Goal: Task Accomplishment & Management: Manage account settings

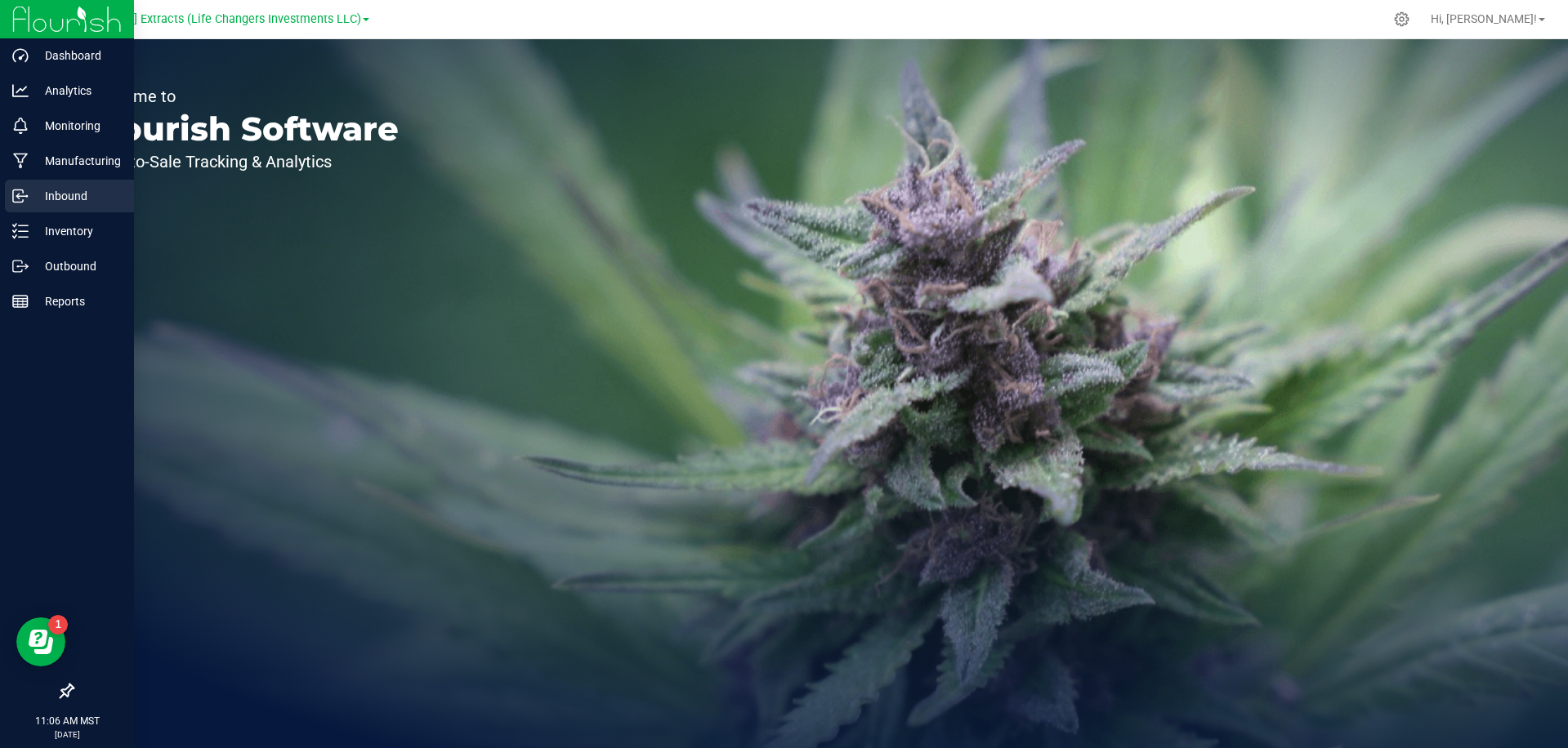
click at [49, 200] on p "Inbound" at bounding box center [77, 196] width 98 height 20
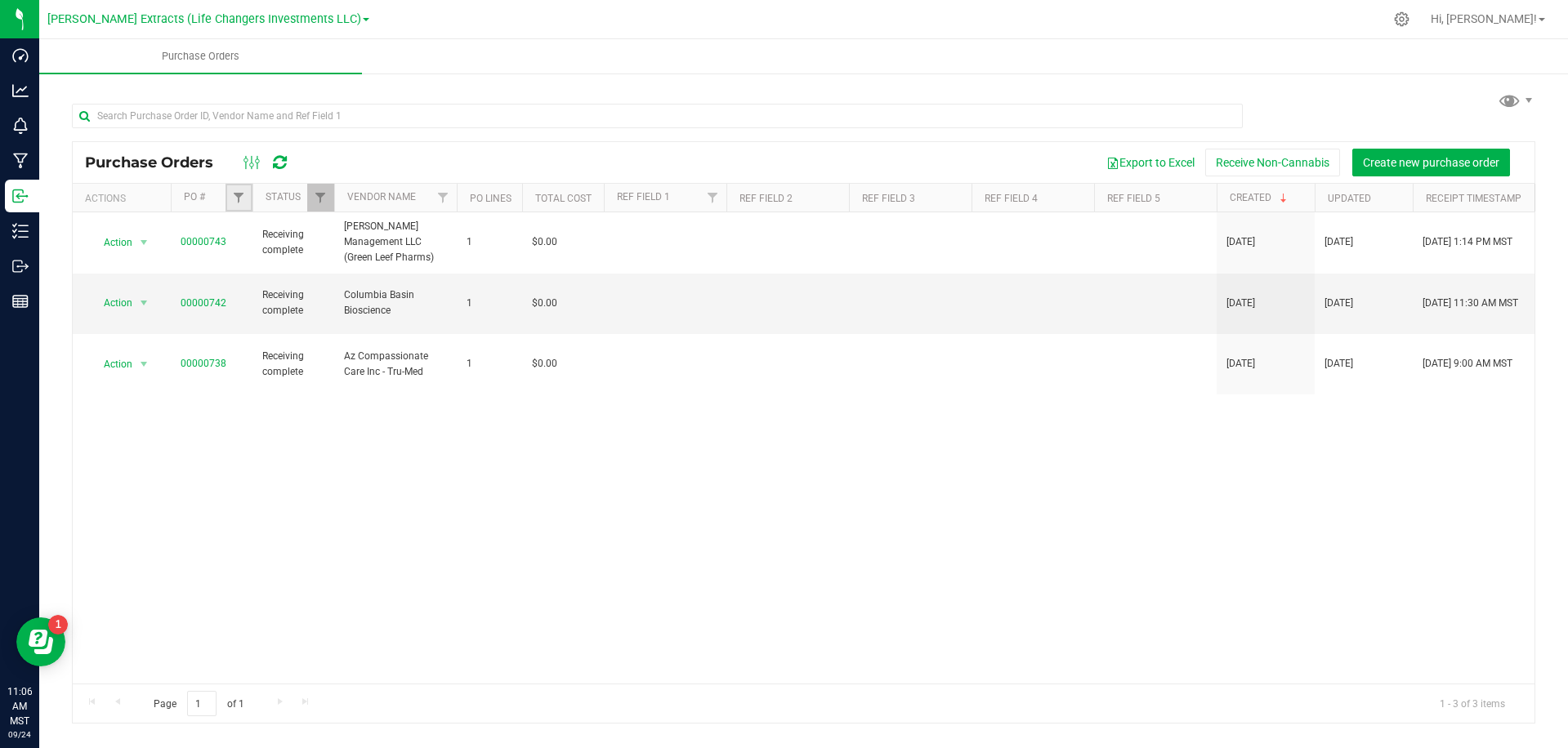
click at [232, 191] on link "Filter" at bounding box center [239, 197] width 27 height 27
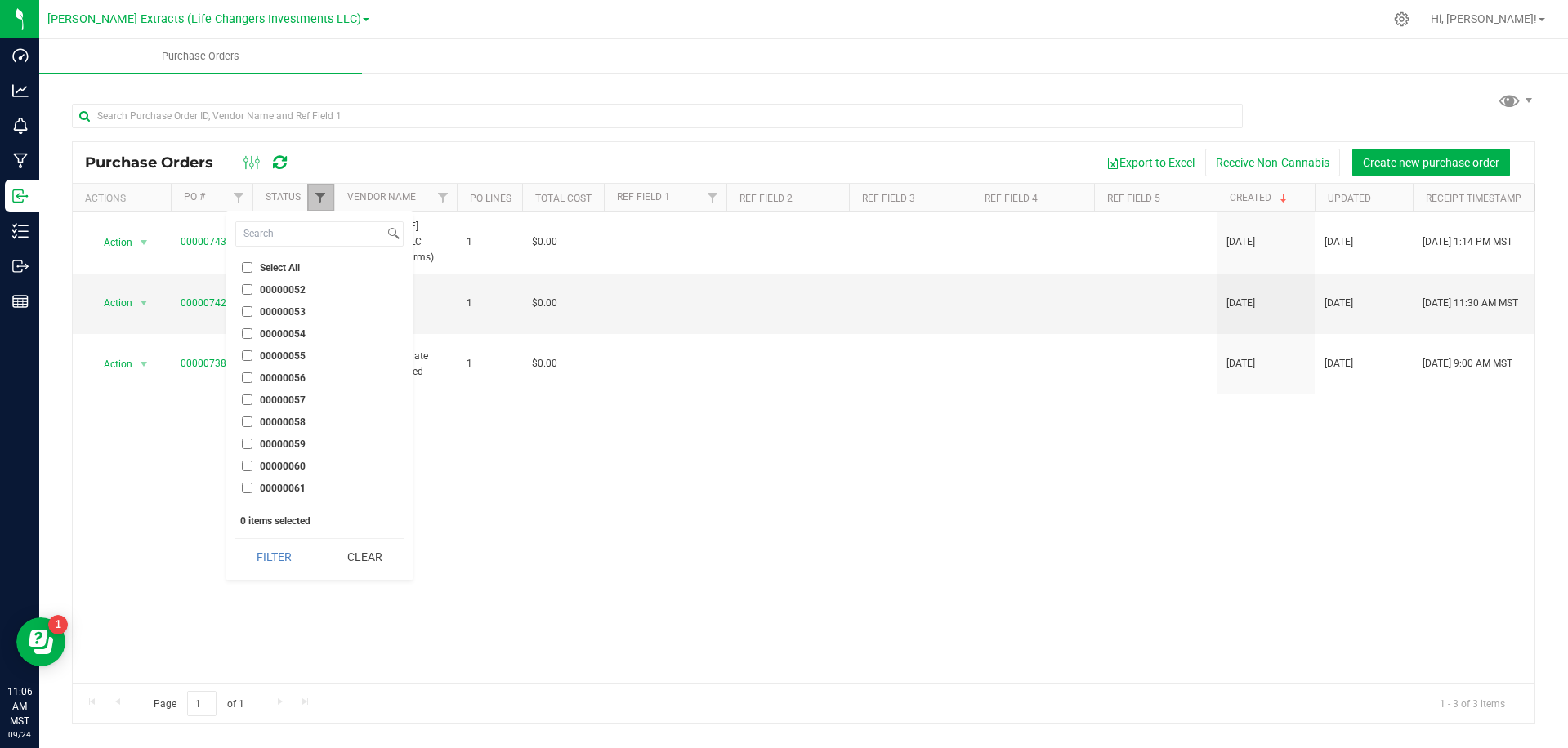
click at [325, 194] on span "Filter" at bounding box center [319, 197] width 13 height 13
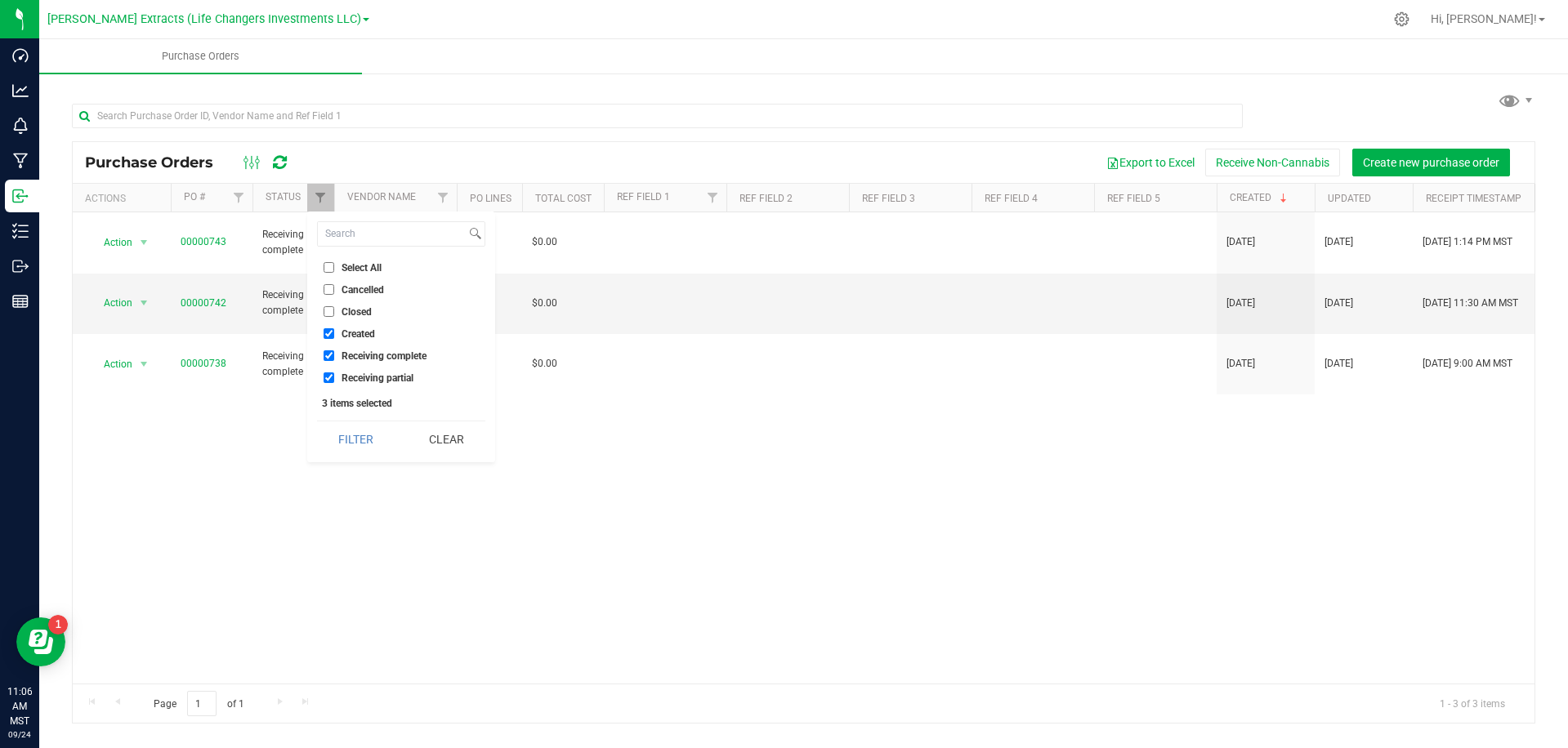
click at [352, 270] on span "Select All" at bounding box center [361, 268] width 40 height 10
click at [334, 270] on input "Select All" at bounding box center [328, 268] width 11 height 11
checkbox input "true"
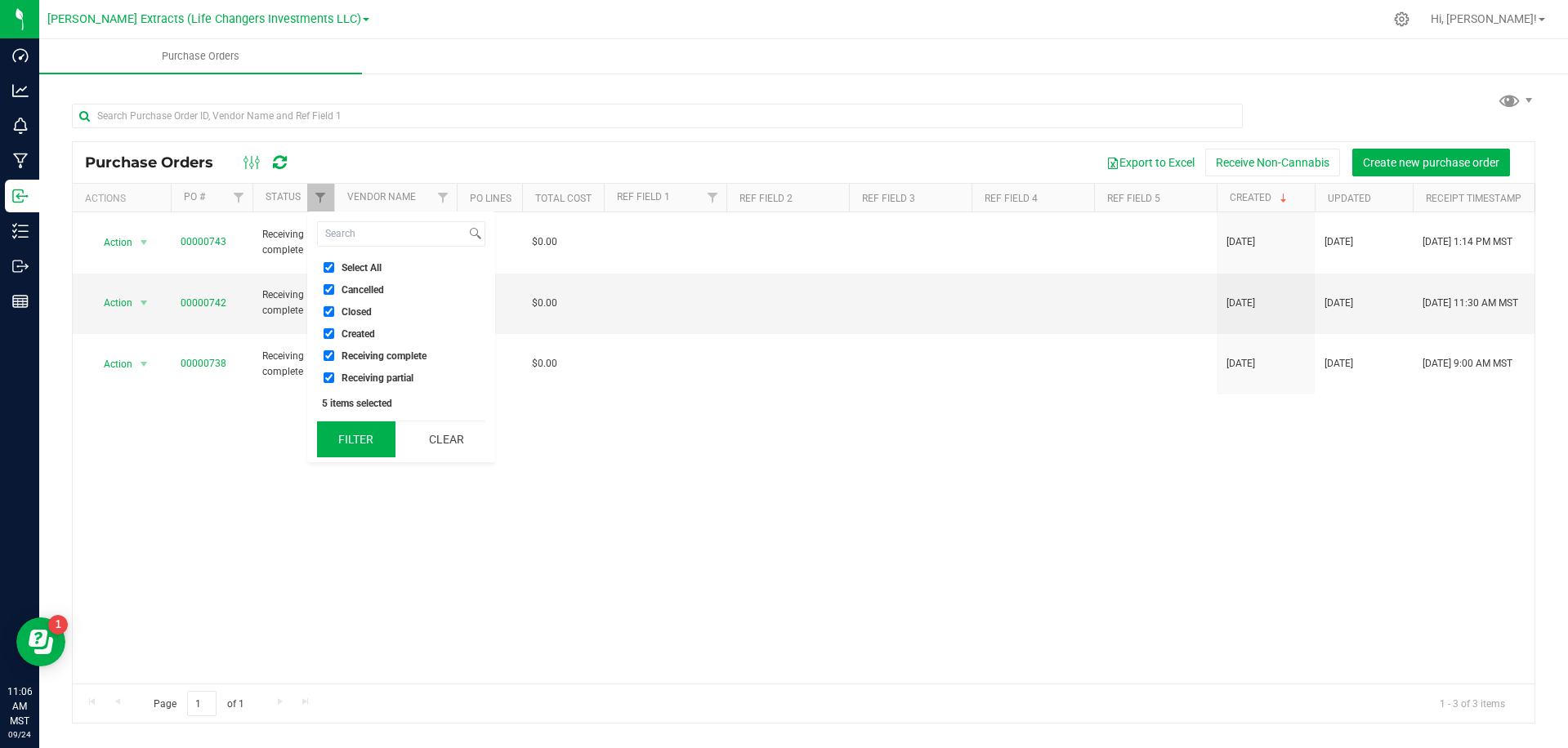
click at [357, 435] on button "Filter" at bounding box center [356, 439] width 78 height 36
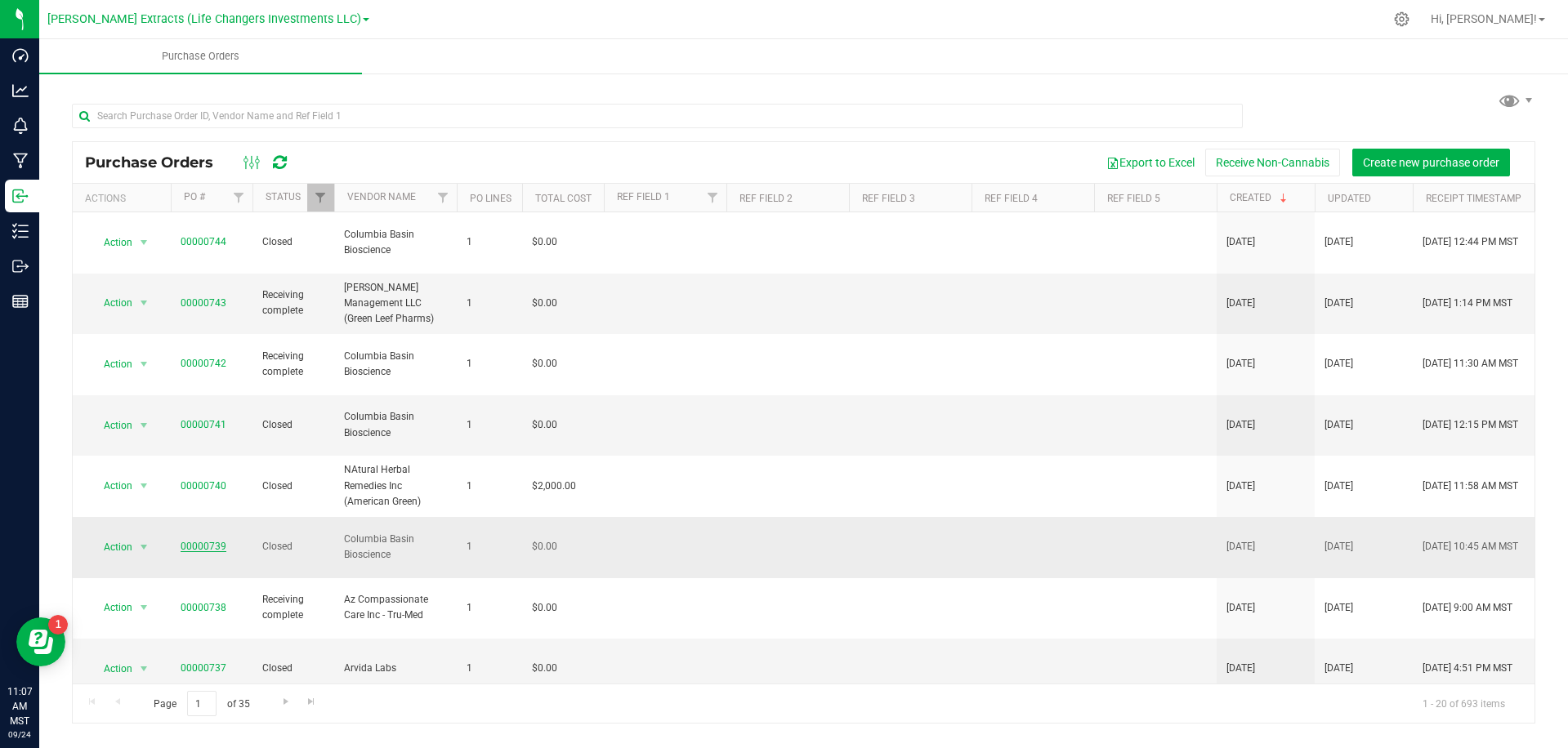
click at [205, 541] on link "00000739" at bounding box center [203, 547] width 46 height 12
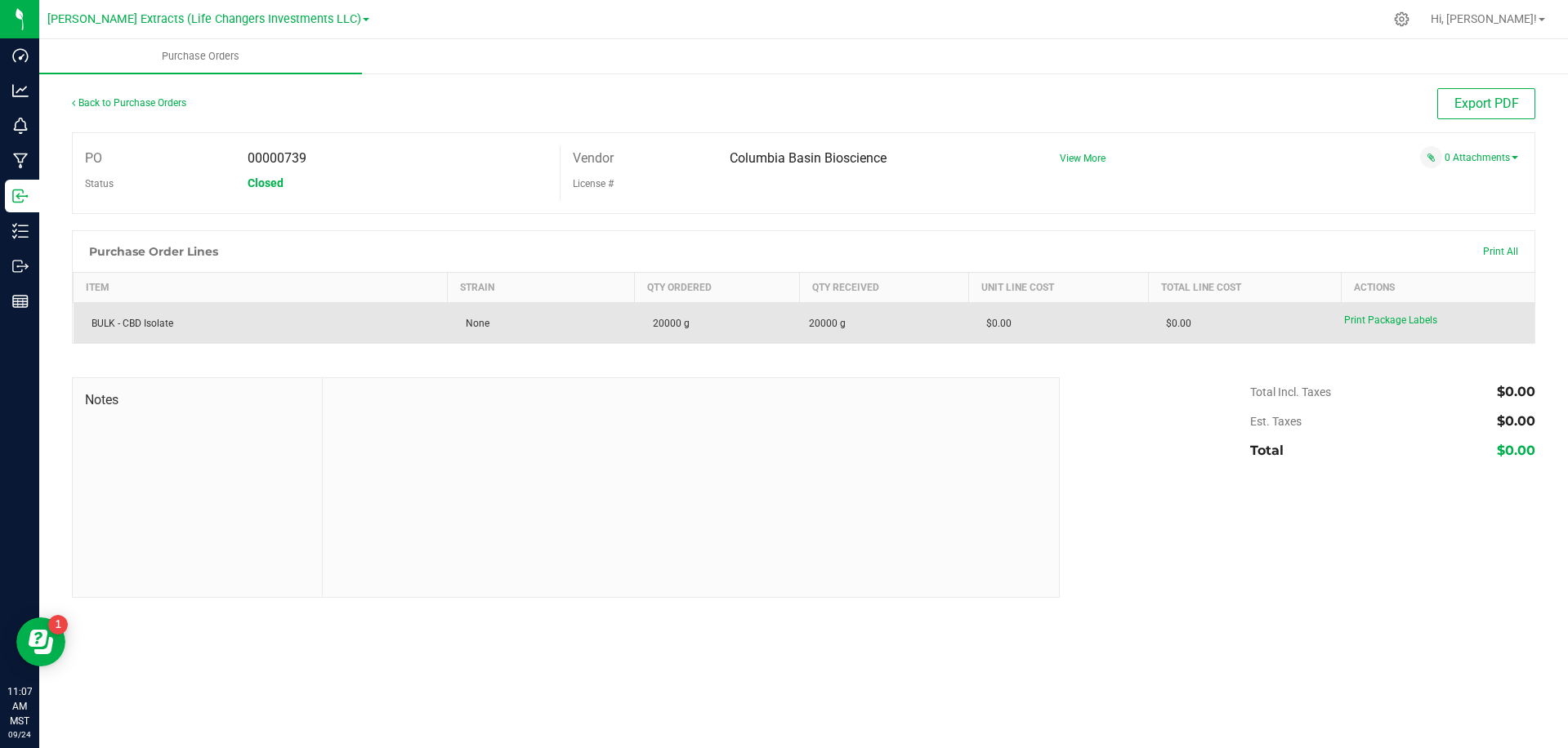
click at [748, 317] on td "20000 g" at bounding box center [717, 323] width 165 height 41
click at [1370, 318] on span "Print Package Labels" at bounding box center [1389, 320] width 93 height 12
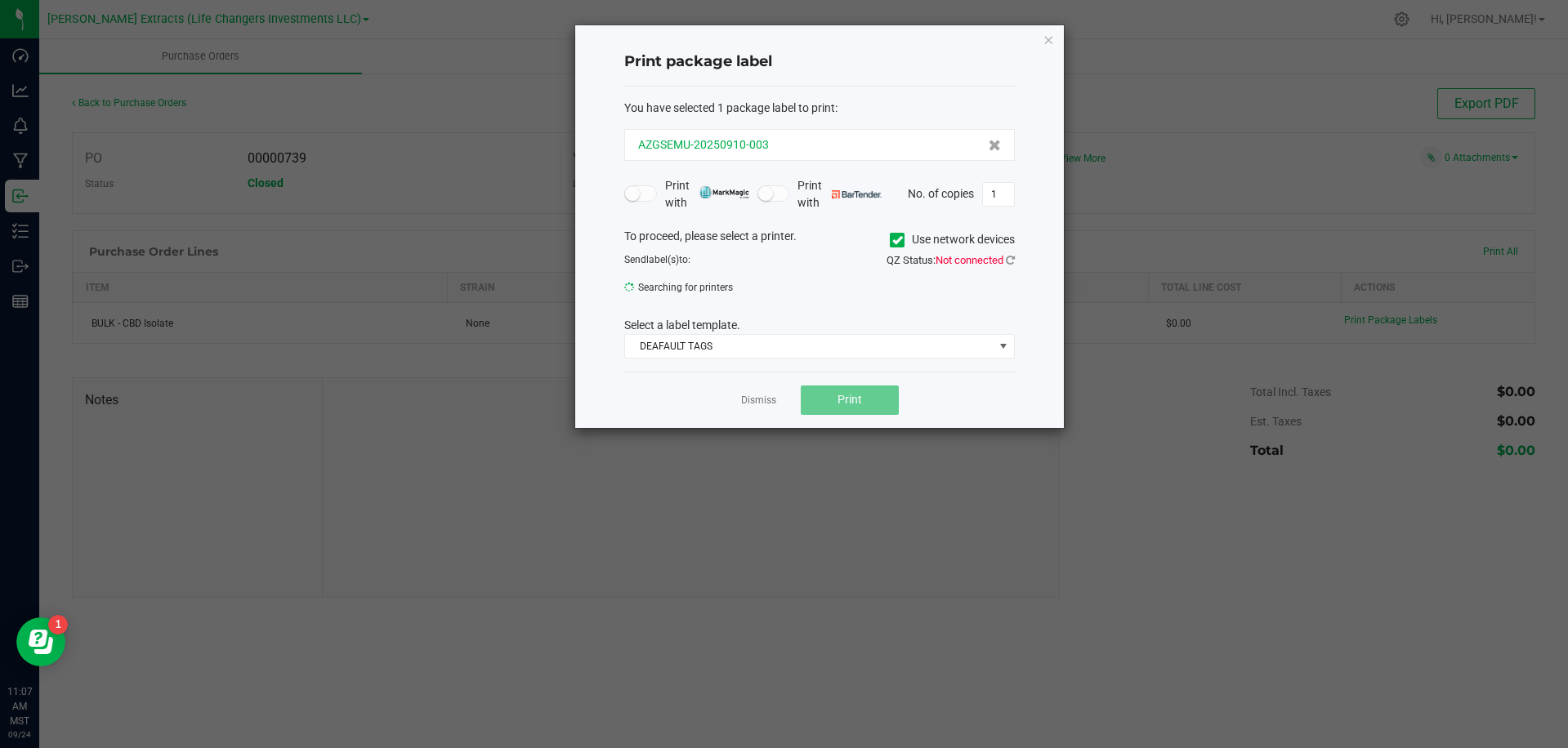
click at [872, 150] on div "AZGSEMU-20250910-003" at bounding box center [818, 145] width 362 height 18
copy span "AZGSEMU-20250910-003"
click at [758, 402] on link "Dismiss" at bounding box center [759, 400] width 35 height 14
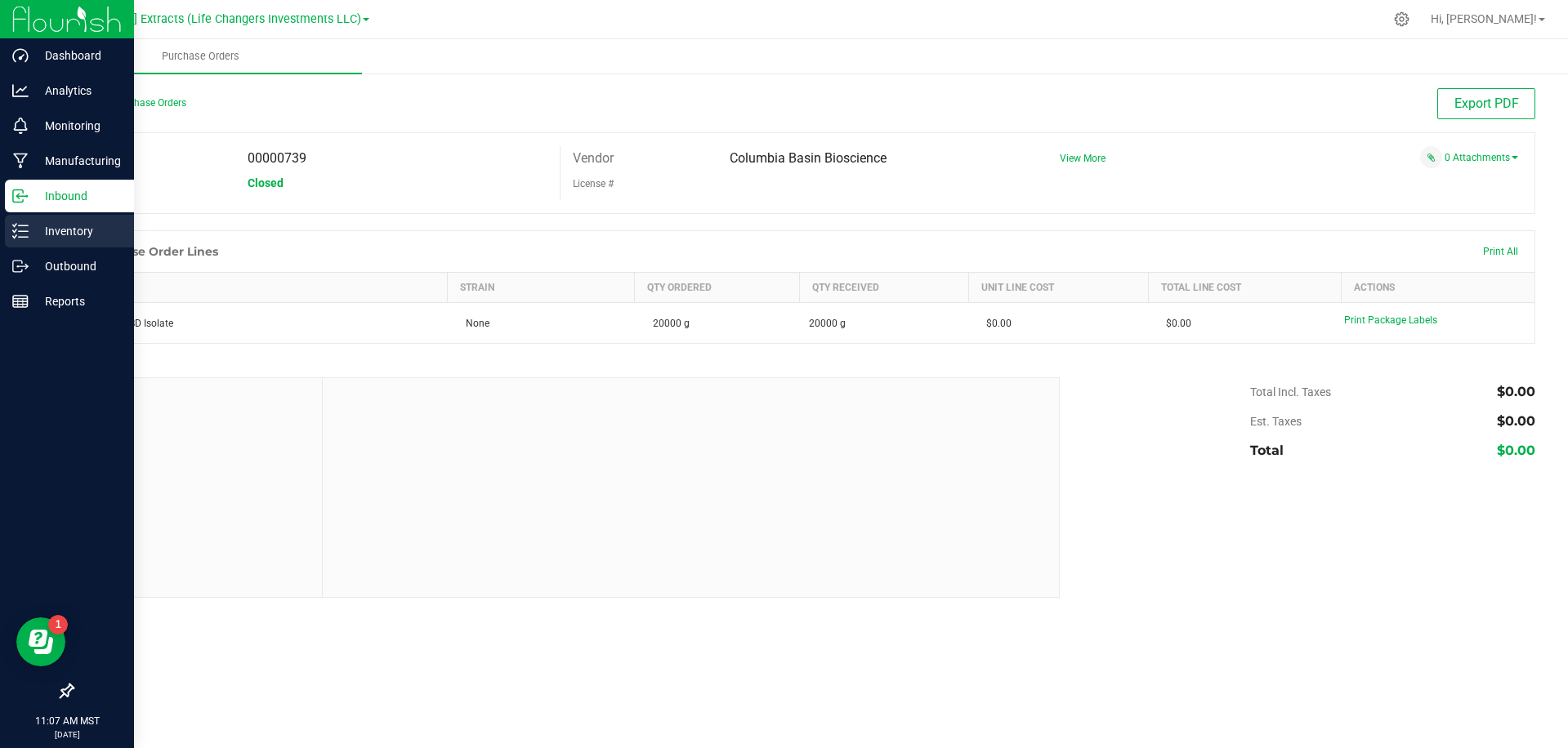
click at [52, 229] on p "Inventory" at bounding box center [77, 231] width 98 height 20
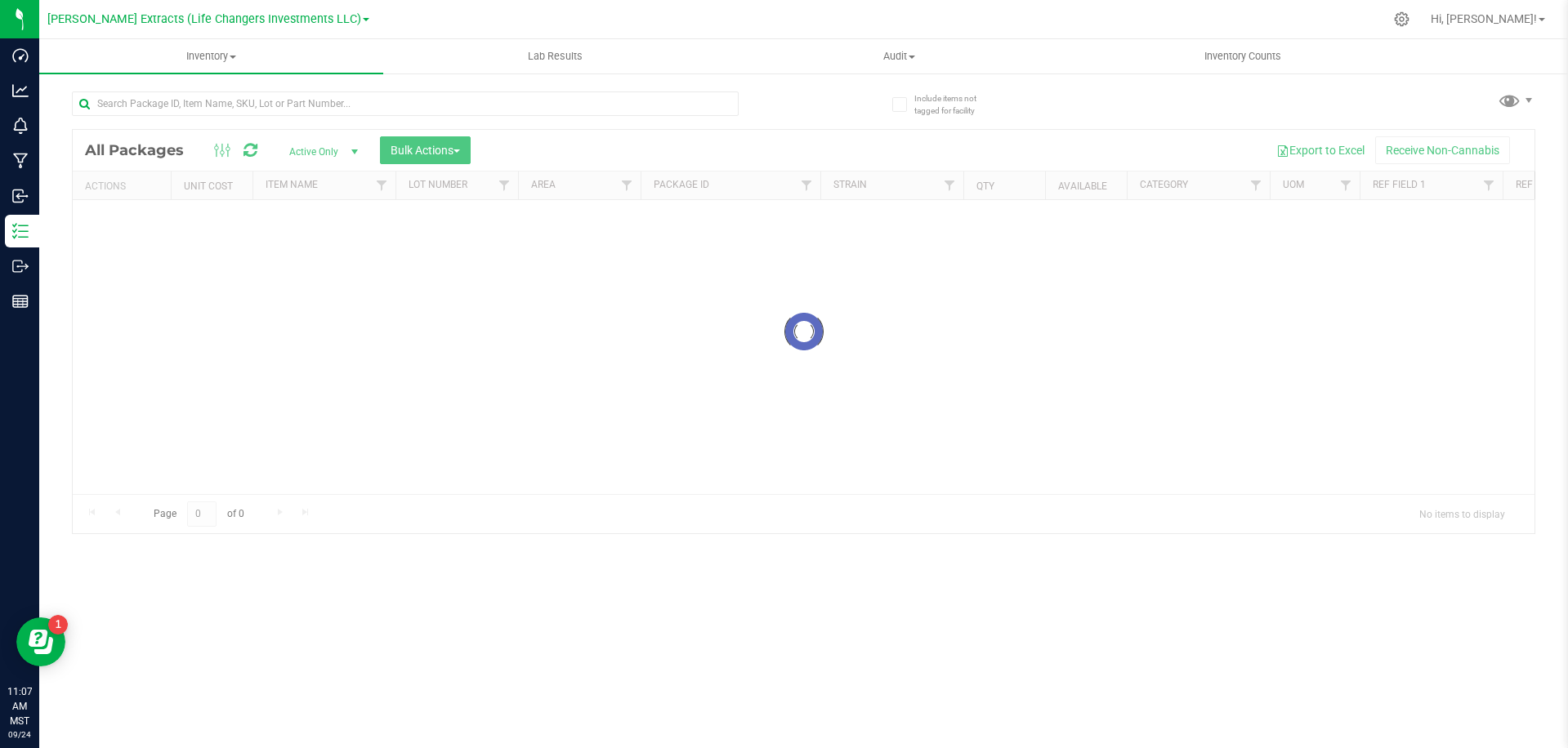
click at [410, 18] on div "Goldsmith Extracts (Life Changers Investments LLC) Hi, Cameron! Inventory All p…" at bounding box center [803, 374] width 1528 height 748
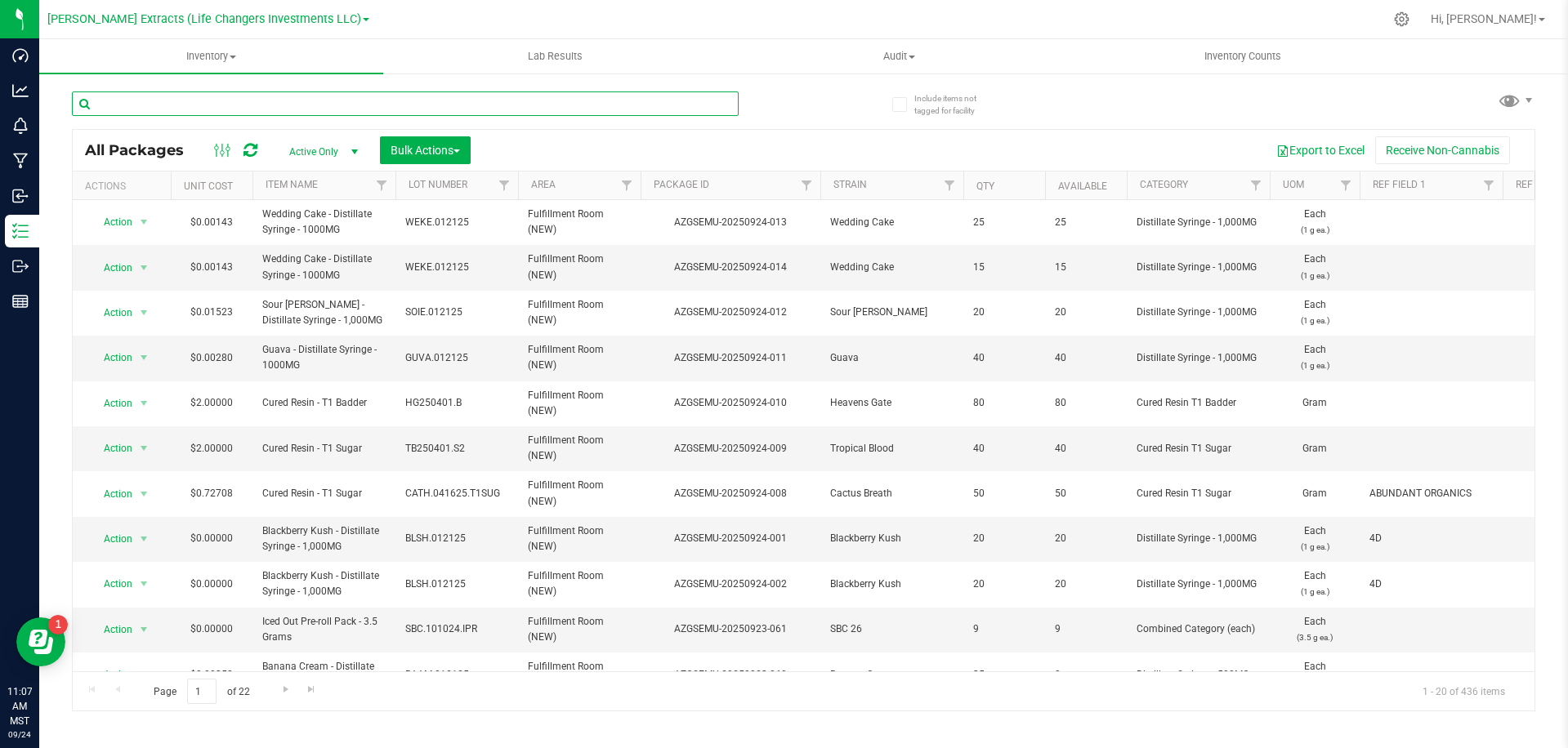
click at [440, 98] on input "text" at bounding box center [405, 104] width 667 height 24
paste input "AZGSEMU-20250910-003"
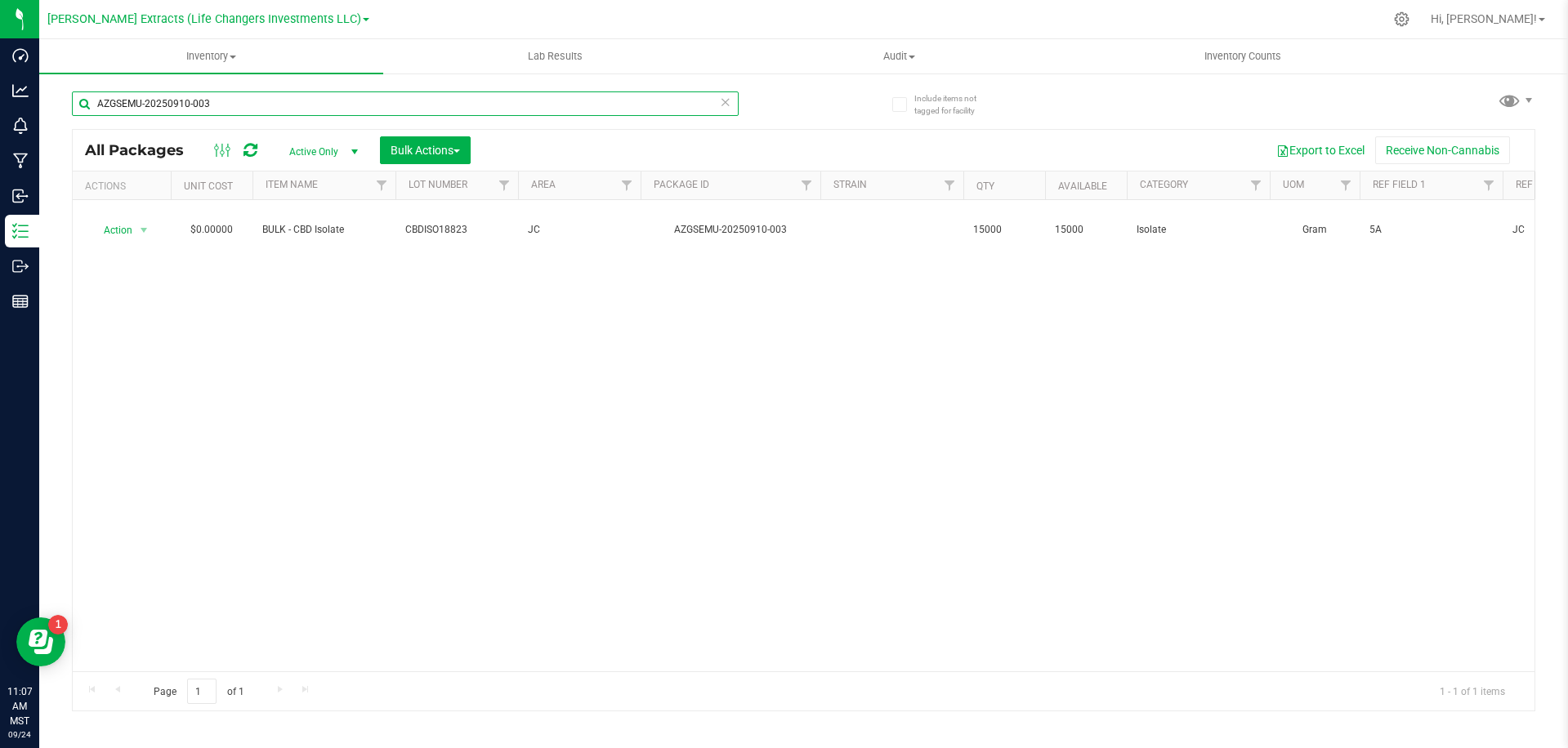
type input "AZGSEMU-20250910-003"
click at [793, 101] on div "AZGSEMU-20250910-003" at bounding box center [438, 104] width 732 height 53
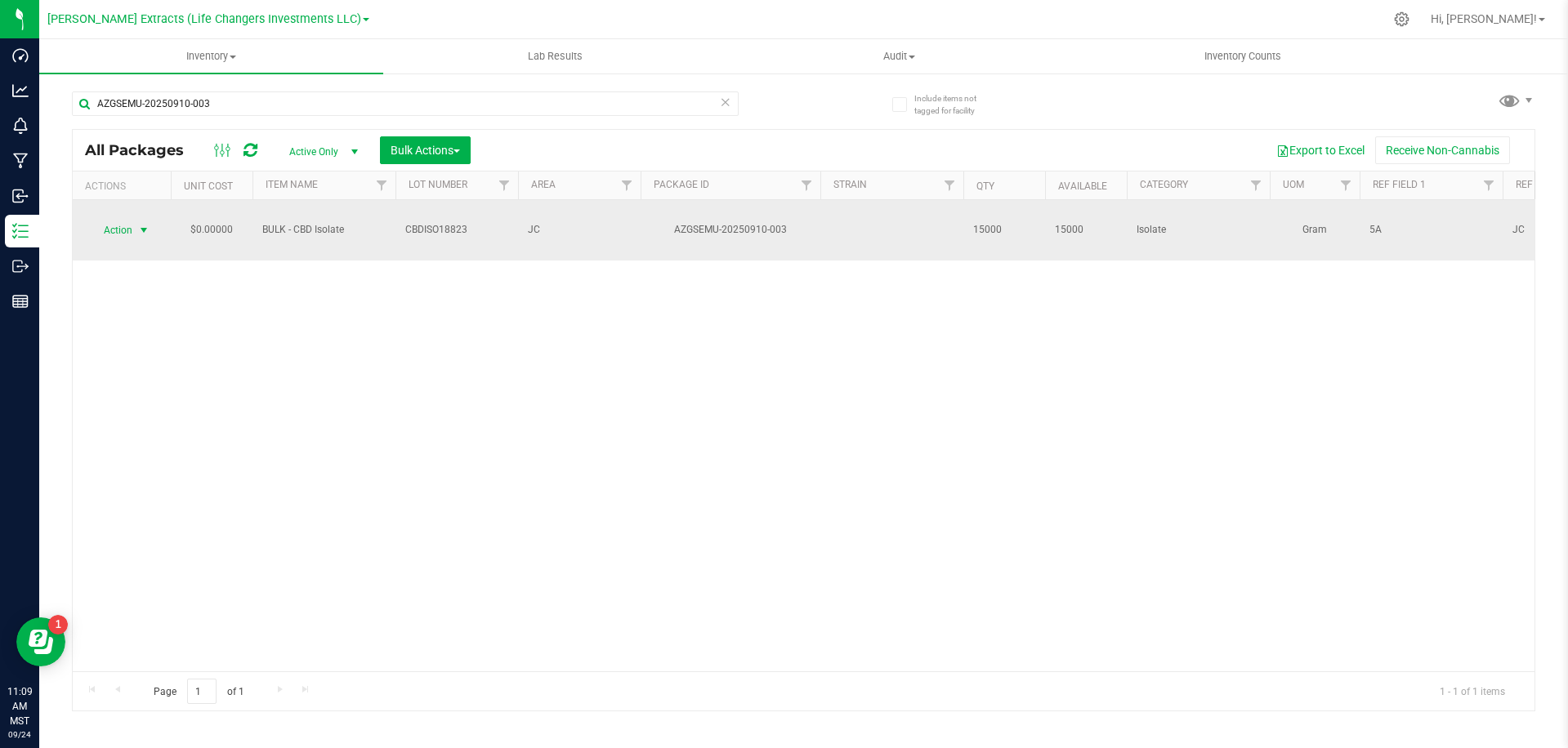
click at [144, 219] on span "select" at bounding box center [144, 229] width 21 height 22
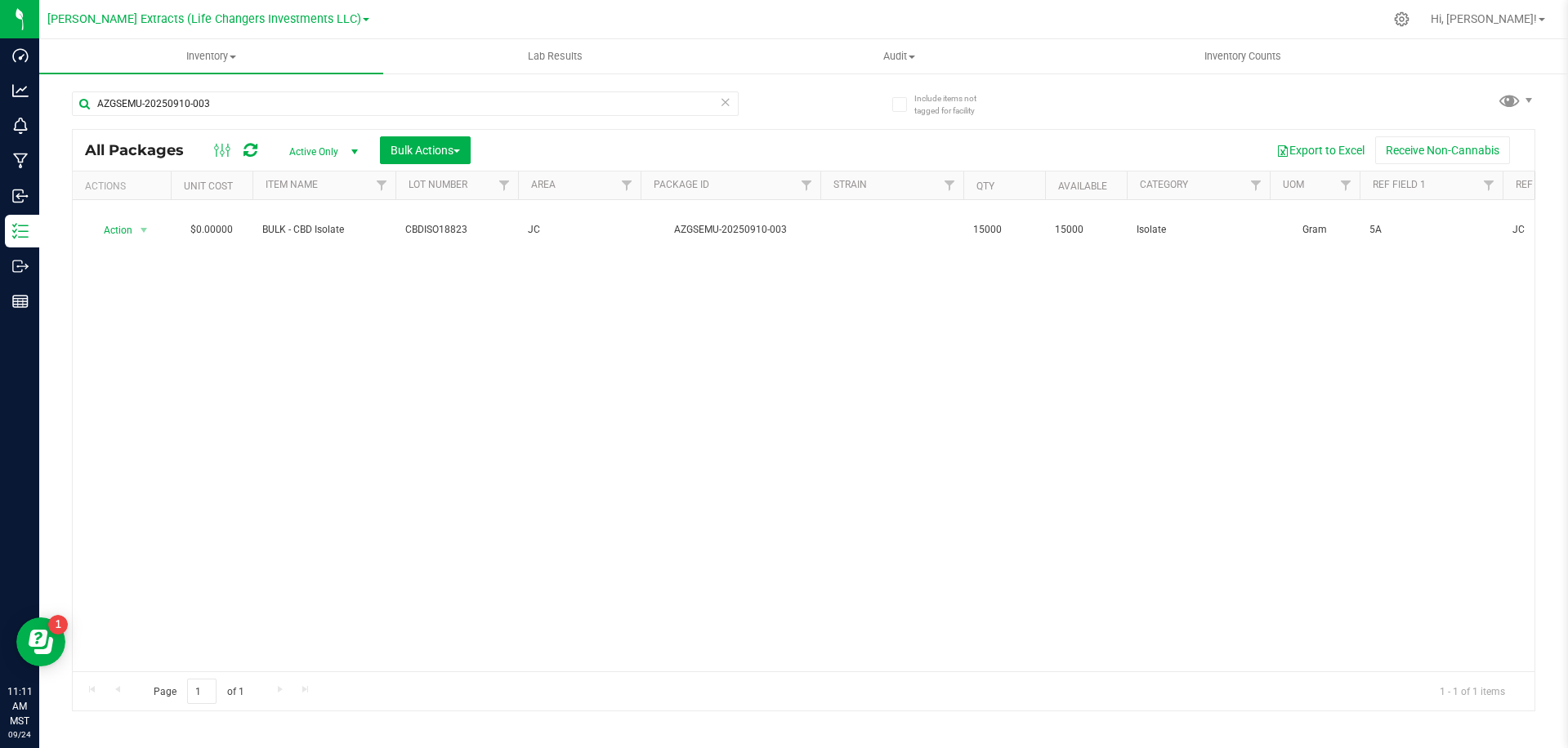
click at [548, 397] on div "Action Action Adjust qty Create package Edit attributes Global inventory Locate…" at bounding box center [803, 436] width 1462 height 472
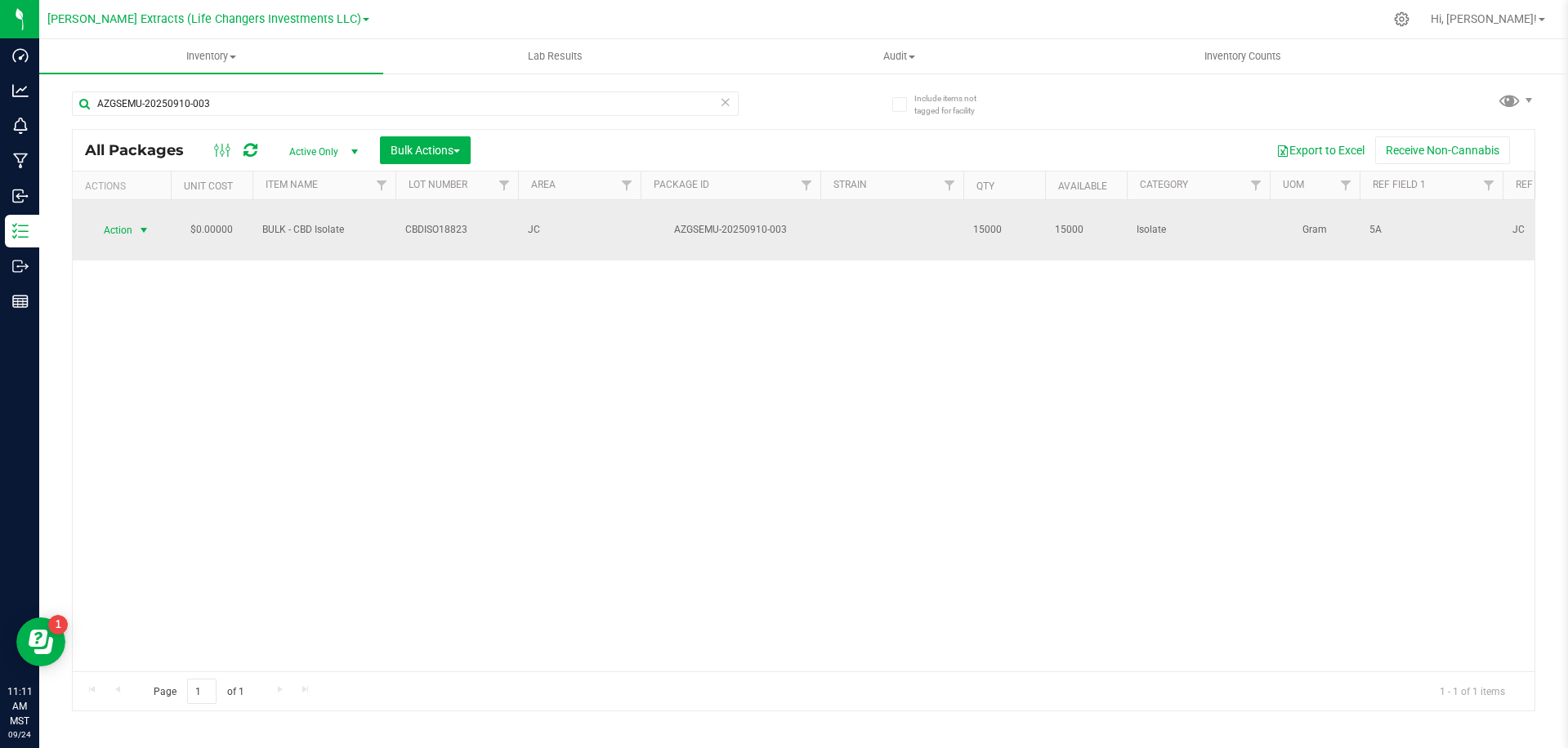
click at [144, 224] on span "select" at bounding box center [144, 229] width 13 height 13
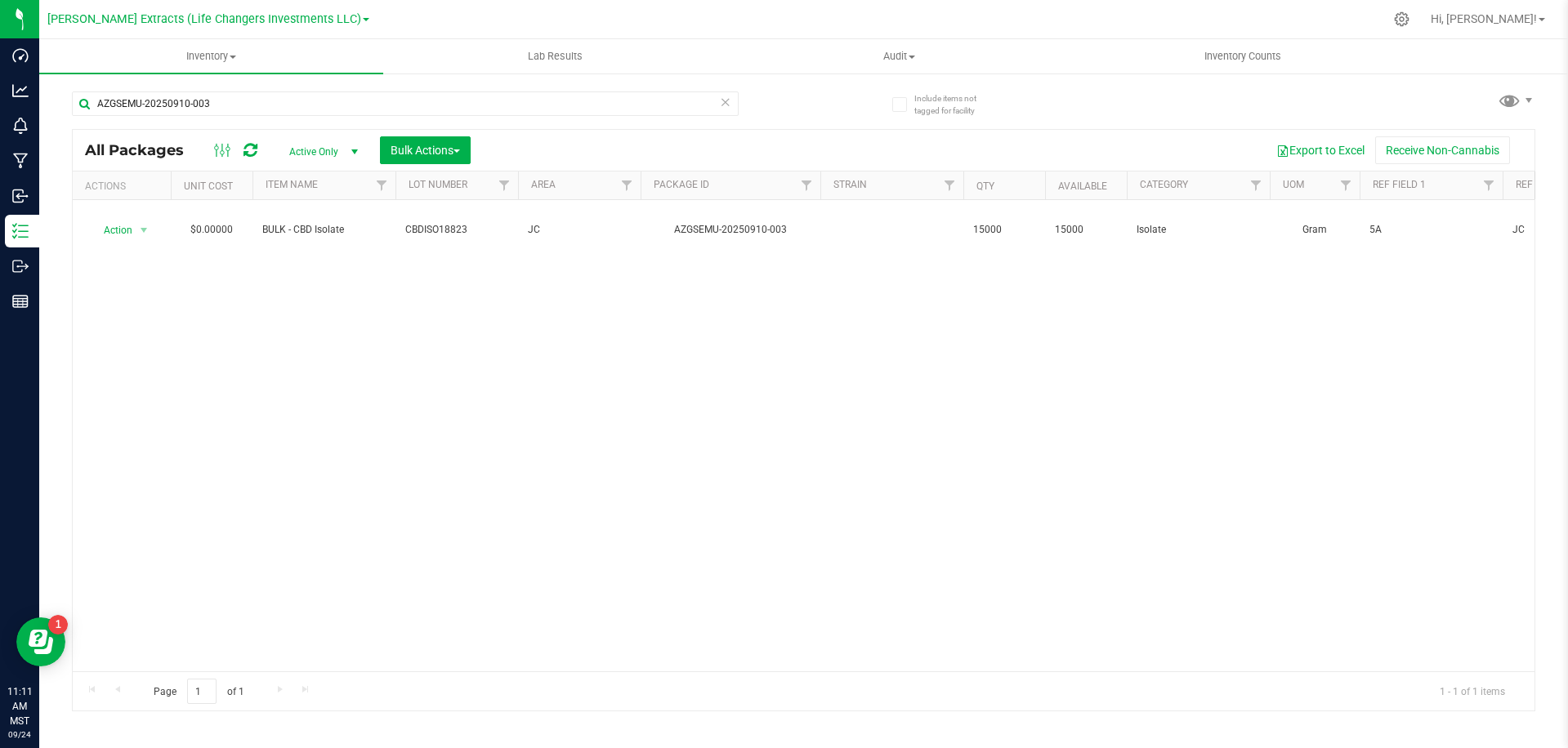
click at [266, 293] on div "Action Action Adjust qty Create package Edit attributes Global inventory Locate…" at bounding box center [803, 436] width 1462 height 472
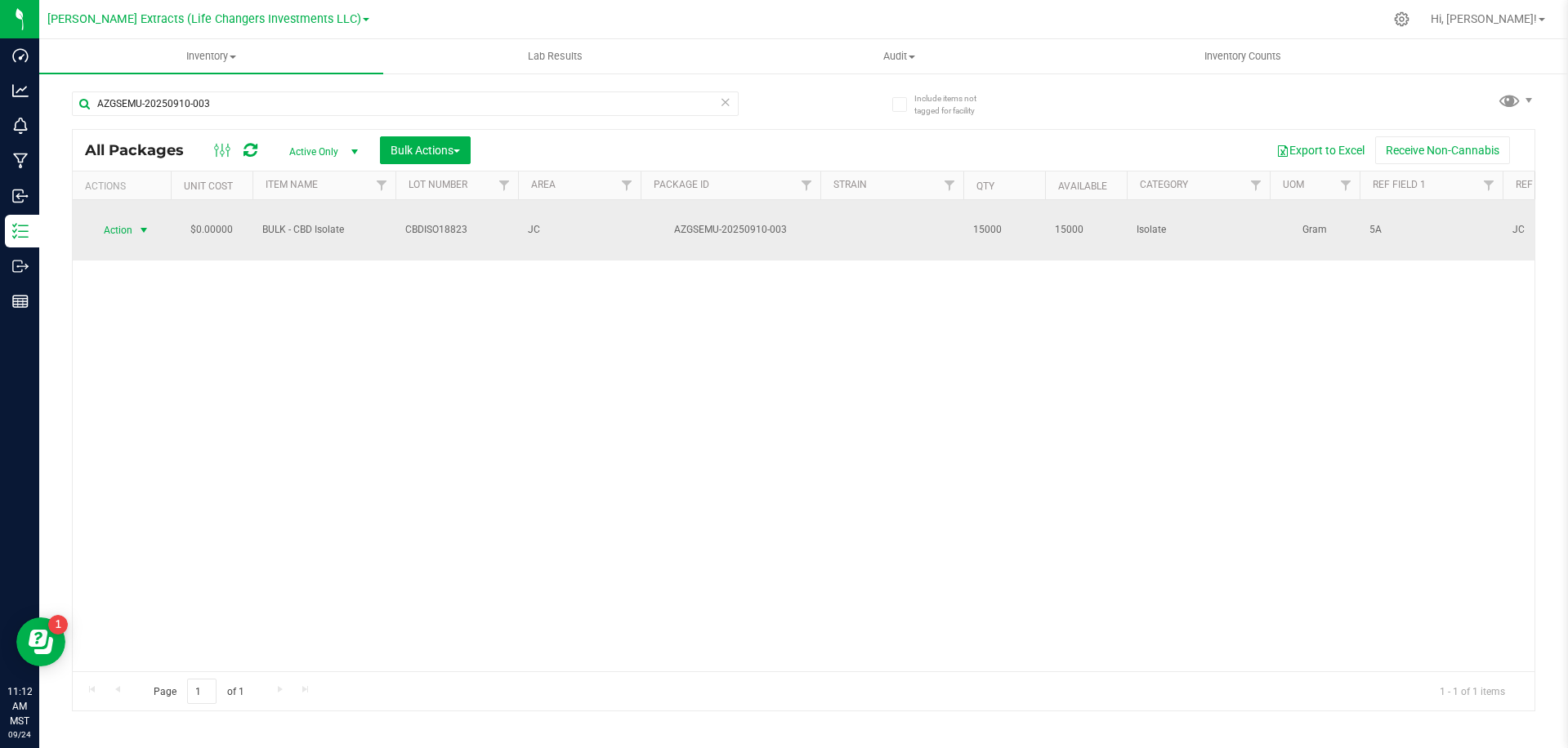
click at [129, 219] on span "Action" at bounding box center [110, 229] width 44 height 22
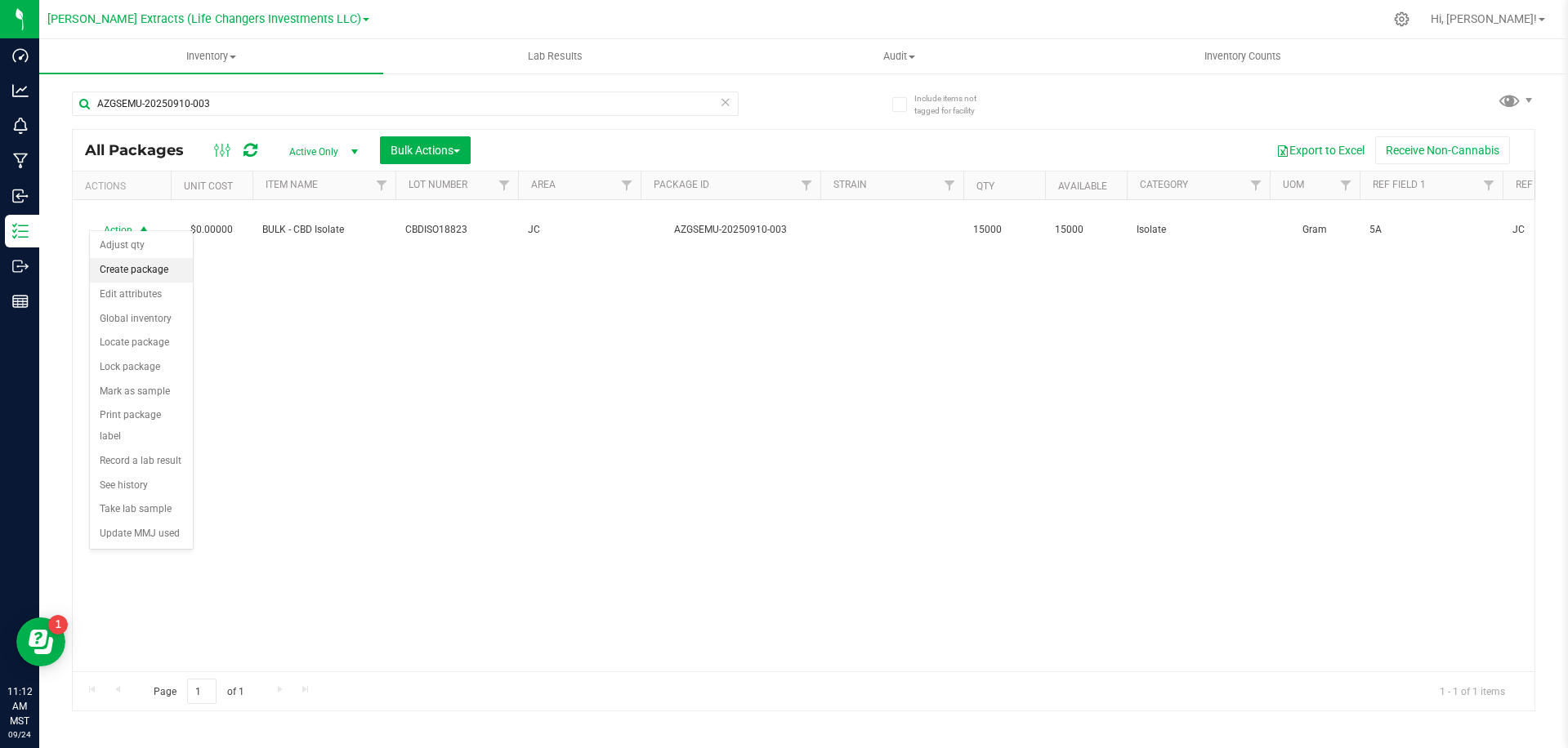
click at [144, 268] on li "Create package" at bounding box center [141, 270] width 103 height 24
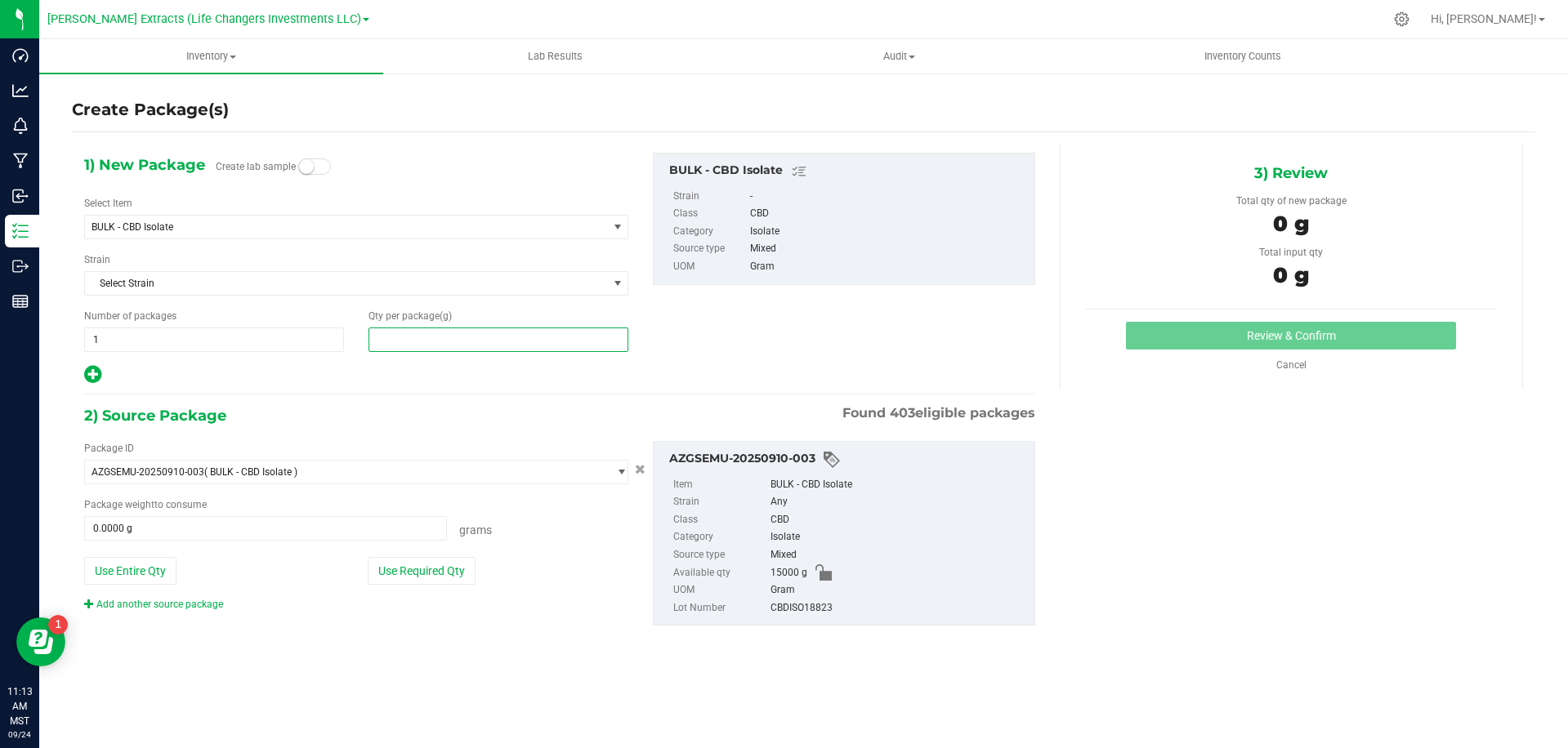
click at [411, 343] on span at bounding box center [498, 340] width 260 height 24
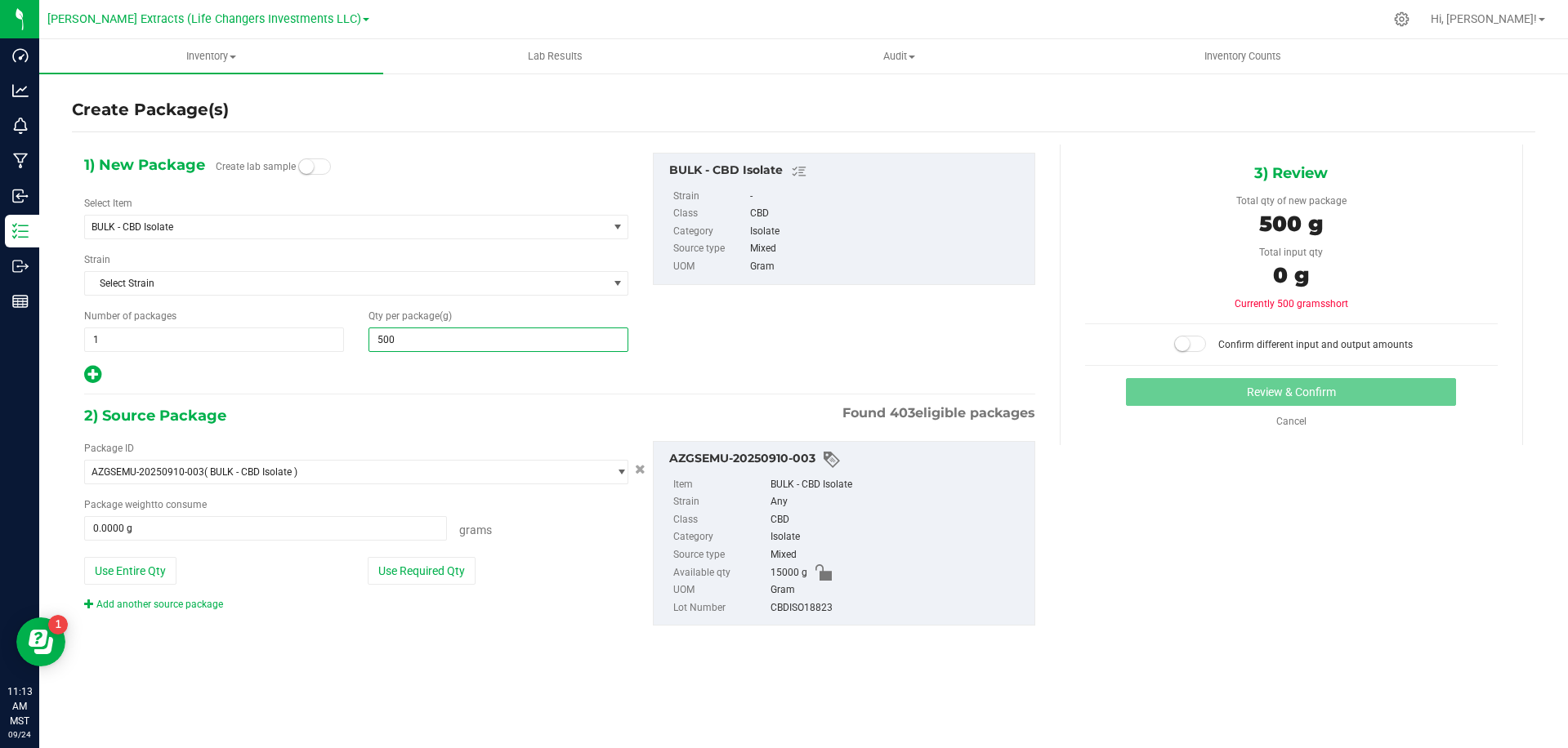
type input "5000"
click at [94, 378] on icon at bounding box center [93, 374] width 18 height 21
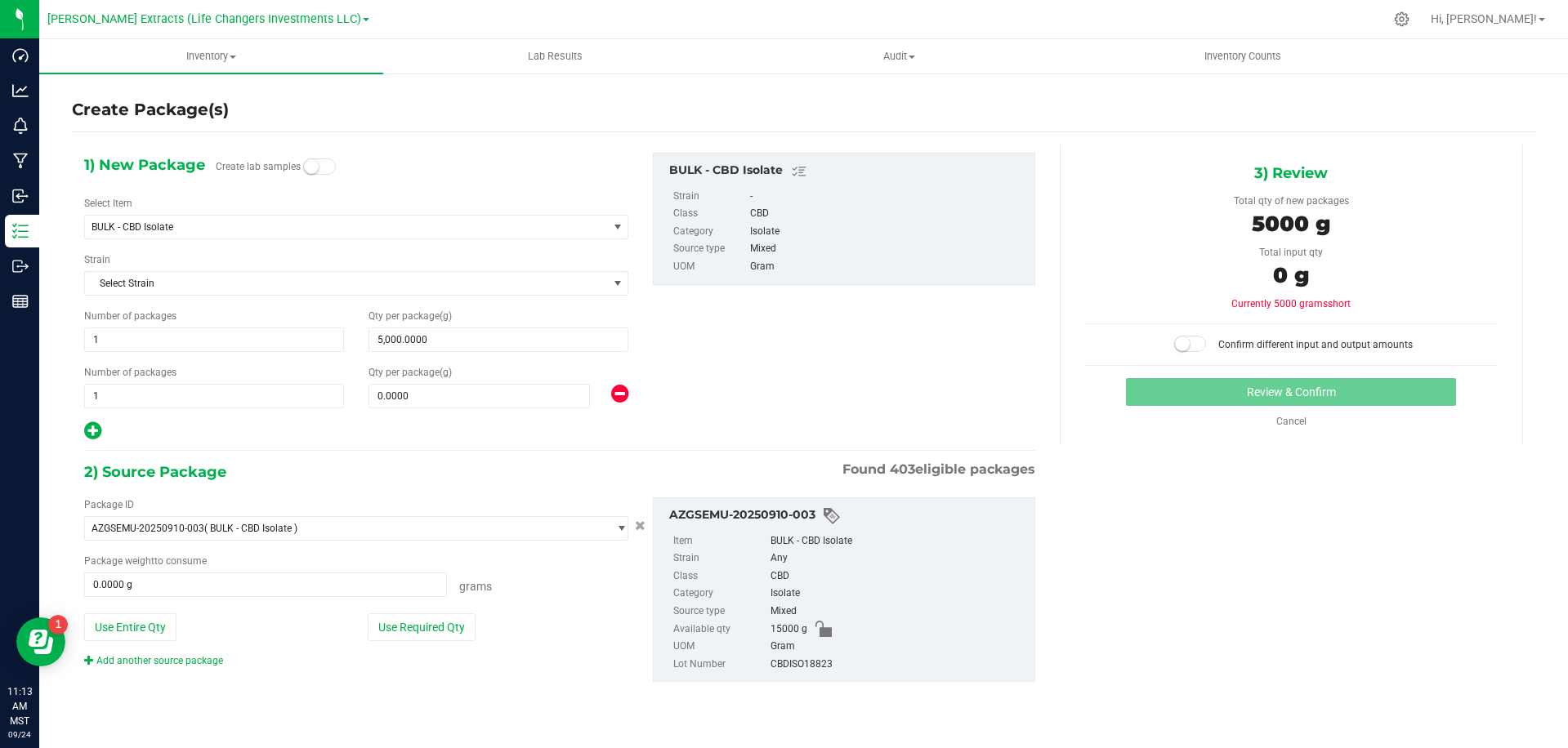
drag, startPoint x: 93, startPoint y: 437, endPoint x: 246, endPoint y: 414, distance: 154.7
click at [93, 437] on icon at bounding box center [93, 431] width 18 height 21
type input "5,000.0000"
type input "0.0000"
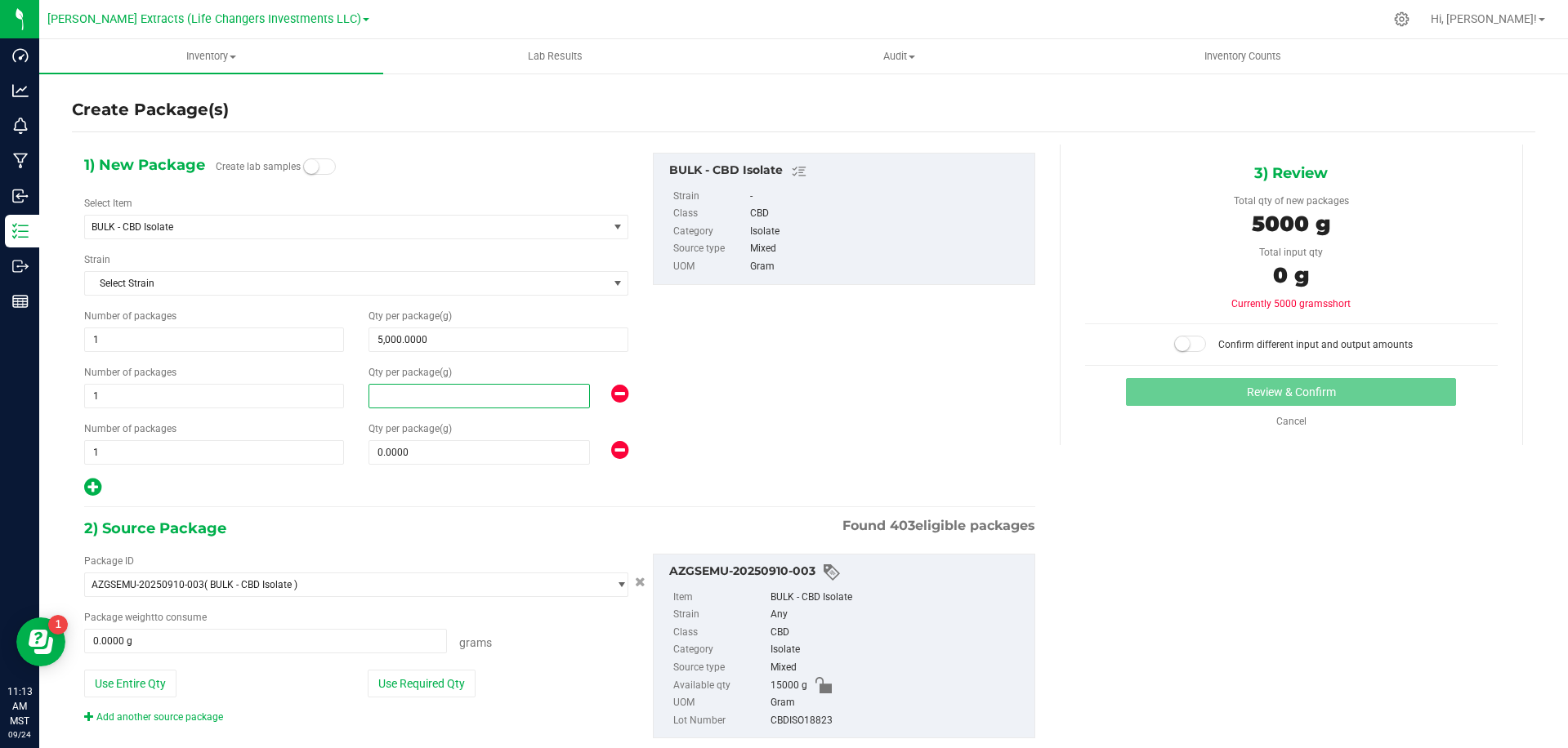
click at [454, 395] on span at bounding box center [478, 395] width 221 height 24
type input "550"
type input "550.0000"
click at [458, 456] on span at bounding box center [478, 452] width 221 height 24
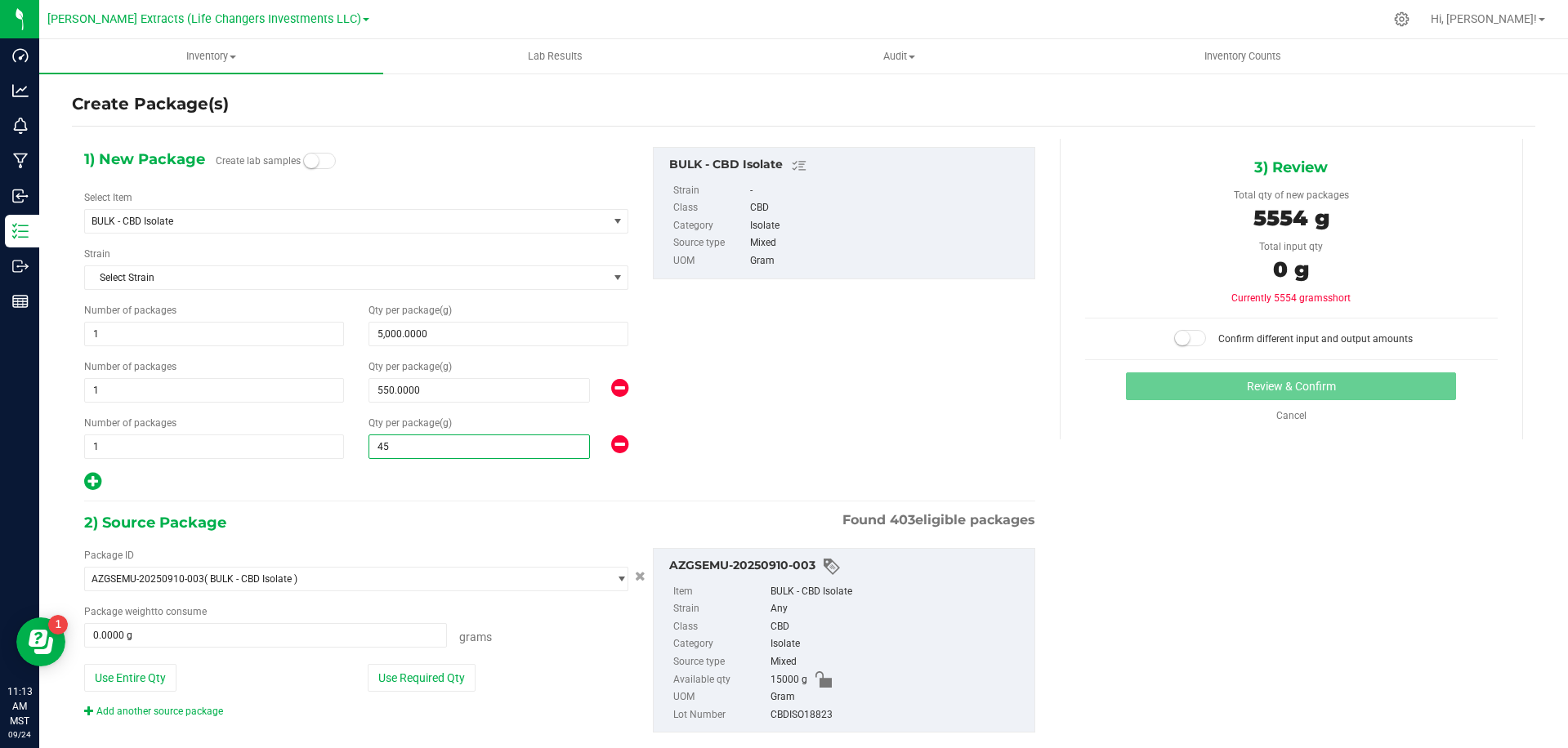
type input "450"
type input "450.0000"
click at [757, 408] on div "1) New Package Create lab samples Select Item BULK - CBD Isolate 1 Gram WL Cart…" at bounding box center [559, 320] width 975 height 346
click at [410, 678] on button "Use Required Qty" at bounding box center [422, 678] width 107 height 27
type input "6000.0000 g"
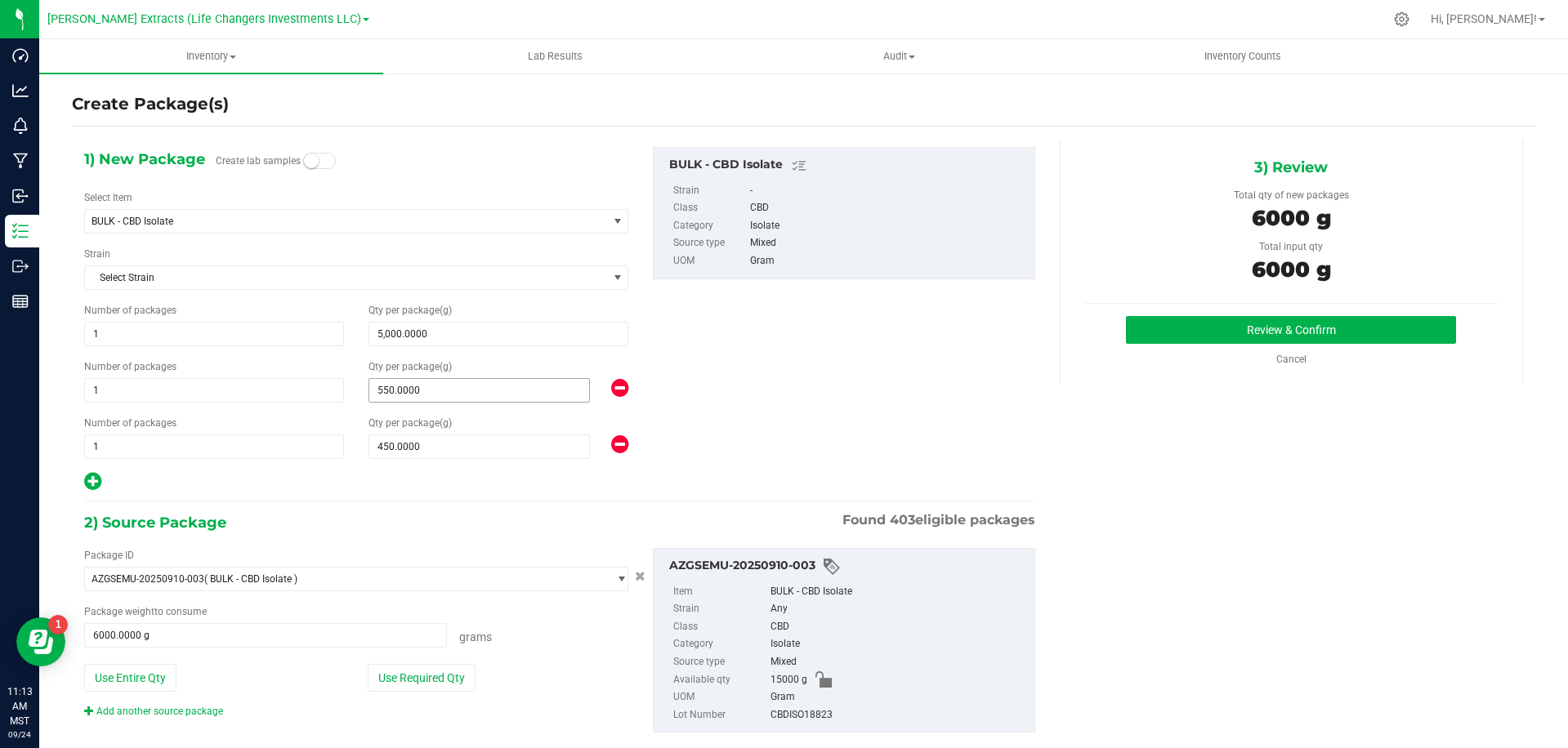
drag, startPoint x: 386, startPoint y: 392, endPoint x: 423, endPoint y: 395, distance: 37.1
click at [386, 392] on span "550.0000 550" at bounding box center [478, 390] width 221 height 24
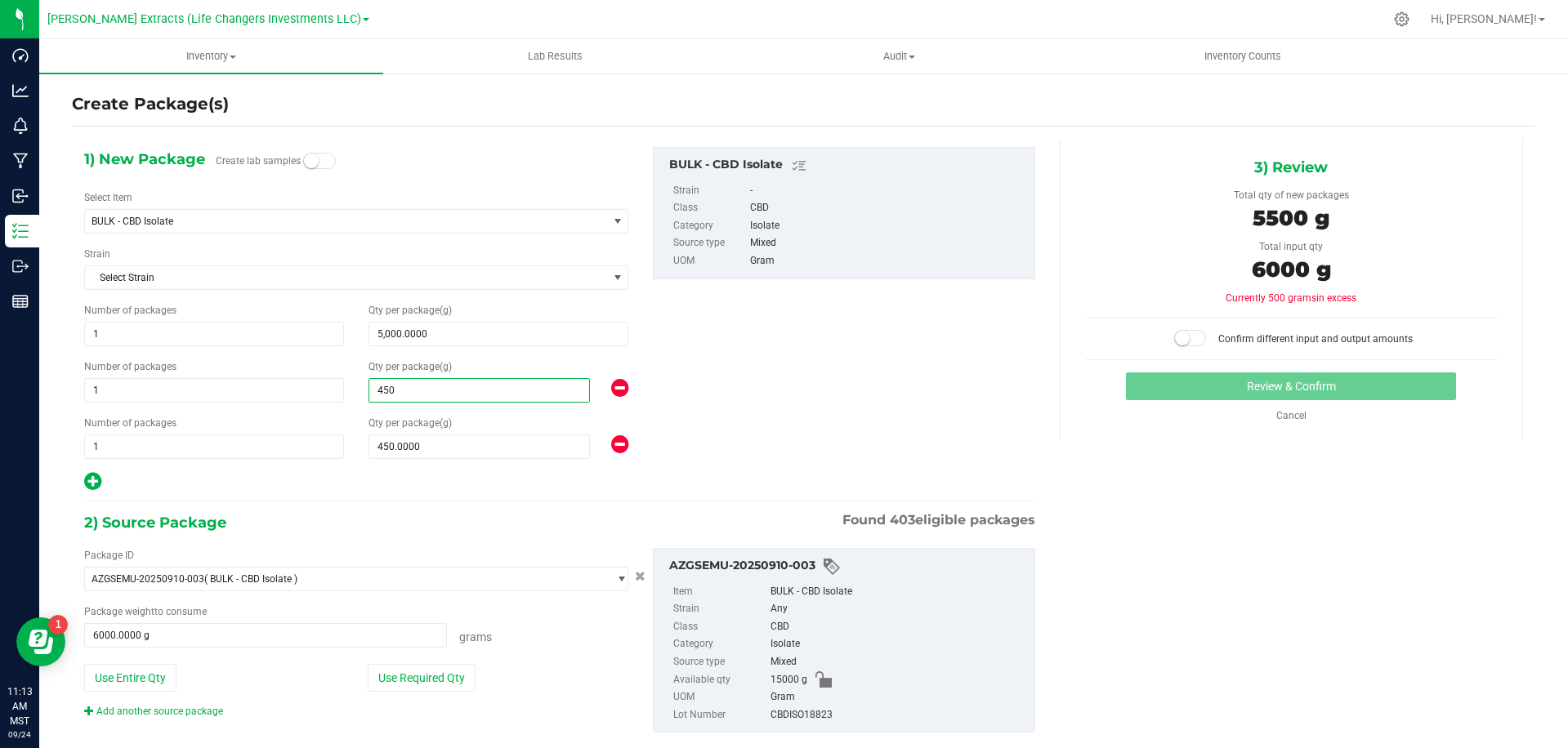
type input "4550"
type input "4,550.0000"
click at [446, 668] on button "Use Required Qty" at bounding box center [422, 678] width 107 height 27
type input "10000.0000 g"
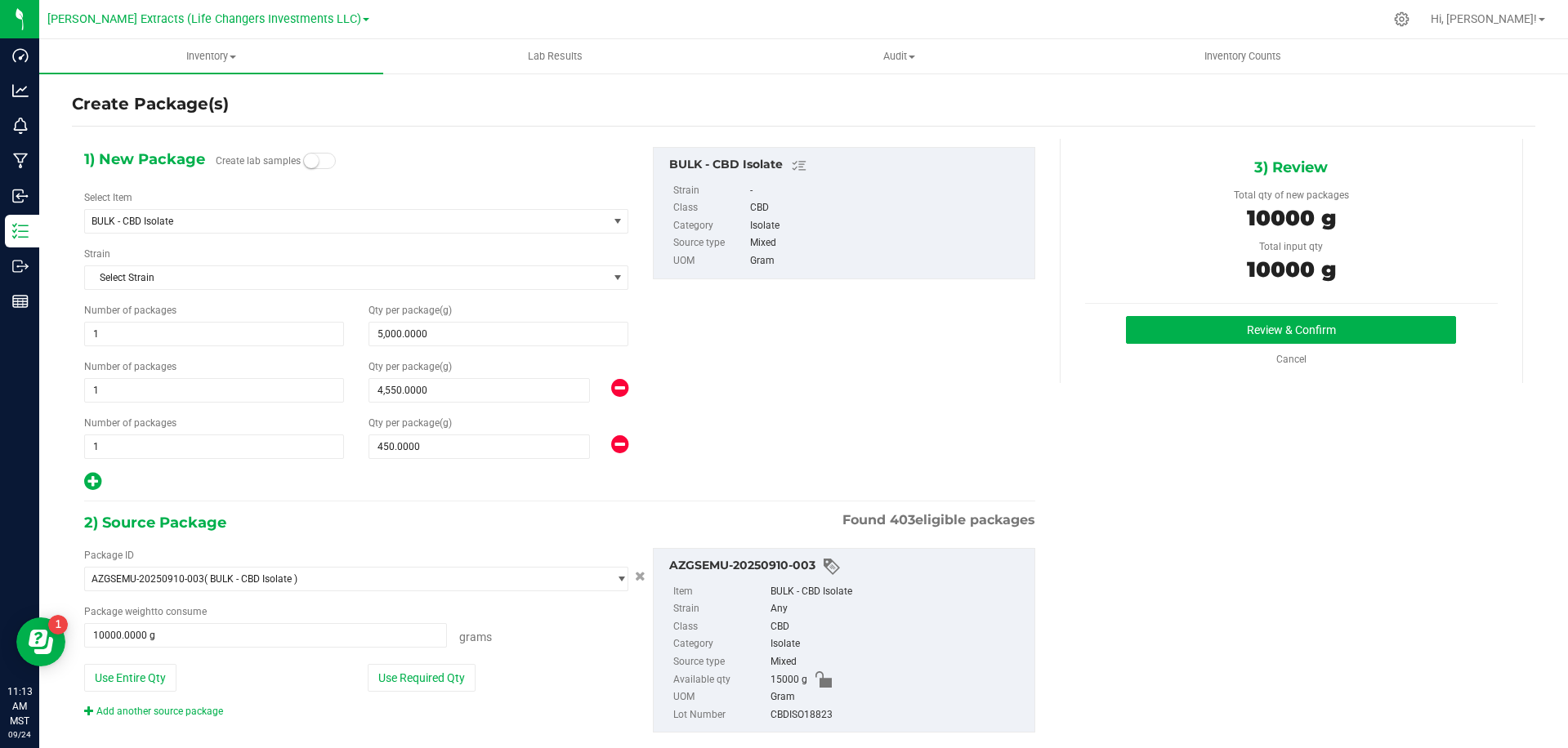
click at [968, 369] on div "1) New Package Create lab samples Select Item BULK - CBD Isolate 1 Gram WL Cart…" at bounding box center [559, 320] width 975 height 346
click at [1312, 326] on button "Review & Confirm" at bounding box center [1291, 330] width 330 height 27
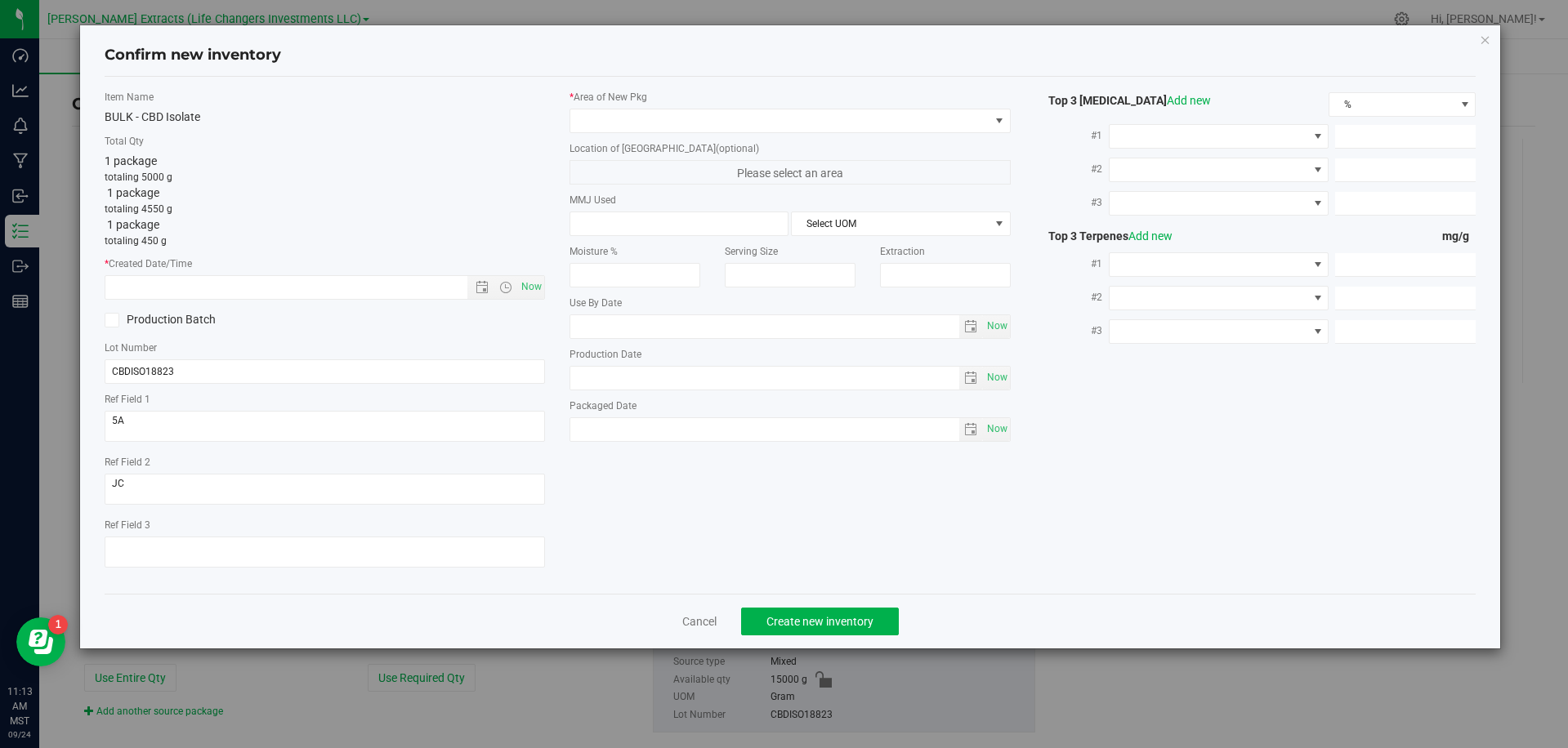
click at [1487, 38] on icon "button" at bounding box center [1485, 39] width 12 height 20
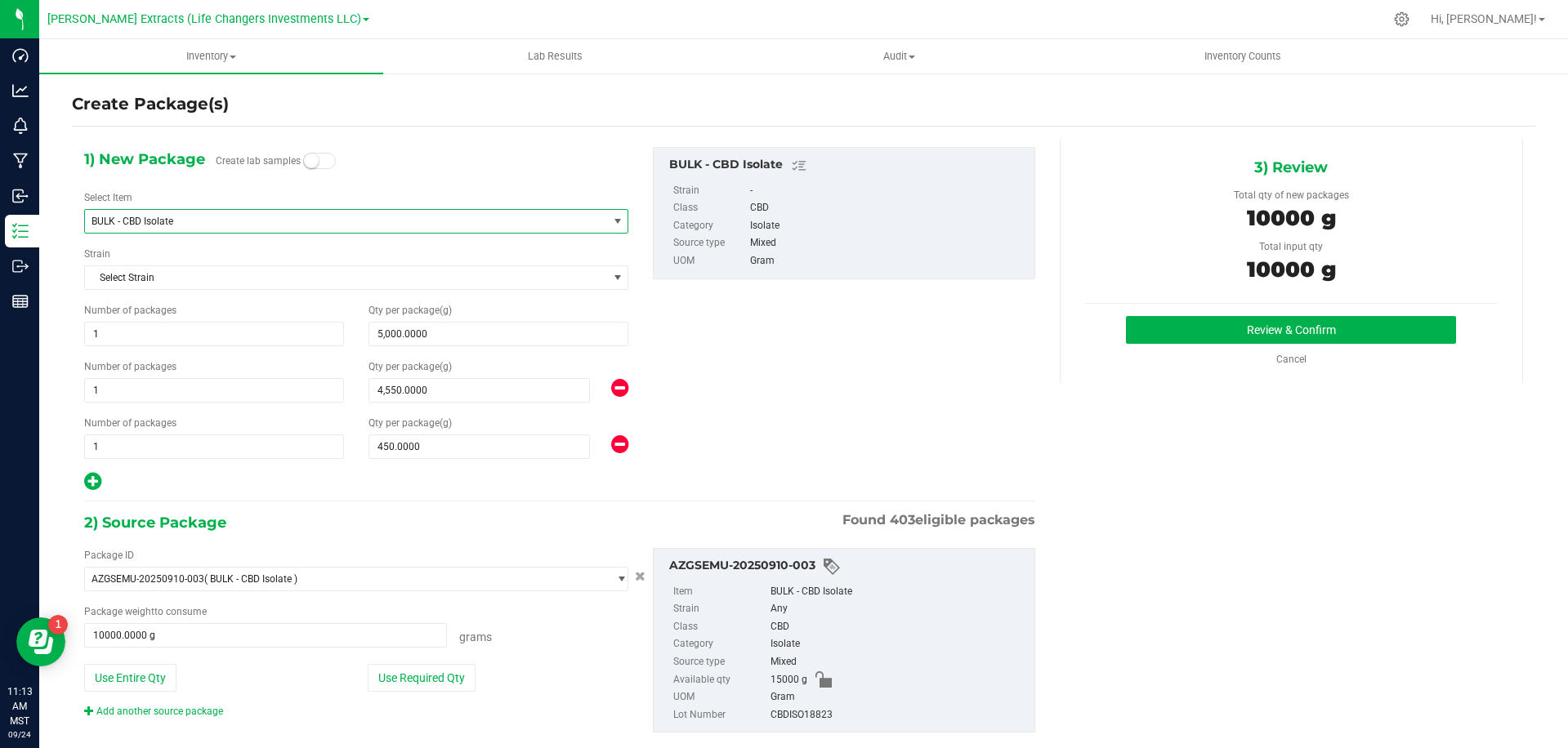
click at [333, 223] on span "BULK - CBD Isolate" at bounding box center [336, 222] width 489 height 12
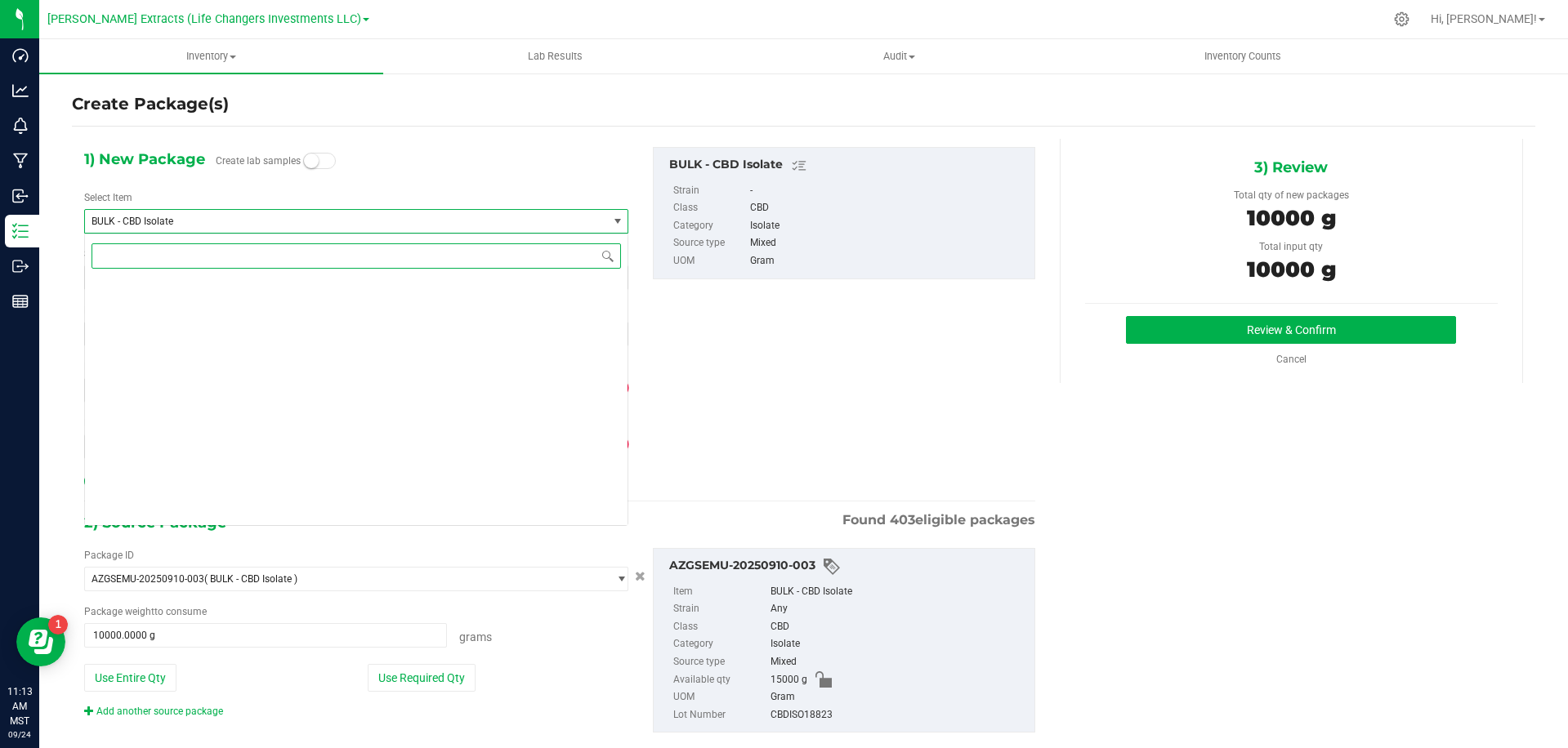
scroll to position [755, 0]
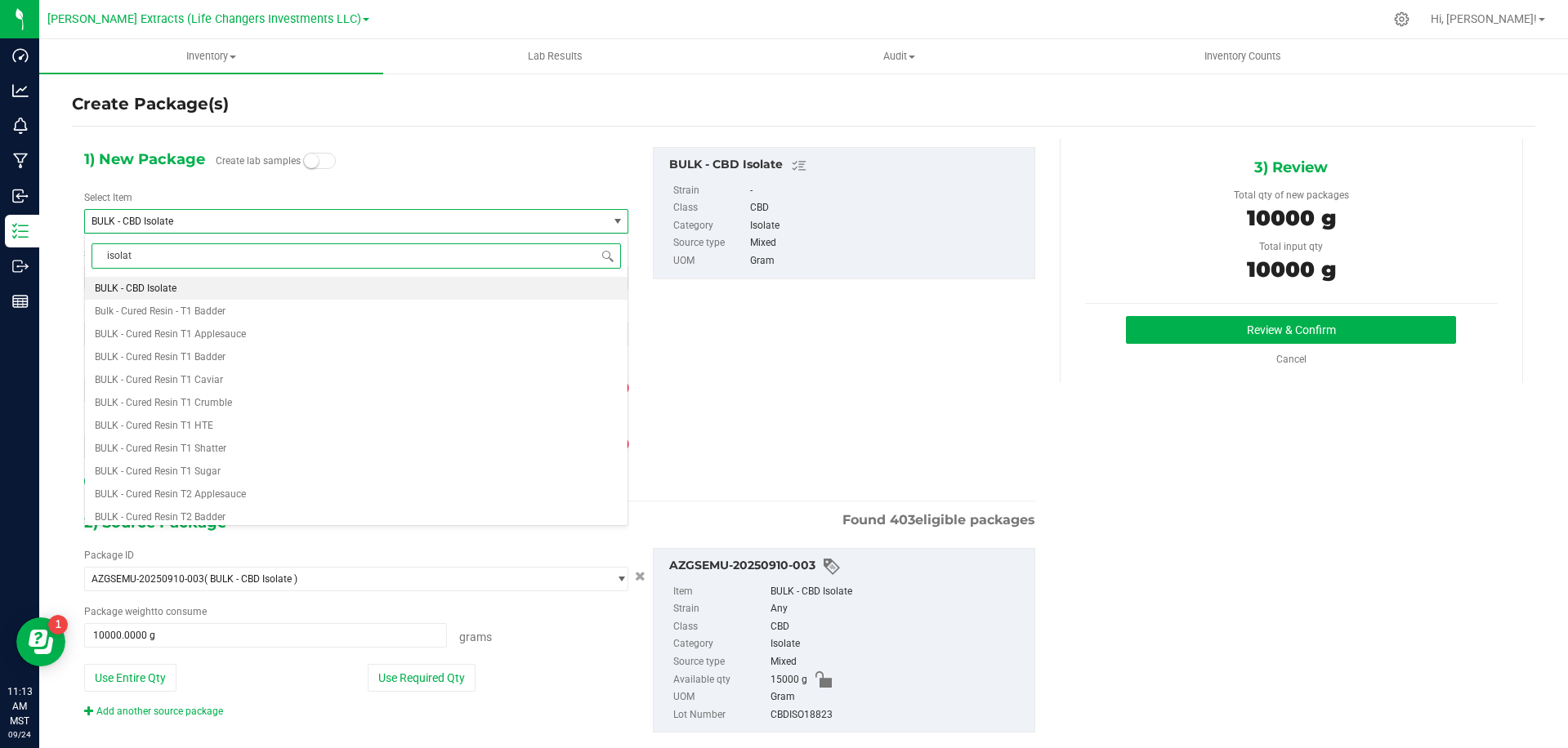
type input "isolate"
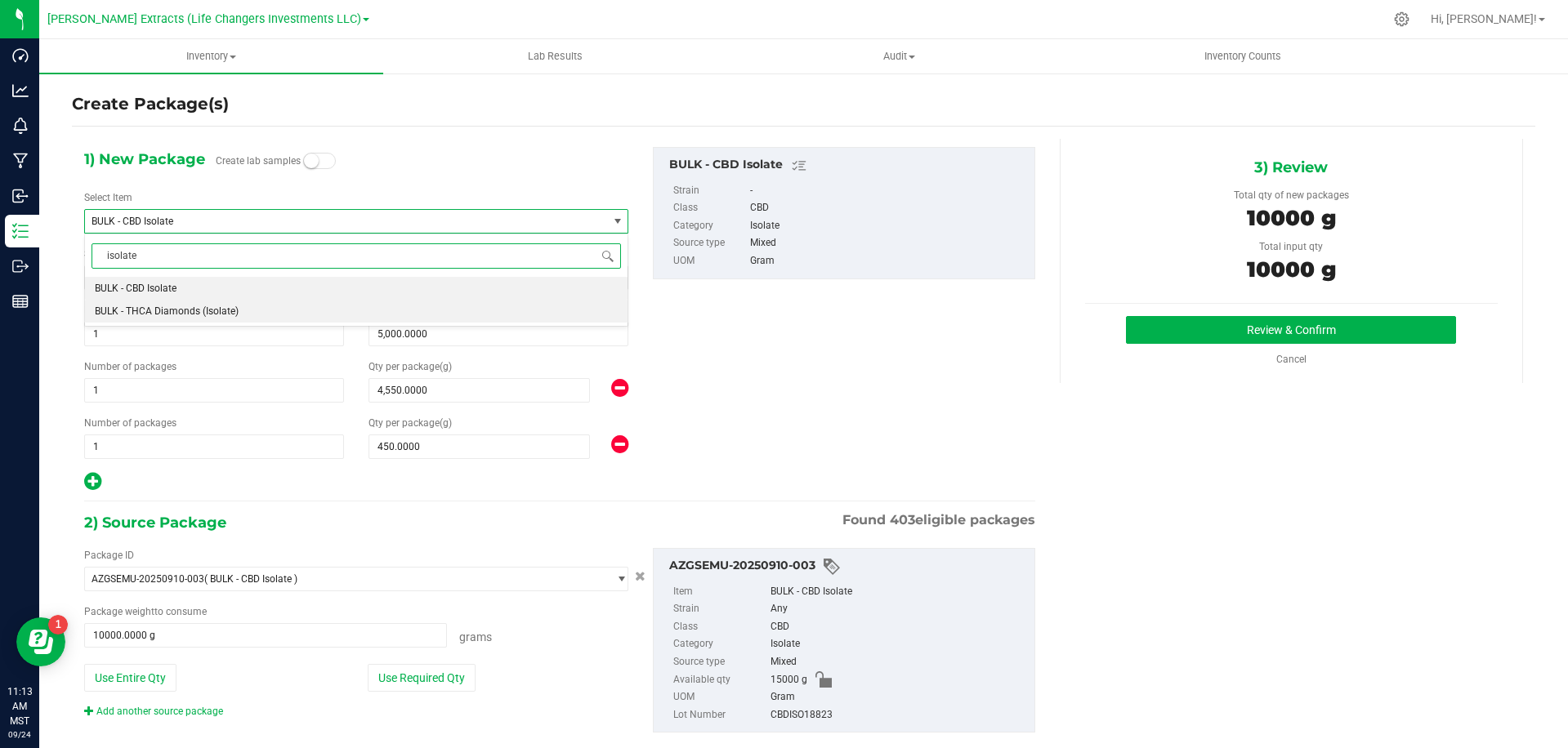
click at [183, 308] on span "BULK - THCA Diamonds (Isolate)" at bounding box center [166, 312] width 144 height 12
type input "0.0000"
type input "0"
type input "4,550.0000"
type input "450.0000"
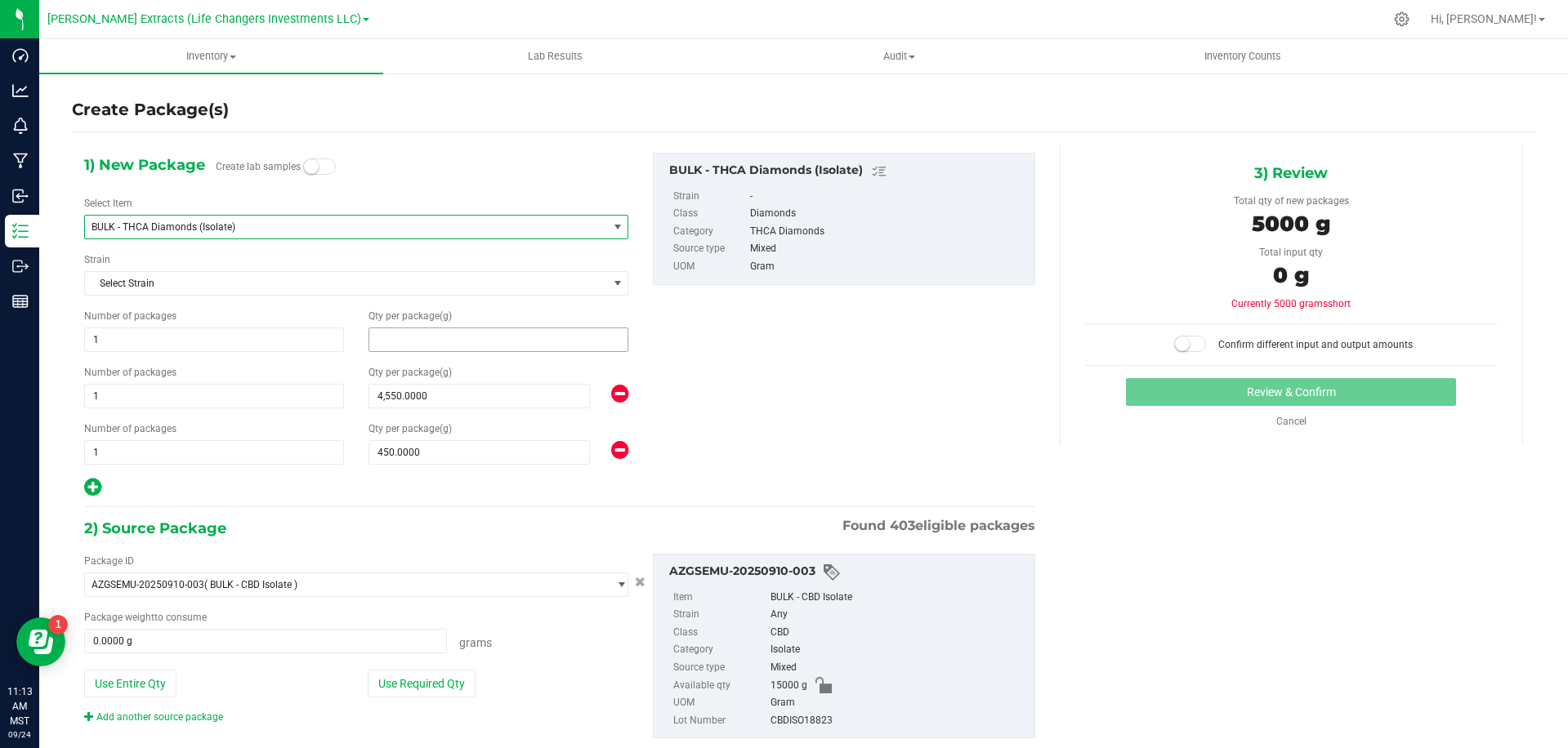
click at [417, 343] on span at bounding box center [498, 340] width 260 height 24
type input "5000"
type input "5,000.0000"
drag, startPoint x: 962, startPoint y: 368, endPoint x: 910, endPoint y: 389, distance: 56.1
click at [956, 369] on div "1) New Package Create lab samples Select Item BULK - THCA Diamonds (Isolate) BU…" at bounding box center [559, 325] width 975 height 346
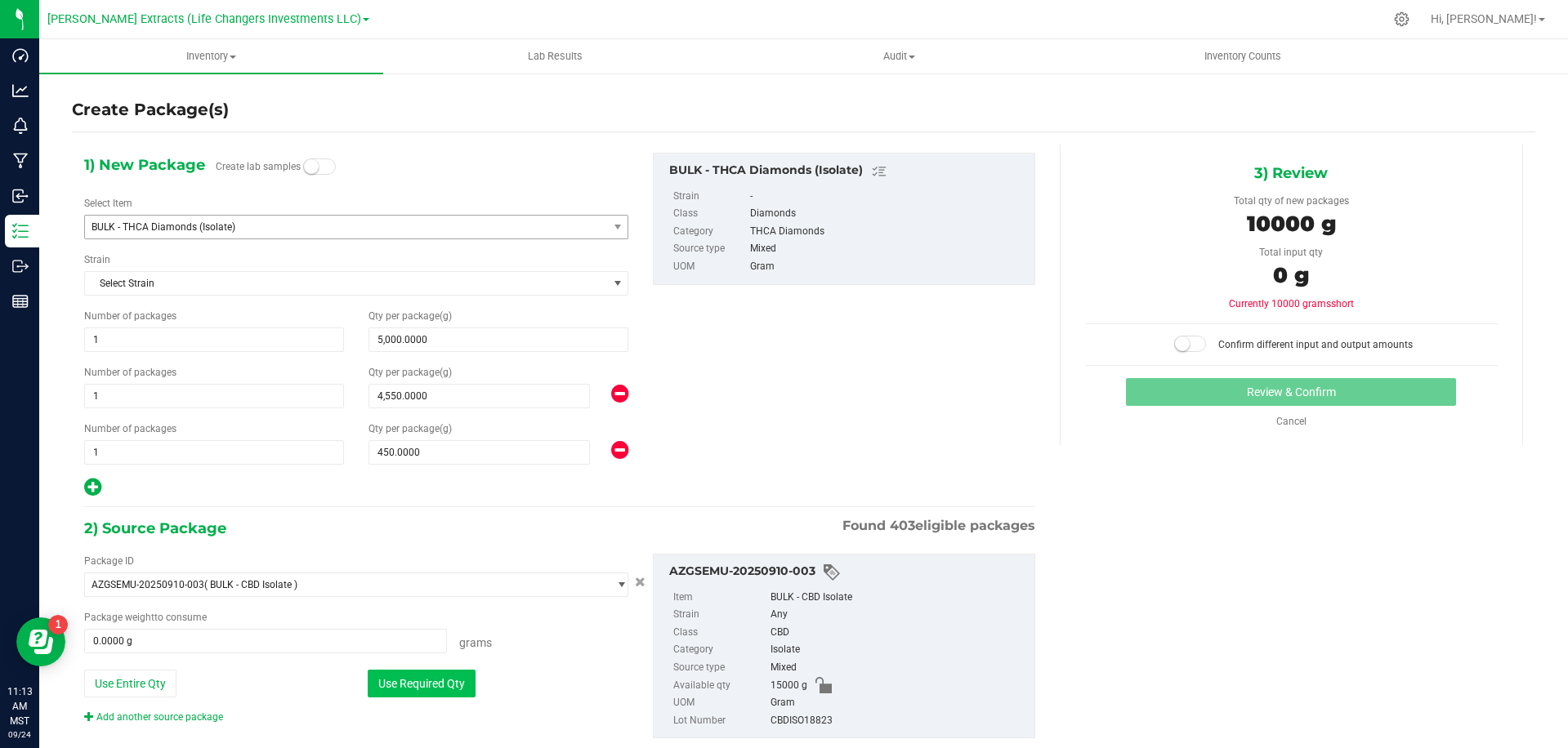
click at [463, 684] on button "Use Required Qty" at bounding box center [422, 684] width 107 height 27
type input "10000.0000 g"
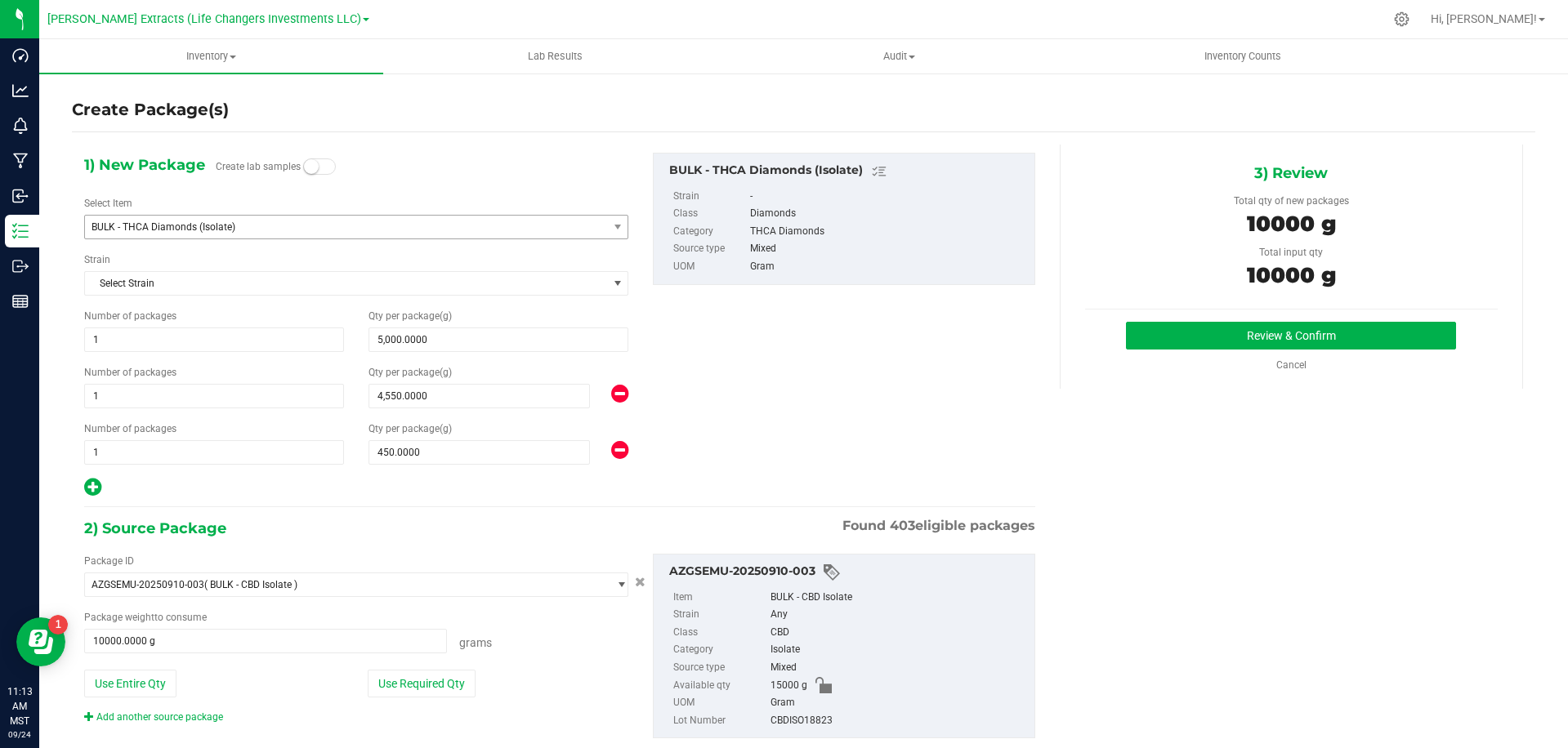
click at [911, 388] on div "1) New Package Create lab samples Select Item BULK - THCA Diamonds (Isolate) BU…" at bounding box center [559, 325] width 975 height 346
click at [1171, 335] on button "Review & Confirm" at bounding box center [1291, 336] width 330 height 27
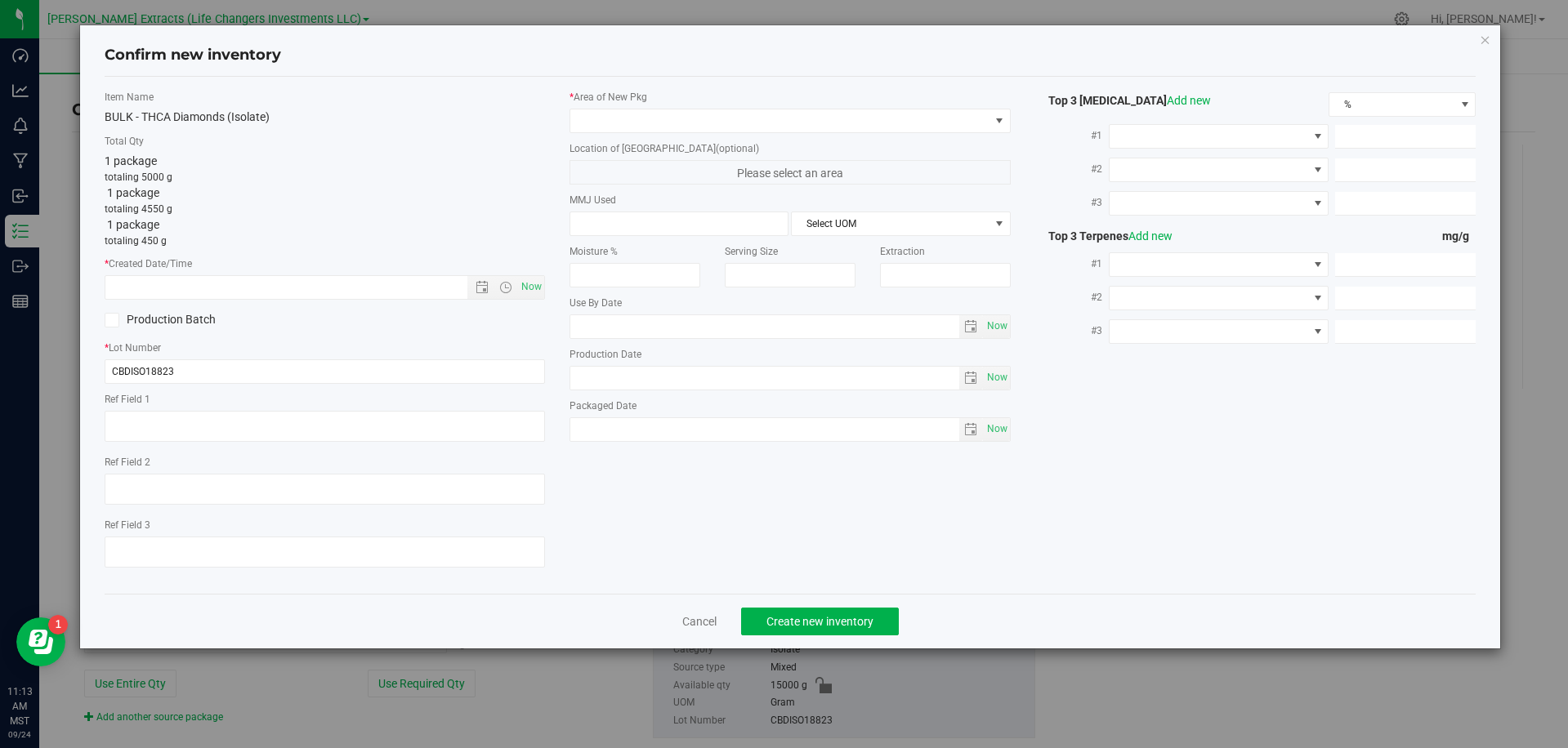
type textarea "5A"
type textarea "JC"
click at [532, 286] on span "Now" at bounding box center [531, 287] width 27 height 23
type input "9/24/2025 11:13 AM"
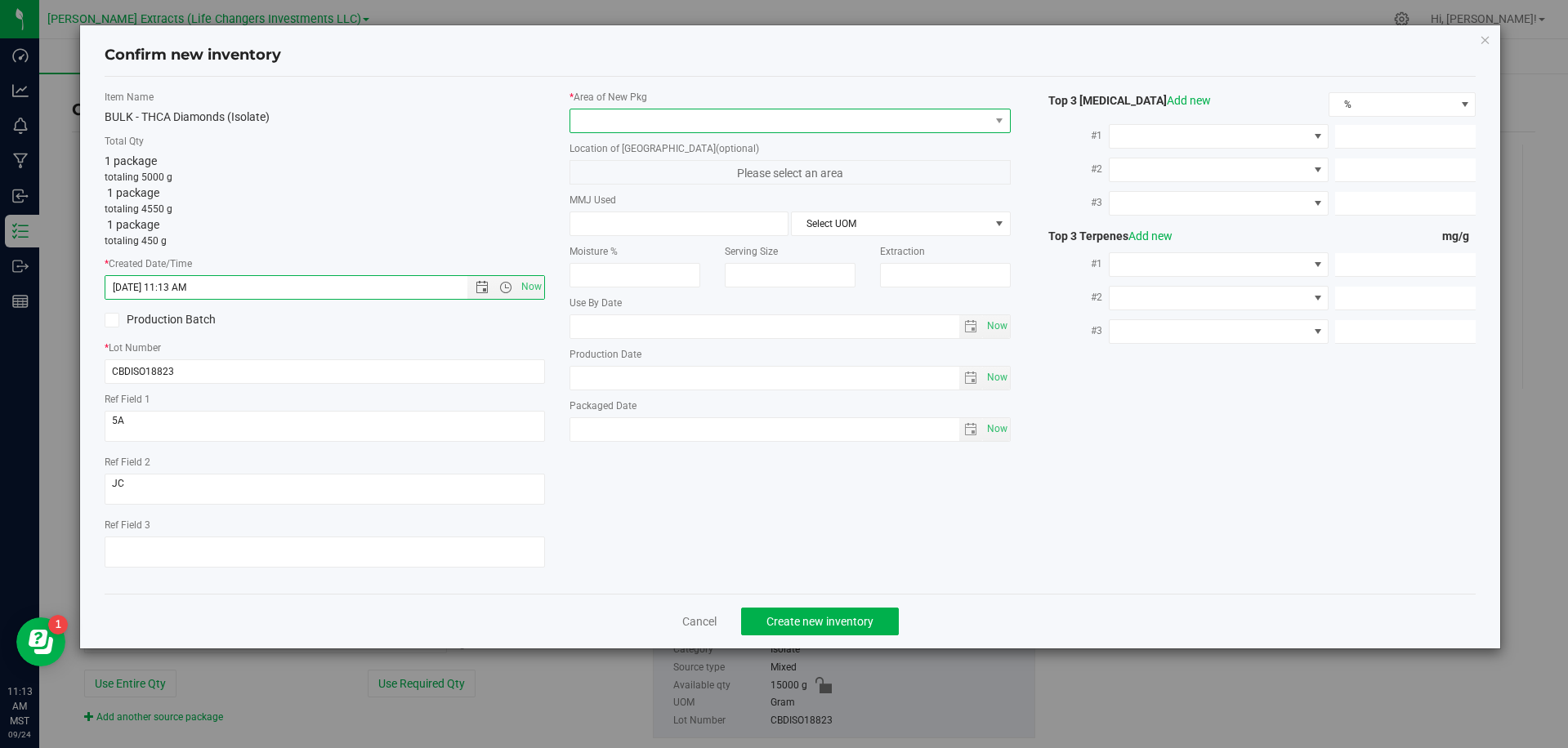
click at [657, 120] on span at bounding box center [779, 120] width 419 height 22
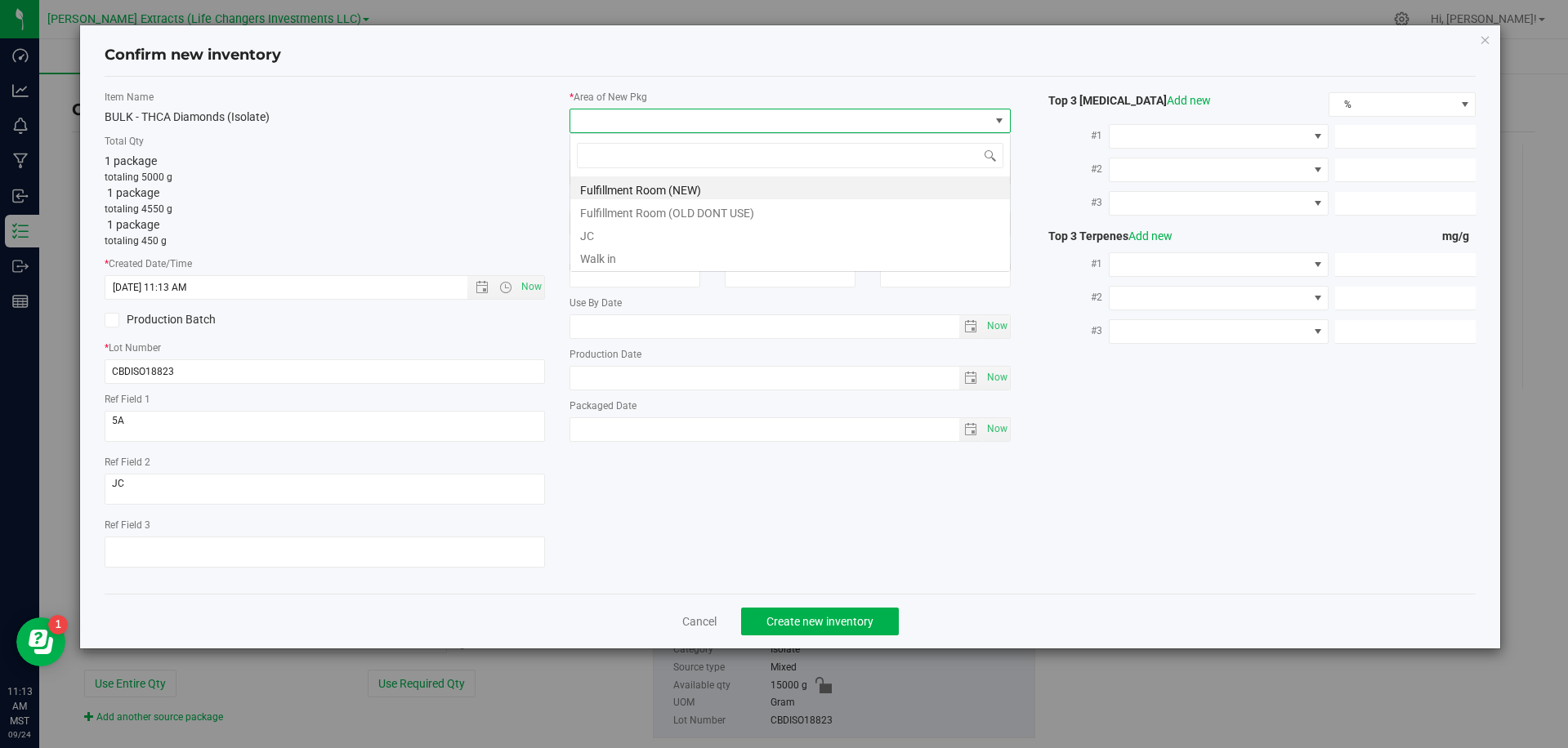
scroll to position [24, 440]
click at [621, 230] on li "JC" at bounding box center [790, 233] width 439 height 22
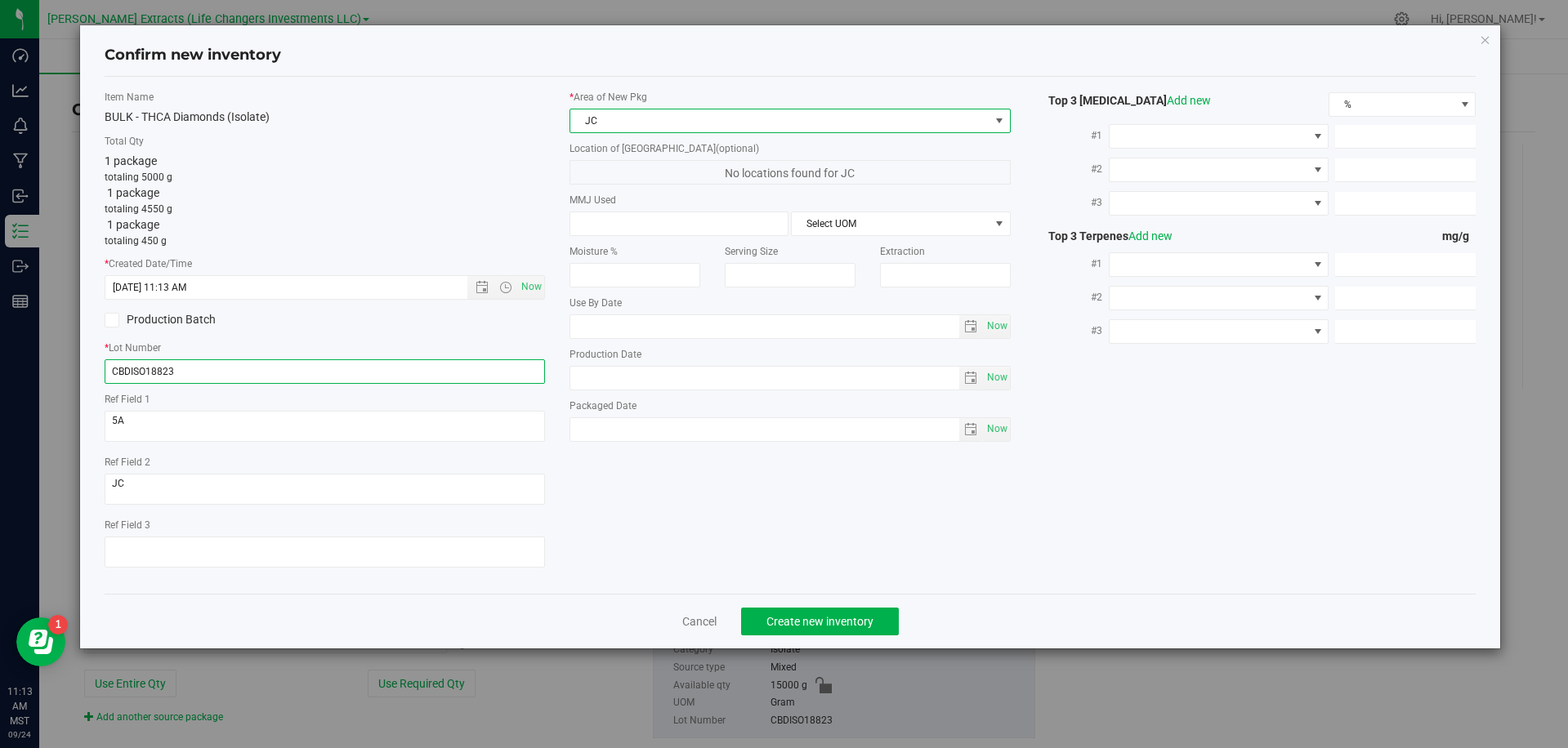
click at [229, 371] on input "CBDISO18823" at bounding box center [325, 371] width 441 height 24
type input "01"
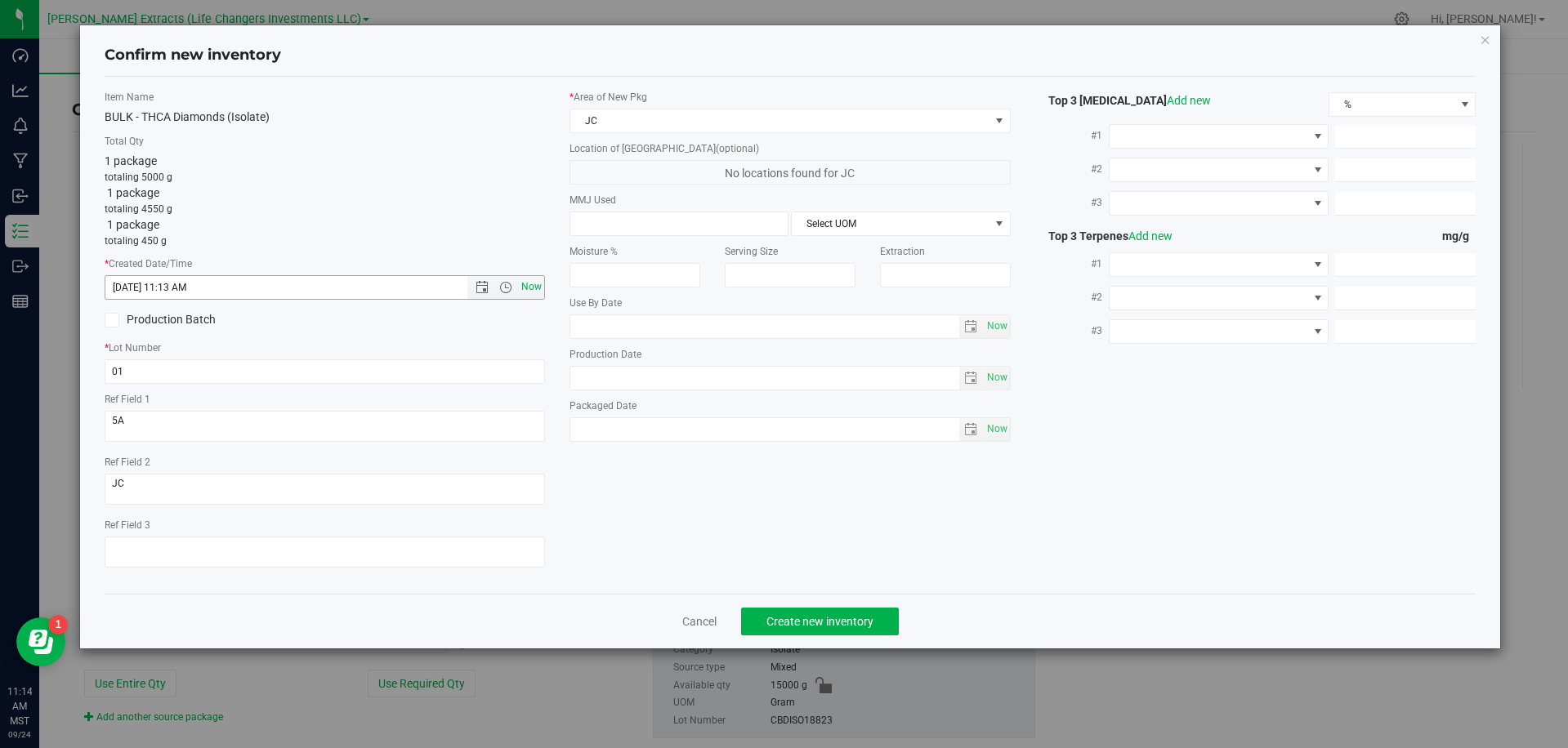
click at [535, 293] on span "Now" at bounding box center [531, 287] width 27 height 23
type input "9/24/2025 11:15 AM"
click at [677, 119] on span "JC" at bounding box center [779, 120] width 419 height 22
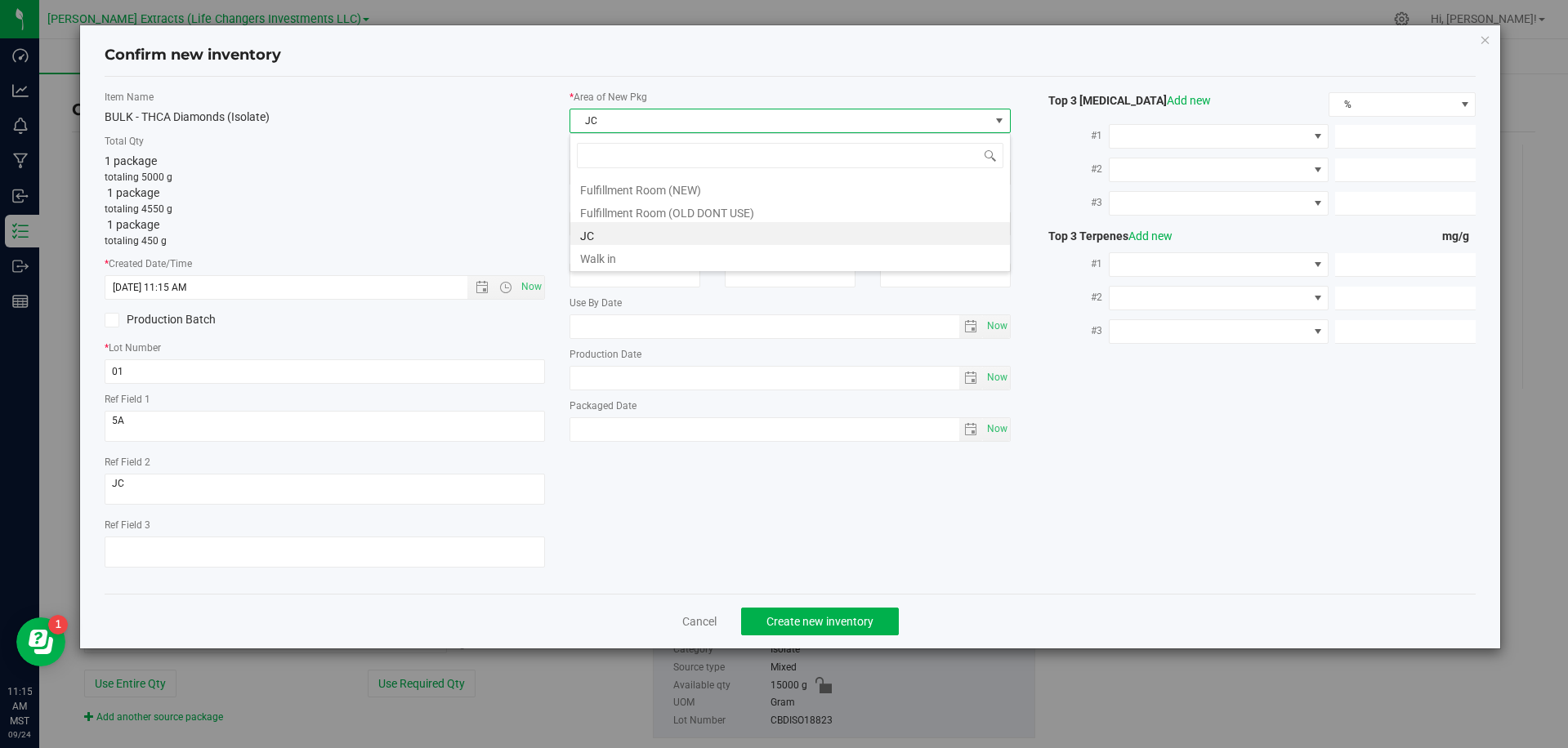
click at [455, 145] on label "Total Qty" at bounding box center [325, 141] width 441 height 15
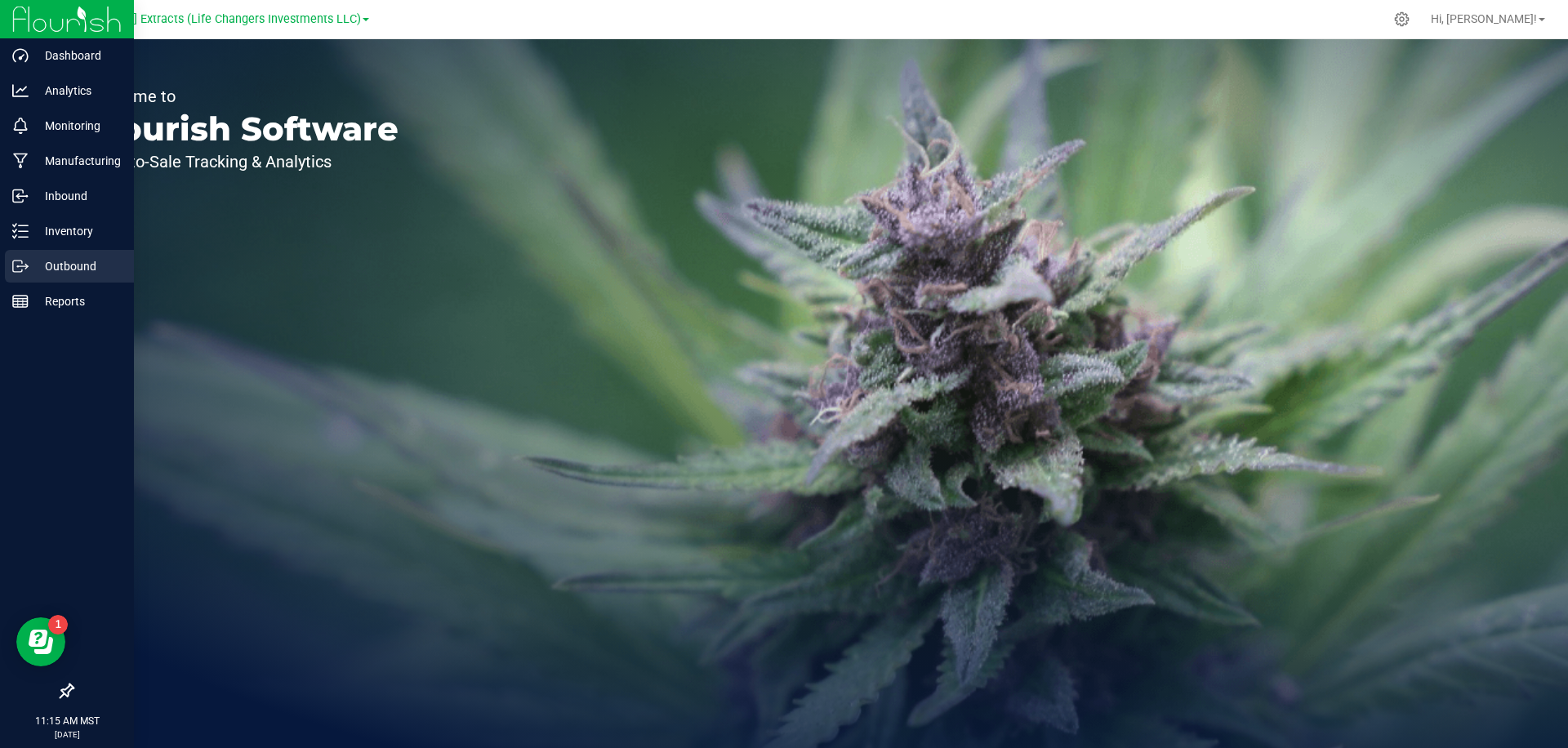
click at [32, 259] on p "Outbound" at bounding box center [77, 267] width 98 height 20
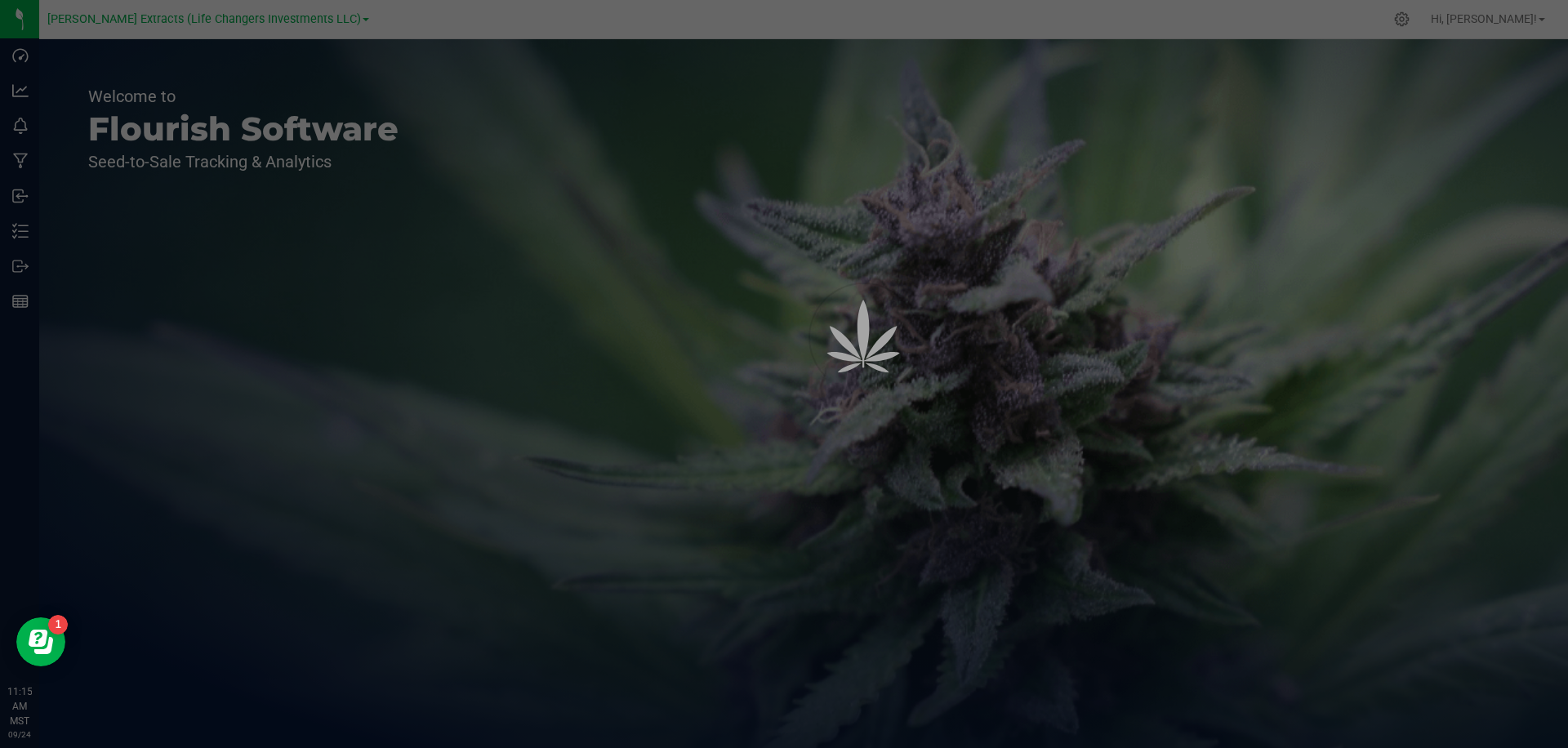
click at [466, 18] on div at bounding box center [784, 374] width 1568 height 748
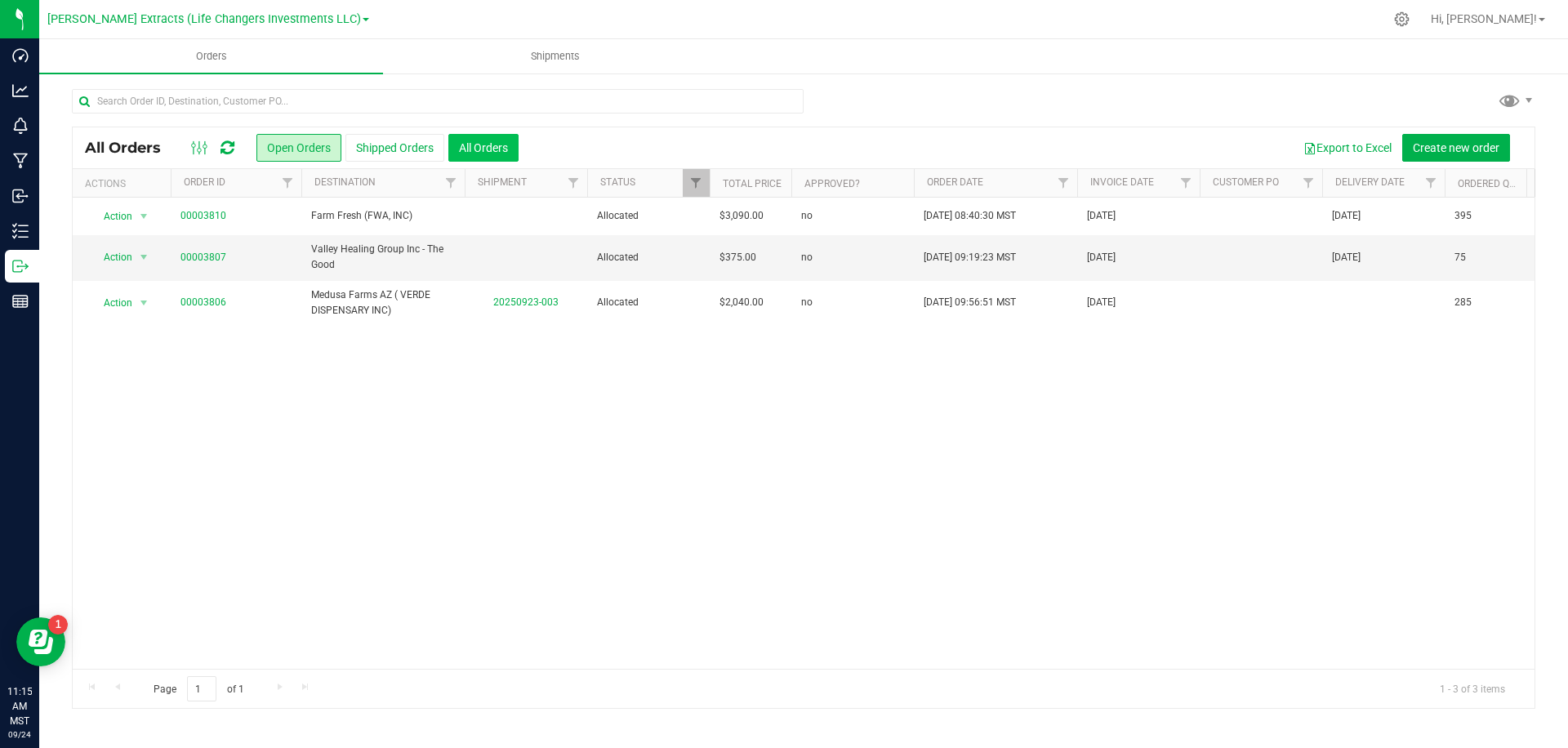
click at [477, 150] on button "All Orders" at bounding box center [483, 147] width 70 height 27
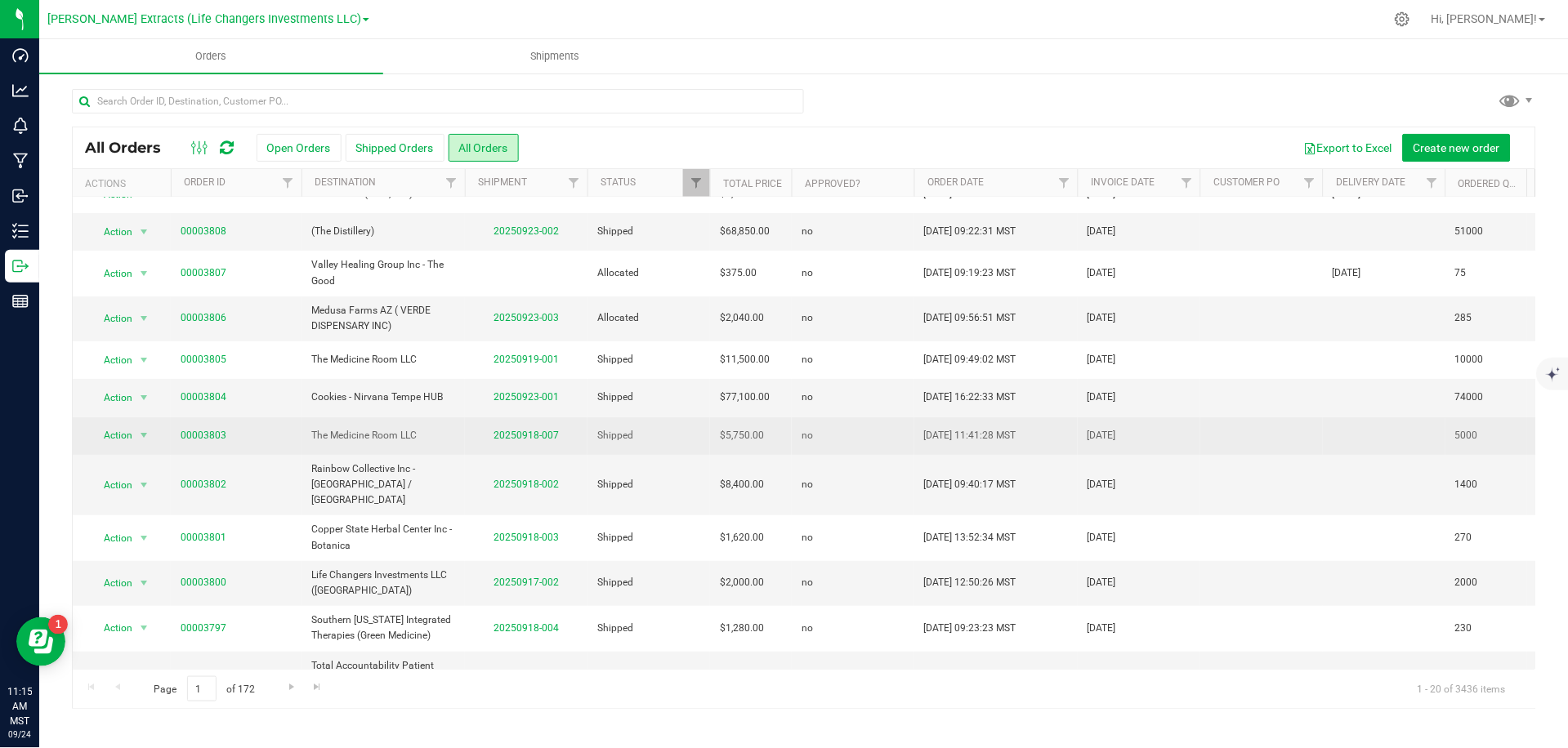
scroll to position [13, 0]
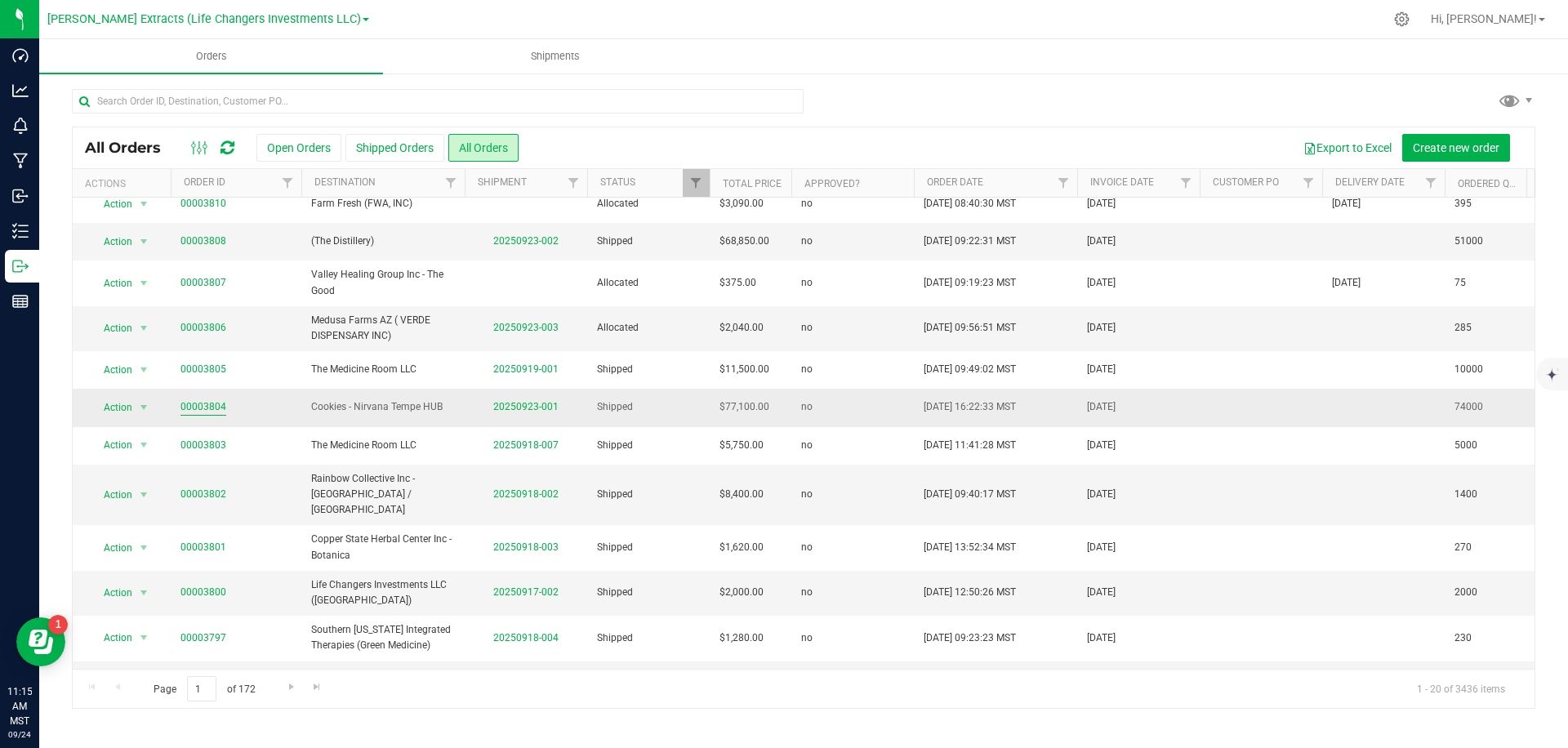
click at [191, 411] on link "00003804" at bounding box center [203, 407] width 46 height 16
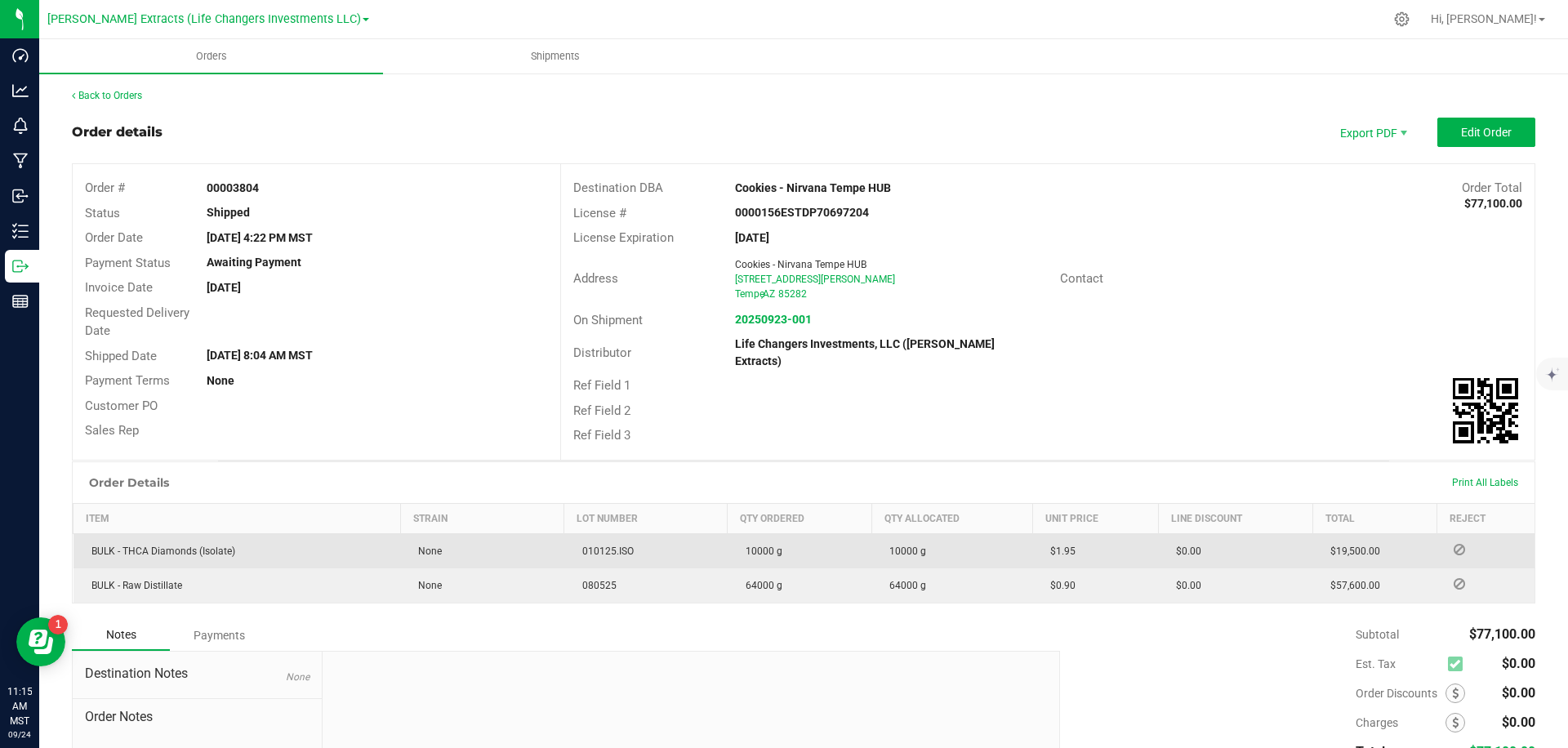
click at [195, 546] on span "BULK - THCA Diamonds (Isolate)" at bounding box center [159, 552] width 152 height 12
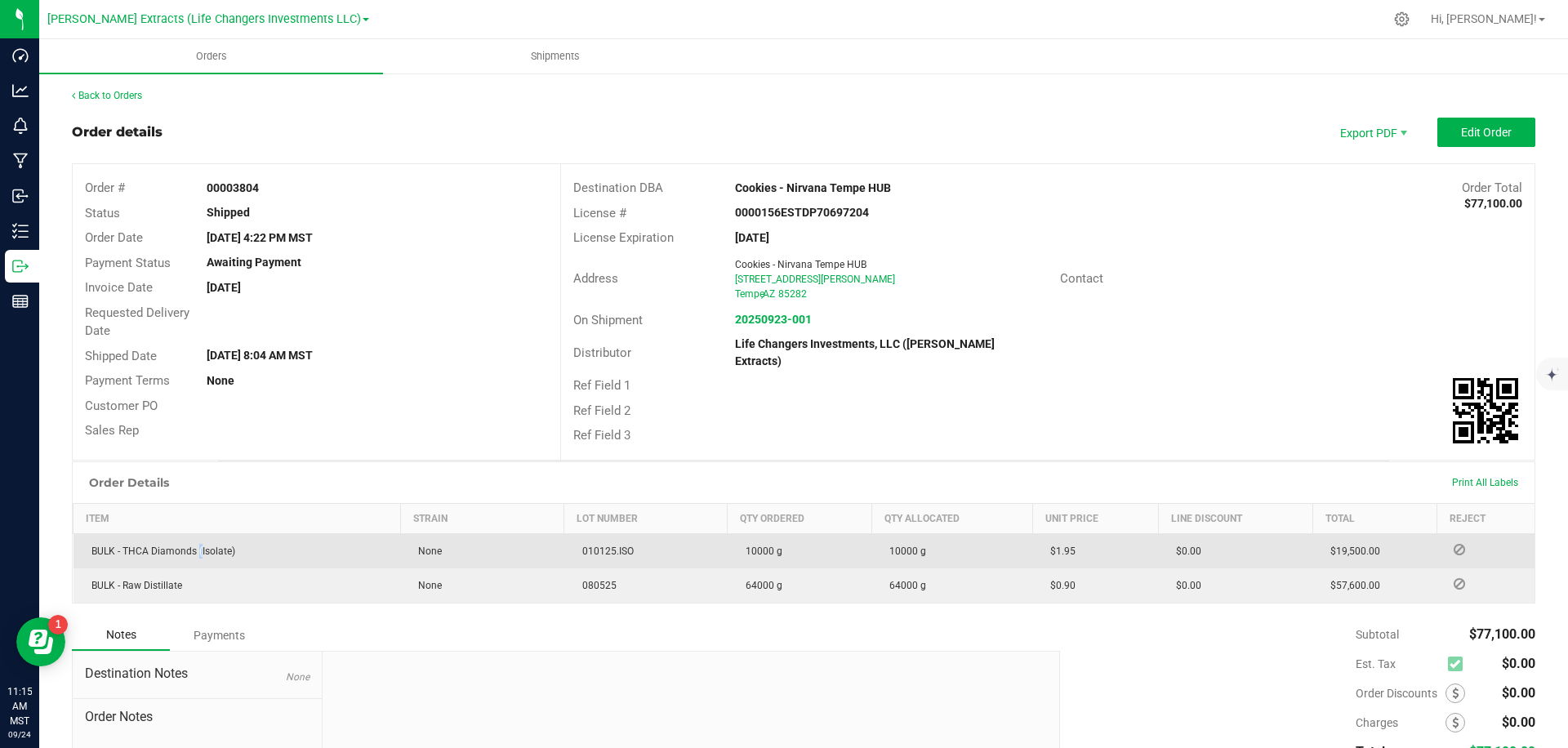
click at [195, 546] on span "BULK - THCA Diamonds (Isolate)" at bounding box center [159, 552] width 152 height 12
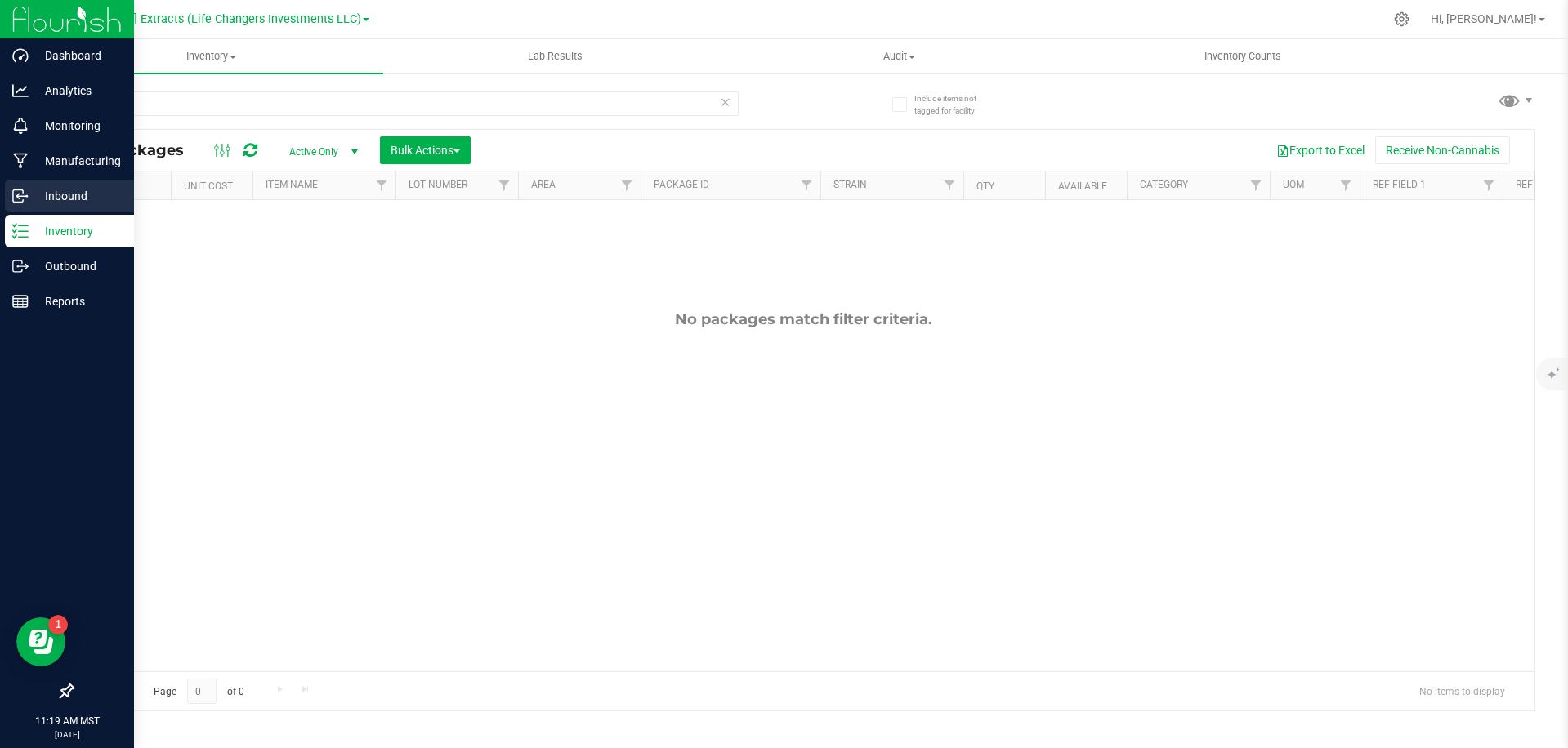
click at [25, 200] on icon at bounding box center [21, 195] width 17 height 17
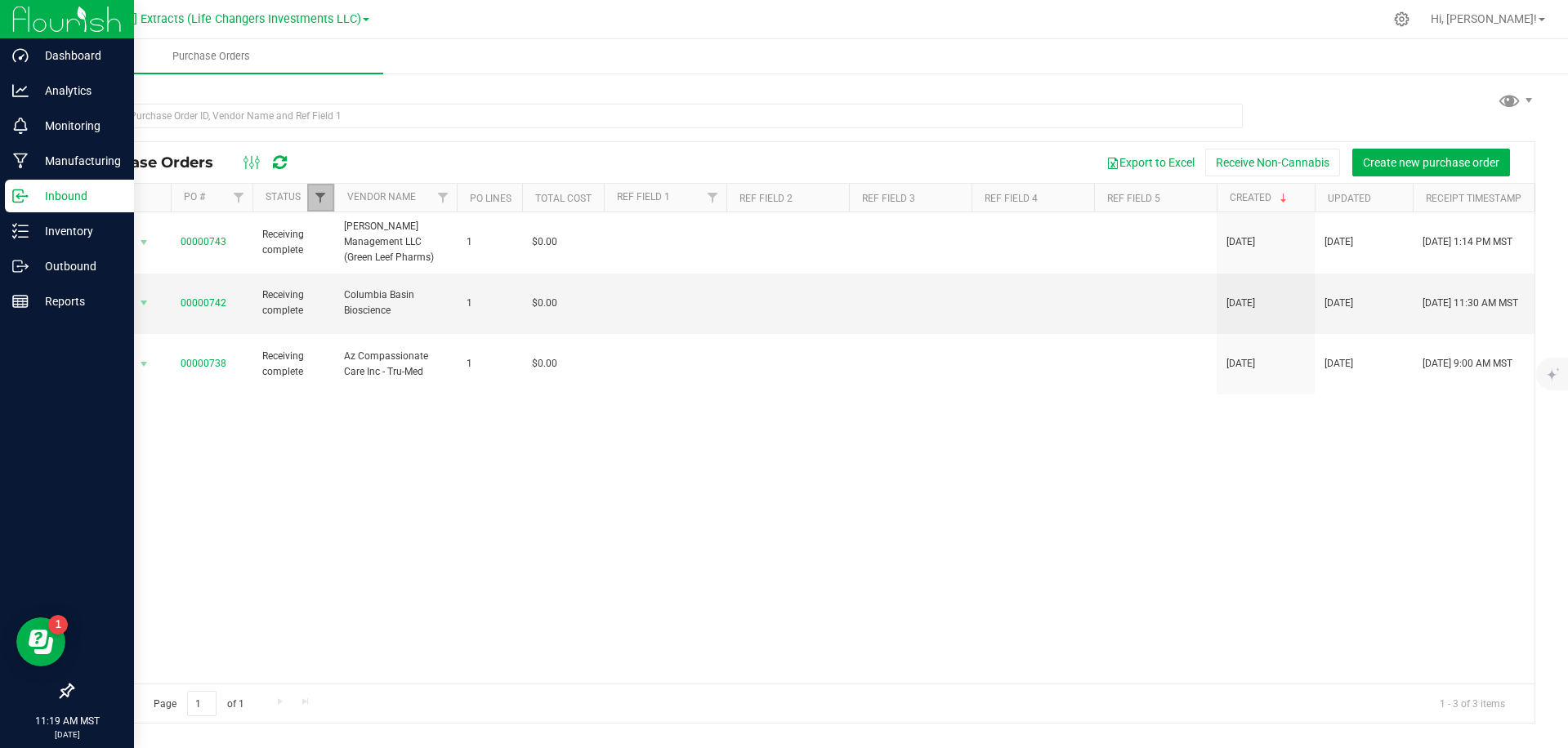
click at [318, 200] on span "Filter" at bounding box center [319, 197] width 13 height 13
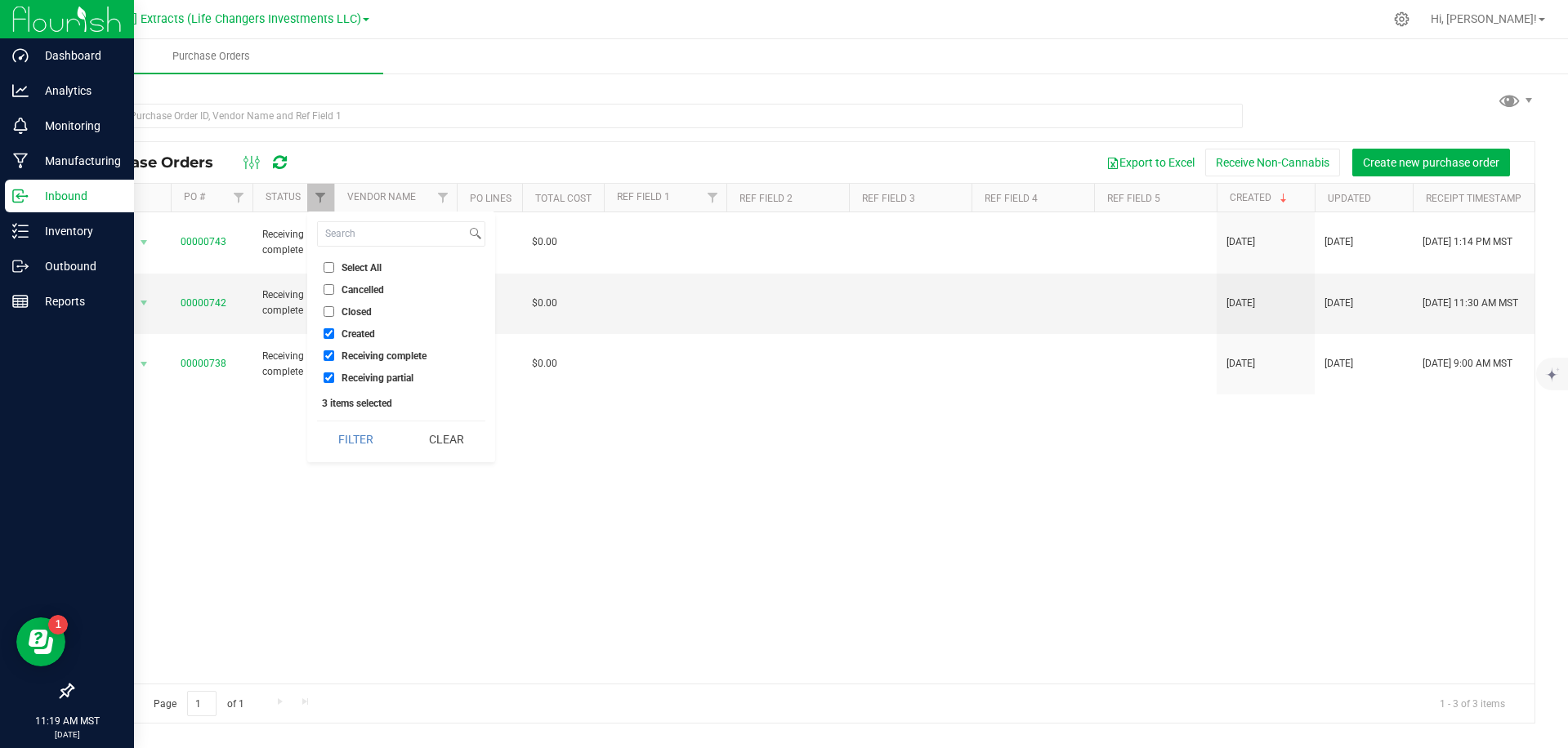
click at [352, 271] on span "Select All" at bounding box center [361, 268] width 40 height 10
click at [334, 271] on input "Select All" at bounding box center [328, 268] width 11 height 11
checkbox input "true"
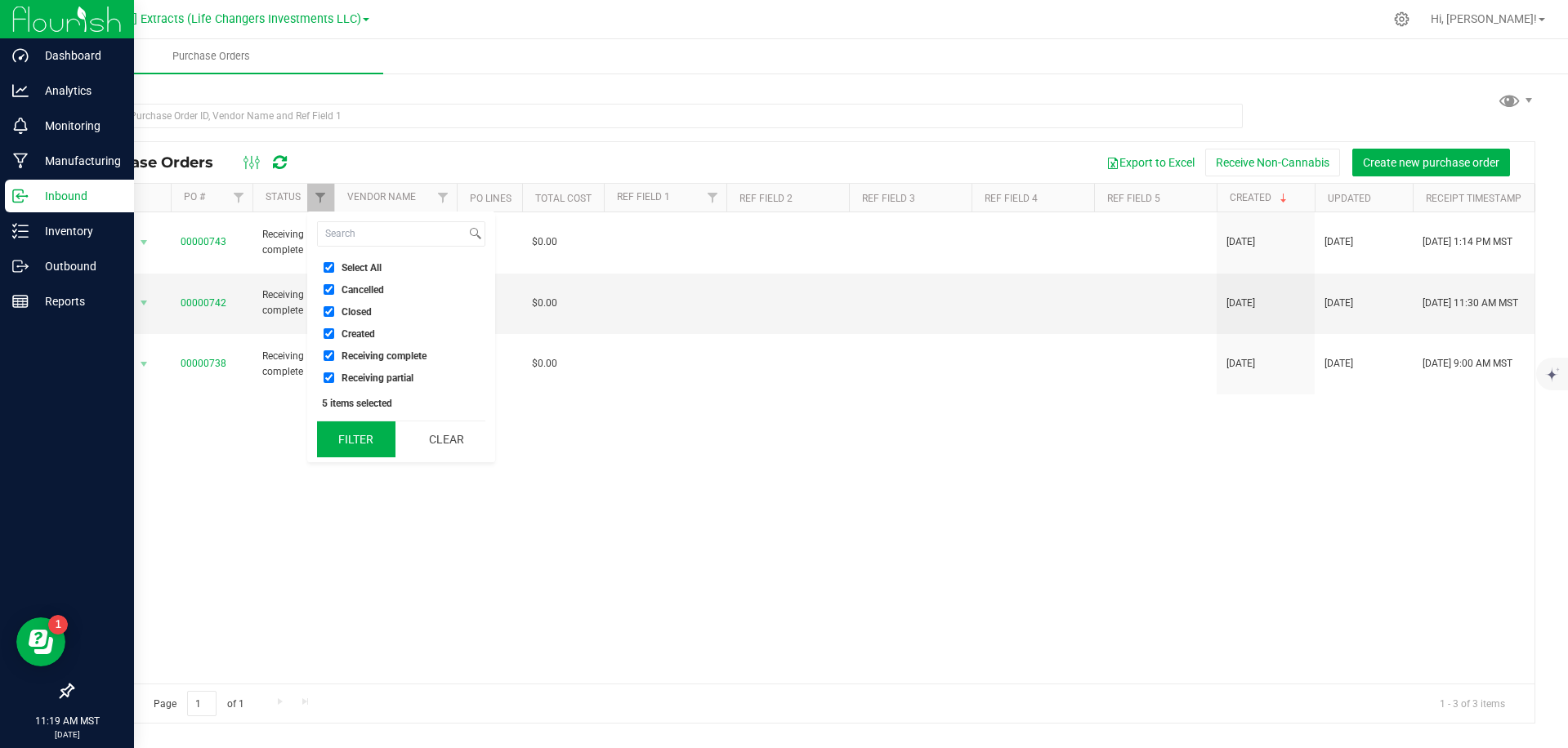
click at [357, 433] on button "Filter" at bounding box center [356, 439] width 78 height 36
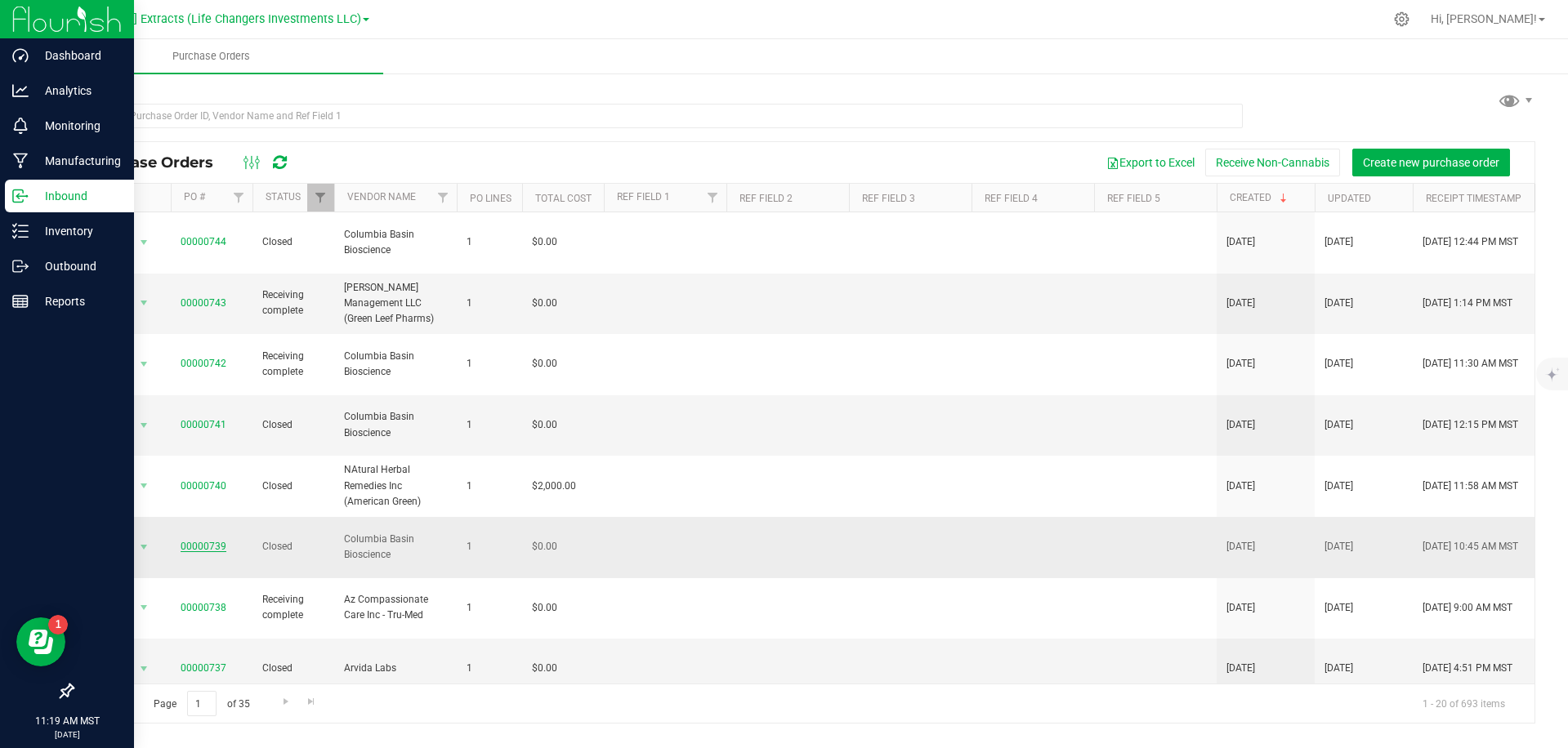
click at [213, 541] on link "00000739" at bounding box center [203, 547] width 46 height 12
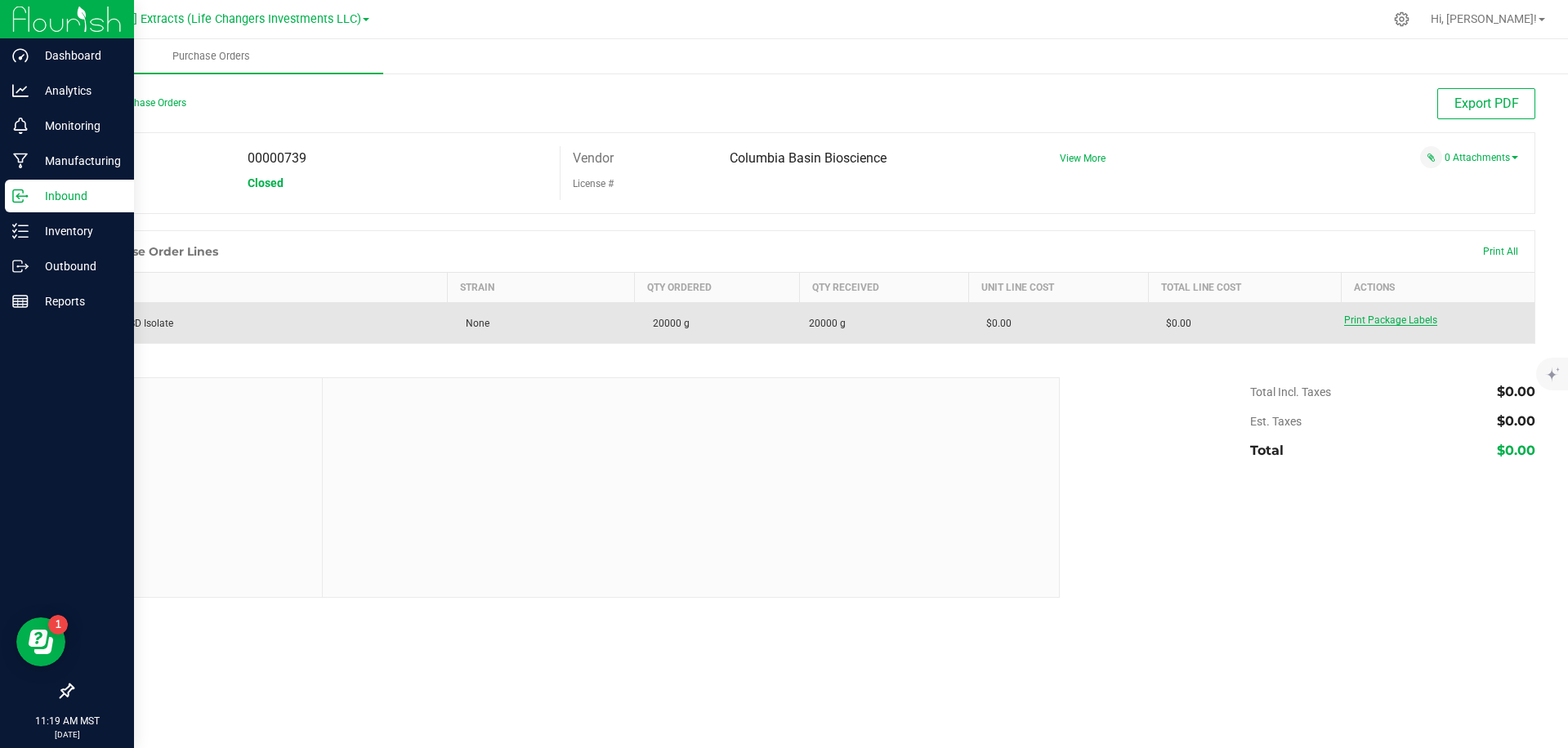
click at [1393, 316] on span "Print Package Labels" at bounding box center [1389, 320] width 93 height 12
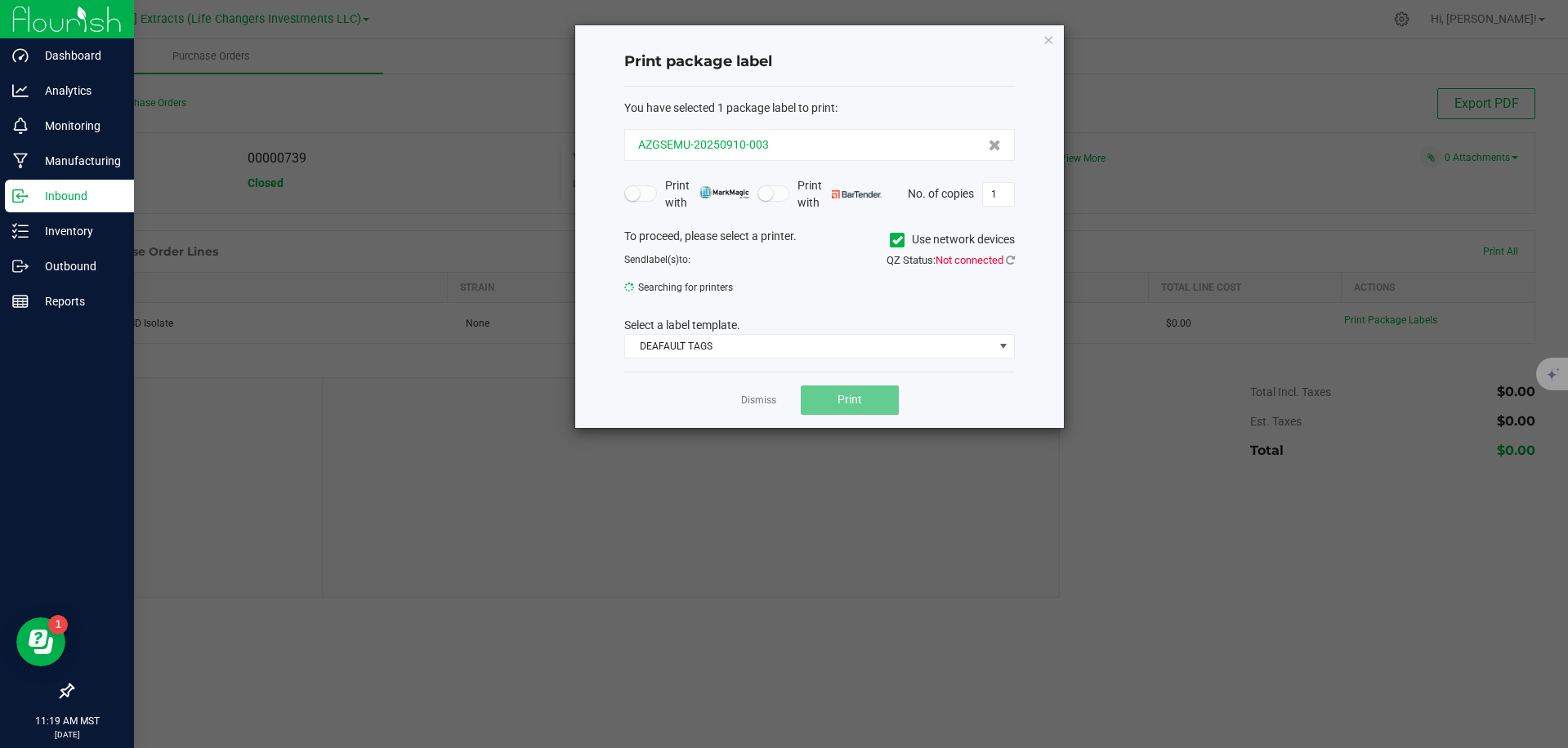
click at [812, 143] on div "AZGSEMU-20250910-003" at bounding box center [818, 145] width 362 height 18
click at [724, 146] on span "AZGSEMU-20250910-003" at bounding box center [703, 145] width 131 height 18
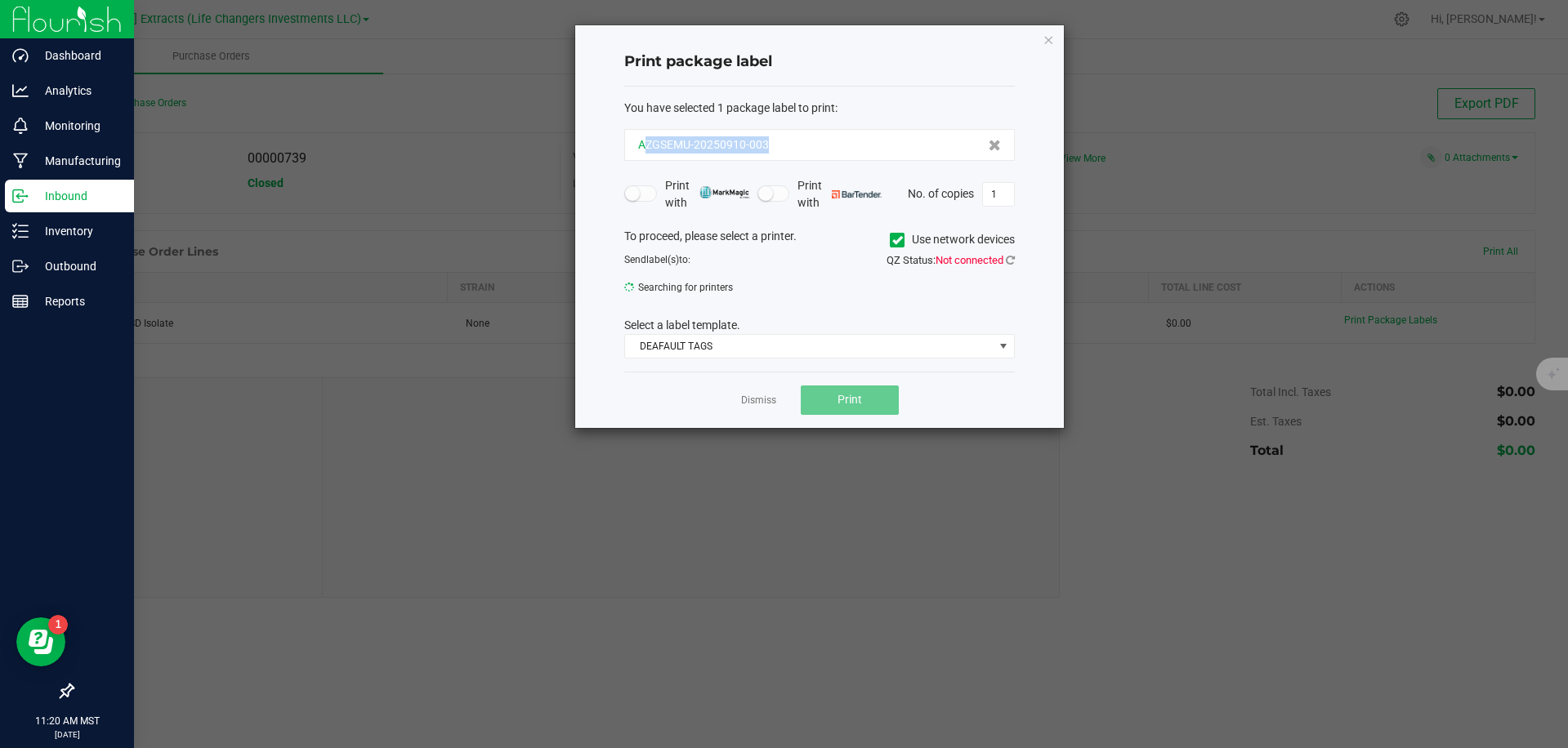
copy span "AZGSEMU-20250910-003"
click at [1048, 37] on icon "button" at bounding box center [1049, 39] width 12 height 20
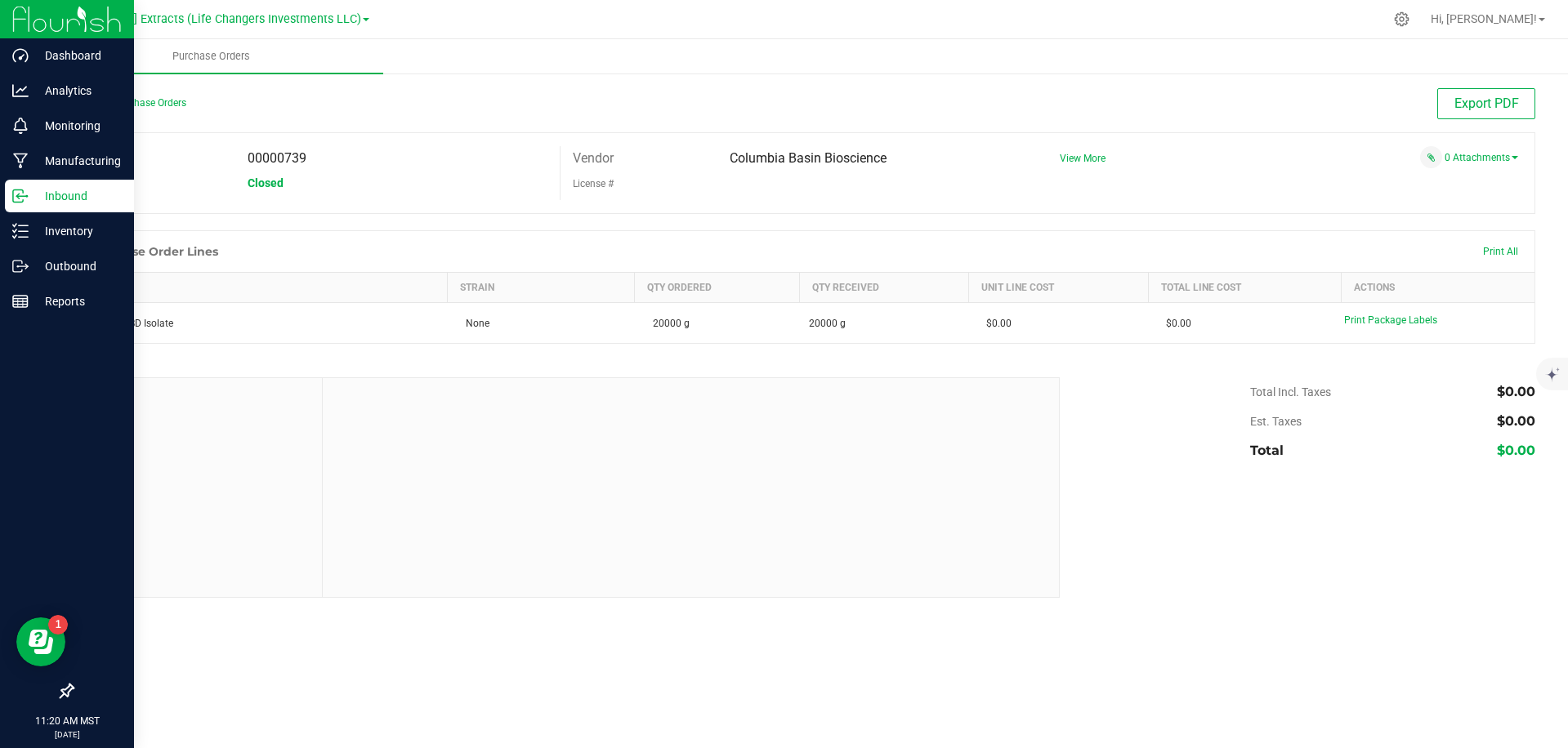
click at [1075, 13] on div at bounding box center [880, 19] width 1008 height 32
click at [28, 271] on p "Outbound" at bounding box center [77, 267] width 98 height 20
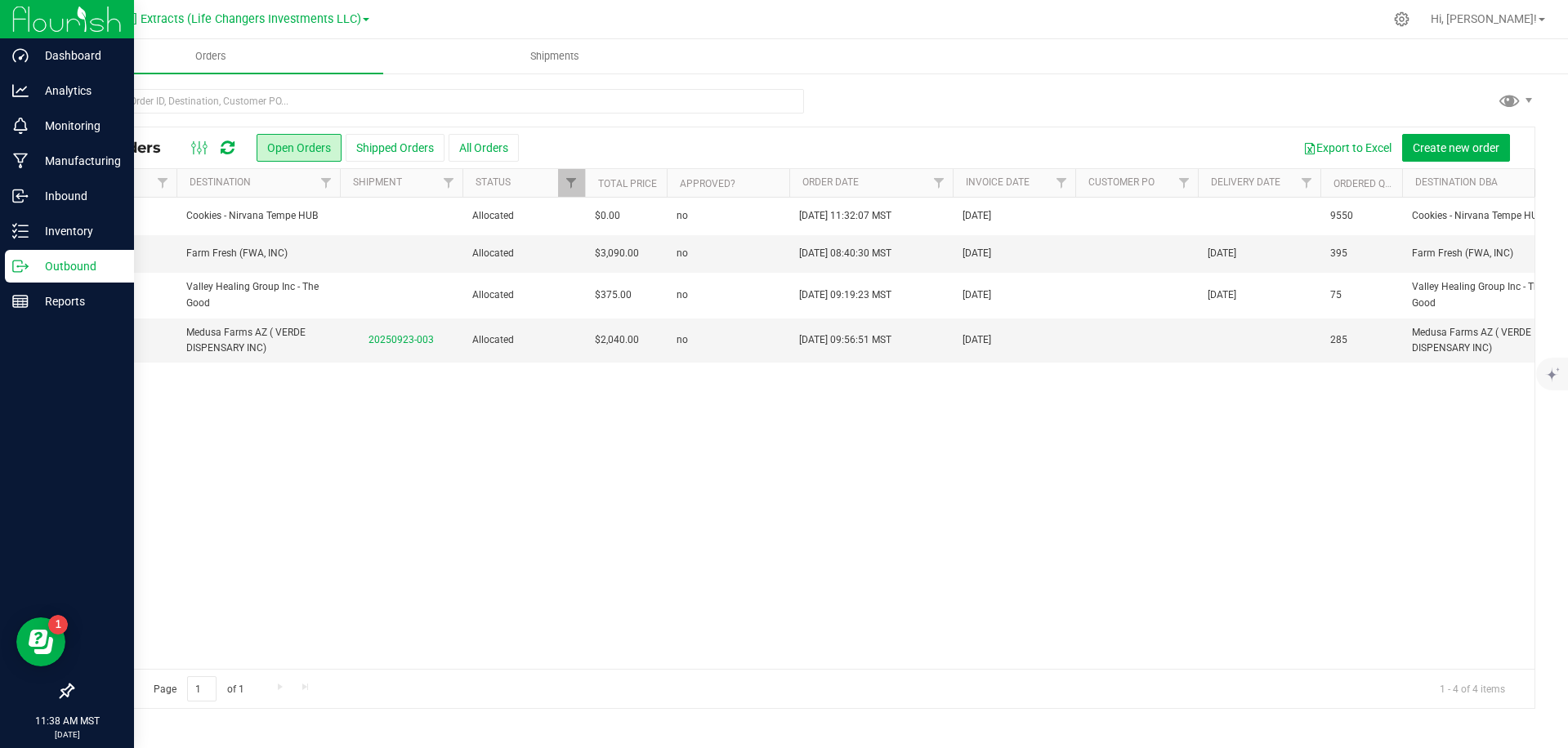
scroll to position [0, 153]
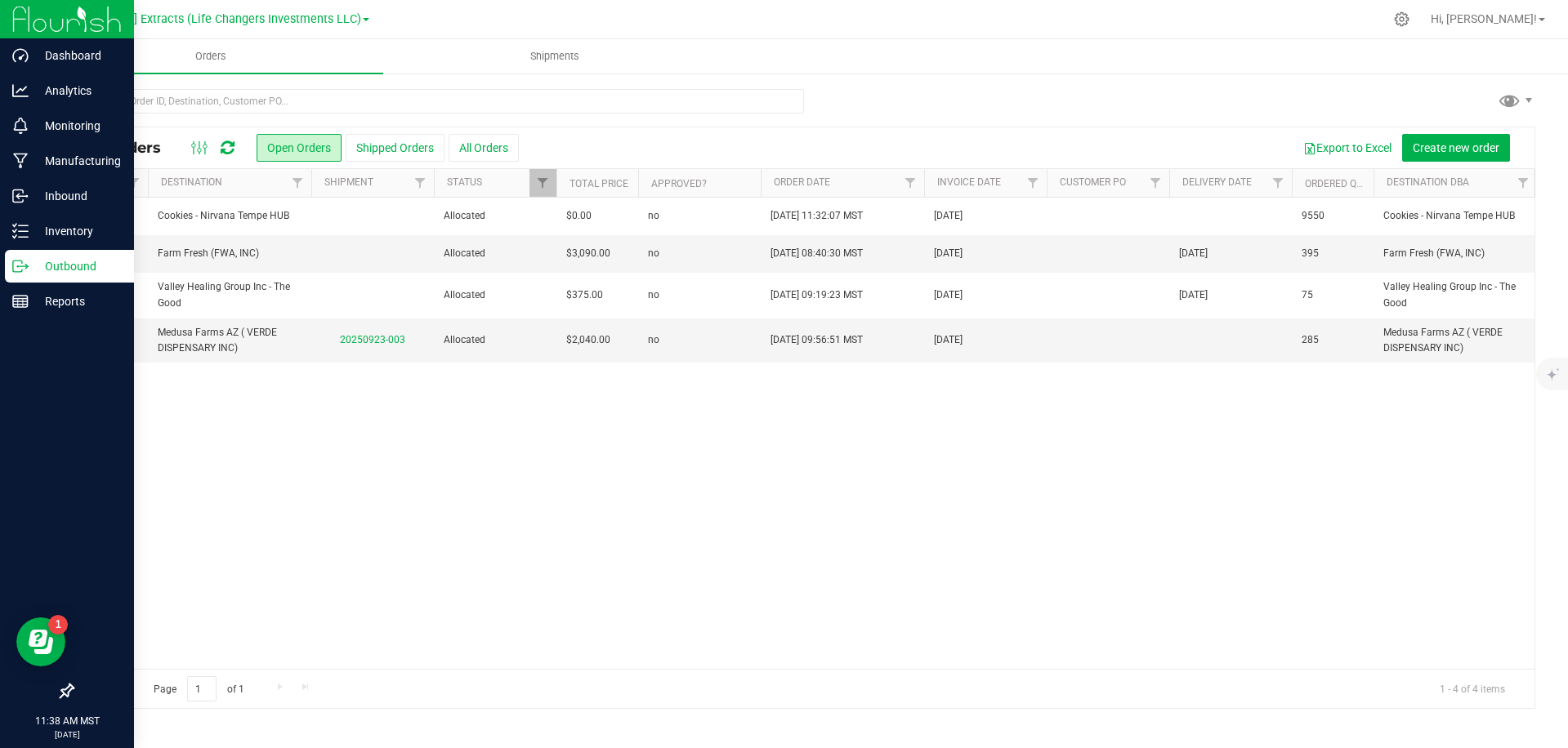
click at [1371, 442] on div "Action Action Cancel order Clone order Edit order Mark as fully paid Order audi…" at bounding box center [803, 433] width 1462 height 472
click at [376, 15] on div at bounding box center [880, 19] width 1008 height 32
click at [162, 26] on div "Goldsmith Extracts (Life Changers Investments LLC)" at bounding box center [209, 19] width 322 height 20
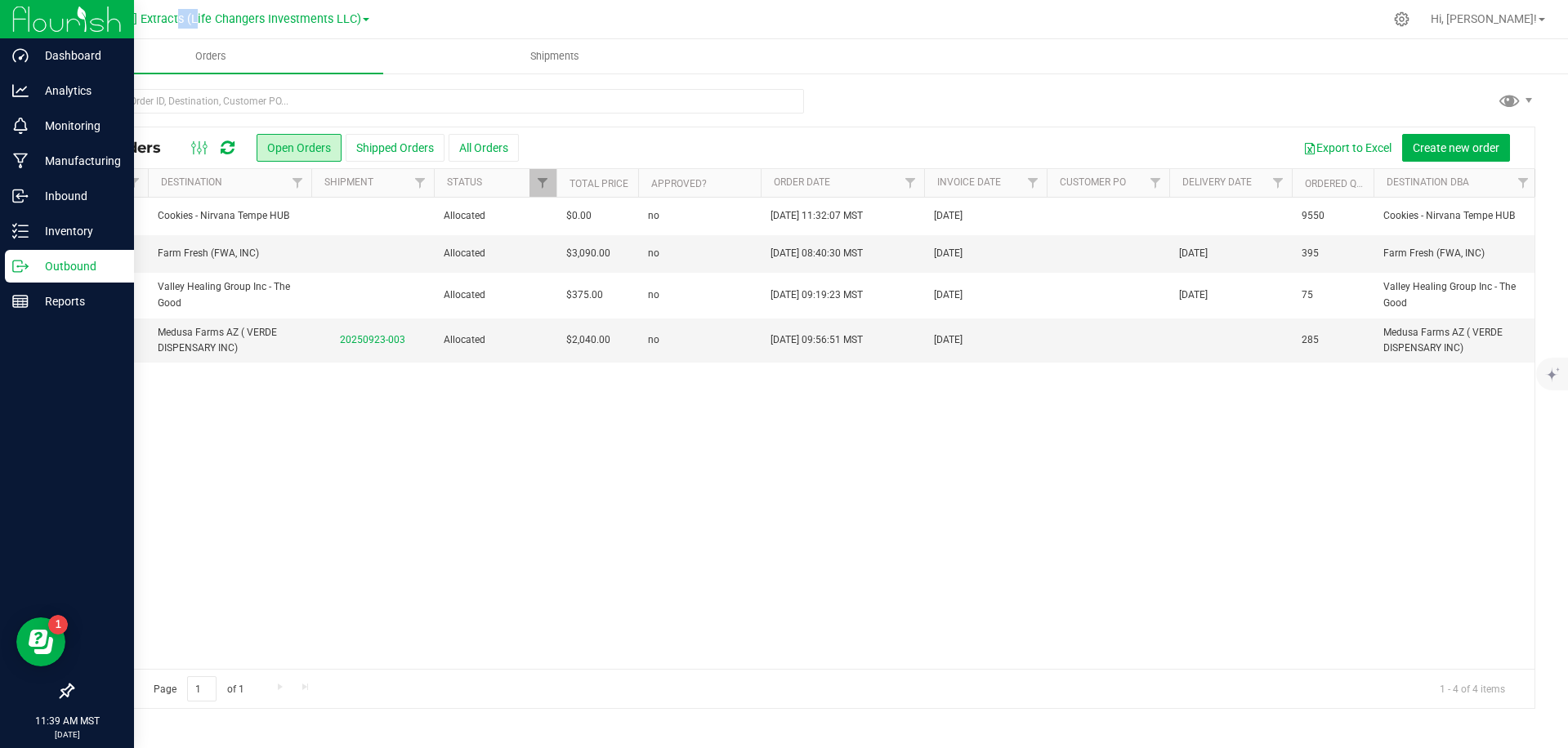
click at [162, 26] on div "Goldsmith Extracts (Life Changers Investments LLC)" at bounding box center [209, 19] width 322 height 20
click at [175, 25] on span "Goldsmith Extracts (Life Changers Investments LLC)" at bounding box center [204, 20] width 313 height 15
click at [172, 29] on div "Goldsmith Extracts (Life Changers Investments LLC) Goldsmith Extracts (Life Cha…" at bounding box center [209, 20] width 322 height 25
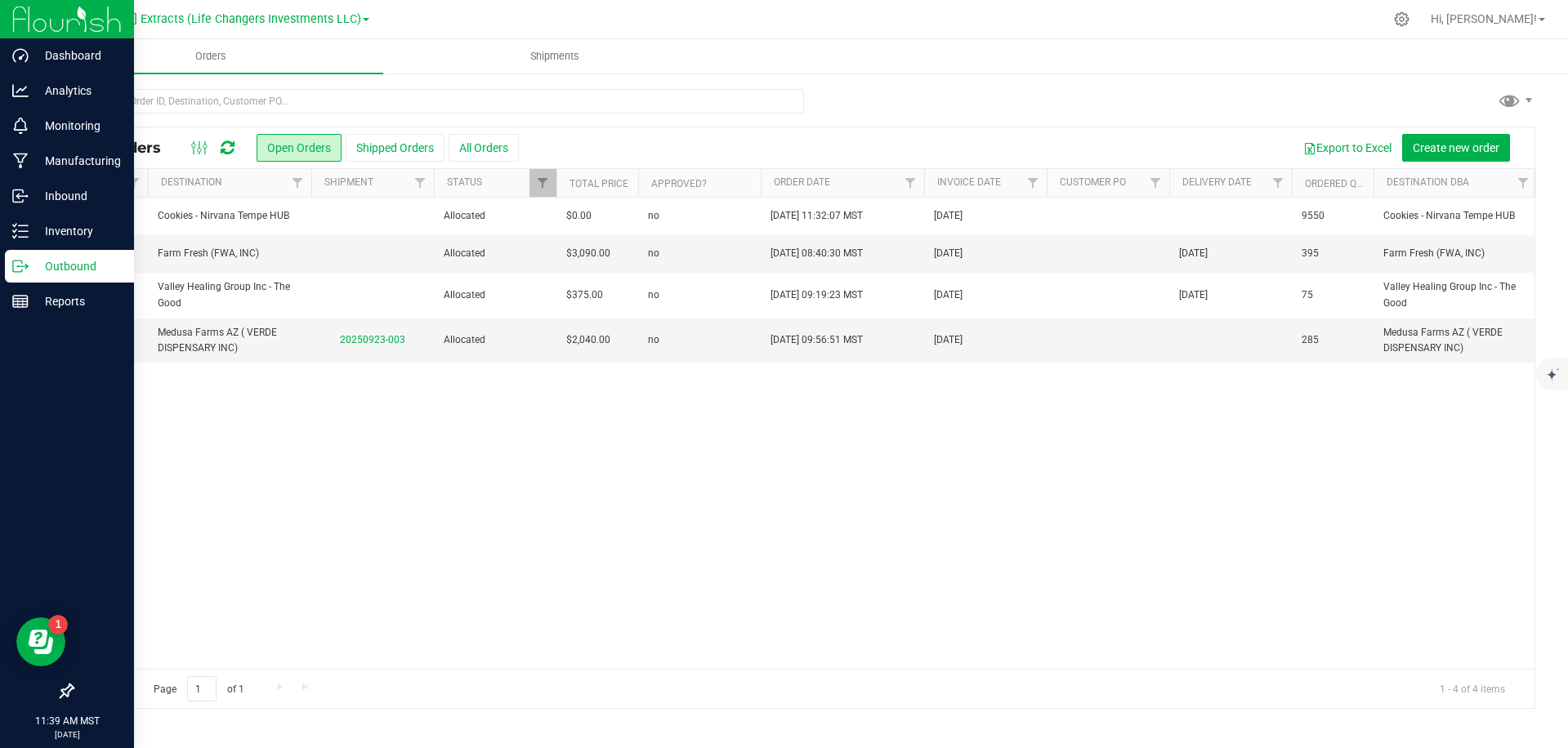
click at [172, 28] on div "Goldsmith Extracts (Life Changers Investments LLC) Goldsmith Extracts (Life Cha…" at bounding box center [209, 19] width 322 height 20
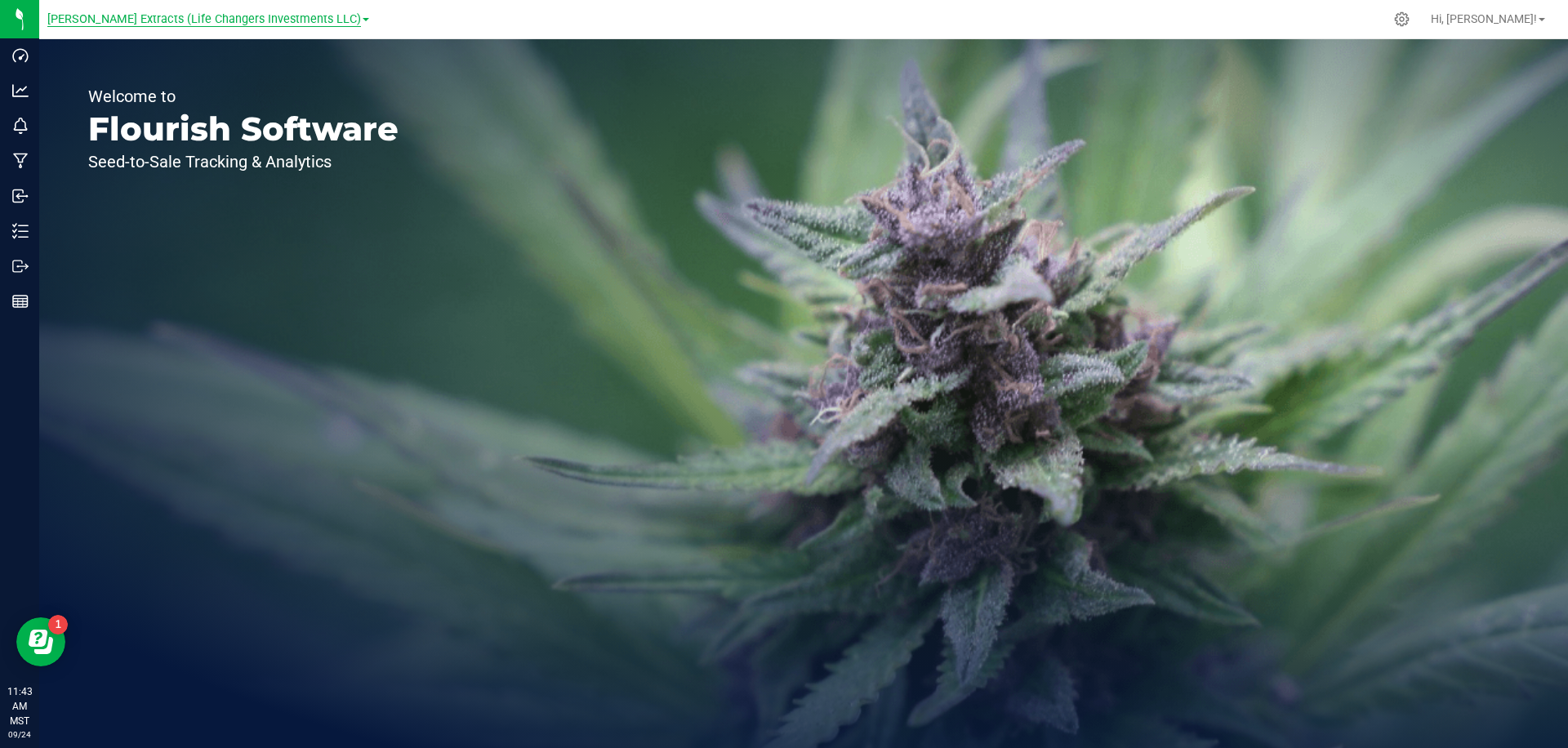
click at [222, 23] on span "[PERSON_NAME] Extracts (Life Changers Investments LLC)" at bounding box center [204, 20] width 313 height 15
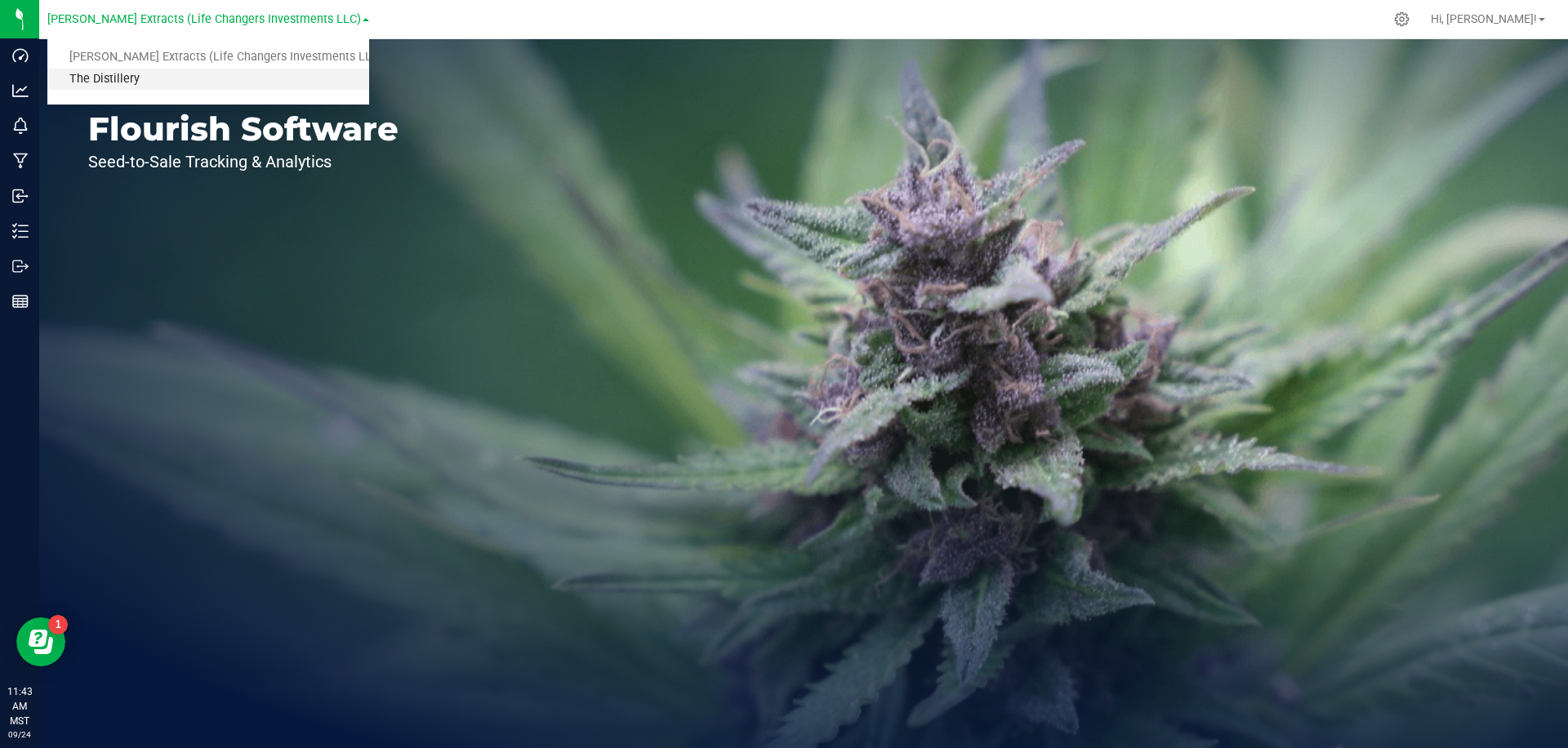
click at [140, 83] on link "The Distillery" at bounding box center [209, 79] width 322 height 22
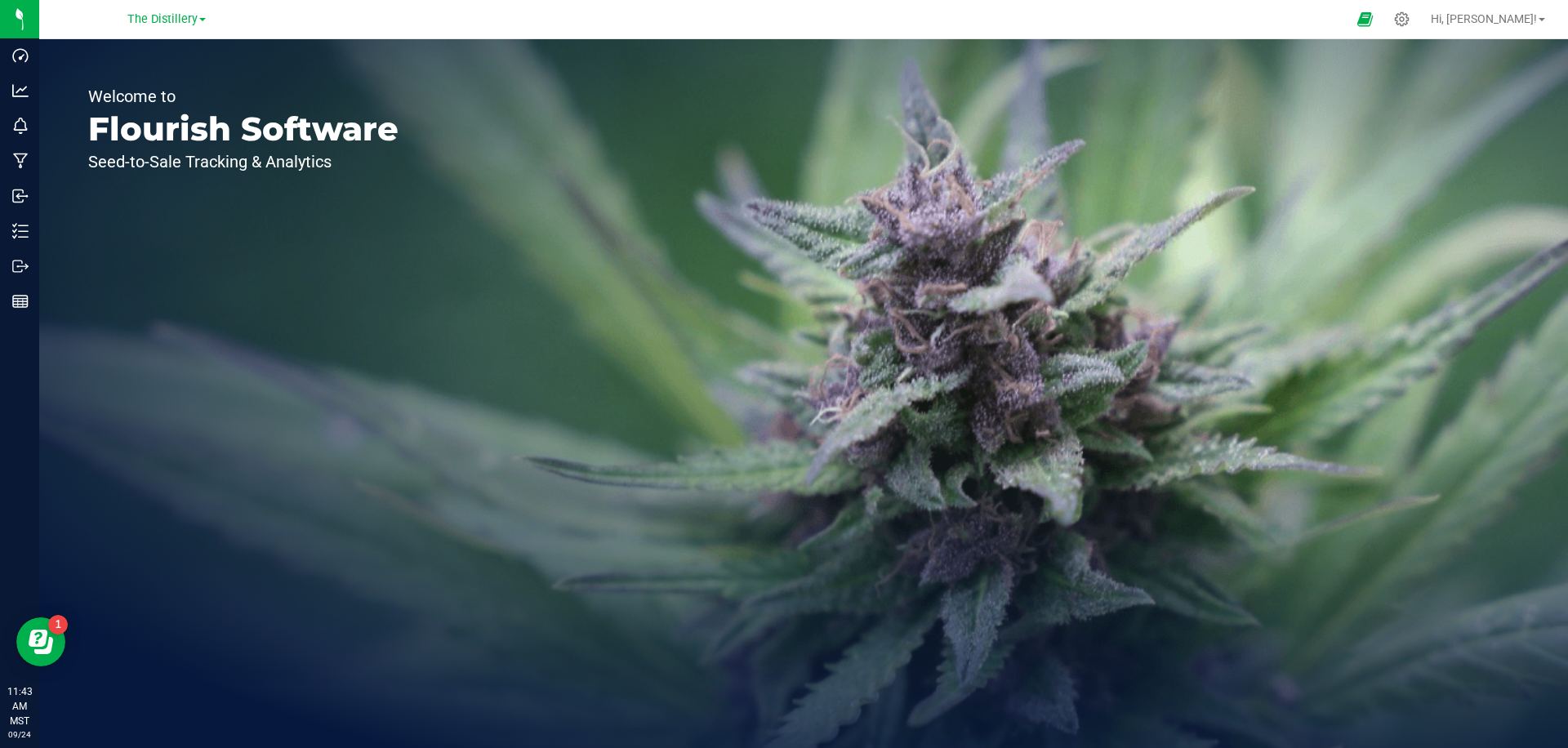
click at [374, 26] on div at bounding box center [820, 19] width 1054 height 32
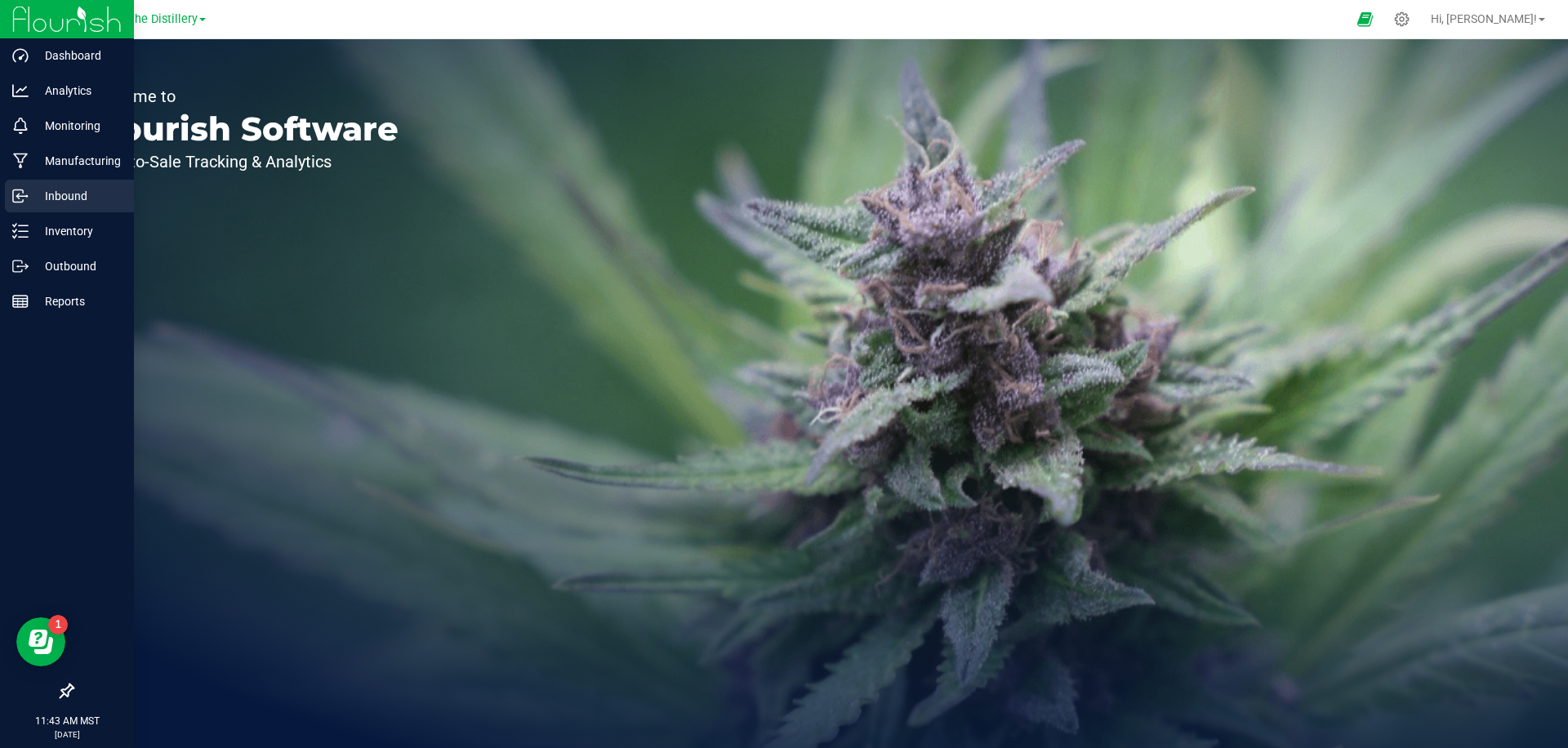
click at [37, 191] on p "Inbound" at bounding box center [77, 196] width 98 height 20
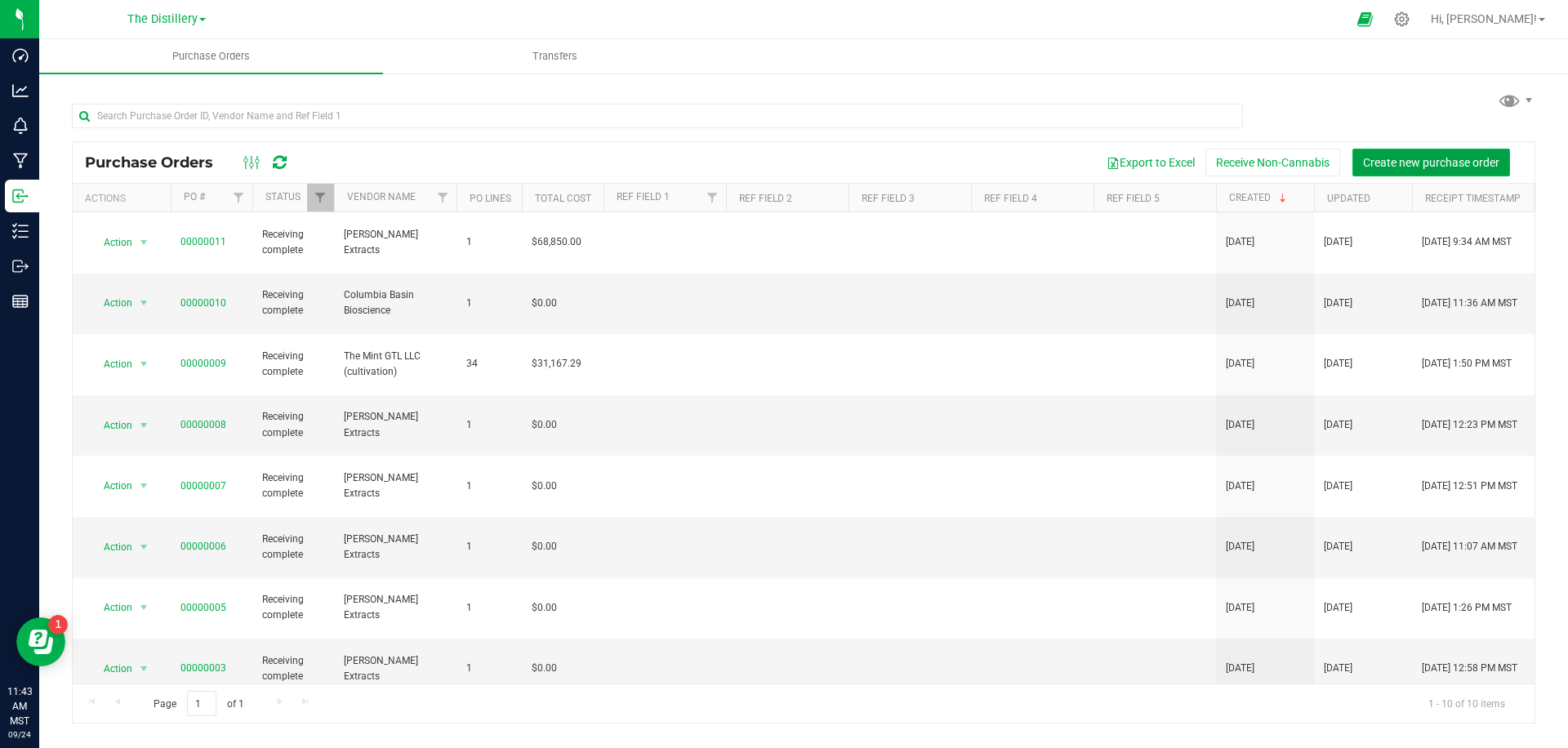
click at [1394, 160] on span "Create new purchase order" at bounding box center [1431, 162] width 137 height 13
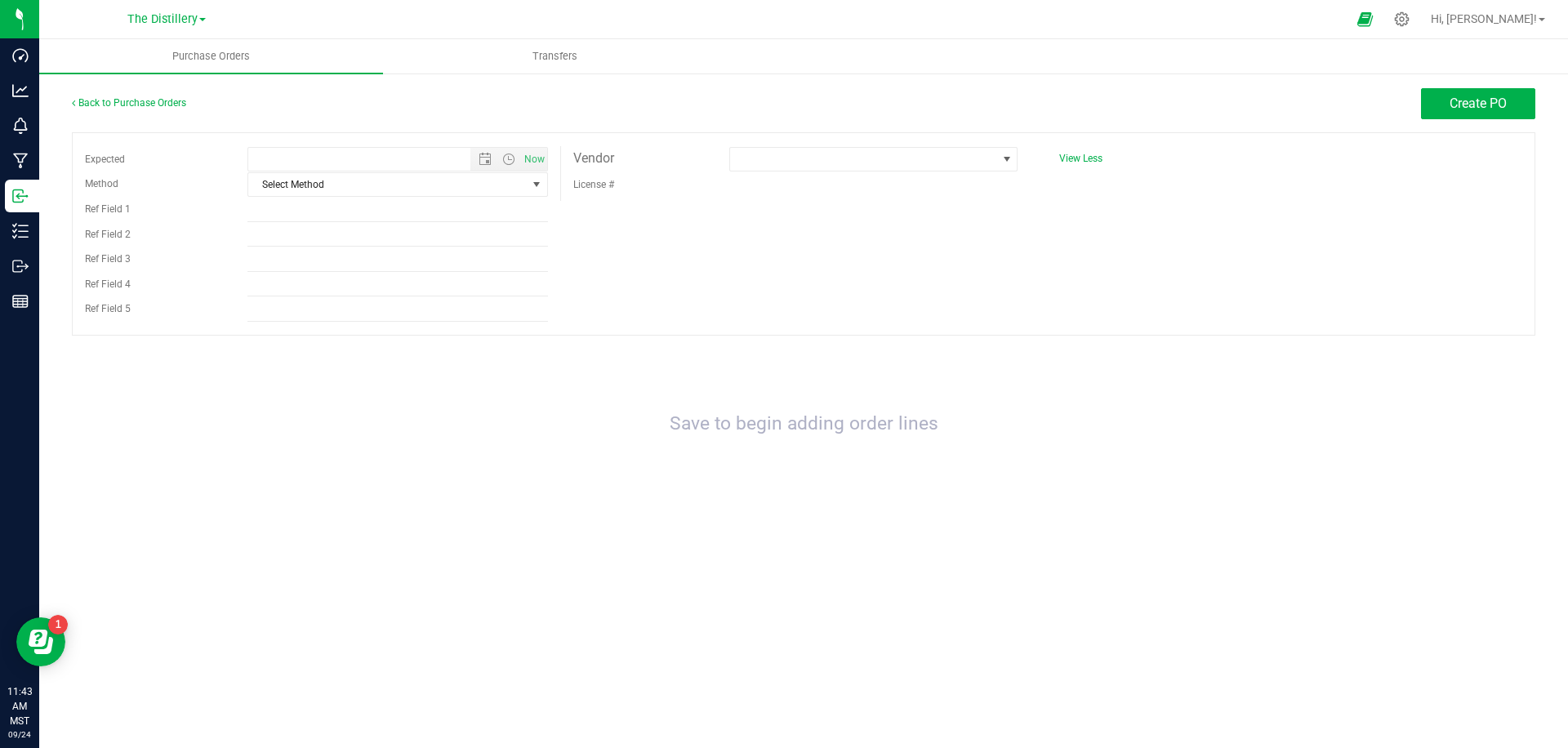
type input "9/24/2025 11:43 AM"
click at [783, 161] on span at bounding box center [863, 158] width 267 height 22
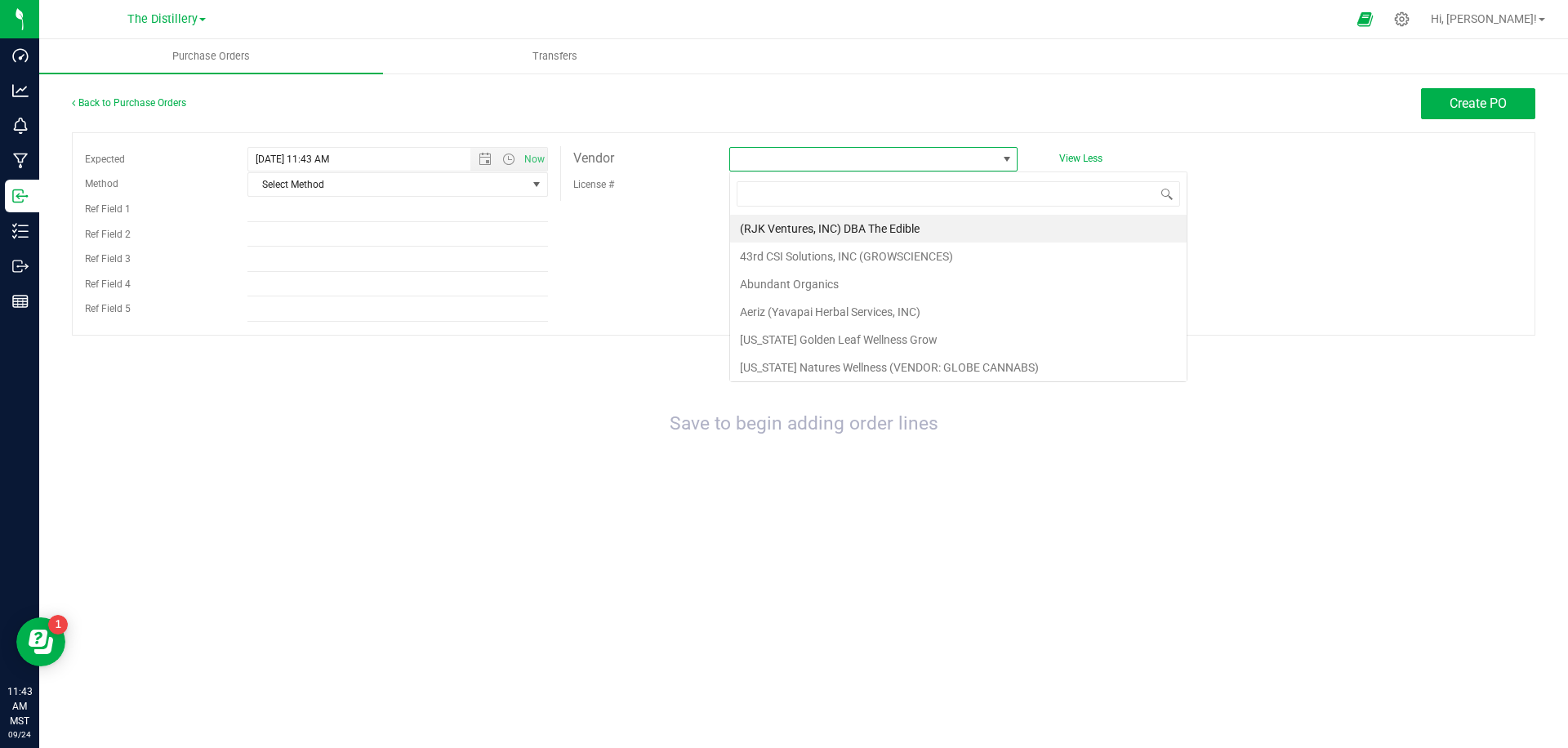
scroll to position [24, 288]
type input "mint"
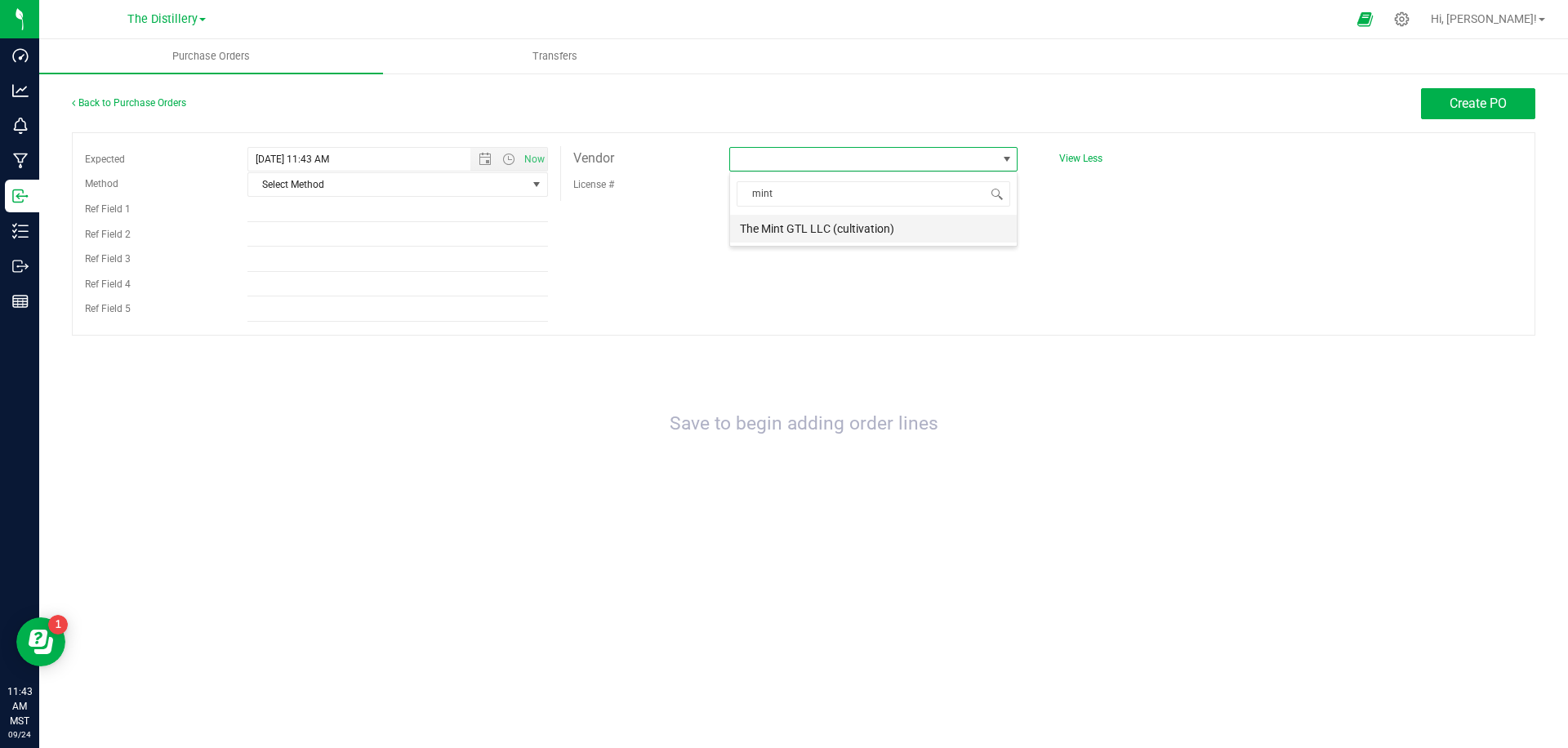
click at [804, 230] on li "The Mint GTL LLC (cultivation)" at bounding box center [874, 229] width 287 height 27
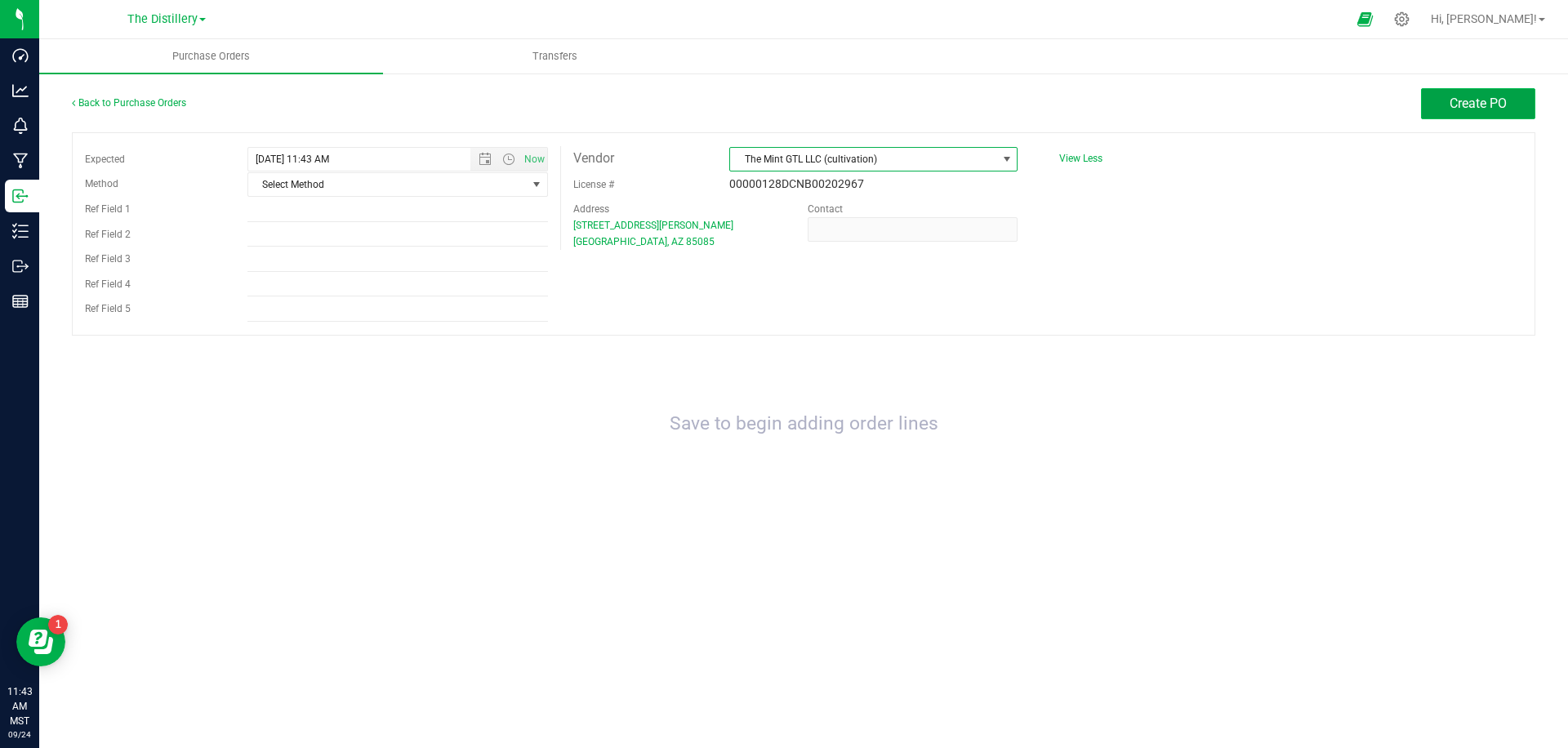
click at [1463, 104] on span "Create PO" at bounding box center [1478, 104] width 58 height 16
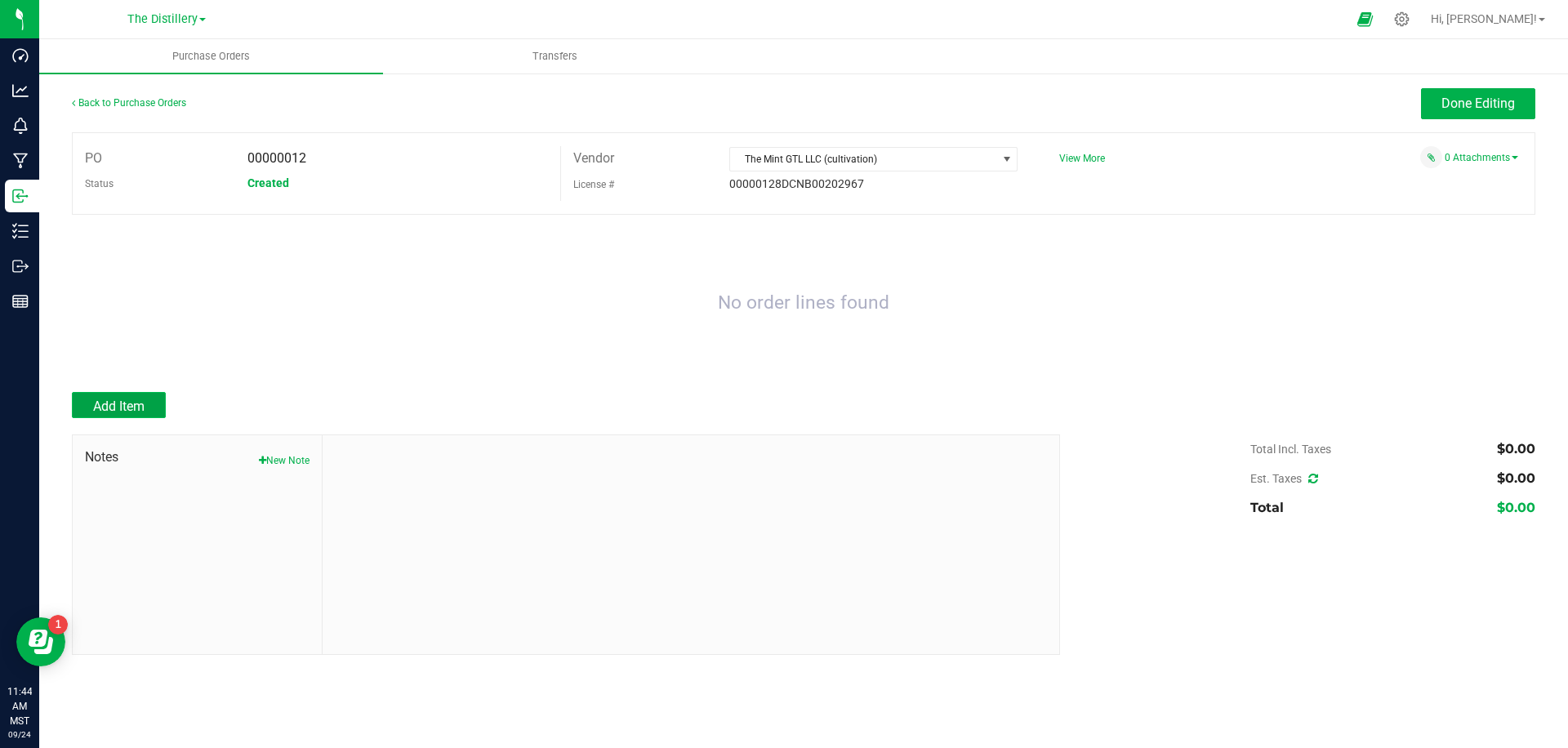
click at [103, 414] on span "Add Item" at bounding box center [118, 406] width 52 height 16
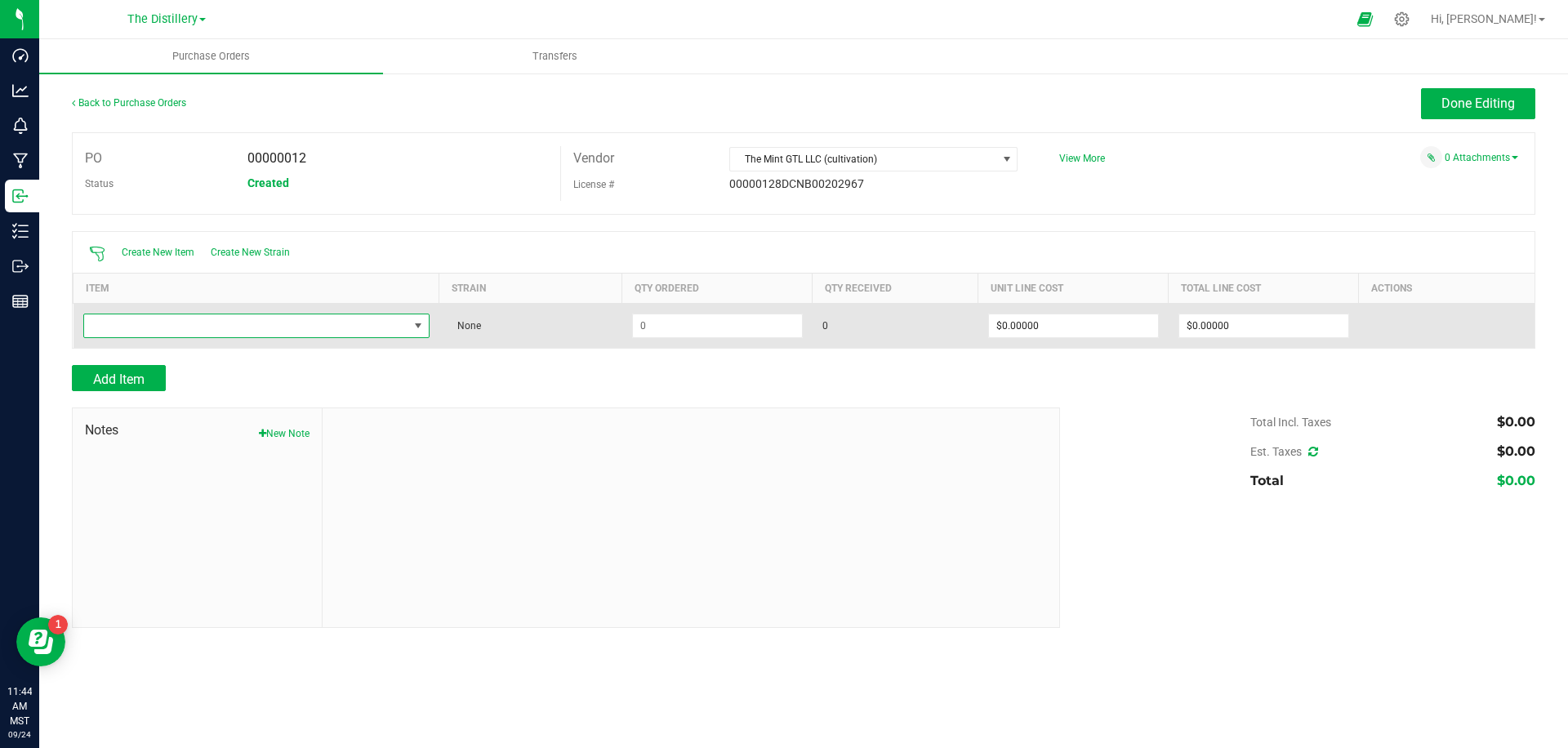
click at [307, 328] on span "NO DATA FOUND" at bounding box center [246, 325] width 324 height 22
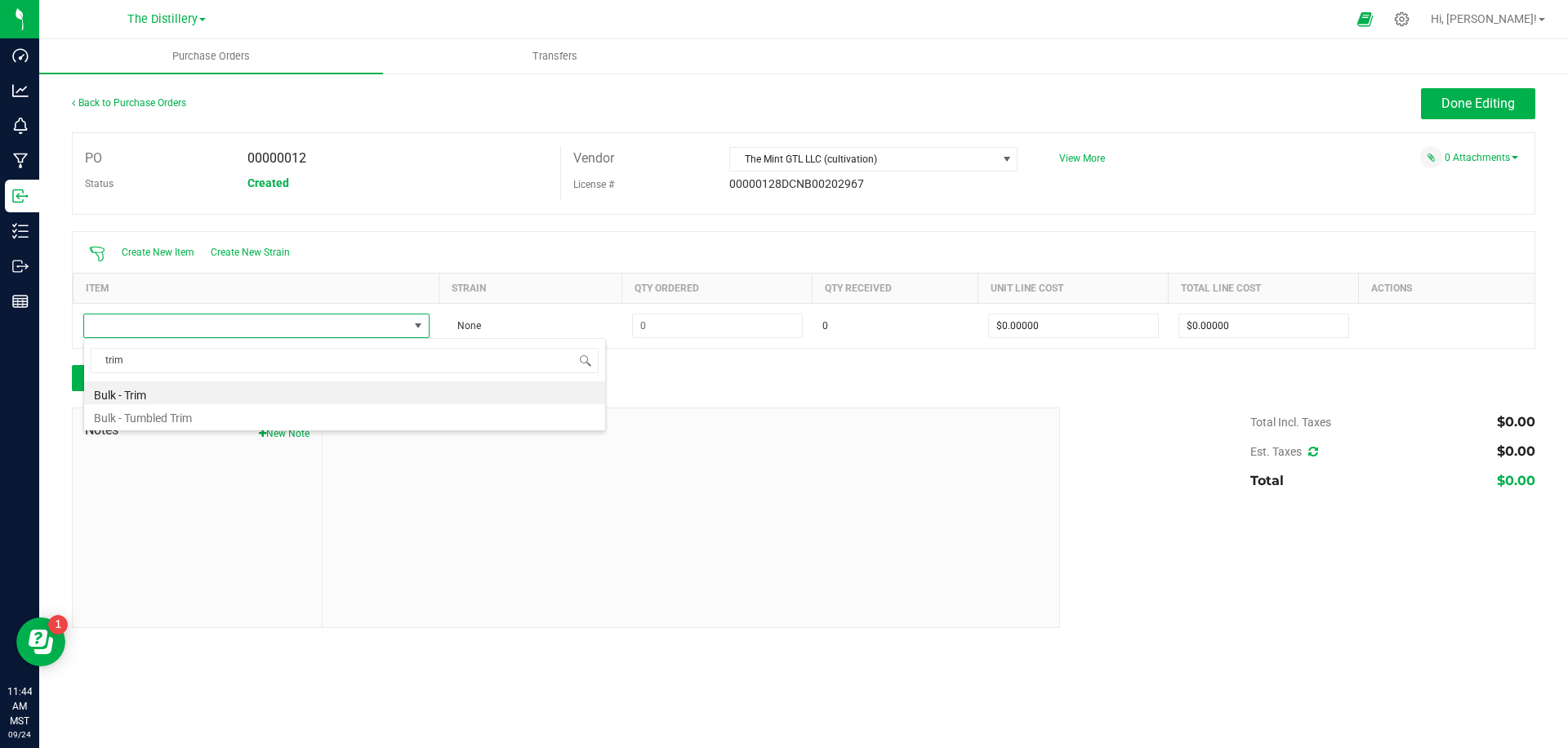
type input "trim"
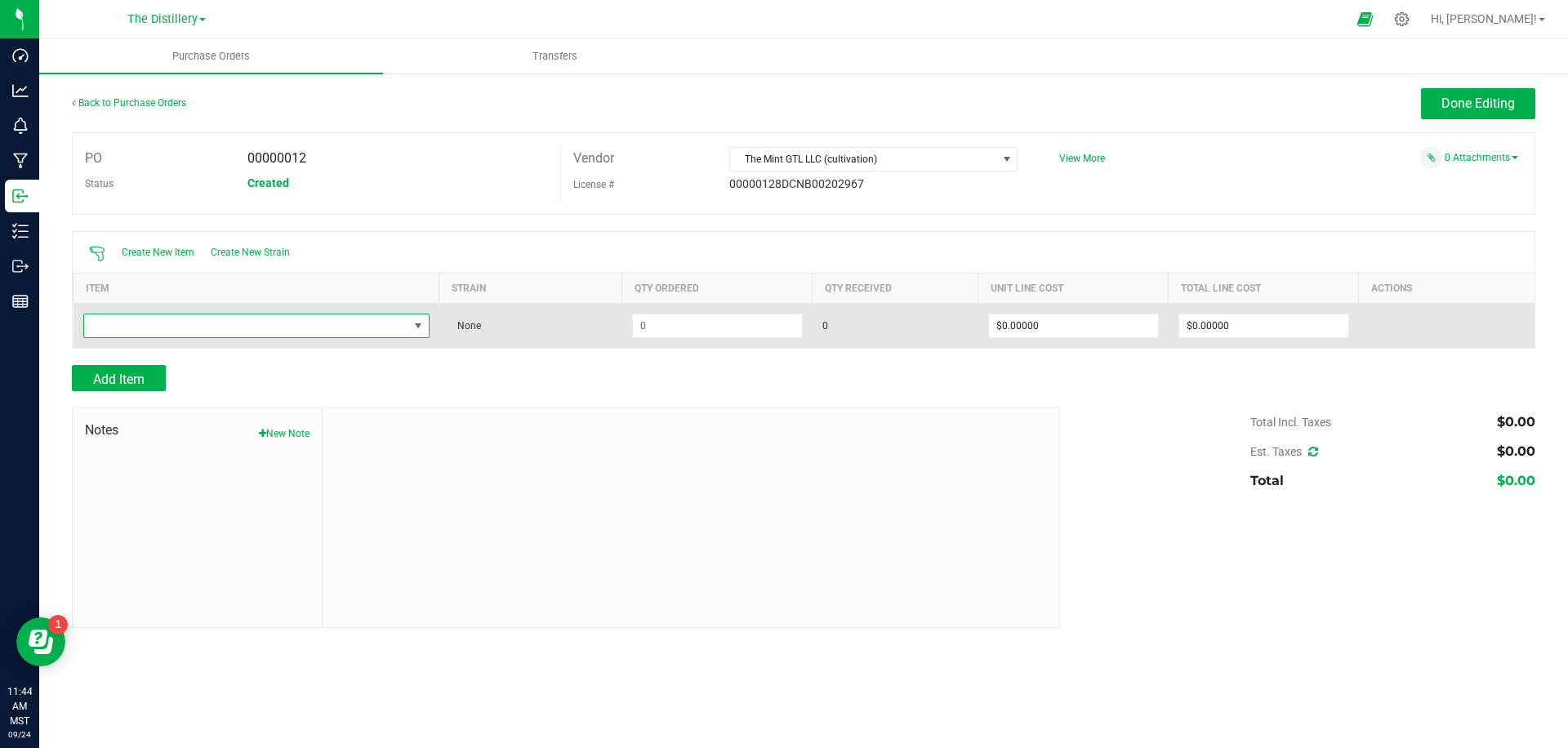
click at [318, 323] on span "NO DATA FOUND" at bounding box center [246, 325] width 324 height 22
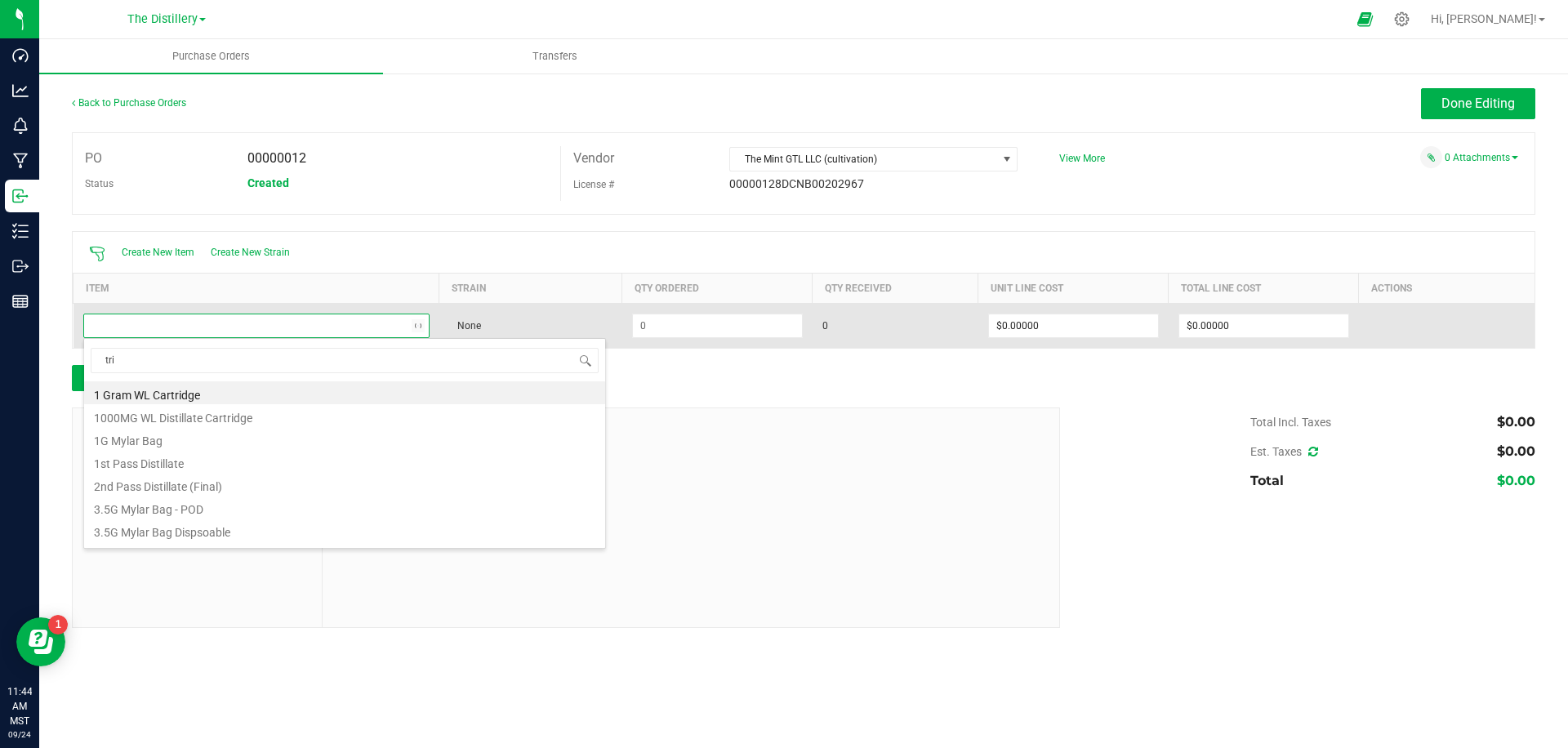
type input "trim"
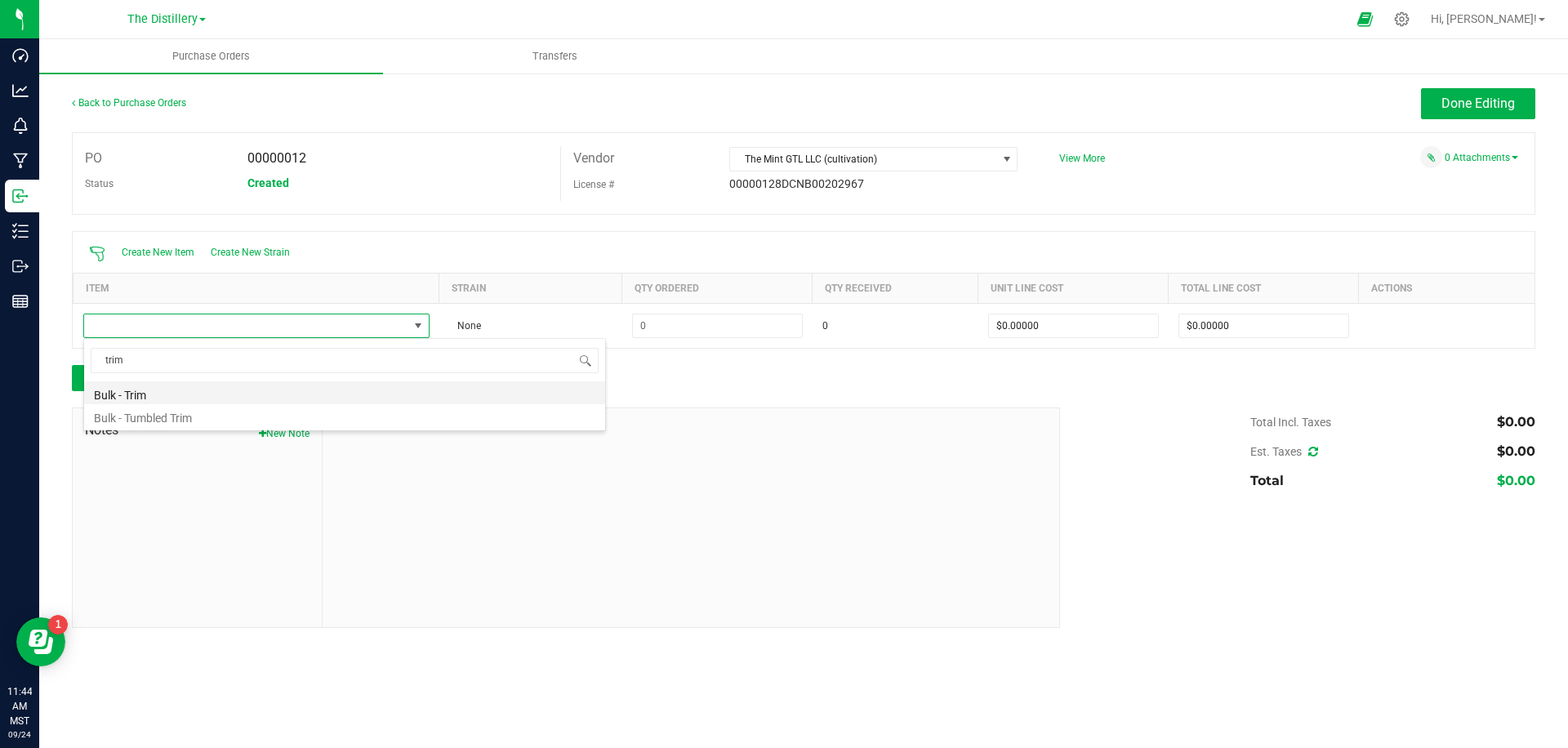
click at [146, 393] on li "Bulk - Trim" at bounding box center [345, 393] width 521 height 22
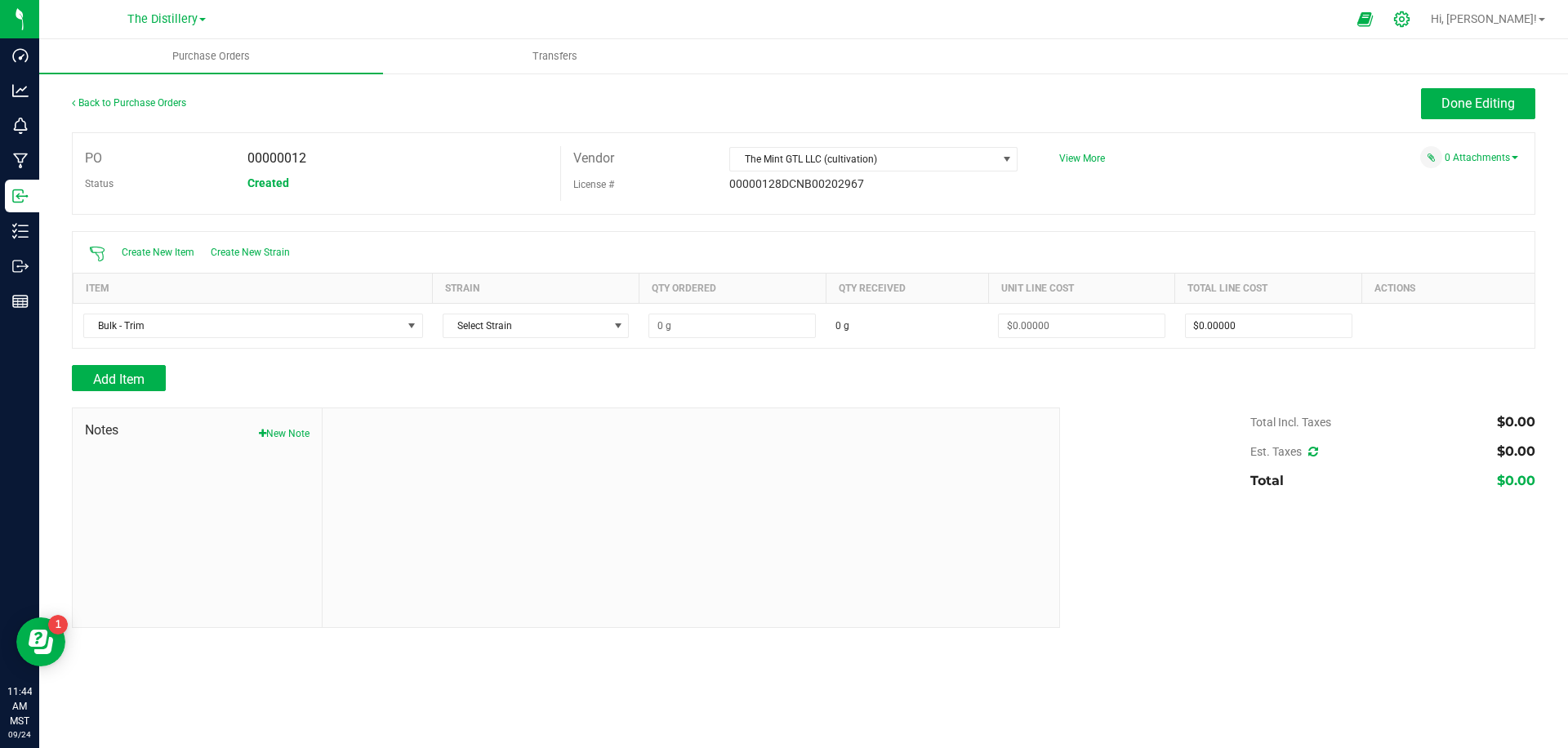
click at [1414, 21] on div at bounding box center [1402, 20] width 22 height 18
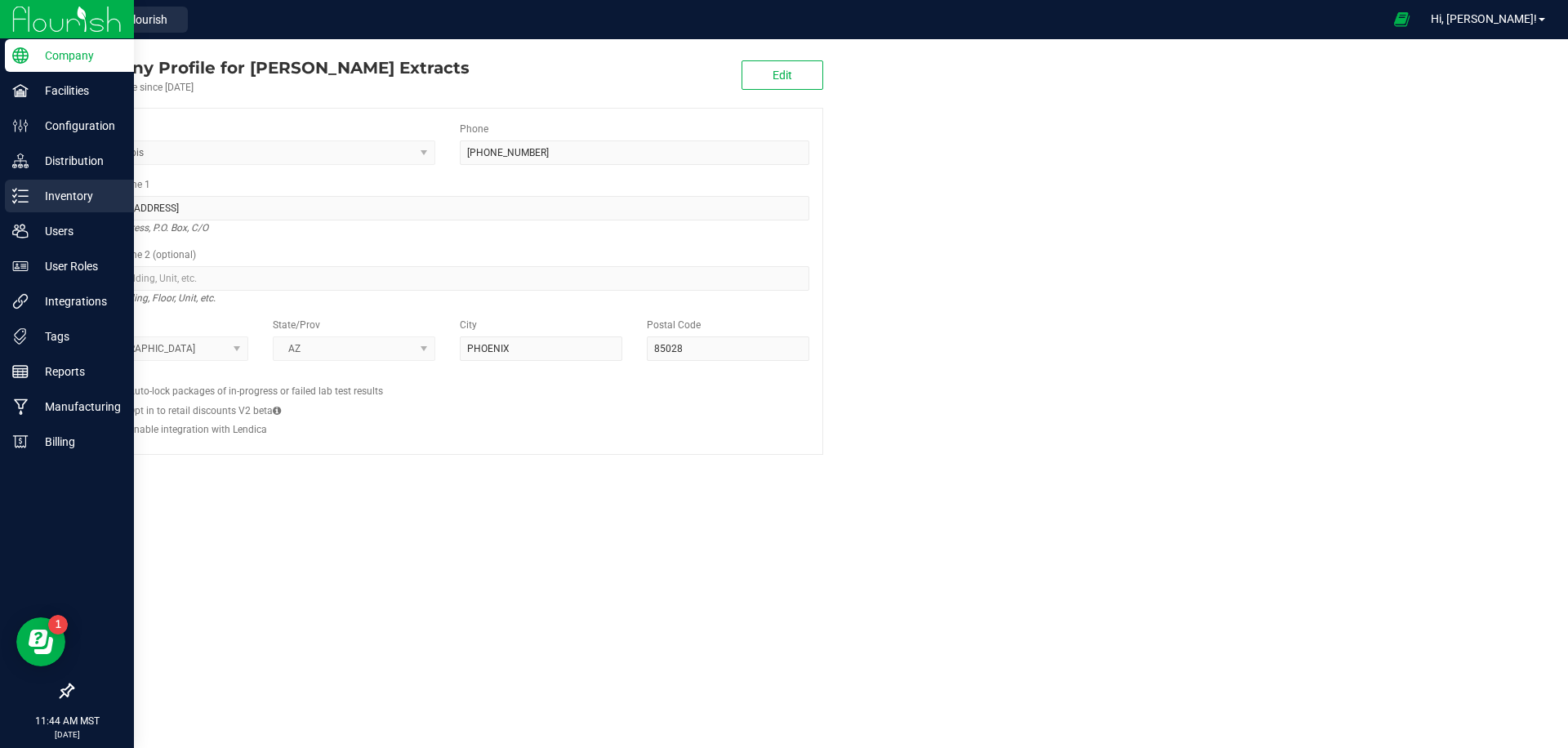
click at [79, 202] on p "Inventory" at bounding box center [77, 196] width 98 height 20
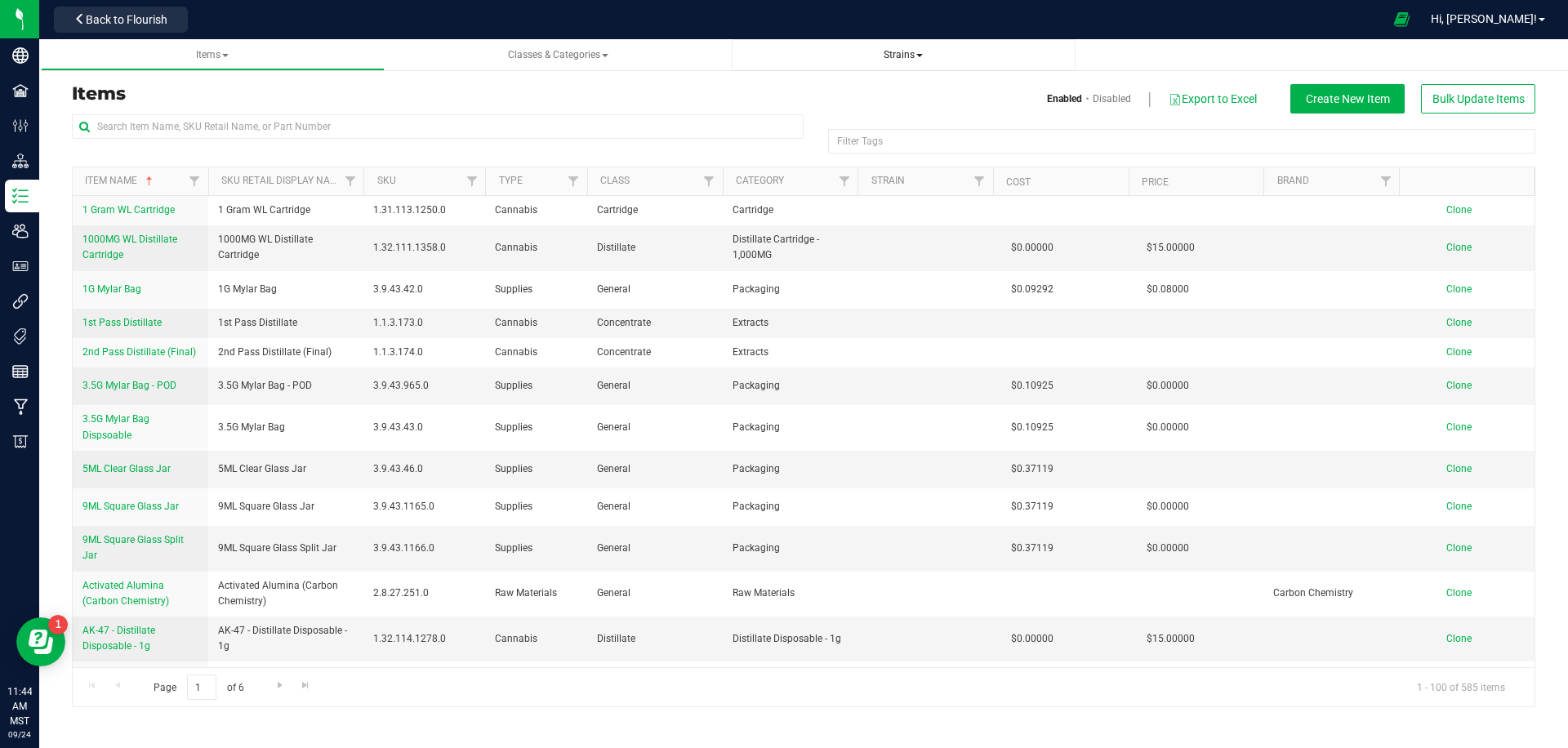
click at [877, 51] on span "Strains" at bounding box center [903, 55] width 317 height 14
click at [902, 53] on span "Strains" at bounding box center [903, 55] width 39 height 12
click at [772, 98] on span "All strains" at bounding box center [781, 99] width 50 height 13
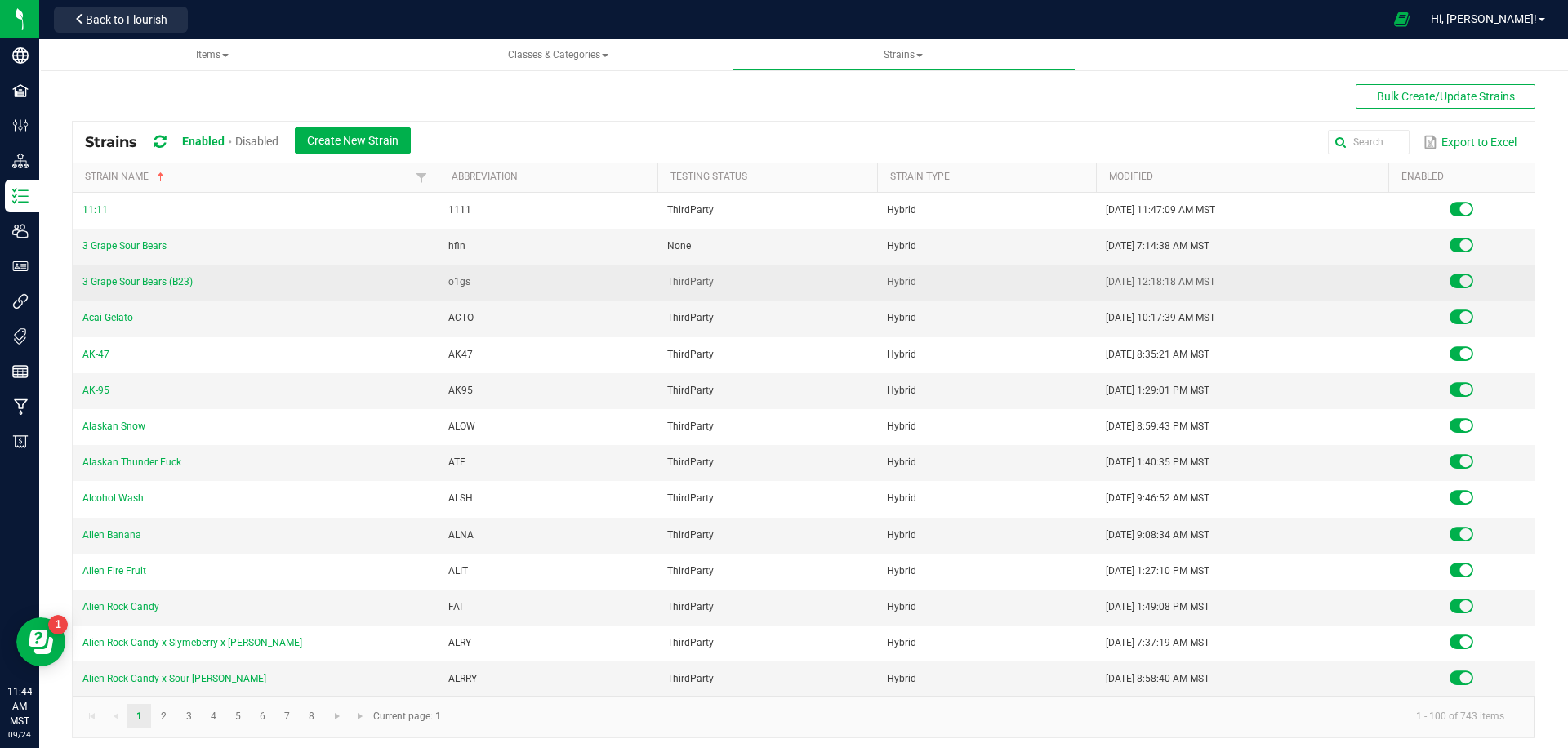
click at [752, 283] on td "ThirdParty" at bounding box center [767, 282] width 220 height 36
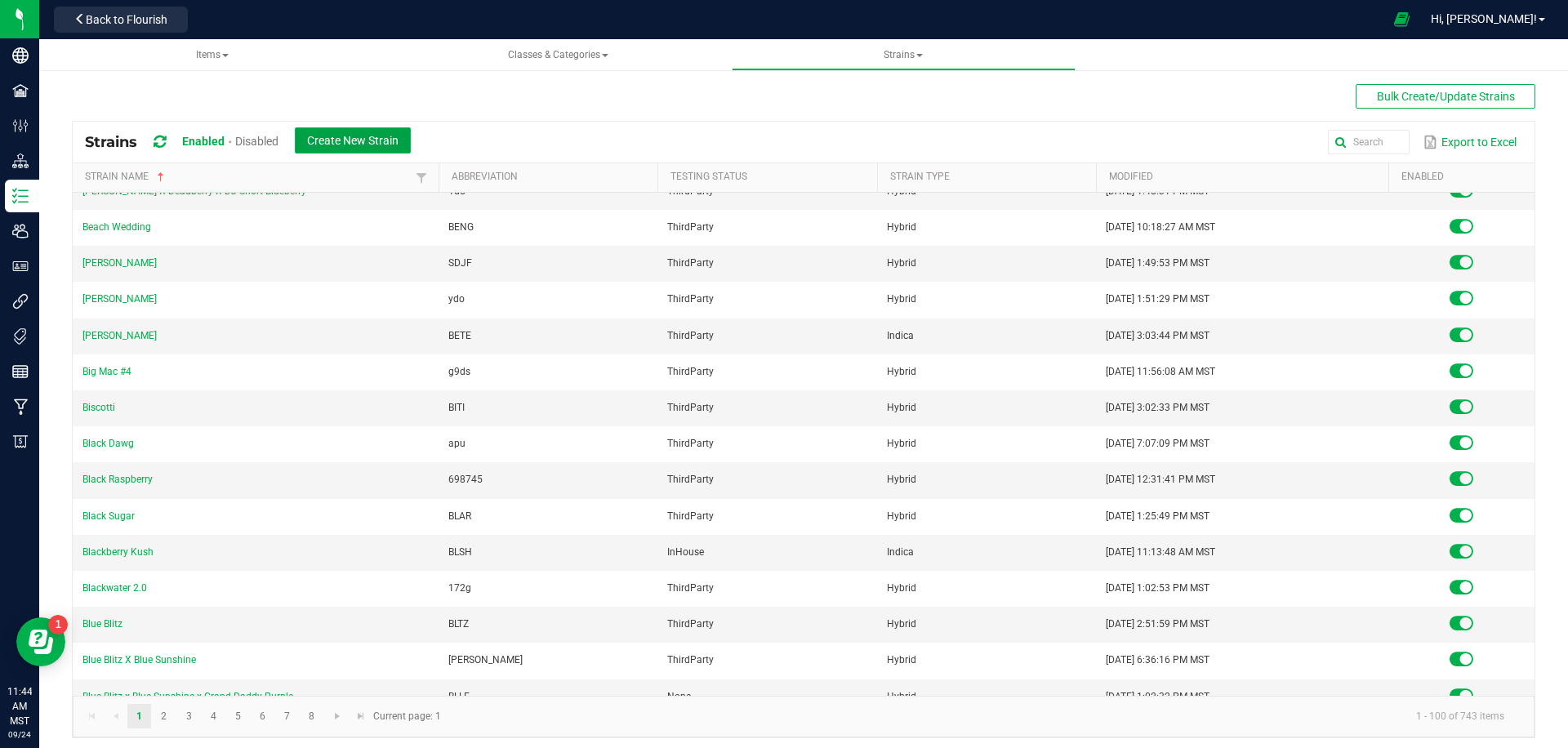
click at [343, 138] on span "Create New Strain" at bounding box center [353, 140] width 92 height 13
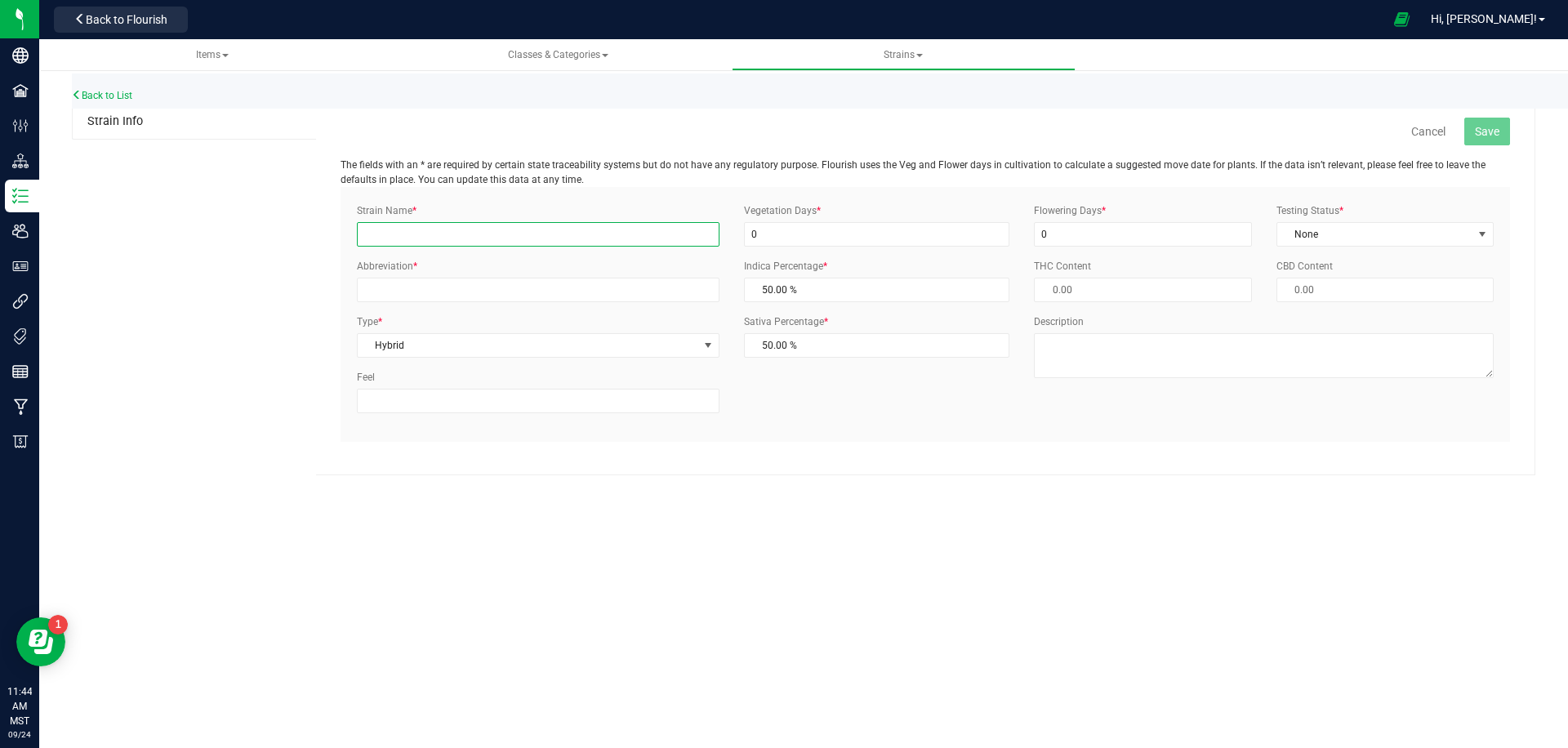
click at [555, 228] on input "Strain Name *" at bounding box center [538, 234] width 362 height 24
type input "Black Raspberry Haze"
drag, startPoint x: 1390, startPoint y: 239, endPoint x: 1323, endPoint y: 265, distance: 71.9
click at [1389, 240] on span "None" at bounding box center [1376, 233] width 195 height 22
drag, startPoint x: 1313, startPoint y: 284, endPoint x: 1283, endPoint y: 286, distance: 30.1
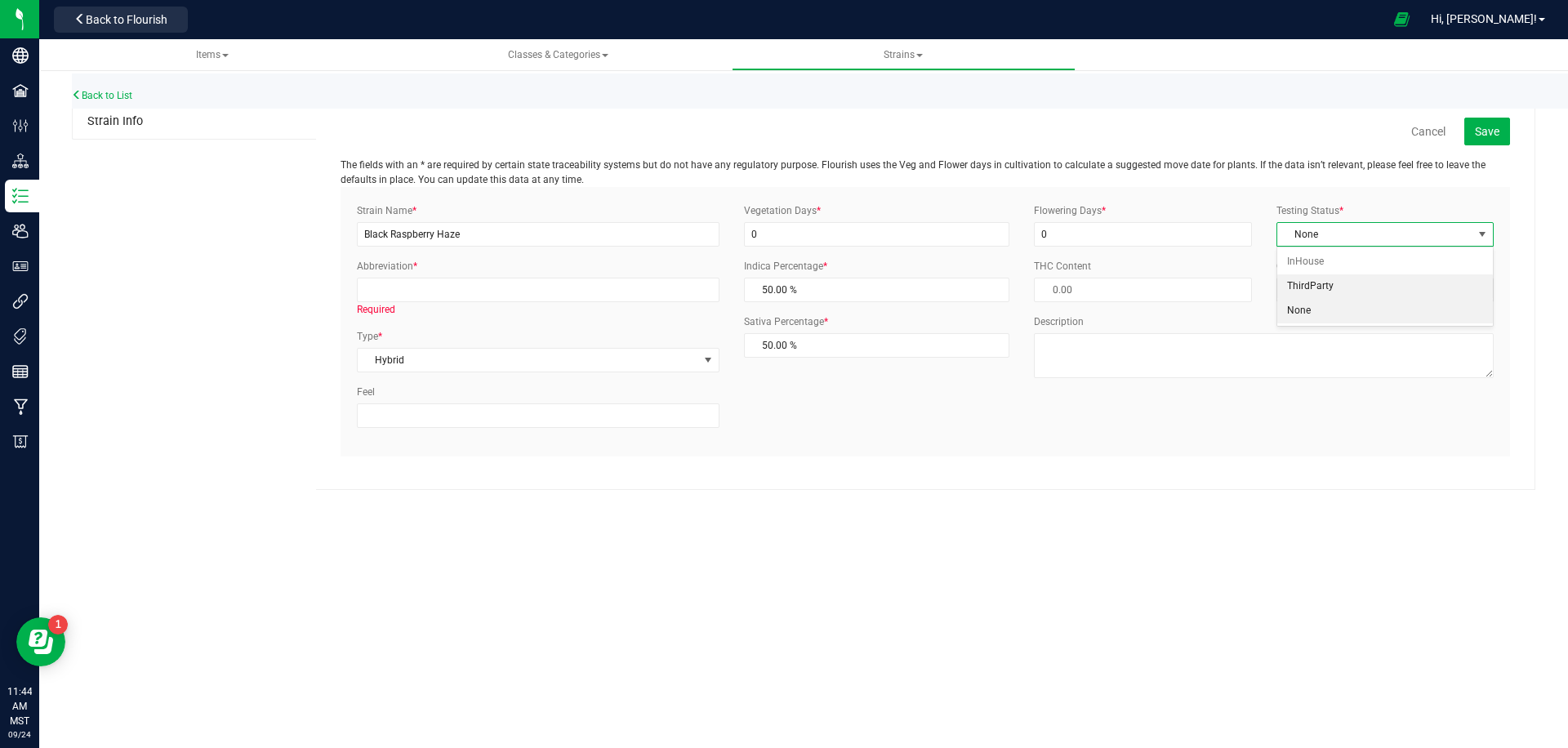
click at [1309, 285] on li "ThirdParty" at bounding box center [1385, 286] width 216 height 24
click at [466, 303] on div "Required" at bounding box center [538, 310] width 362 height 15
click at [478, 294] on input "Abbreviation *" at bounding box center [538, 289] width 362 height 24
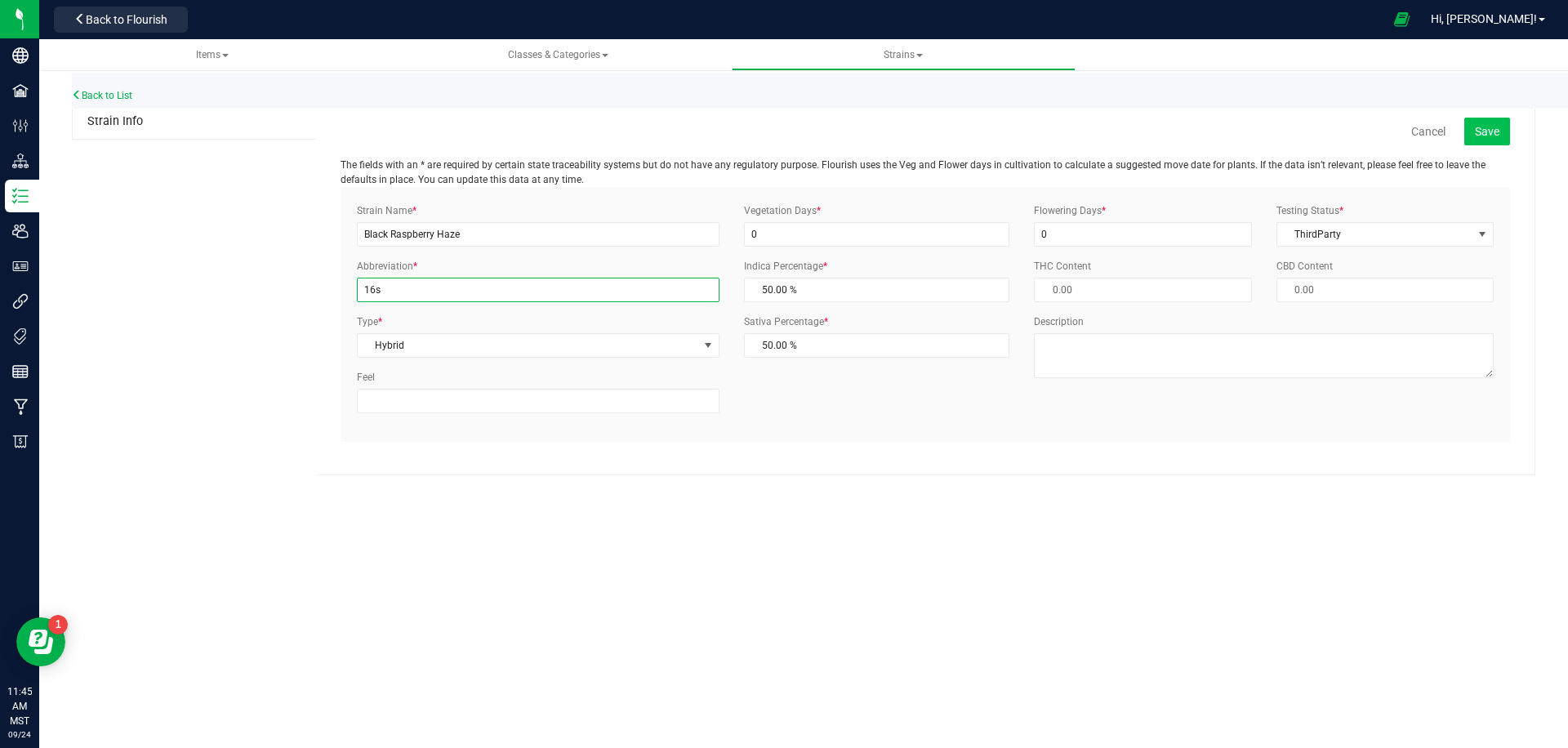
type input "16s"
click at [1479, 136] on span "Save" at bounding box center [1487, 131] width 24 height 13
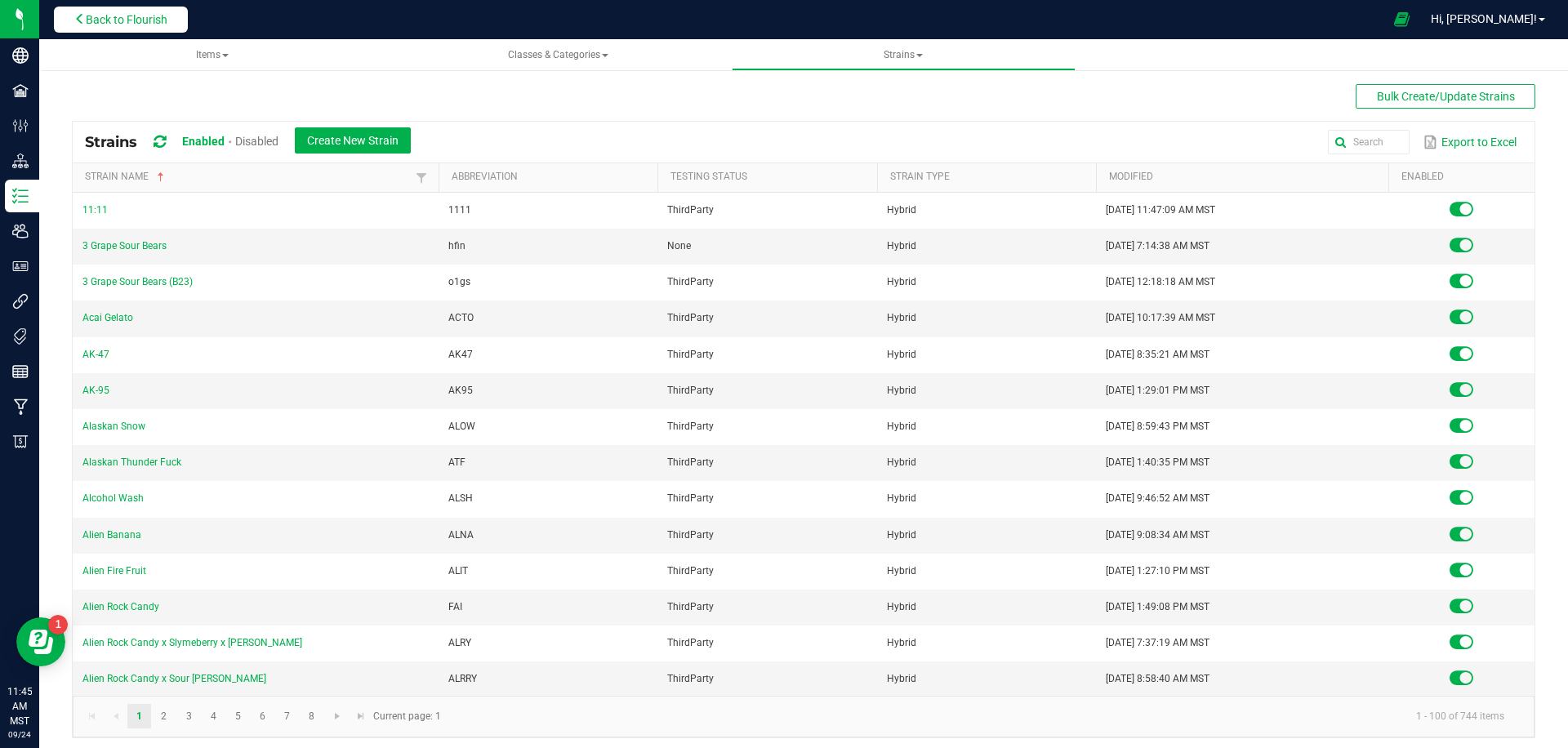
click at [145, 23] on span "Back to Flourish" at bounding box center [127, 19] width 82 height 13
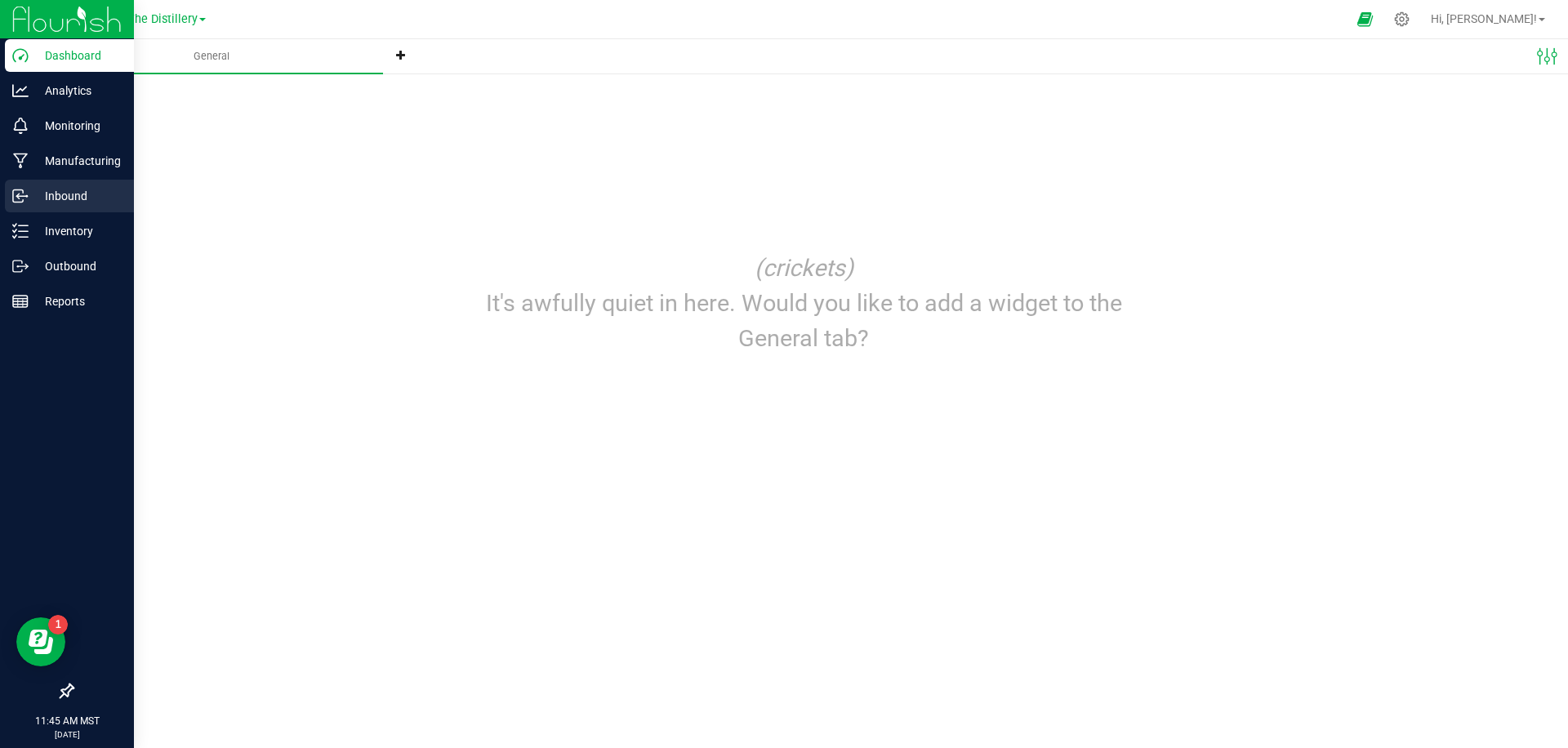
click at [49, 193] on p "Inbound" at bounding box center [77, 196] width 98 height 20
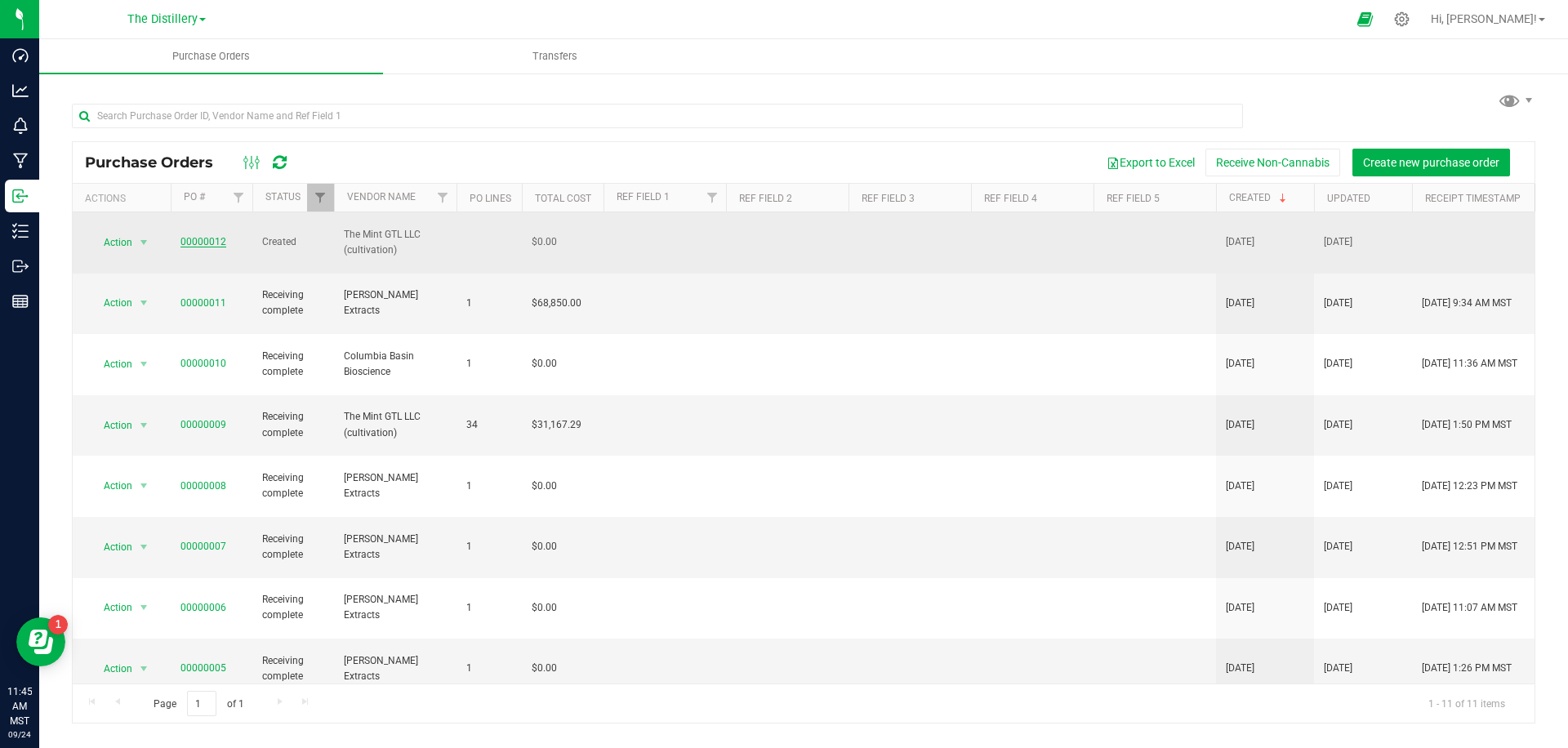
click at [197, 237] on link "00000012" at bounding box center [203, 242] width 46 height 12
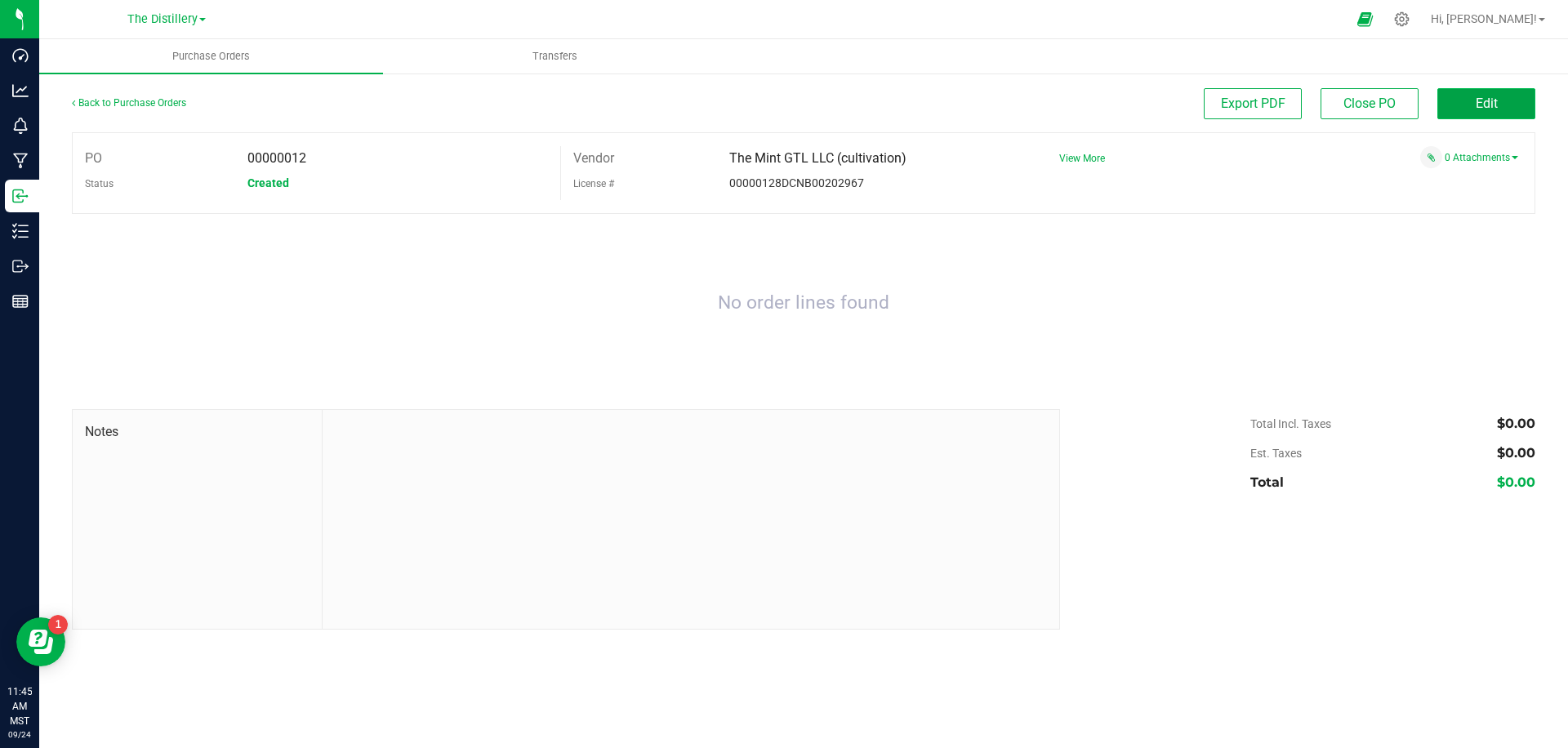
click at [1478, 99] on span "Edit" at bounding box center [1487, 104] width 22 height 16
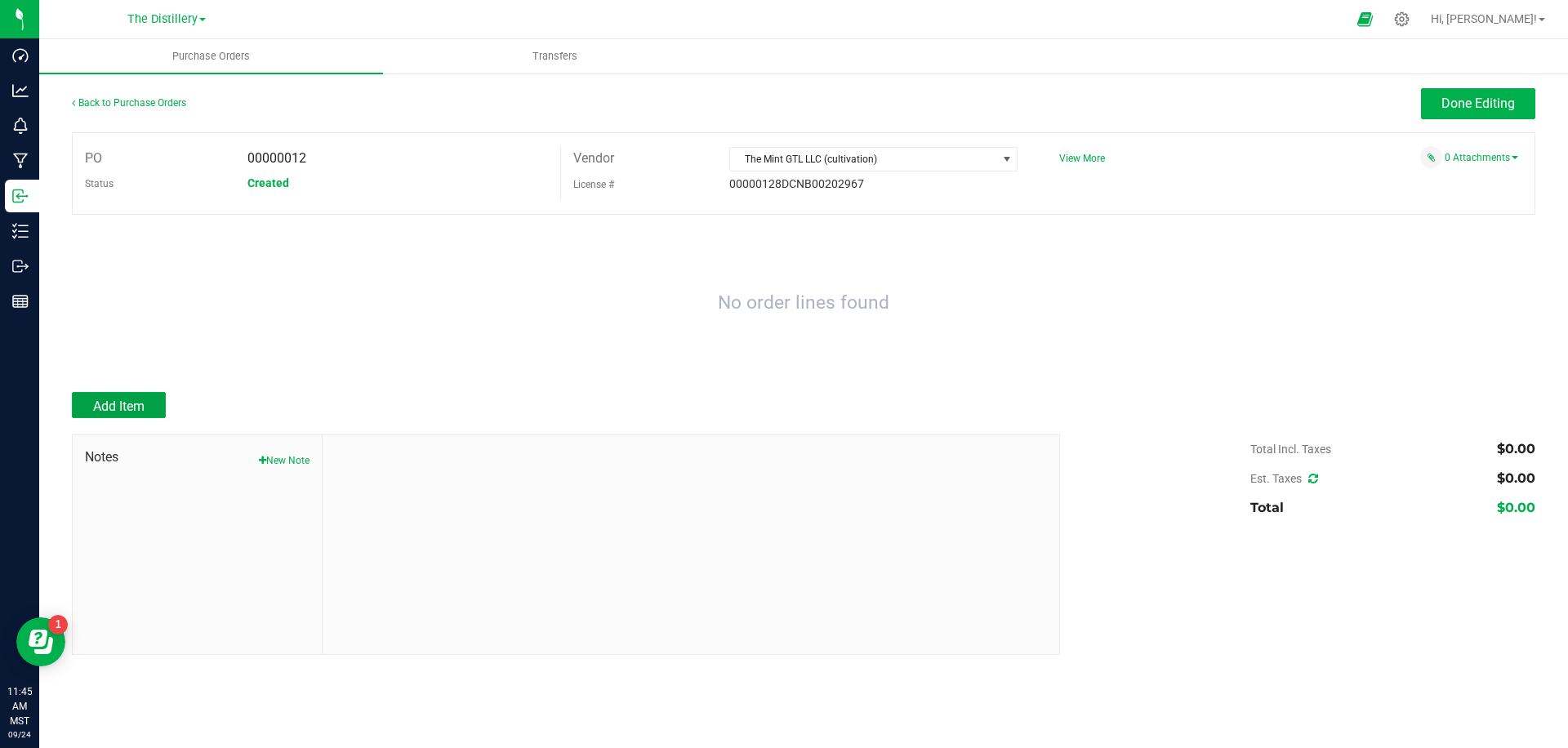
click at [97, 397] on button "Add Item" at bounding box center [119, 405] width 94 height 26
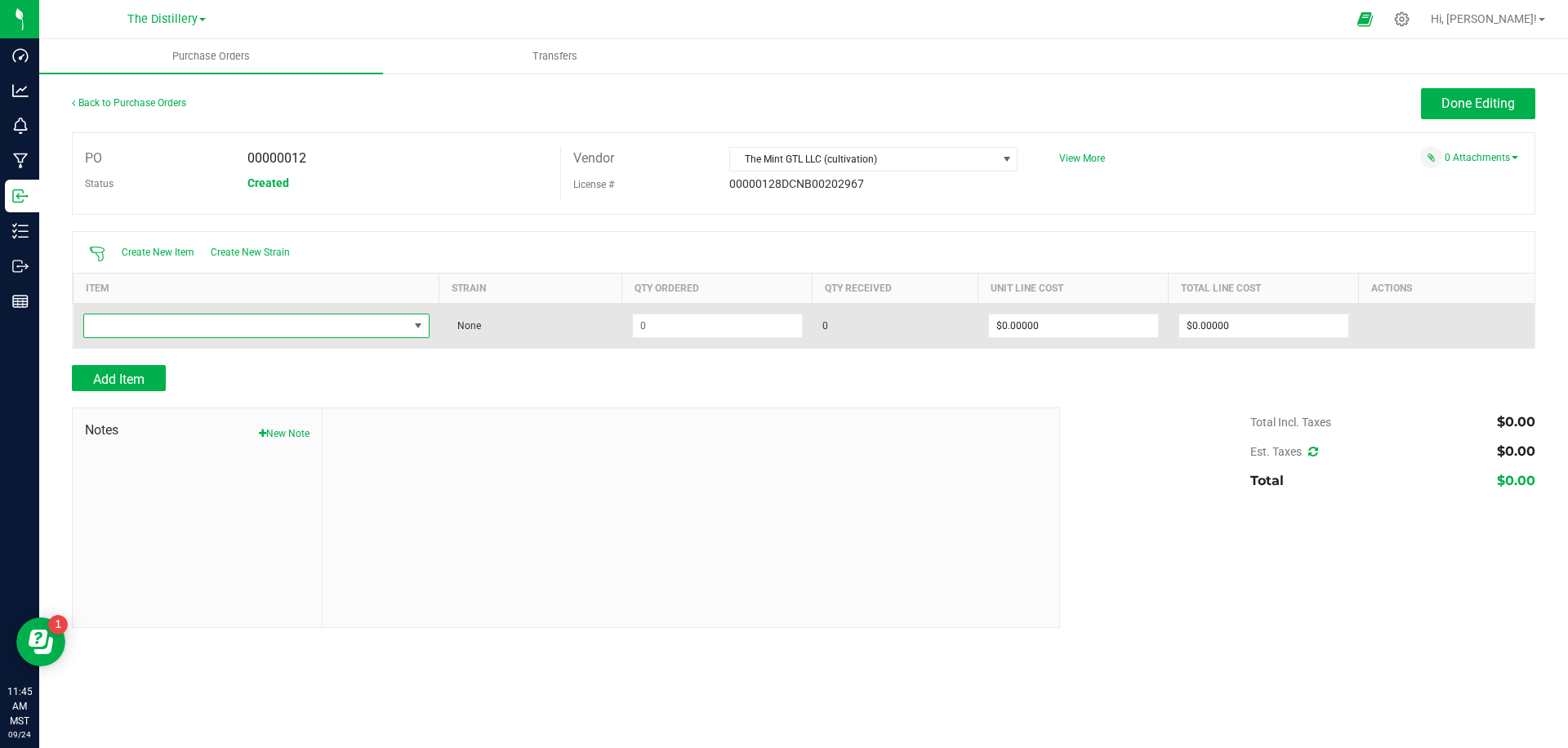
click at [272, 323] on span "NO DATA FOUND" at bounding box center [246, 325] width 324 height 22
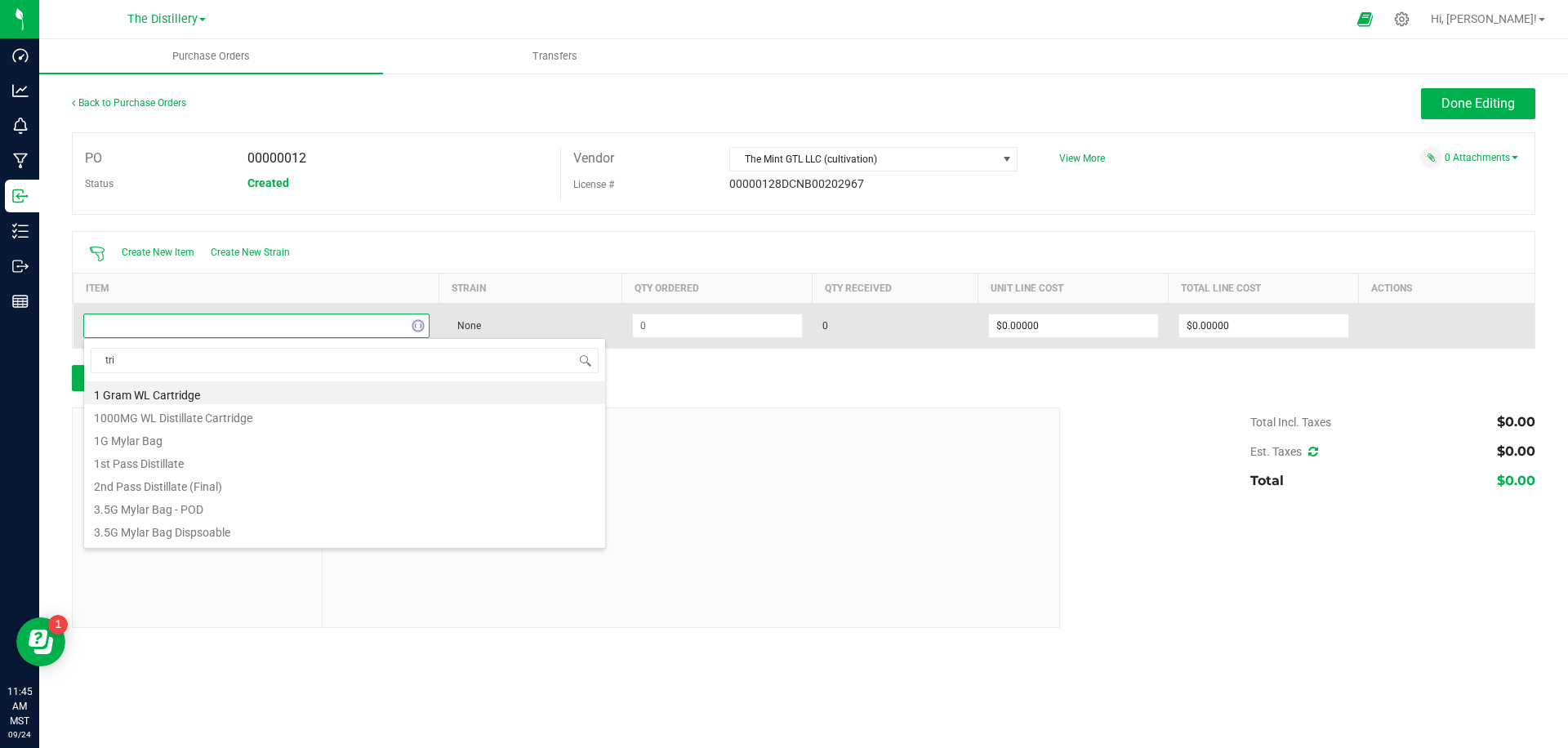
type input "trim"
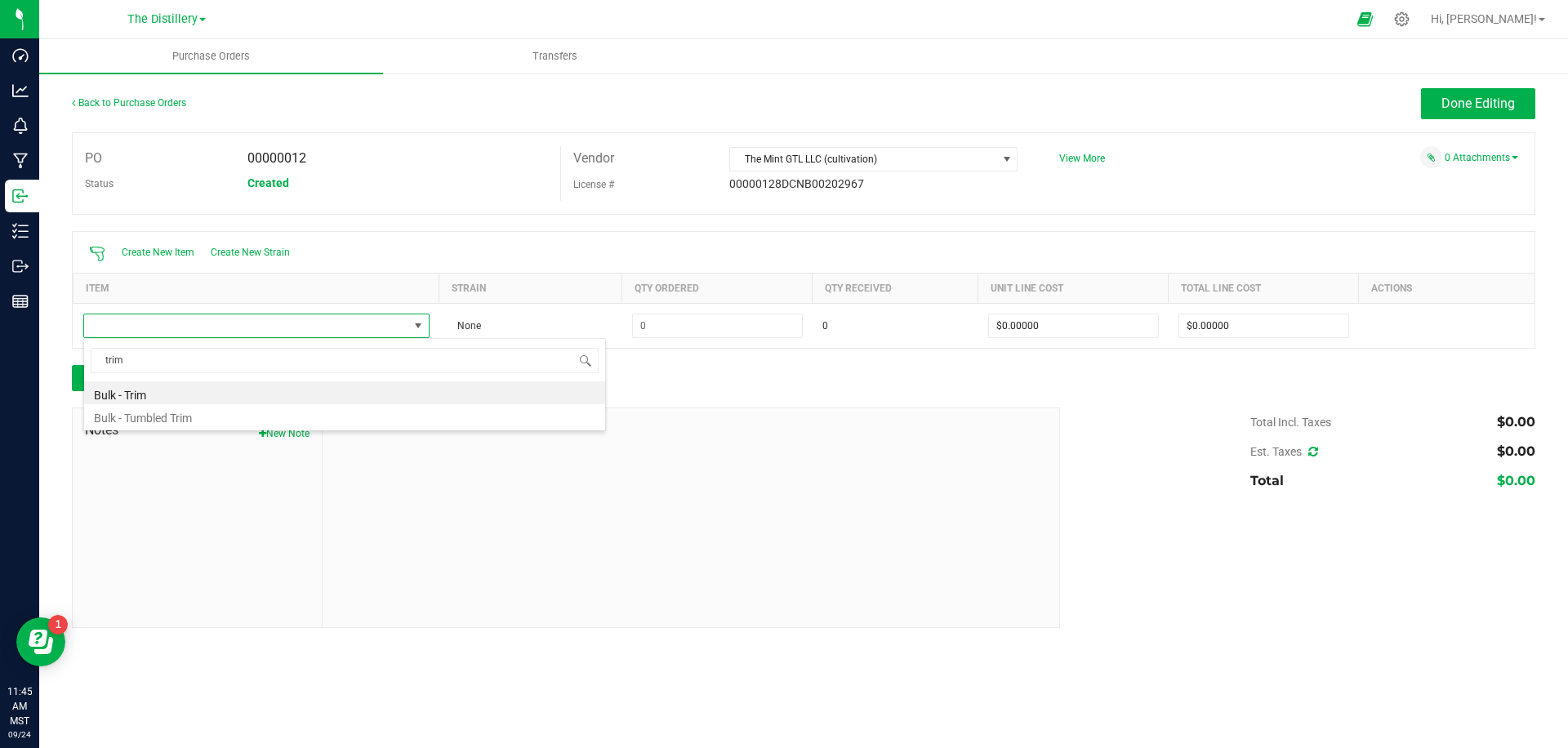
drag, startPoint x: 182, startPoint y: 393, endPoint x: 384, endPoint y: 349, distance: 206.7
click at [183, 393] on li "Bulk - Trim" at bounding box center [345, 393] width 521 height 22
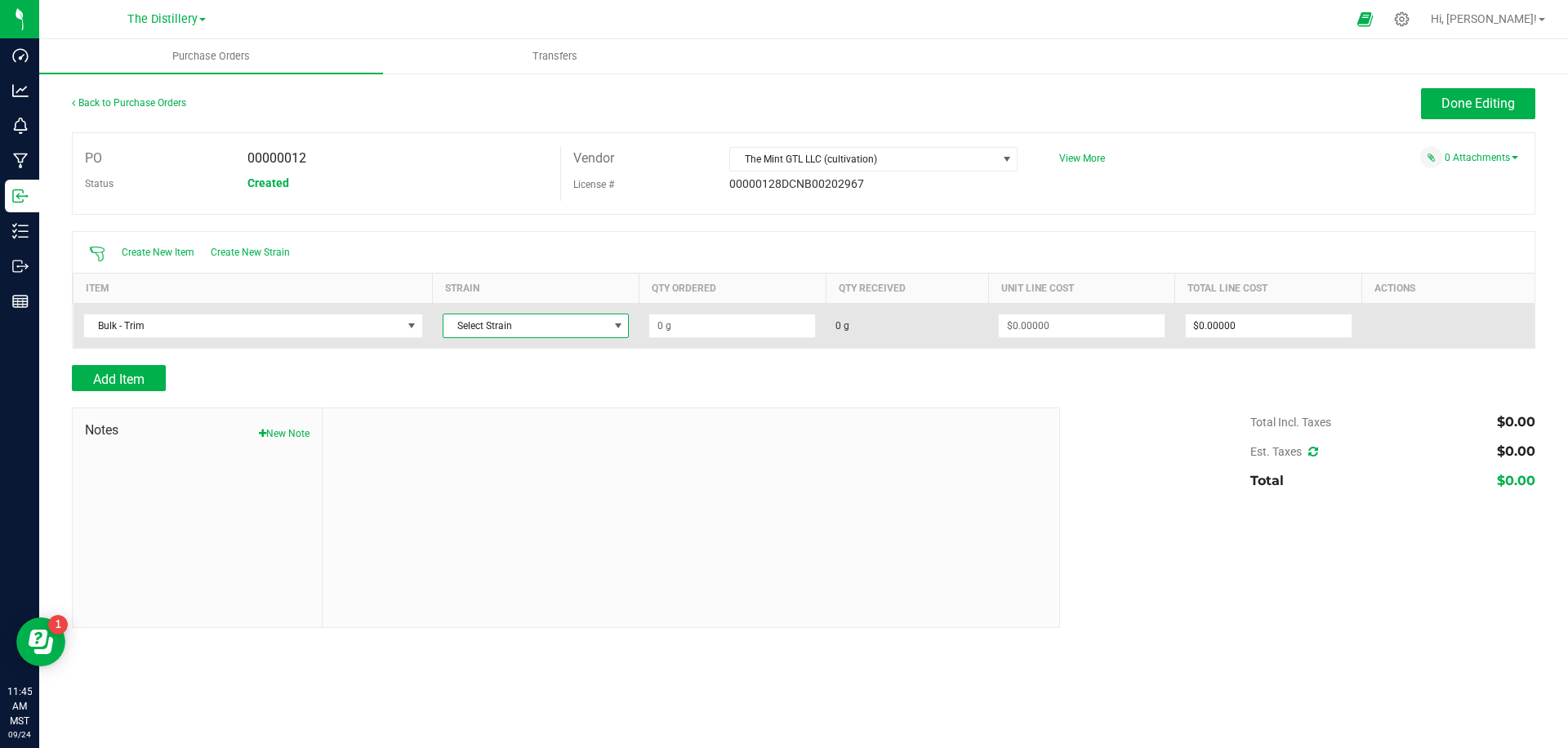
click at [523, 320] on span "Select Strain" at bounding box center [525, 325] width 165 height 22
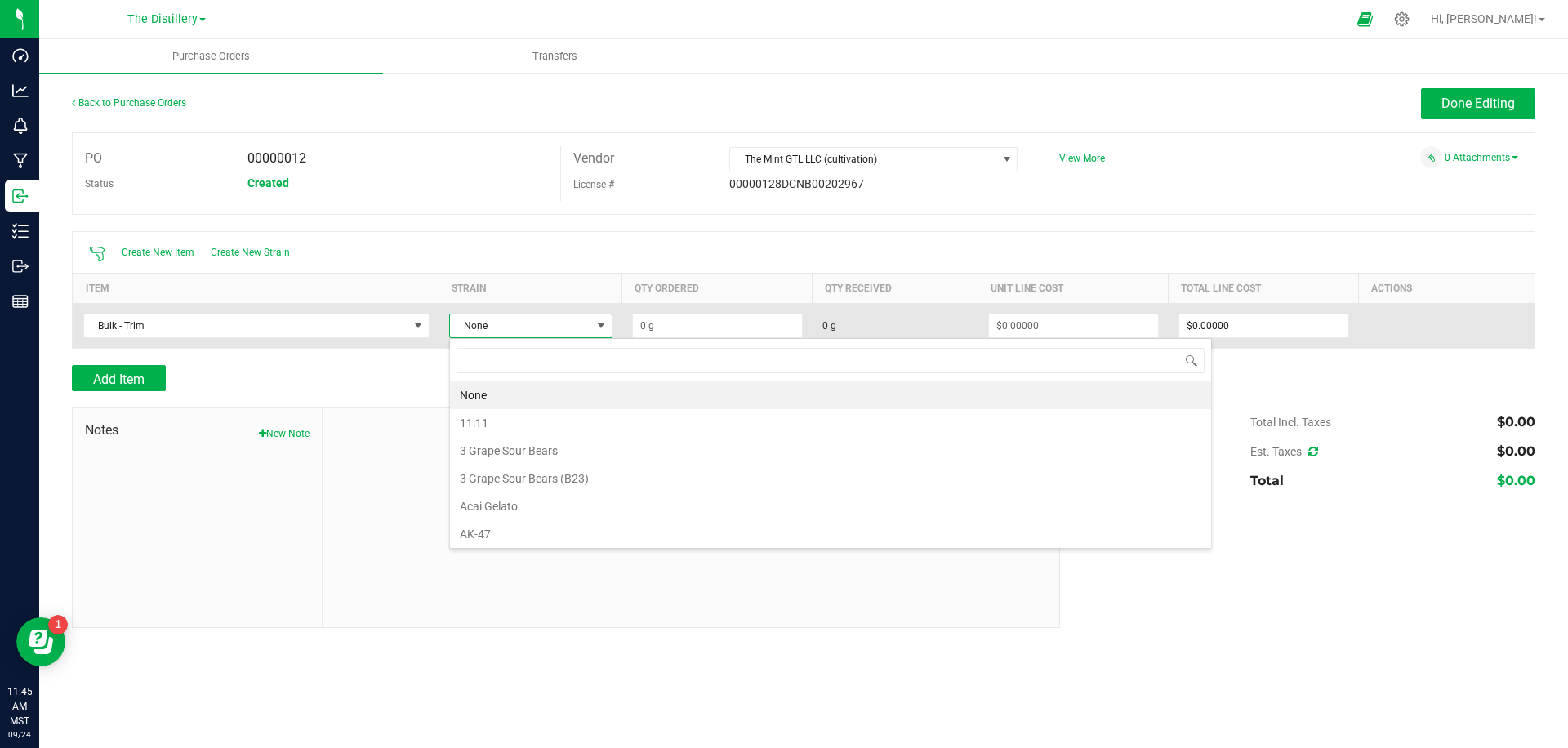
scroll to position [24, 164]
type input "black rasp"
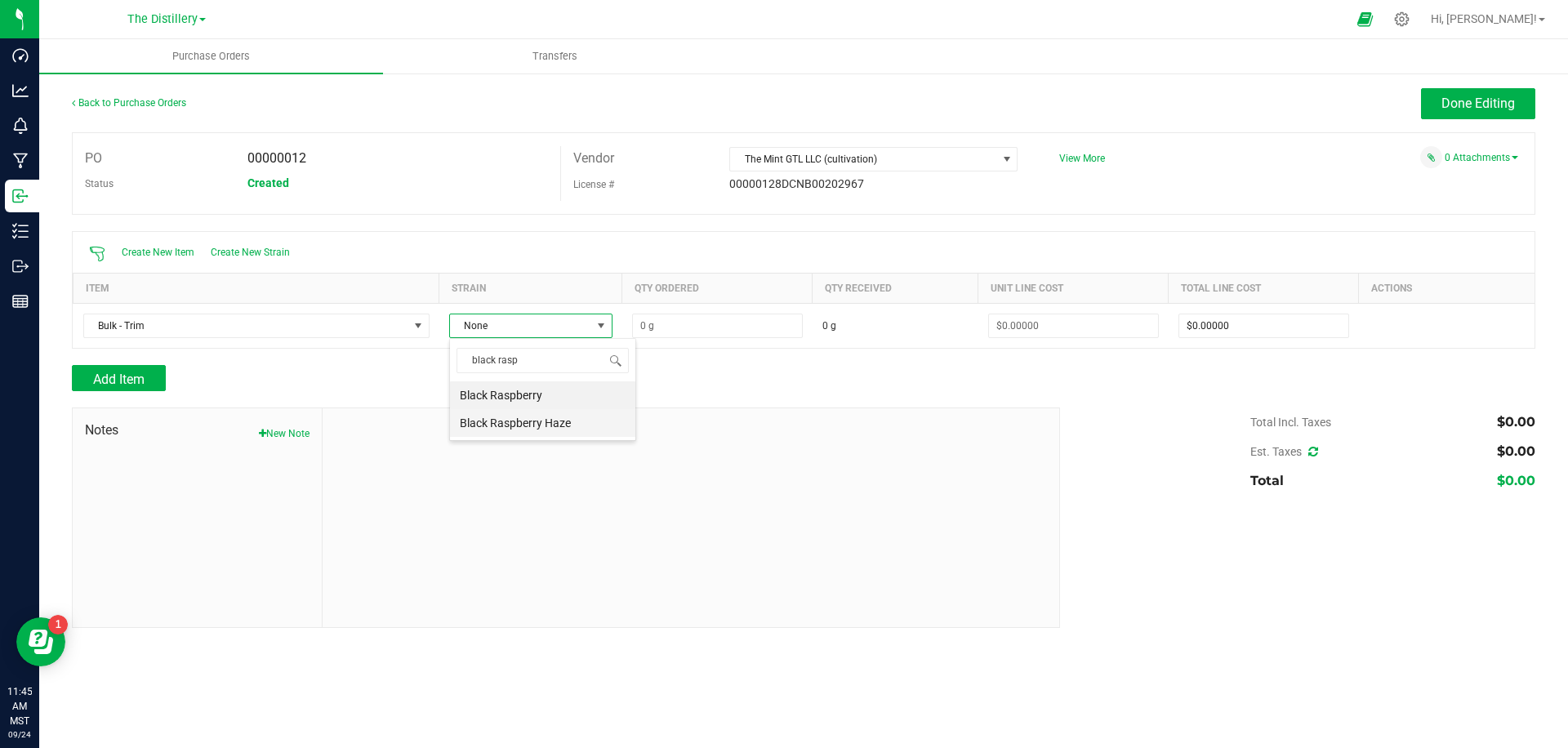
click at [514, 422] on li "Black Raspberry Haze" at bounding box center [543, 423] width 186 height 27
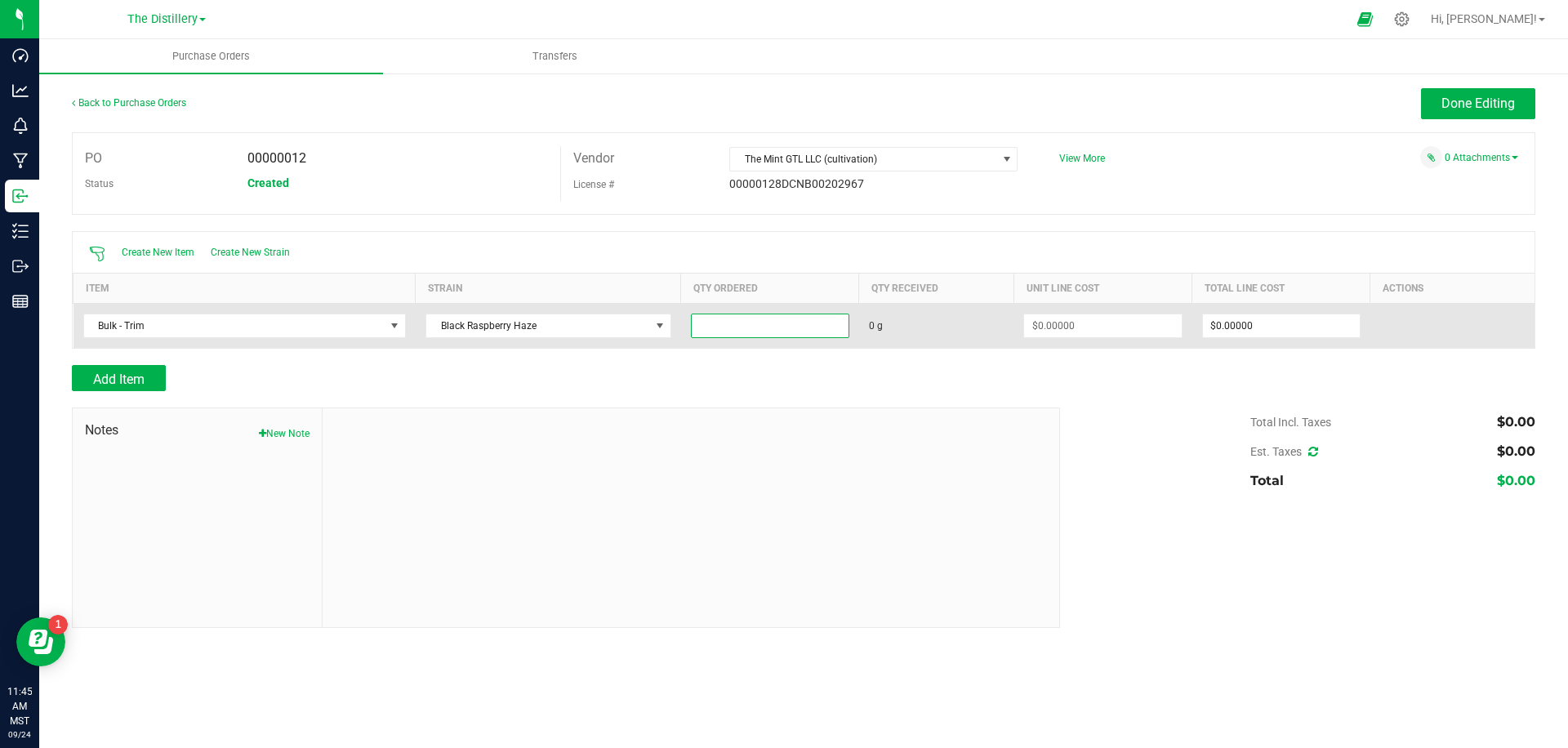
click at [795, 328] on input at bounding box center [770, 325] width 157 height 22
drag, startPoint x: 1130, startPoint y: 355, endPoint x: 1212, endPoint y: 344, distance: 82.7
click at [1133, 355] on div at bounding box center [804, 356] width 1464 height 17
click at [783, 328] on input at bounding box center [770, 325] width 157 height 22
type input "7430.0000 g"
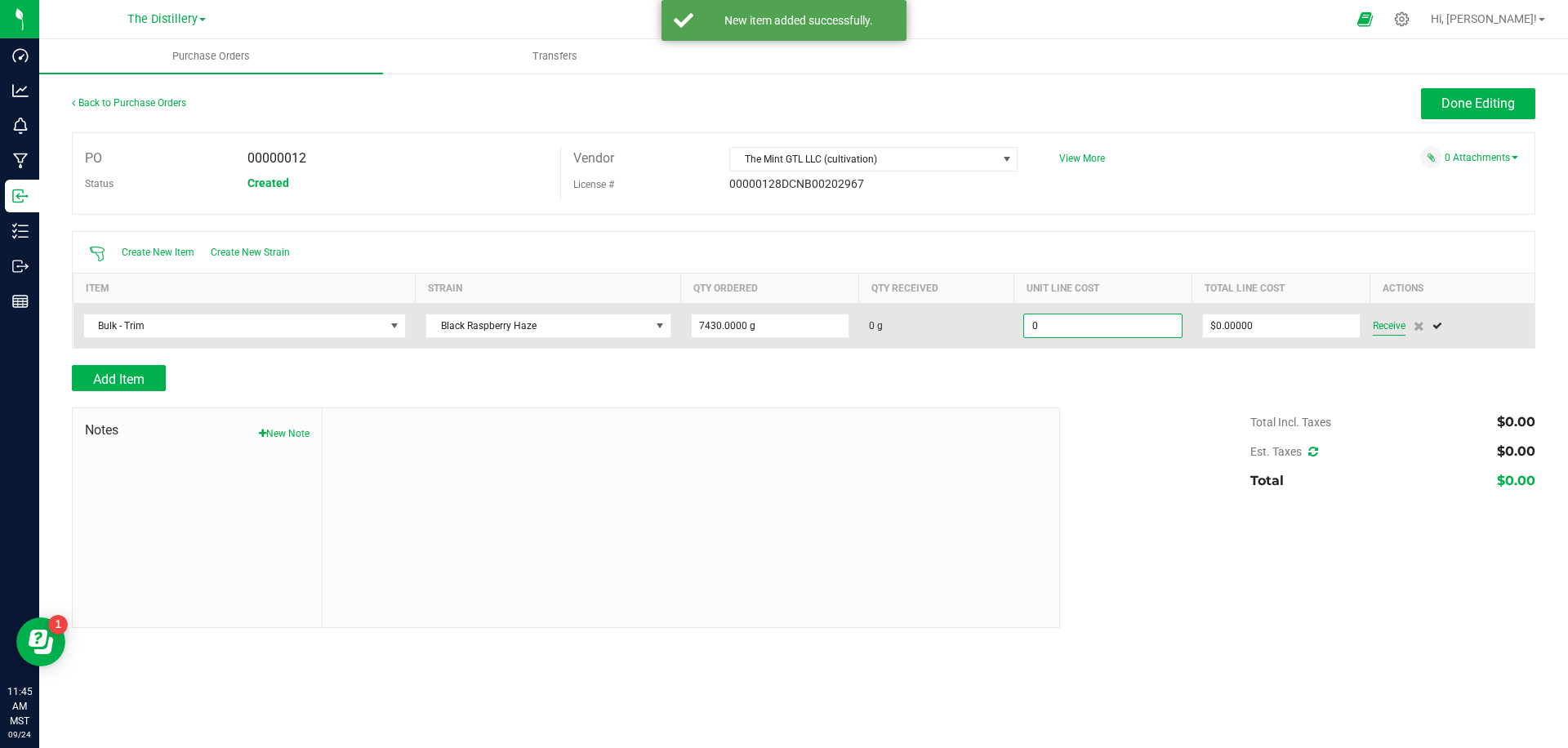
type input "$0.00000"
click at [1393, 326] on span "Receive" at bounding box center [1388, 326] width 32 height 20
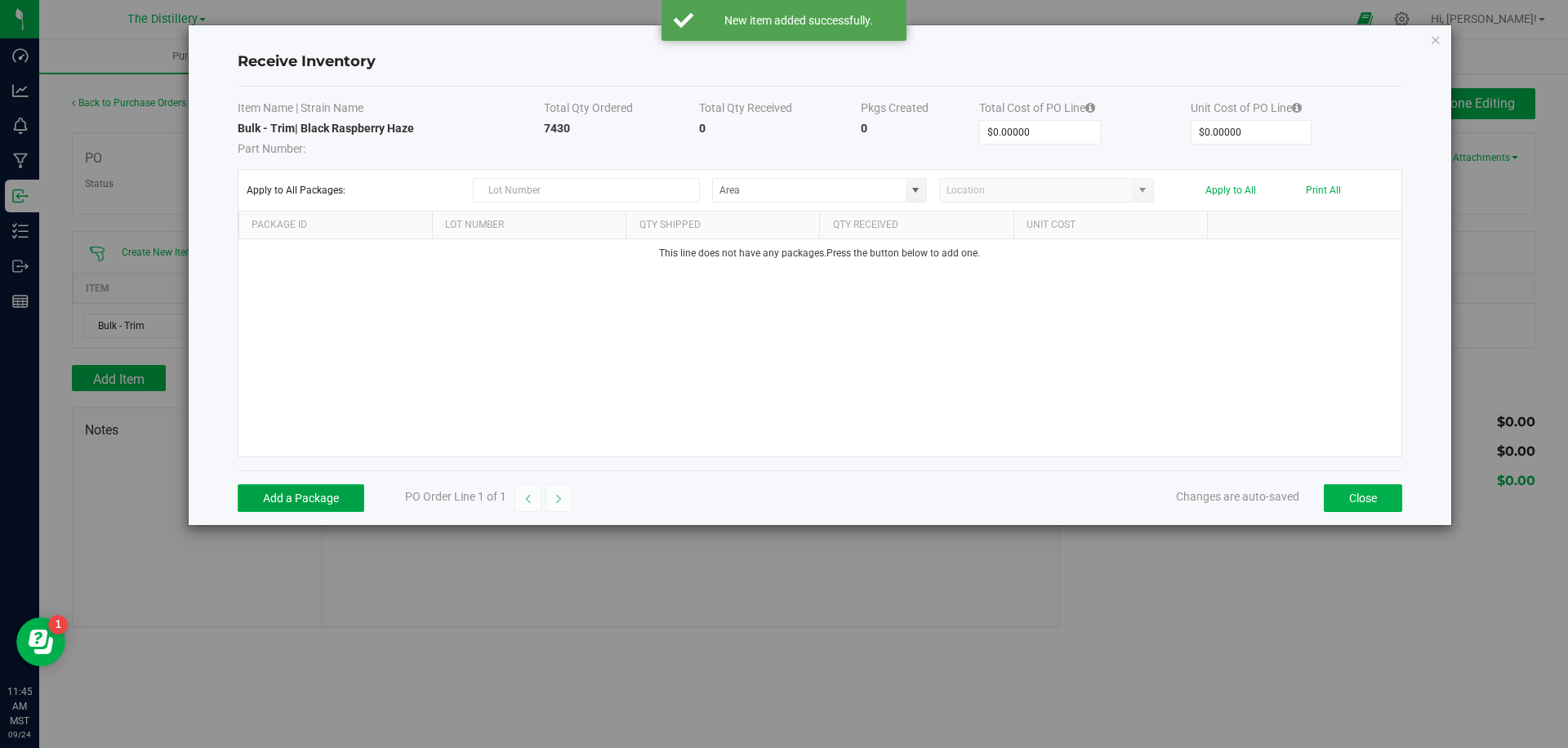
click at [312, 497] on button "Add a Package" at bounding box center [301, 498] width 127 height 27
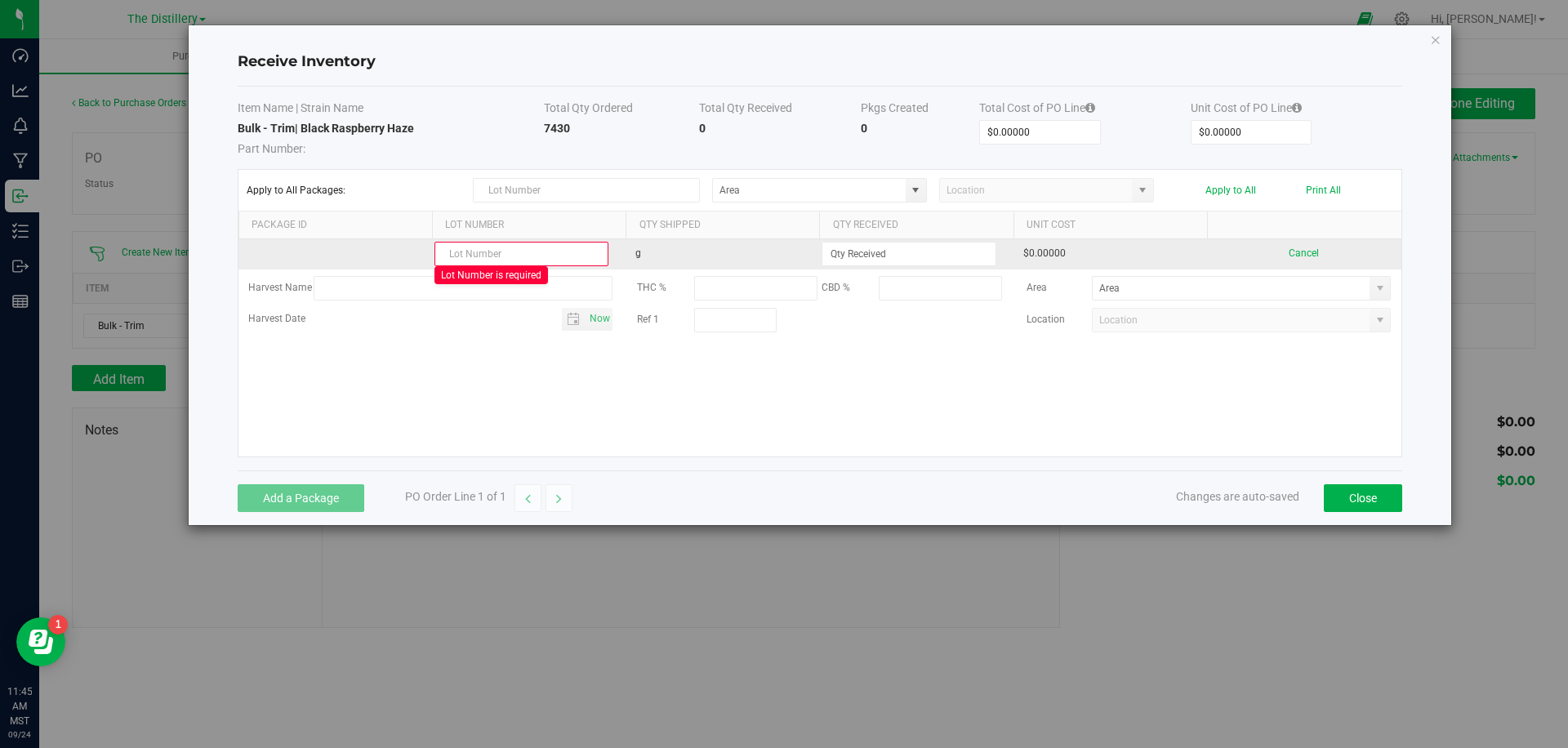
click at [543, 254] on input "text" at bounding box center [521, 254] width 174 height 24
paste input "BKRS 0812 F201"
type input "BKRS 0812 F201"
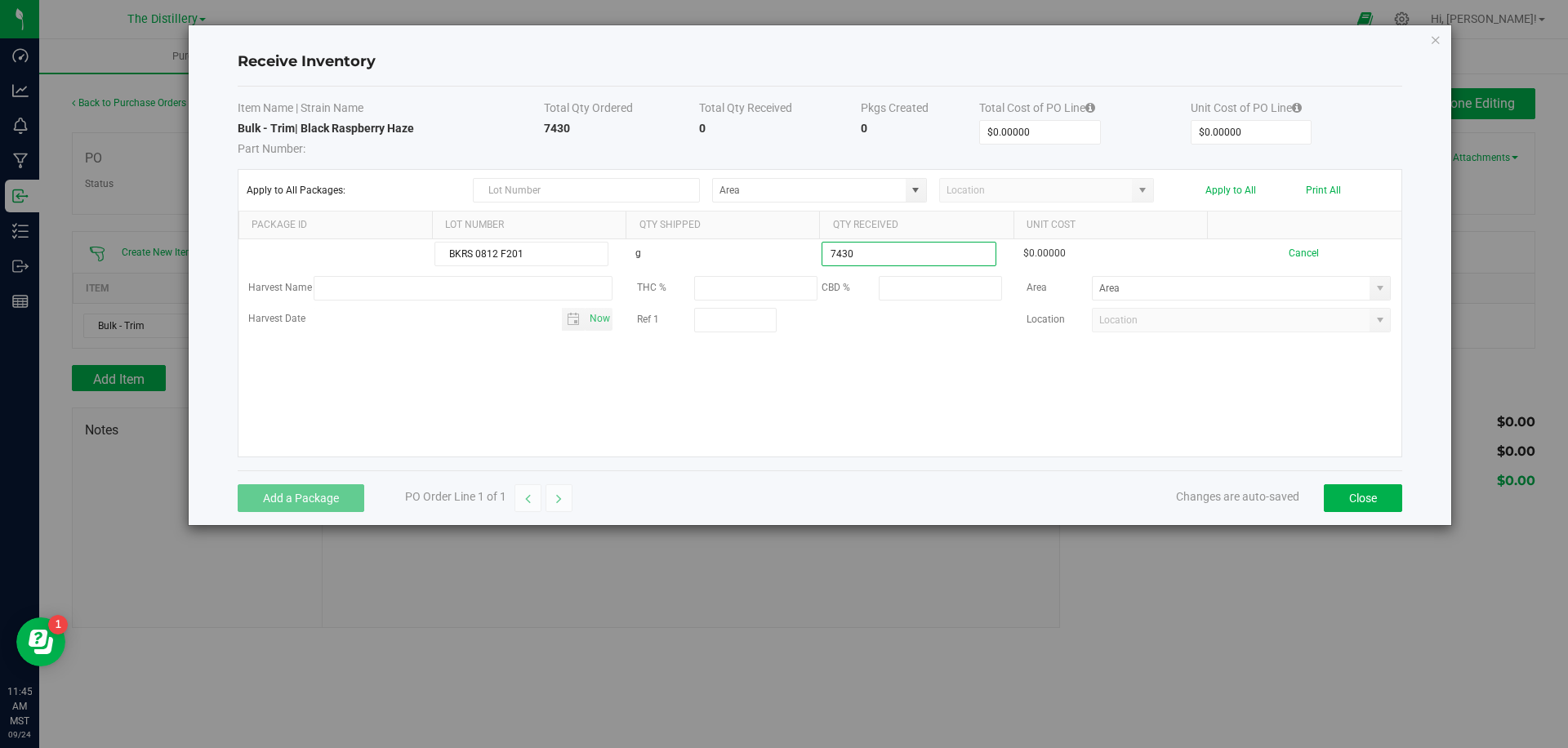
type input "7430.0000 g"
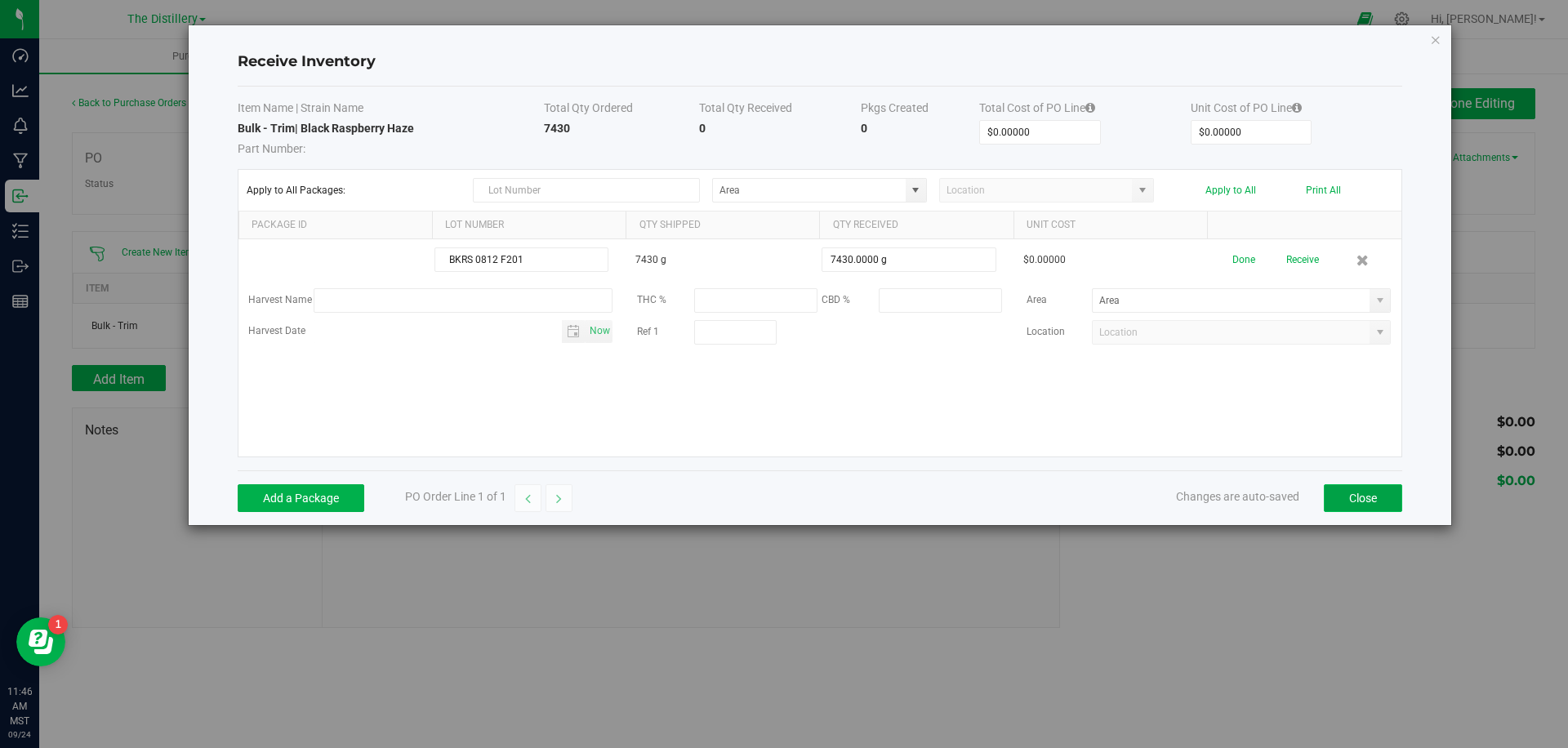
click at [1357, 499] on button "Close" at bounding box center [1363, 498] width 78 height 27
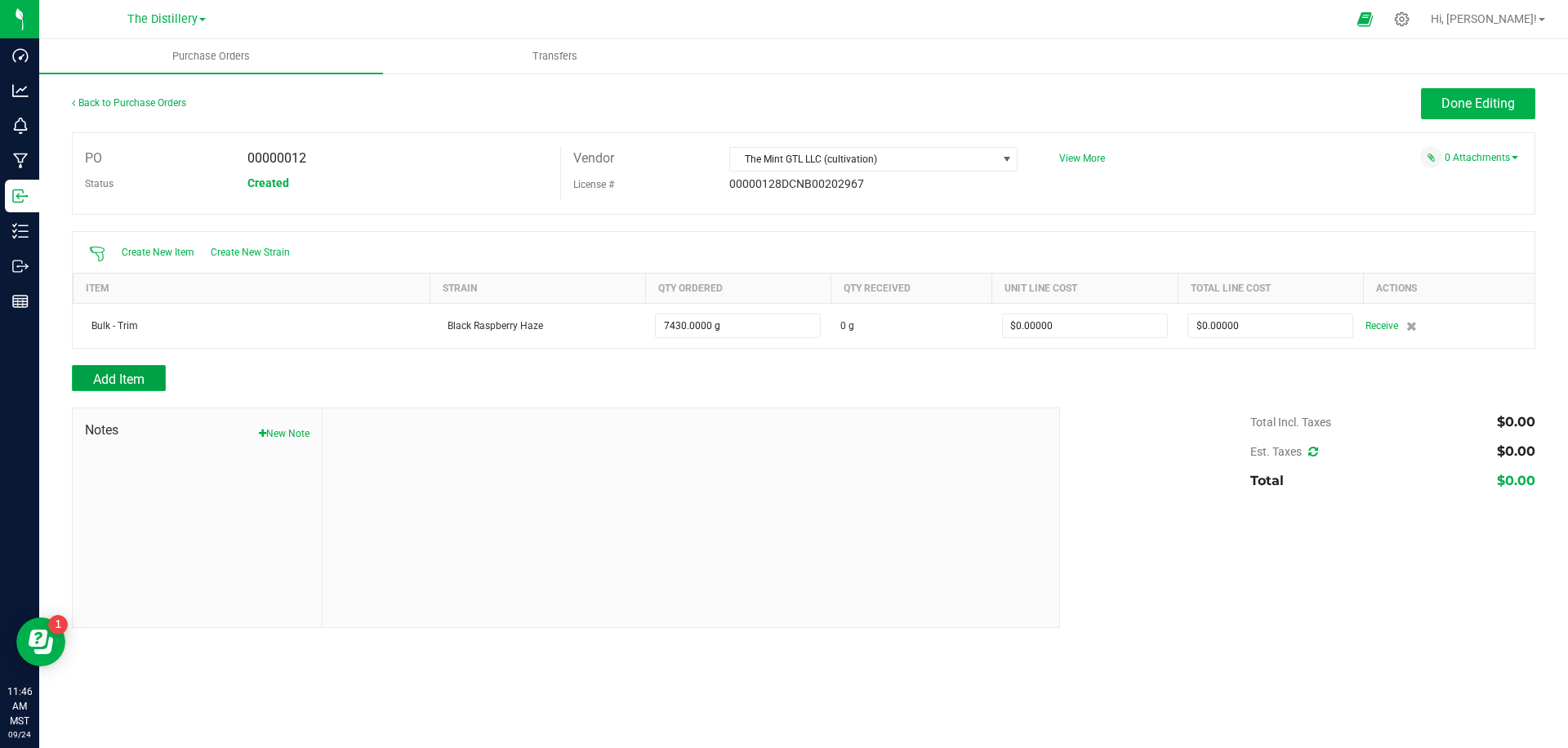
click at [107, 381] on span "Add Item" at bounding box center [118, 380] width 52 height 16
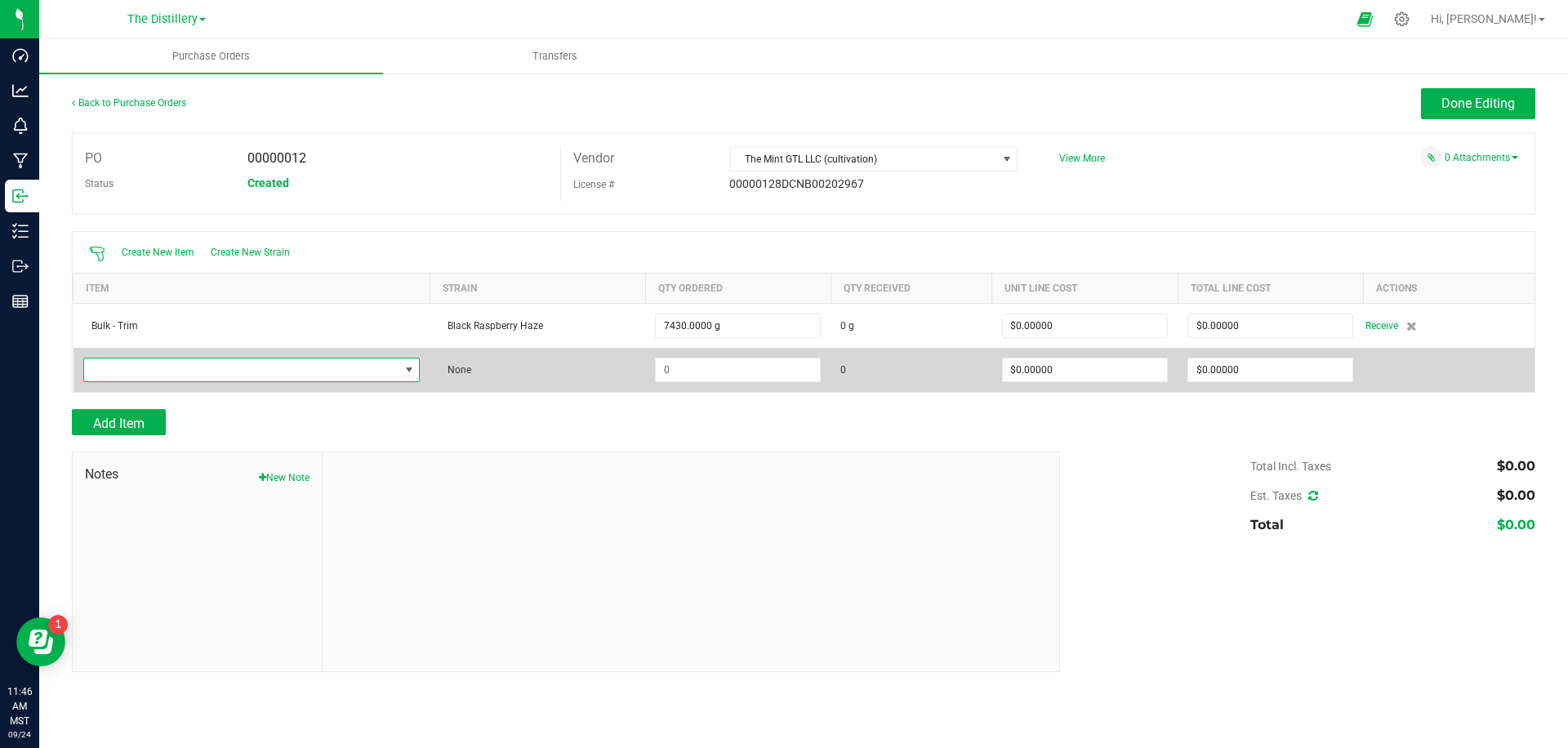
click at [199, 368] on span "NO DATA FOUND" at bounding box center [241, 369] width 315 height 22
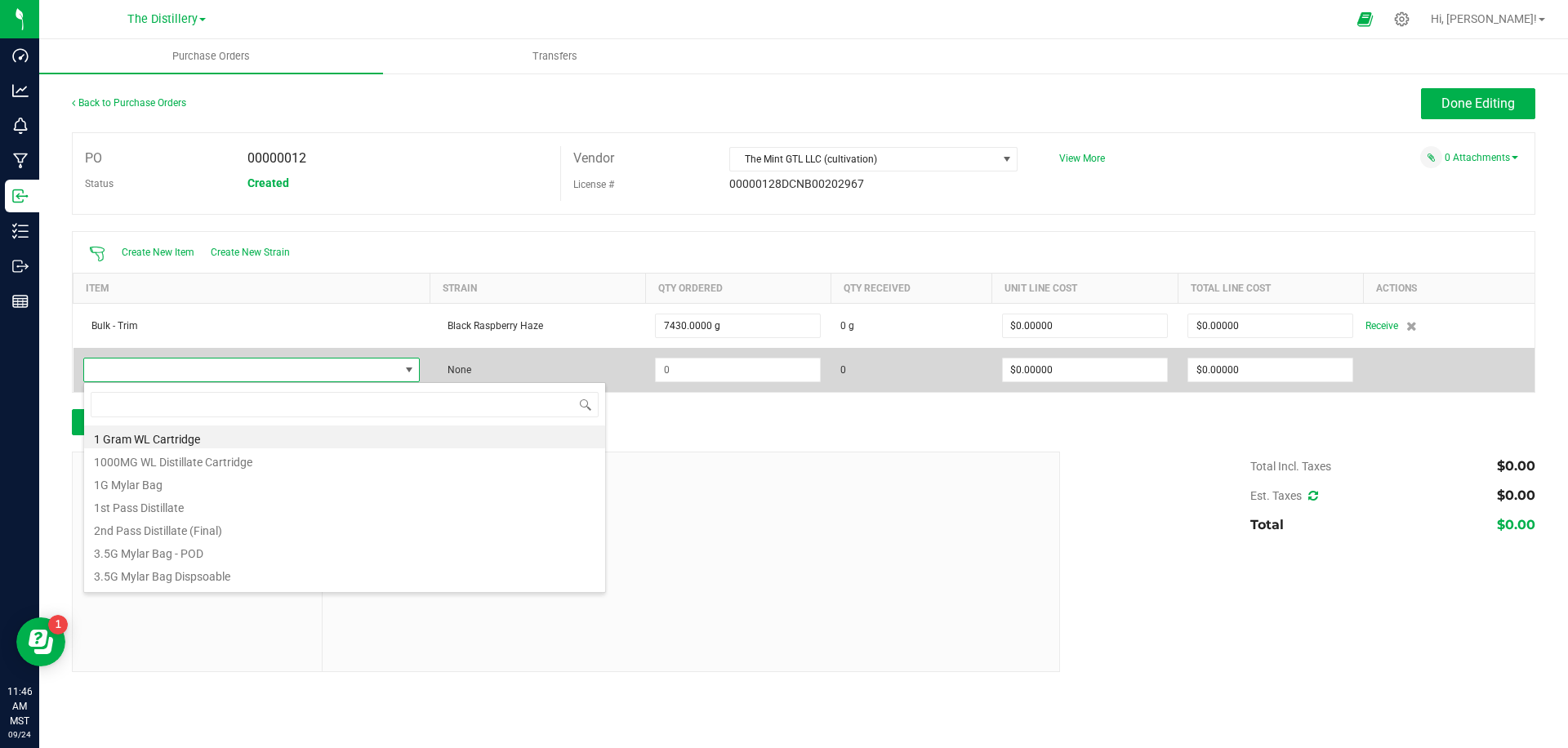
scroll to position [24, 338]
type input "trim"
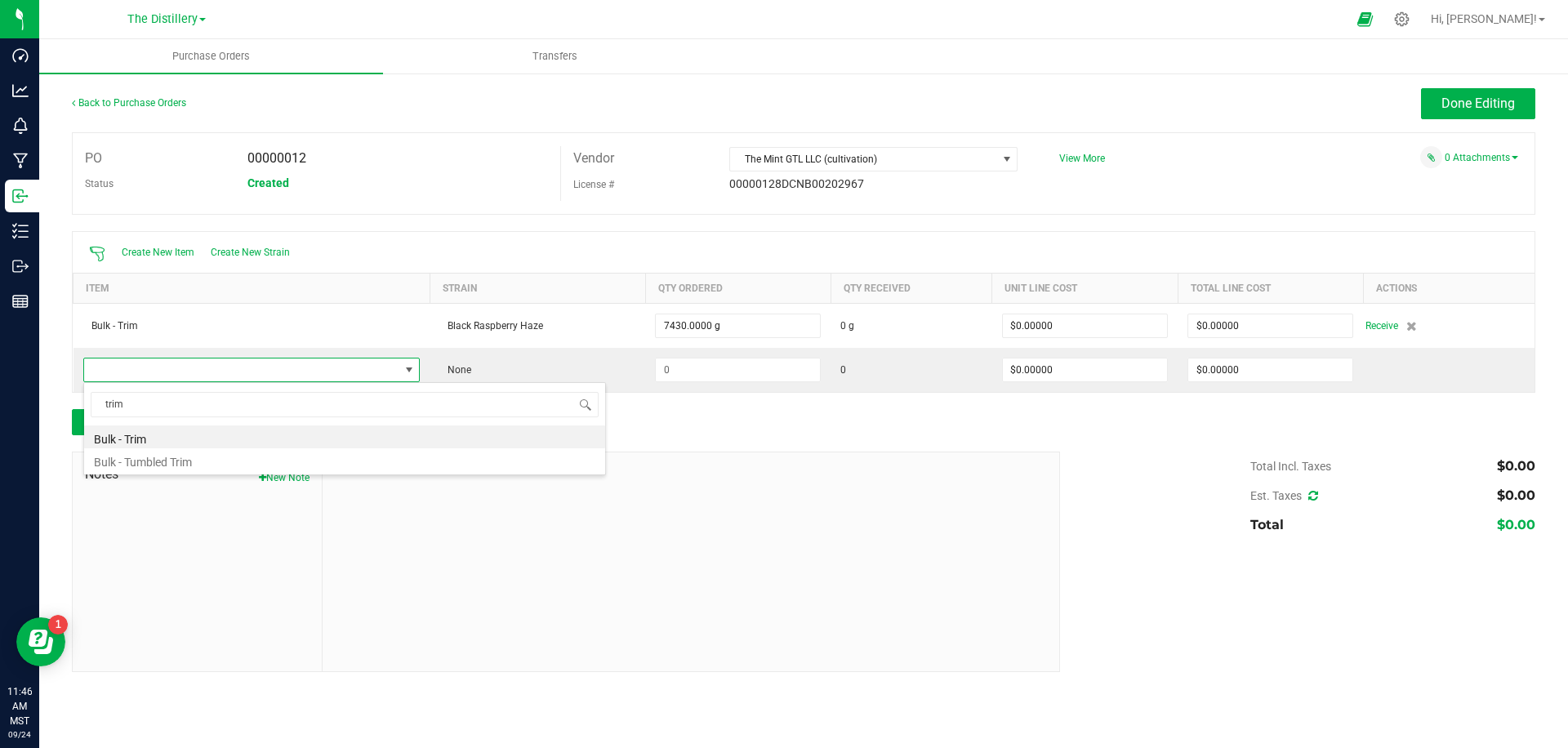
click at [161, 439] on li "Bulk - Trim" at bounding box center [345, 436] width 521 height 22
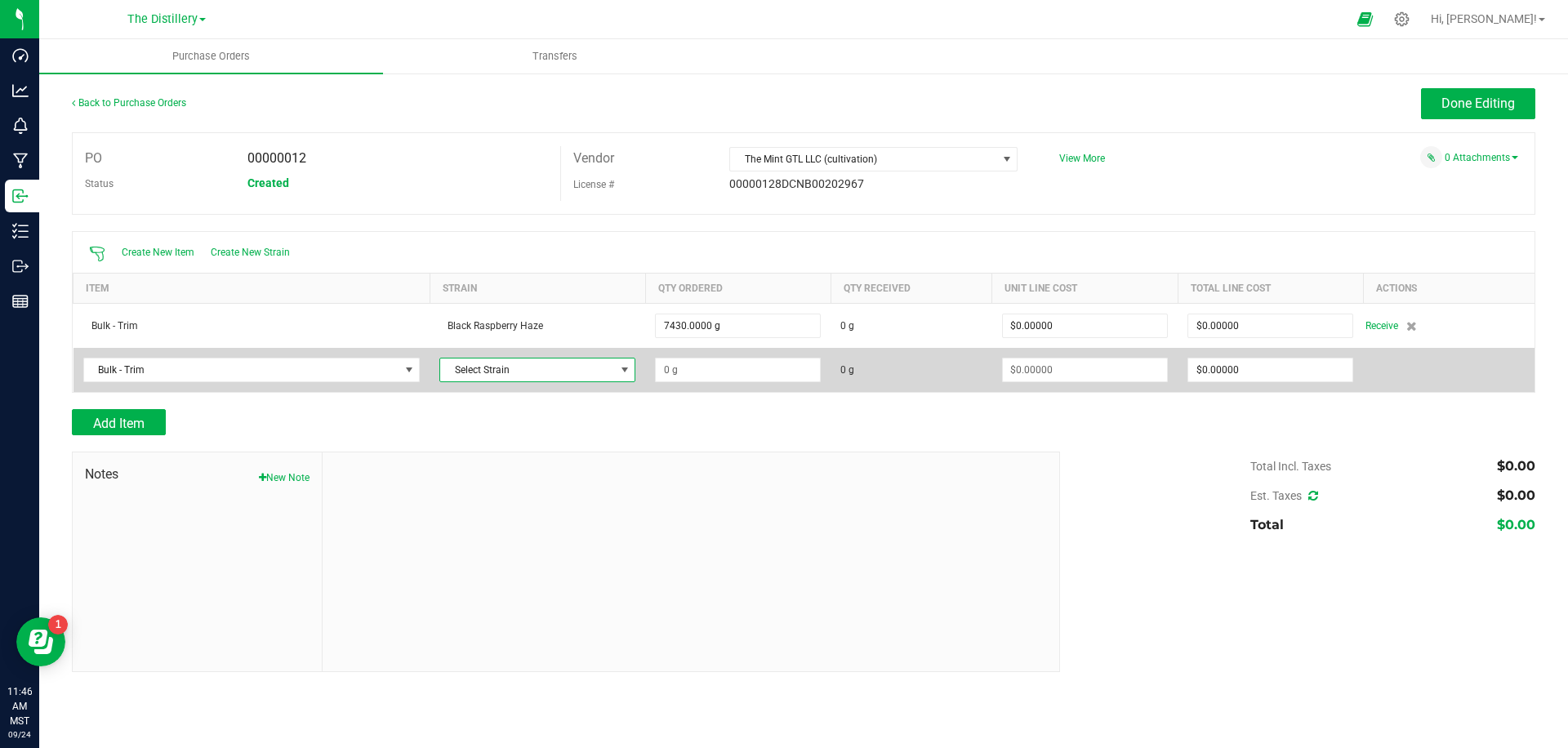
click at [568, 376] on span "Select Strain" at bounding box center [527, 369] width 174 height 22
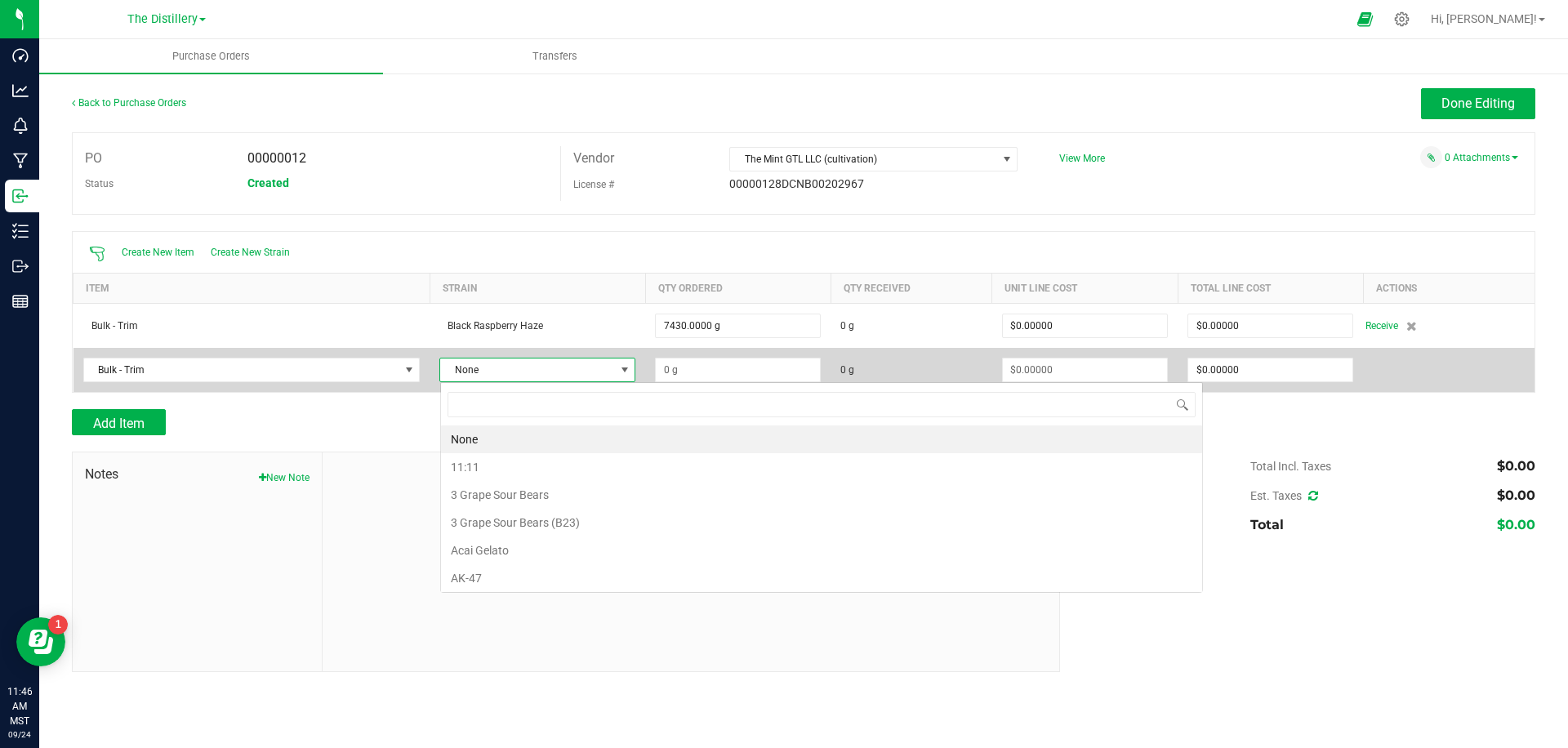
scroll to position [24, 196]
type input "triangle k"
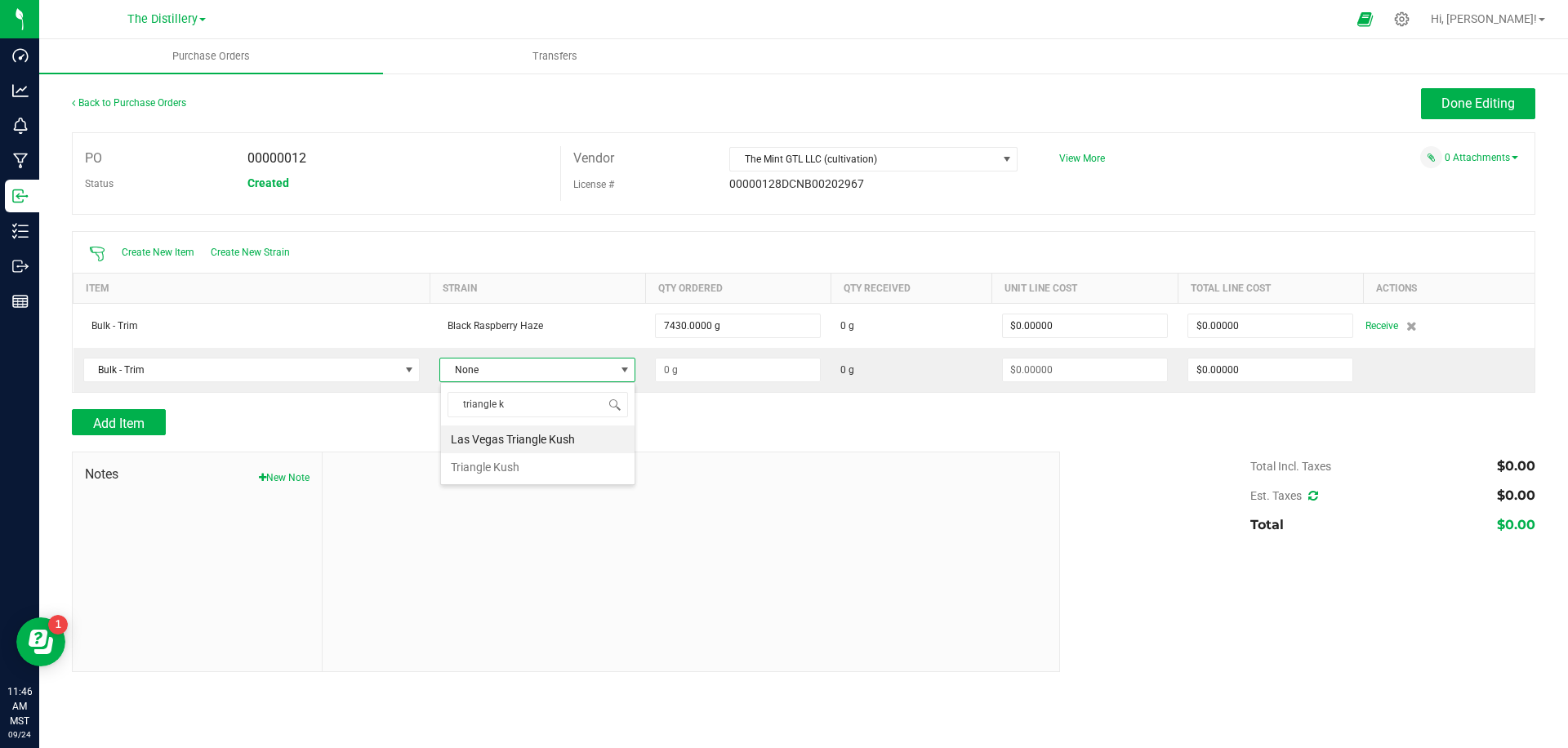
click at [545, 464] on li "Triangle Kush" at bounding box center [538, 467] width 193 height 27
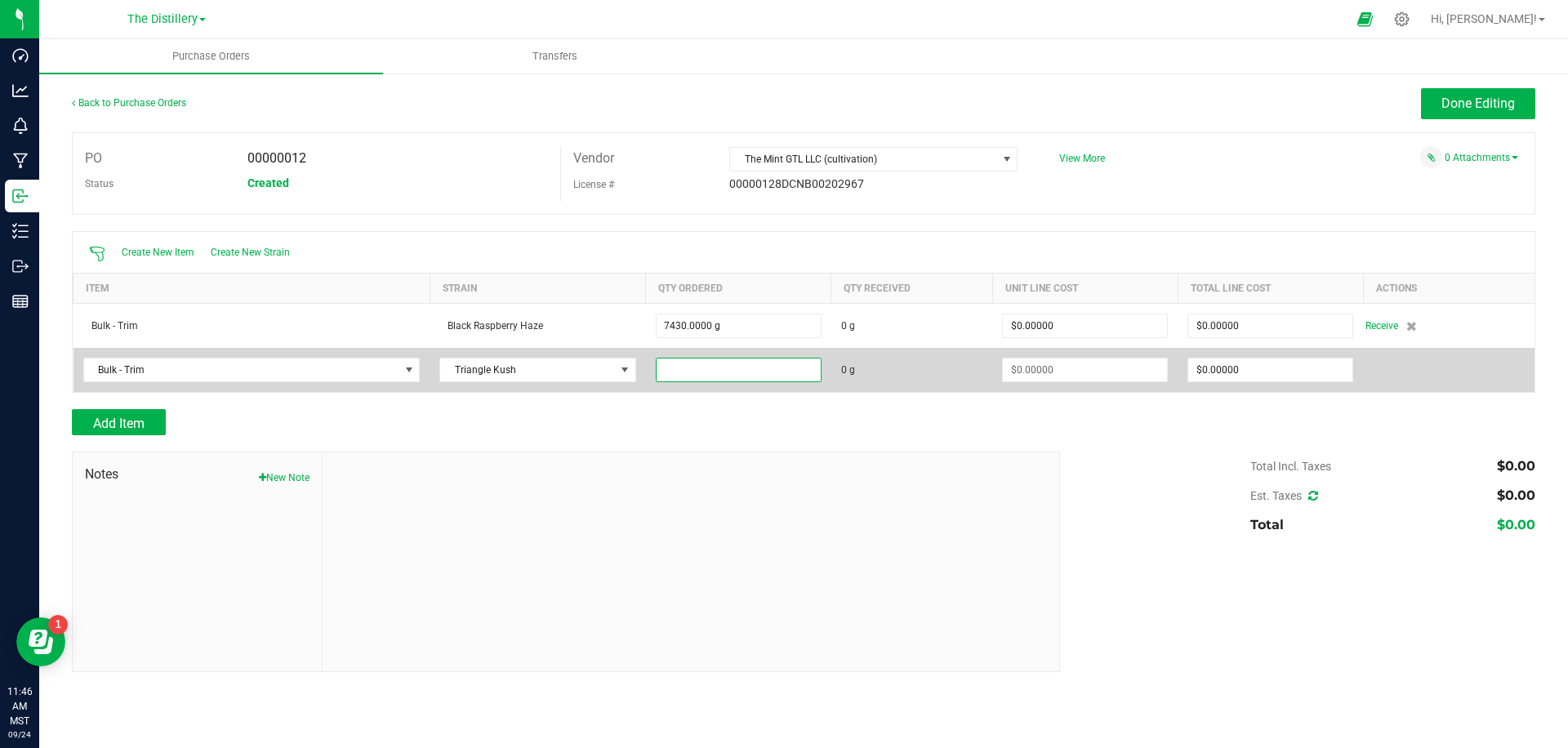
click at [730, 375] on input at bounding box center [739, 369] width 164 height 22
type input "8869.0000 g"
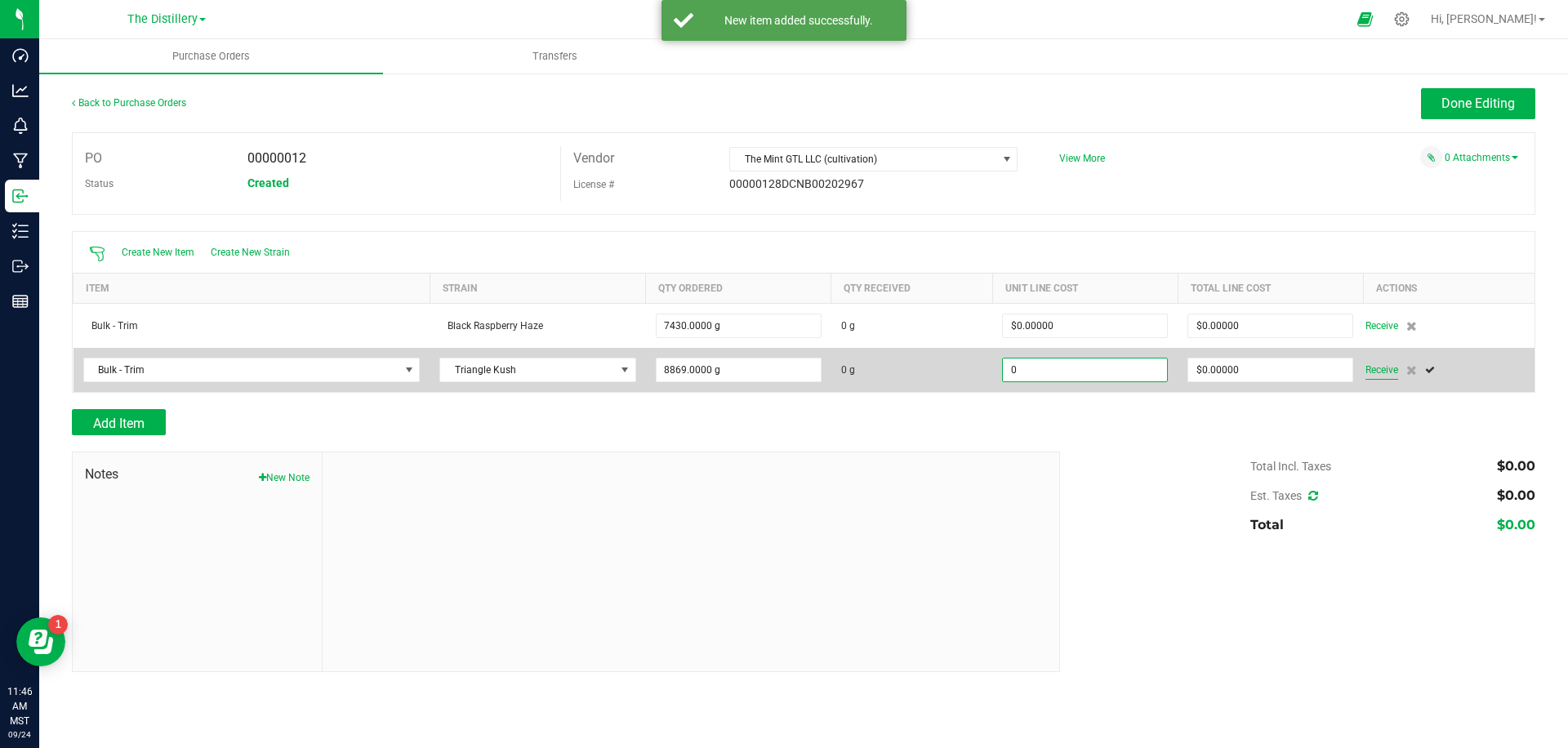
type input "$0.00000"
click at [1381, 376] on span "Receive" at bounding box center [1382, 370] width 32 height 20
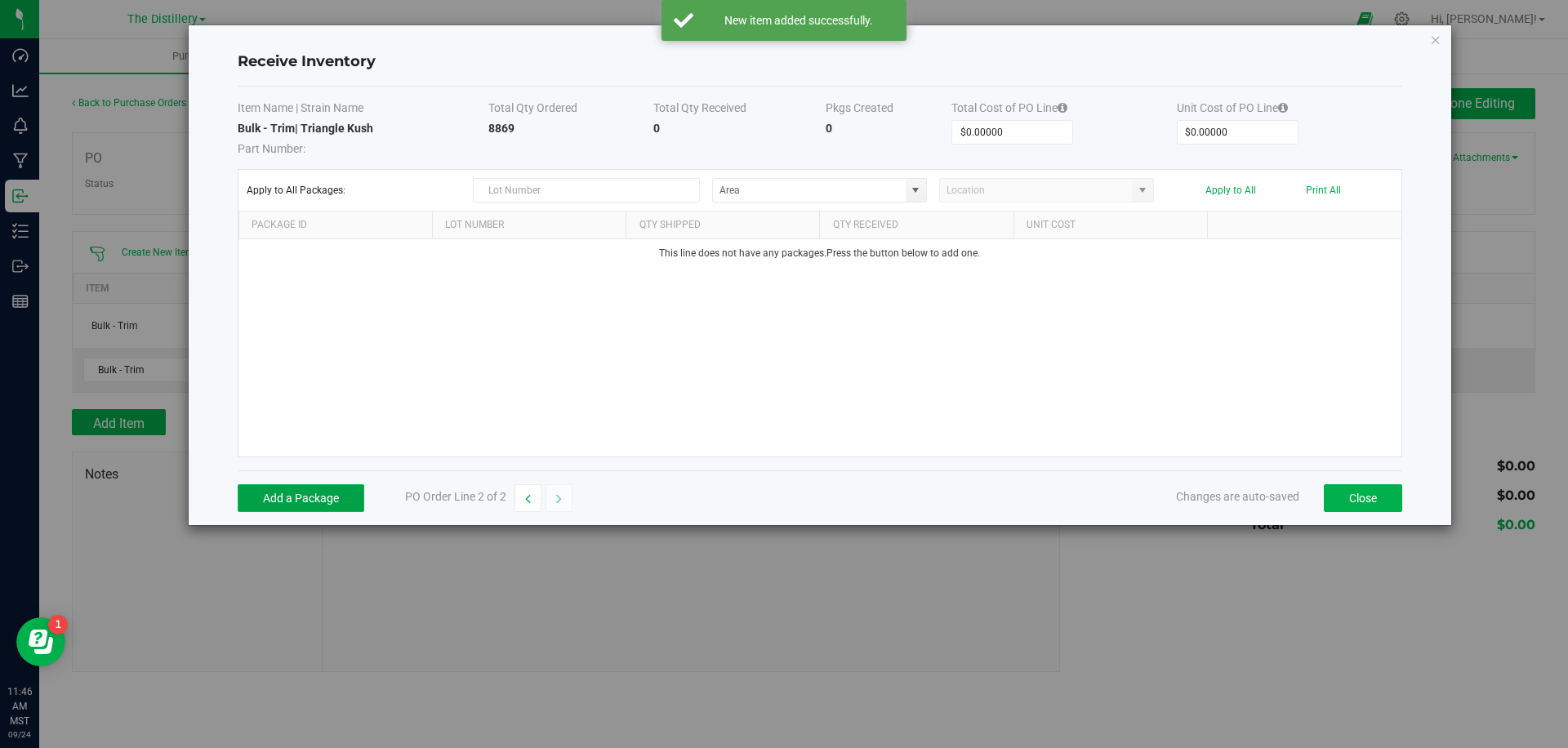
click at [324, 498] on button "Add a Package" at bounding box center [301, 498] width 127 height 27
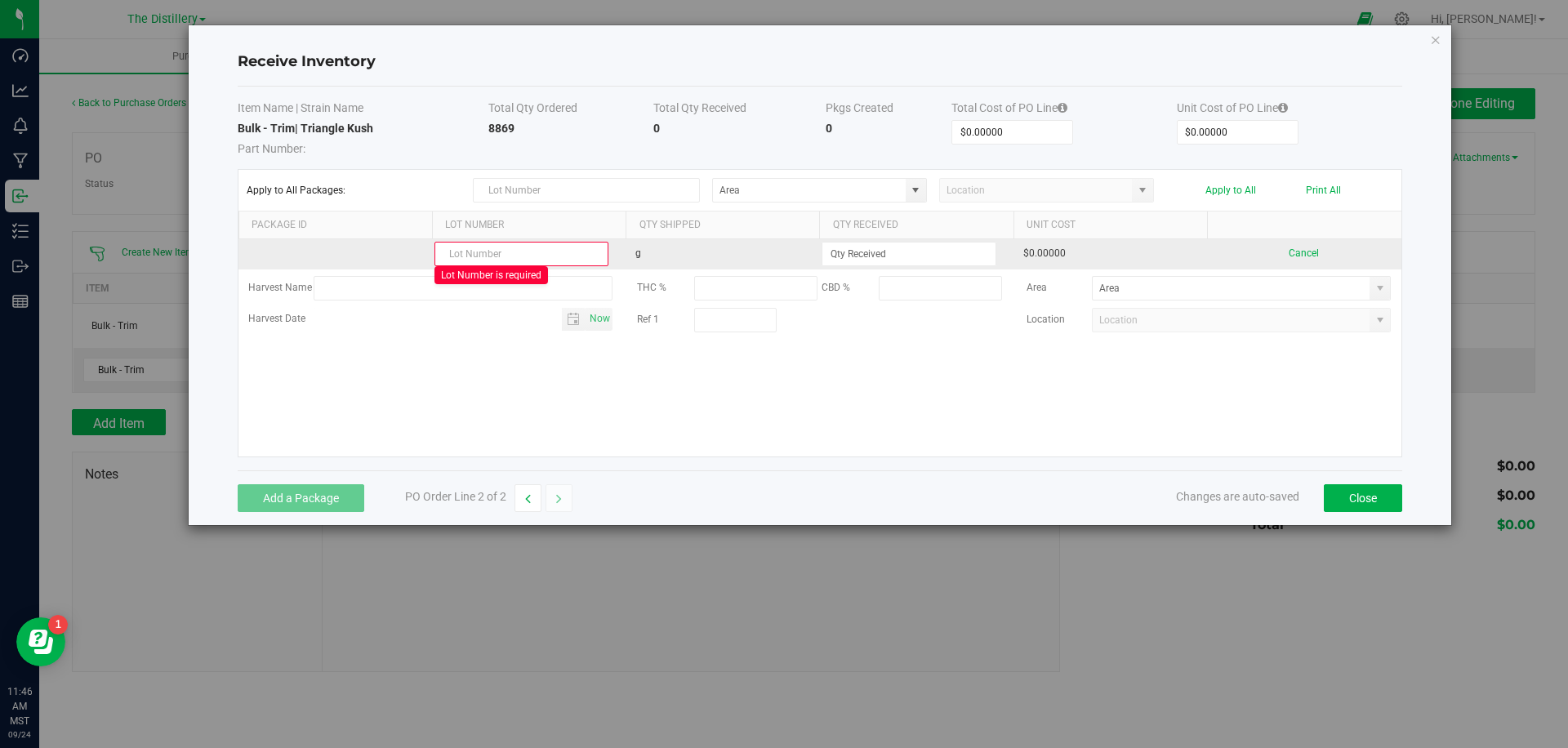
click at [546, 255] on input "text" at bounding box center [521, 254] width 174 height 24
paste input "CHEM 0715 F204"
type input "CHEM 0715 F204"
type input "8869.0000 g"
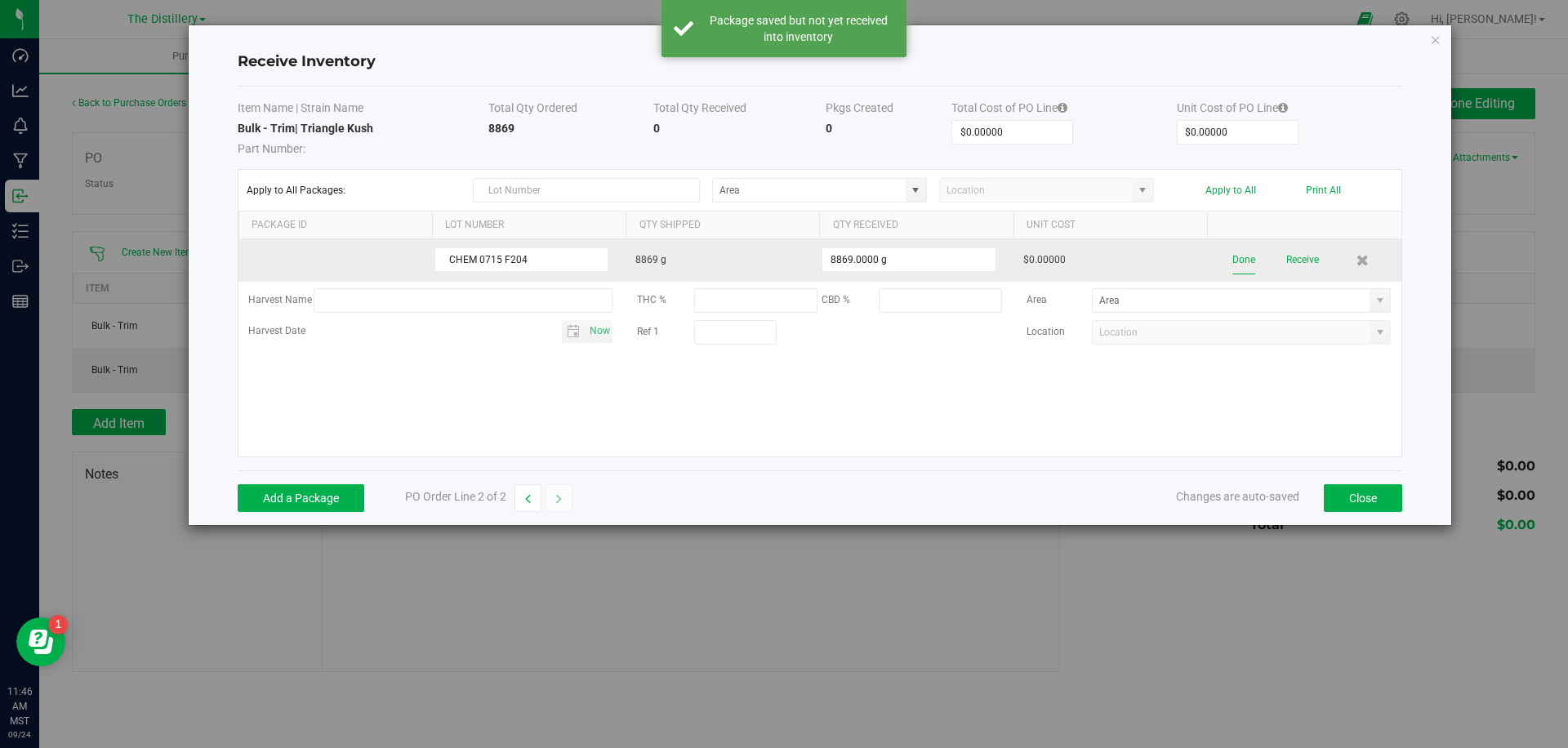
click at [1245, 259] on button "Done" at bounding box center [1244, 260] width 22 height 28
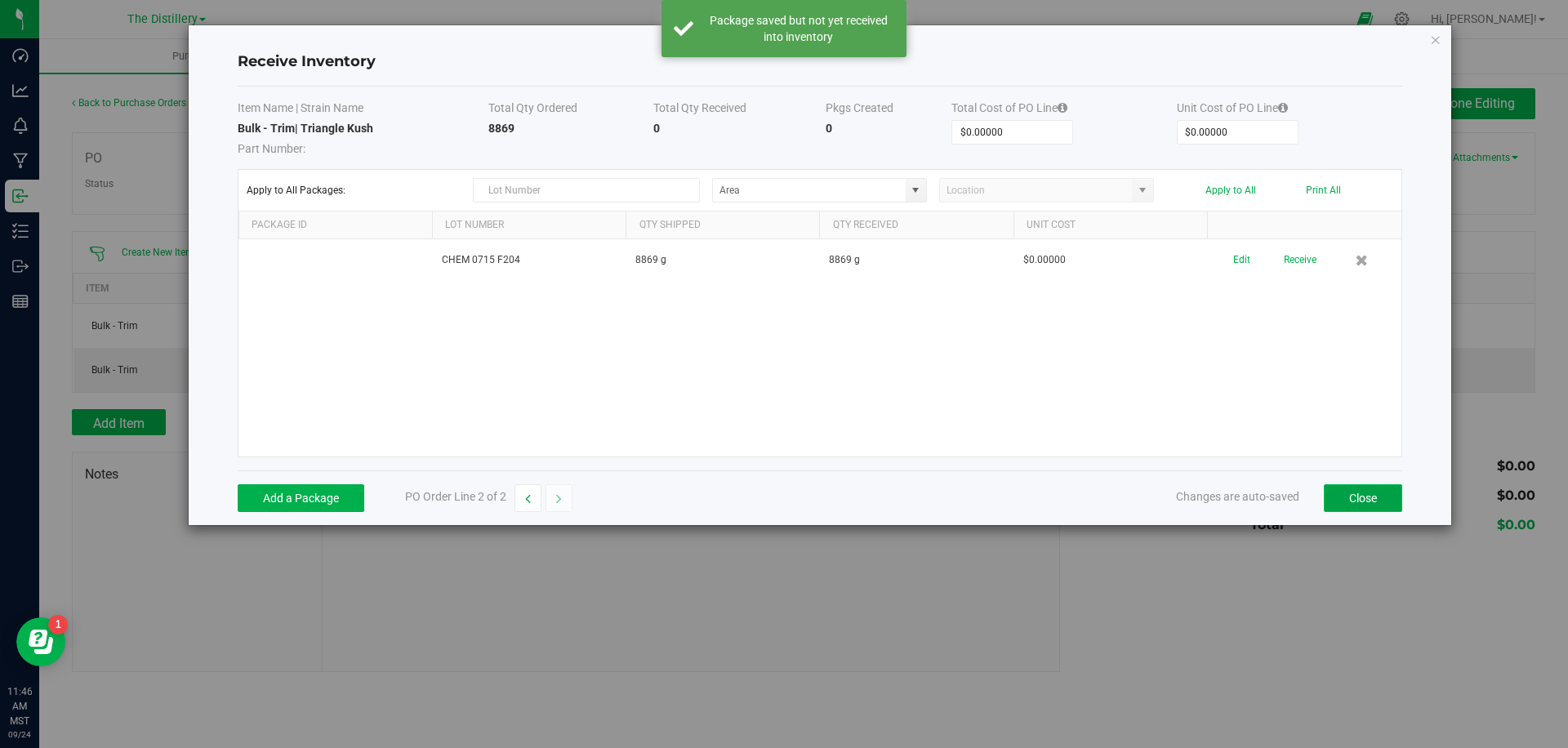
click at [1381, 496] on button "Close" at bounding box center [1363, 498] width 78 height 27
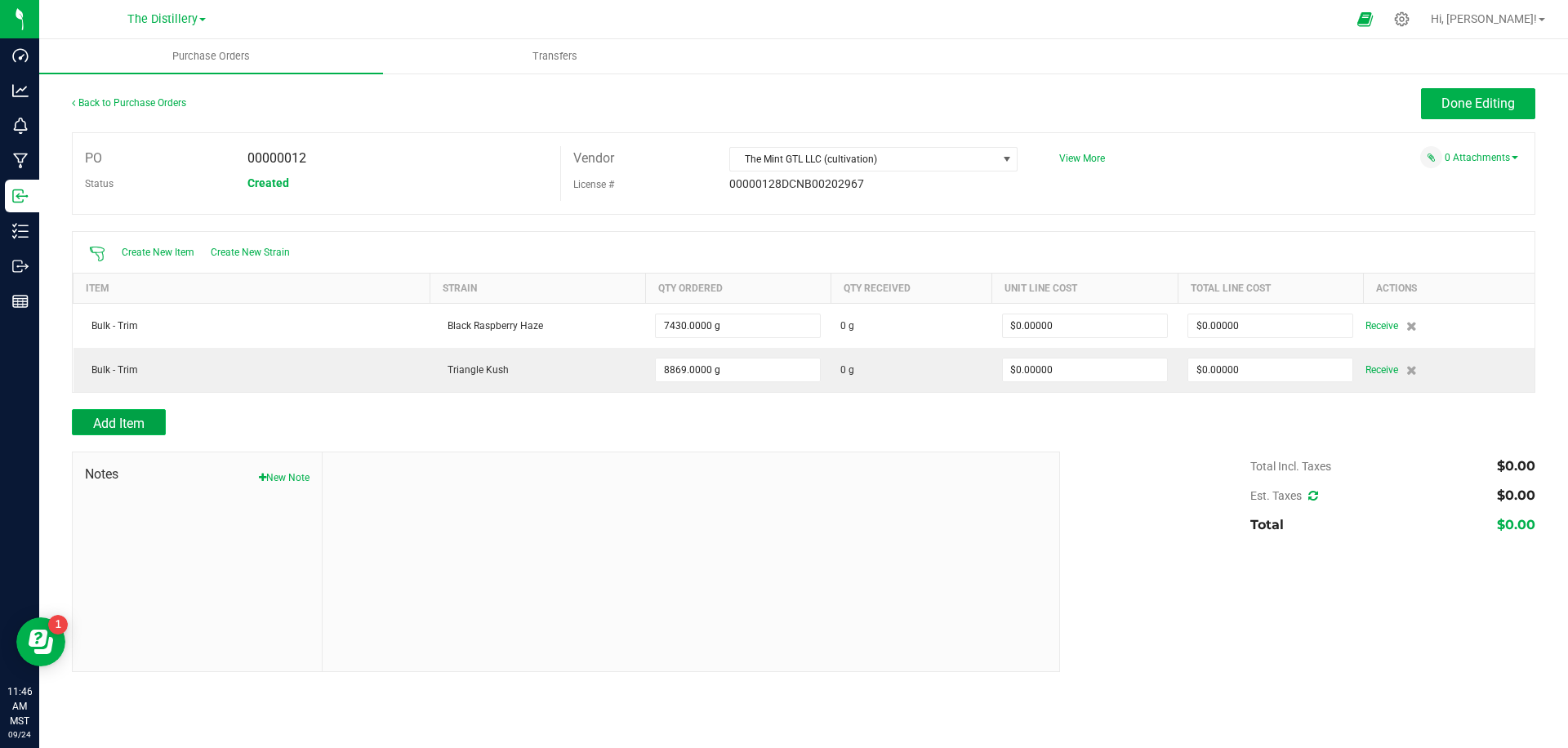
click at [122, 428] on span "Add Item" at bounding box center [118, 424] width 52 height 16
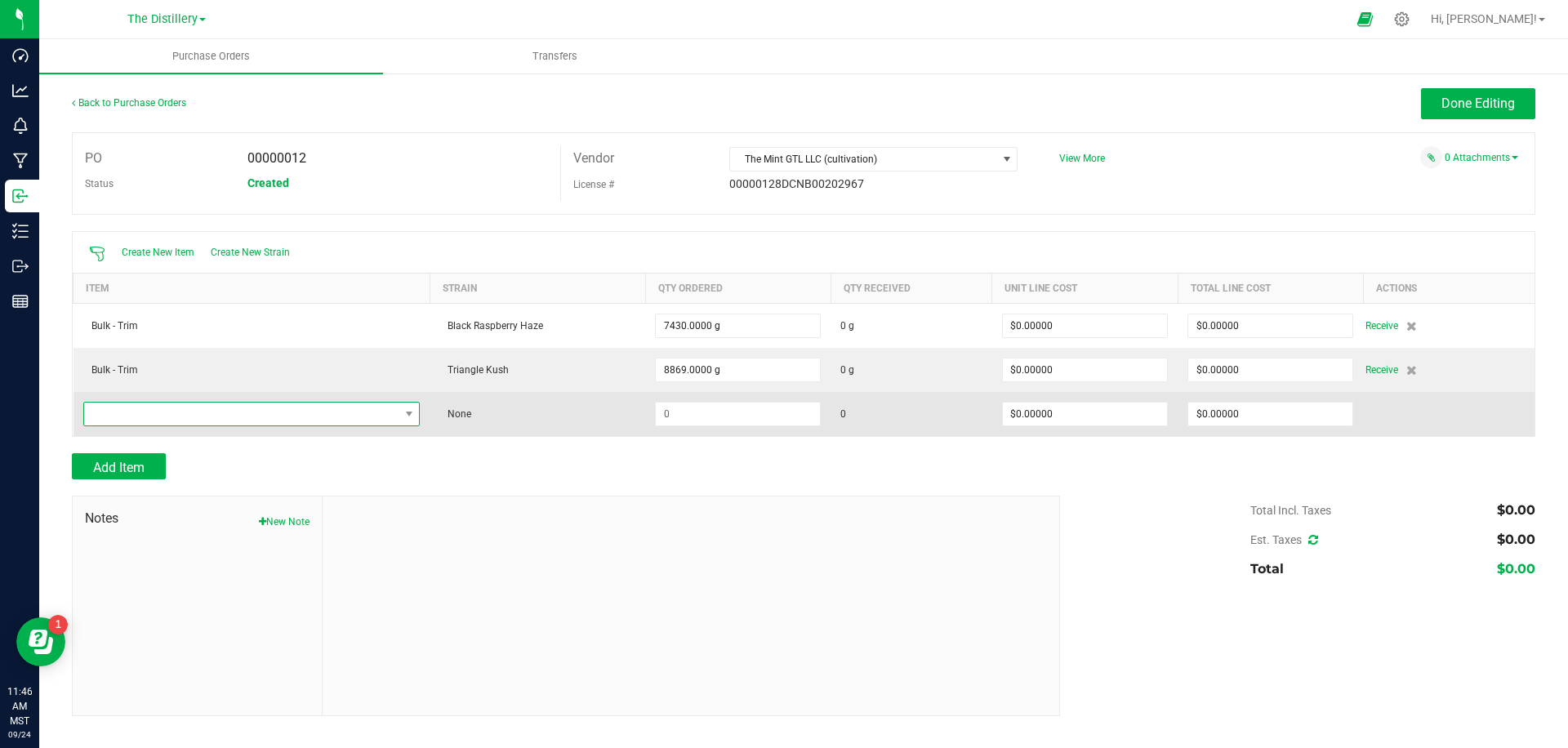
click at [178, 416] on span "NO DATA FOUND" at bounding box center [241, 413] width 315 height 22
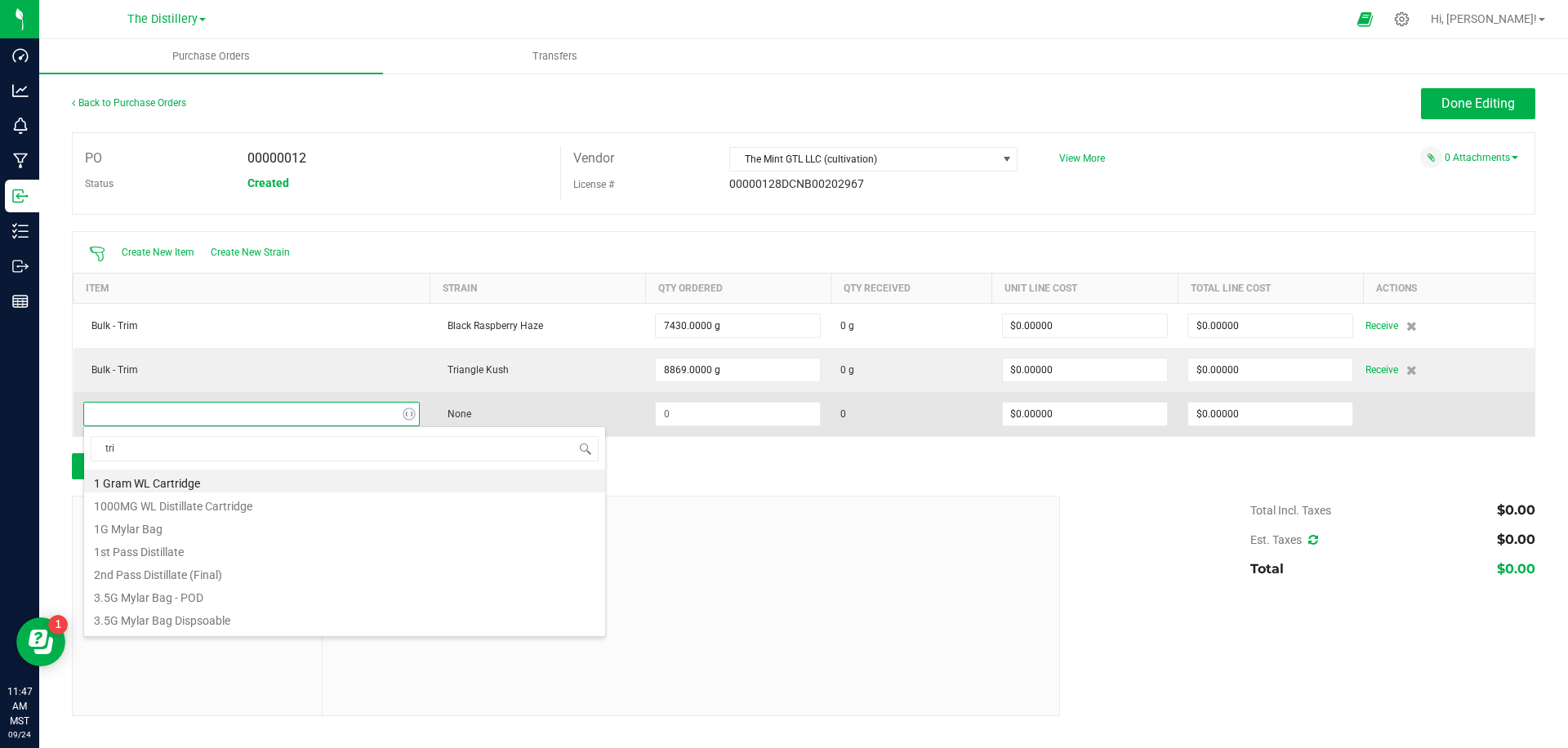
type input "trim"
drag, startPoint x: 154, startPoint y: 480, endPoint x: 372, endPoint y: 430, distance: 223.7
click at [157, 480] on li "Bulk - Trim" at bounding box center [345, 480] width 521 height 22
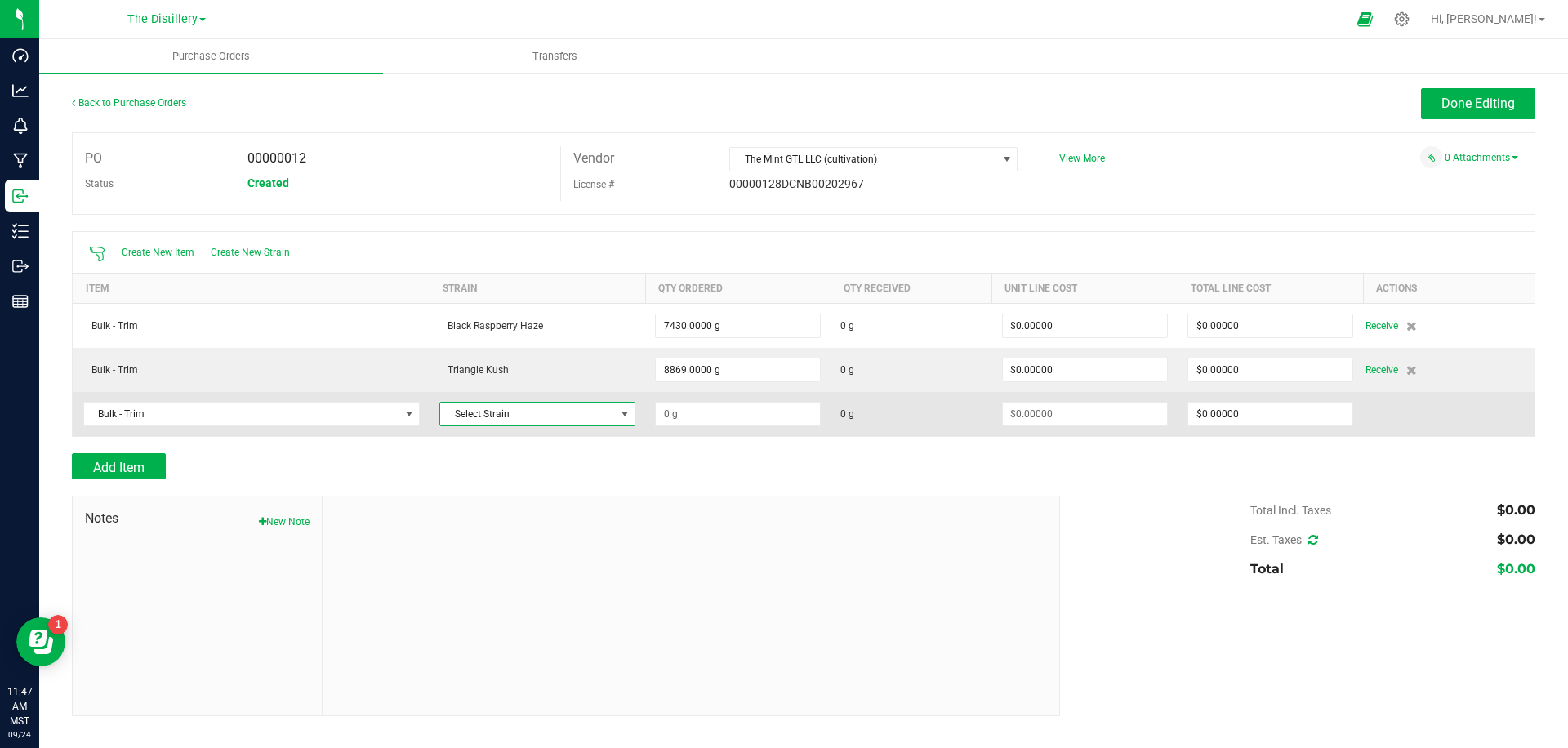
click at [475, 420] on span "Select Strain" at bounding box center [527, 413] width 174 height 22
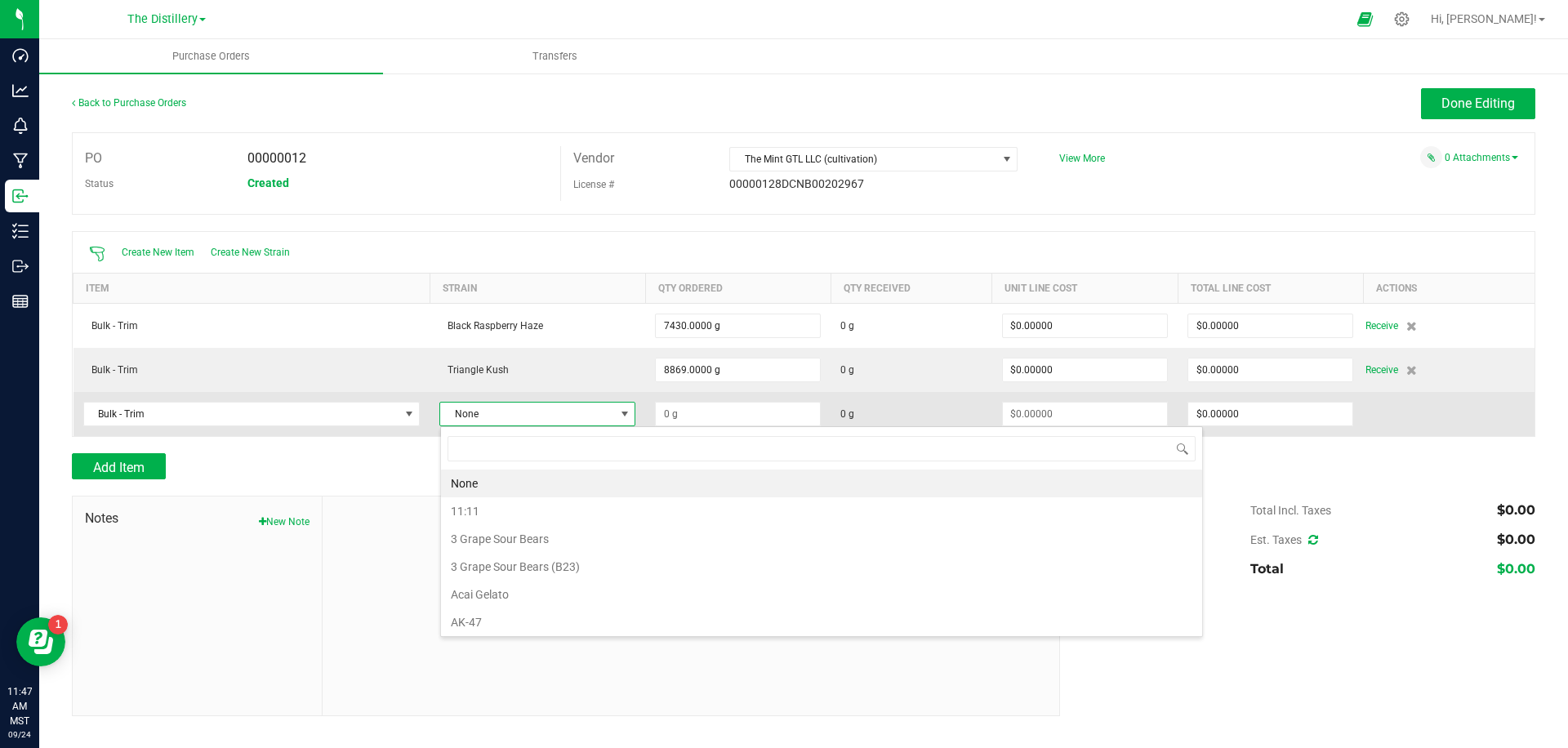
scroll to position [24, 196]
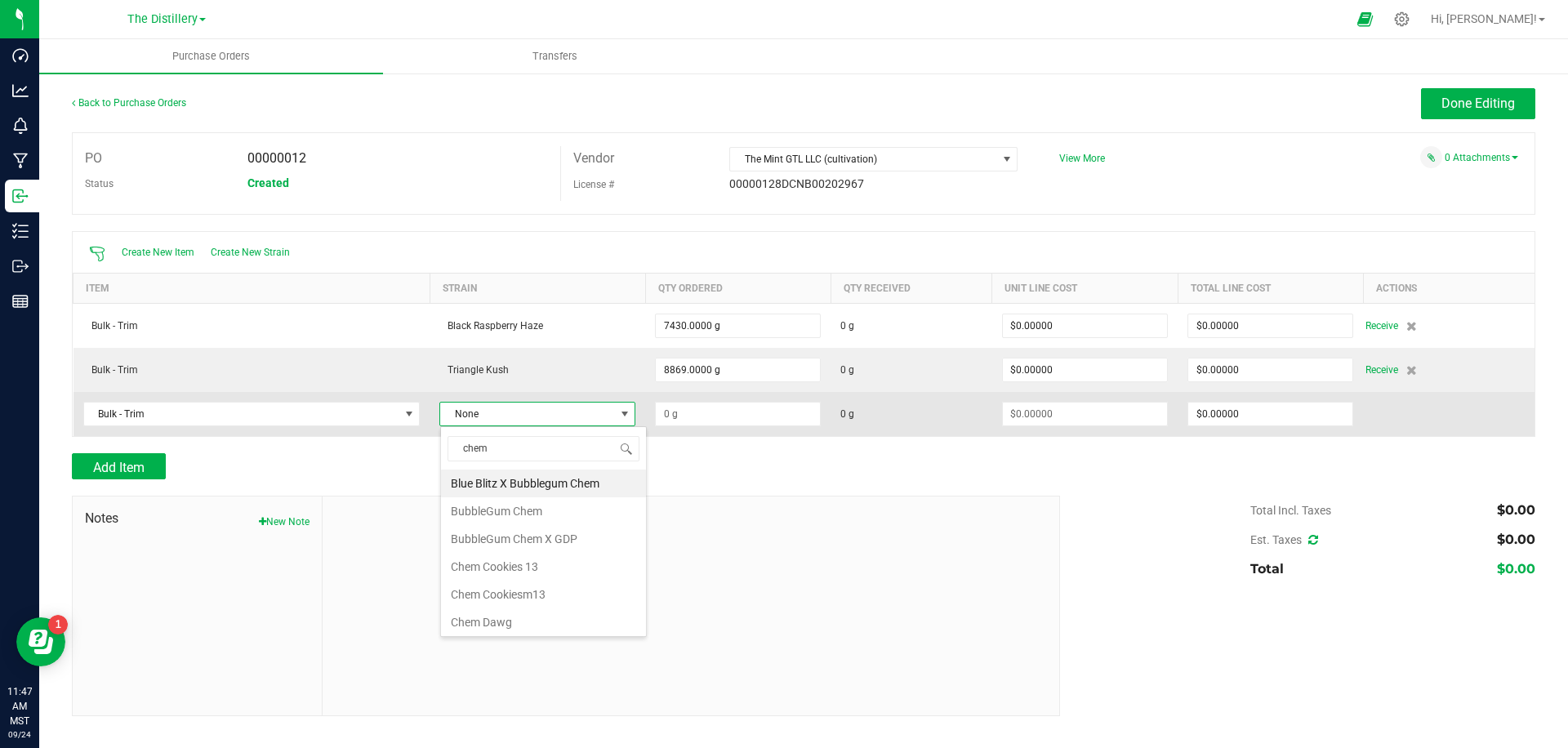
type input "chemb"
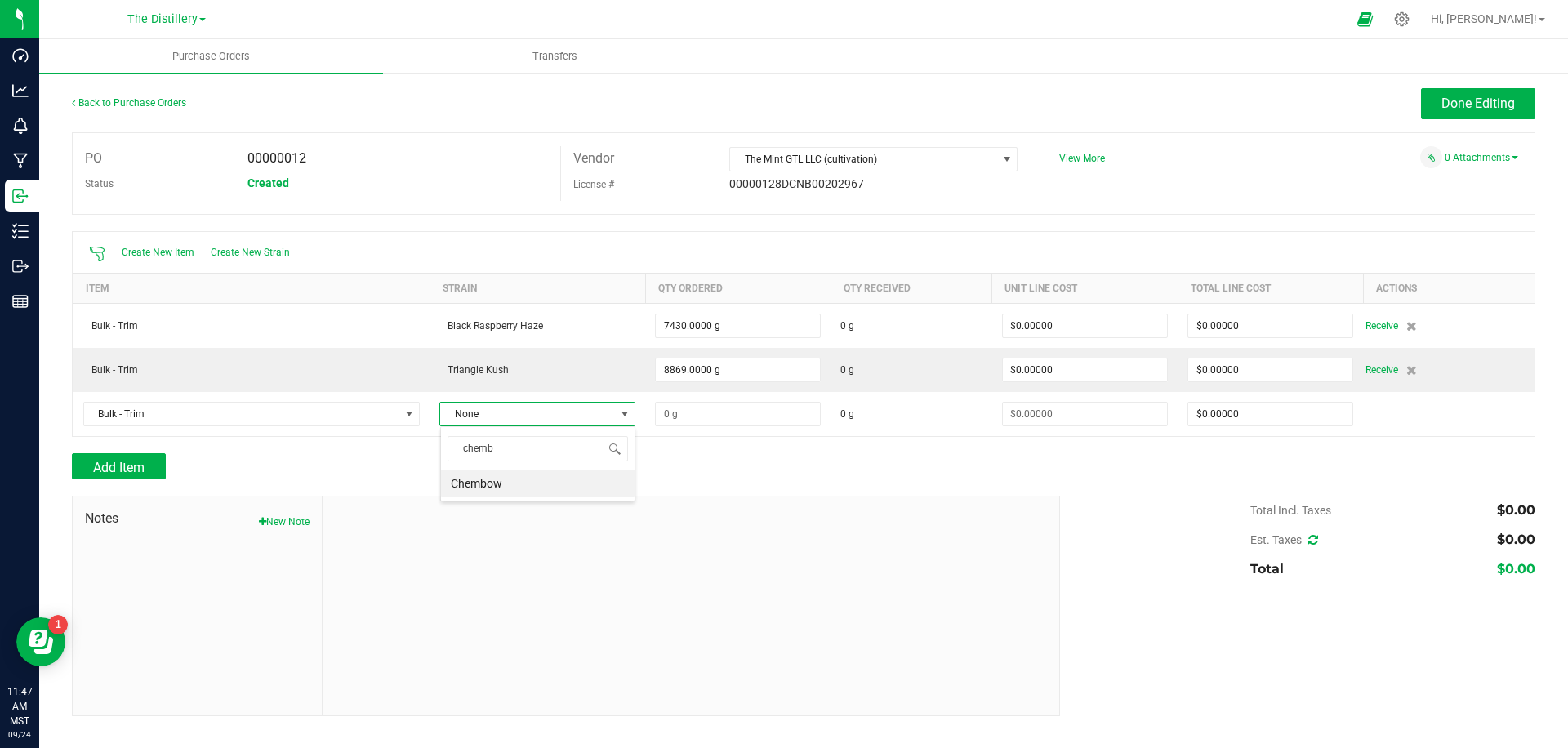
click at [514, 487] on li "Chembow" at bounding box center [538, 483] width 193 height 27
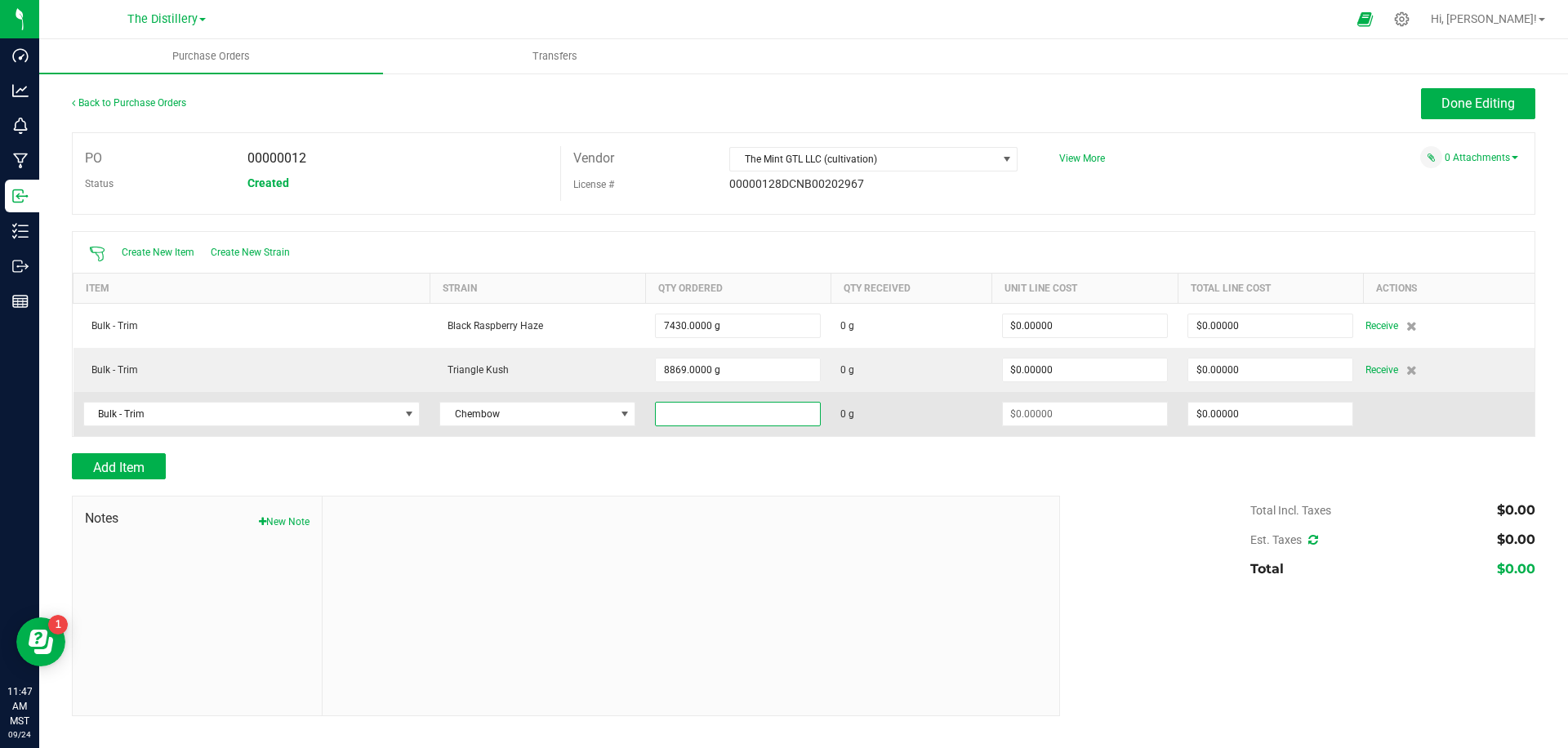
click at [767, 407] on input at bounding box center [738, 413] width 164 height 22
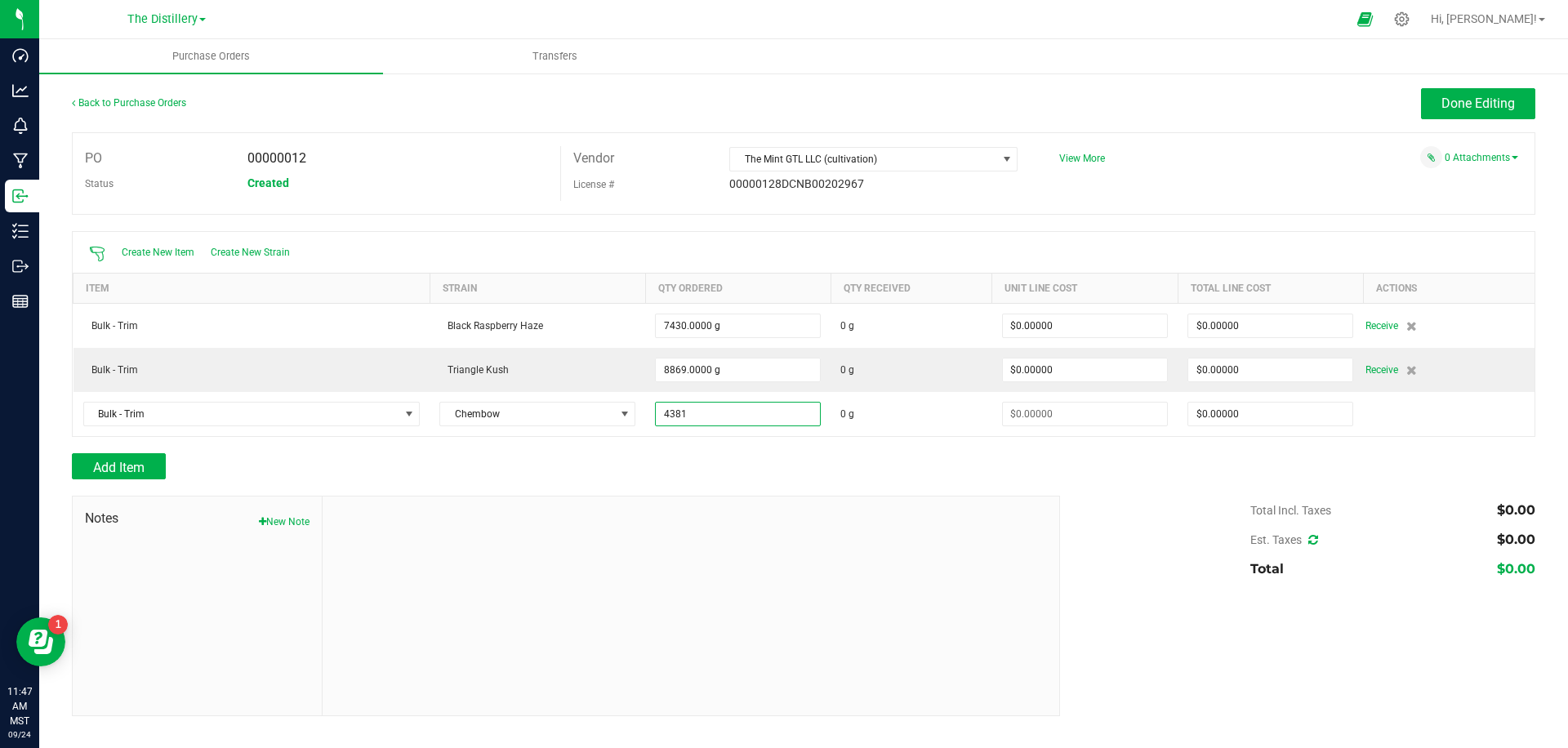
type input "4381.0000 g"
click at [975, 198] on div "Vendor The Mint GTL LLC (cultivation) License # 00000128DCNB00202967" at bounding box center [805, 174] width 488 height 55
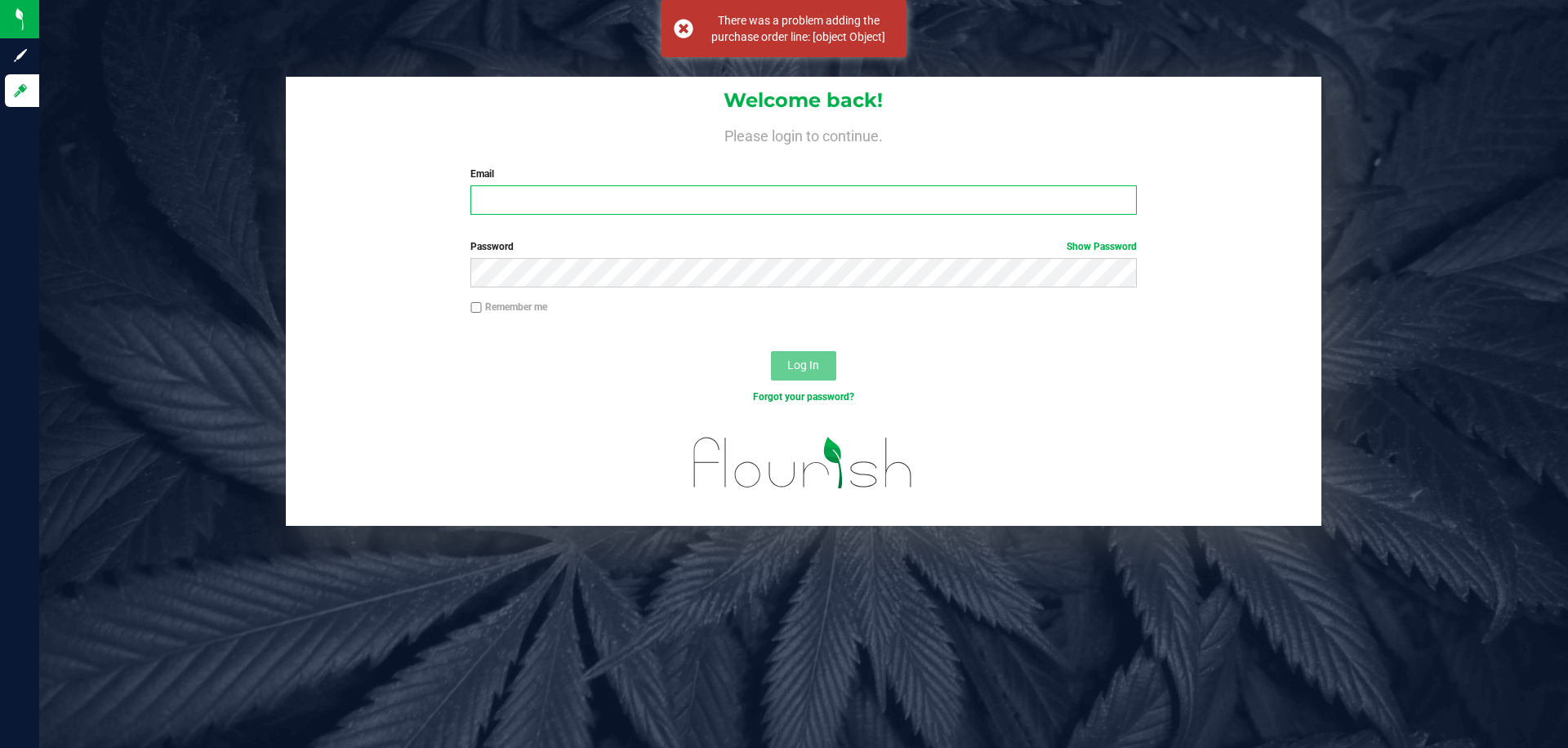
click at [905, 206] on input "Email" at bounding box center [804, 200] width 666 height 29
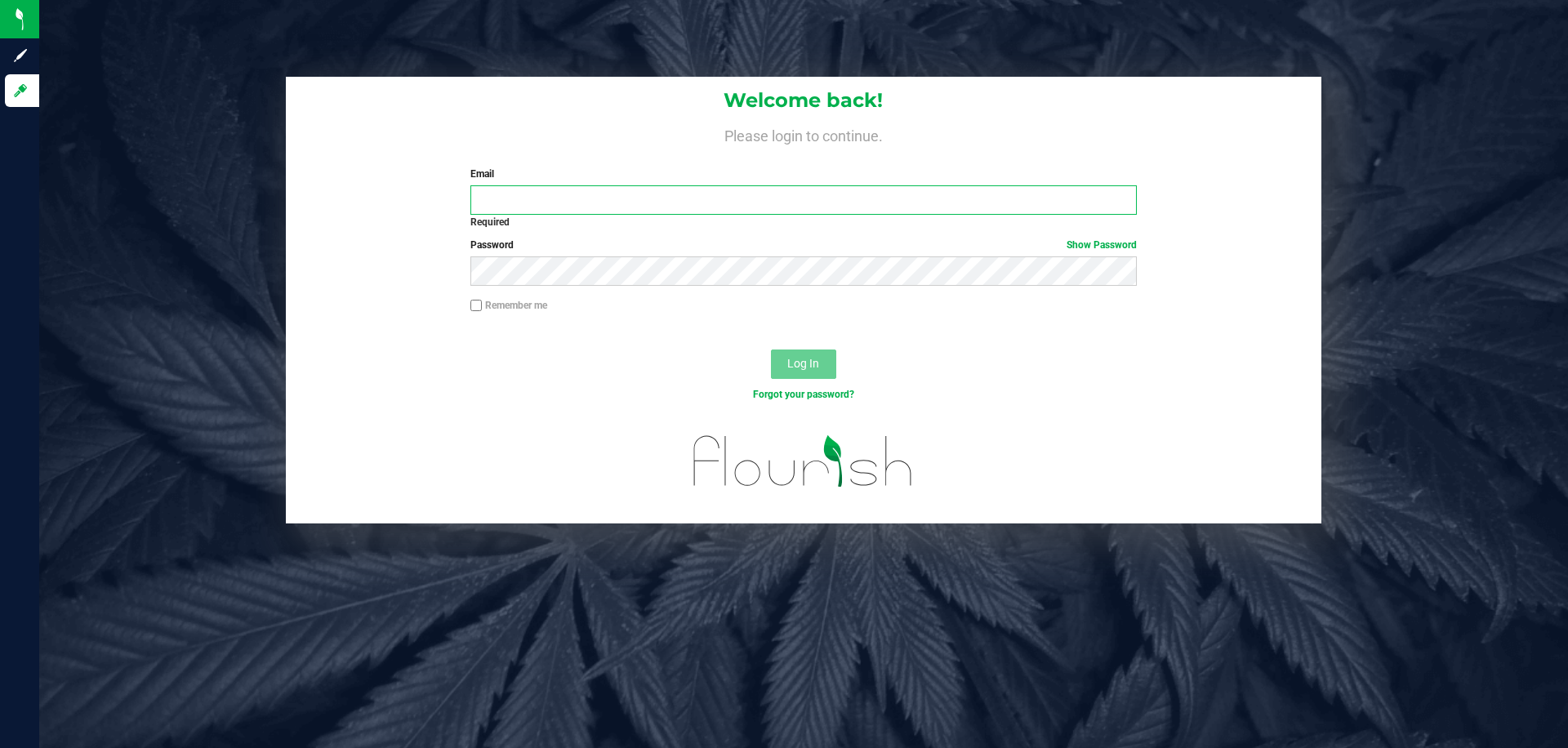
type input "[PERSON_NAME][EMAIL_ADDRESS][DOMAIN_NAME]"
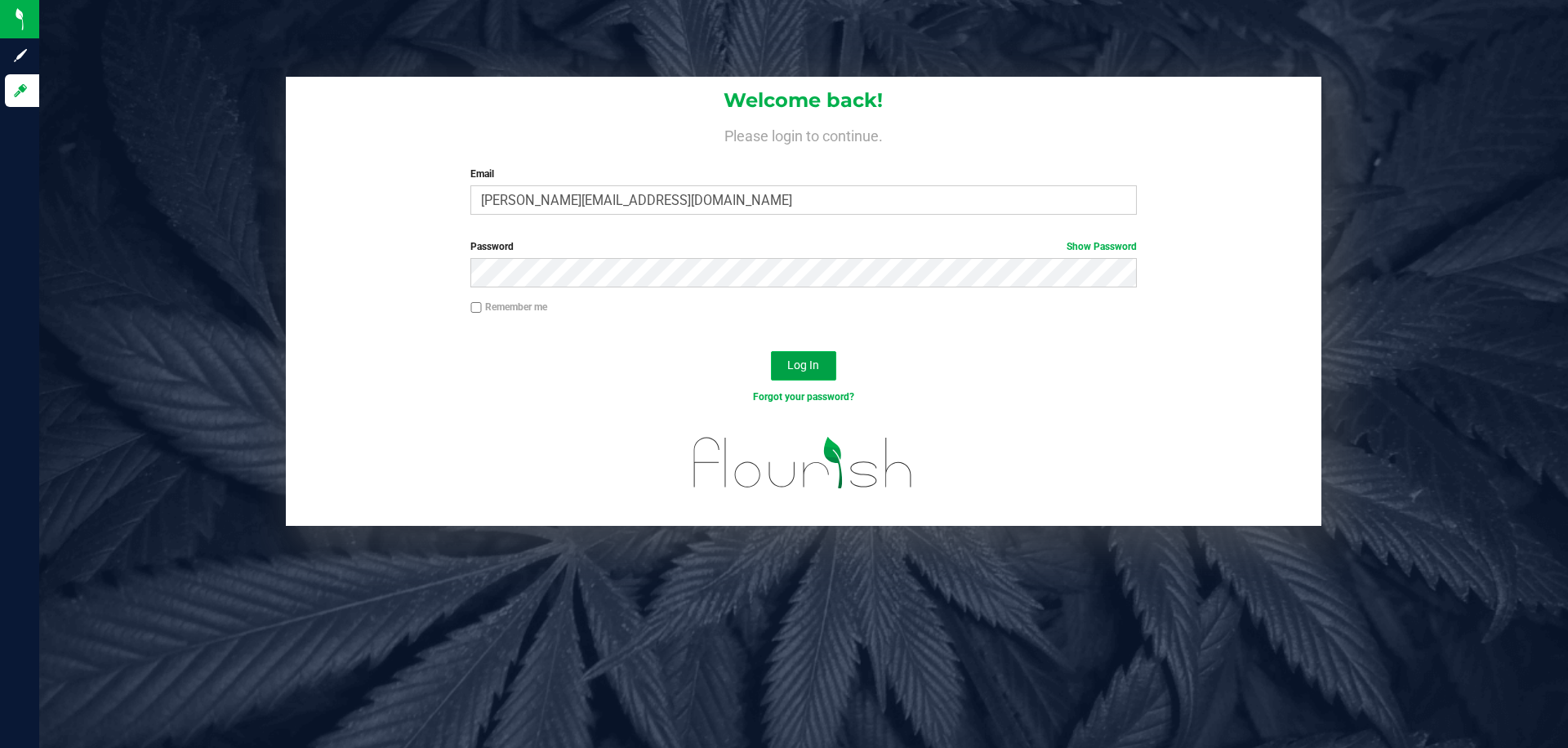
click at [811, 365] on span "Log In" at bounding box center [804, 364] width 32 height 13
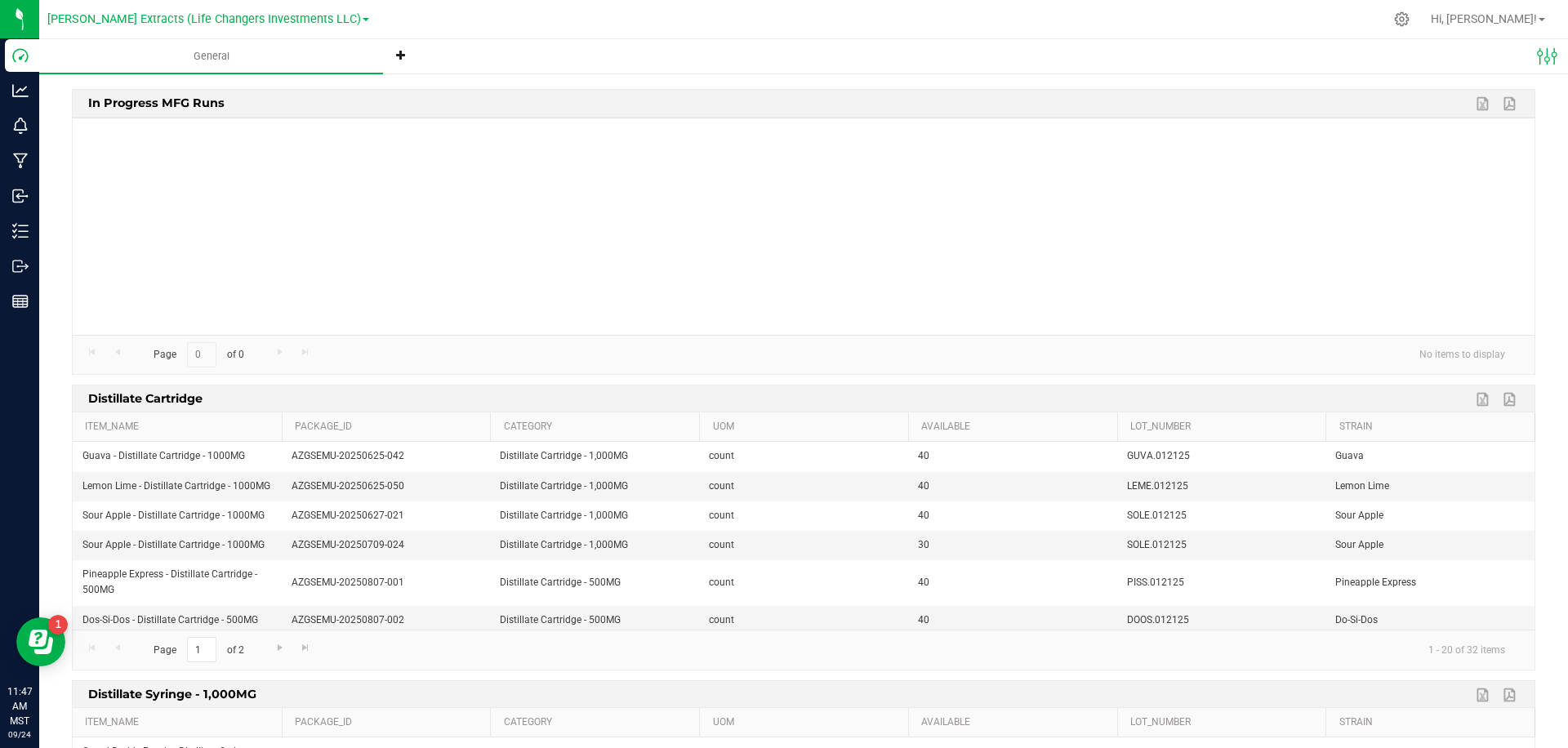
click at [343, 202] on div at bounding box center [804, 227] width 1463 height 217
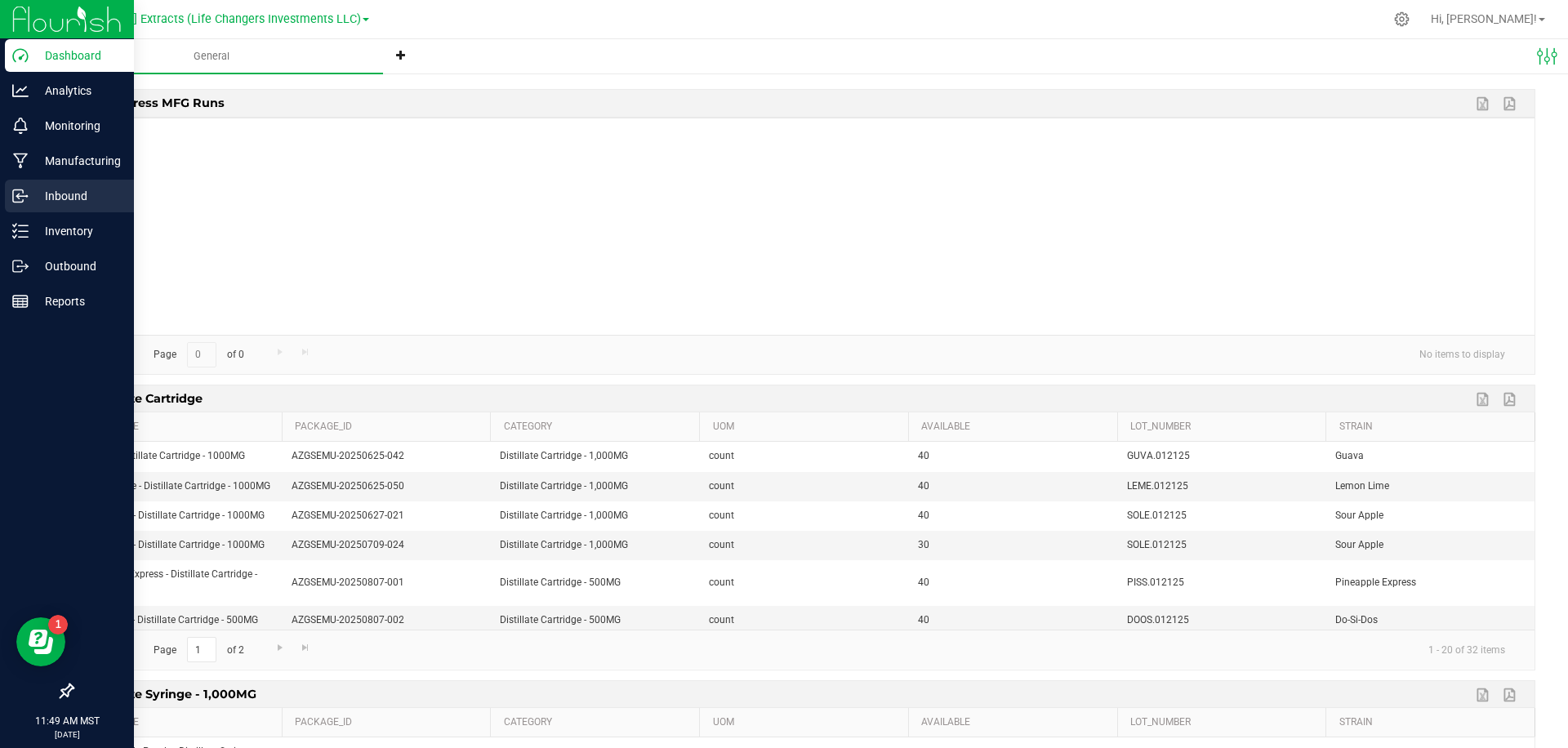
click at [39, 197] on p "Inbound" at bounding box center [77, 196] width 98 height 20
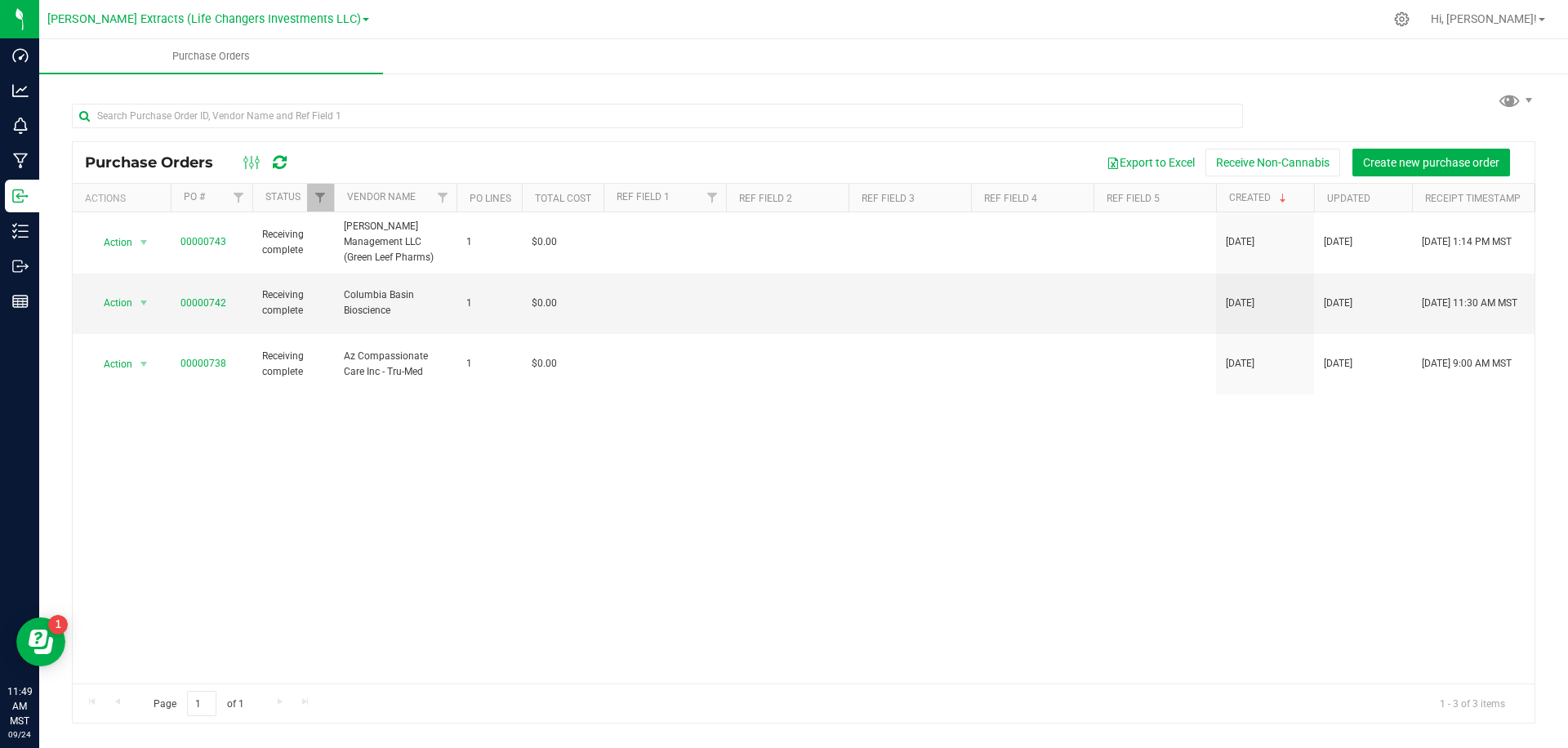
click at [251, 27] on div "[PERSON_NAME] Extracts (Life Changers Investments LLC)" at bounding box center [209, 19] width 322 height 20
drag, startPoint x: 245, startPoint y: 22, endPoint x: 235, endPoint y: 27, distance: 11.2
click at [245, 22] on span "[PERSON_NAME] Extracts (Life Changers Investments LLC)" at bounding box center [204, 20] width 313 height 14
click at [139, 82] on link "The Distillery" at bounding box center [209, 79] width 322 height 22
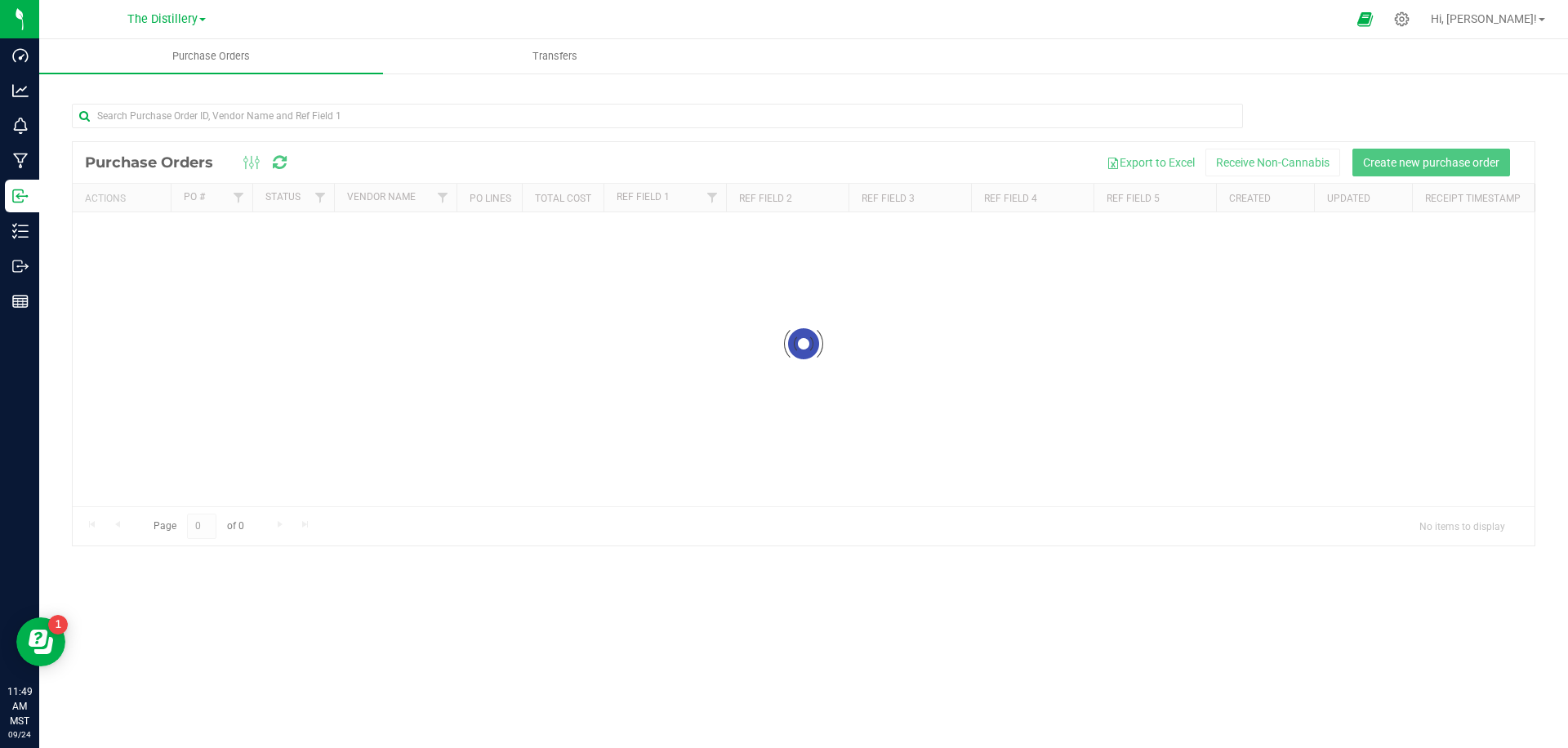
click at [531, 22] on div at bounding box center [820, 19] width 1054 height 32
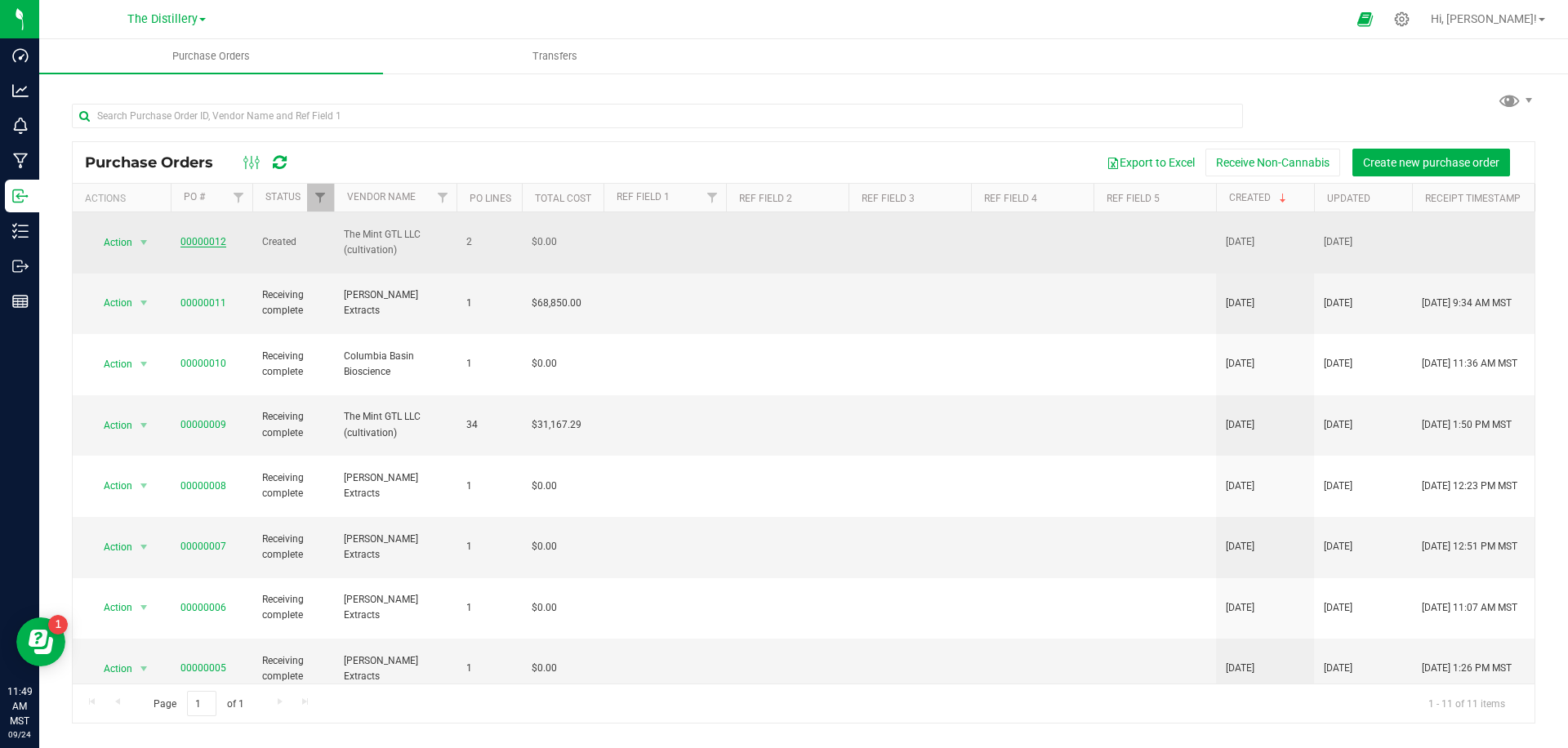
click at [204, 236] on link "00000012" at bounding box center [203, 242] width 46 height 12
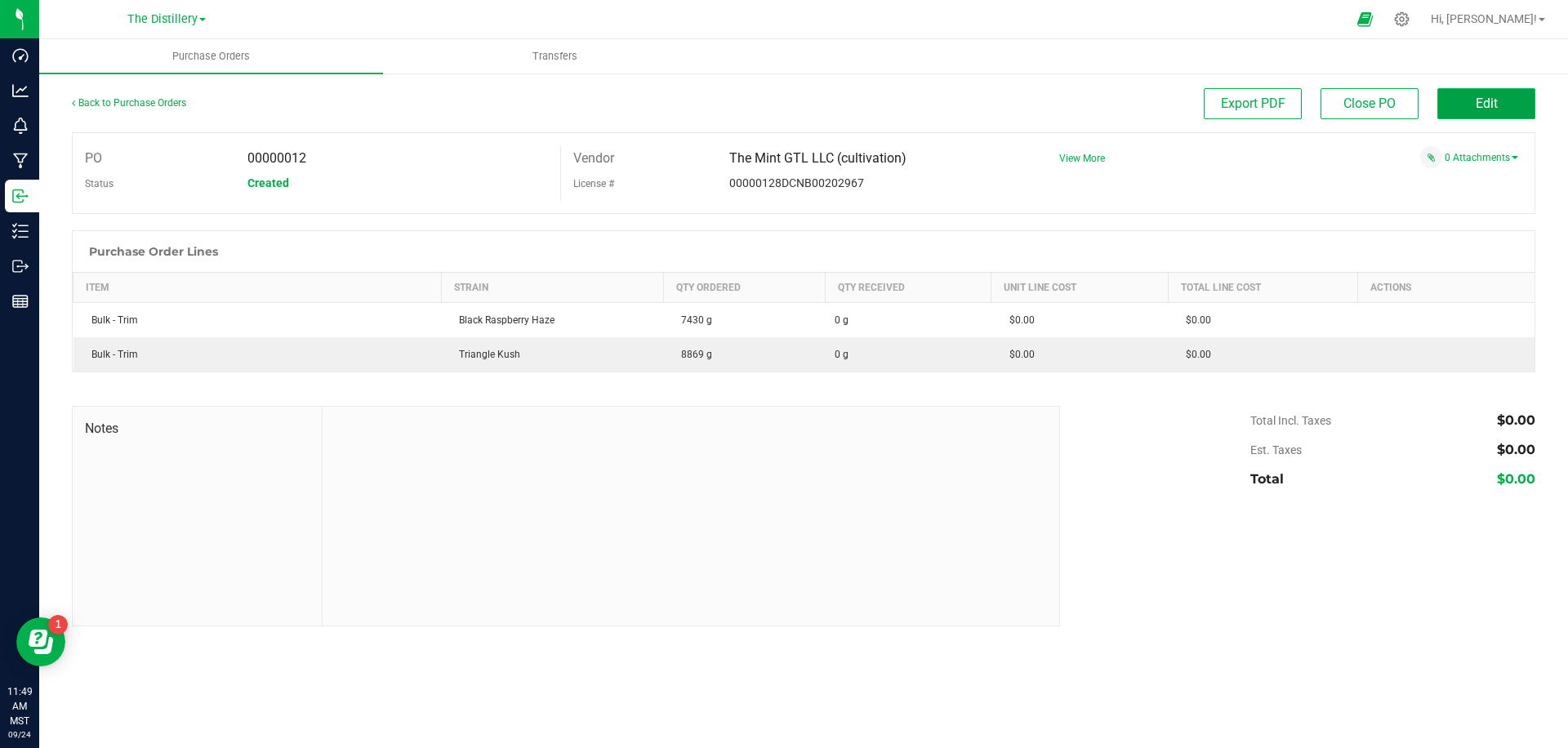
click at [1464, 101] on button "Edit" at bounding box center [1487, 104] width 98 height 31
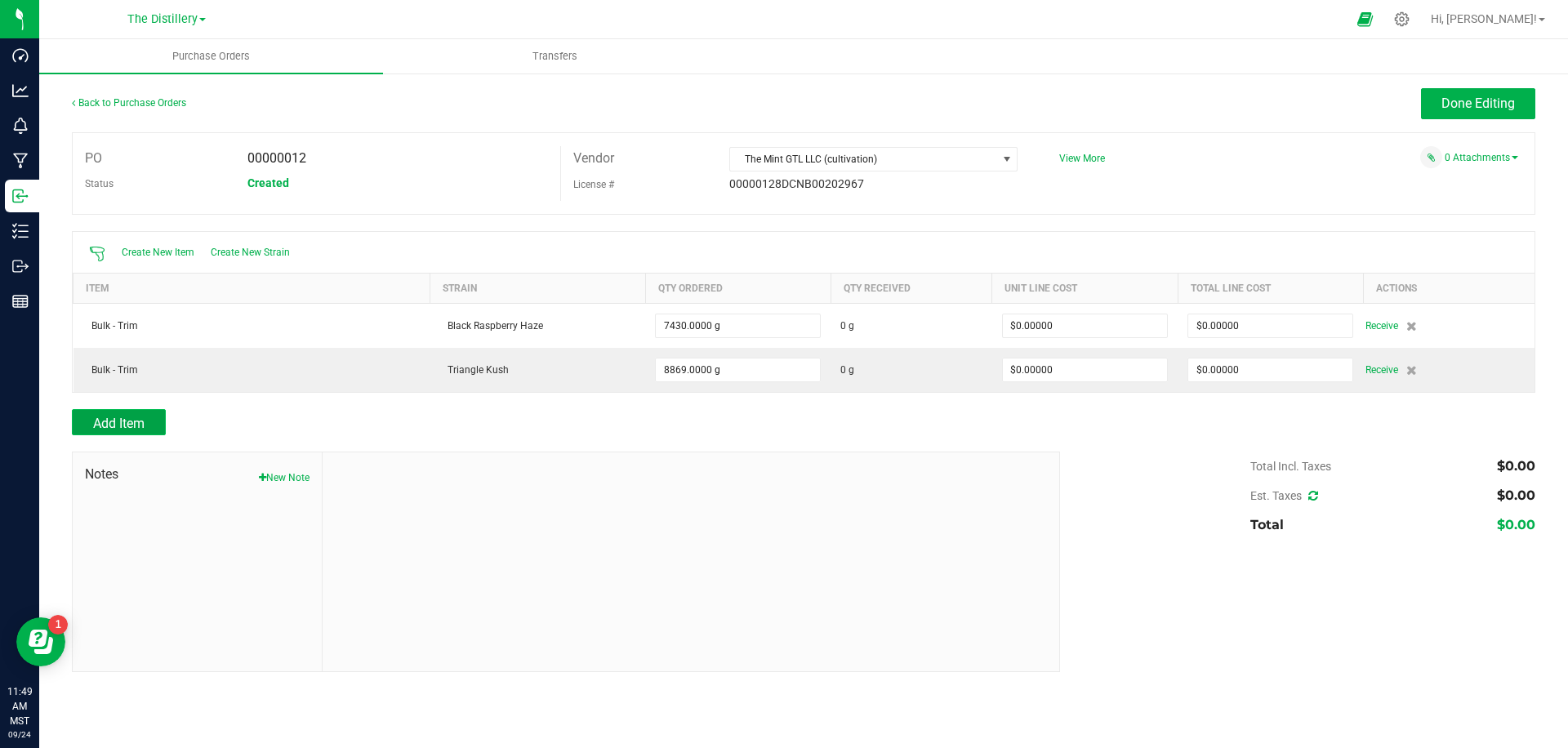
click at [147, 423] on button "Add Item" at bounding box center [119, 422] width 94 height 26
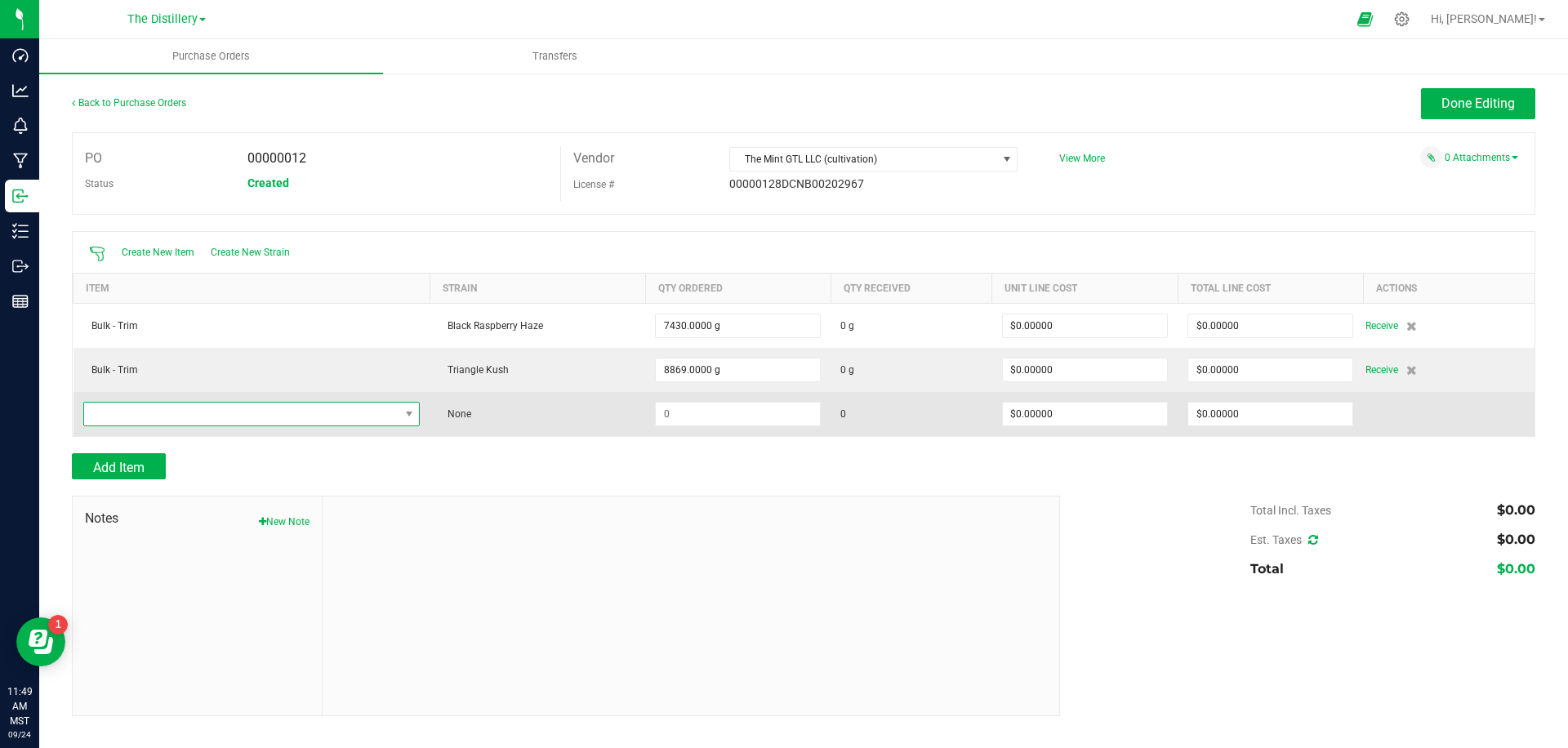
click at [268, 417] on span "NO DATA FOUND" at bounding box center [241, 413] width 315 height 22
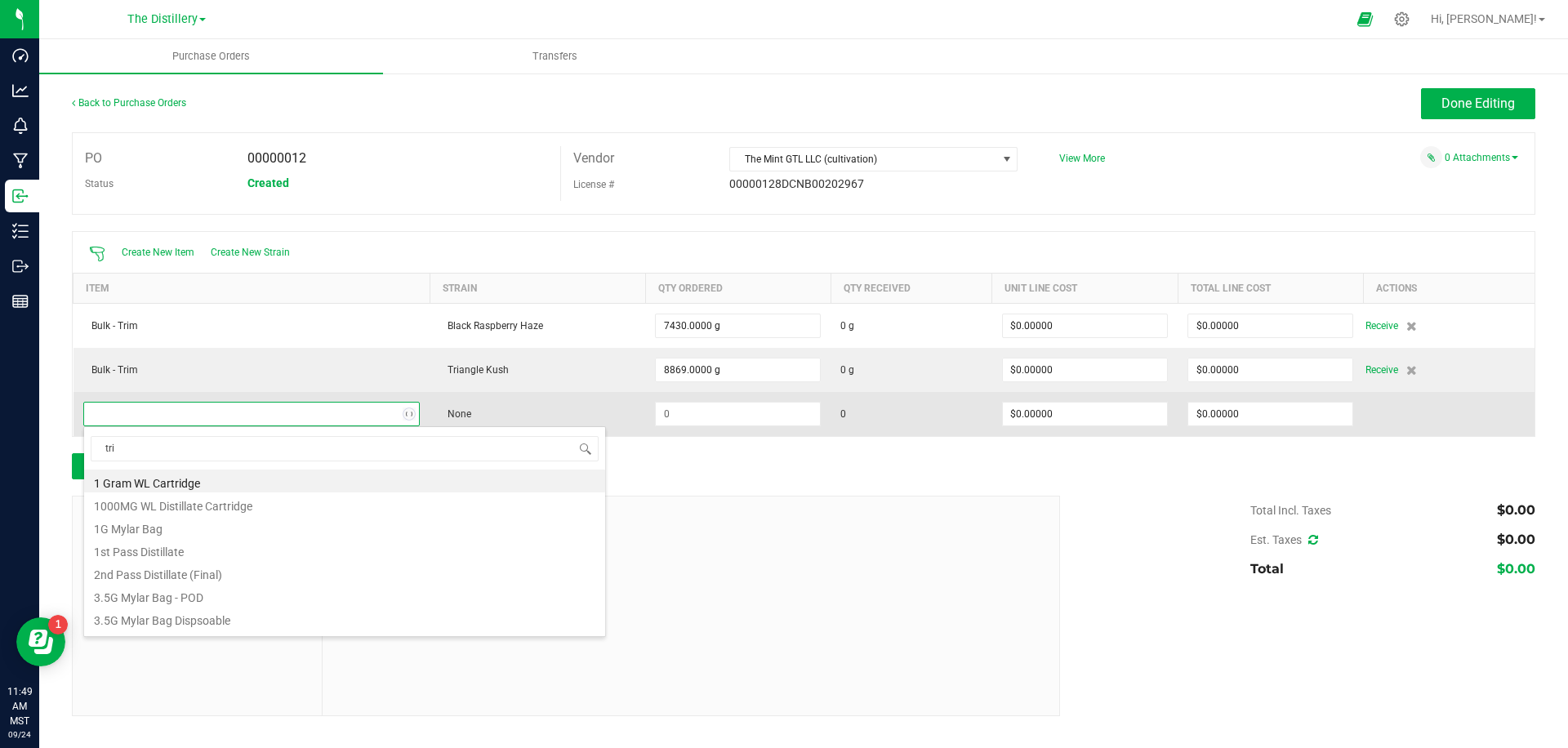
type input "trim"
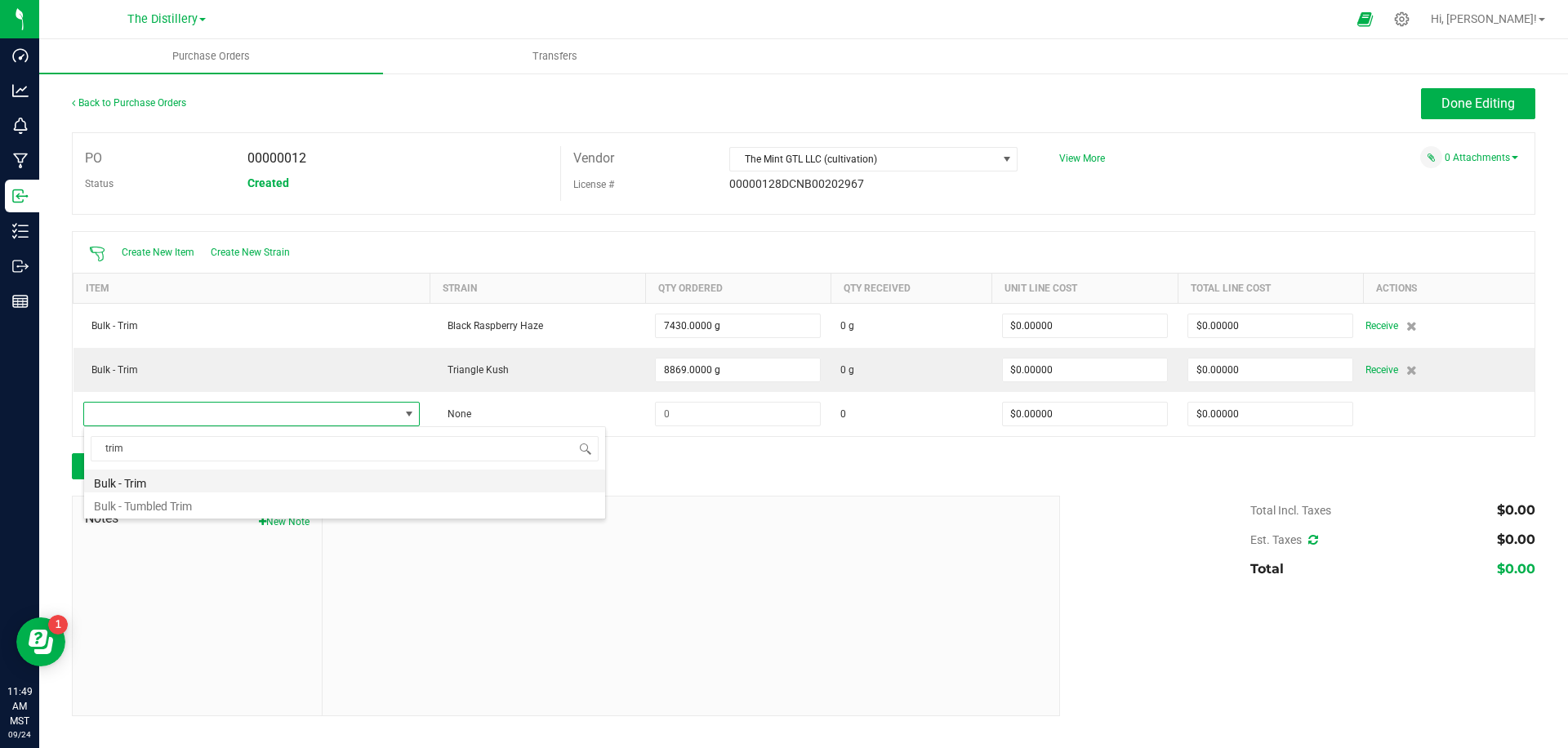
click at [189, 484] on li "Bulk - Trim" at bounding box center [345, 480] width 521 height 22
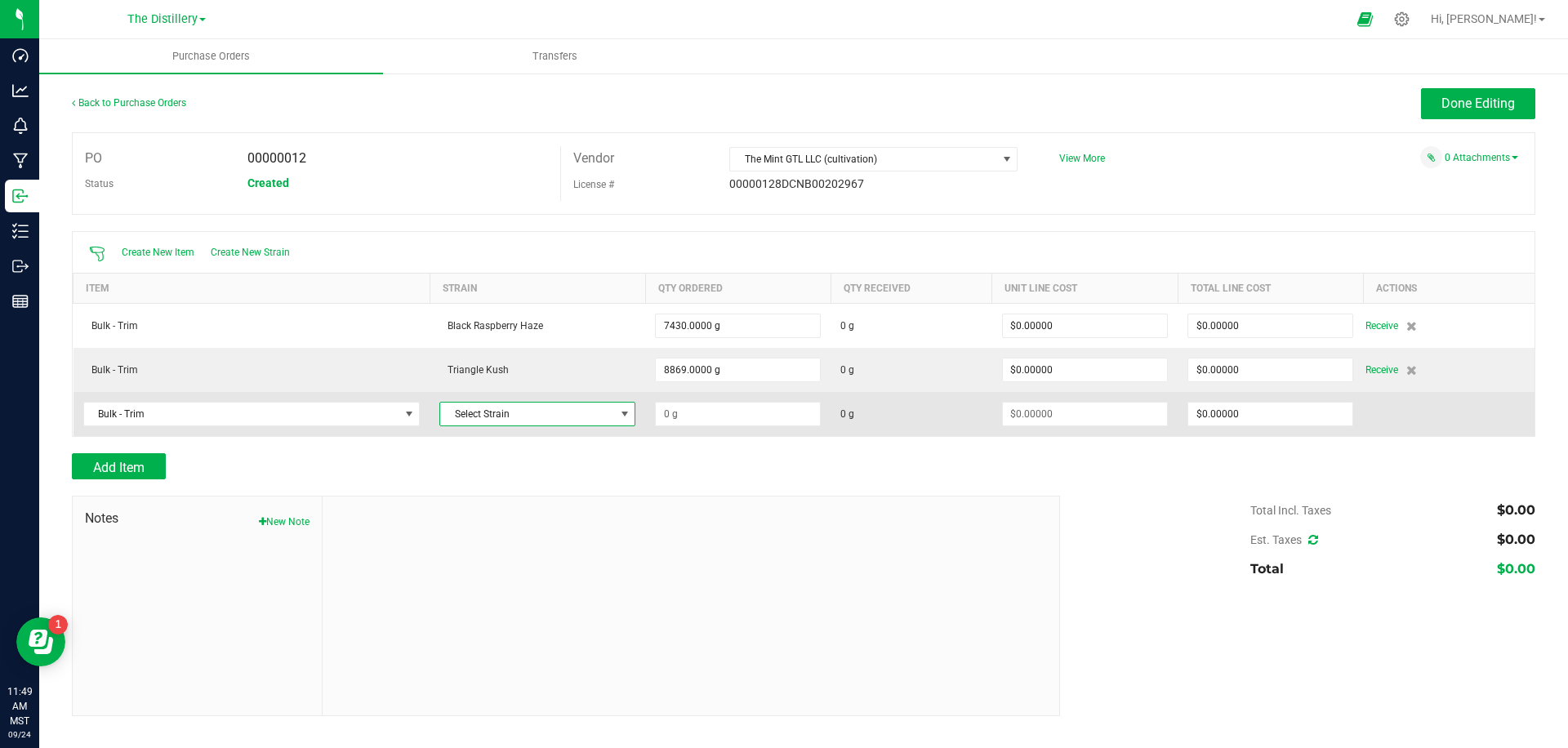
click at [550, 410] on span "Select Strain" at bounding box center [527, 413] width 174 height 22
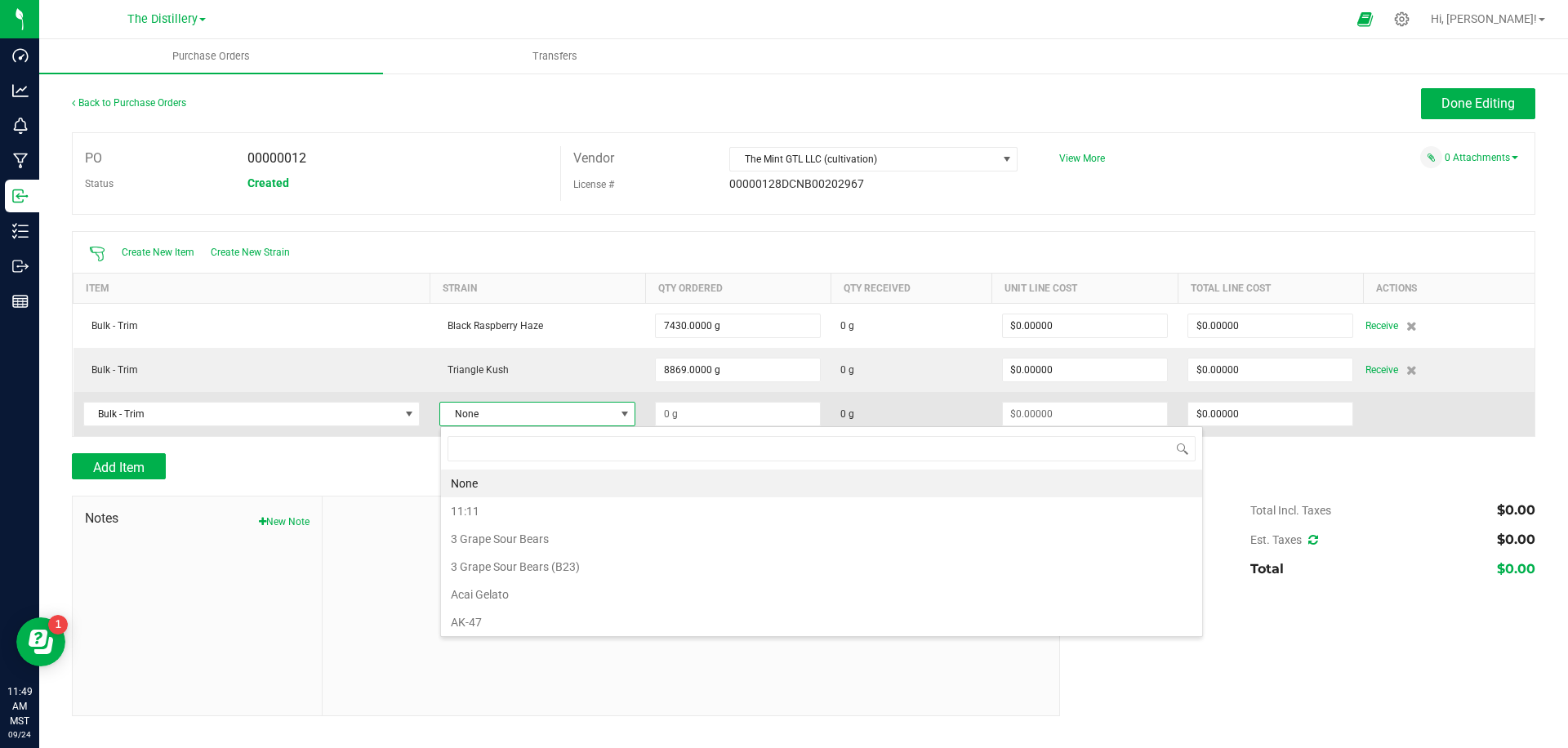
scroll to position [24, 196]
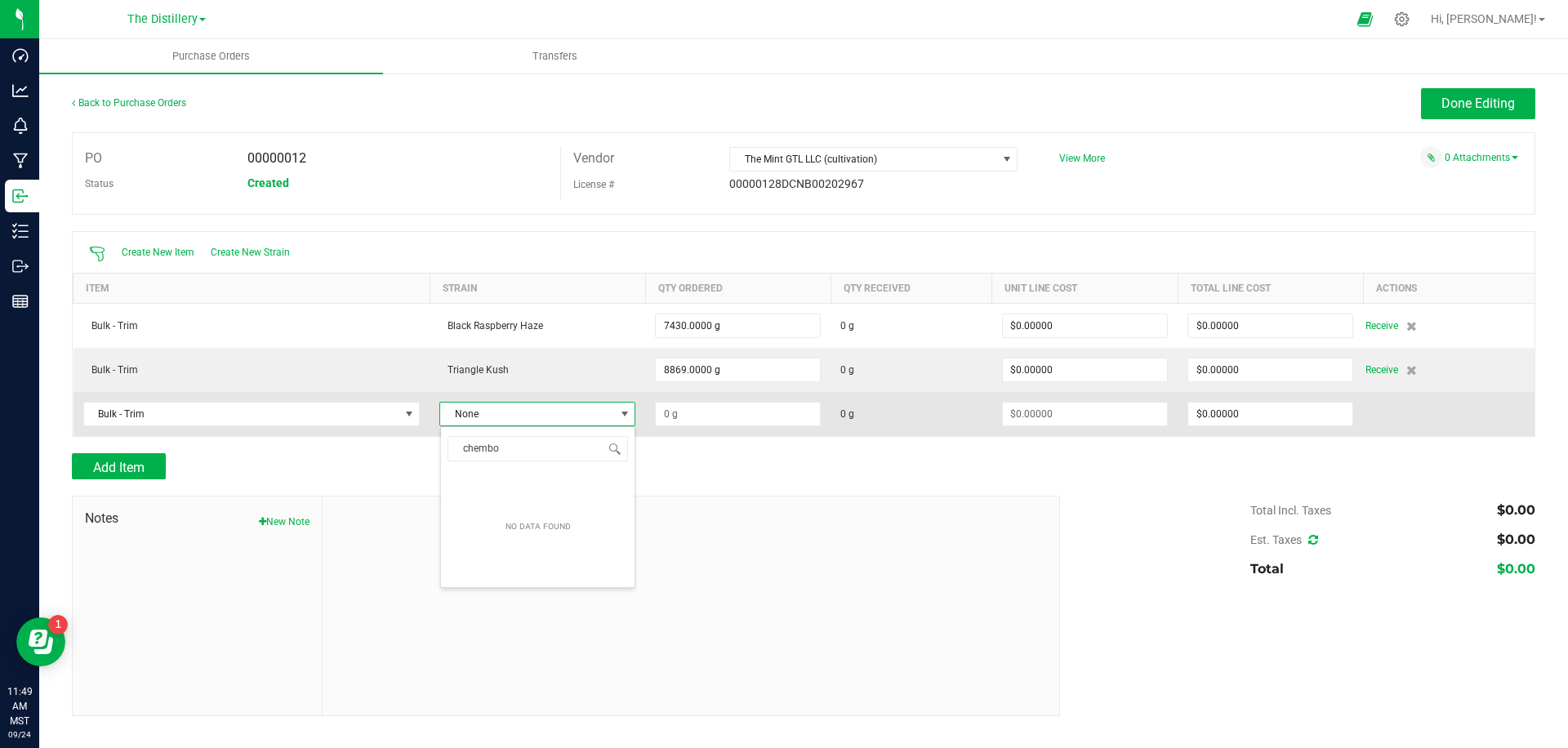
type input "chembow"
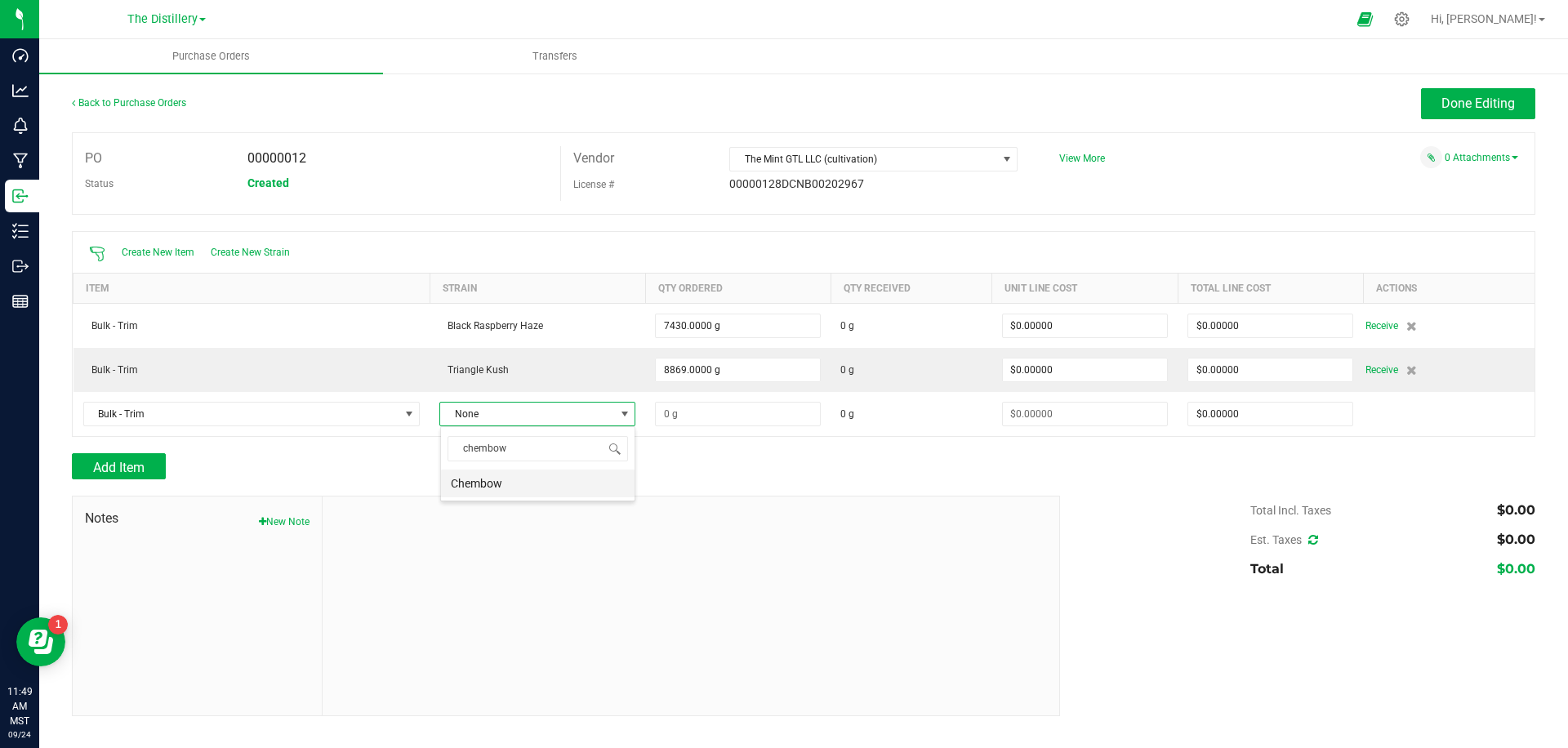
click at [508, 486] on li "Chembow" at bounding box center [538, 483] width 193 height 27
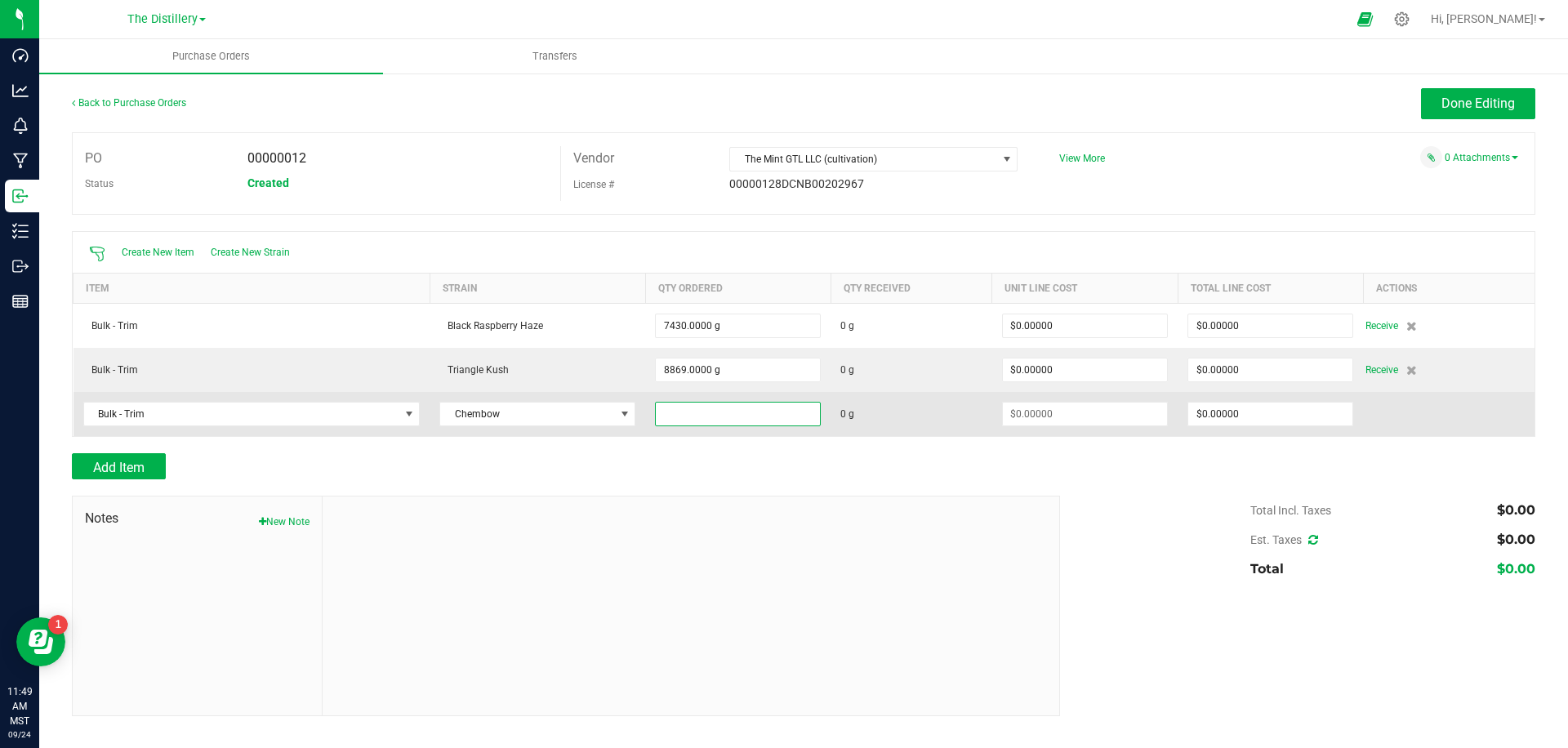
click at [689, 416] on input at bounding box center [738, 413] width 164 height 22
type input "4381.0000 g"
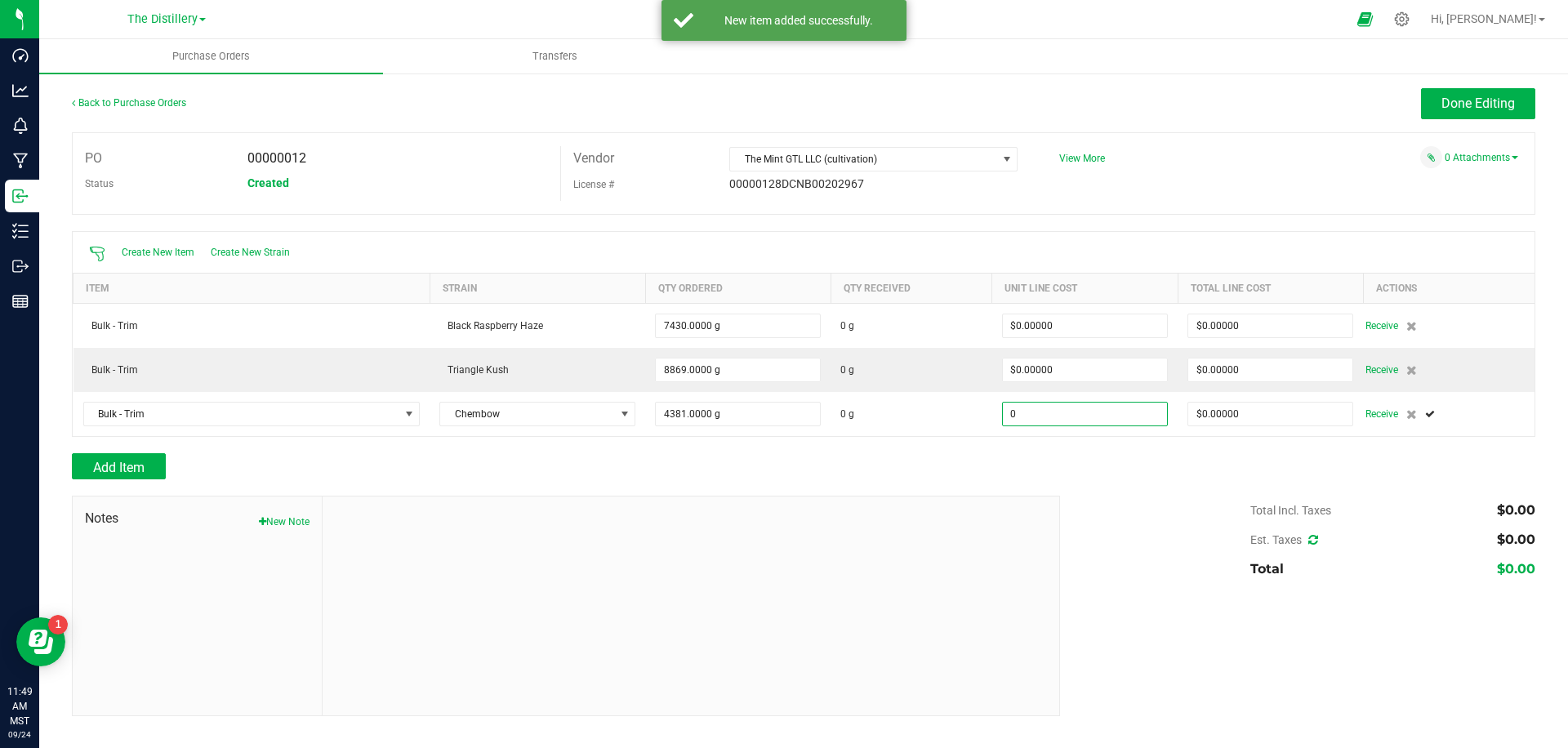
type input "$0.00000"
click at [1136, 482] on div at bounding box center [804, 487] width 1464 height 17
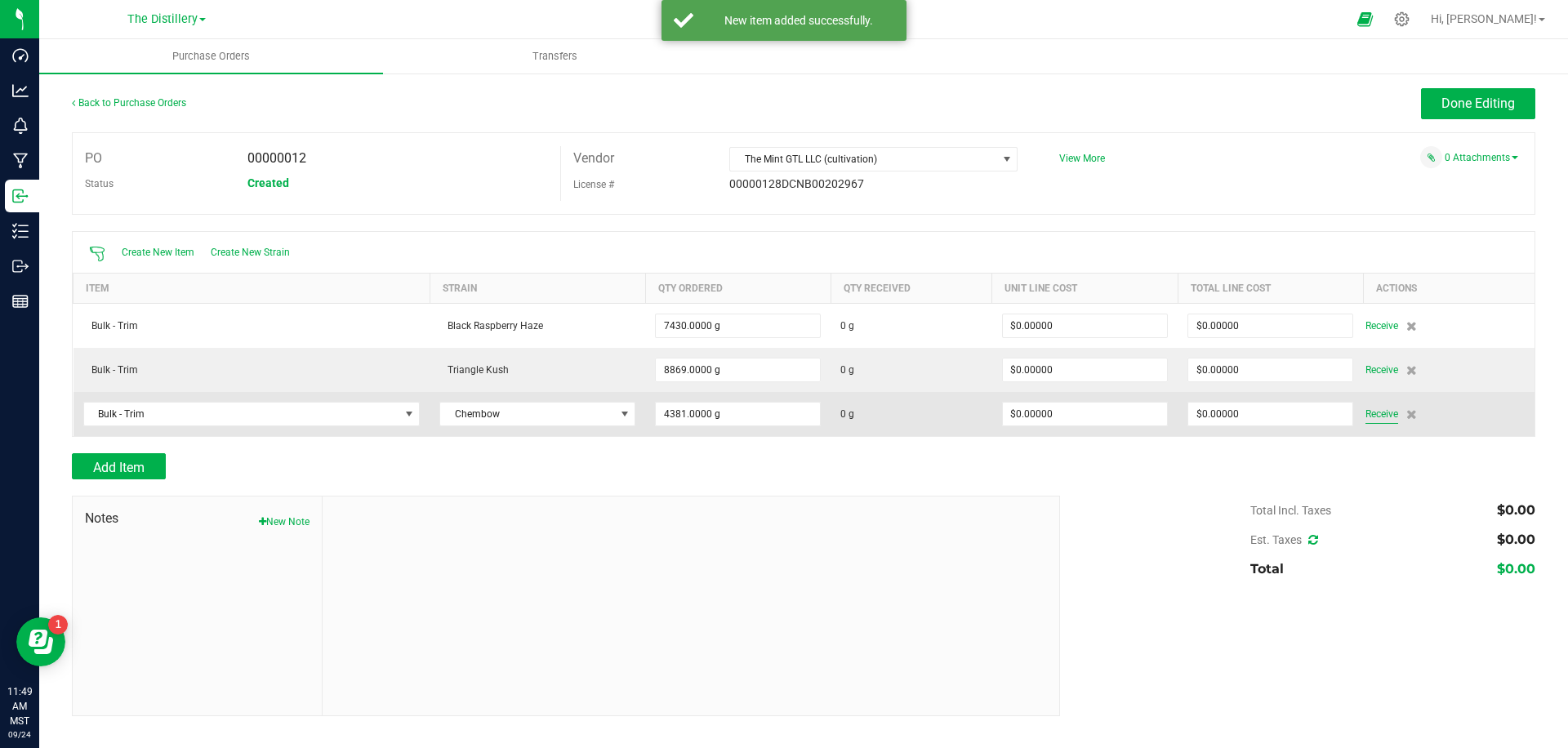
click at [1371, 417] on span "Receive" at bounding box center [1382, 414] width 32 height 20
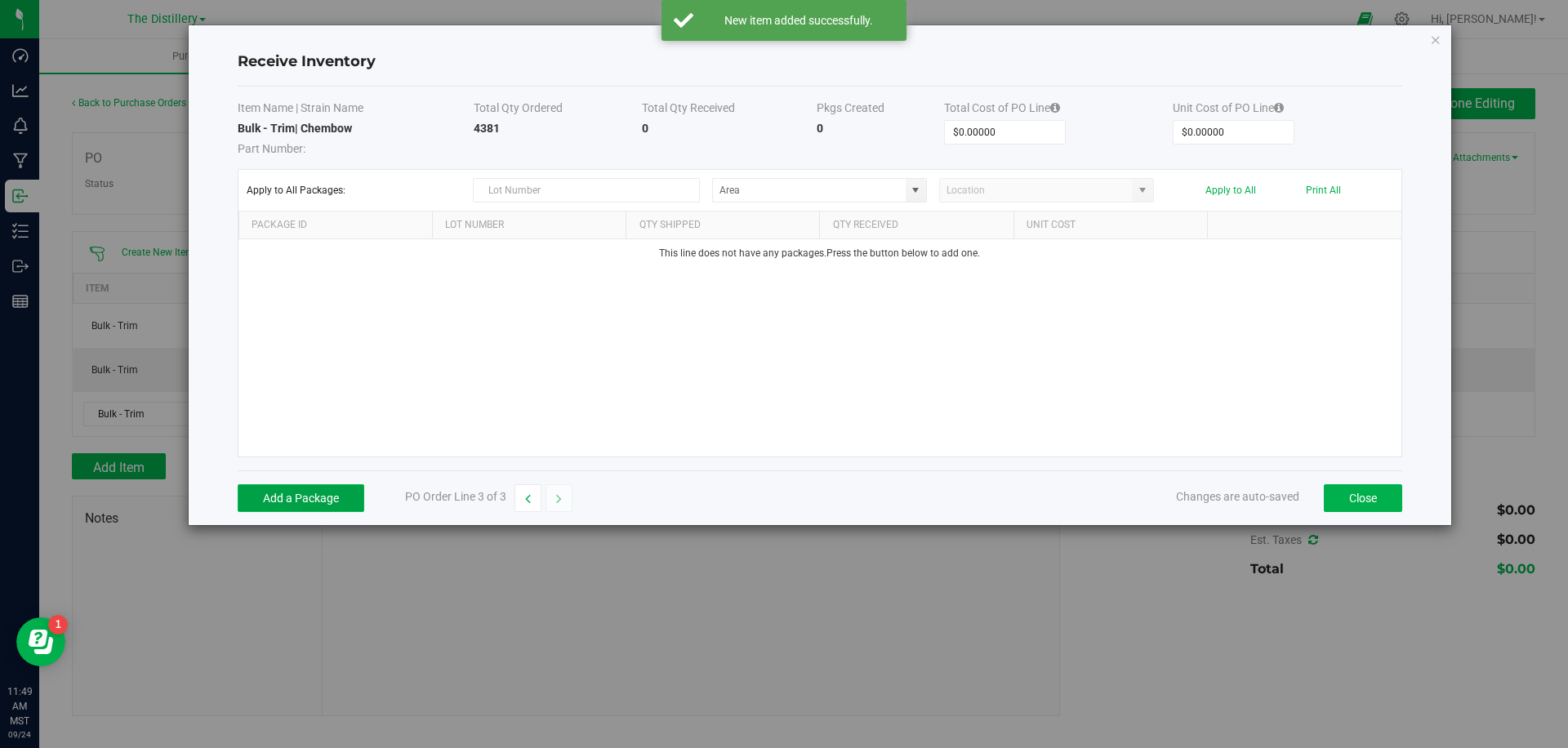
click at [282, 487] on button "Add a Package" at bounding box center [301, 498] width 127 height 27
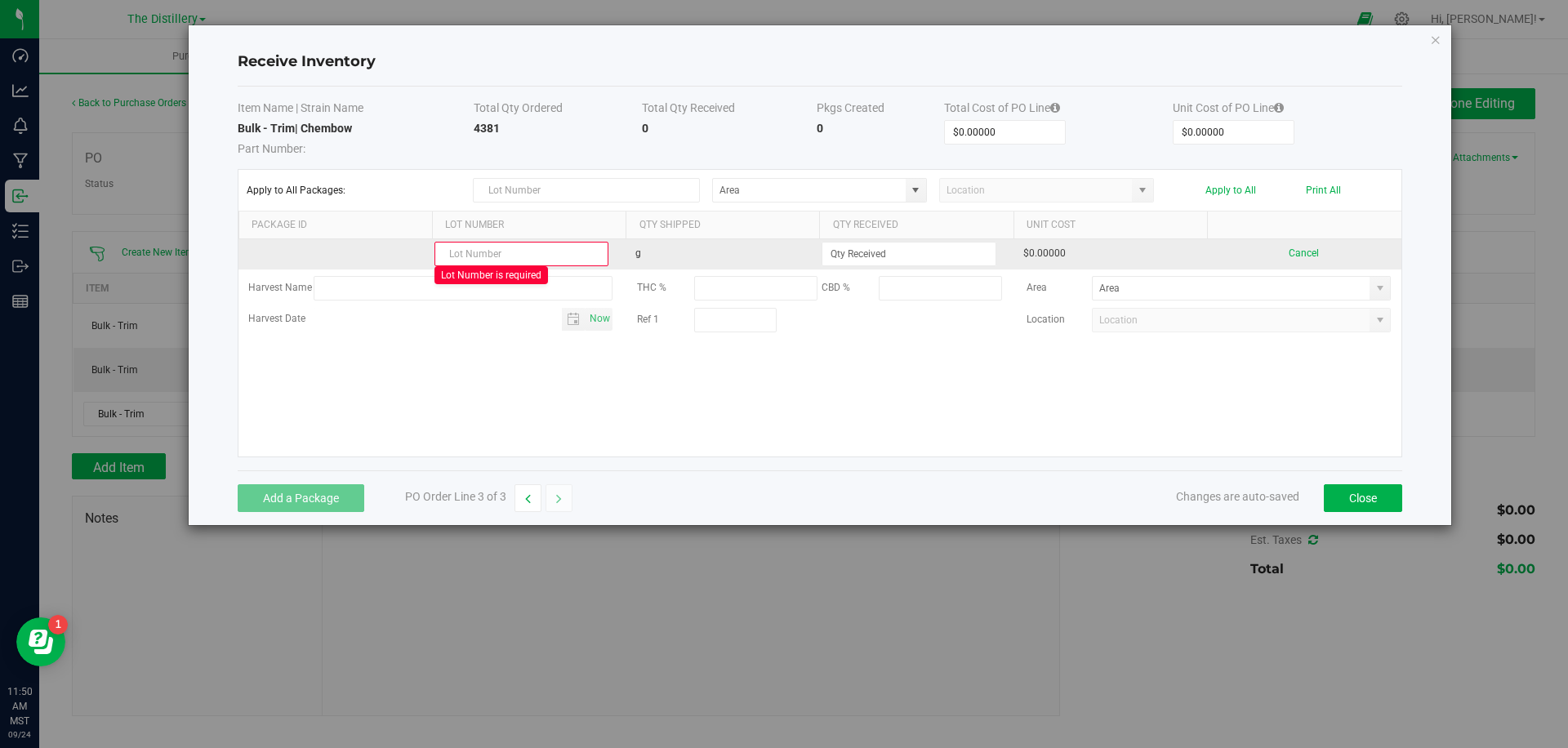
paste input "CHBW 0812 F201"
type input "CHBW 0812 F201"
type input "4381.0000 g"
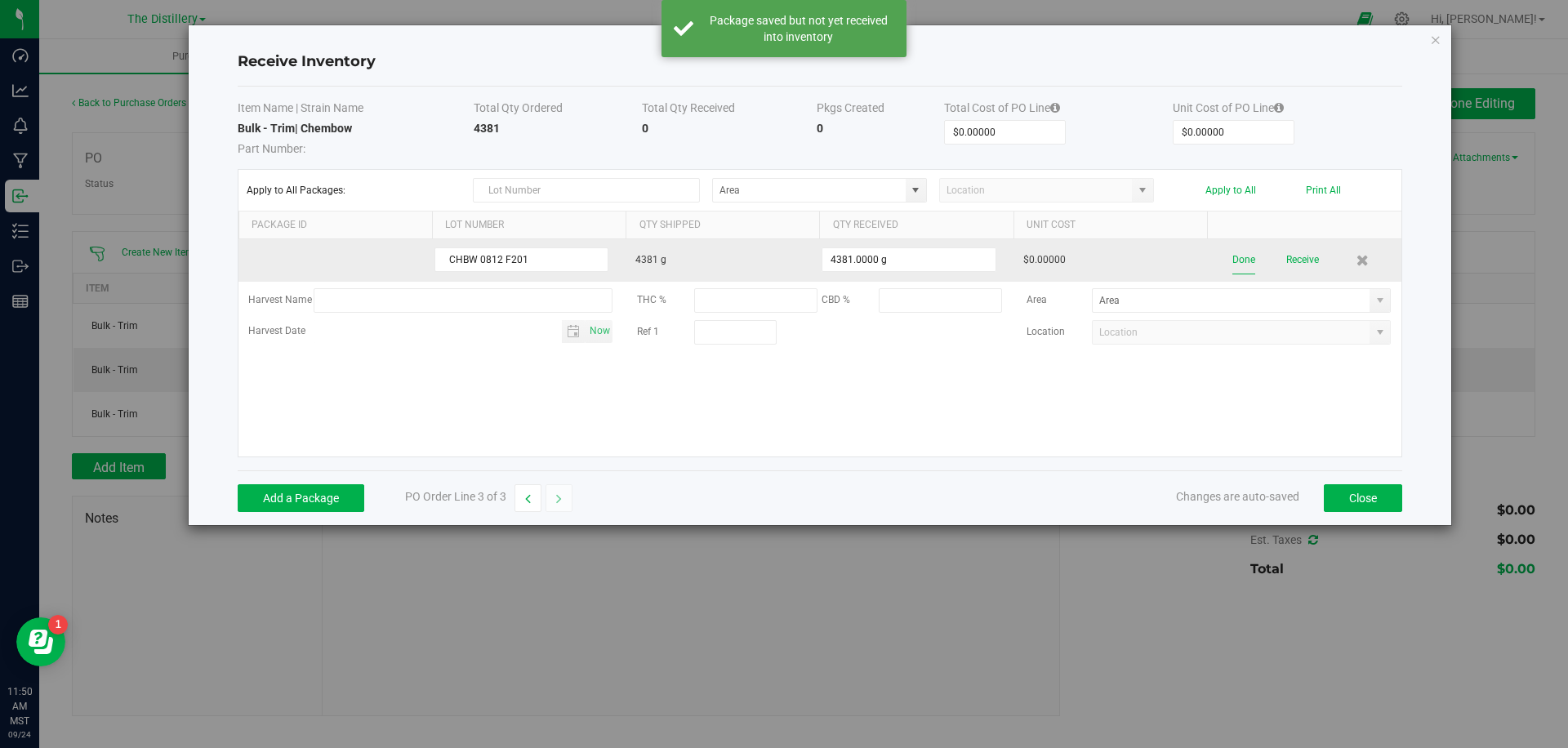
click at [1240, 260] on button "Done" at bounding box center [1244, 260] width 22 height 28
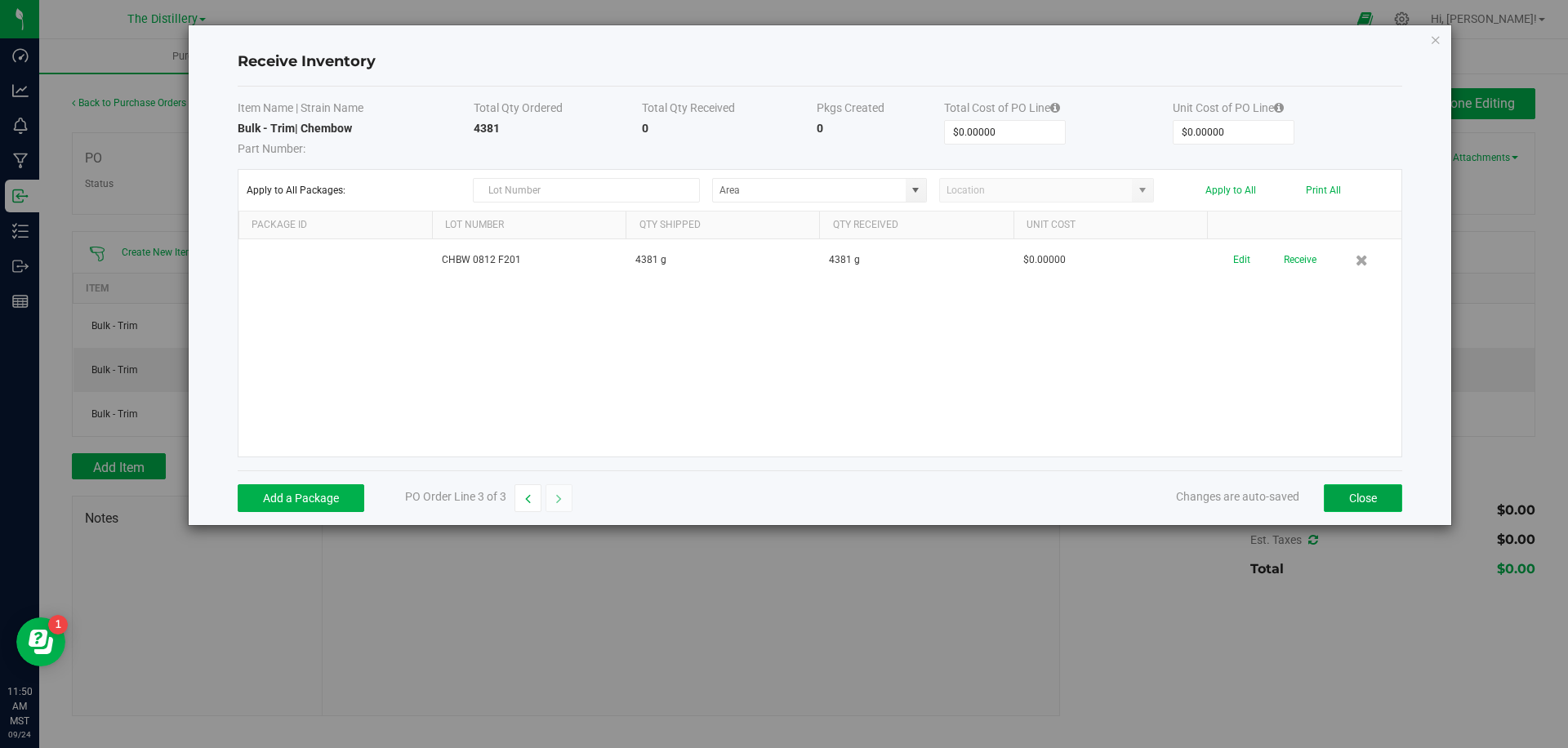
click at [1378, 496] on button "Close" at bounding box center [1363, 498] width 78 height 27
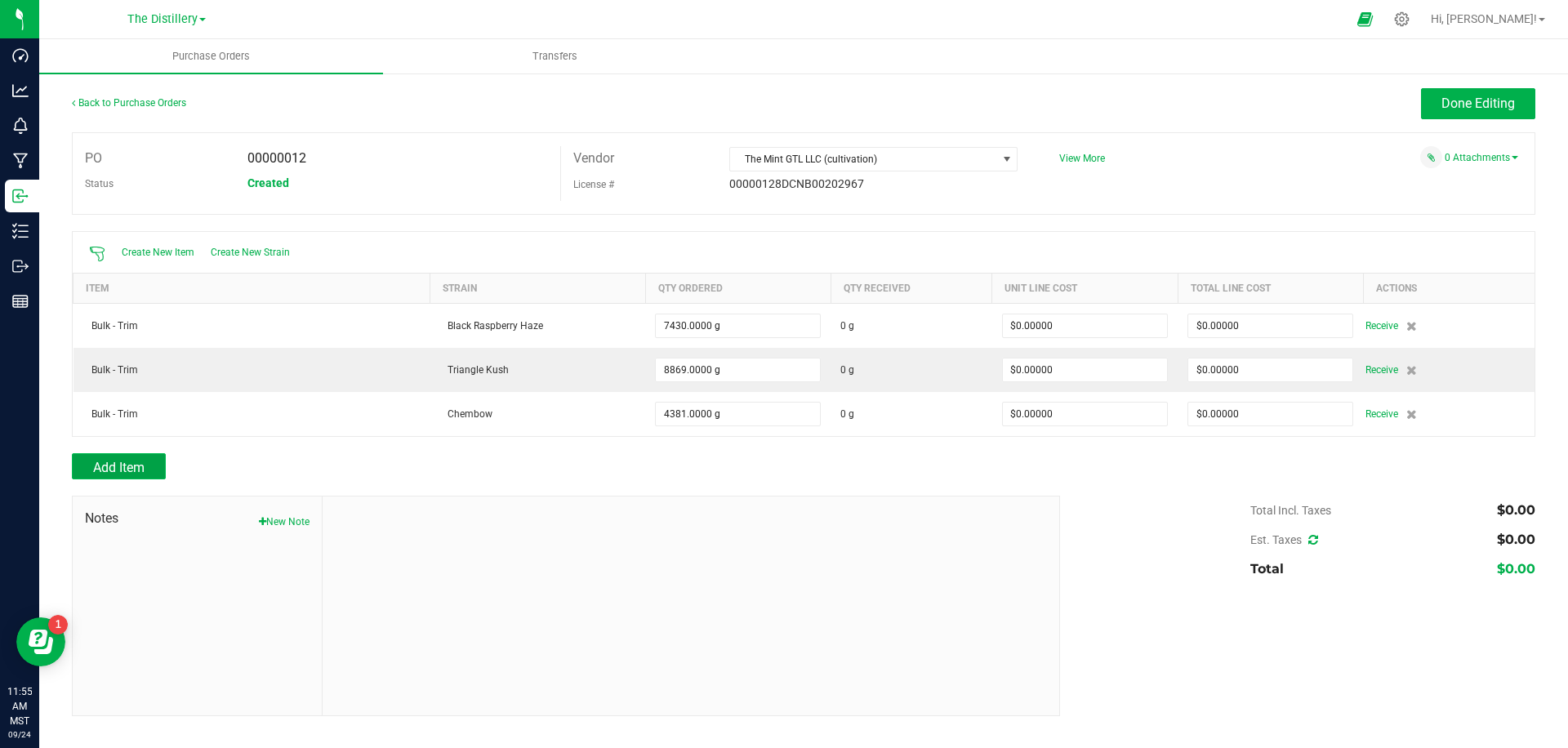
click at [111, 458] on button "Add Item" at bounding box center [119, 466] width 94 height 26
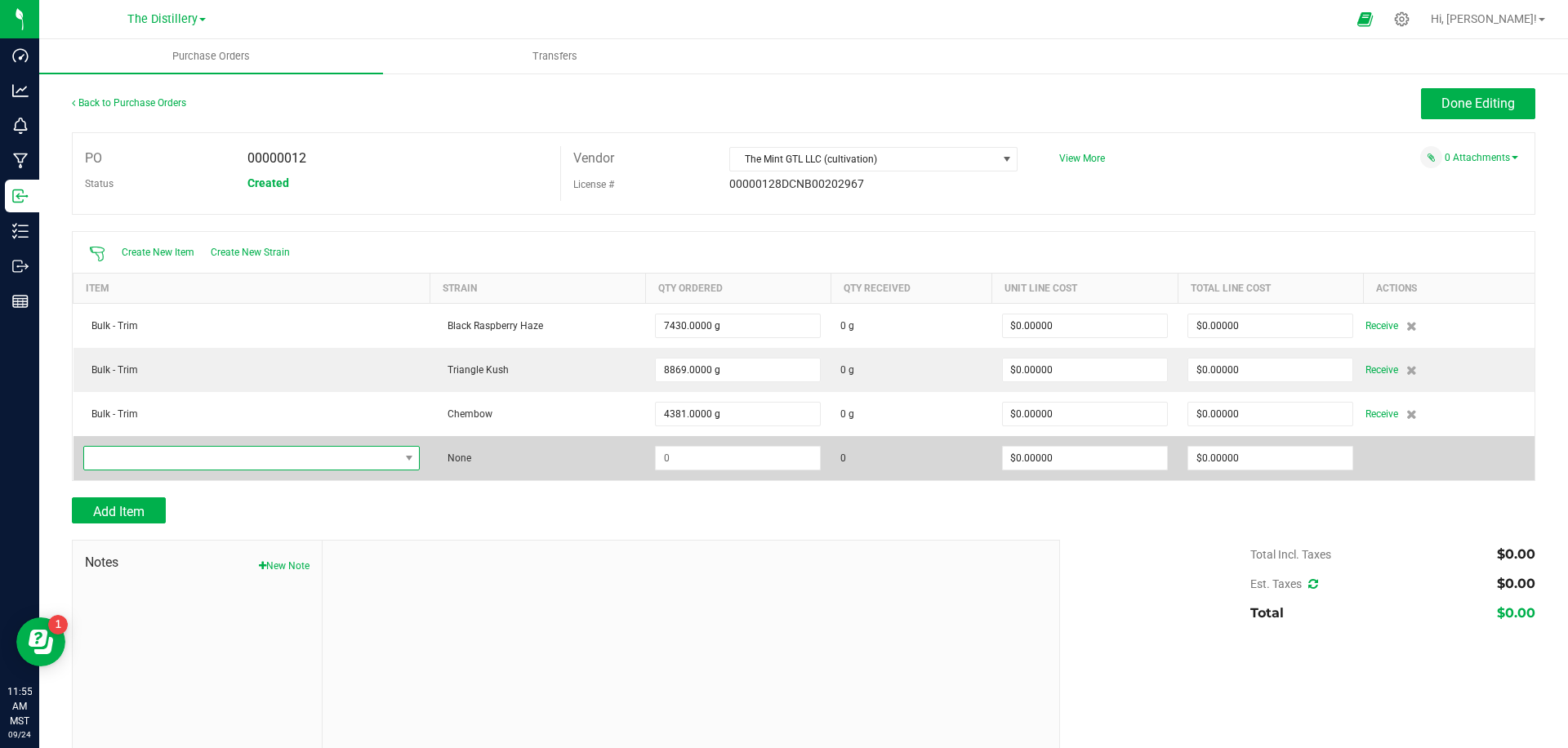
click at [223, 457] on span "NO DATA FOUND" at bounding box center [241, 458] width 315 height 22
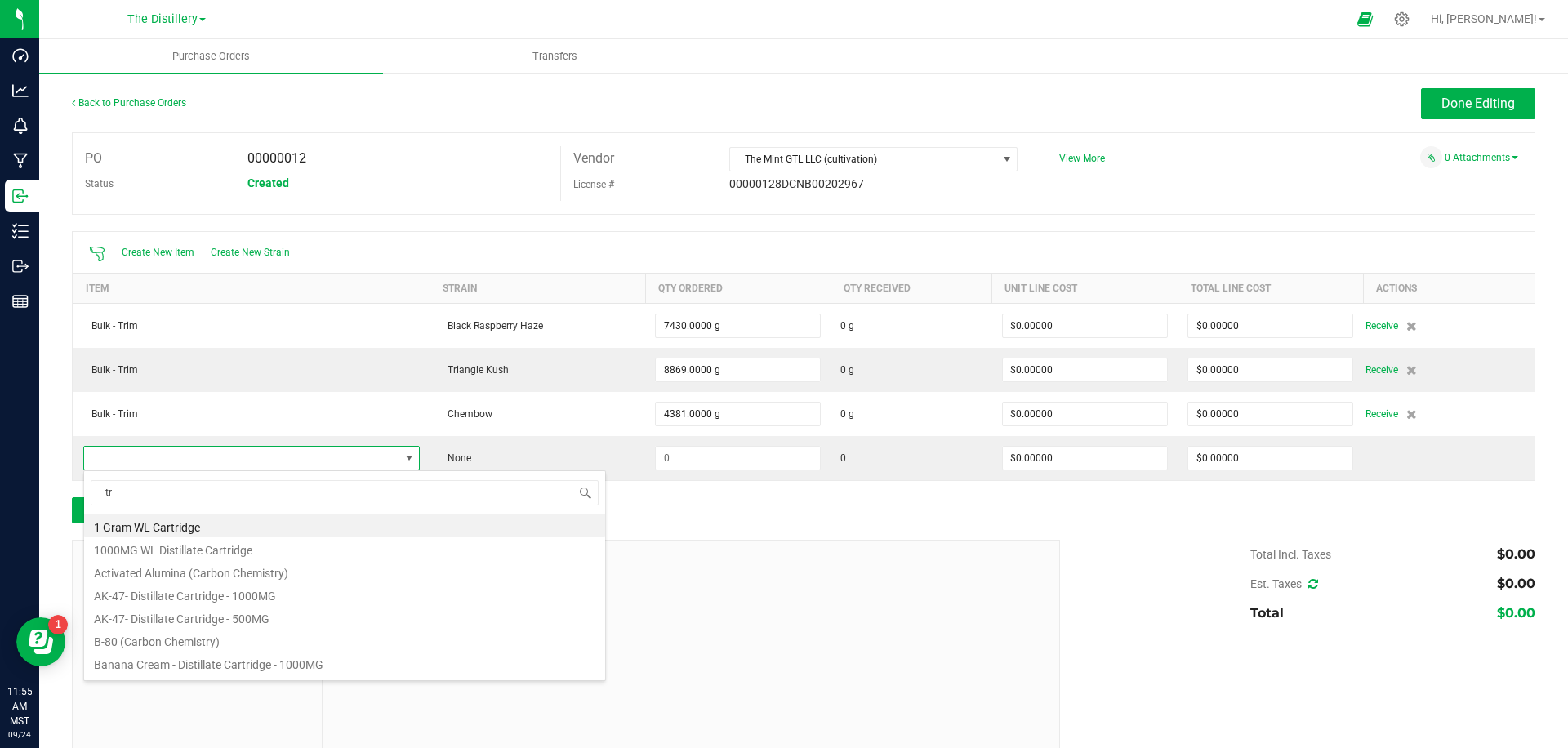
type input "tr"
drag, startPoint x: 798, startPoint y: 533, endPoint x: 789, endPoint y: 536, distance: 9.5
click at [798, 533] on div at bounding box center [804, 531] width 1464 height 17
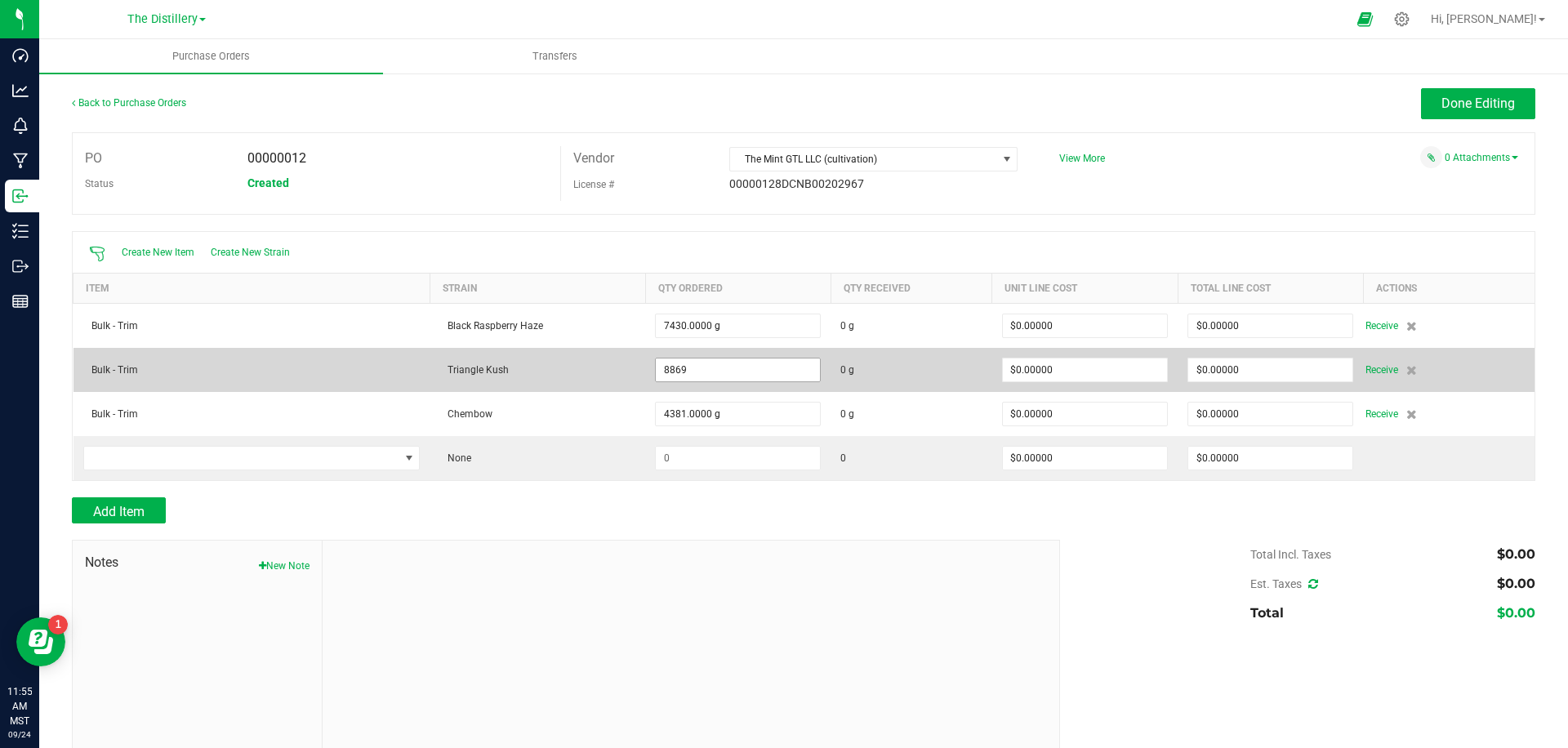
click at [775, 368] on input "8869" at bounding box center [738, 369] width 164 height 22
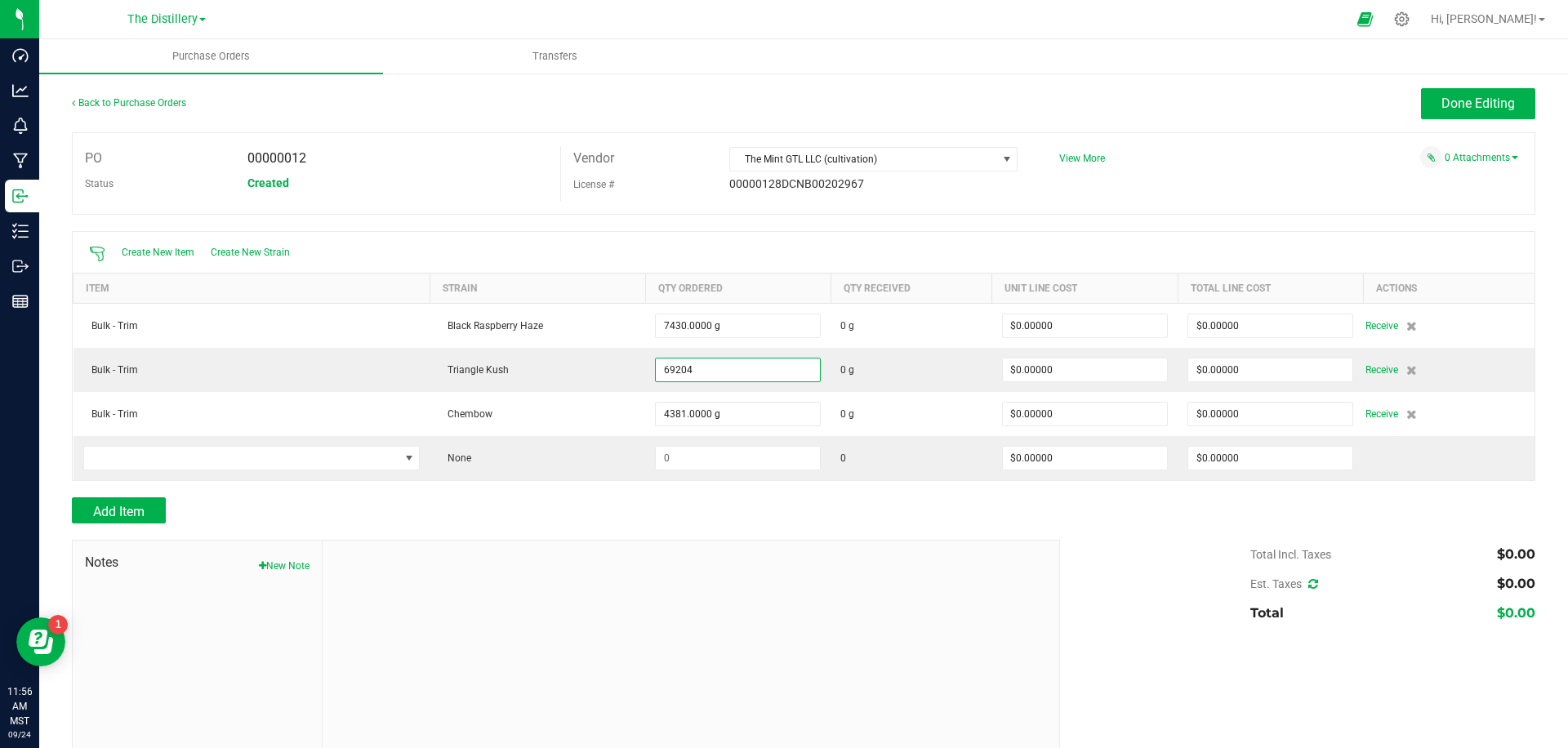
type input "69204.0000 g"
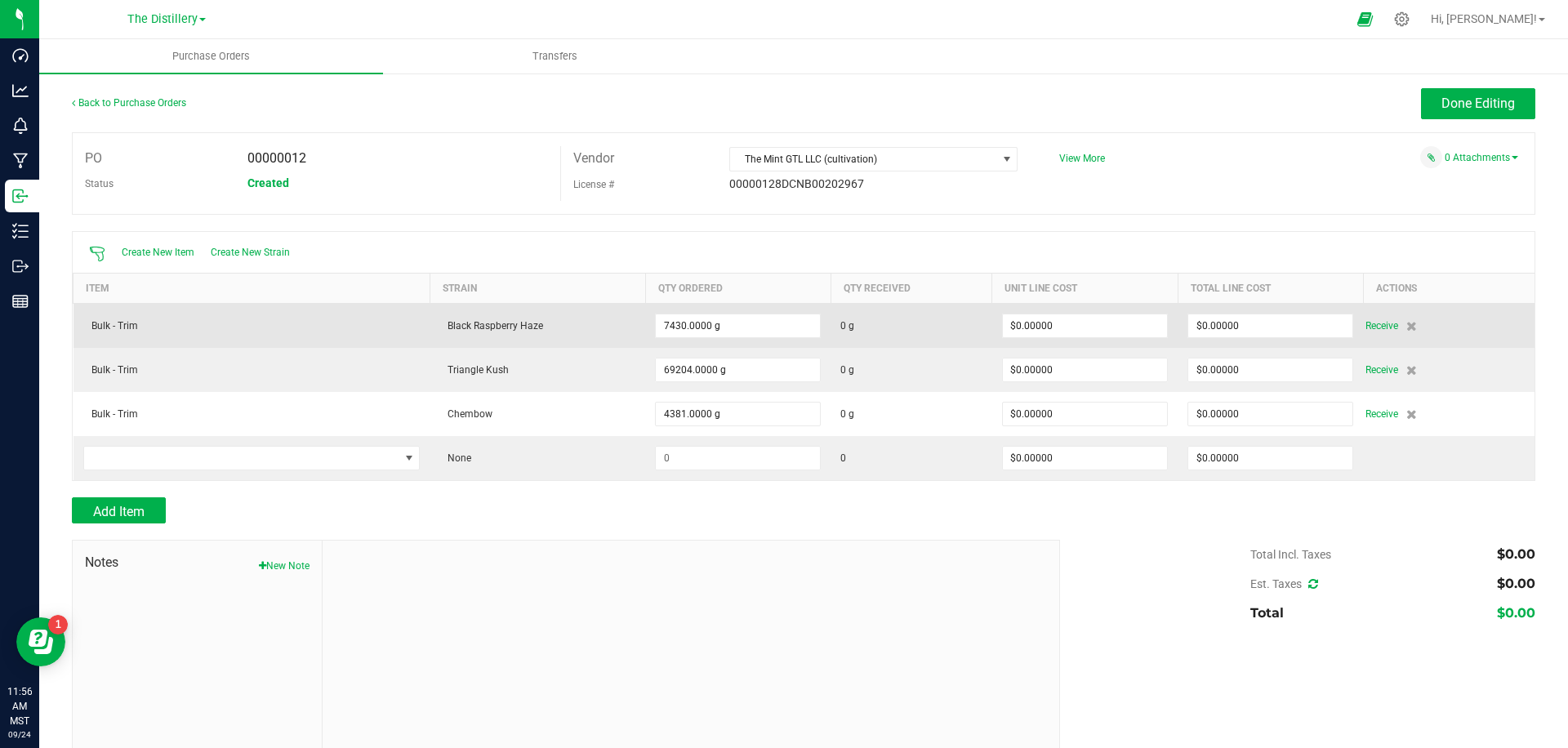
drag, startPoint x: 1273, startPoint y: 236, endPoint x: 1341, endPoint y: 343, distance: 126.8
click at [1273, 236] on div "Create New Item Create New Strain" at bounding box center [804, 253] width 1463 height 41
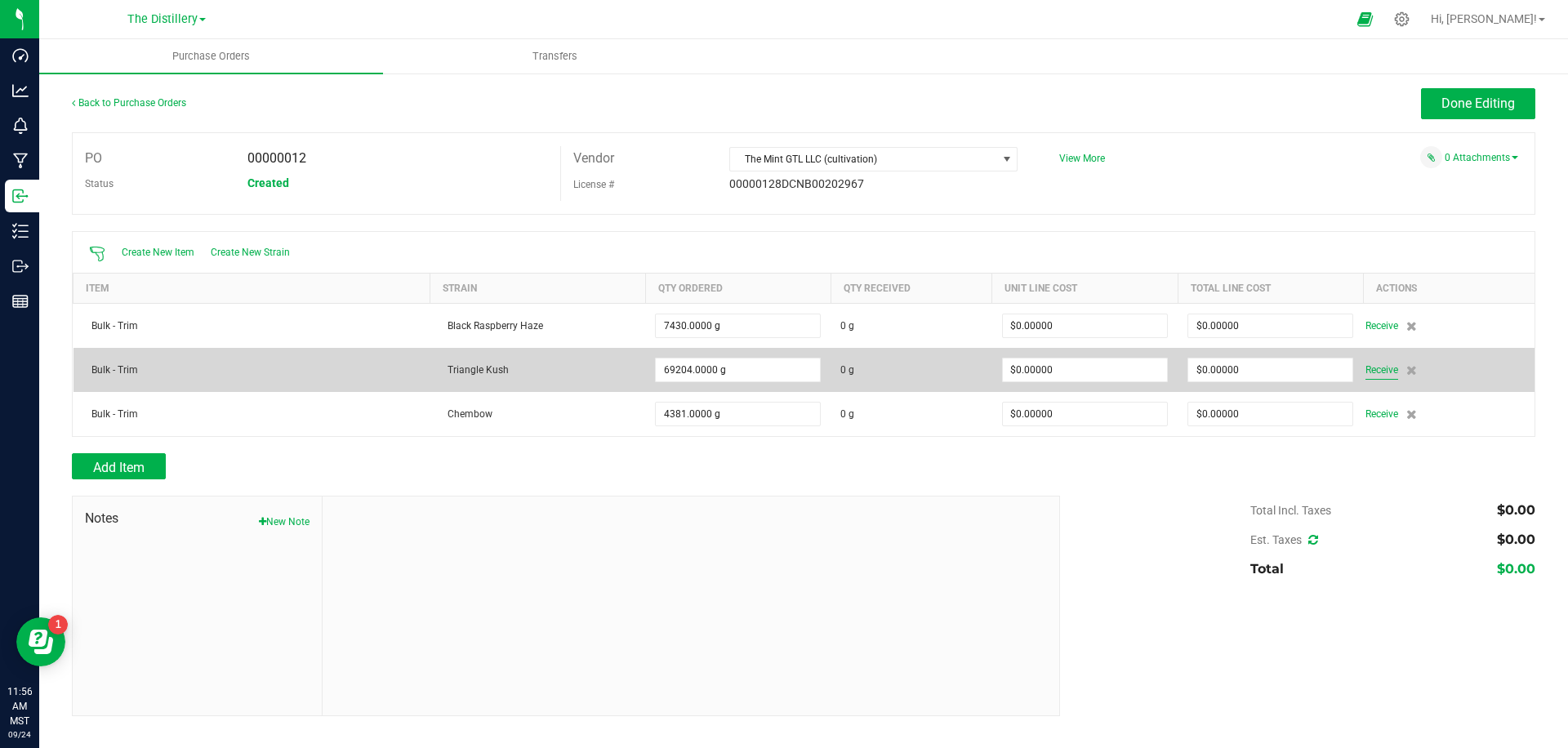
click at [1378, 372] on span "Receive" at bounding box center [1382, 370] width 32 height 20
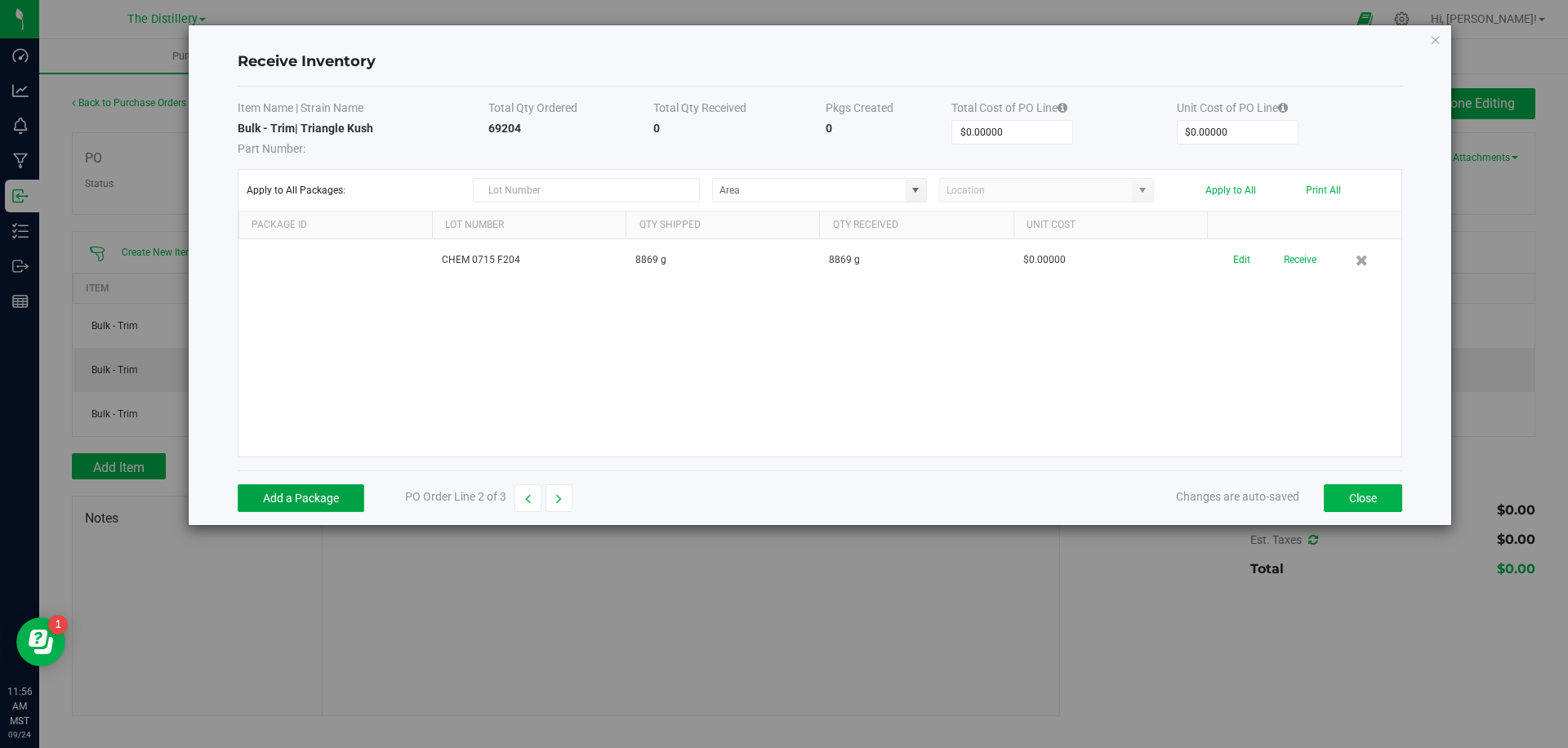
drag, startPoint x: 326, startPoint y: 496, endPoint x: 352, endPoint y: 490, distance: 26.7
click at [326, 496] on button "Add a Package" at bounding box center [301, 498] width 127 height 27
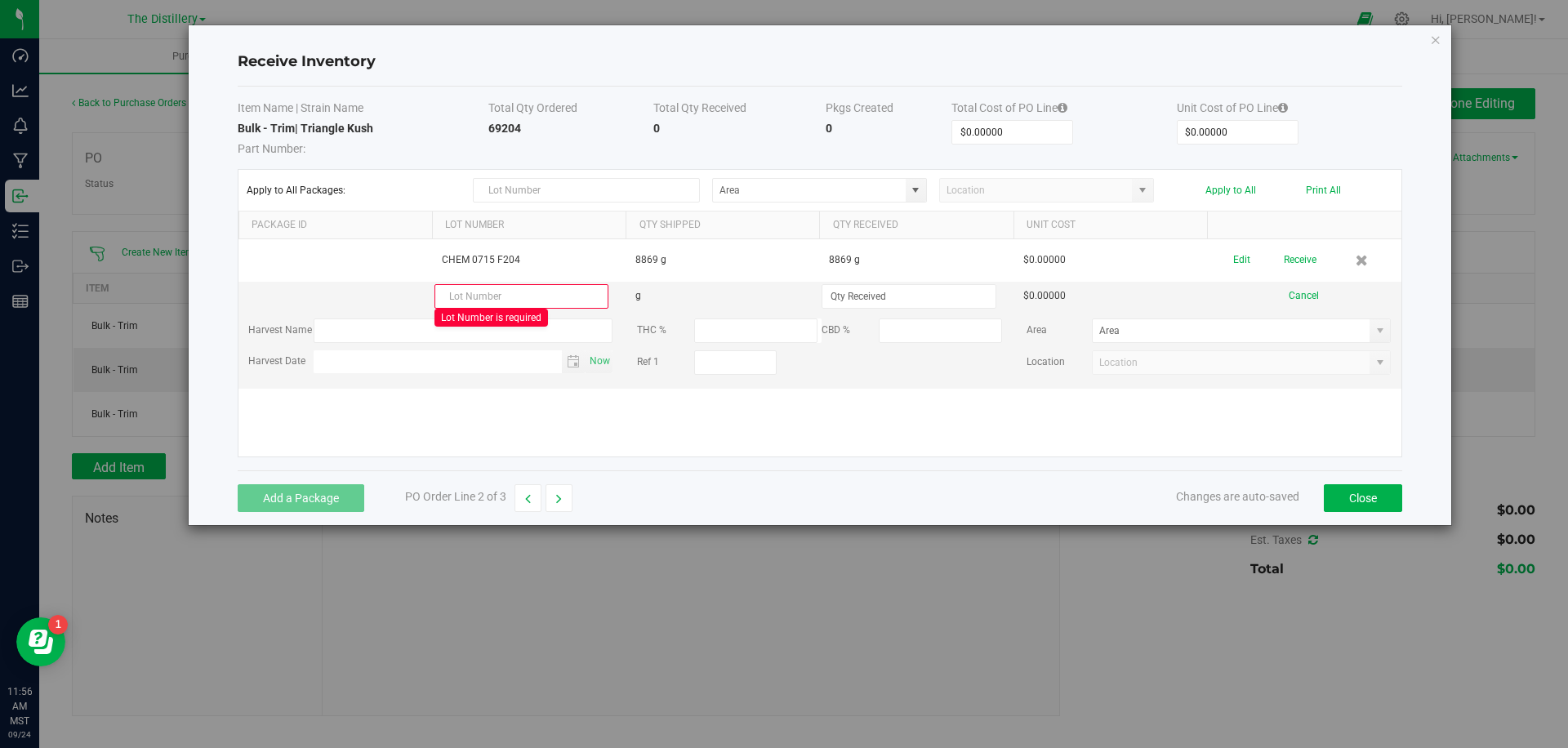
click at [1087, 102] on th "Total Cost of PO Line" at bounding box center [1064, 109] width 226 height 21
drag, startPoint x: 667, startPoint y: 436, endPoint x: 484, endPoint y: 310, distance: 222.2
click at [666, 436] on div "CHEM 0715 F204 8869 g 8869 g $0.00000 Edit Receive Lot Number is required g $0.…" at bounding box center [819, 348] width 1163 height 218
click at [482, 294] on input "text" at bounding box center [521, 296] width 174 height 24
click at [1384, 500] on button "Close" at bounding box center [1363, 498] width 78 height 27
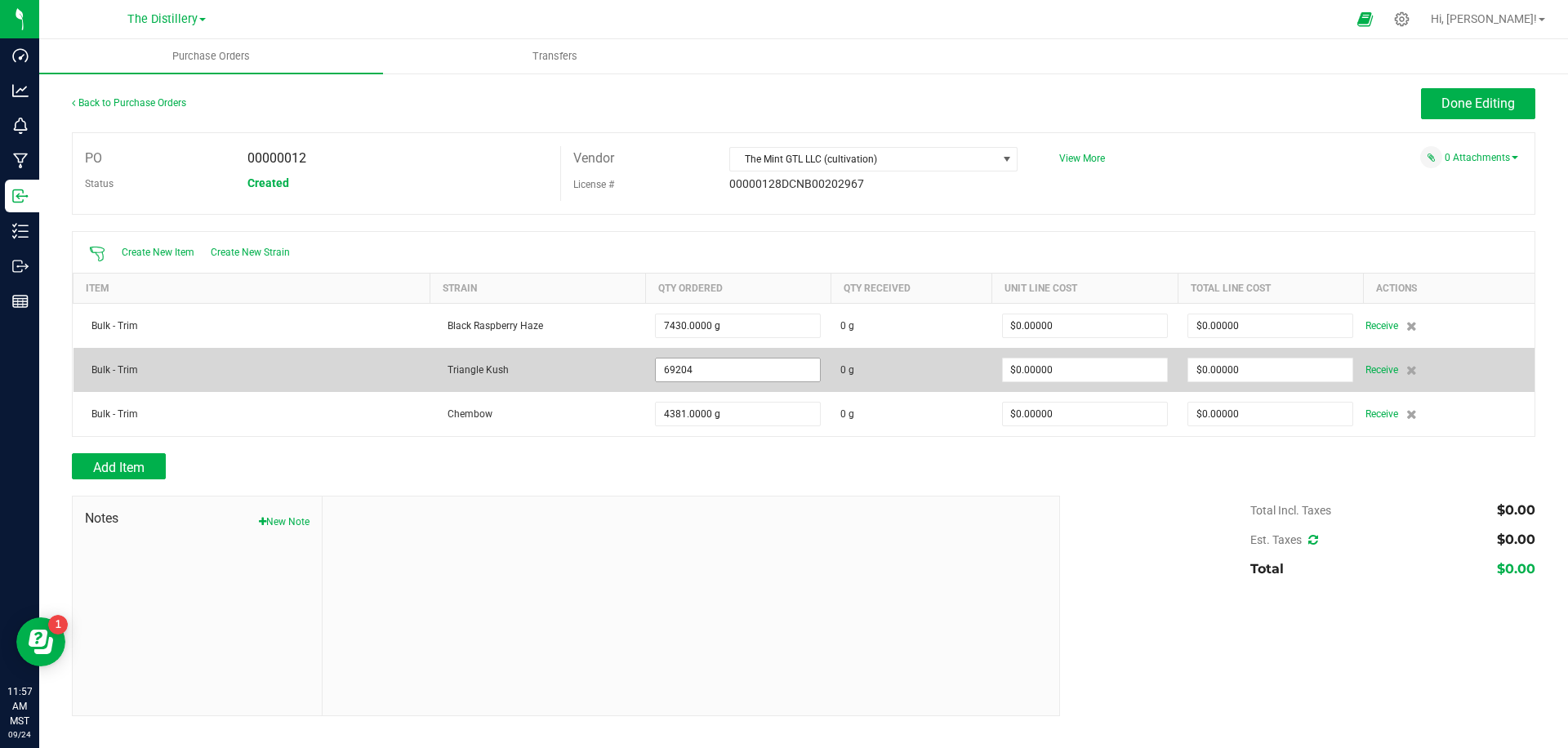
click at [755, 371] on input "69204" at bounding box center [738, 369] width 164 height 22
type input "69204.0000 g"
click at [1373, 372] on span "Receive" at bounding box center [1382, 370] width 32 height 20
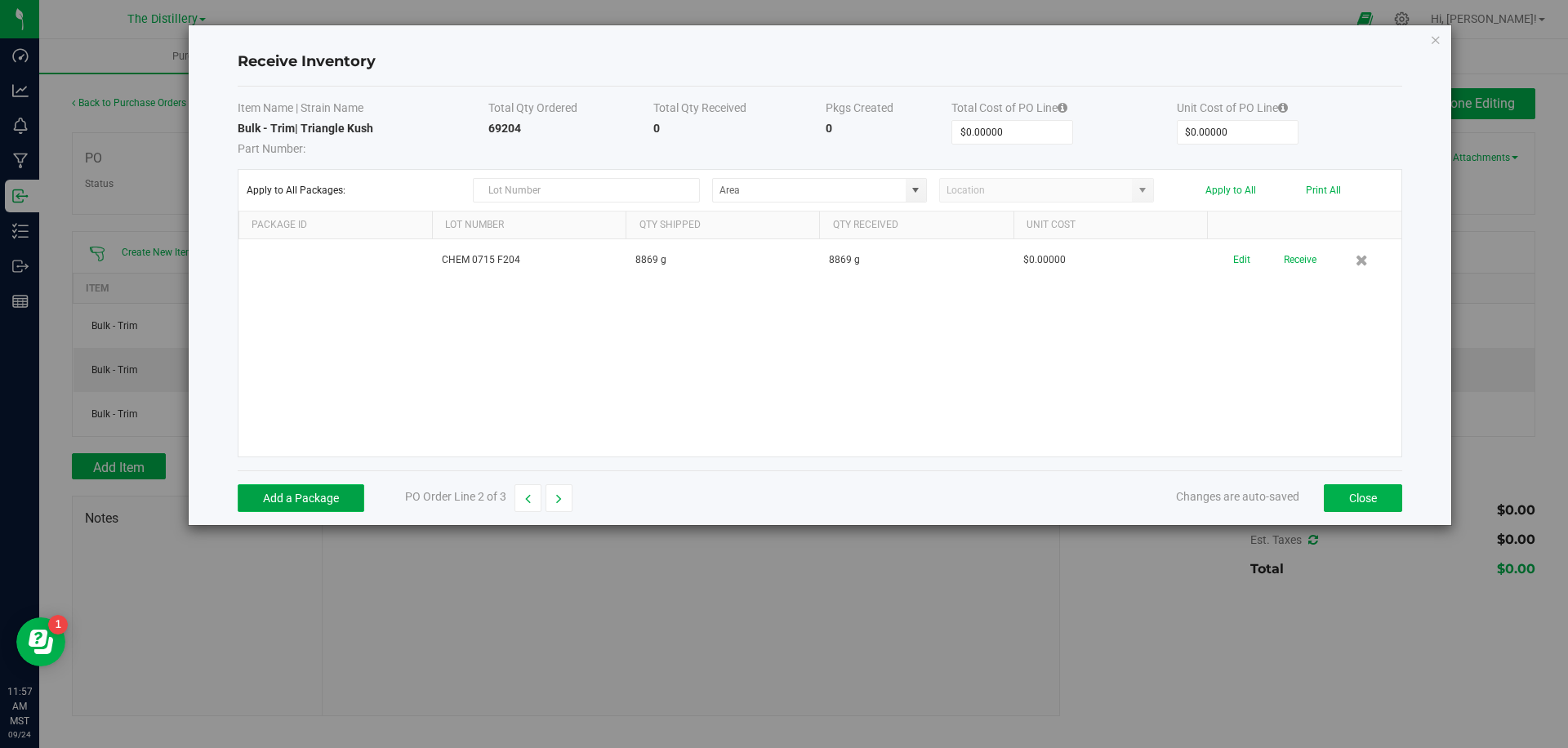
click at [304, 491] on button "Add a Package" at bounding box center [301, 498] width 127 height 27
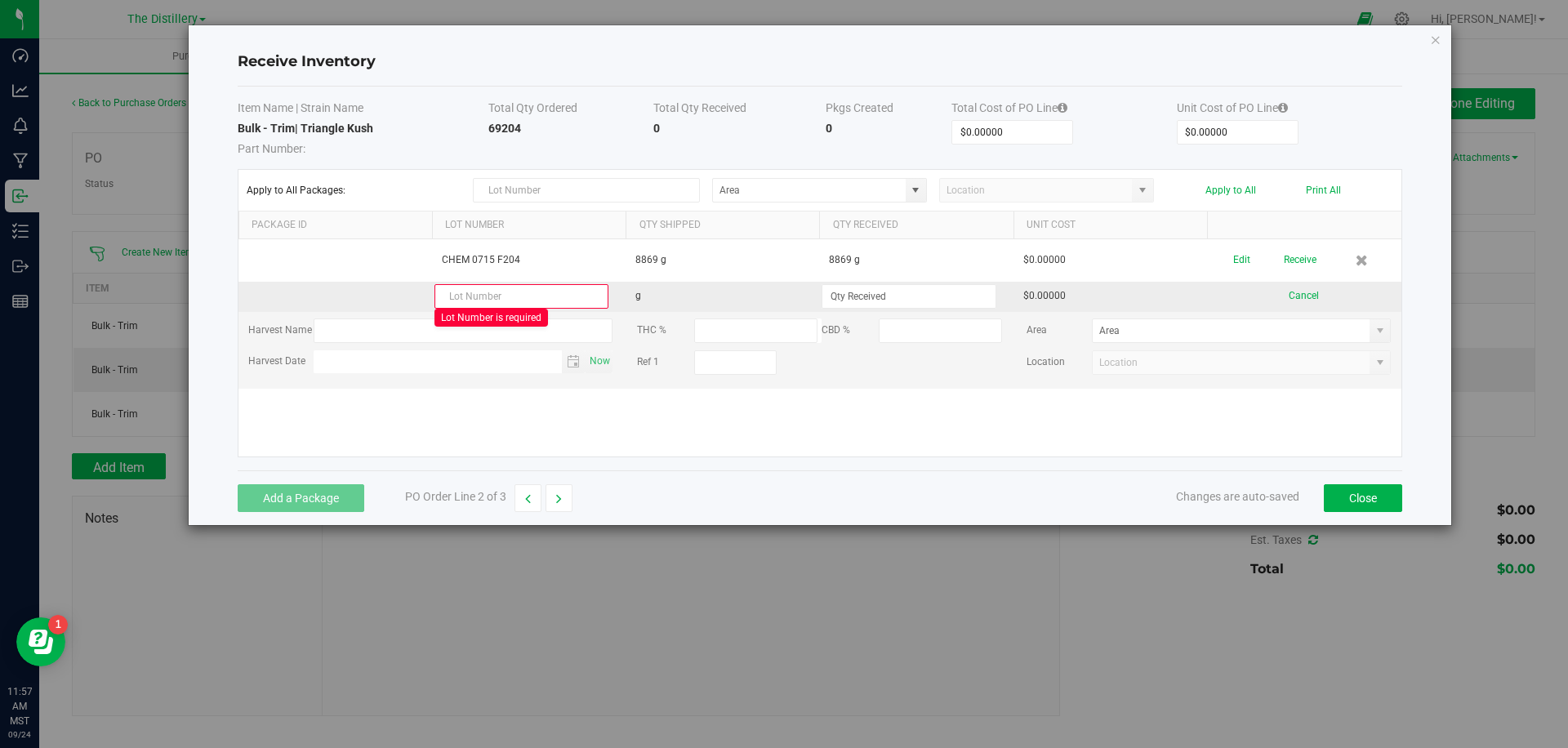
click at [557, 303] on input "text" at bounding box center [521, 296] width 174 height 24
paste input "PLTC 0611 F207"
type input "PLTC 0611 F207"
click at [905, 418] on div "CHEM 0715 F204 8869 g 8869 g $0.00000 Edit Receive PLTC 0611 F207 g $0.00000 Ca…" at bounding box center [819, 348] width 1163 height 218
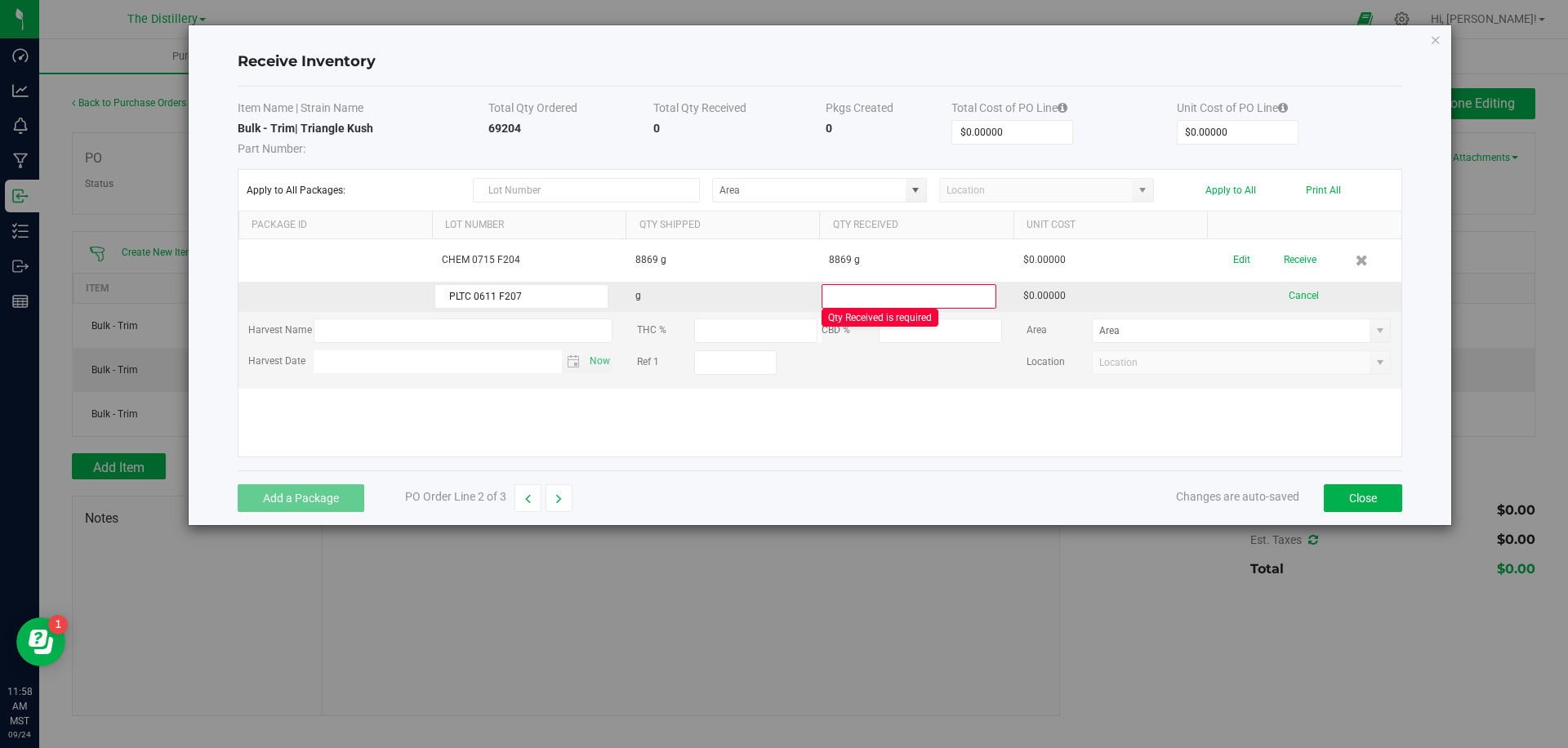
click at [936, 286] on input at bounding box center [909, 296] width 173 height 22
type input "60335.0000 g"
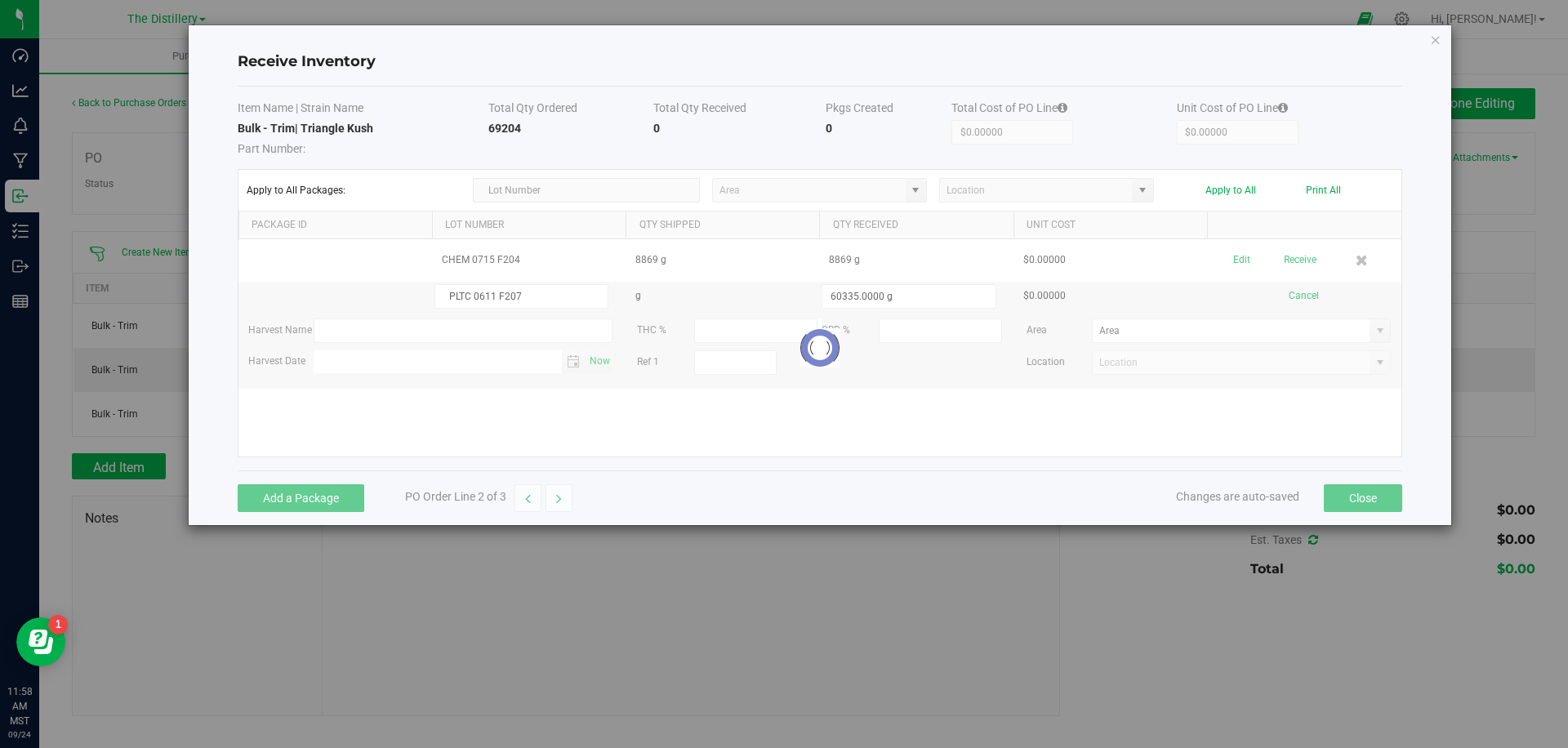
click at [1003, 419] on kendo-grid-list "CHEM 0715 F204 8869 g 8869 g $0.00000 Edit Receive PLTC 0611 F207 g 60335.0000 …" at bounding box center [819, 348] width 1163 height 218
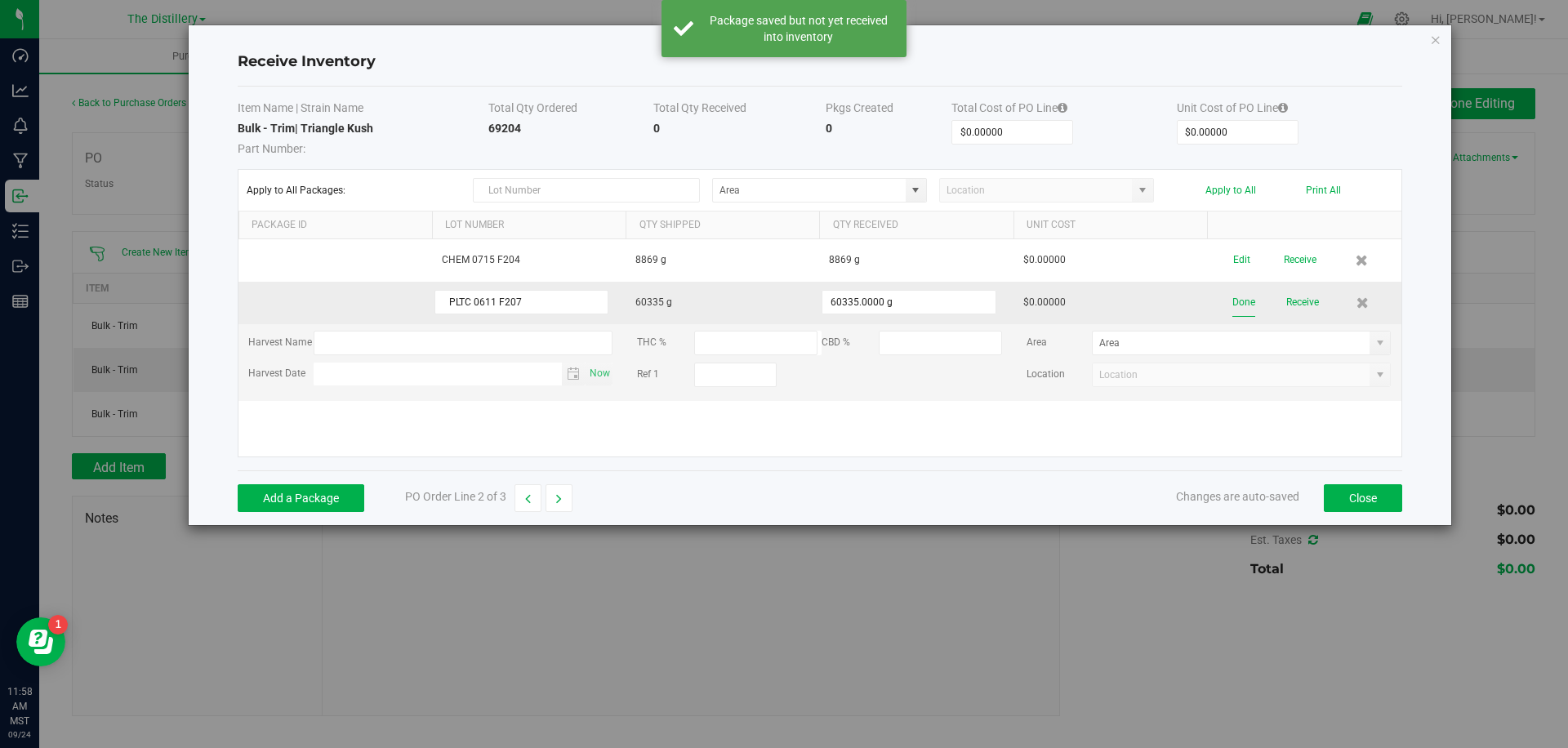
click at [1249, 301] on button "Done" at bounding box center [1244, 302] width 22 height 28
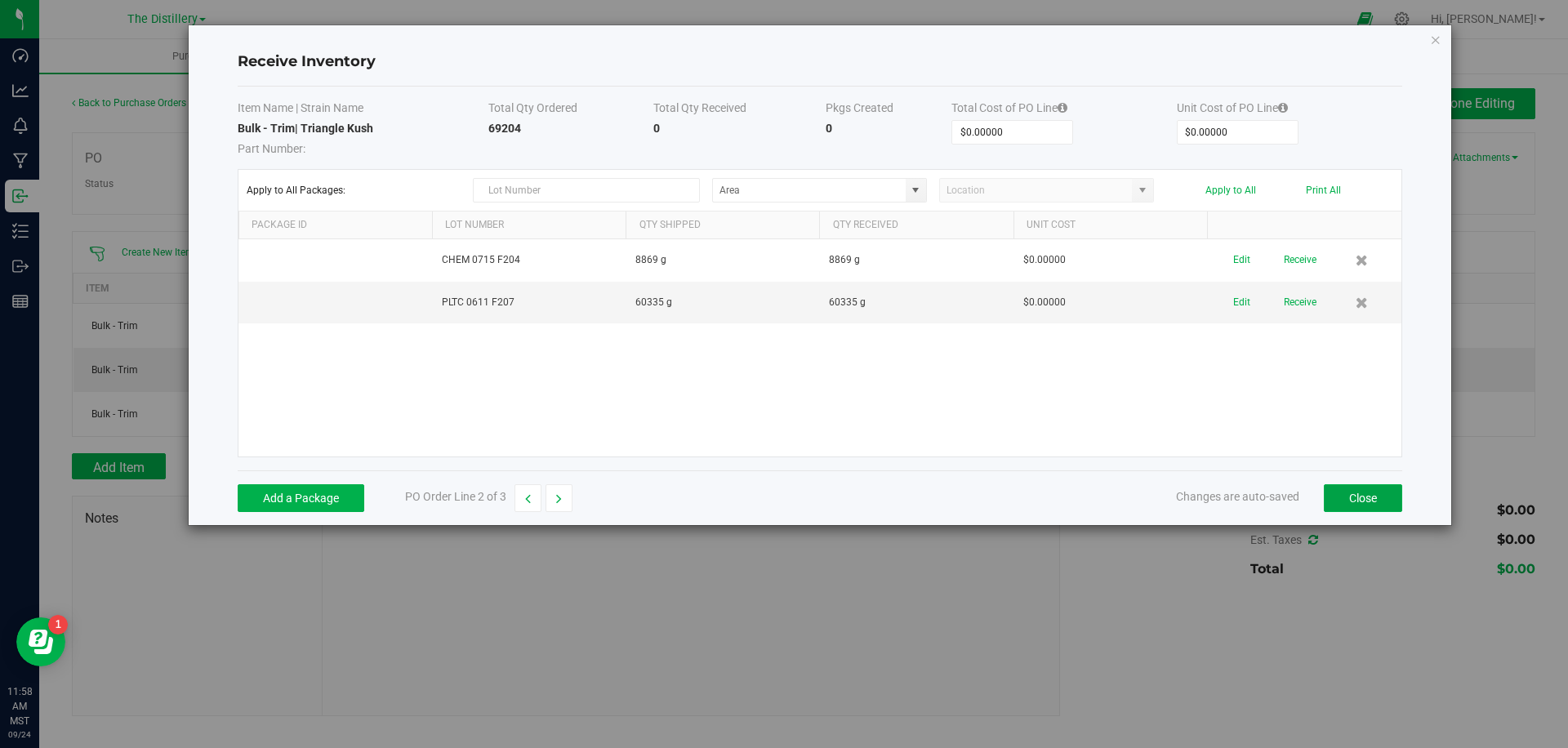
click at [1344, 499] on button "Close" at bounding box center [1363, 498] width 78 height 27
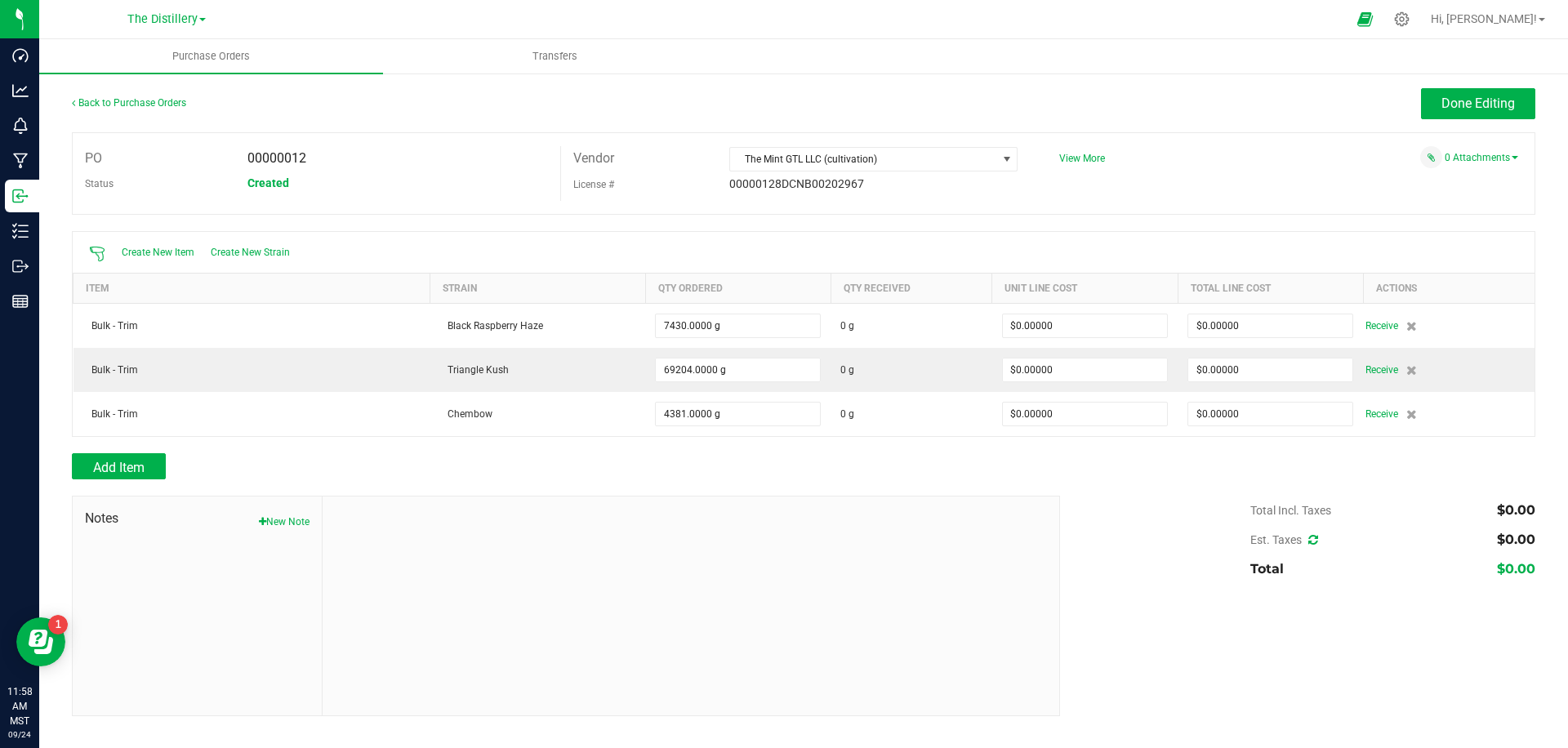
drag, startPoint x: 758, startPoint y: 448, endPoint x: 938, endPoint y: 450, distance: 180.0
click at [767, 449] on div at bounding box center [804, 445] width 1464 height 17
click at [130, 469] on span "Add Item" at bounding box center [118, 468] width 52 height 16
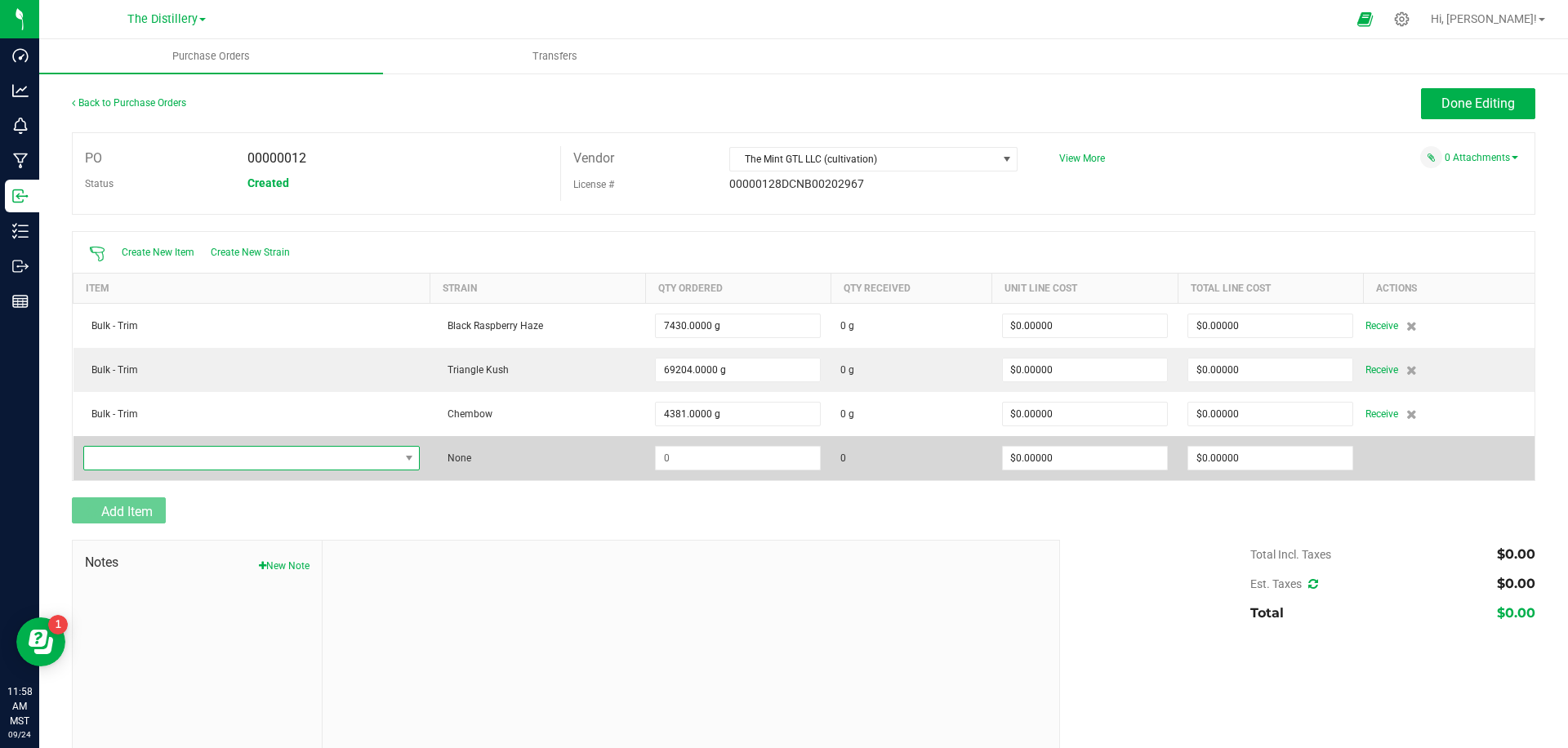
click at [187, 459] on span "NO DATA FOUND" at bounding box center [241, 458] width 315 height 22
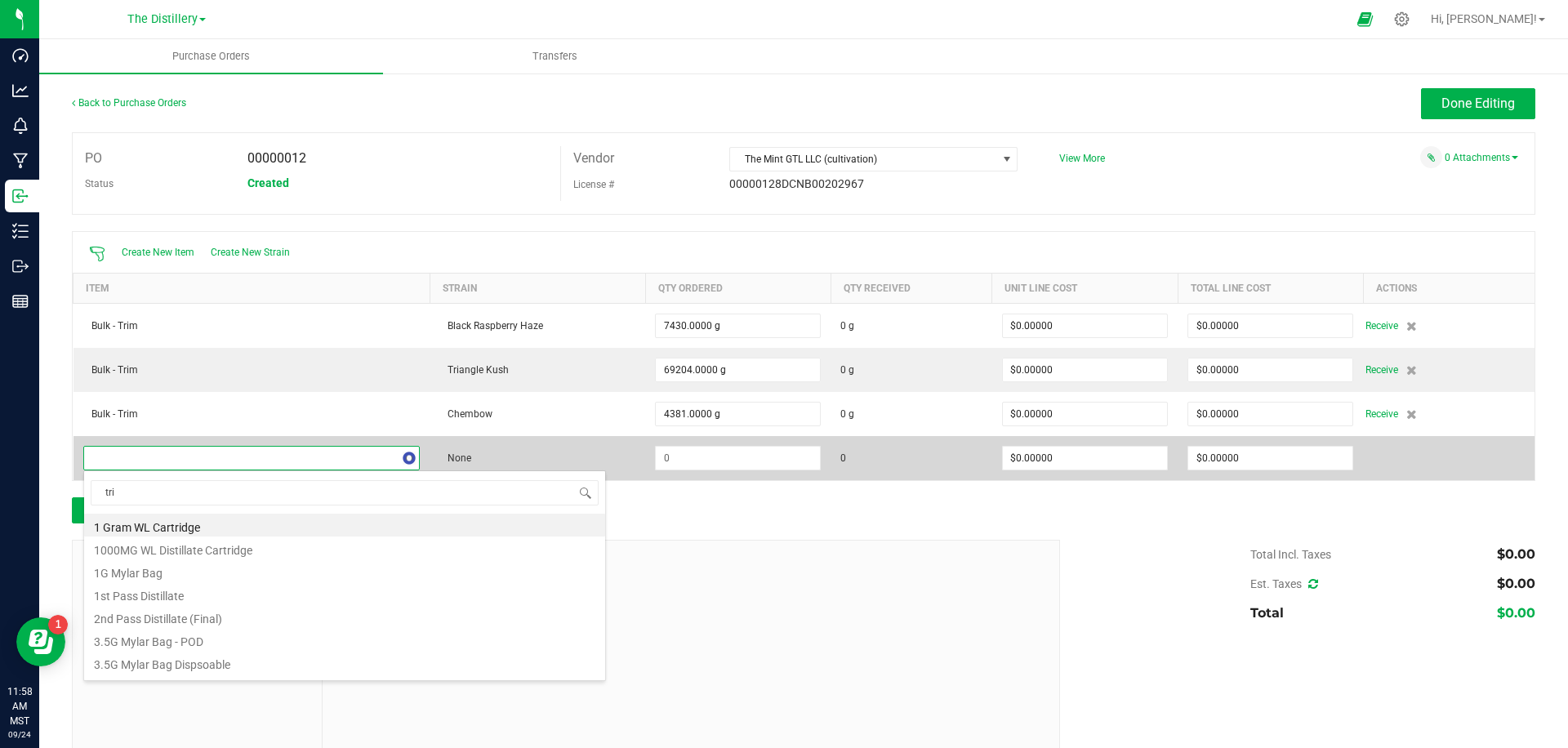
type input "trim"
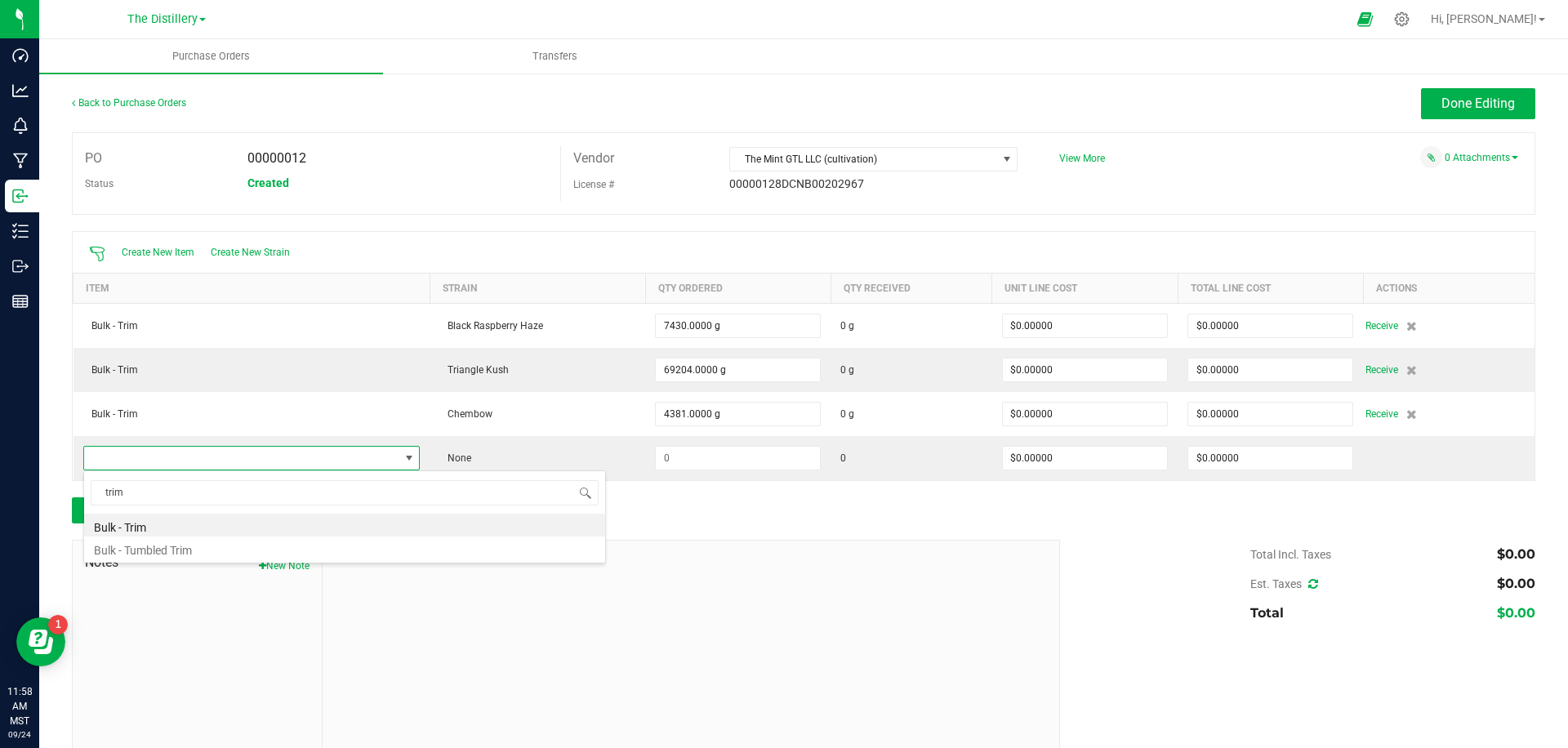
click at [146, 522] on li "Bulk - Trim" at bounding box center [345, 524] width 521 height 22
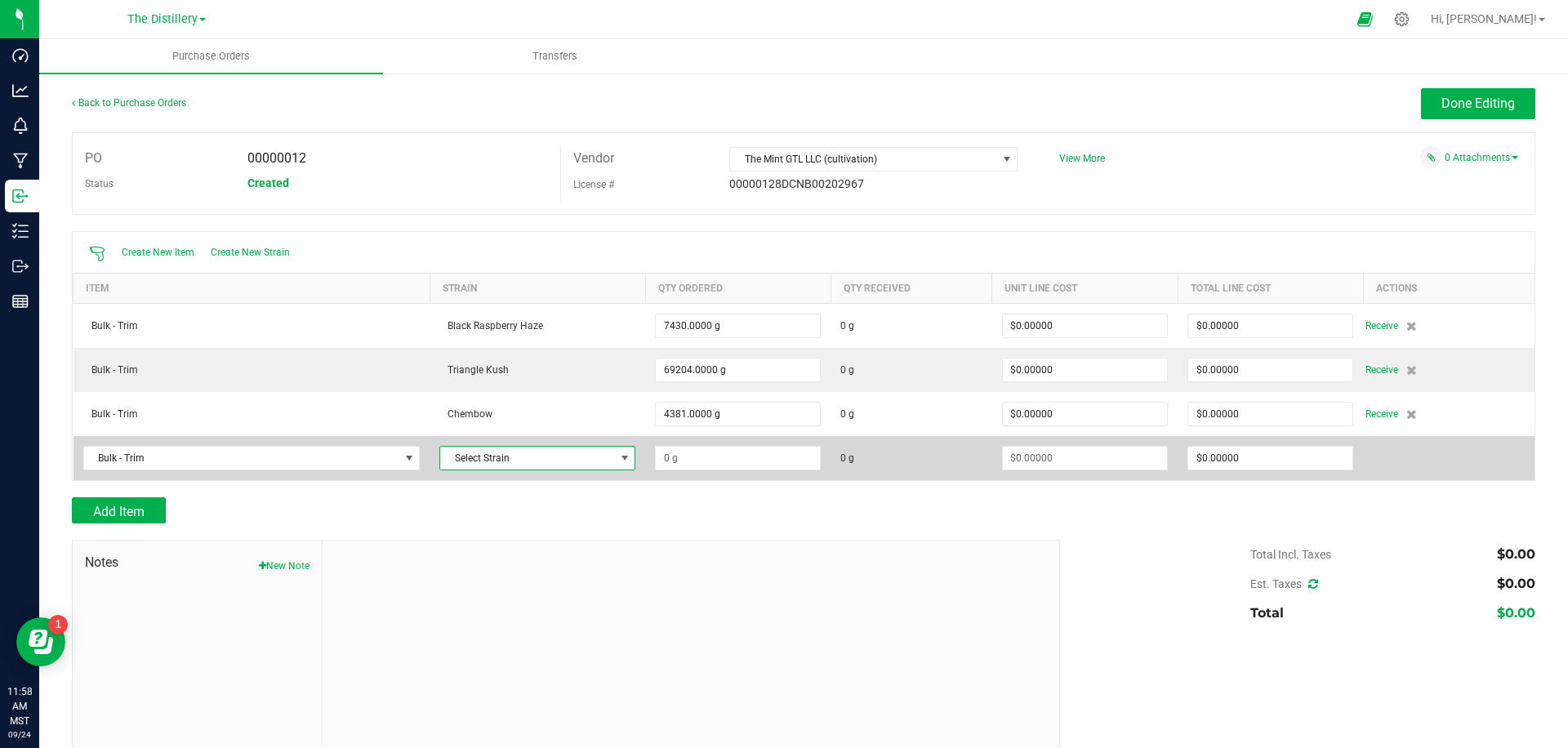
click at [493, 458] on span "Select Strain" at bounding box center [527, 458] width 174 height 22
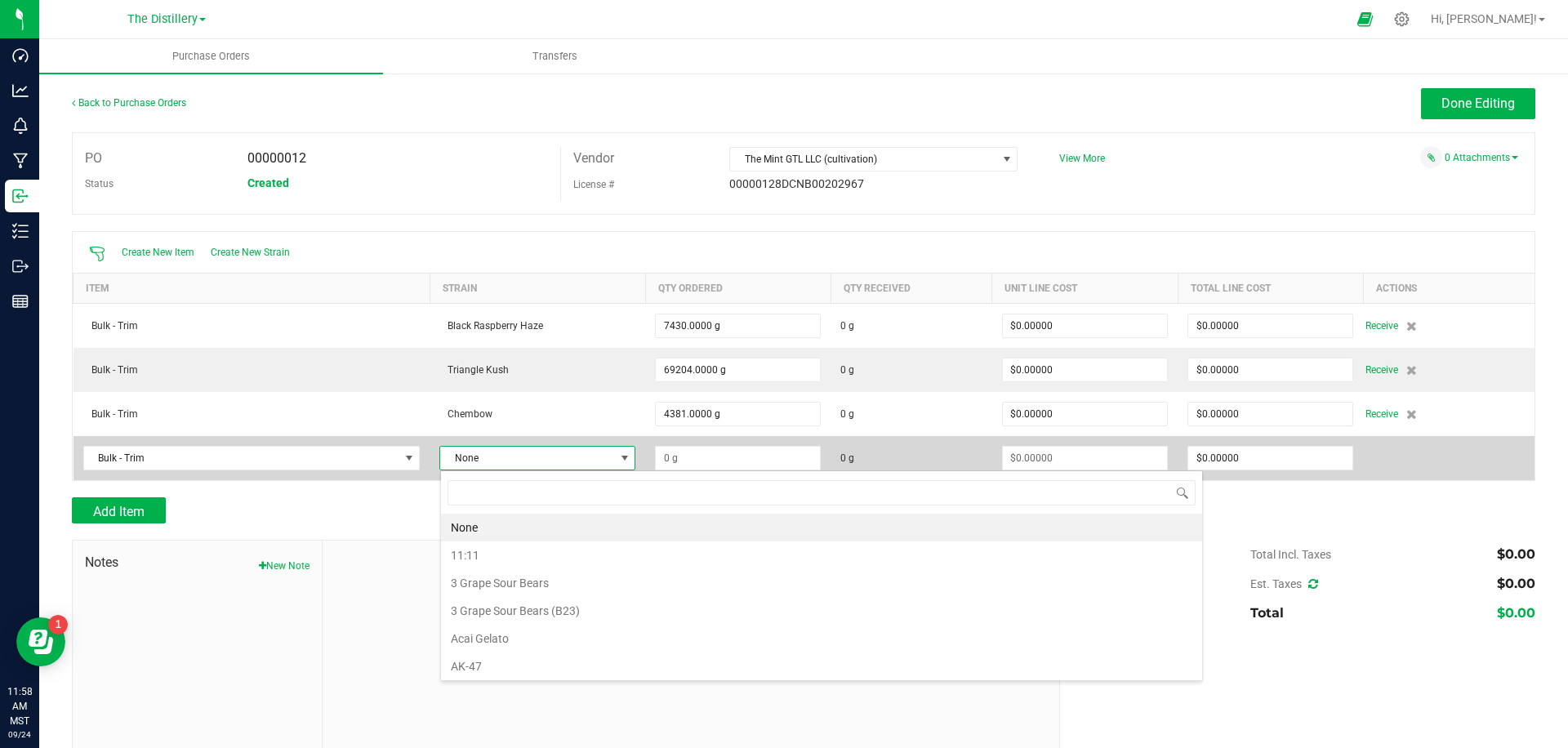
scroll to position [24, 196]
type input "hs"
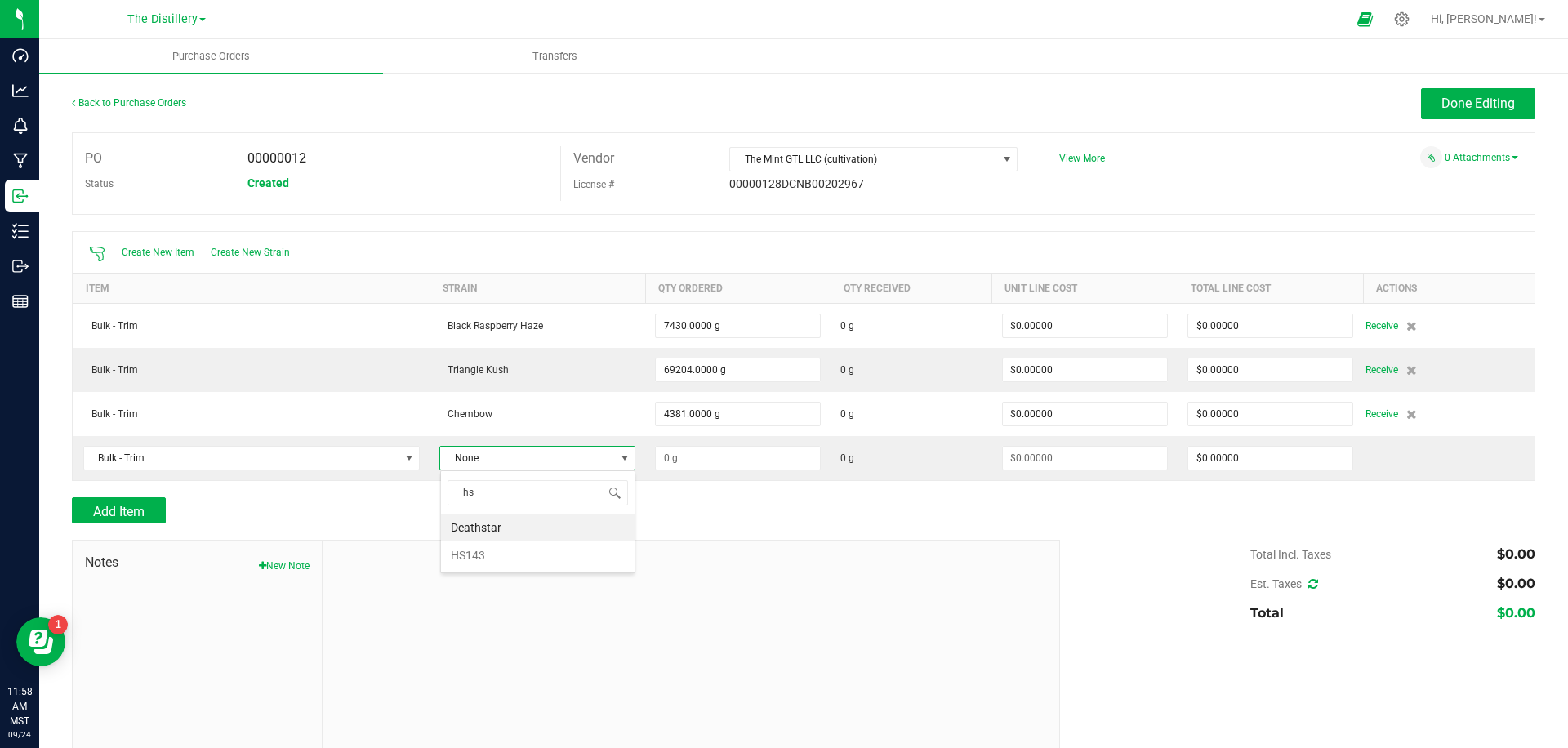
drag, startPoint x: 473, startPoint y: 562, endPoint x: 607, endPoint y: 514, distance: 142.3
click at [473, 561] on li "HS143" at bounding box center [538, 556] width 193 height 27
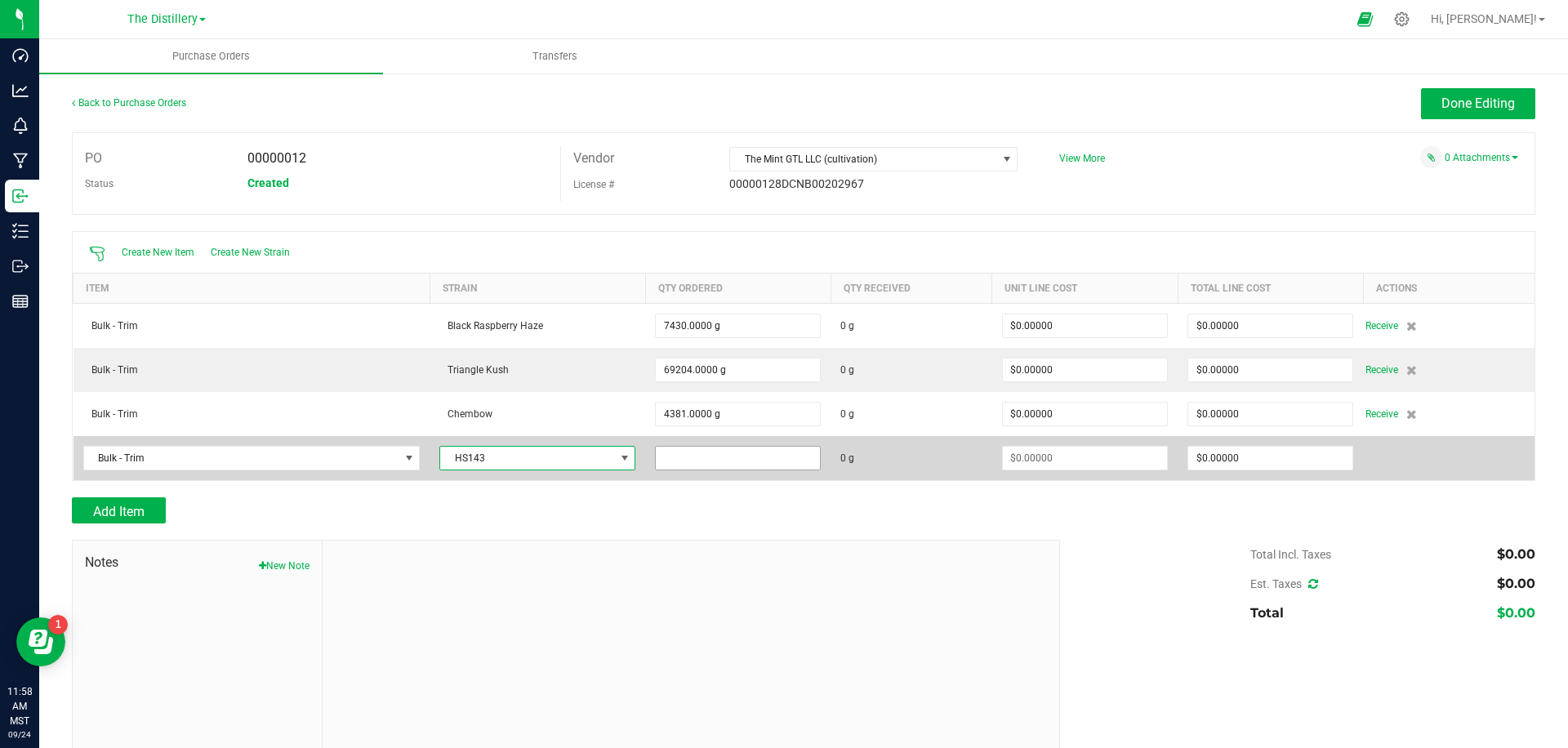
click at [715, 462] on input at bounding box center [738, 458] width 164 height 22
type input "8752.0000 g"
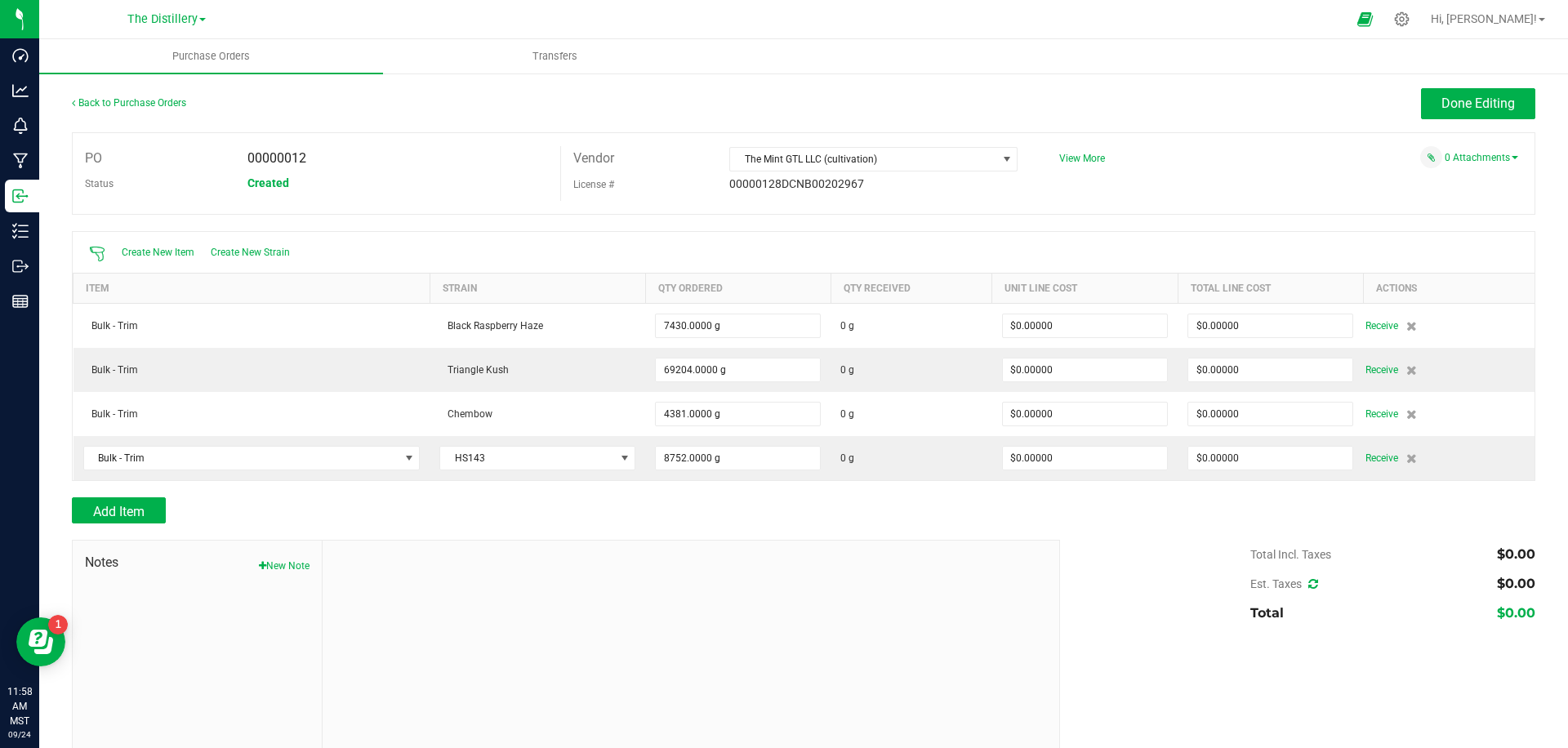
click at [724, 499] on div "Add Item" at bounding box center [560, 511] width 976 height 26
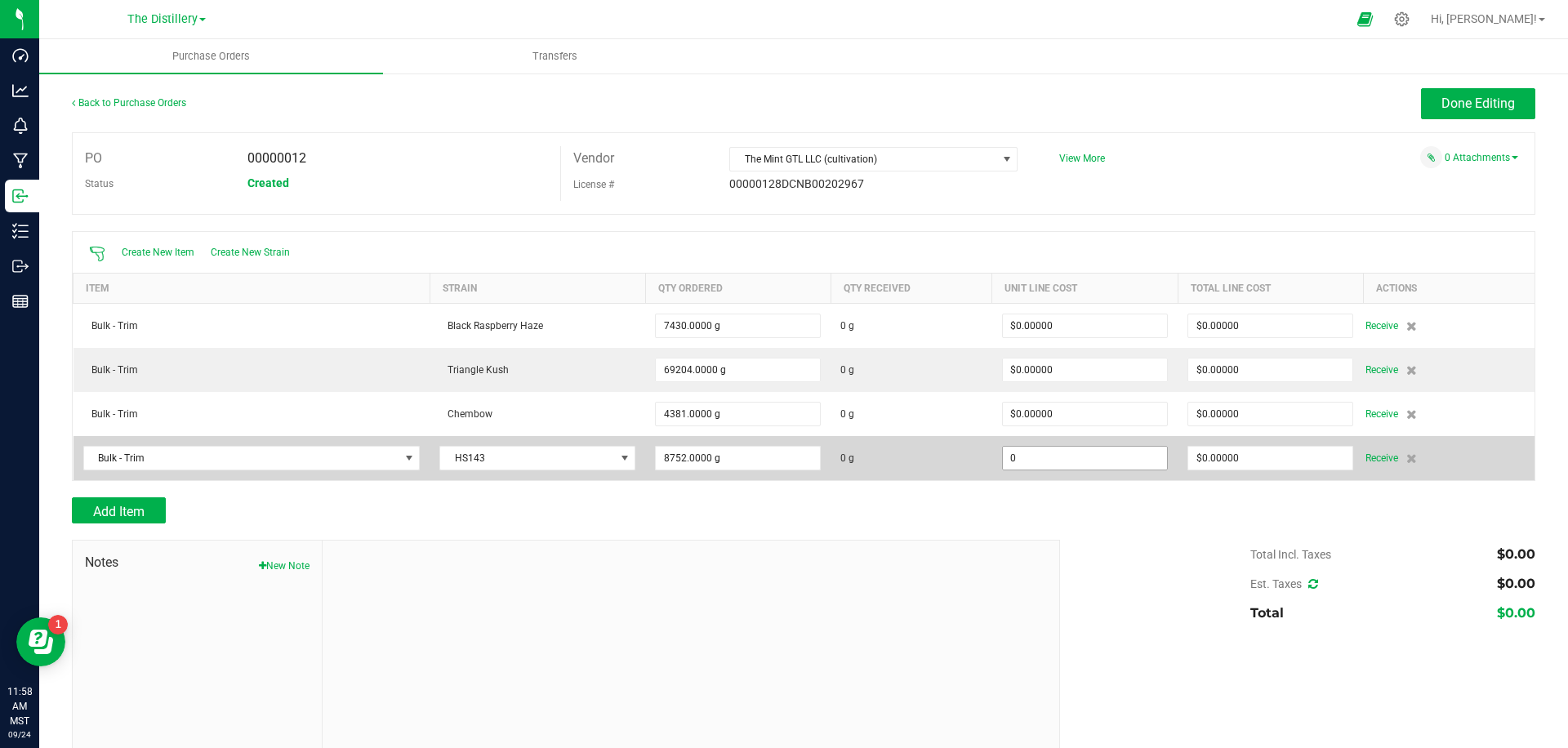
click at [1052, 463] on input "0" at bounding box center [1085, 458] width 164 height 22
drag, startPoint x: 1019, startPoint y: 493, endPoint x: 1043, endPoint y: 459, distance: 41.6
click at [1021, 492] on div at bounding box center [804, 489] width 1464 height 17
drag, startPoint x: 1044, startPoint y: 458, endPoint x: 1035, endPoint y: 467, distance: 12.7
click at [1044, 458] on input "0" at bounding box center [1085, 458] width 164 height 22
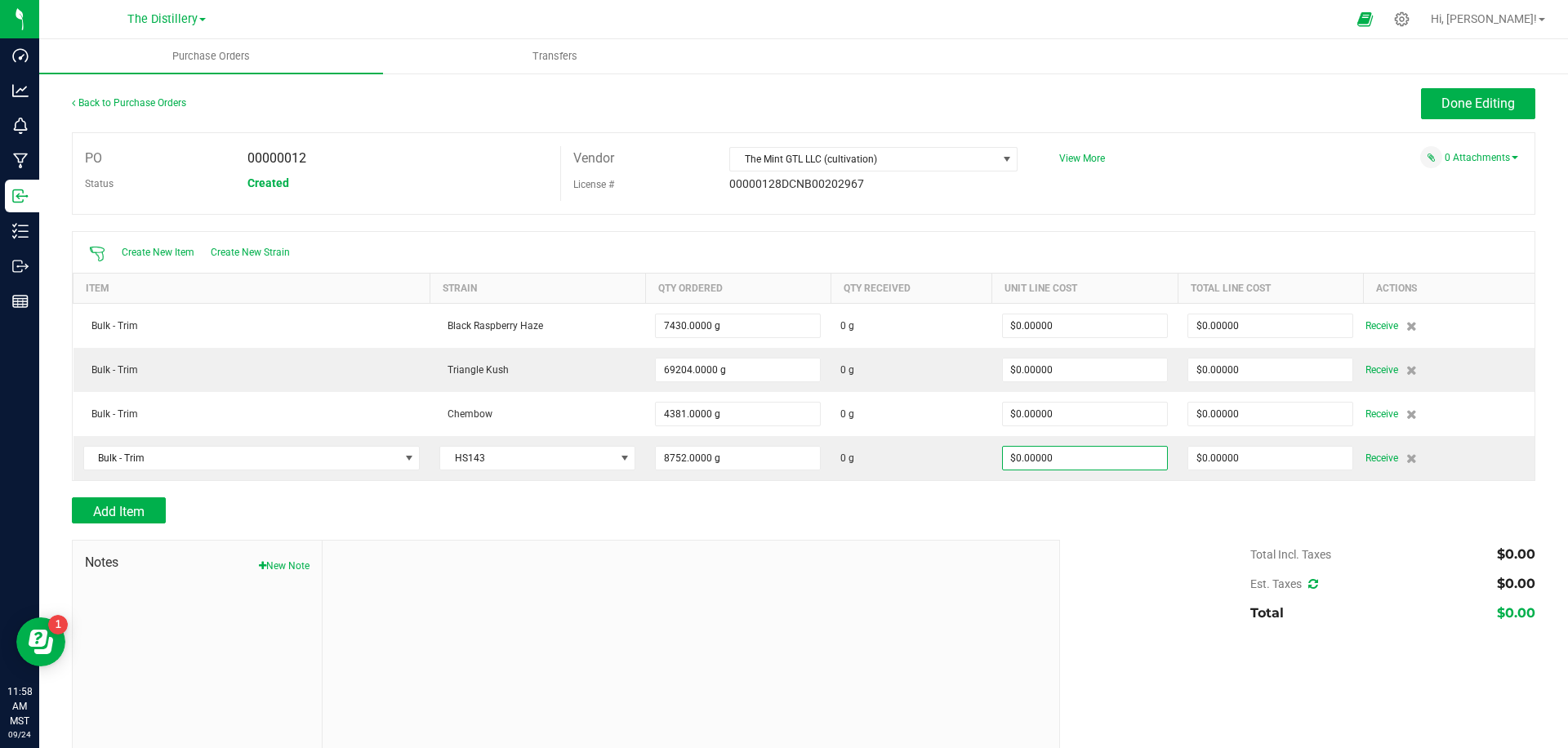
click at [1011, 496] on div at bounding box center [804, 489] width 1464 height 17
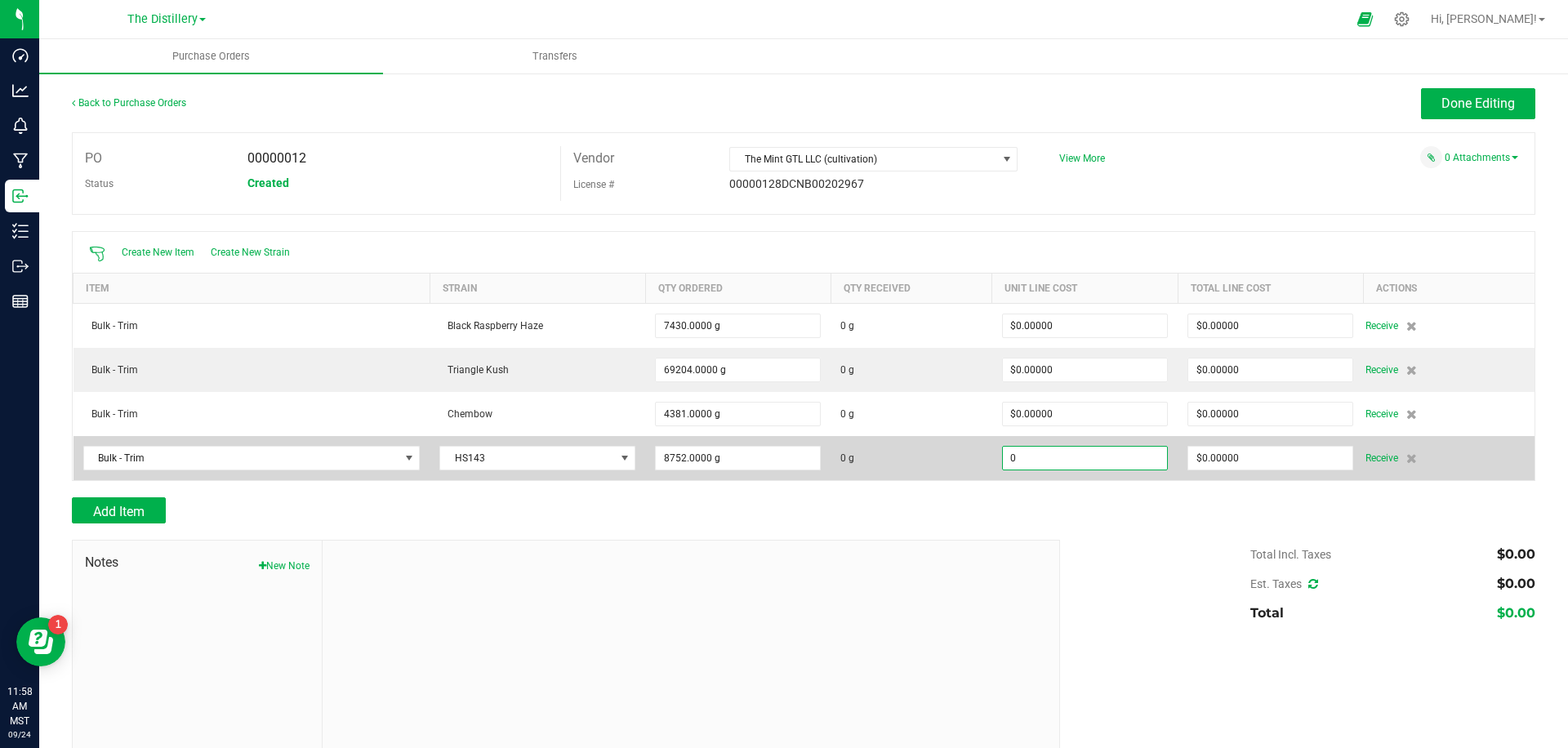
click at [1077, 463] on input "0" at bounding box center [1085, 458] width 164 height 22
type input "$2,558.00000"
type input "0"
type input "8752"
type input "22387616"
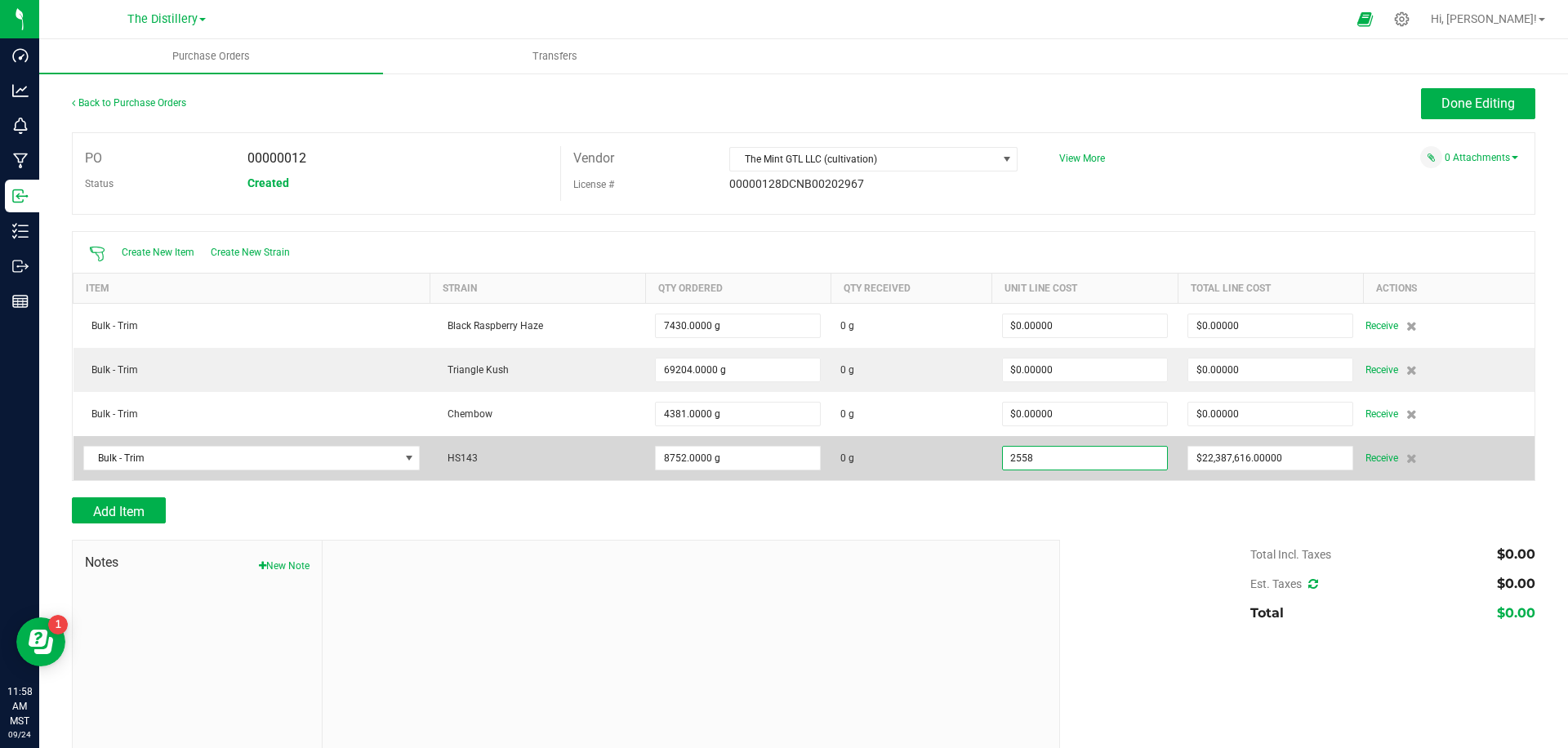
click at [1113, 454] on input "2558" at bounding box center [1085, 458] width 164 height 22
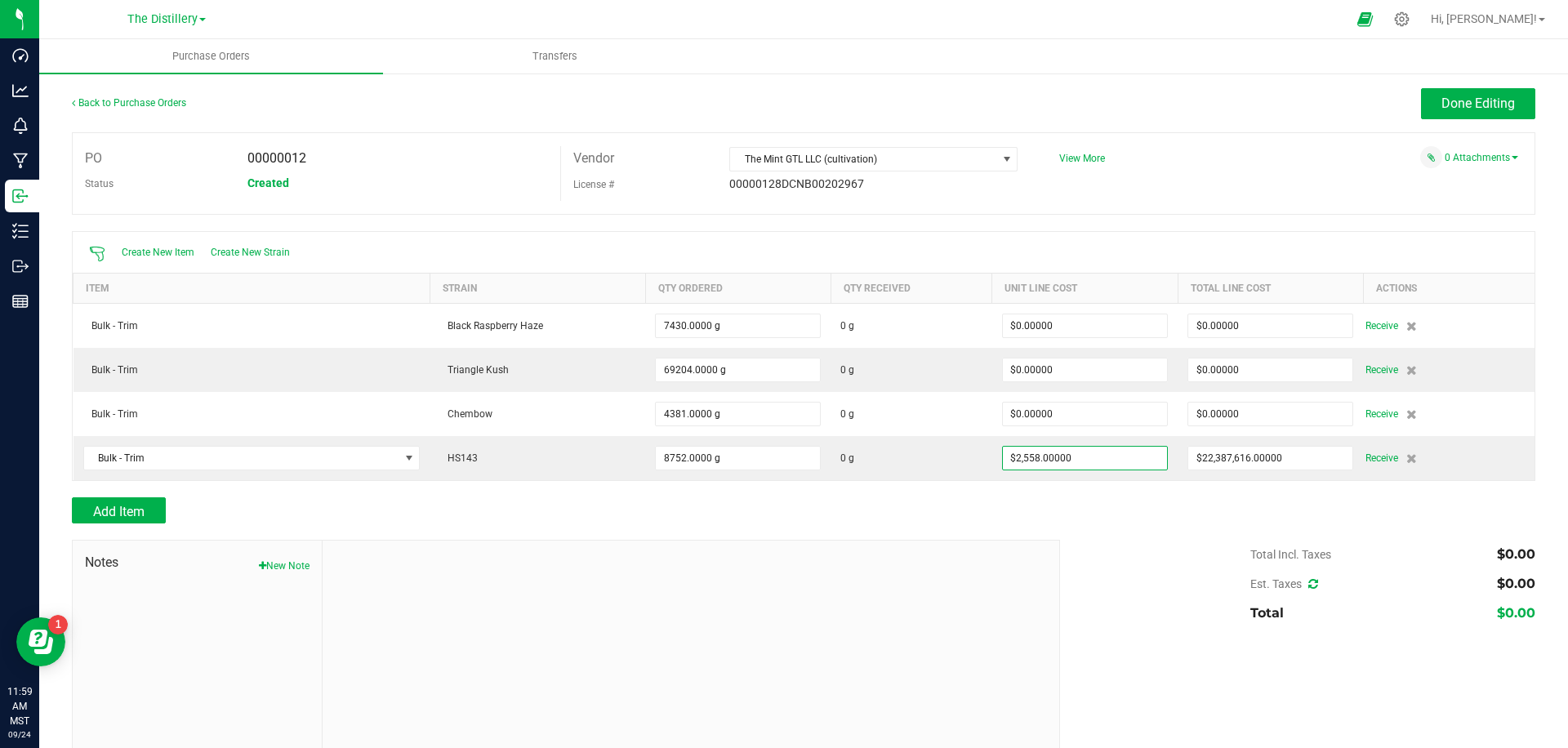
drag, startPoint x: 1133, startPoint y: 503, endPoint x: 1140, endPoint y: 501, distance: 7.3
click at [1135, 502] on div "Add Item" at bounding box center [804, 511] width 1464 height 26
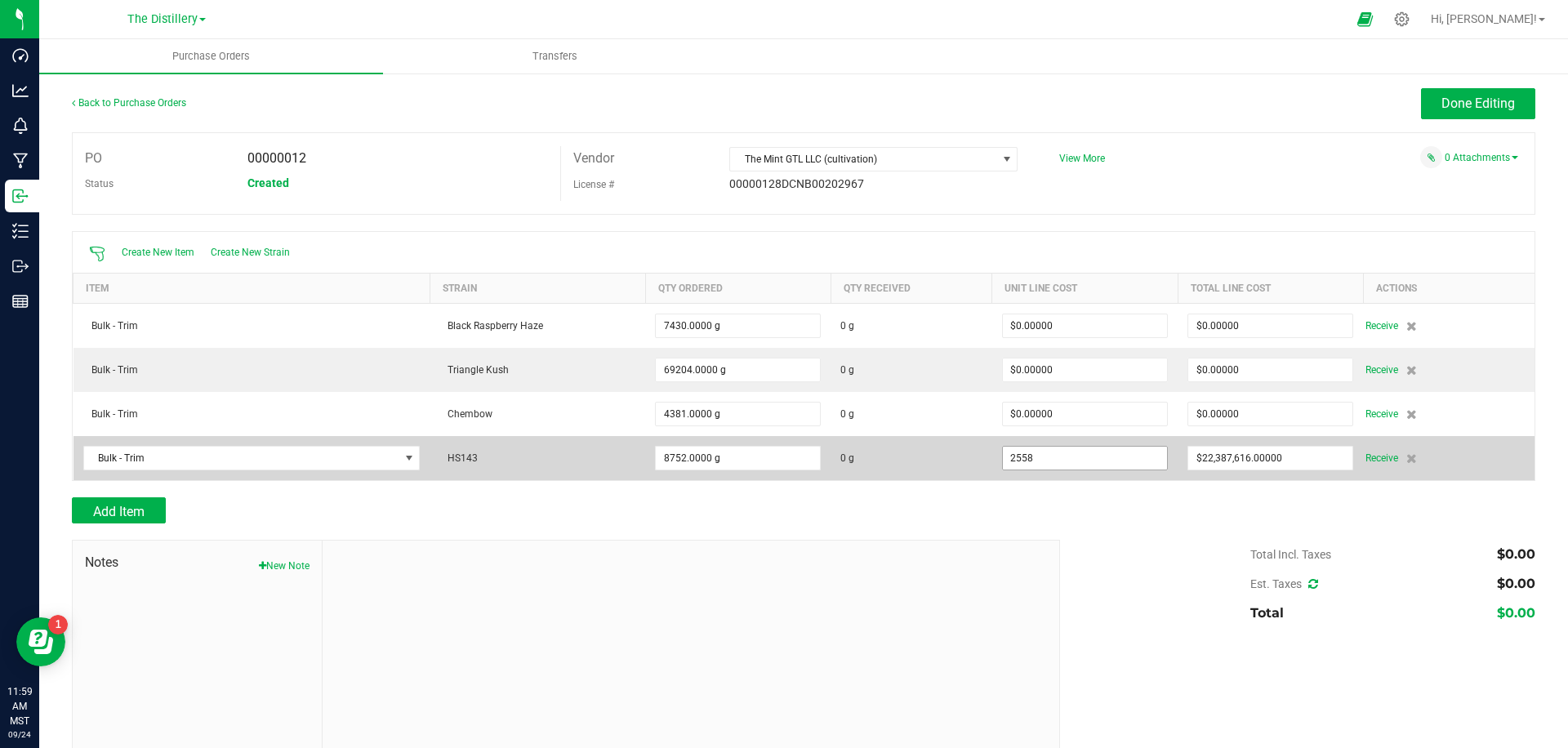
click at [1080, 461] on input "2558" at bounding box center [1085, 458] width 164 height 22
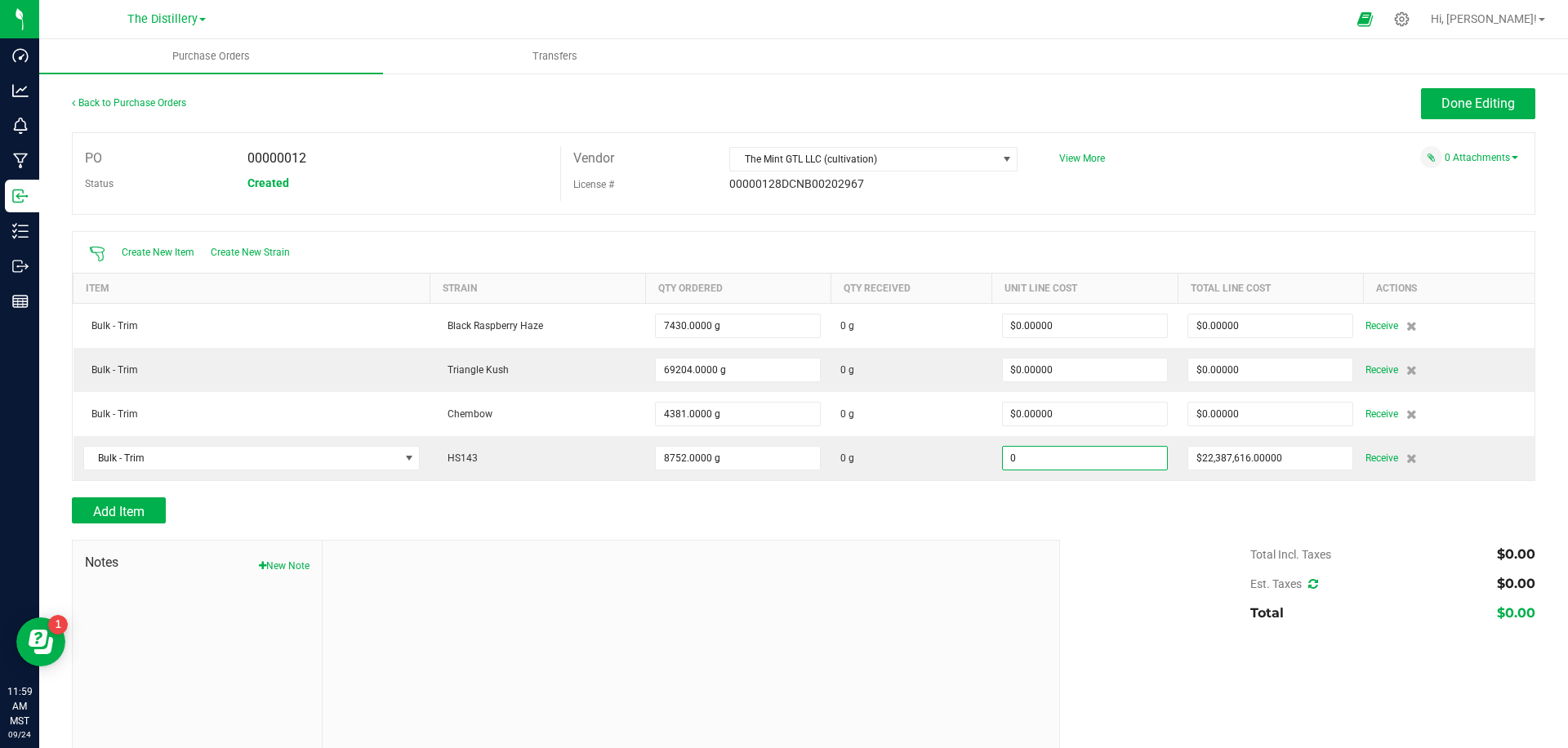
type input "$0.00000"
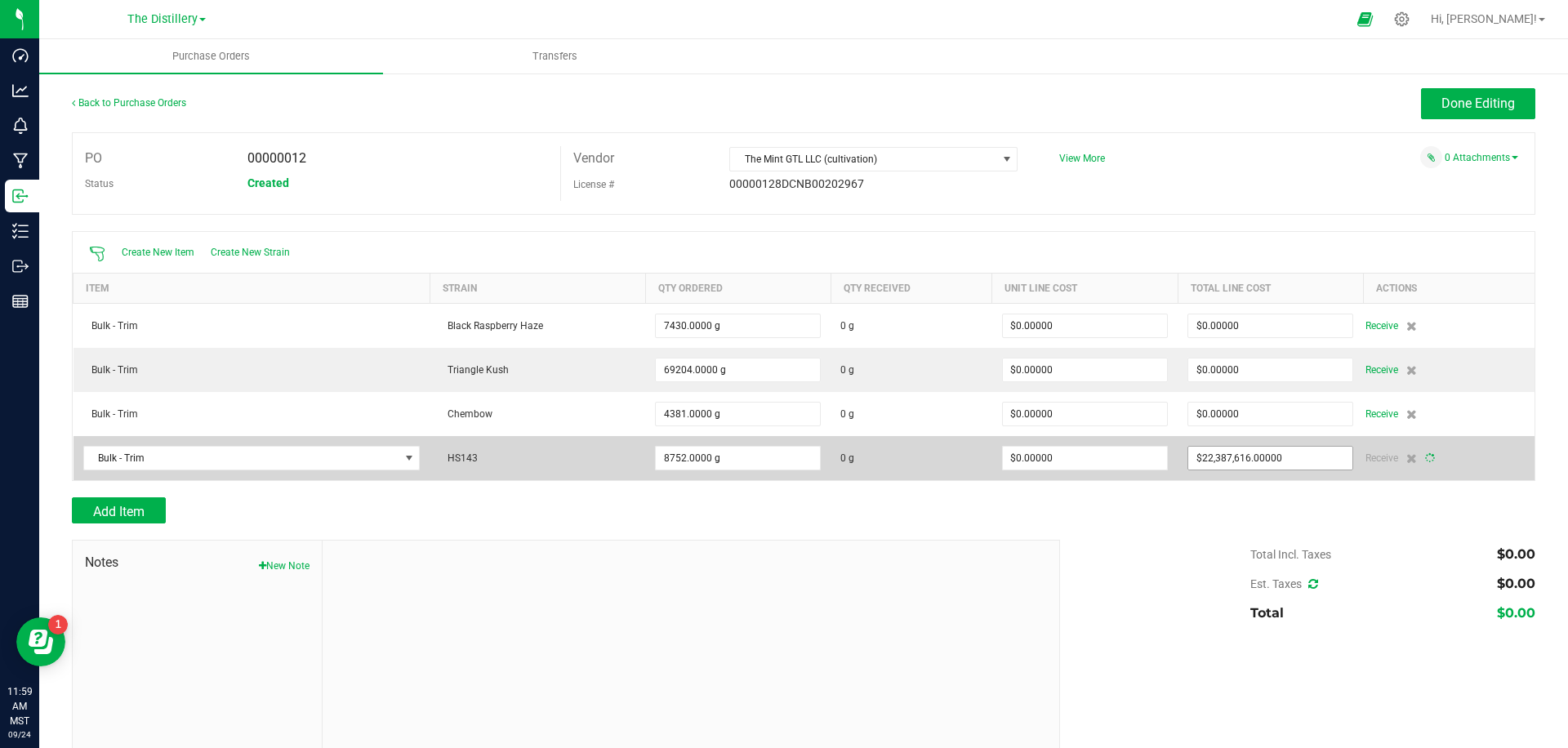
drag, startPoint x: 1086, startPoint y: 504, endPoint x: 1309, endPoint y: 454, distance: 228.5
click at [1088, 503] on div "Add Item" at bounding box center [804, 511] width 1464 height 26
type input "8752"
type input "$0.00000"
click at [1368, 457] on span "Receive" at bounding box center [1382, 458] width 32 height 20
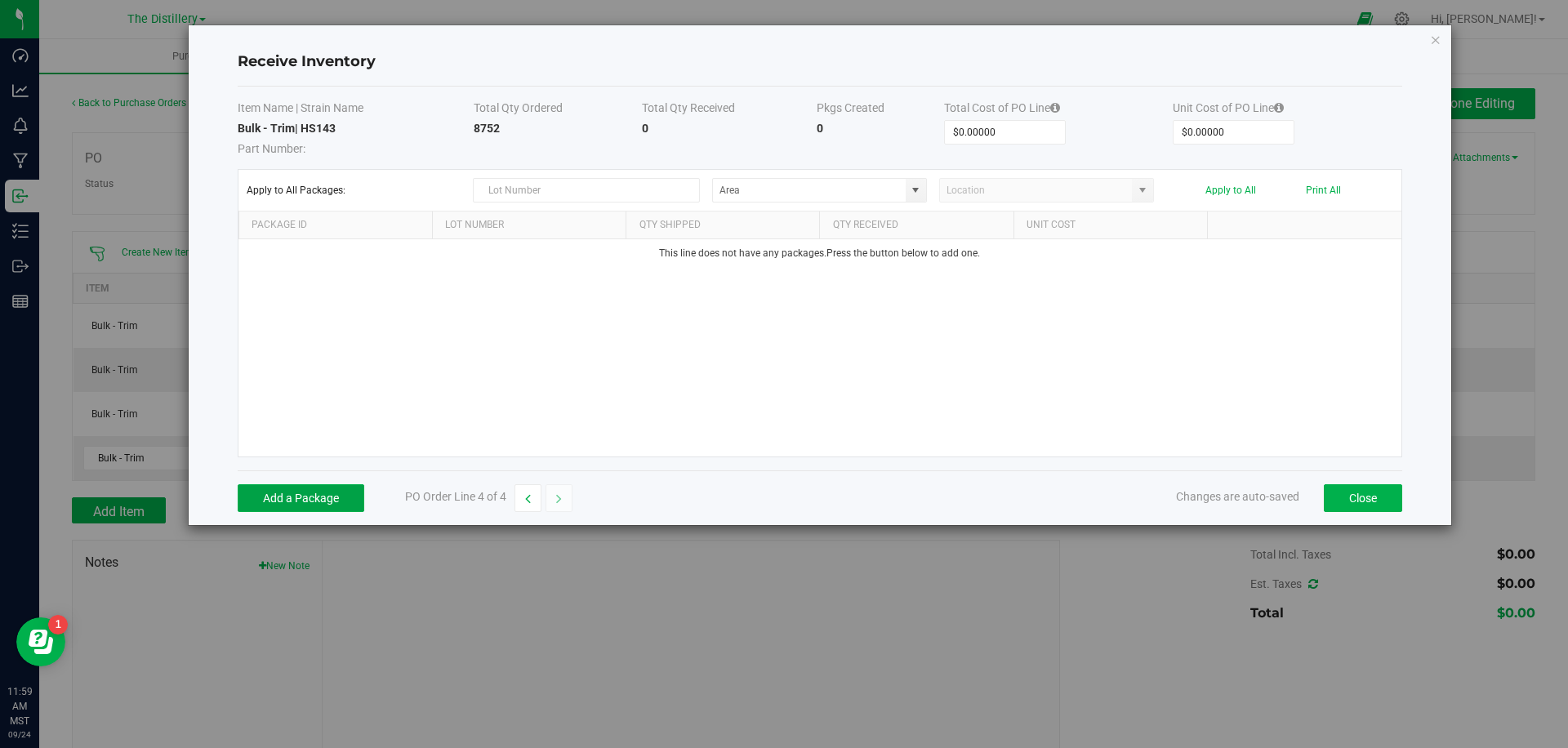
drag, startPoint x: 312, startPoint y: 502, endPoint x: 512, endPoint y: 478, distance: 201.4
click at [313, 502] on button "Add a Package" at bounding box center [301, 498] width 127 height 27
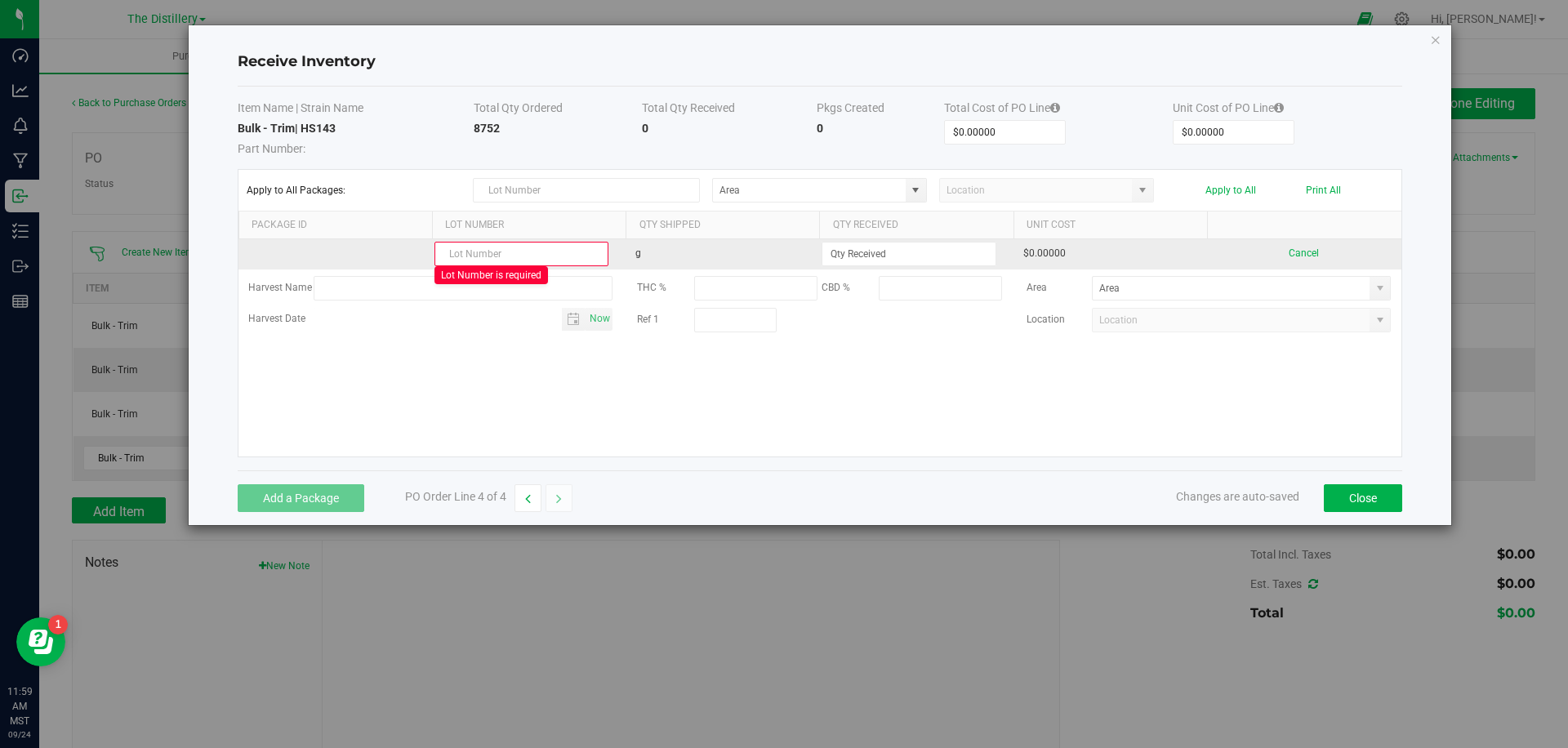
click at [537, 256] on input "text" at bounding box center [521, 254] width 174 height 24
paste input "PLTC 0611 F207"
type input "PLTC 0611 F207"
drag, startPoint x: 846, startPoint y: 250, endPoint x: 863, endPoint y: 253, distance: 17.3
click at [846, 250] on input at bounding box center [909, 253] width 173 height 22
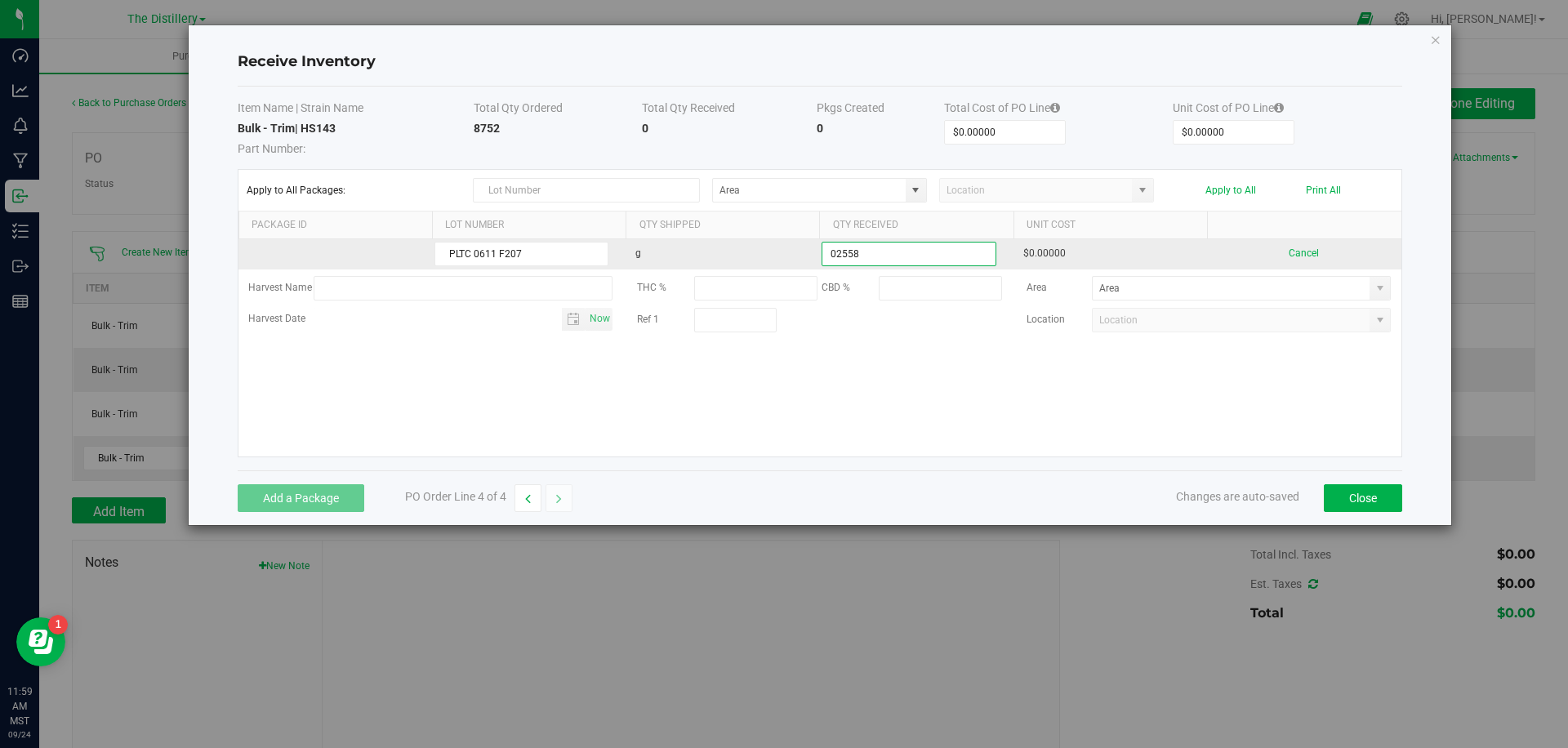
type input "2558.0000 g"
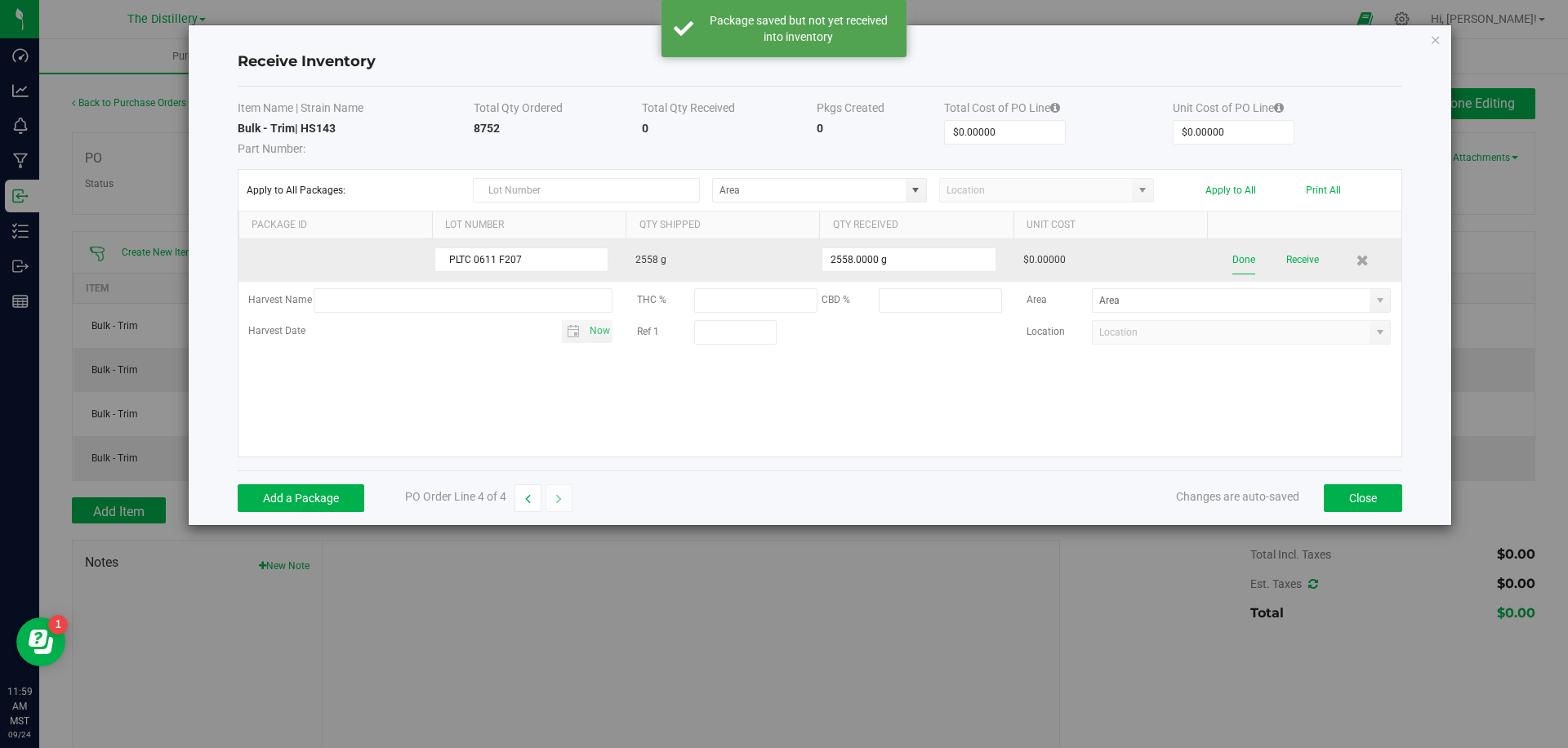
click at [1243, 265] on button "Done" at bounding box center [1244, 260] width 22 height 28
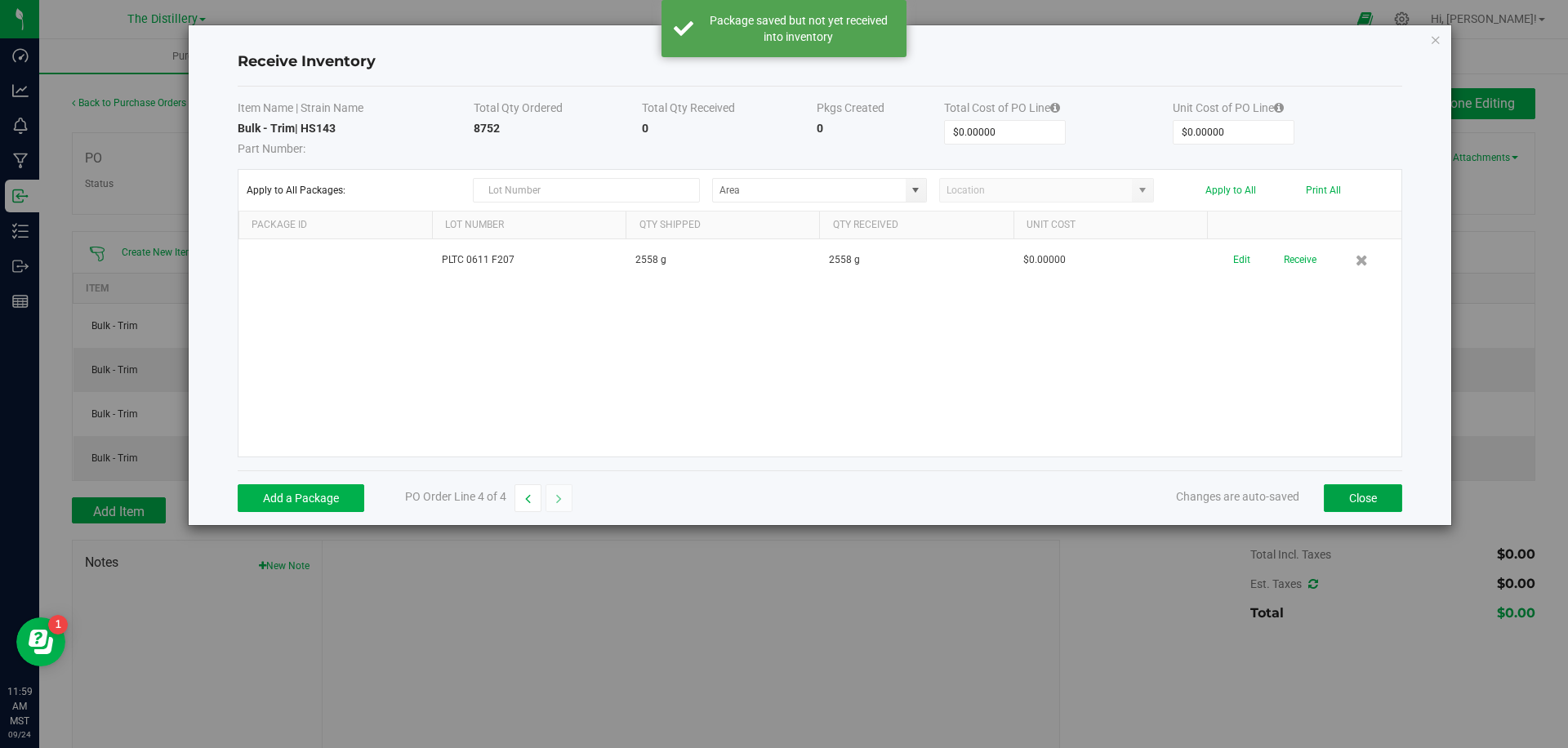
click at [1364, 497] on button "Close" at bounding box center [1363, 498] width 78 height 27
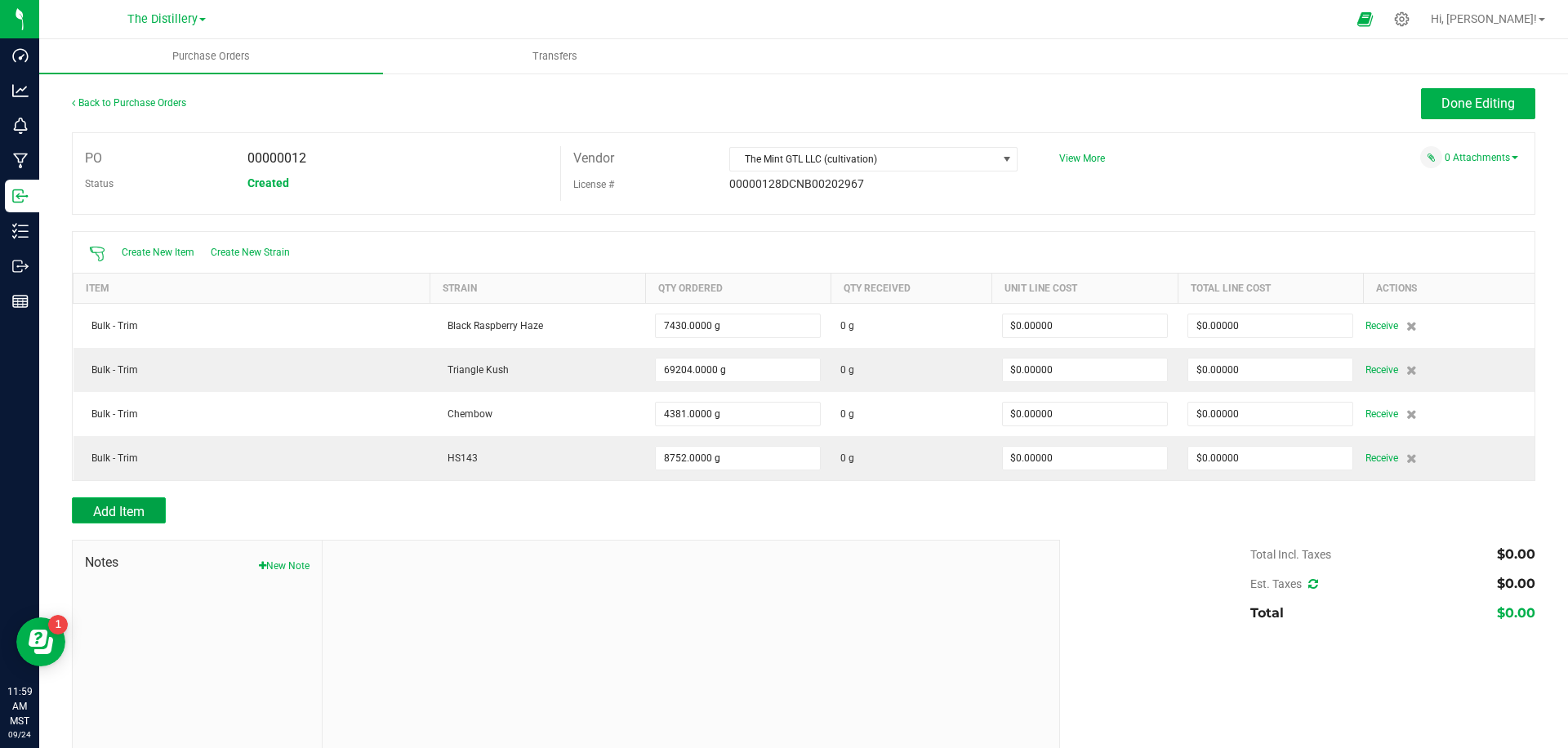
click at [117, 515] on span "Add Item" at bounding box center [118, 512] width 52 height 16
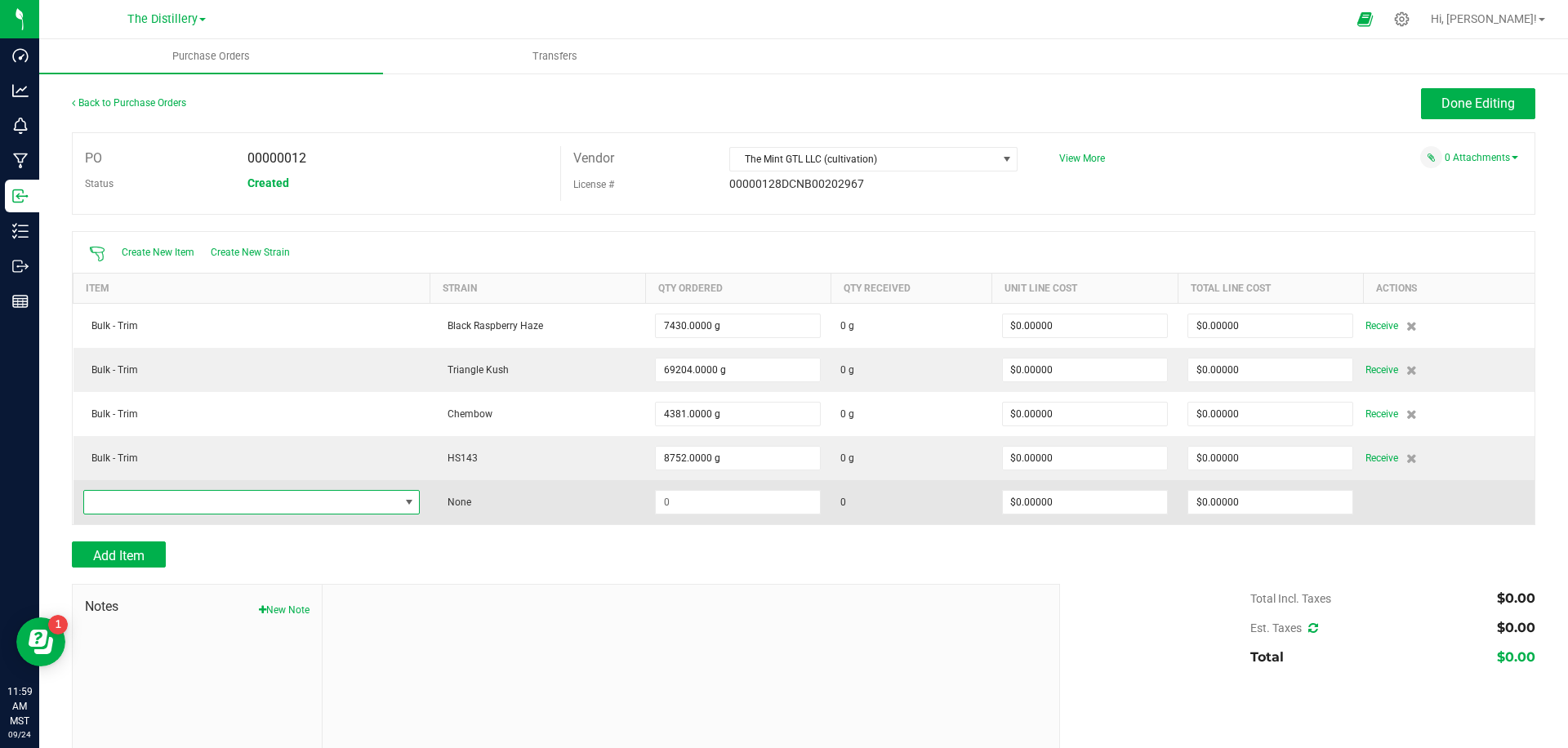
click at [210, 505] on span "NO DATA FOUND" at bounding box center [241, 502] width 315 height 22
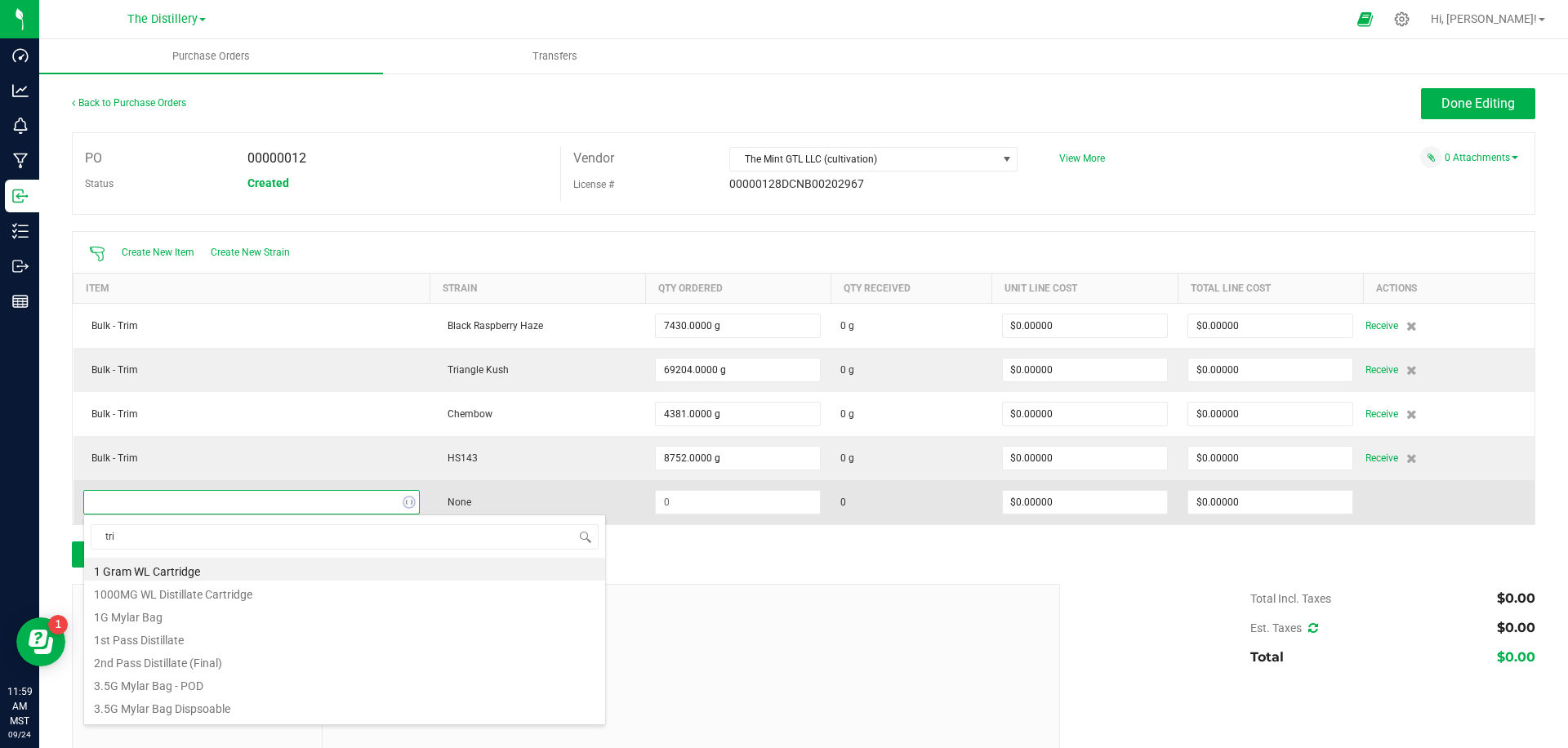
type input "trim"
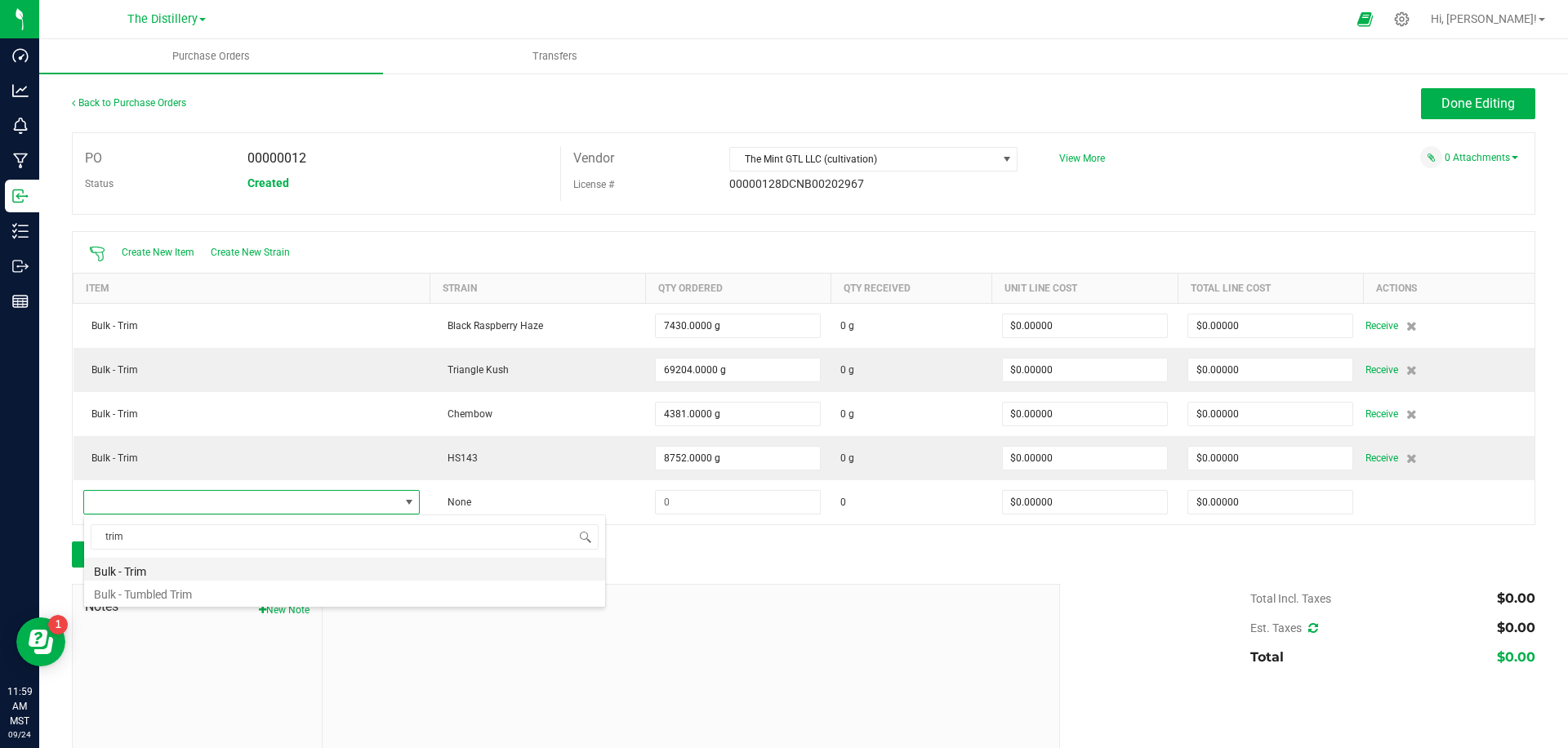
click at [149, 571] on li "Bulk - Trim" at bounding box center [345, 568] width 521 height 22
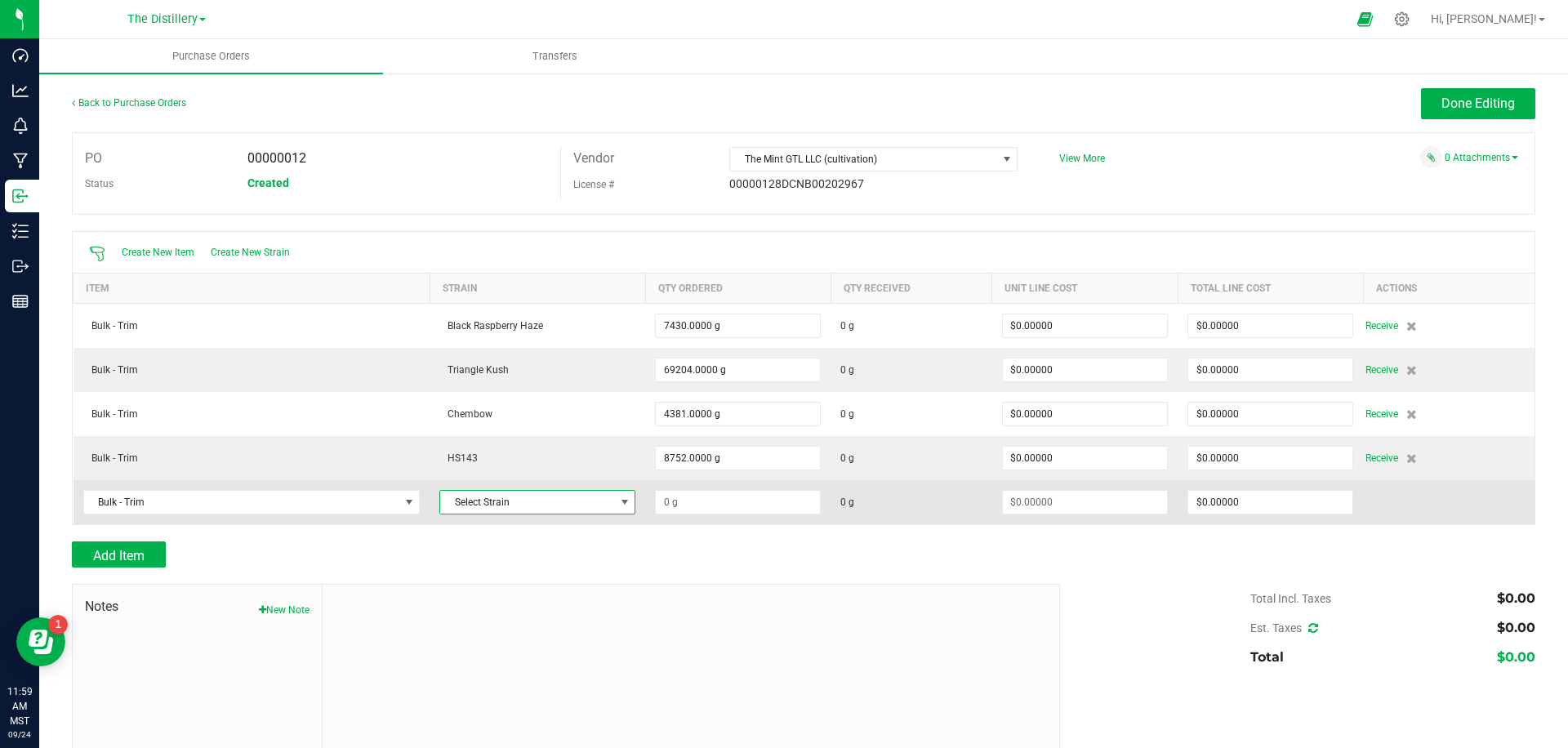
click at [545, 506] on span "Select Strain" at bounding box center [527, 502] width 174 height 22
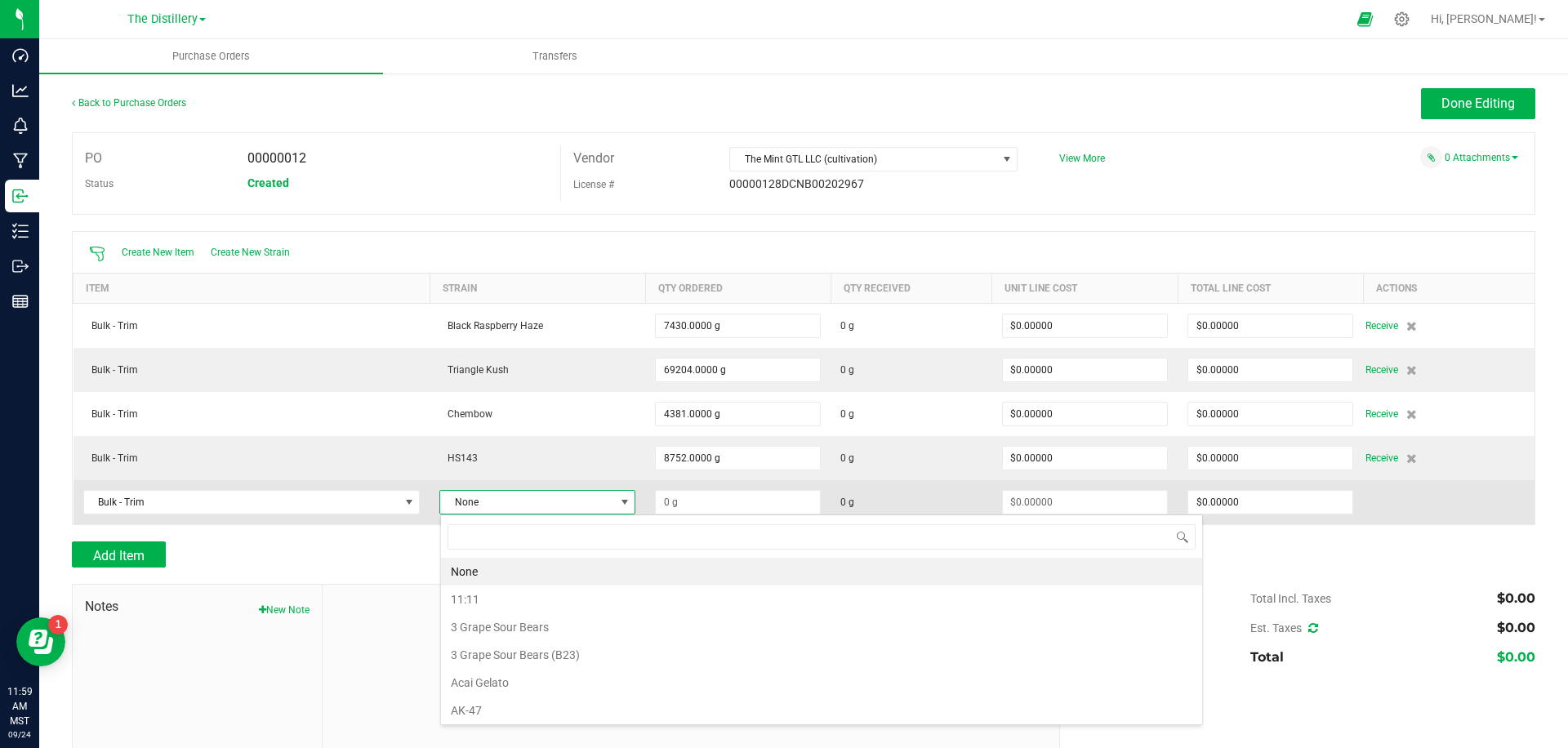
scroll to position [24, 196]
type input "hype t"
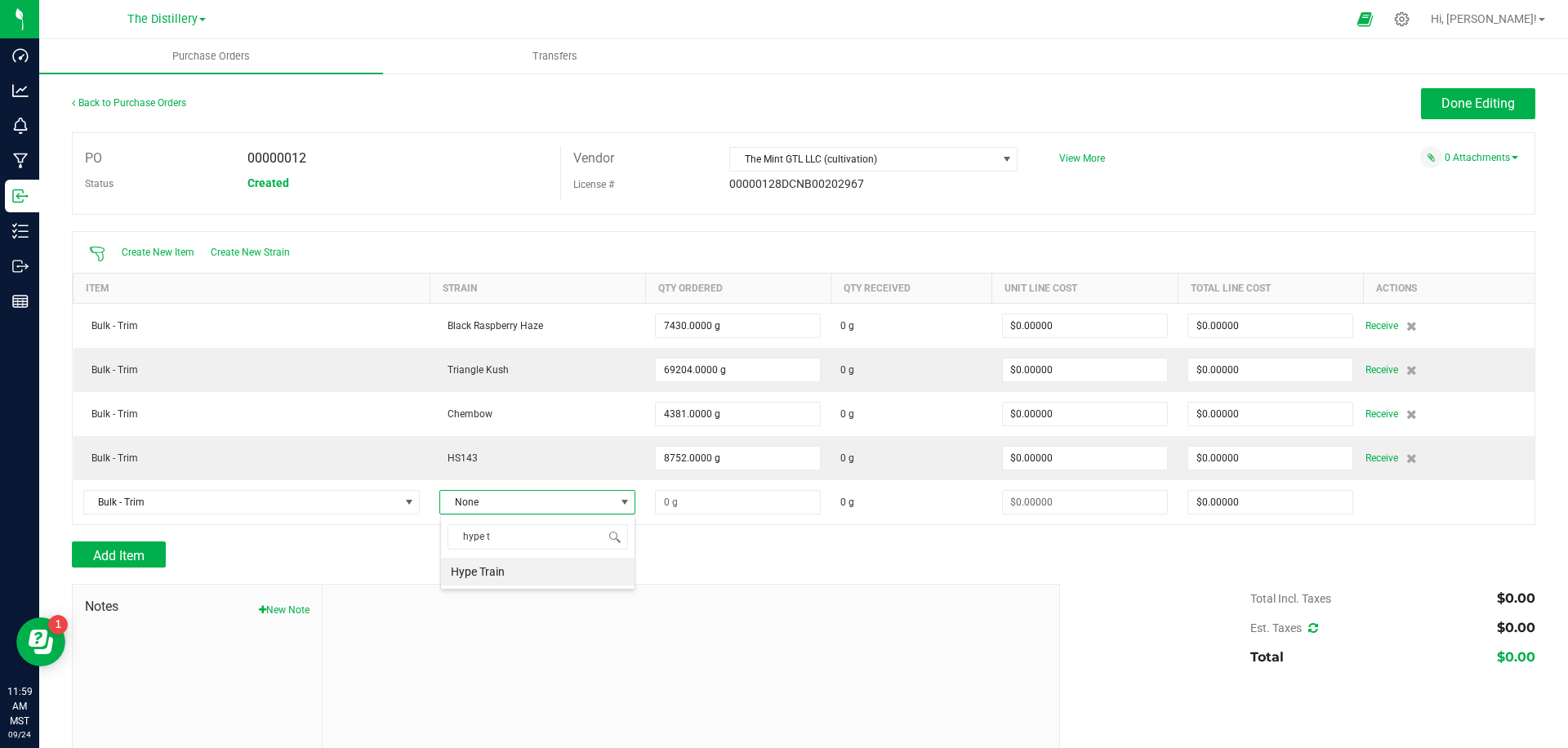
drag, startPoint x: 544, startPoint y: 571, endPoint x: 627, endPoint y: 543, distance: 87.6
click at [545, 571] on li "Hype Train" at bounding box center [538, 571] width 193 height 27
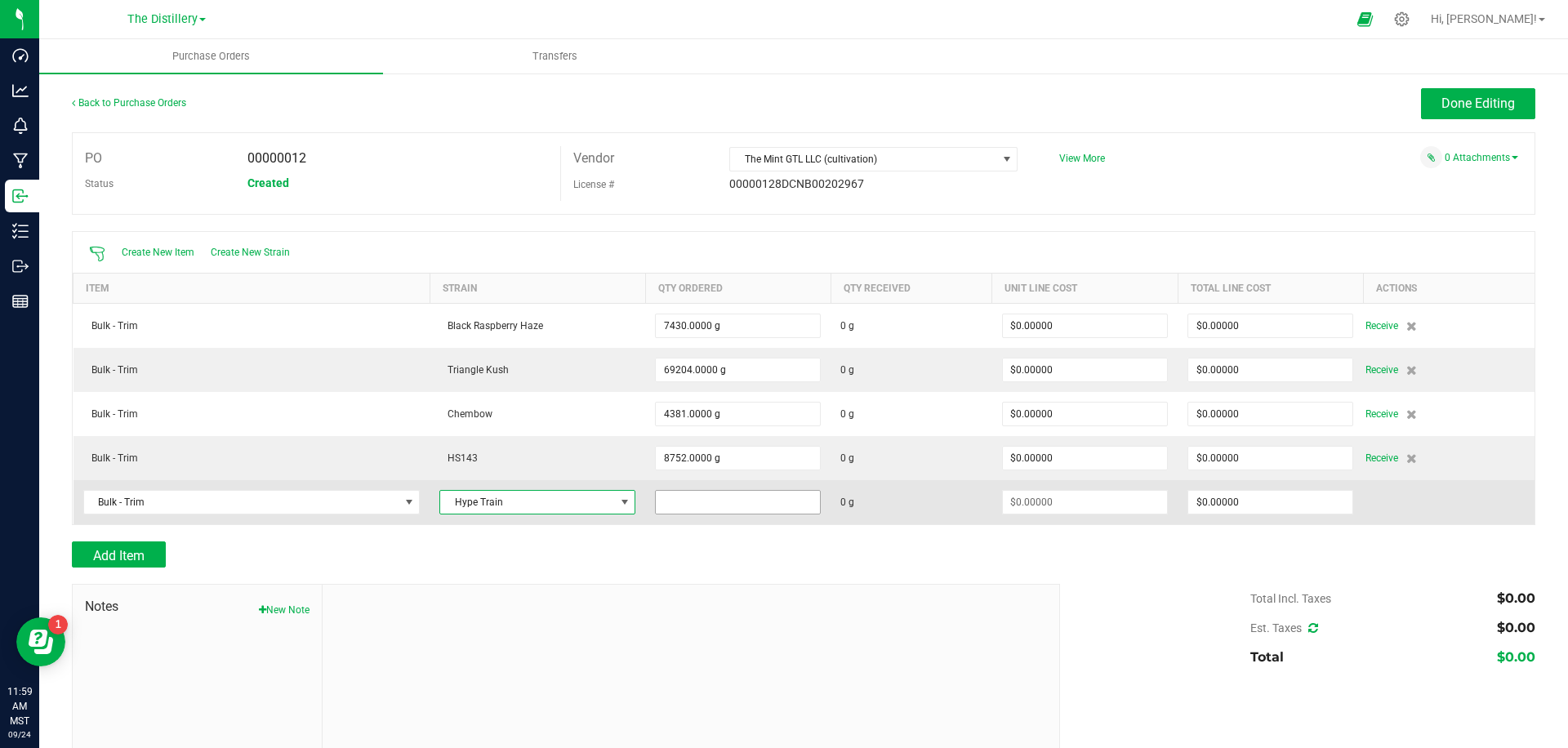
click at [743, 506] on input at bounding box center [738, 502] width 164 height 22
click at [728, 496] on input at bounding box center [738, 502] width 164 height 22
click at [714, 503] on input at bounding box center [738, 502] width 164 height 22
drag, startPoint x: 748, startPoint y: 535, endPoint x: 745, endPoint y: 503, distance: 32.1
click at [748, 522] on div "Back to Purchase Orders Done Editing PO 00000012 Status Created Vendor The Mint…" at bounding box center [804, 446] width 1464 height 717
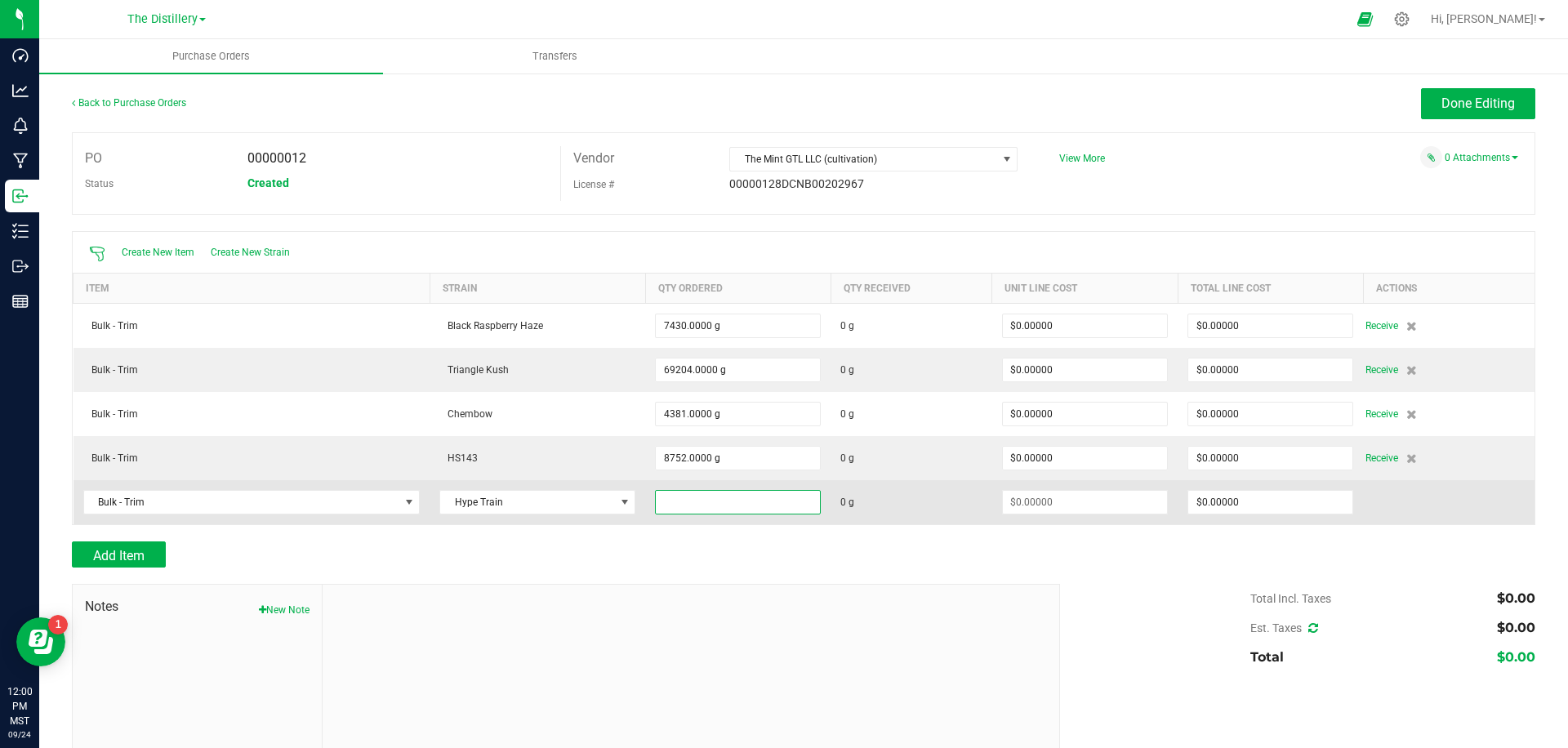
click at [745, 501] on input at bounding box center [738, 502] width 164 height 22
type input "8022.0000 g"
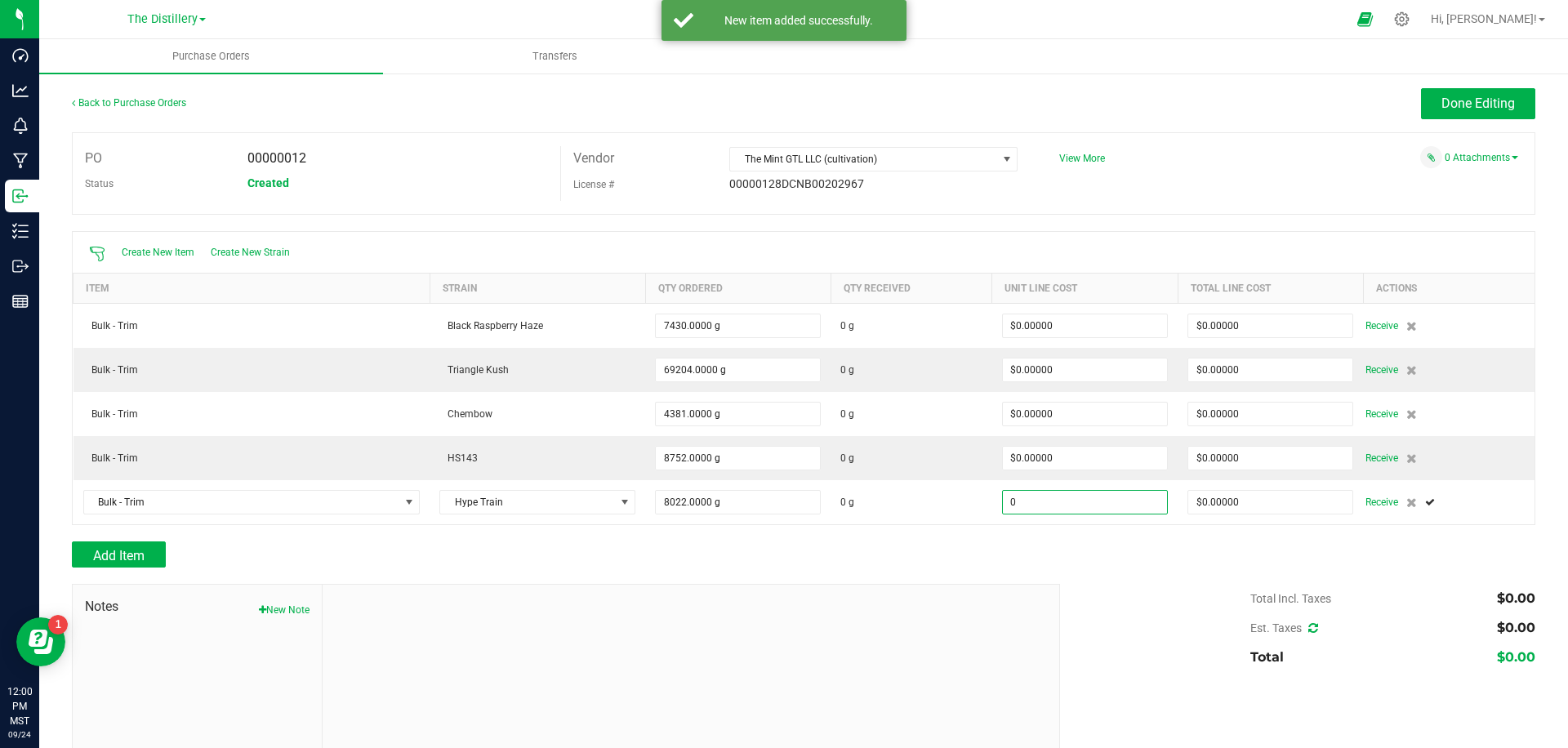
type input "$0.00000"
click at [989, 535] on div at bounding box center [804, 533] width 1464 height 17
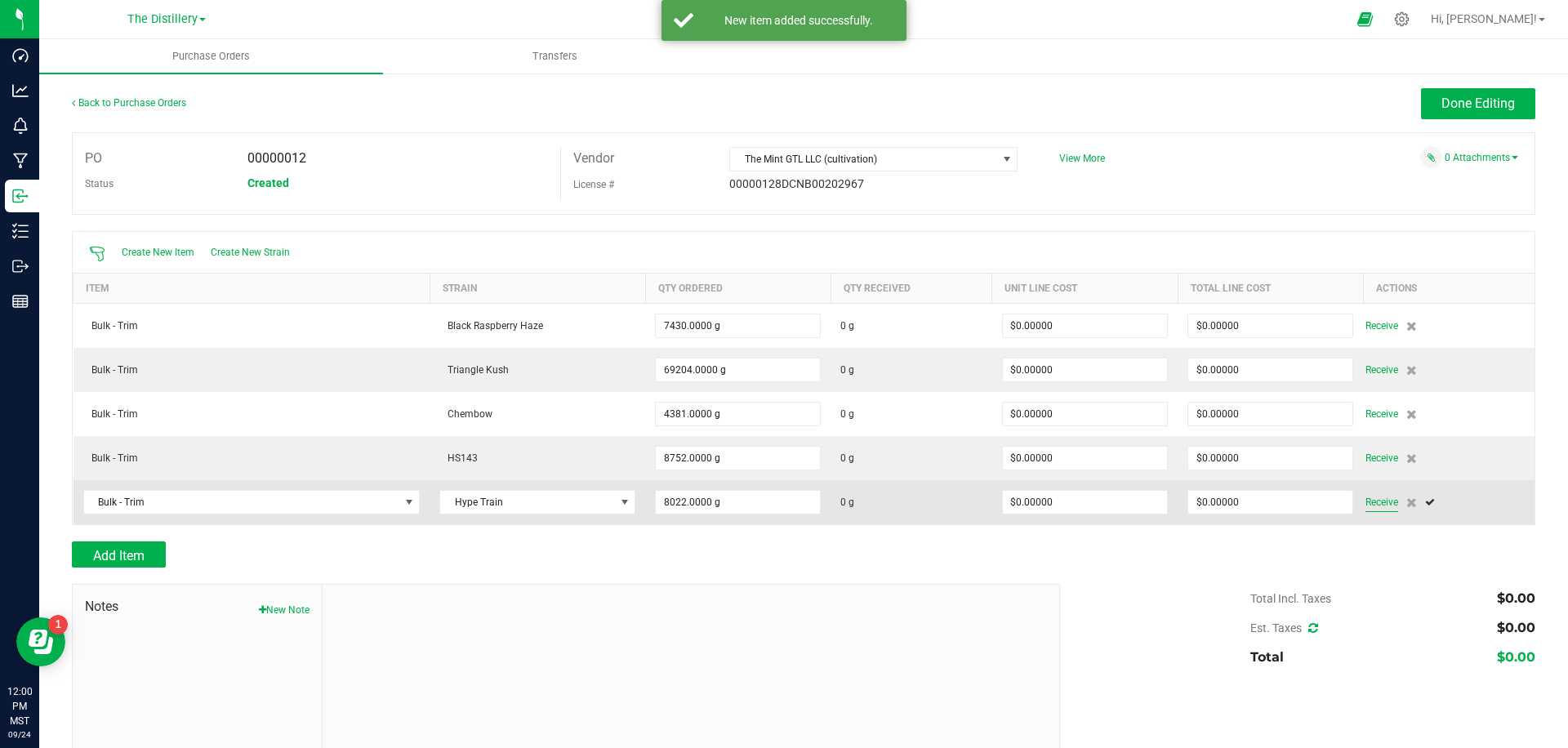
click at [1382, 503] on span "Receive" at bounding box center [1382, 503] width 32 height 20
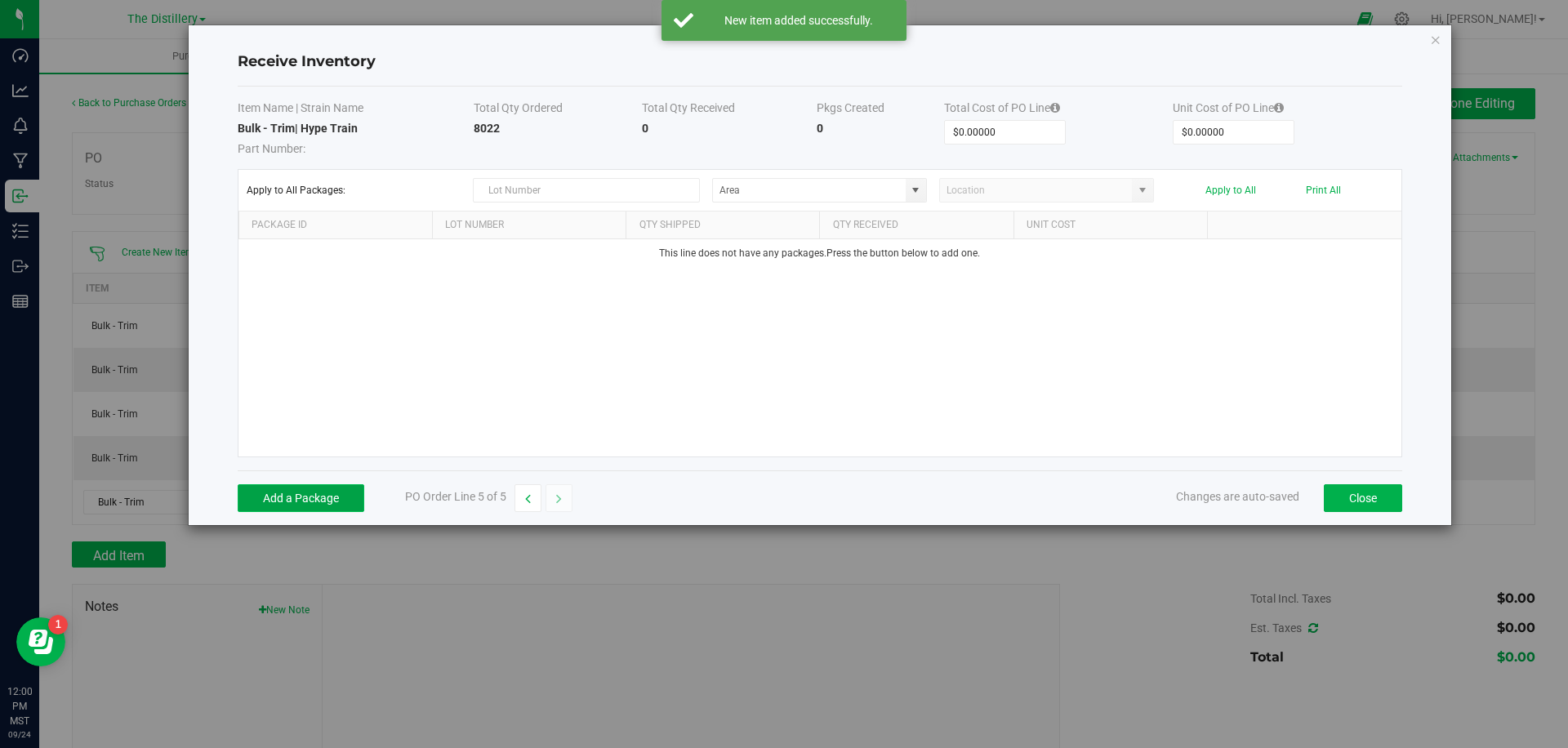
click at [297, 484] on button "Add a Package" at bounding box center [301, 498] width 127 height 27
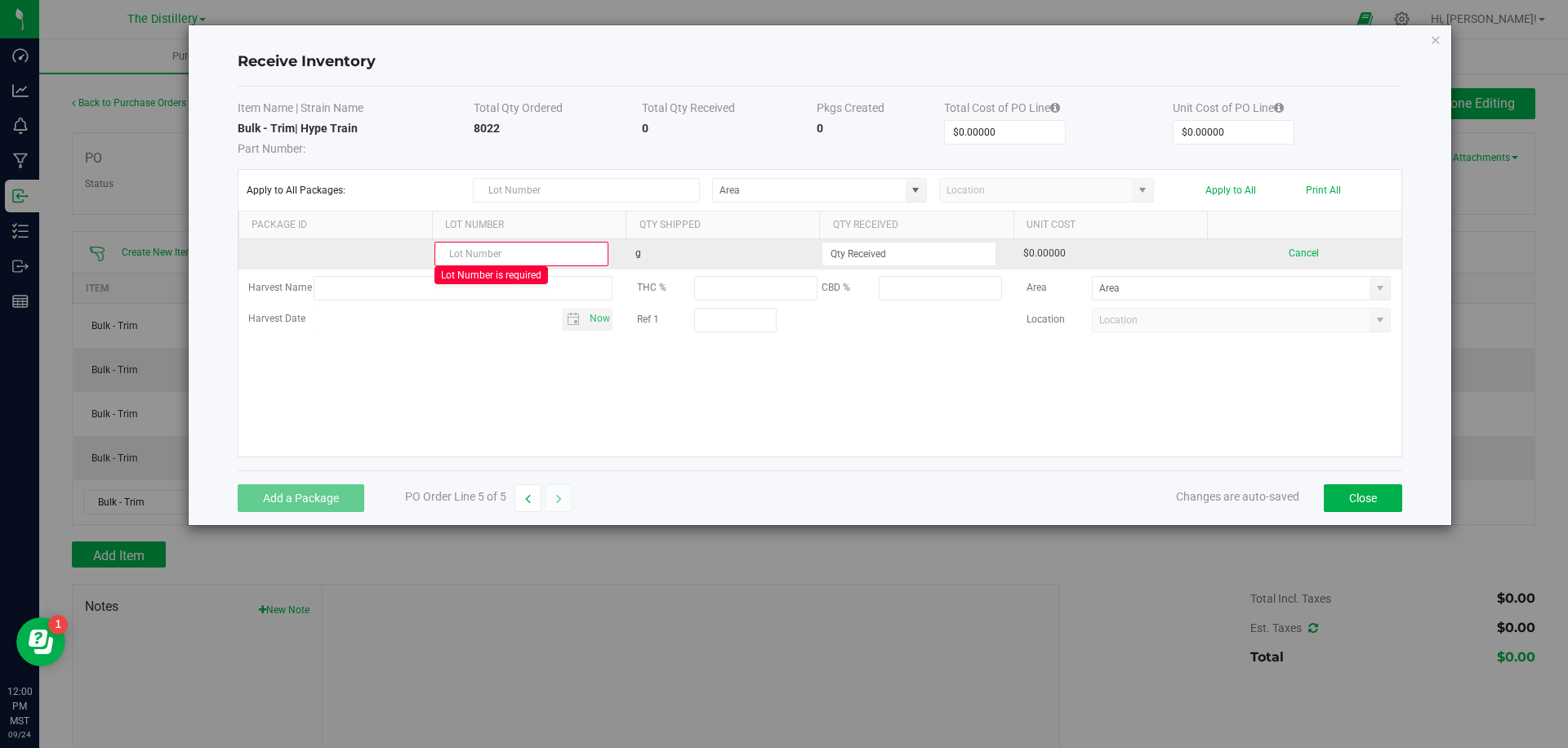
click at [540, 253] on input "text" at bounding box center [521, 254] width 174 height 24
paste input "HYPT 0715 F204"
type input "HYPT 0715 F204"
type input "8022.0000 g"
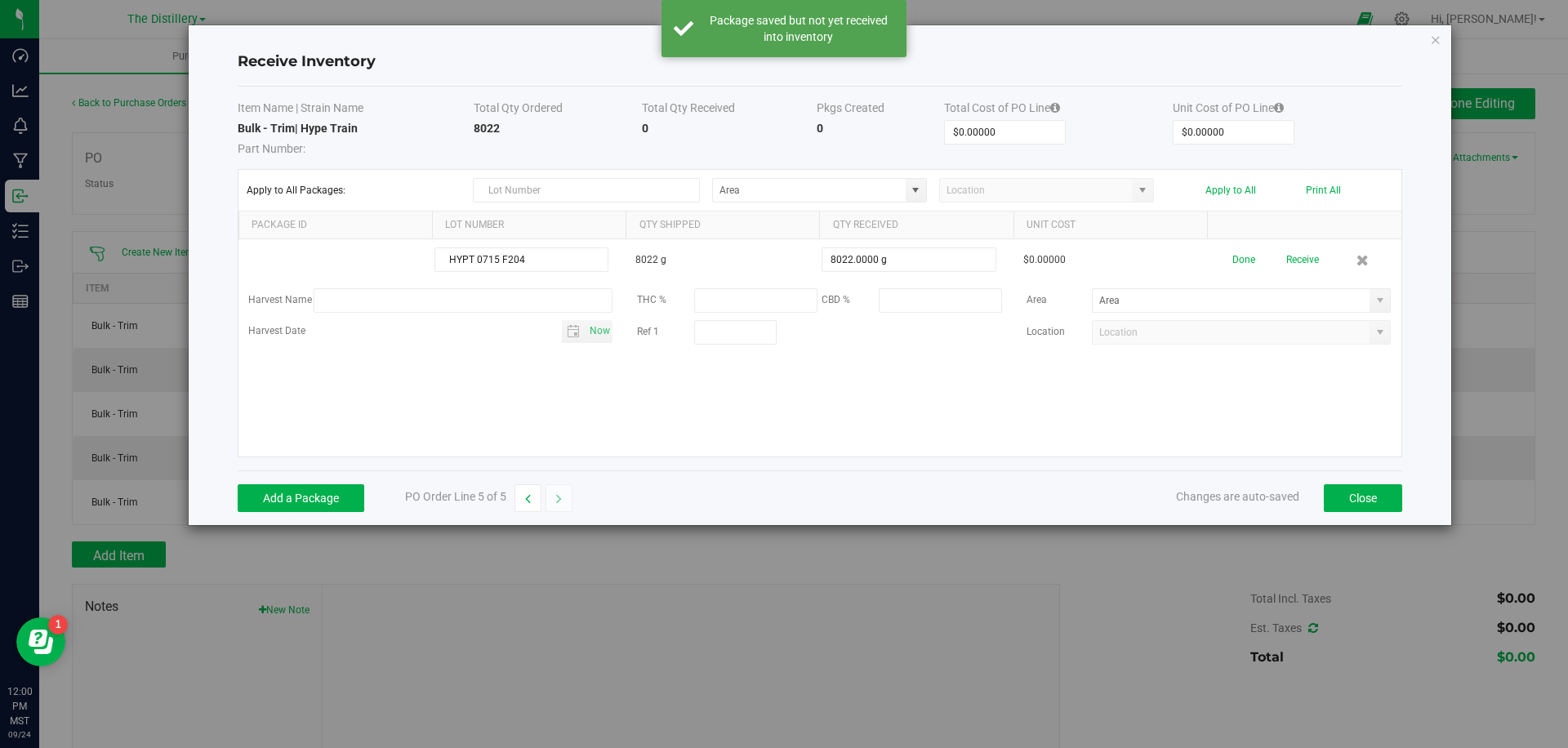
drag, startPoint x: 1238, startPoint y: 258, endPoint x: 1283, endPoint y: 348, distance: 100.6
click at [1238, 258] on button "Done" at bounding box center [1244, 260] width 22 height 28
click at [1346, 490] on button "Close" at bounding box center [1363, 498] width 78 height 27
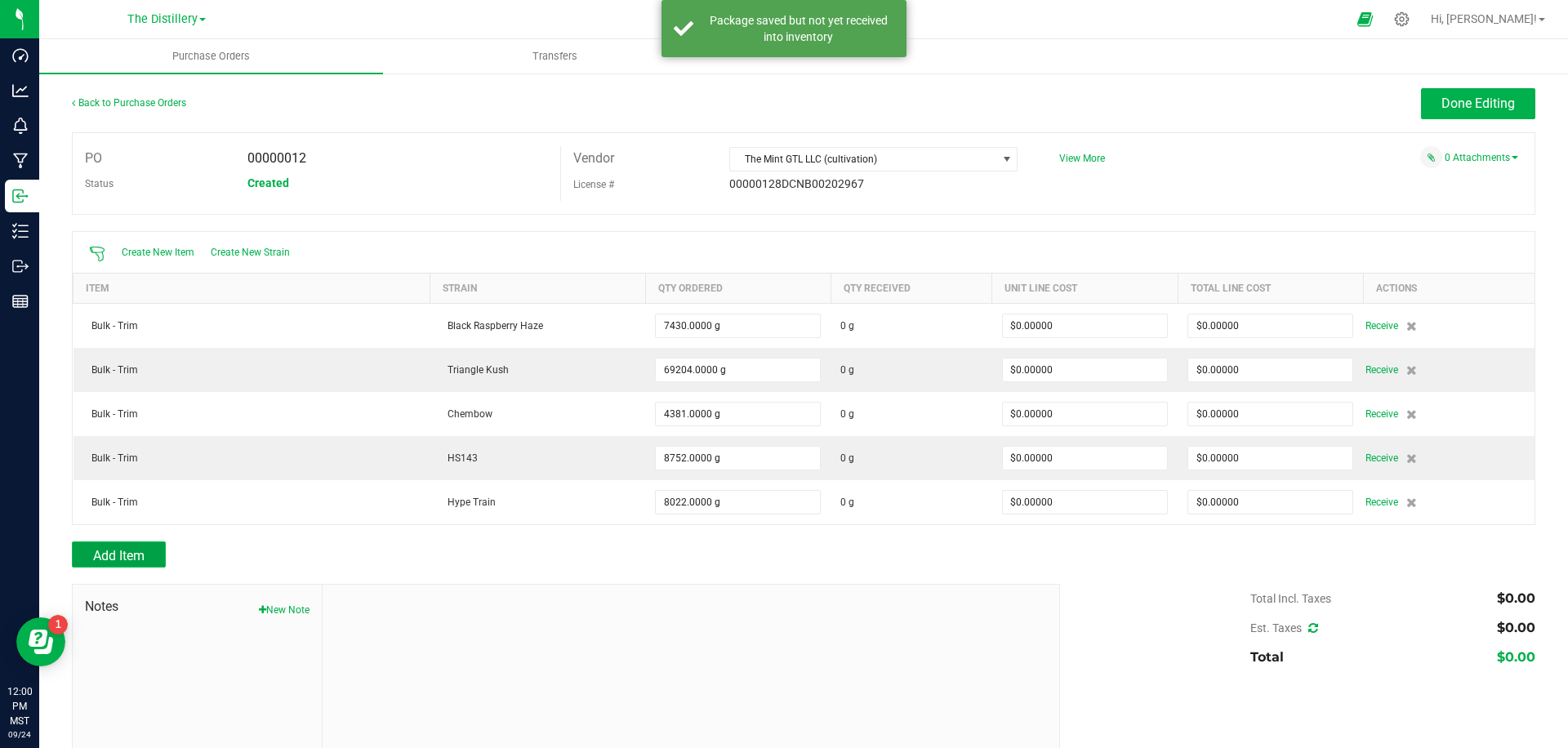
click at [123, 561] on span "Add Item" at bounding box center [118, 556] width 52 height 16
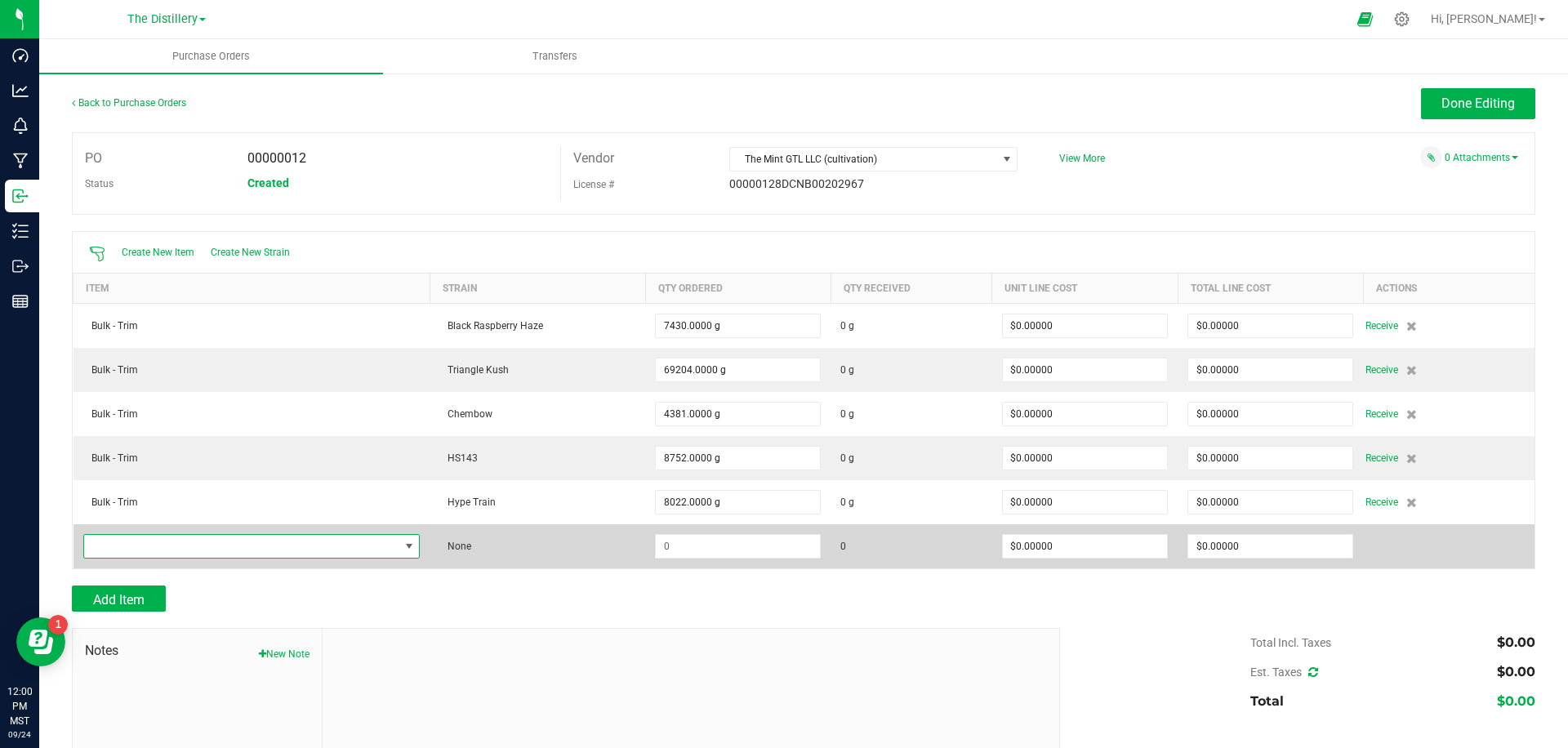
click at [123, 544] on span "NO DATA FOUND" at bounding box center [241, 546] width 315 height 22
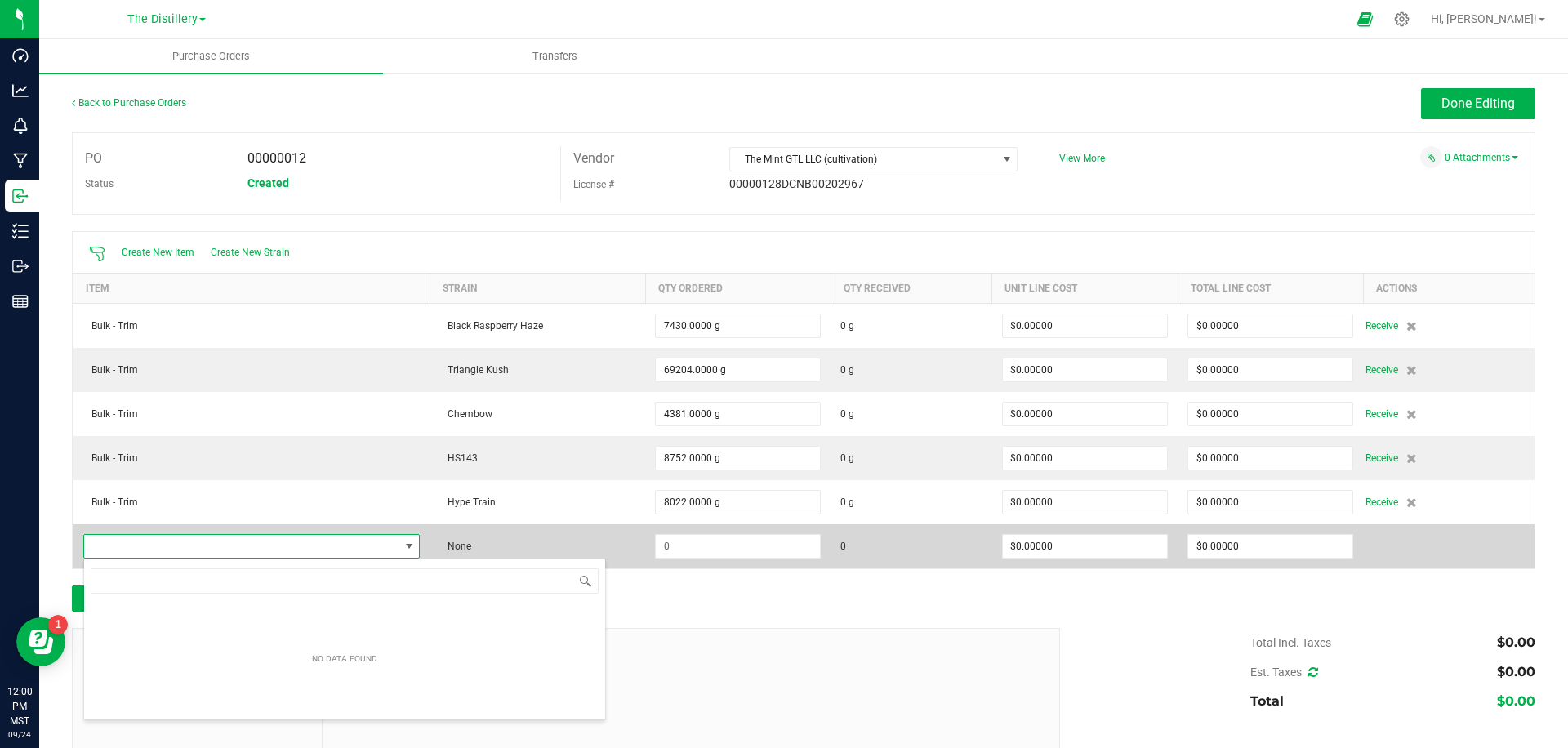
scroll to position [24, 338]
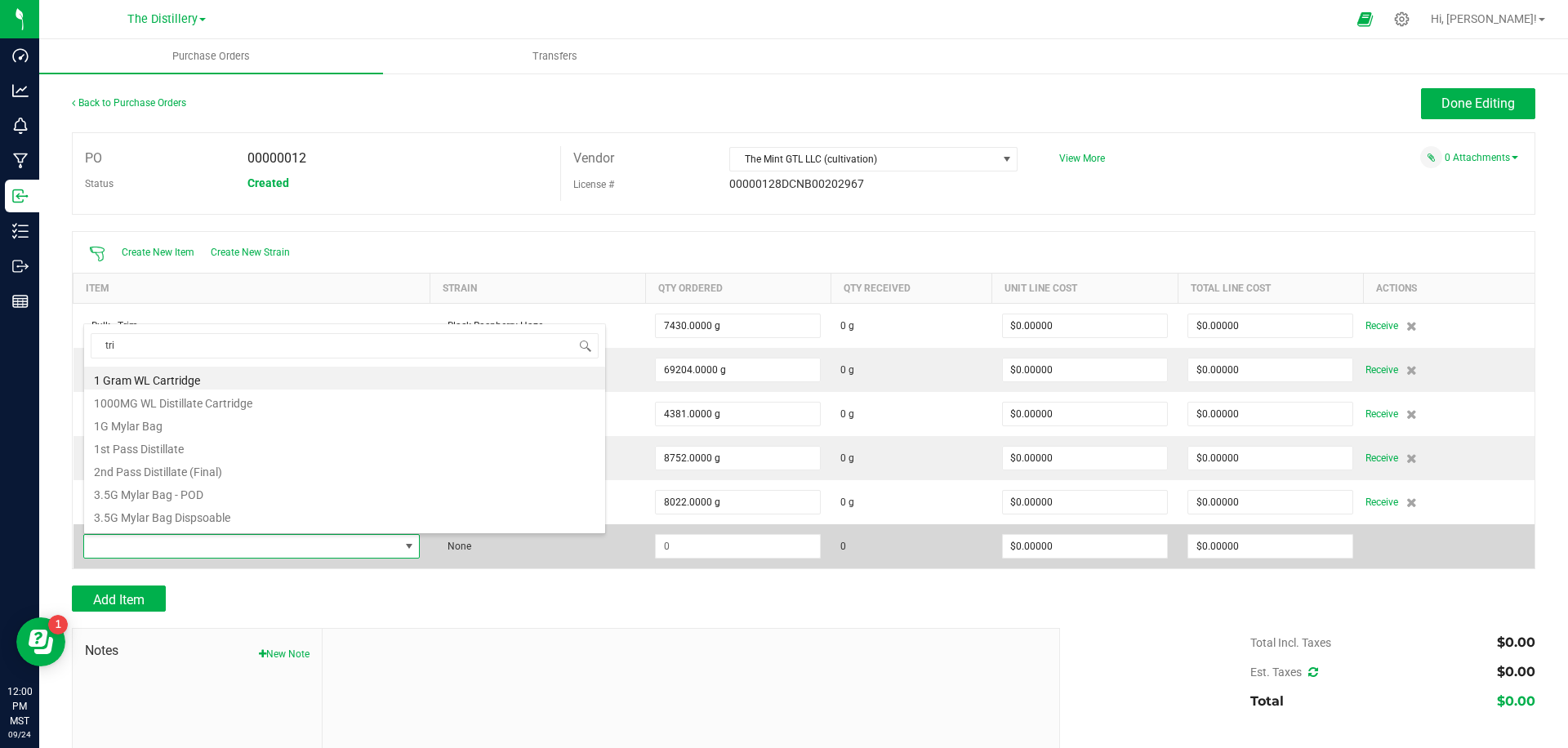
type input "trim"
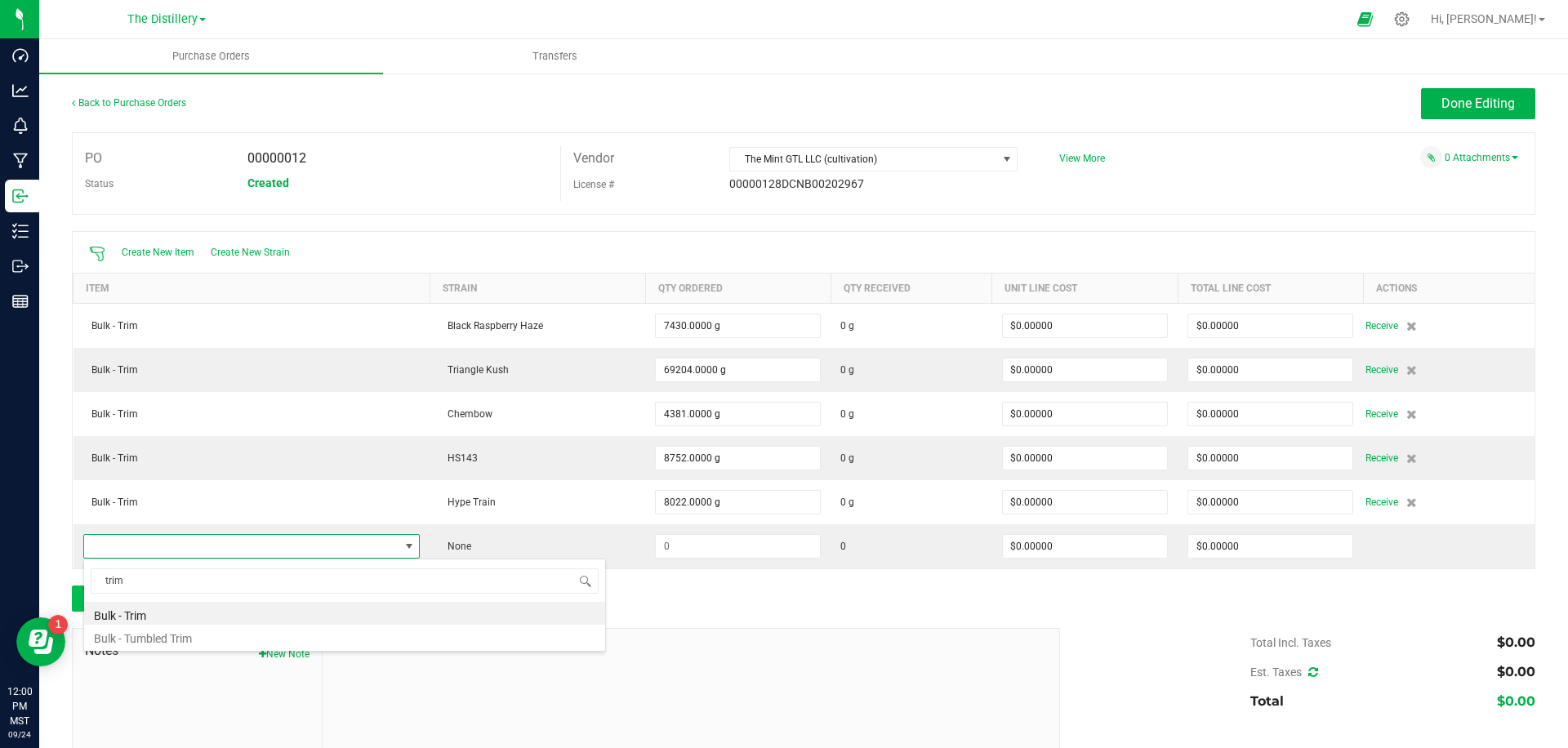
click at [128, 611] on li "Bulk - Trim" at bounding box center [345, 613] width 521 height 22
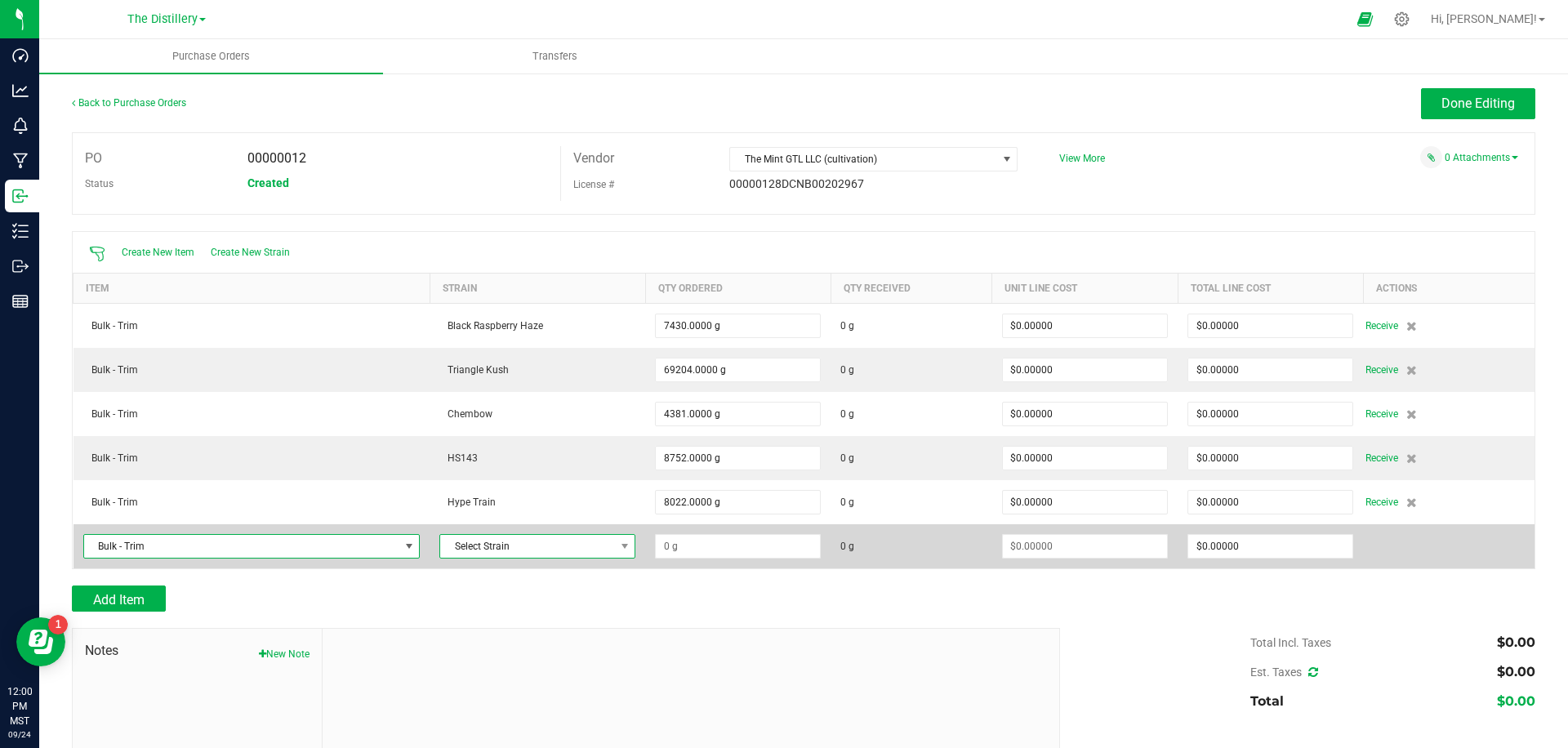
click at [549, 556] on span "Select Strain" at bounding box center [527, 546] width 174 height 22
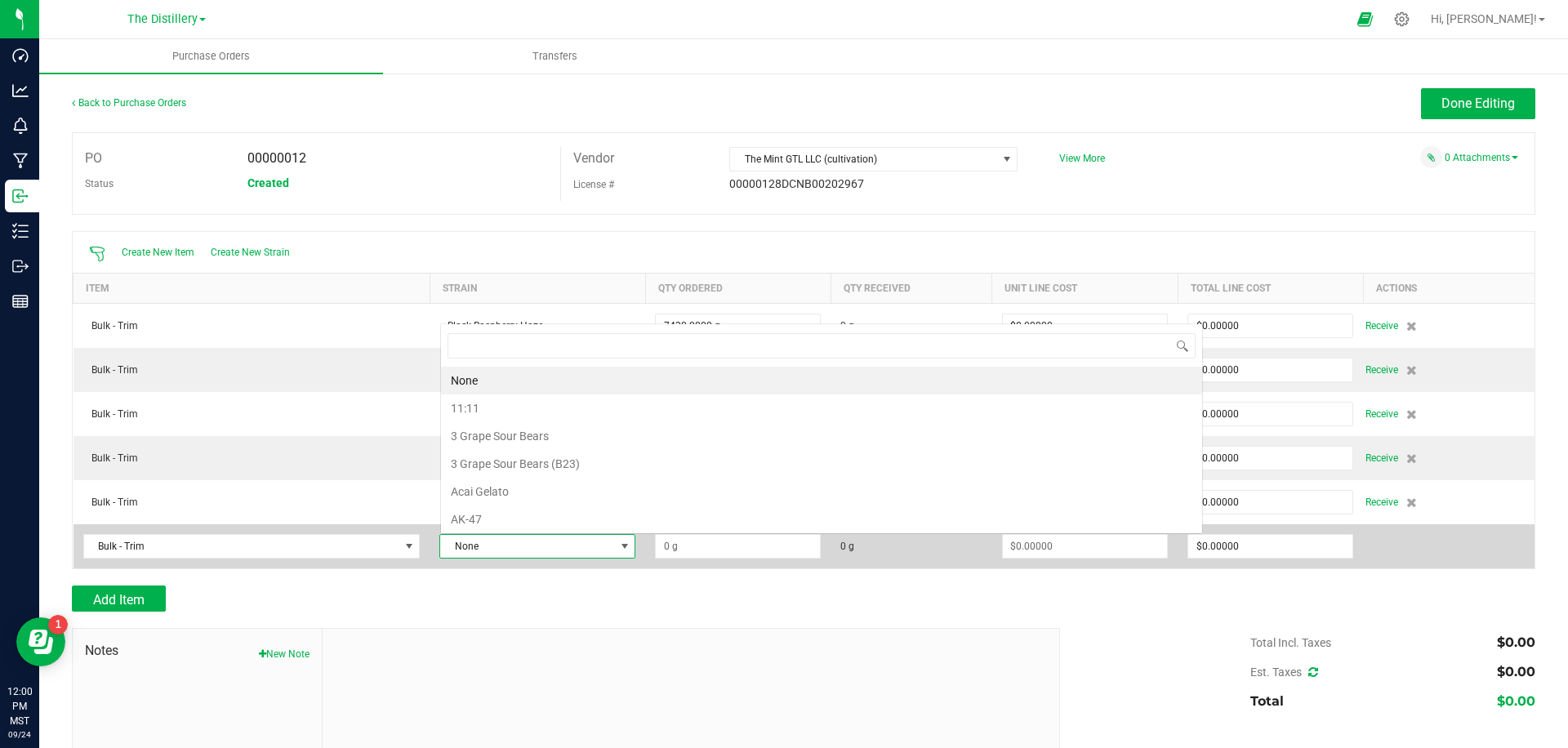
scroll to position [24, 196]
type input "kush min"
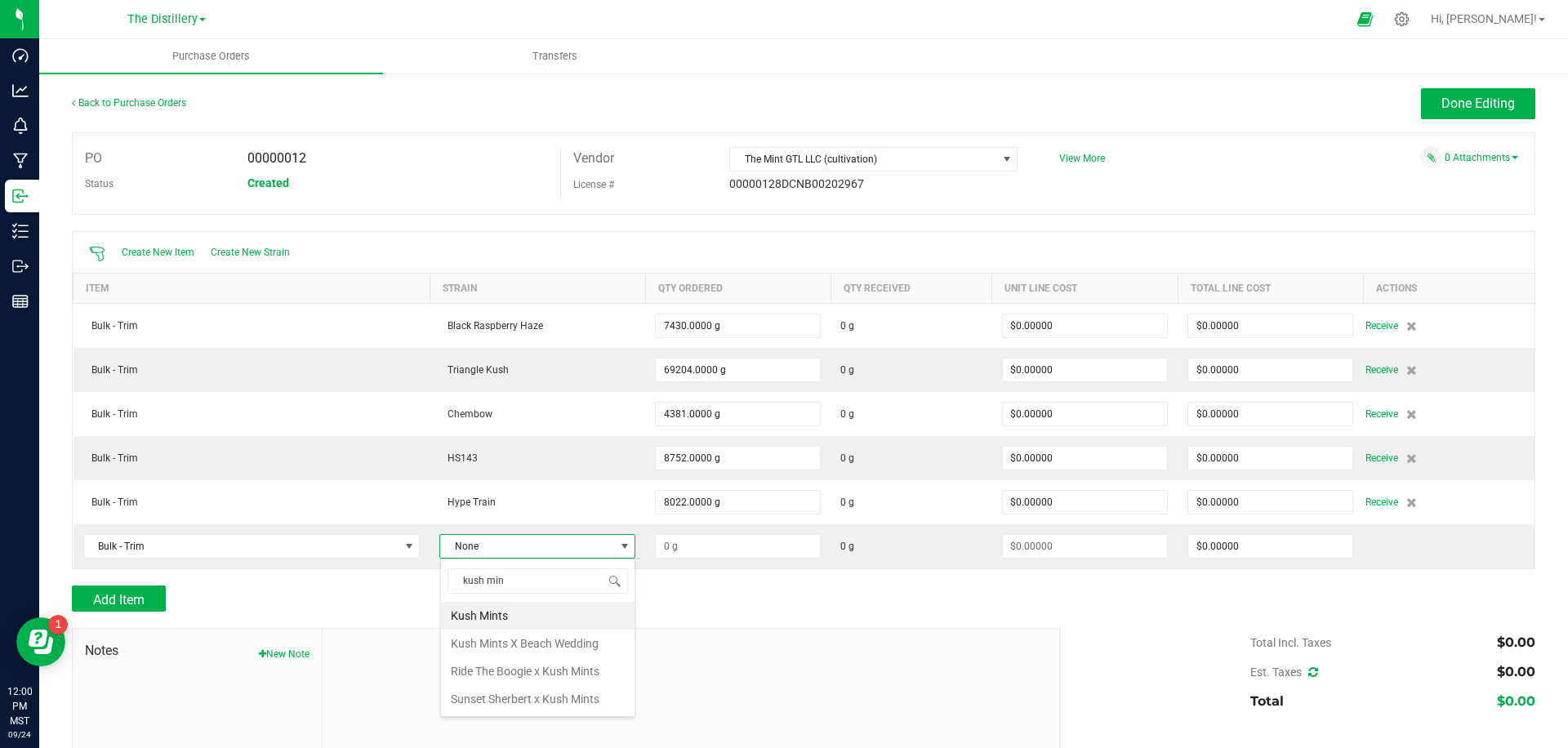
click at [475, 618] on li "Kush Mints" at bounding box center [538, 616] width 193 height 27
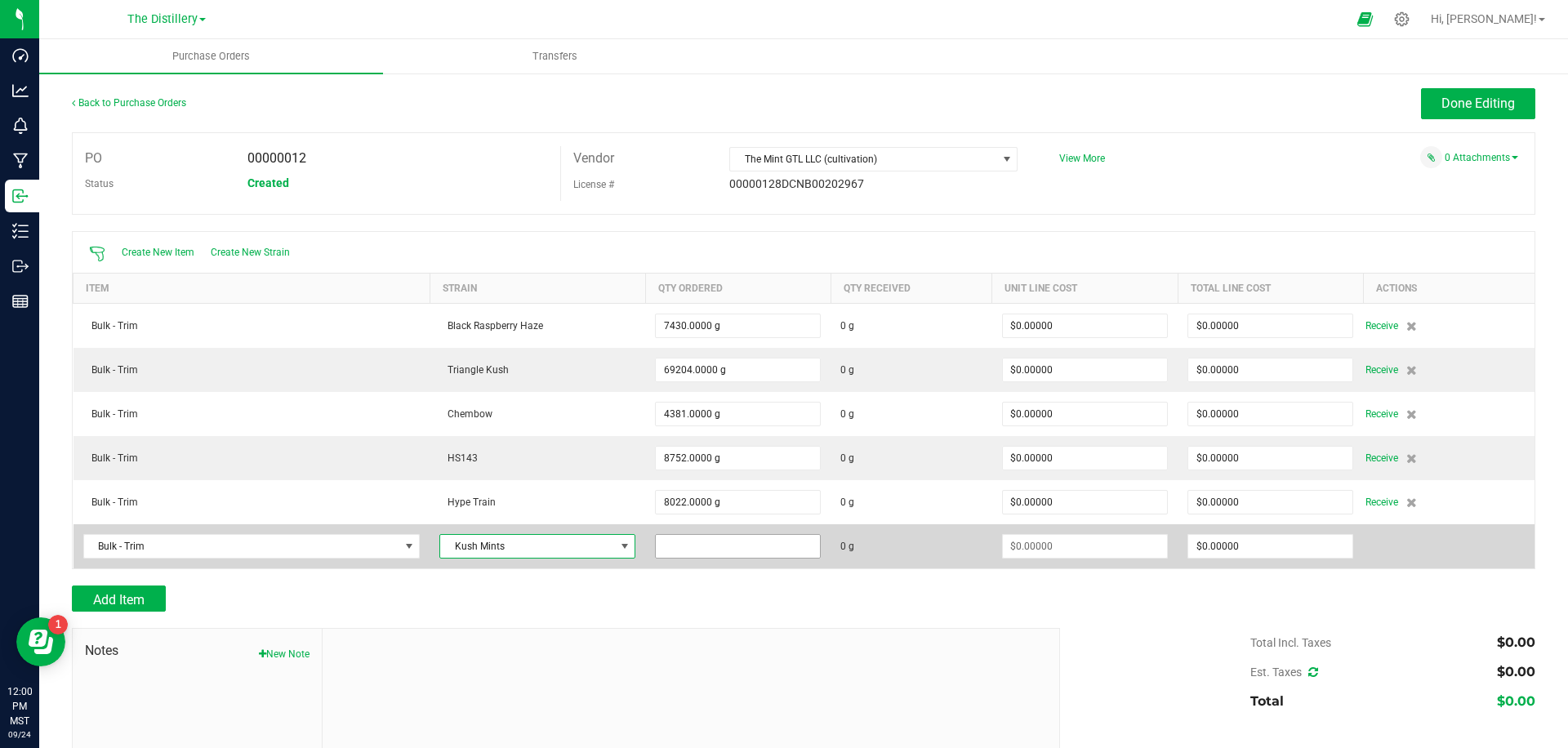
click at [747, 548] on input at bounding box center [738, 546] width 164 height 22
type input "5000.0000 g"
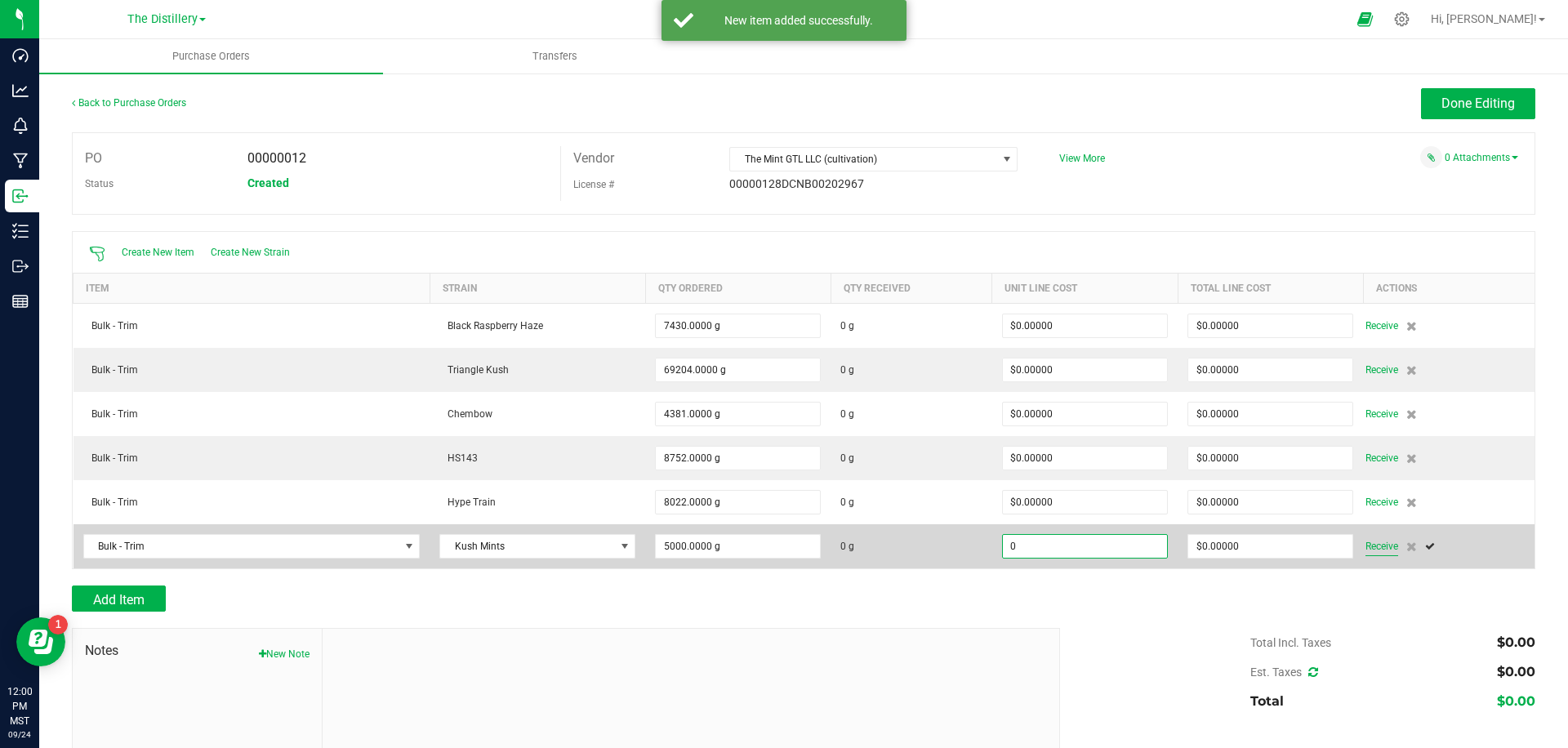
type input "$0.00000"
click at [1389, 548] on span "Receive" at bounding box center [1382, 547] width 32 height 20
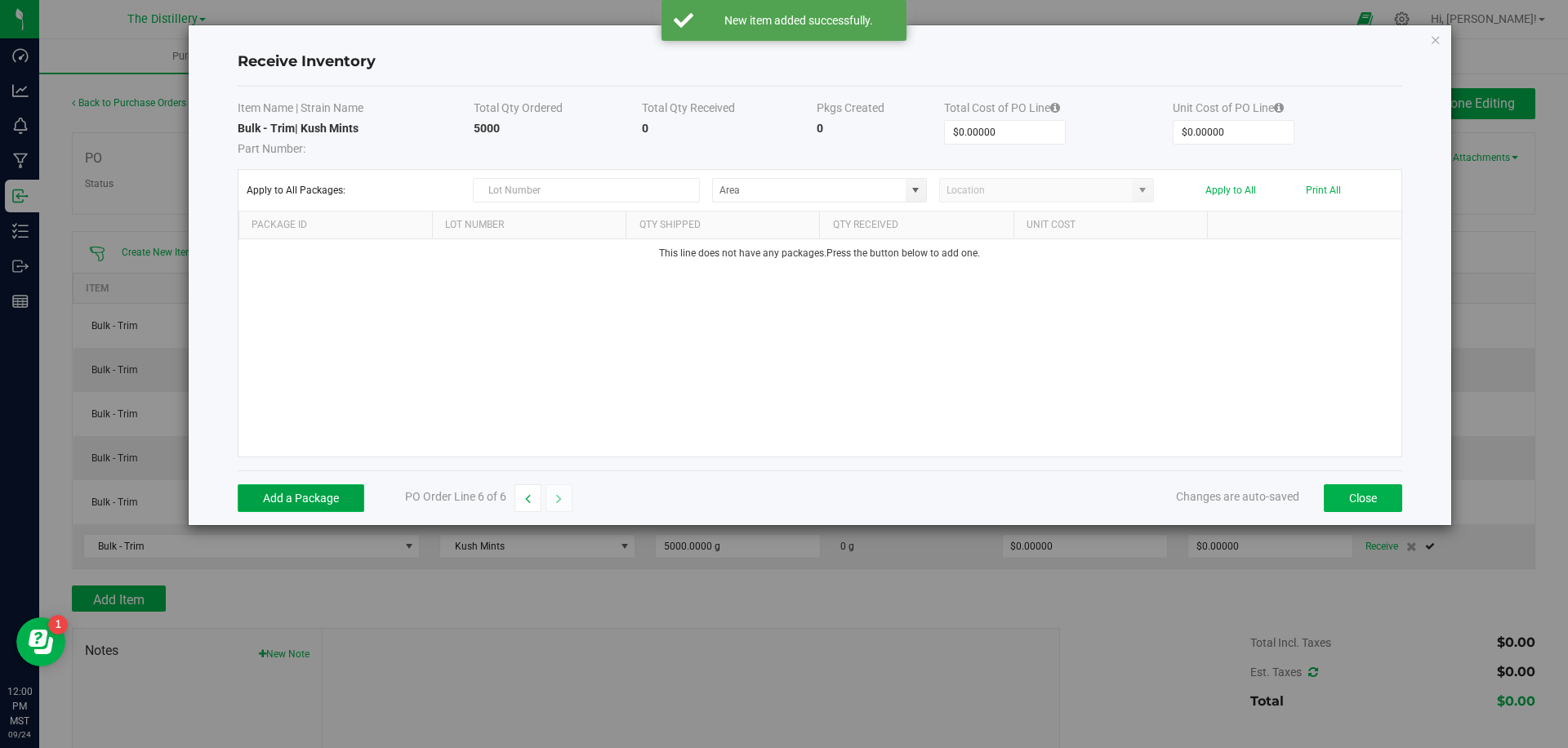
drag, startPoint x: 326, startPoint y: 493, endPoint x: 343, endPoint y: 493, distance: 17.0
click at [328, 493] on button "Add a Package" at bounding box center [301, 498] width 127 height 27
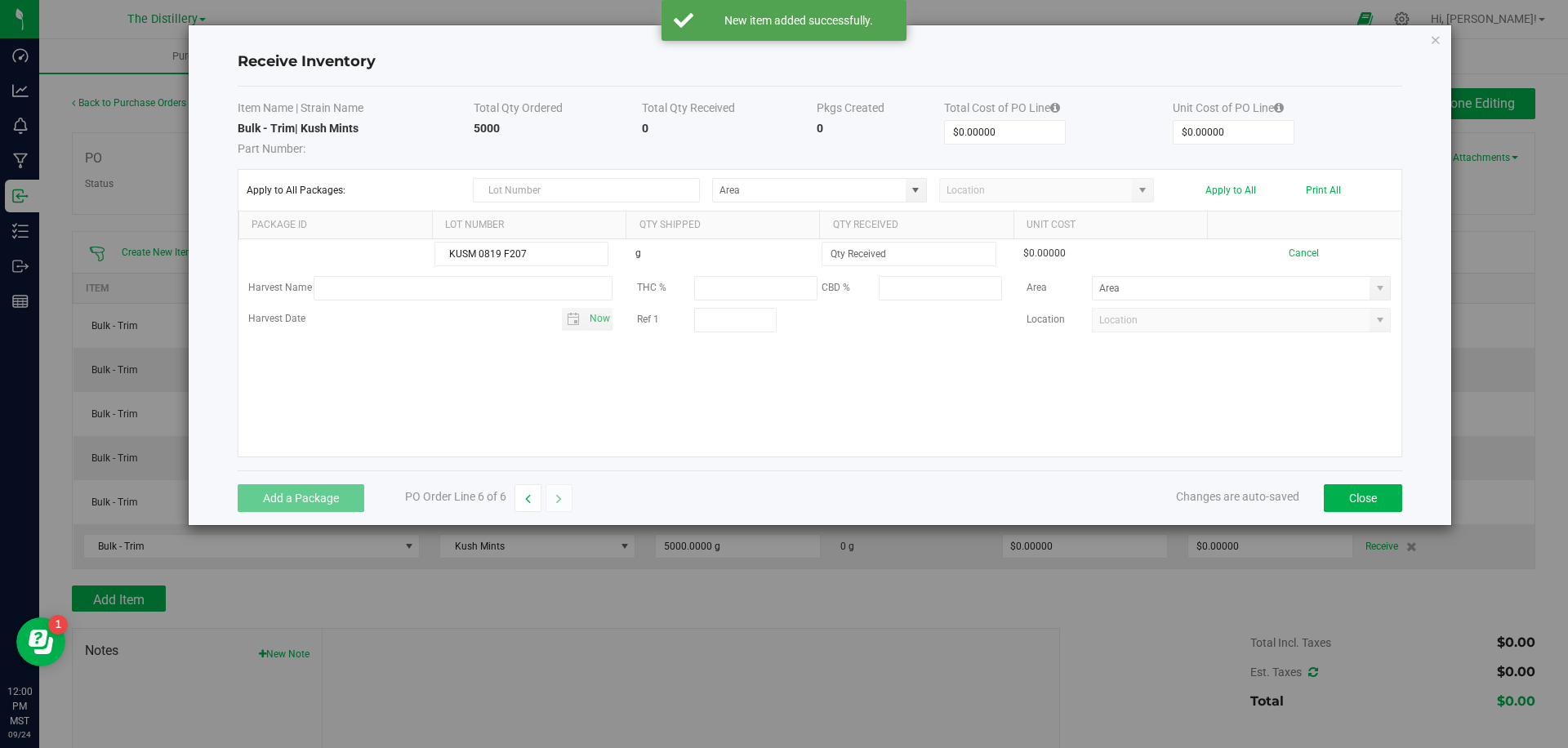
type input "KUSM 0819 F207"
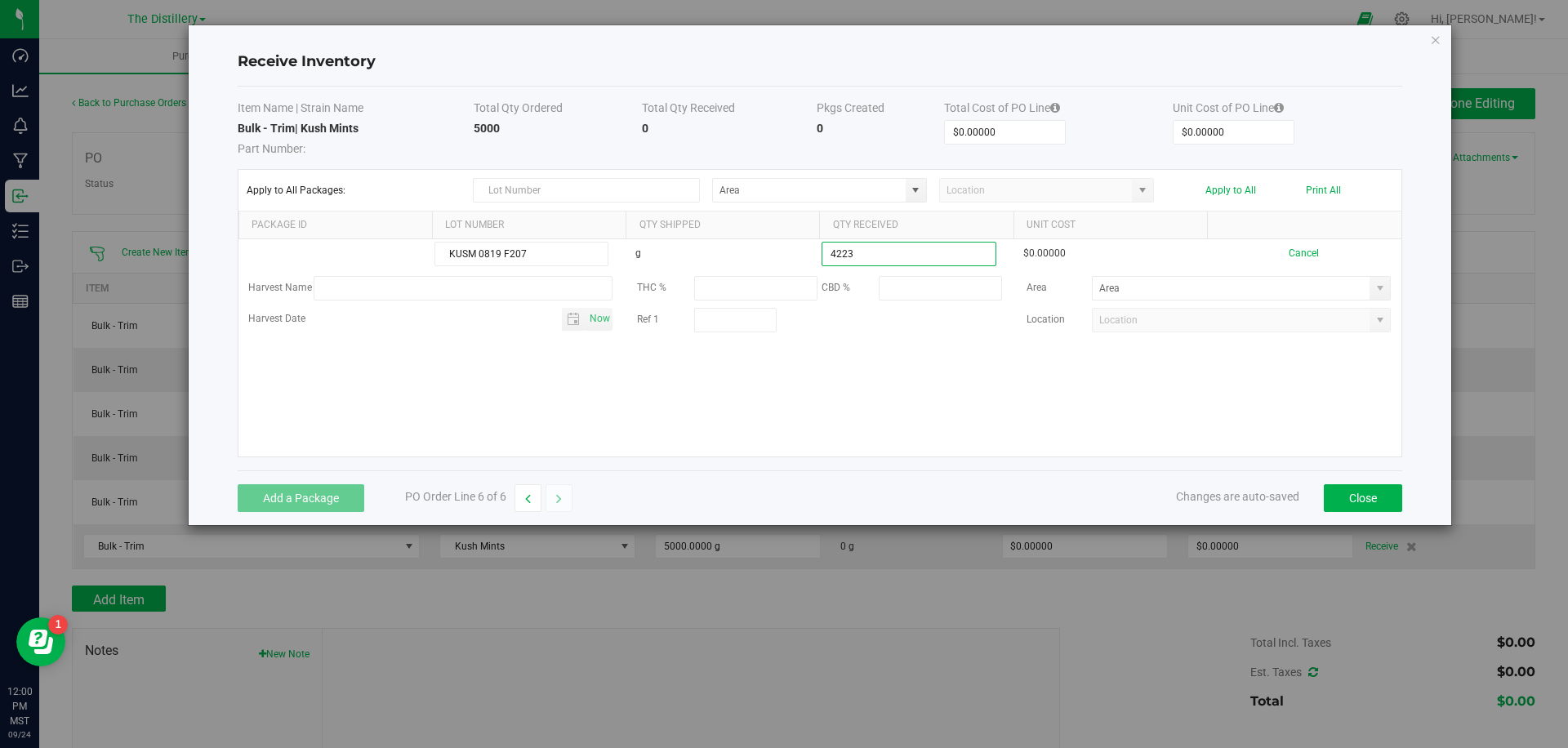
type input "4223.0000 g"
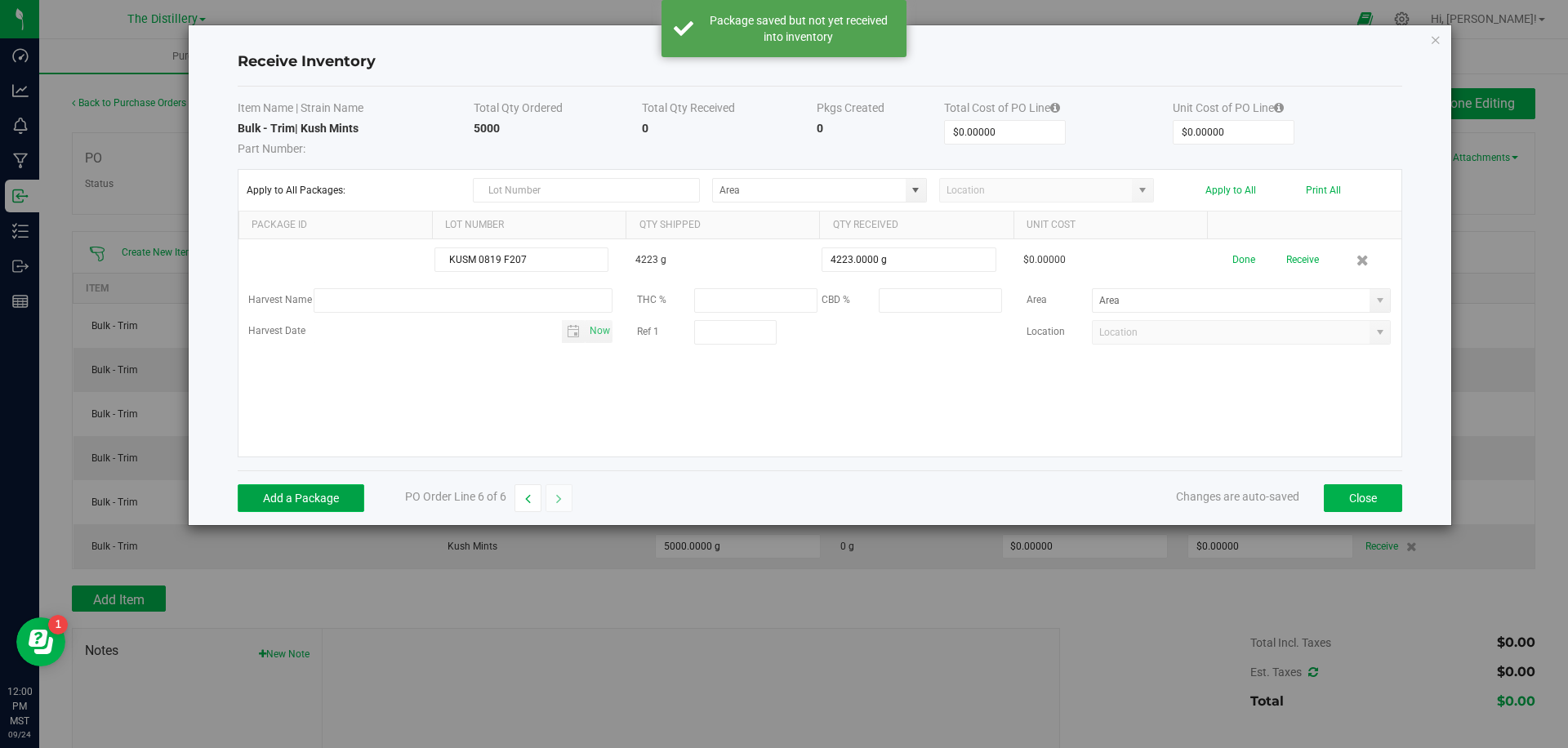
click at [321, 496] on button "Add a Package" at bounding box center [301, 498] width 127 height 27
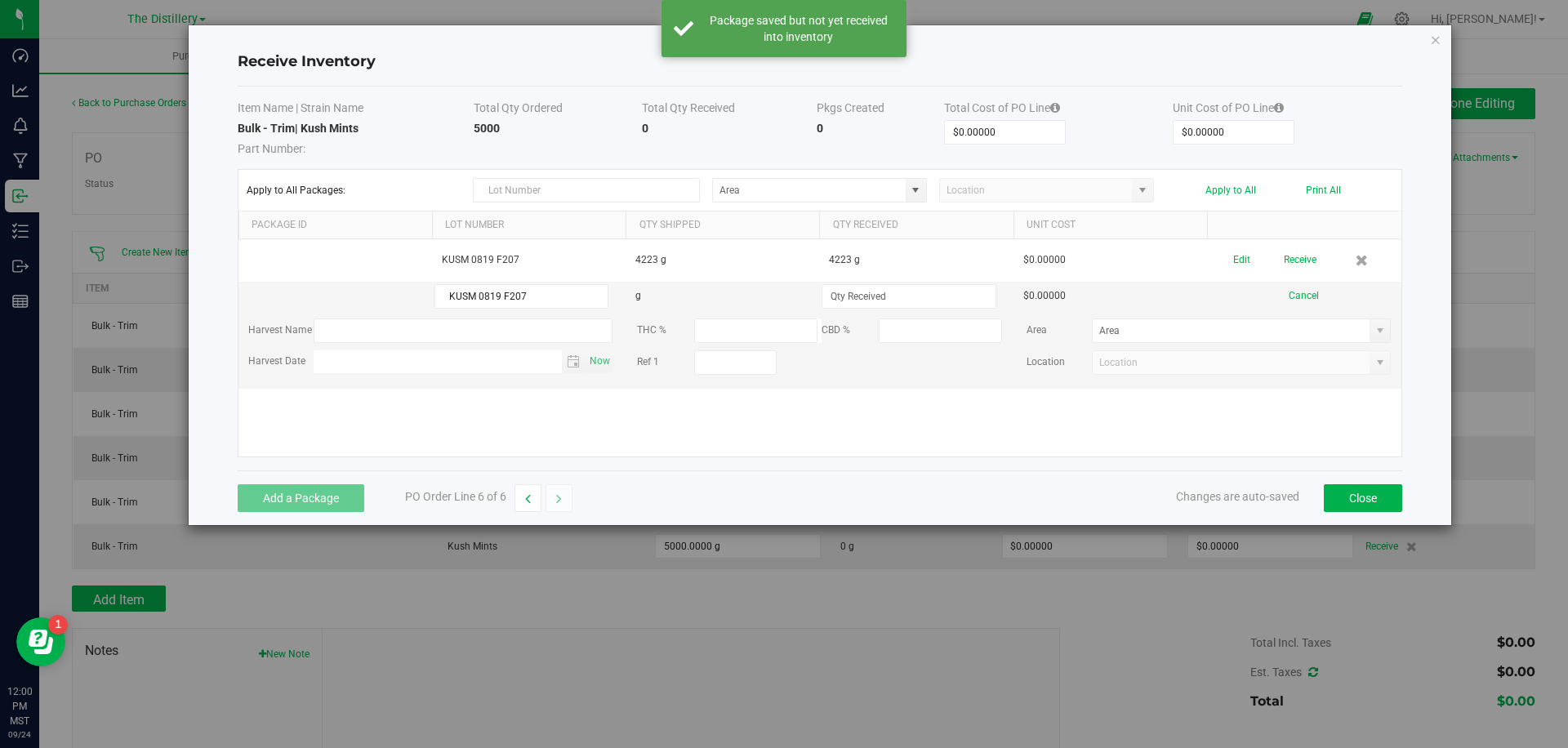
type input "KUSM 0819 F207"
type input "5535.0000 g"
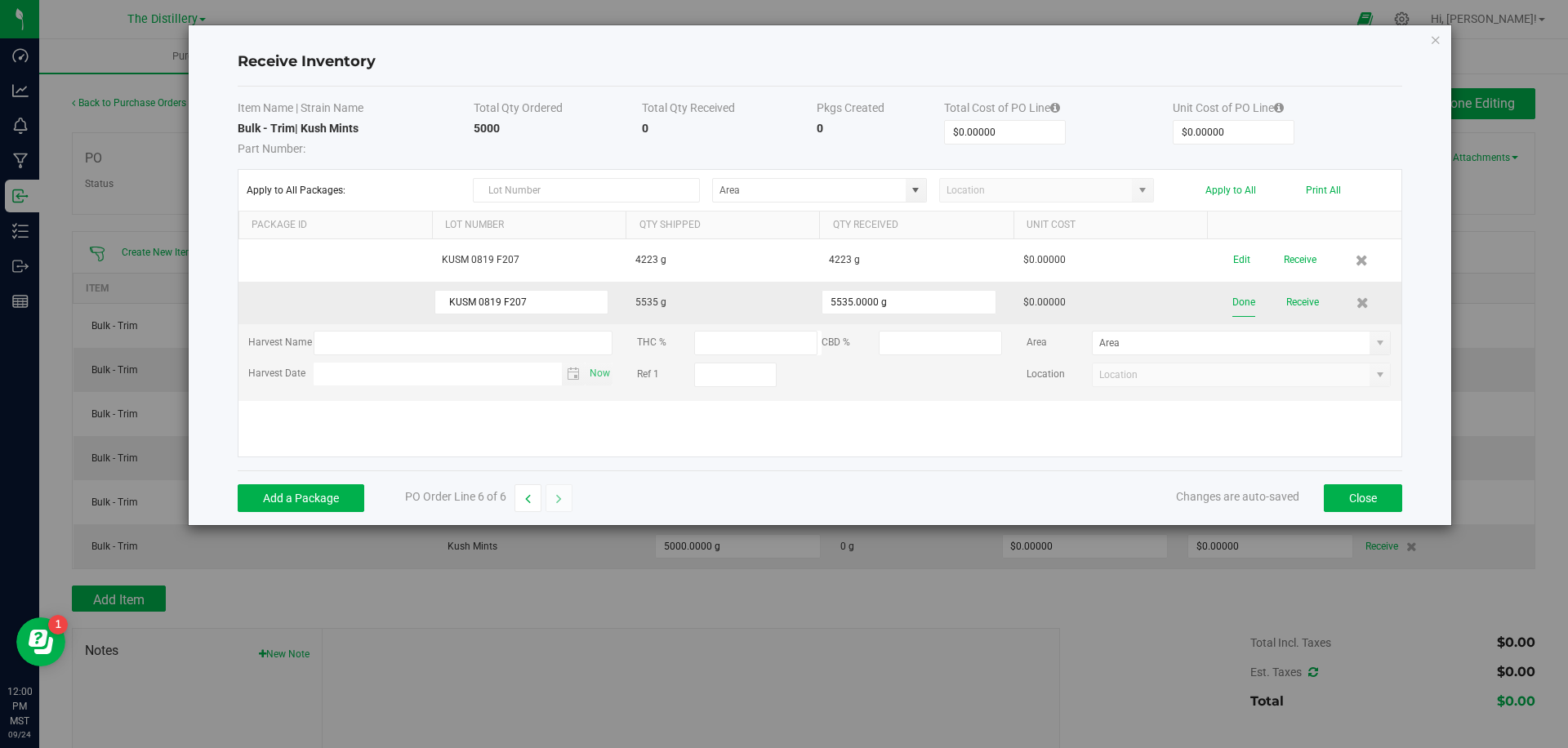
click at [1239, 305] on button "Done" at bounding box center [1244, 302] width 22 height 28
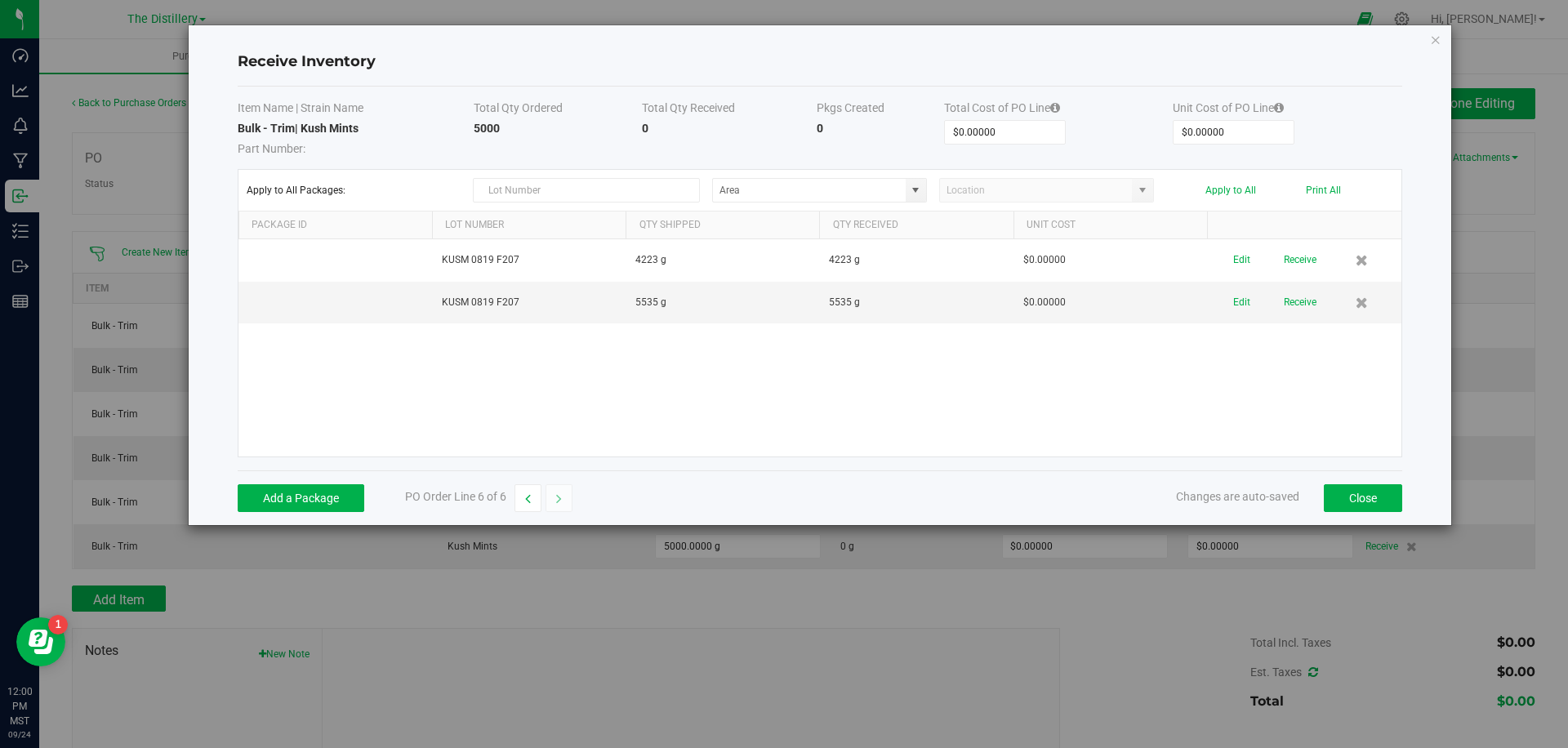
click at [1169, 377] on div "KUSM 0819 F207 4223 g 4223 g $0.00000 Edit Receive KUSM 0819 F207 5535 g 5535 g…" at bounding box center [819, 348] width 1163 height 218
click at [1350, 495] on button "Close" at bounding box center [1363, 498] width 78 height 27
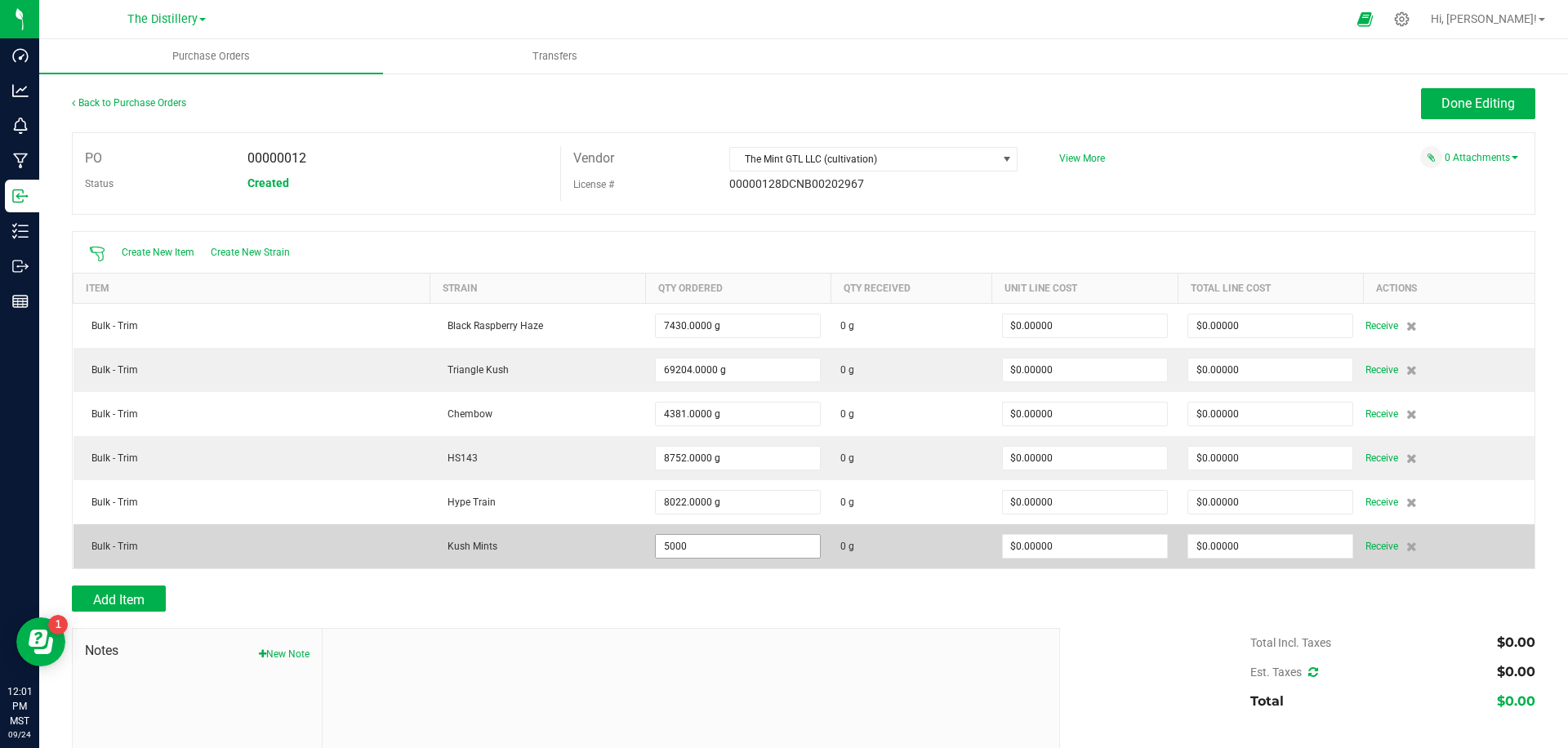
click at [762, 544] on input "5000" at bounding box center [738, 546] width 164 height 22
type input "758.0000 g"
type input "0"
click at [725, 547] on input "758" at bounding box center [738, 546] width 164 height 22
type input "9758.0000 g"
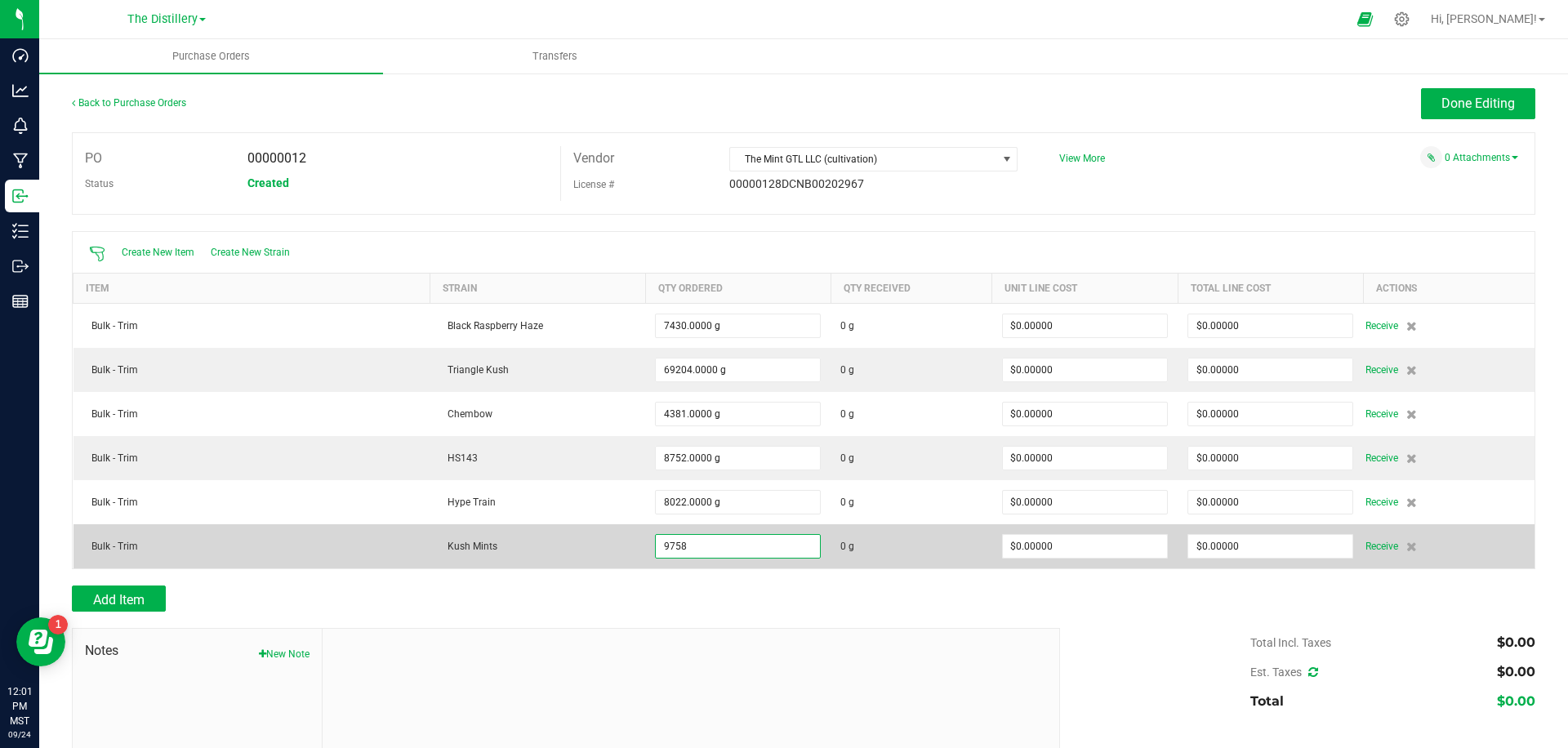
type input "0"
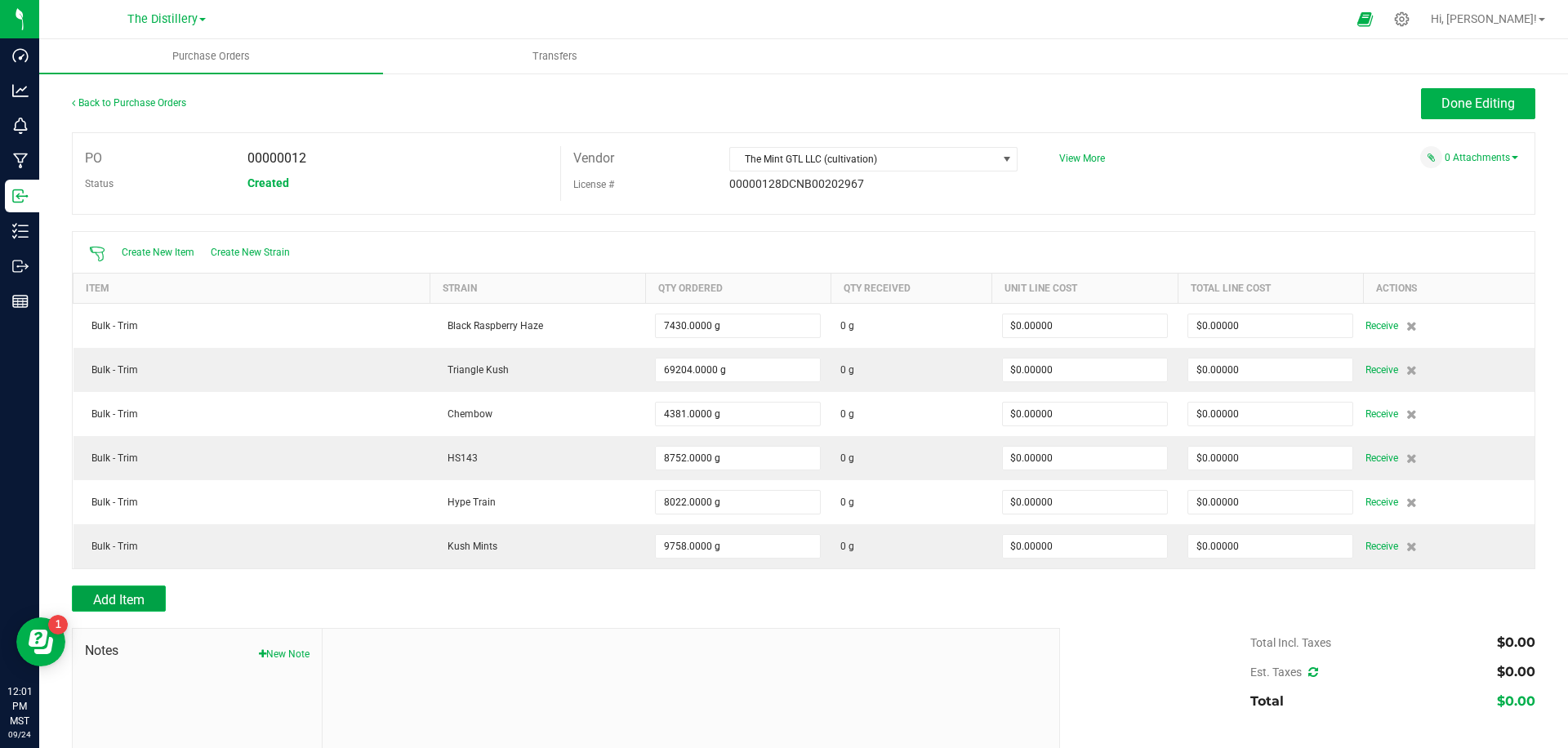
click at [158, 600] on button "Add Item" at bounding box center [119, 599] width 94 height 26
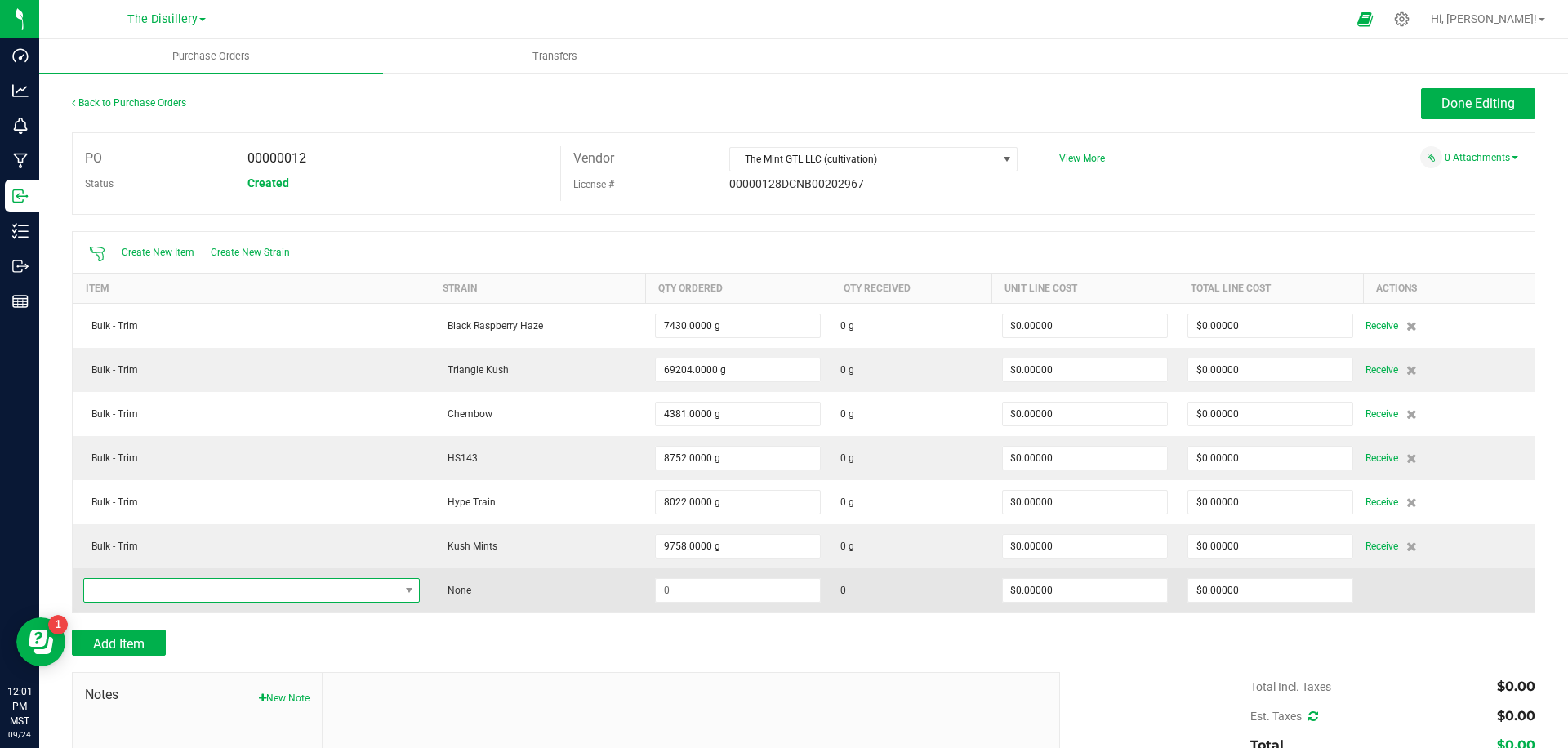
drag, startPoint x: 357, startPoint y: 588, endPoint x: 370, endPoint y: 586, distance: 13.2
click at [357, 588] on span "NO DATA FOUND" at bounding box center [241, 590] width 315 height 22
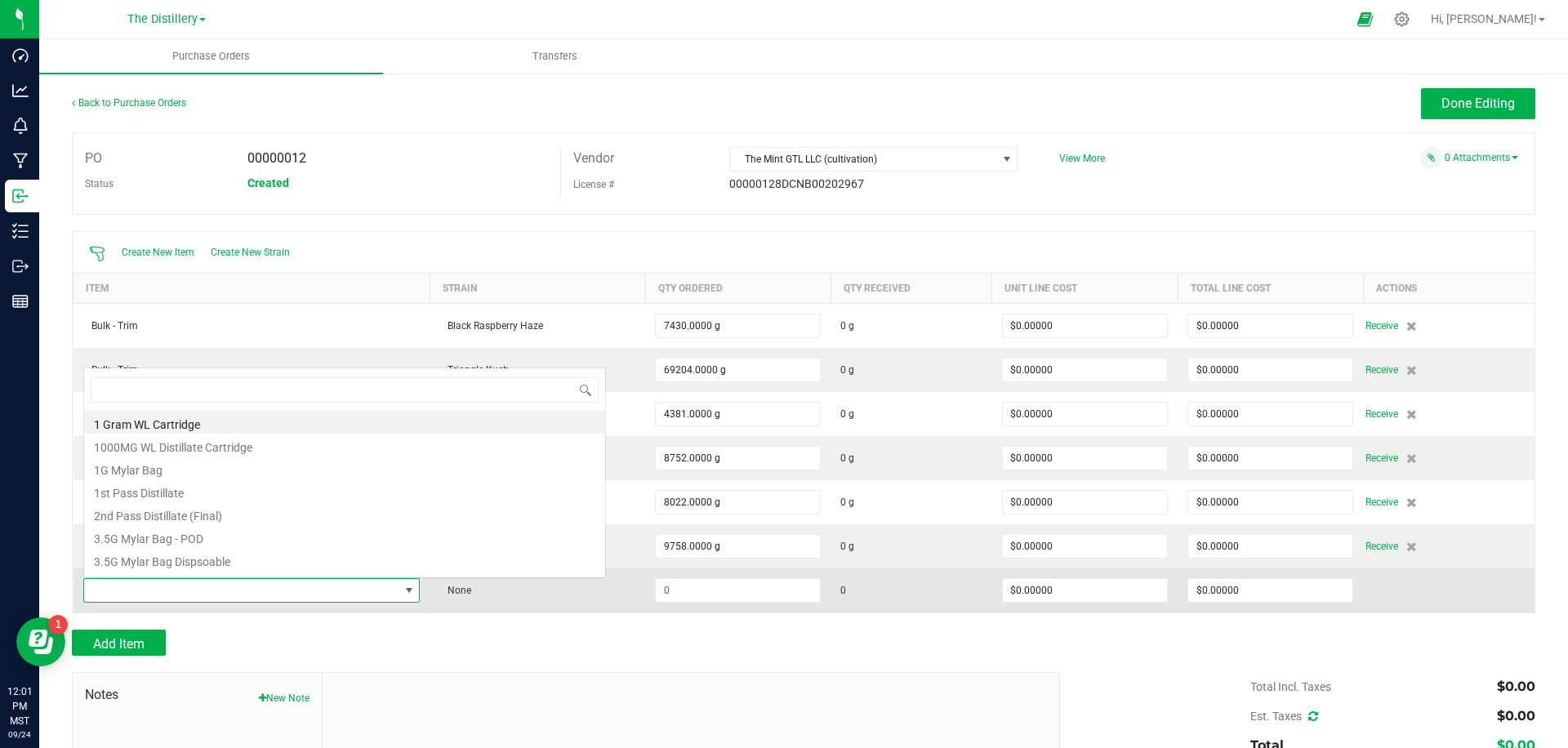
scroll to position [24, 338]
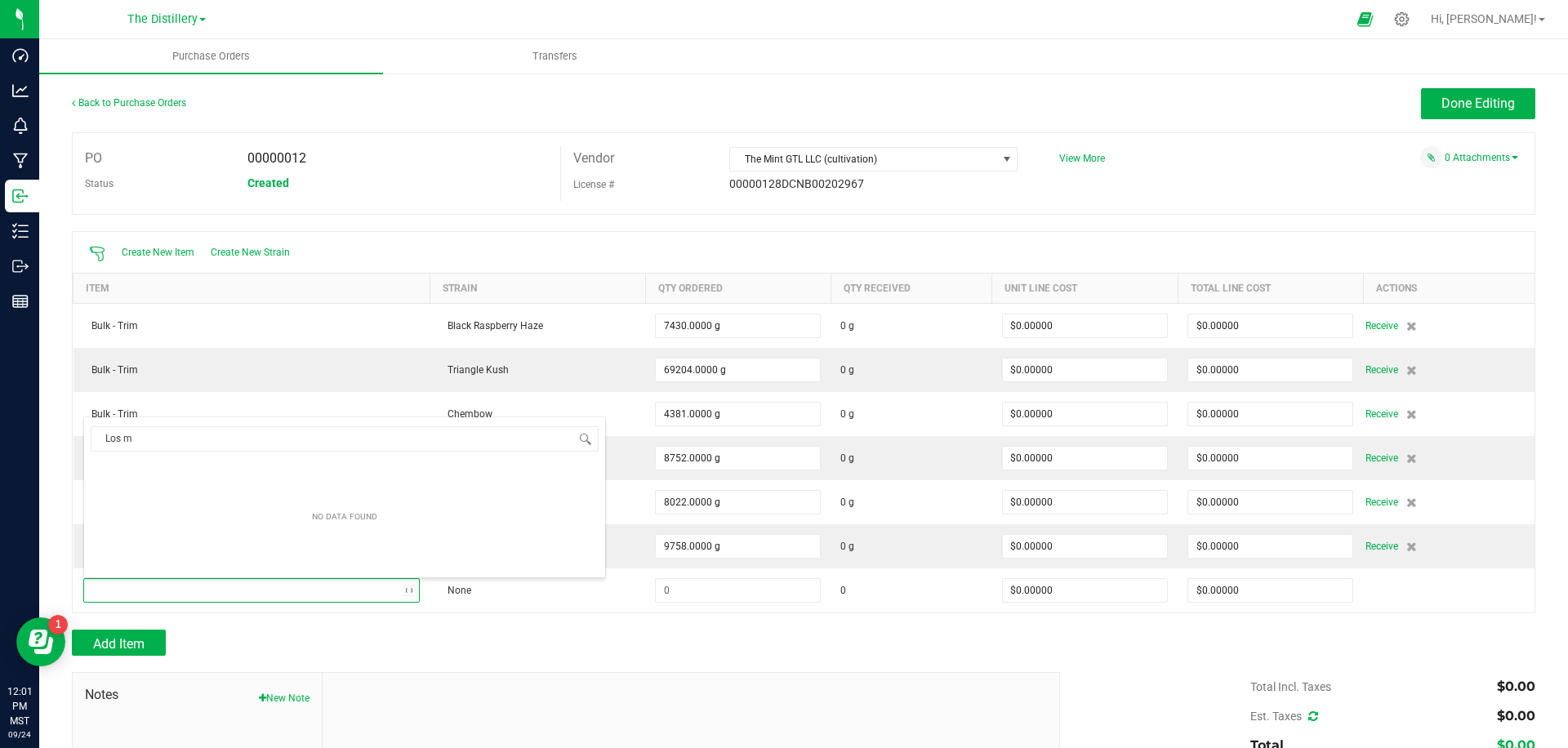
type input "Los mu"
click at [263, 257] on span "Create New Strain" at bounding box center [250, 253] width 79 height 12
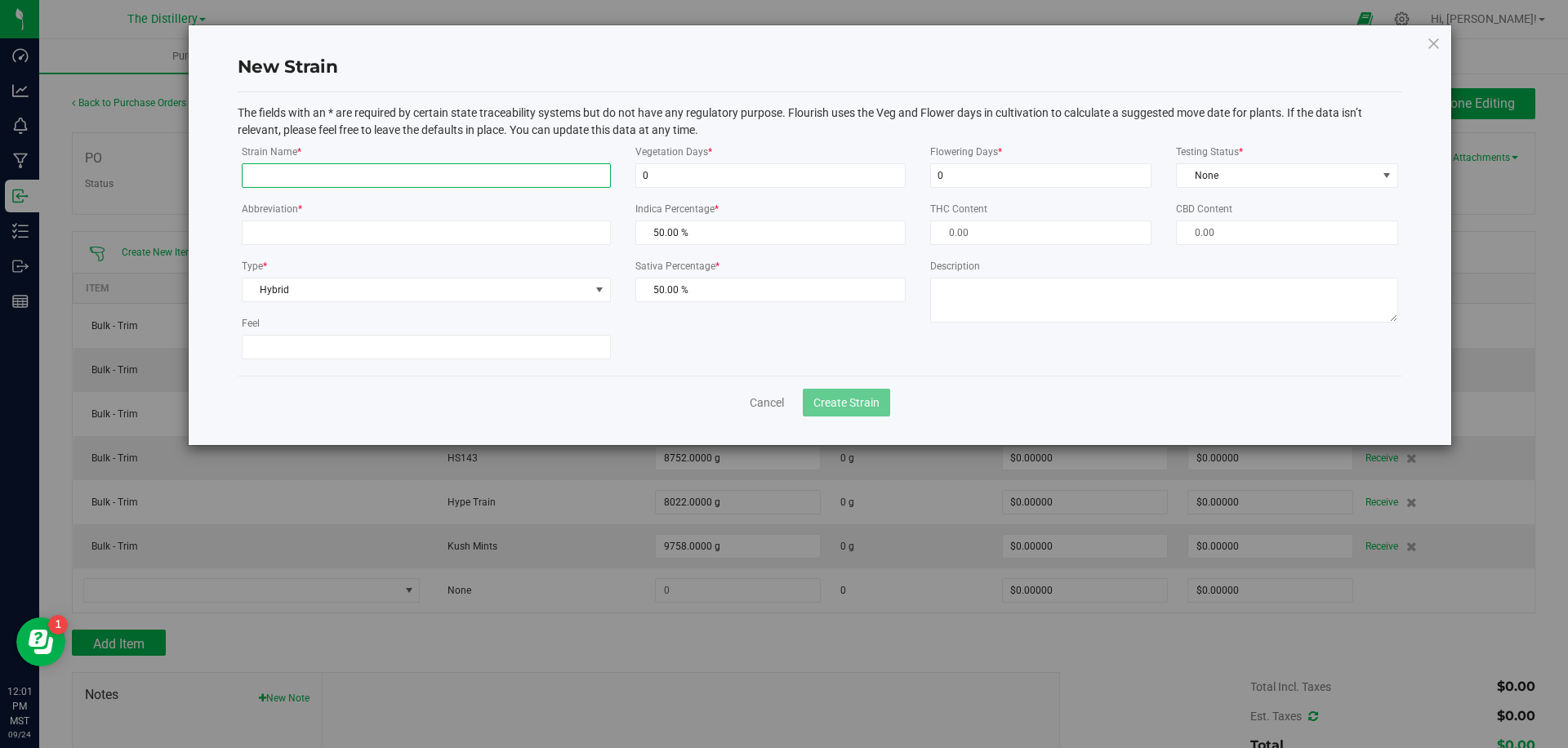
click at [350, 177] on input "Strain Name *" at bounding box center [427, 175] width 369 height 24
type input "Los muertos"
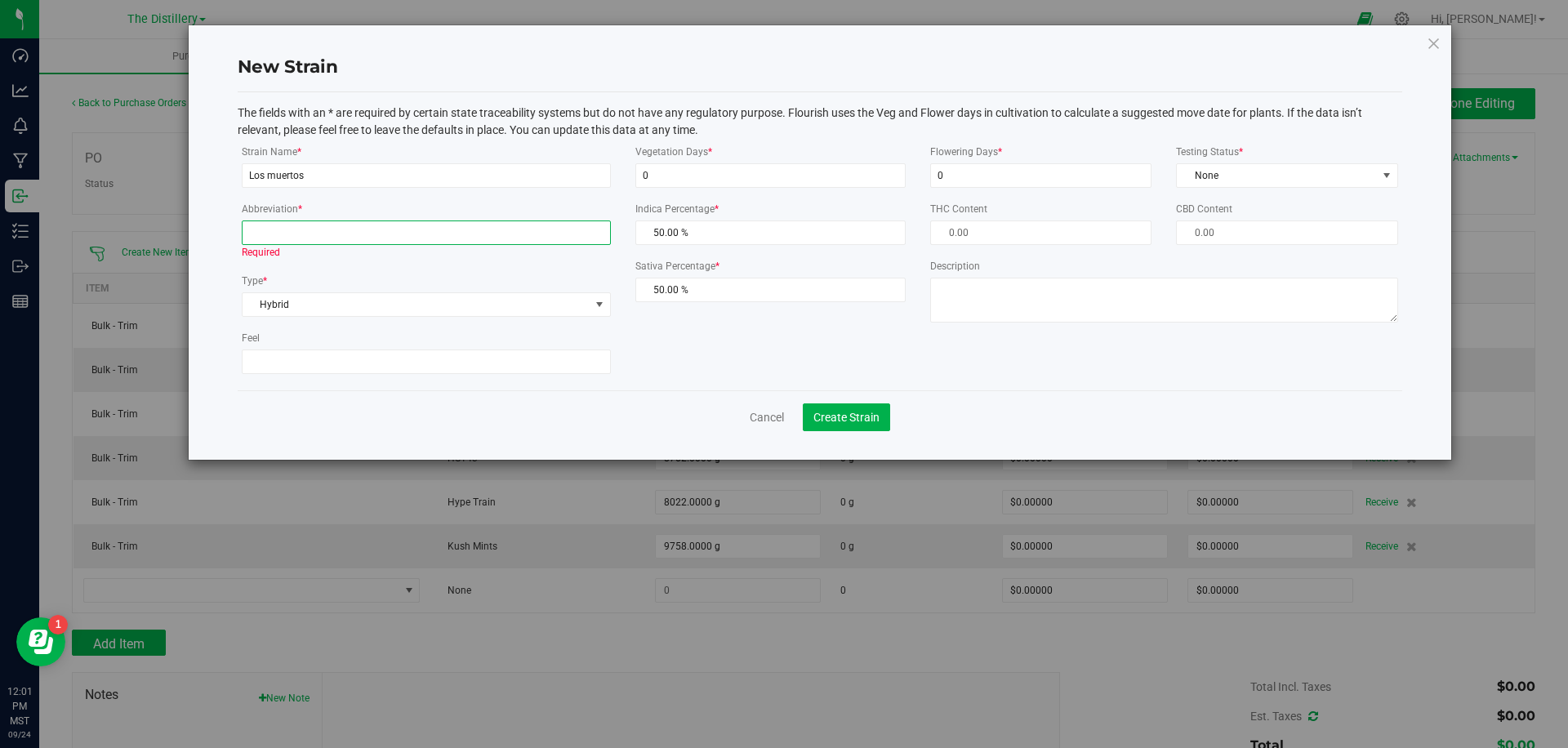
click at [451, 234] on input "Abbreviation *" at bounding box center [427, 232] width 369 height 24
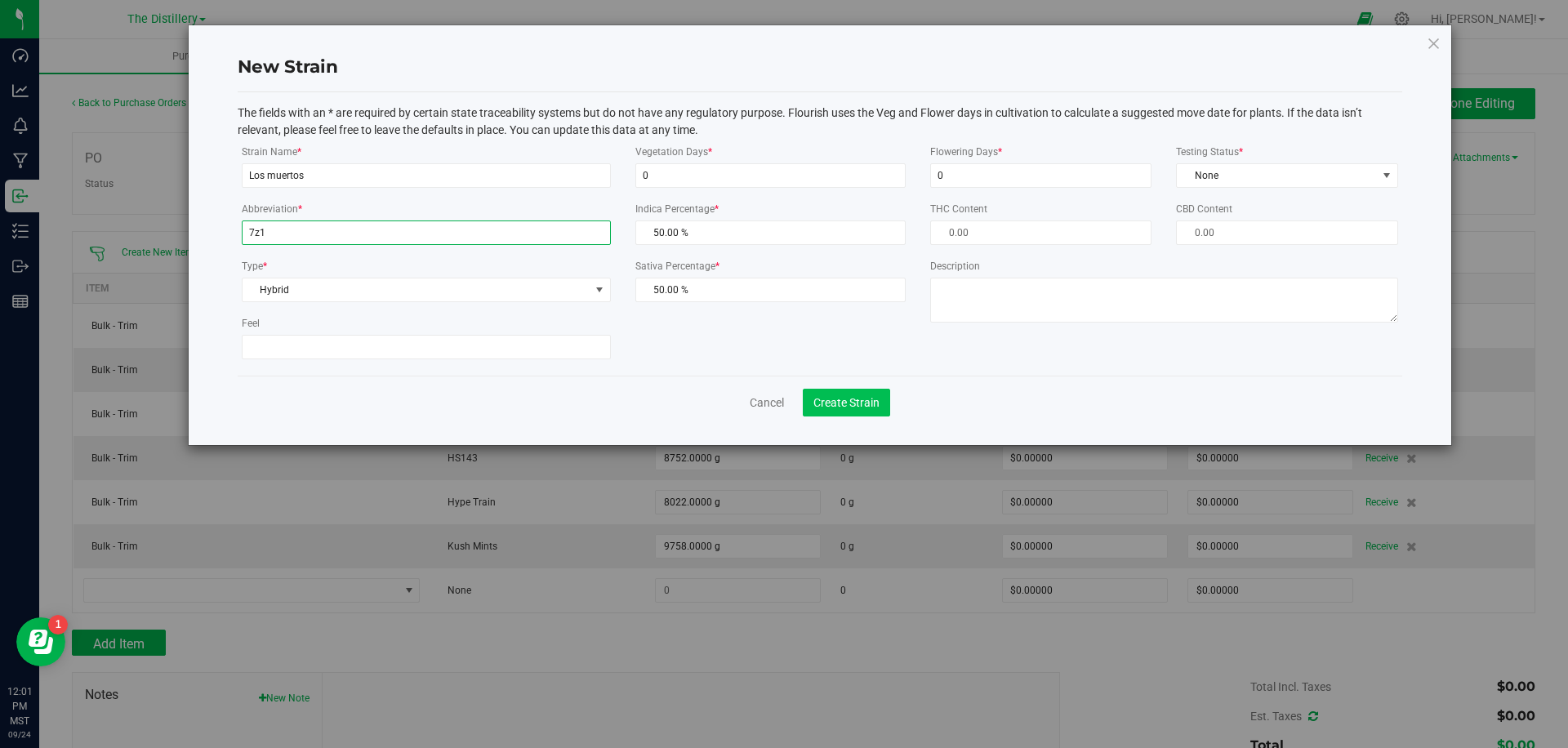
type input "7z1"
drag, startPoint x: 835, startPoint y: 408, endPoint x: 825, endPoint y: 409, distance: 10.0
click at [835, 408] on span "Create Strain" at bounding box center [846, 402] width 66 height 13
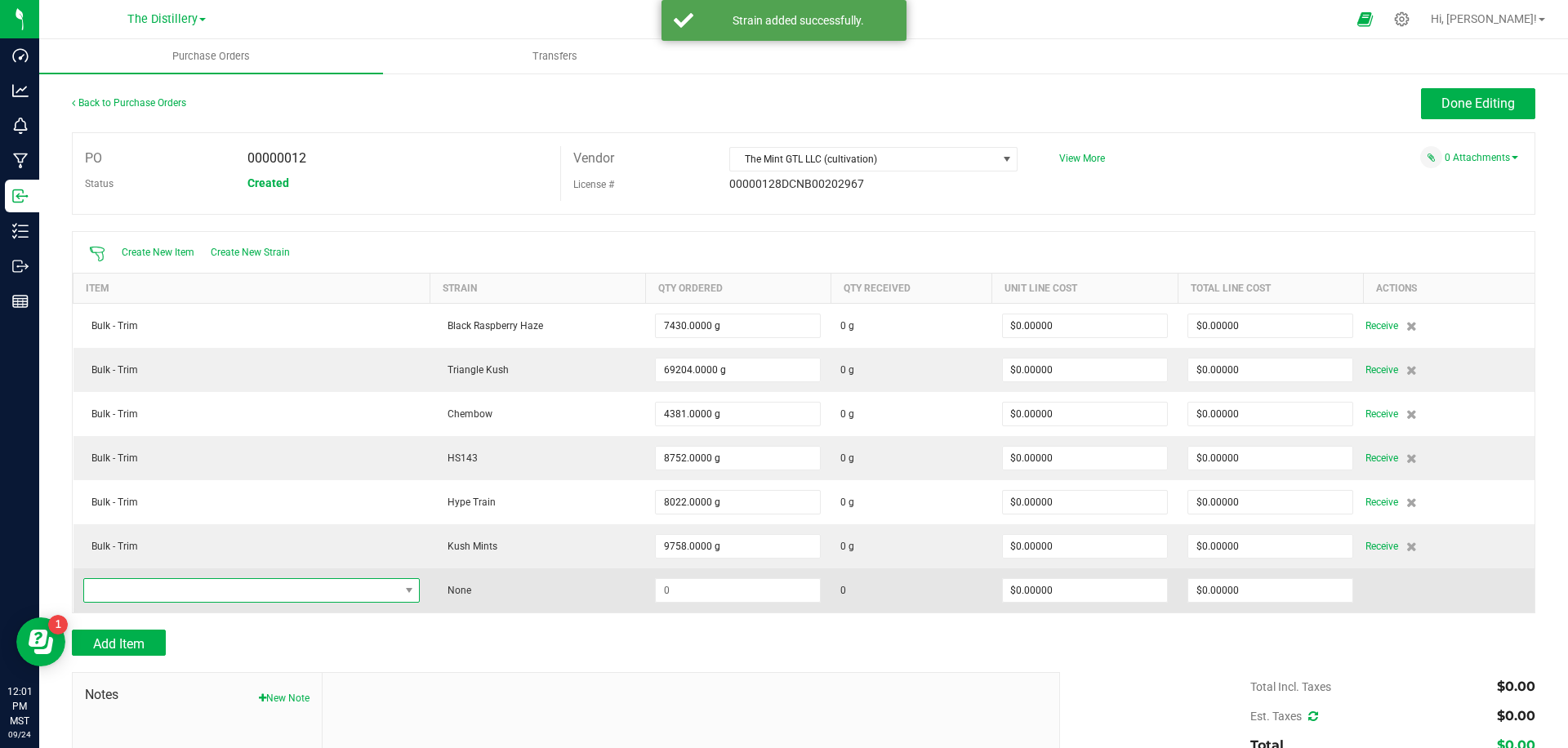
click at [228, 593] on span "NO DATA FOUND" at bounding box center [241, 590] width 315 height 22
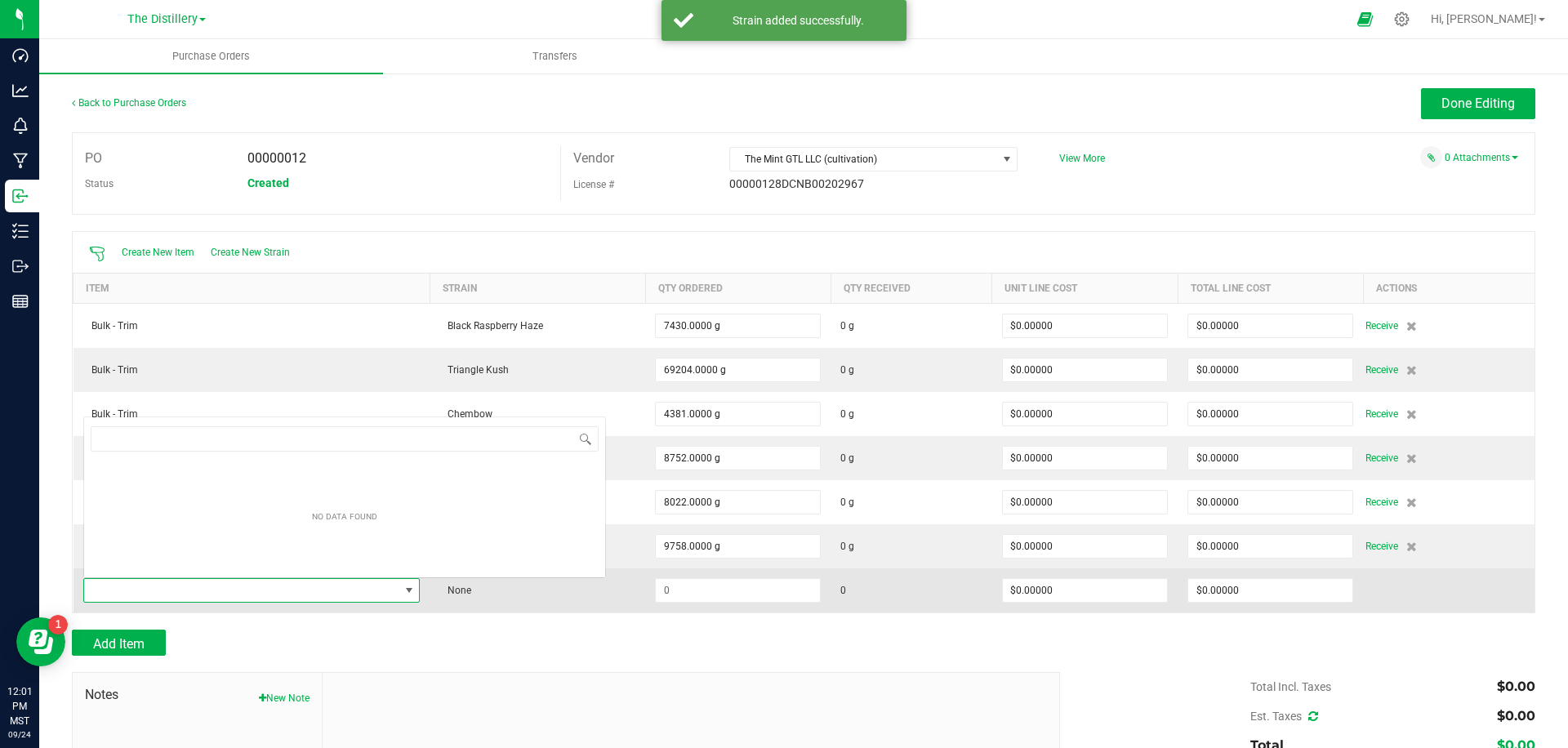
scroll to position [0, 0]
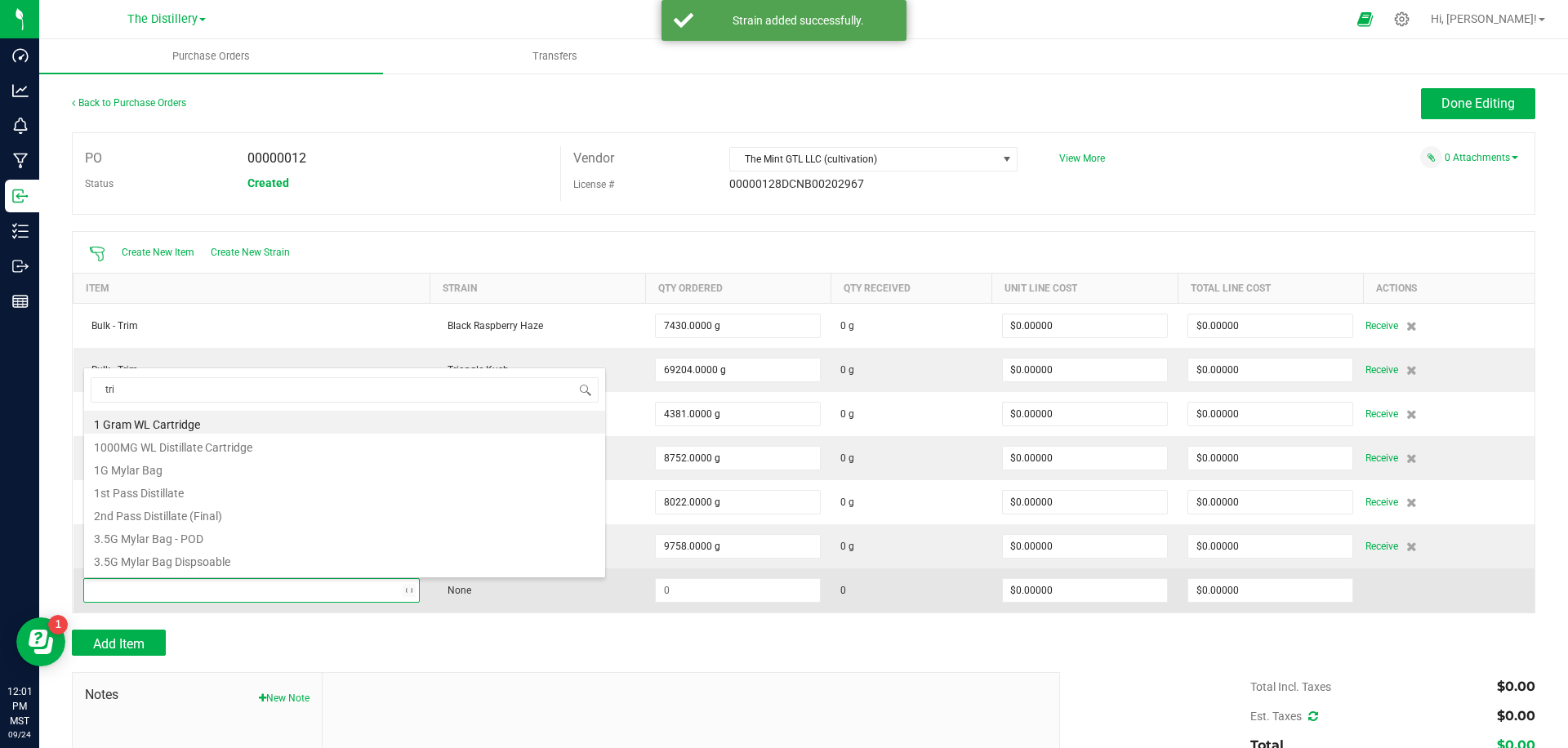
type input "trim"
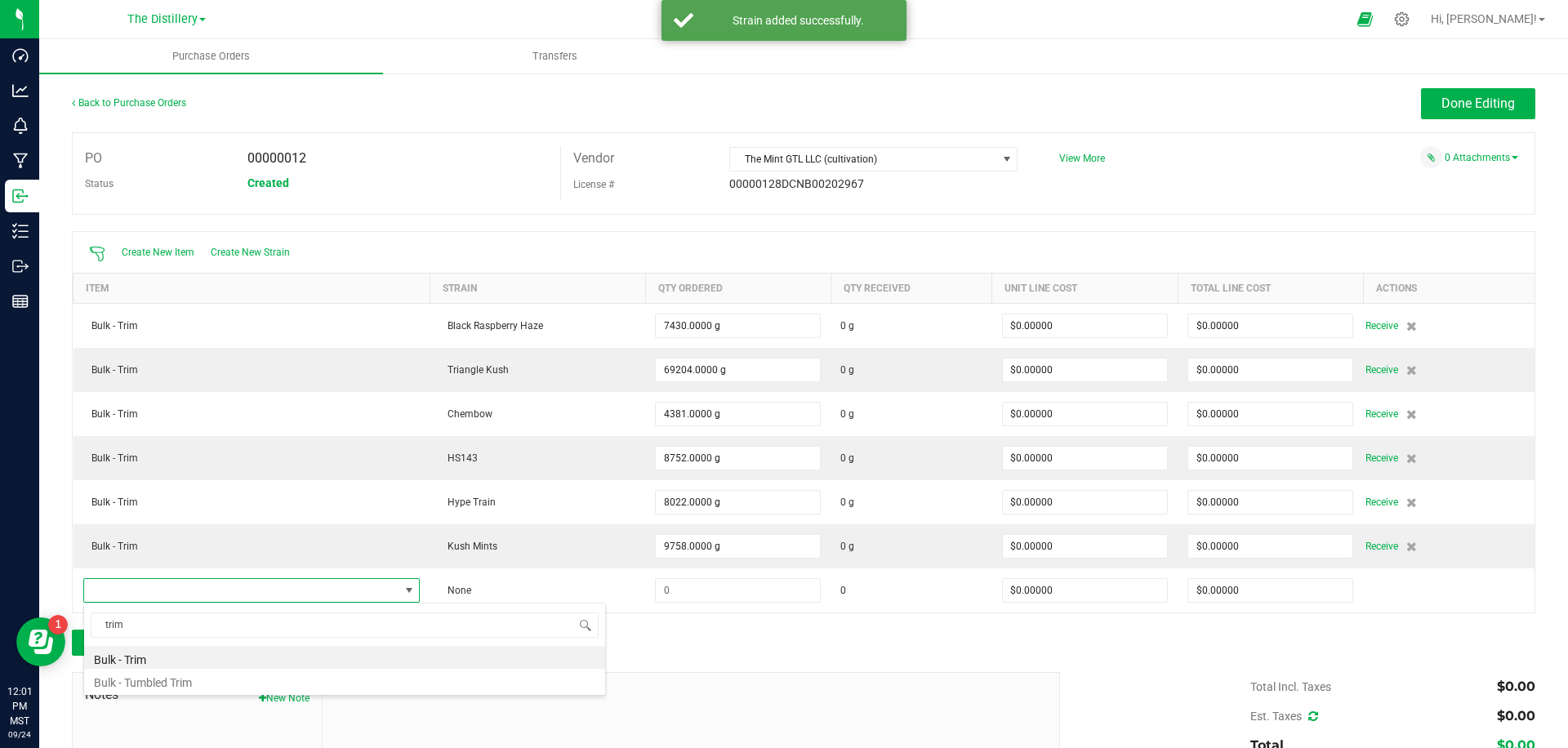
drag, startPoint x: 144, startPoint y: 658, endPoint x: 248, endPoint y: 633, distance: 107.0
click at [145, 658] on li "Bulk - Trim" at bounding box center [345, 657] width 521 height 22
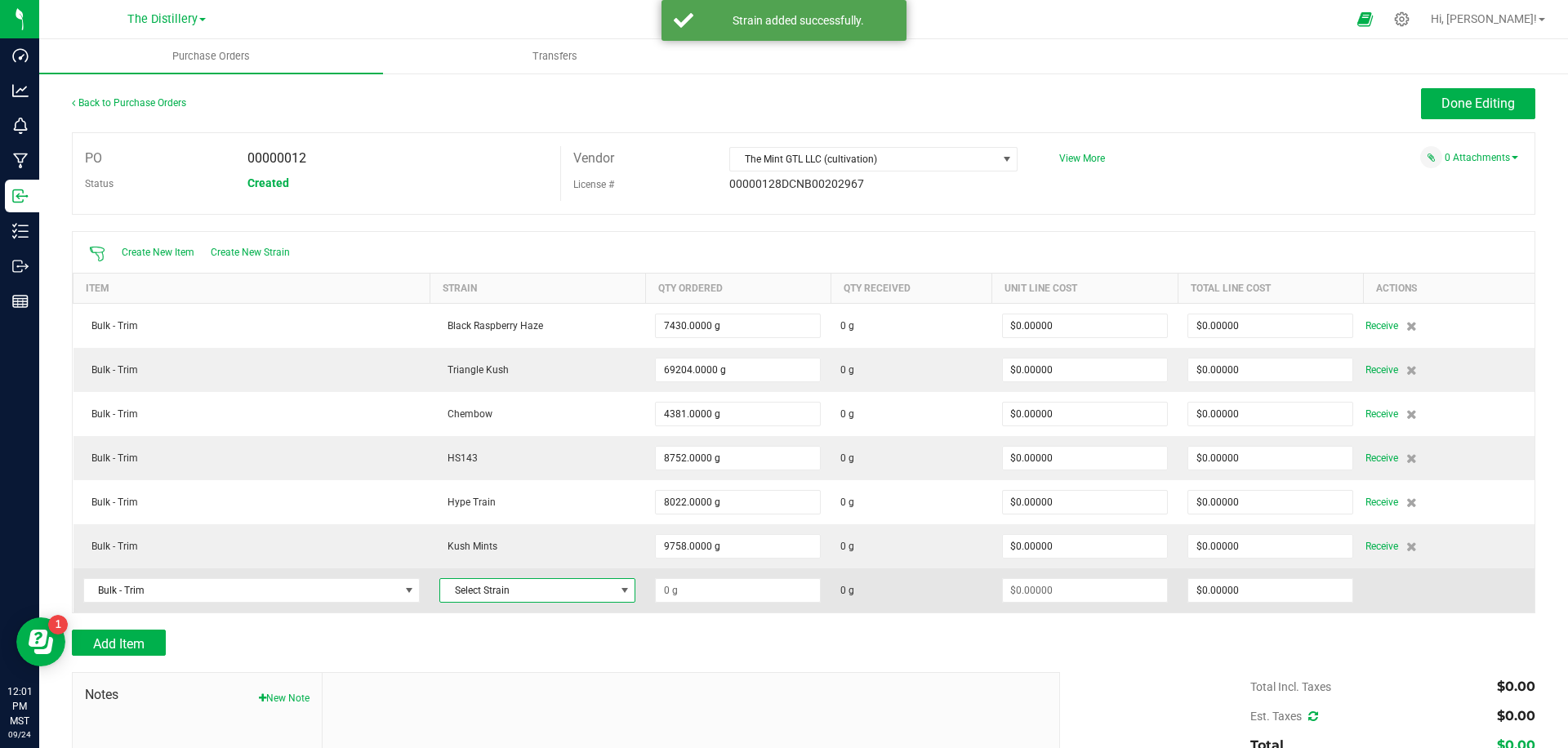
click at [538, 583] on span "Select Strain" at bounding box center [527, 590] width 174 height 22
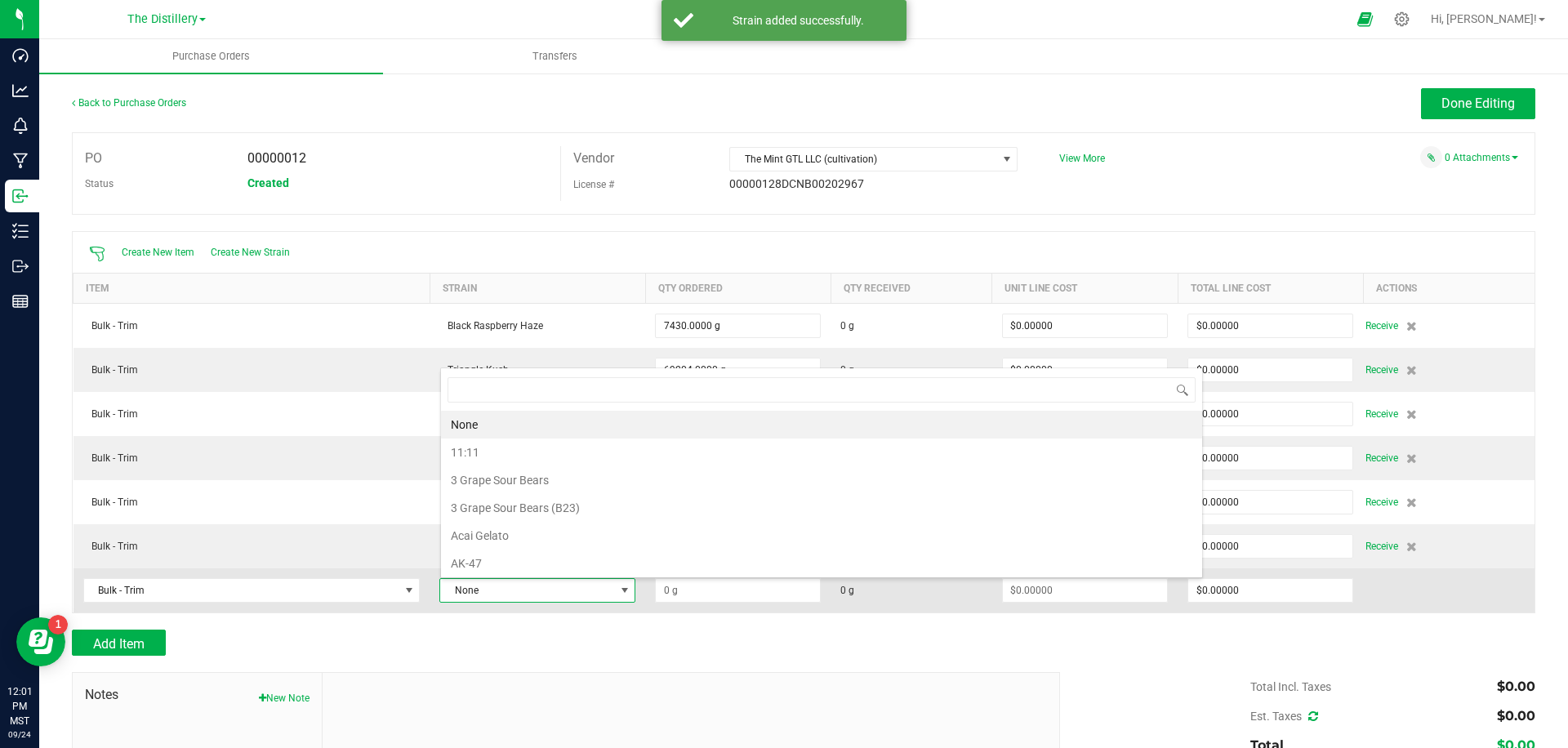
scroll to position [24, 196]
type input "los mu"
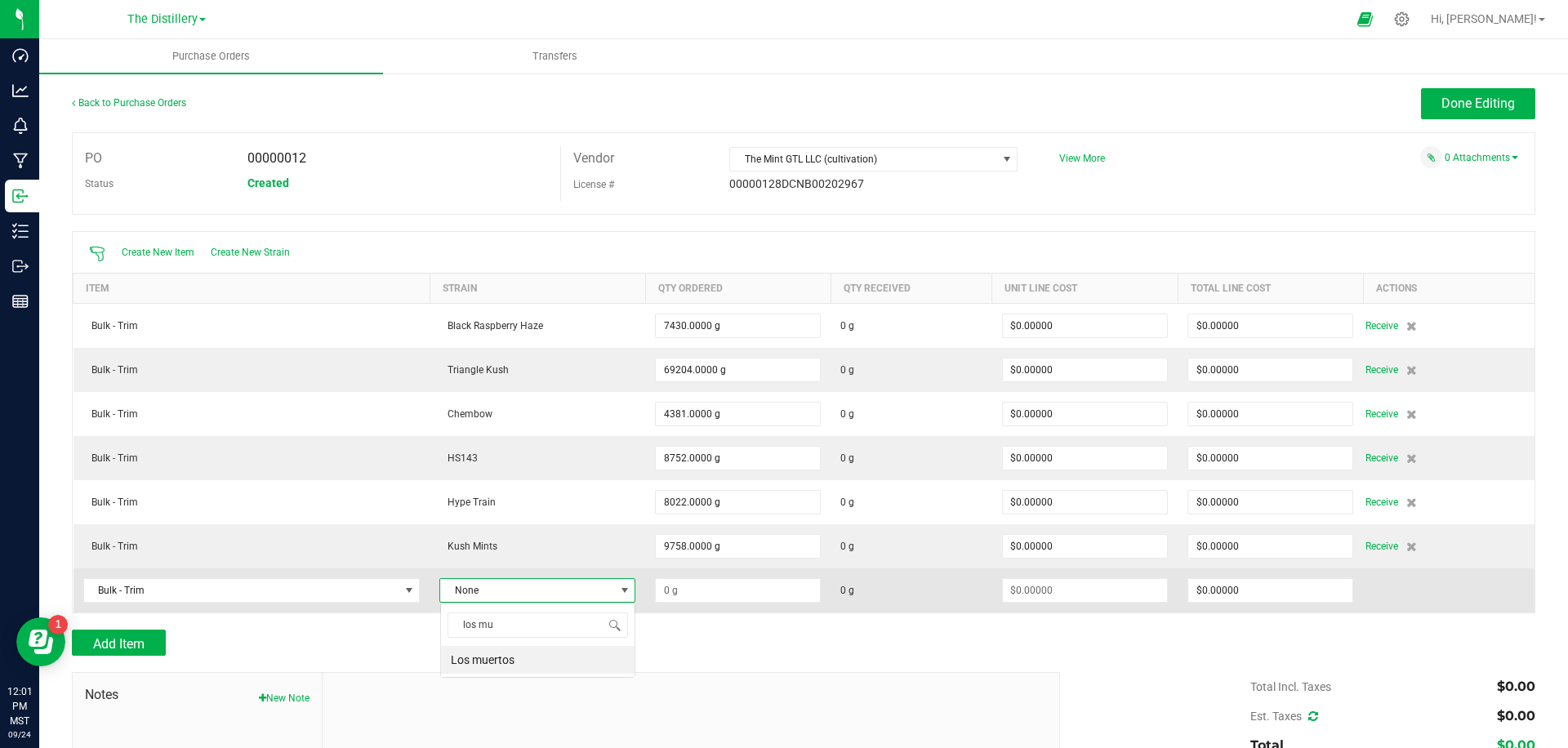
scroll to position [0, 0]
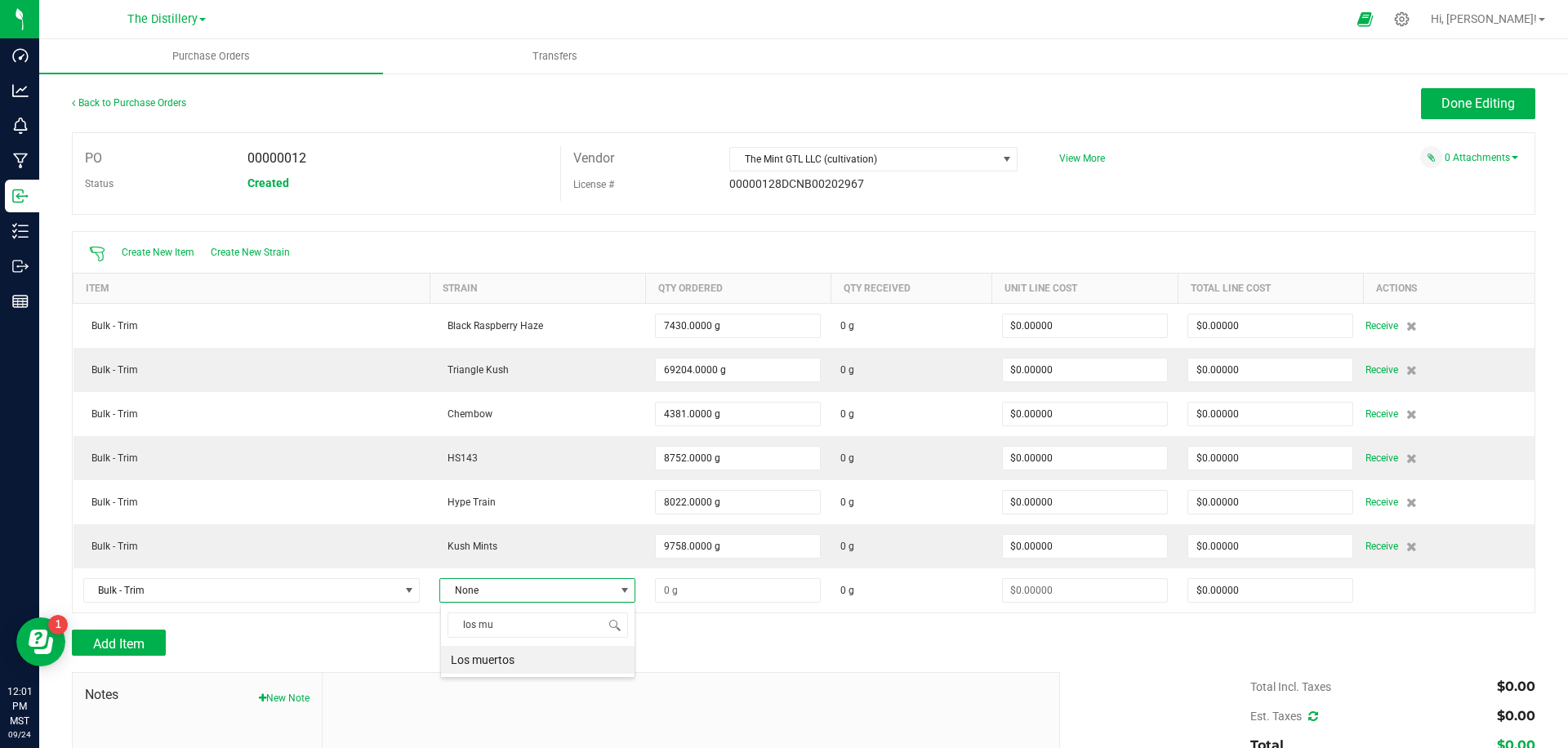
drag, startPoint x: 490, startPoint y: 658, endPoint x: 500, endPoint y: 658, distance: 10.0
click at [491, 658] on li "Los muertos" at bounding box center [538, 660] width 193 height 27
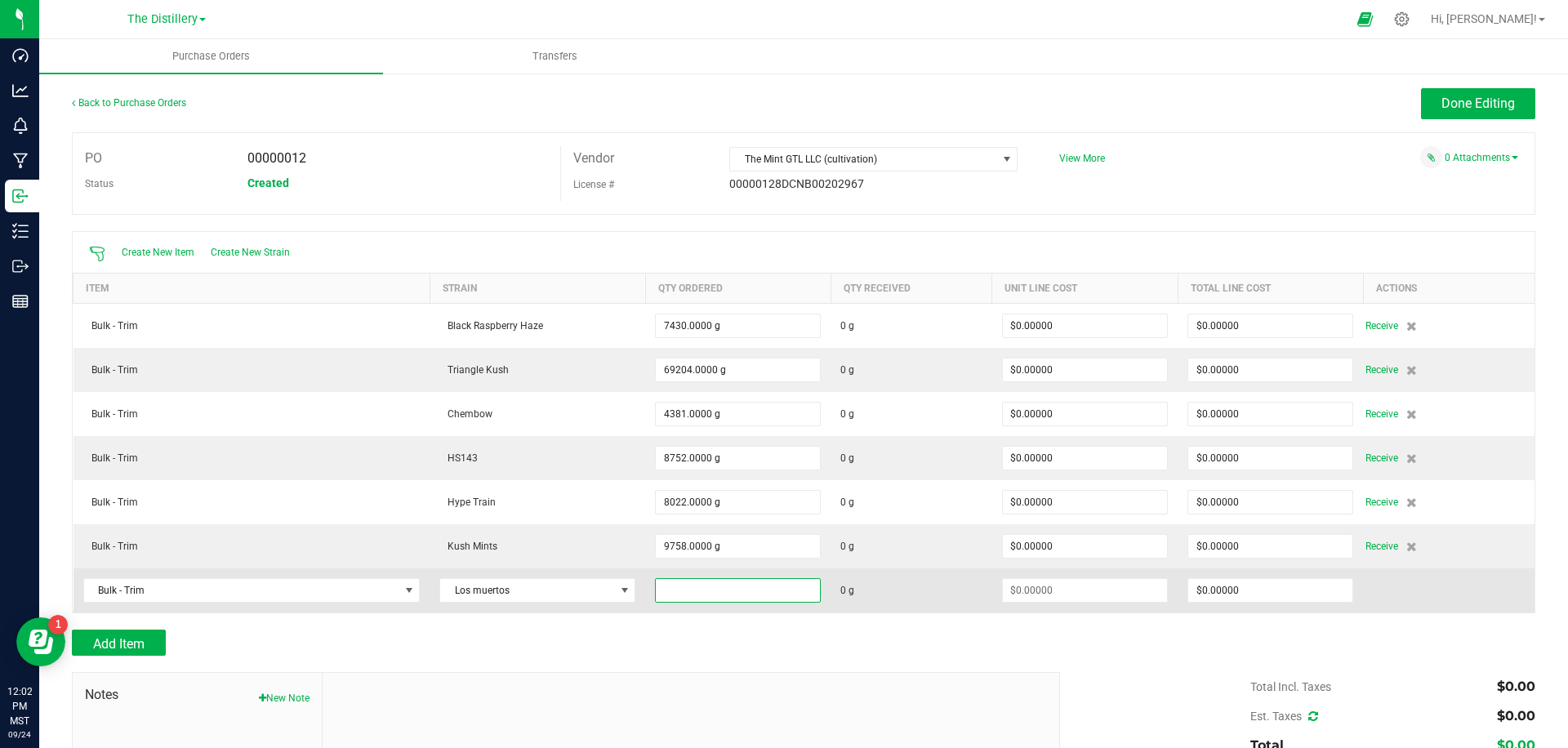
drag, startPoint x: 763, startPoint y: 589, endPoint x: 797, endPoint y: 590, distance: 34.0
click at [763, 589] on input at bounding box center [738, 590] width 164 height 22
type input "31874.0000 g"
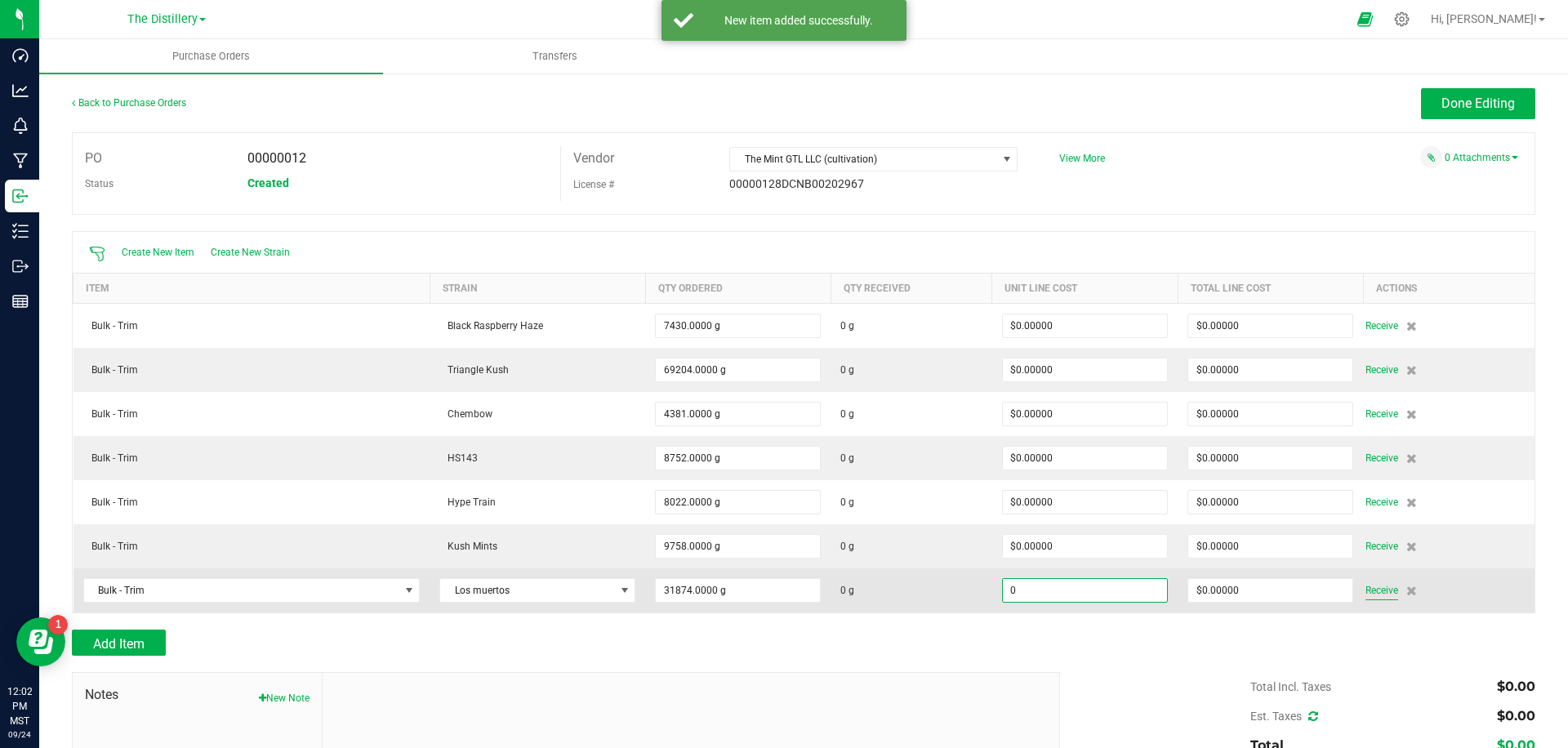
type input "$0.00000"
click at [1373, 593] on span "Receive" at bounding box center [1382, 591] width 32 height 20
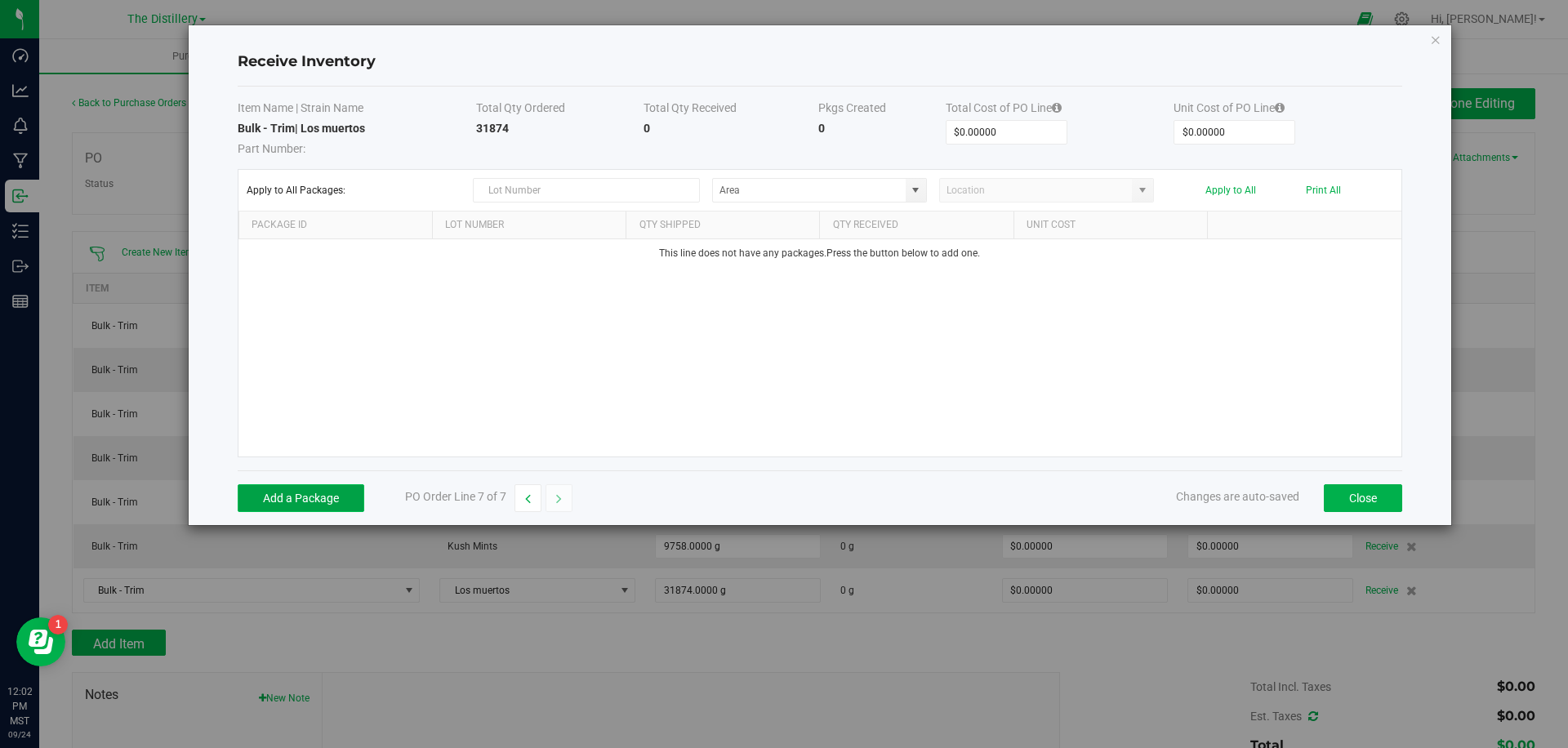
click at [311, 492] on button "Add a Package" at bounding box center [301, 498] width 127 height 27
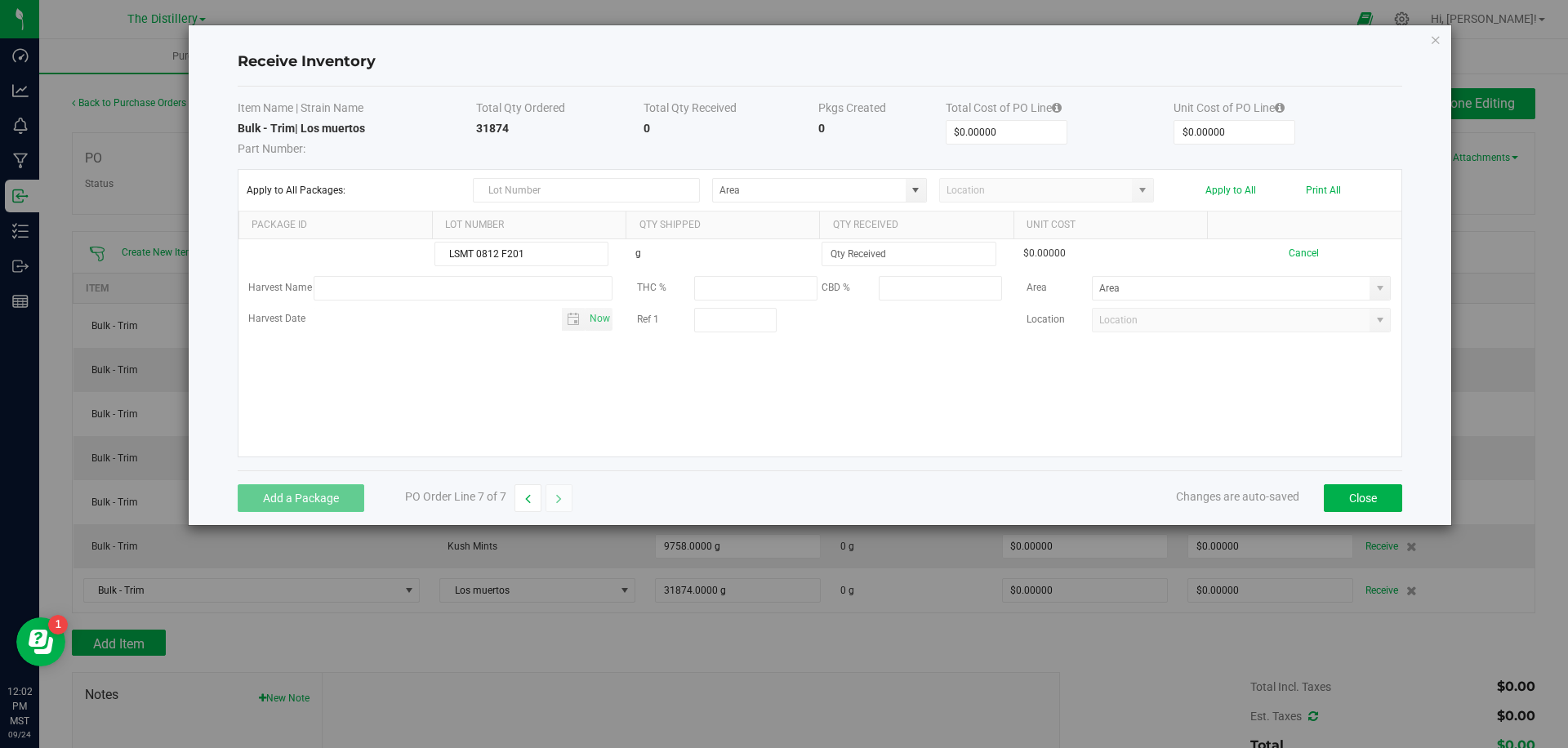
type input "LSMT 0812 F201"
type input "6717.0000 g"
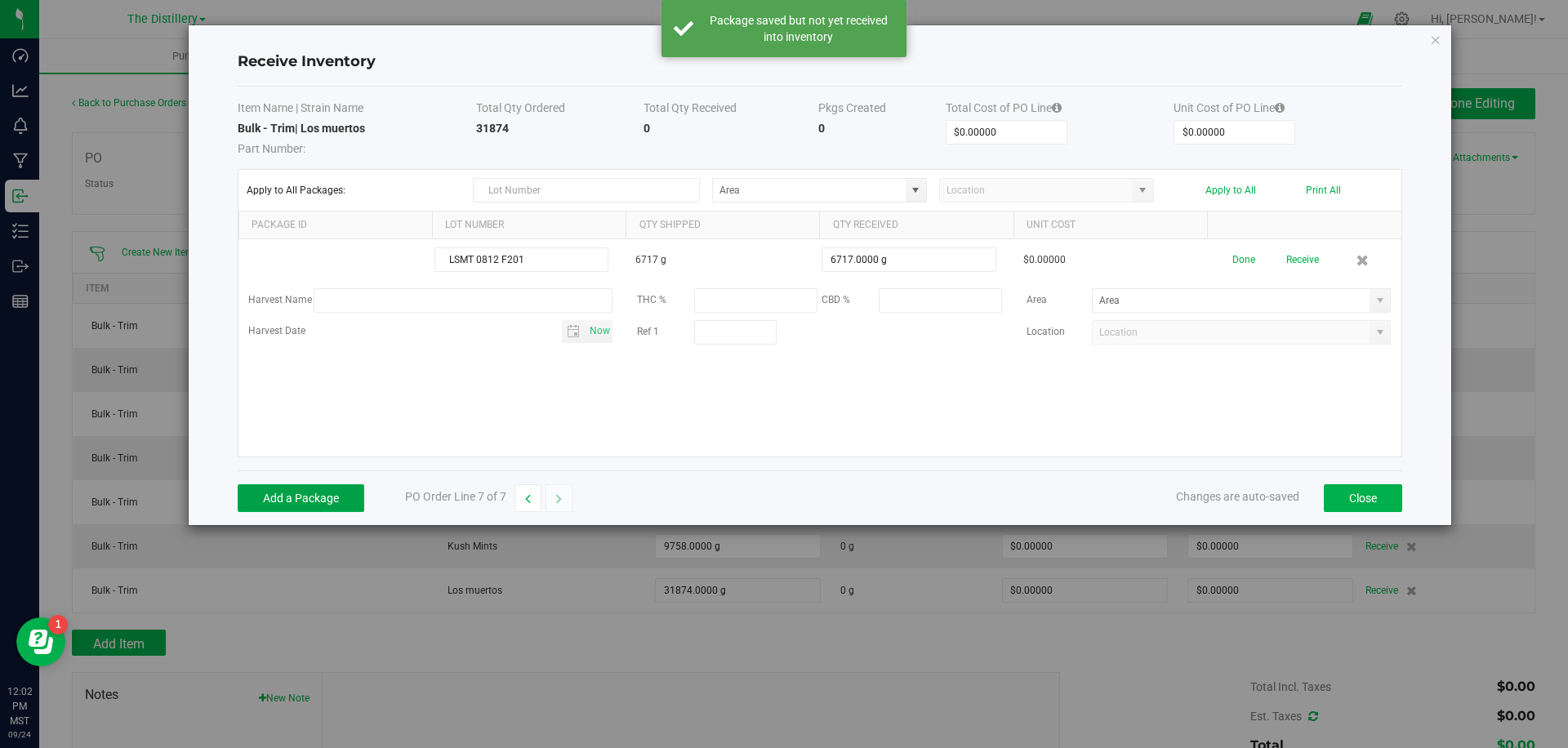
drag, startPoint x: 336, startPoint y: 489, endPoint x: 477, endPoint y: 396, distance: 168.9
click at [336, 489] on button "Add a Package" at bounding box center [301, 498] width 127 height 27
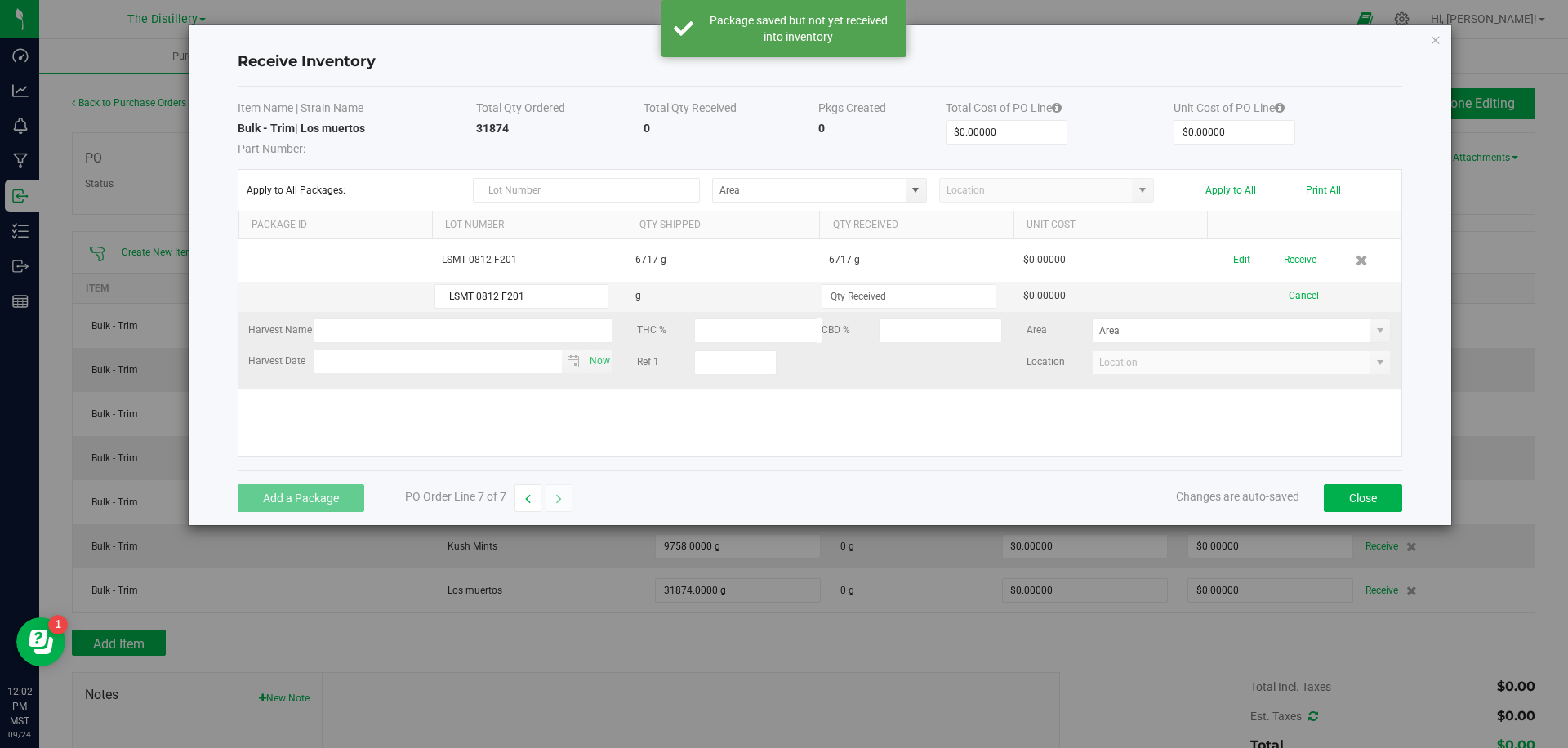
type input "LSMT 0812 F201"
type input "7752.0000 g"
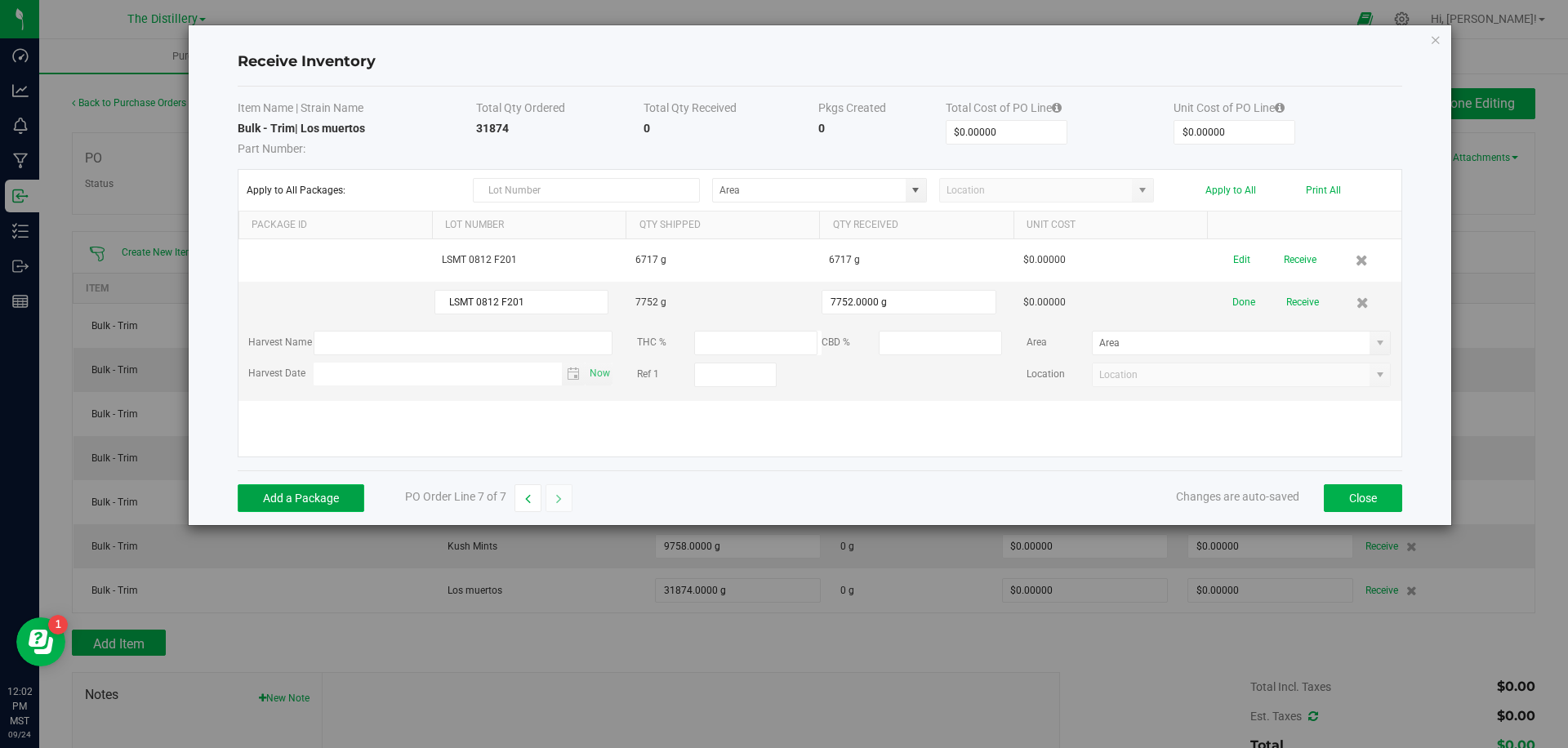
click at [322, 500] on button "Add a Package" at bounding box center [301, 498] width 127 height 27
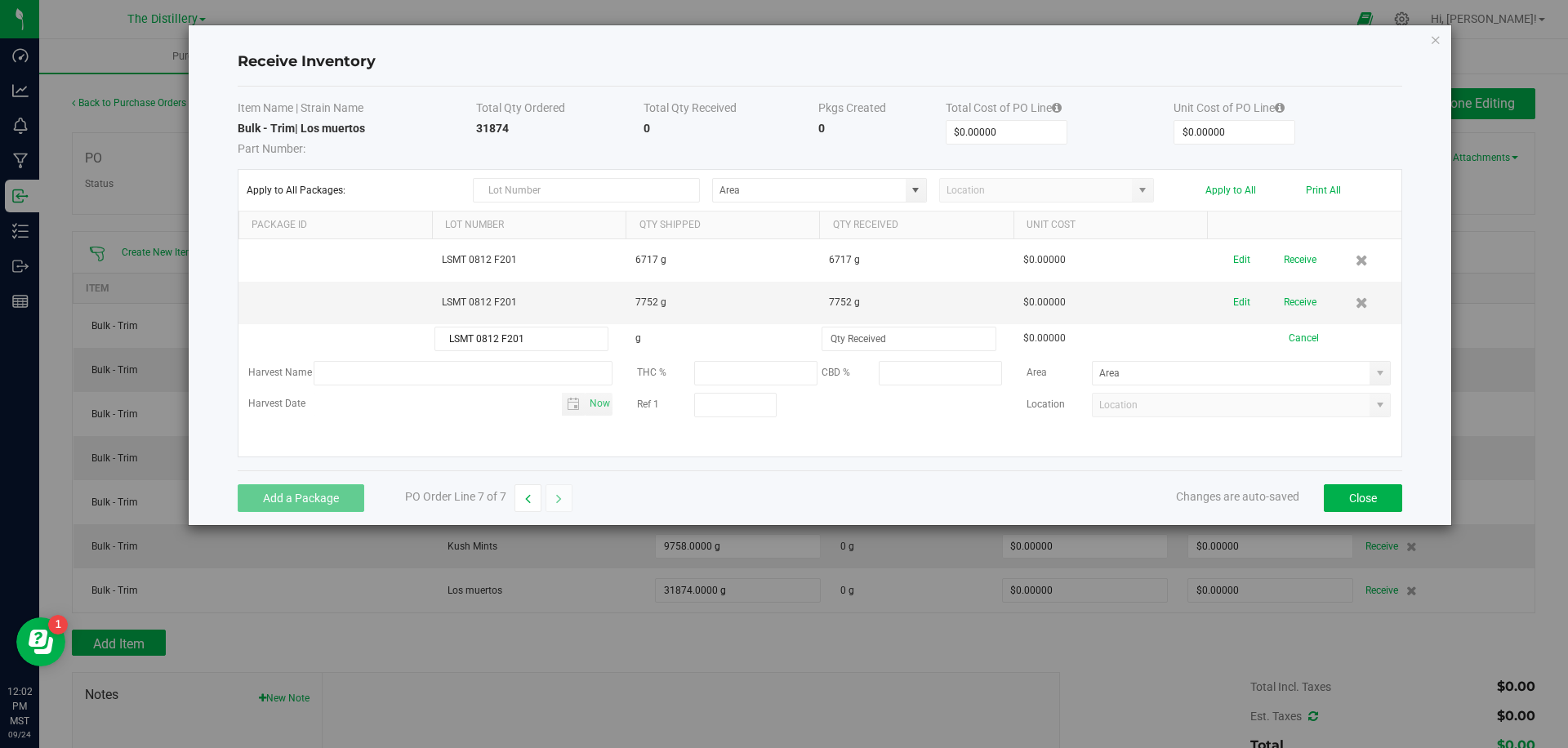
type input "LSMT 0812 F201"
type input "5268.0000 g"
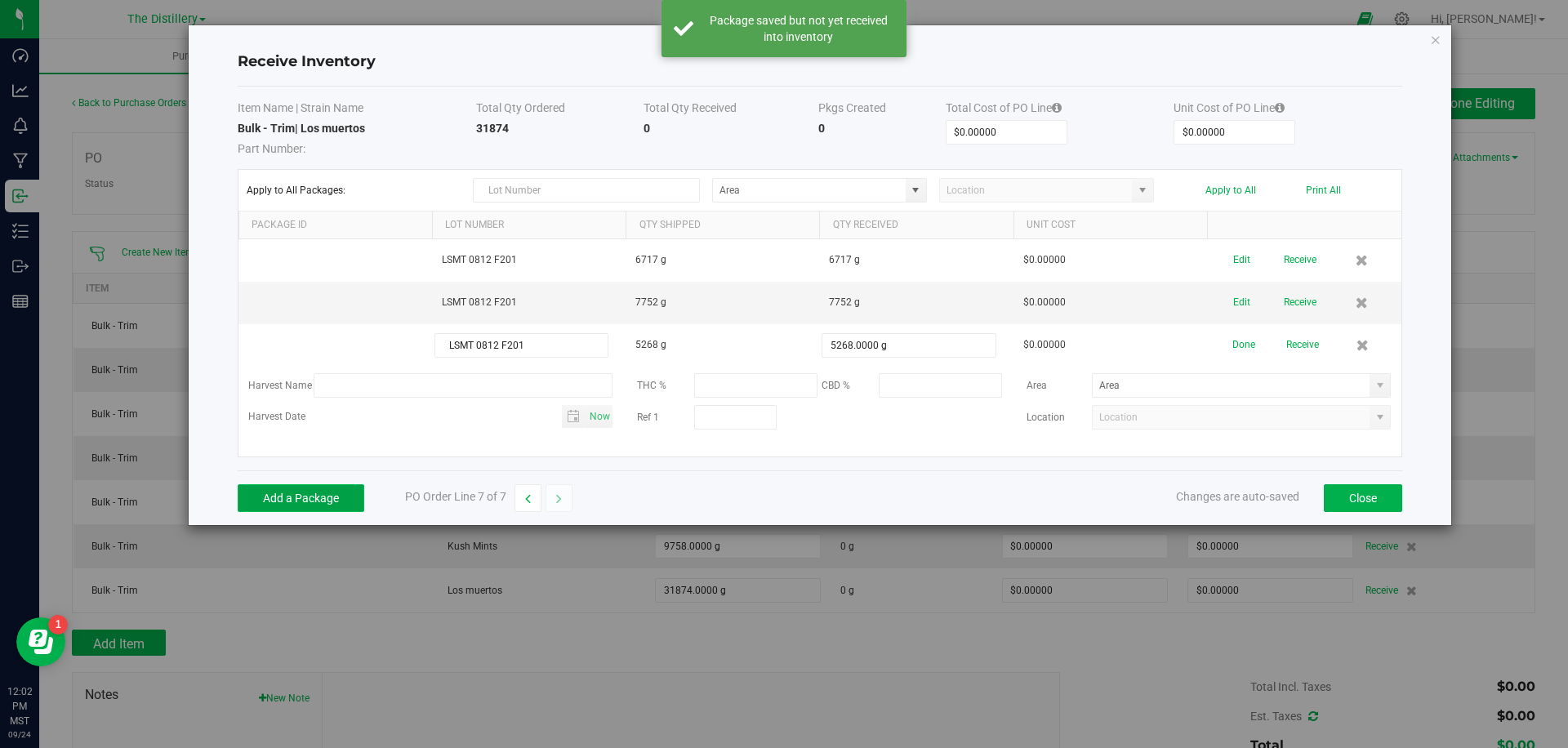
click at [297, 495] on button "Add a Package" at bounding box center [301, 498] width 127 height 27
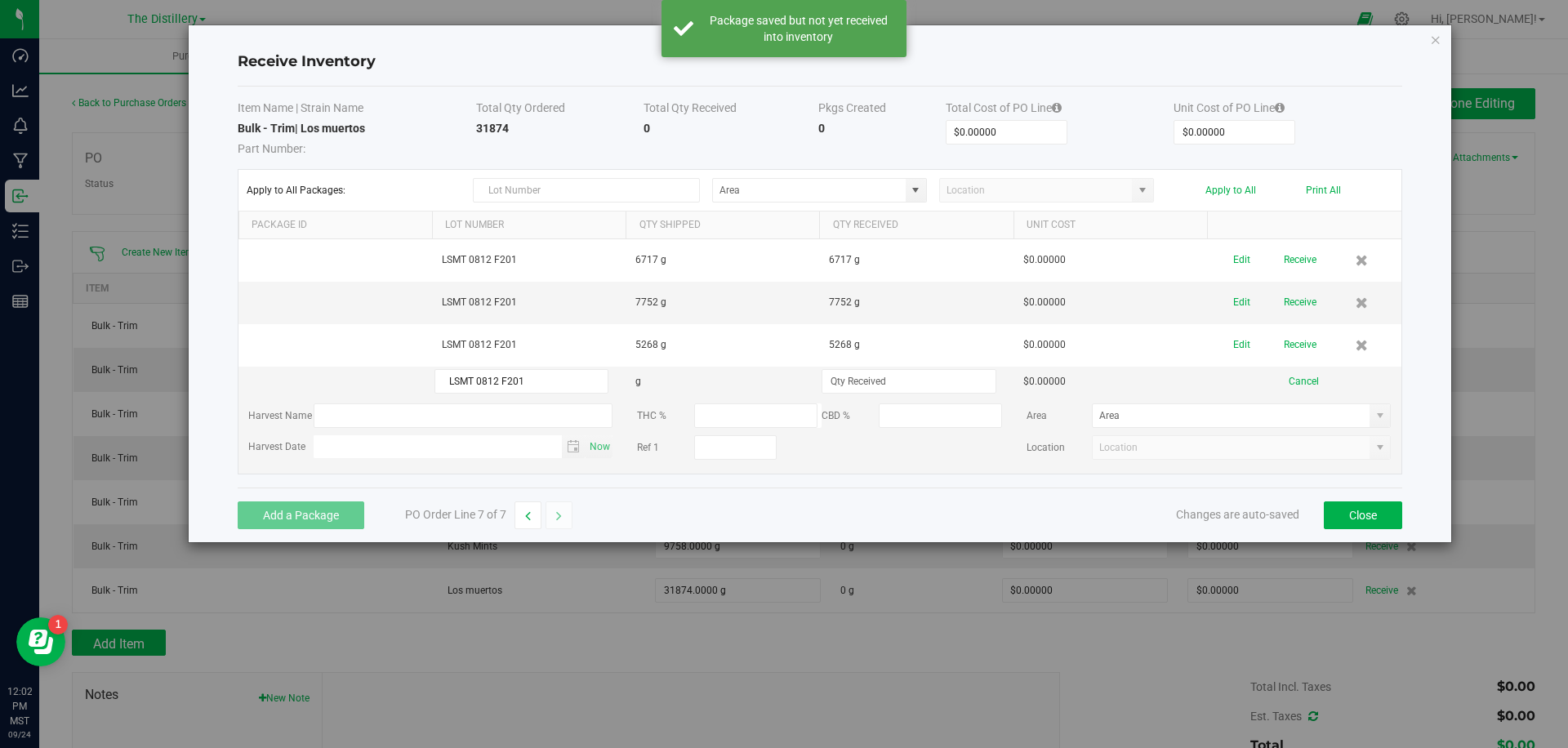
type input "LSMT 0812 F201"
type input "2655.0000 g"
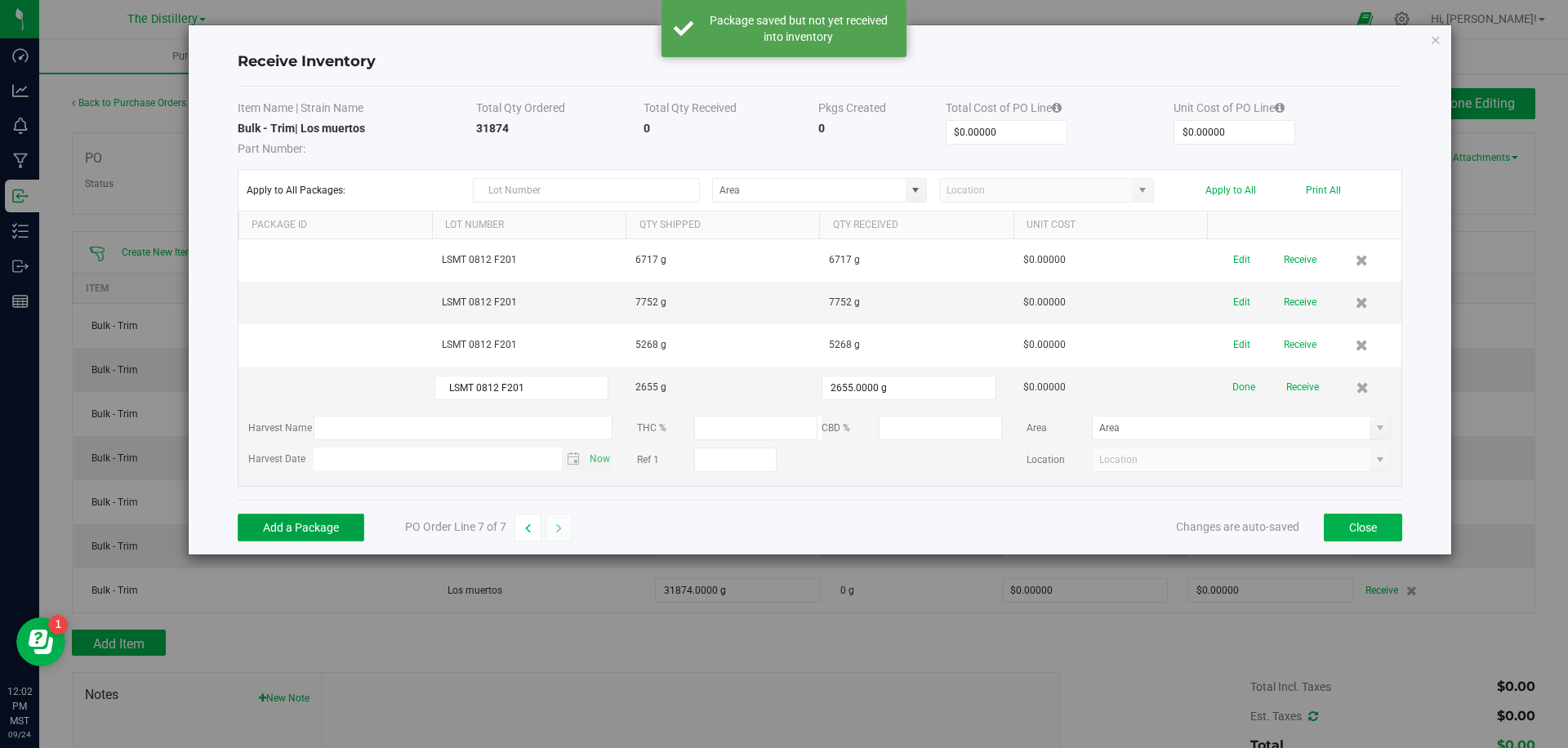
click at [303, 522] on button "Add a Package" at bounding box center [301, 527] width 127 height 27
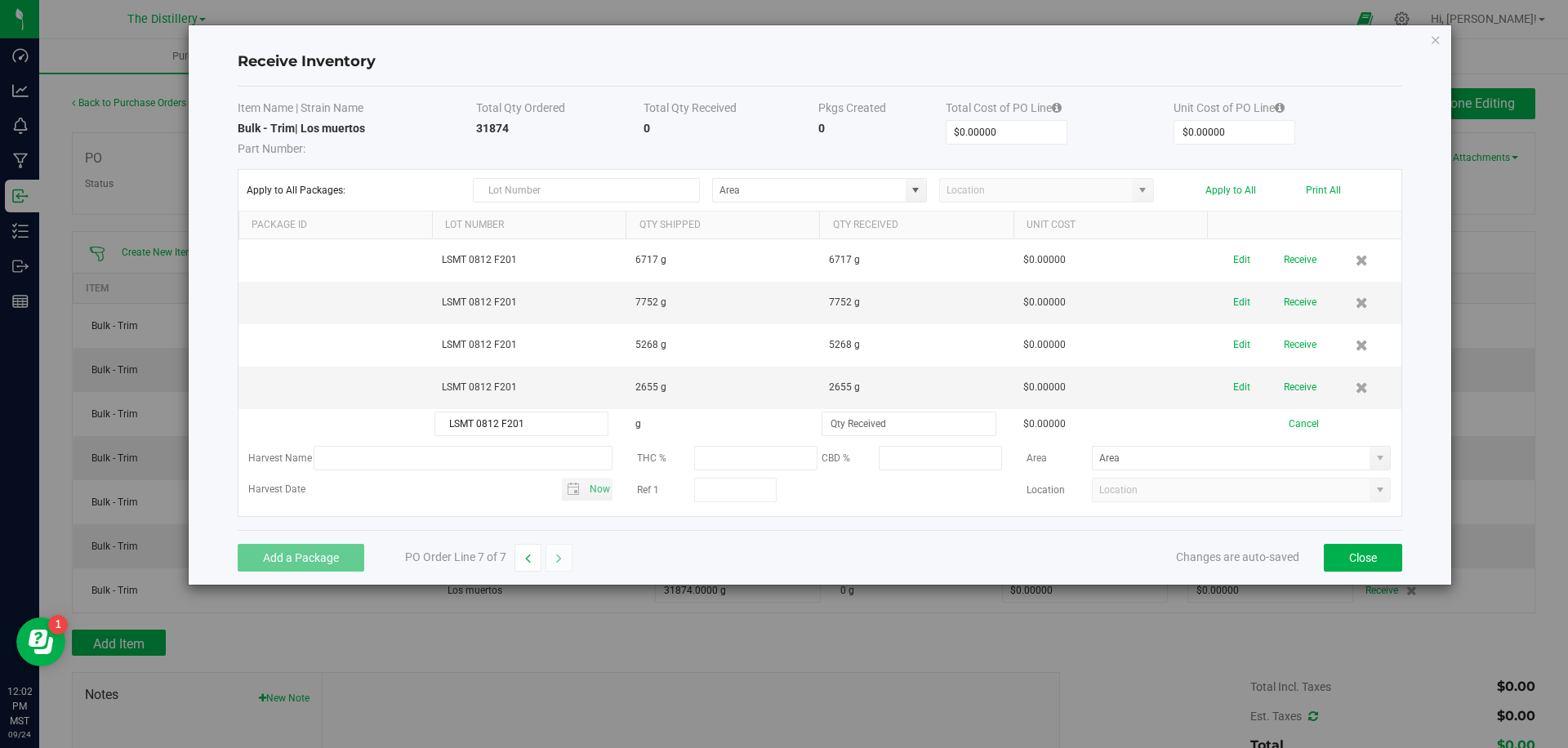
type input "LSMT 0812 F201"
type input "9482.0000 g"
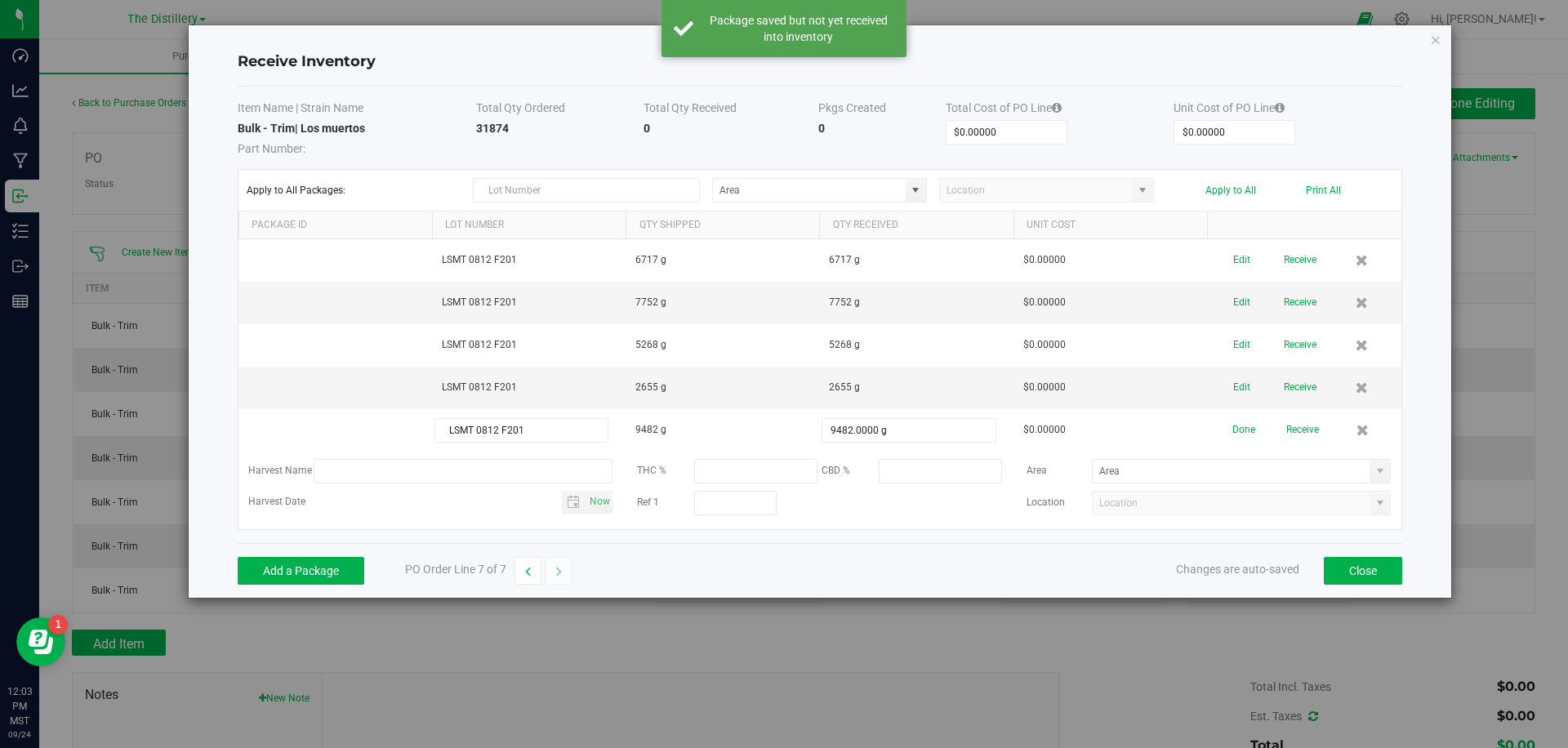
click at [960, 551] on div "Add a Package PO Order Line 7 of 7 Changes are auto-saved Close" at bounding box center [819, 570] width 1165 height 55
click at [1123, 128] on td "$0.00000" at bounding box center [1059, 139] width 227 height 37
click at [1172, 186] on div "Apply to All Print All" at bounding box center [1274, 190] width 215 height 12
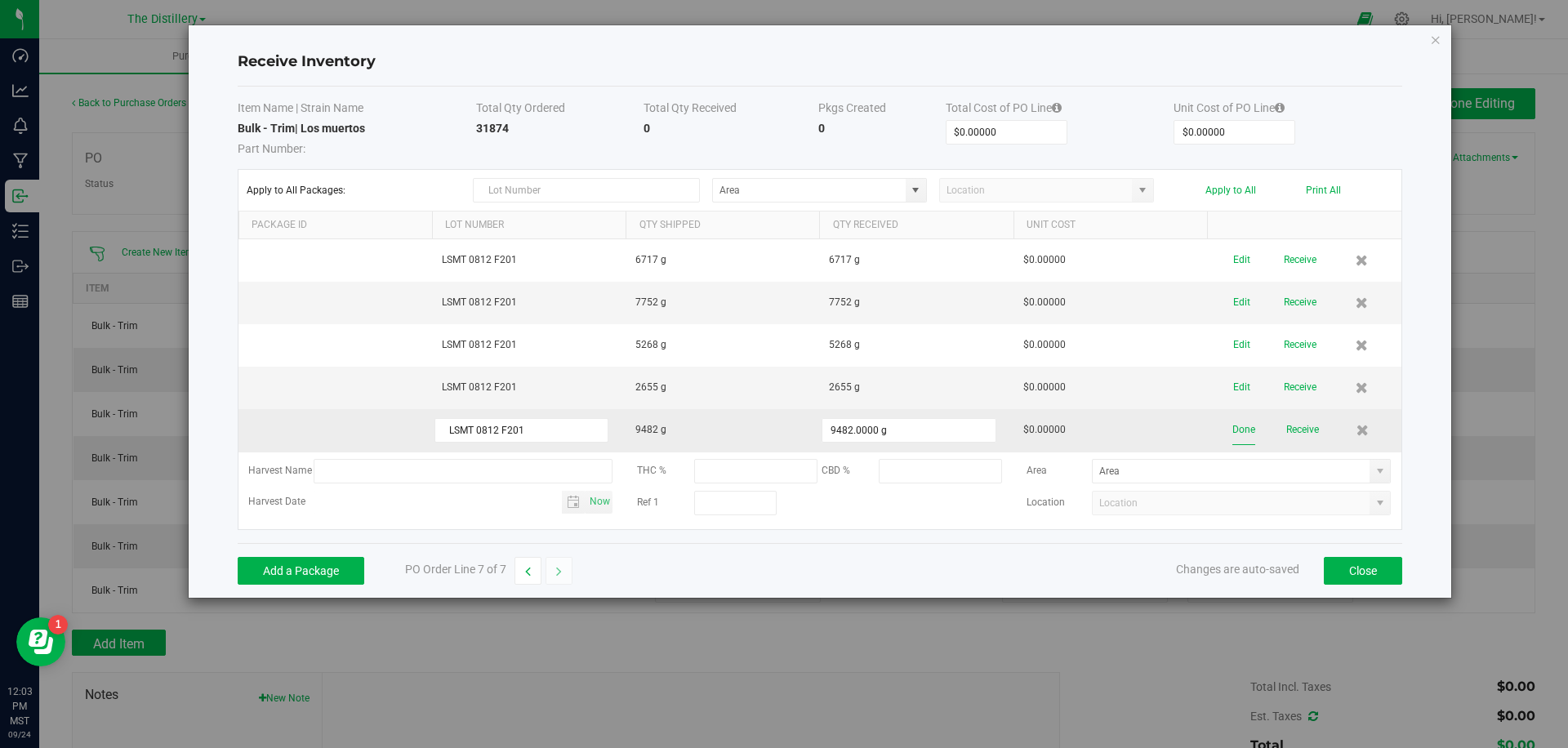
click at [1237, 424] on button "Done" at bounding box center [1244, 430] width 22 height 28
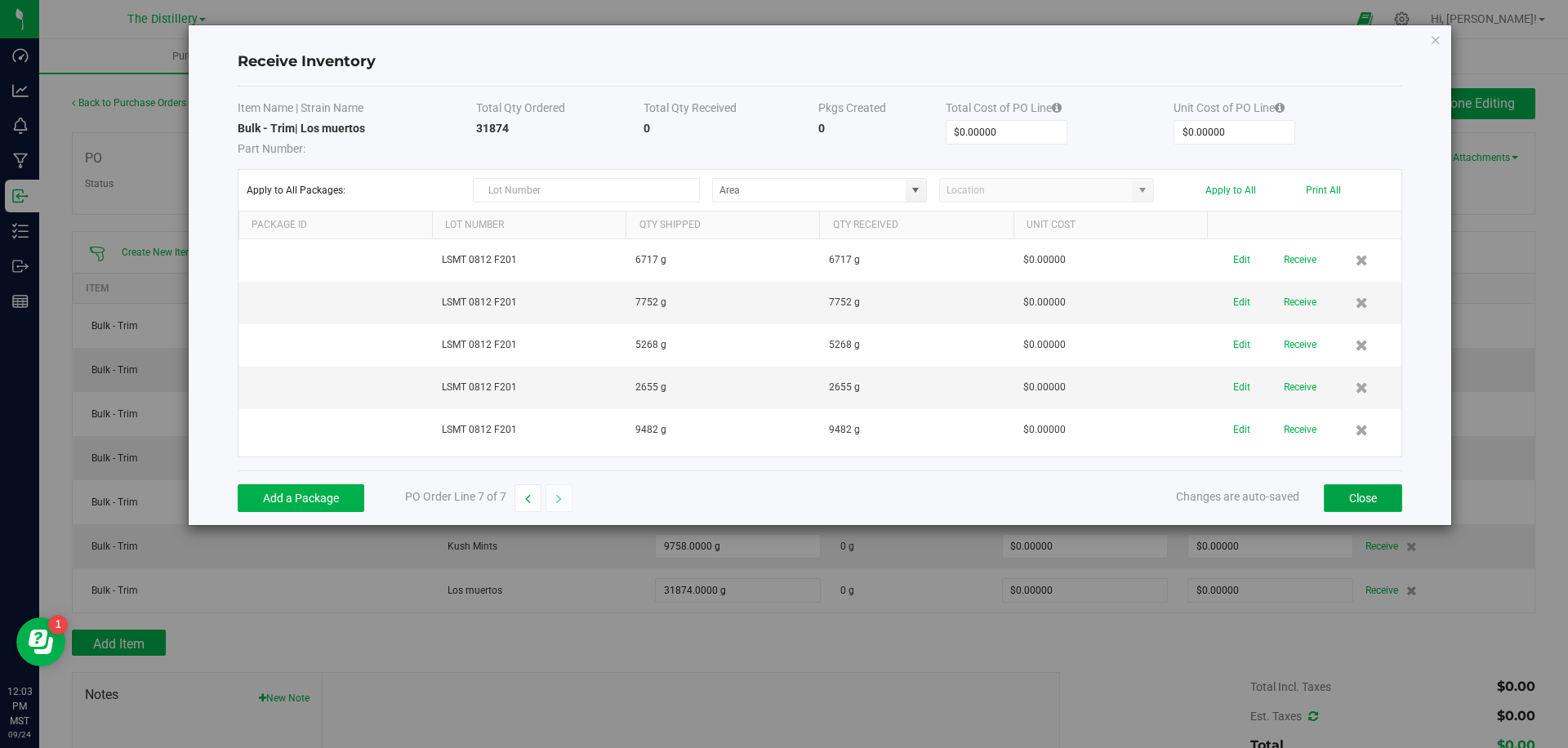
click at [1385, 496] on button "Close" at bounding box center [1363, 498] width 78 height 27
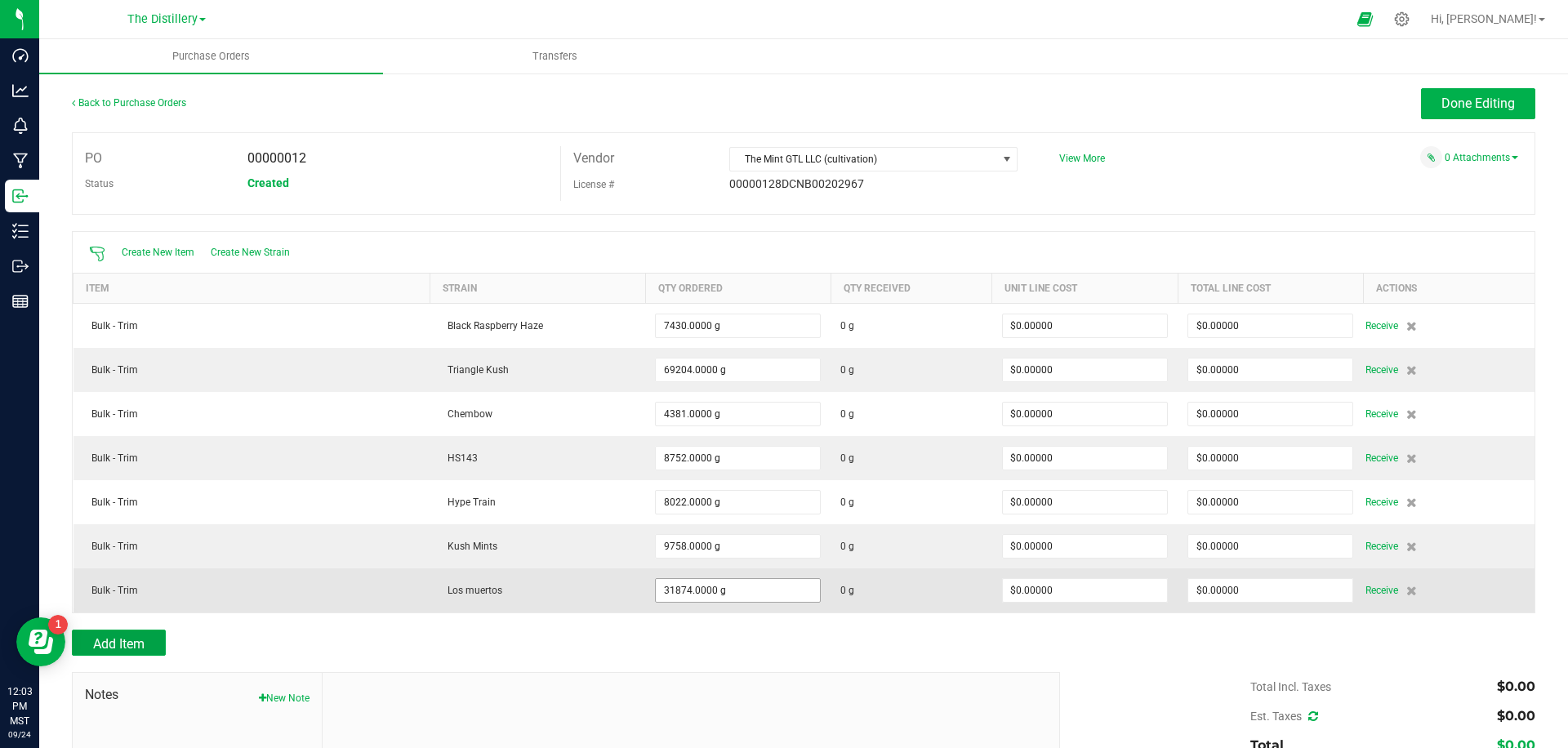
drag, startPoint x: 144, startPoint y: 643, endPoint x: 749, endPoint y: 588, distance: 607.5
click at [144, 643] on span "Add Item" at bounding box center [118, 644] width 52 height 16
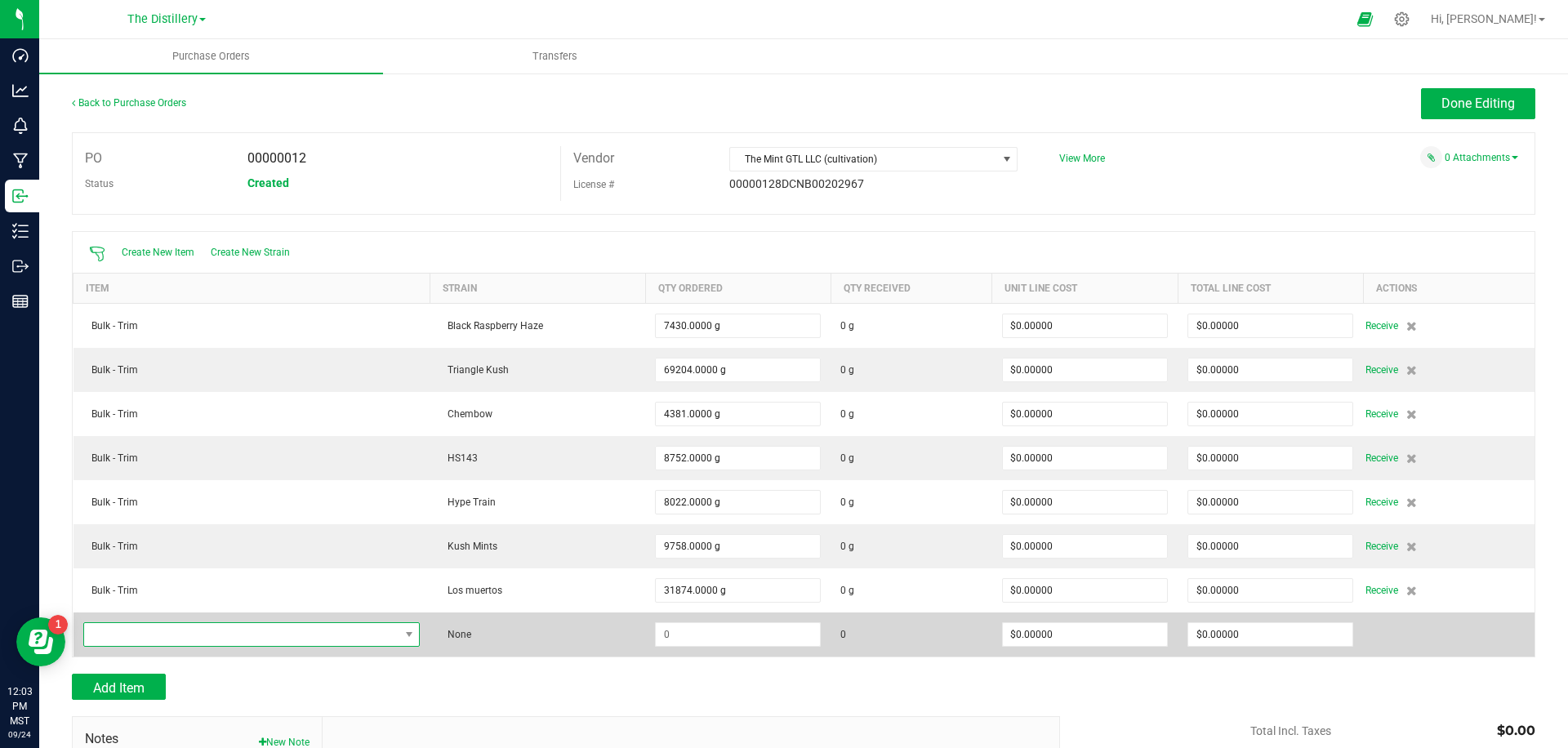
click at [328, 632] on span "NO DATA FOUND" at bounding box center [241, 634] width 315 height 22
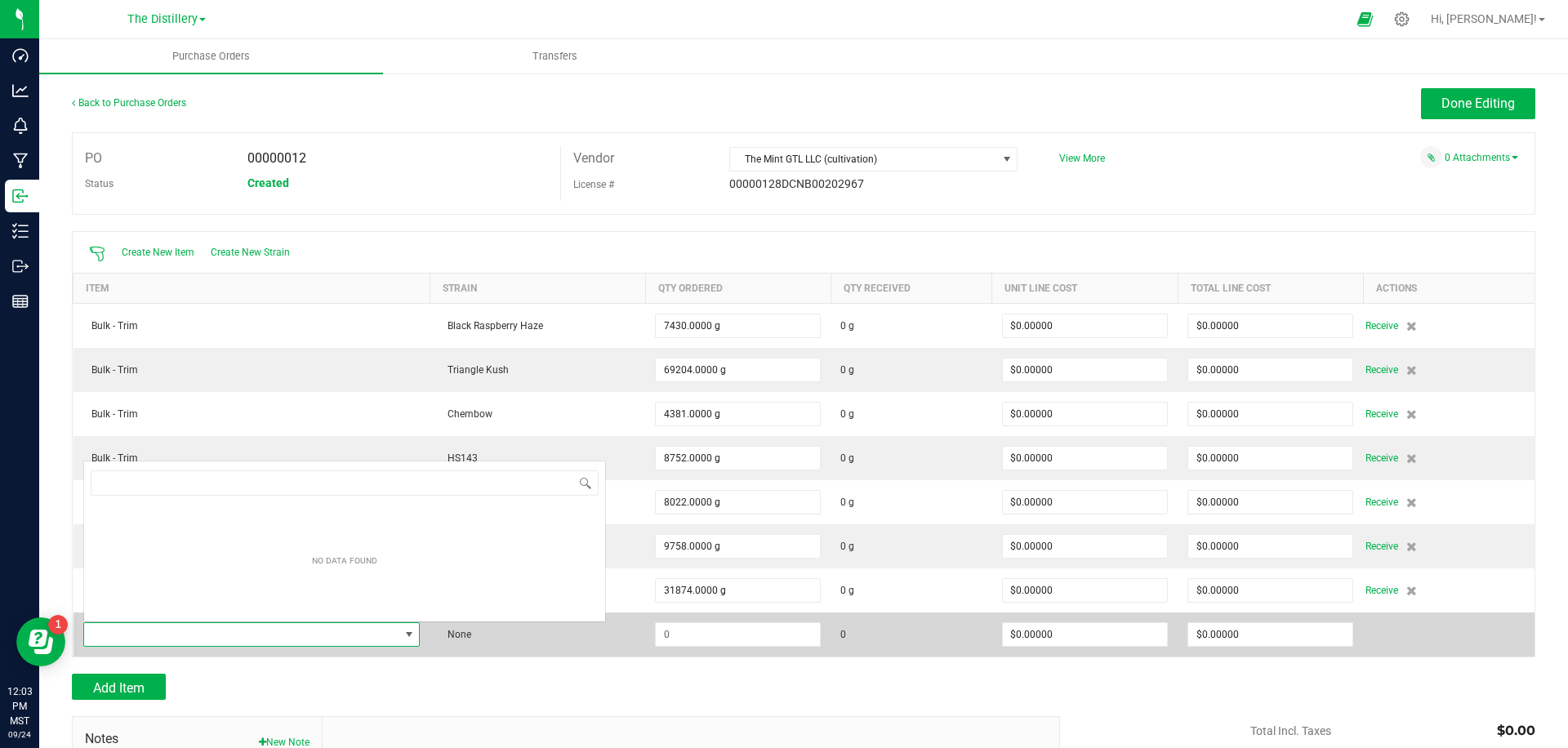
scroll to position [24, 338]
type input "platinum coo"
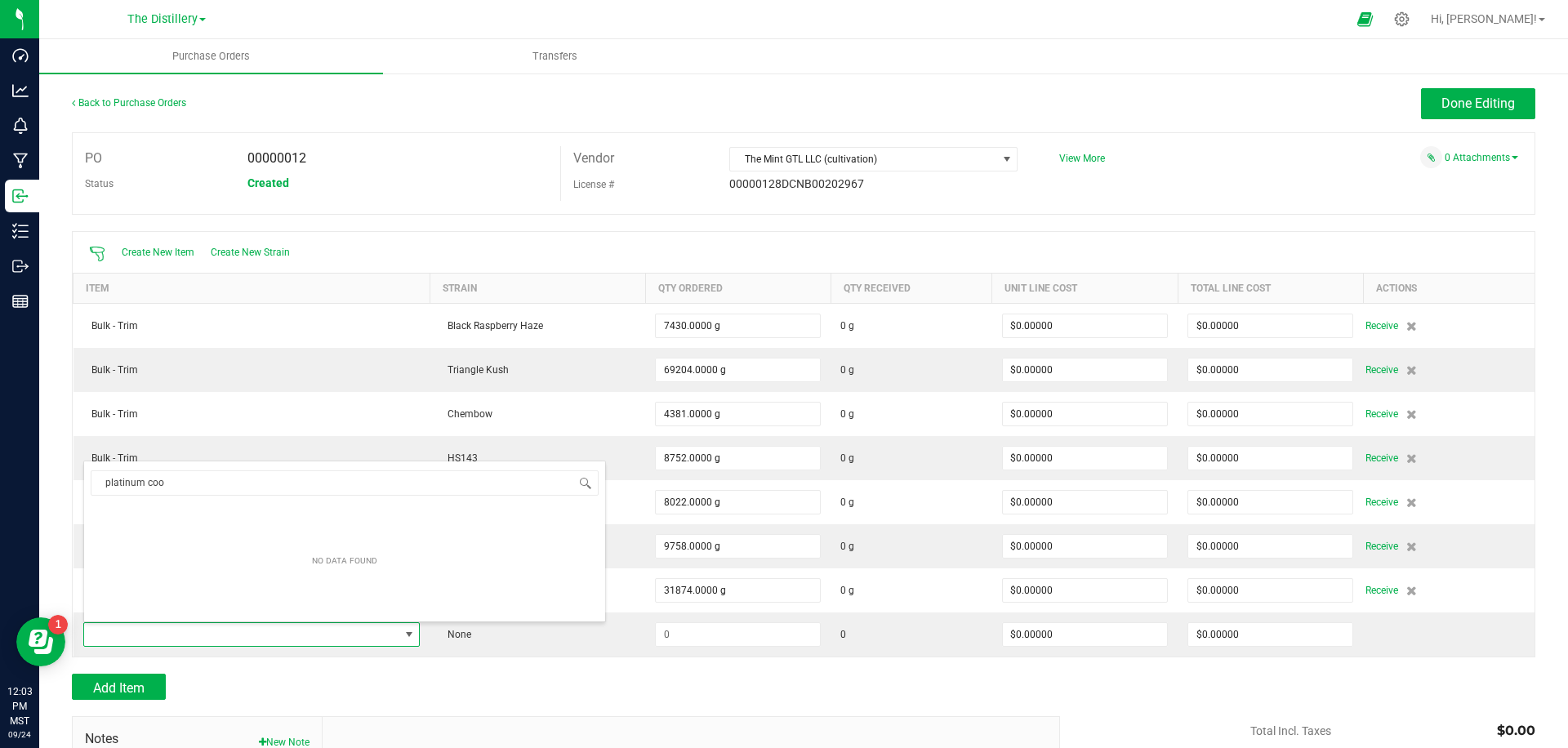
click at [283, 688] on div "Add Item" at bounding box center [560, 686] width 976 height 26
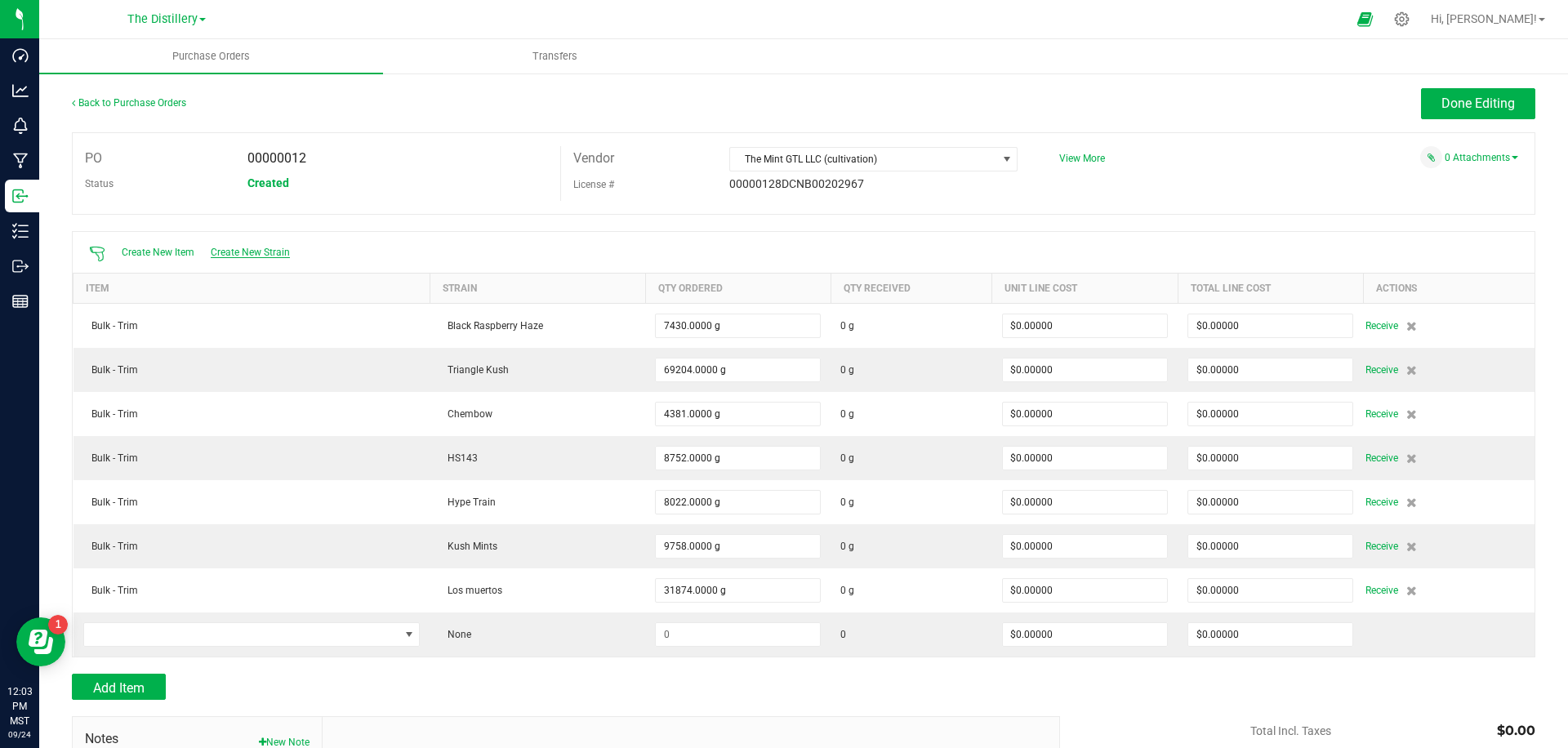
click at [258, 254] on span "Create New Strain" at bounding box center [250, 253] width 79 height 12
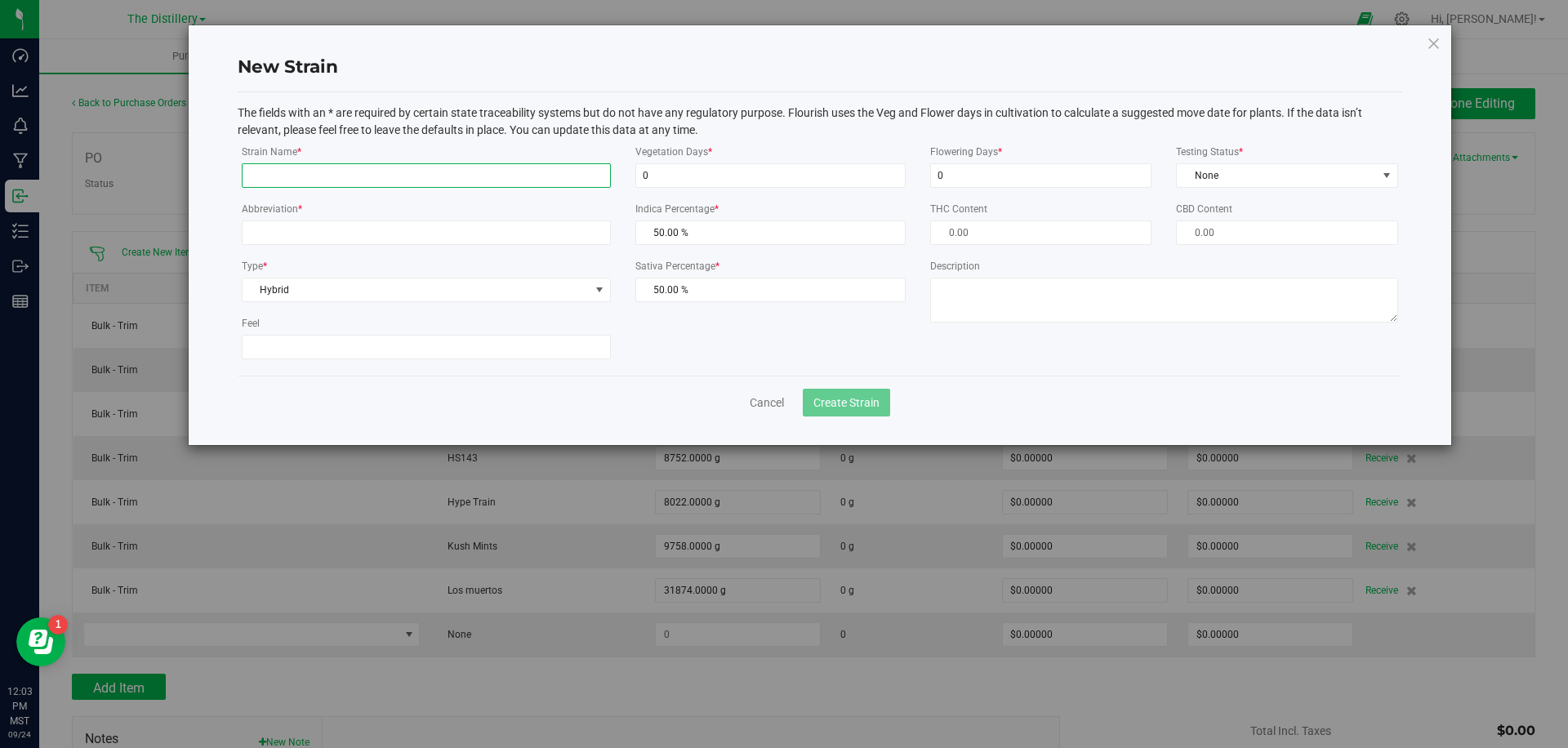
click at [510, 183] on input "Strain Name *" at bounding box center [427, 175] width 369 height 24
type input "Platinum Cookies"
type input "15g"
click at [863, 402] on span "Create Strain" at bounding box center [846, 402] width 66 height 13
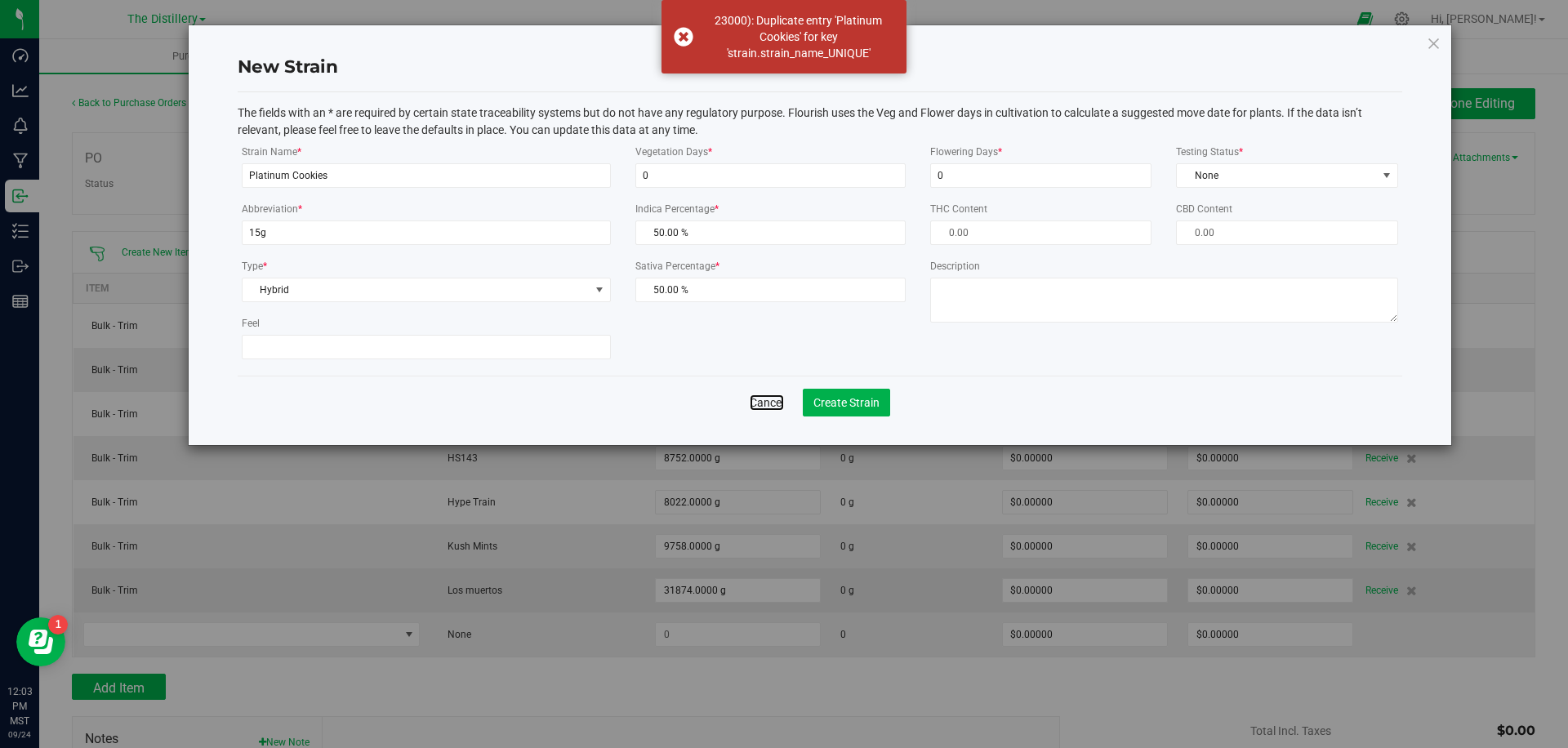
drag, startPoint x: 771, startPoint y: 400, endPoint x: 395, endPoint y: 591, distance: 421.7
click at [771, 400] on link "Cancel" at bounding box center [766, 402] width 34 height 17
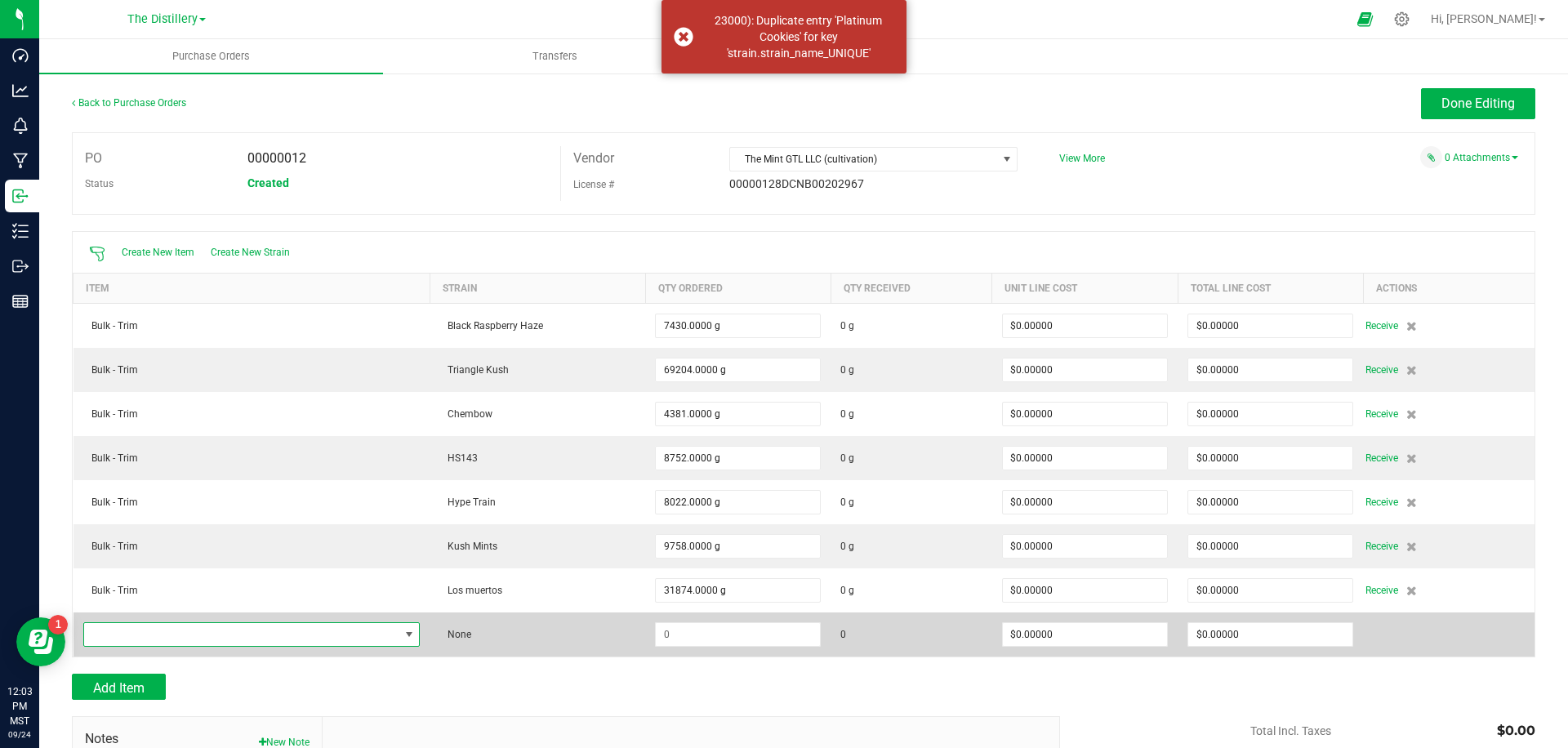
click at [289, 638] on span "NO DATA FOUND" at bounding box center [241, 634] width 315 height 22
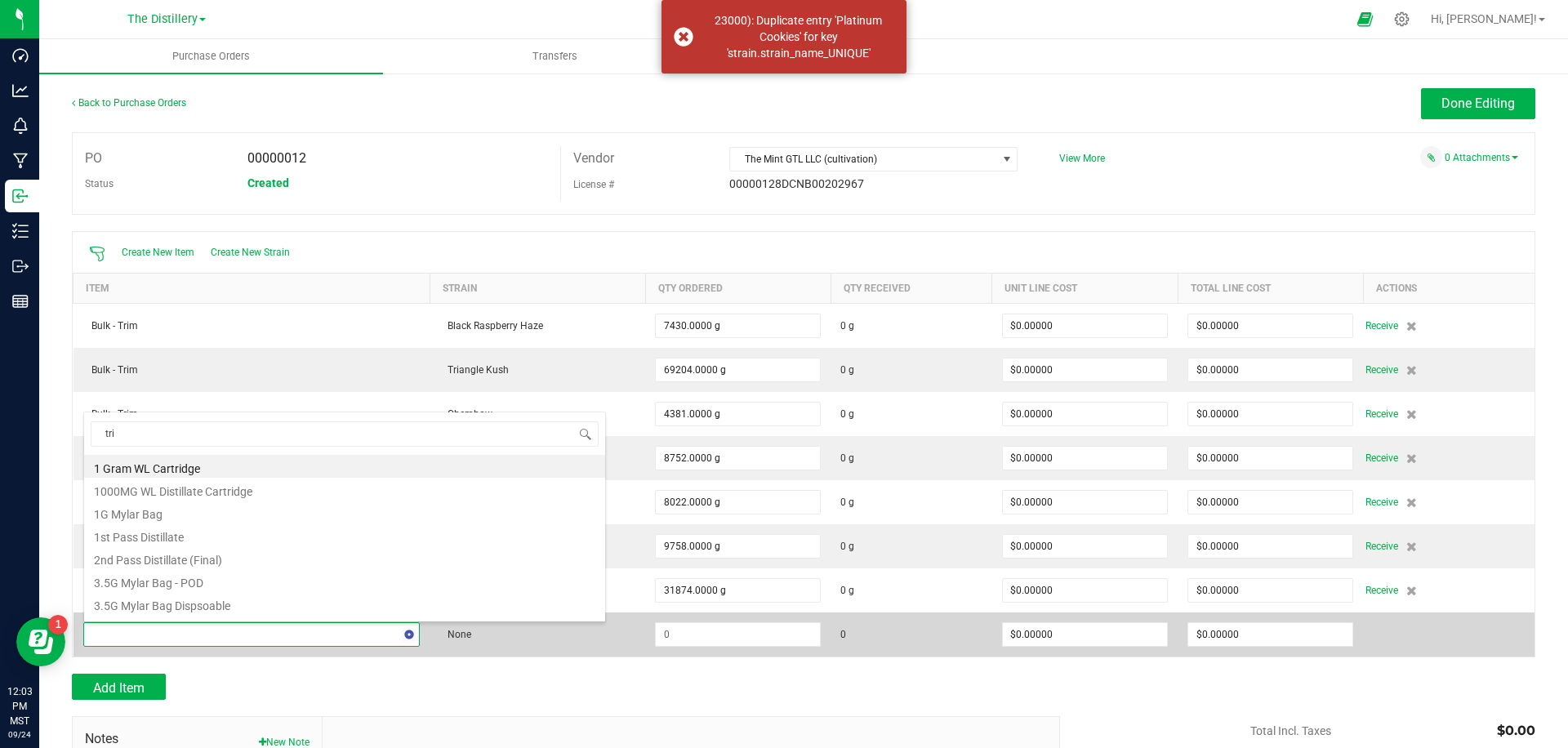
type input "trim"
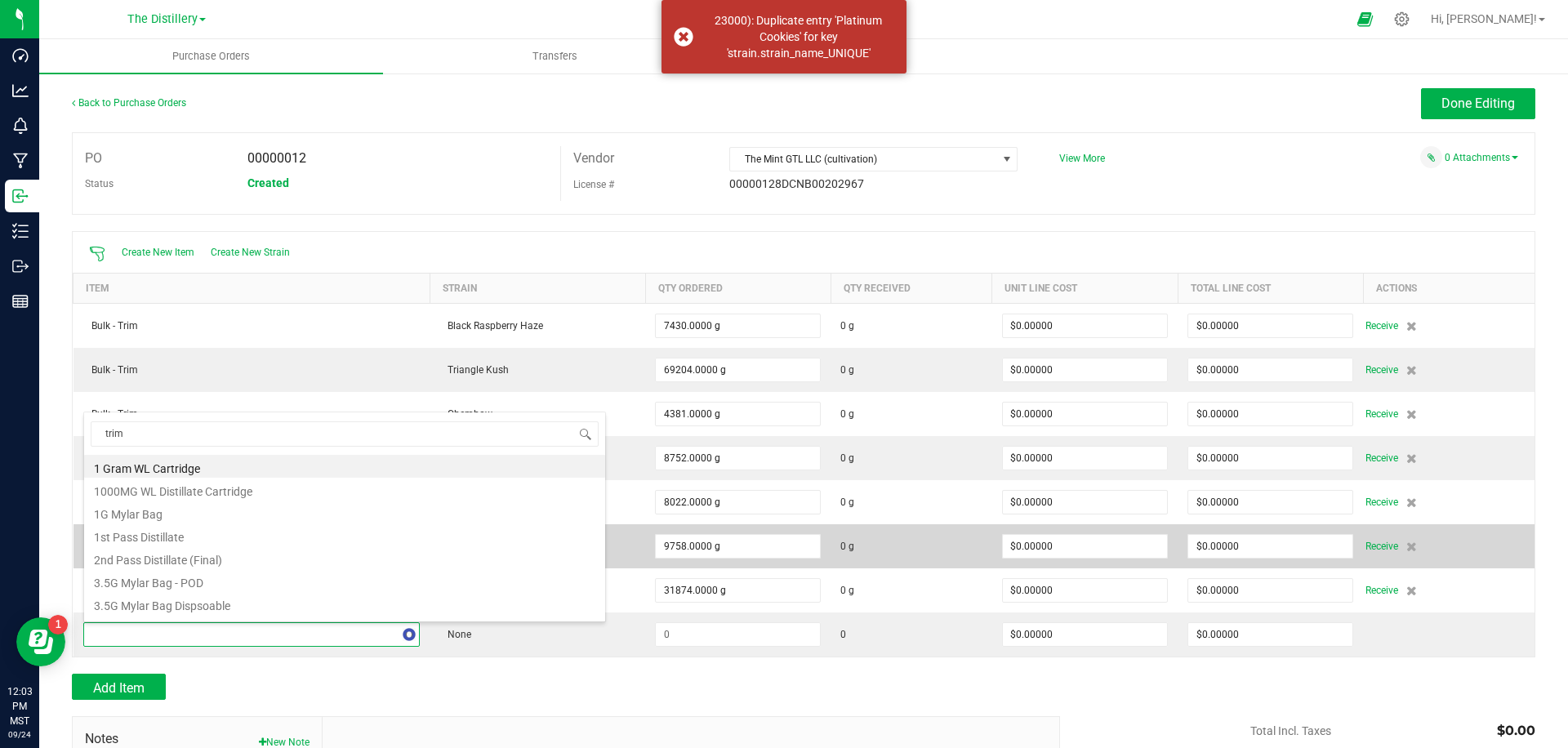
scroll to position [0, 0]
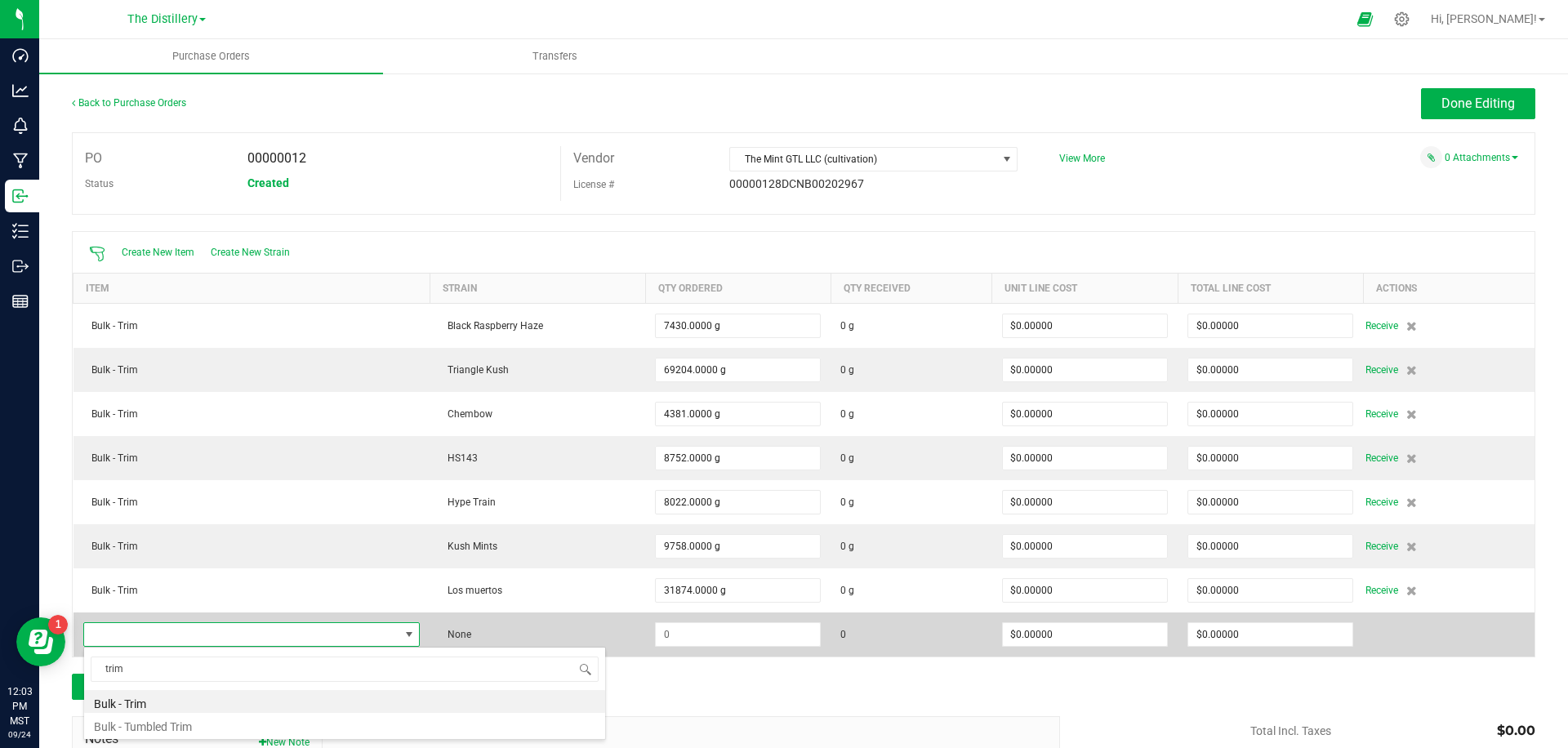
drag, startPoint x: 161, startPoint y: 703, endPoint x: 376, endPoint y: 650, distance: 221.4
click at [161, 703] on li "Bulk - Trim" at bounding box center [345, 701] width 521 height 22
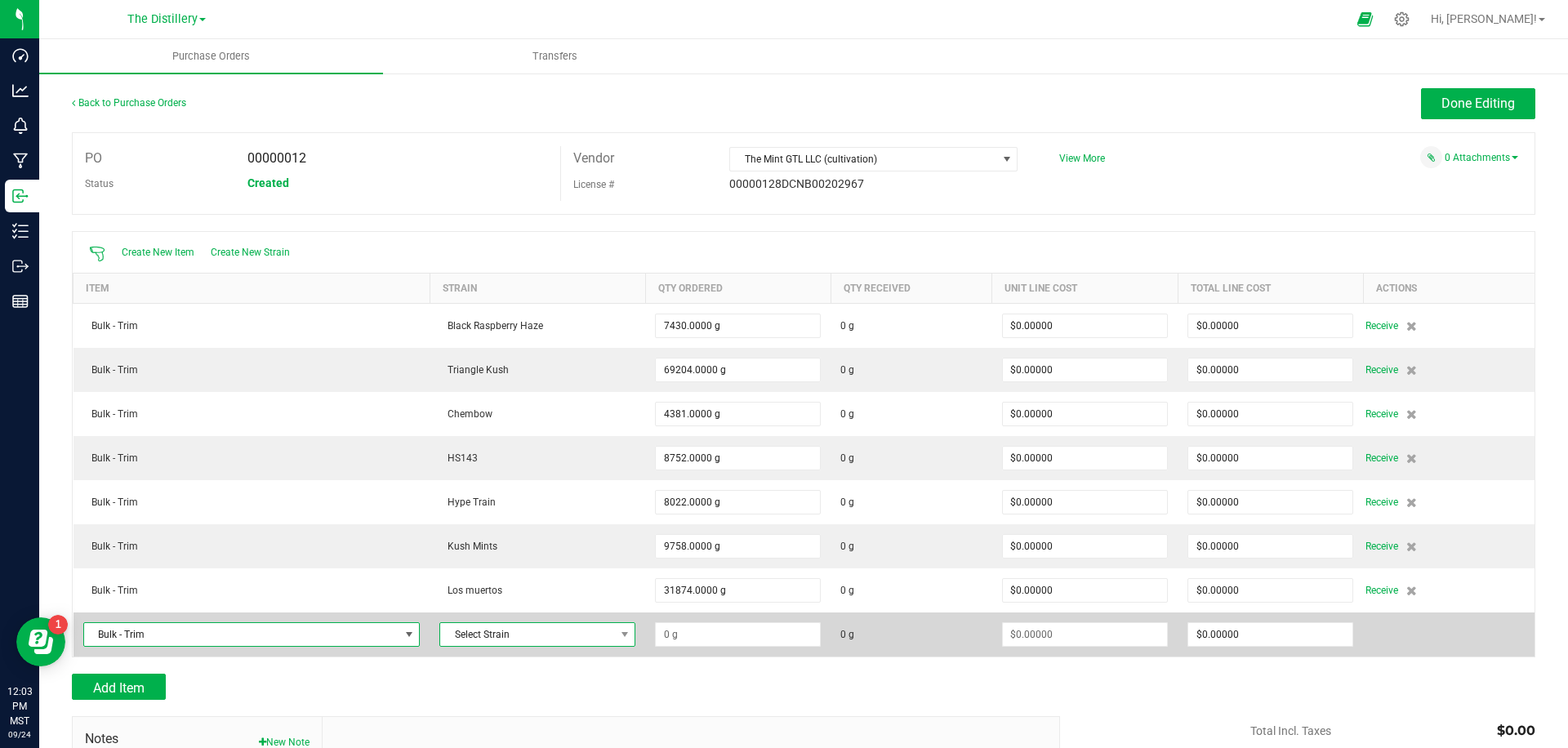
click at [496, 635] on span "Select Strain" at bounding box center [527, 634] width 174 height 22
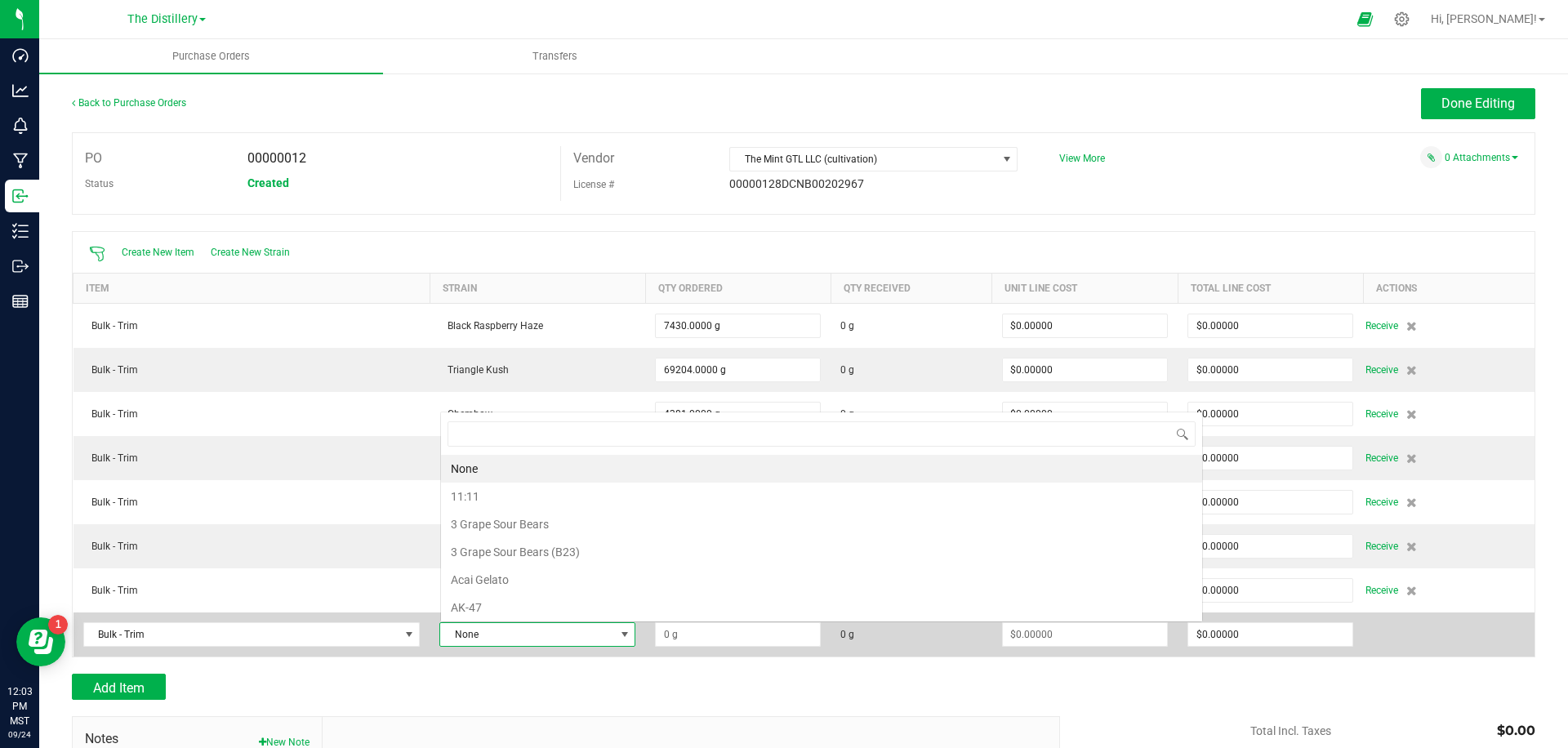
scroll to position [24, 196]
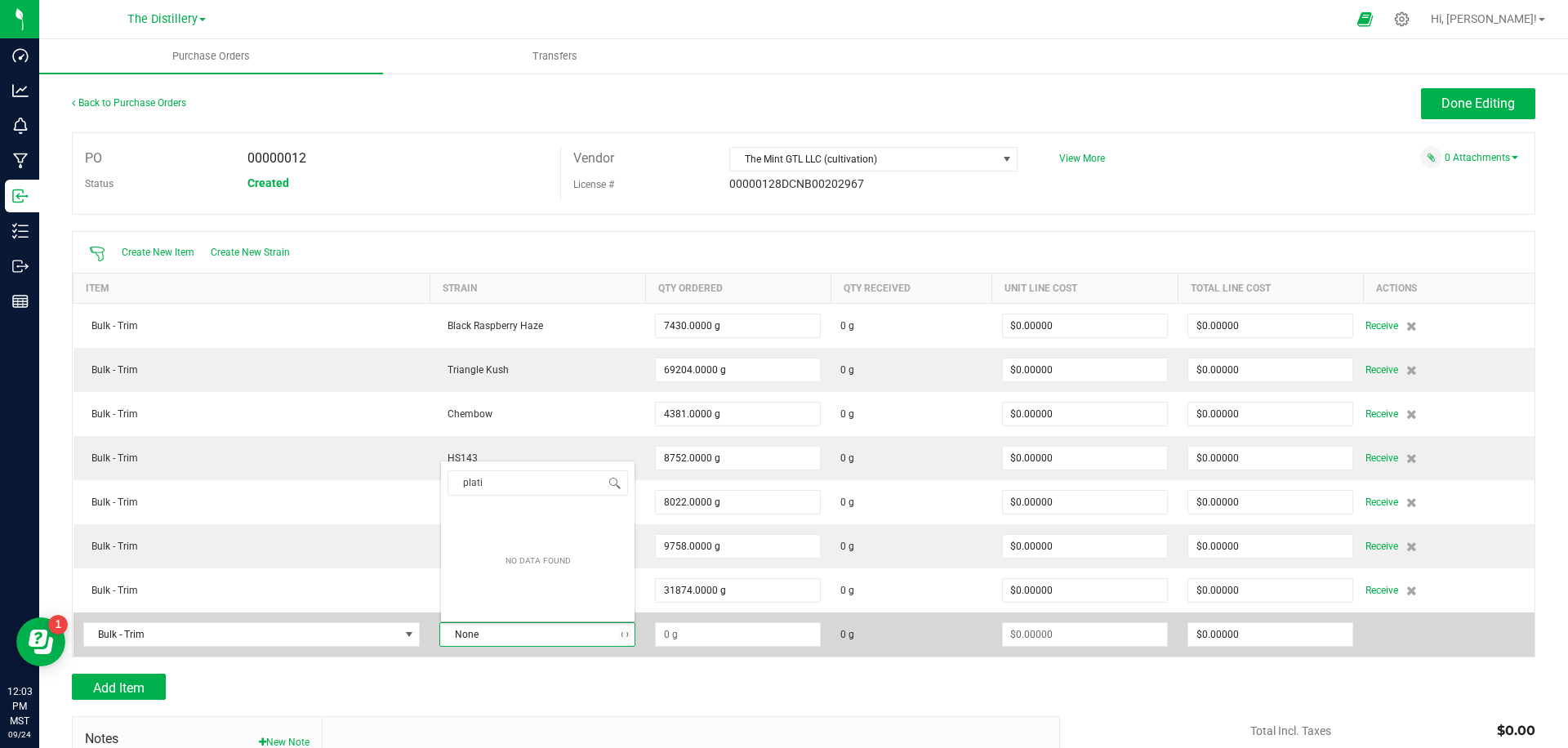
type input "platin"
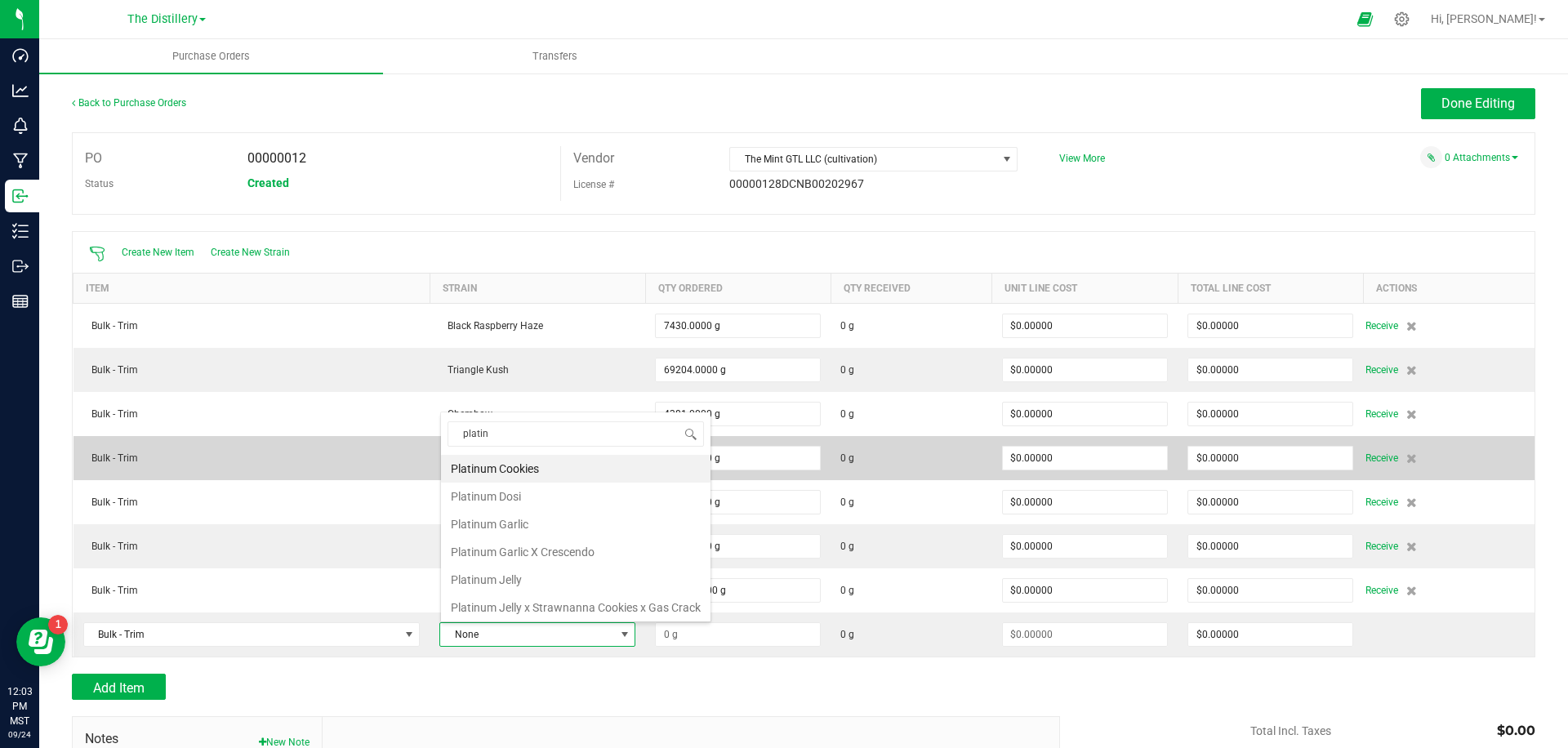
click at [541, 465] on li "Platinum Cookies" at bounding box center [576, 469] width 269 height 27
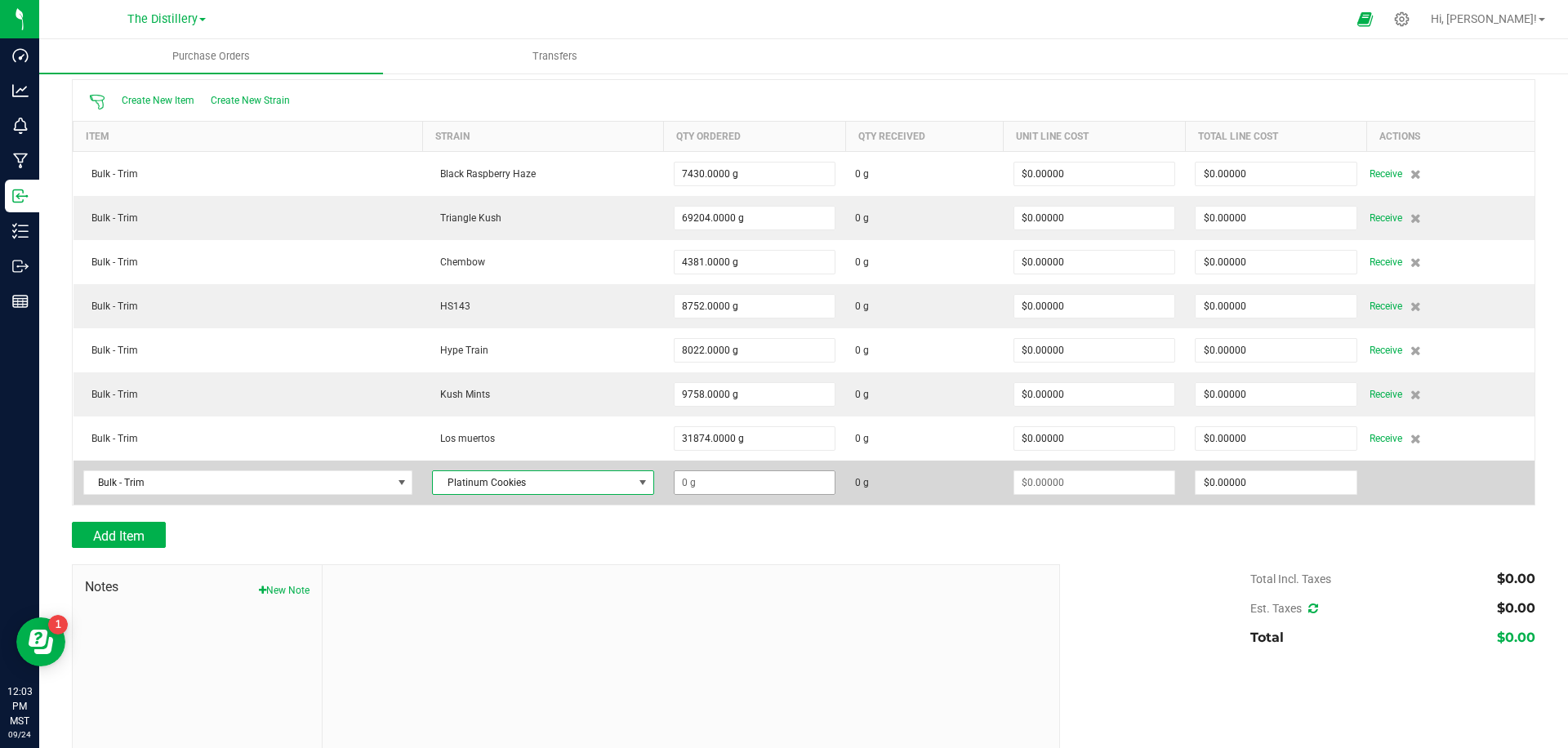
scroll to position [153, 0]
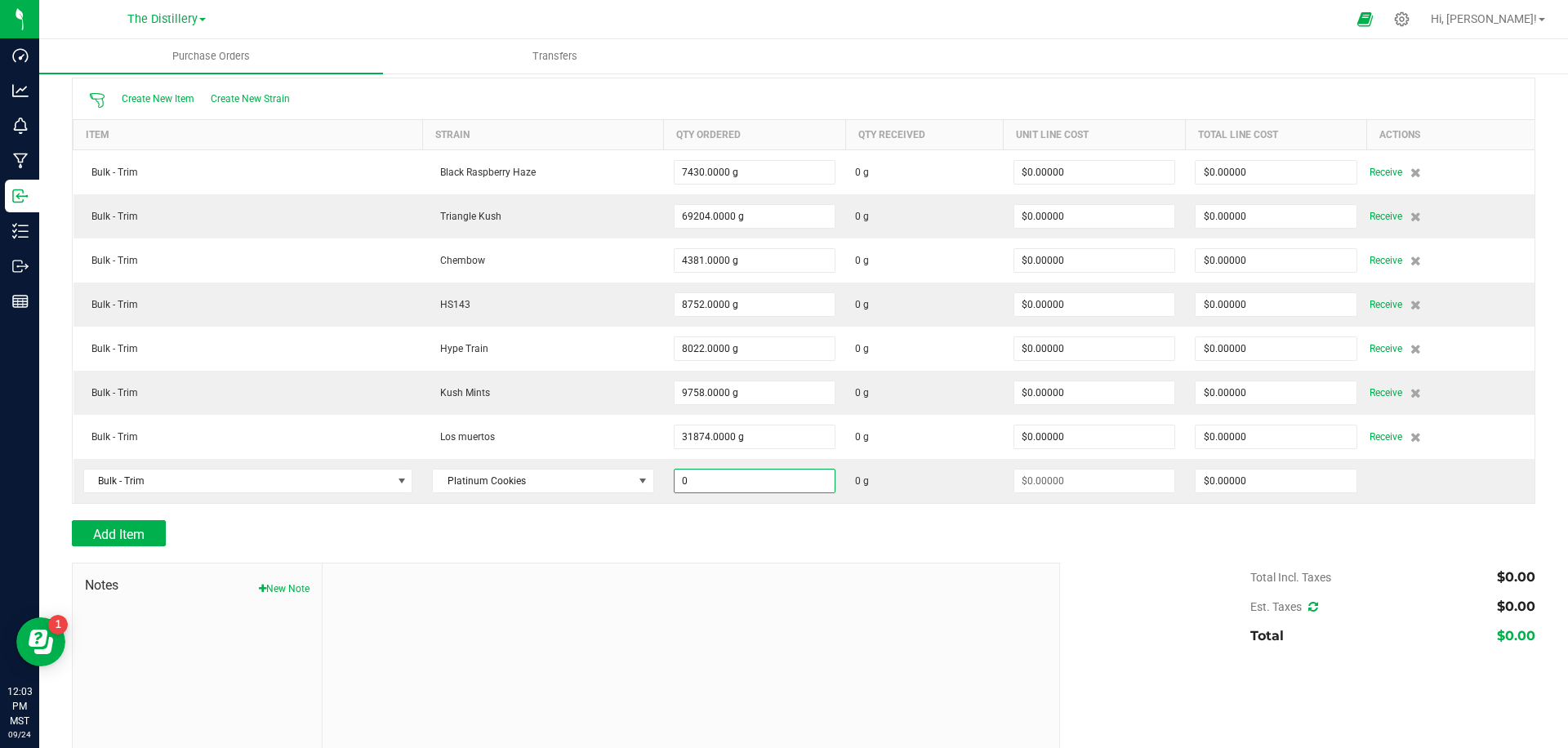
drag, startPoint x: 775, startPoint y: 482, endPoint x: 1113, endPoint y: 509, distance: 339.1
click at [776, 482] on input "0" at bounding box center [755, 480] width 160 height 22
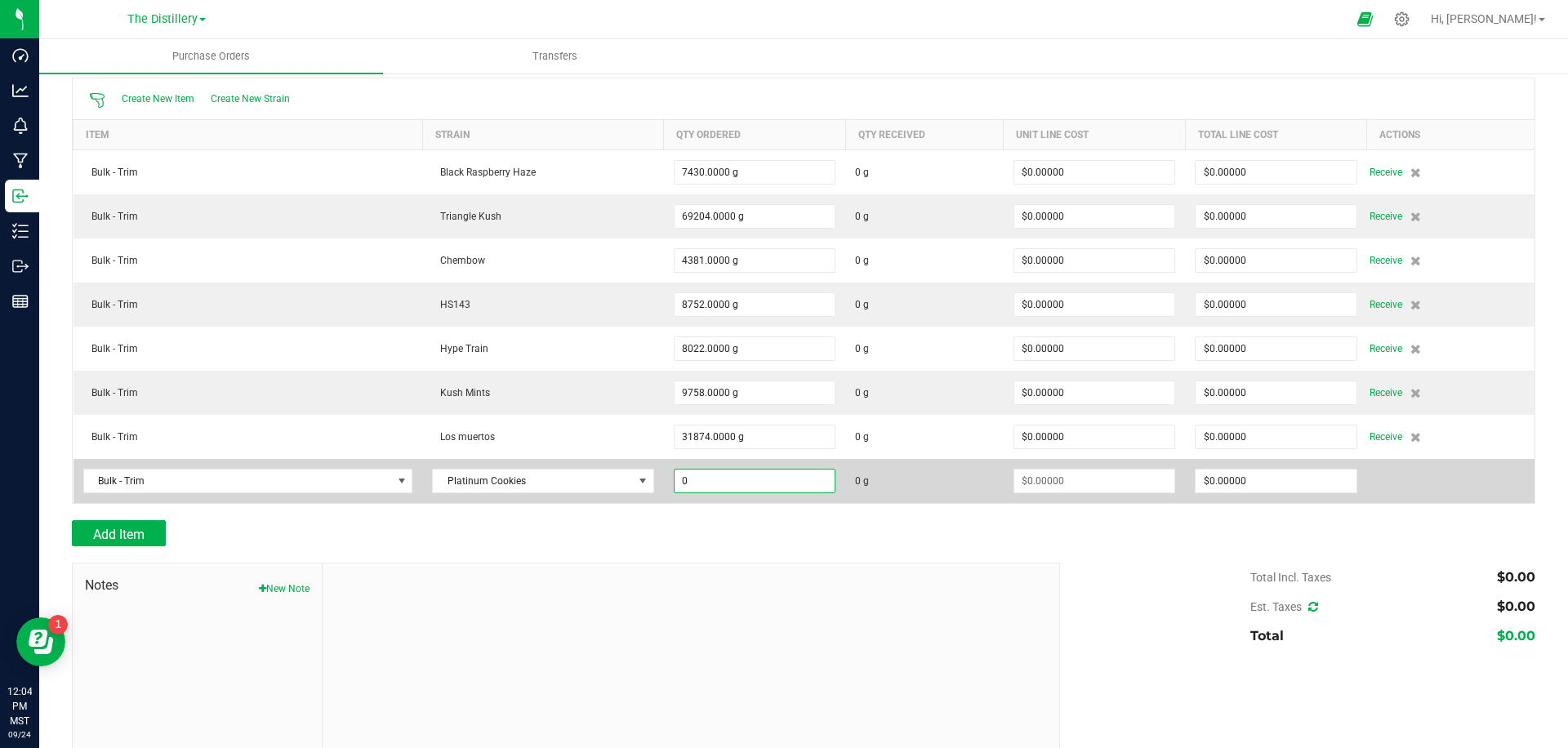
click at [802, 479] on input "0" at bounding box center [755, 480] width 160 height 22
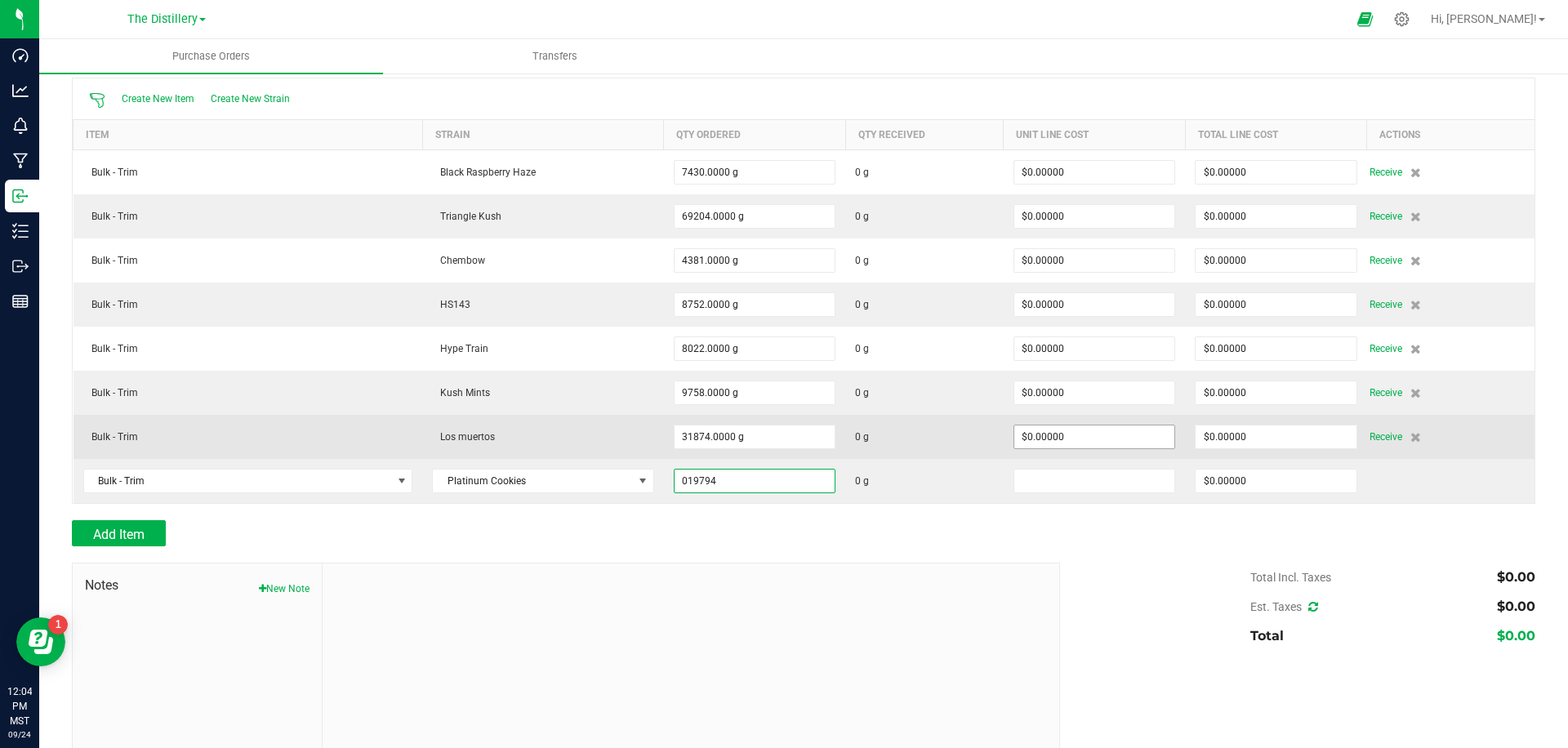
type input "19794.0000 g"
type input "0"
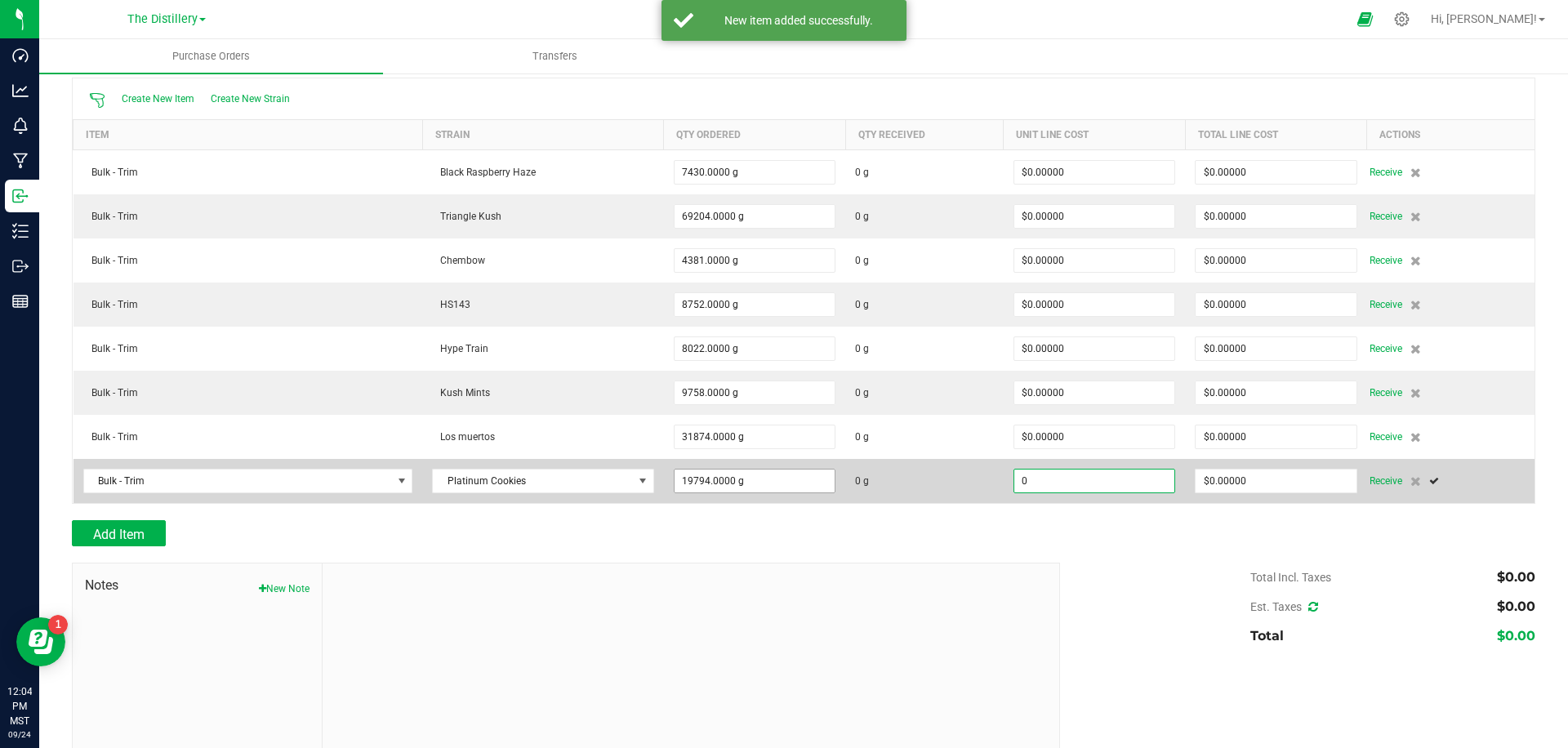
type input "19794"
type input "$0.00000"
click at [767, 489] on input "19794" at bounding box center [755, 480] width 160 height 22
type input "19794.0000 g"
type input "0"
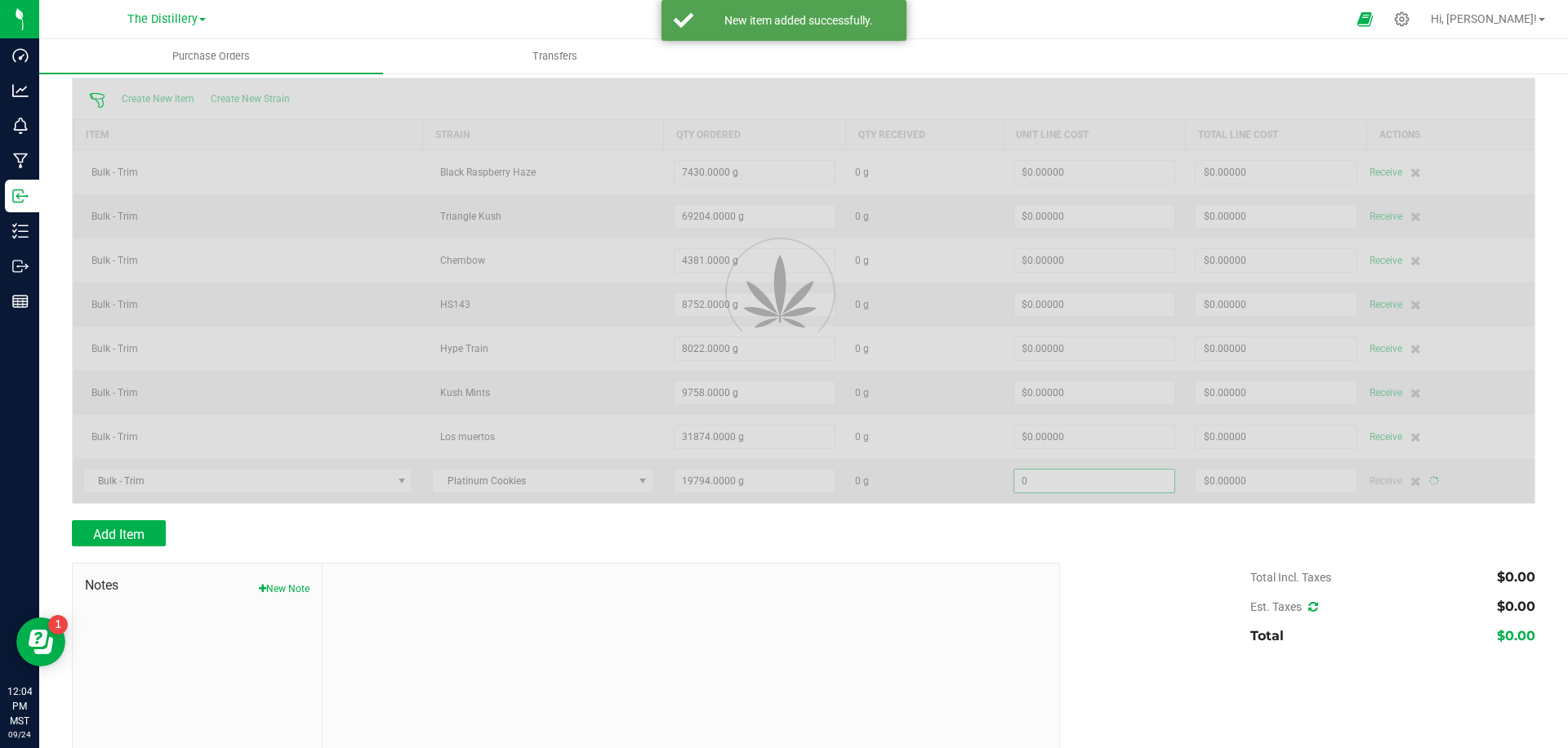
drag, startPoint x: 808, startPoint y: 523, endPoint x: 828, endPoint y: 525, distance: 20.1
click at [808, 523] on div "Add Item" at bounding box center [560, 533] width 976 height 26
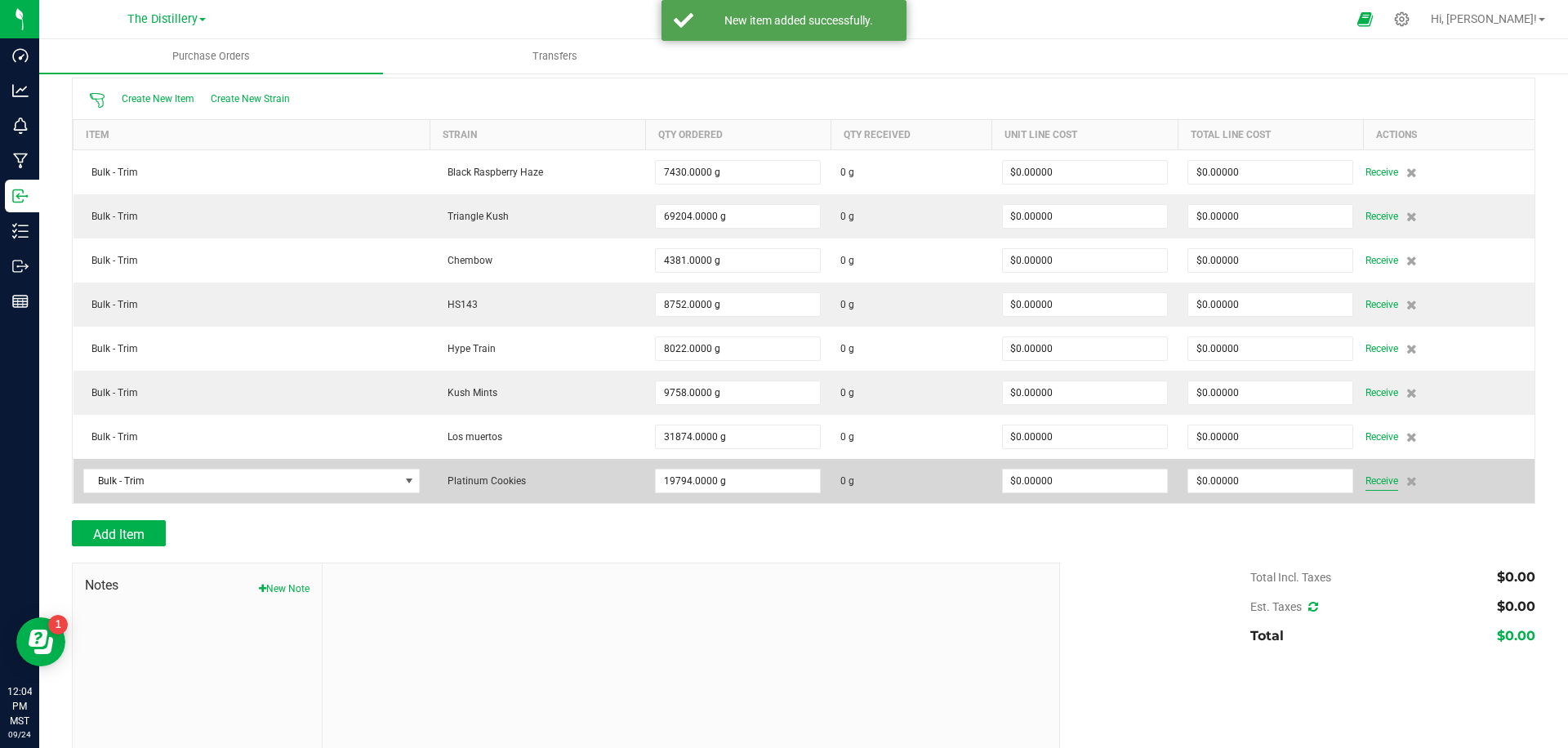
click at [1369, 478] on span "Receive" at bounding box center [1382, 481] width 32 height 20
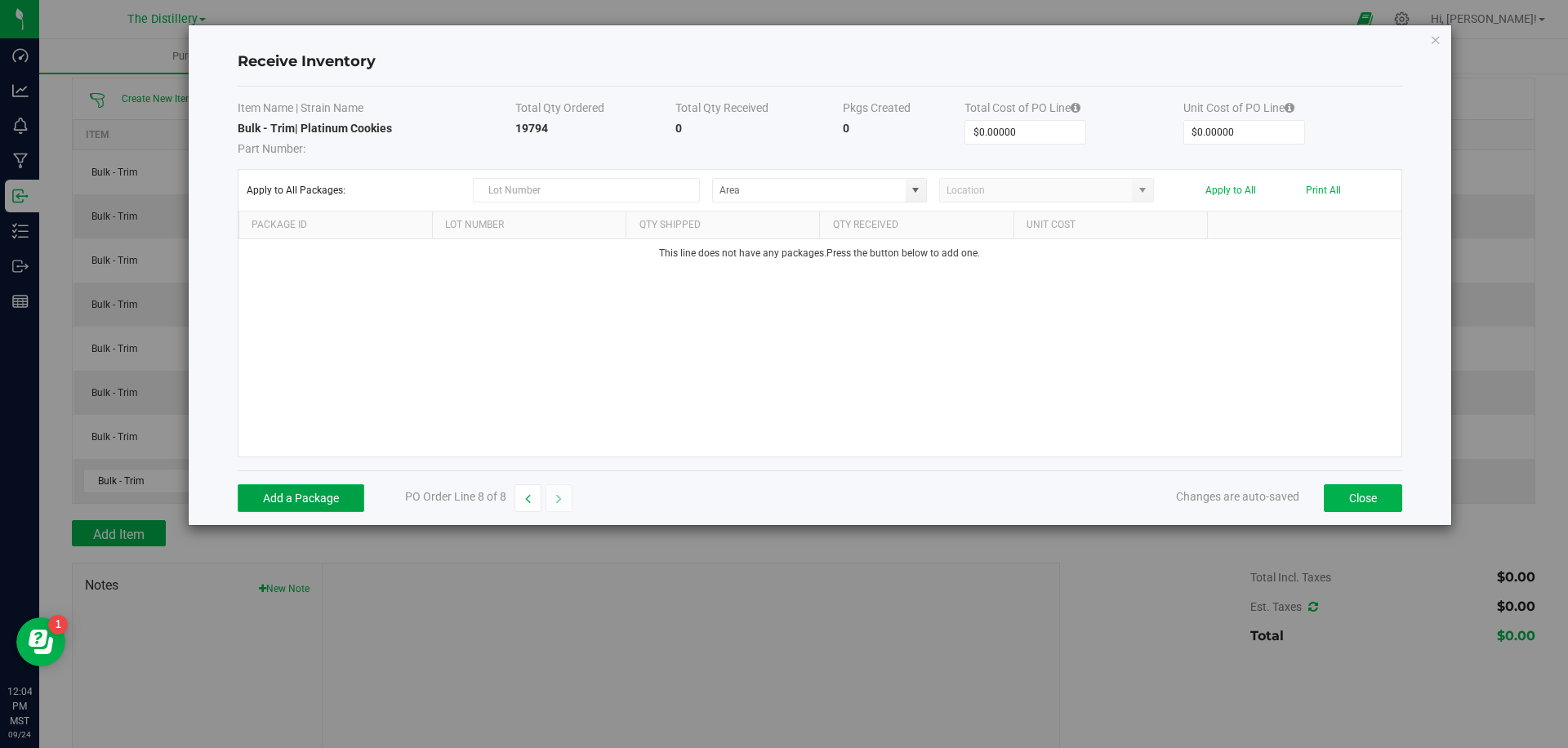
click at [317, 503] on button "Add a Package" at bounding box center [301, 498] width 127 height 27
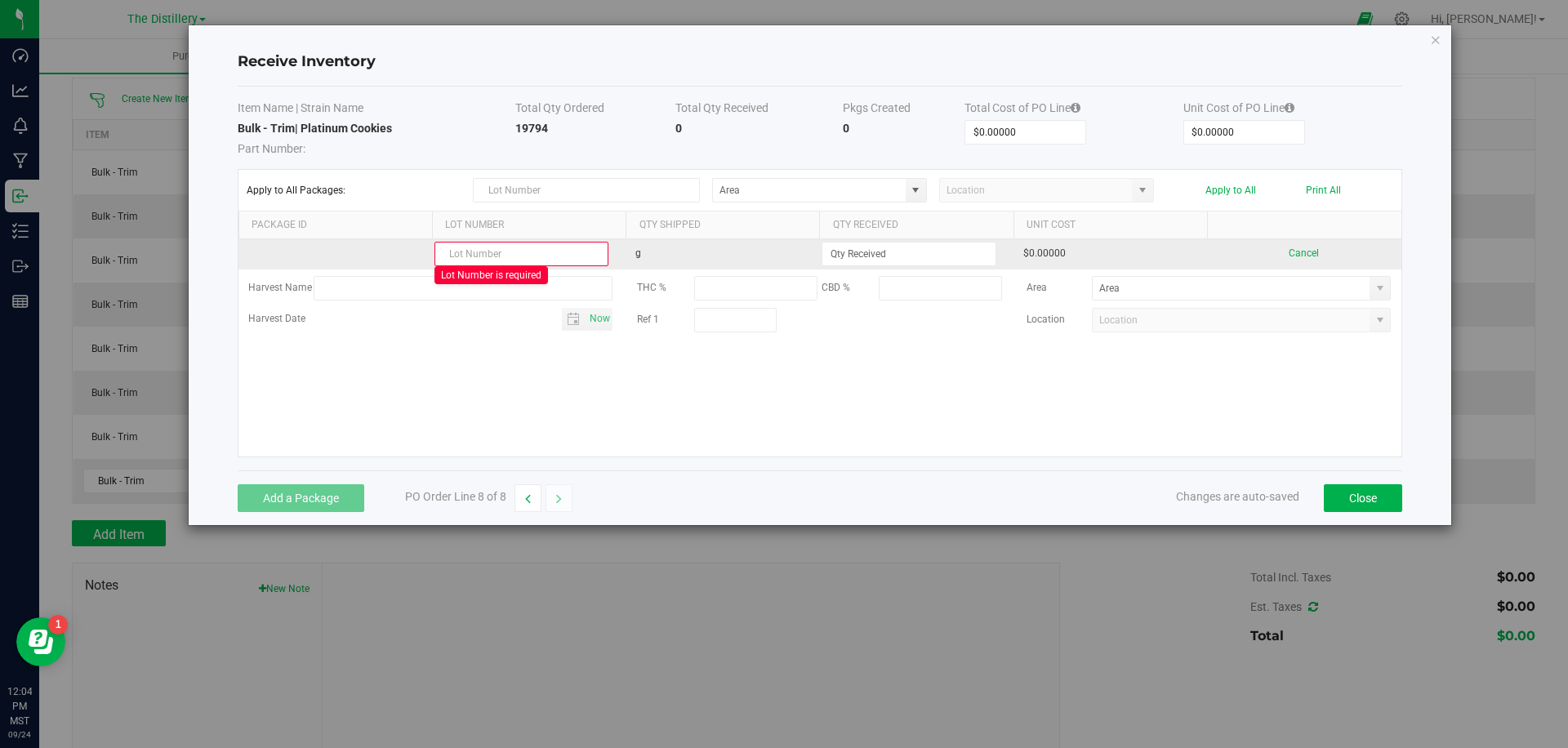
click at [495, 253] on input "text" at bounding box center [521, 254] width 174 height 24
paste input "PLTC 0812 F201"
type input "PLTC 0812 F201"
type input "3613.0000 g"
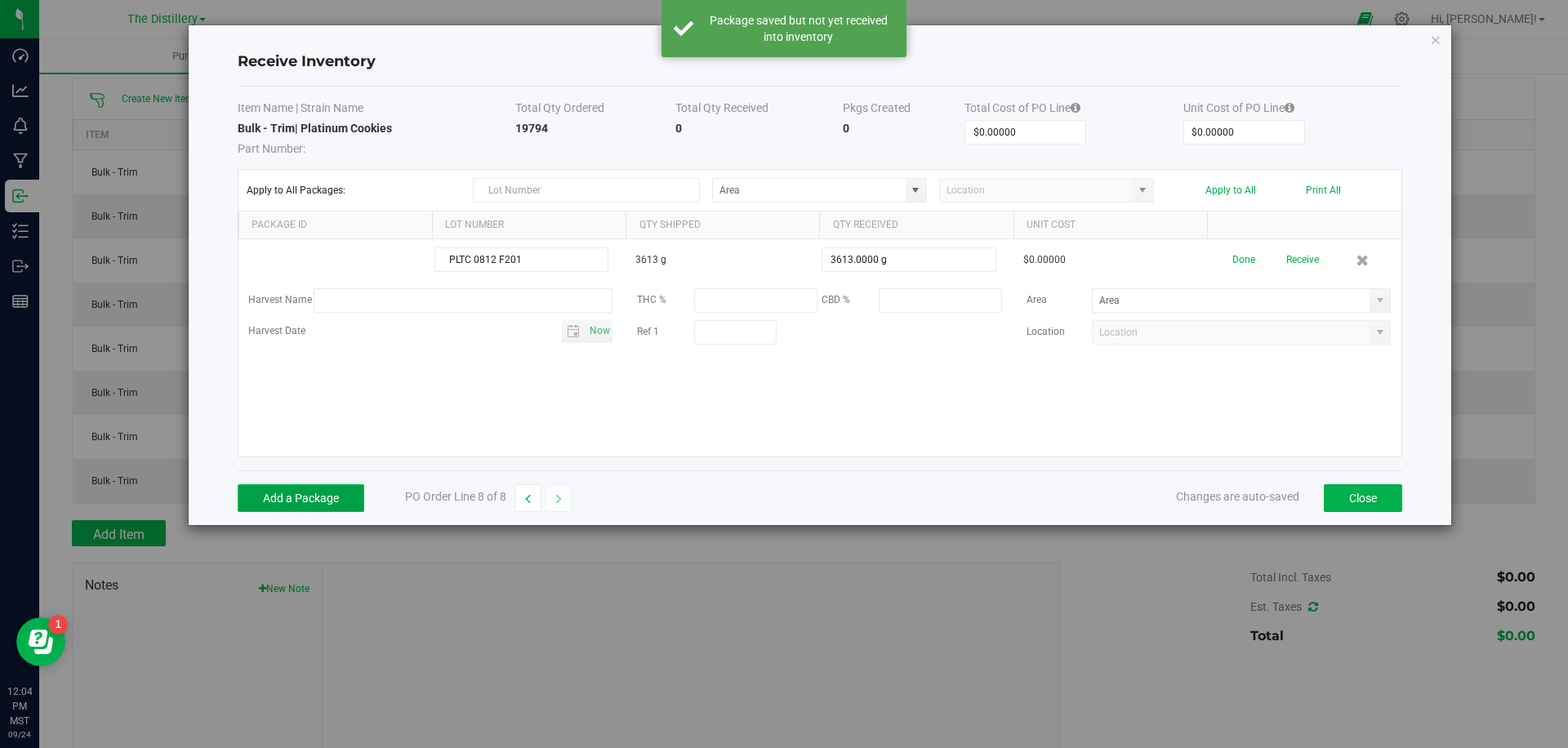
drag, startPoint x: 309, startPoint y: 498, endPoint x: 336, endPoint y: 496, distance: 27.1
click at [309, 498] on button "Add a Package" at bounding box center [301, 498] width 127 height 27
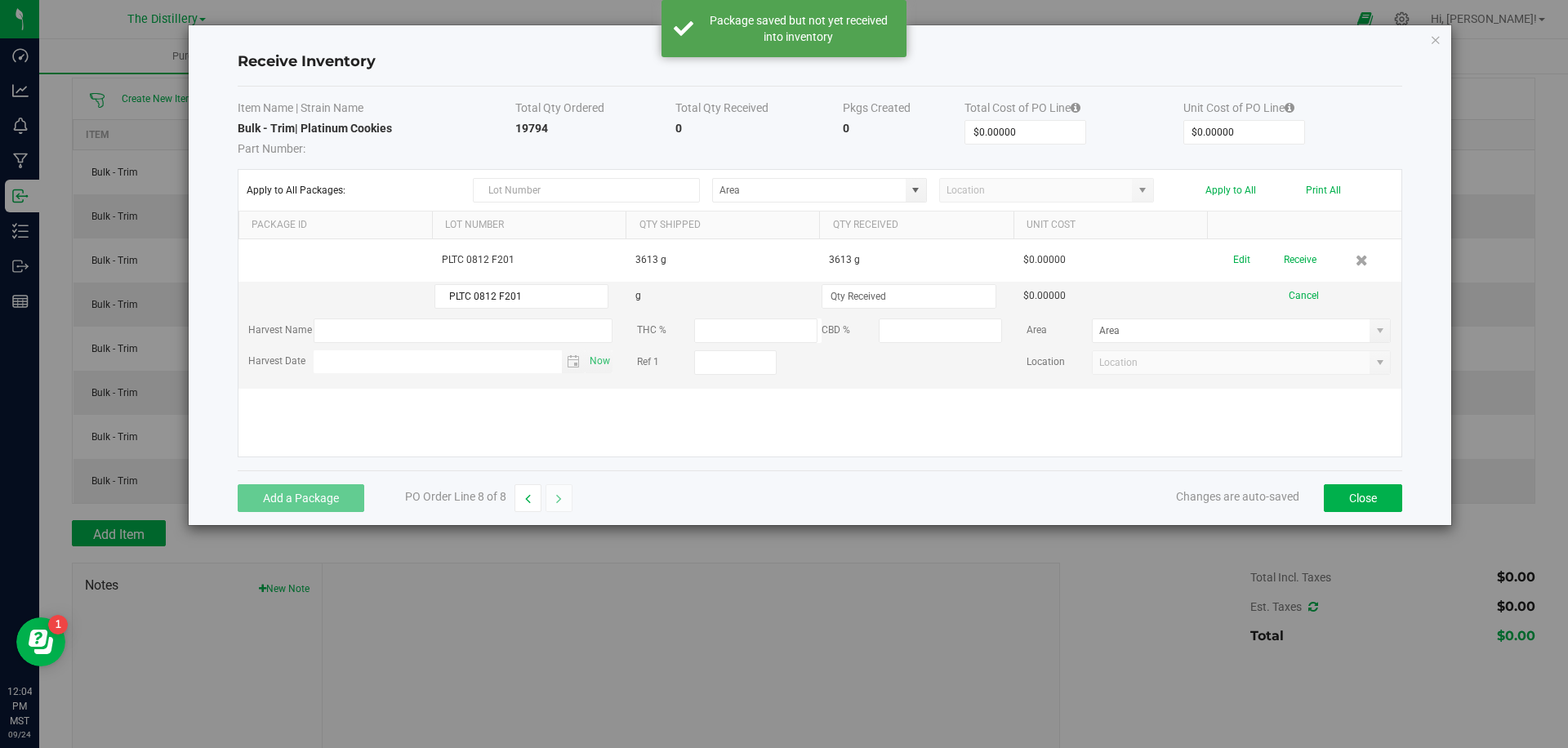
type input "PLTC 0812 F201"
type input "6723.0000 g"
click at [272, 505] on button "Add a Package" at bounding box center [301, 498] width 127 height 27
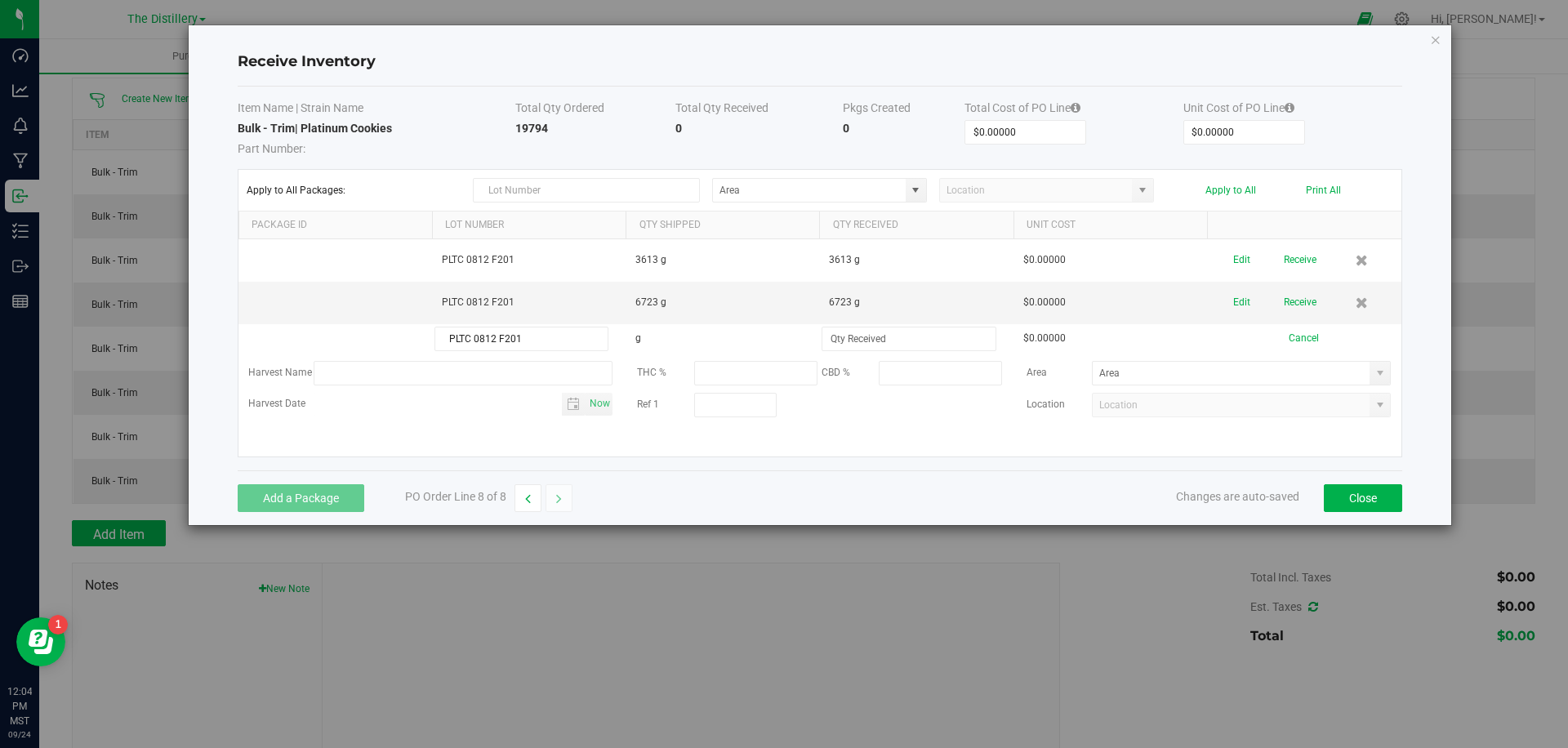
type input "PLTC 0812 F201"
type input "950.0000 g"
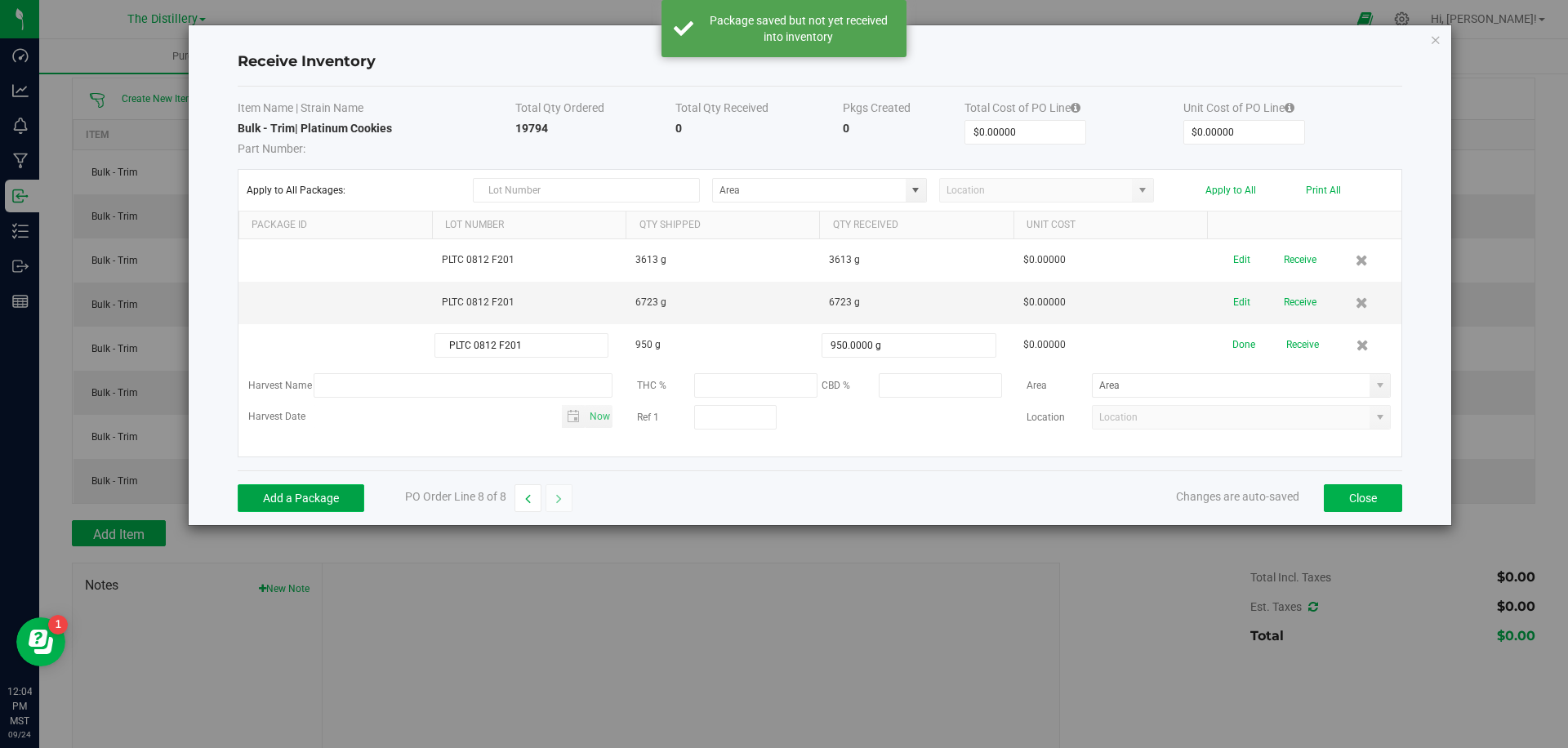
click at [280, 501] on button "Add a Package" at bounding box center [301, 498] width 127 height 27
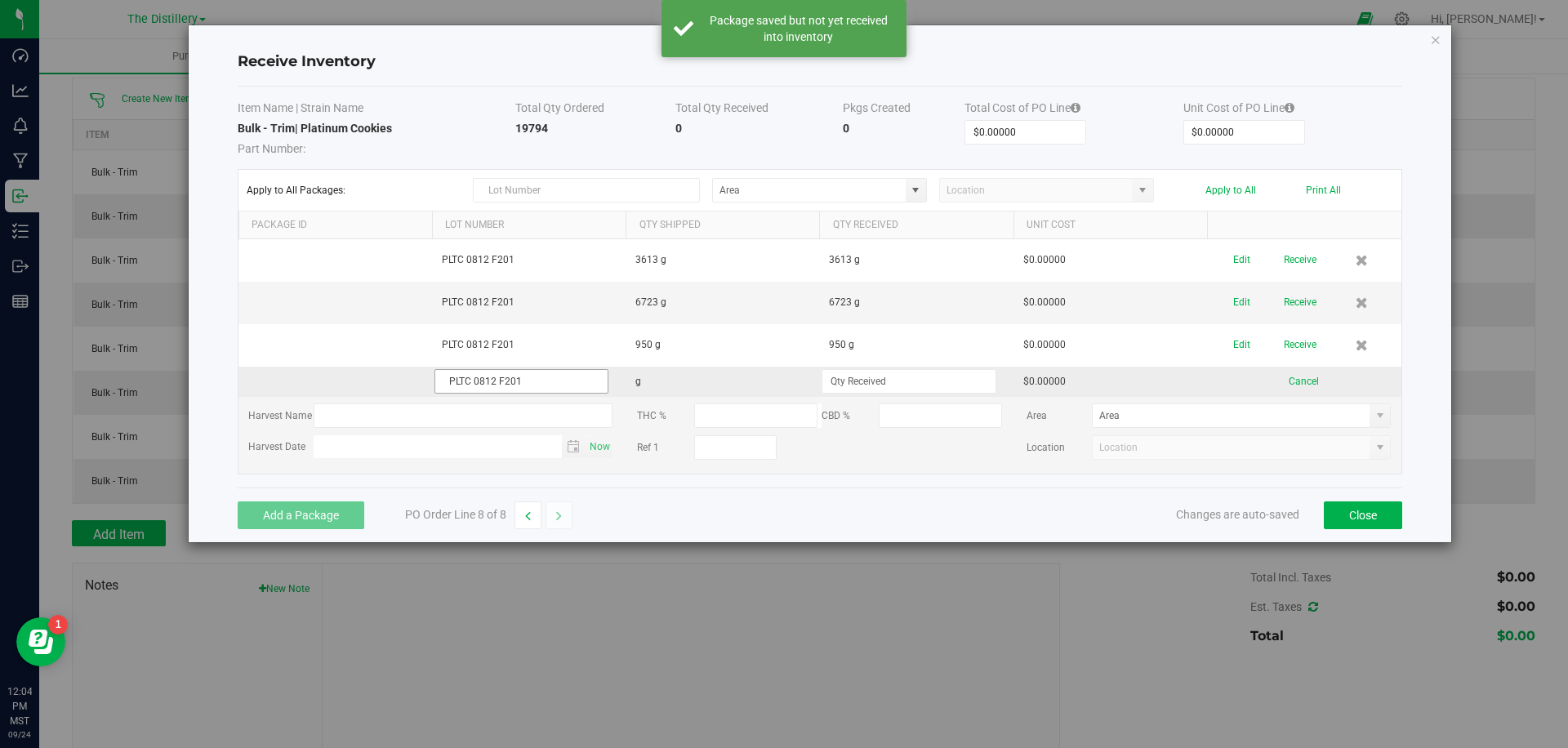
type input "PLTC 0812 F201"
type input "8508.0000 g"
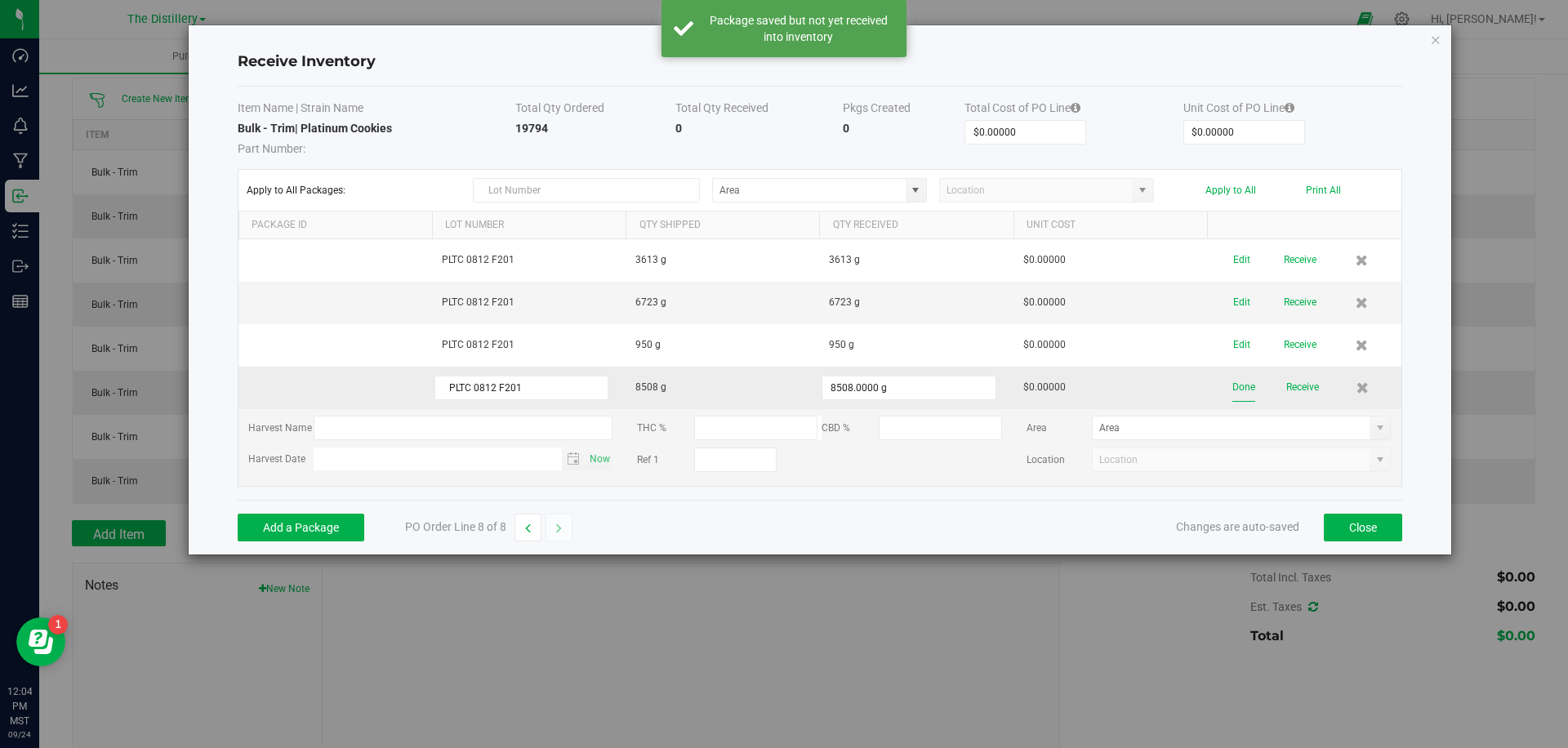
click at [1248, 388] on button "Done" at bounding box center [1244, 387] width 22 height 28
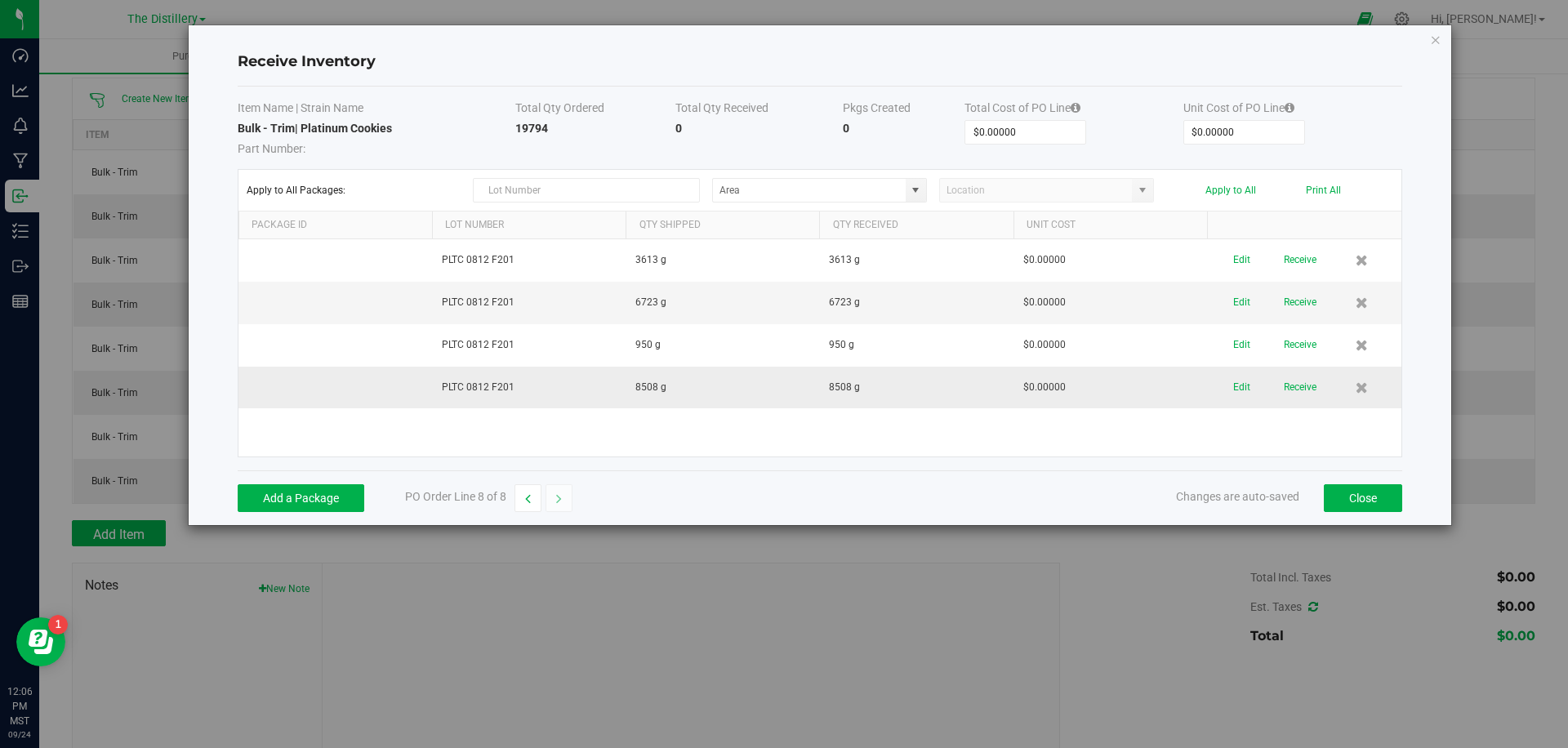
click at [482, 388] on td "PLTC 0812 F201" at bounding box center [529, 388] width 193 height 42
click at [1369, 385] on button at bounding box center [1362, 388] width 27 height 32
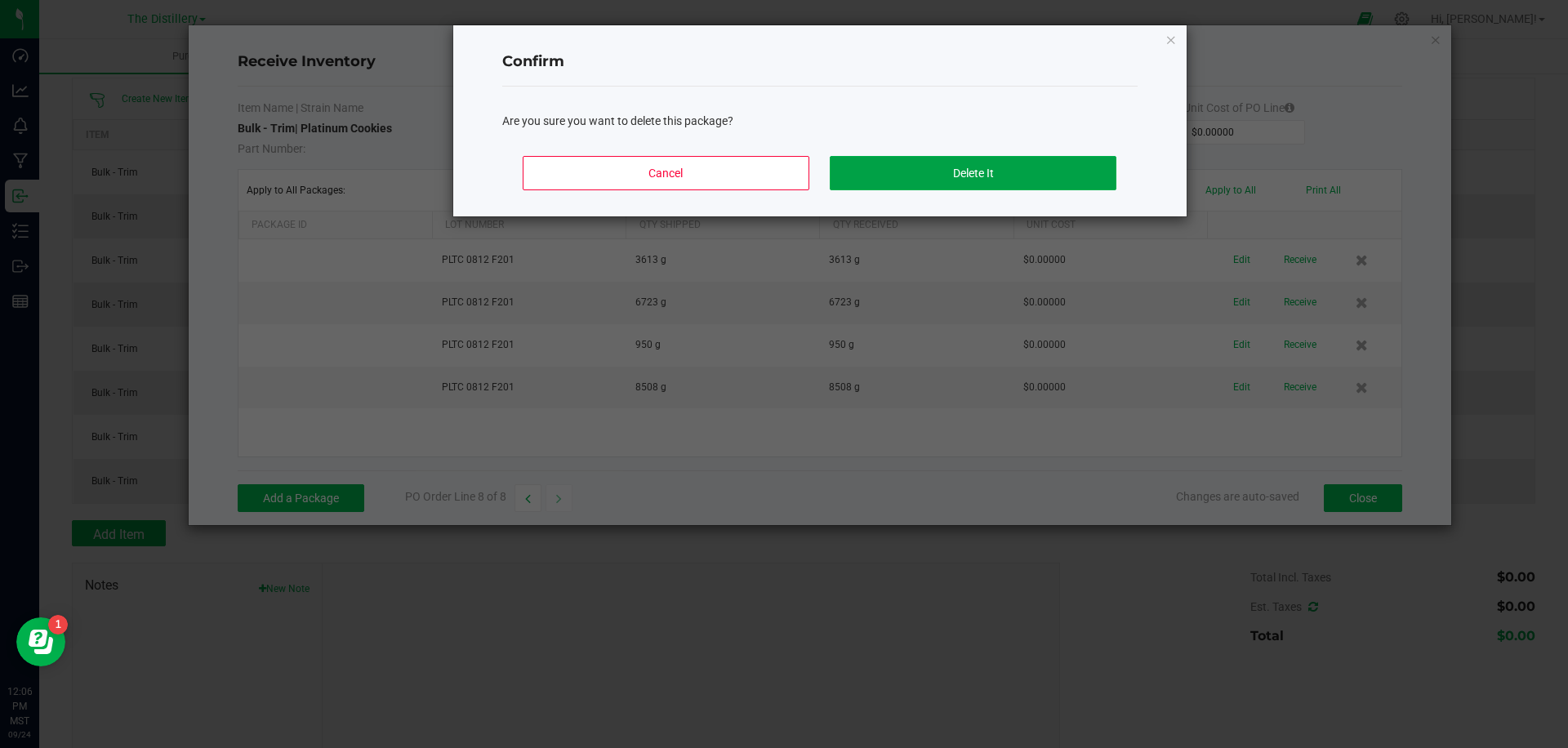
drag, startPoint x: 928, startPoint y: 167, endPoint x: 1051, endPoint y: 232, distance: 139.1
click at [928, 167] on button "Delete It" at bounding box center [972, 173] width 286 height 34
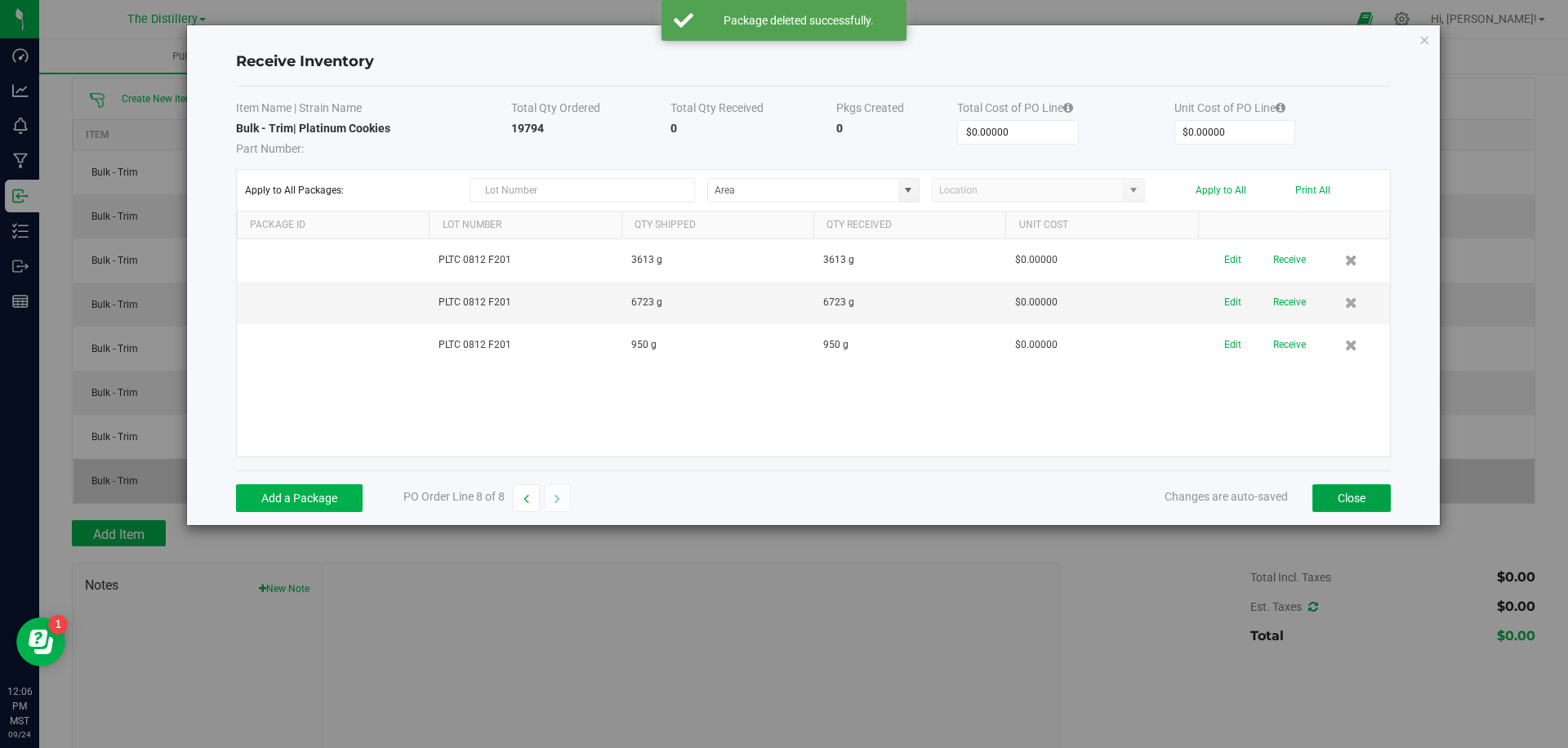
drag, startPoint x: 1350, startPoint y: 488, endPoint x: 1118, endPoint y: 495, distance: 232.1
click at [1350, 488] on button "Close" at bounding box center [1352, 498] width 78 height 27
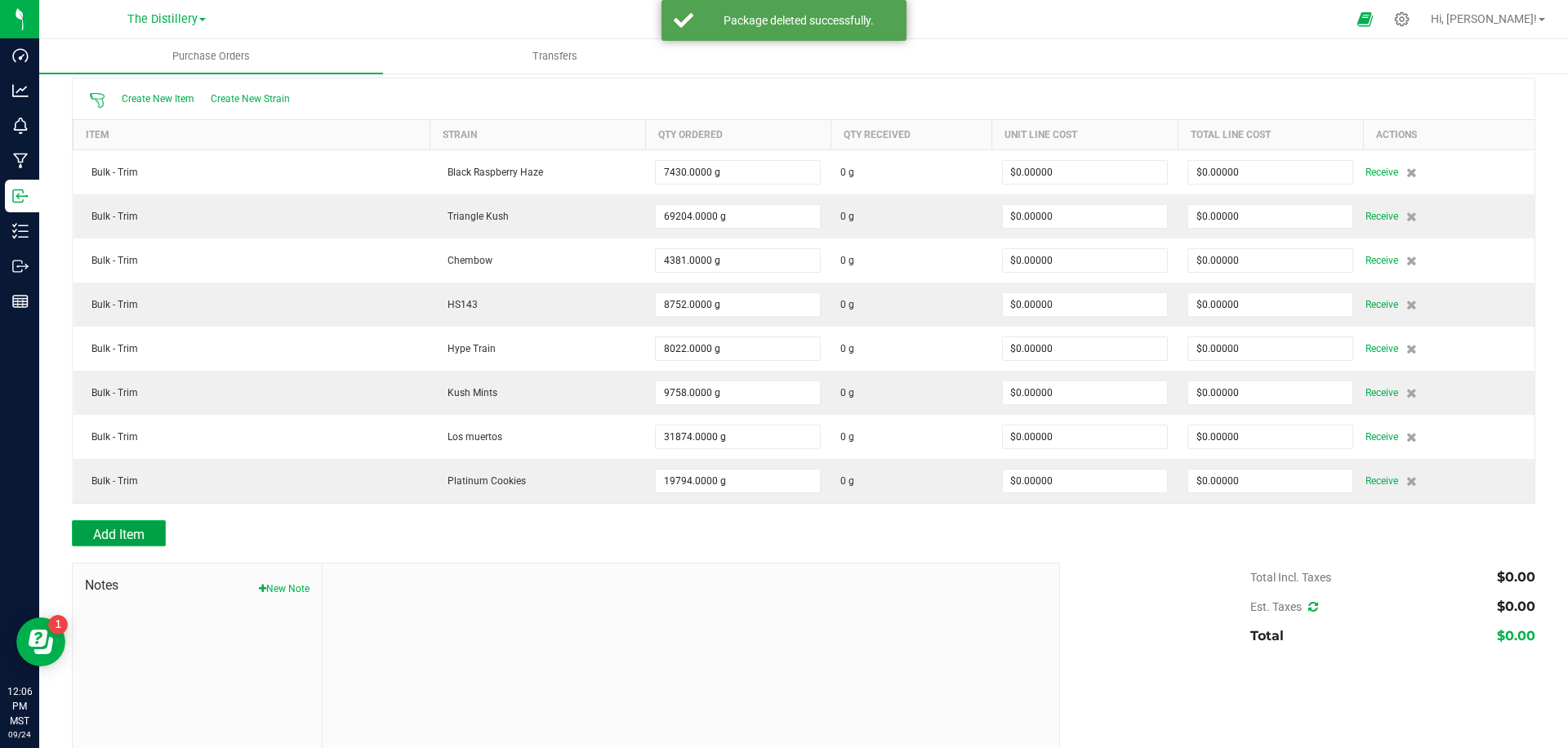
click at [120, 527] on span "Add Item" at bounding box center [118, 535] width 52 height 16
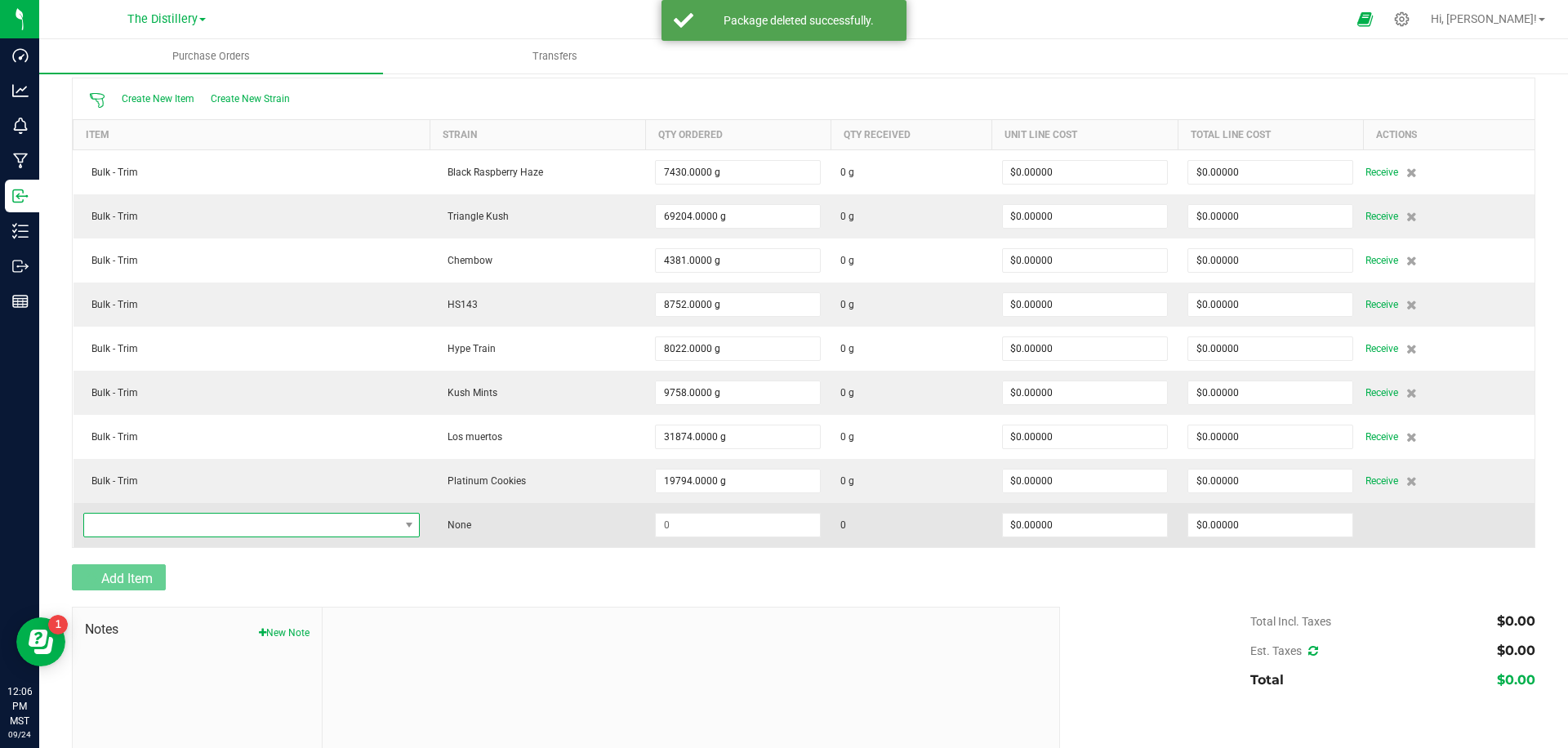
click at [208, 518] on span "NO DATA FOUND" at bounding box center [241, 524] width 315 height 22
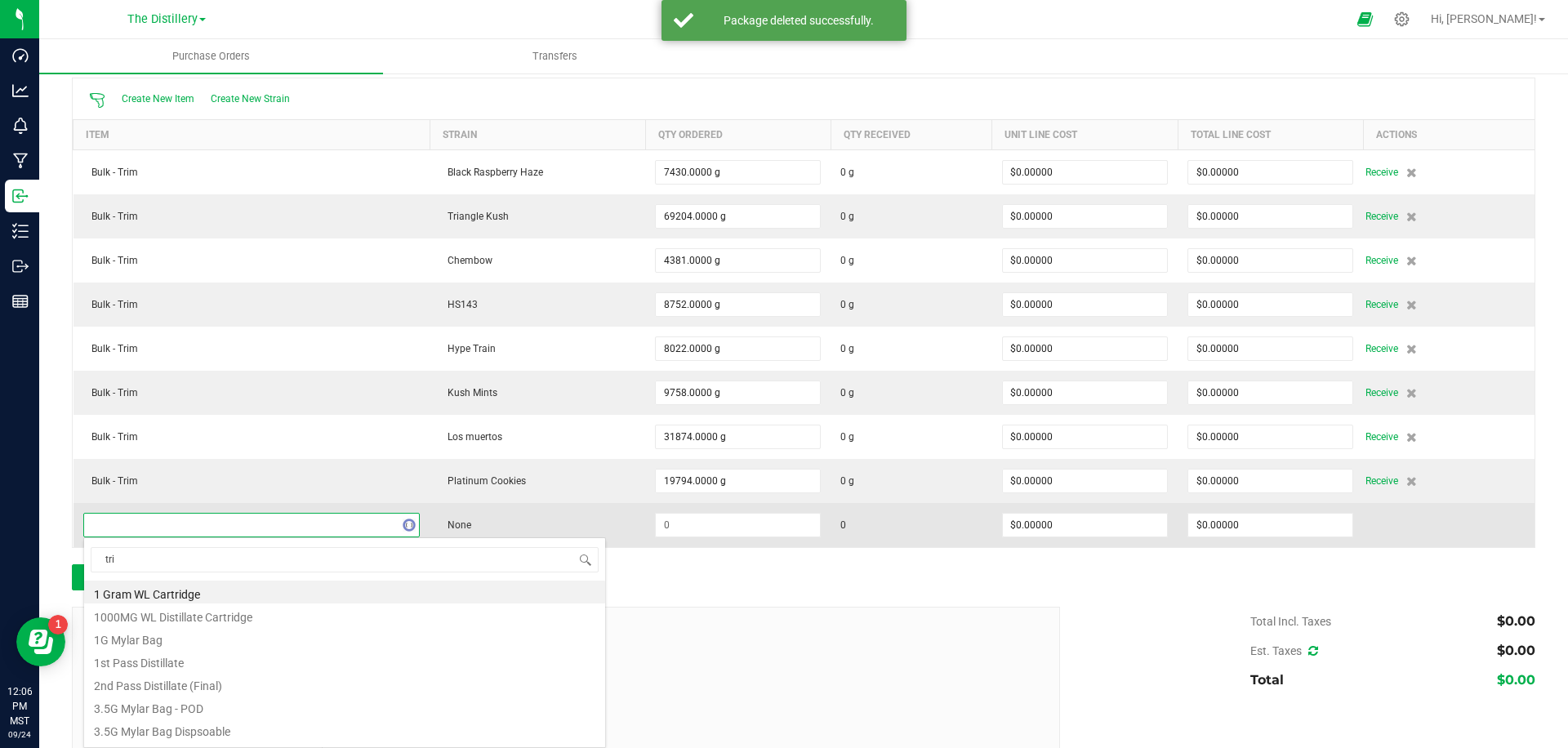
type input "trim"
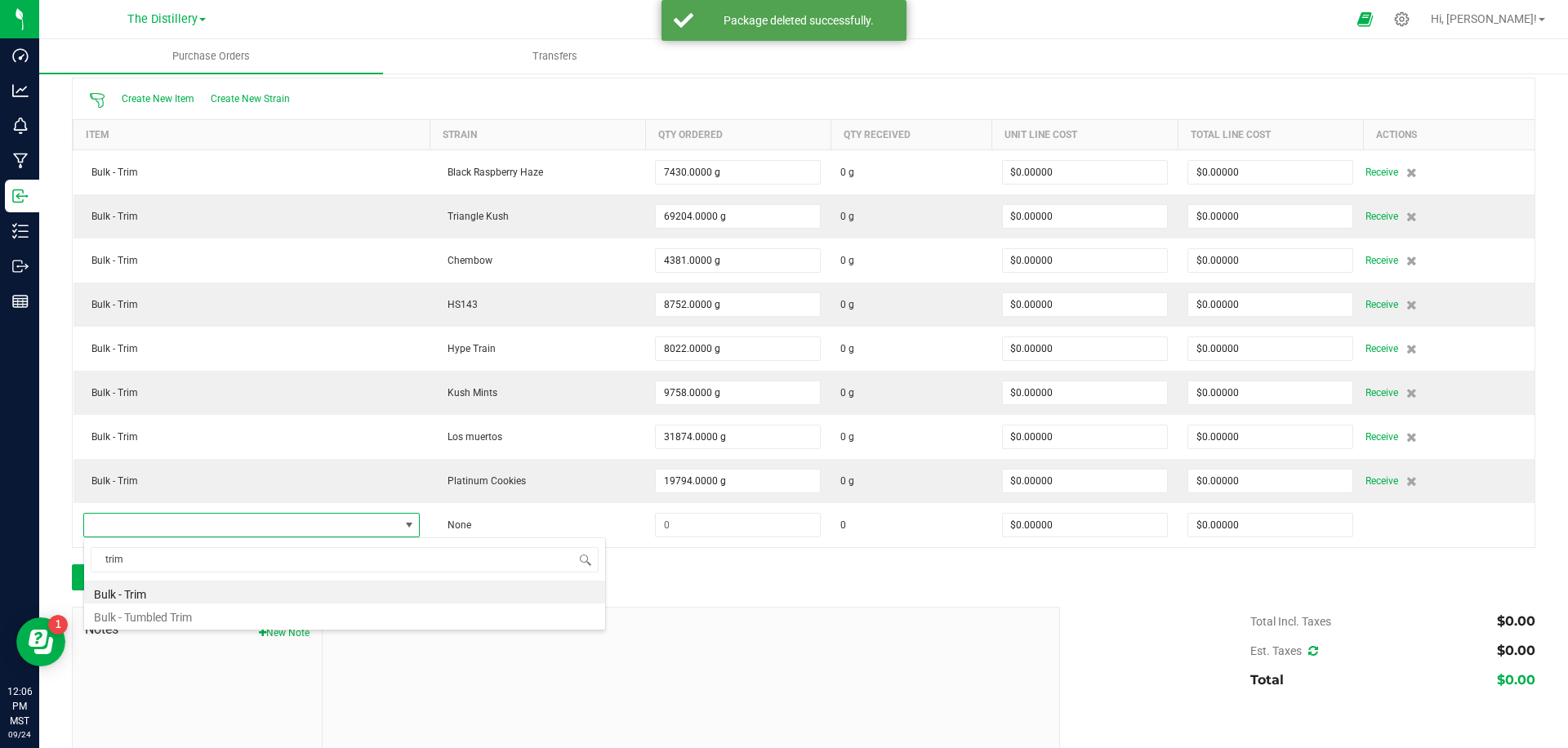
drag, startPoint x: 143, startPoint y: 594, endPoint x: 306, endPoint y: 561, distance: 166.3
click at [143, 594] on li "Bulk - Trim" at bounding box center [345, 592] width 521 height 22
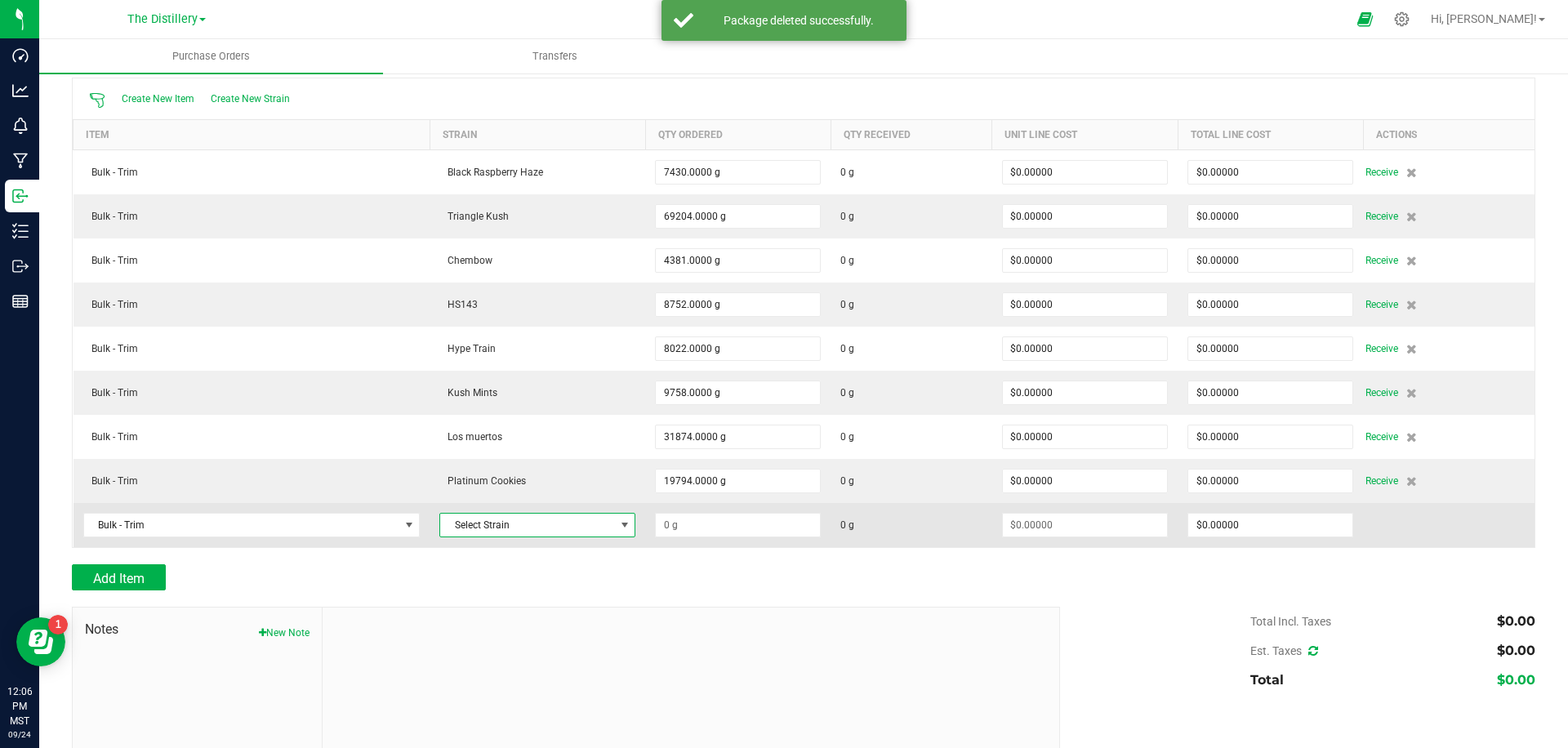
click at [509, 527] on span "Select Strain" at bounding box center [527, 524] width 174 height 22
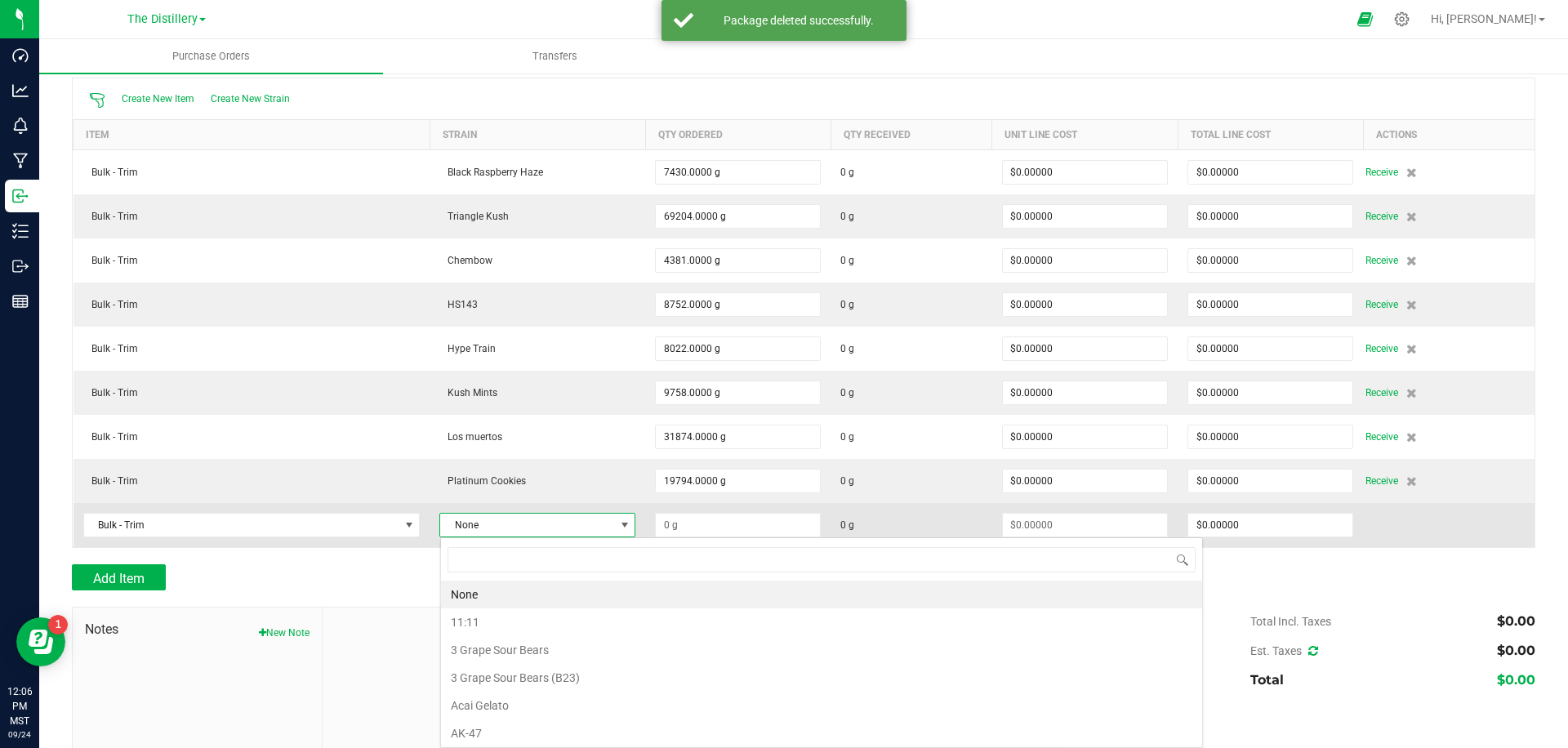
scroll to position [24, 196]
type input "pre"
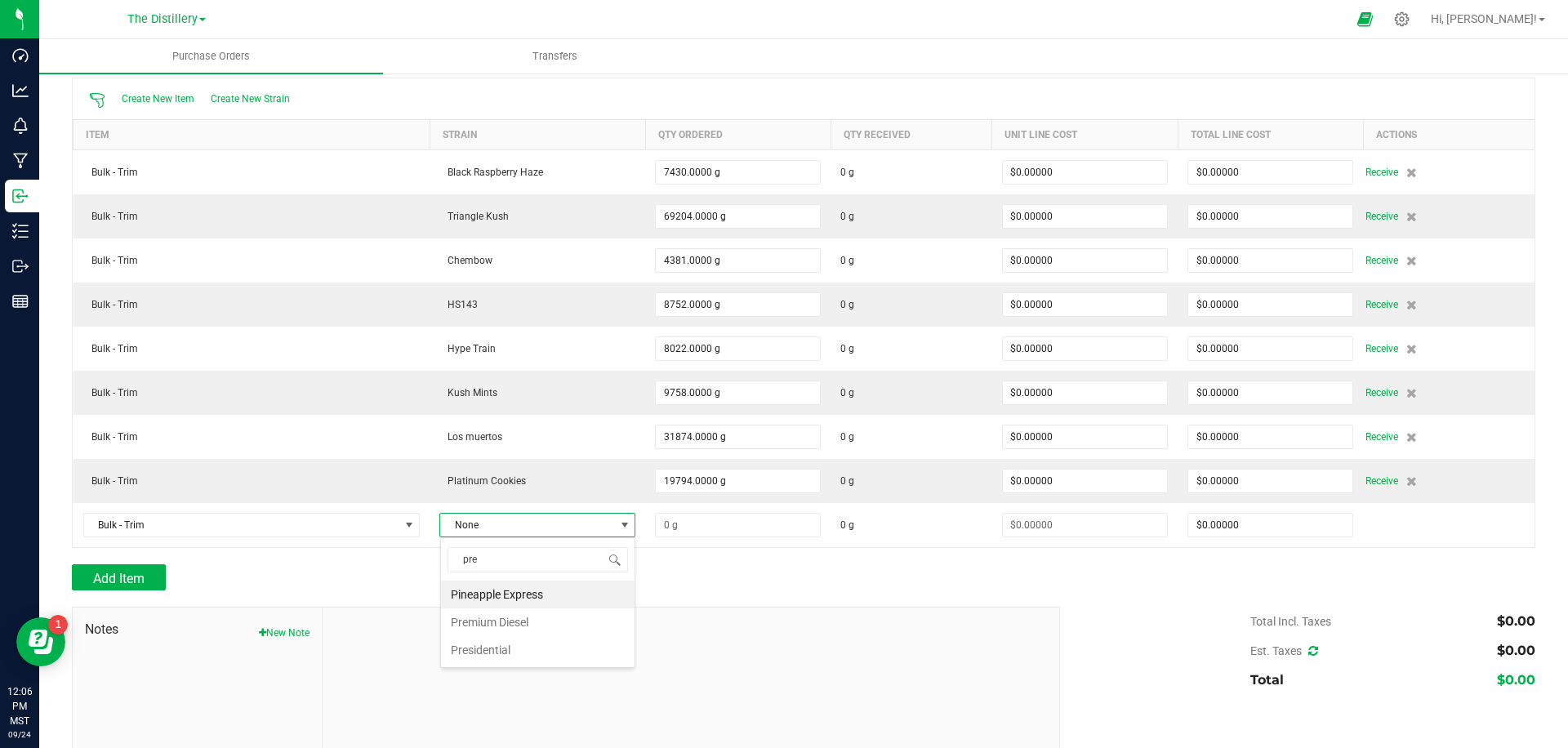
click at [505, 630] on li "Premium Diesel" at bounding box center [538, 622] width 193 height 27
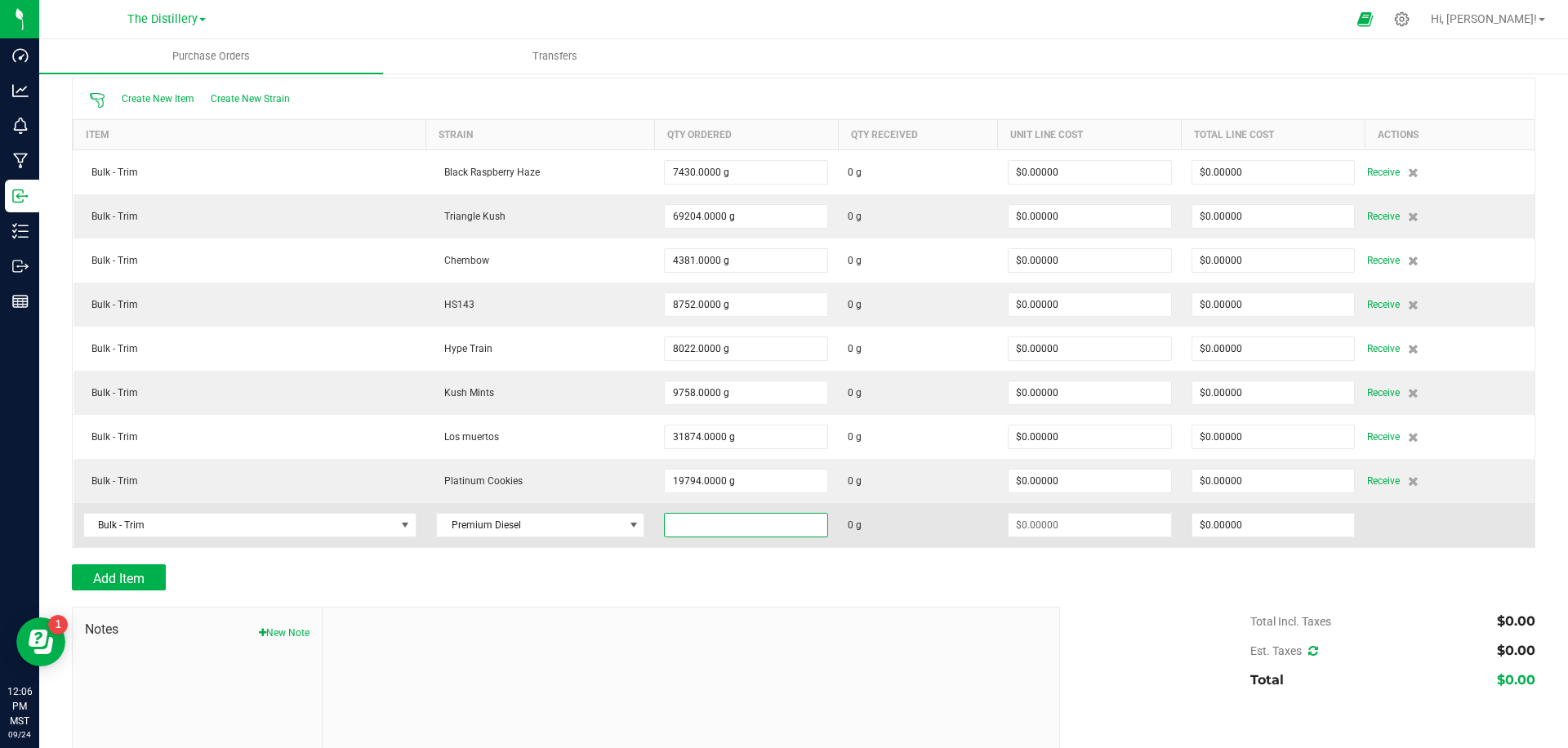
click at [725, 514] on input at bounding box center [746, 524] width 163 height 22
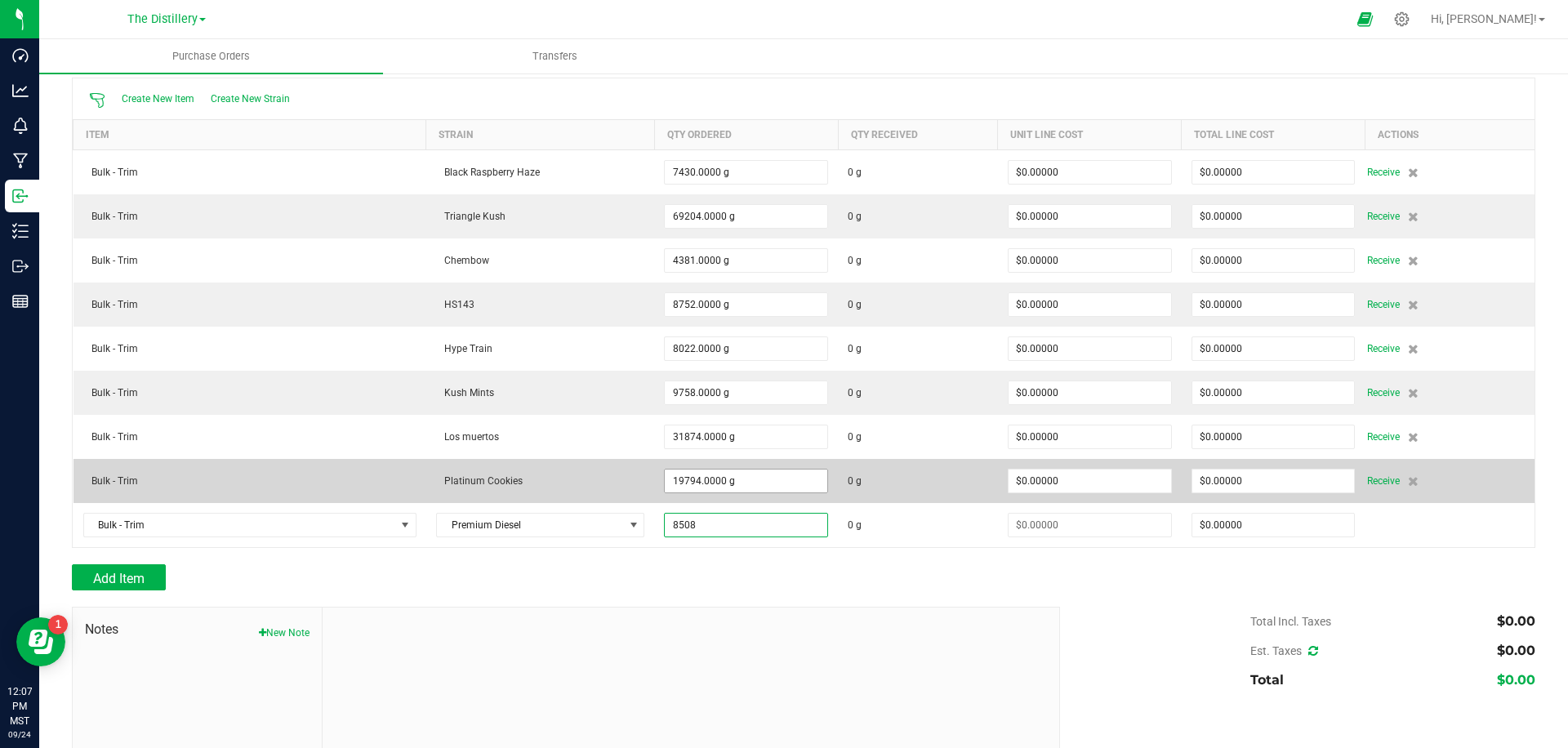
type input "8508"
type input "19794"
type input "8508.0000 g"
click at [739, 479] on input "19794" at bounding box center [746, 480] width 163 height 22
type input "$0.00000"
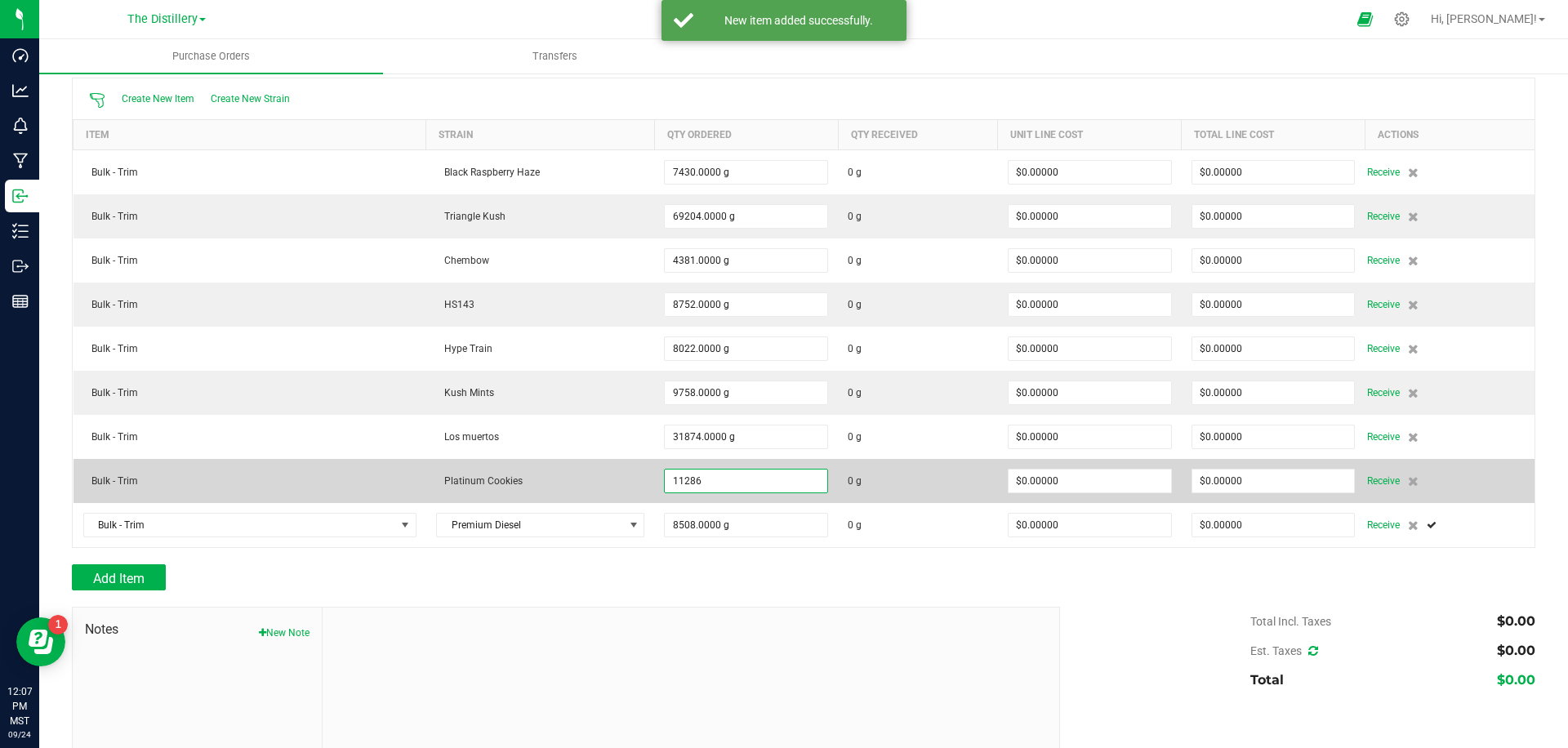
type input "11286.0000 g"
type input "0"
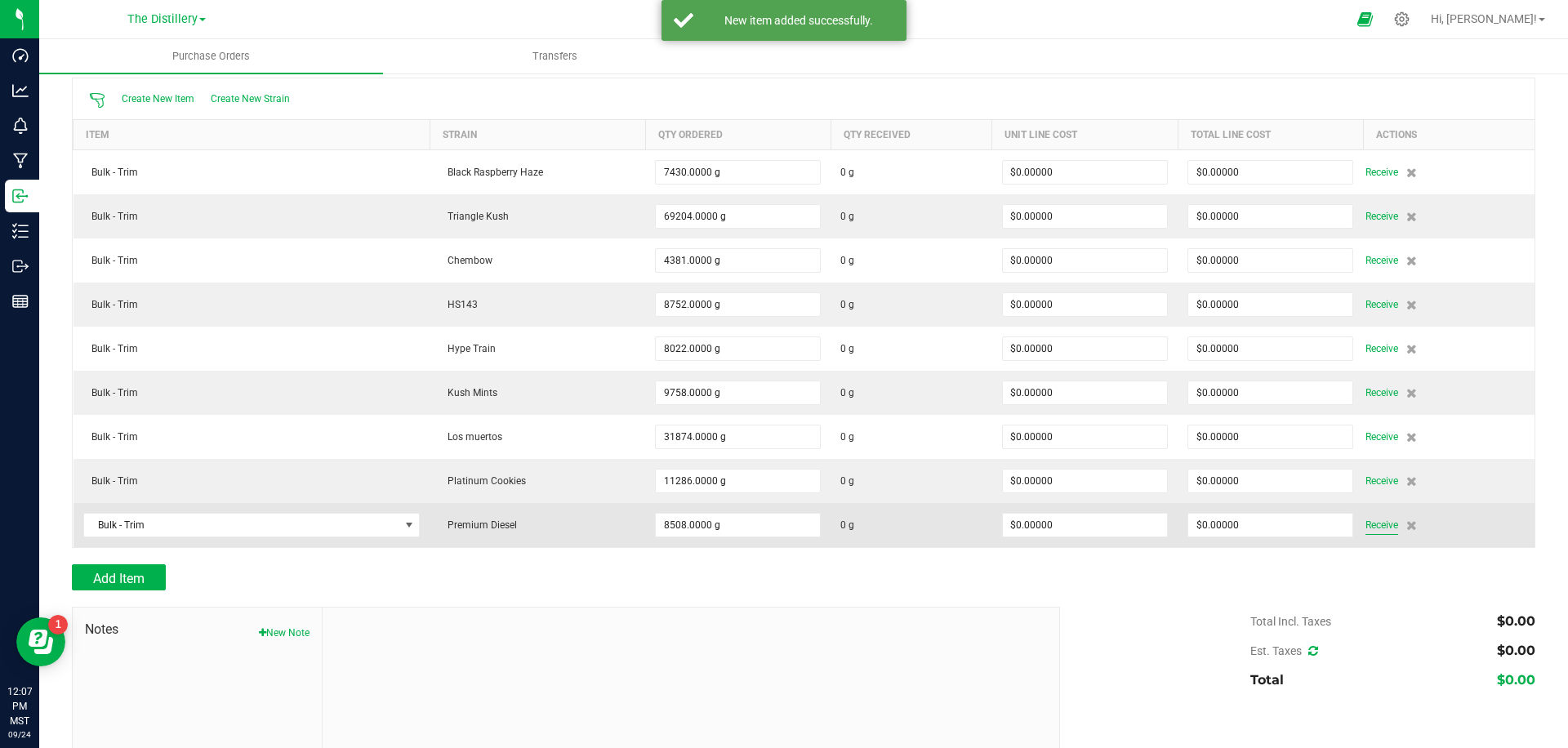
click at [1388, 529] on span "Receive" at bounding box center [1382, 525] width 32 height 20
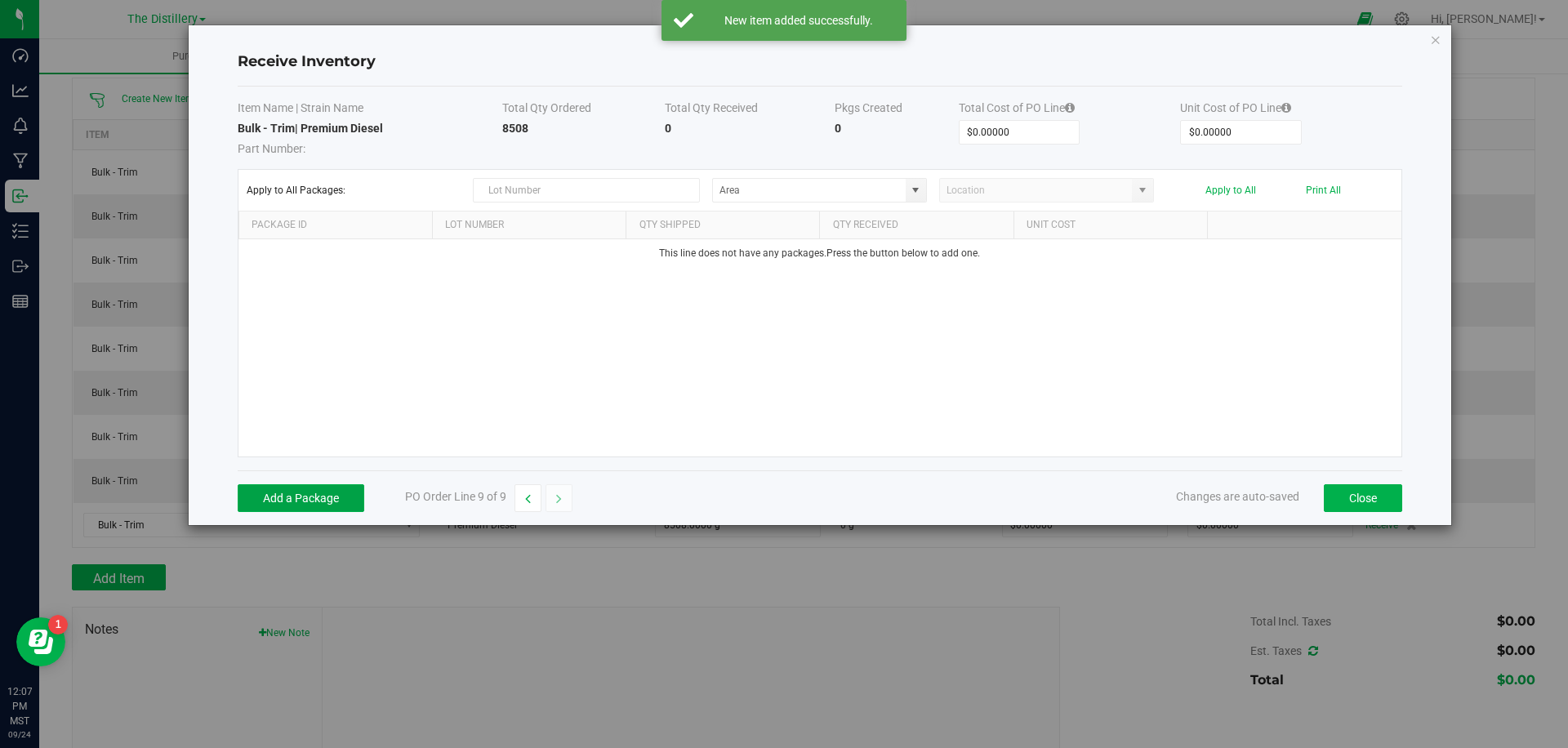
drag, startPoint x: 295, startPoint y: 498, endPoint x: 736, endPoint y: 493, distance: 441.0
click at [295, 498] on button "Add a Package" at bounding box center [301, 498] width 127 height 27
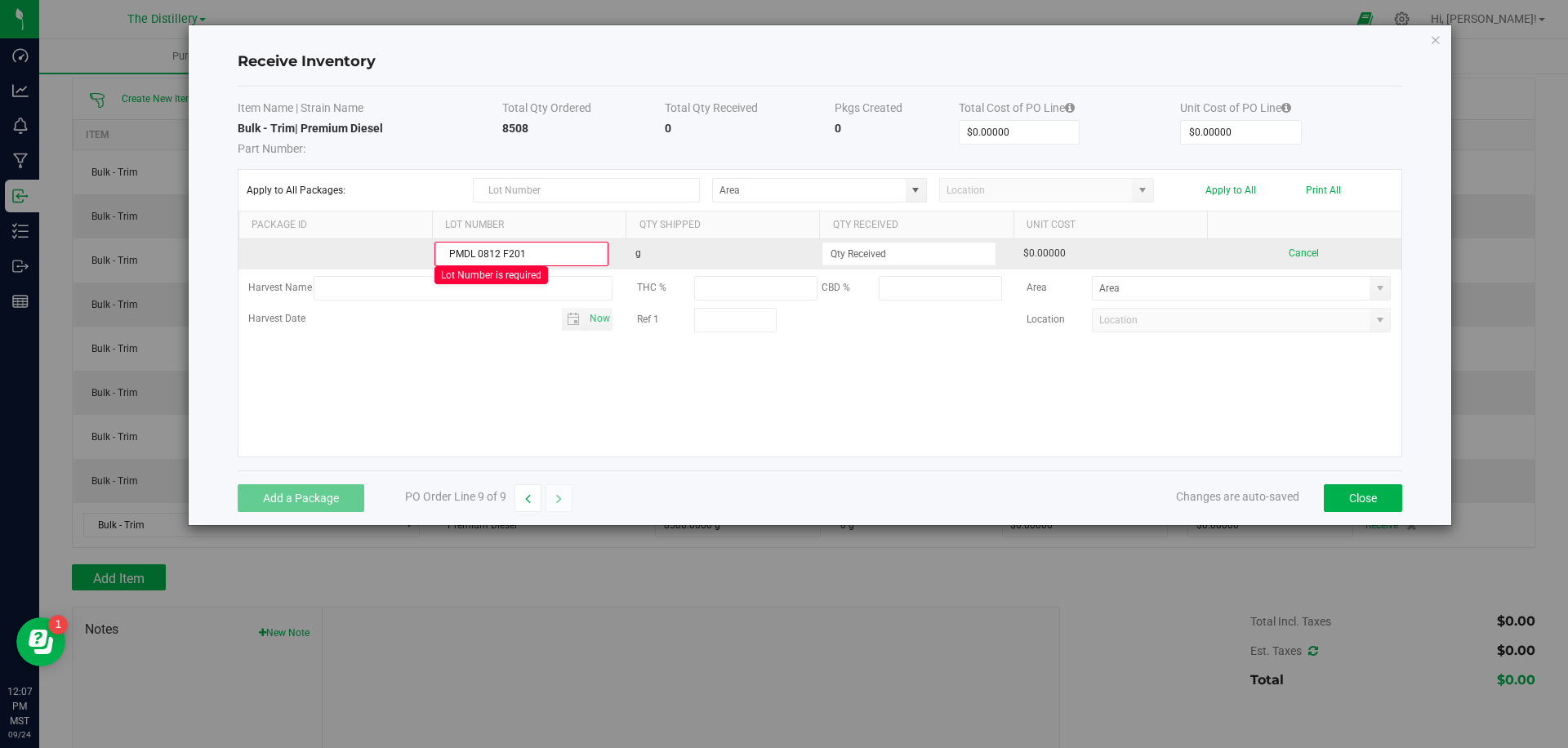
type input "PMDL 0812 F201"
type input "8508.0000 g"
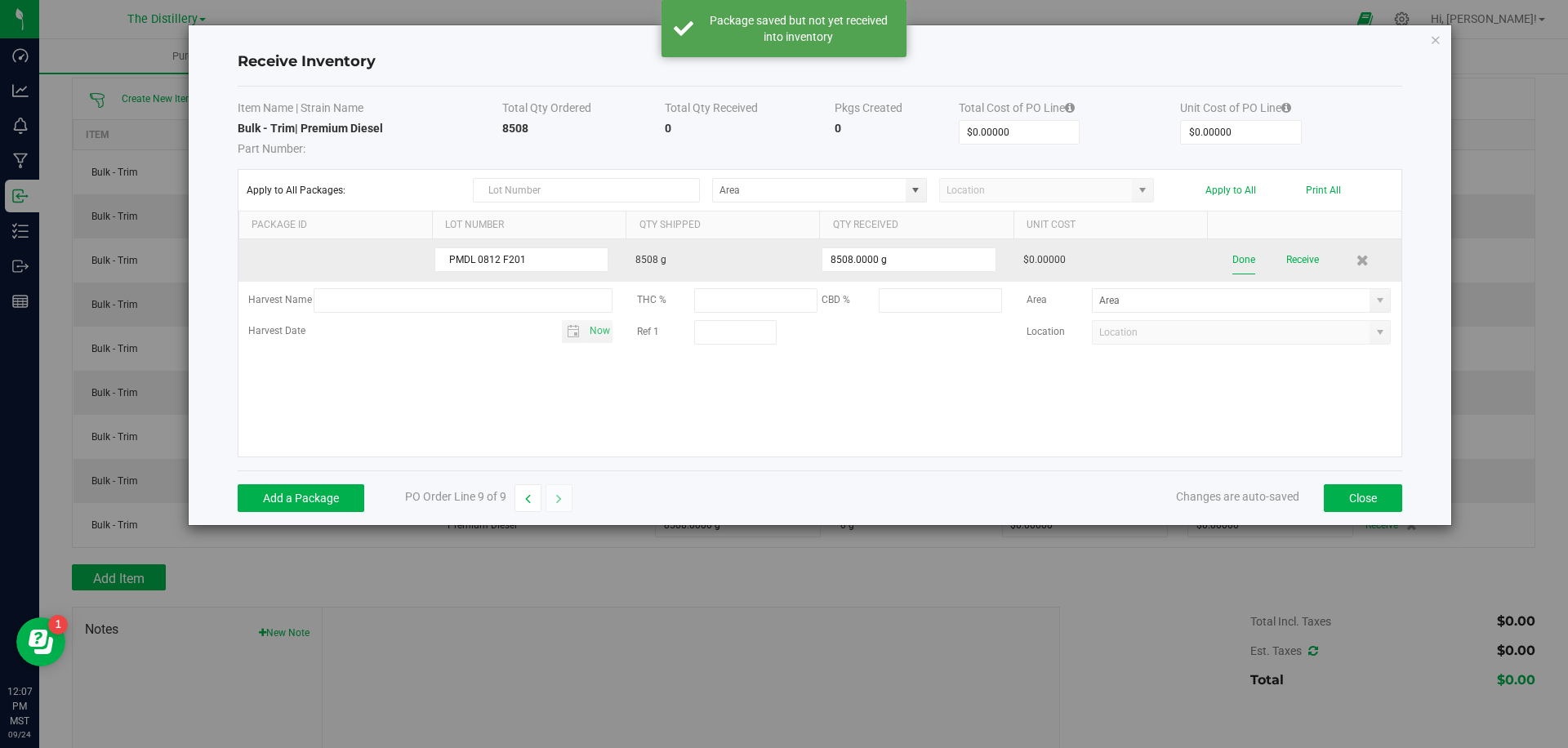
click at [1241, 262] on button "Done" at bounding box center [1244, 260] width 22 height 28
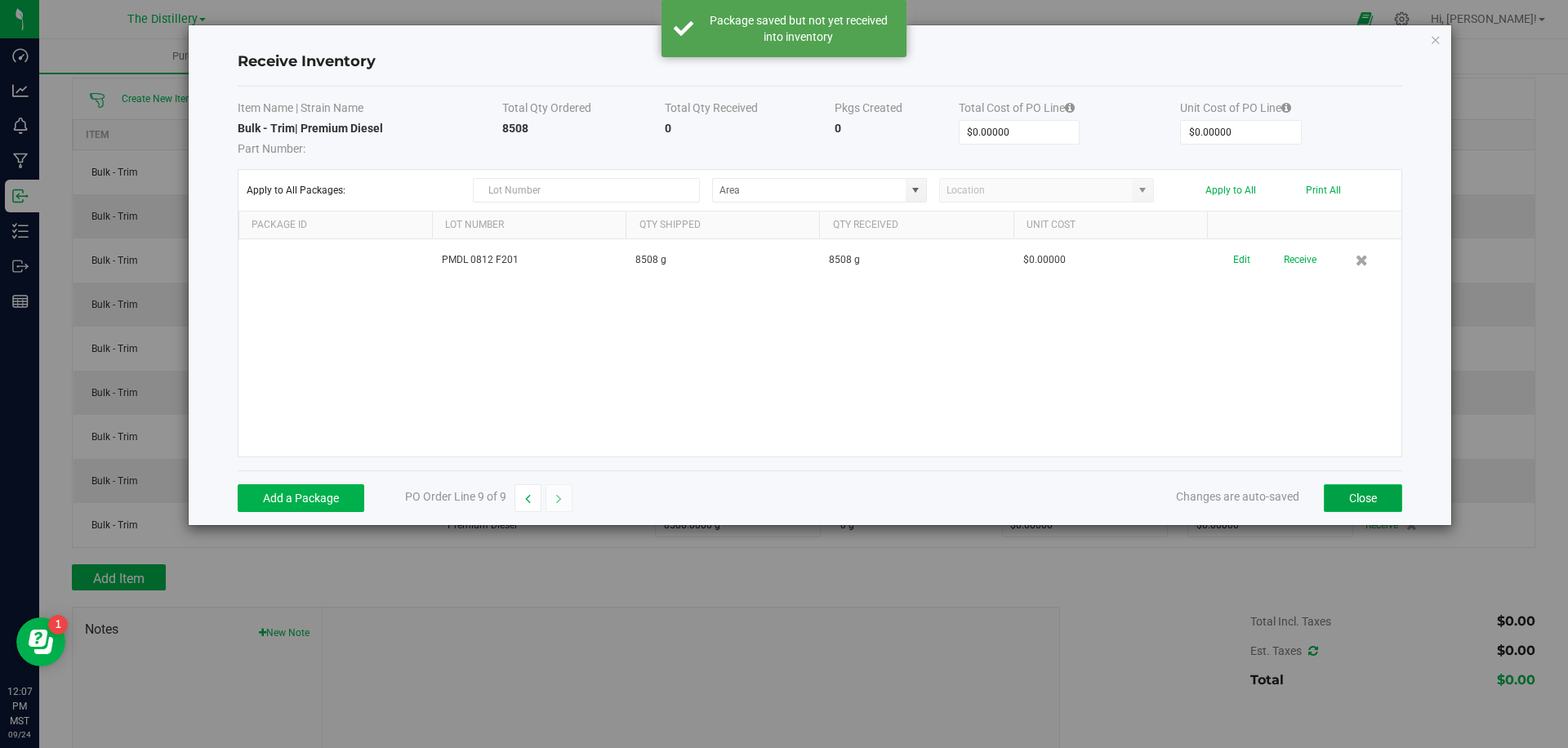
click at [1373, 503] on button "Close" at bounding box center [1363, 498] width 78 height 27
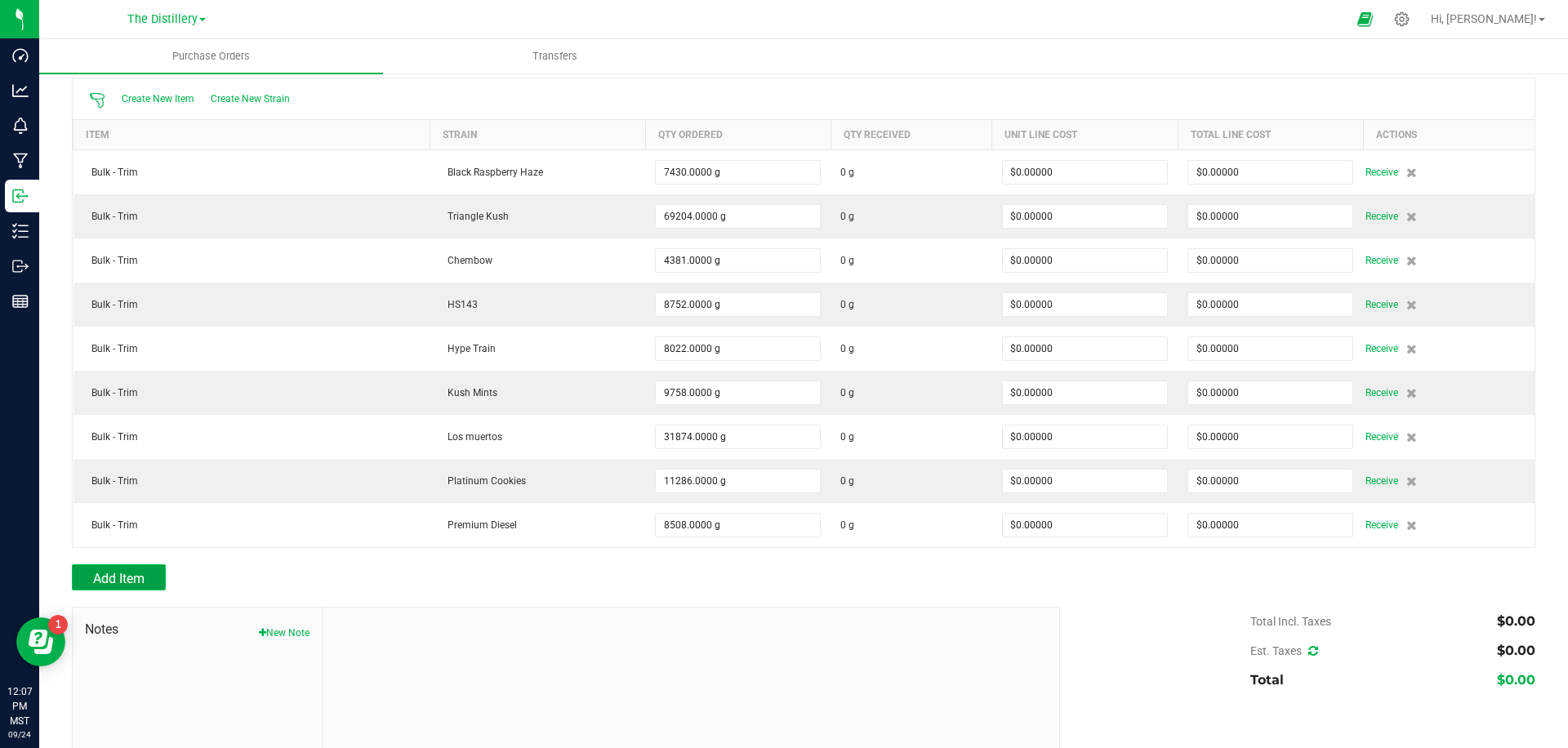
click at [126, 577] on span "Add Item" at bounding box center [118, 579] width 52 height 16
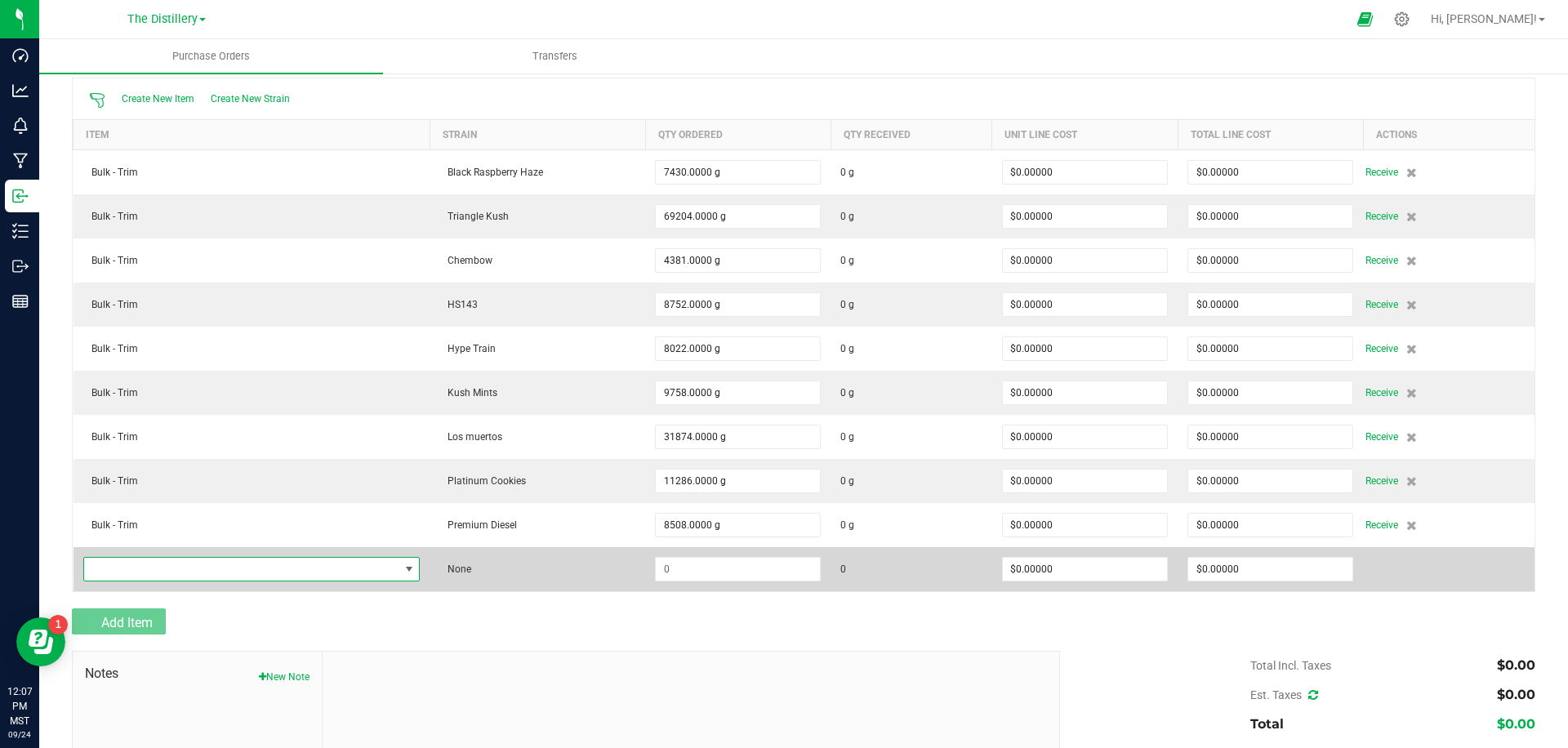
drag, startPoint x: 185, startPoint y: 573, endPoint x: 320, endPoint y: 561, distance: 135.5
click at [185, 573] on span "NO DATA FOUND" at bounding box center [241, 568] width 315 height 22
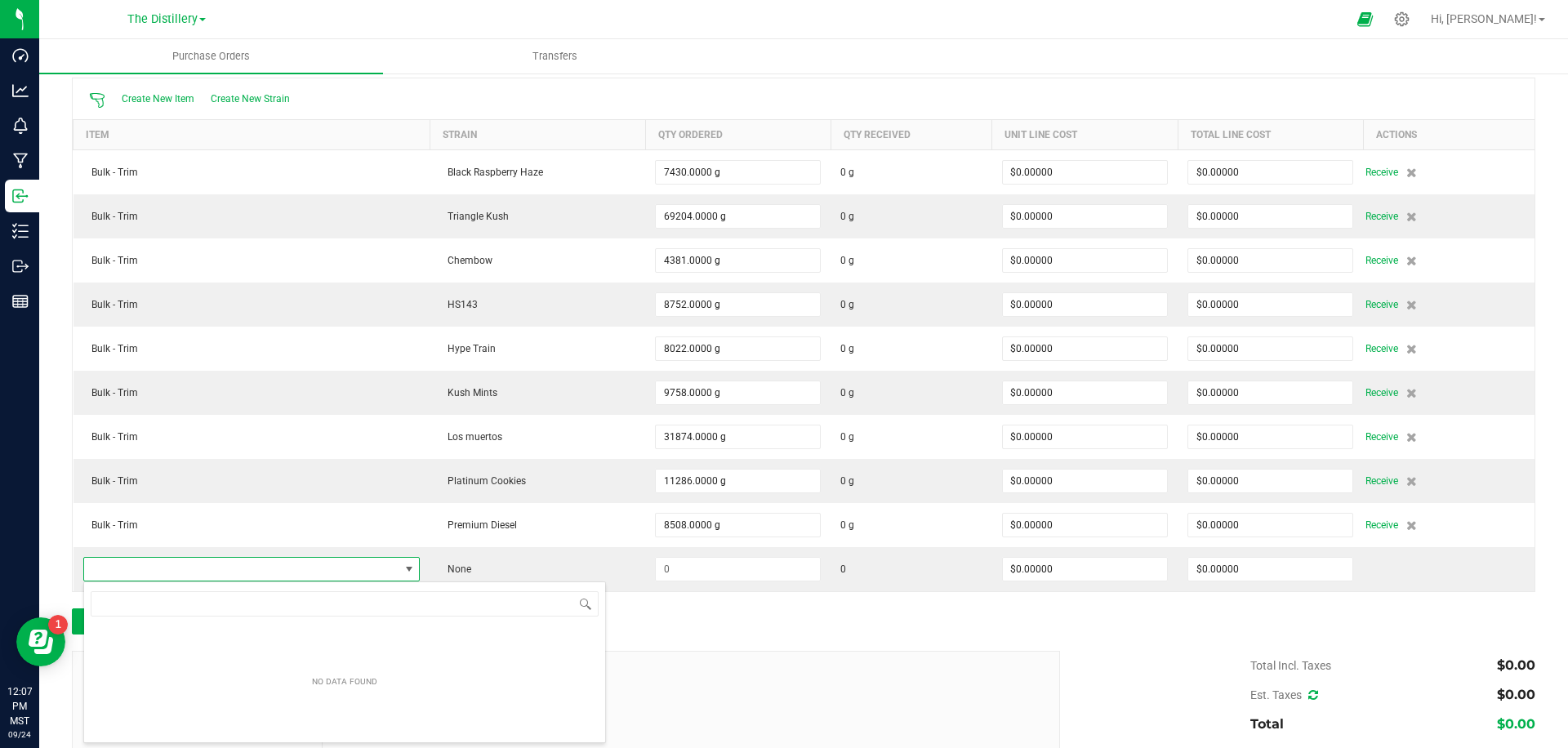
scroll to position [24, 338]
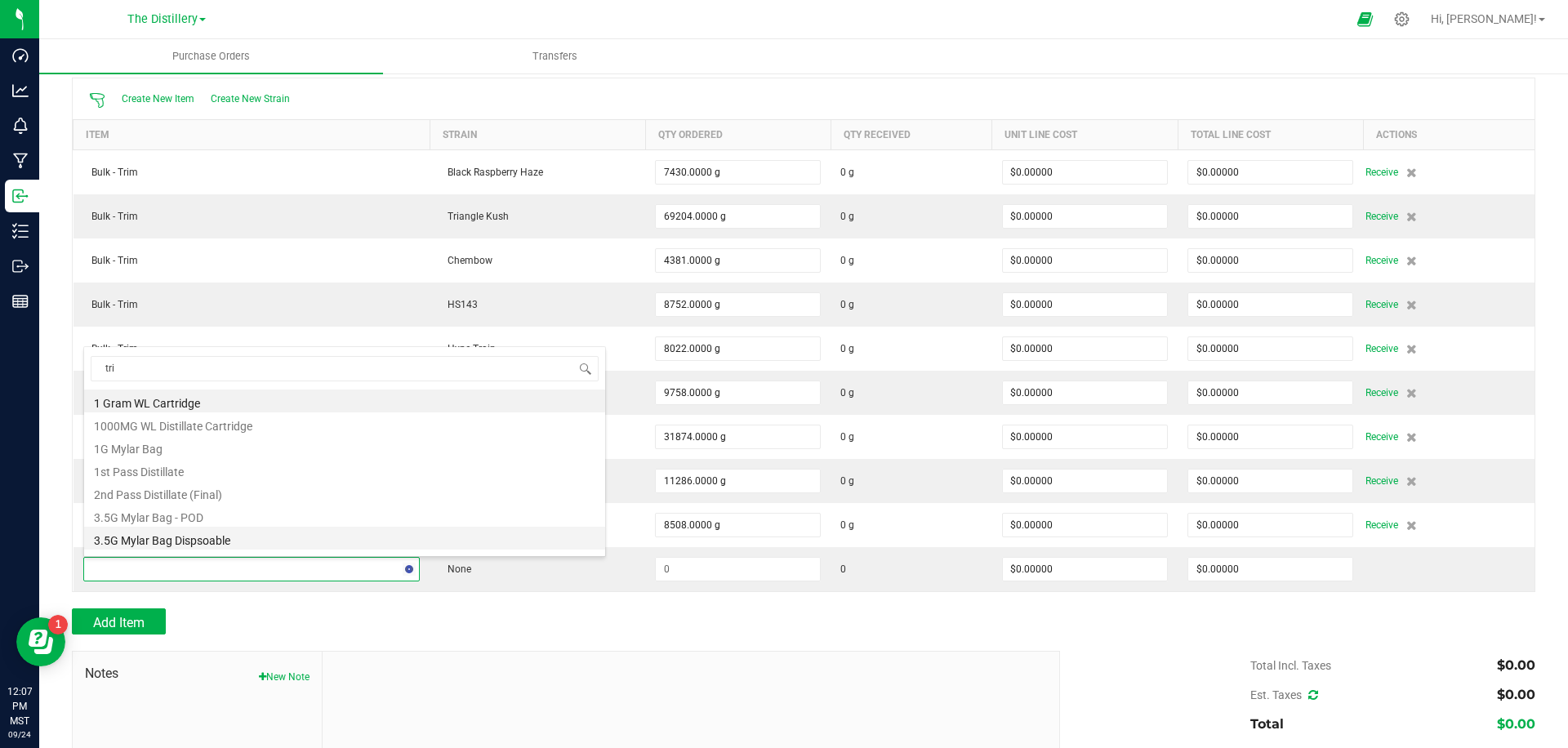
type input "trim"
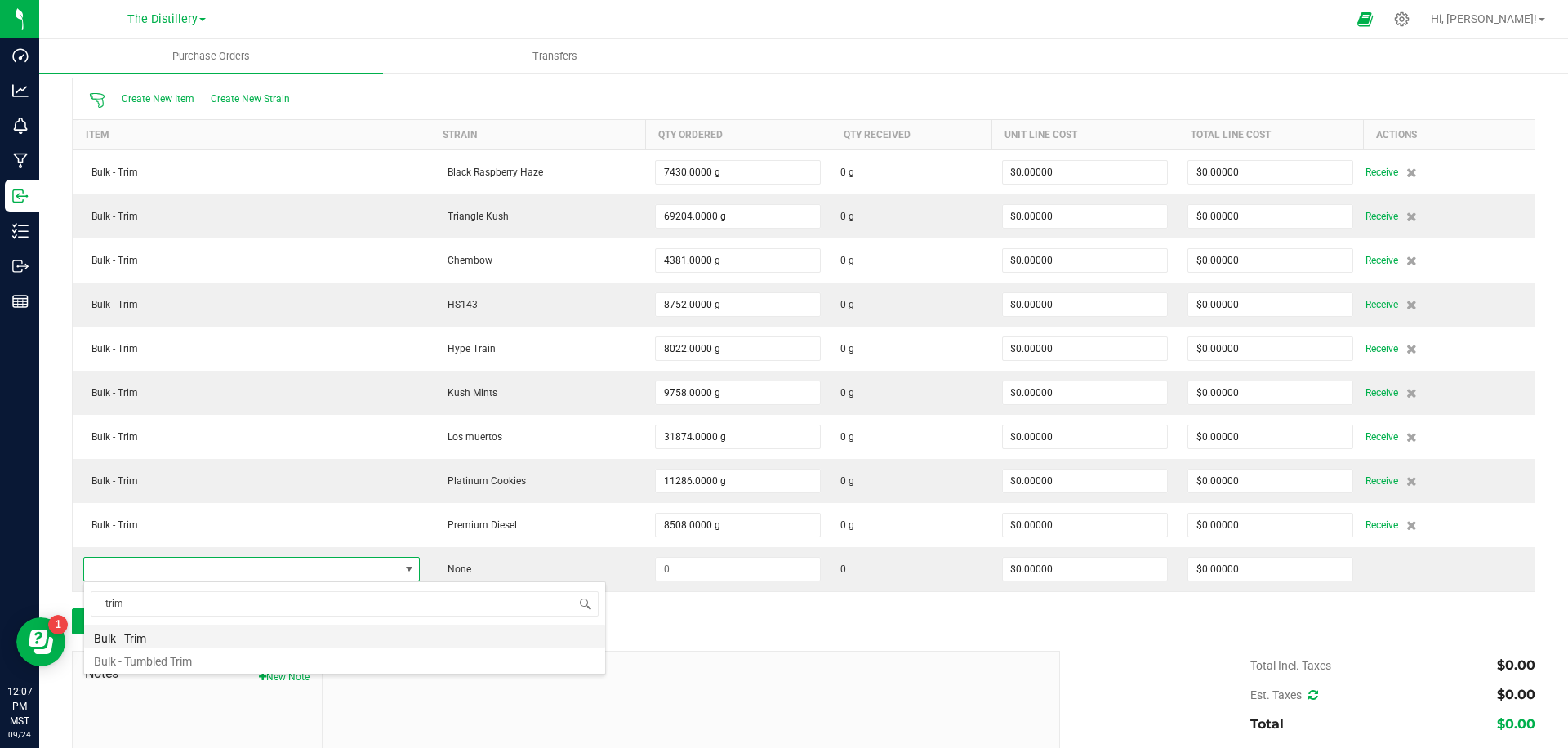
click at [133, 634] on li "Bulk - Trim" at bounding box center [345, 636] width 521 height 22
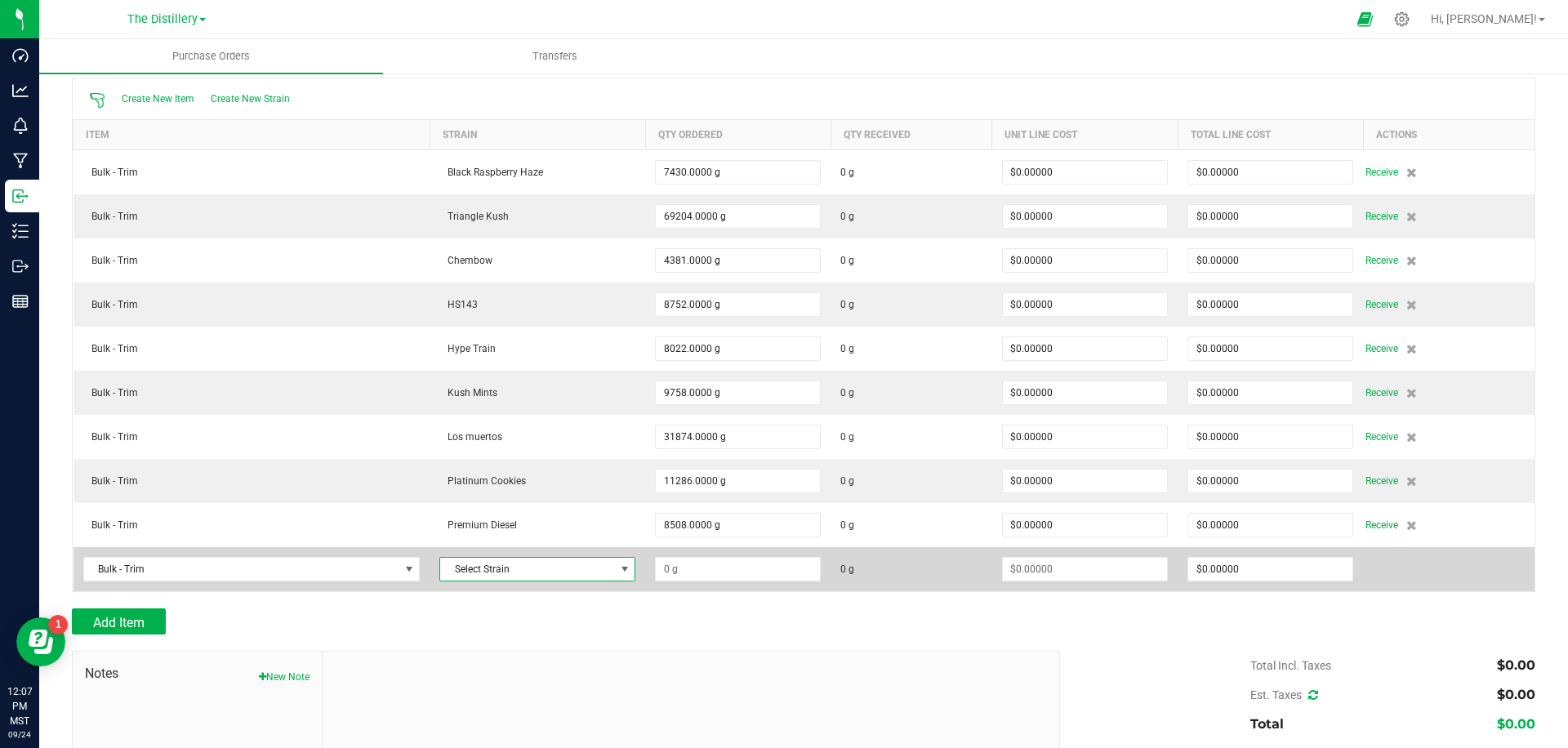
click at [568, 568] on span "Select Strain" at bounding box center [527, 568] width 174 height 22
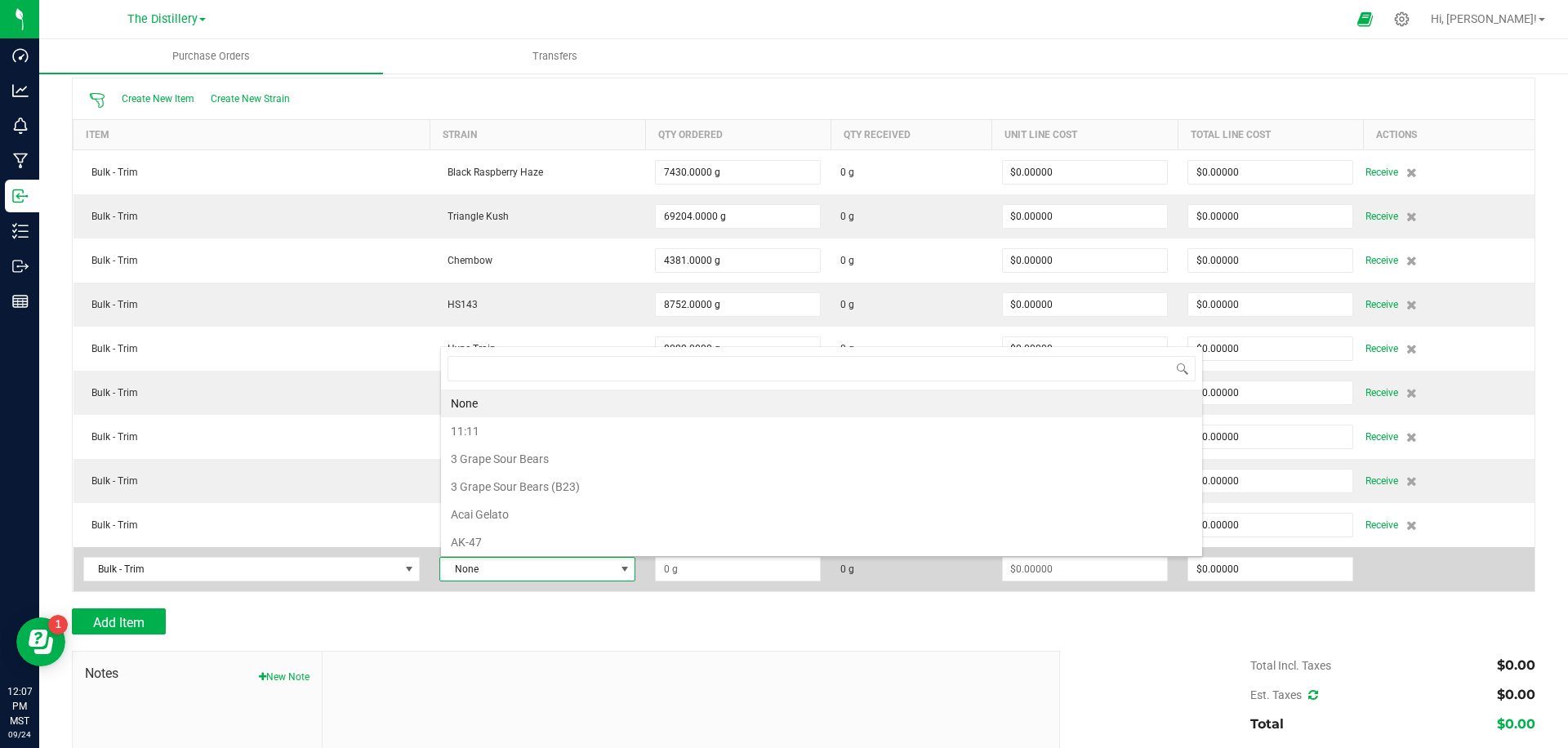
scroll to position [24, 196]
type input "rick"
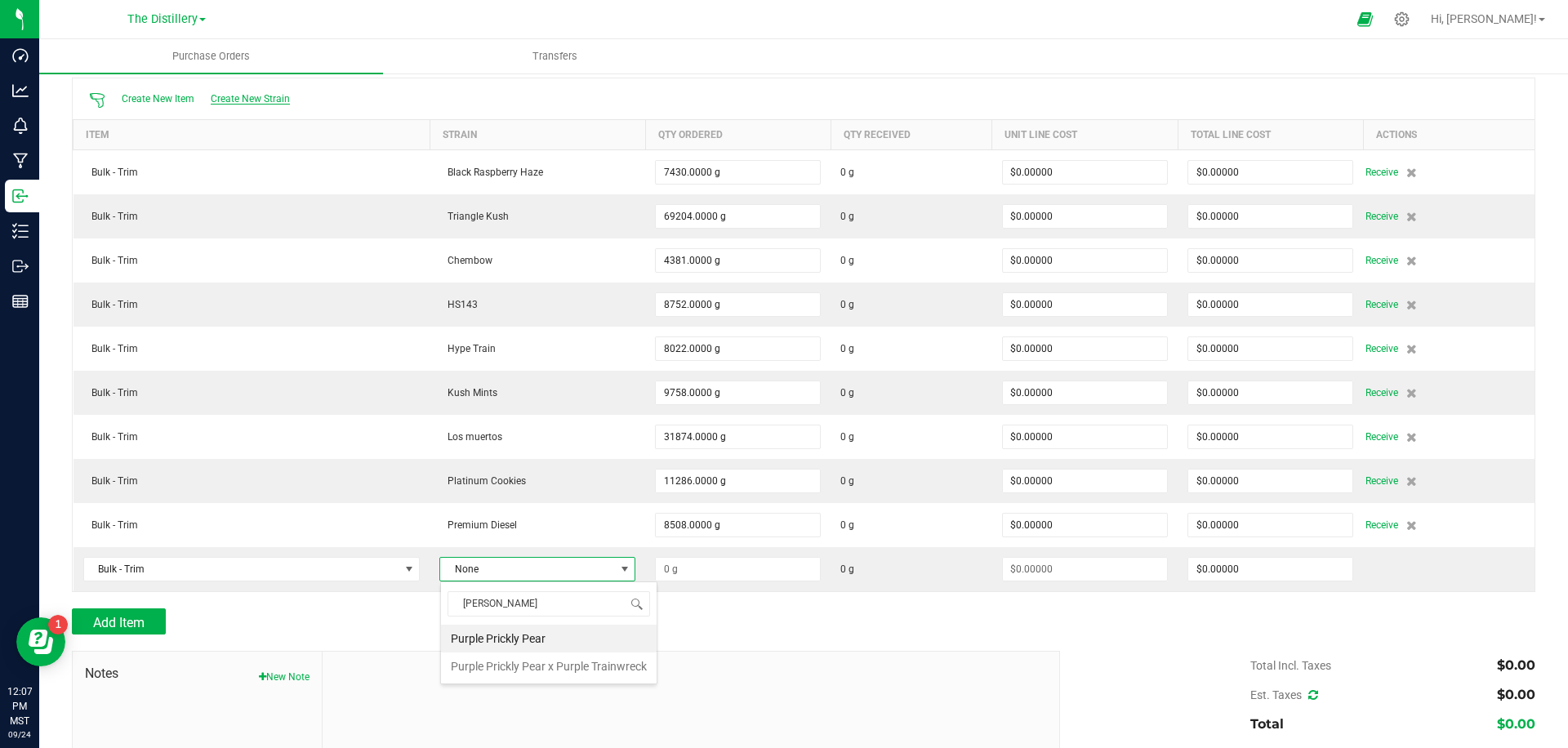
click at [266, 93] on span "Create New Strain" at bounding box center [250, 99] width 79 height 12
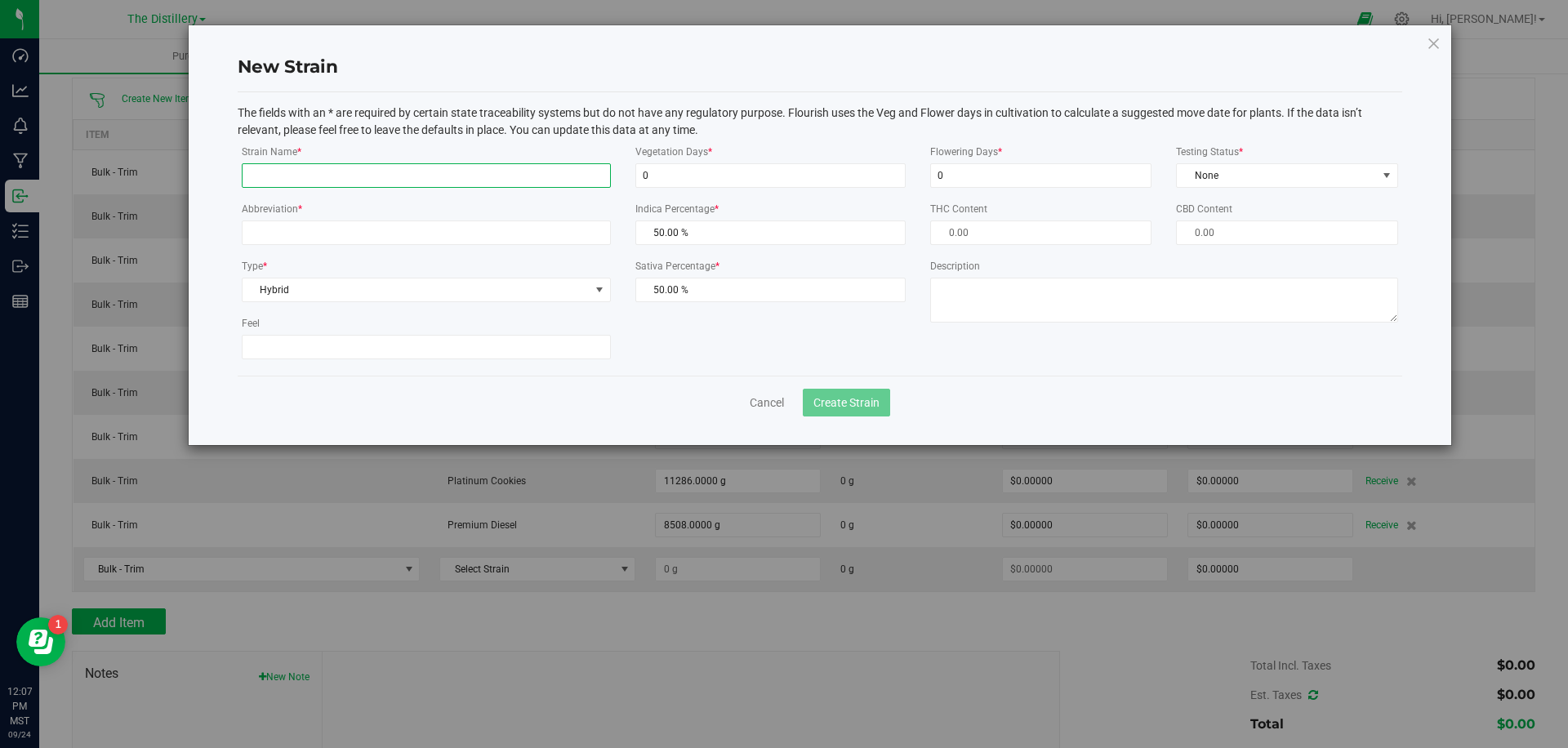
click at [422, 169] on input "Strain Name *" at bounding box center [427, 175] width 369 height 24
type input "[PERSON_NAME] [PERSON_NAME]"
click at [402, 239] on input "Abbreviation *" at bounding box center [427, 232] width 369 height 24
type input "zy71"
click at [839, 398] on span "Create Strain" at bounding box center [846, 402] width 66 height 13
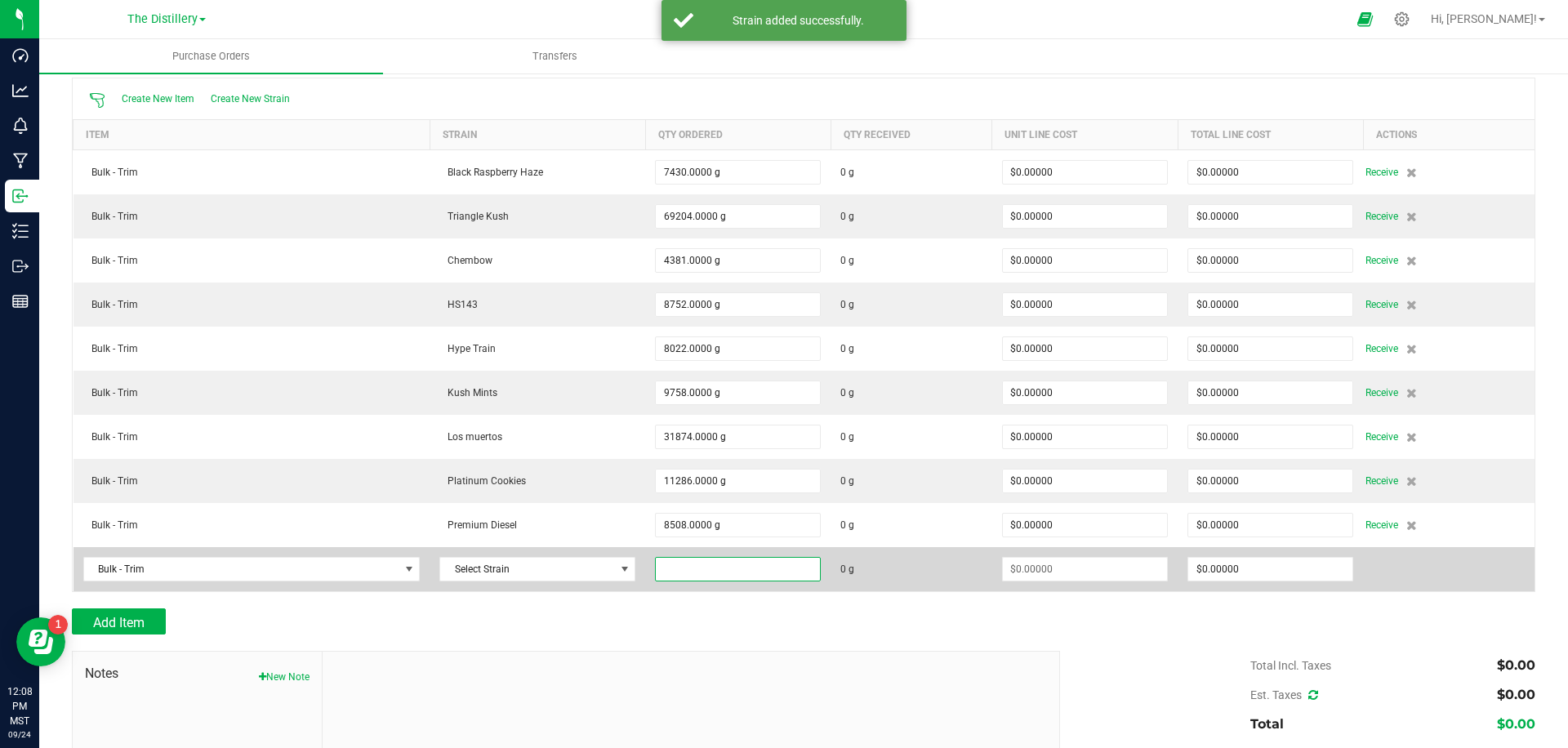
click at [727, 575] on input at bounding box center [738, 568] width 164 height 22
type input "36616.0000 g"
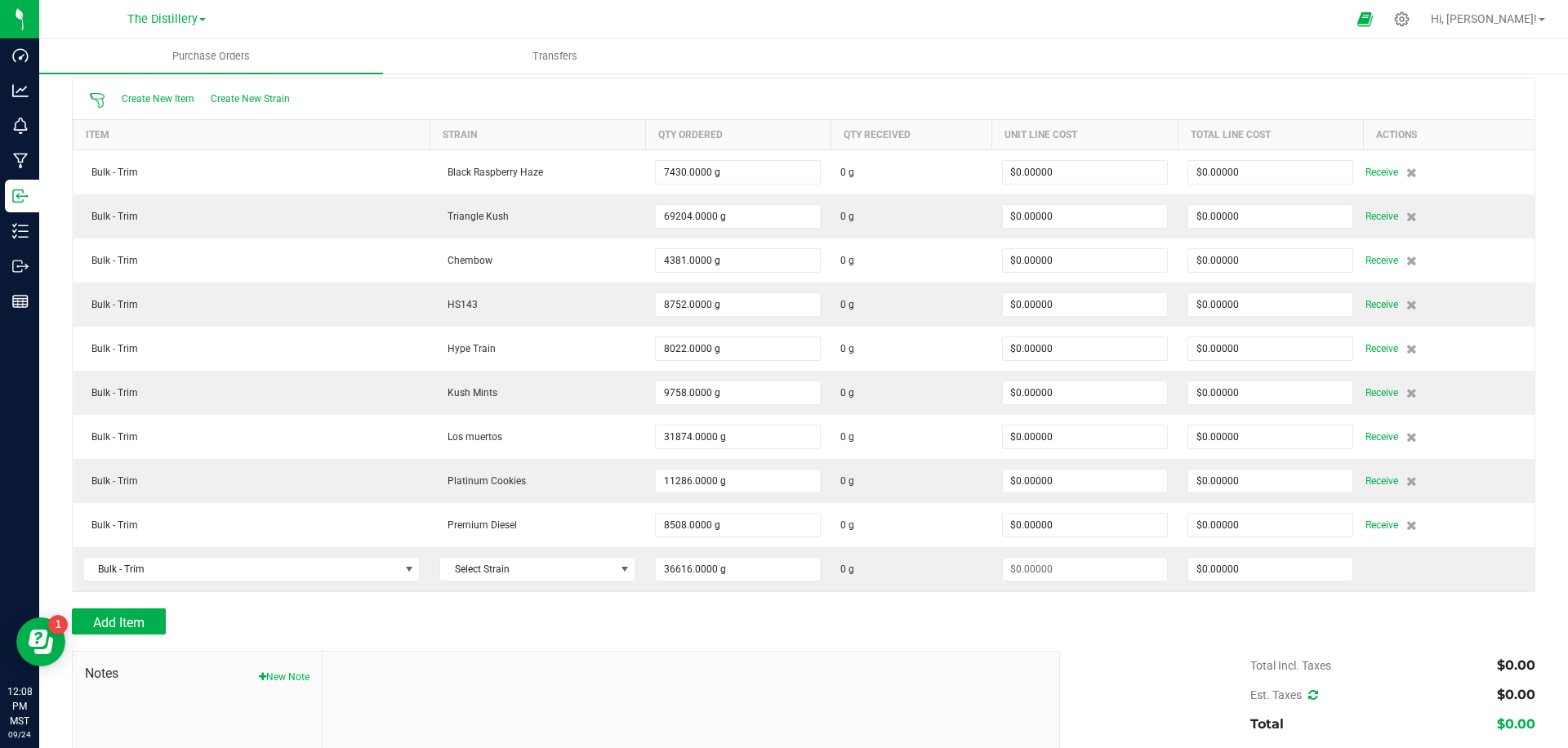
click at [1246, 620] on div "Add Item" at bounding box center [804, 621] width 1464 height 26
click at [1297, 609] on div "Add Item" at bounding box center [804, 621] width 1464 height 26
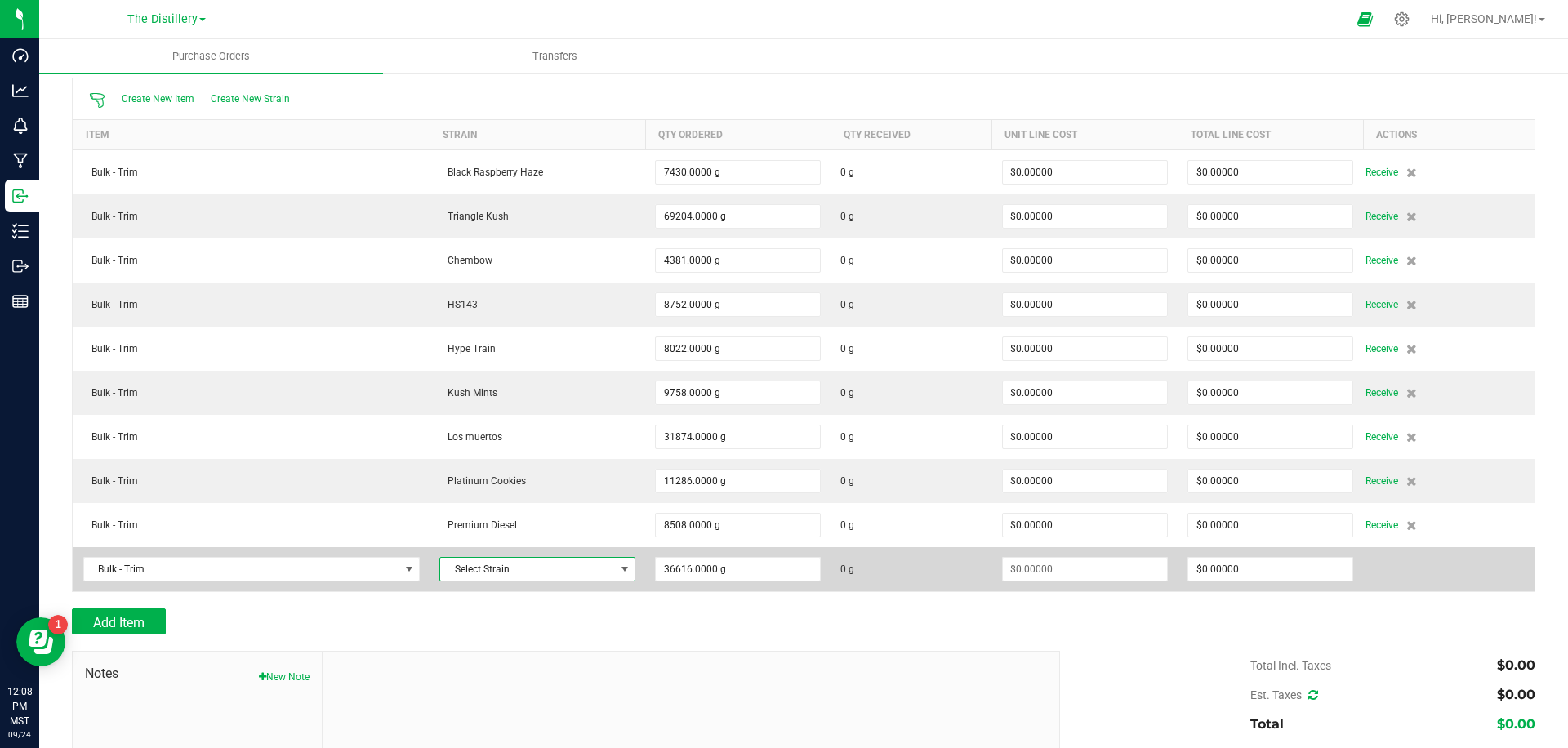
click at [547, 573] on span "Select Strain" at bounding box center [527, 568] width 174 height 22
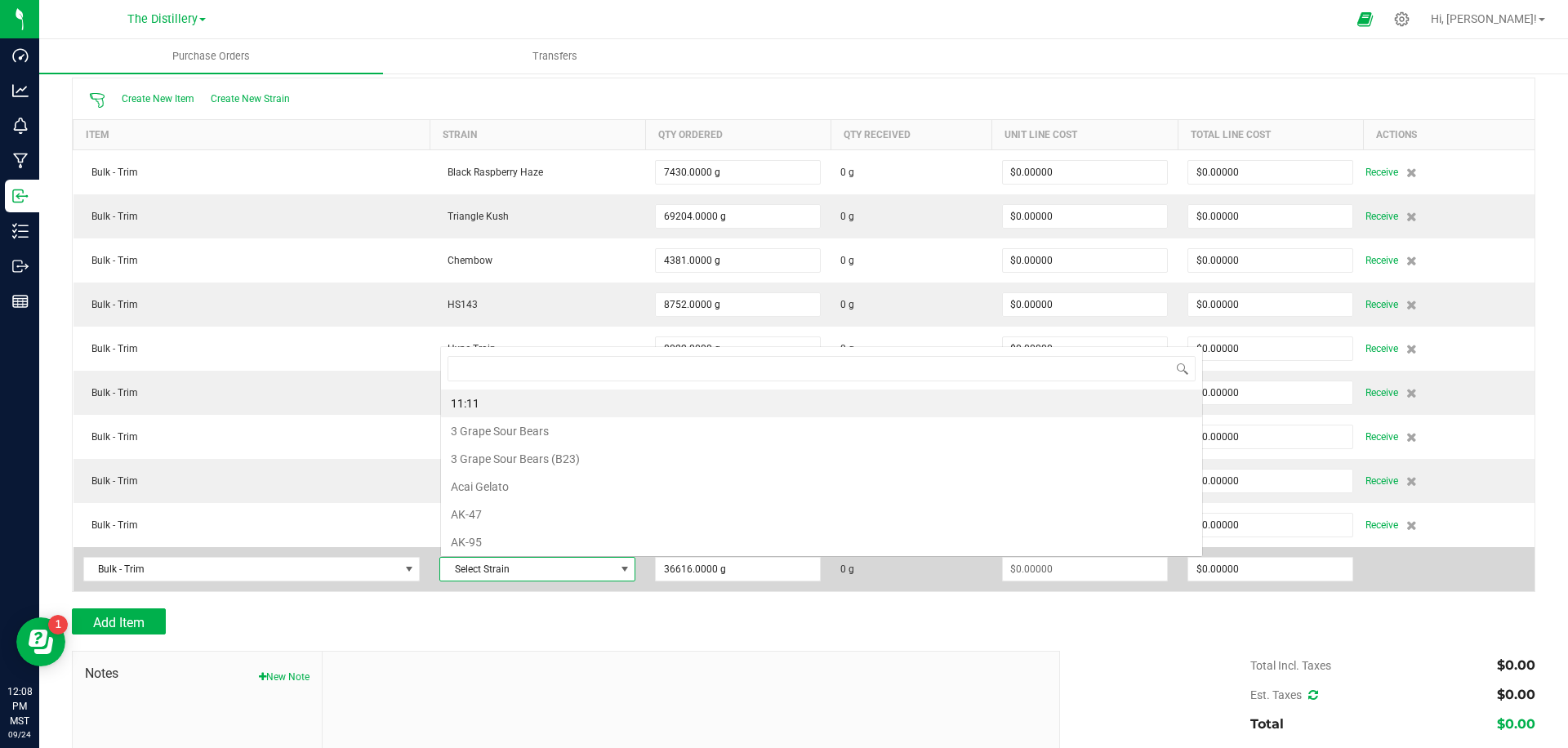
scroll to position [24, 196]
type input "ricky"
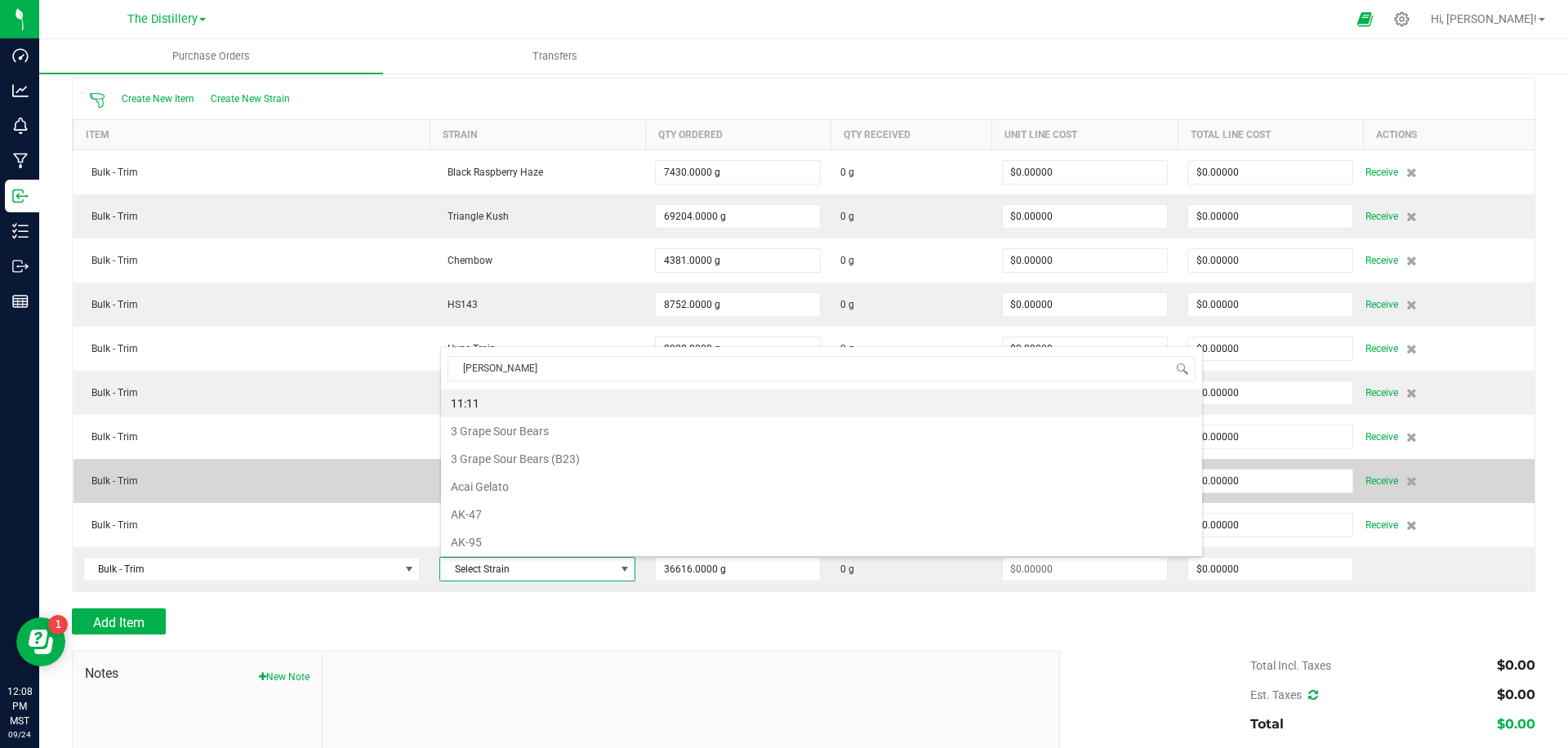
scroll to position [0, 0]
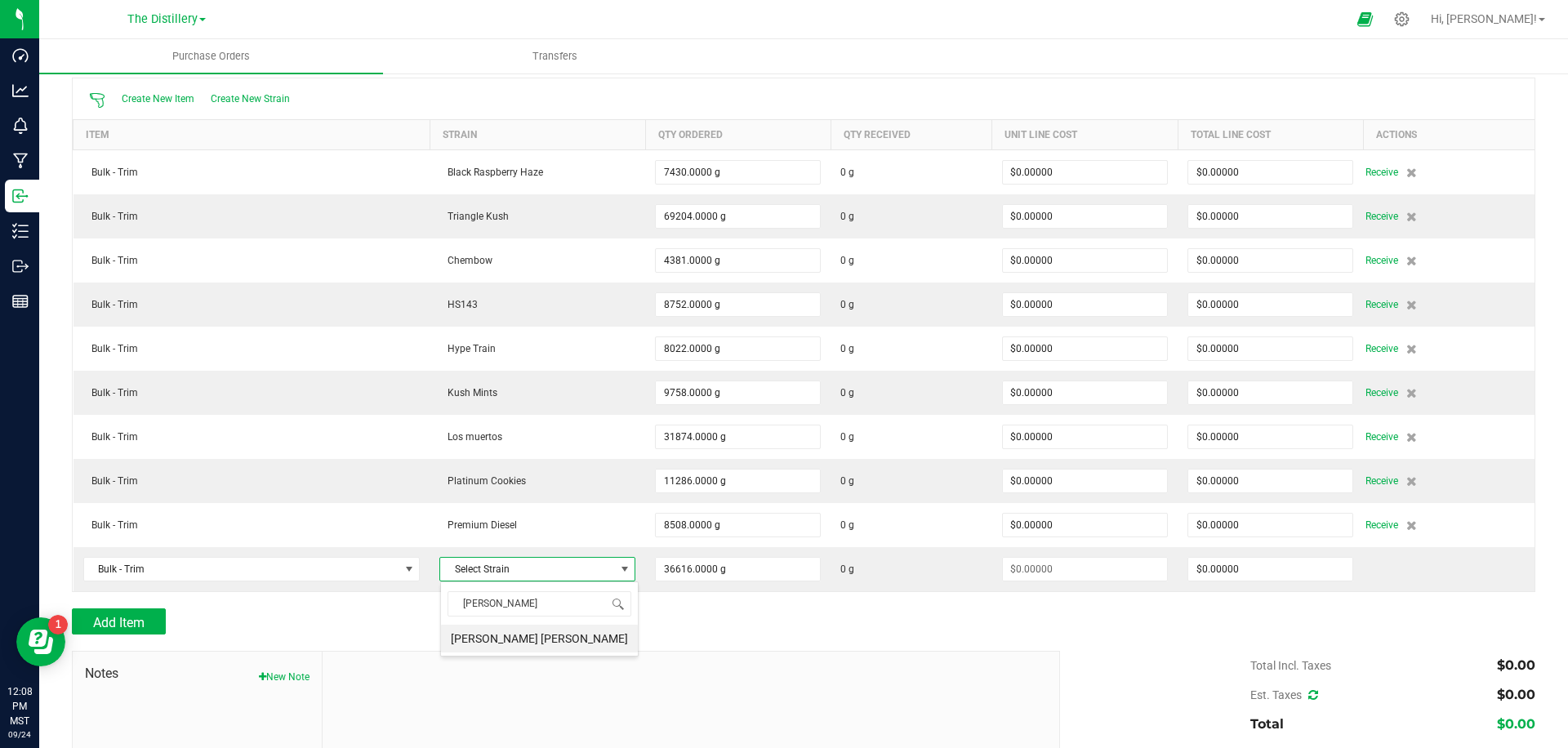
drag, startPoint x: 477, startPoint y: 644, endPoint x: 1173, endPoint y: 603, distance: 697.2
click at [492, 641] on li "[PERSON_NAME] [PERSON_NAME]" at bounding box center [540, 639] width 197 height 27
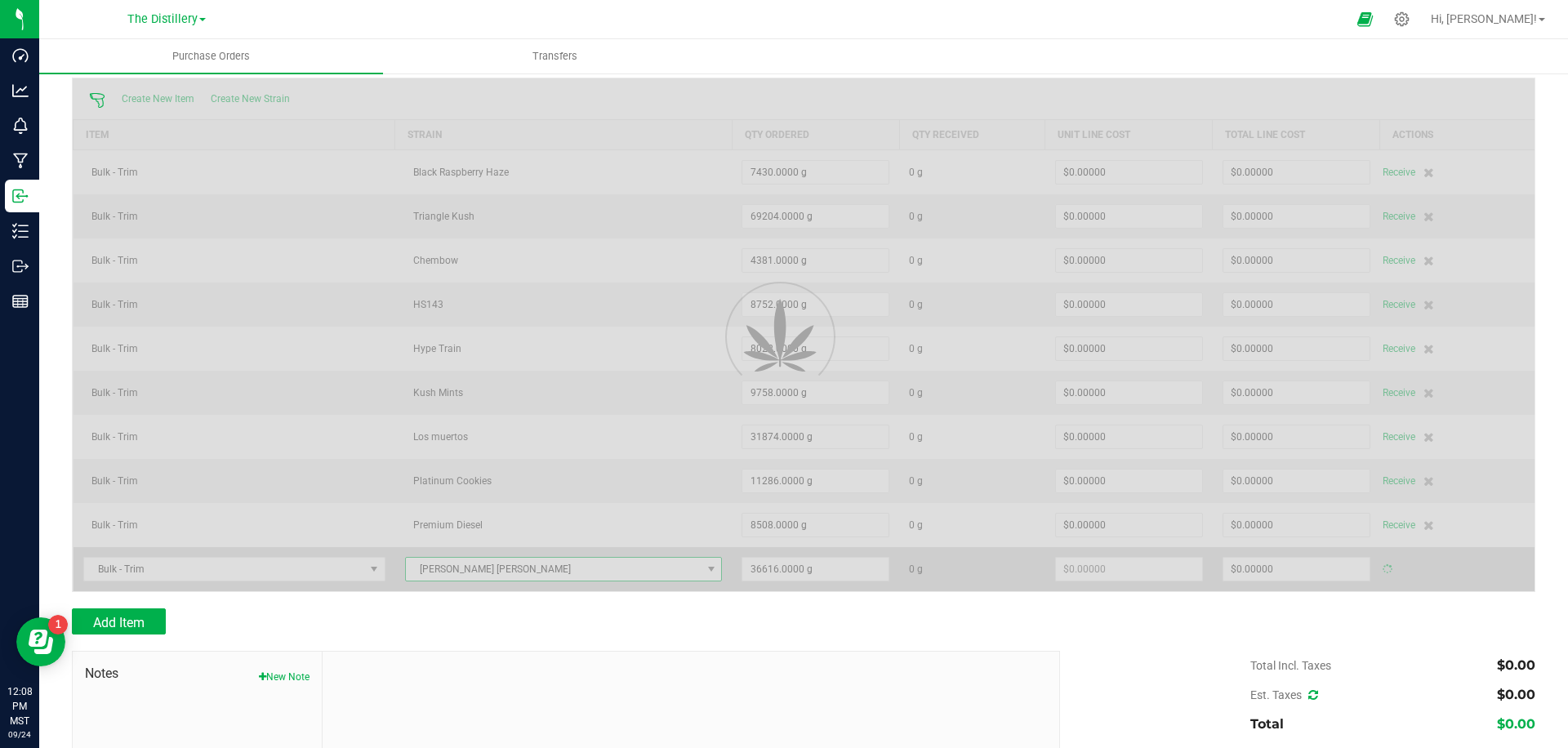
type input "$0.00000"
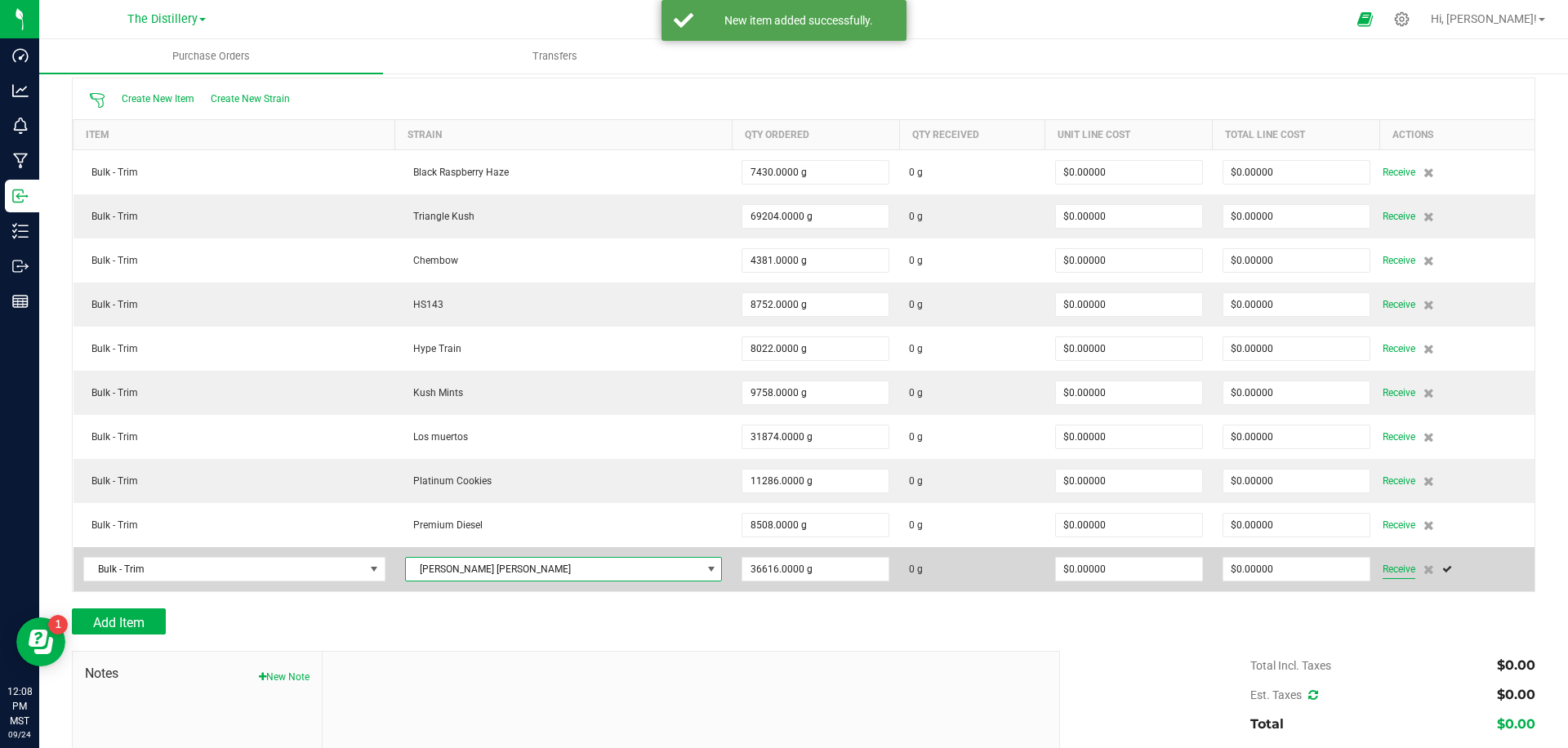
click at [1383, 575] on span "Receive" at bounding box center [1399, 569] width 32 height 20
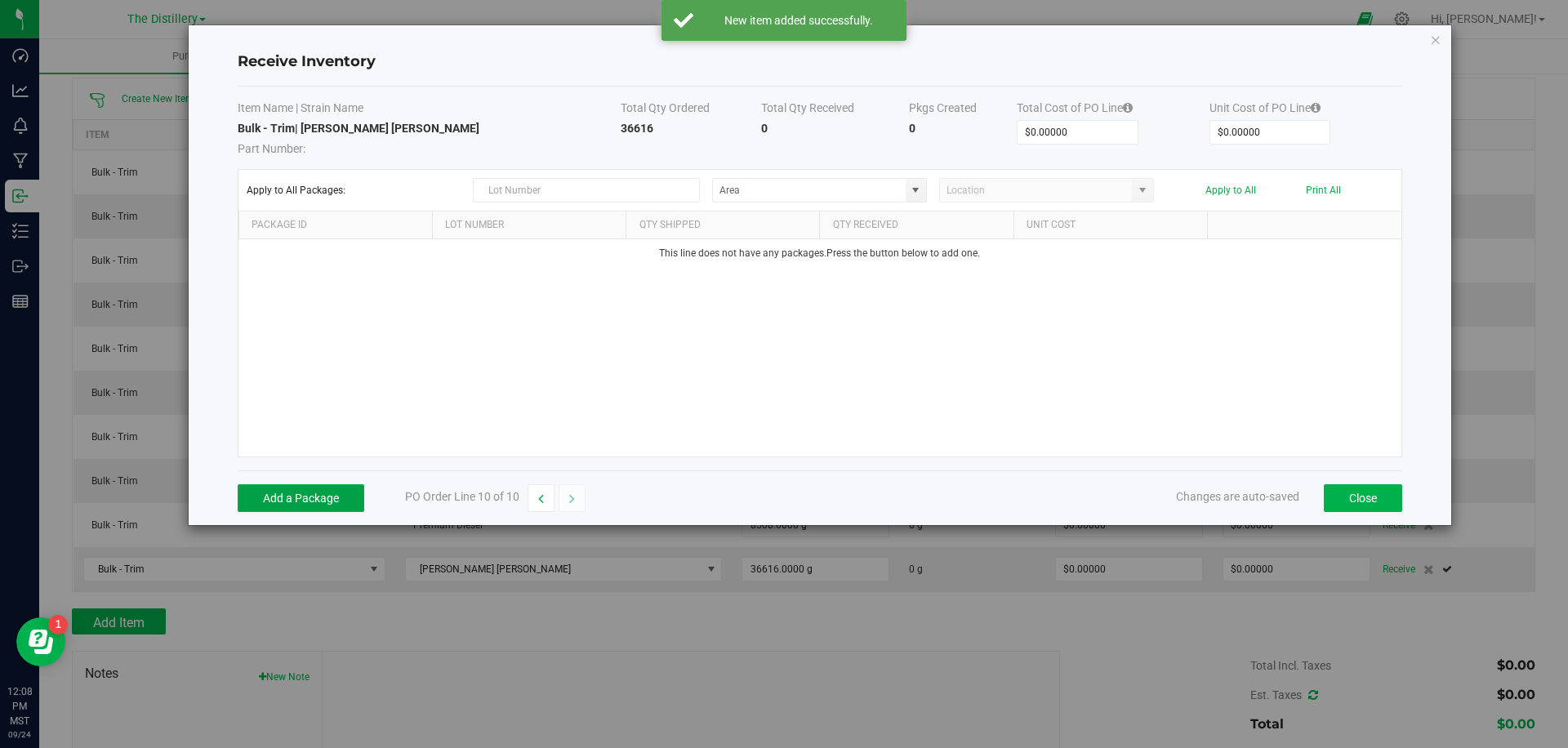
drag, startPoint x: 274, startPoint y: 502, endPoint x: 423, endPoint y: 496, distance: 149.1
click at [275, 502] on button "Add a Package" at bounding box center [301, 498] width 127 height 27
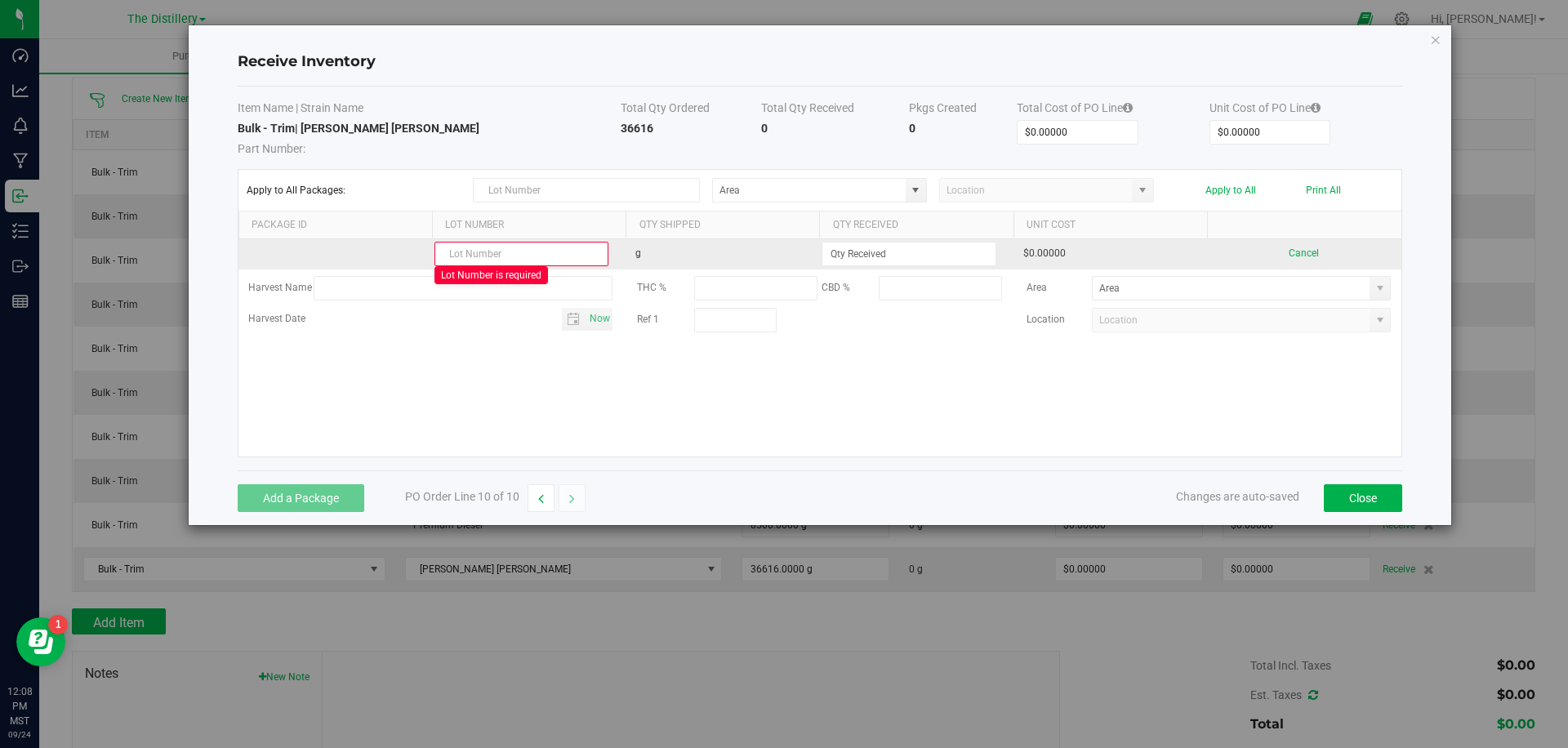
click at [558, 254] on input "text" at bounding box center [521, 254] width 174 height 24
paste input "RB 0902 F203"
type input "RB 0902 F203"
type input "6396.0000 g"
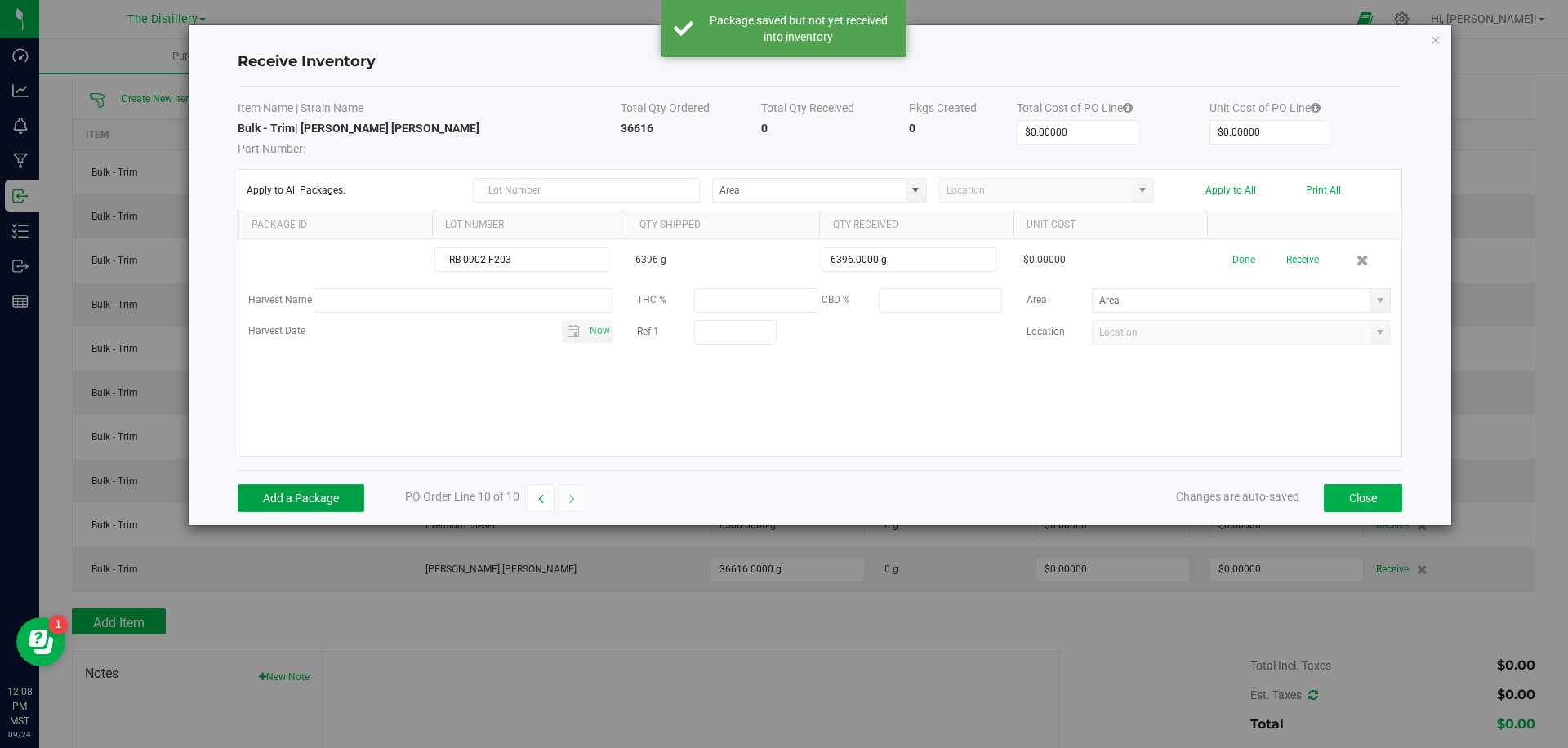
click at [292, 503] on button "Add a Package" at bounding box center [301, 498] width 127 height 27
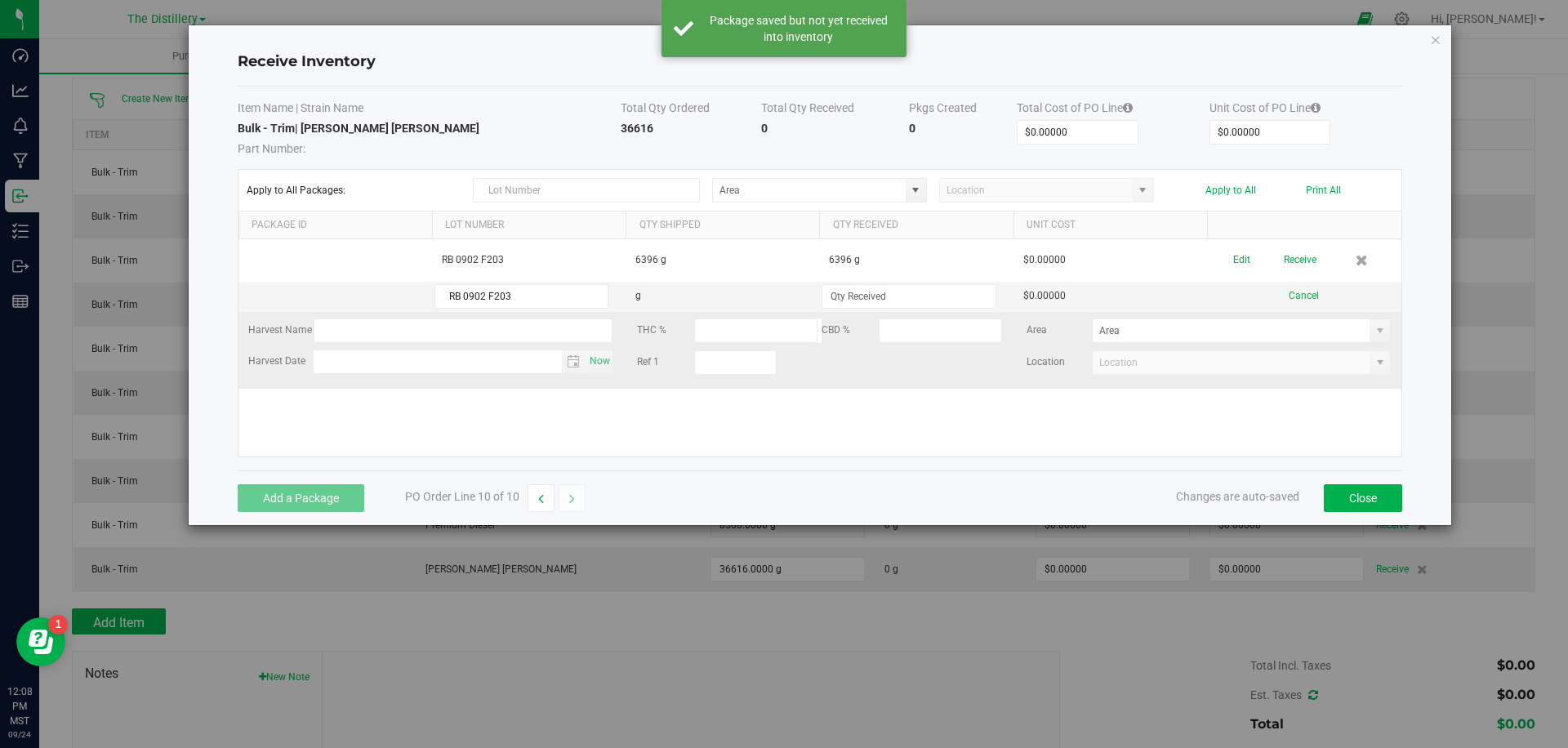
type input "RB 0902 F203"
type input "4998.0000 g"
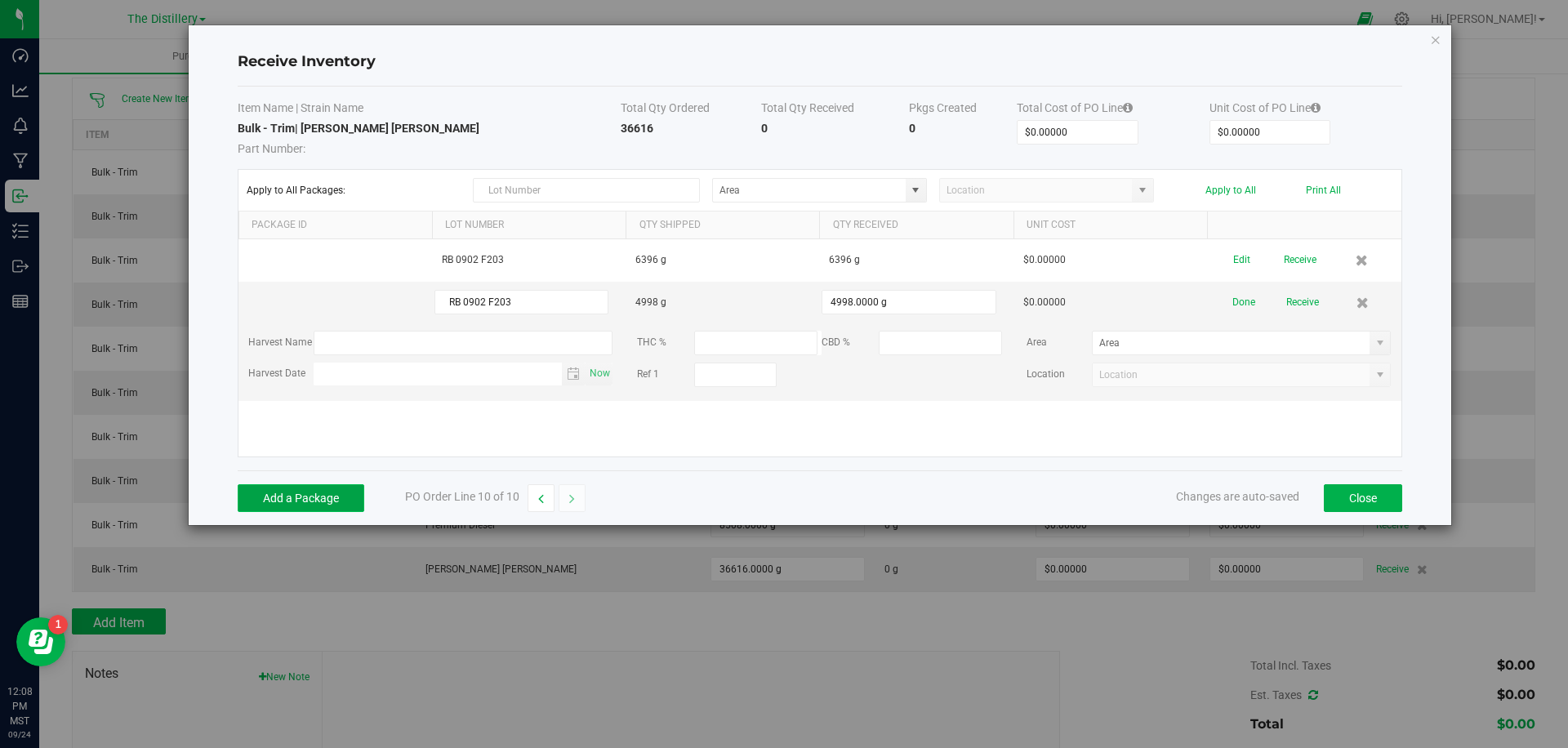
click at [292, 502] on button "Add a Package" at bounding box center [301, 498] width 127 height 27
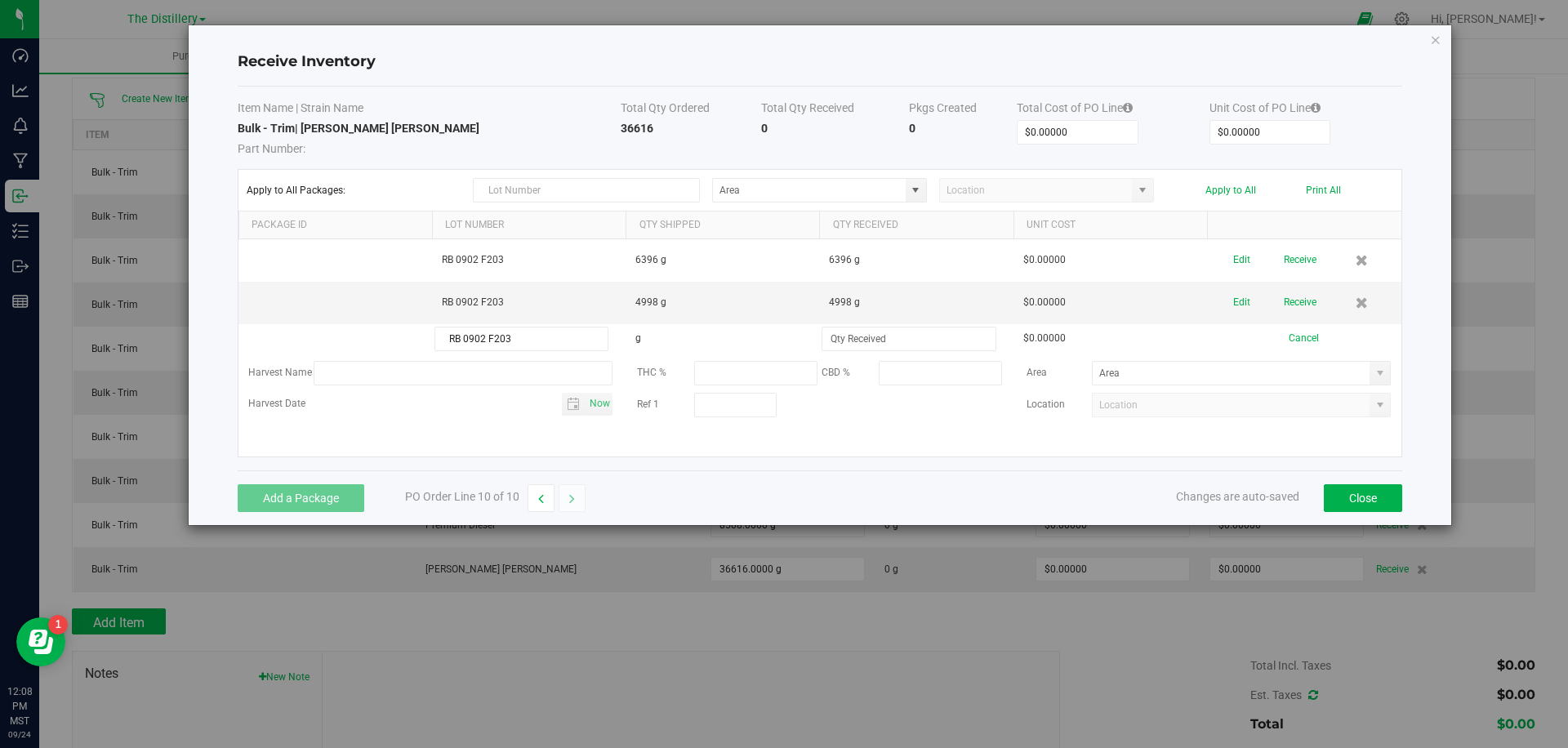
type input "RB 0902 F203"
type input "4911.0000 g"
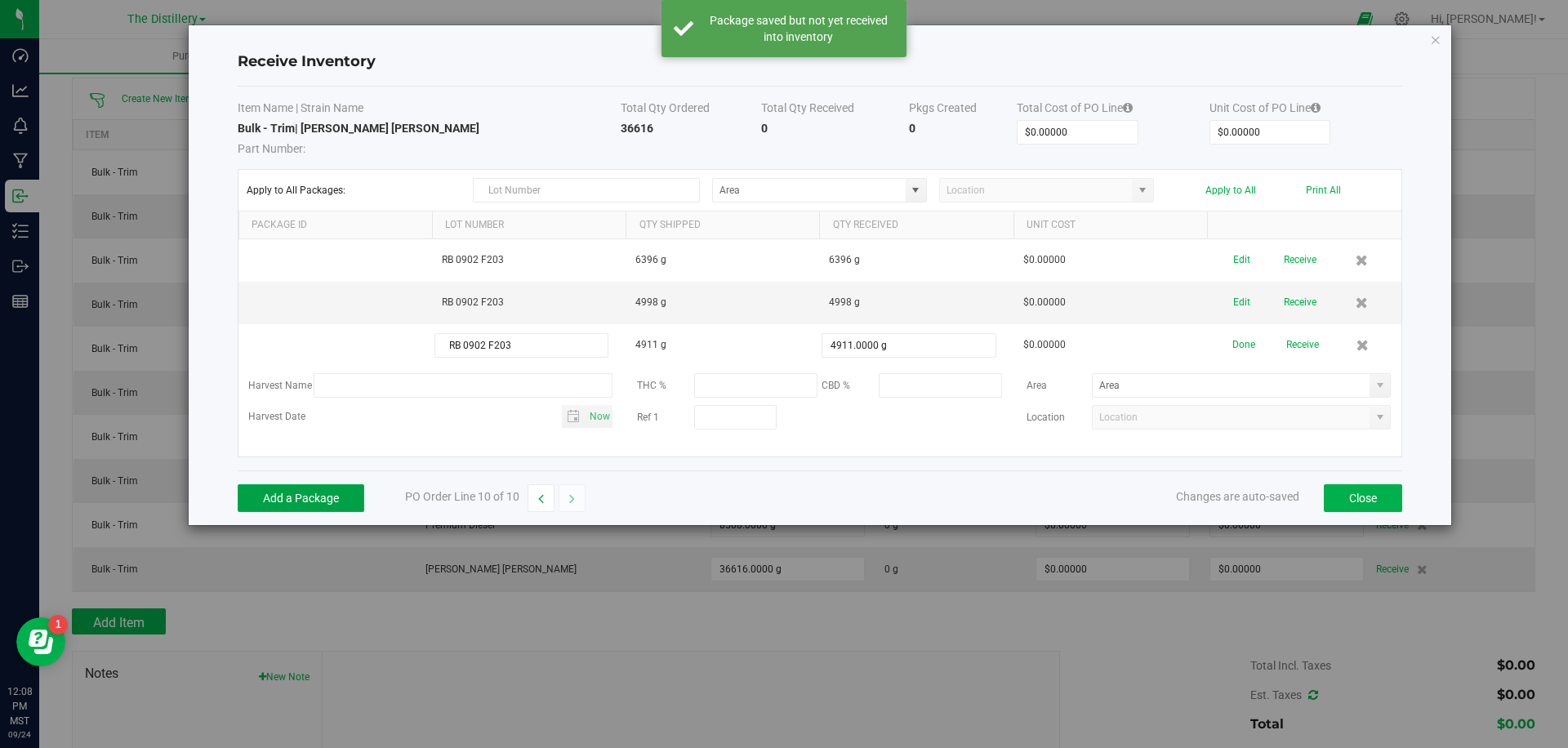
click at [324, 499] on button "Add a Package" at bounding box center [301, 498] width 127 height 27
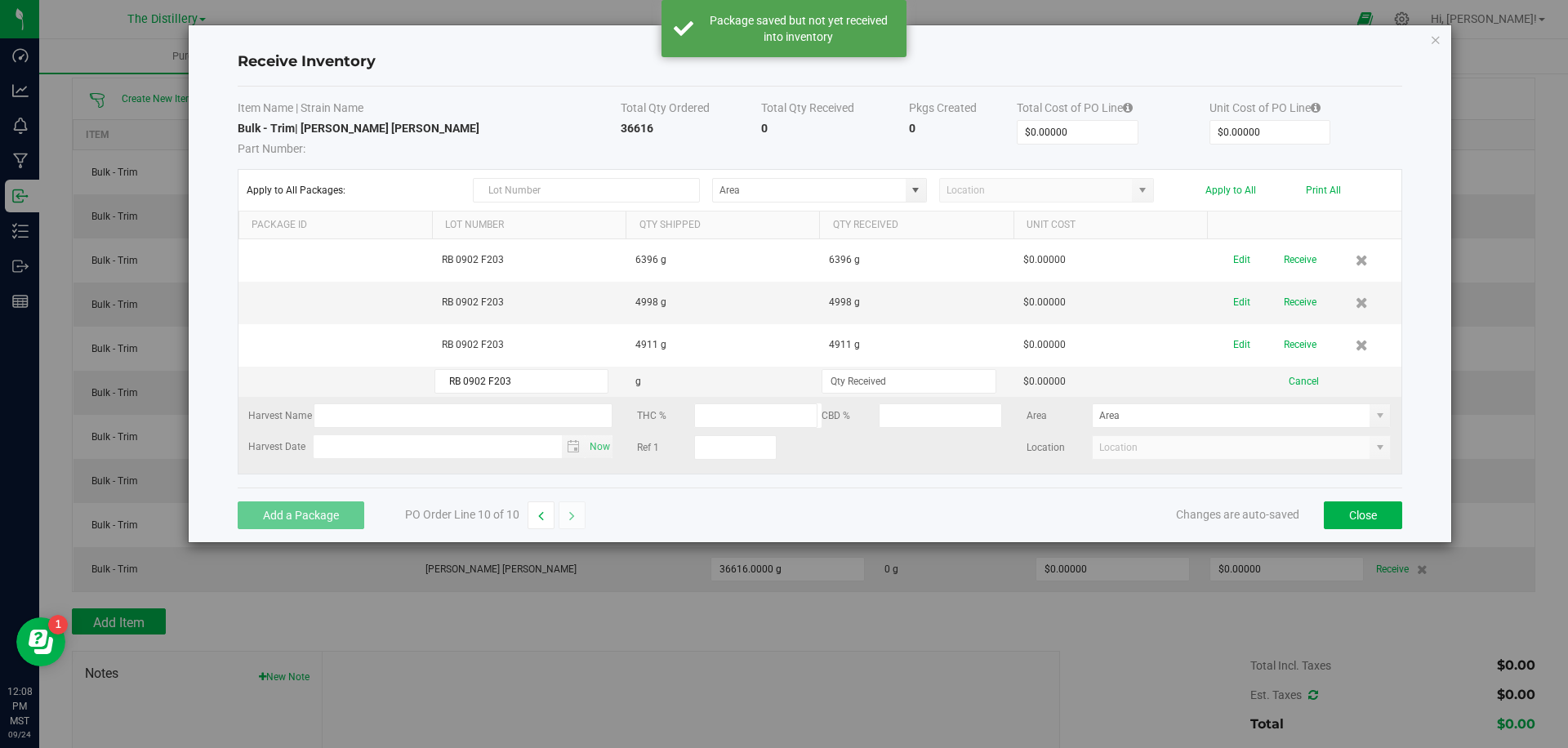
type input "RB 0902 F203"
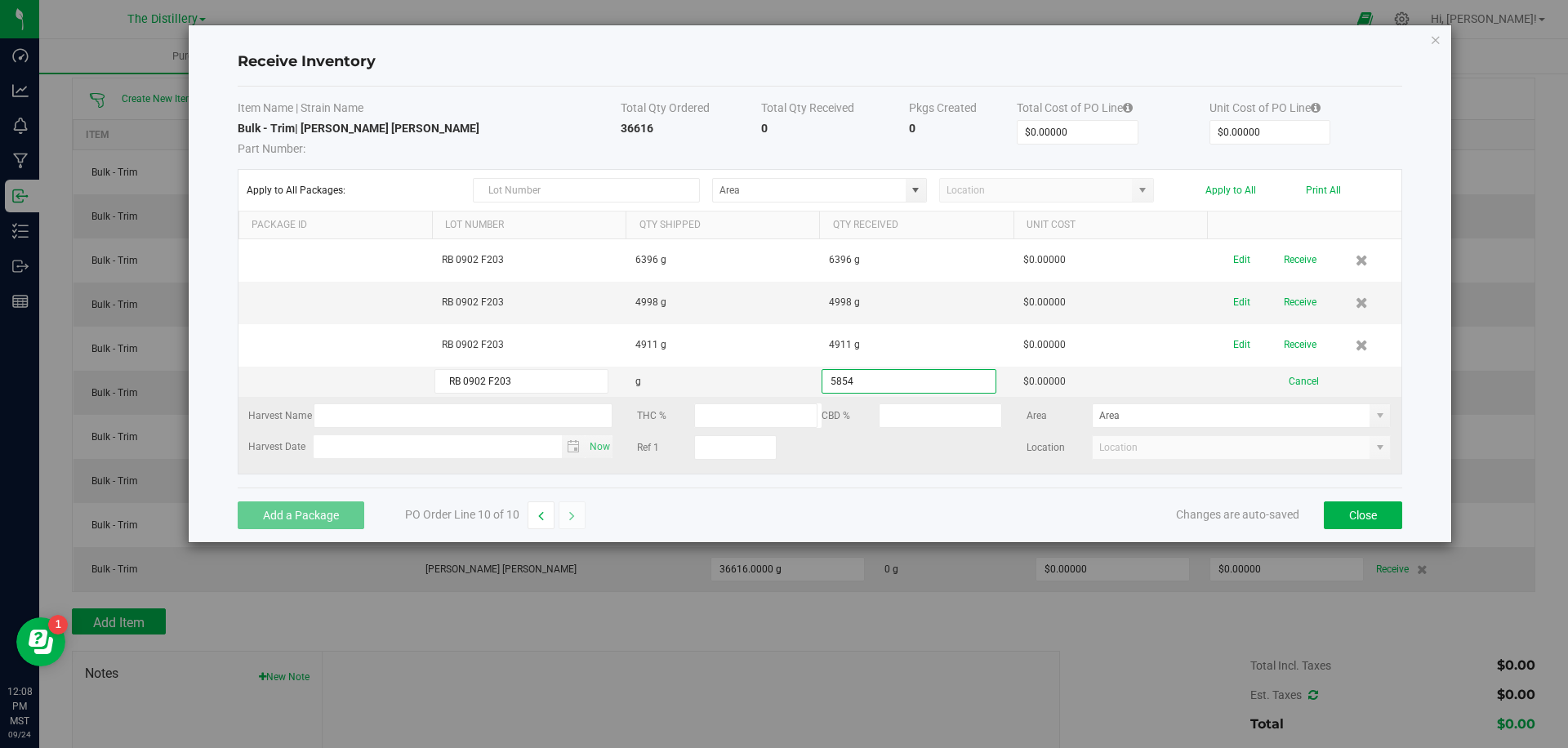
type input "5854.0000 g"
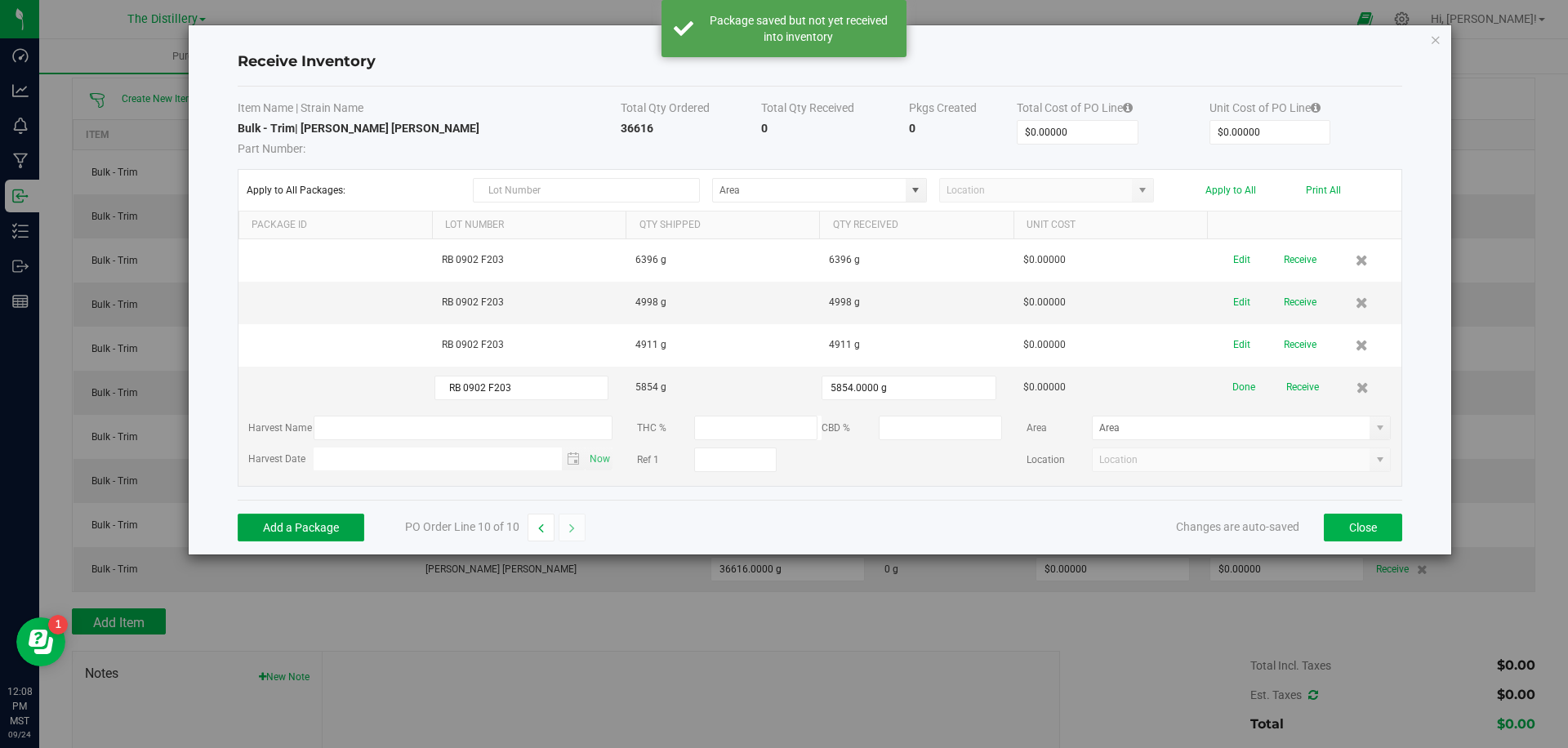
click at [303, 525] on button "Add a Package" at bounding box center [301, 527] width 127 height 27
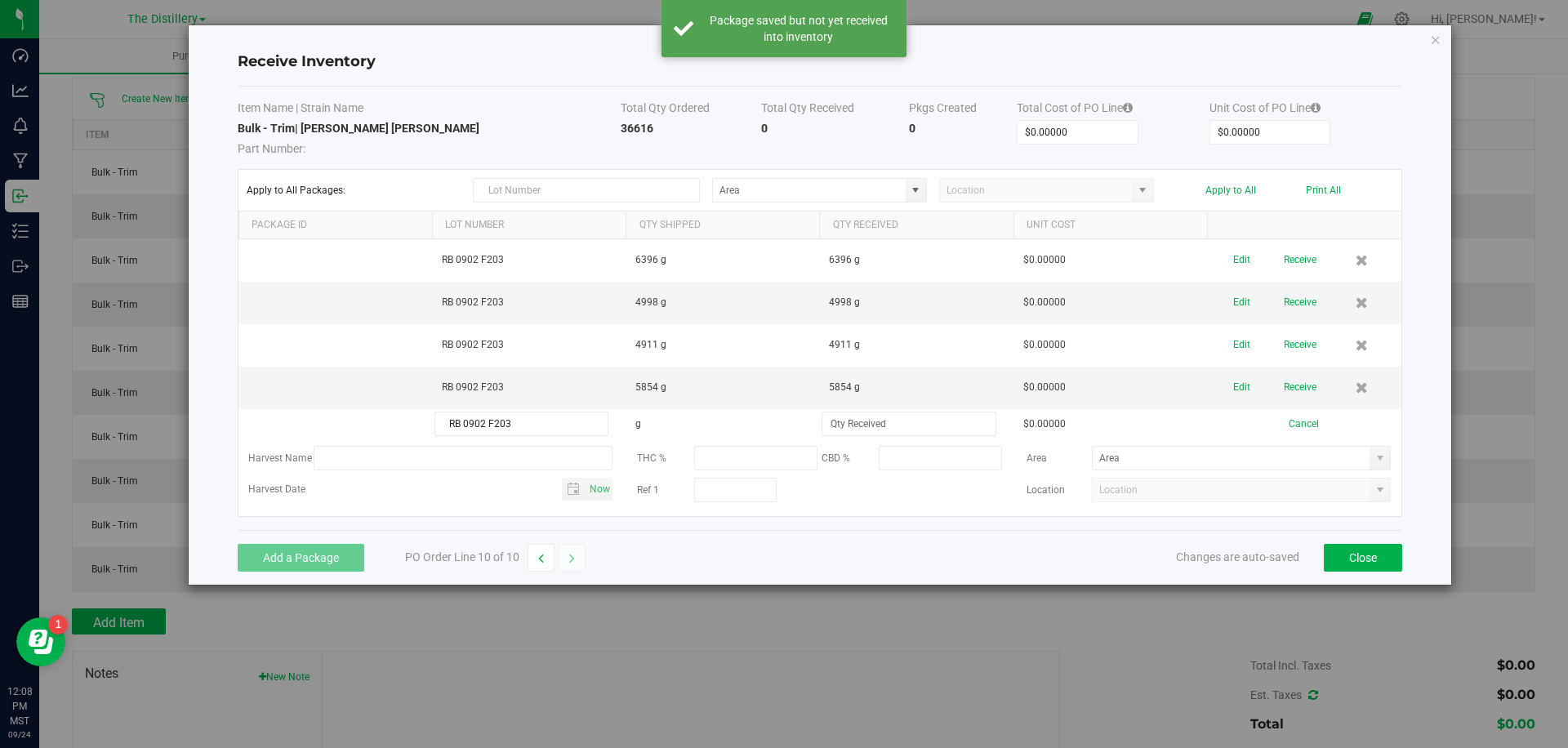
type input "RB 0902 F203"
type input "4345.0000 g"
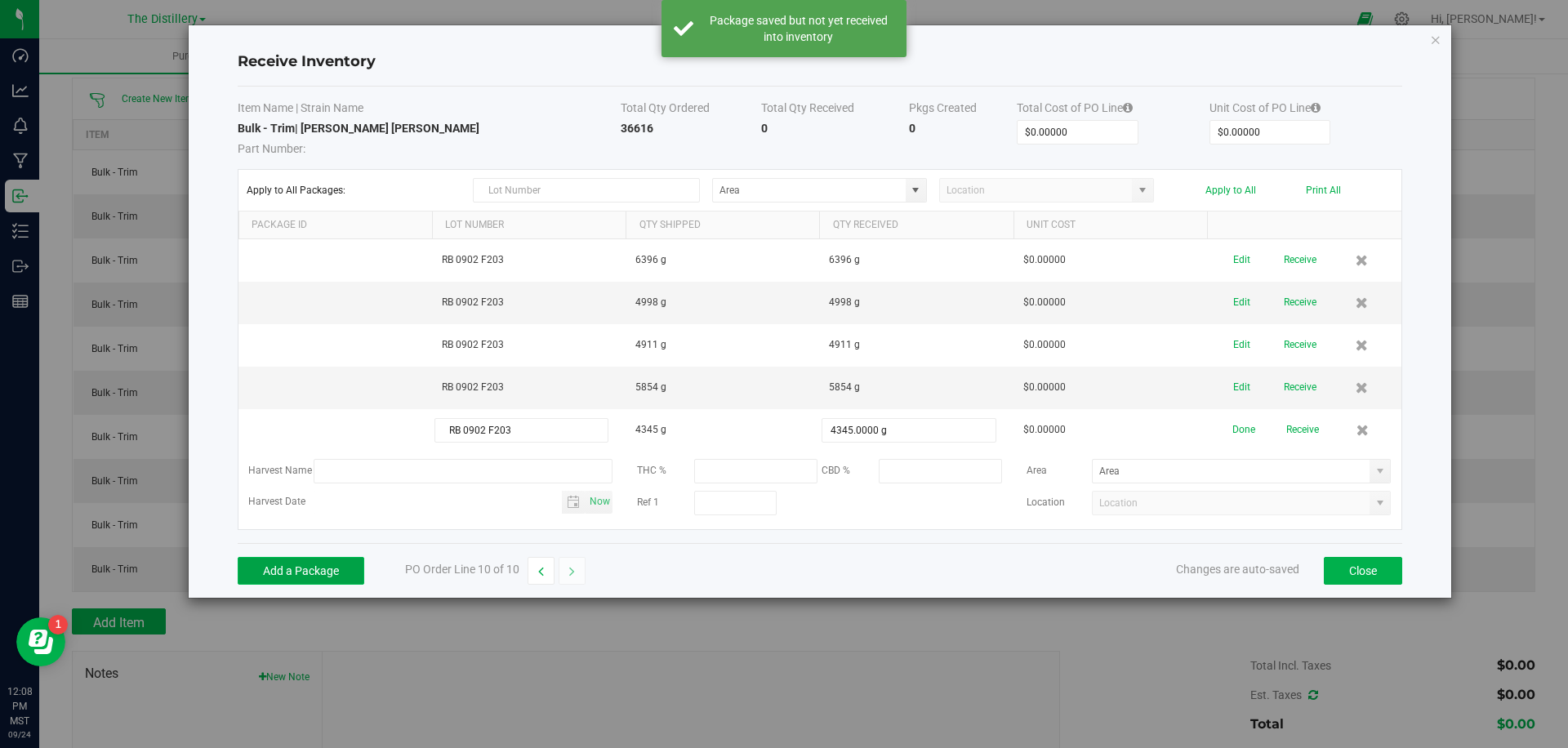
click at [311, 570] on button "Add a Package" at bounding box center [301, 571] width 127 height 27
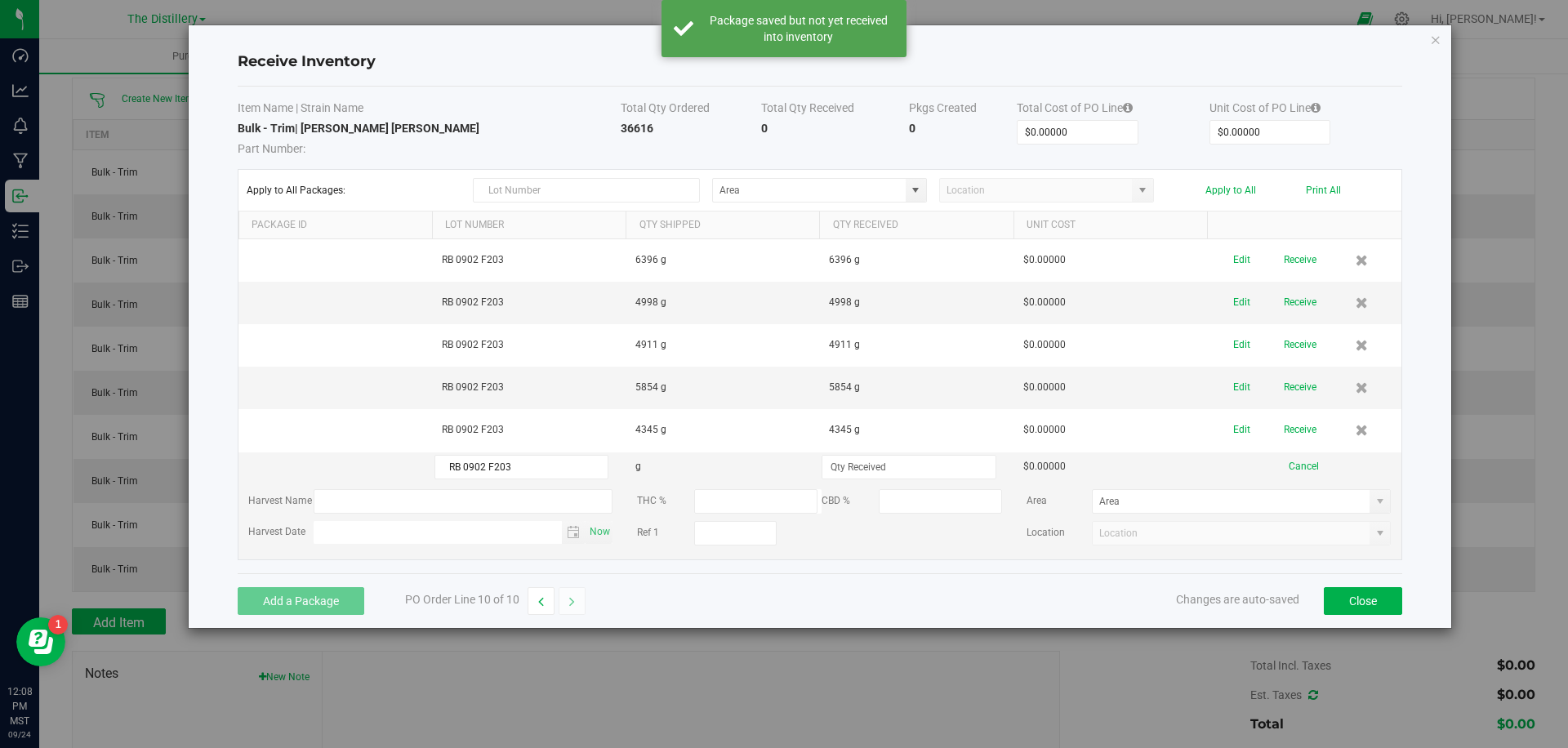
type input "RB 0902 F203"
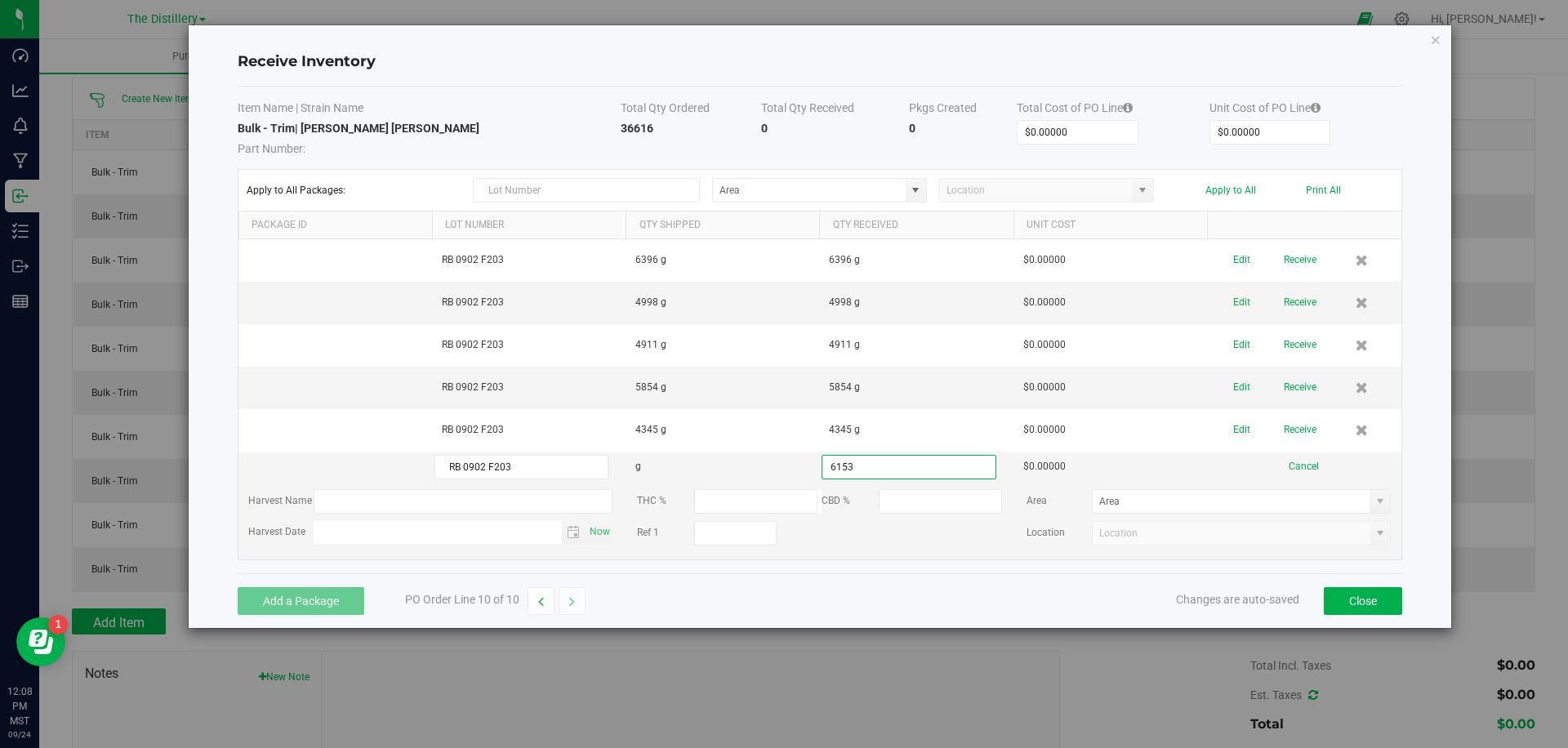
type input "6153.0000 g"
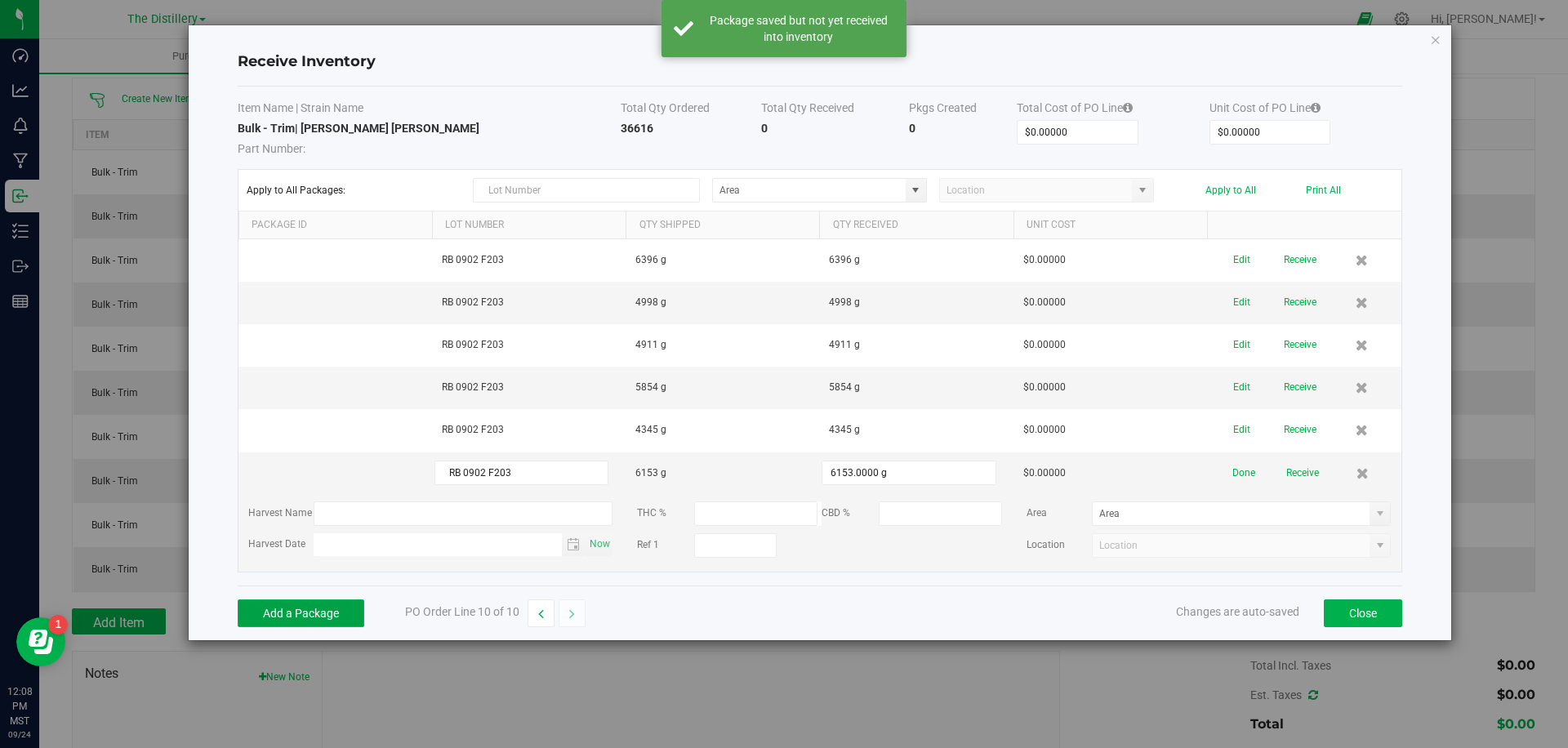
click at [310, 612] on button "Add a Package" at bounding box center [301, 613] width 127 height 27
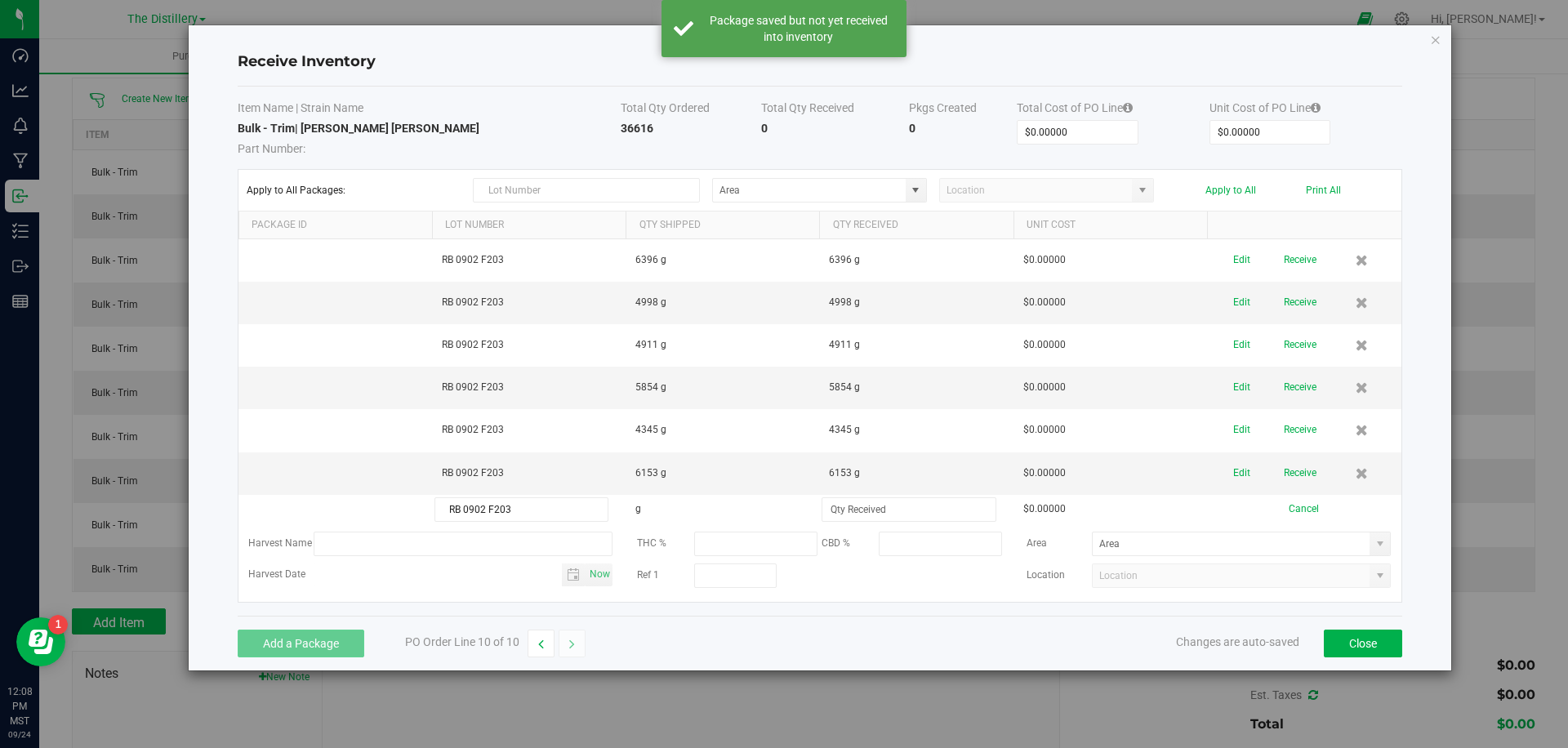
type input "RB 0902 F203"
type input "3959.0000 g"
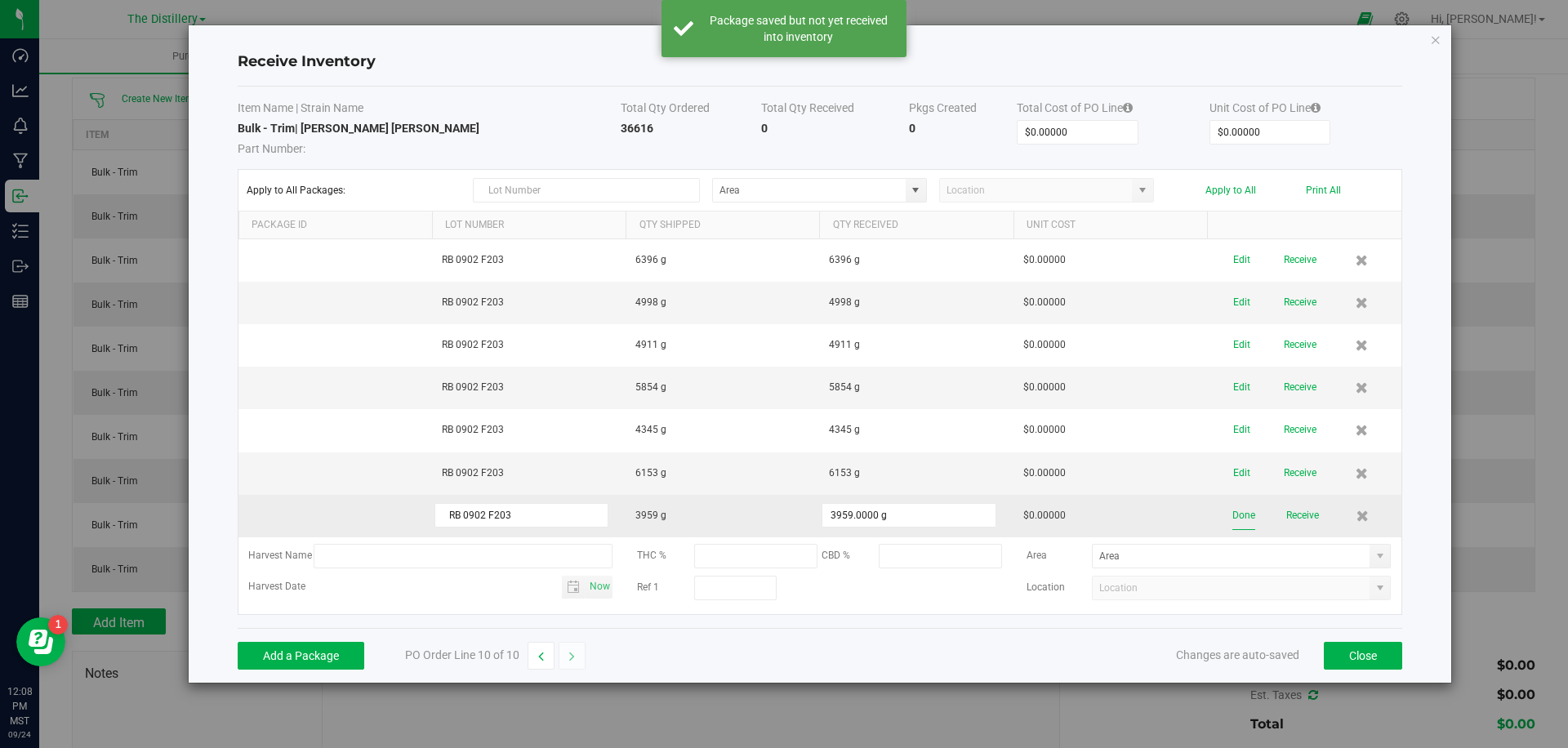
click at [1235, 514] on button "Done" at bounding box center [1244, 516] width 22 height 28
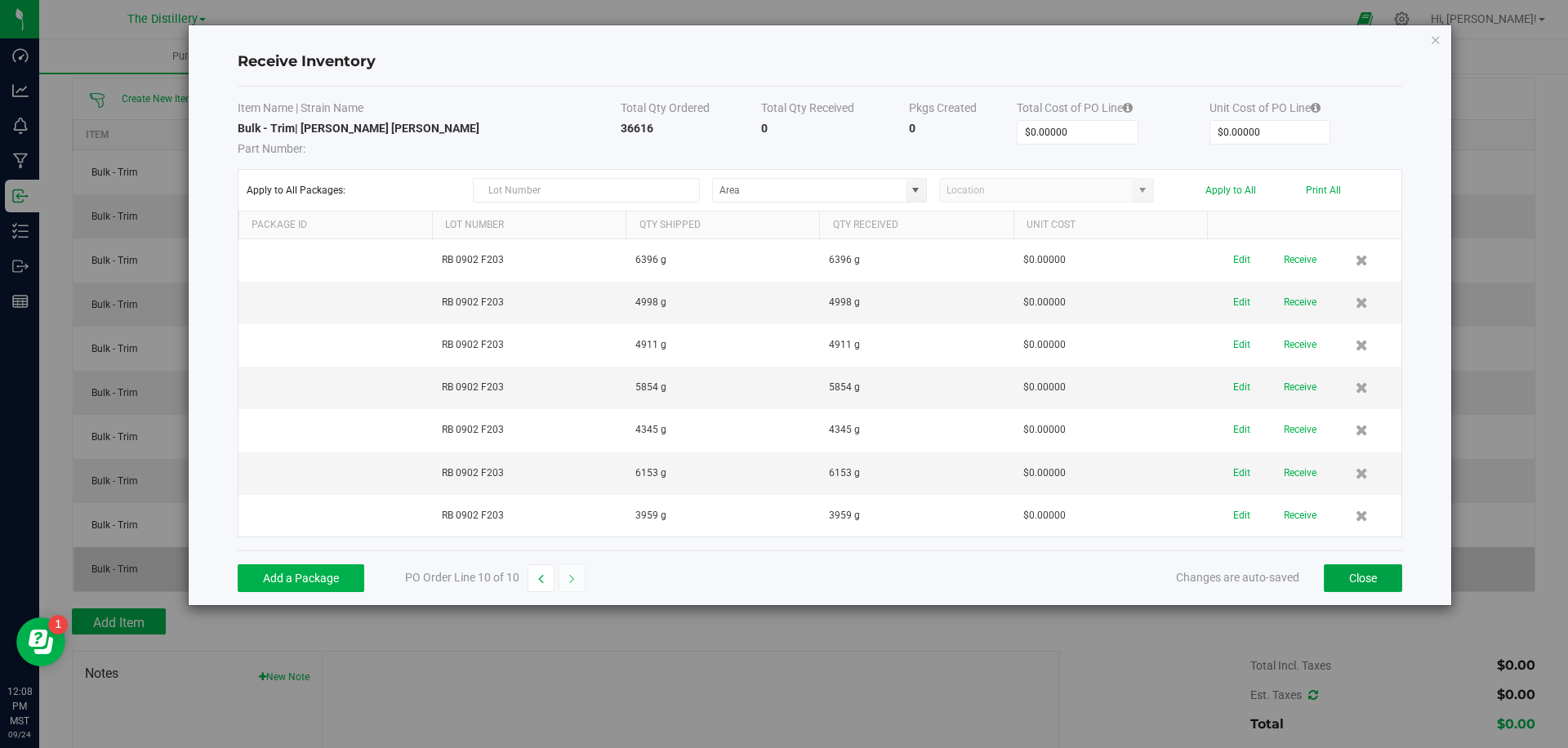
click at [1358, 582] on button "Close" at bounding box center [1363, 578] width 78 height 27
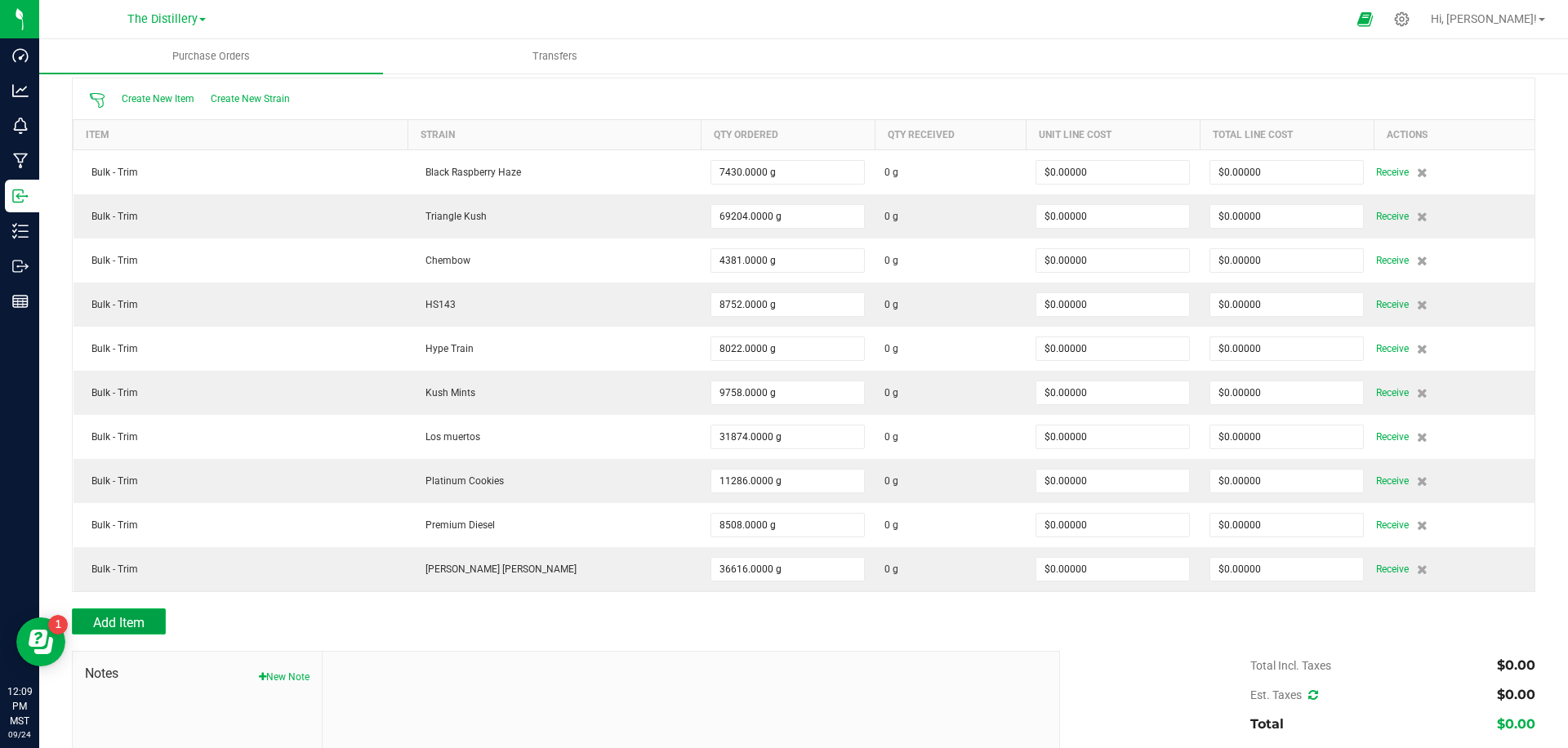
click at [108, 619] on span "Add Item" at bounding box center [118, 623] width 52 height 16
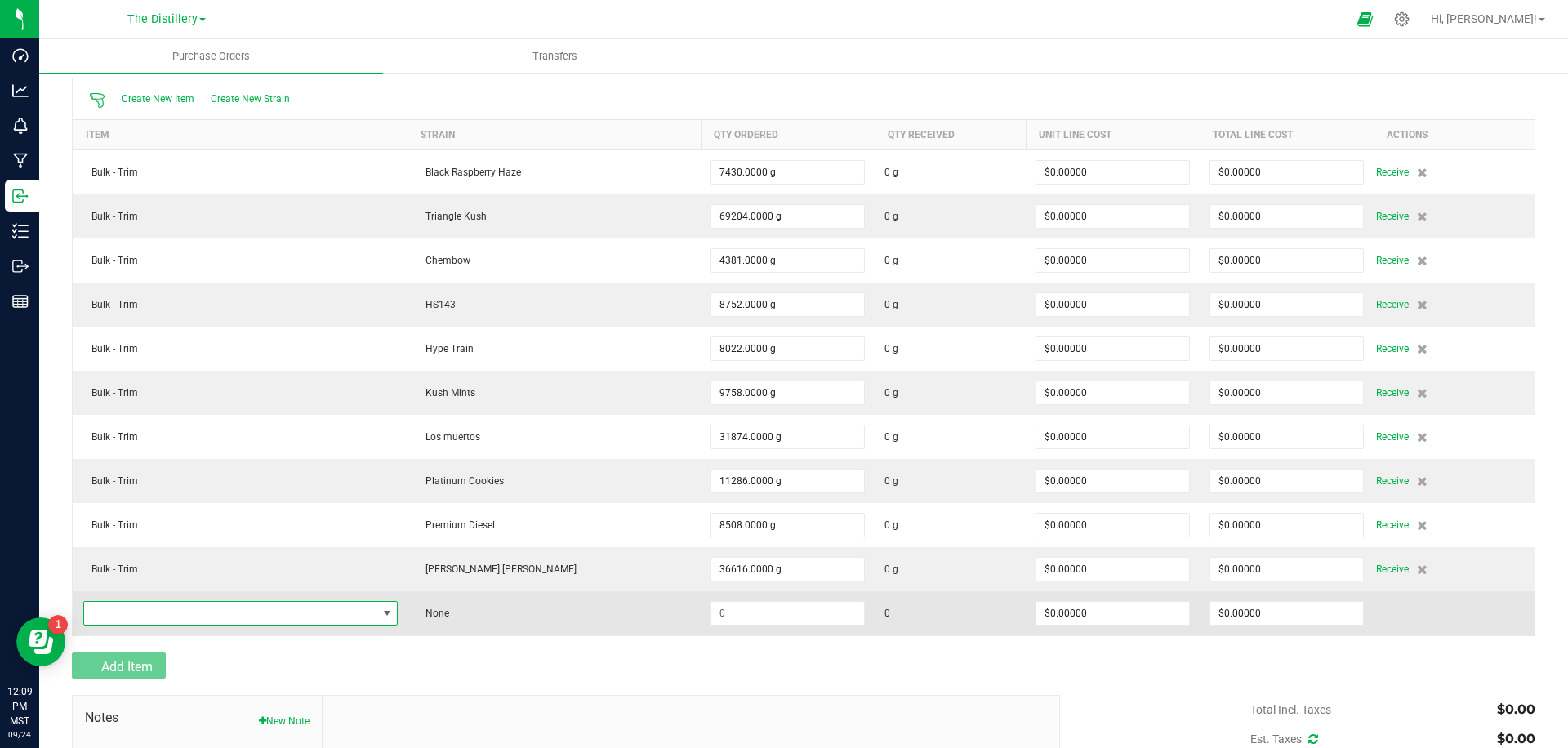
click at [190, 606] on span "NO DATA FOUND" at bounding box center [230, 613] width 293 height 22
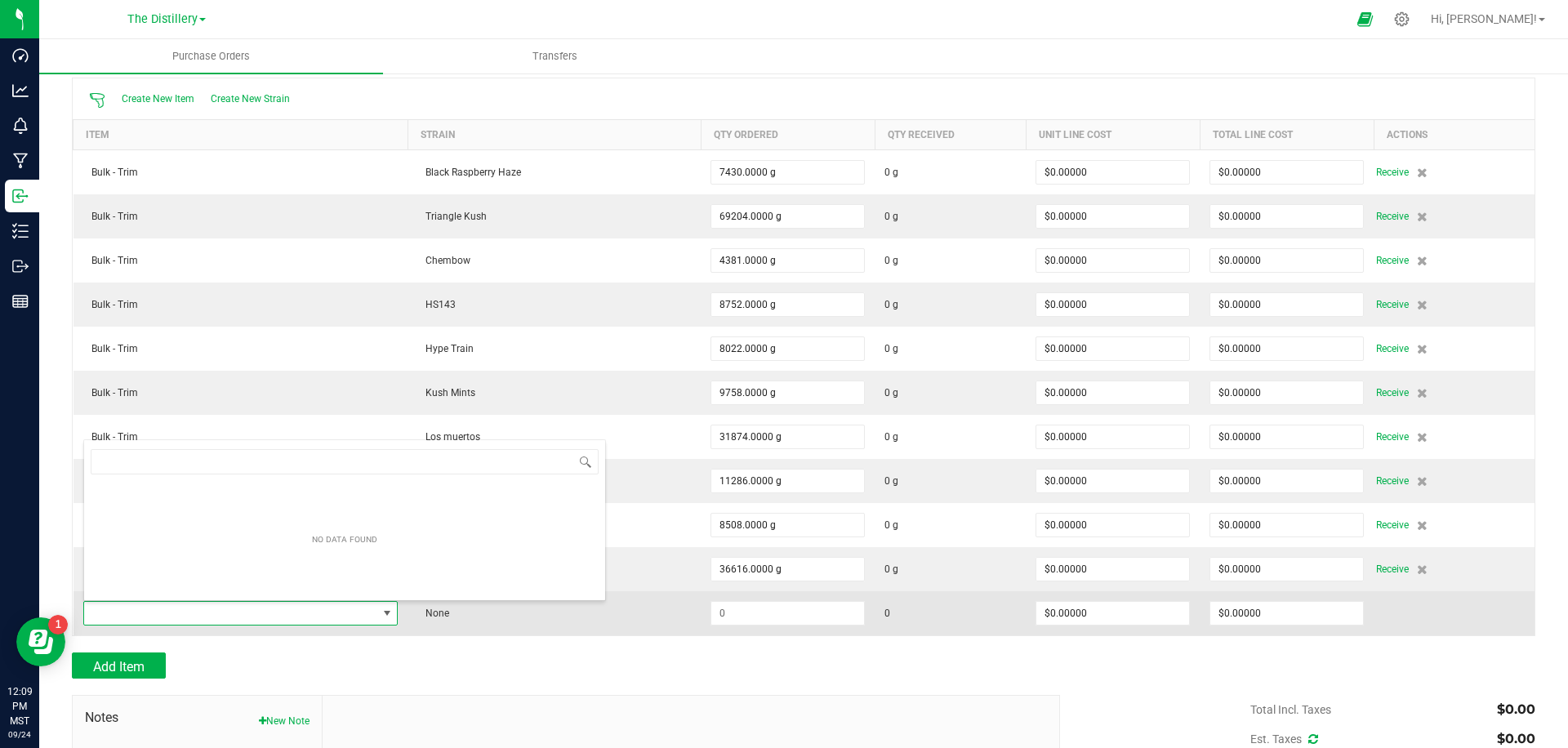
scroll to position [24, 338]
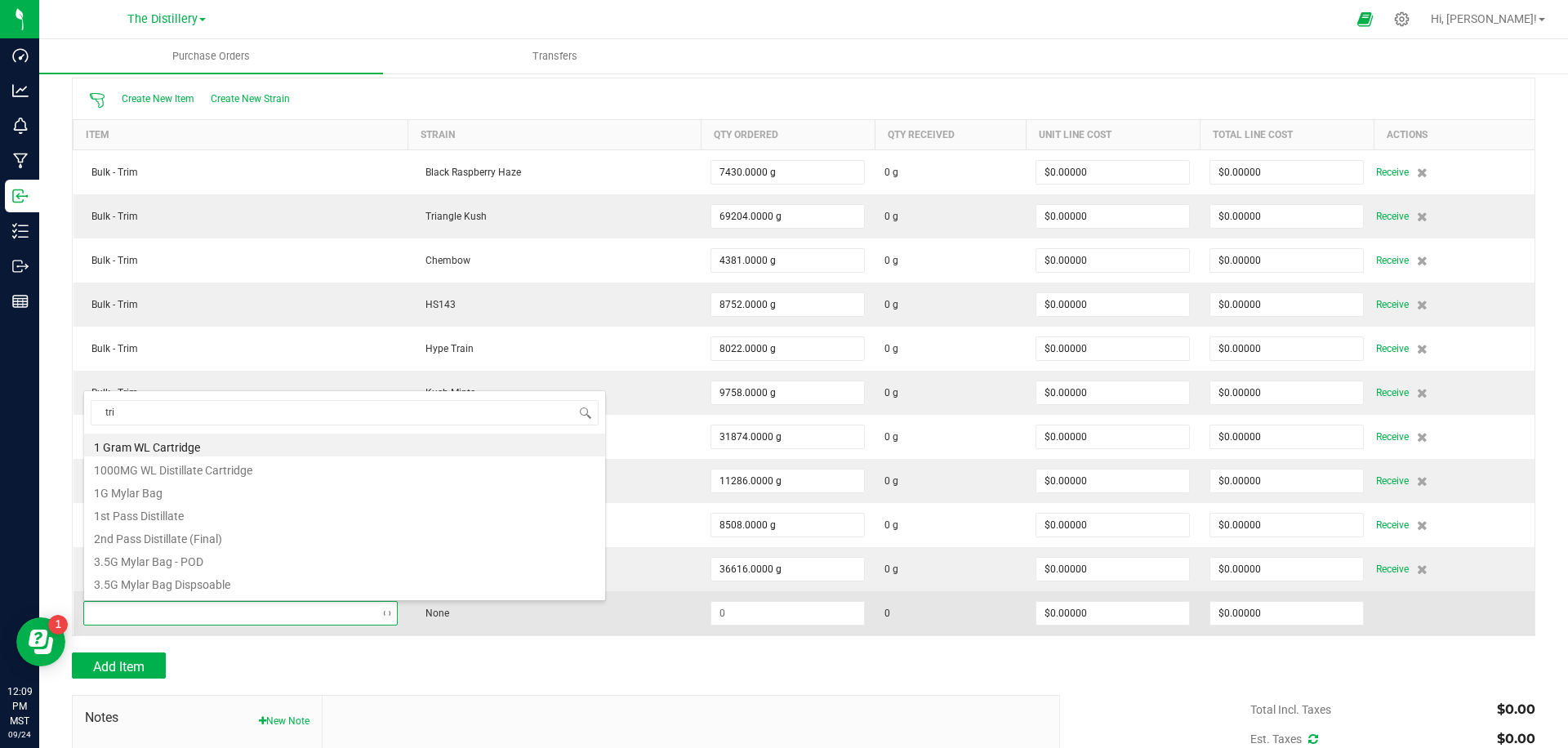
type input "trim"
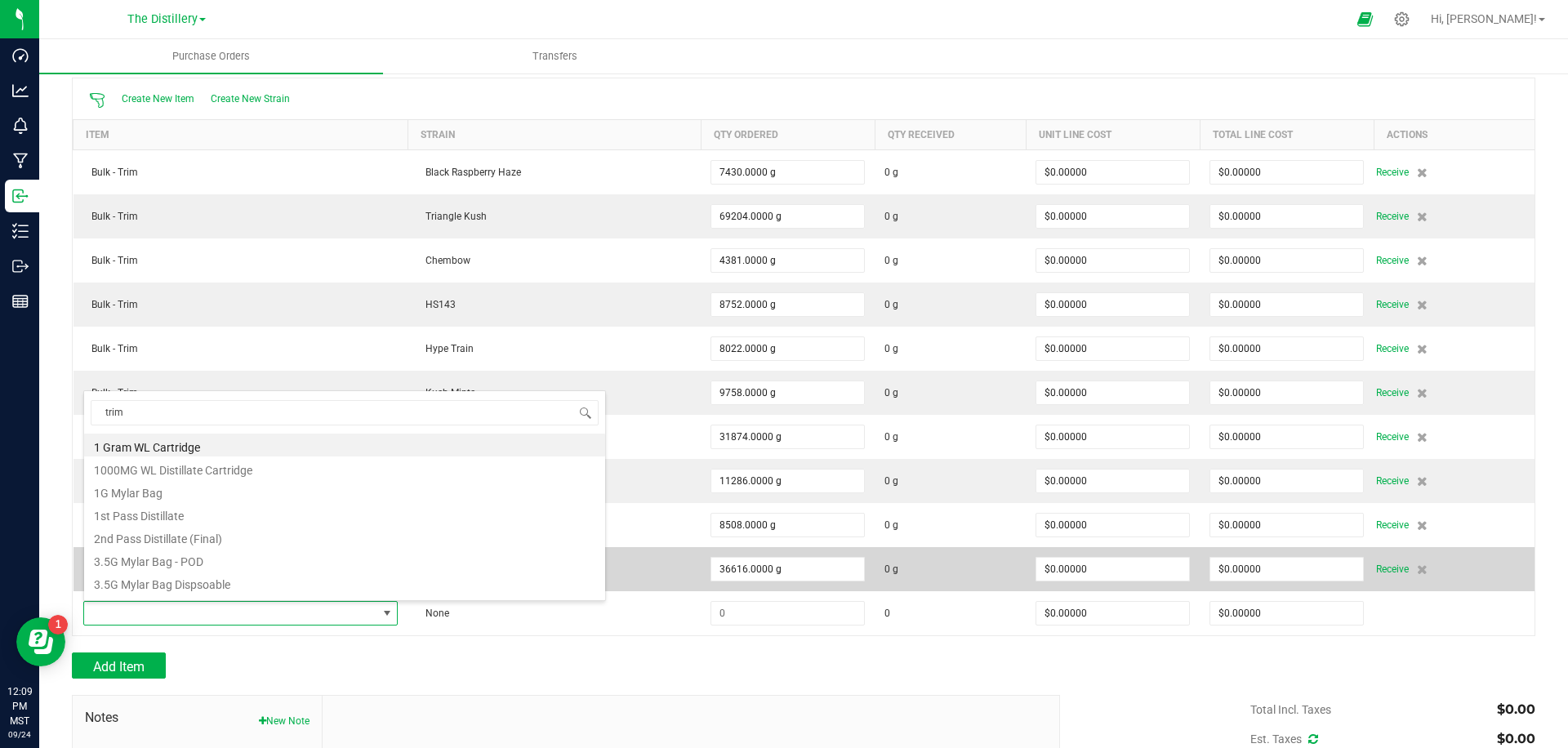
scroll to position [0, 0]
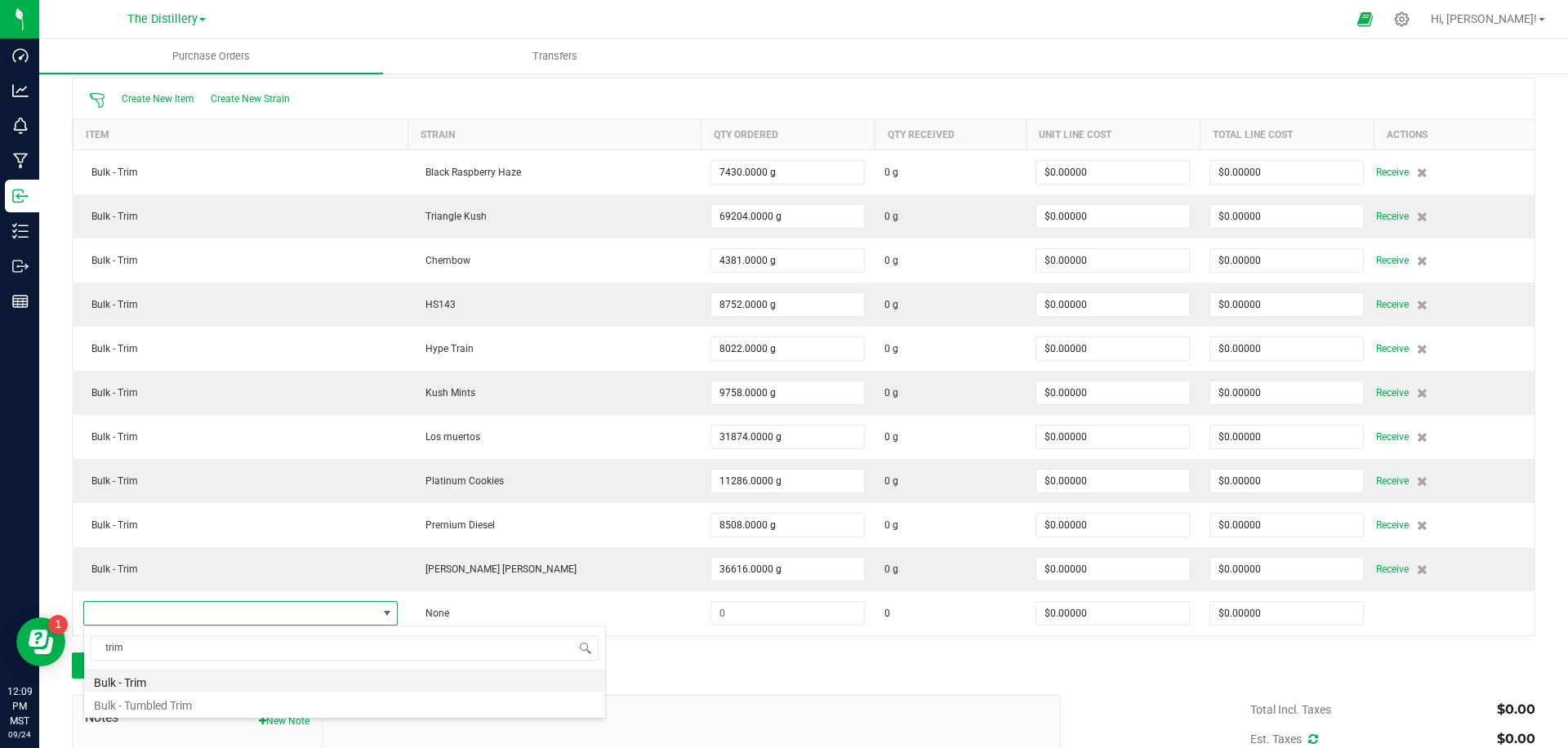
click at [144, 677] on li "Bulk - Trim" at bounding box center [345, 680] width 521 height 22
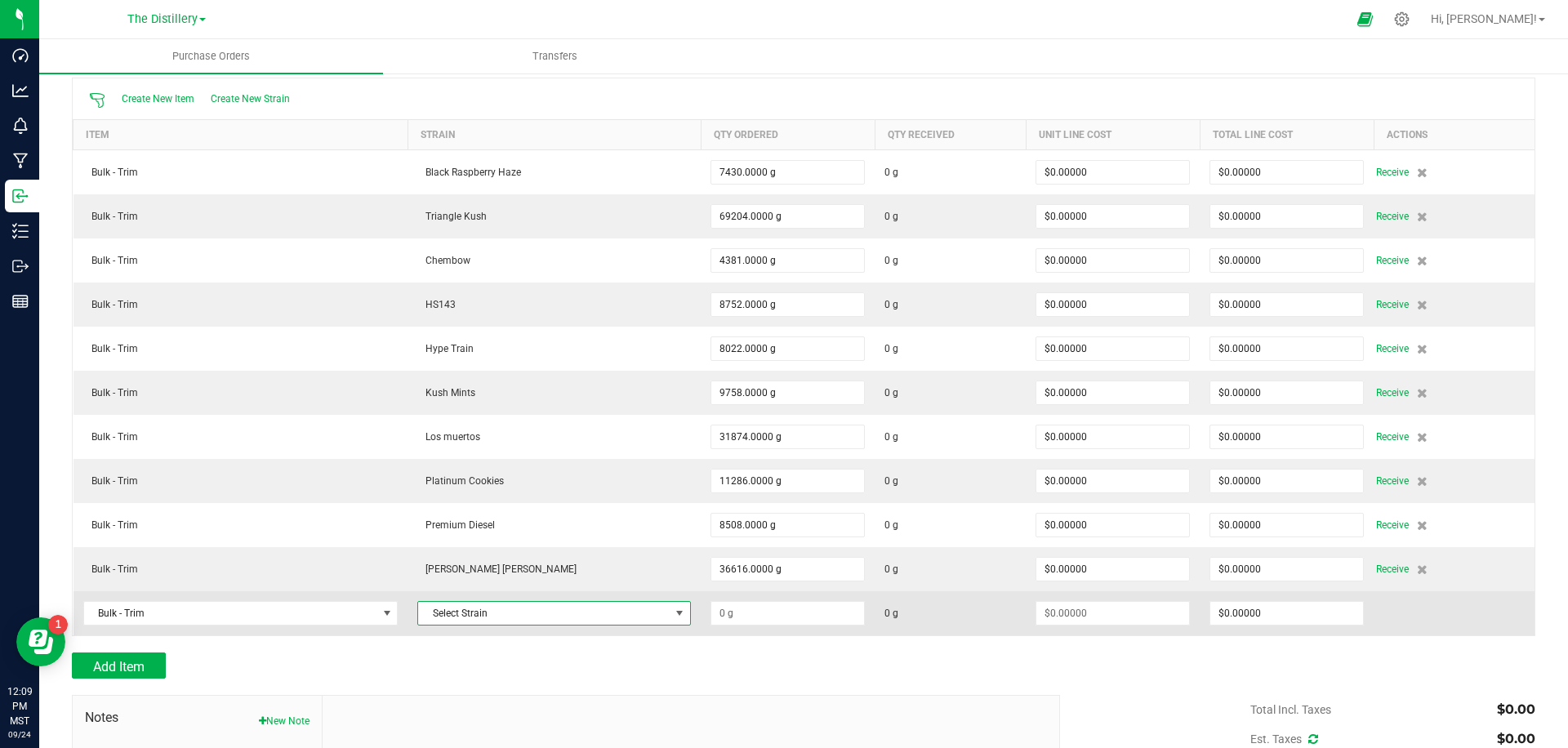
click at [528, 613] on span "Select Strain" at bounding box center [544, 613] width 252 height 22
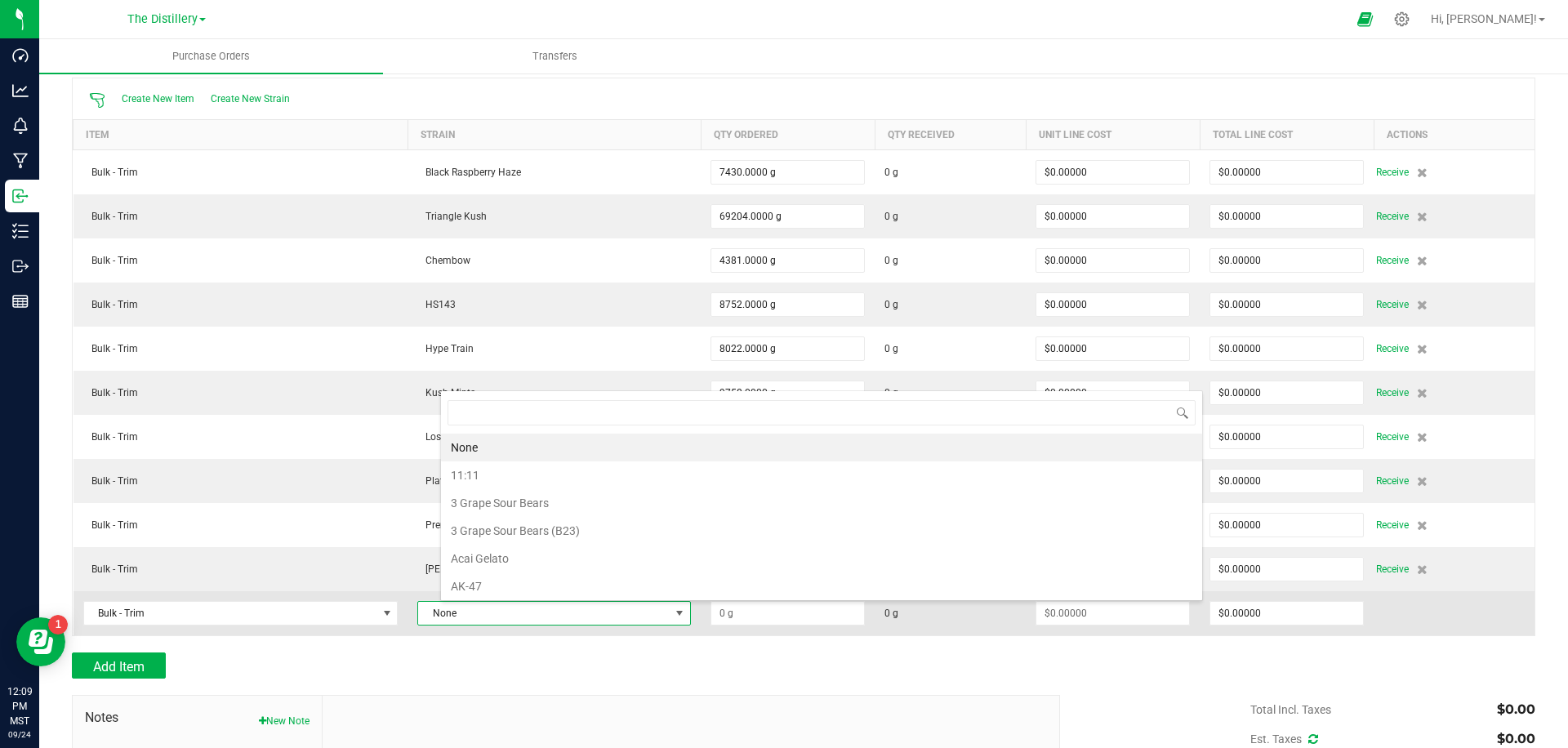
scroll to position [24, 196]
type input "temp"
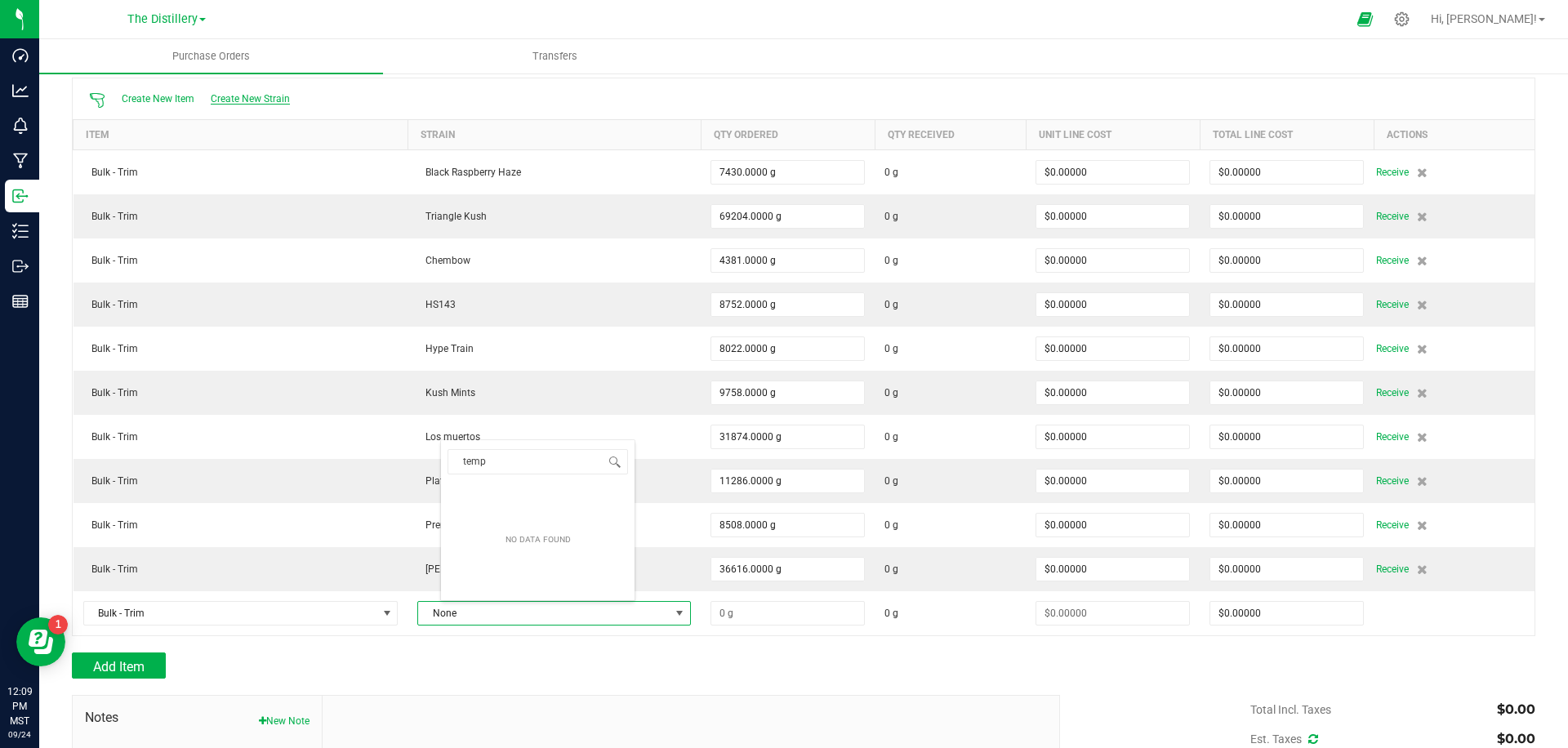
drag, startPoint x: 232, startPoint y: 92, endPoint x: 241, endPoint y: 96, distance: 9.8
click at [237, 94] on div "Create New Item Create New Strain" at bounding box center [189, 99] width 218 height 34
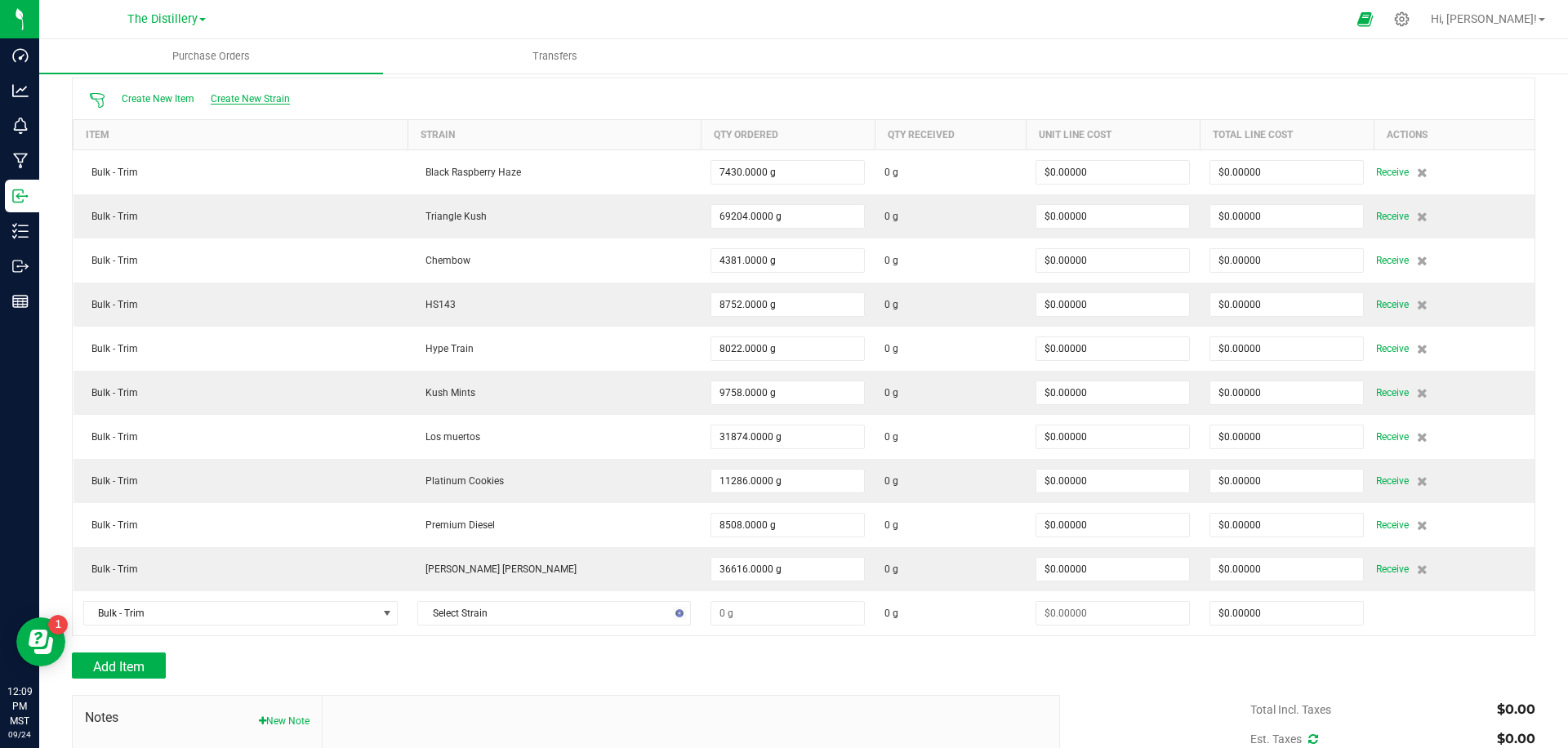
click at [241, 96] on span "Create New Strain" at bounding box center [250, 99] width 79 height 12
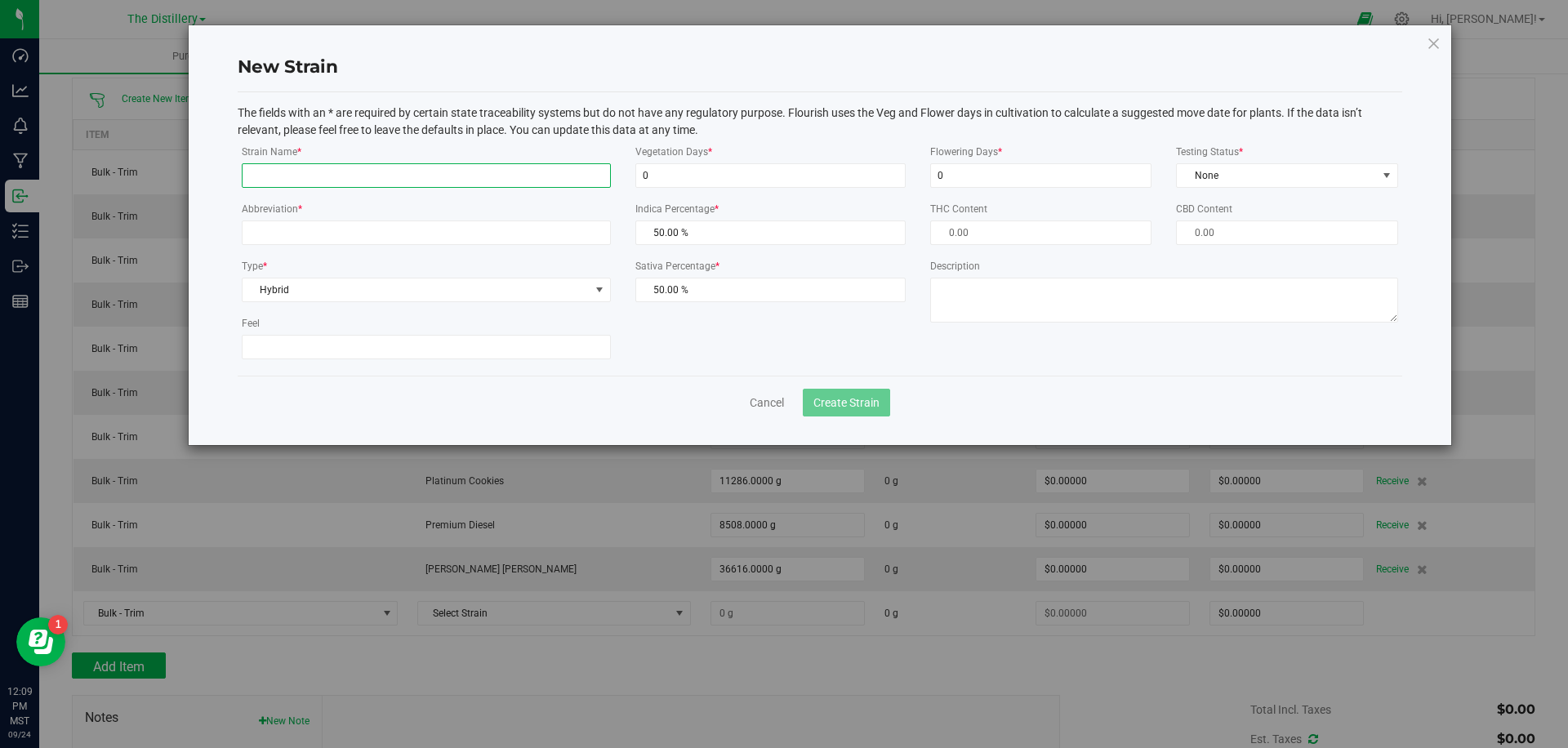
click at [311, 174] on input "Strain Name *" at bounding box center [427, 175] width 369 height 24
type input "Temptation"
type input "9xf"
click at [837, 397] on span "Create Strain" at bounding box center [846, 402] width 66 height 13
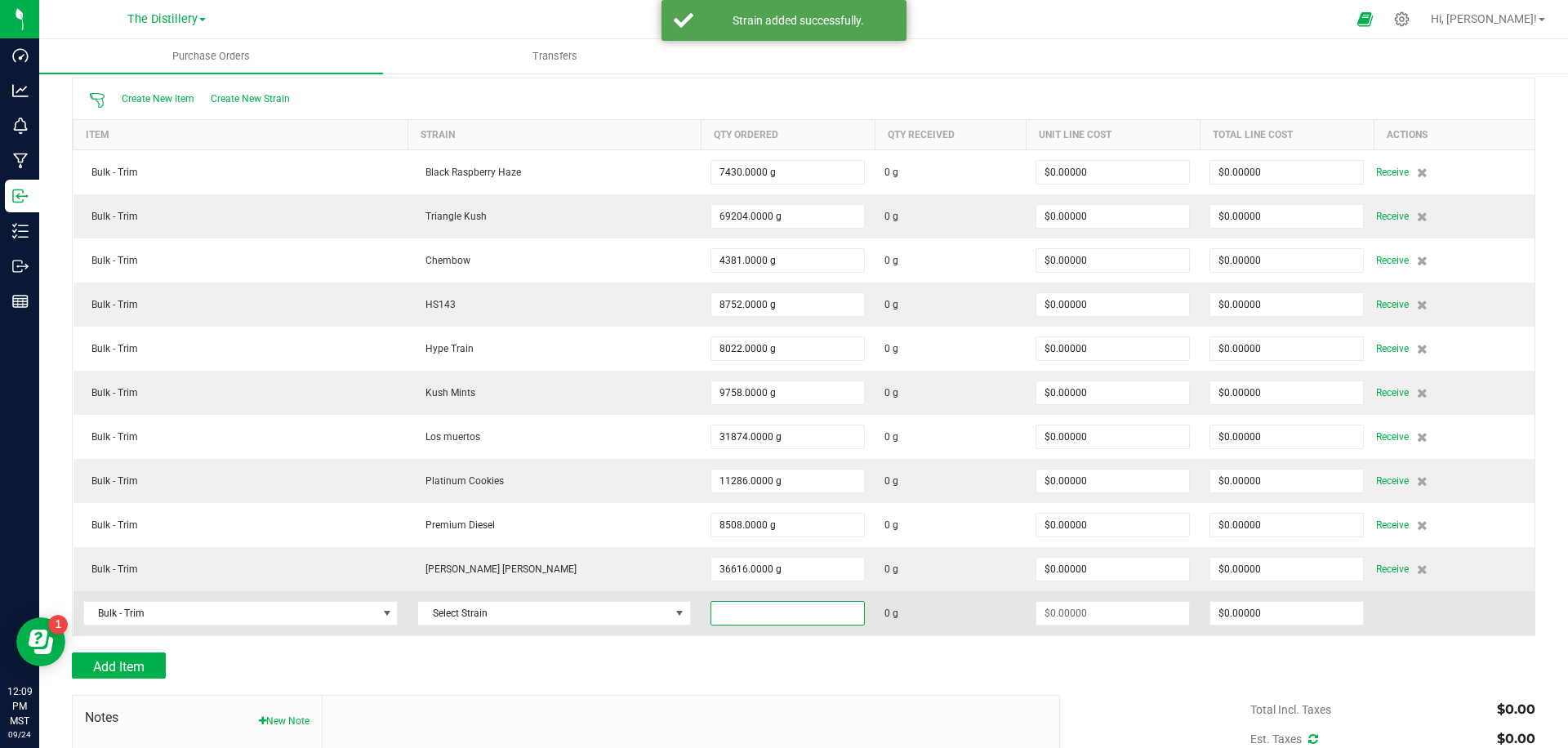
click at [712, 612] on input at bounding box center [788, 613] width 152 height 22
click at [570, 615] on span "Select Strain" at bounding box center [544, 613] width 252 height 22
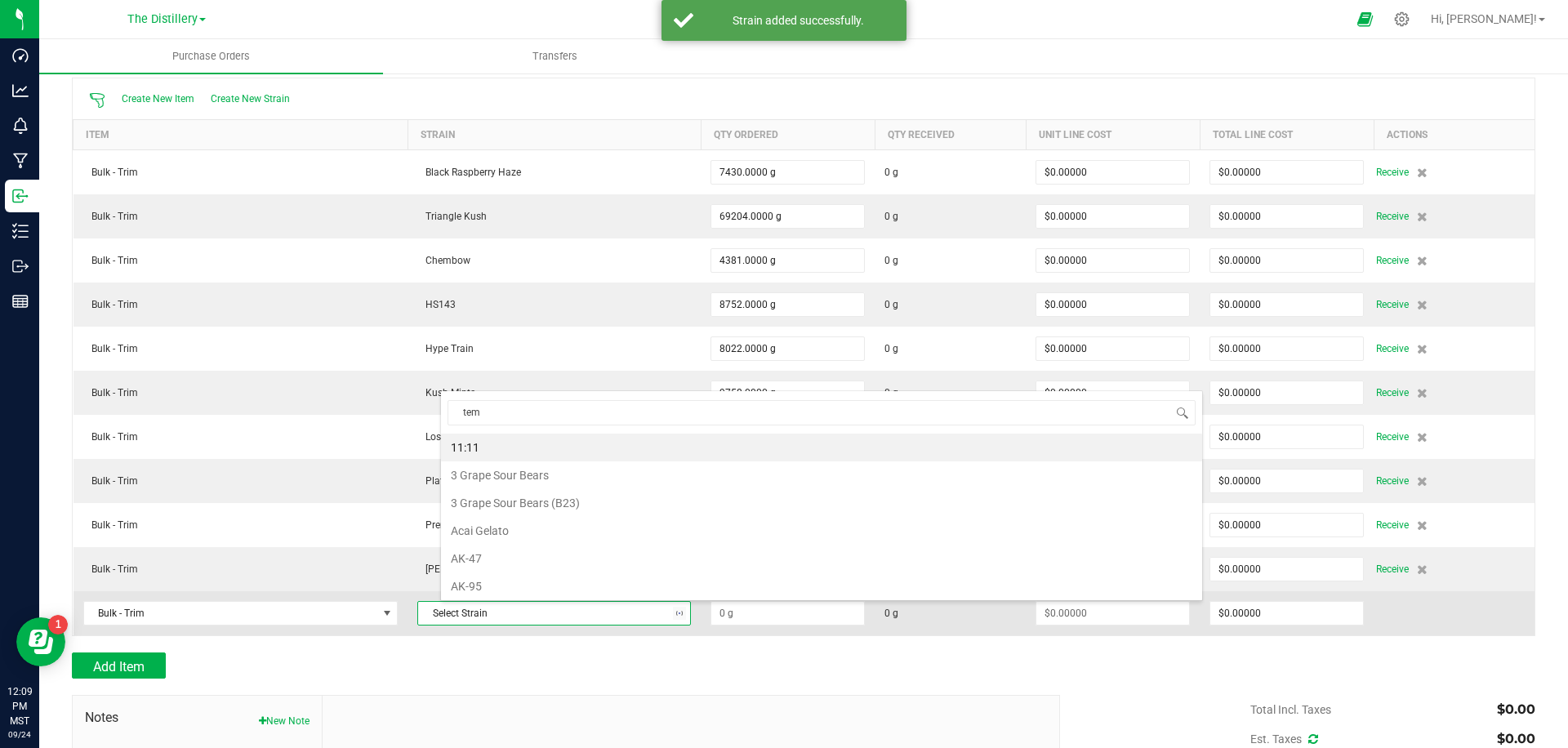
type input "temp"
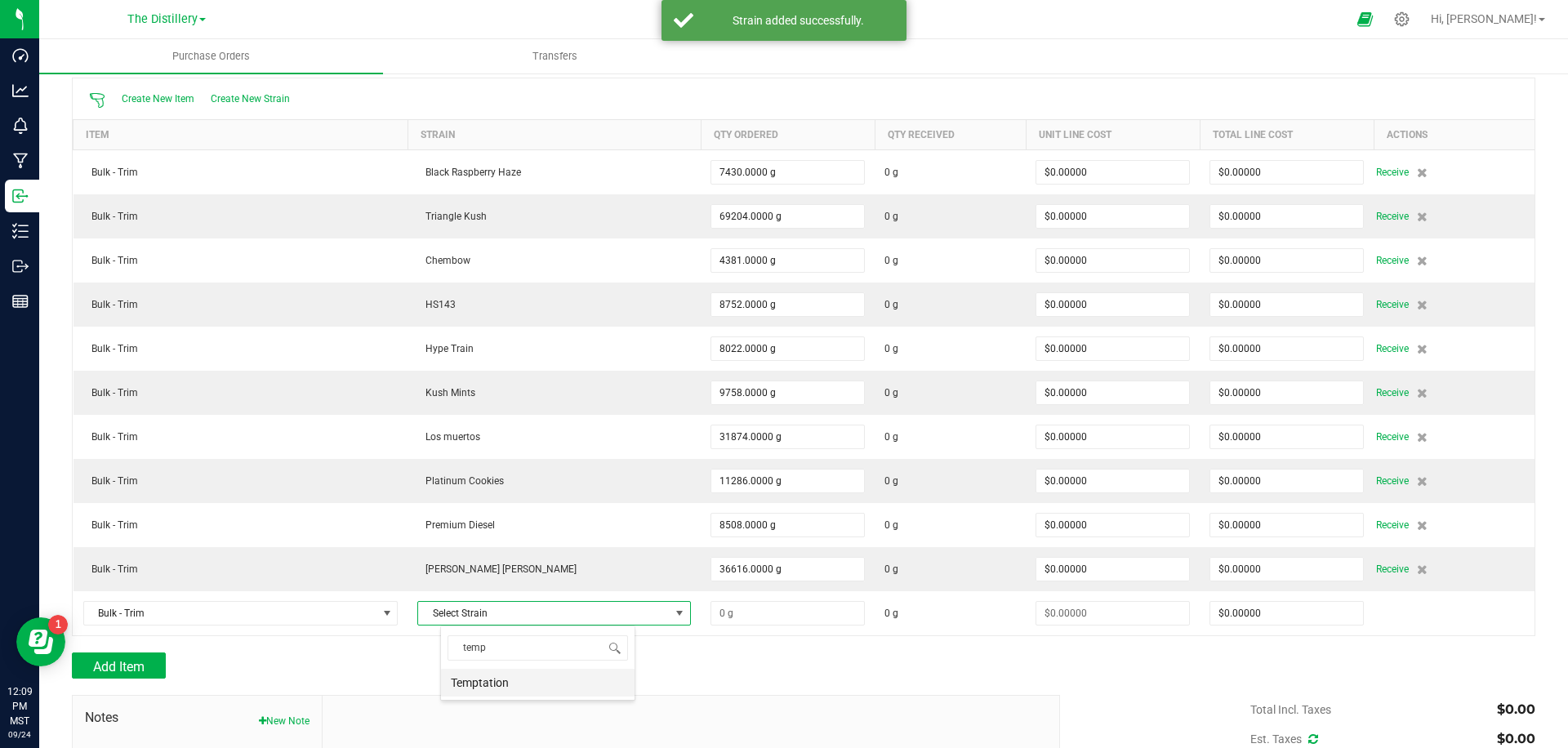
click at [545, 675] on li "Temptation" at bounding box center [538, 683] width 193 height 27
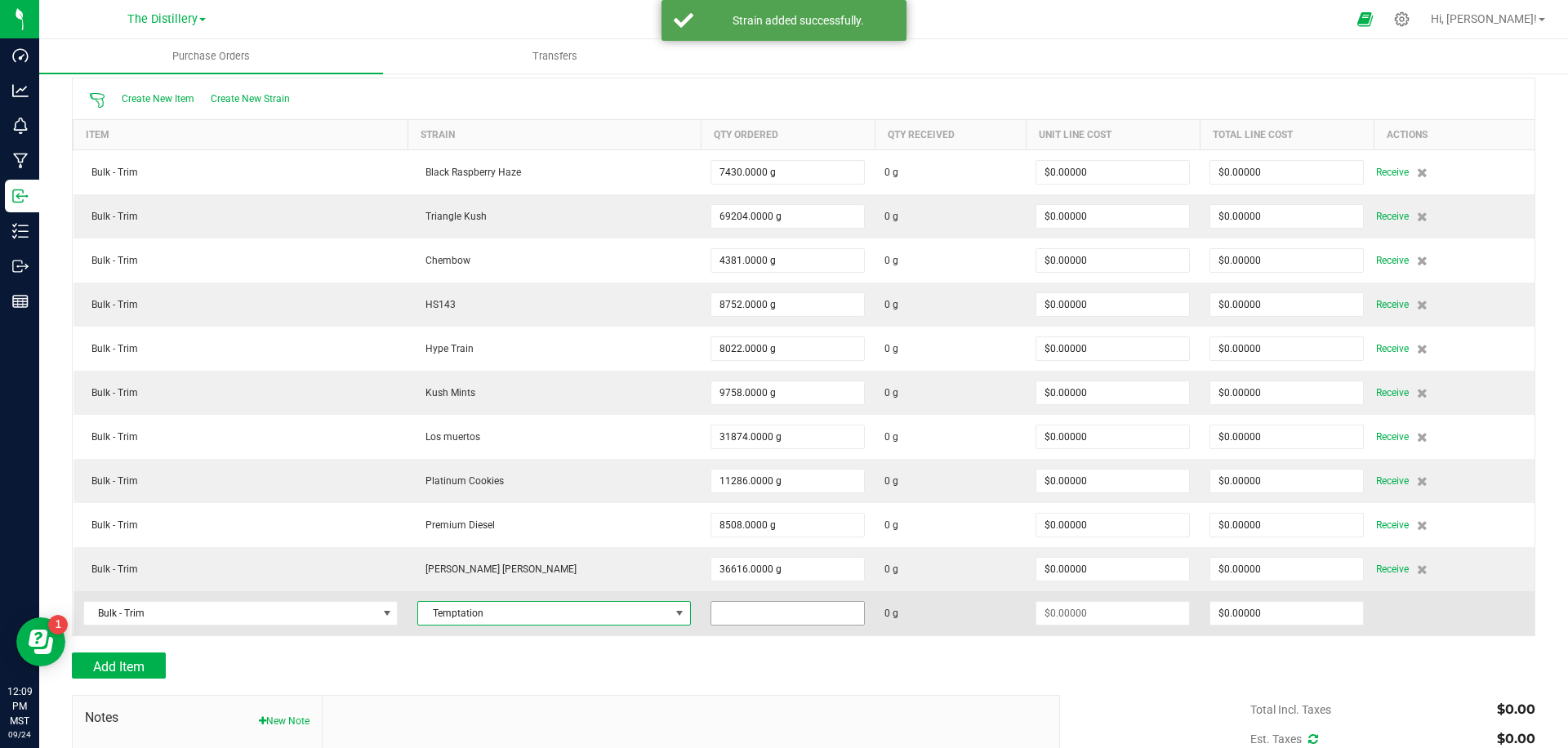
click at [714, 613] on input at bounding box center [788, 613] width 152 height 22
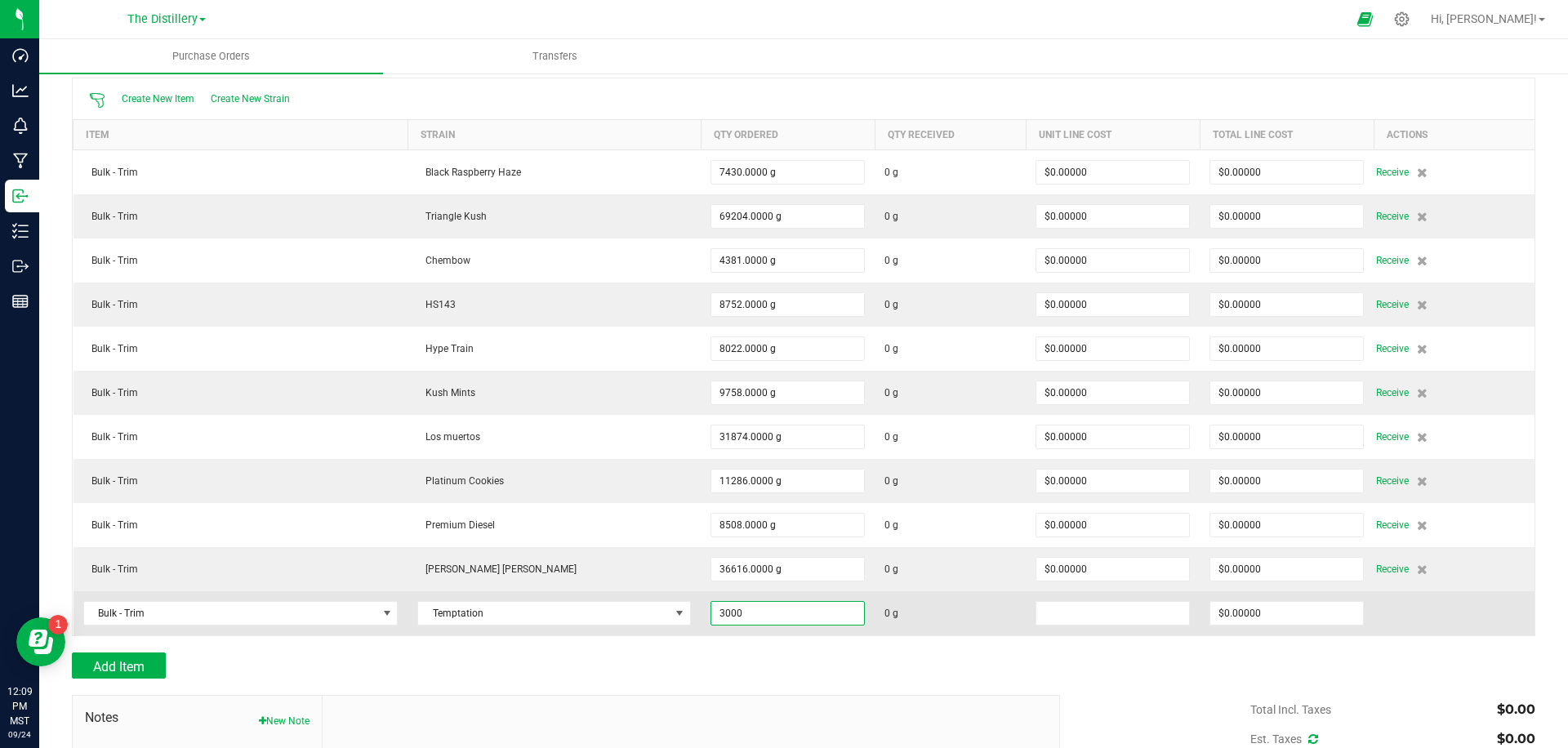
type input "3000.0000 g"
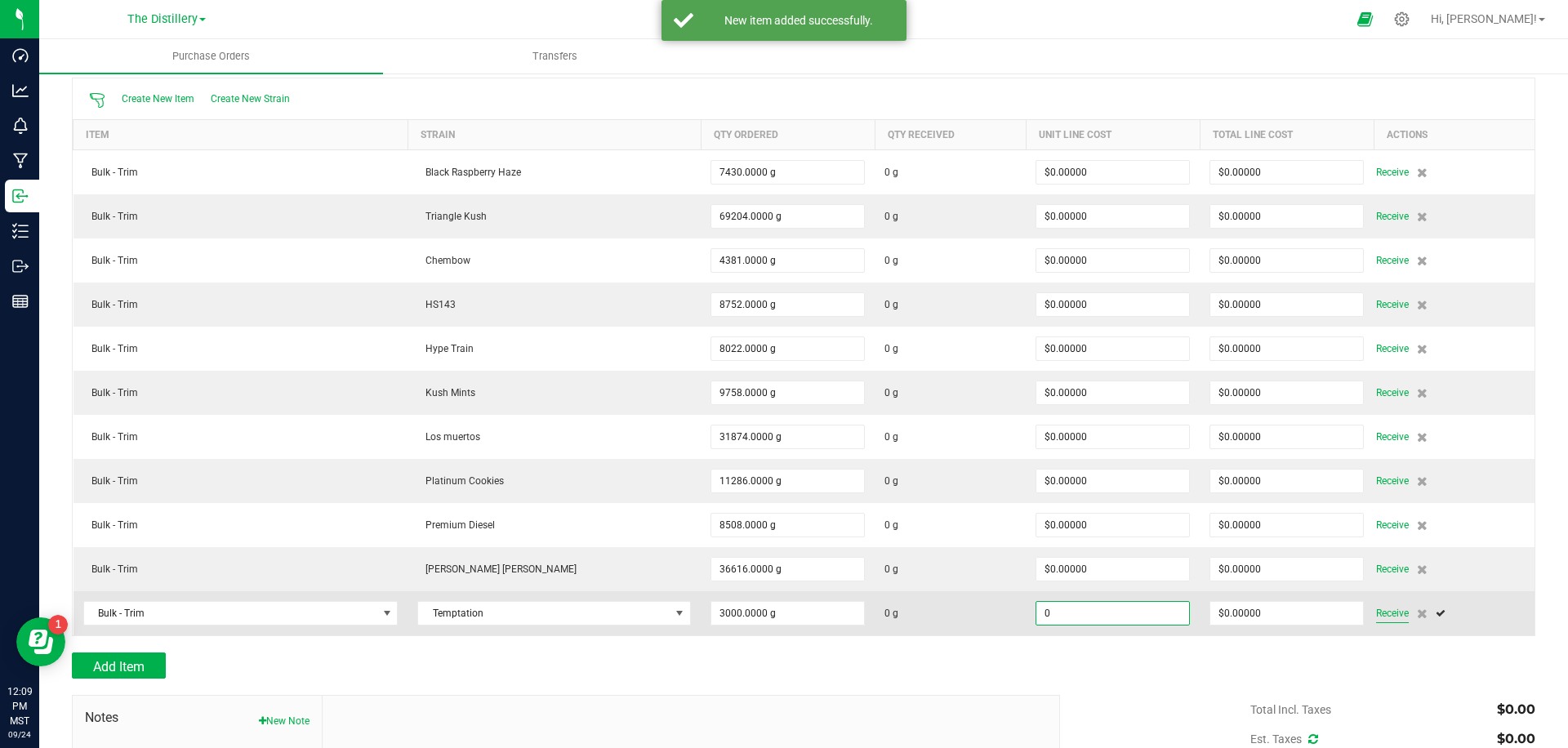
type input "$0.00000"
click at [1387, 616] on span "Receive" at bounding box center [1392, 613] width 32 height 20
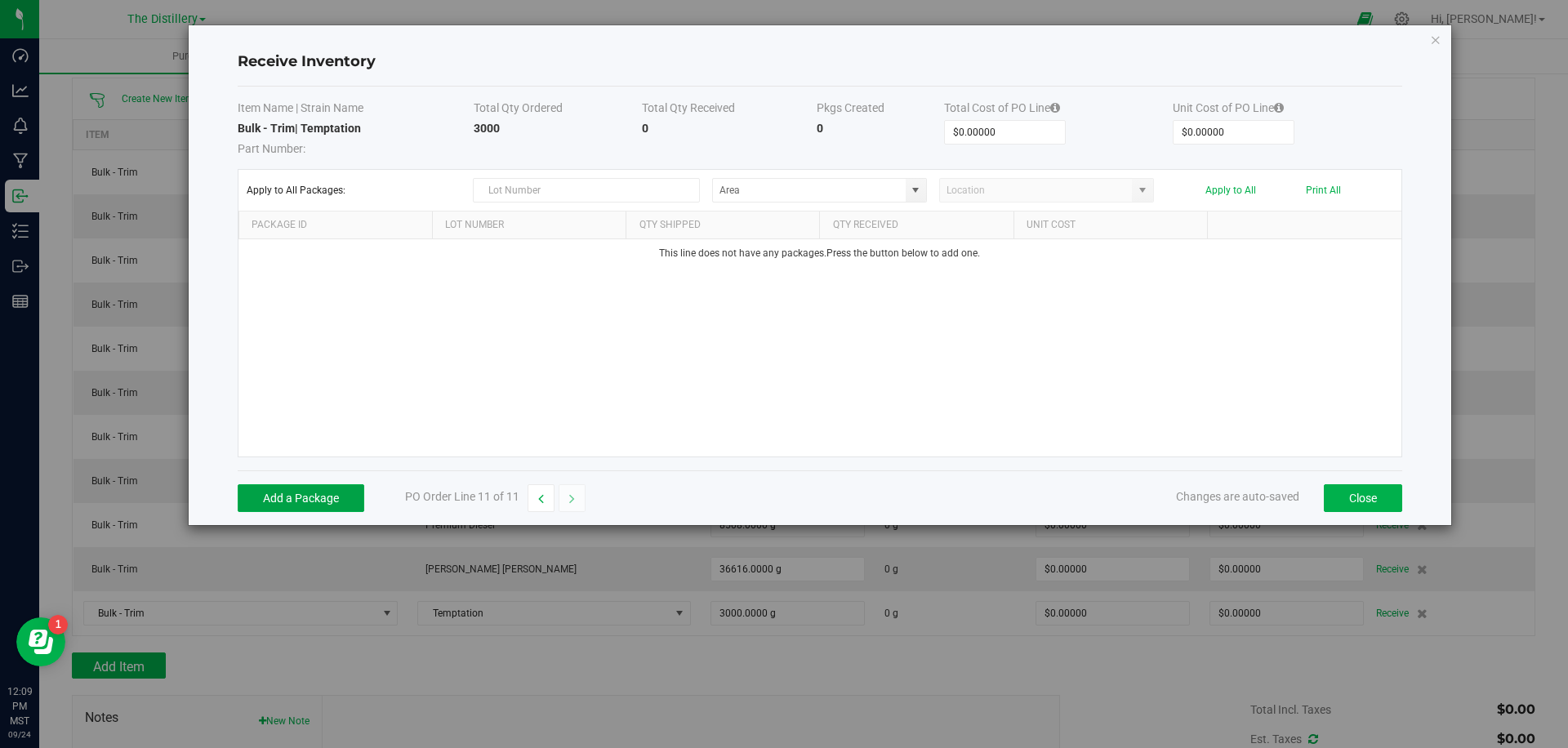
drag, startPoint x: 328, startPoint y: 495, endPoint x: 409, endPoint y: 399, distance: 125.6
click at [328, 495] on button "Add a Package" at bounding box center [301, 498] width 127 height 27
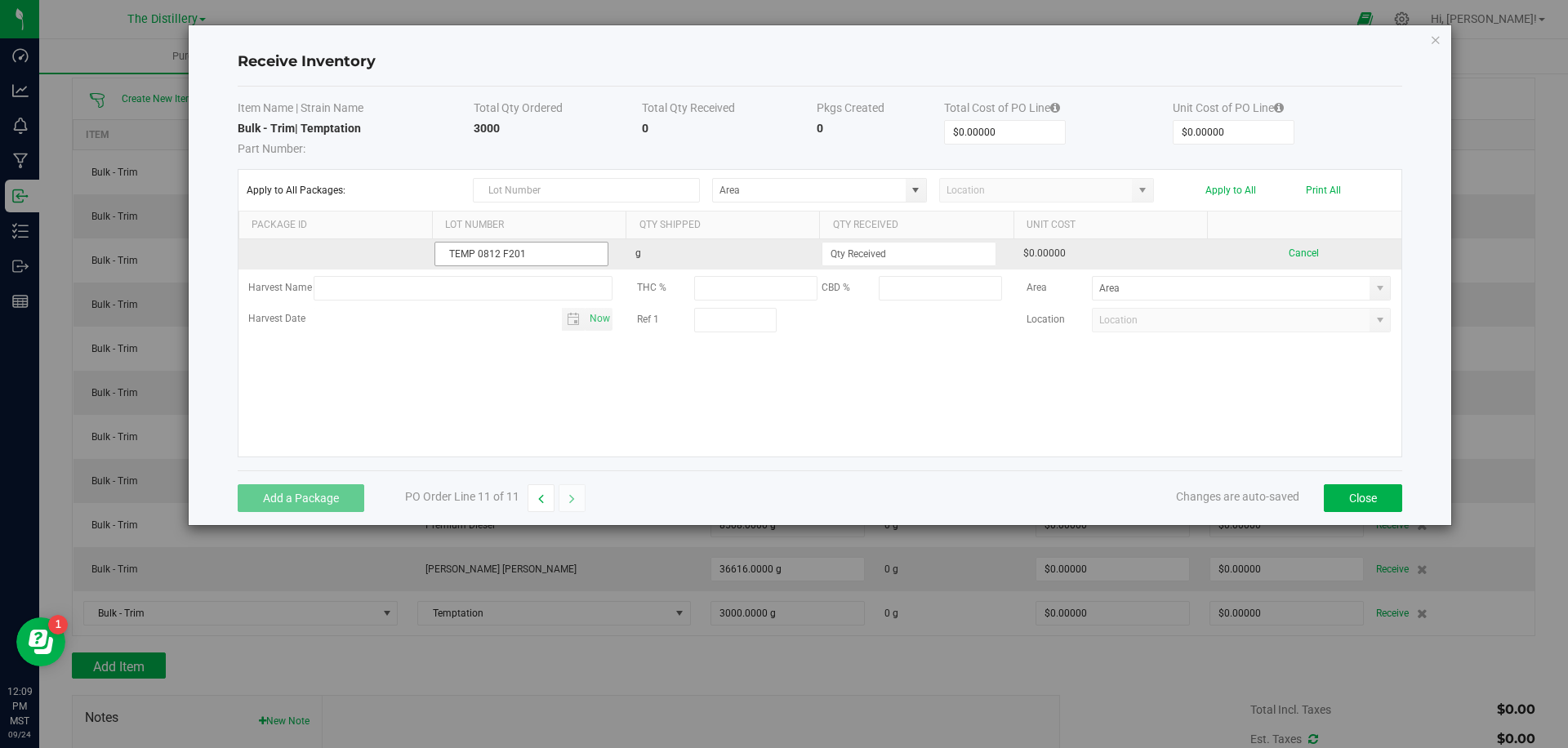
type input "TEMP 0812 F201"
type input "3000.0000 g"
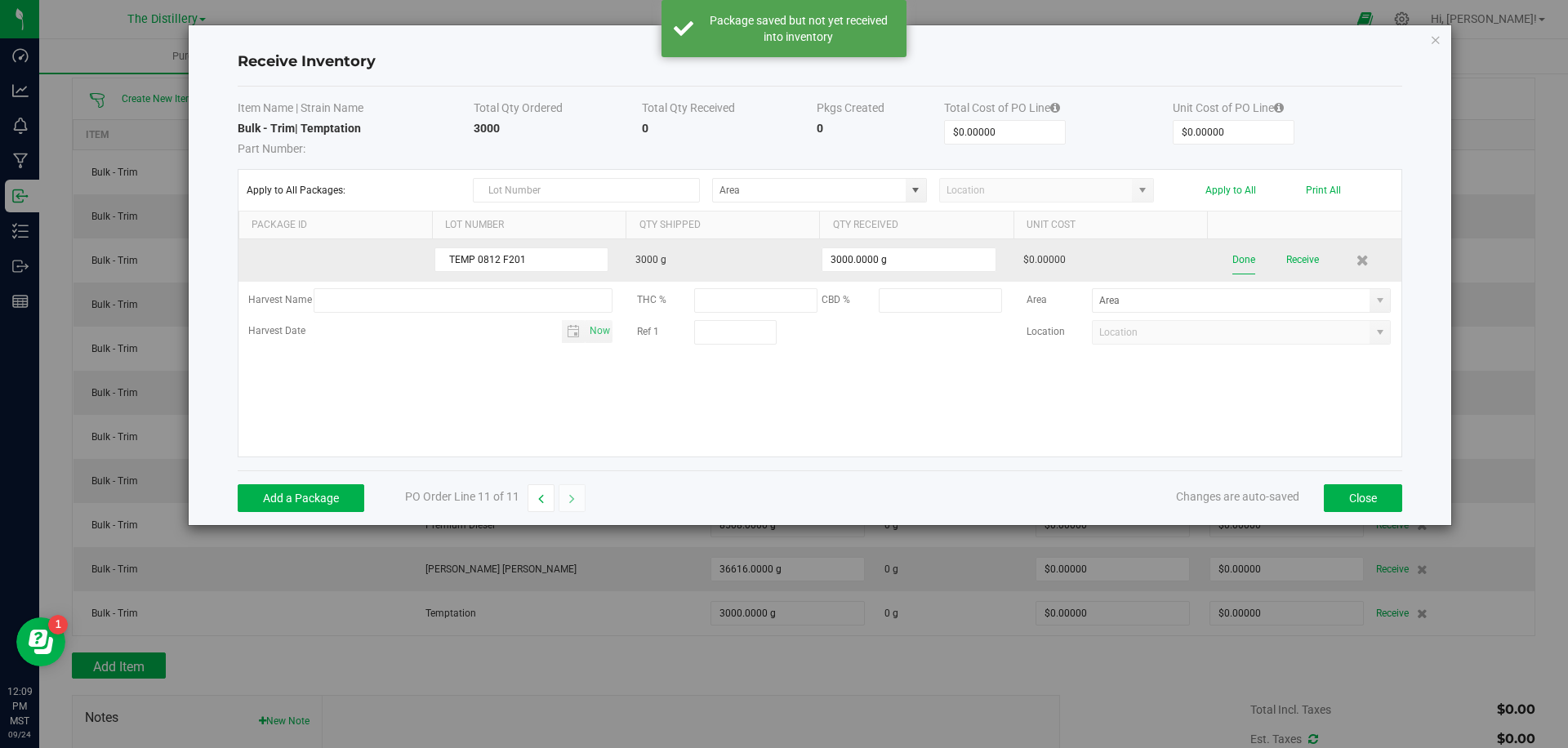
click at [1251, 259] on button "Done" at bounding box center [1244, 260] width 22 height 28
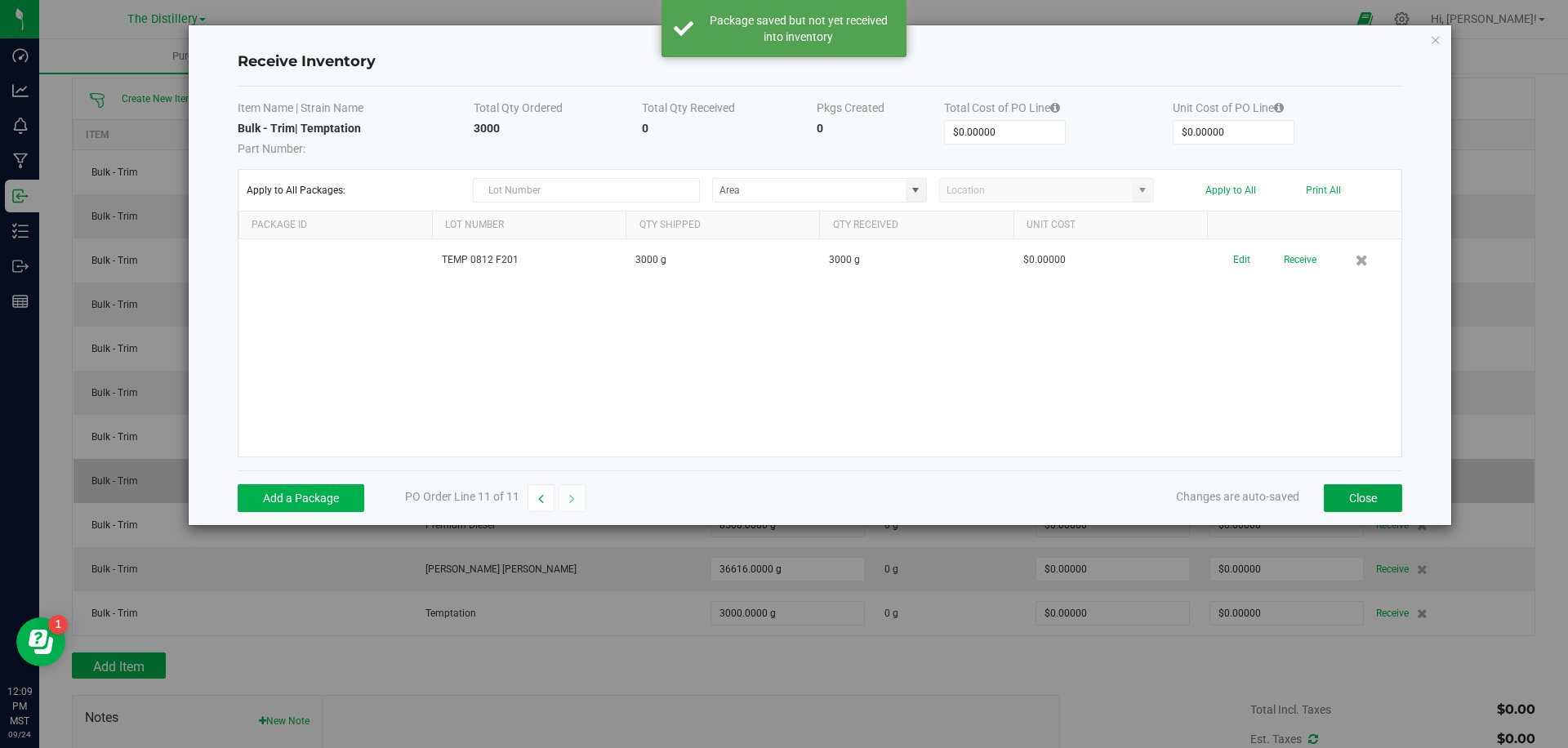
click at [1353, 497] on button "Close" at bounding box center [1363, 498] width 78 height 27
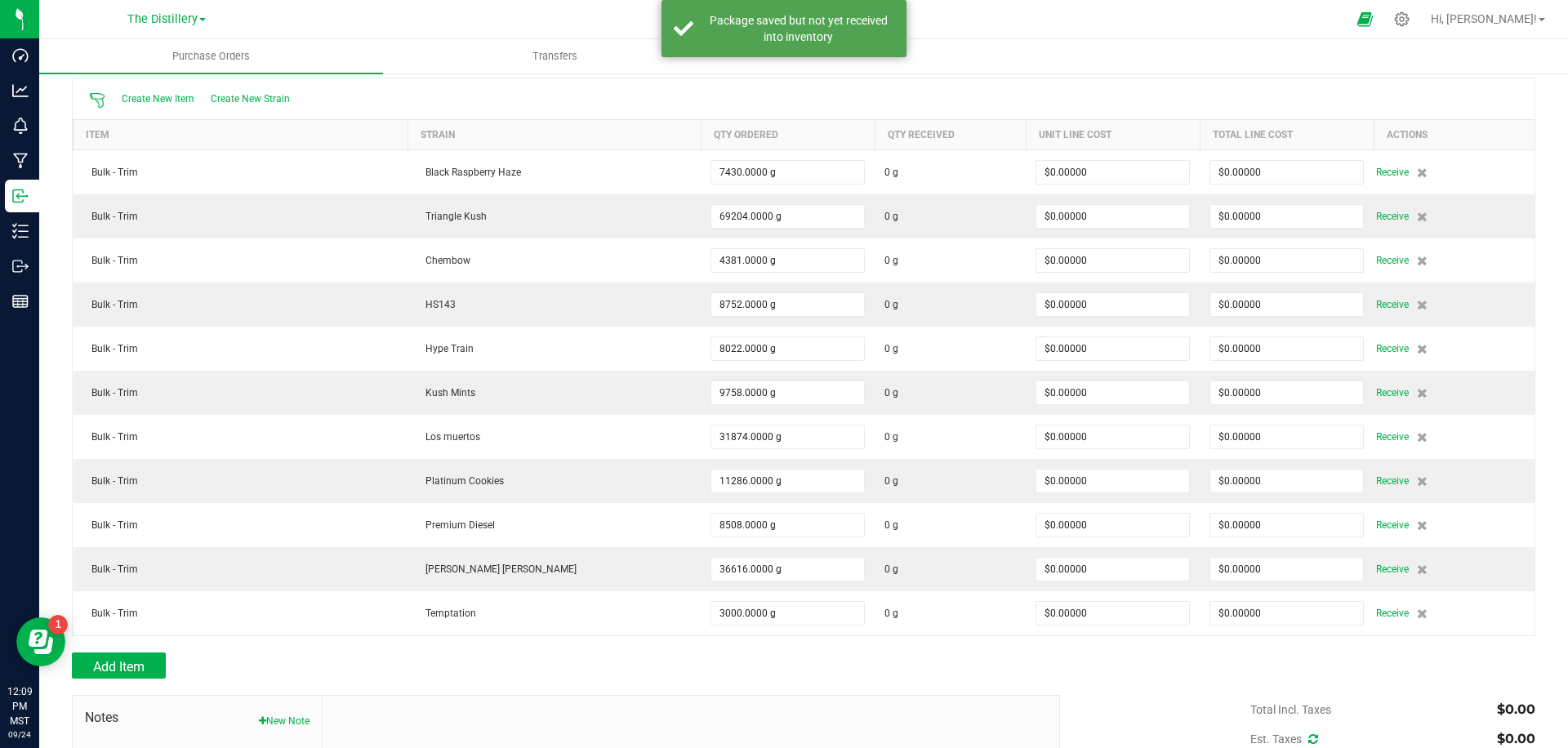
drag, startPoint x: 977, startPoint y: 657, endPoint x: 639, endPoint y: 656, distance: 338.0
click at [970, 658] on div "Add Item" at bounding box center [560, 666] width 976 height 26
click at [131, 656] on button "Add Item" at bounding box center [119, 666] width 94 height 26
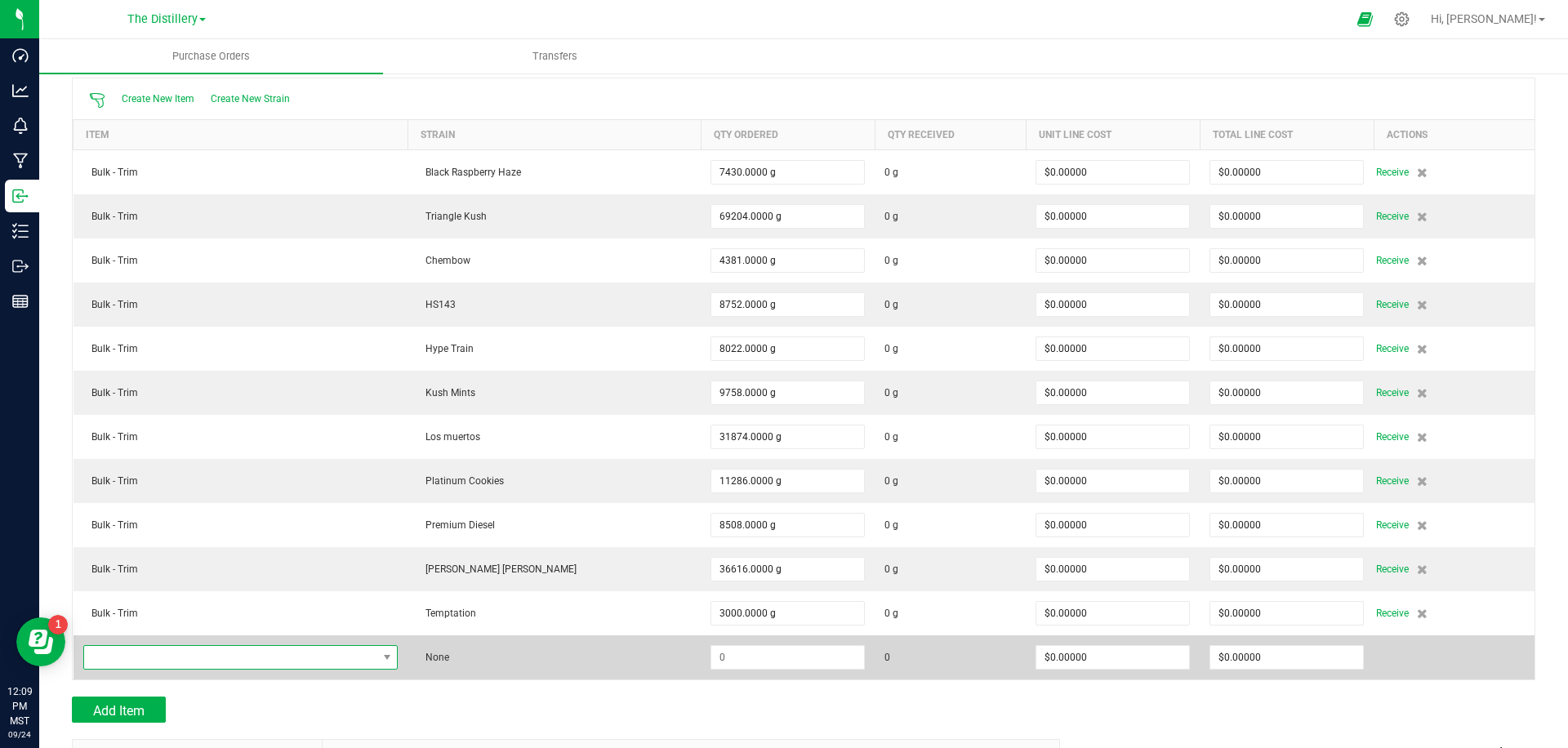
click at [282, 651] on span "NO DATA FOUND" at bounding box center [230, 657] width 293 height 22
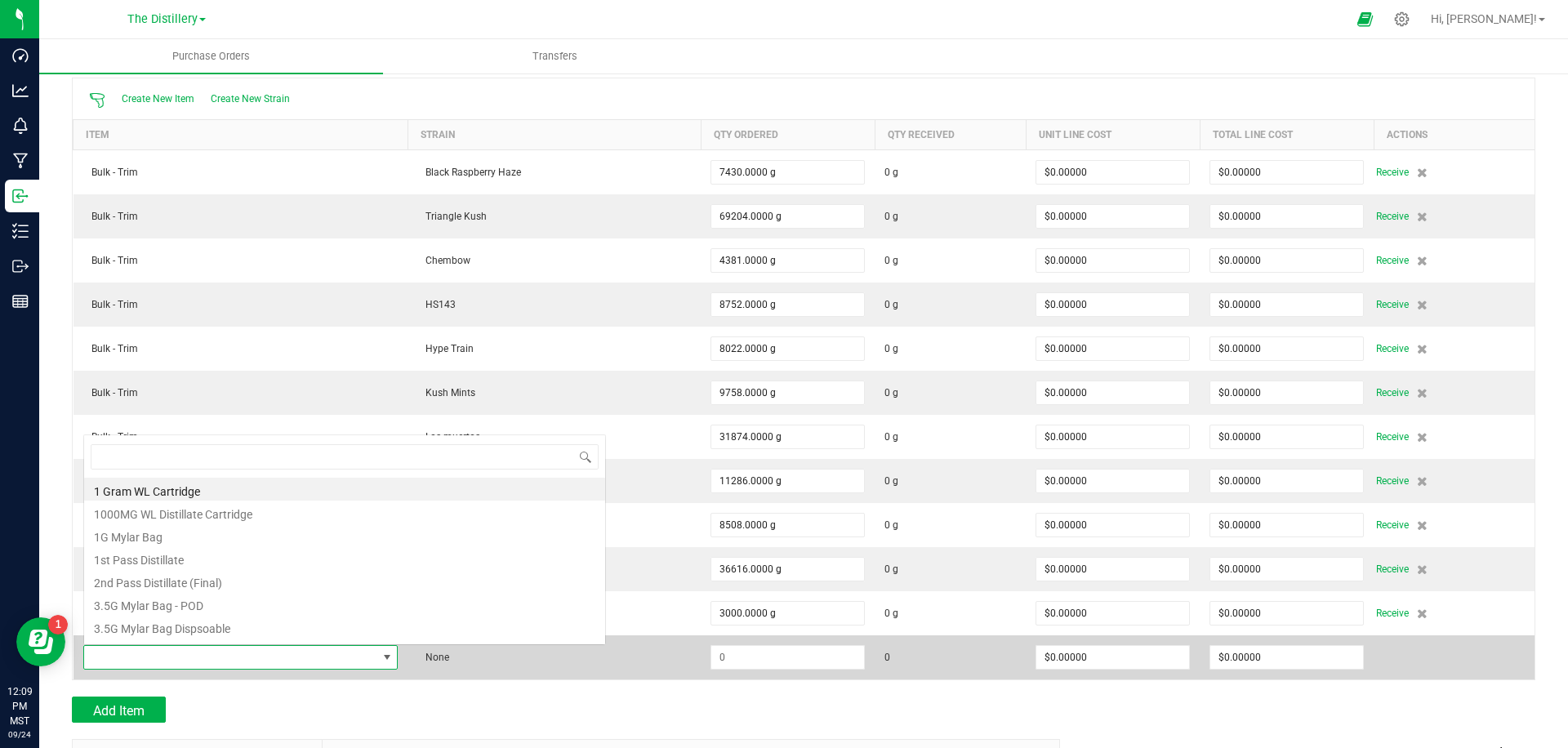
scroll to position [24, 338]
type input "trim"
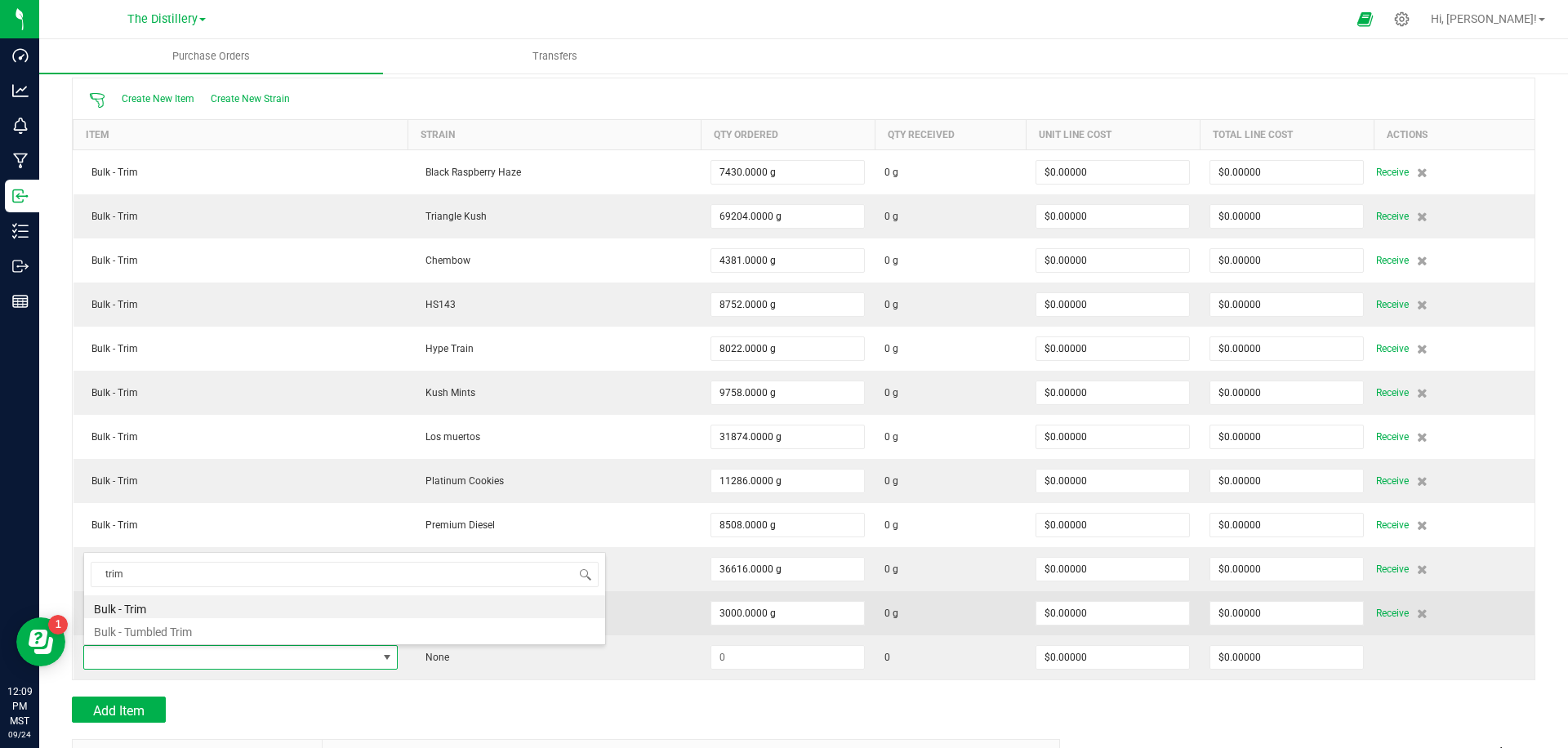
drag, startPoint x: 192, startPoint y: 606, endPoint x: 478, endPoint y: 633, distance: 287.3
click at [193, 606] on li "Bulk - Trim" at bounding box center [345, 606] width 521 height 22
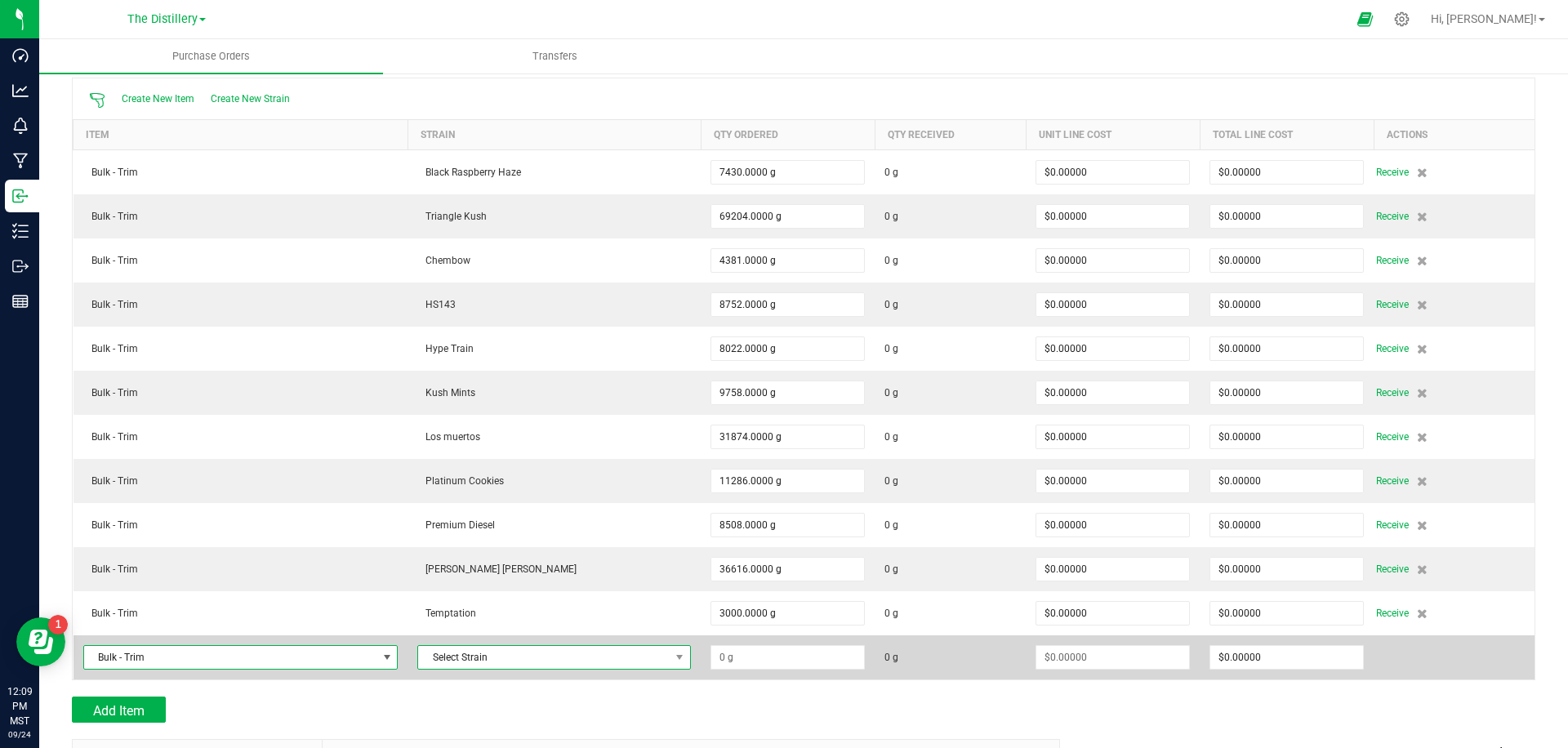
click at [548, 655] on span "Select Strain" at bounding box center [544, 657] width 252 height 22
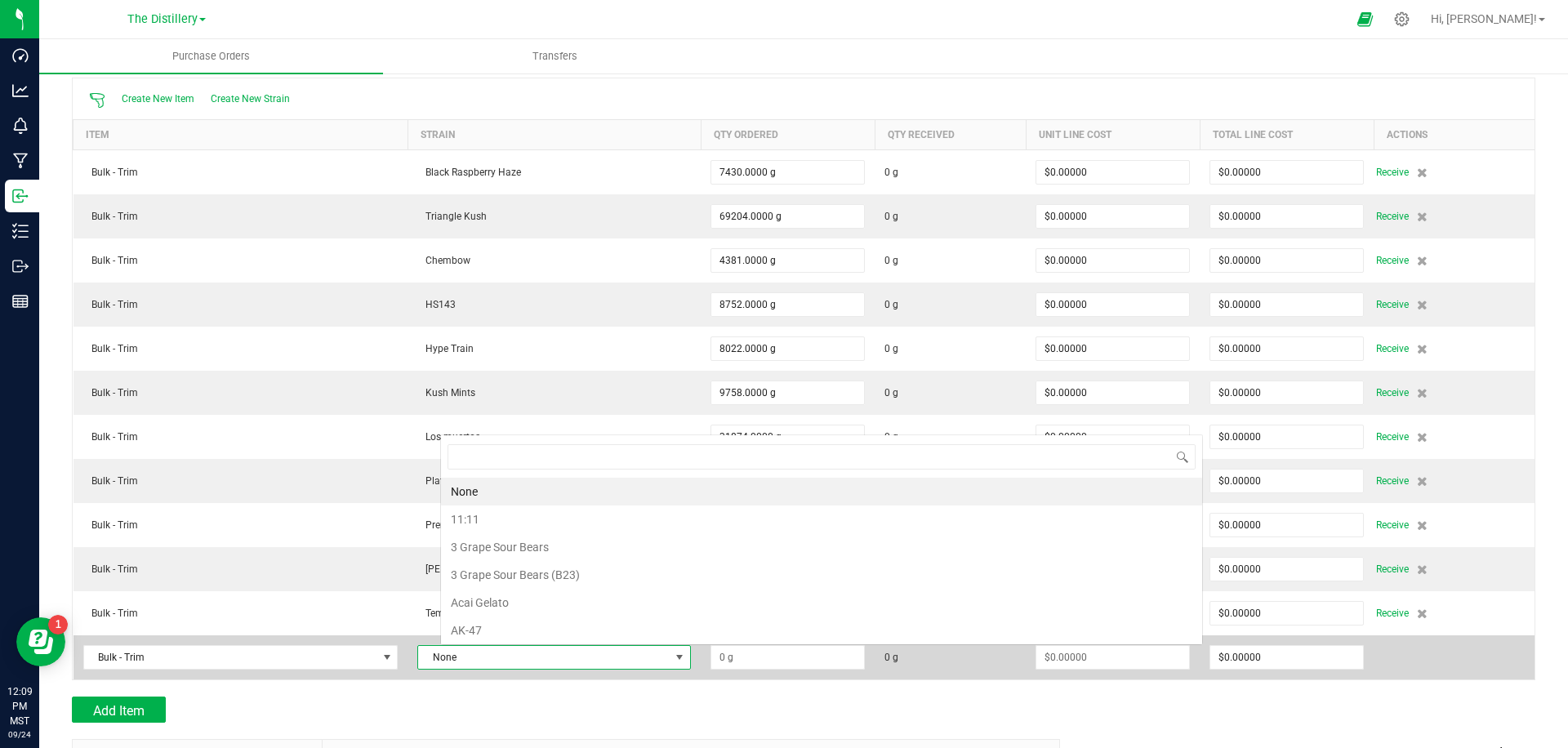
scroll to position [24, 196]
type input "terp lo"
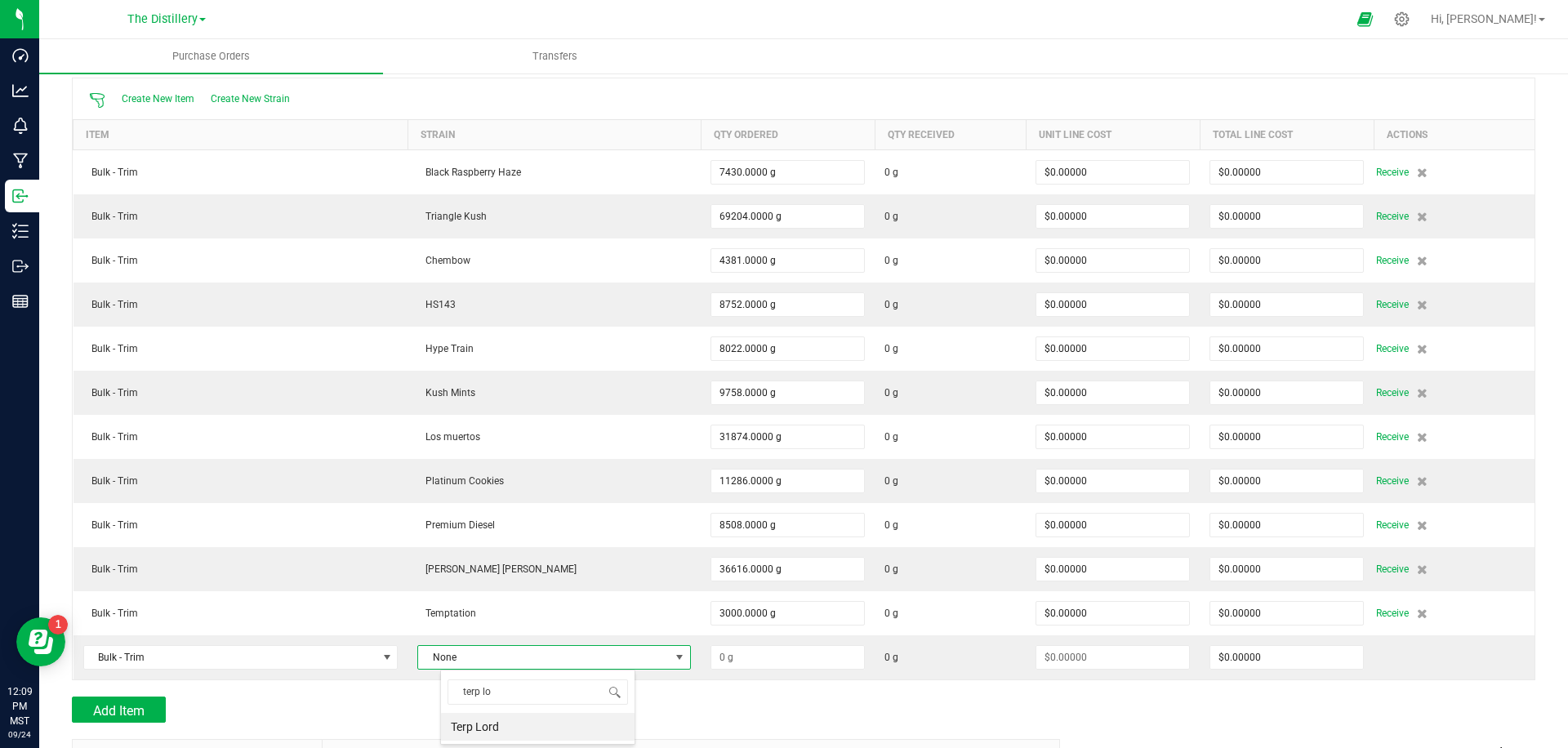
click at [483, 725] on li "Terp Lord" at bounding box center [538, 727] width 193 height 27
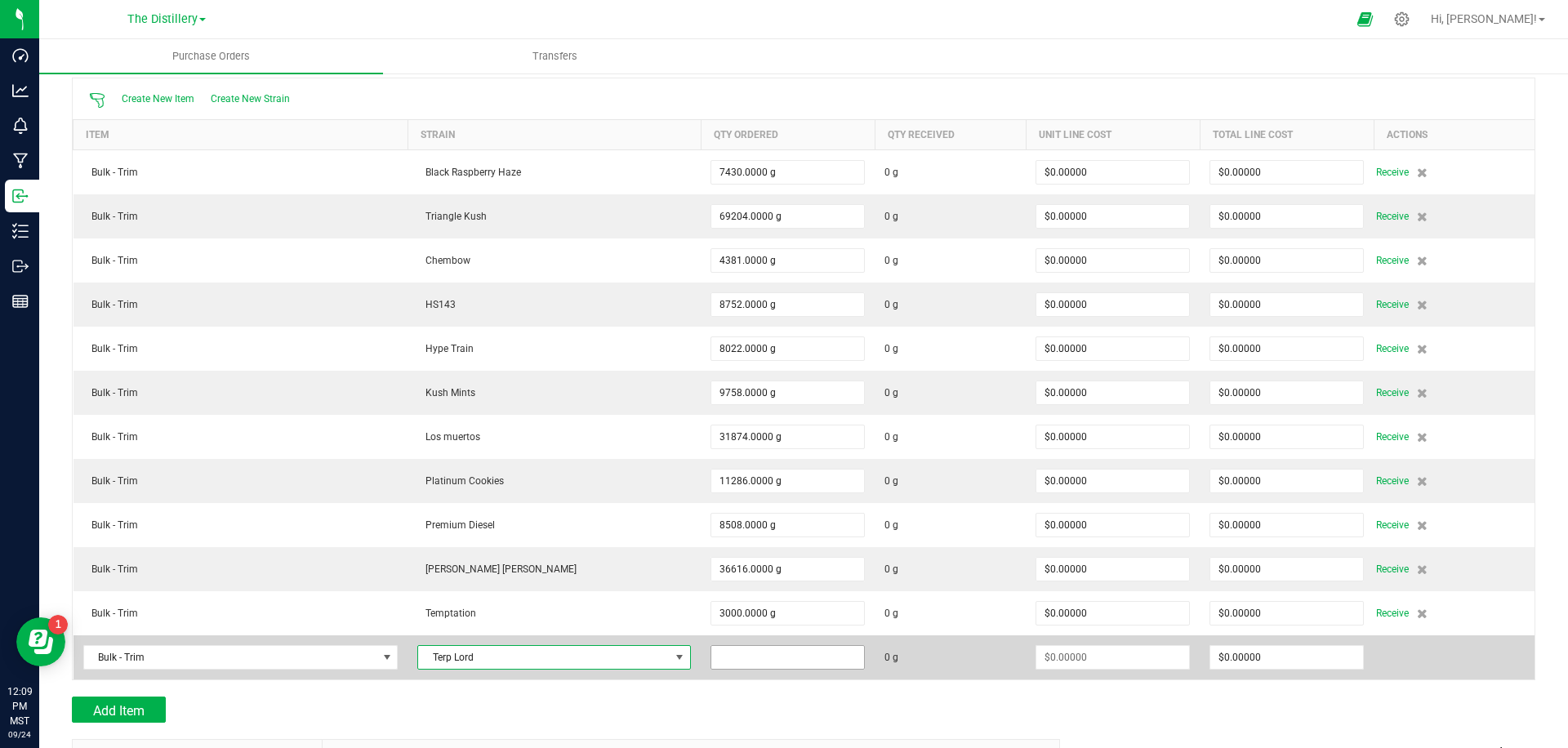
click at [712, 658] on input at bounding box center [788, 657] width 152 height 22
click at [713, 657] on input at bounding box center [788, 657] width 152 height 22
type input "9861.0000 g"
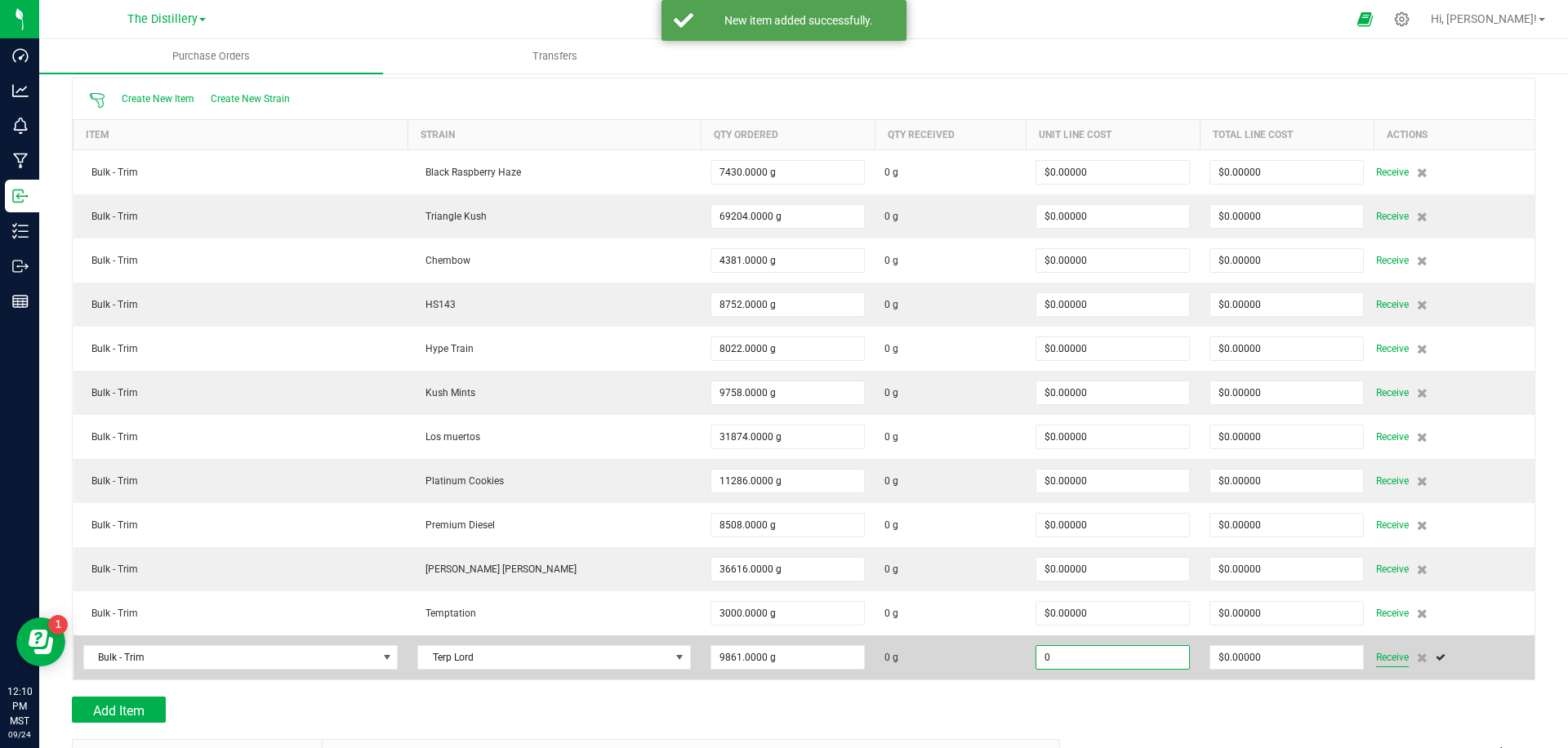
type input "$0.00000"
click at [1377, 660] on span "Receive" at bounding box center [1392, 657] width 32 height 20
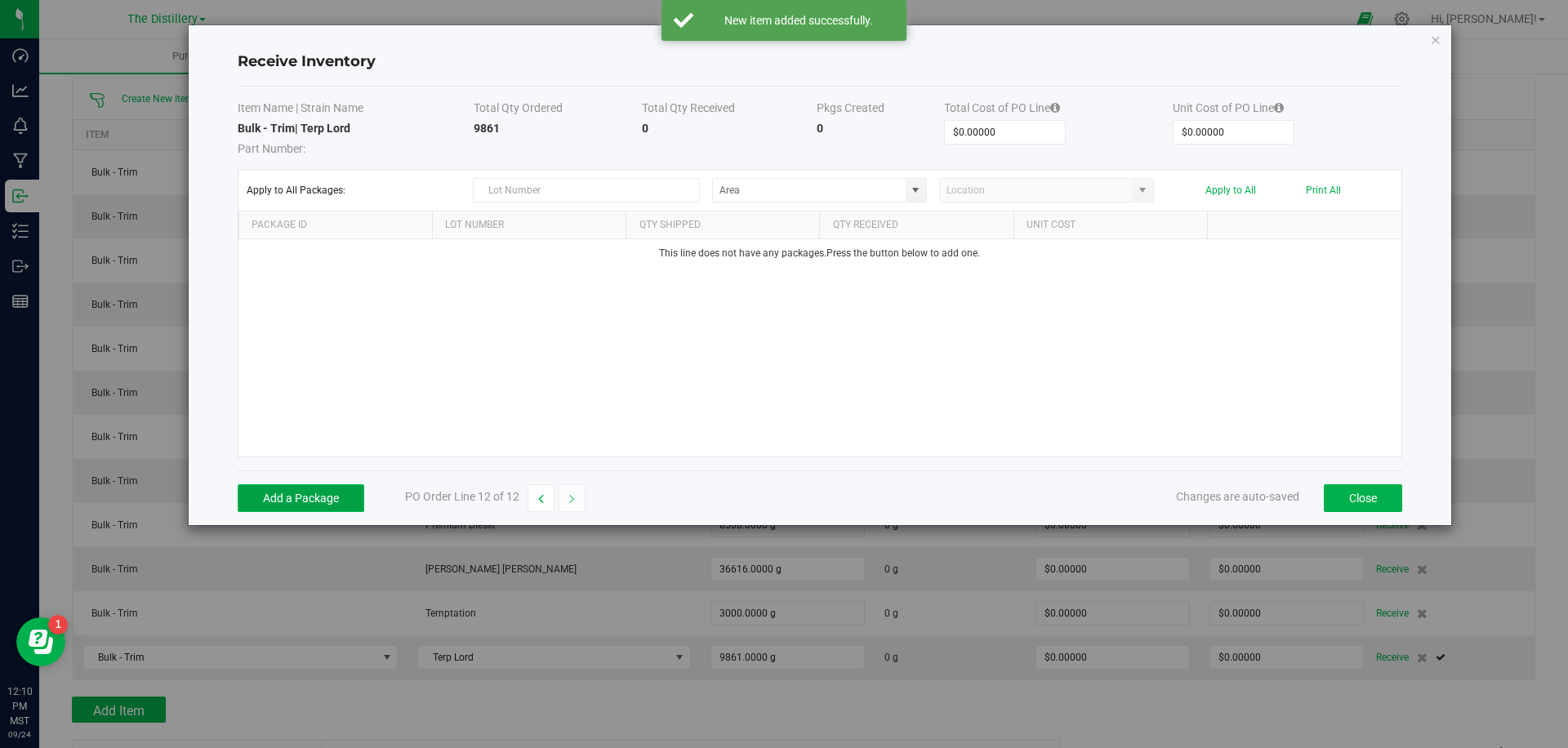
click at [299, 485] on button "Add a Package" at bounding box center [301, 498] width 127 height 27
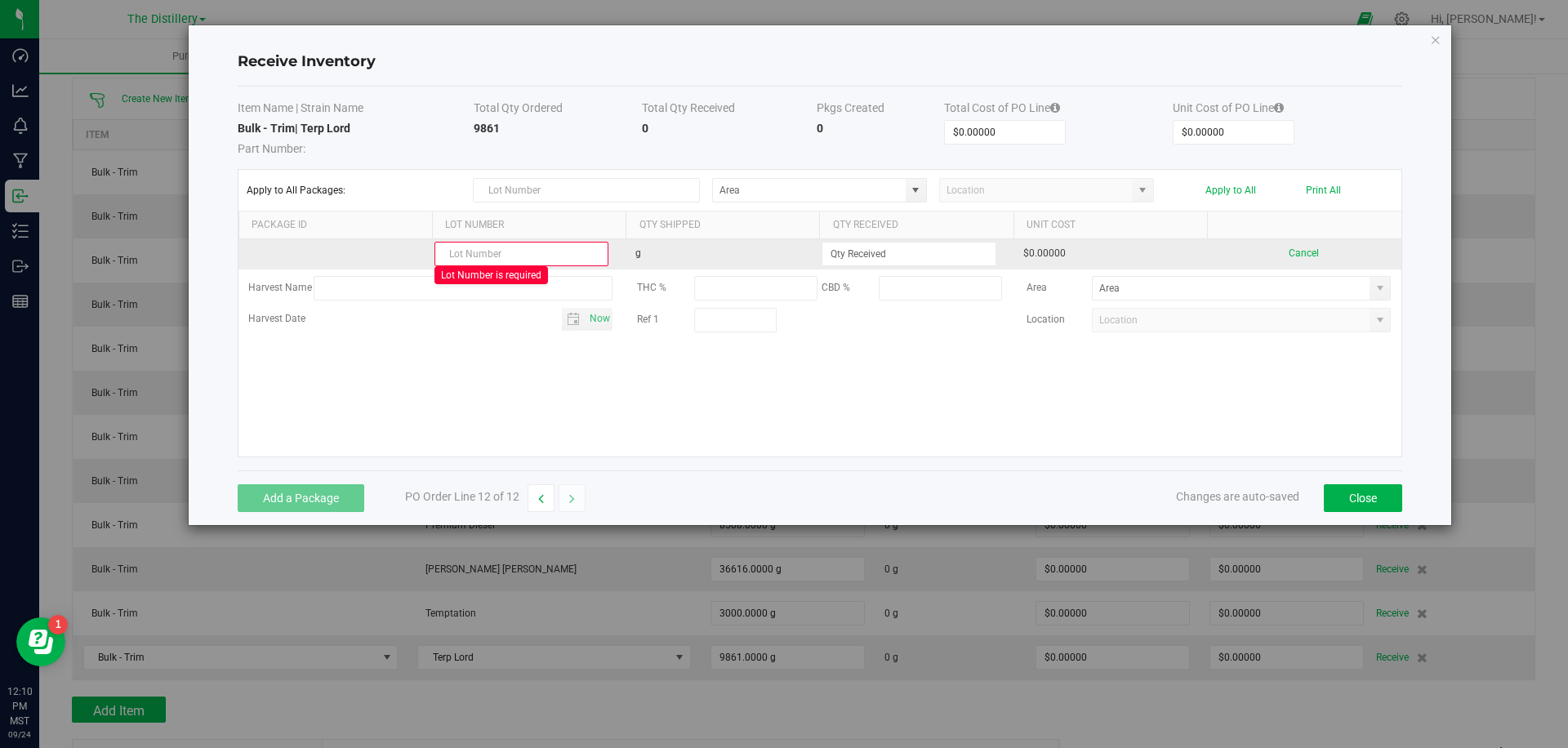
click at [555, 253] on input "text" at bounding box center [521, 254] width 174 height 24
paste input "TPLD 0708 F205"
type input "TPLD 0708 F205"
type input "4488.0000 g"
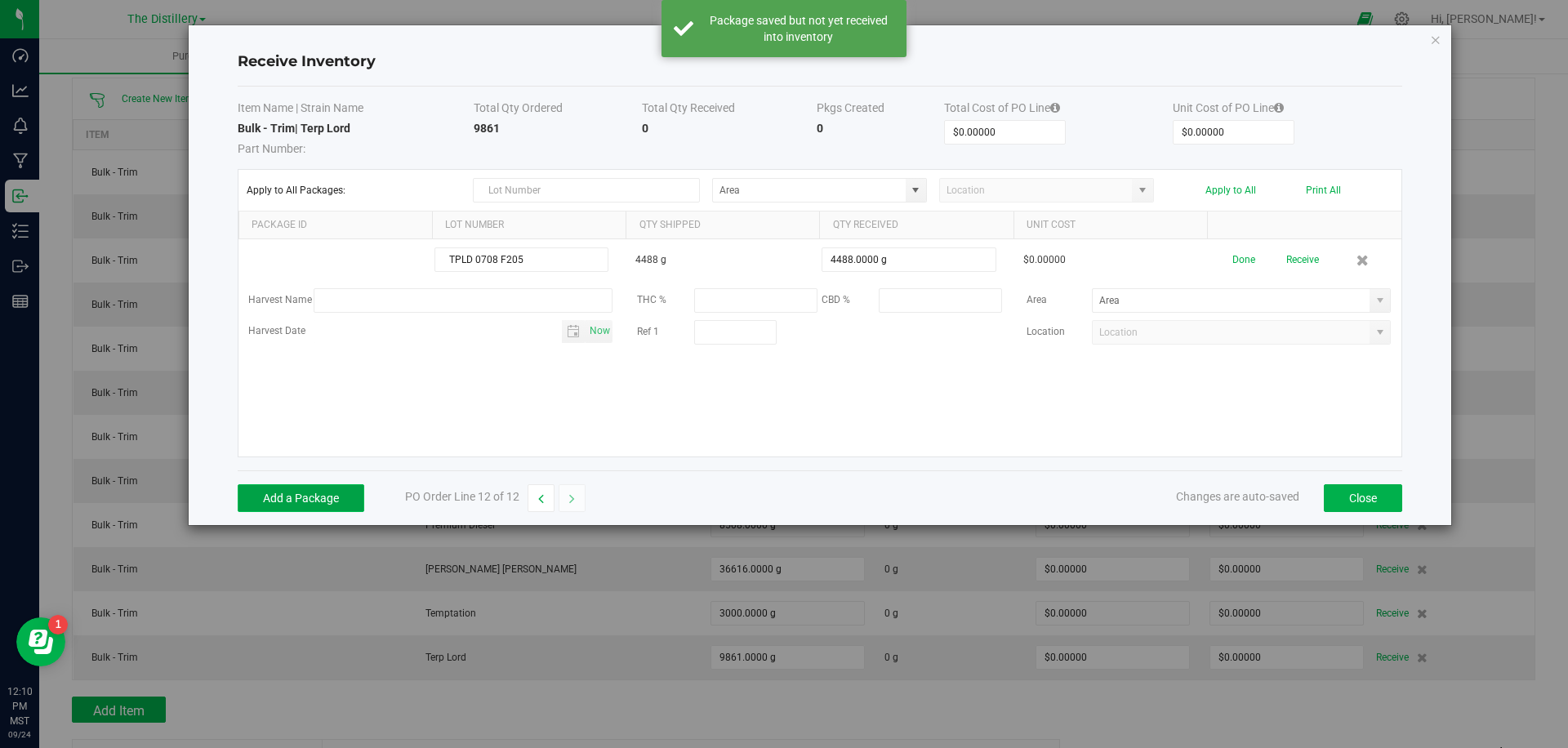
click at [319, 490] on button "Add a Package" at bounding box center [301, 498] width 127 height 27
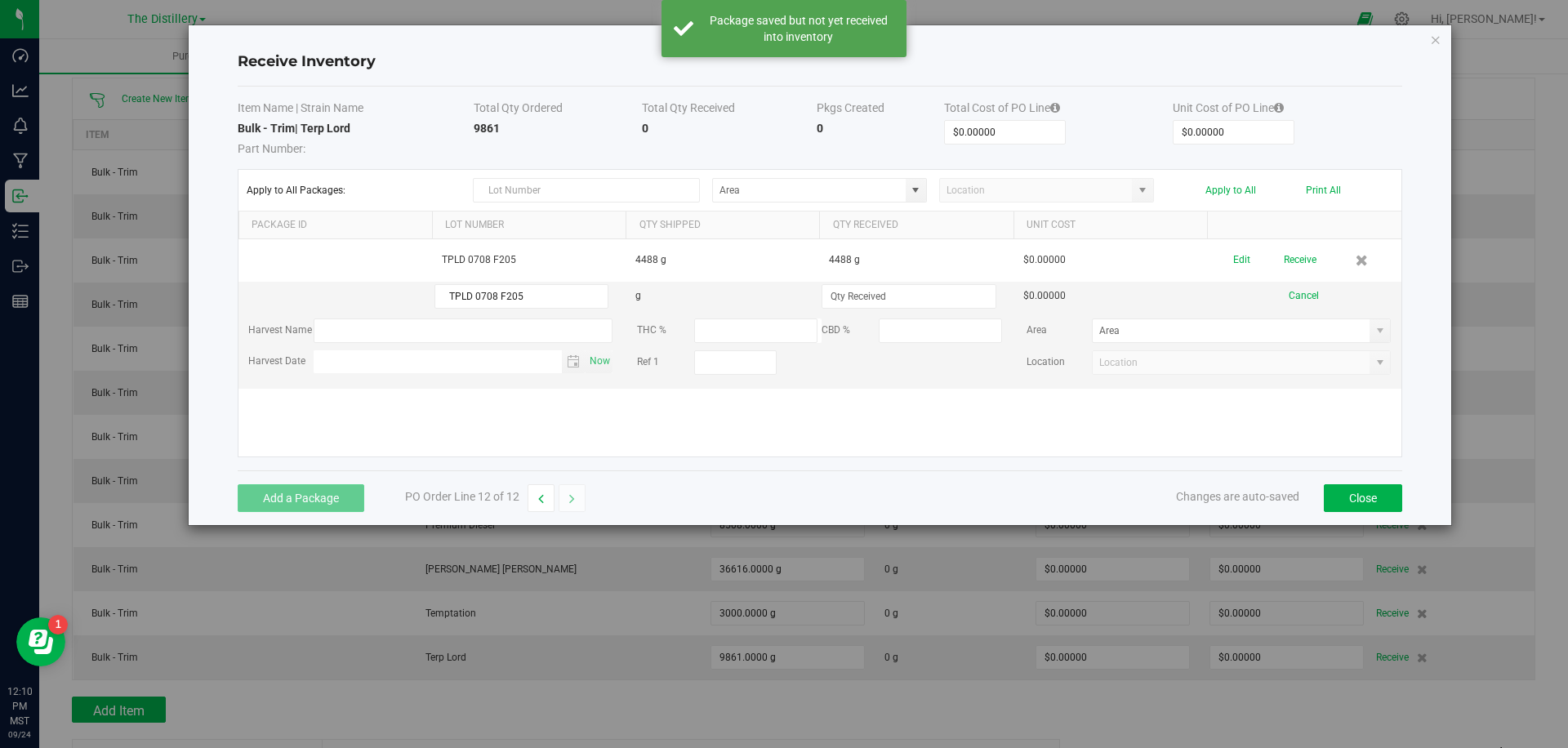
type input "TPLD 0708 F205"
type input "5373.0000 g"
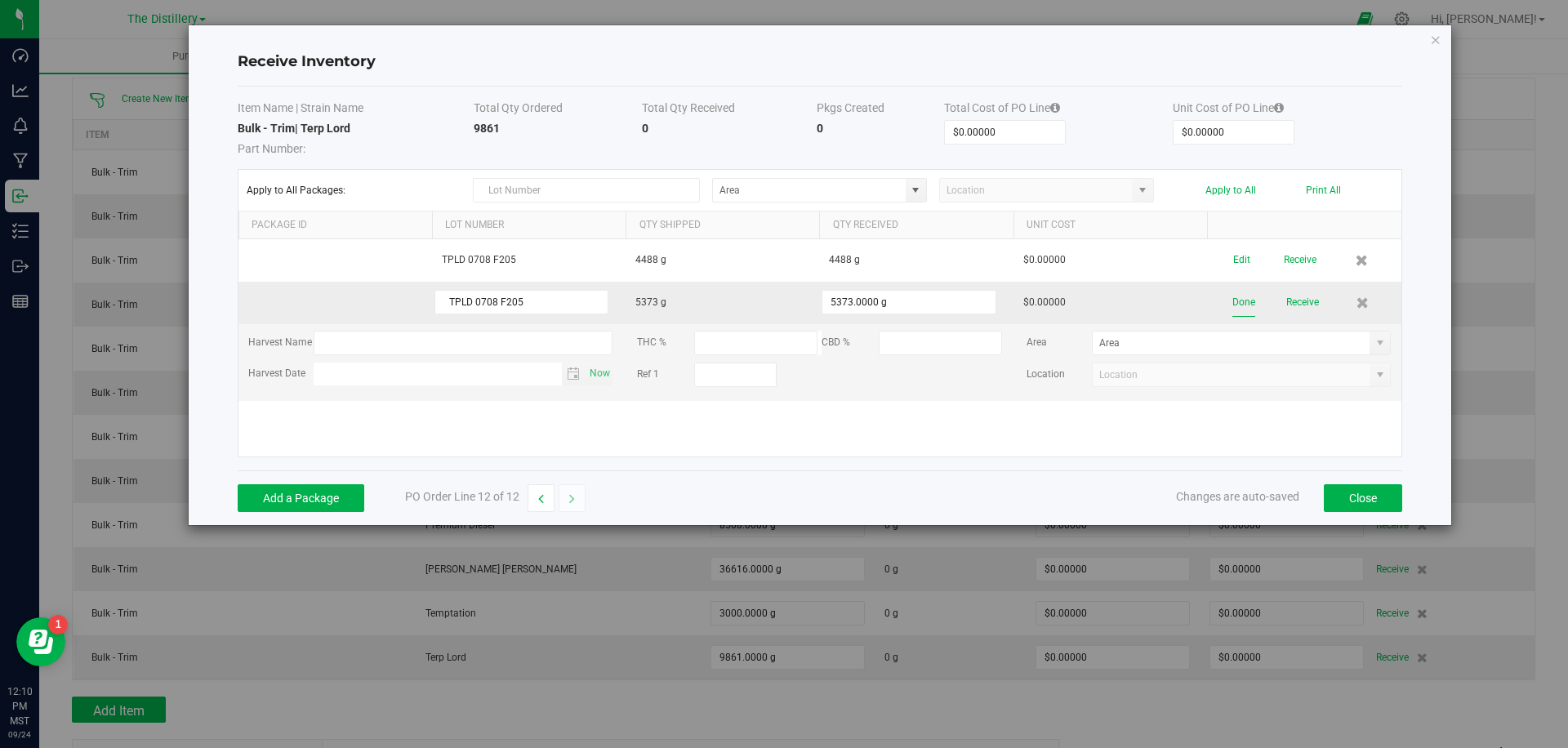
click at [1243, 299] on button "Done" at bounding box center [1244, 302] width 22 height 28
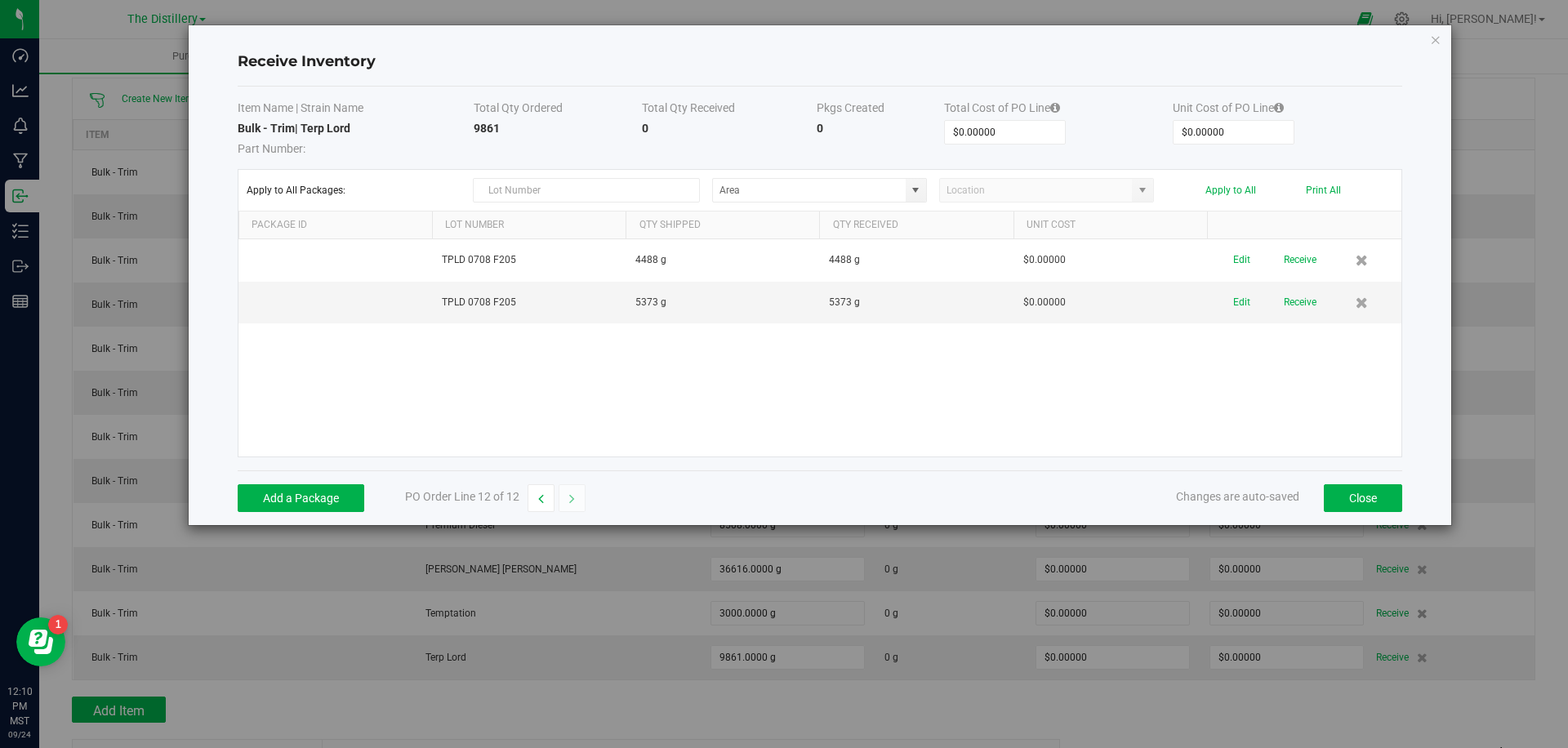
drag, startPoint x: 1029, startPoint y: 411, endPoint x: 1048, endPoint y: 412, distance: 19.0
click at [1029, 411] on div "TPLD 0708 F205 4488 g 4488 g $0.00000 Edit Receive TPLD 0708 F205 5373 g 5373 g…" at bounding box center [819, 348] width 1163 height 218
click at [1328, 489] on button "Close" at bounding box center [1363, 498] width 78 height 27
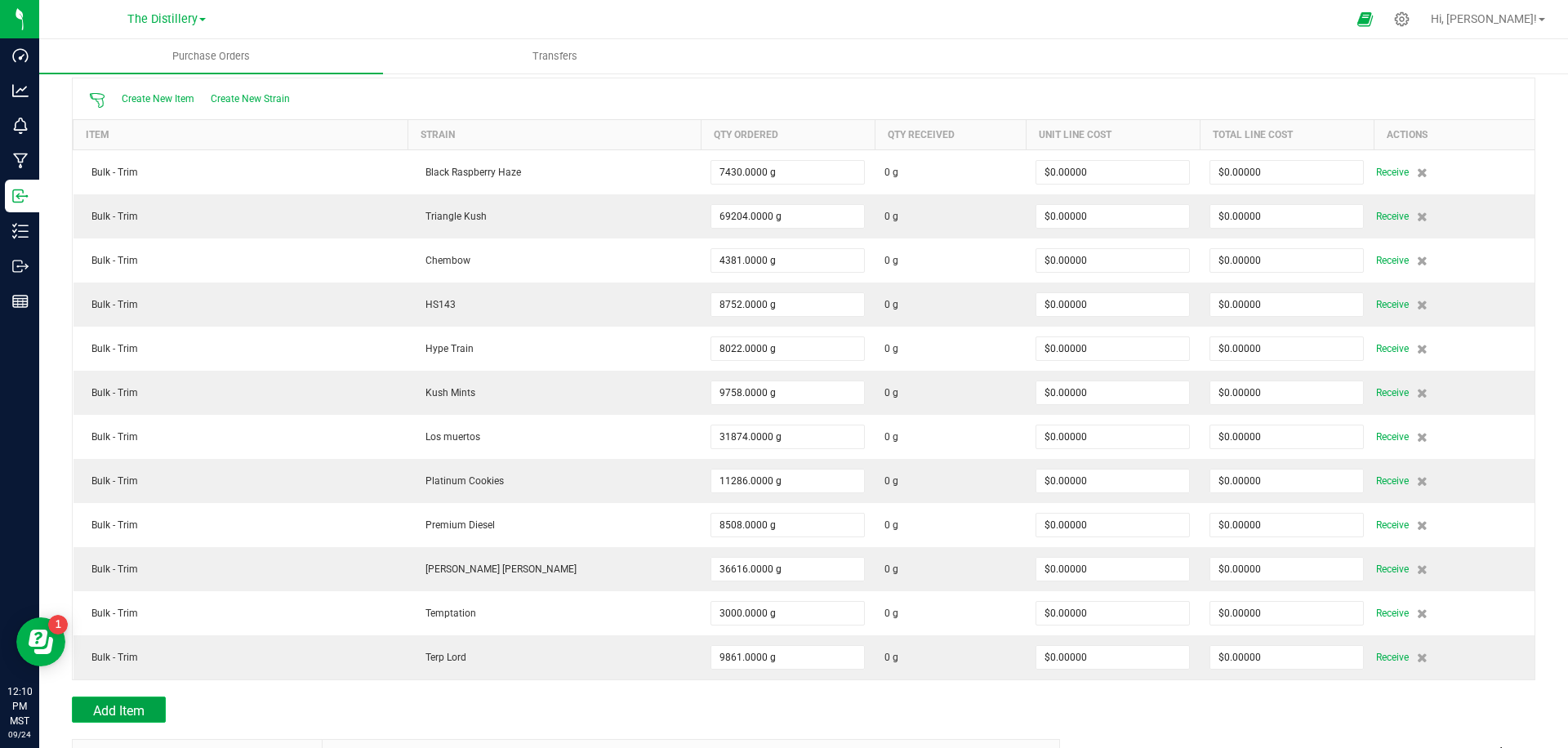
click at [135, 706] on span "Add Item" at bounding box center [118, 711] width 52 height 16
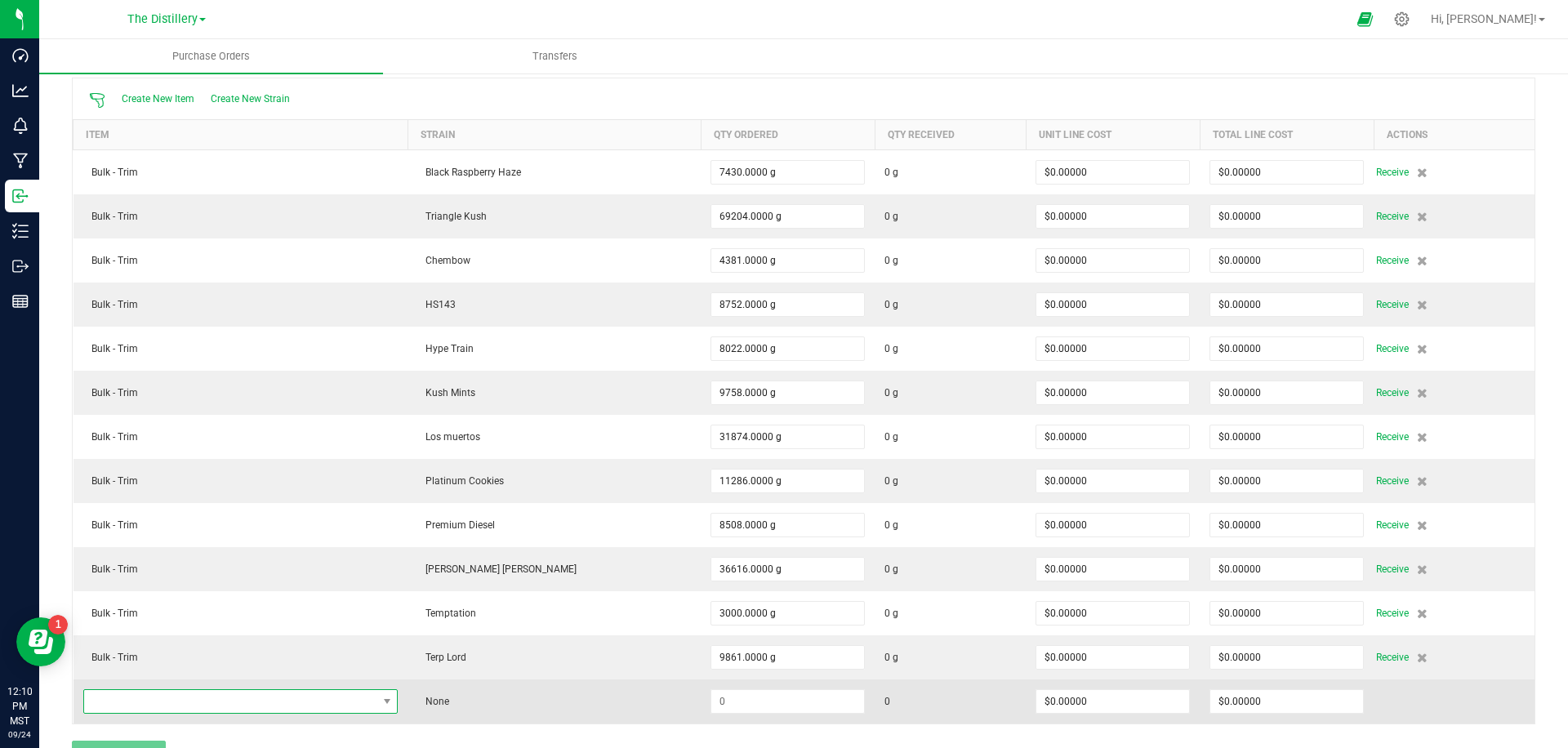
click at [208, 698] on span "NO DATA FOUND" at bounding box center [230, 701] width 293 height 22
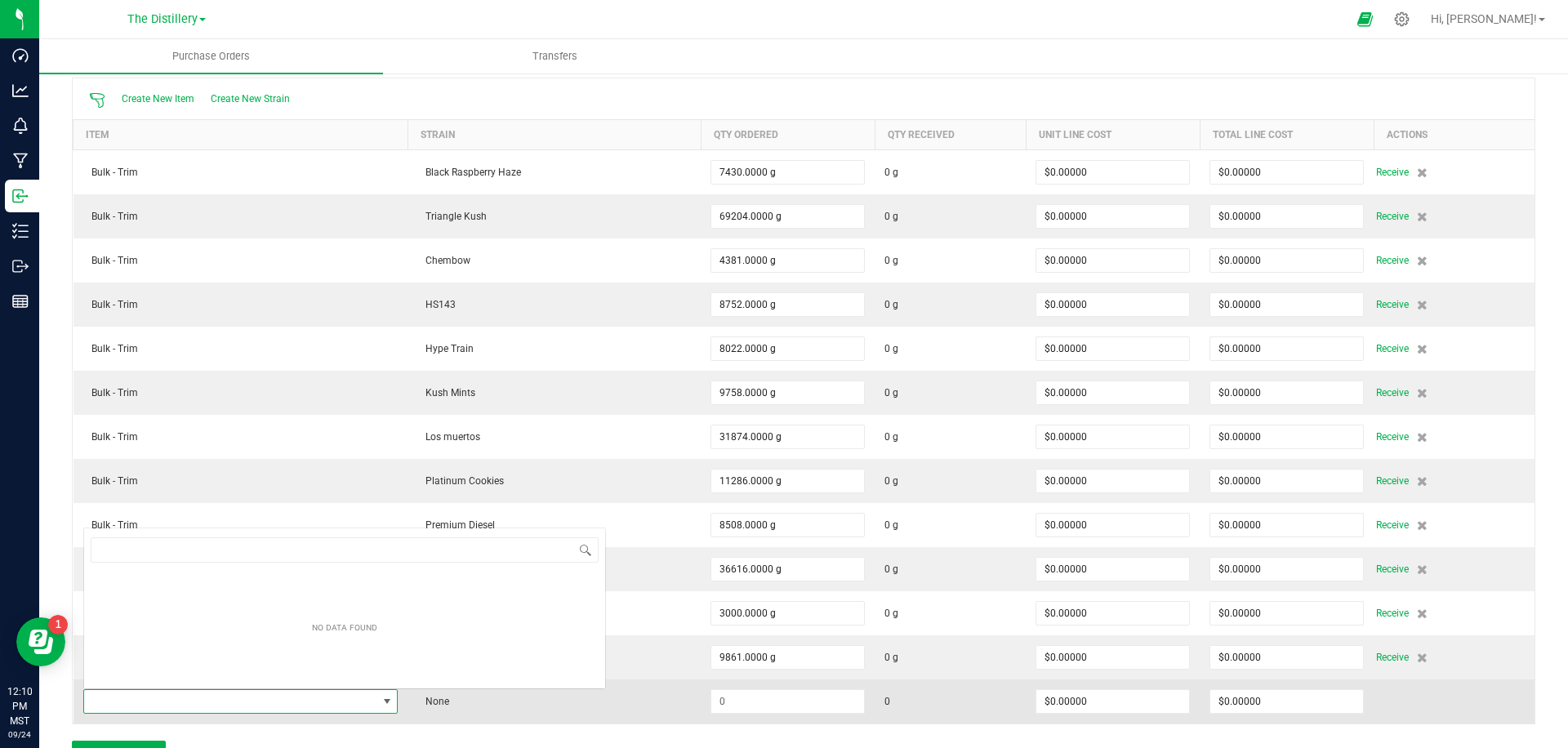
scroll to position [24, 338]
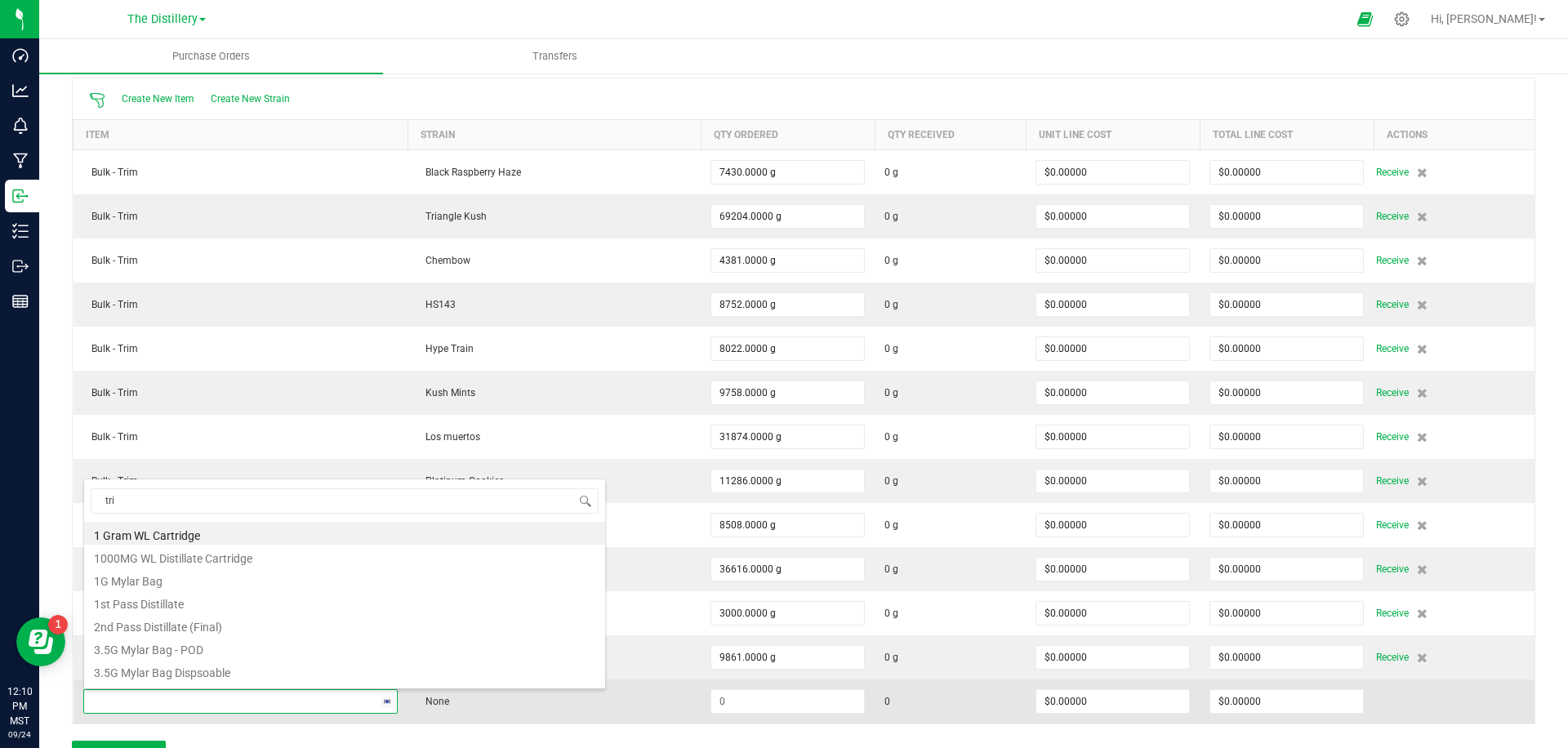
type input "trim"
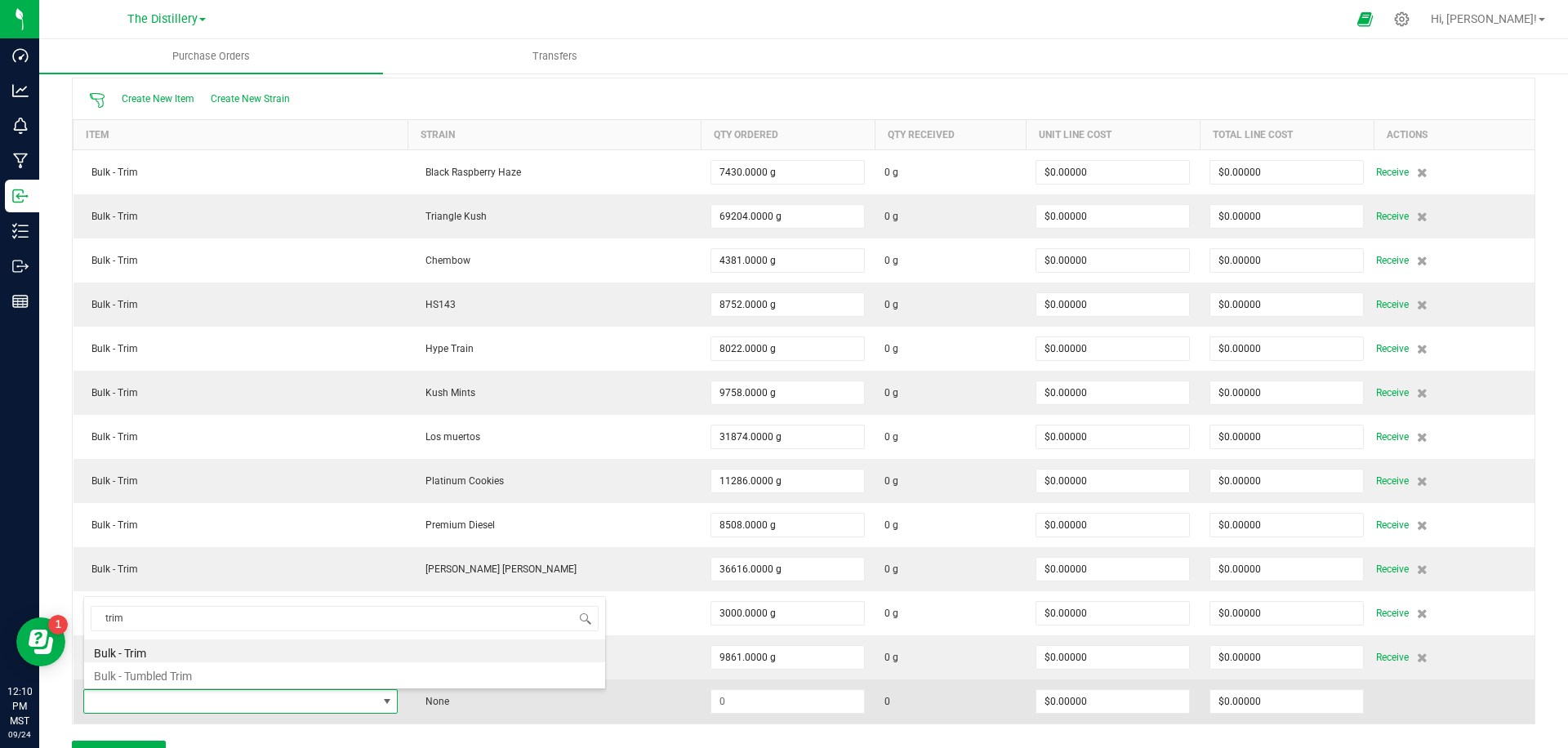
drag, startPoint x: 164, startPoint y: 655, endPoint x: 377, endPoint y: 681, distance: 214.6
click at [165, 655] on li "Bulk - Trim" at bounding box center [345, 650] width 521 height 22
click at [533, 690] on span "Select Strain" at bounding box center [544, 701] width 252 height 22
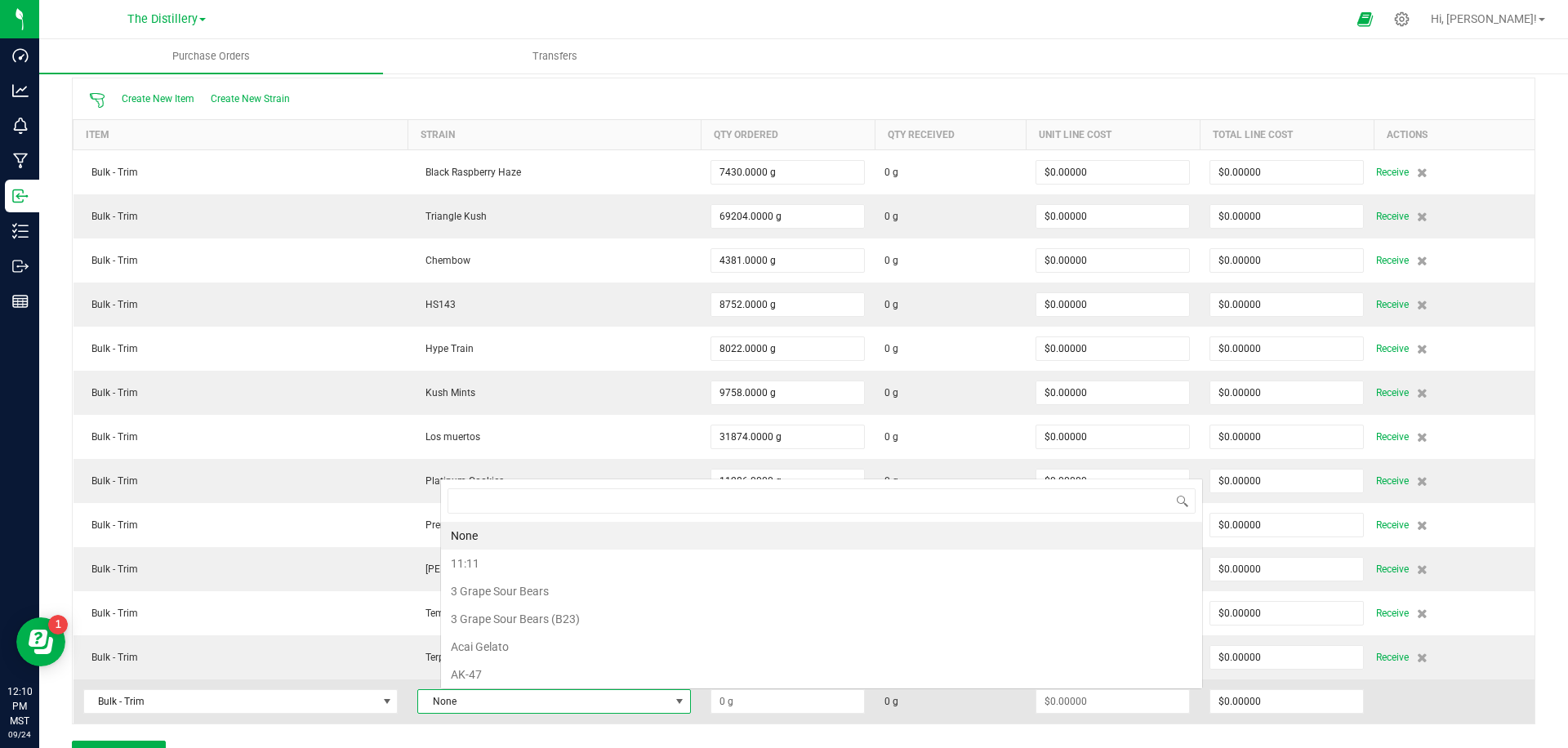
scroll to position [24, 196]
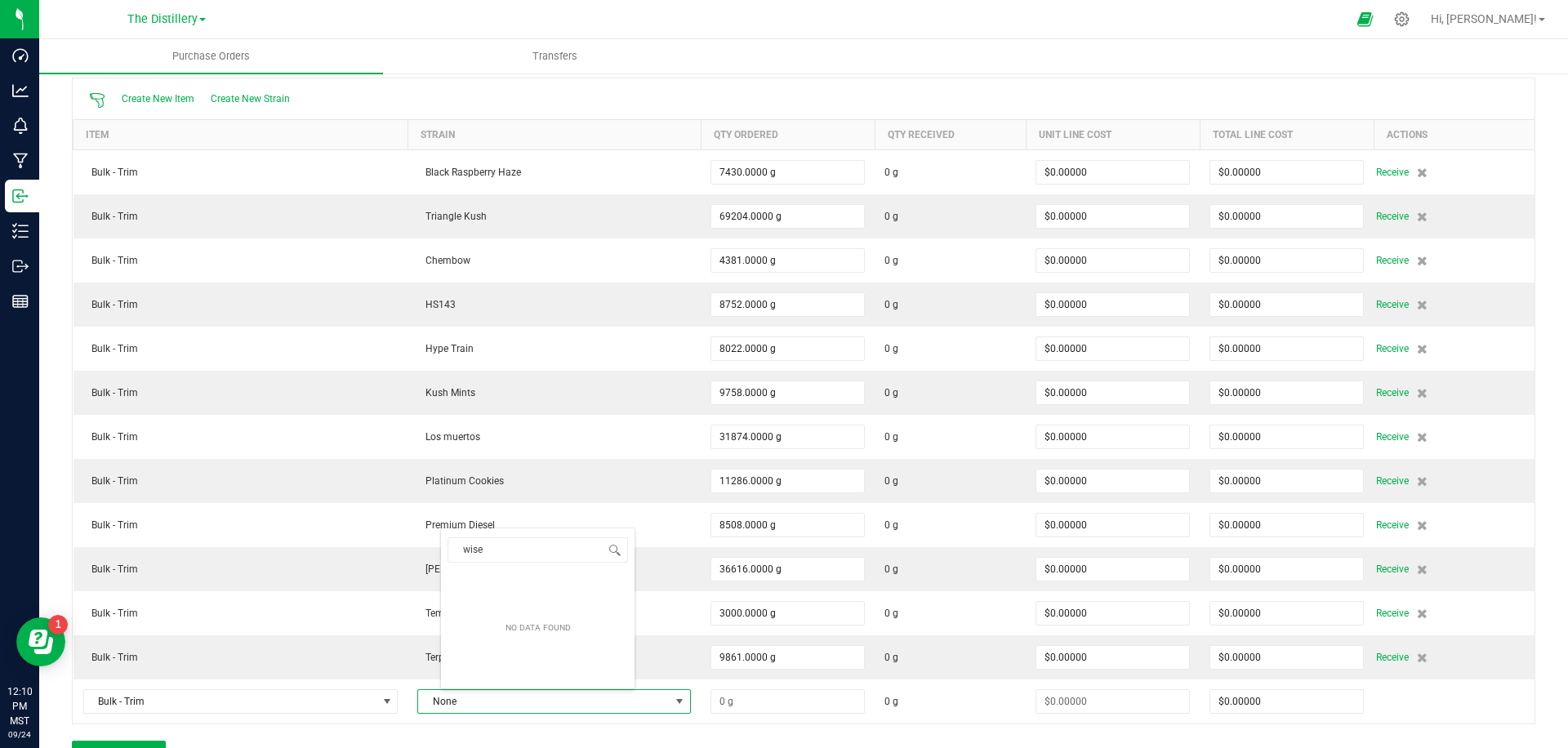
type input "wise g"
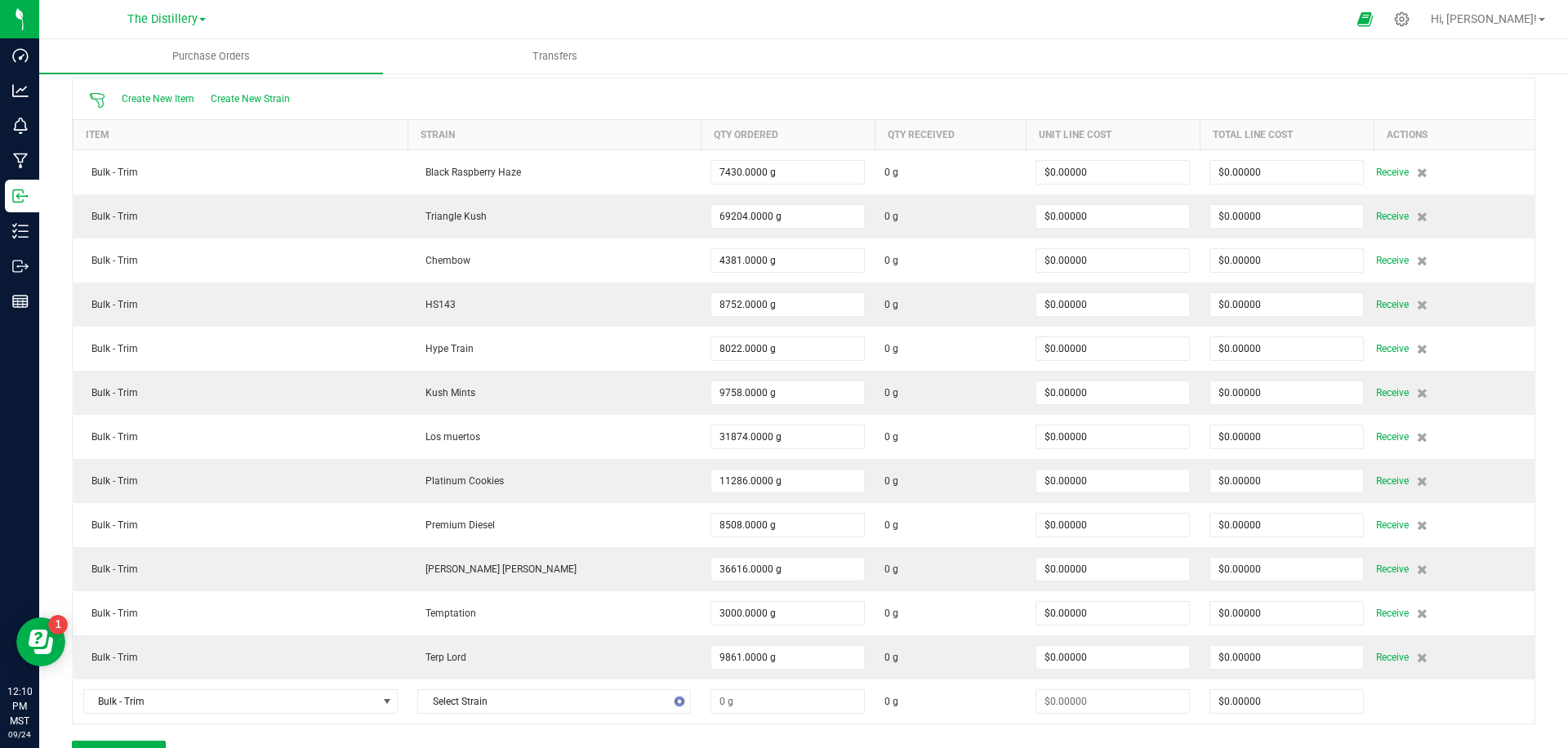
click at [254, 93] on div "Create New Strain" at bounding box center [250, 99] width 96 height 13
click at [258, 95] on span "Create New Strain" at bounding box center [250, 99] width 79 height 12
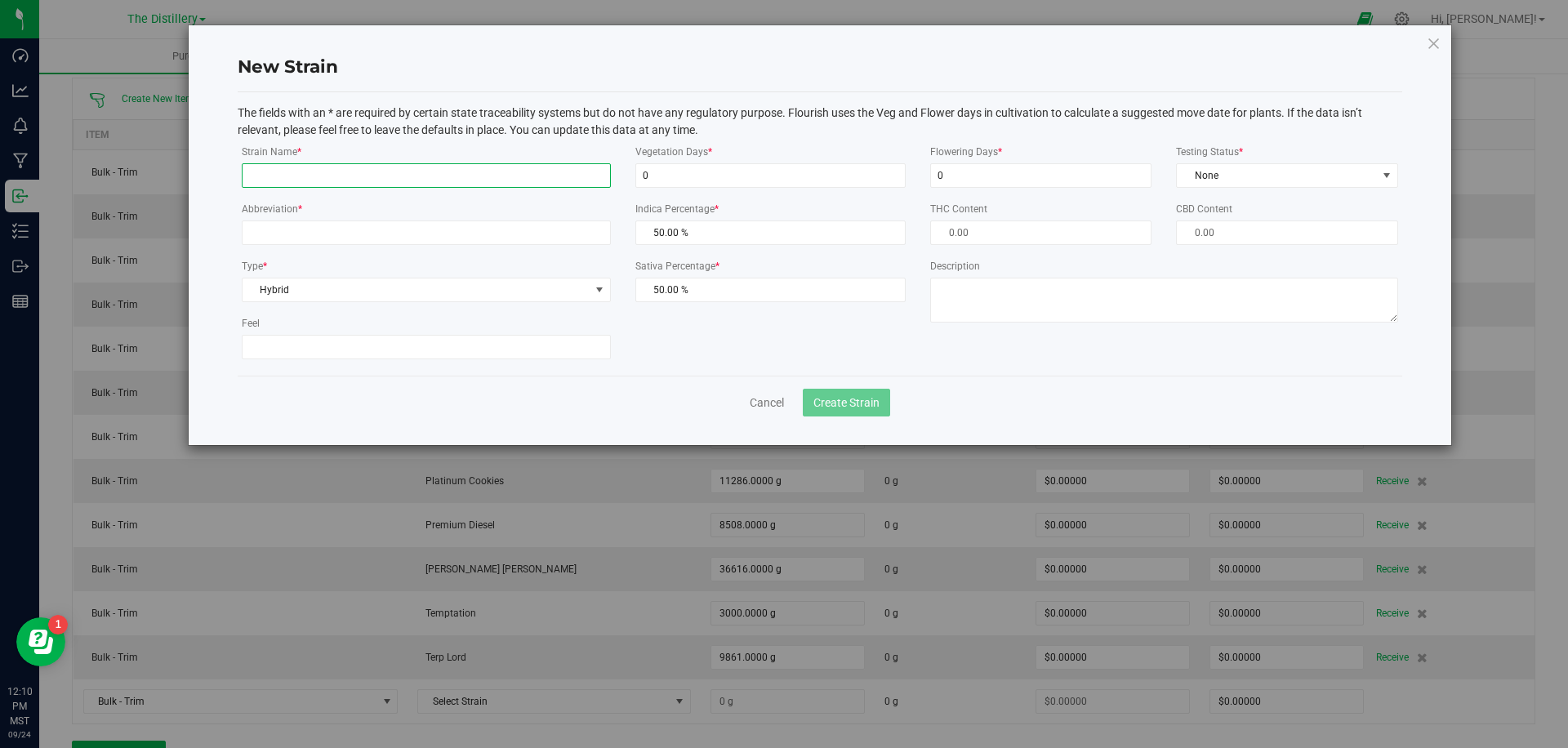
click at [523, 175] on input "Strain Name *" at bounding box center [427, 175] width 369 height 24
type input "[PERSON_NAME]"
click at [367, 225] on input "Abbreviation *" at bounding box center [427, 232] width 369 height 24
type input "51x"
drag, startPoint x: 836, startPoint y: 397, endPoint x: 828, endPoint y: 401, distance: 8.9
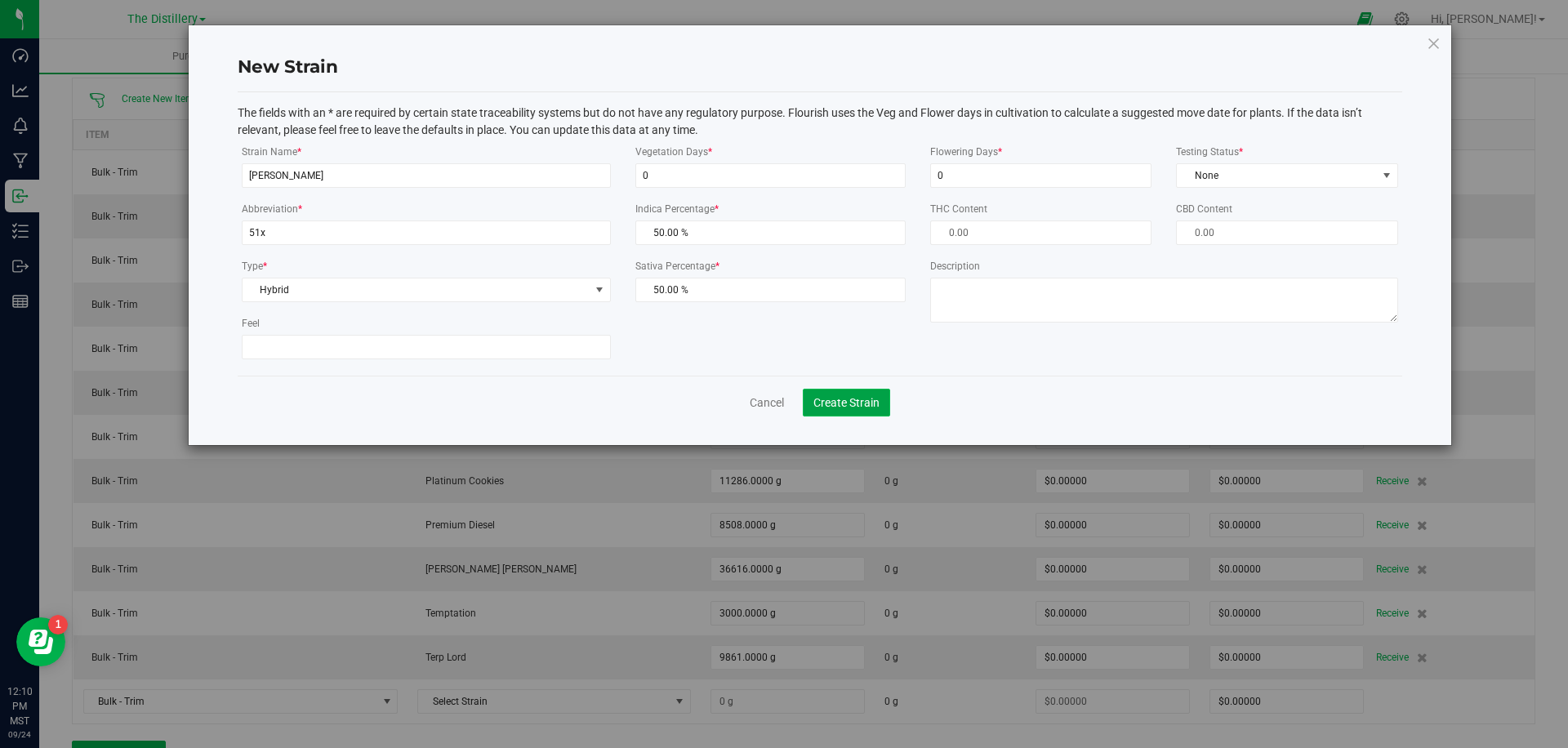
click at [836, 397] on span "Create Strain" at bounding box center [846, 402] width 66 height 13
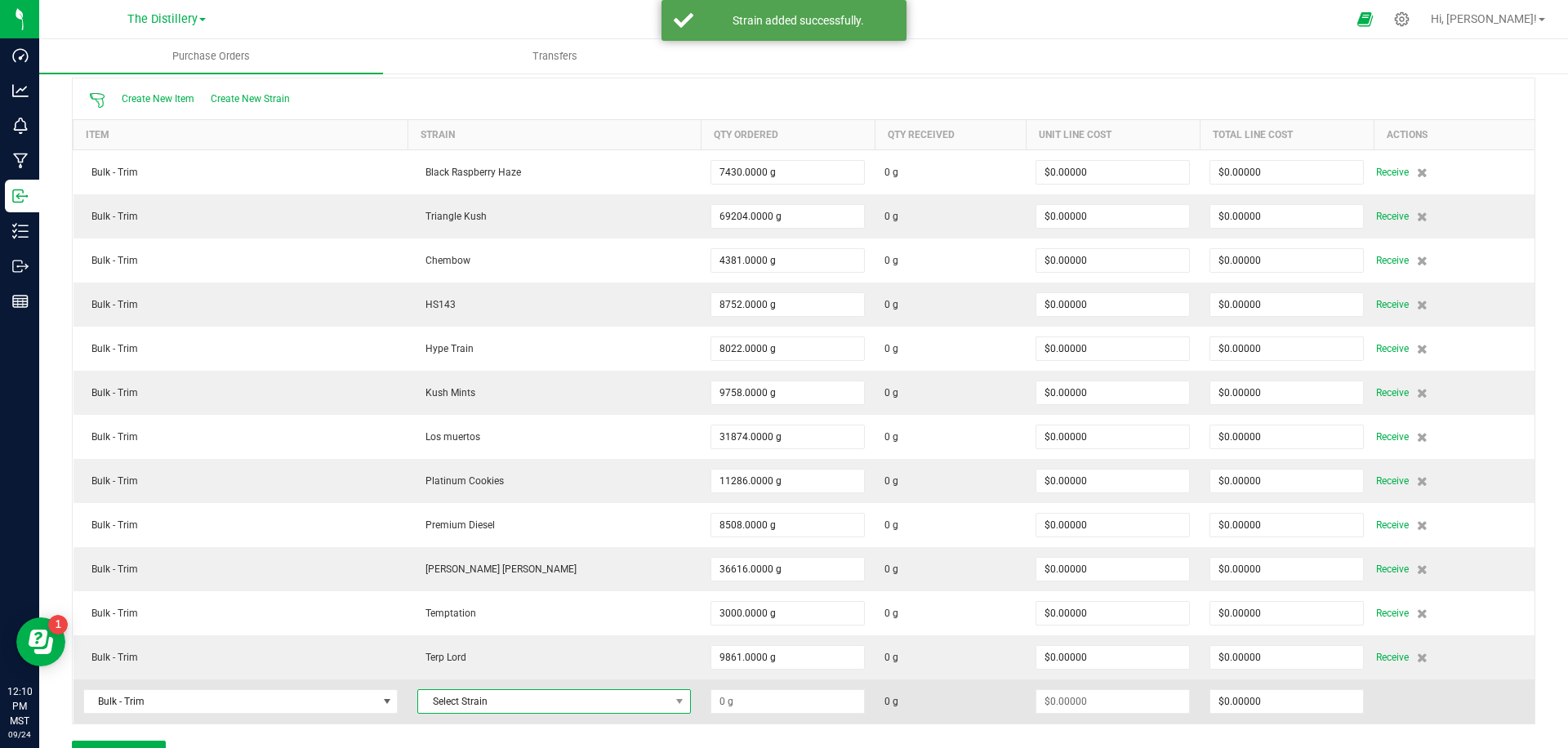
click at [568, 691] on span "Select Strain" at bounding box center [544, 701] width 252 height 22
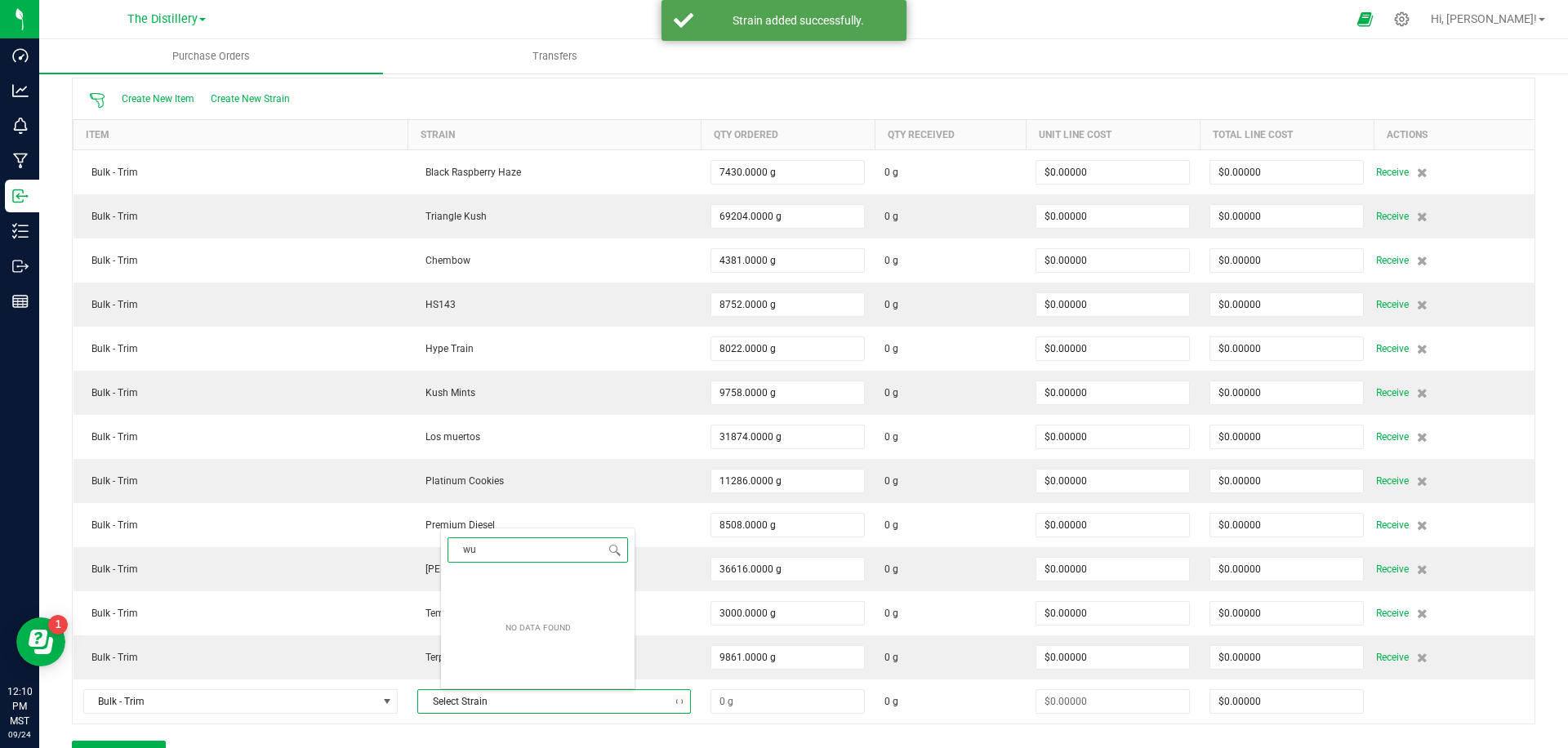
type input "w"
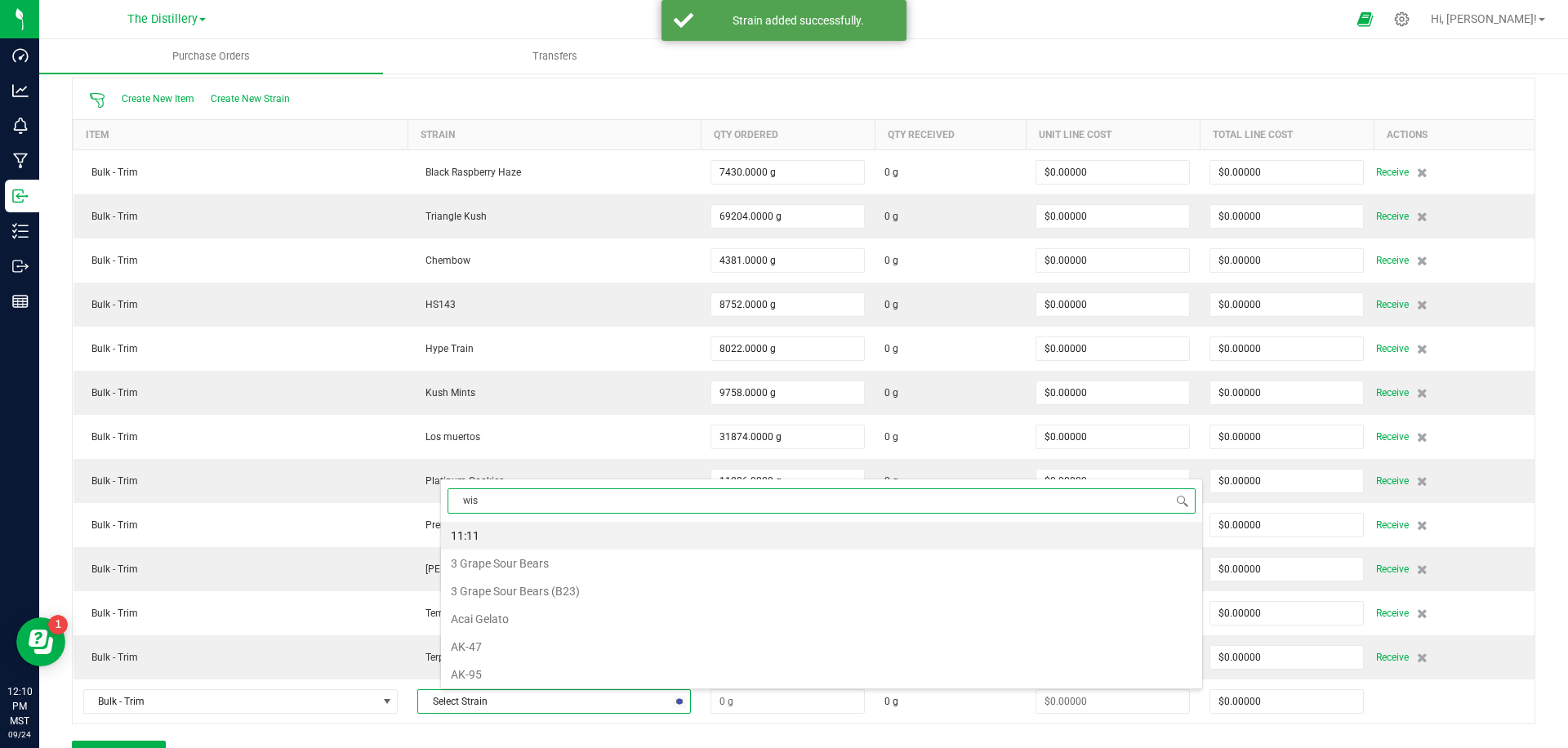
type input "wise"
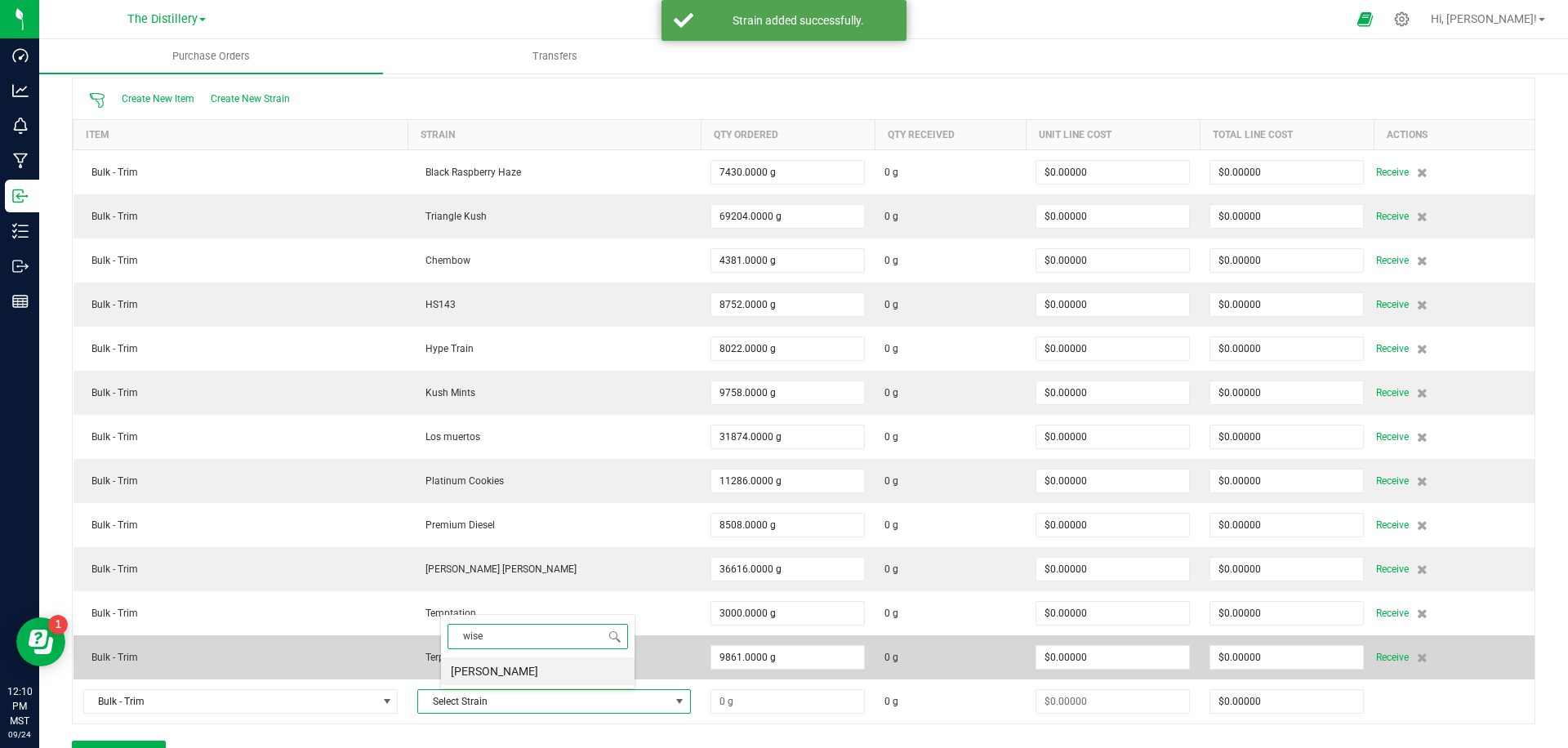
drag, startPoint x: 488, startPoint y: 673, endPoint x: 508, endPoint y: 666, distance: 21.2
click at [488, 673] on li "[PERSON_NAME]" at bounding box center [538, 672] width 193 height 27
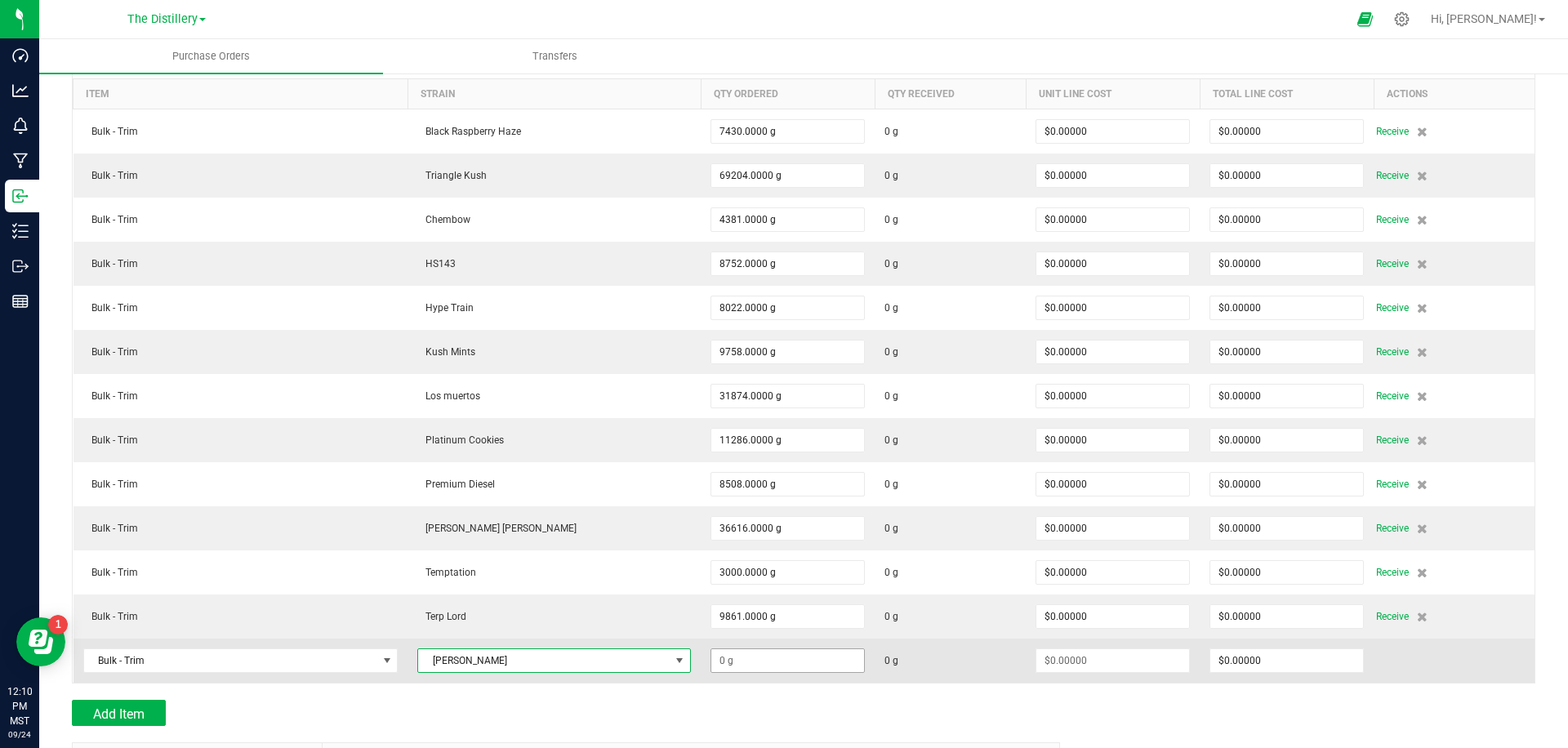
scroll to position [198, 0]
drag, startPoint x: 716, startPoint y: 655, endPoint x: 727, endPoint y: 652, distance: 11.4
click at [716, 655] on input at bounding box center [788, 656] width 152 height 22
click at [742, 663] on input at bounding box center [788, 656] width 152 height 22
type input "17988.0000 g"
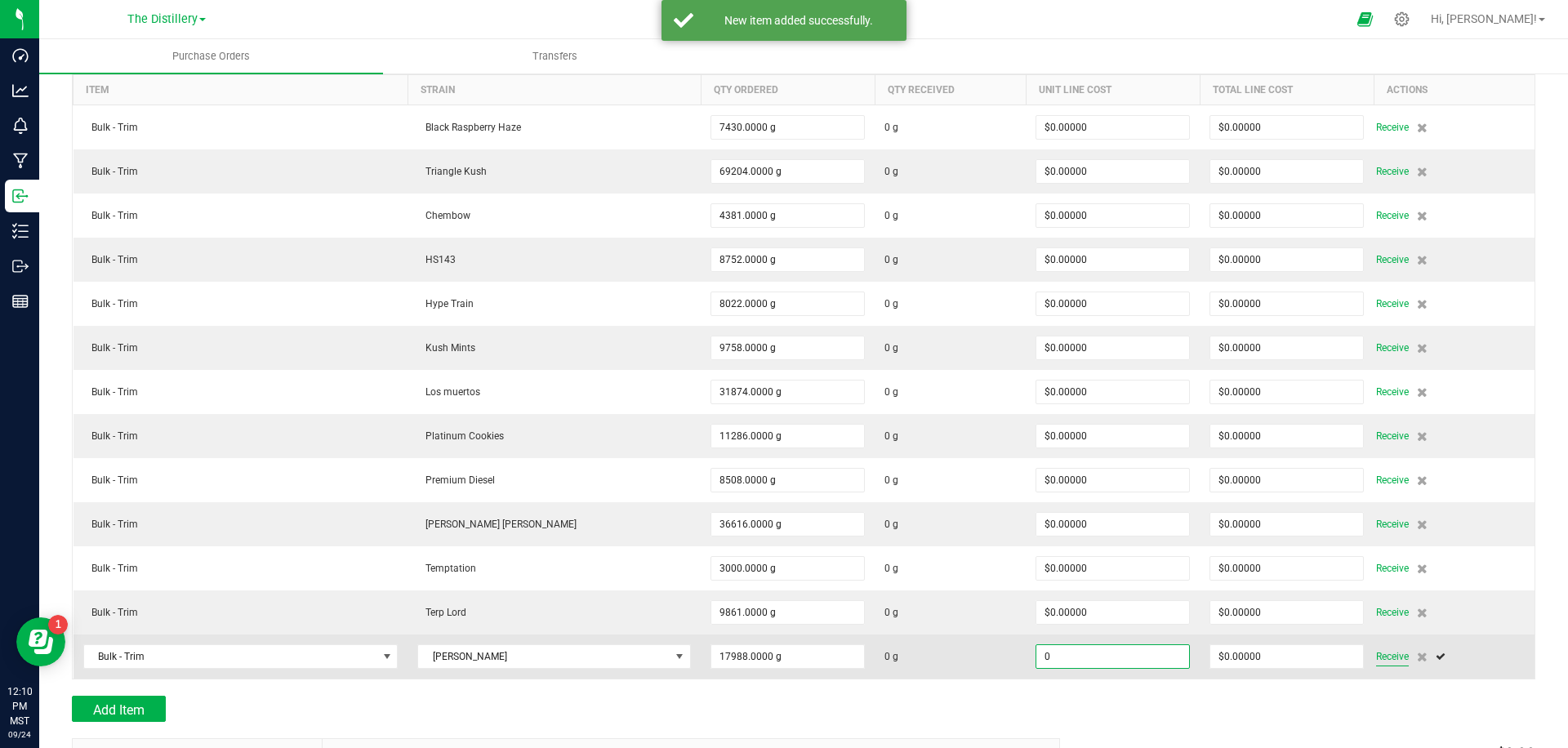
type input "$0.00000"
click at [1377, 657] on span "Receive" at bounding box center [1392, 657] width 32 height 20
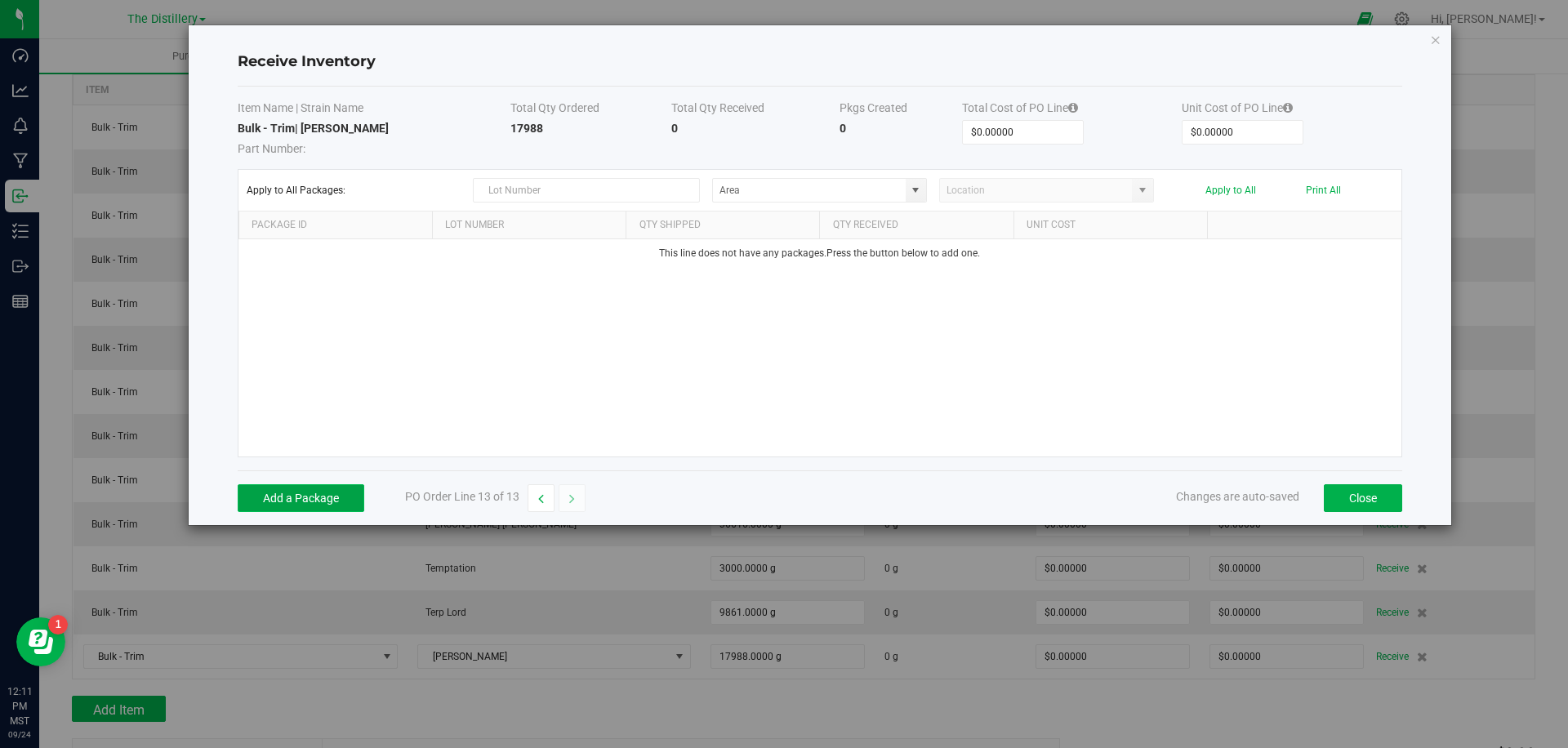
click at [336, 503] on button "Add a Package" at bounding box center [301, 498] width 127 height 27
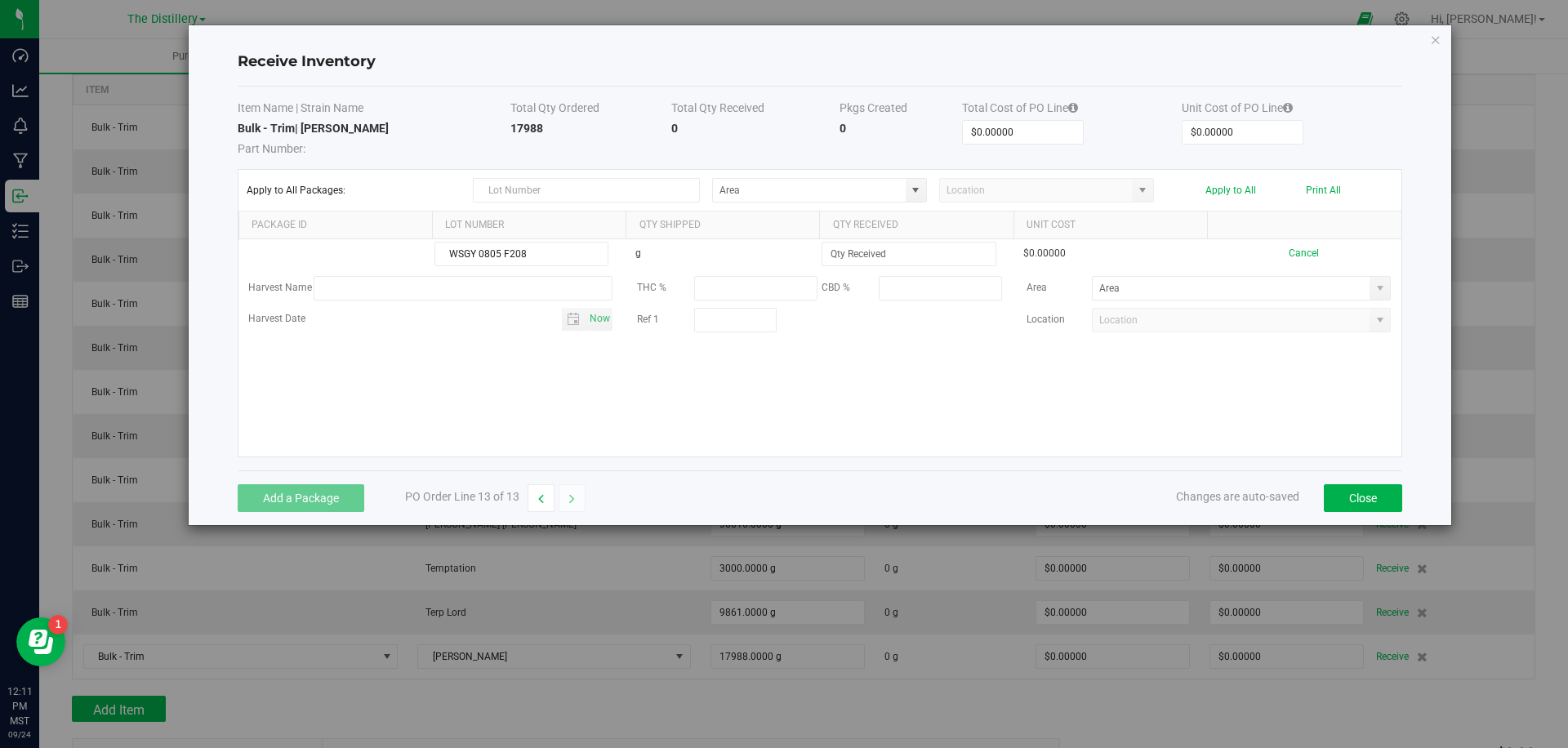
type input "WSGY 0805 F208"
type input "7343.0000 g"
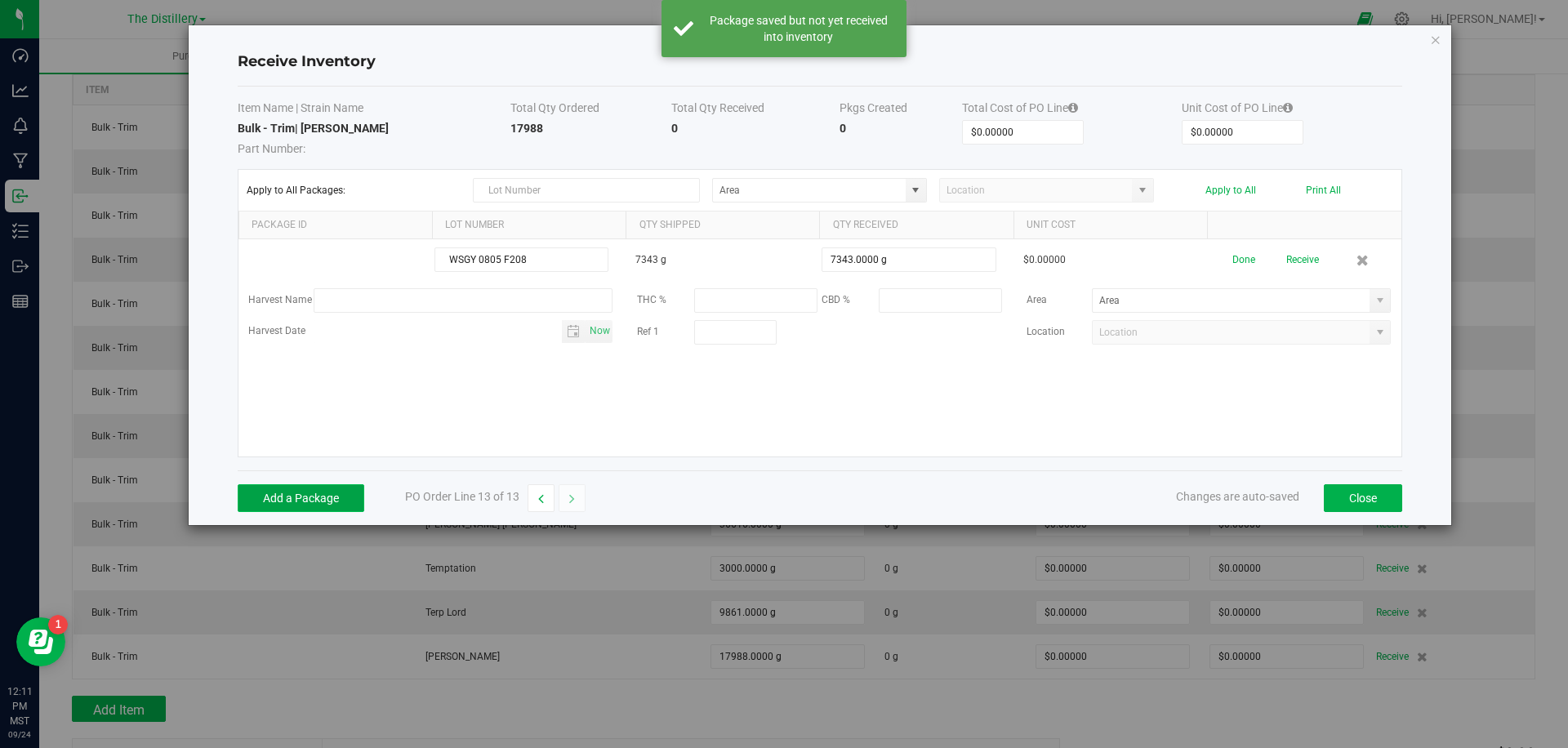
click at [274, 492] on button "Add a Package" at bounding box center [301, 498] width 127 height 27
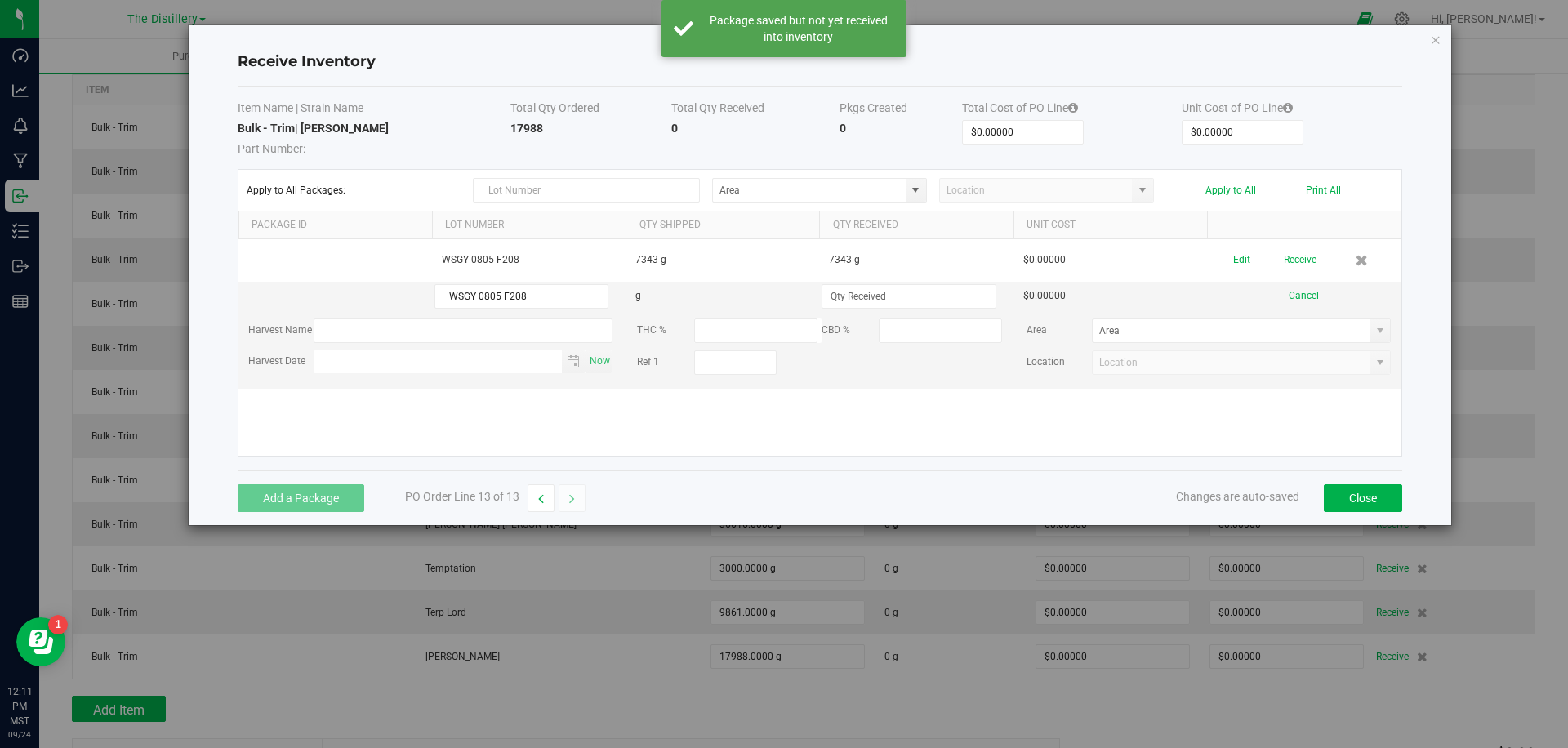
type input "WSGY 0805 F208"
type input "3674.0000 g"
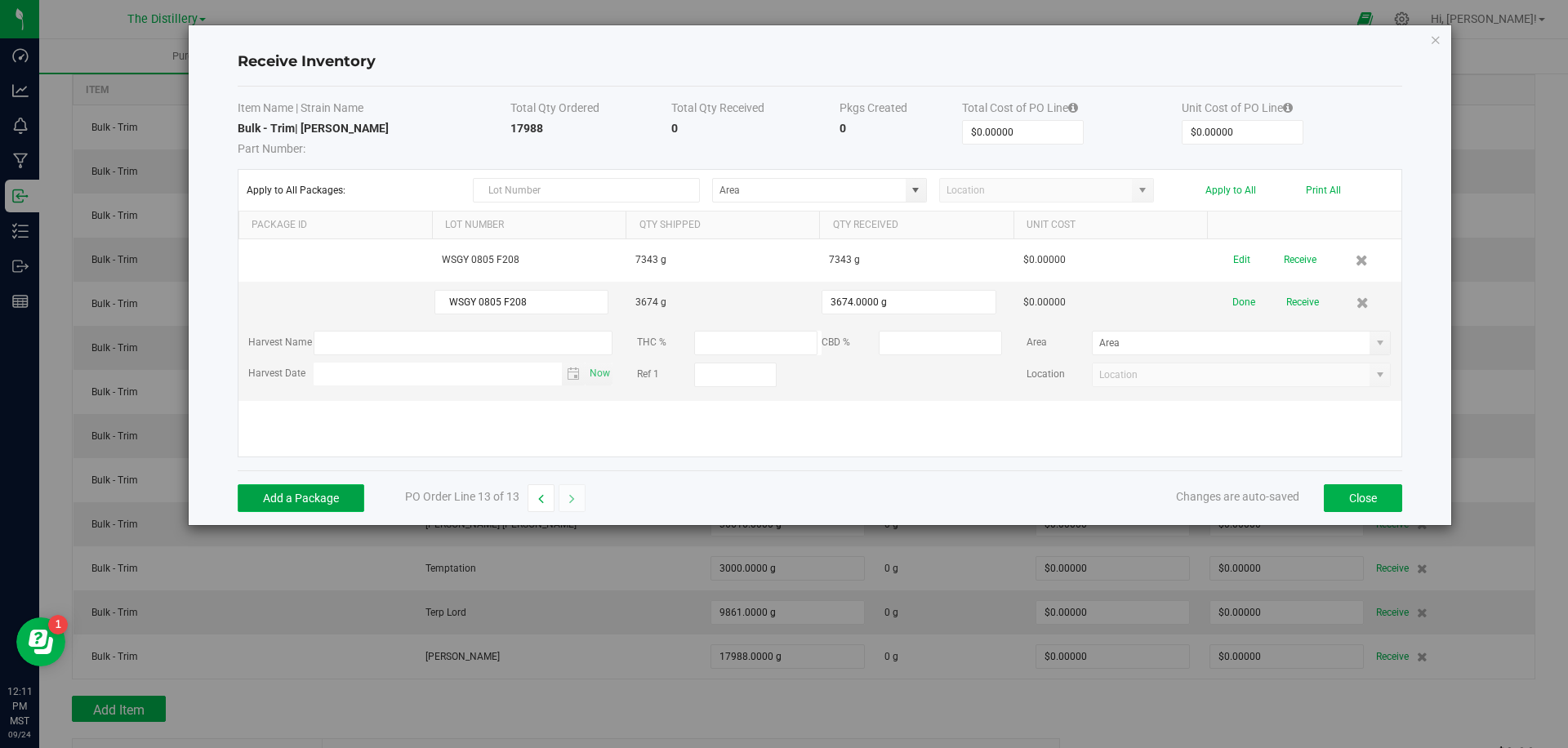
click at [312, 498] on button "Add a Package" at bounding box center [301, 498] width 127 height 27
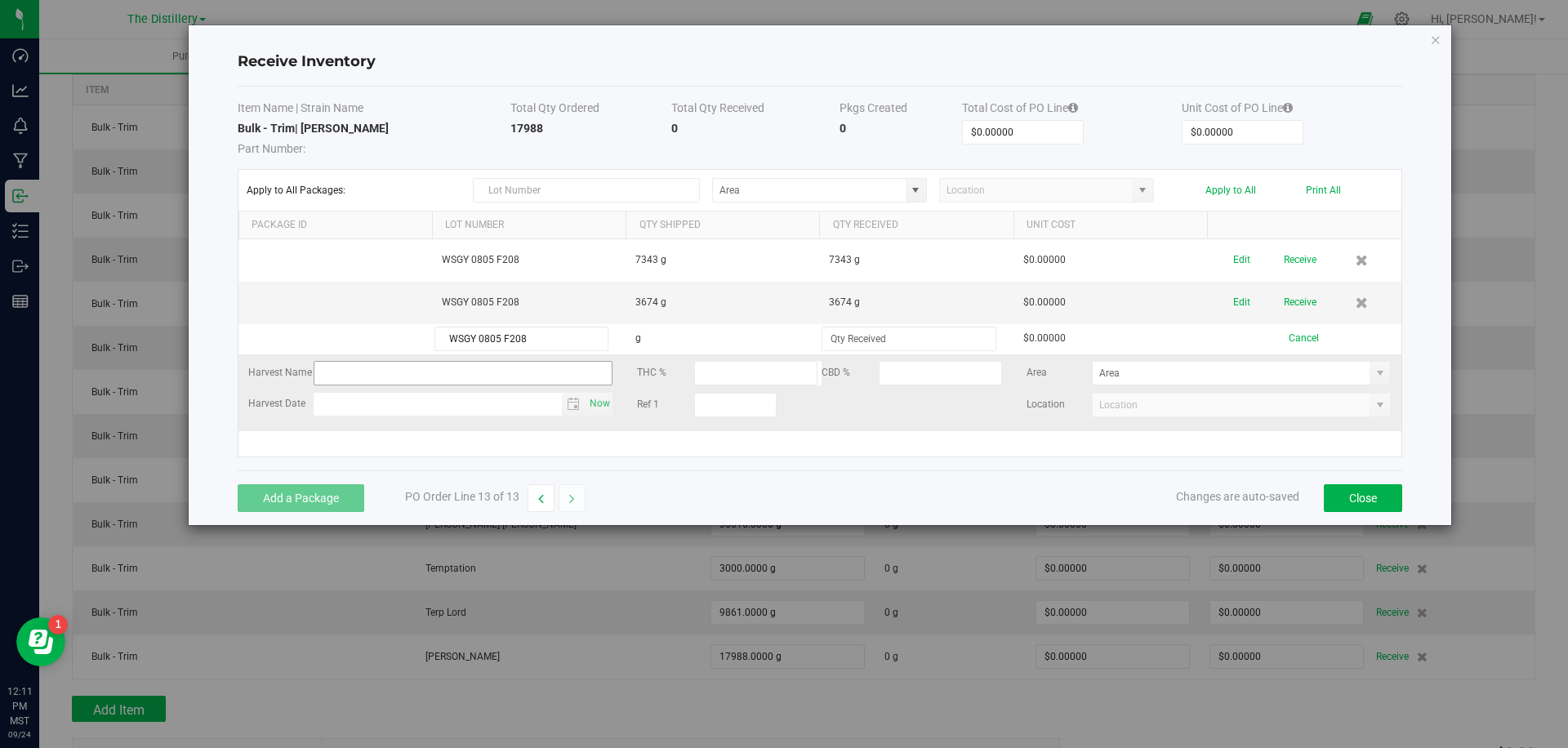
type input "WSGY 0805 F208"
type input "6971.0000 g"
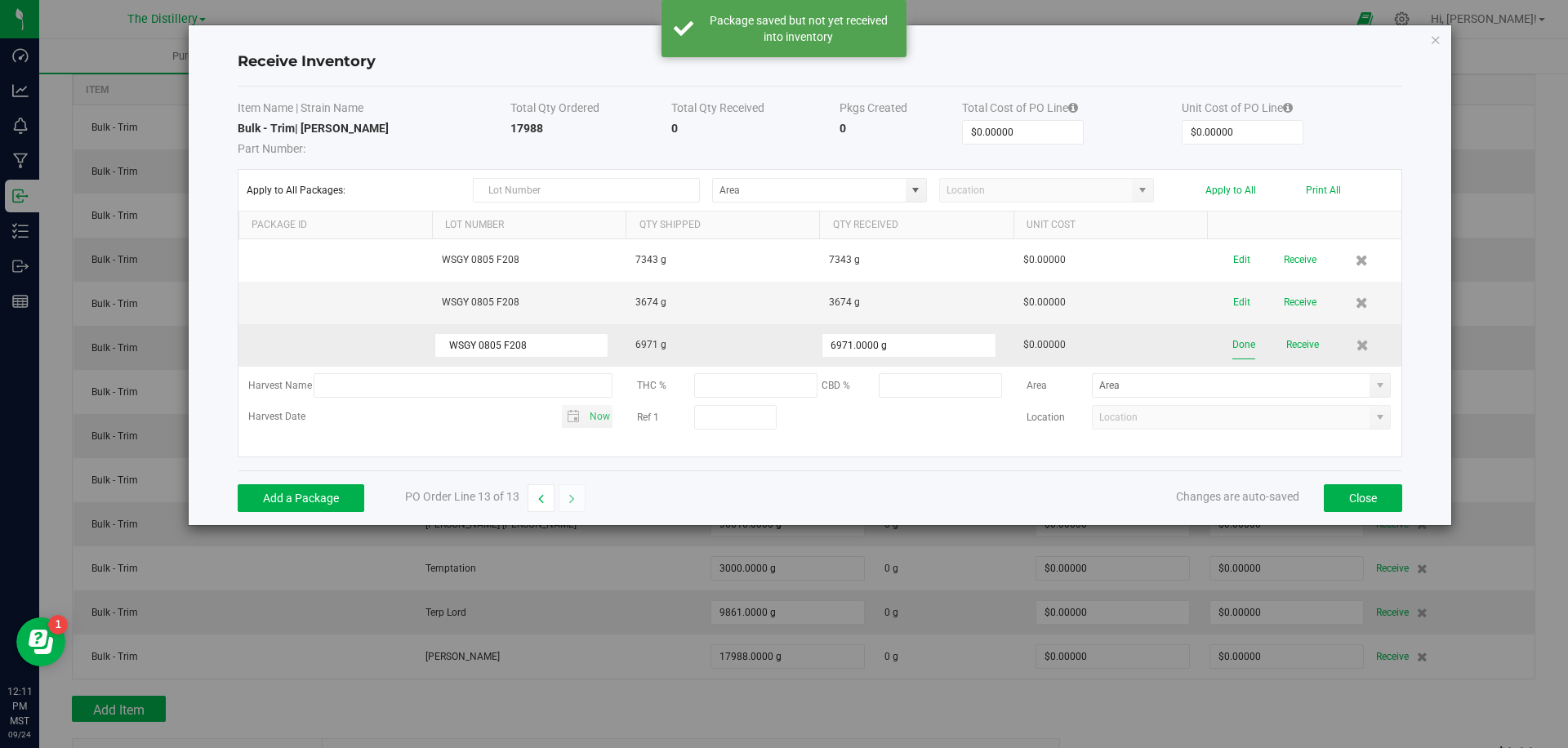
click at [1231, 343] on div "Done Receive" at bounding box center [1304, 345] width 174 height 28
click at [1241, 343] on button "Done" at bounding box center [1244, 345] width 22 height 28
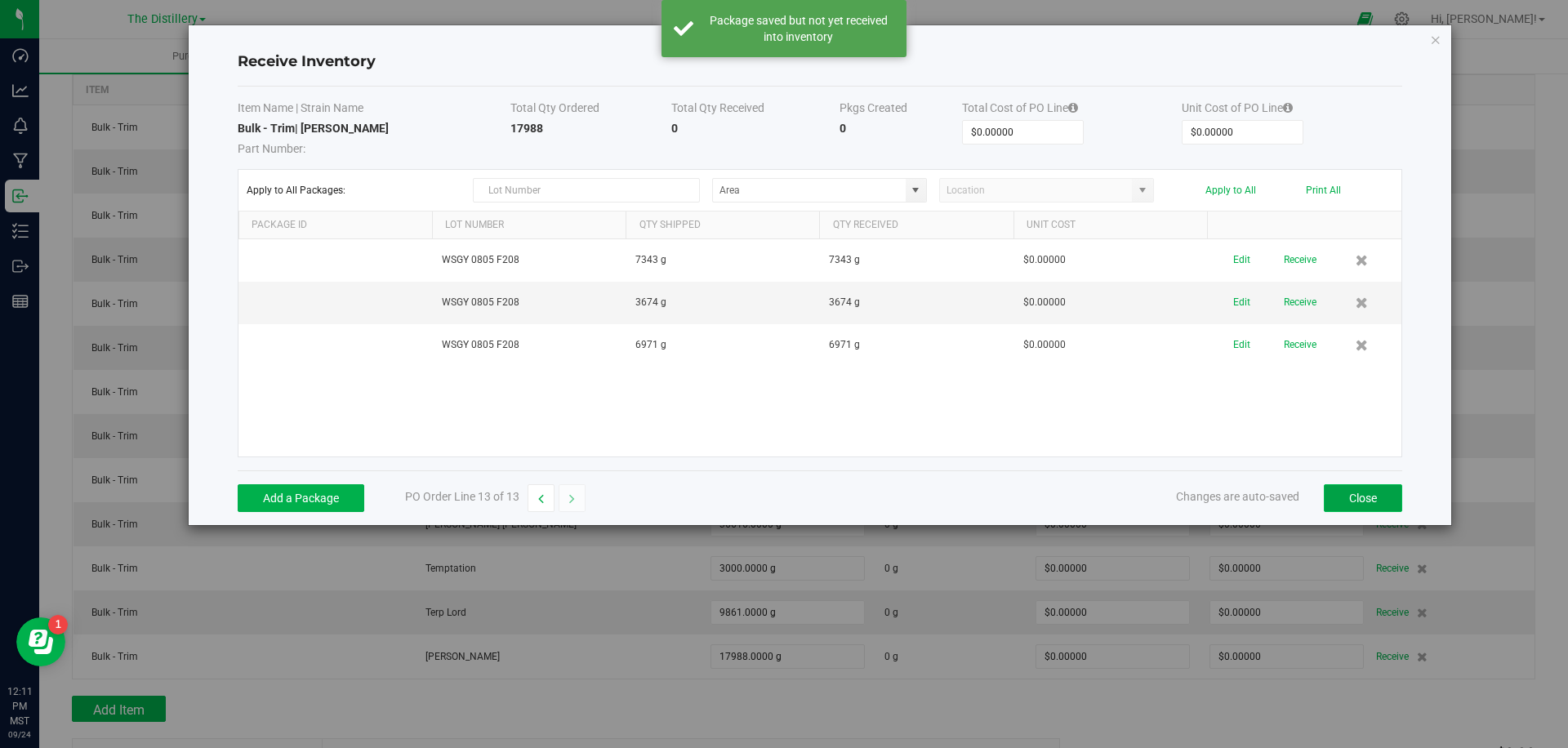
click at [1369, 490] on button "Close" at bounding box center [1363, 498] width 78 height 27
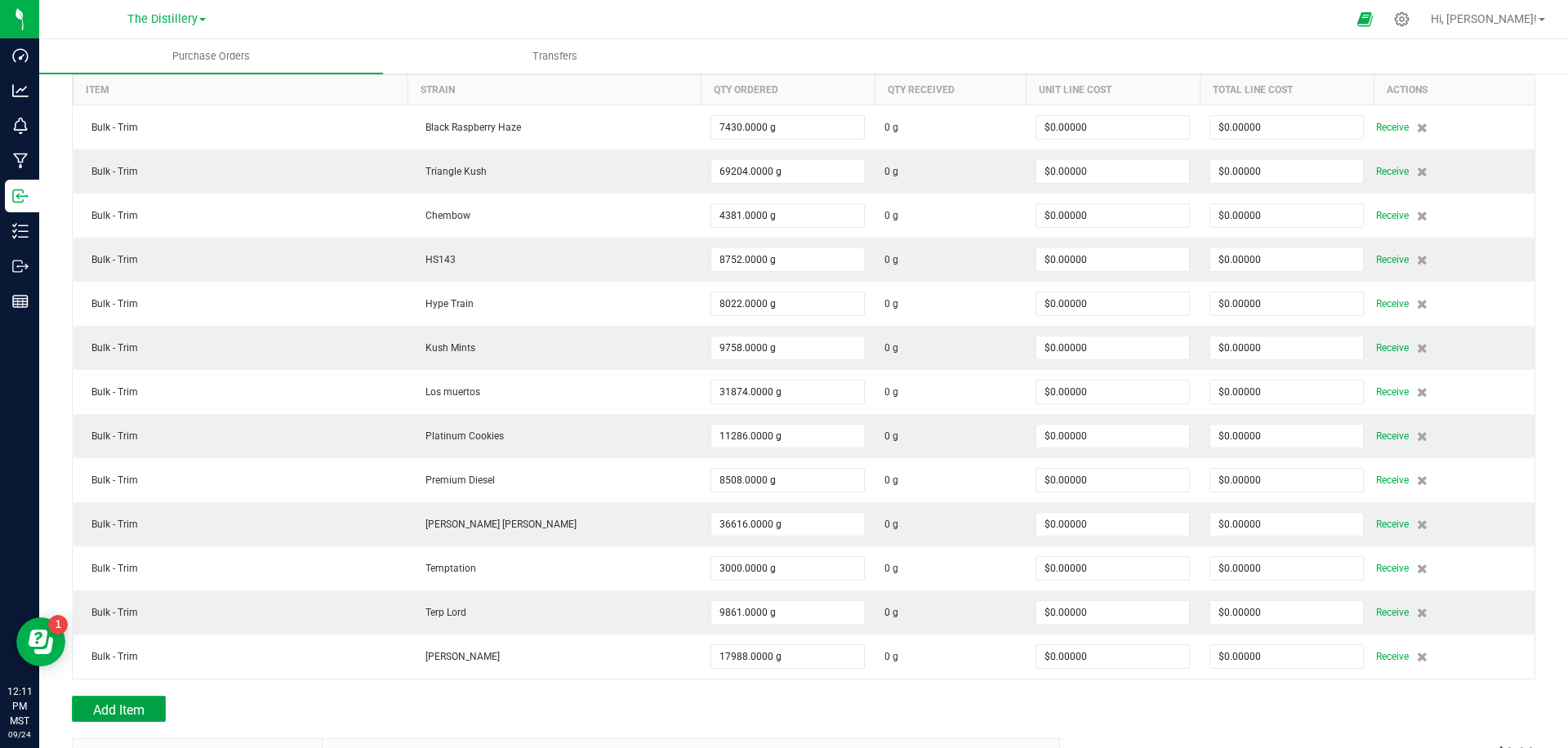
click at [123, 697] on button "Add Item" at bounding box center [119, 709] width 94 height 26
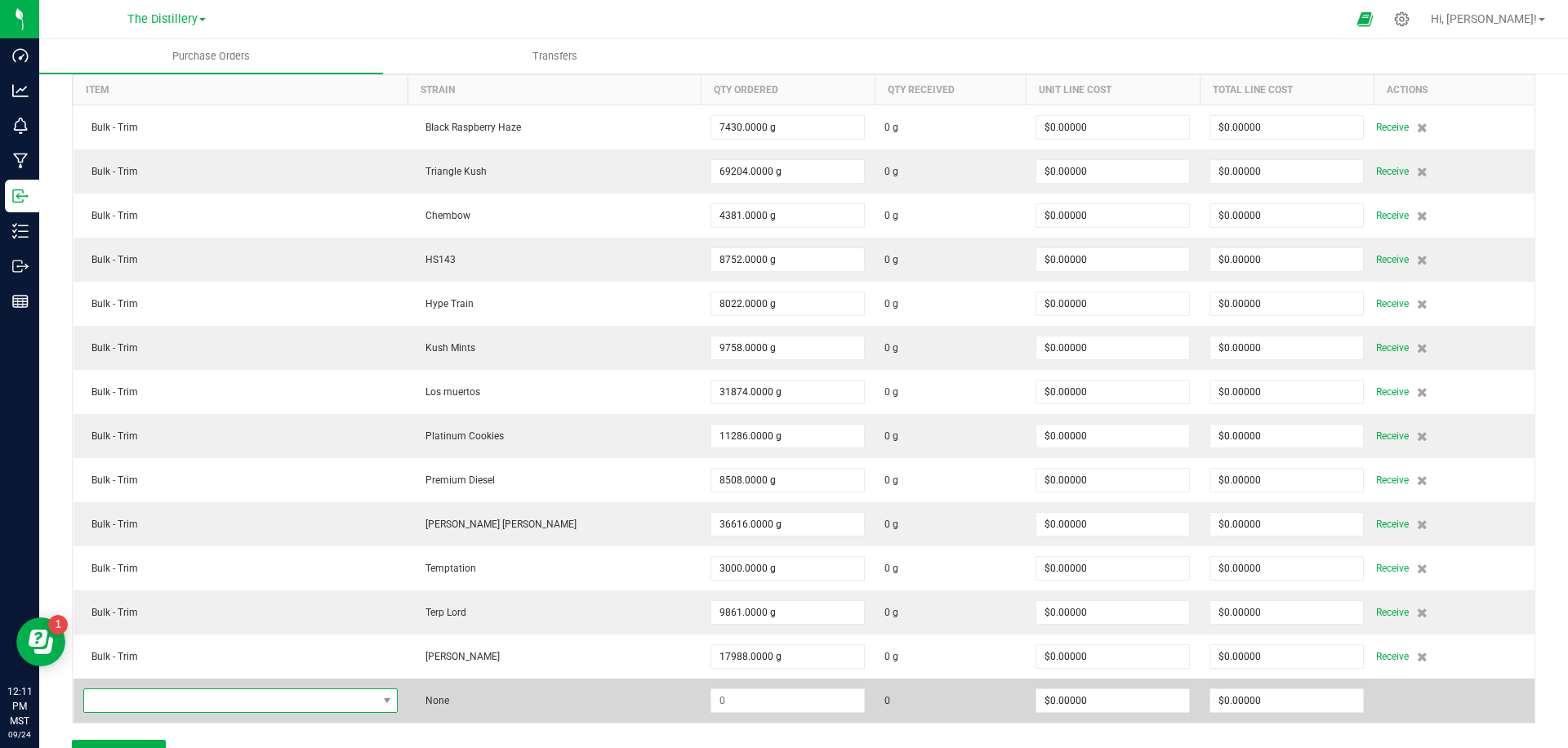
click at [138, 704] on span "NO DATA FOUND" at bounding box center [230, 700] width 293 height 22
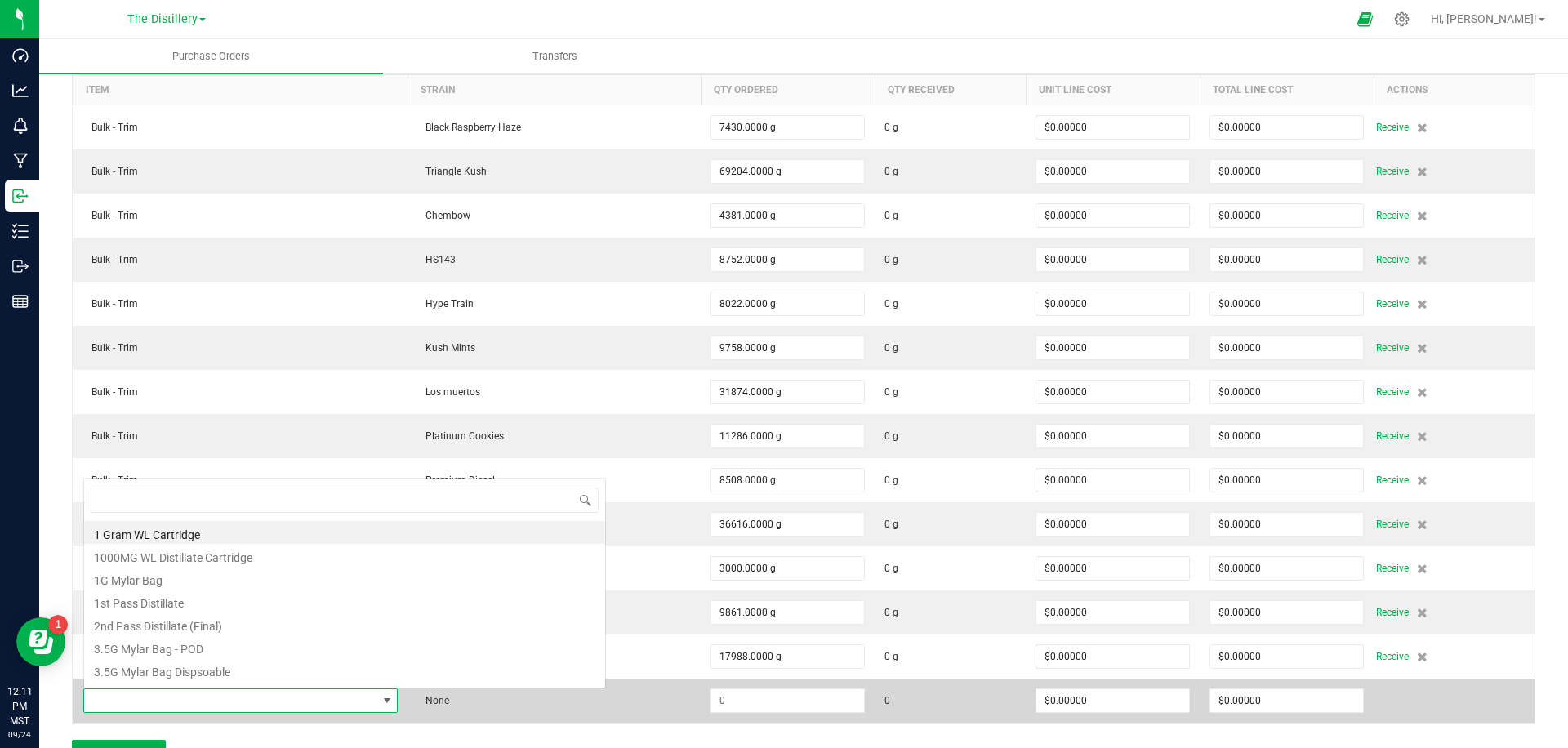
scroll to position [24, 338]
type input "trim"
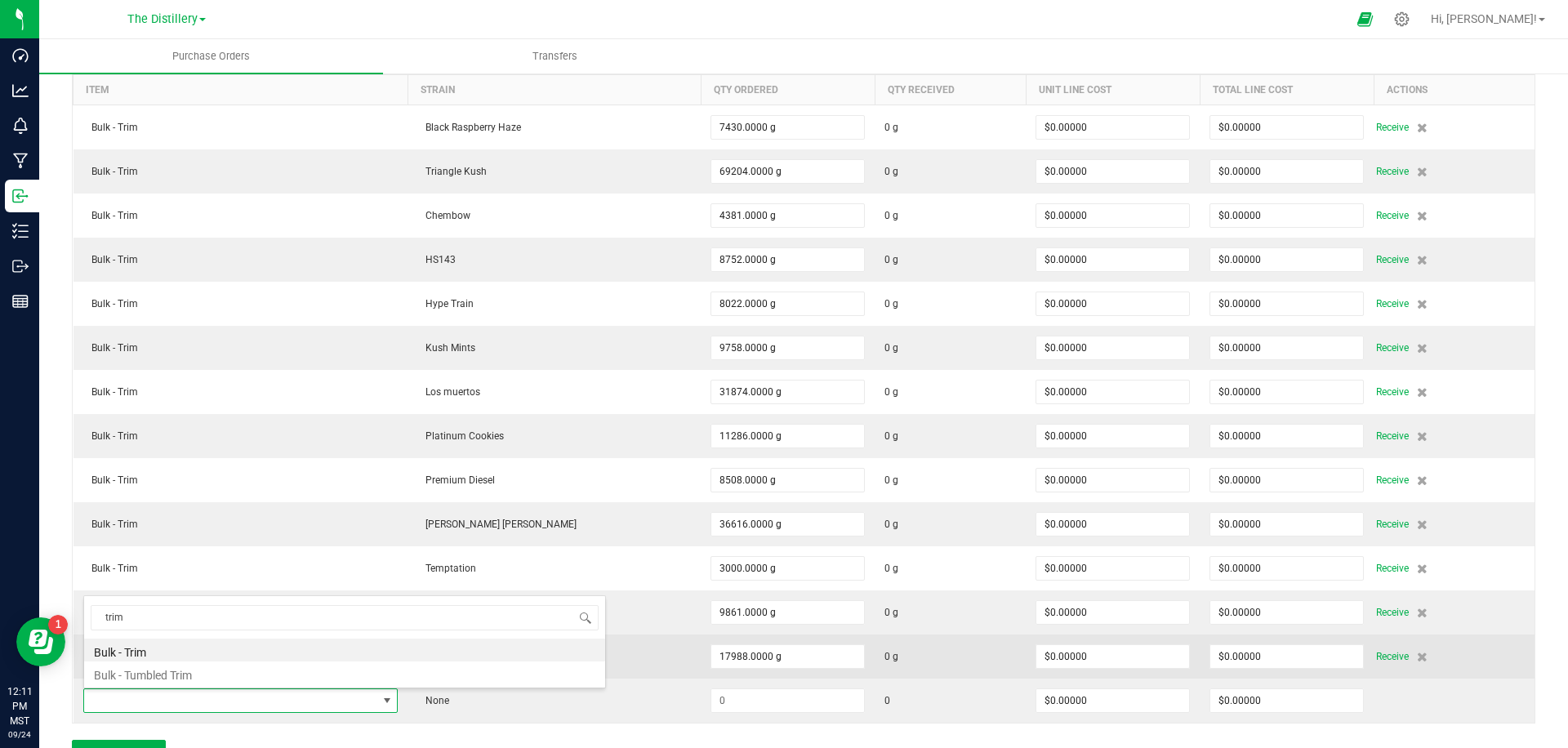
drag, startPoint x: 160, startPoint y: 649, endPoint x: 393, endPoint y: 669, distance: 233.9
click at [161, 648] on li "Bulk - Trim" at bounding box center [345, 649] width 521 height 22
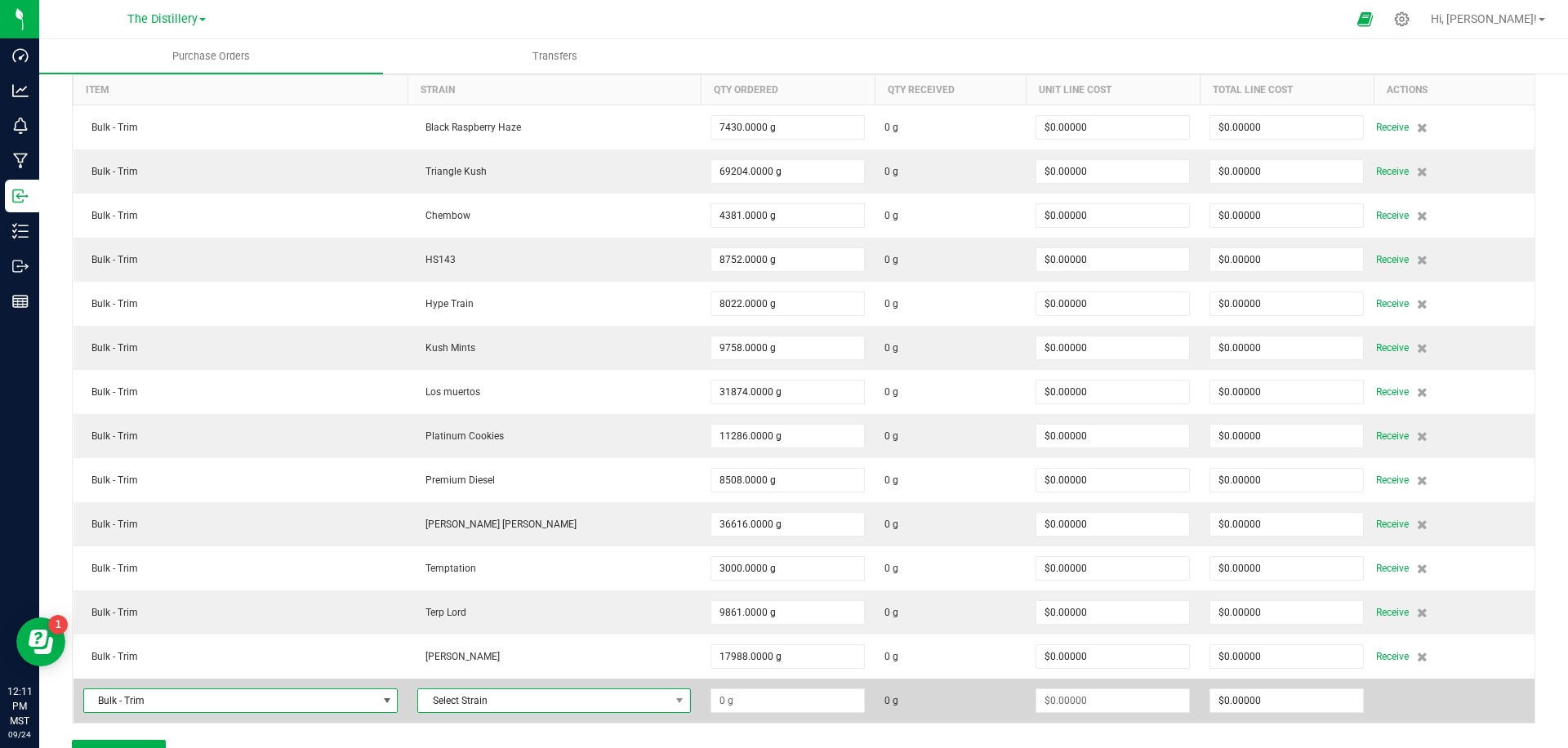
click at [528, 697] on span "Select Strain" at bounding box center [544, 700] width 252 height 22
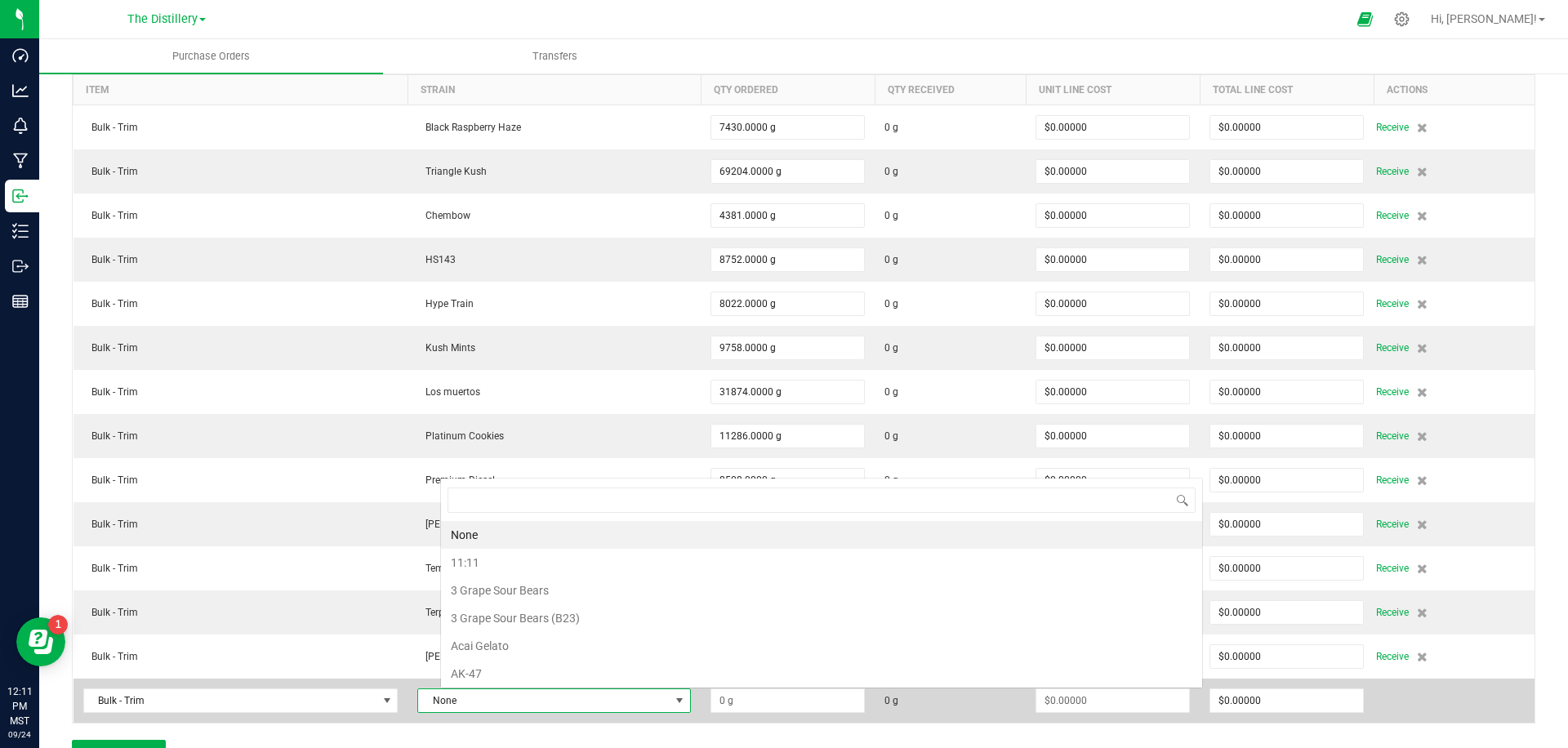
scroll to position [24, 196]
type input "zoap"
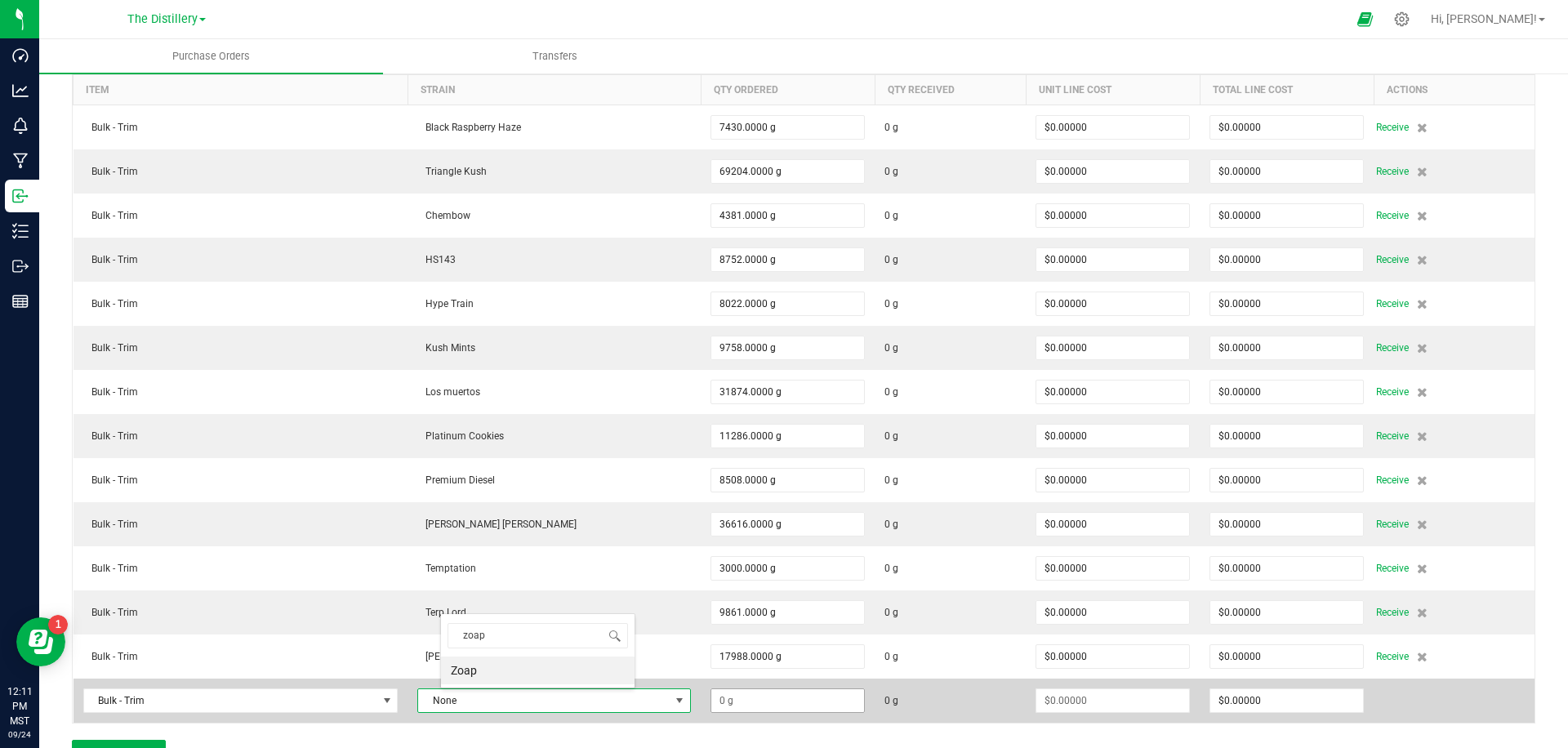
drag, startPoint x: 508, startPoint y: 668, endPoint x: 740, endPoint y: 707, distance: 235.3
click at [523, 670] on li "Zoap" at bounding box center [538, 671] width 193 height 27
click at [744, 703] on input "1" at bounding box center [788, 700] width 152 height 22
type input "23901.0000 g"
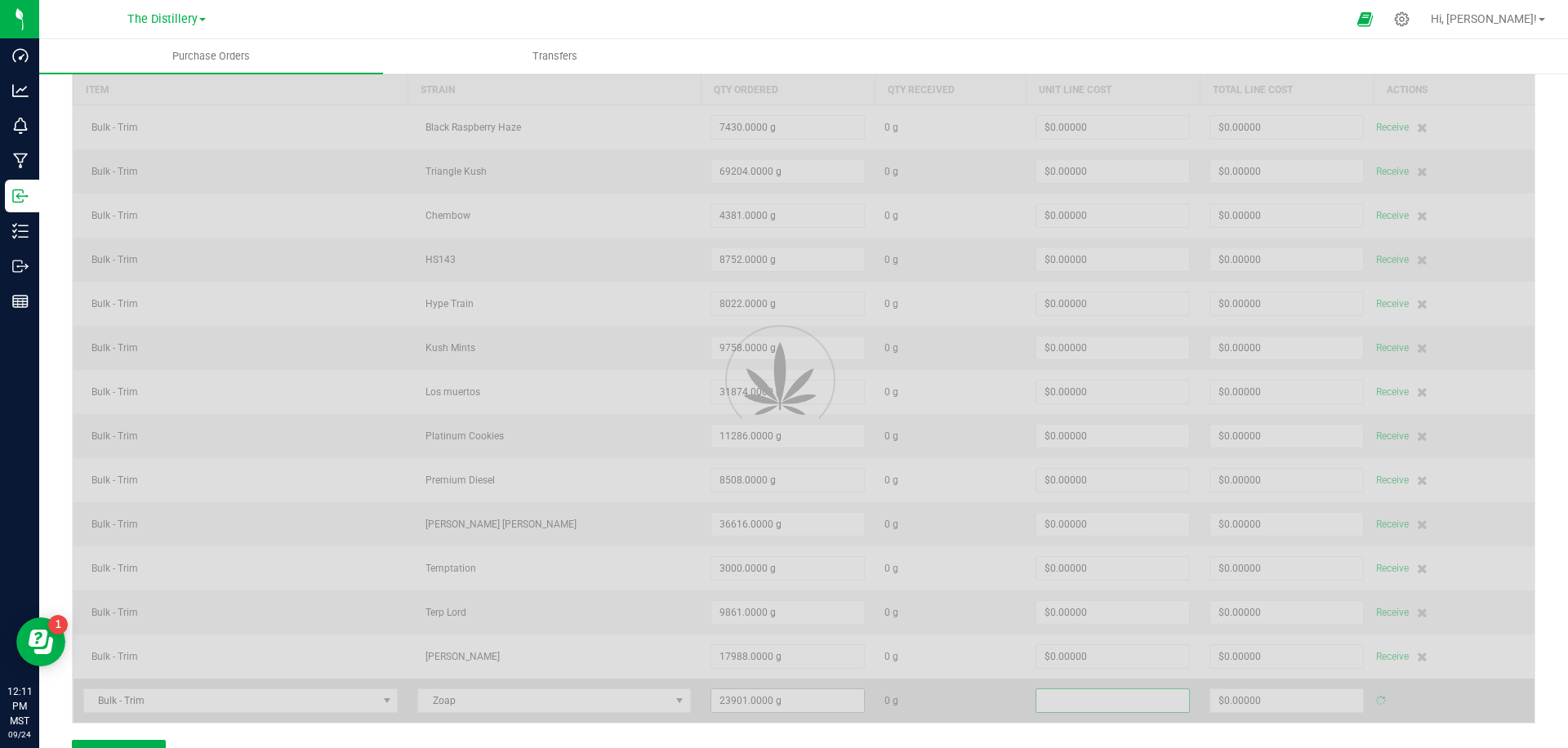
type input "0"
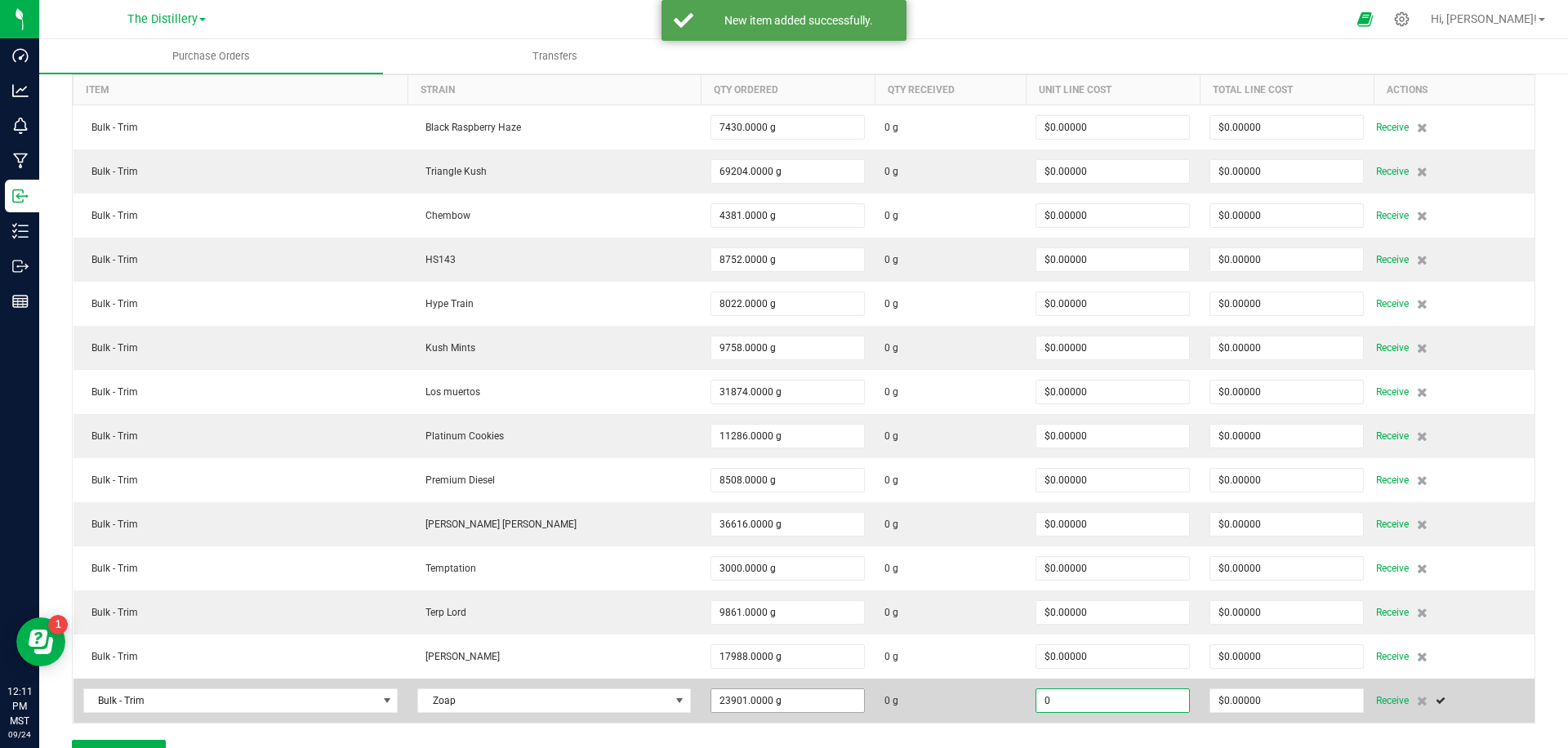
type input "23901"
type input "$0.00000"
click at [736, 708] on input "23901" at bounding box center [788, 700] width 152 height 22
type input "3901.0000 g"
type input "0"
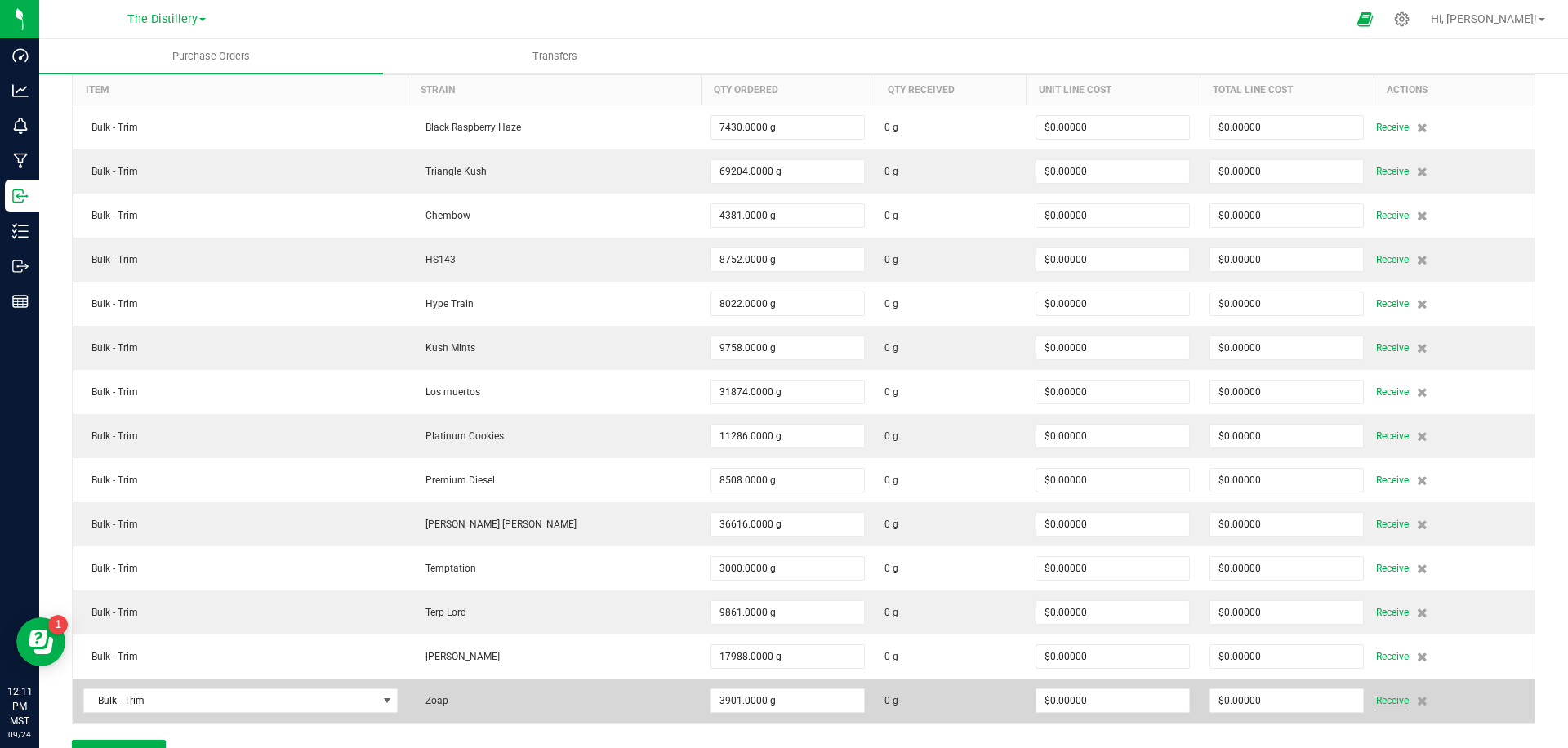
click at [1380, 701] on span "Receive" at bounding box center [1392, 701] width 32 height 20
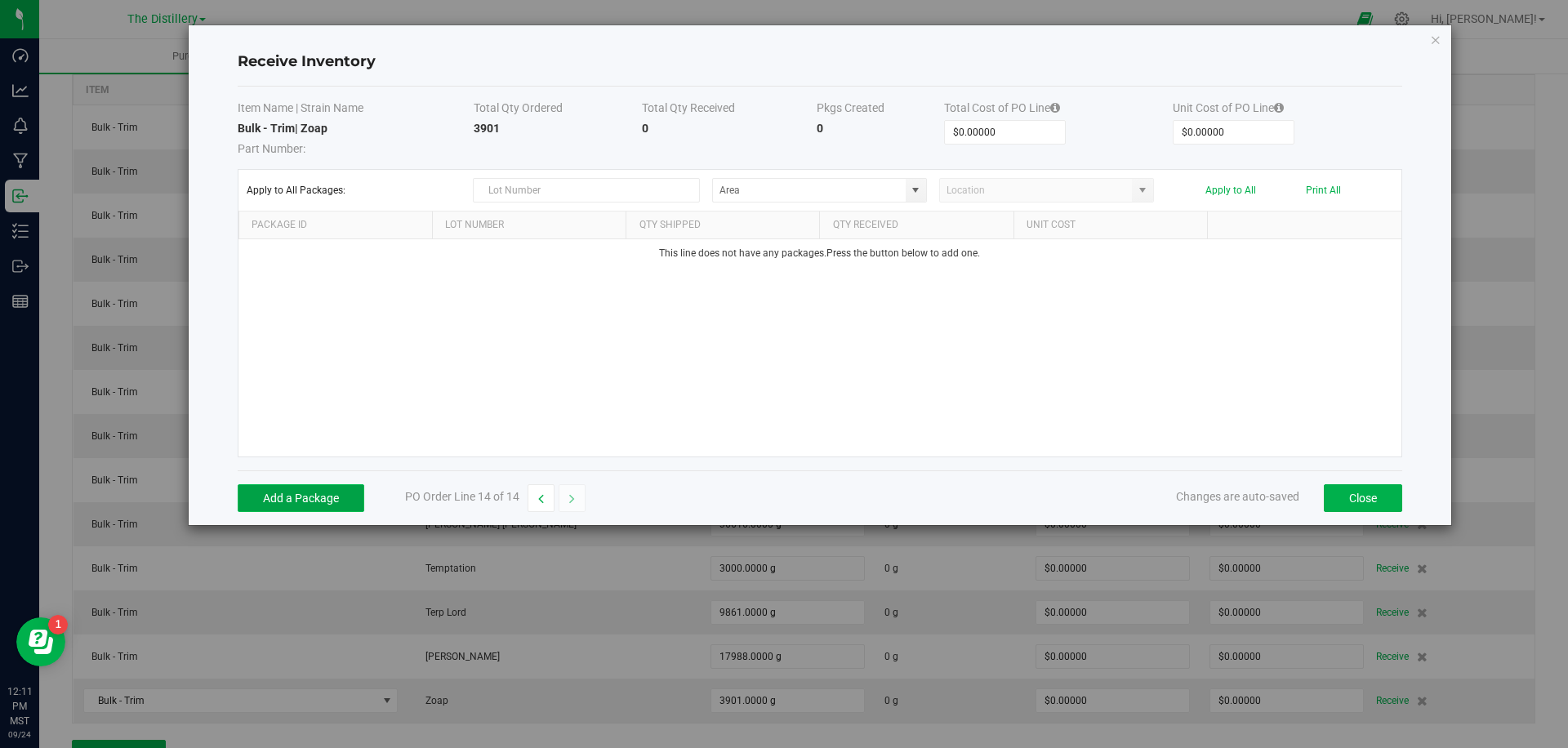
click at [333, 490] on button "Add a Package" at bounding box center [301, 498] width 127 height 27
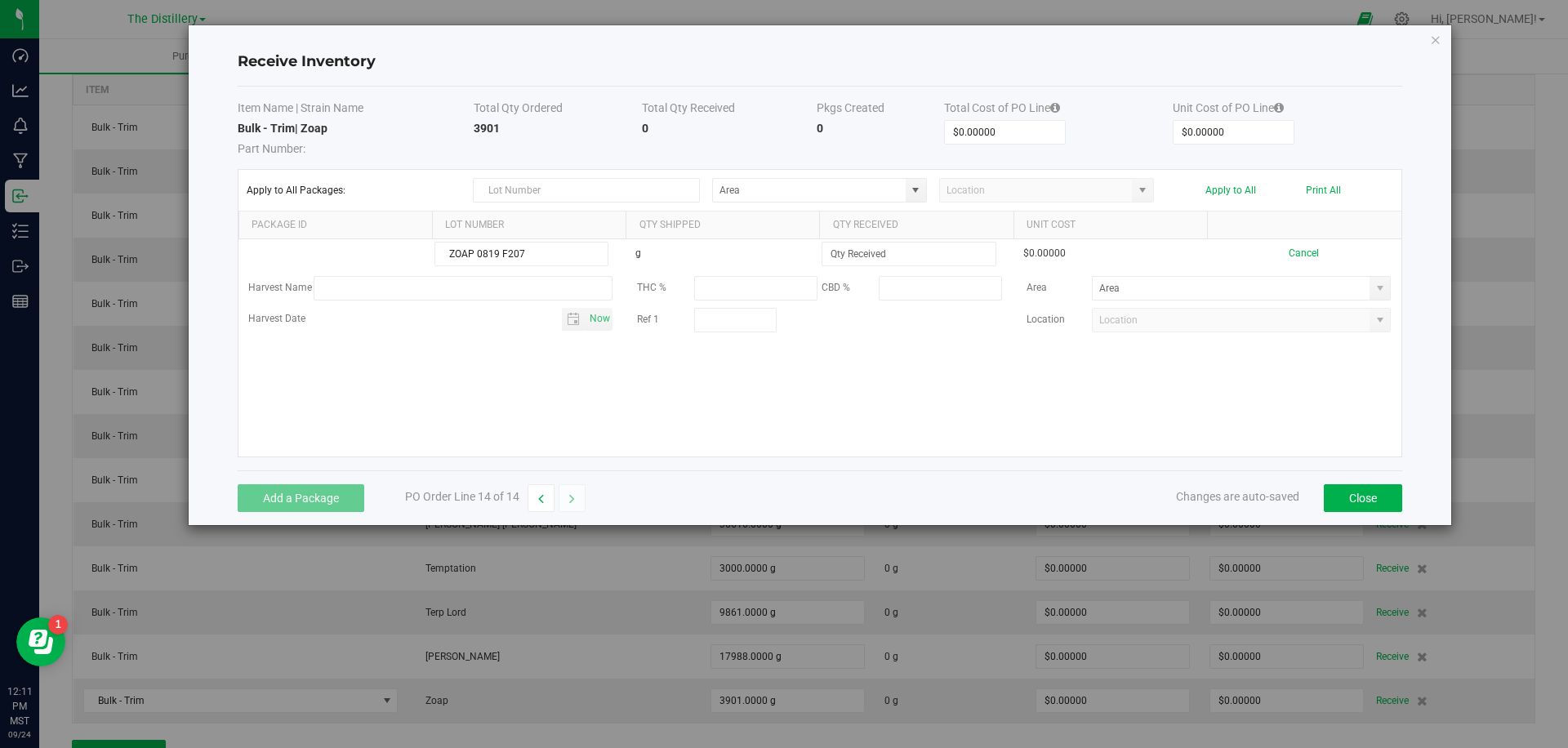
type input "ZOAP 0819 F207"
type input "3901.0000 g"
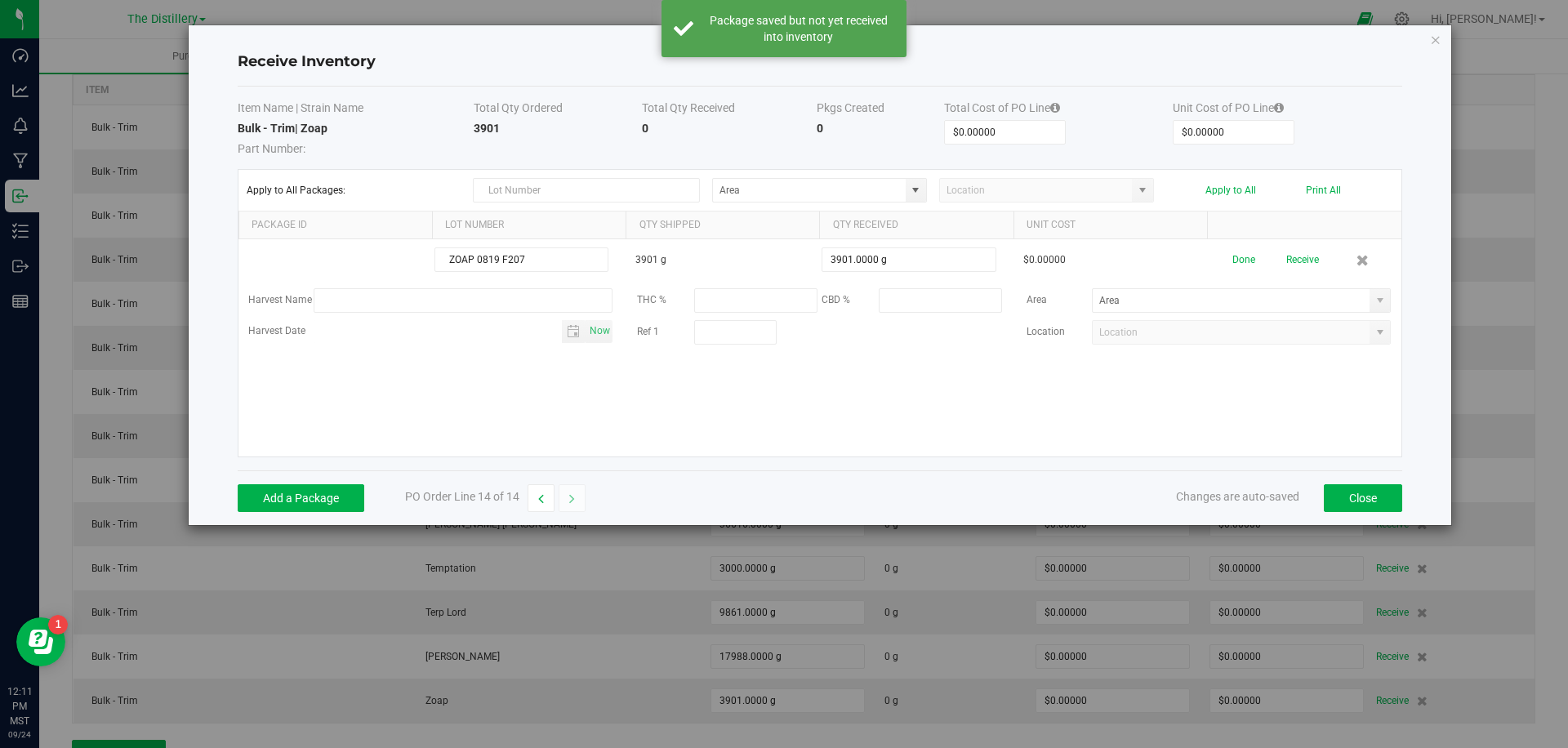
drag, startPoint x: 1248, startPoint y: 253, endPoint x: 1377, endPoint y: 413, distance: 205.5
click at [1248, 253] on button "Done" at bounding box center [1244, 260] width 22 height 28
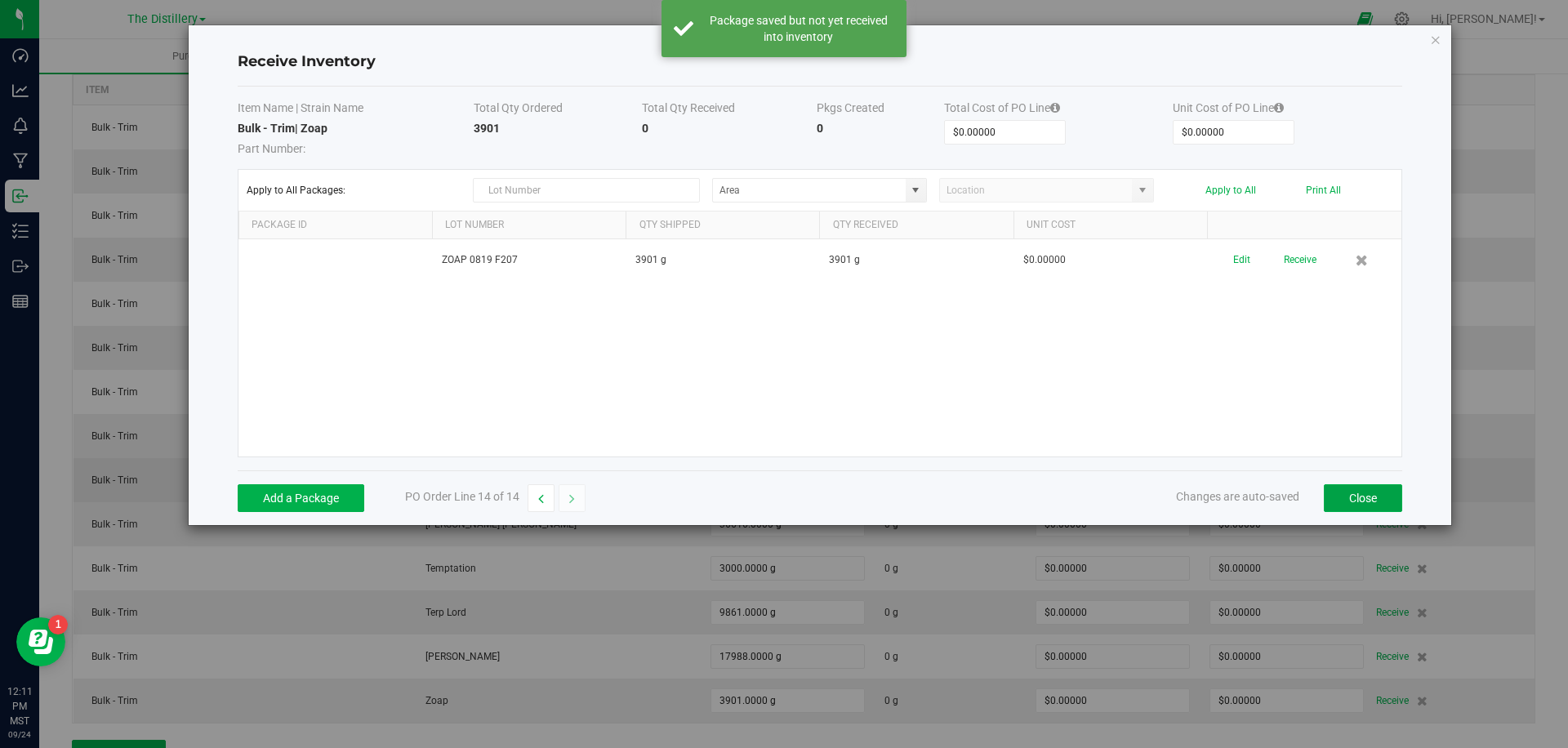
drag, startPoint x: 1375, startPoint y: 498, endPoint x: 1468, endPoint y: 468, distance: 97.7
click at [1375, 498] on button "Close" at bounding box center [1363, 498] width 78 height 27
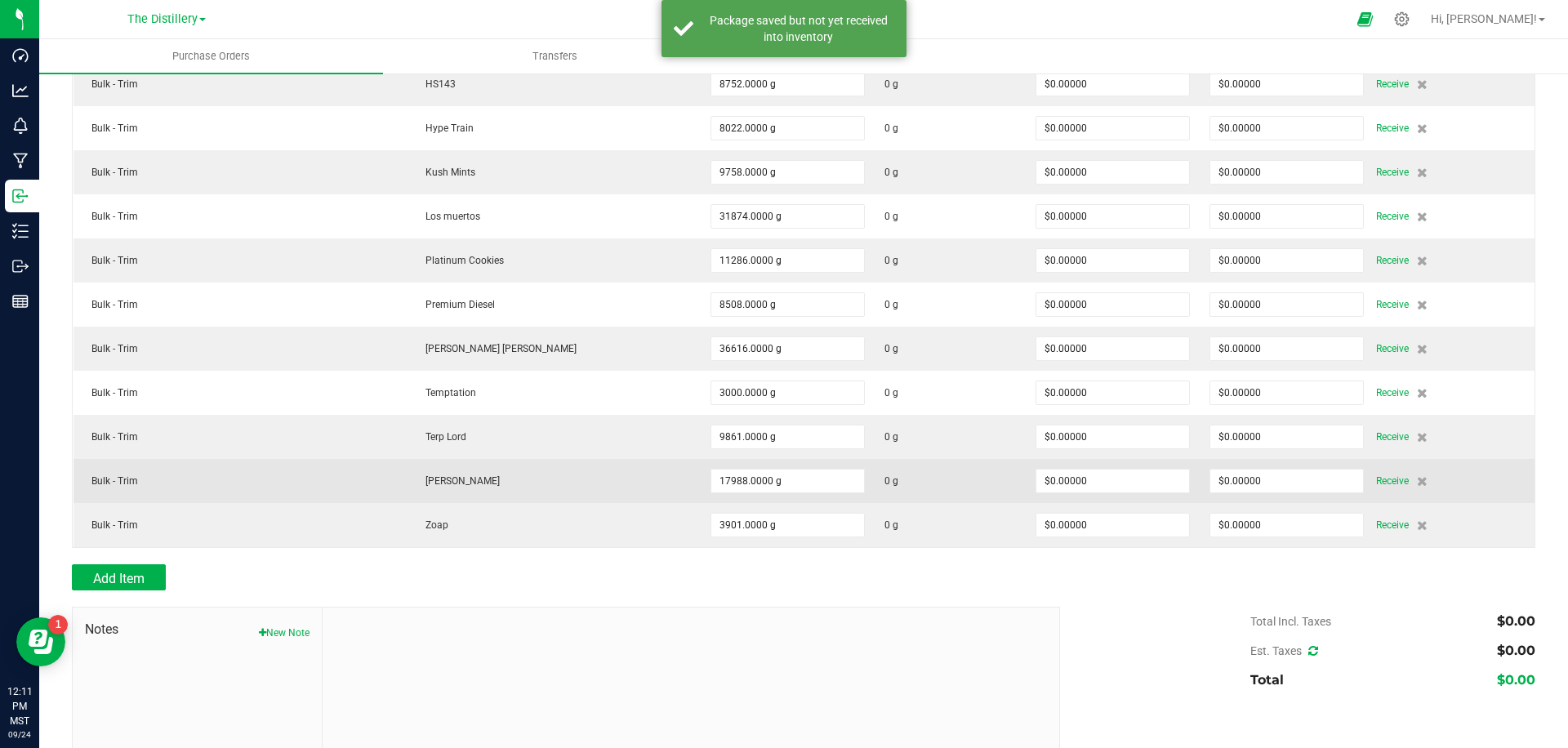
click at [1492, 463] on td "Receive" at bounding box center [1454, 480] width 161 height 44
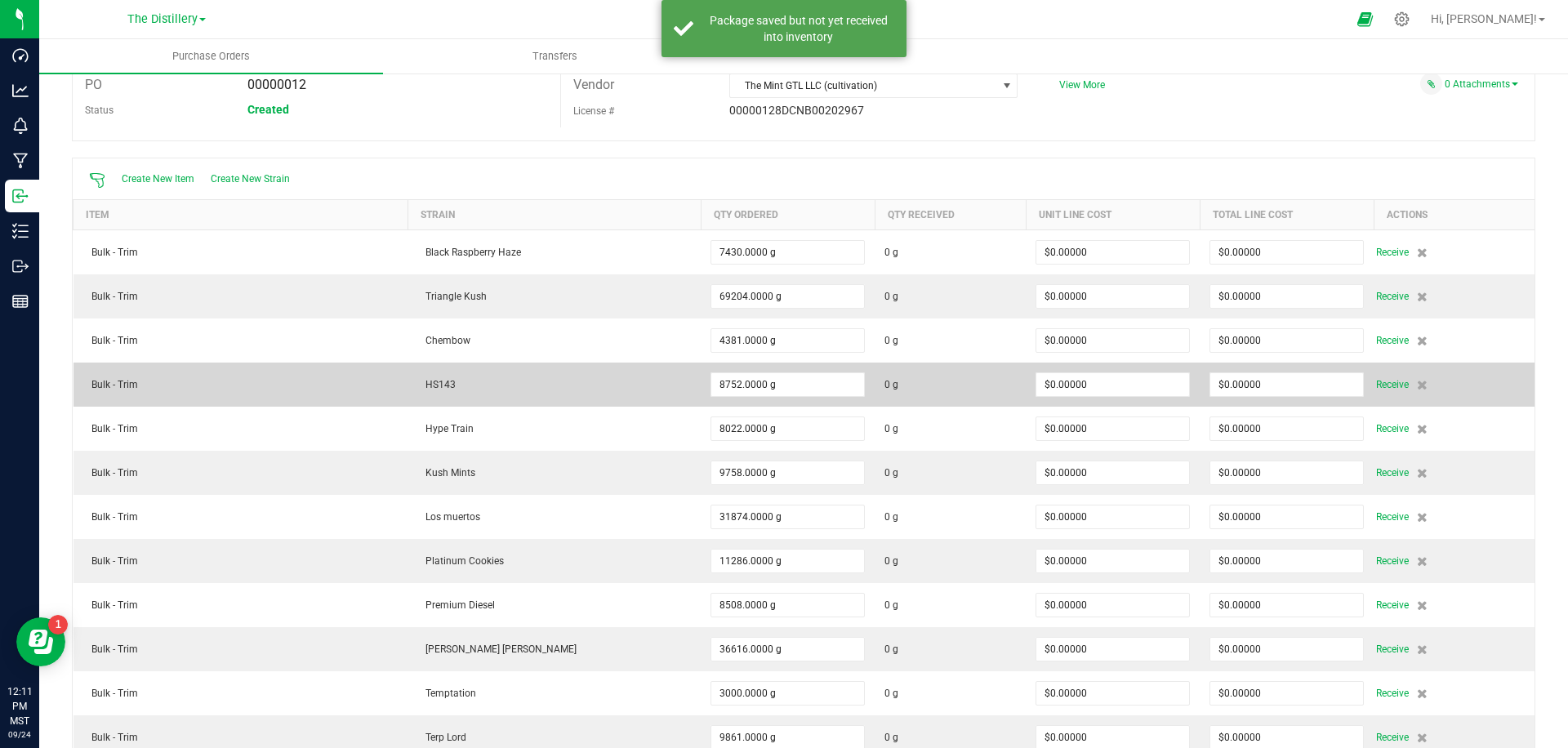
scroll to position [0, 0]
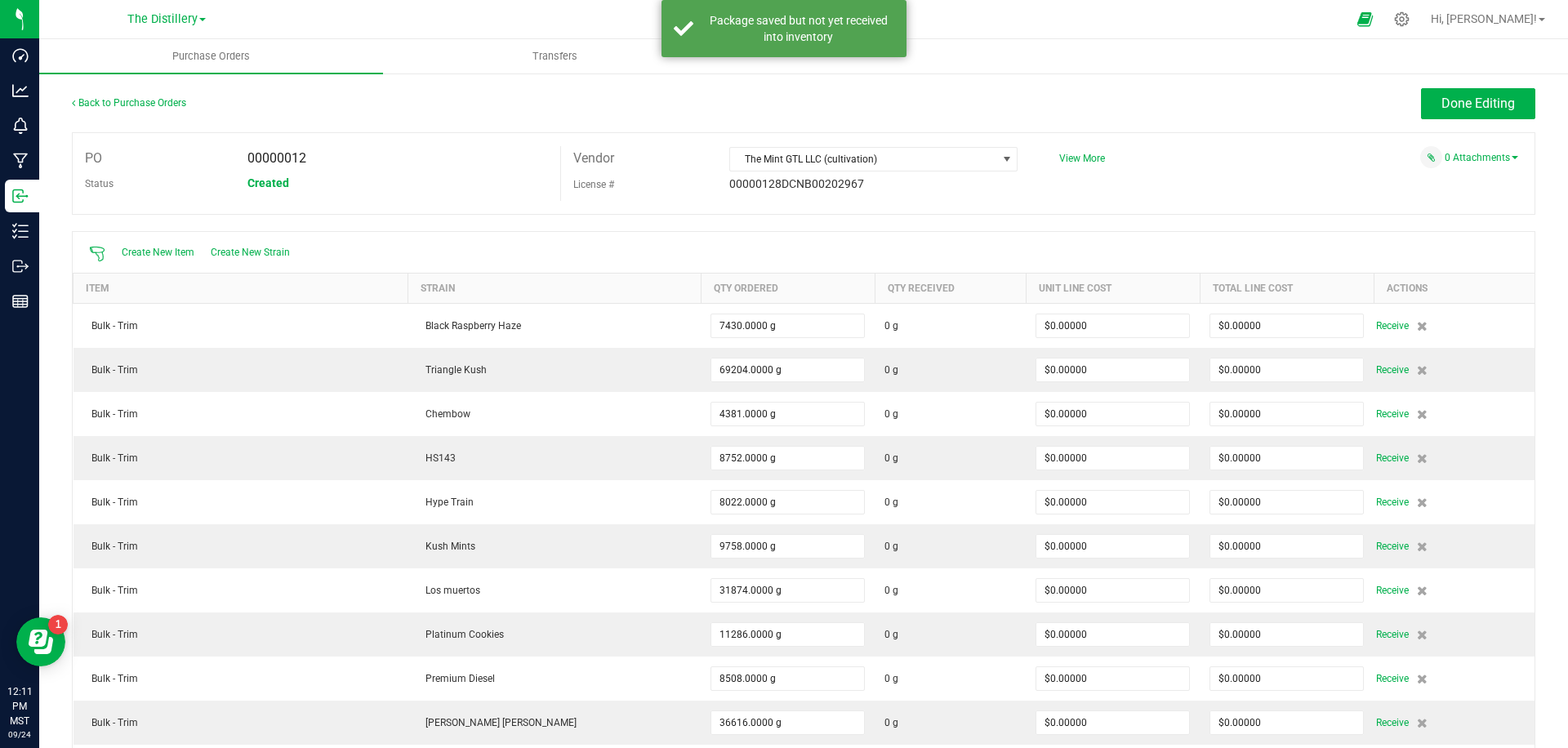
drag, startPoint x: 1493, startPoint y: 463, endPoint x: 1269, endPoint y: 200, distance: 345.5
click at [1493, 463] on div "Receive" at bounding box center [1451, 458] width 148 height 20
click at [1249, 186] on div "PO 00000012 Status Created Vendor The Mint GTL LLC (cultivation) License # 0000…" at bounding box center [804, 174] width 1464 height 83
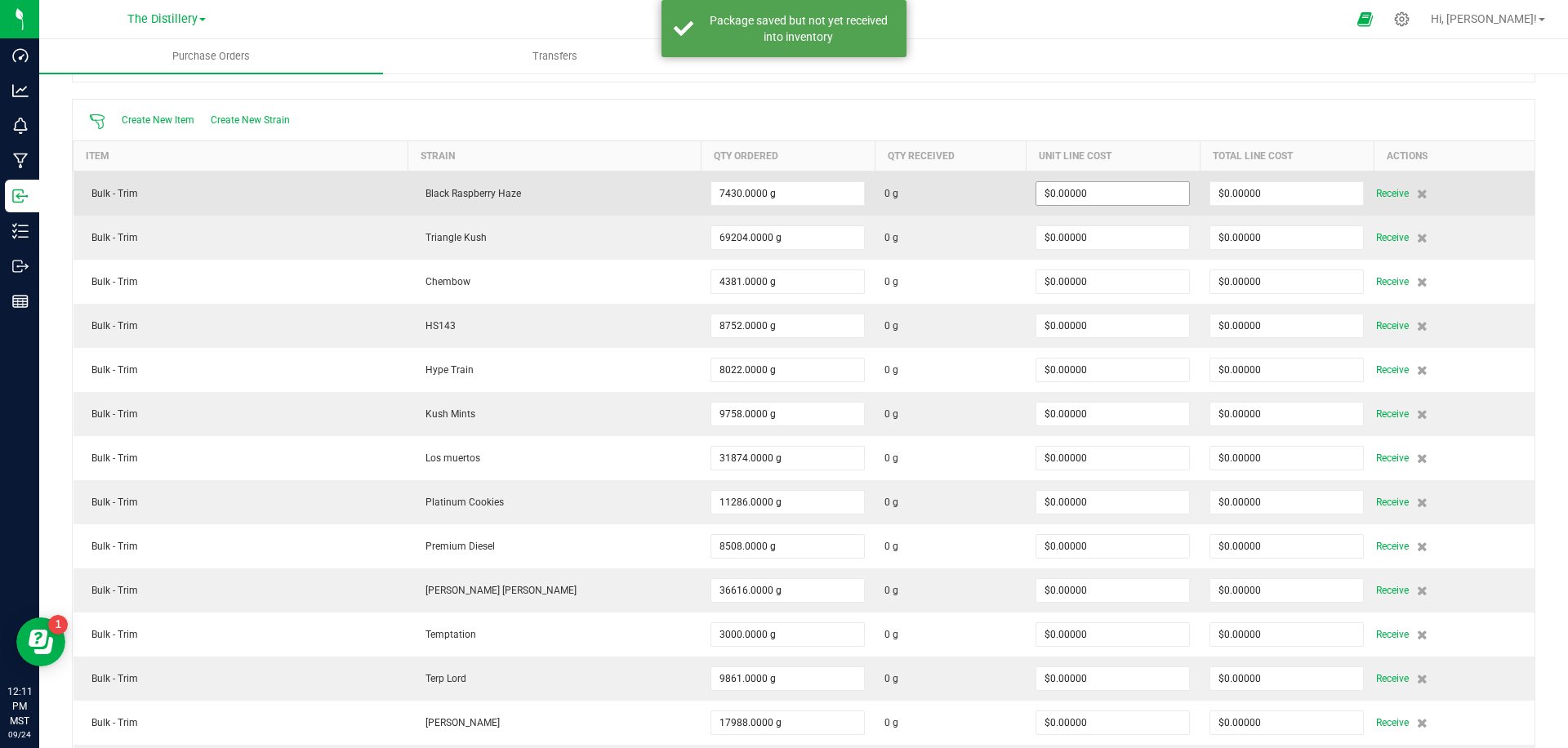
scroll to position [133, 0]
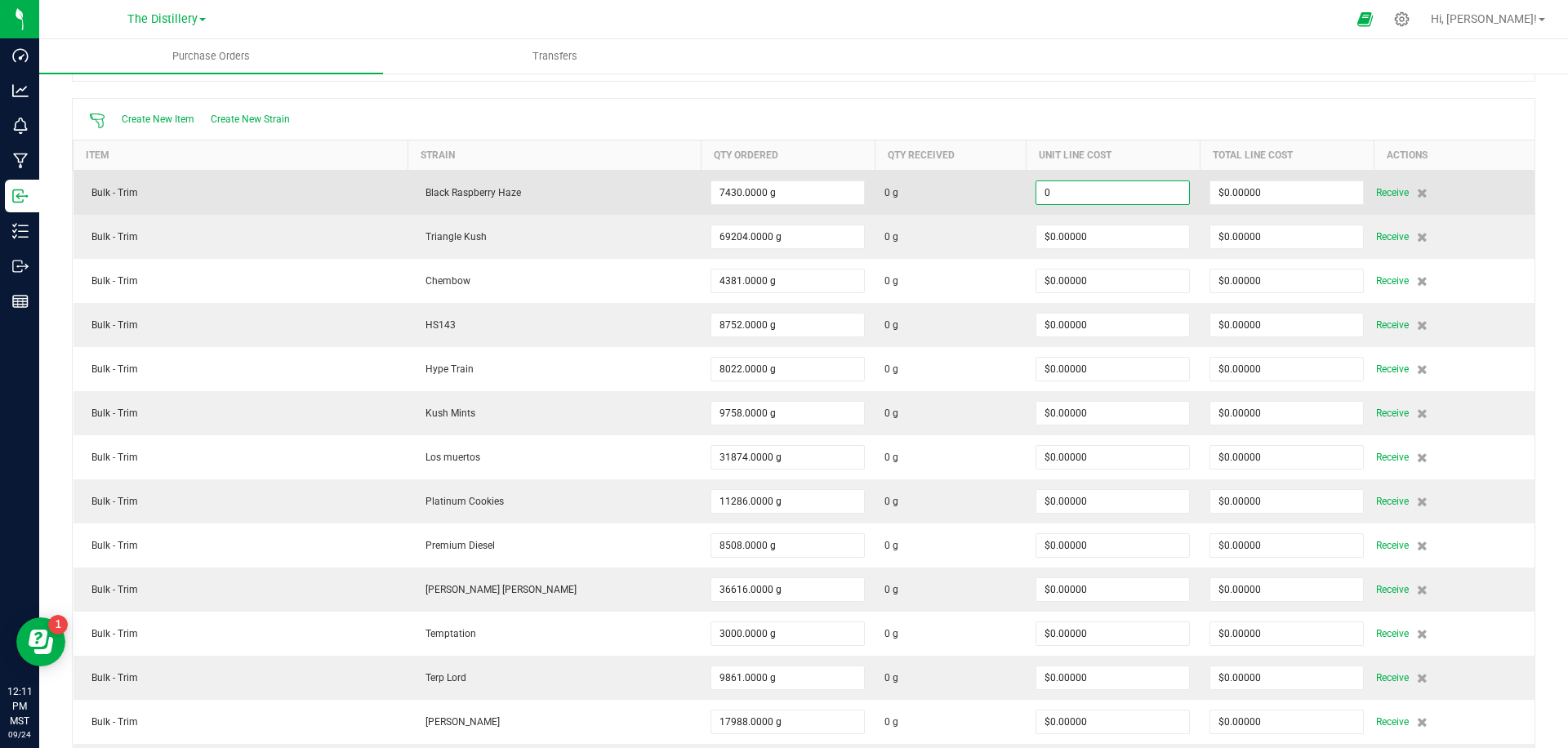
click at [1081, 192] on input "0" at bounding box center [1113, 192] width 152 height 22
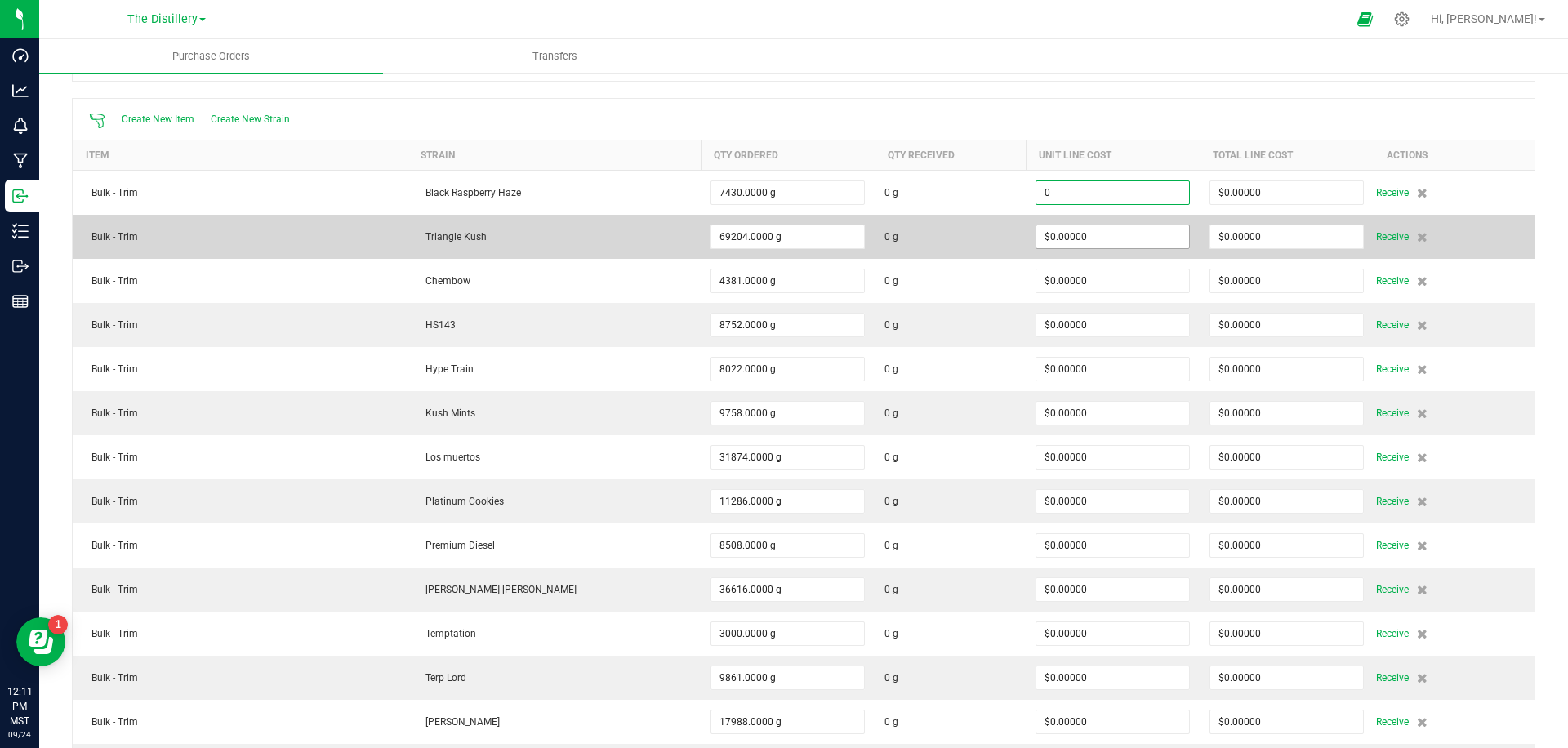
paste input ".09911894"
type input "$0.09912"
click at [1078, 234] on body "Dashboard Analytics Monitoring Manufacturing Inbound Inventory Outbound Reports…" at bounding box center [784, 374] width 1568 height 748
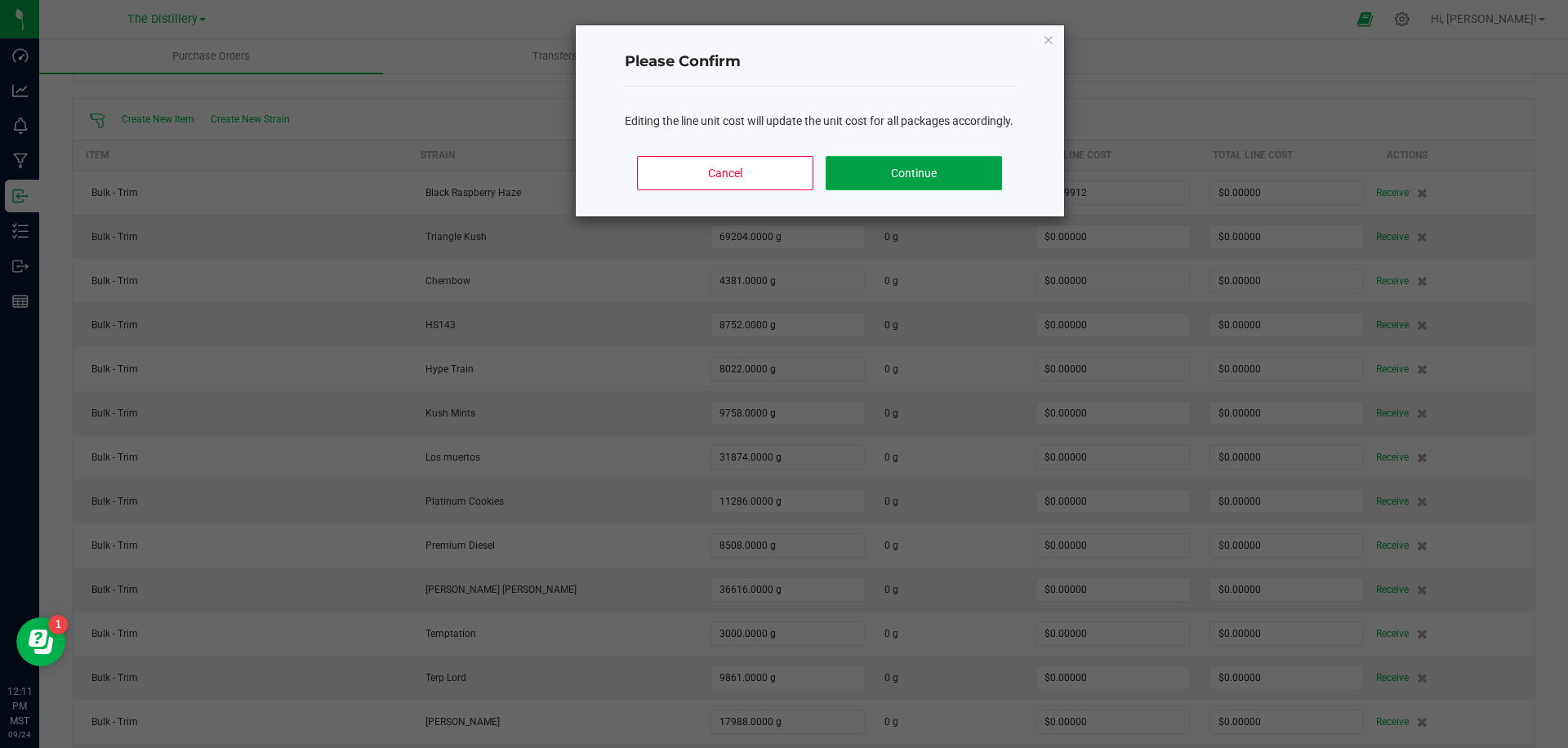
click at [963, 190] on button "Continue" at bounding box center [914, 173] width 176 height 34
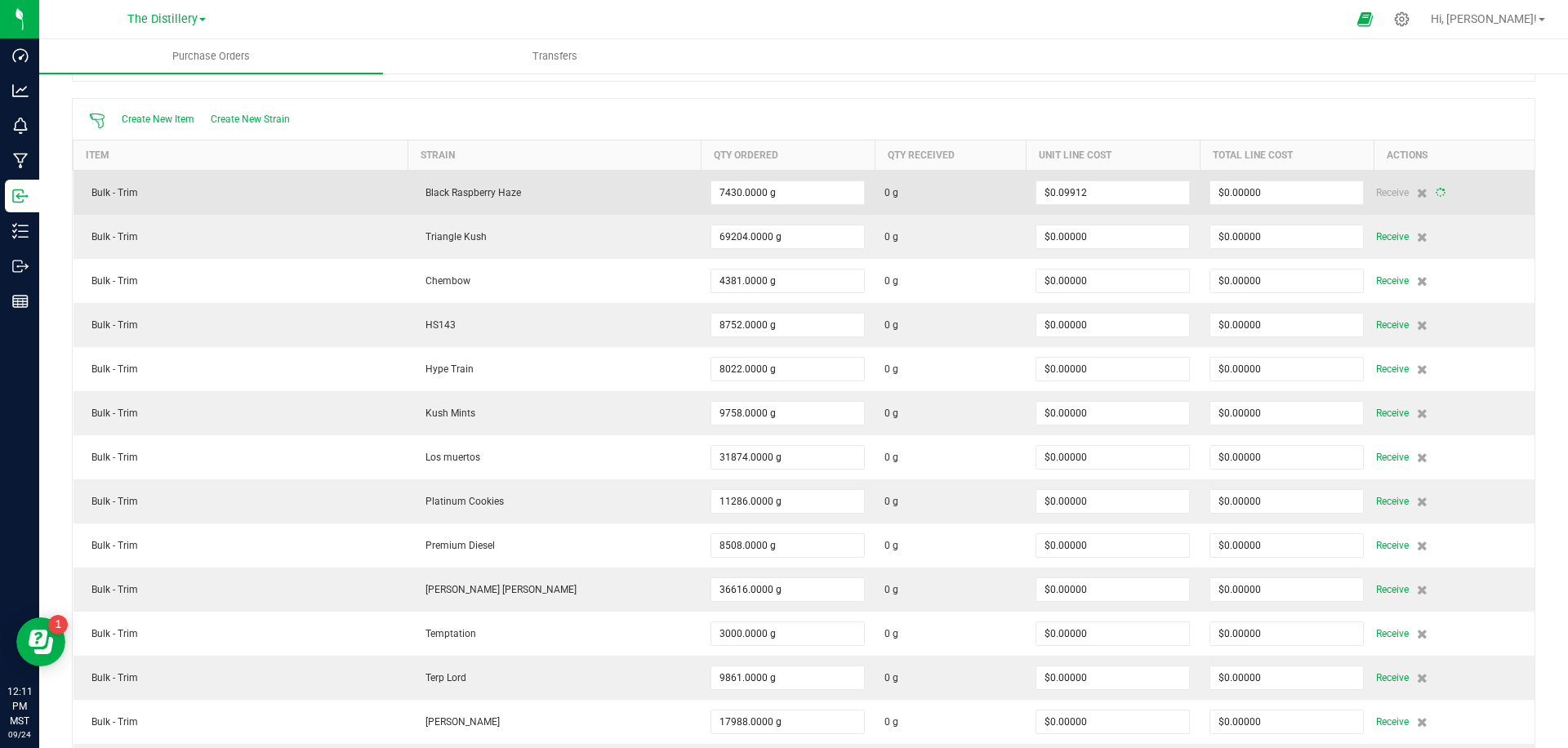
type input "7430"
type input "$736.45372"
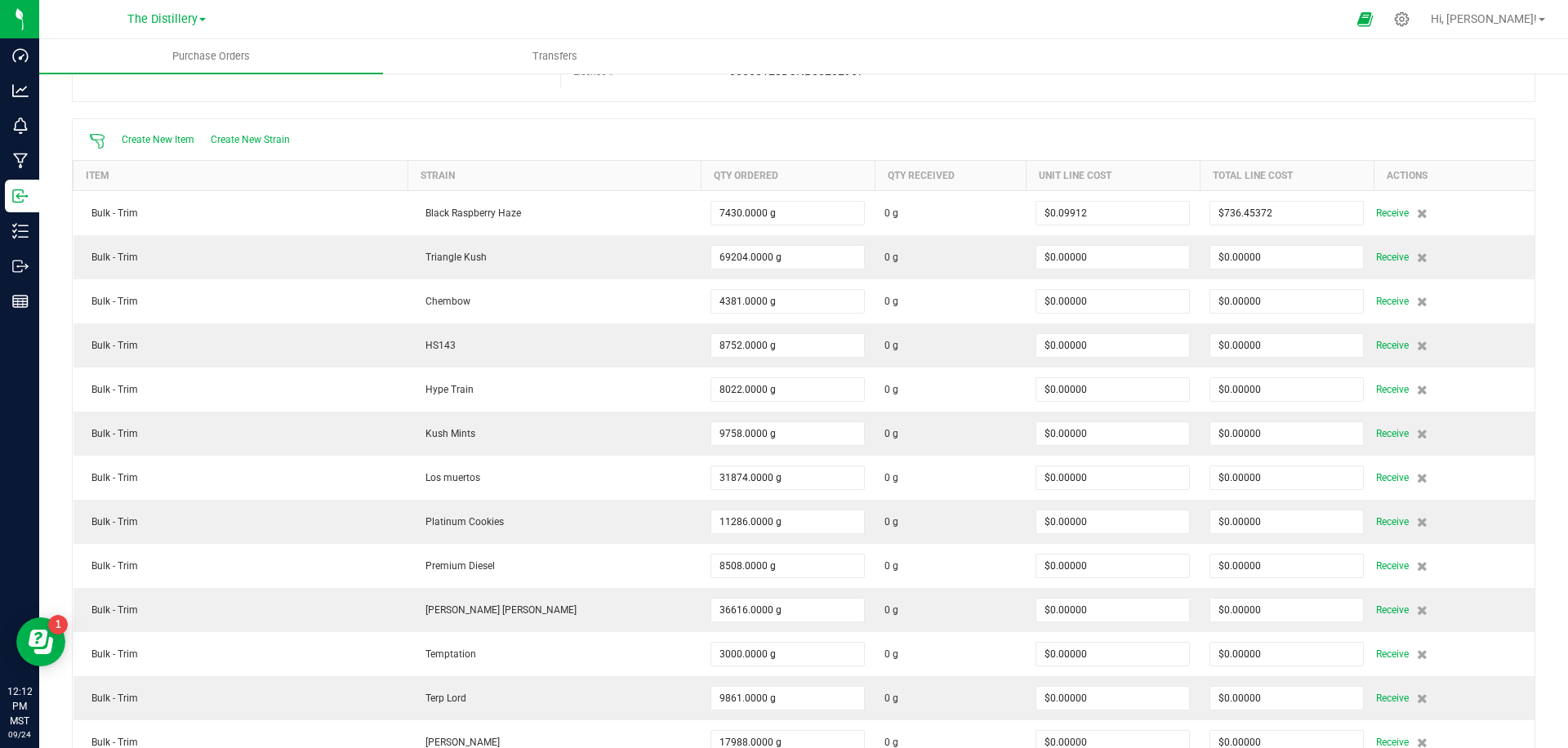
scroll to position [113, 0]
click at [1074, 241] on td "$0.00000" at bounding box center [1113, 256] width 174 height 44
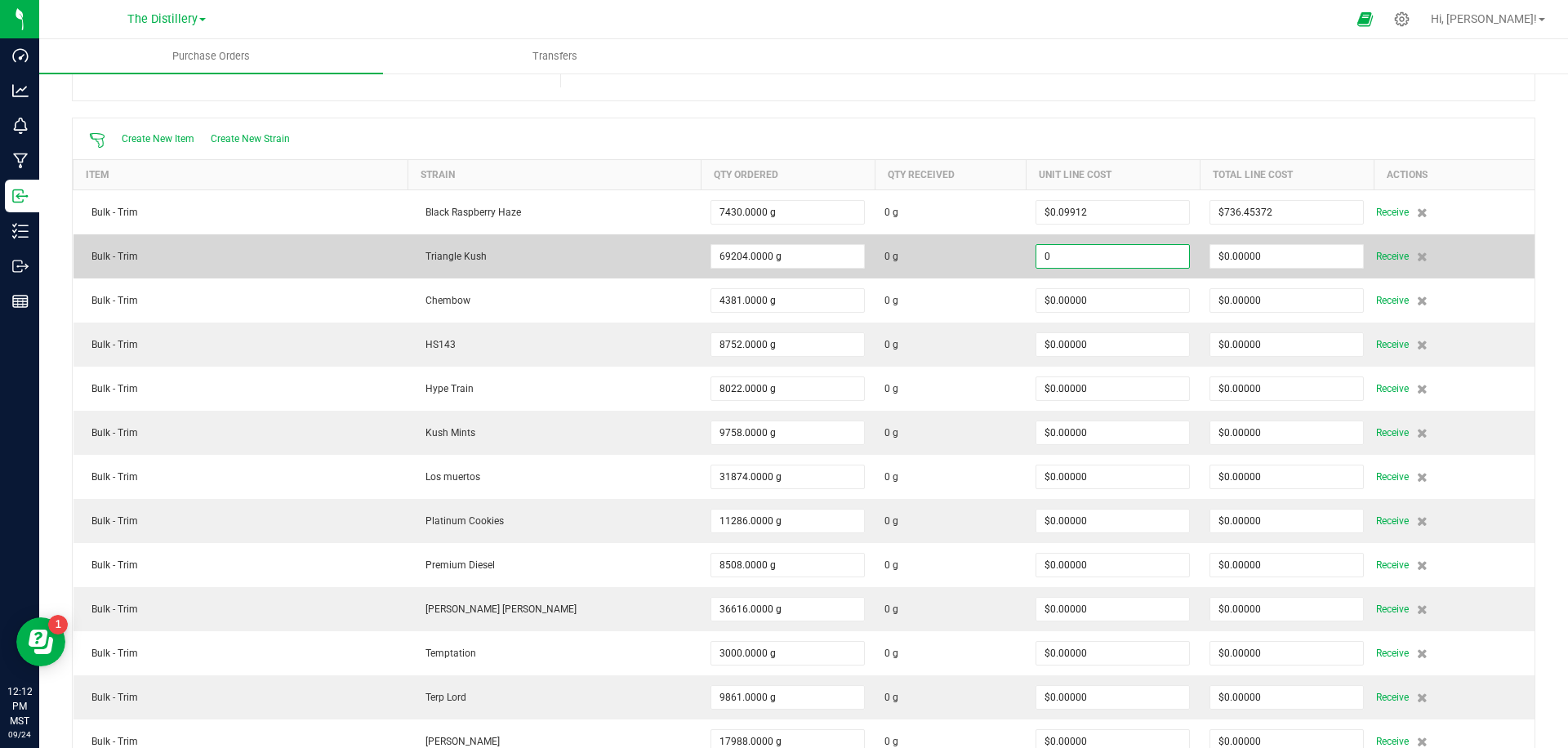
click at [1074, 253] on input "0" at bounding box center [1113, 256] width 152 height 22
paste input ".09911894"
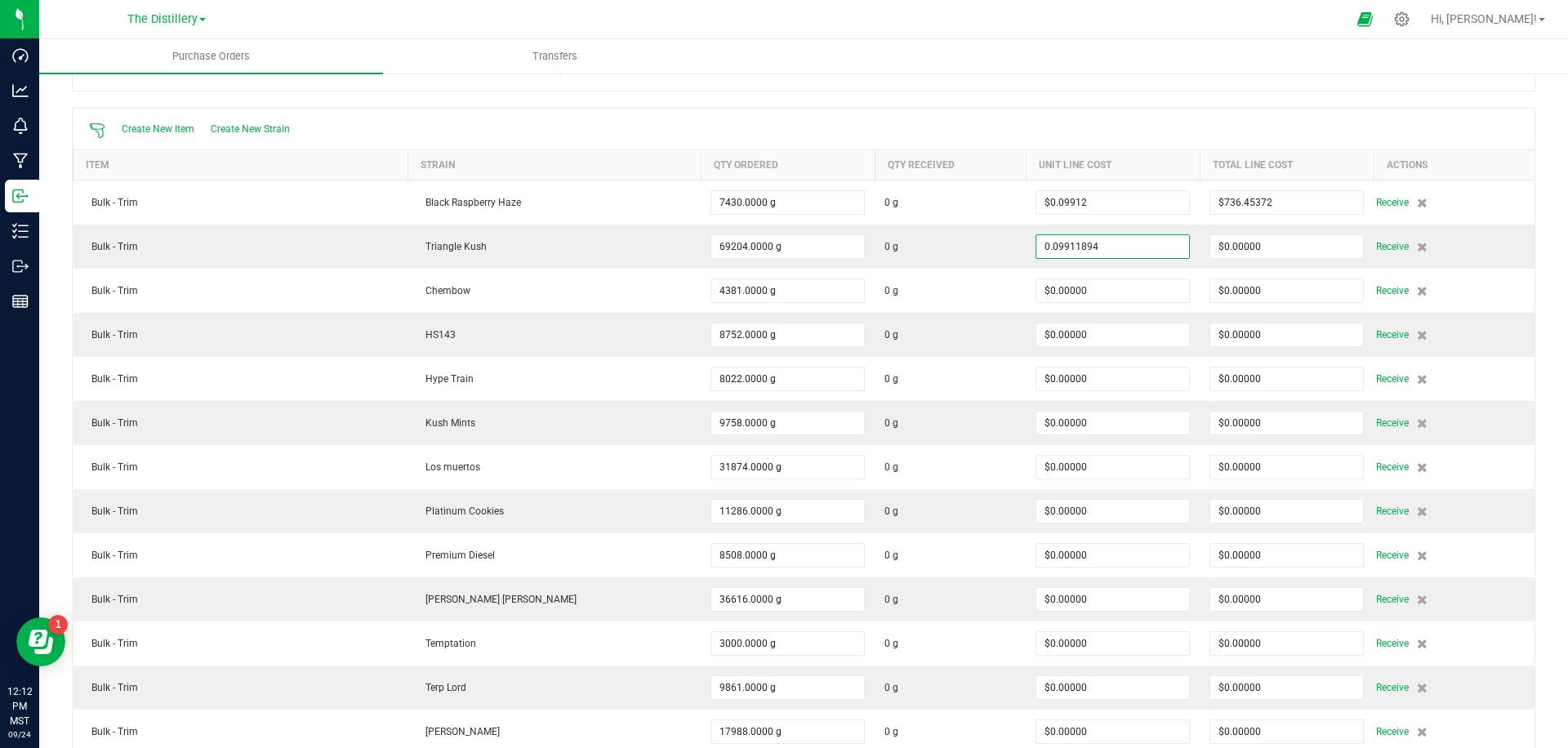
type input "$0.09912"
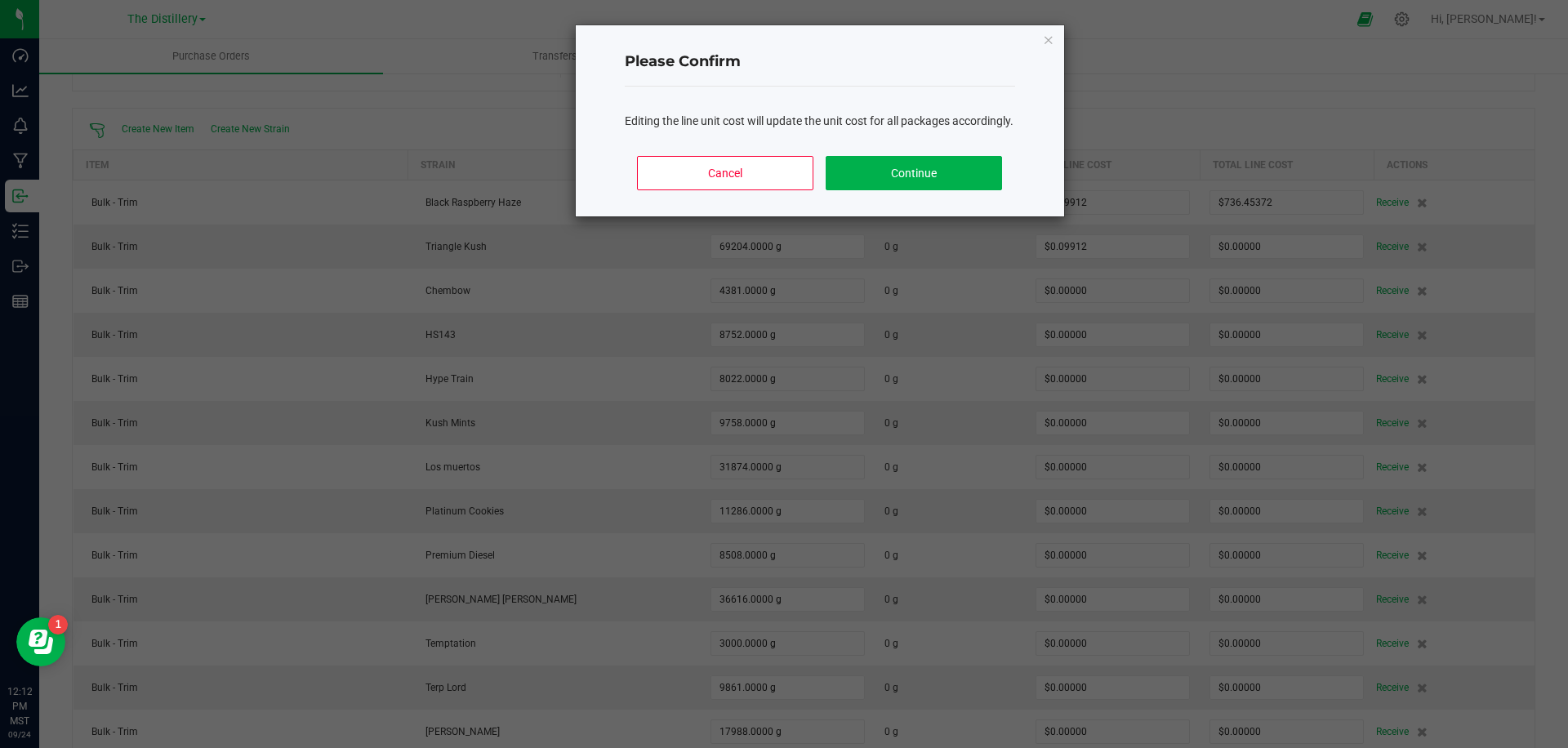
scroll to position [122, 0]
click at [1043, 132] on body "Dashboard Analytics Monitoring Manufacturing Inbound Inventory Outbound Reports…" at bounding box center [784, 374] width 1568 height 748
click at [900, 180] on button "Continue" at bounding box center [914, 173] width 176 height 34
type input "69204"
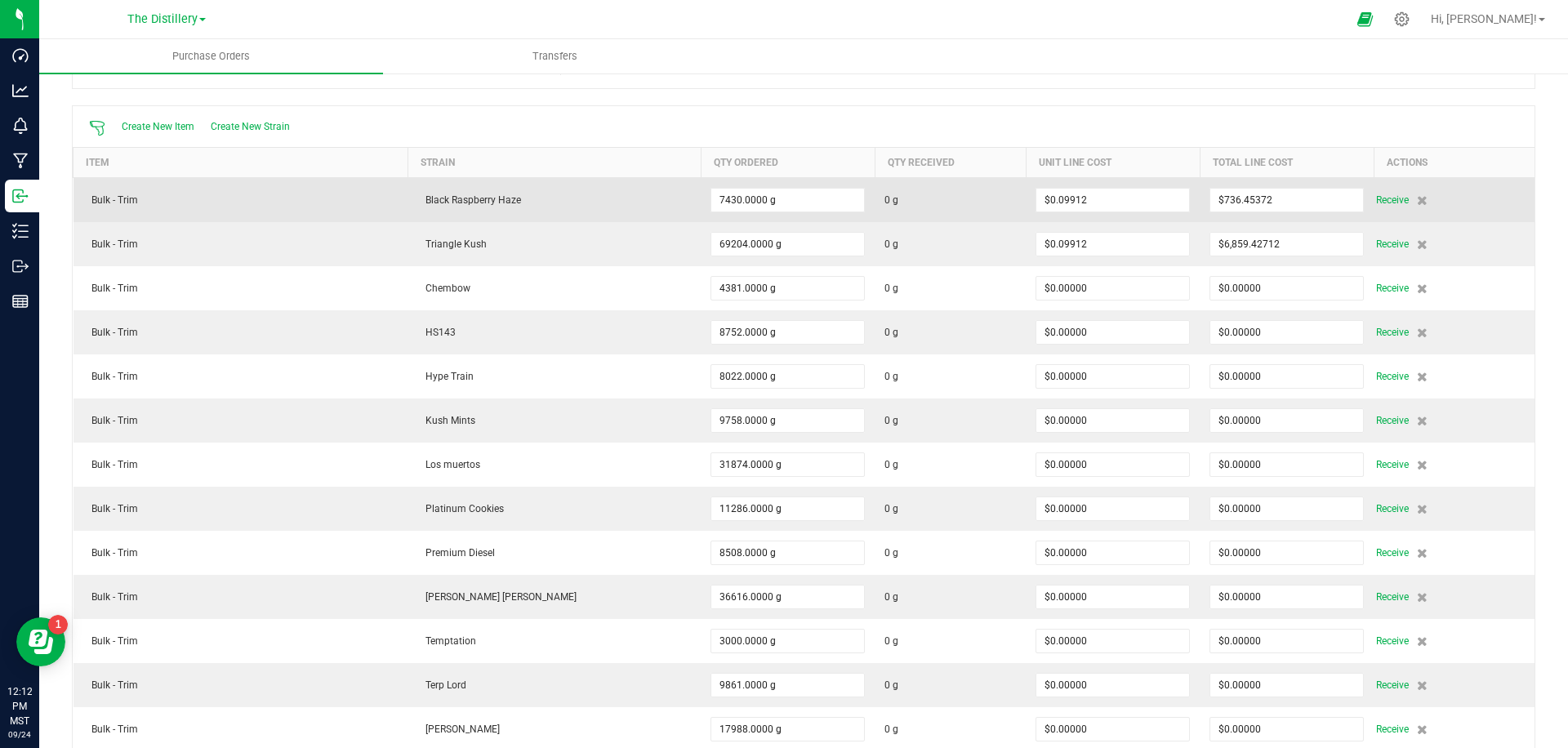
scroll to position [123, 0]
click at [1377, 202] on span "Receive" at bounding box center [1392, 202] width 32 height 20
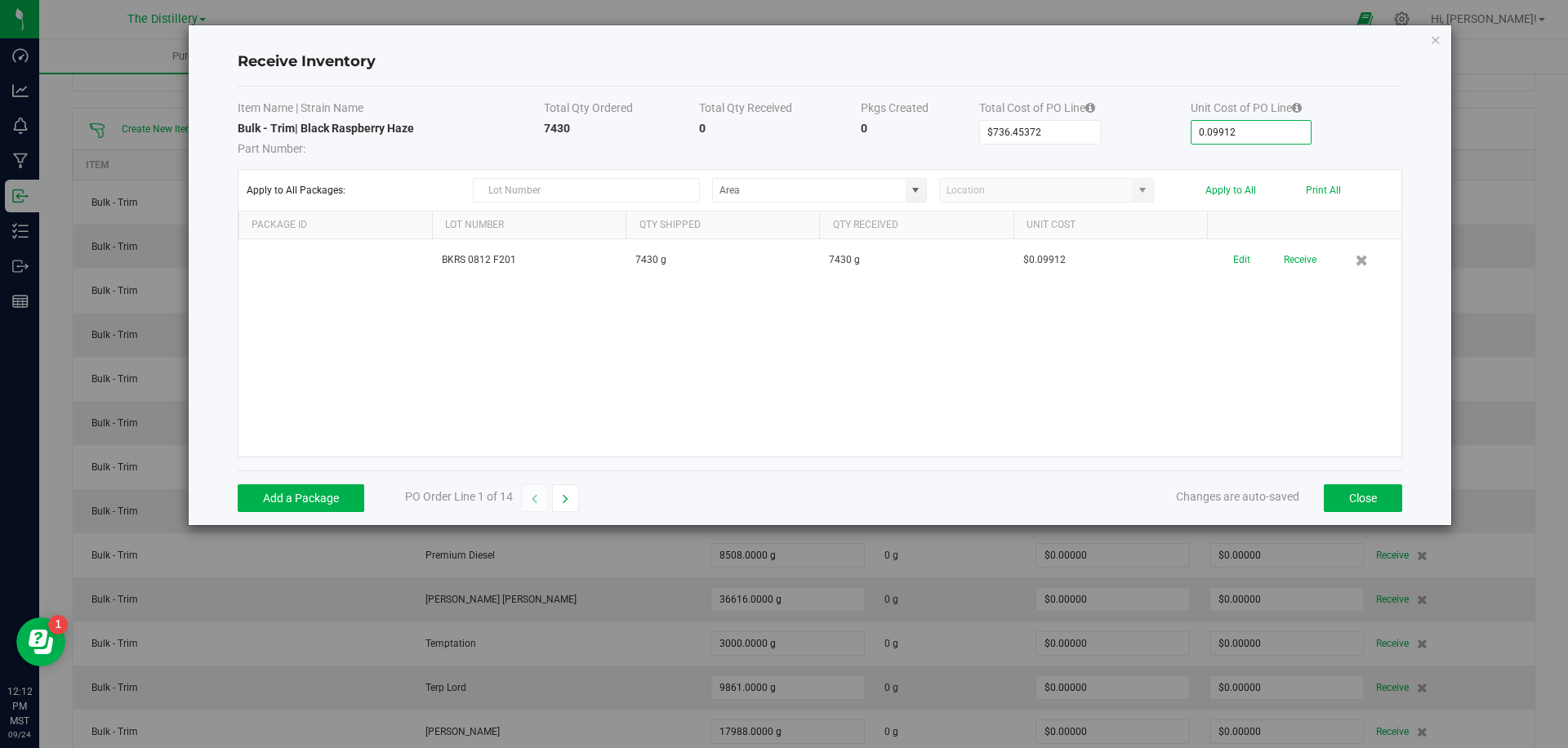
click at [1262, 137] on input "0.09912" at bounding box center [1252, 132] width 120 height 22
paste input "1894"
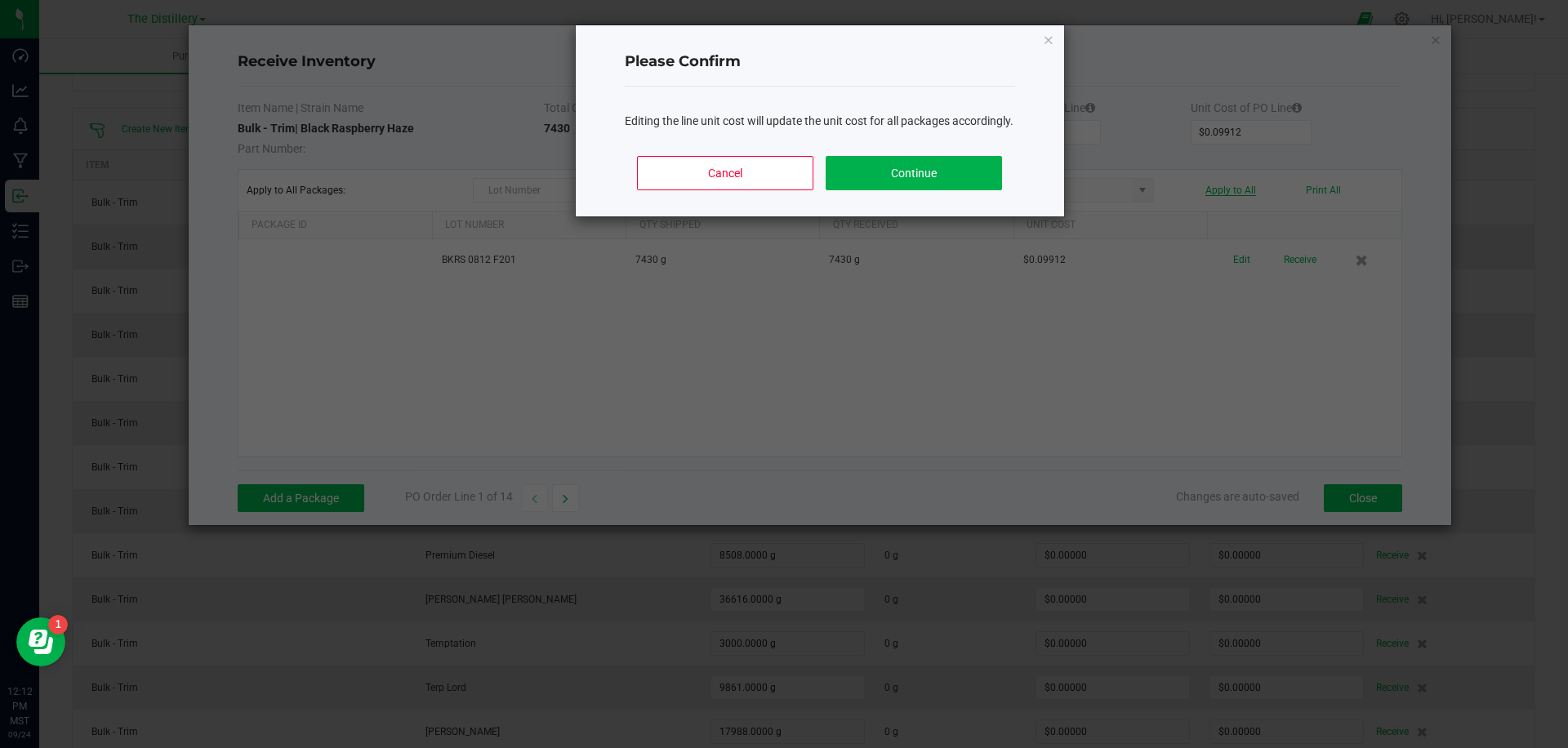
click at [1238, 191] on body "Receive Inventory Item Name | Strain Name Total Qty Ordered Total Qty Received …" at bounding box center [784, 374] width 1568 height 748
click at [1193, 348] on ngb-modal-window "Please Confirm Editing the line unit cost will update the unit cost for all pac…" at bounding box center [790, 374] width 1581 height 748
click at [1354, 502] on ngb-modal-window "Please Confirm Editing the line unit cost will update the unit cost for all pac…" at bounding box center [790, 374] width 1581 height 748
drag, startPoint x: 1368, startPoint y: 498, endPoint x: 953, endPoint y: 258, distance: 479.4
click at [1368, 498] on ngb-modal-window "Please Confirm Editing the line unit cost will update the unit cost for all pac…" at bounding box center [790, 374] width 1581 height 748
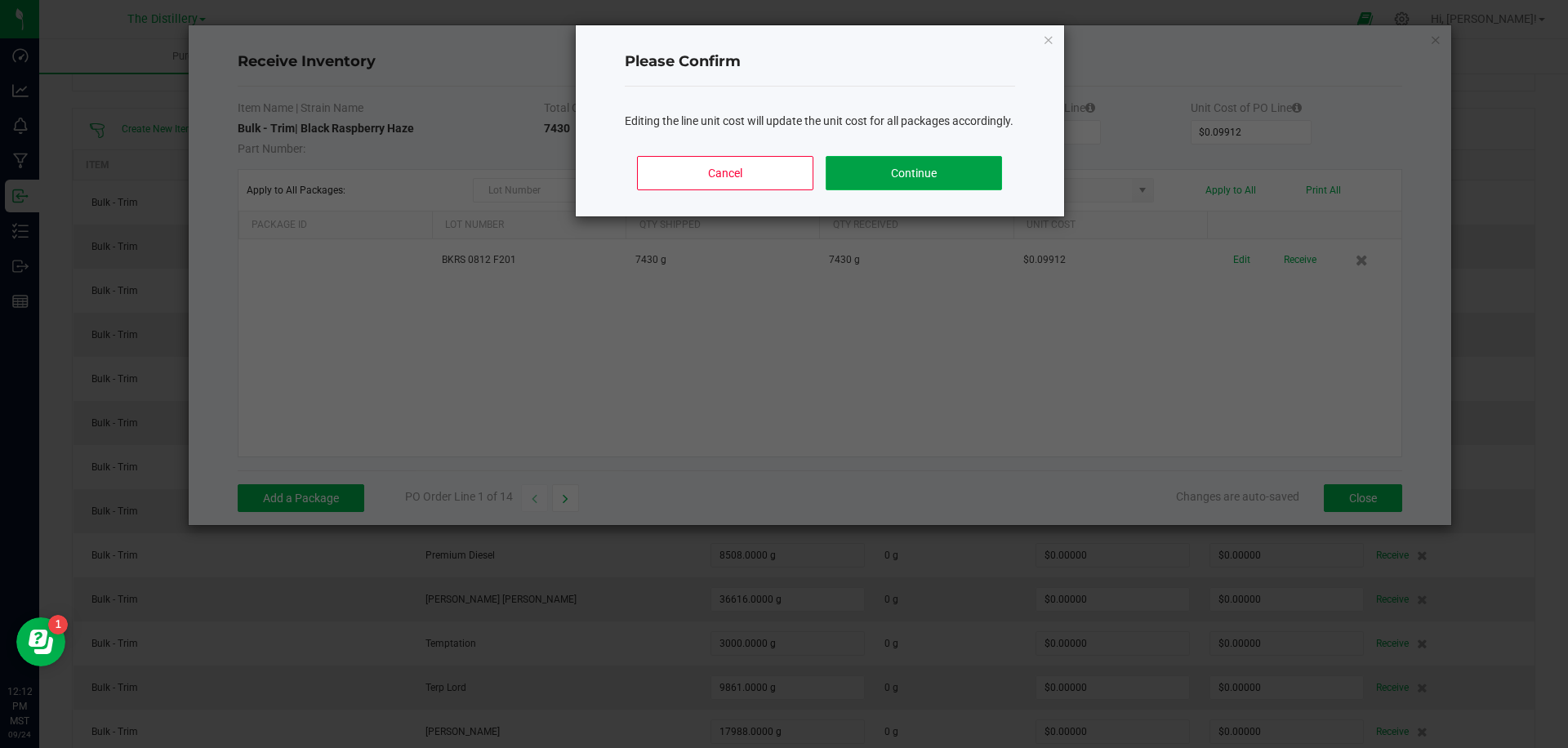
click at [893, 178] on button "Continue" at bounding box center [914, 173] width 176 height 34
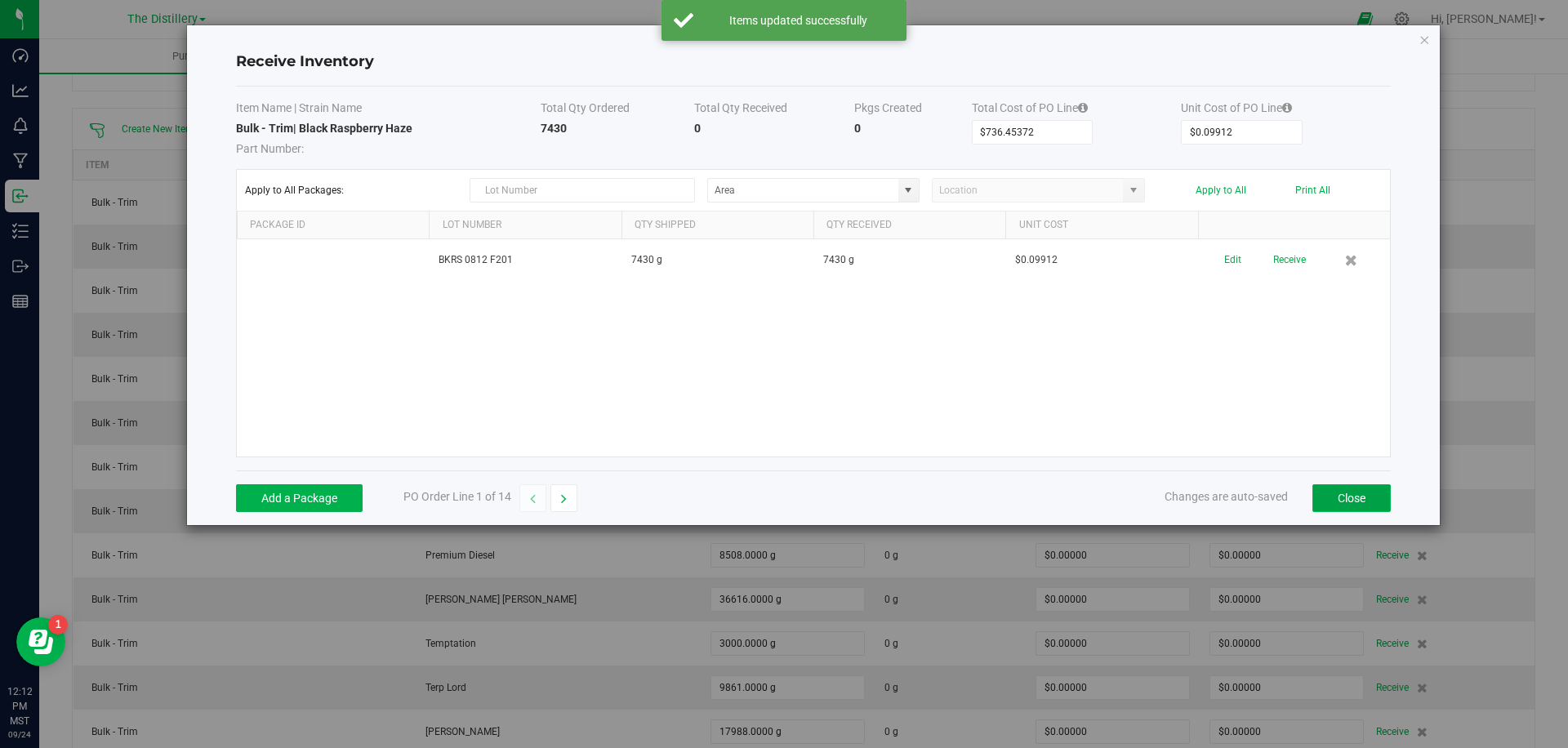
click at [1353, 511] on button "Close" at bounding box center [1352, 498] width 78 height 27
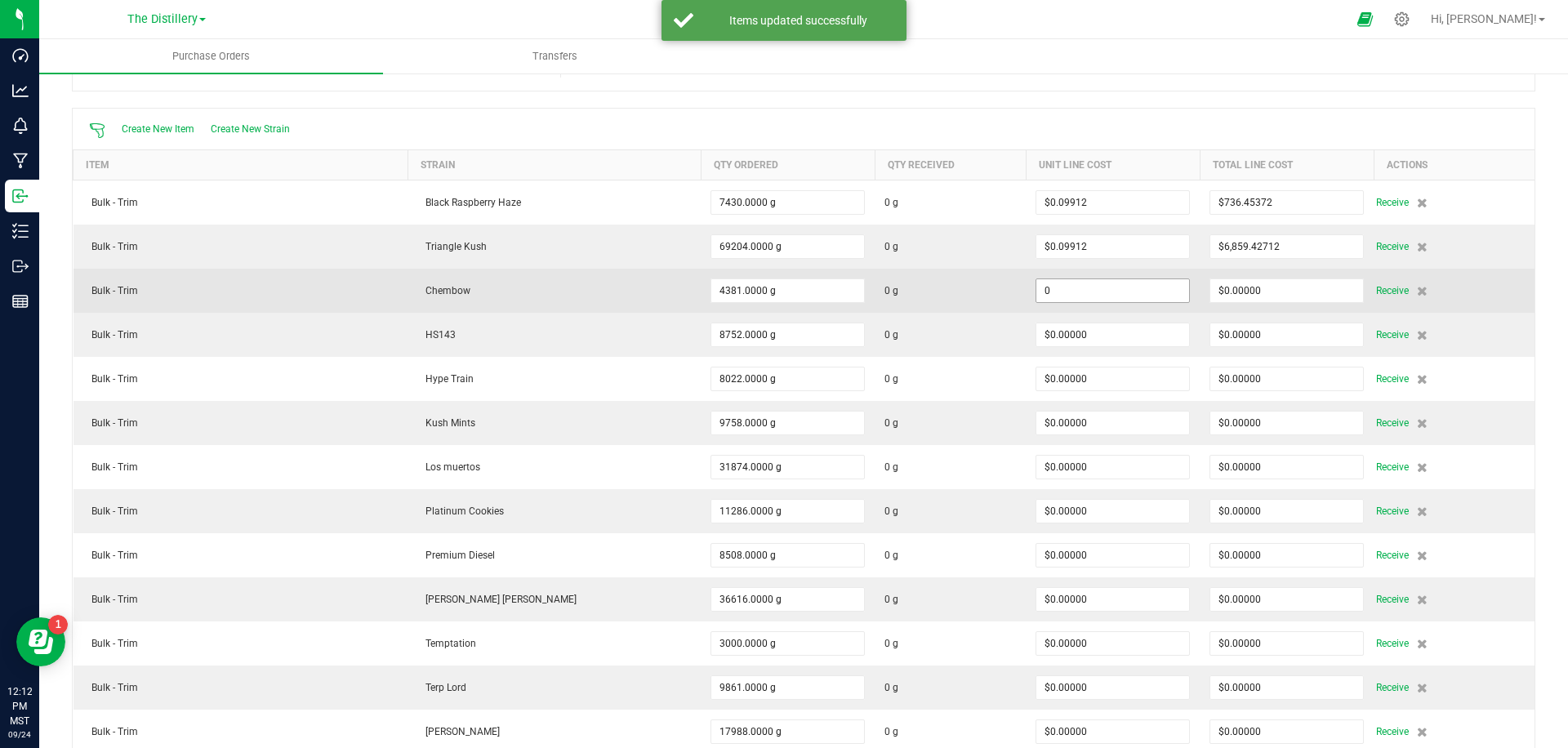
click at [1099, 290] on input "0" at bounding box center [1113, 290] width 152 height 22
paste input ".09911894"
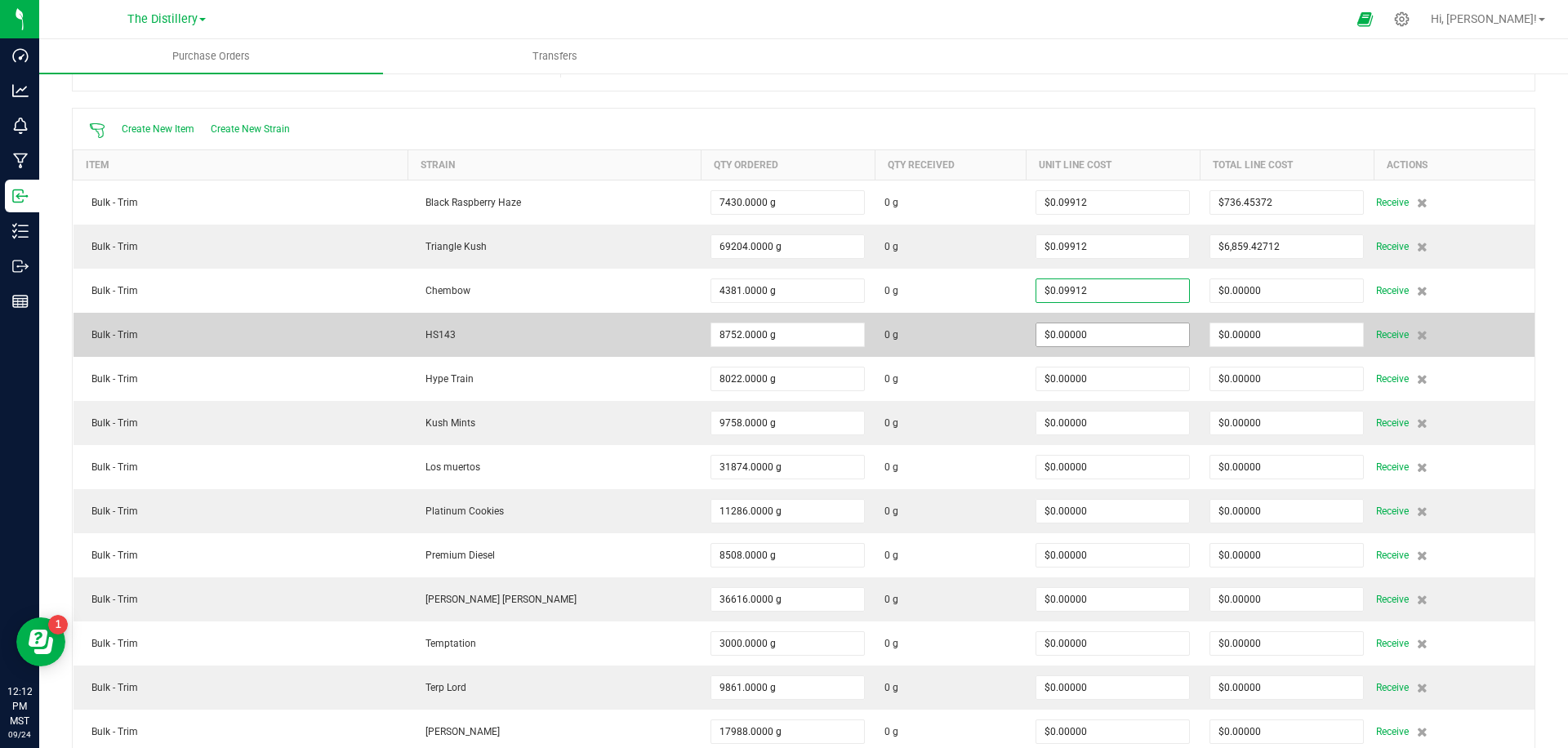
click at [1014, 327] on body "Dashboard Analytics Monitoring Manufacturing Inbound Inventory Outbound Reports…" at bounding box center [784, 374] width 1568 height 748
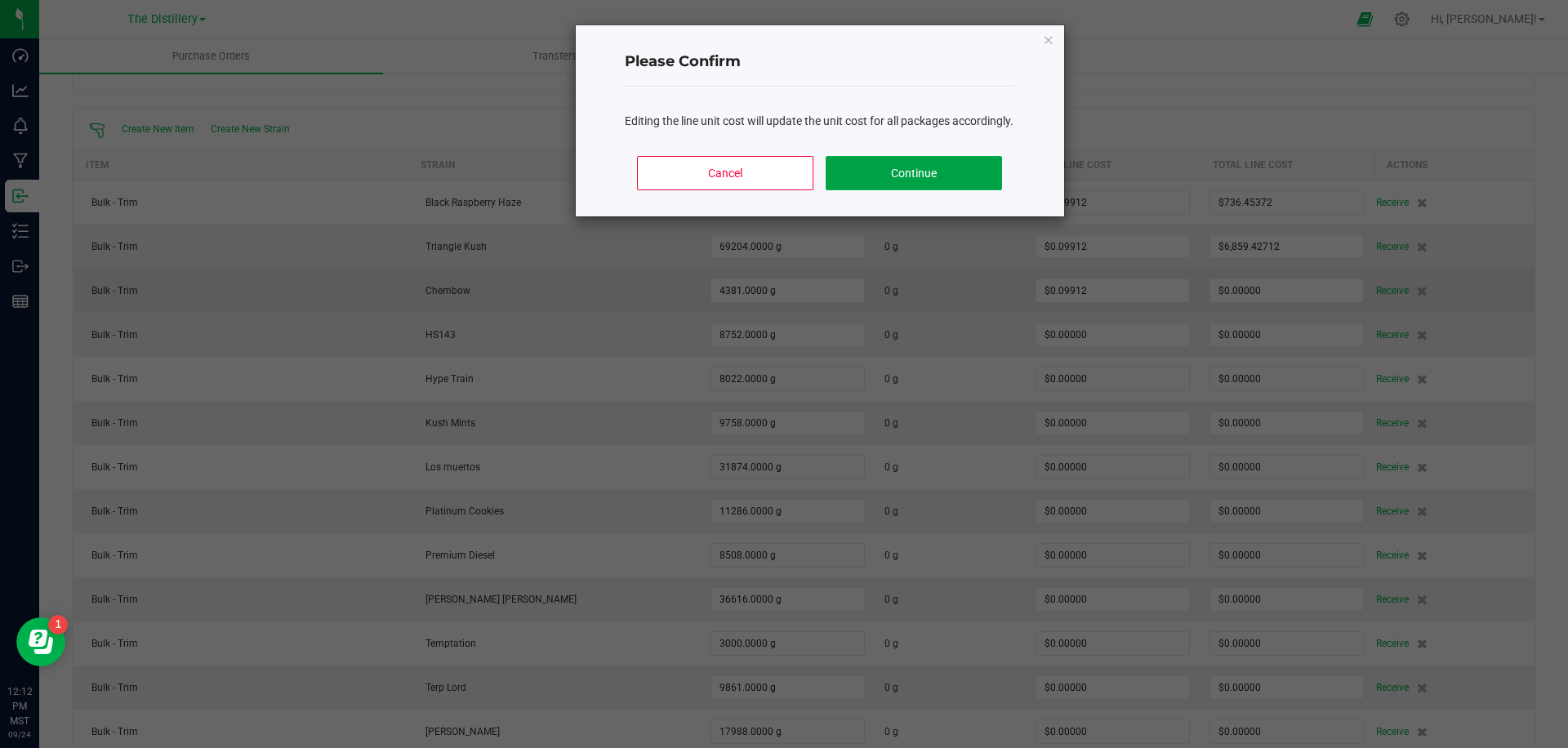
drag, startPoint x: 967, startPoint y: 185, endPoint x: 1008, endPoint y: 272, distance: 96.2
click at [967, 186] on button "Continue" at bounding box center [914, 173] width 176 height 34
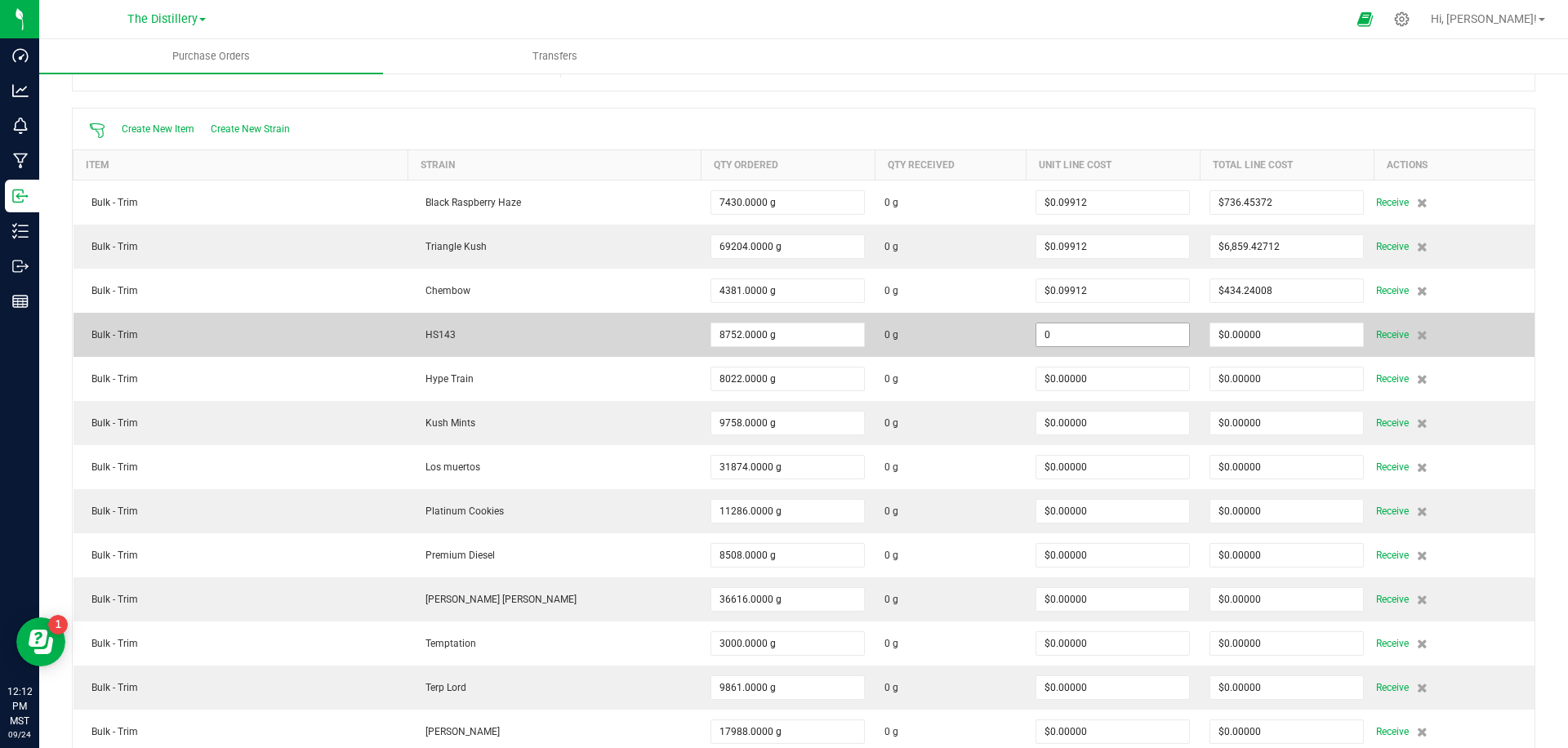
click at [1040, 339] on input "0" at bounding box center [1113, 334] width 152 height 22
paste input ".09911894"
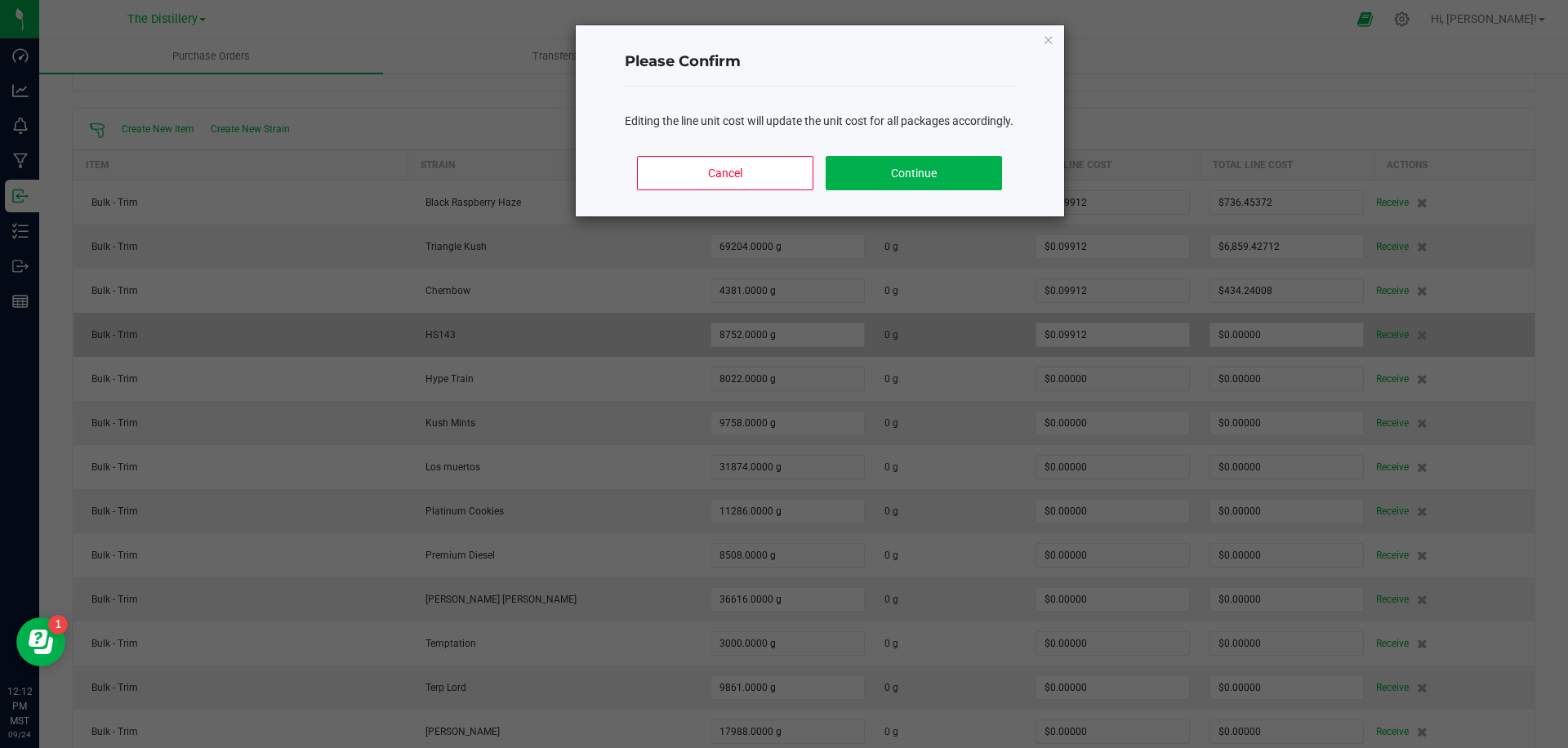
click at [935, 317] on body "Dashboard Analytics Monitoring Manufacturing Inbound Inventory Outbound Reports…" at bounding box center [784, 374] width 1568 height 748
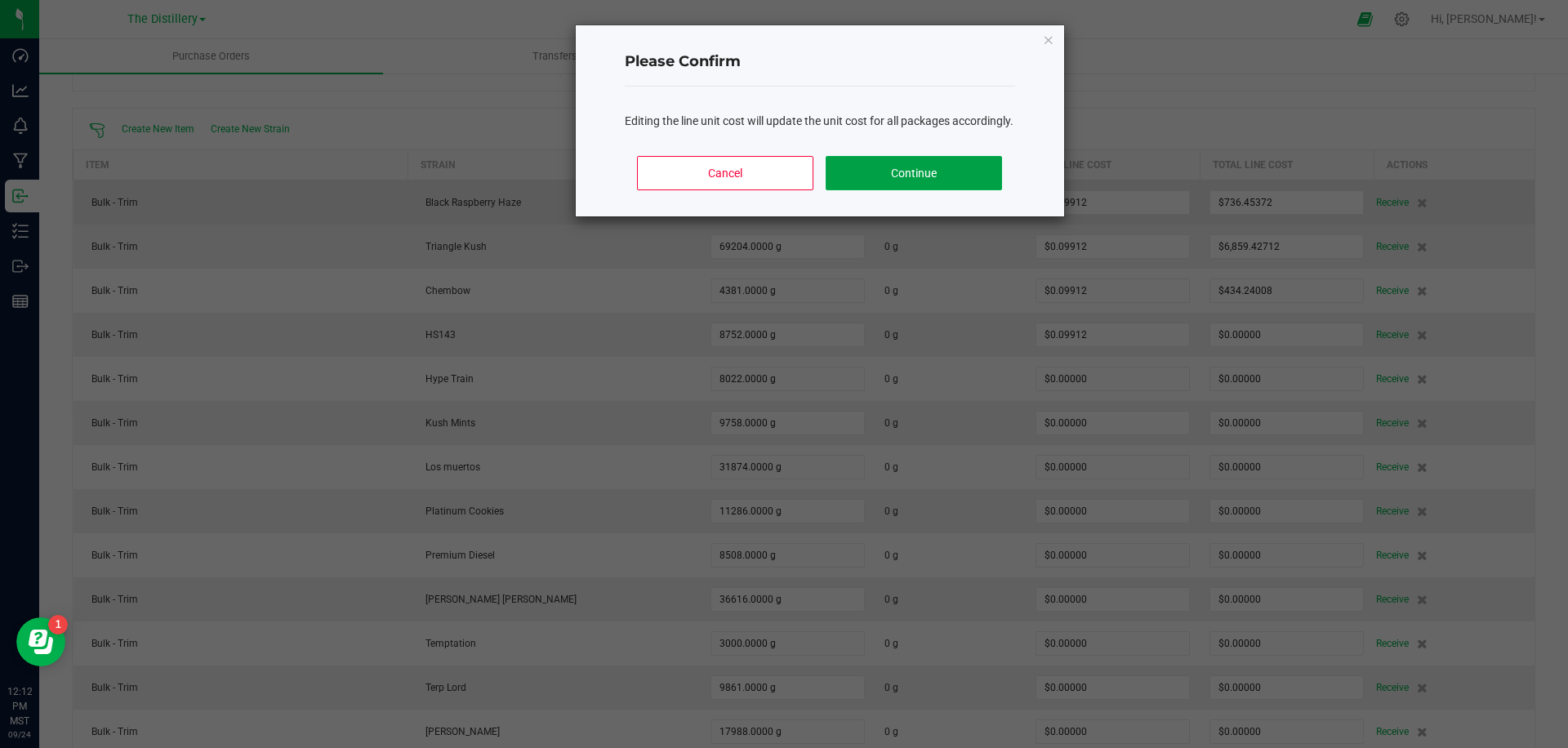
drag, startPoint x: 976, startPoint y: 192, endPoint x: 985, endPoint y: 208, distance: 18.4
click at [976, 190] on button "Continue" at bounding box center [914, 173] width 176 height 34
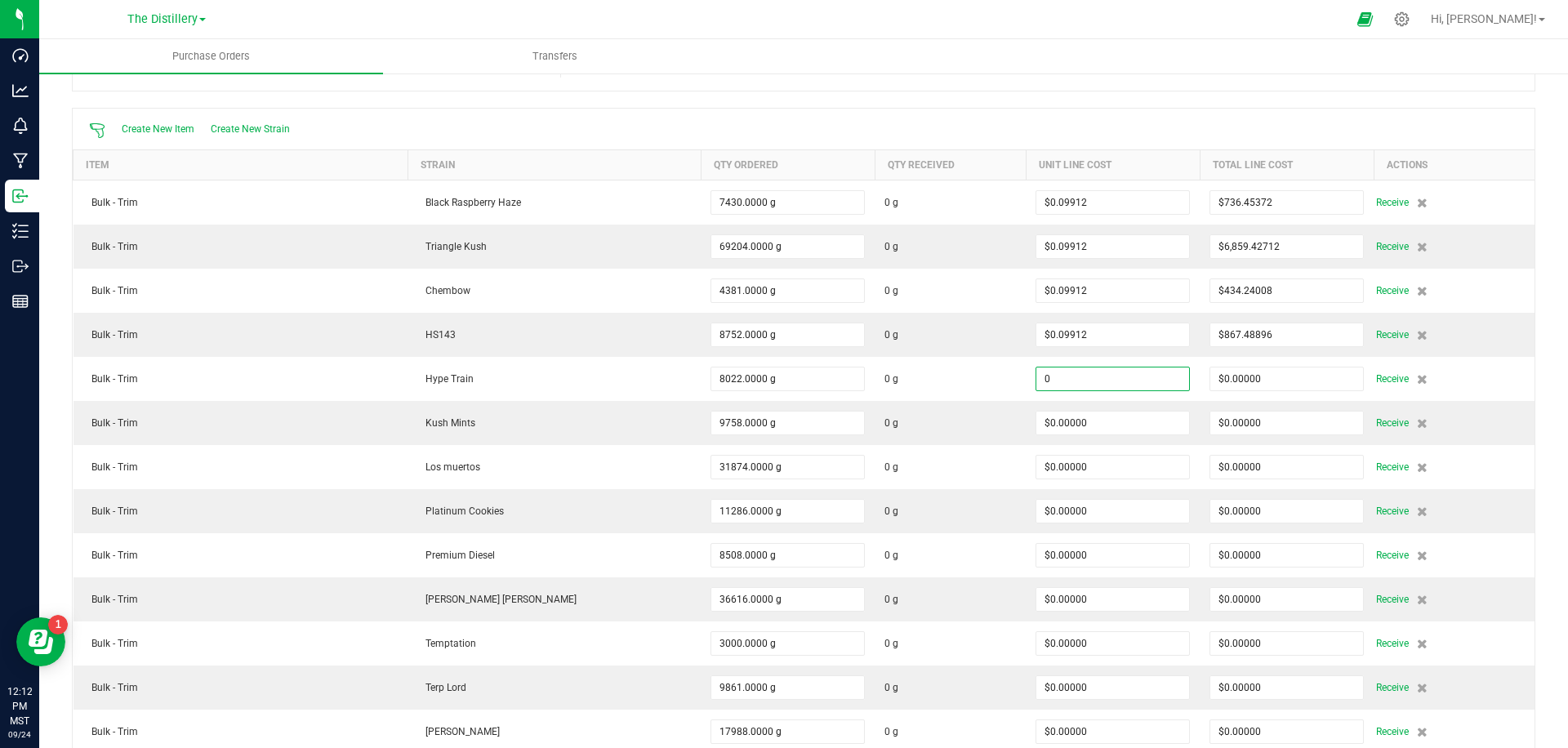
click at [1048, 388] on input "0" at bounding box center [1113, 379] width 152 height 22
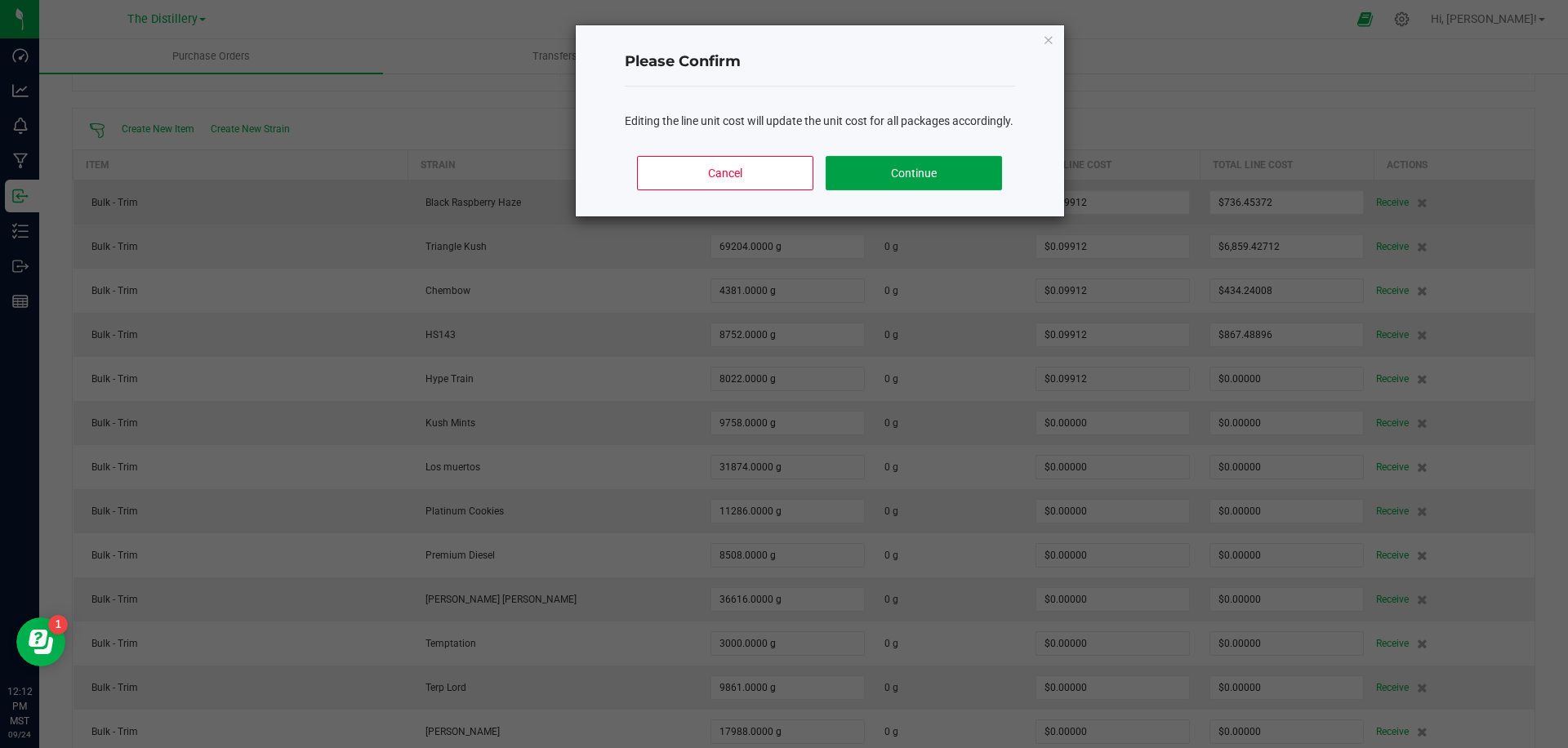
drag, startPoint x: 933, startPoint y: 187, endPoint x: 955, endPoint y: 218, distance: 38.0
click at [933, 187] on button "Continue" at bounding box center [914, 173] width 176 height 34
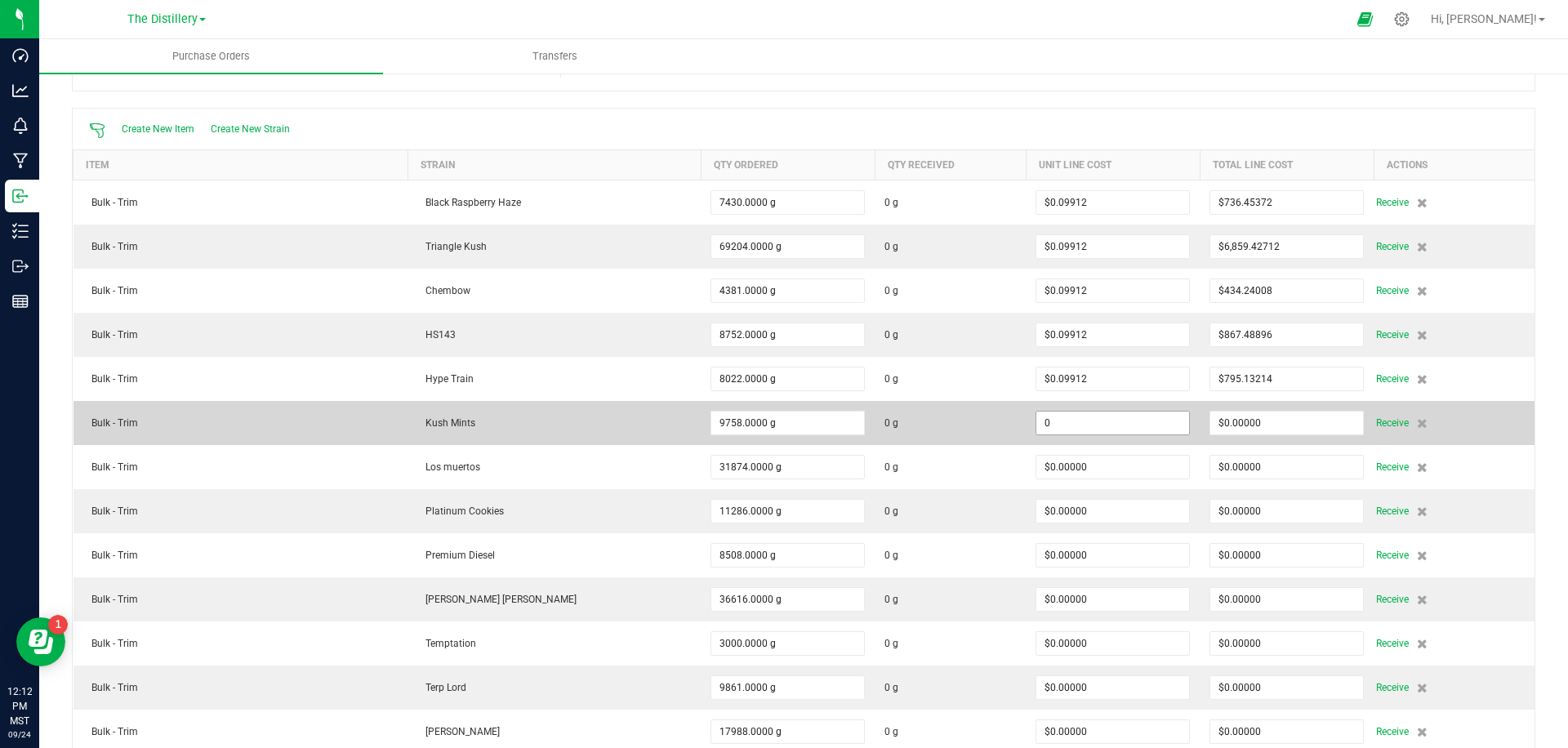
click at [1113, 425] on input "0" at bounding box center [1113, 423] width 152 height 22
paste input ".09911894"
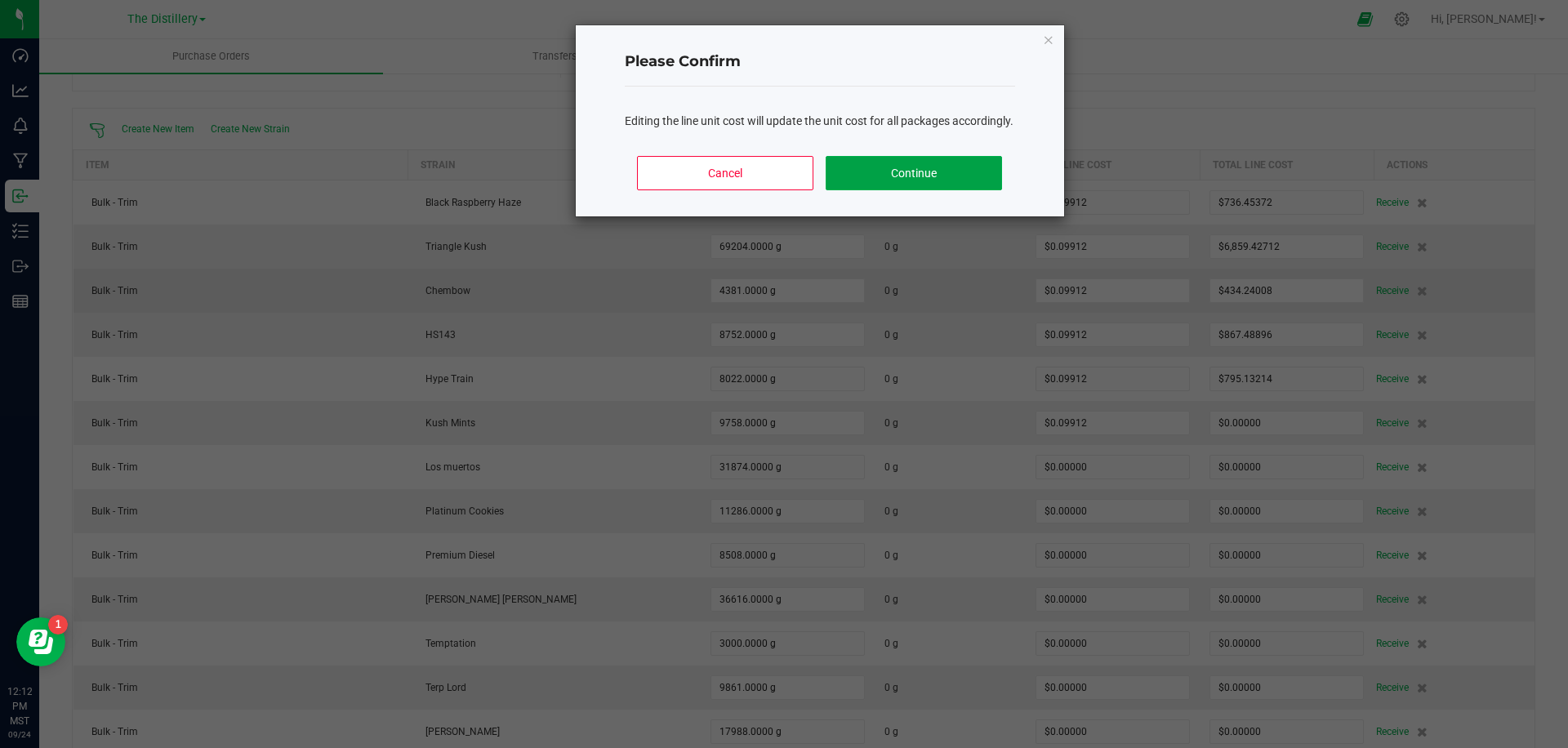
drag, startPoint x: 919, startPoint y: 187, endPoint x: 963, endPoint y: 269, distance: 93.1
click at [920, 187] on button "Continue" at bounding box center [914, 173] width 176 height 34
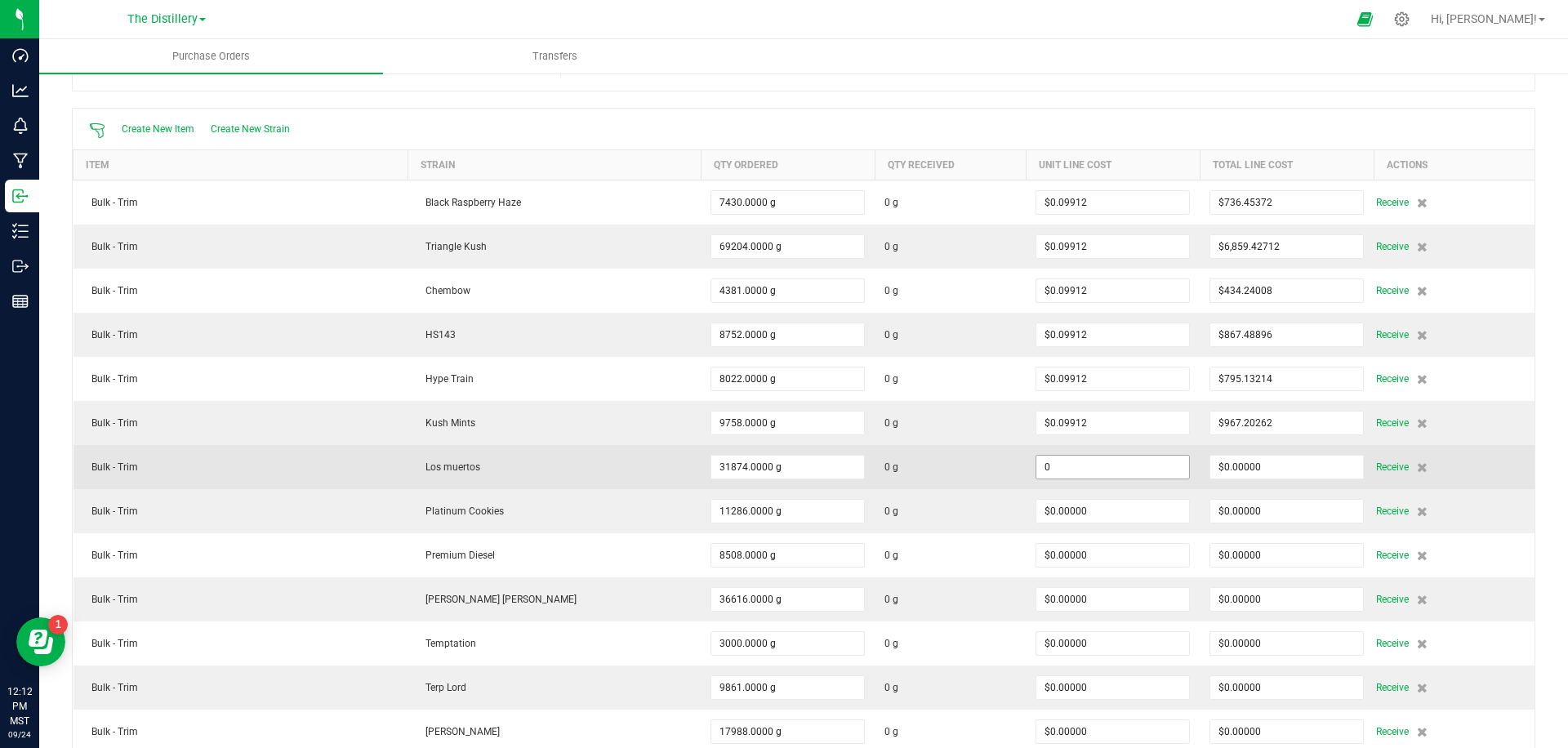
click at [1092, 469] on input "0" at bounding box center [1113, 467] width 152 height 22
paste input ".09911894"
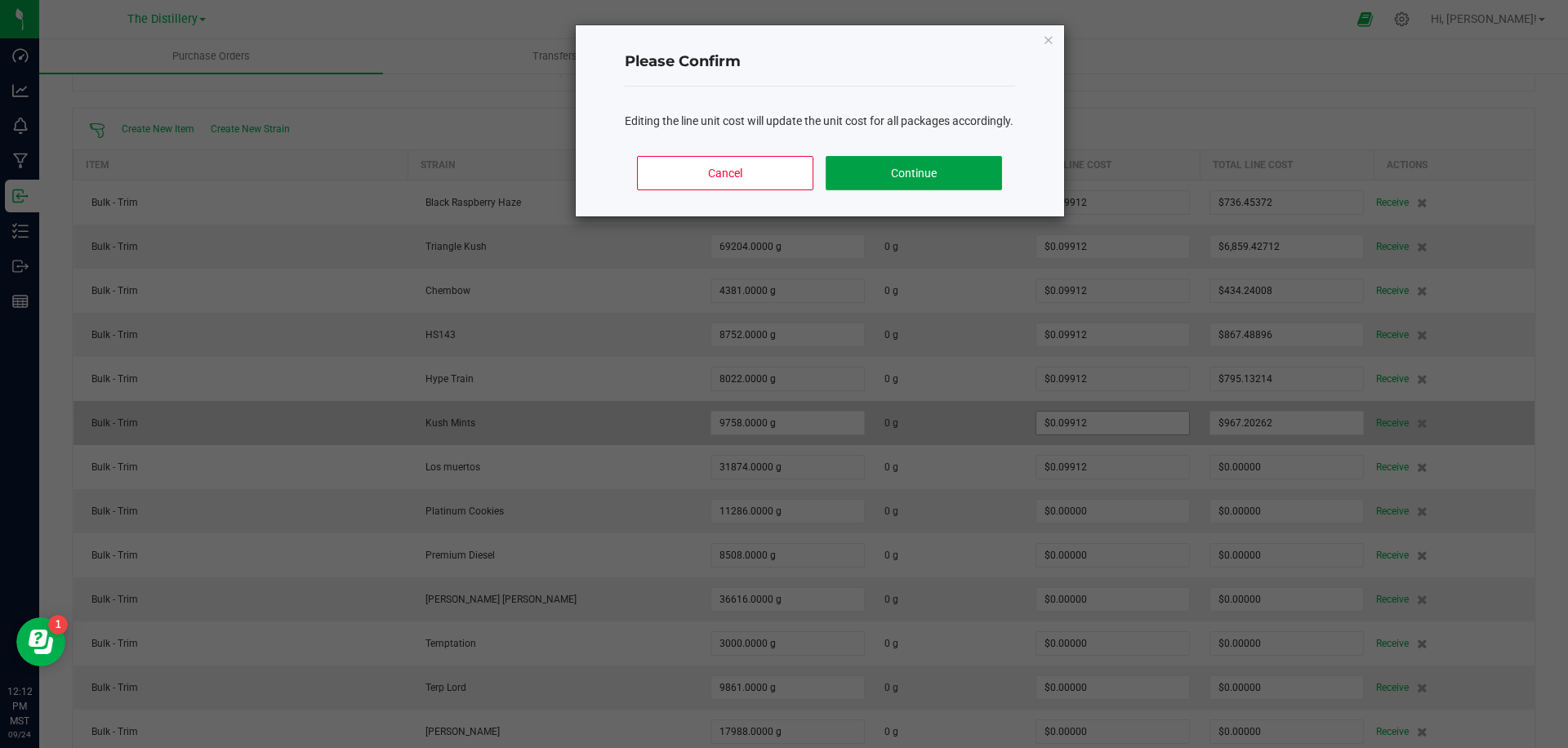
drag, startPoint x: 914, startPoint y: 196, endPoint x: 1055, endPoint y: 422, distance: 266.4
click at [914, 190] on button "Continue" at bounding box center [914, 173] width 176 height 34
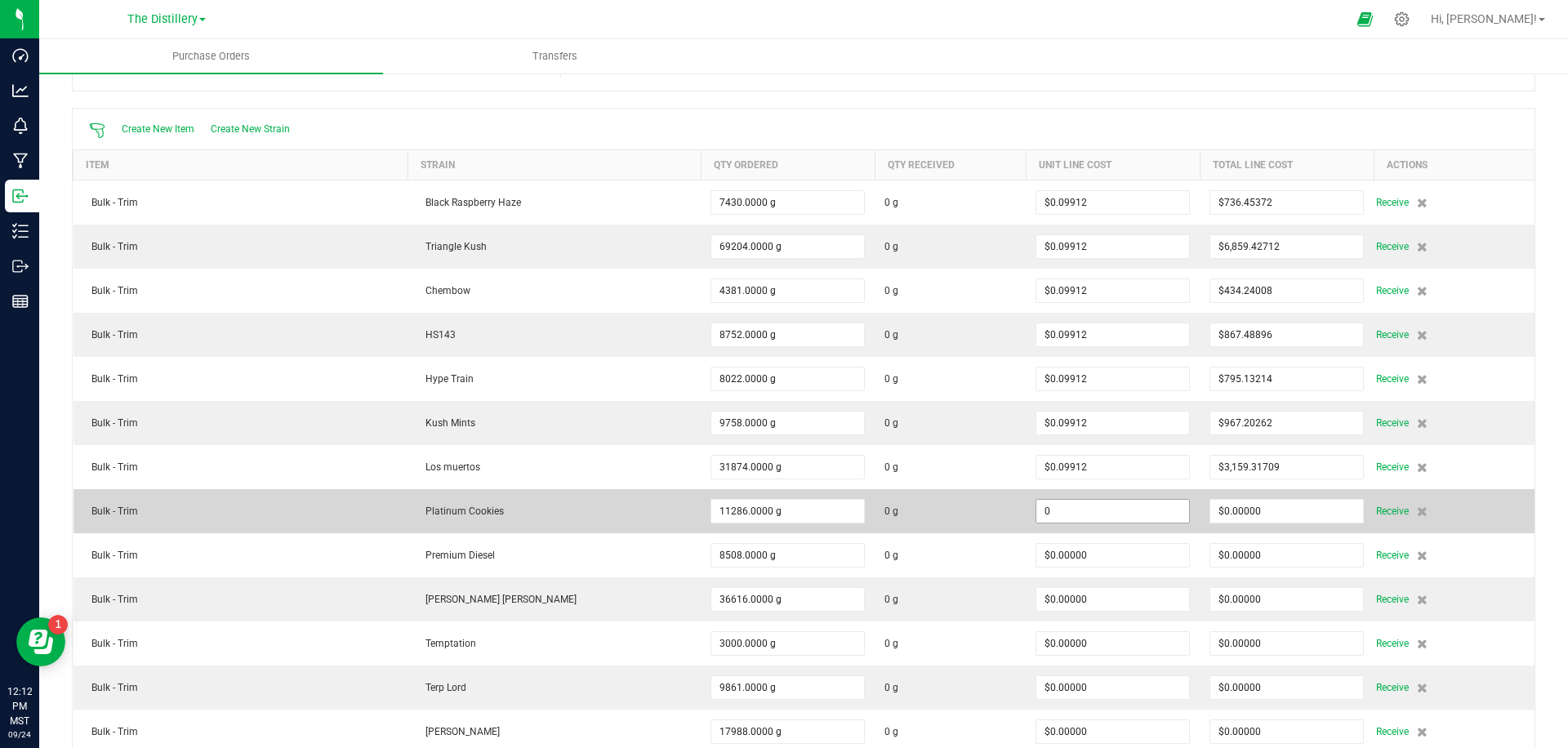
click at [1115, 517] on input "0" at bounding box center [1113, 511] width 152 height 22
paste input ".09911894"
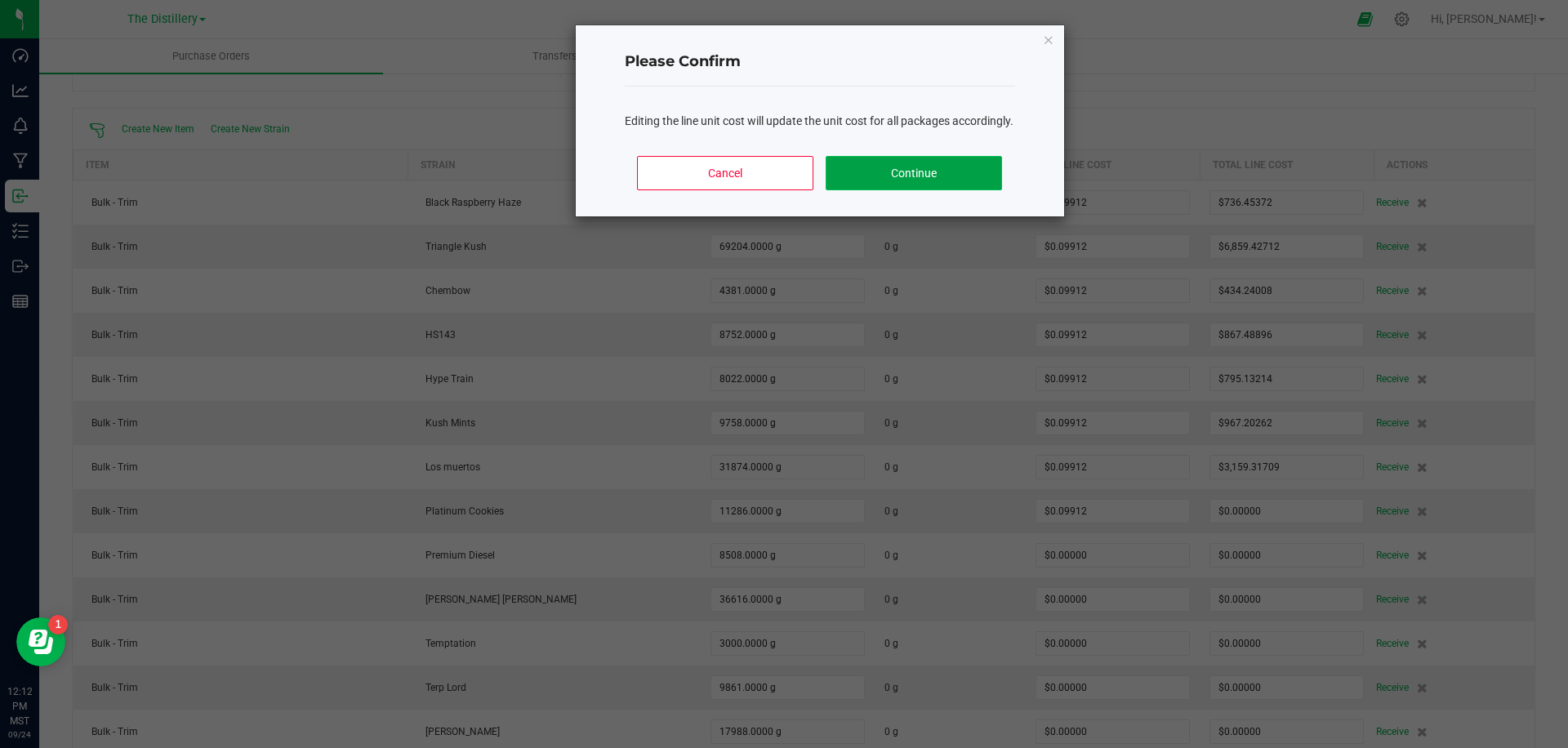
click at [944, 190] on button "Continue" at bounding box center [914, 173] width 176 height 34
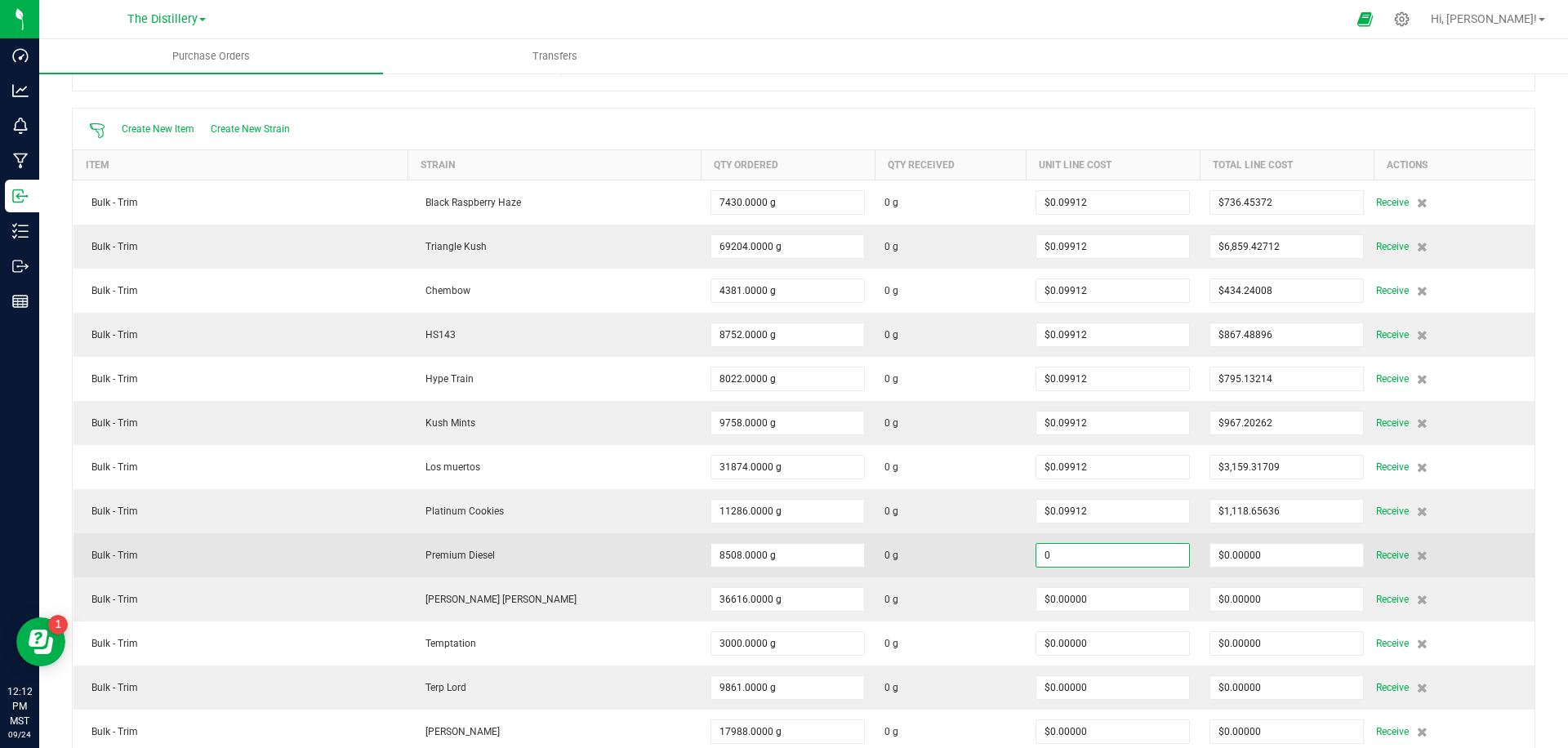
click at [1080, 562] on input "0" at bounding box center [1113, 555] width 152 height 22
paste input ".09911894"
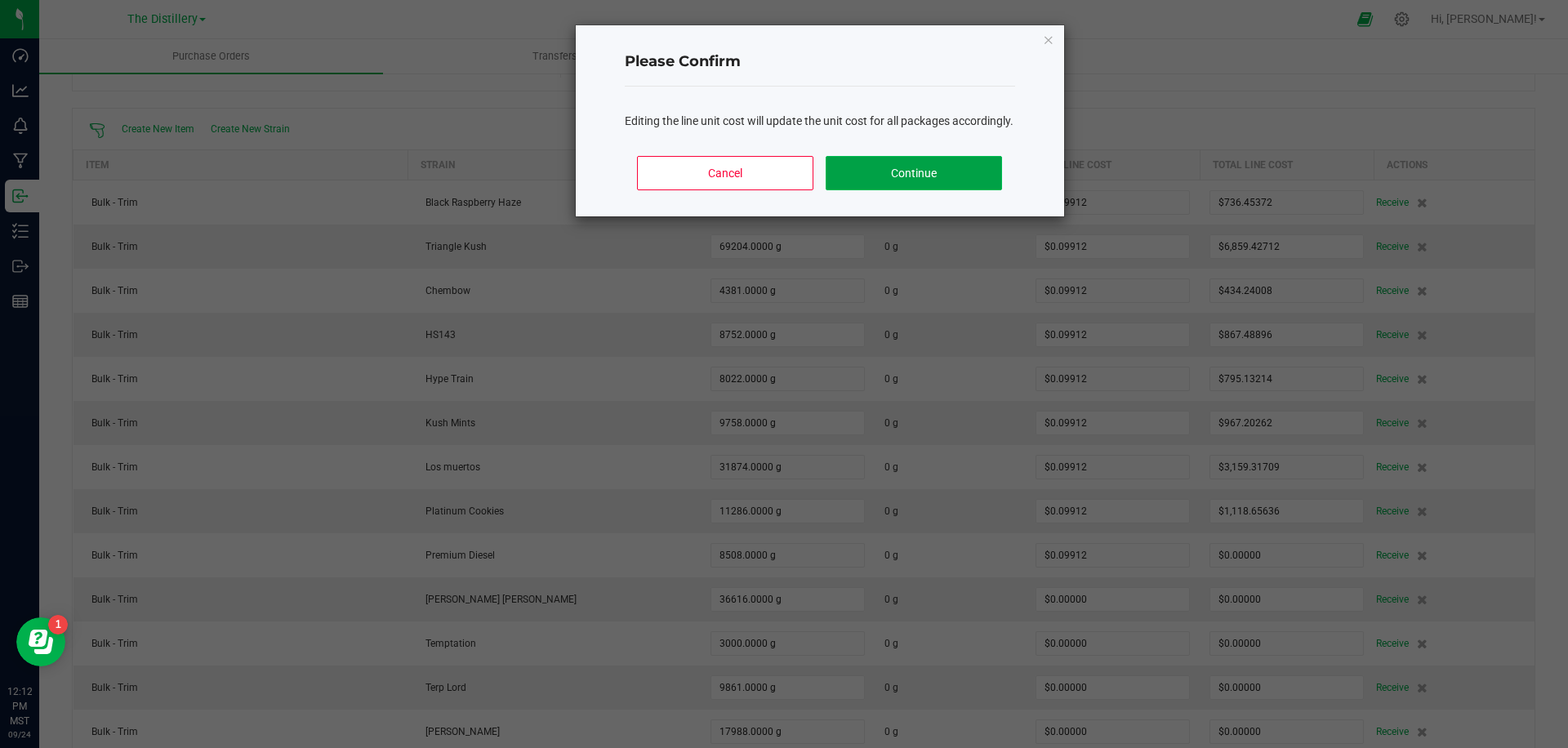
click at [978, 189] on button "Continue" at bounding box center [914, 173] width 176 height 34
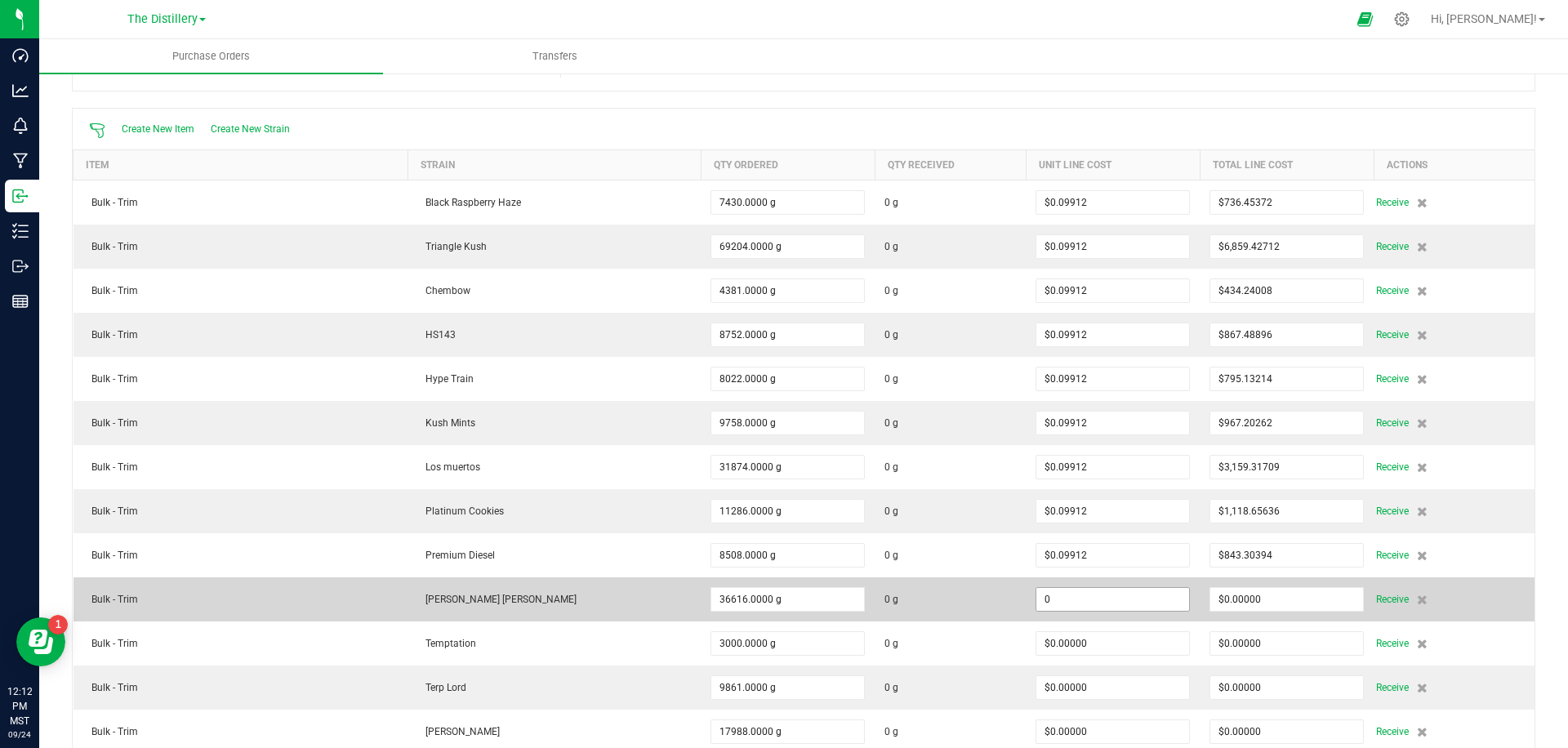
click at [1082, 603] on input "0" at bounding box center [1113, 599] width 152 height 22
paste input ".09911894"
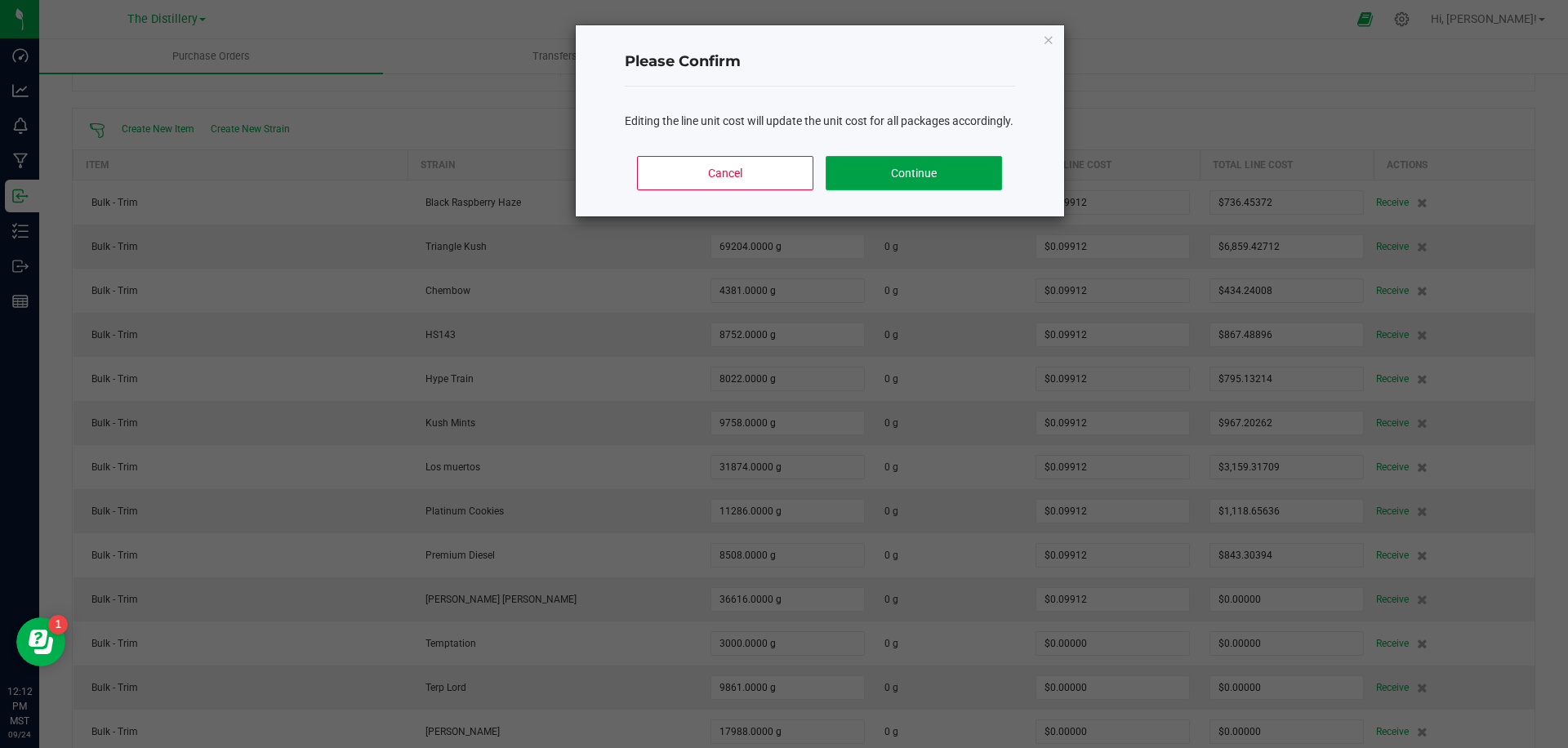
click at [903, 183] on button "Continue" at bounding box center [914, 173] width 176 height 34
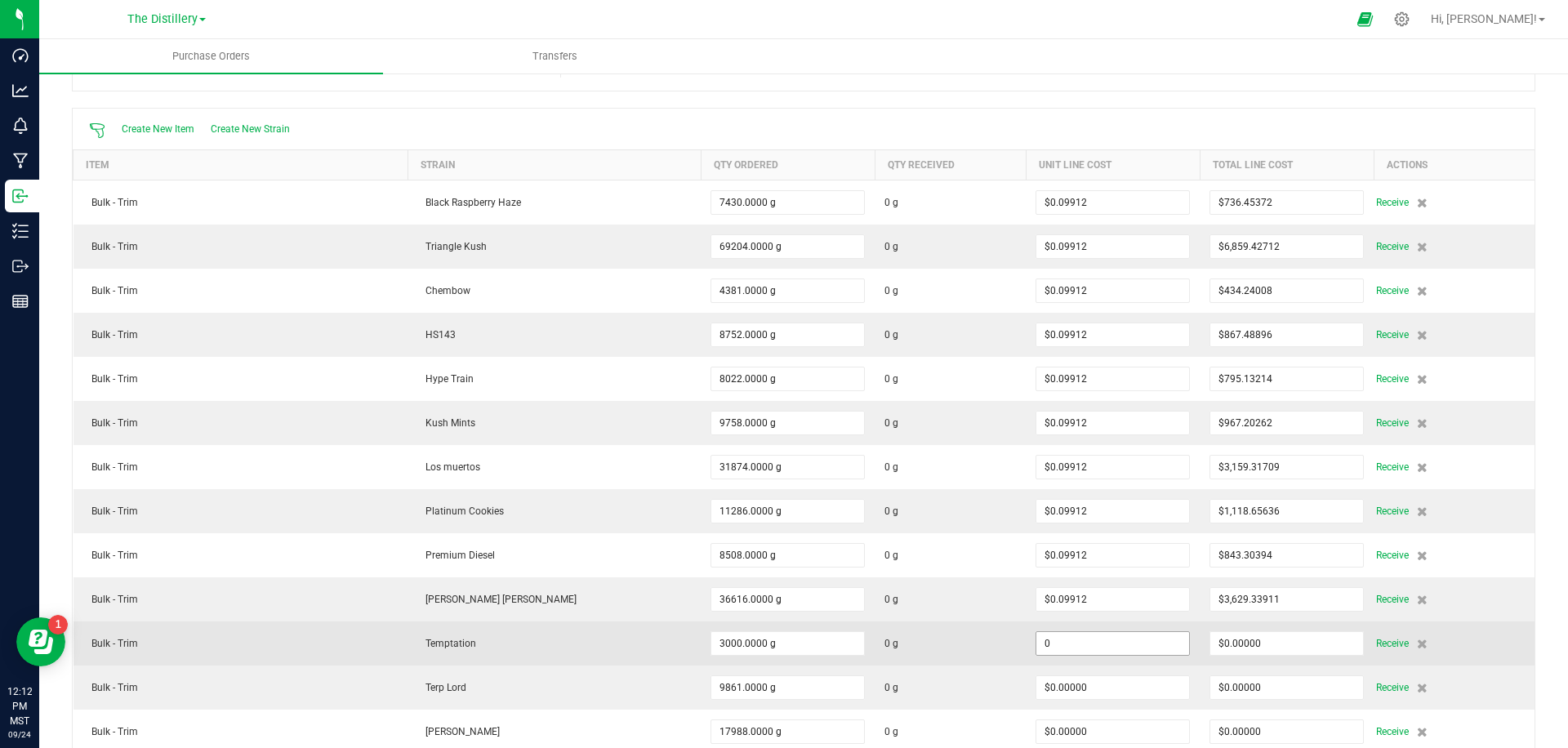
click at [1053, 647] on input "0" at bounding box center [1113, 644] width 152 height 22
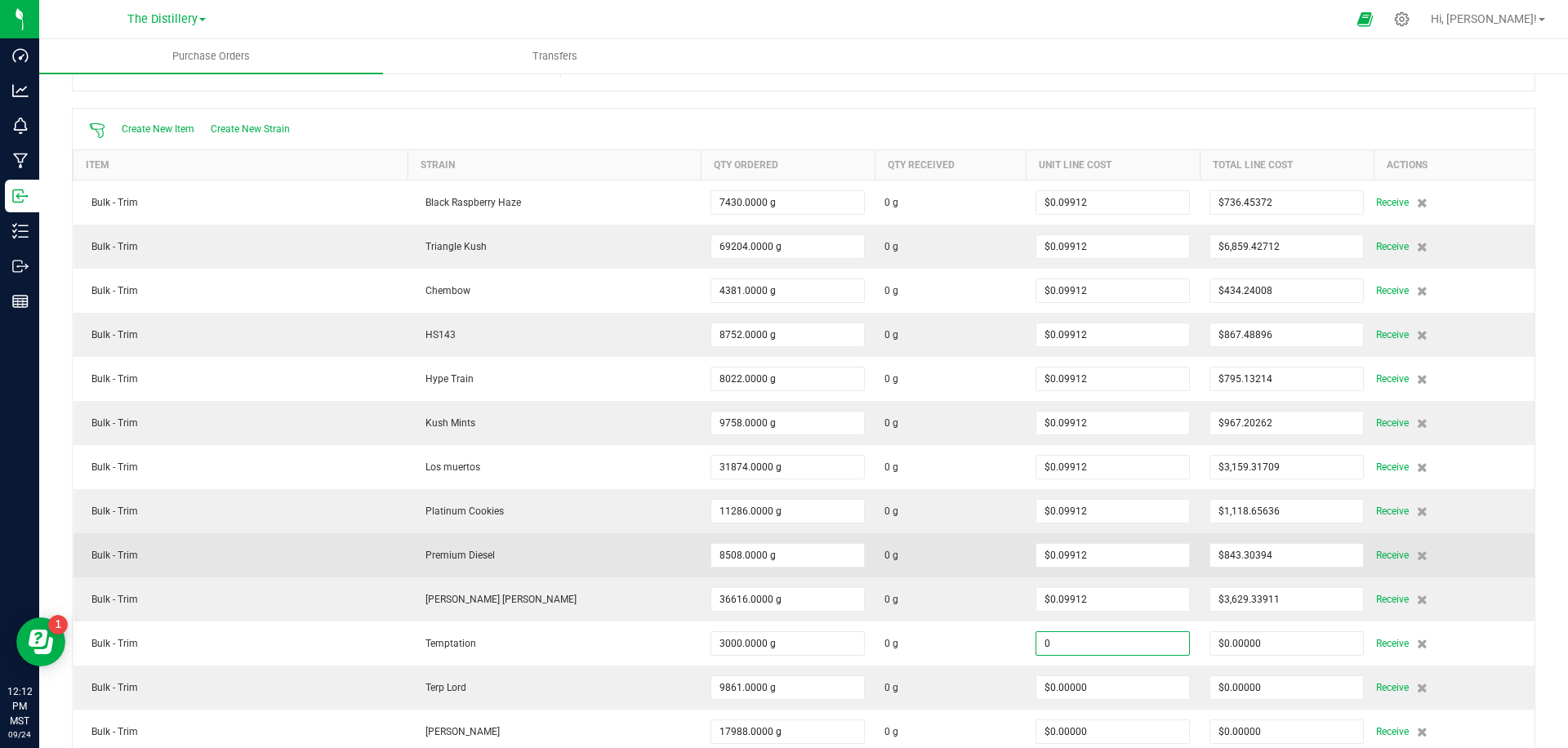
paste input ".09911894"
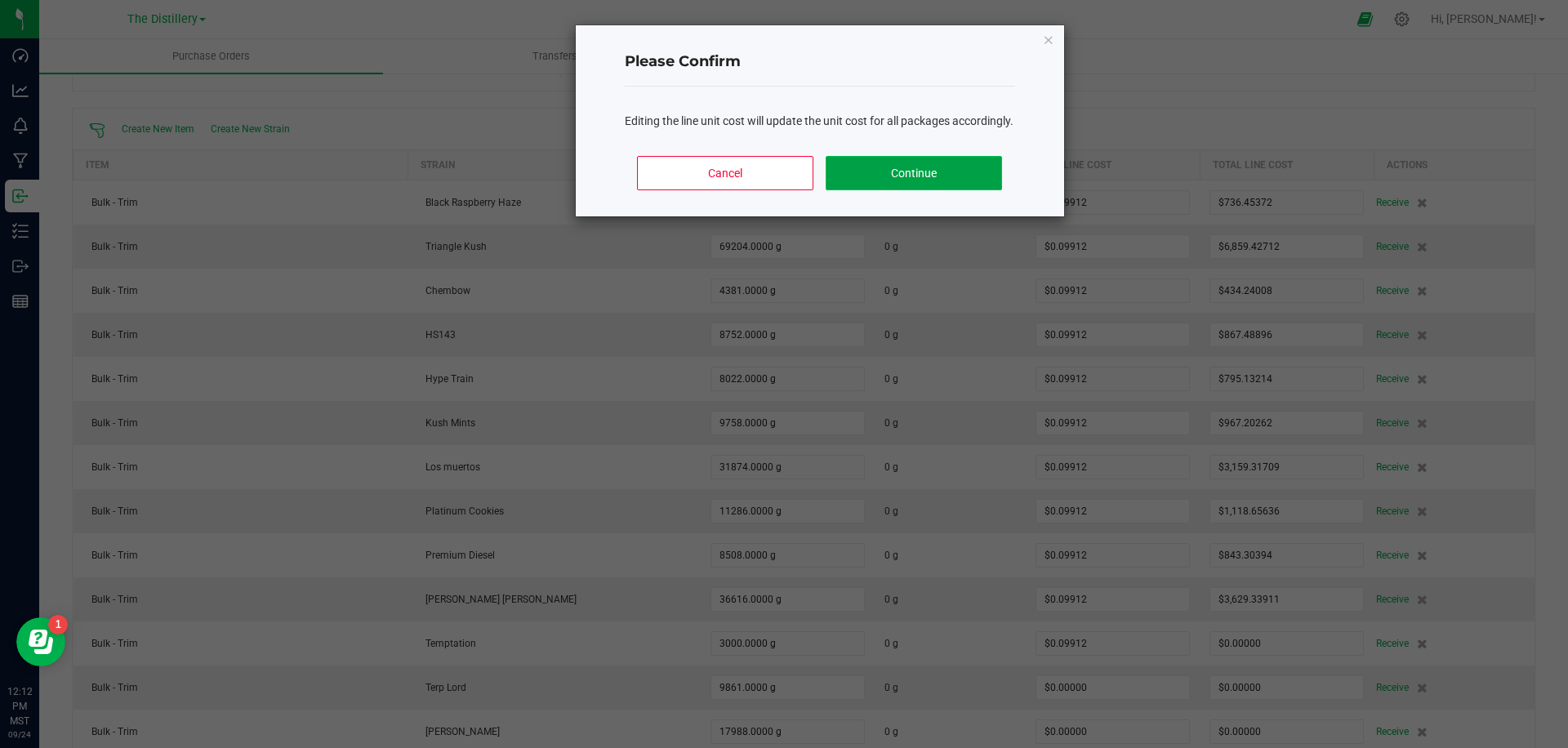
click at [926, 184] on button "Continue" at bounding box center [914, 173] width 176 height 34
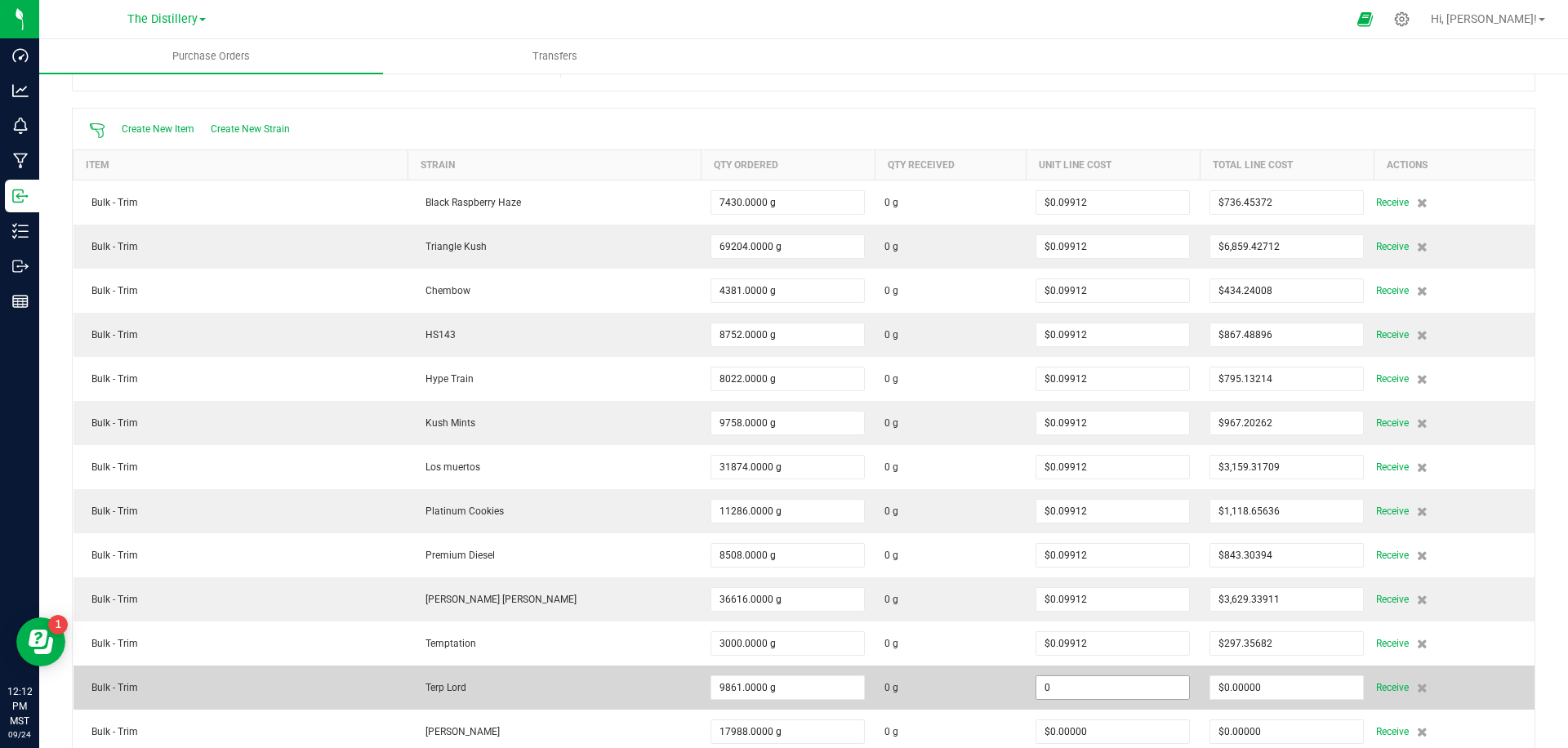
click at [1066, 682] on input "0" at bounding box center [1113, 687] width 152 height 22
paste input ".09911894"
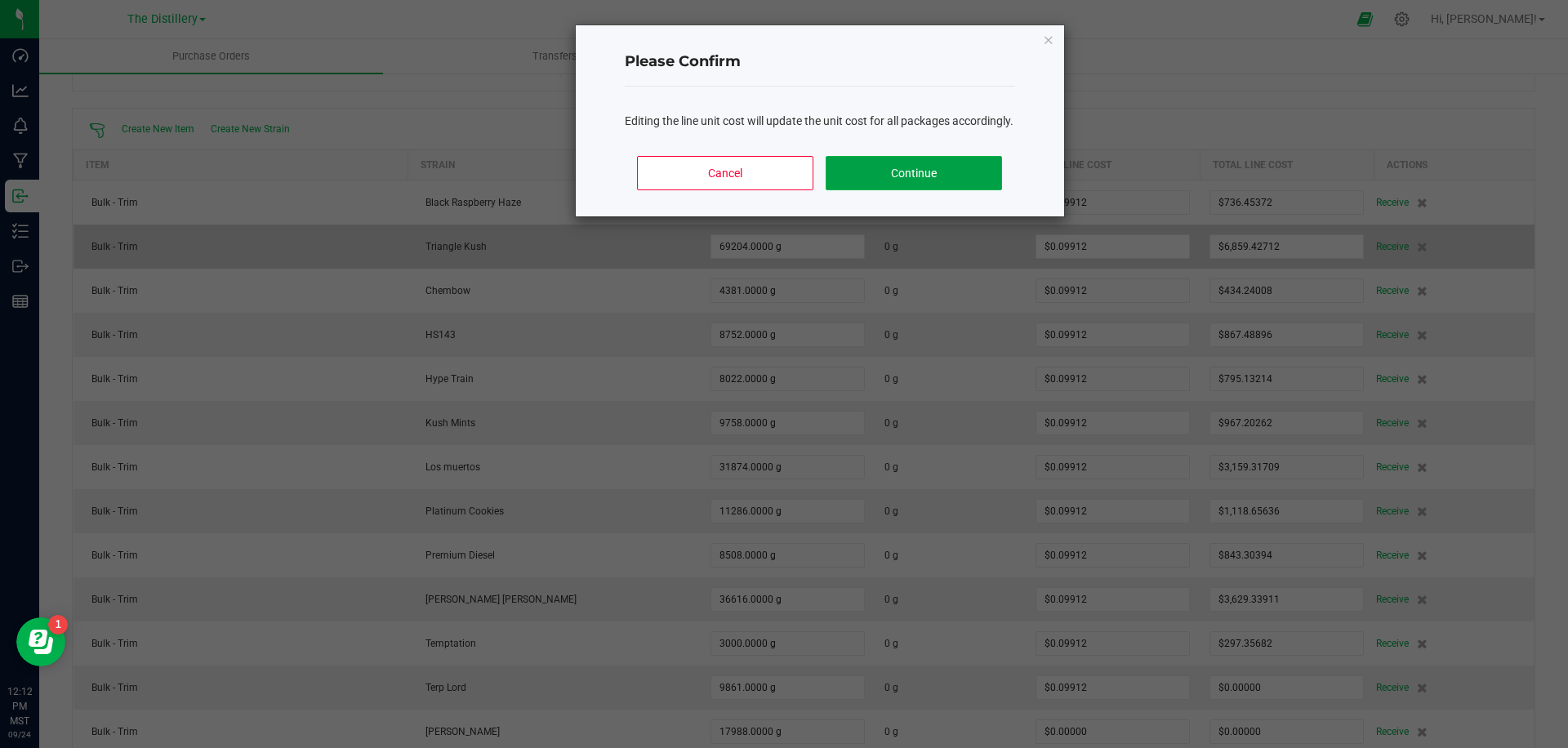
drag, startPoint x: 923, startPoint y: 200, endPoint x: 927, endPoint y: 232, distance: 32.2
click at [923, 190] on button "Continue" at bounding box center [914, 173] width 176 height 34
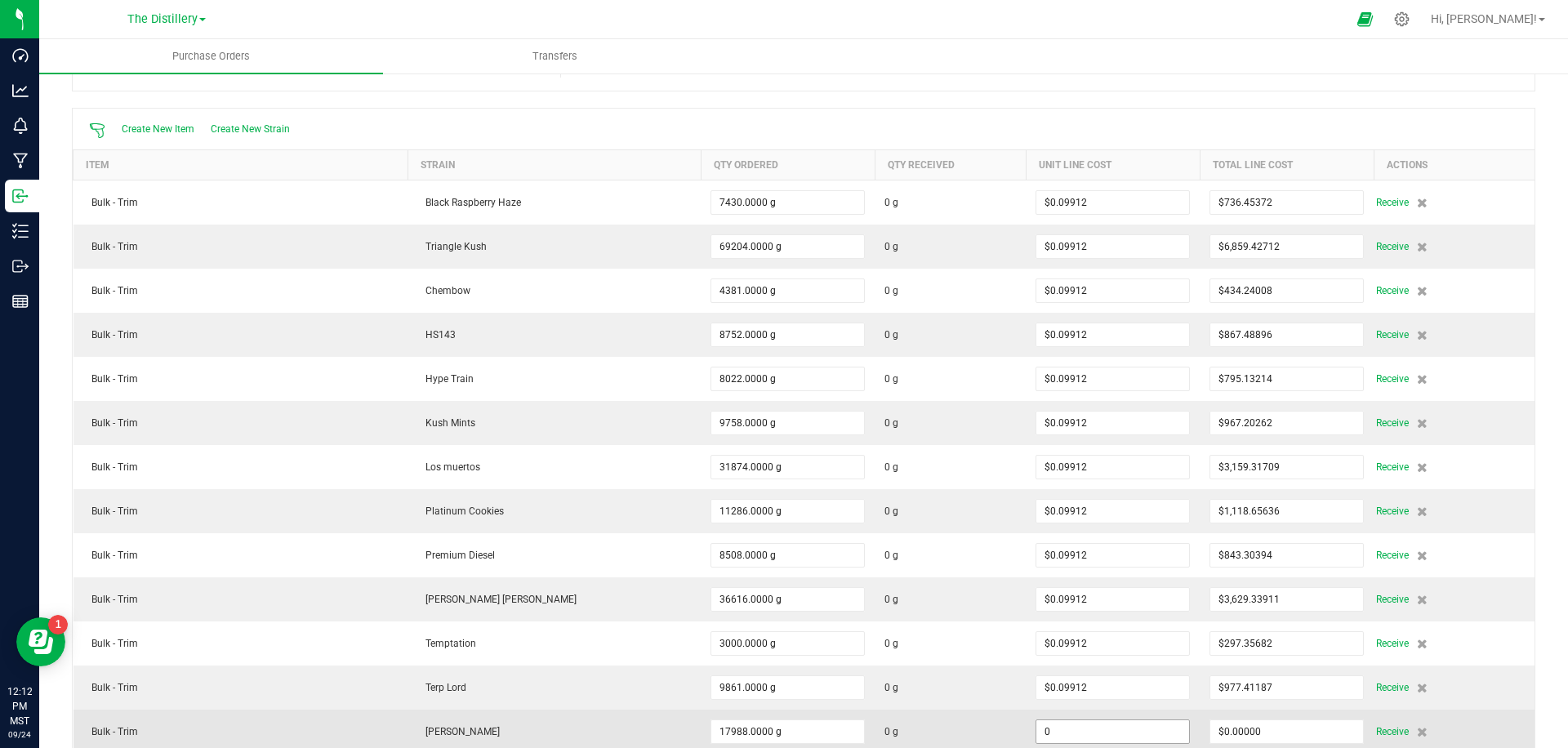
click at [1082, 730] on input "0" at bounding box center [1113, 731] width 152 height 22
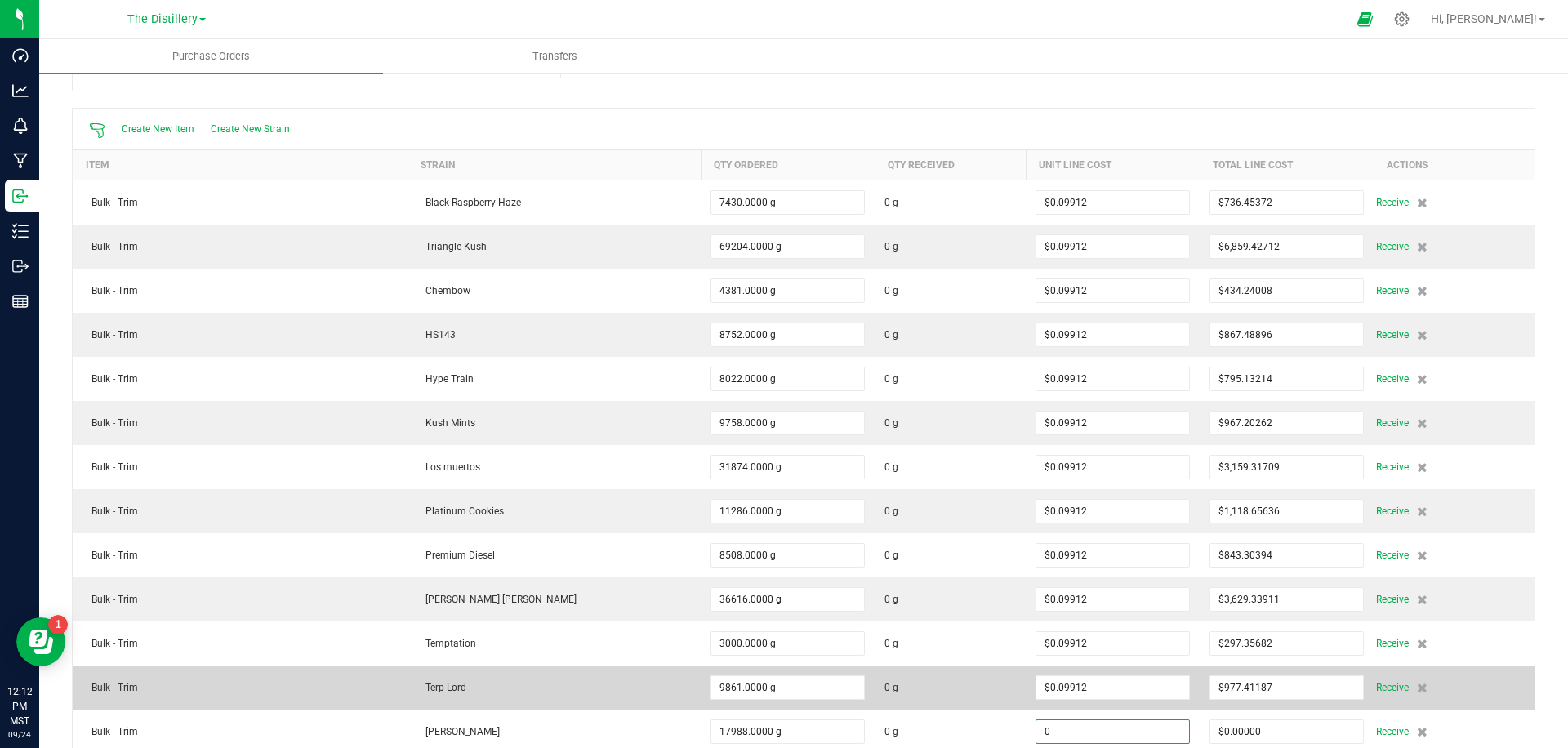
paste input ".09911894"
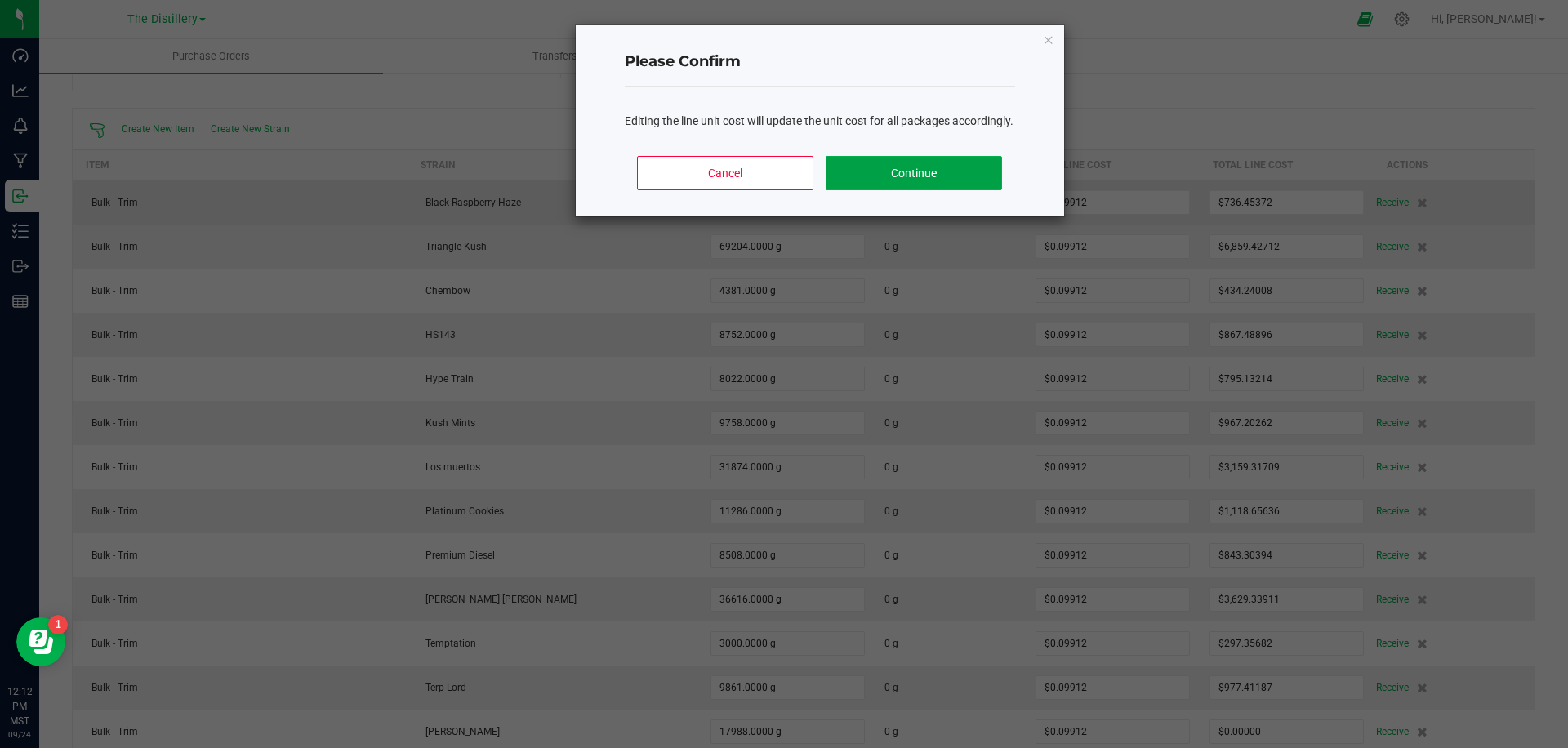
drag, startPoint x: 909, startPoint y: 183, endPoint x: 919, endPoint y: 215, distance: 33.5
click at [910, 183] on button "Continue" at bounding box center [914, 173] width 176 height 34
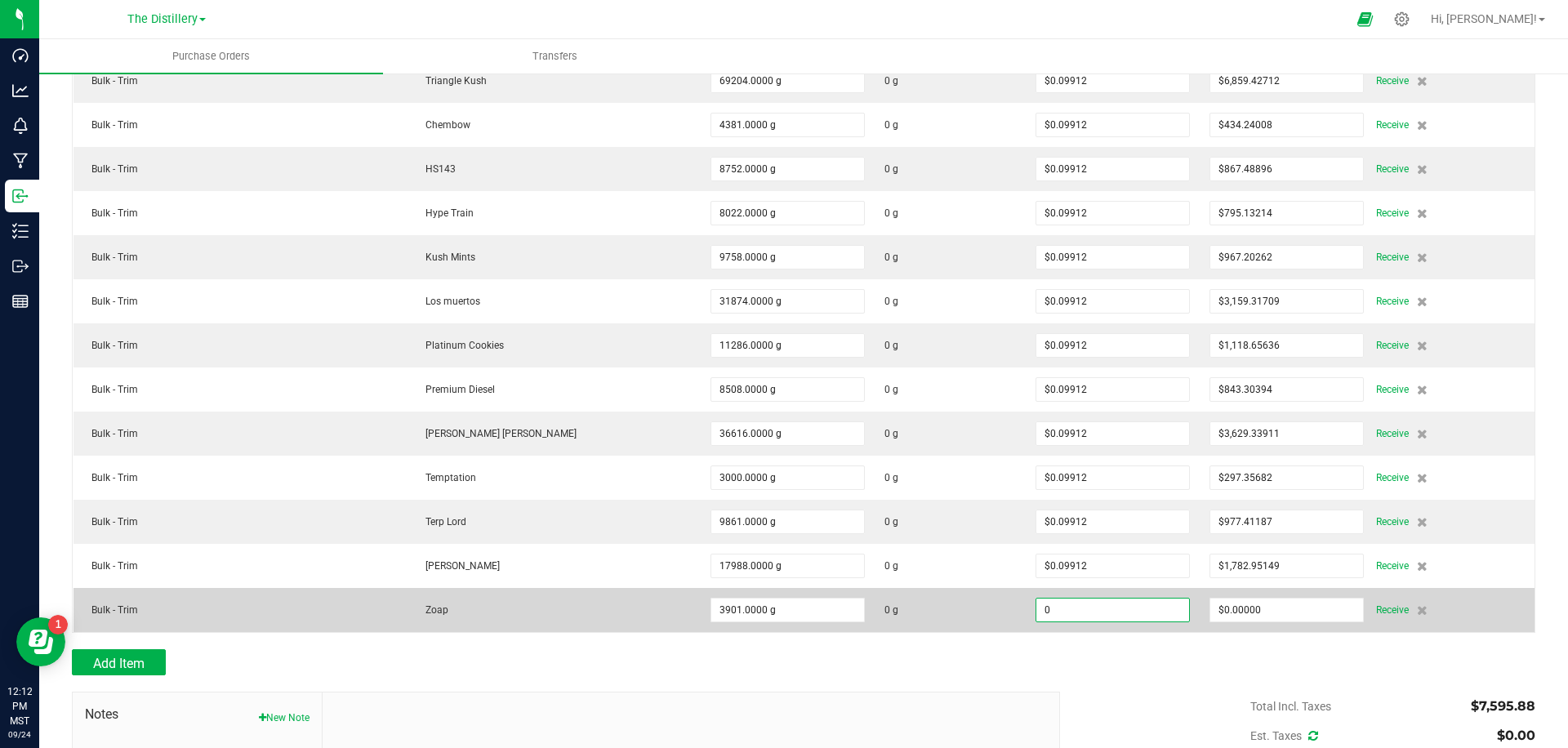
scroll to position [289, 0]
click at [1058, 603] on input "0" at bounding box center [1113, 608] width 152 height 22
paste input ".09911894"
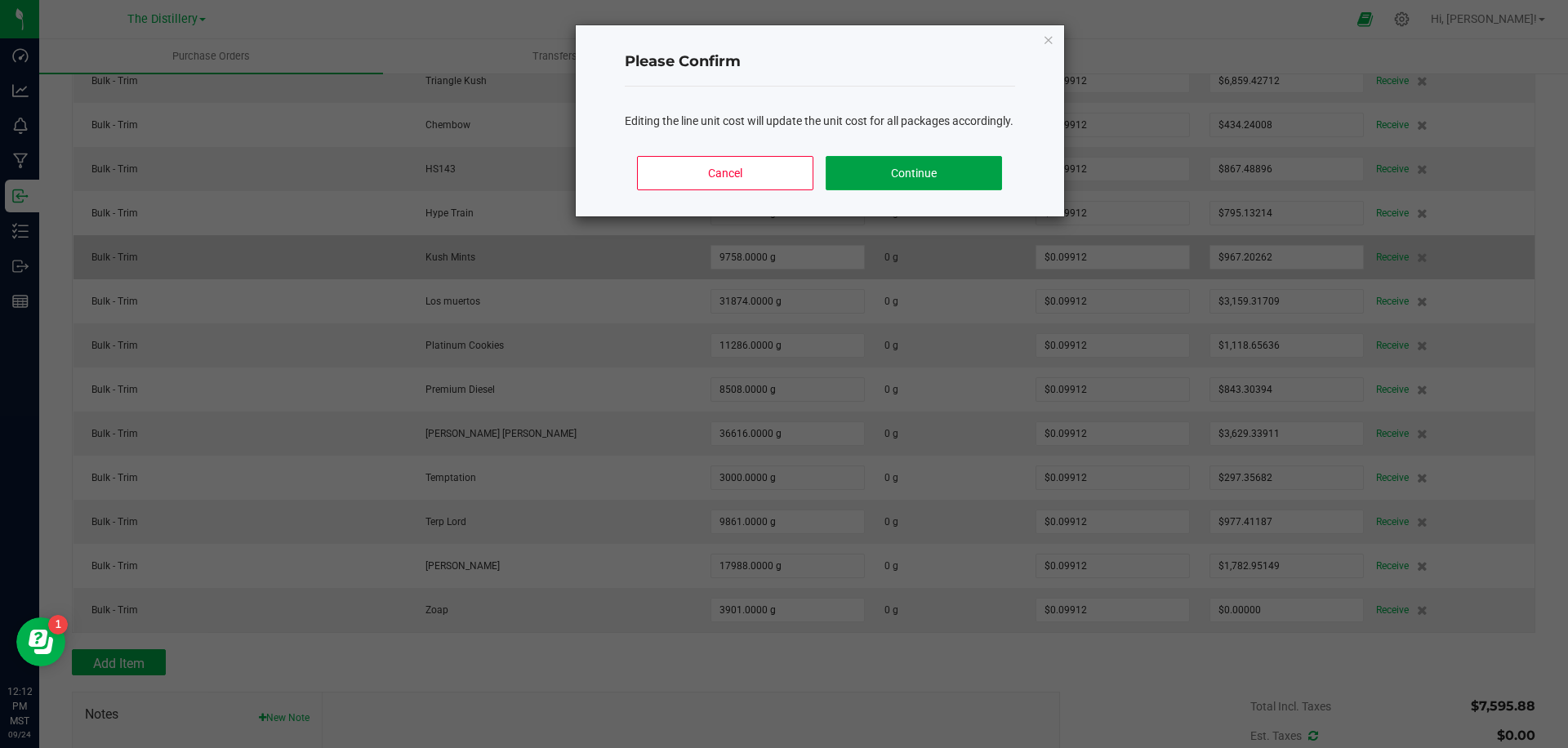
drag, startPoint x: 923, startPoint y: 197, endPoint x: 933, endPoint y: 258, distance: 61.8
click at [923, 190] on button "Continue" at bounding box center [914, 173] width 176 height 34
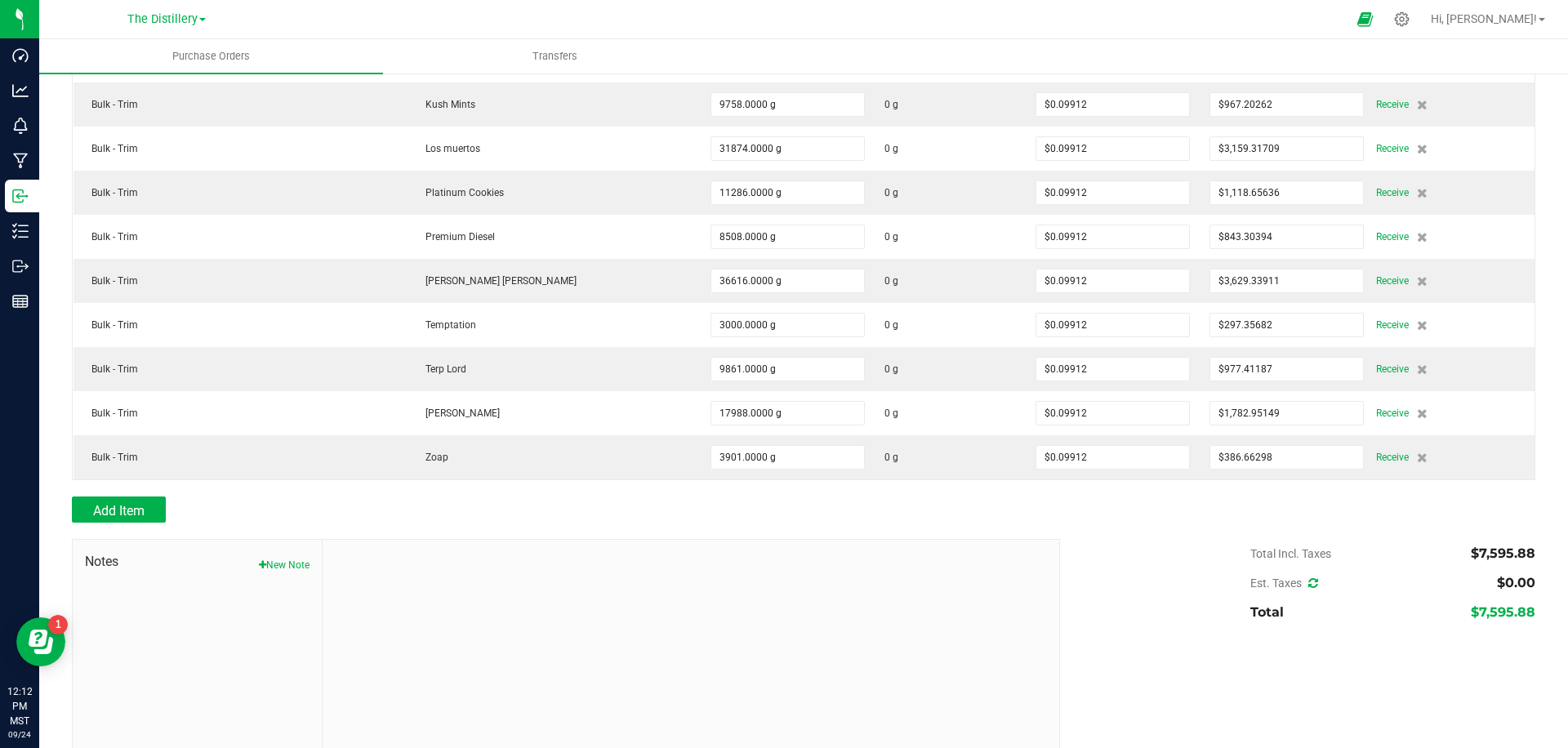
click at [1119, 553] on div "Total Incl. Taxes $7,595.88 Est. Taxes $0.00 Total $7,595.88" at bounding box center [1292, 583] width 488 height 88
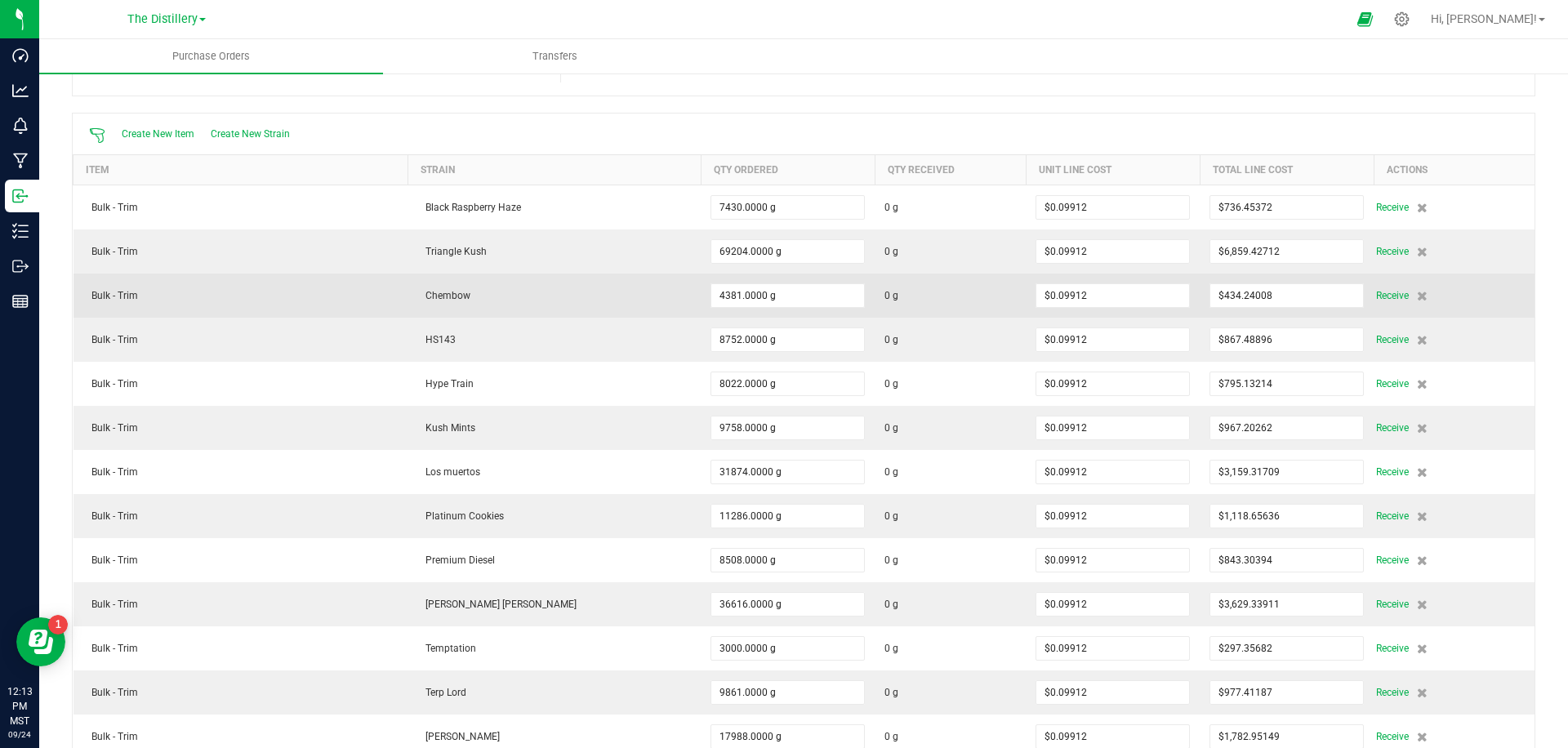
scroll to position [0, 0]
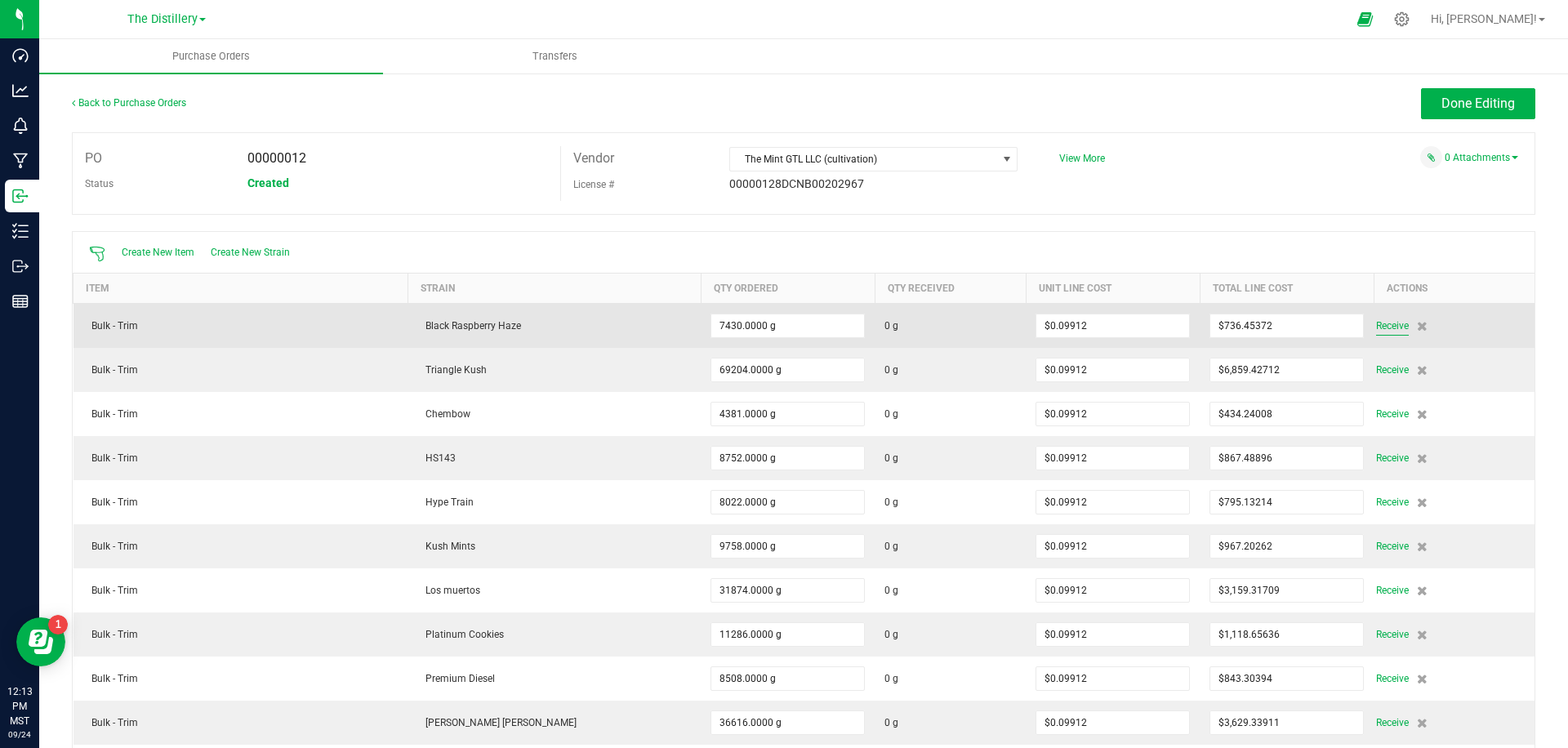
click at [1382, 326] on span "Receive" at bounding box center [1392, 326] width 32 height 20
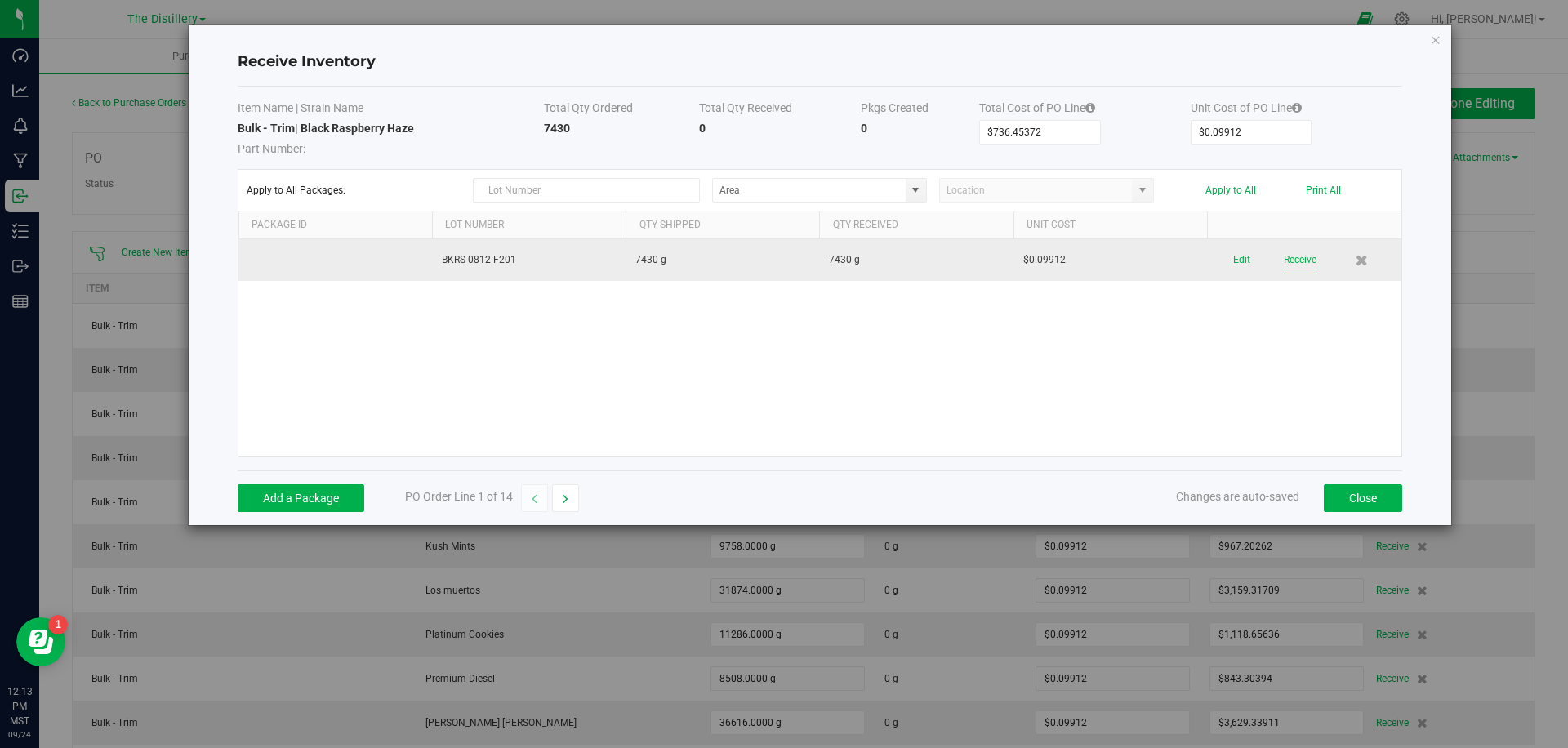
click at [1296, 258] on button "Receive" at bounding box center [1300, 260] width 32 height 28
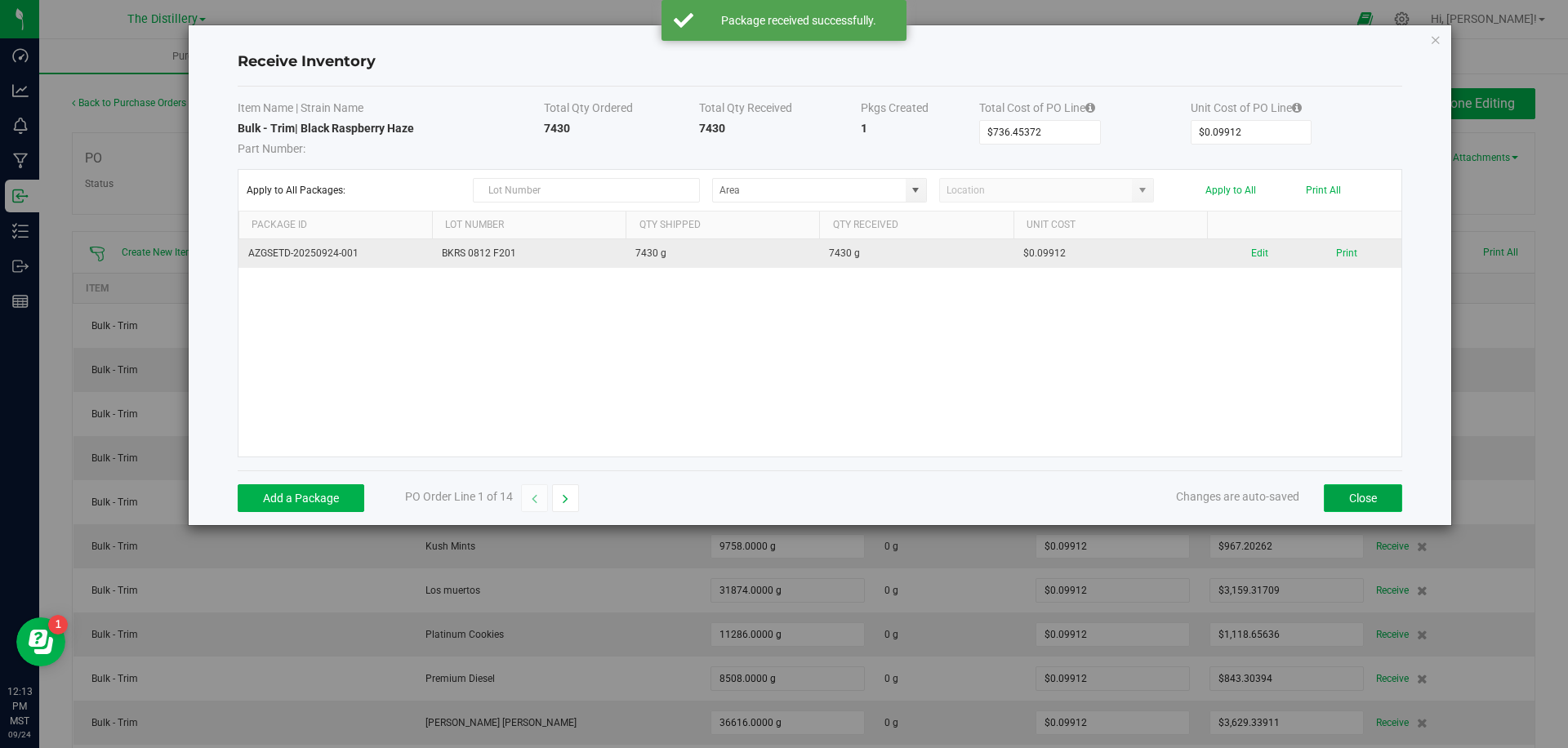
click at [1372, 509] on button "Close" at bounding box center [1363, 498] width 78 height 27
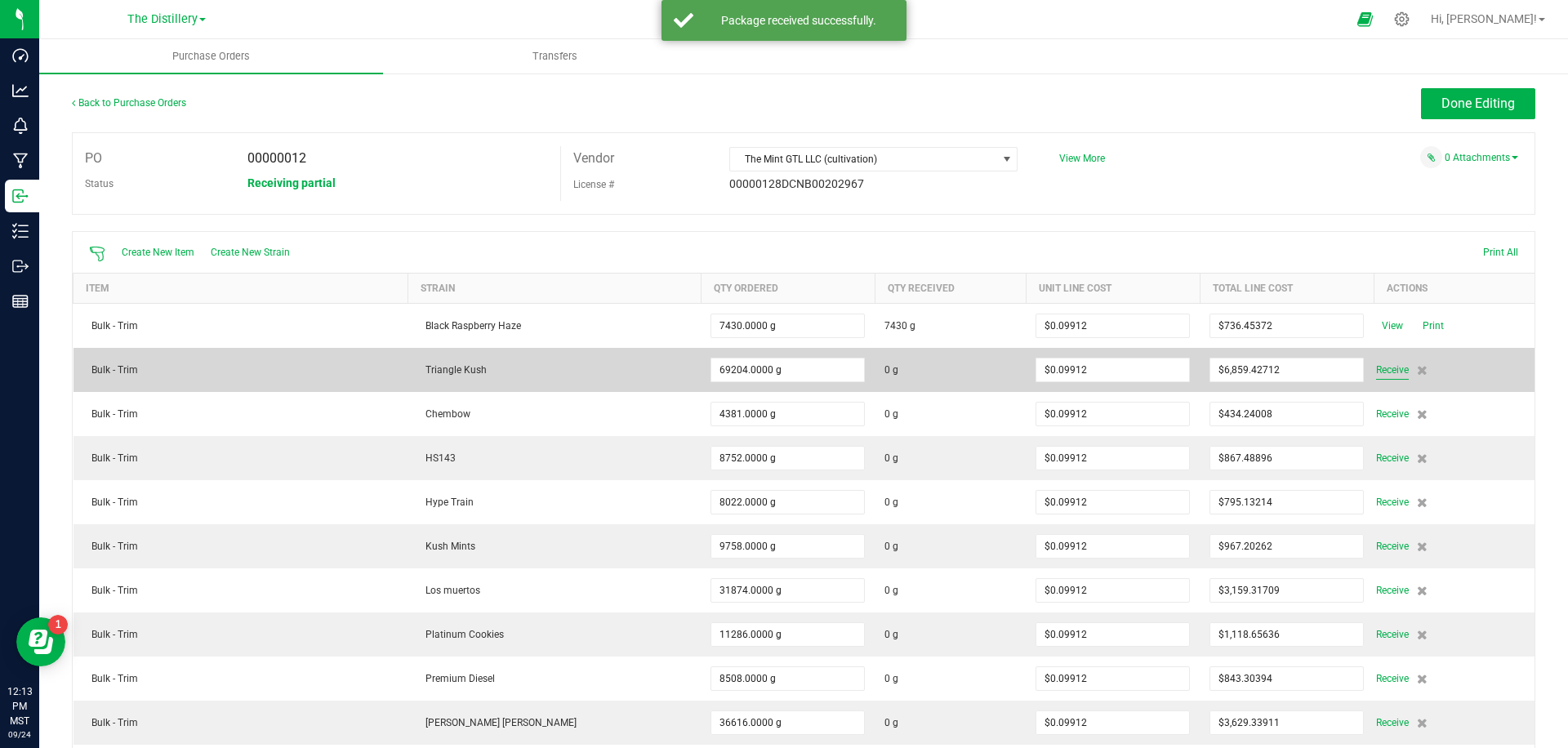
click at [1382, 363] on span "Receive" at bounding box center [1392, 370] width 32 height 20
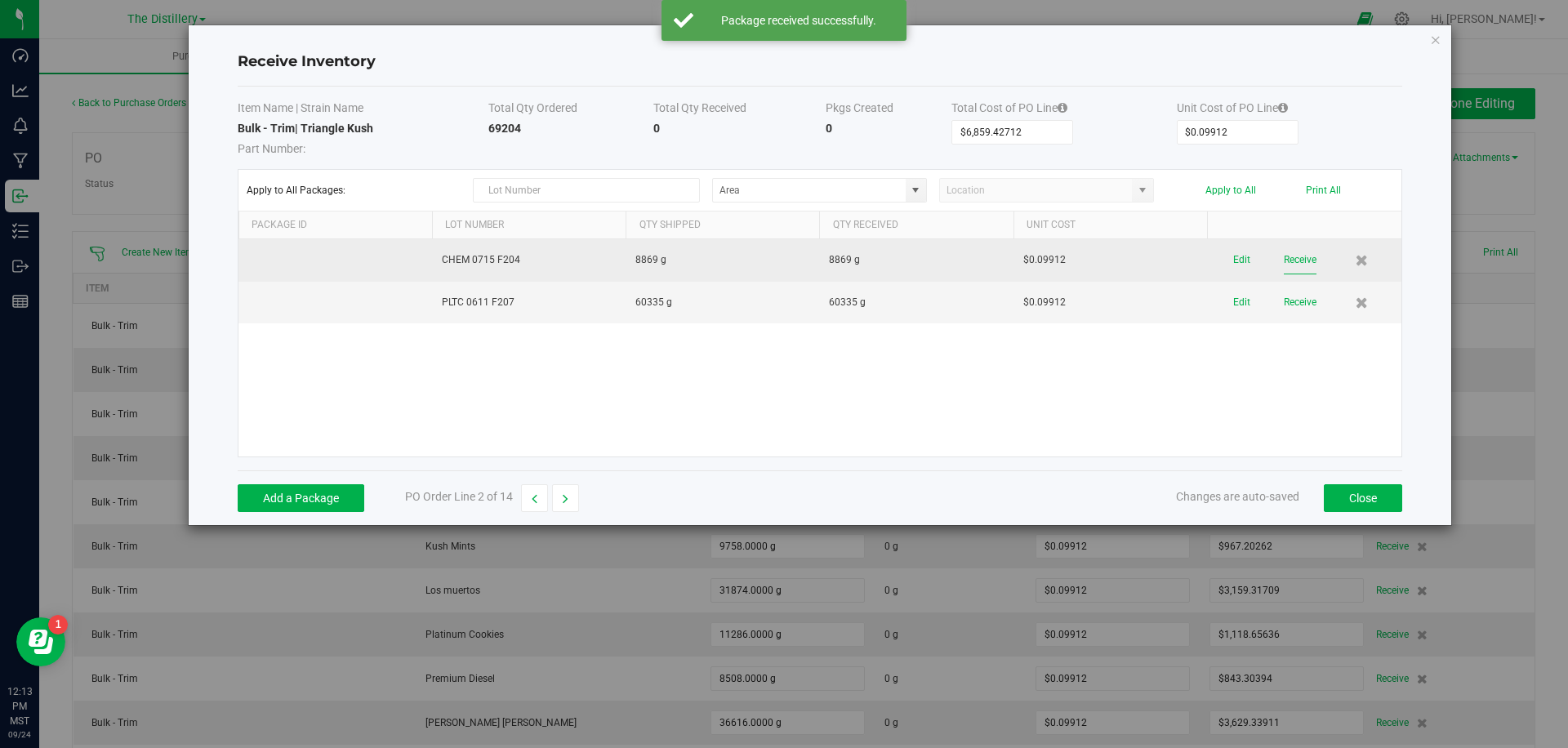
click at [1284, 257] on button "Receive" at bounding box center [1300, 260] width 32 height 28
click at [1303, 289] on button "Receive" at bounding box center [1300, 289] width 32 height 28
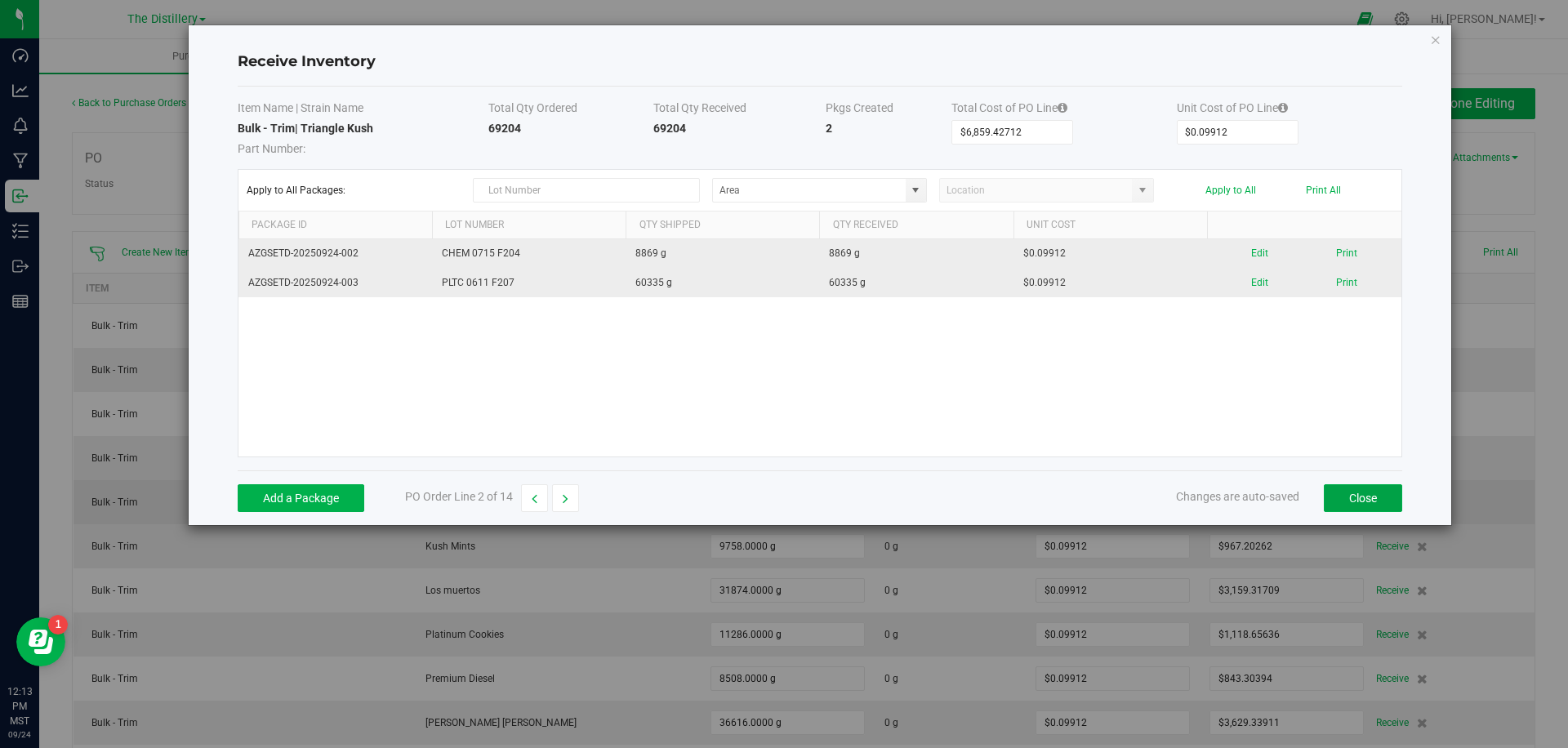
click at [1360, 500] on button "Close" at bounding box center [1363, 498] width 78 height 27
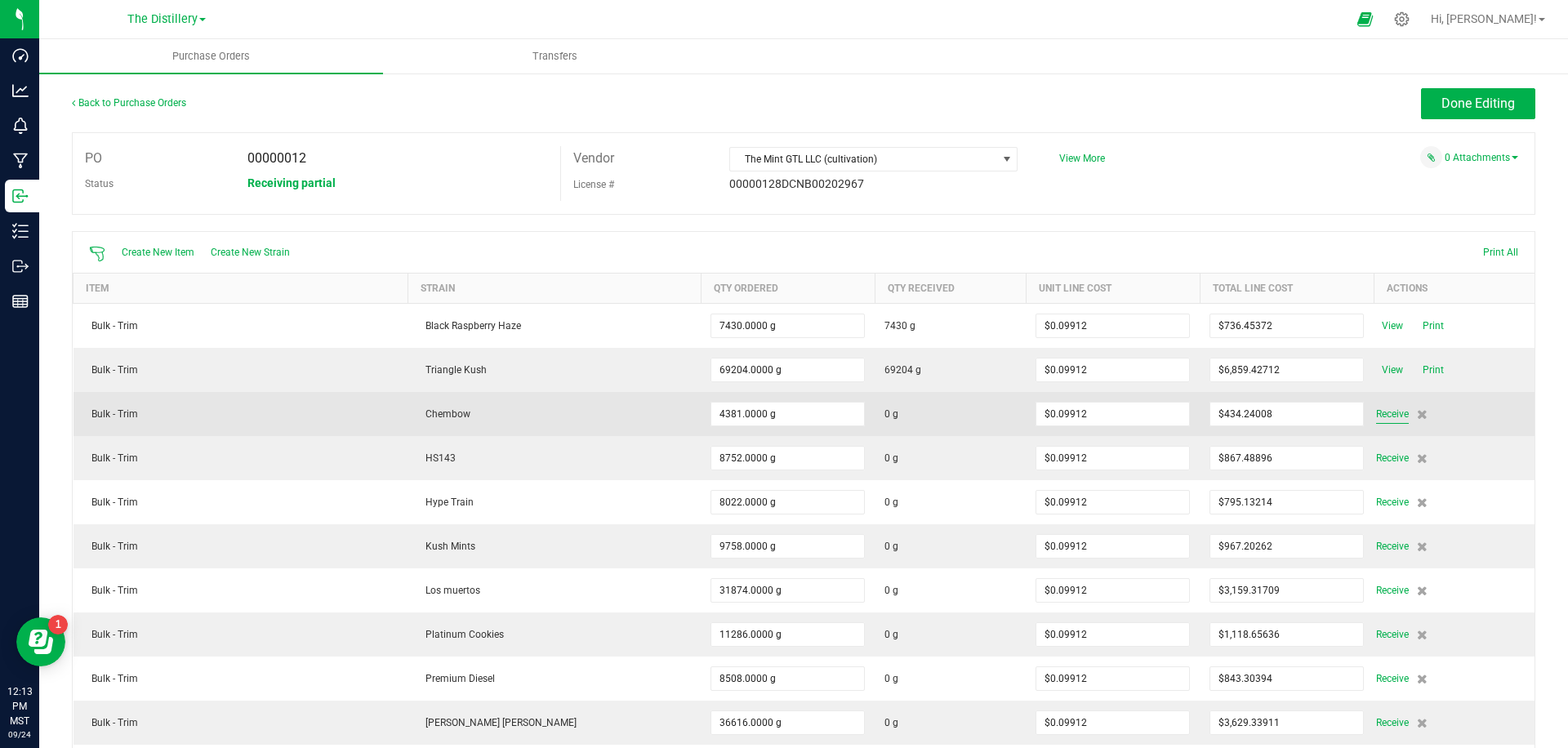
click at [1388, 415] on span "Receive" at bounding box center [1392, 414] width 32 height 20
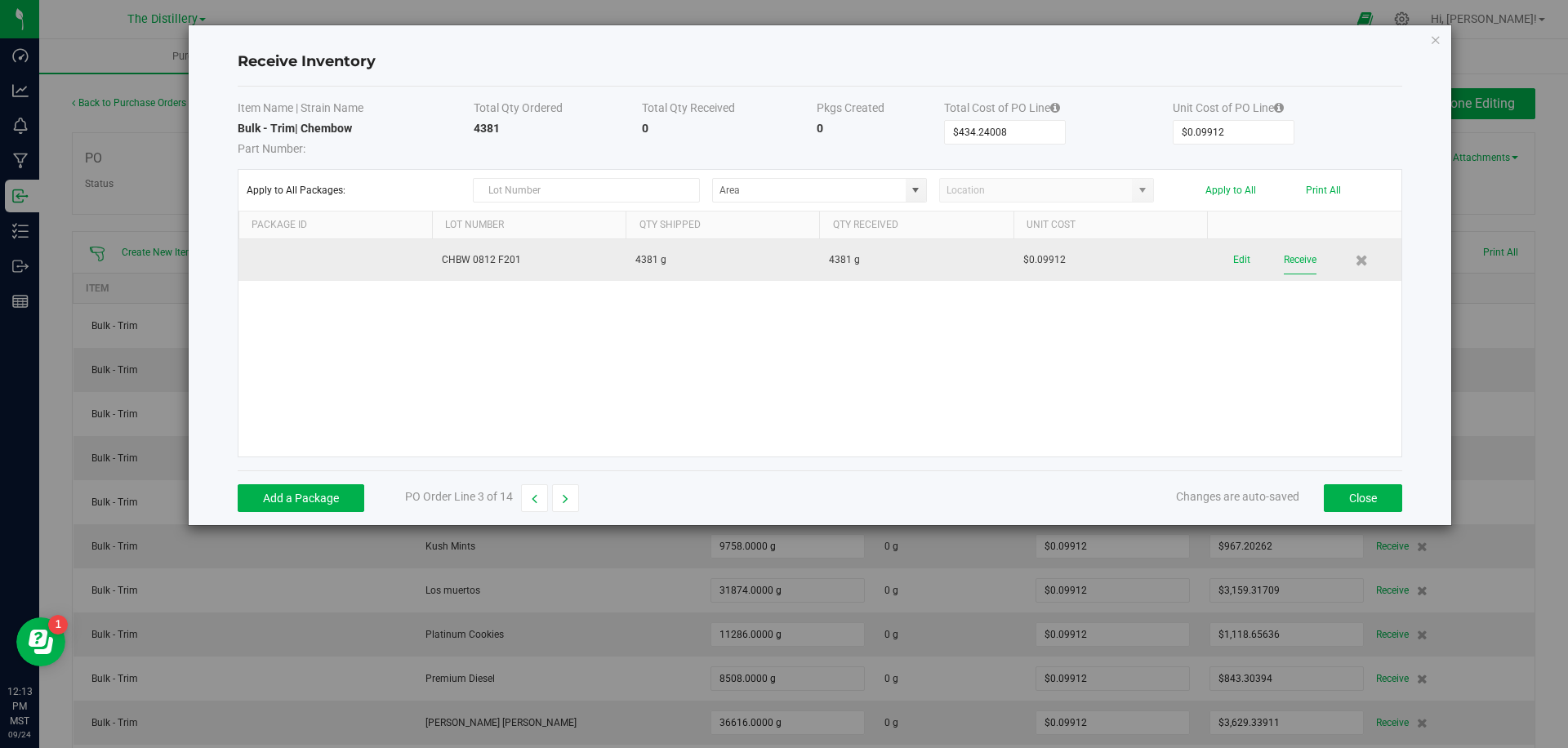
click at [1302, 259] on button "Receive" at bounding box center [1300, 260] width 32 height 28
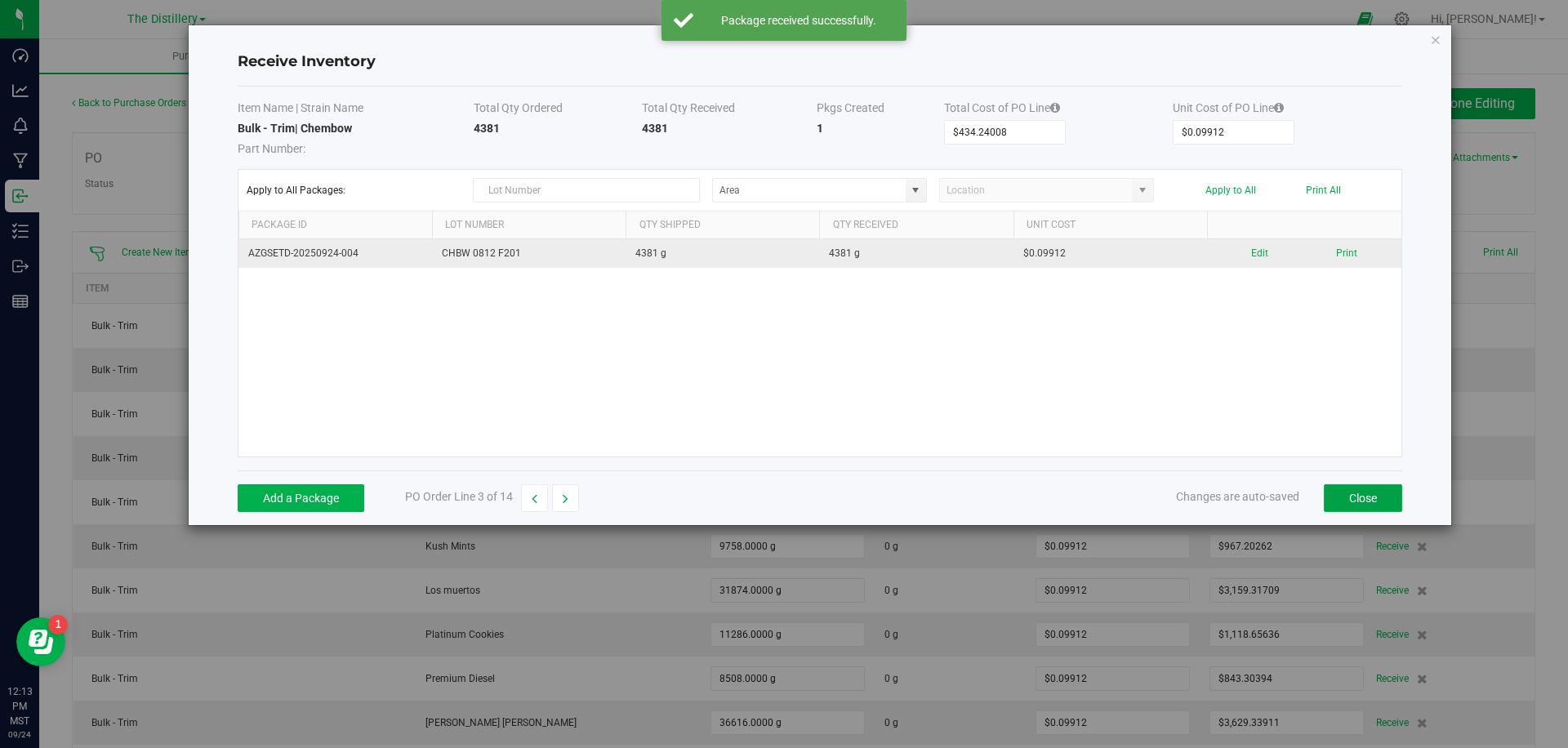
click at [1366, 493] on button "Close" at bounding box center [1363, 498] width 78 height 27
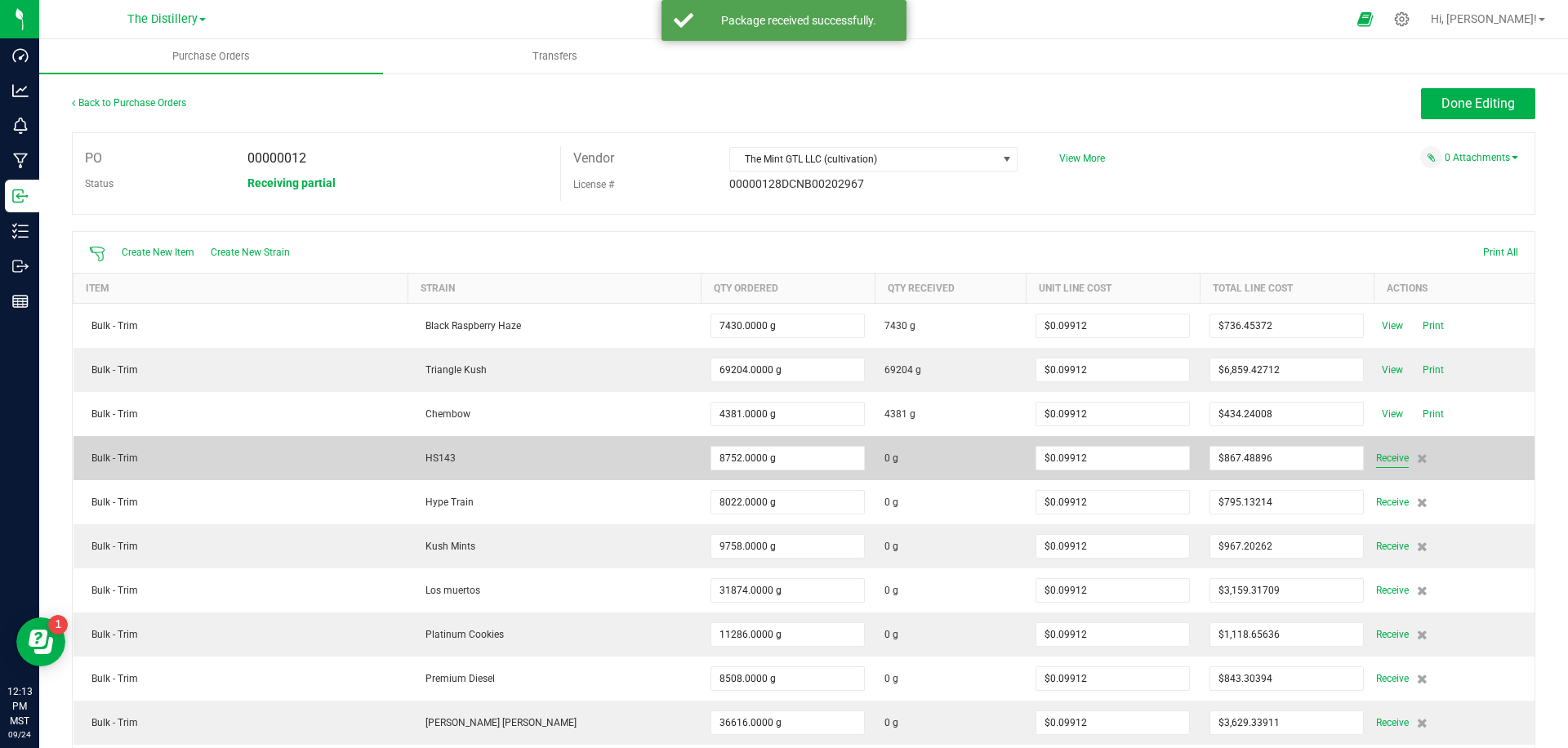
click at [1388, 456] on span "Receive" at bounding box center [1392, 458] width 32 height 20
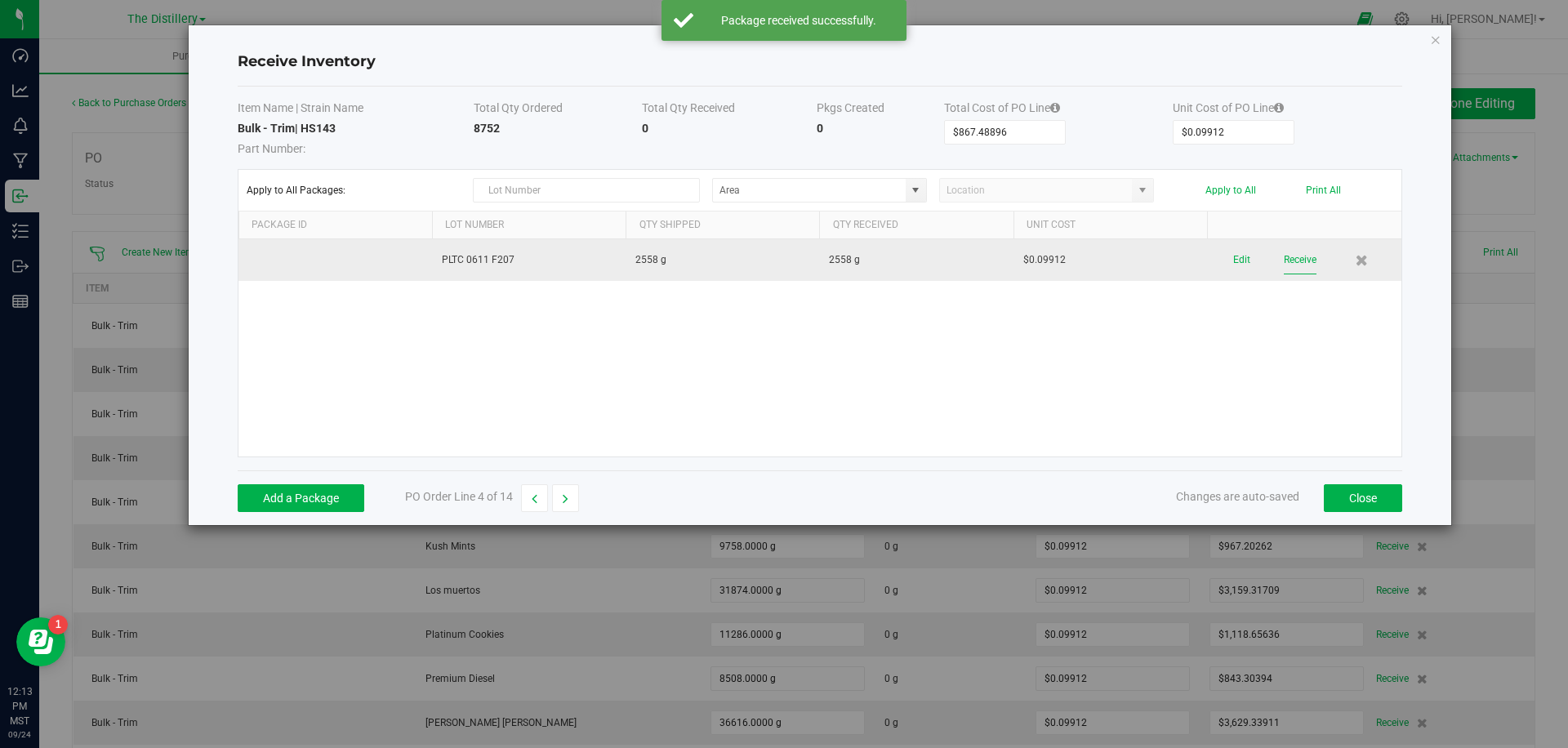
click at [1299, 258] on button "Receive" at bounding box center [1300, 260] width 32 height 28
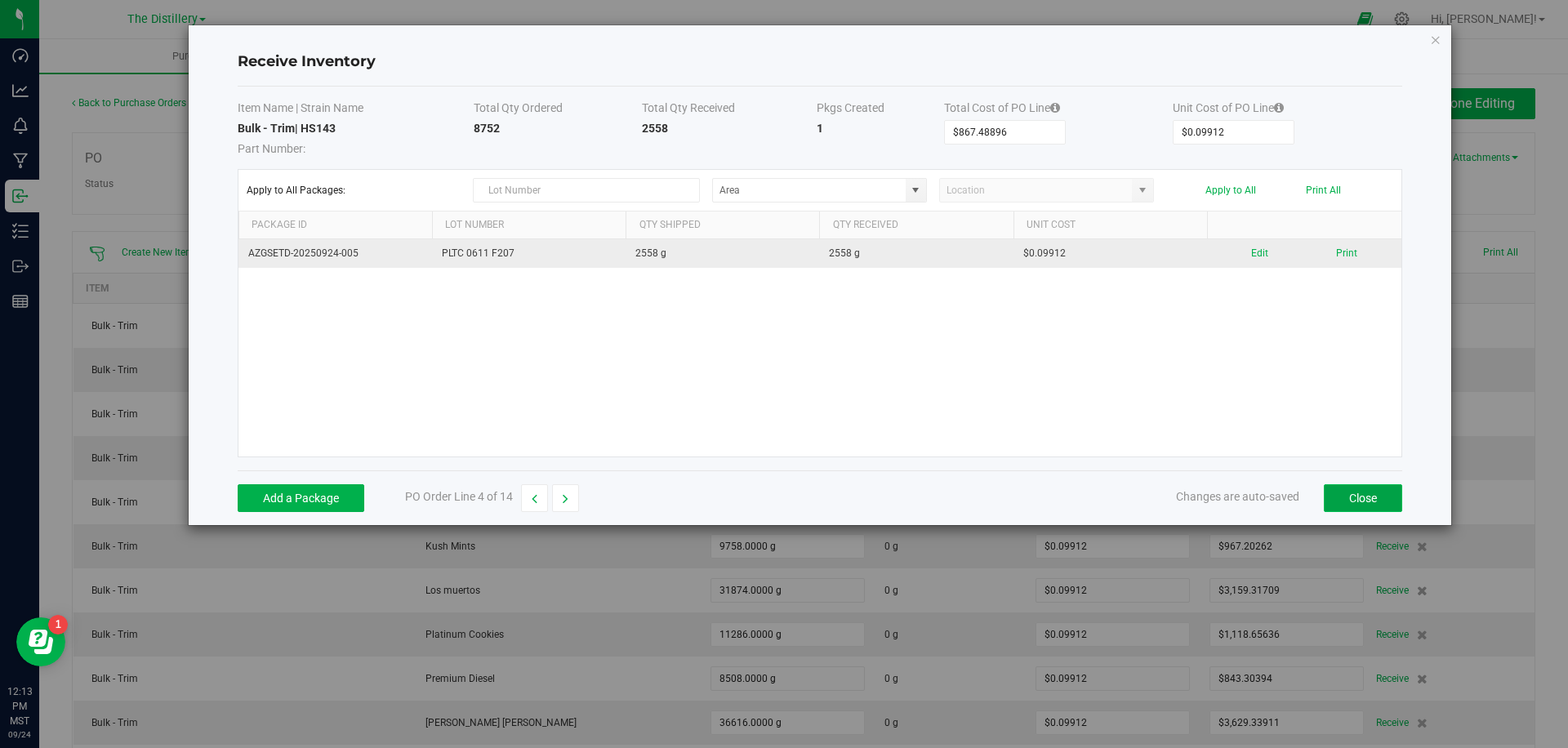
drag, startPoint x: 1362, startPoint y: 498, endPoint x: 1184, endPoint y: 476, distance: 179.4
click at [1362, 498] on button "Close" at bounding box center [1363, 498] width 78 height 27
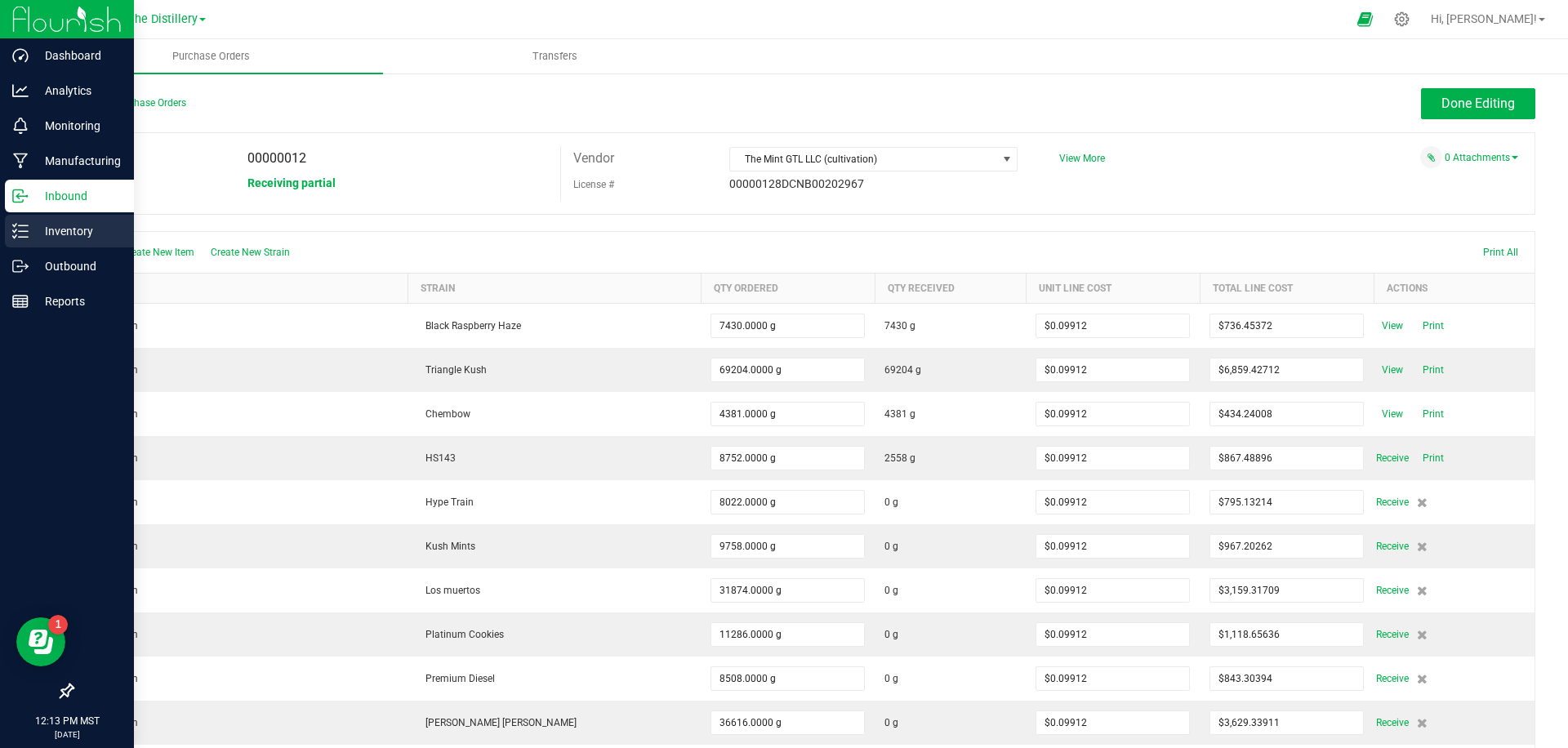
click at [62, 238] on p "Inventory" at bounding box center [77, 231] width 98 height 20
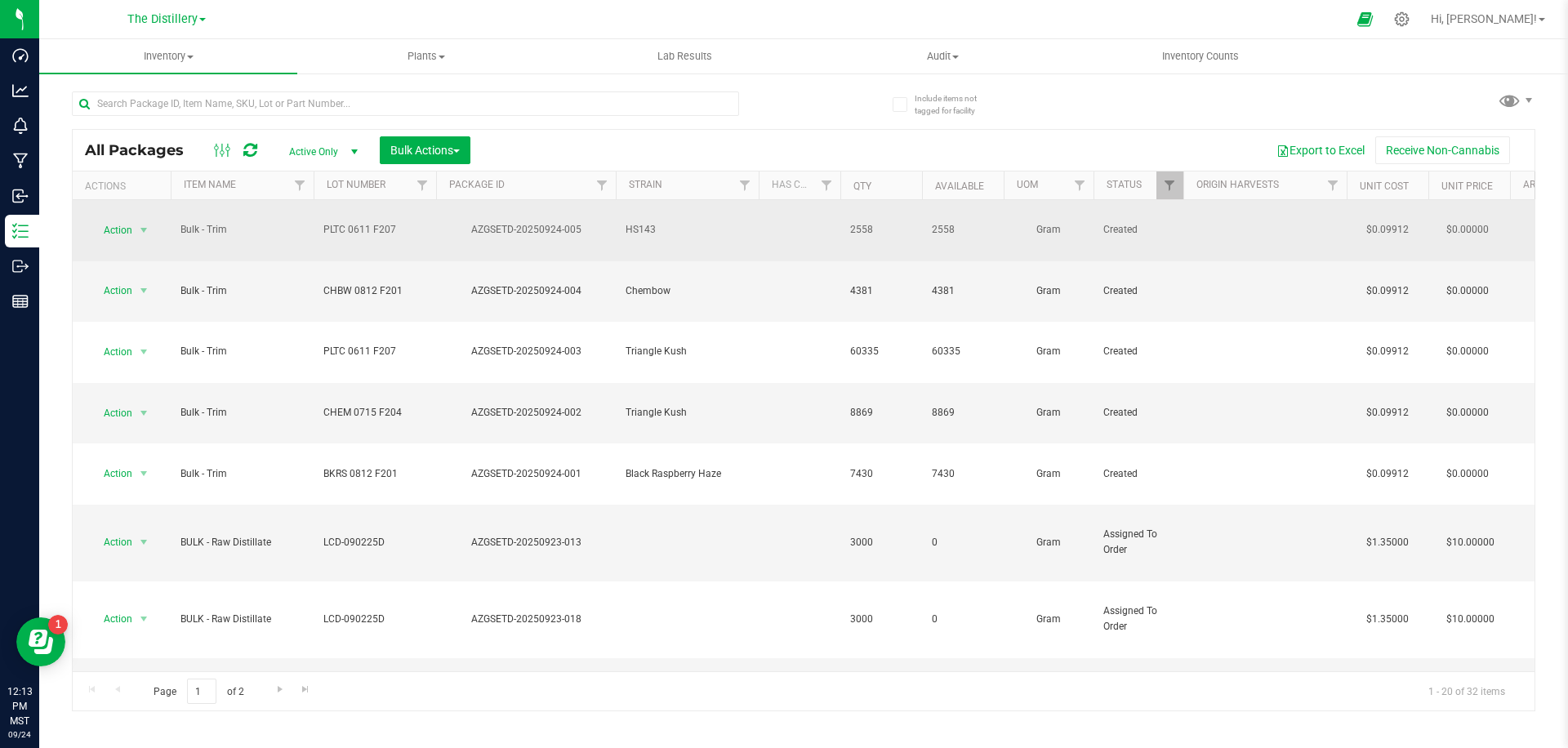
click at [351, 223] on span "PLTC 0611 F207" at bounding box center [374, 230] width 103 height 16
click at [351, 223] on input "PLTC 0611 F207" at bounding box center [371, 230] width 117 height 25
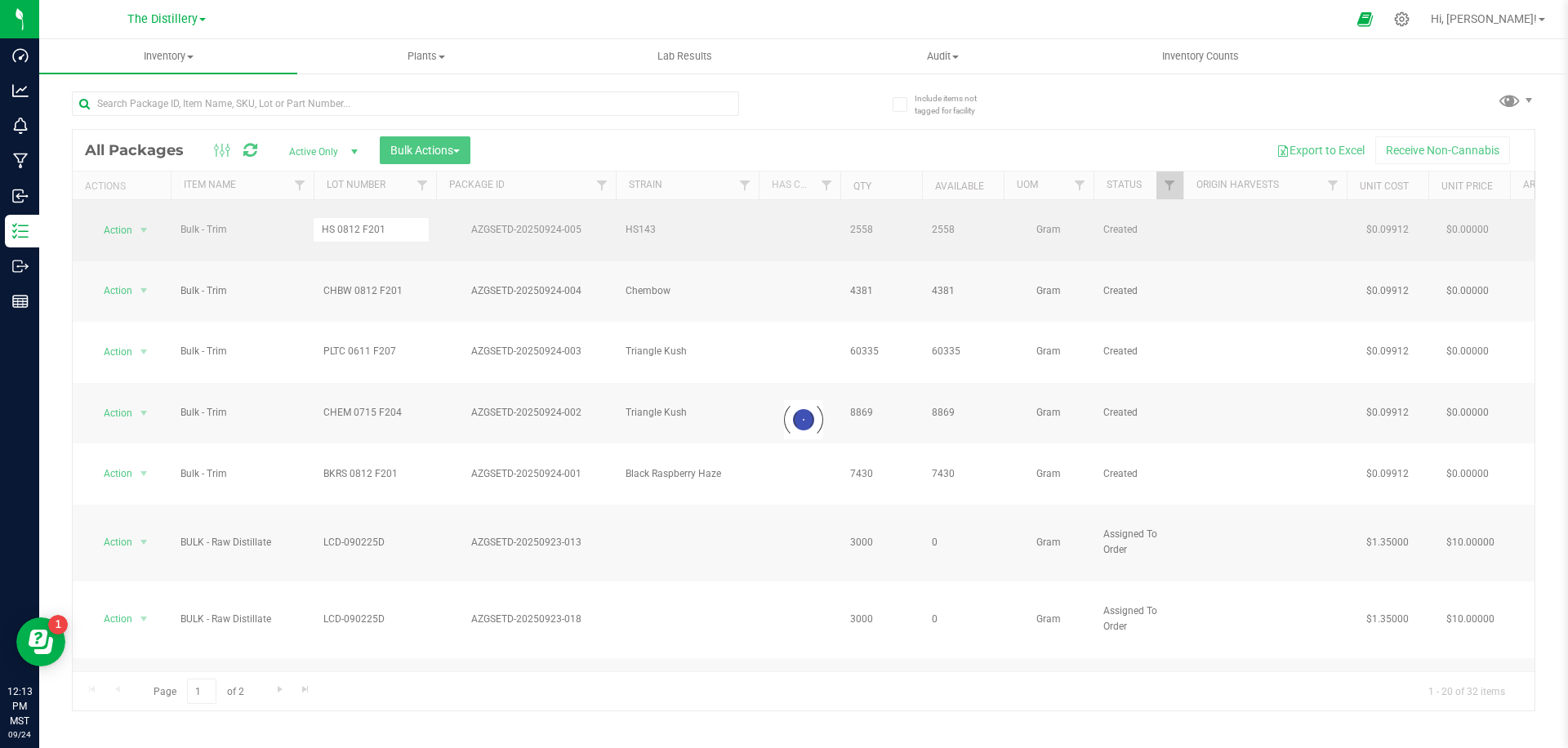
drag, startPoint x: 699, startPoint y: 150, endPoint x: 517, endPoint y: 177, distance: 184.0
click at [697, 150] on div "Loading... All Packages Active Only Active Only Lab Samples Locked All Bulk Act…" at bounding box center [804, 420] width 1464 height 583
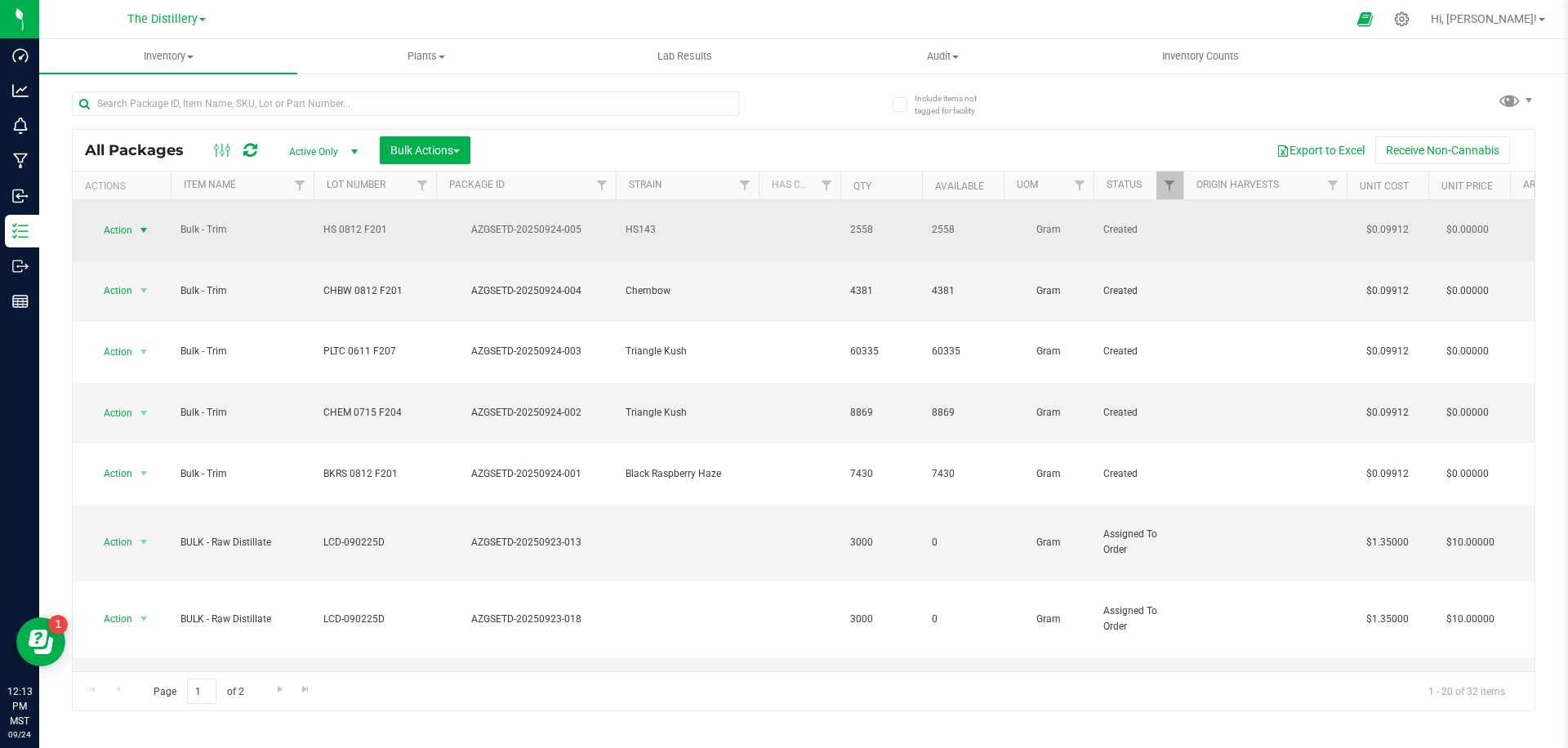
click at [137, 220] on span "select" at bounding box center [144, 229] width 21 height 22
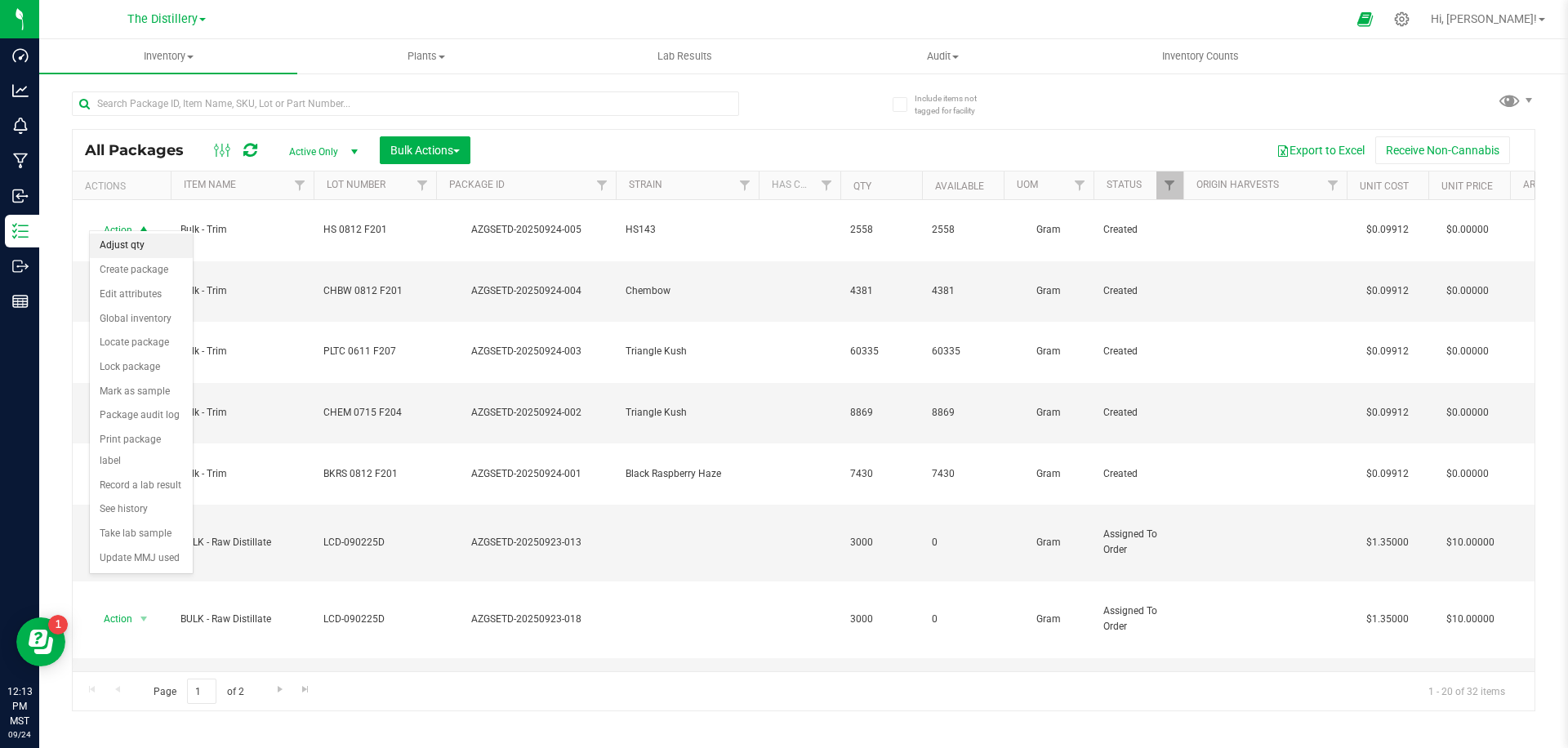
click at [129, 244] on li "Adjust qty" at bounding box center [141, 245] width 103 height 24
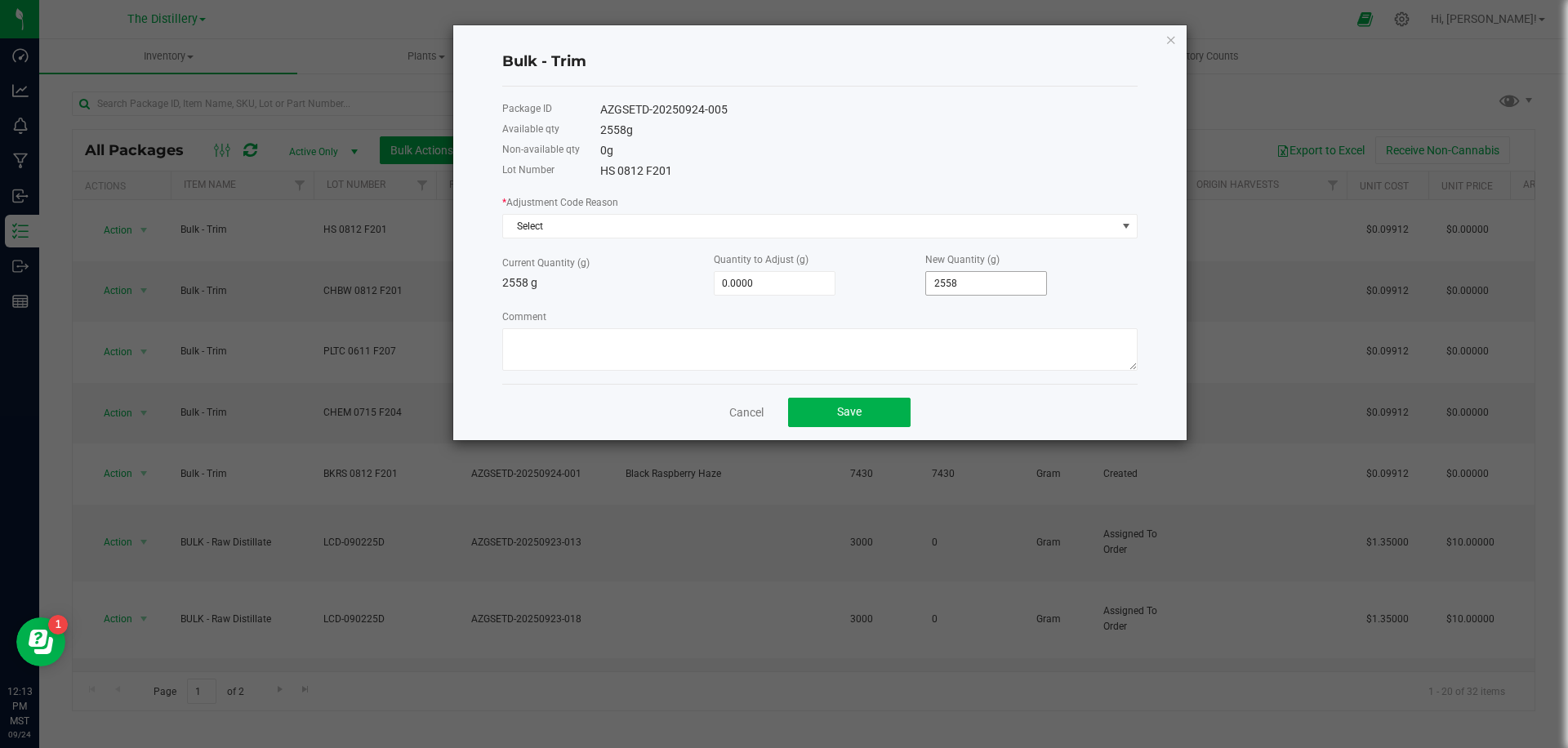
click at [956, 279] on input "2558" at bounding box center [986, 283] width 120 height 22
click at [803, 405] on button "Save" at bounding box center [849, 412] width 123 height 29
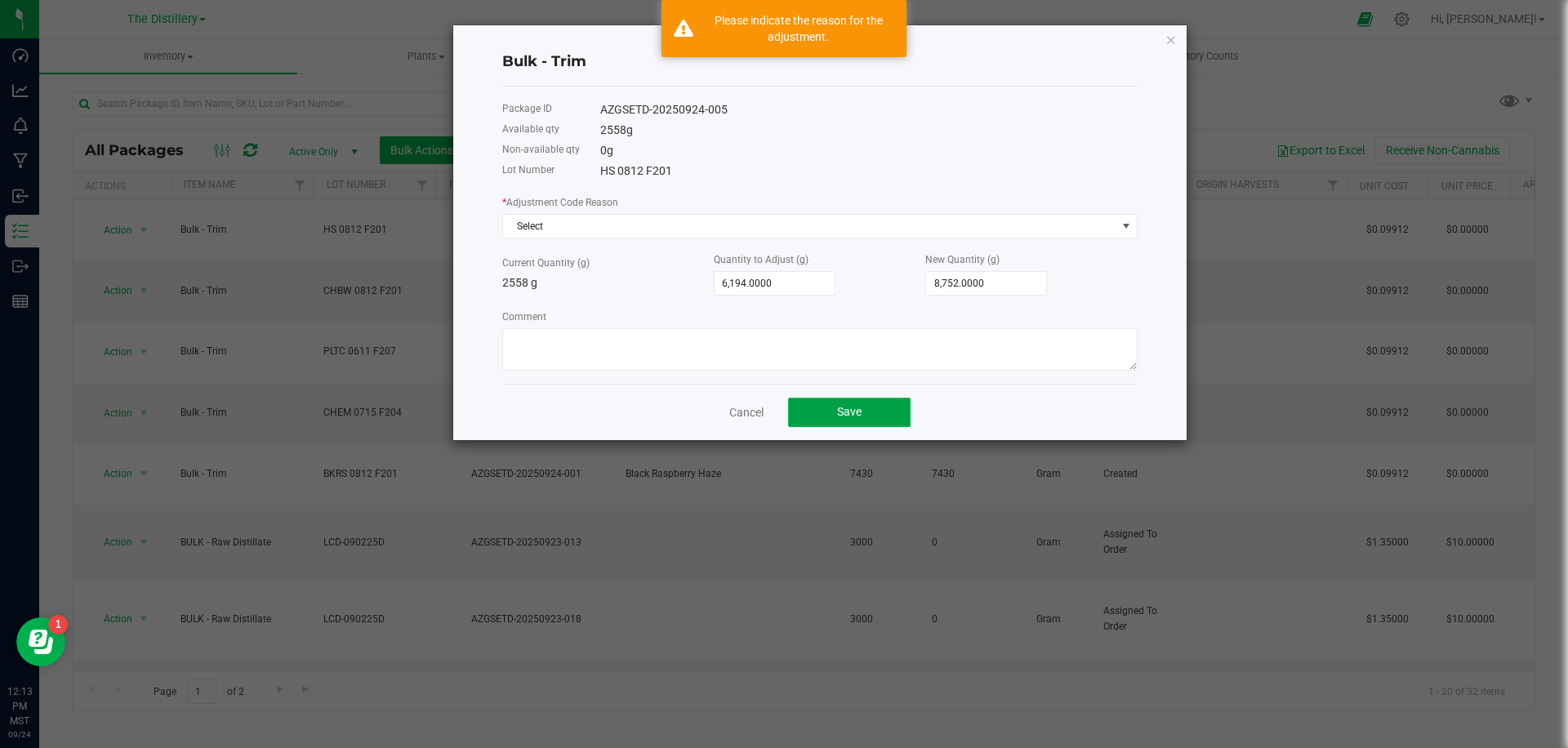
click at [828, 411] on button "Save" at bounding box center [849, 412] width 123 height 29
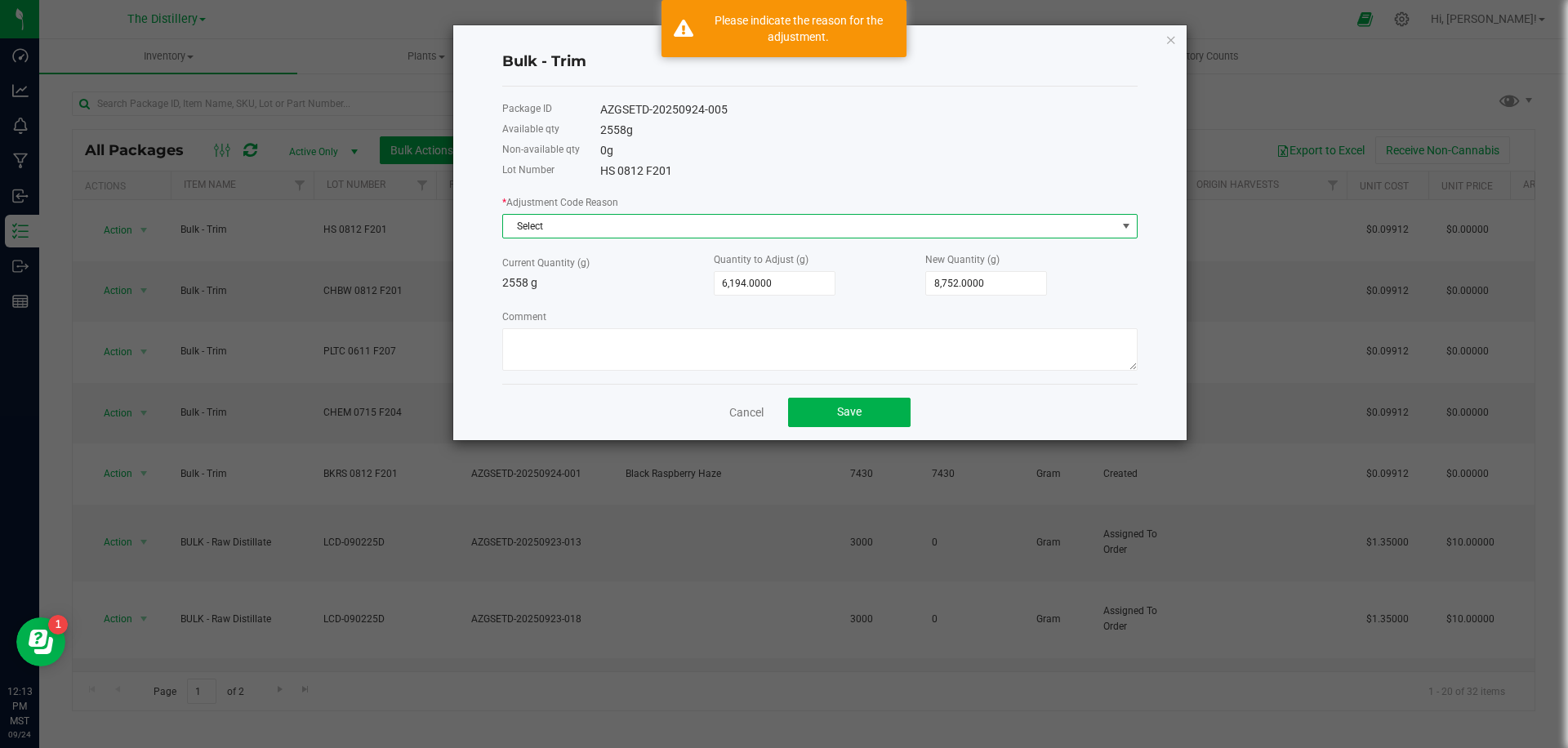
click at [658, 234] on span "Select" at bounding box center [809, 226] width 613 height 22
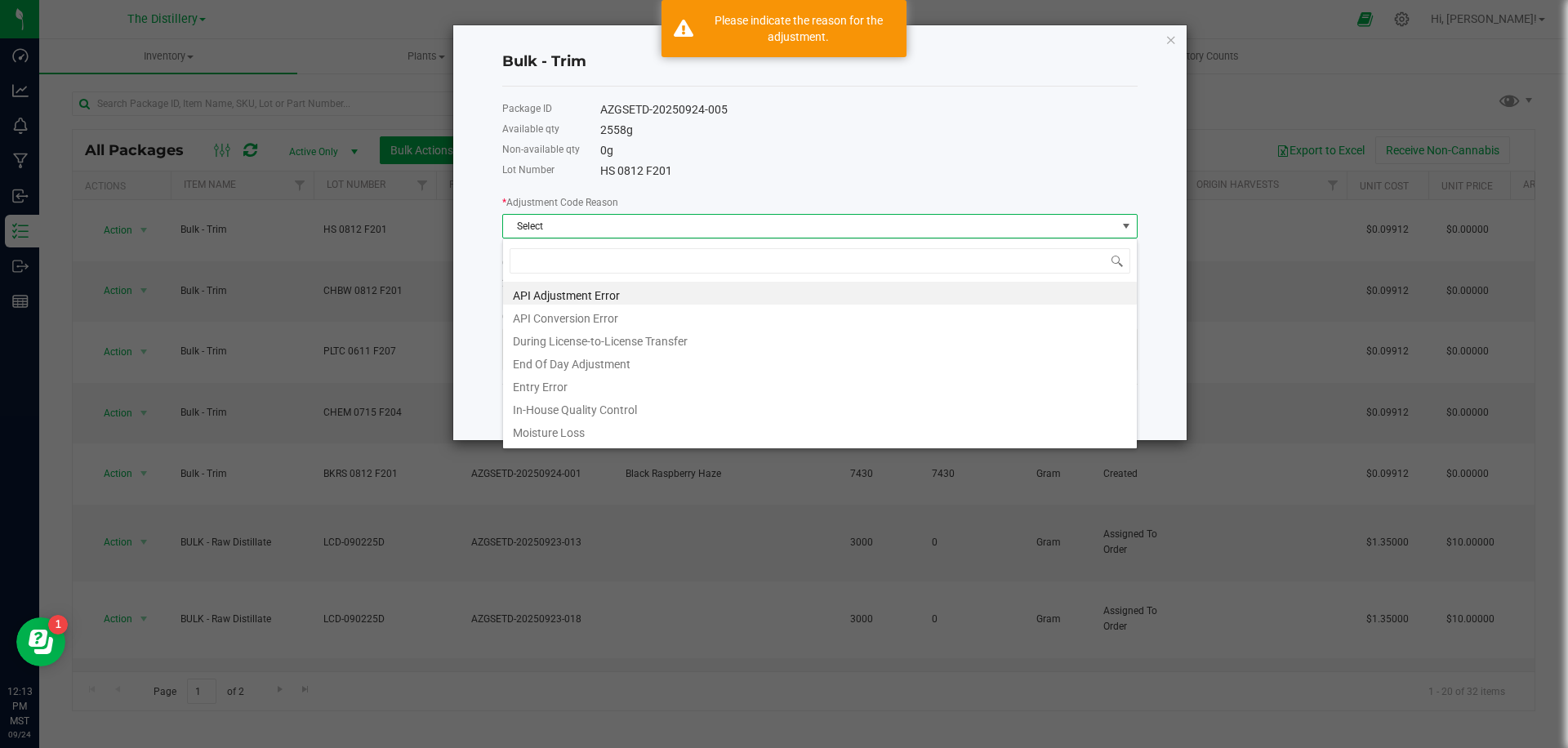
scroll to position [24, 636]
drag, startPoint x: 611, startPoint y: 389, endPoint x: 798, endPoint y: 378, distance: 187.3
click at [613, 388] on li "Entry Error" at bounding box center [819, 384] width 634 height 22
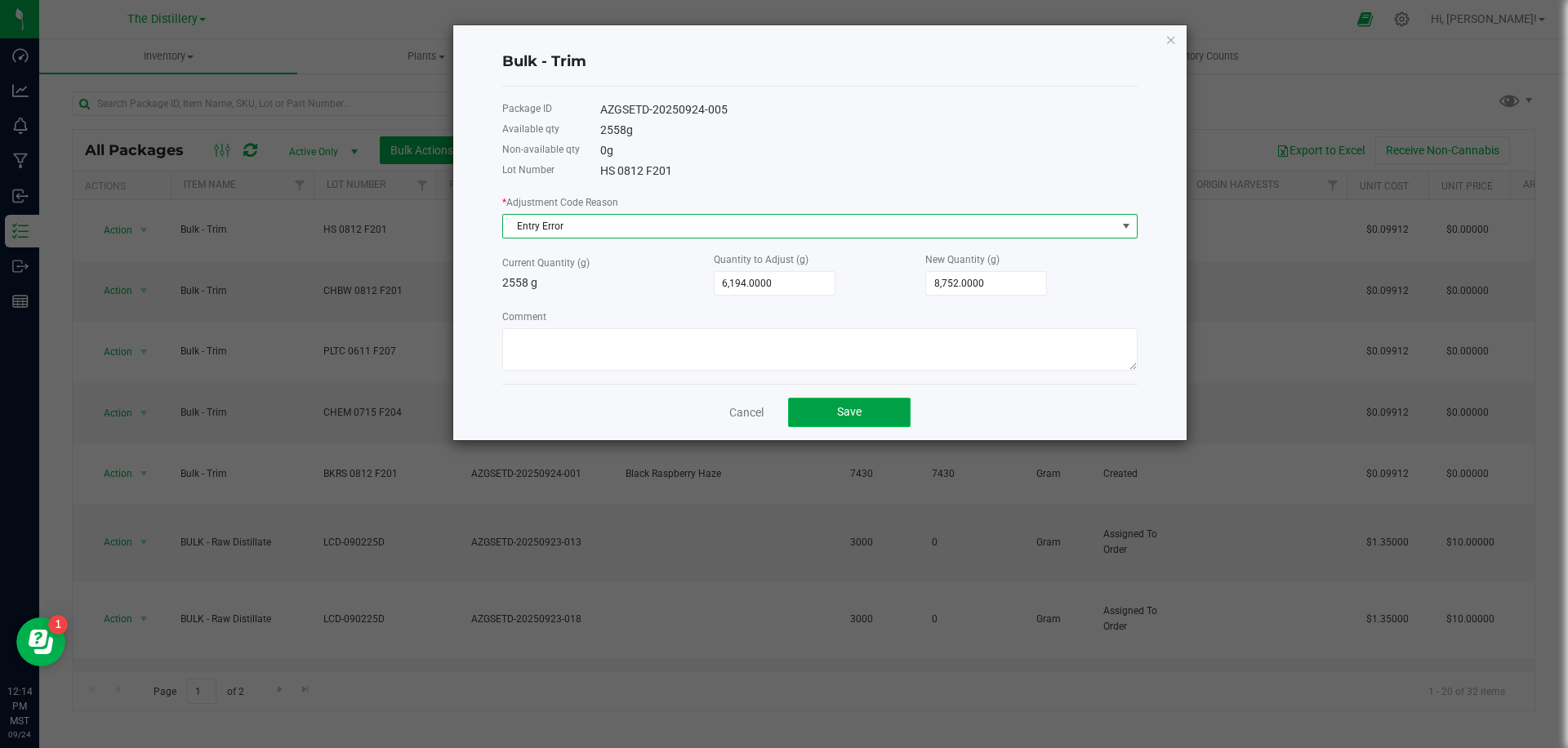
click at [848, 402] on button "Save" at bounding box center [849, 412] width 123 height 29
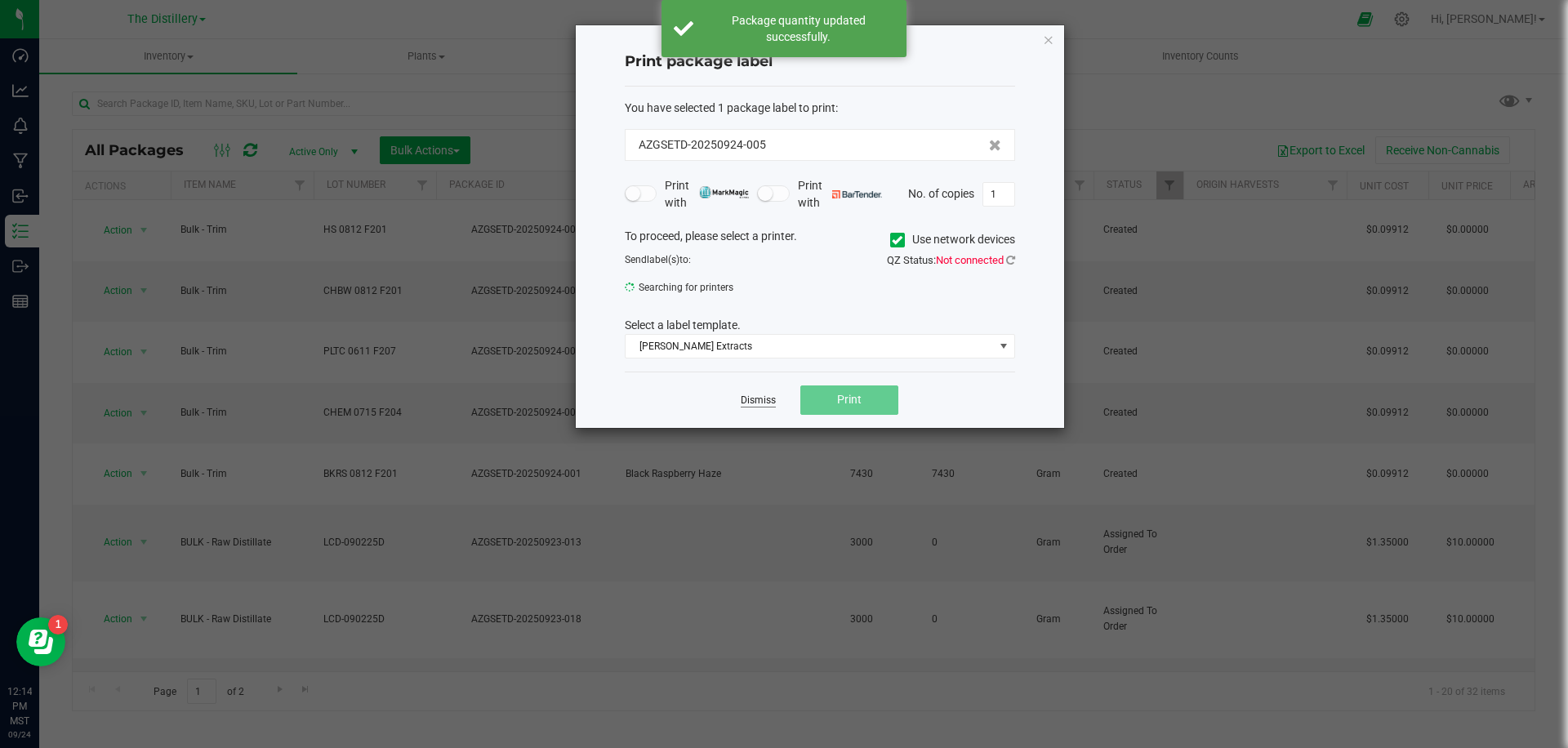
click at [763, 402] on link "Dismiss" at bounding box center [759, 400] width 35 height 14
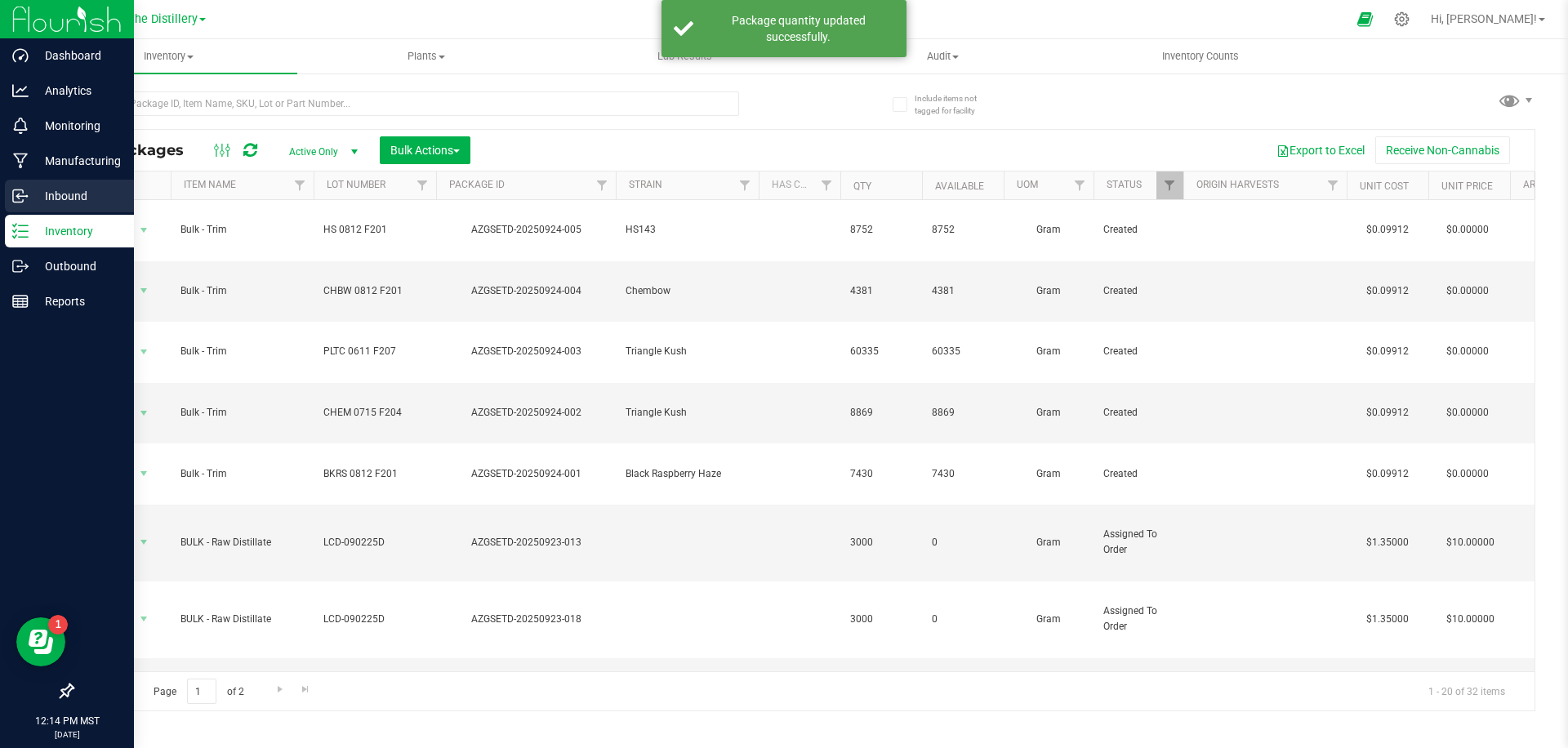
click at [67, 187] on p "Inbound" at bounding box center [77, 196] width 98 height 20
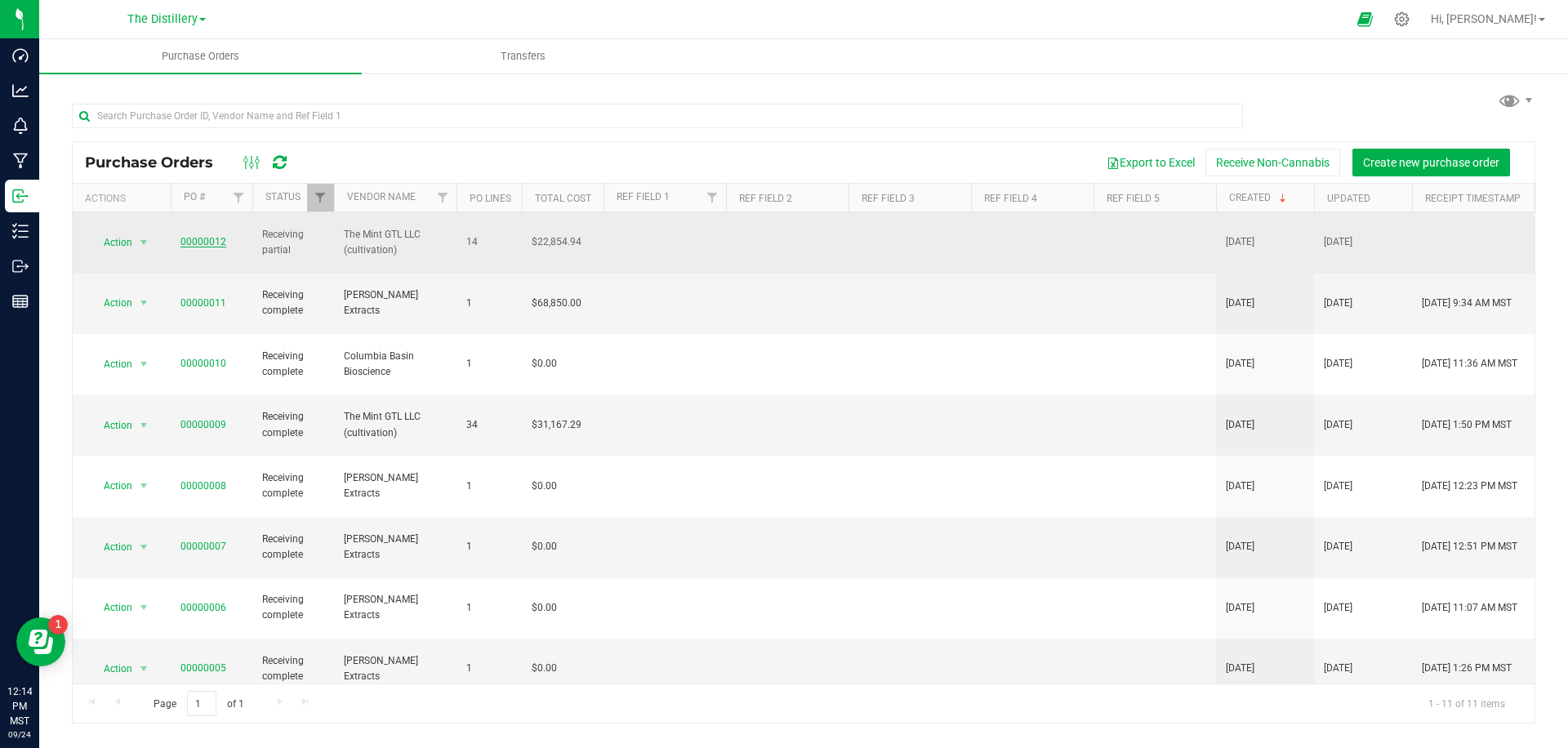
click at [209, 236] on link "00000012" at bounding box center [203, 242] width 46 height 12
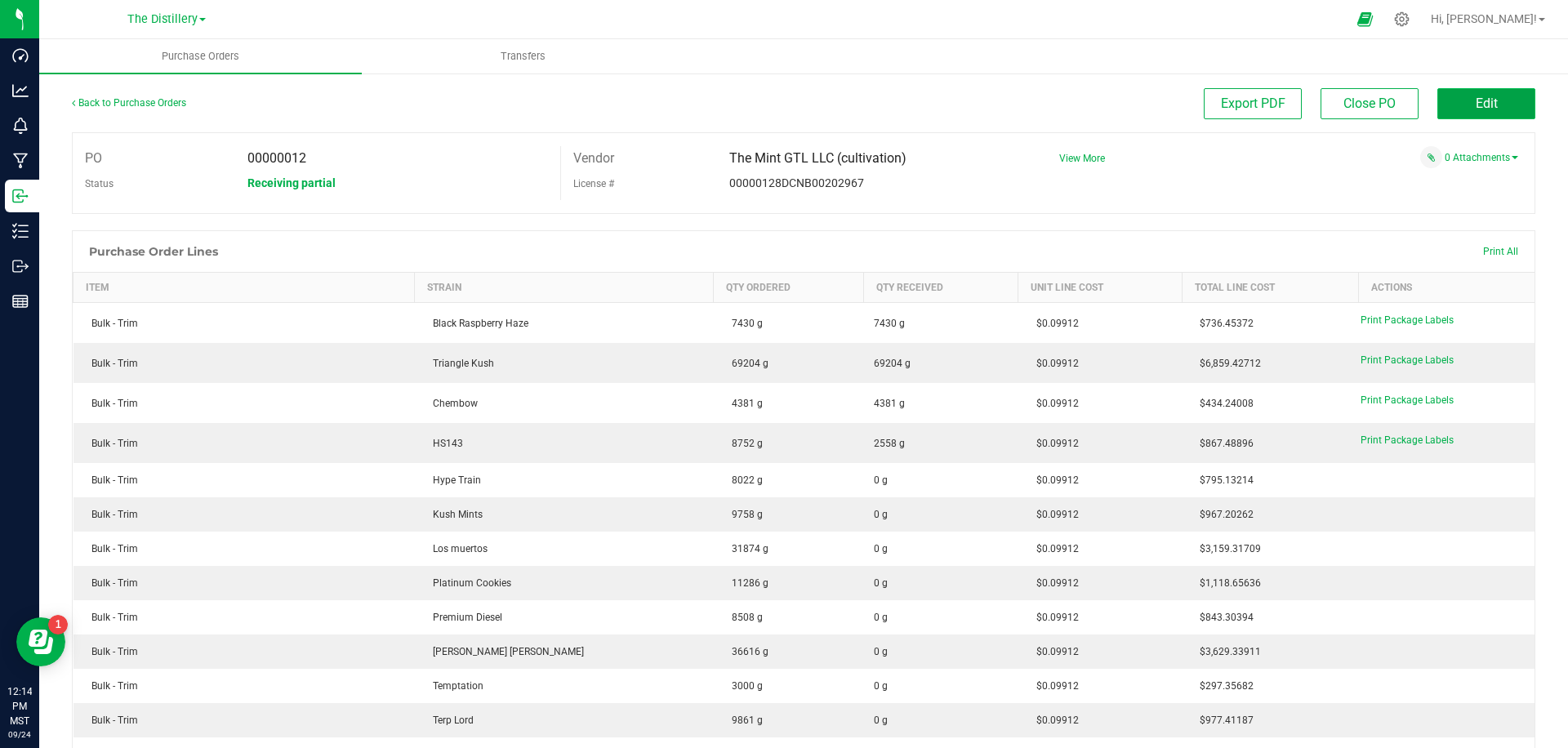
click at [1471, 103] on button "Edit" at bounding box center [1487, 104] width 98 height 31
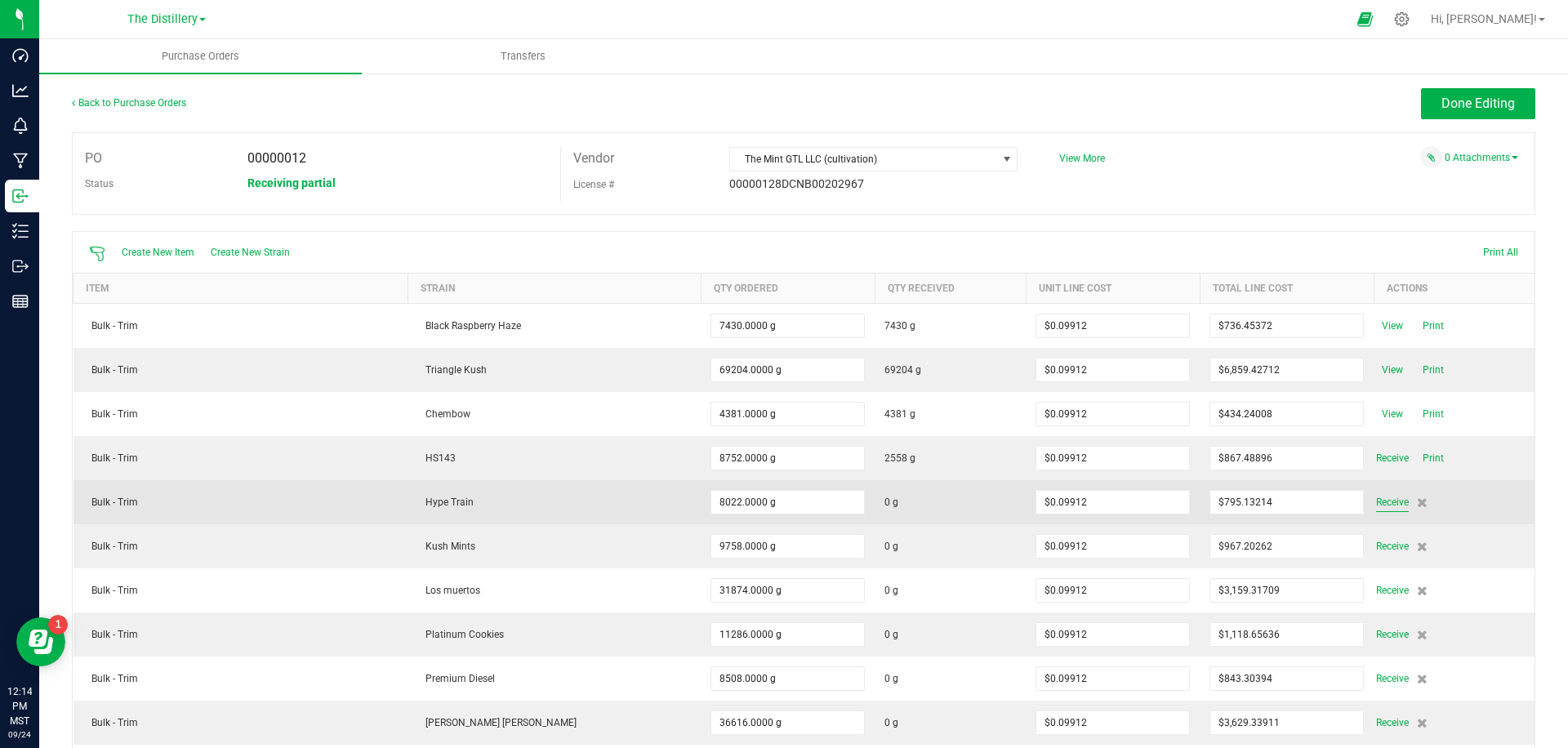
click at [1377, 503] on span "Receive" at bounding box center [1392, 503] width 32 height 20
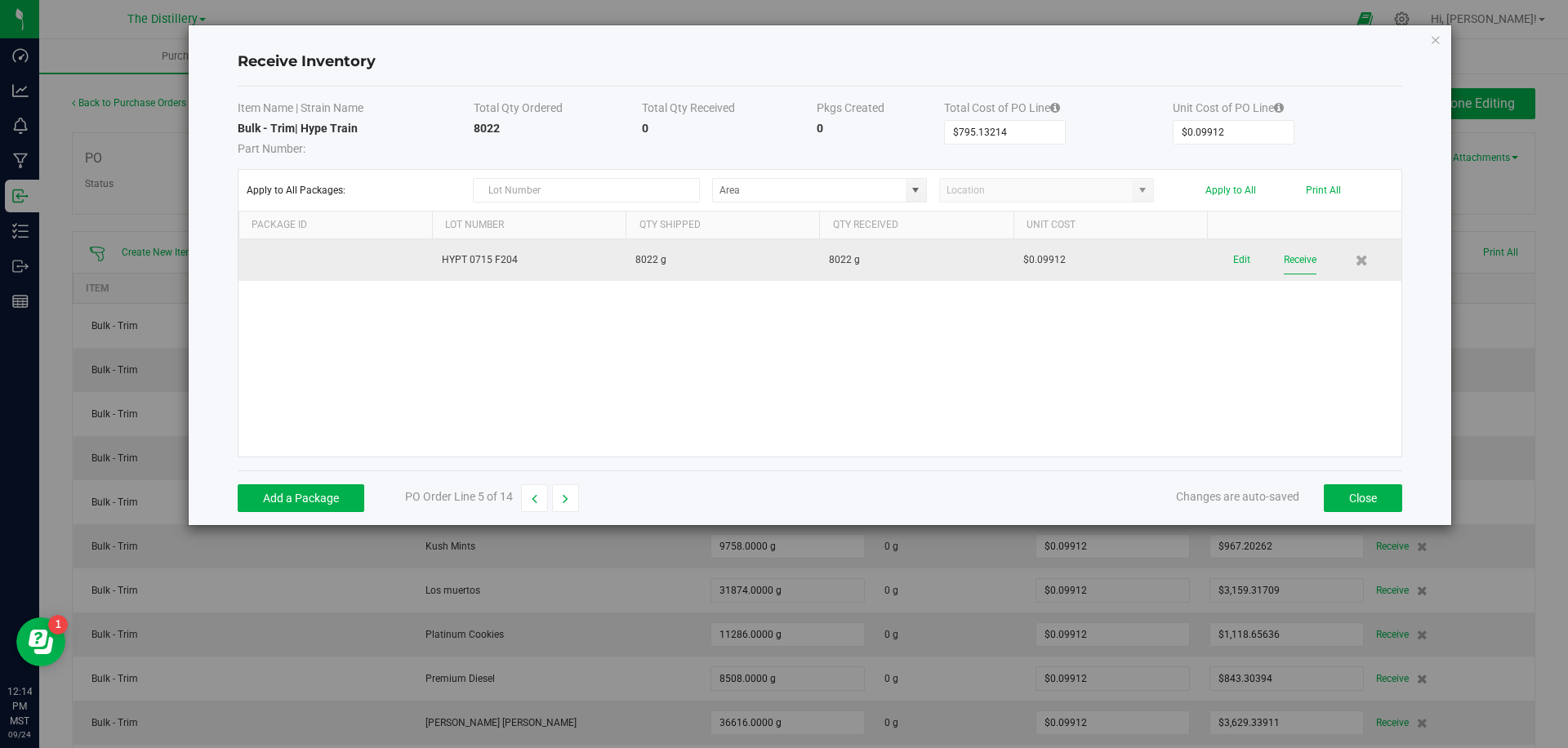
click at [1297, 257] on button "Receive" at bounding box center [1300, 260] width 32 height 28
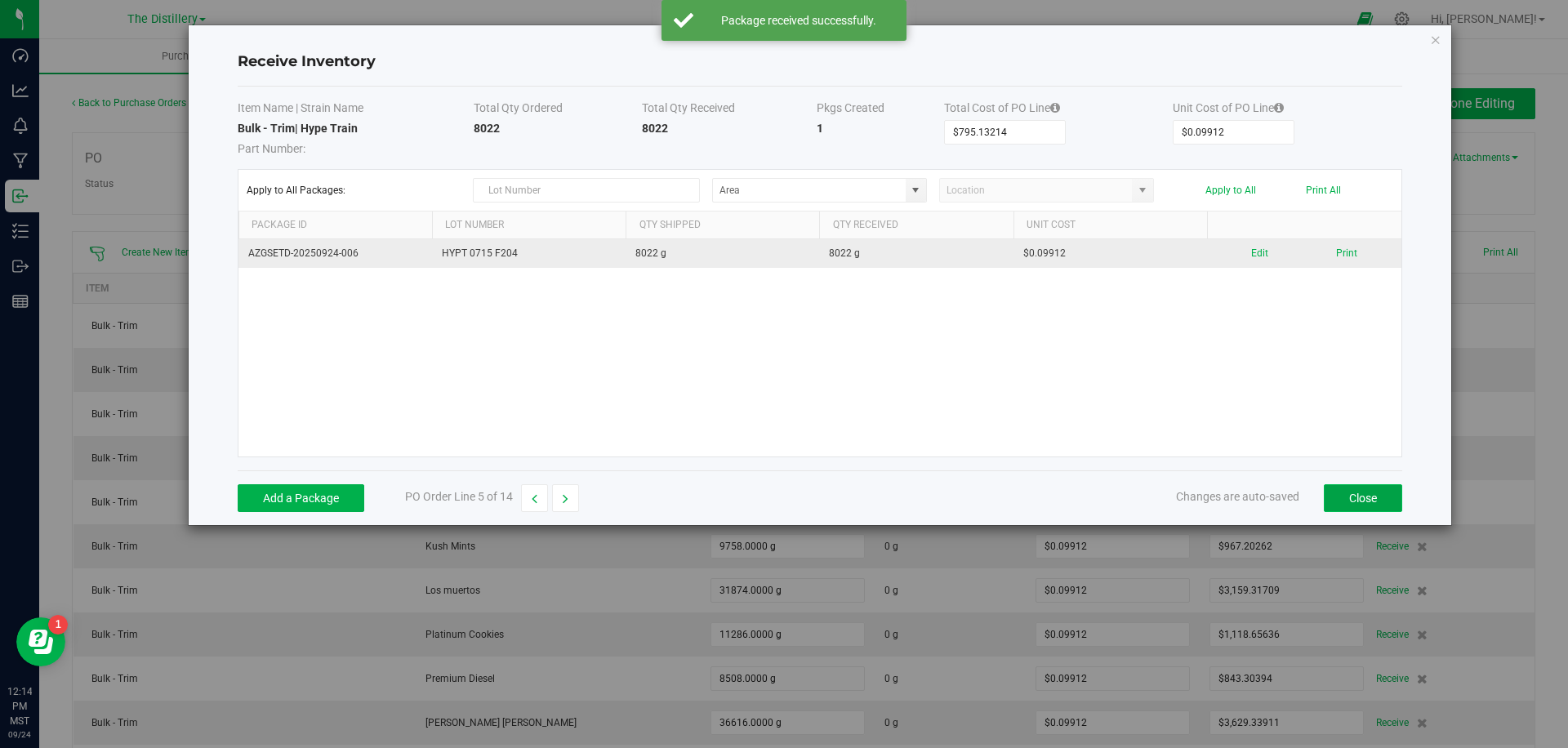
click at [1344, 488] on button "Close" at bounding box center [1363, 498] width 78 height 27
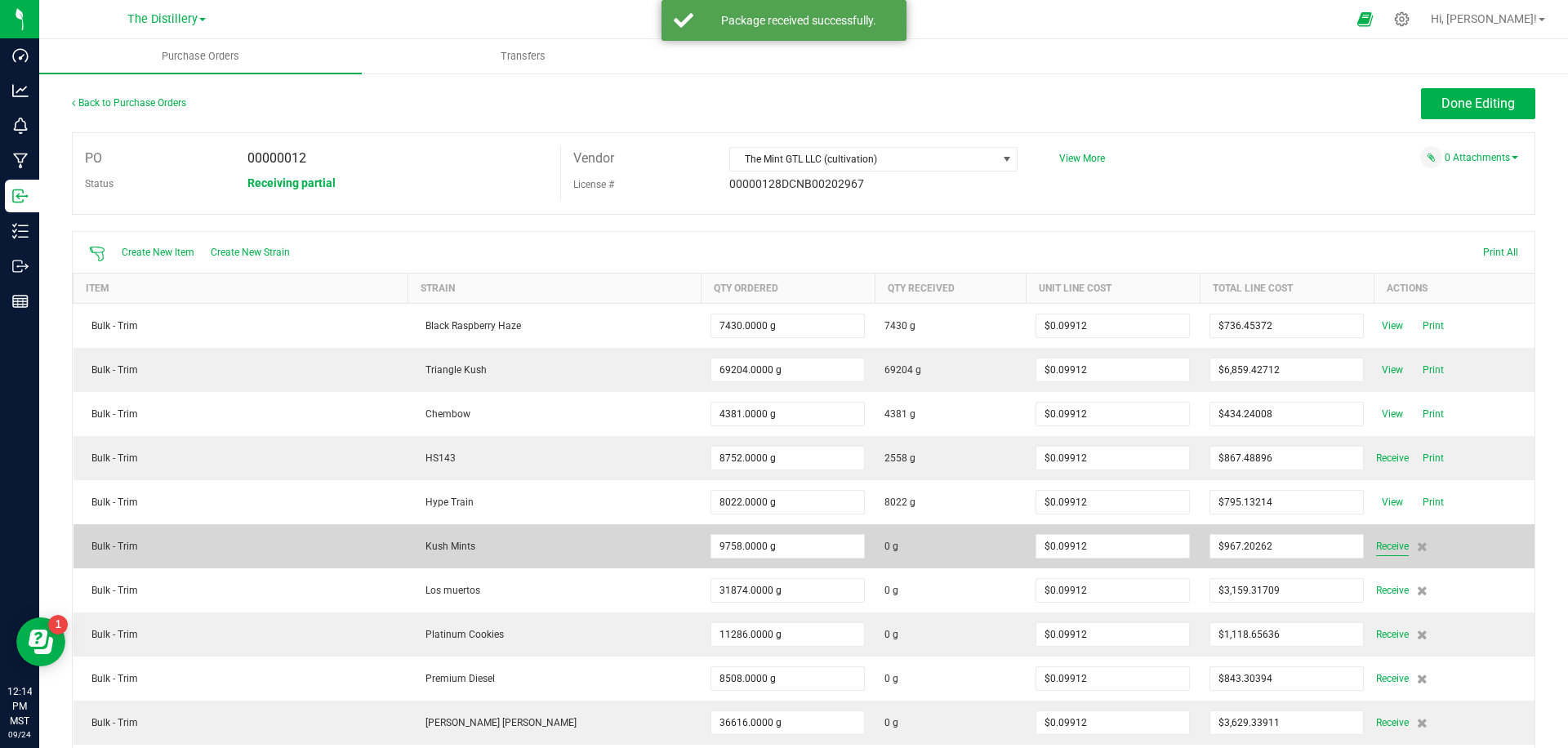
click at [1377, 546] on span "Receive" at bounding box center [1392, 547] width 32 height 20
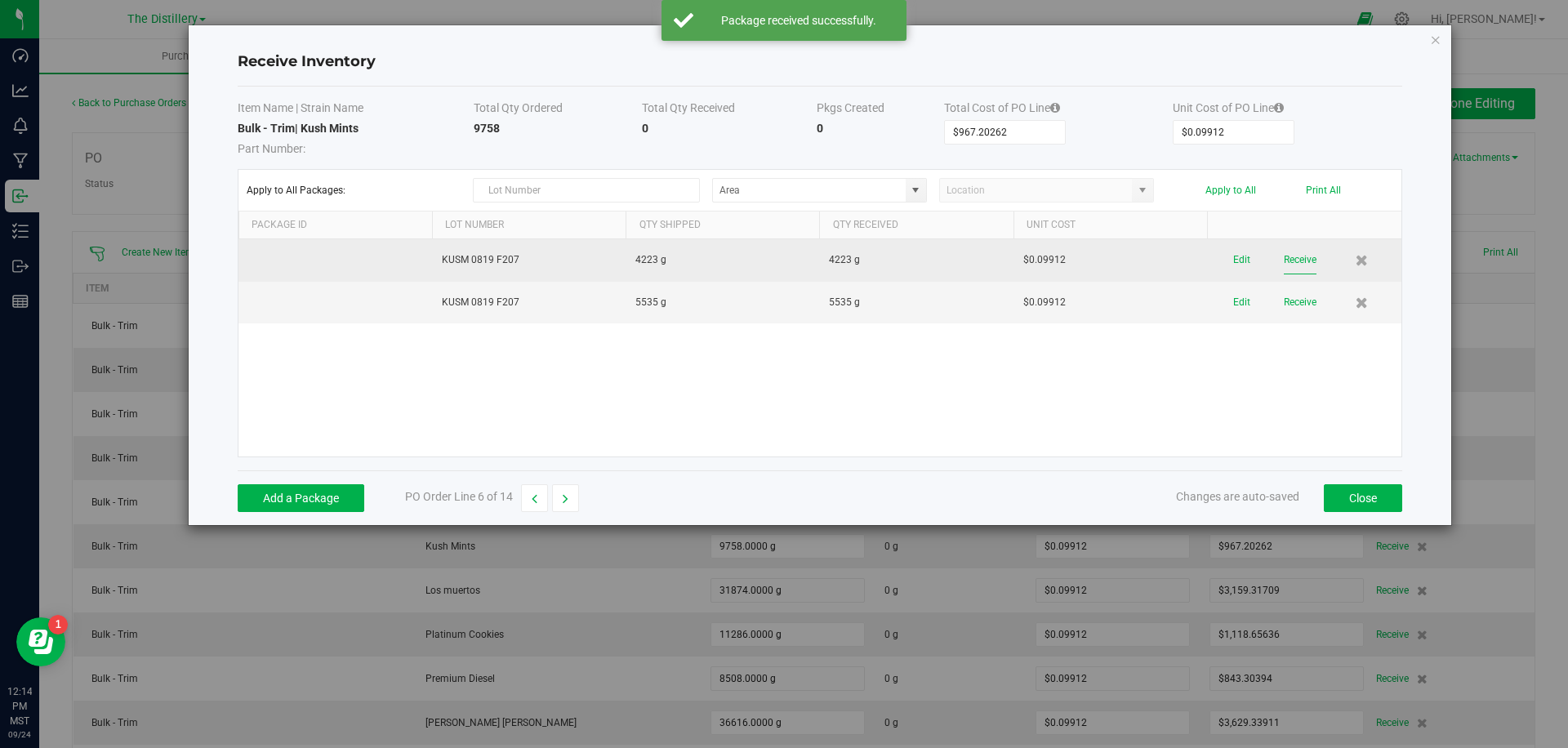
click at [1289, 263] on button "Receive" at bounding box center [1300, 260] width 32 height 28
click at [1296, 285] on button "Receive" at bounding box center [1300, 289] width 32 height 28
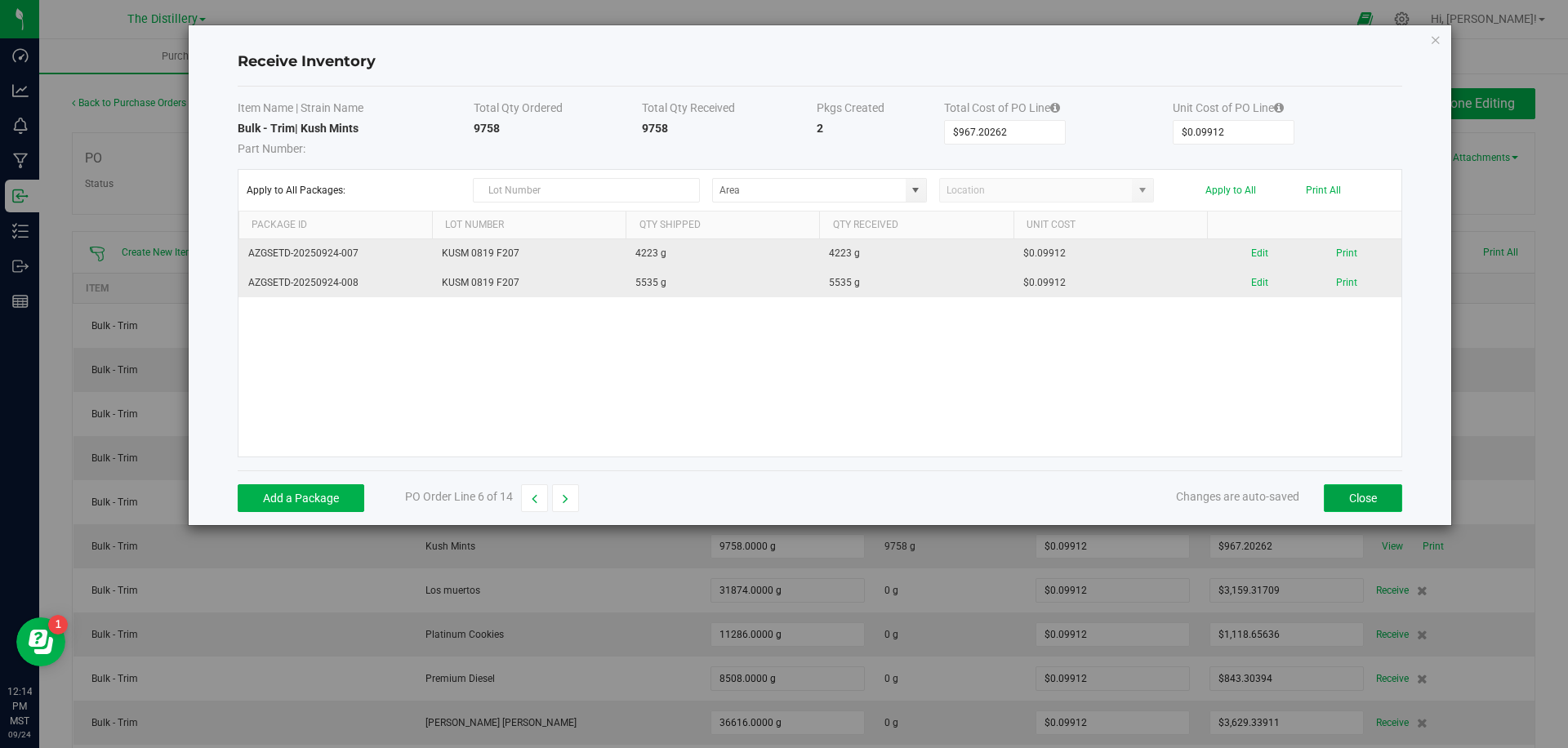
click at [1349, 503] on button "Close" at bounding box center [1363, 498] width 78 height 27
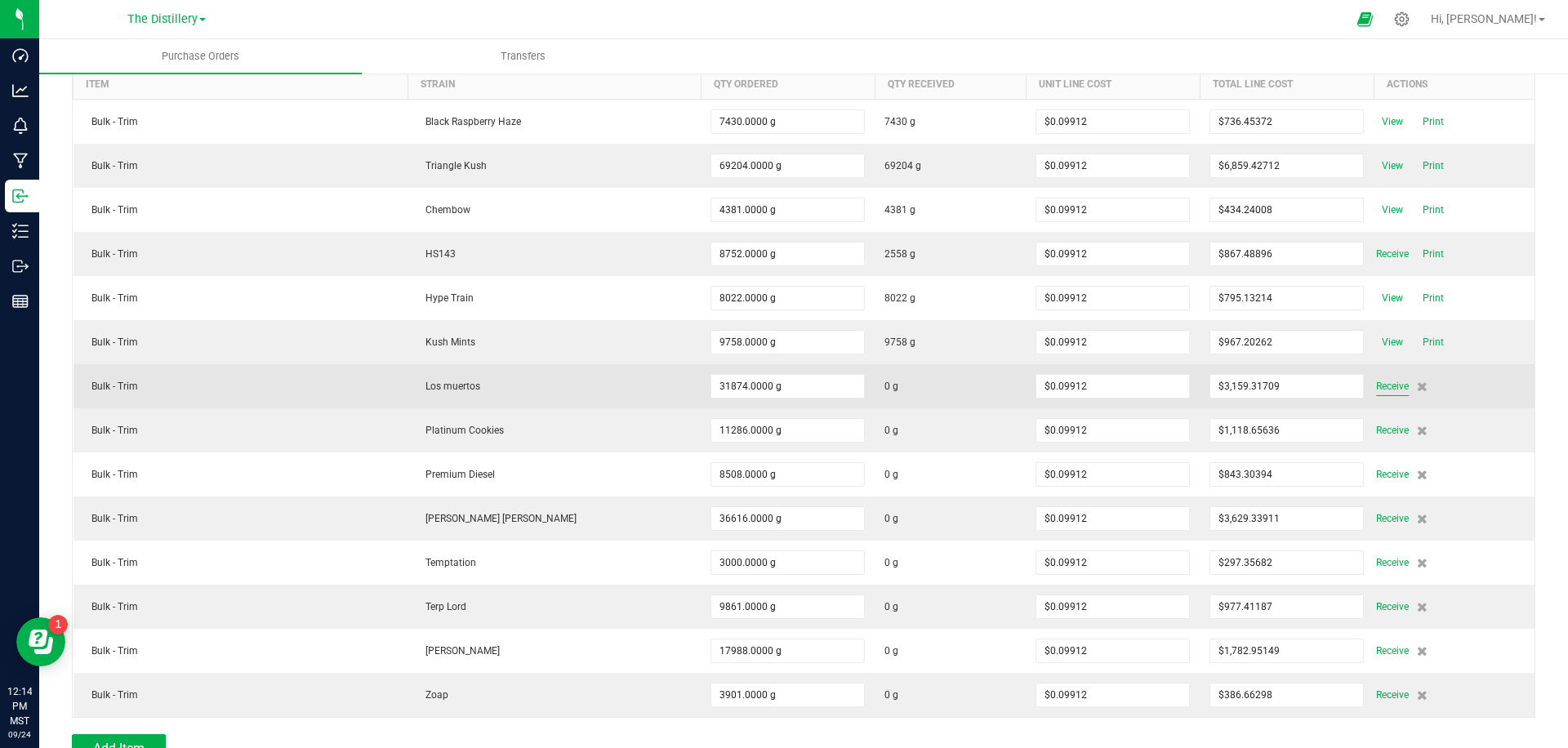
scroll to position [206, 0]
click at [1377, 388] on span "Receive" at bounding box center [1392, 385] width 32 height 20
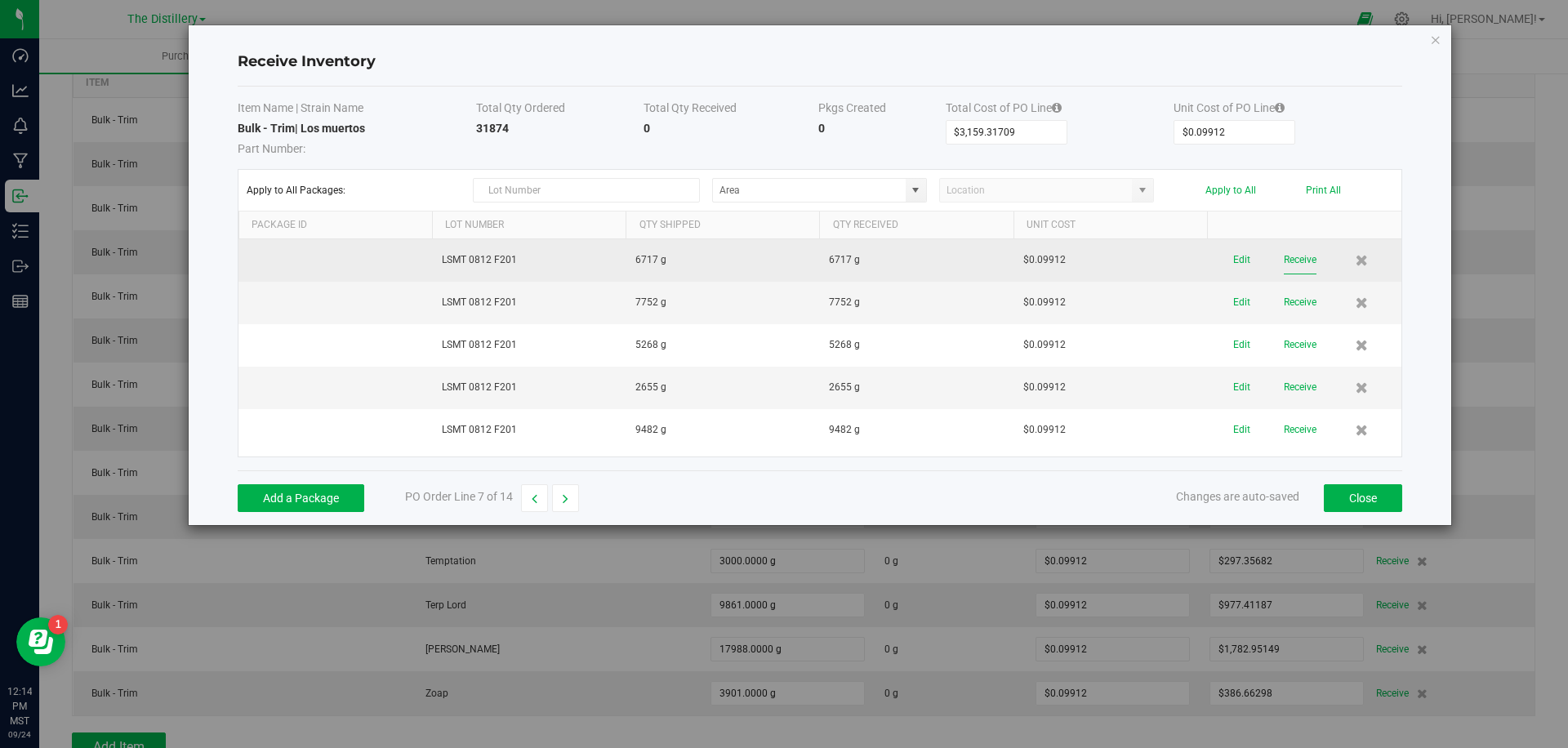
click at [1299, 261] on button "Receive" at bounding box center [1300, 260] width 32 height 28
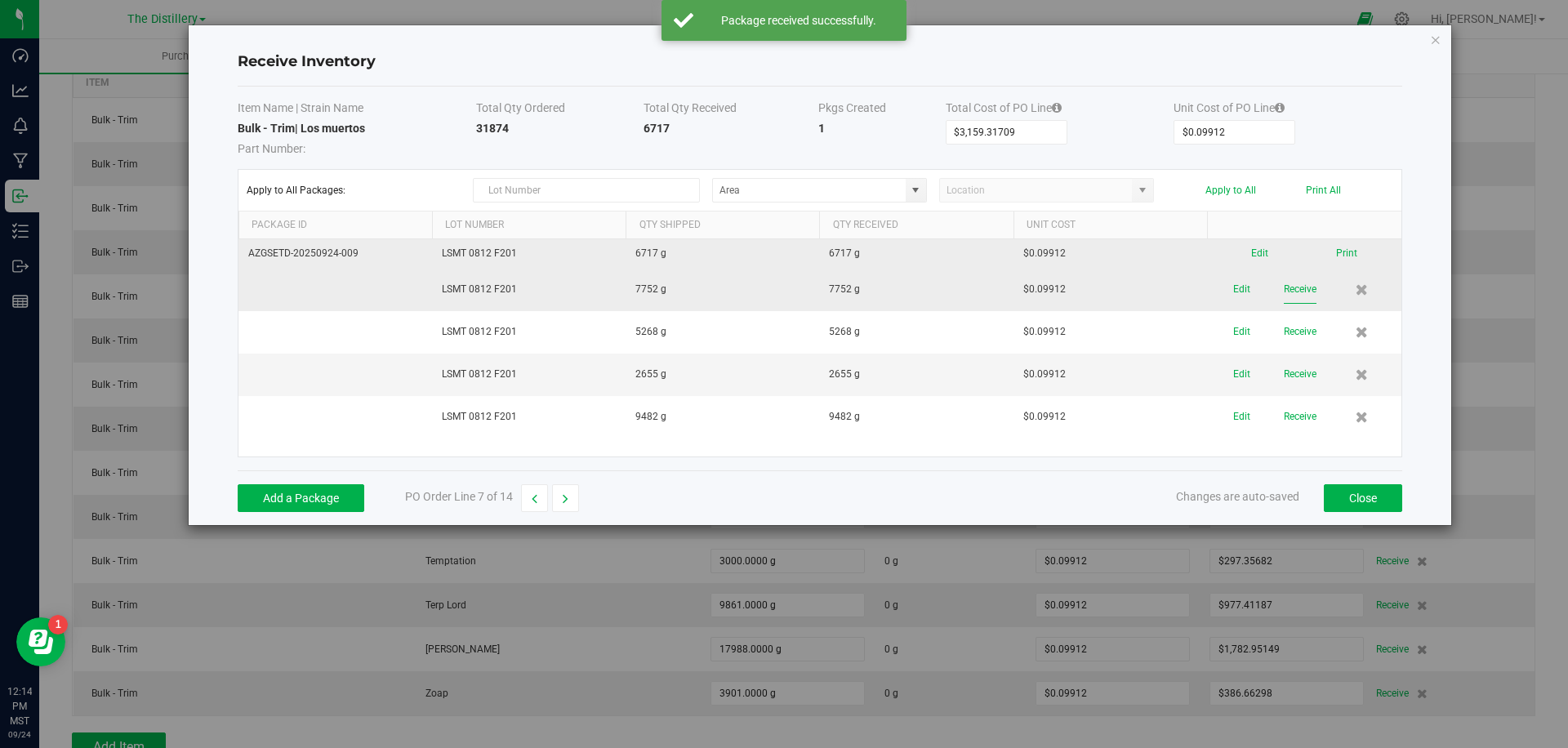
click at [1305, 293] on button "Receive" at bounding box center [1300, 289] width 32 height 28
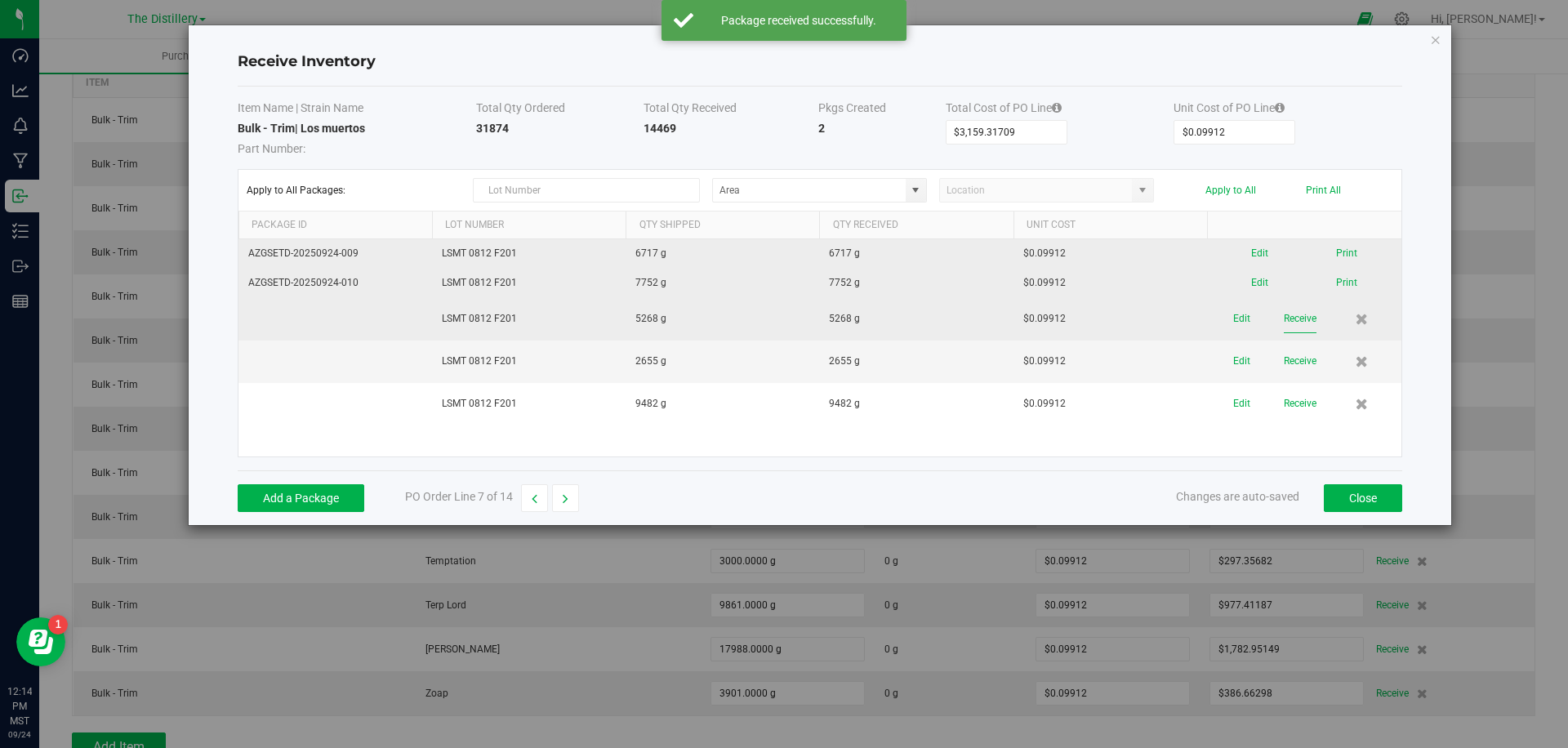
click at [1297, 319] on button "Receive" at bounding box center [1300, 318] width 32 height 28
click at [1295, 346] on button "Receive" at bounding box center [1300, 348] width 32 height 28
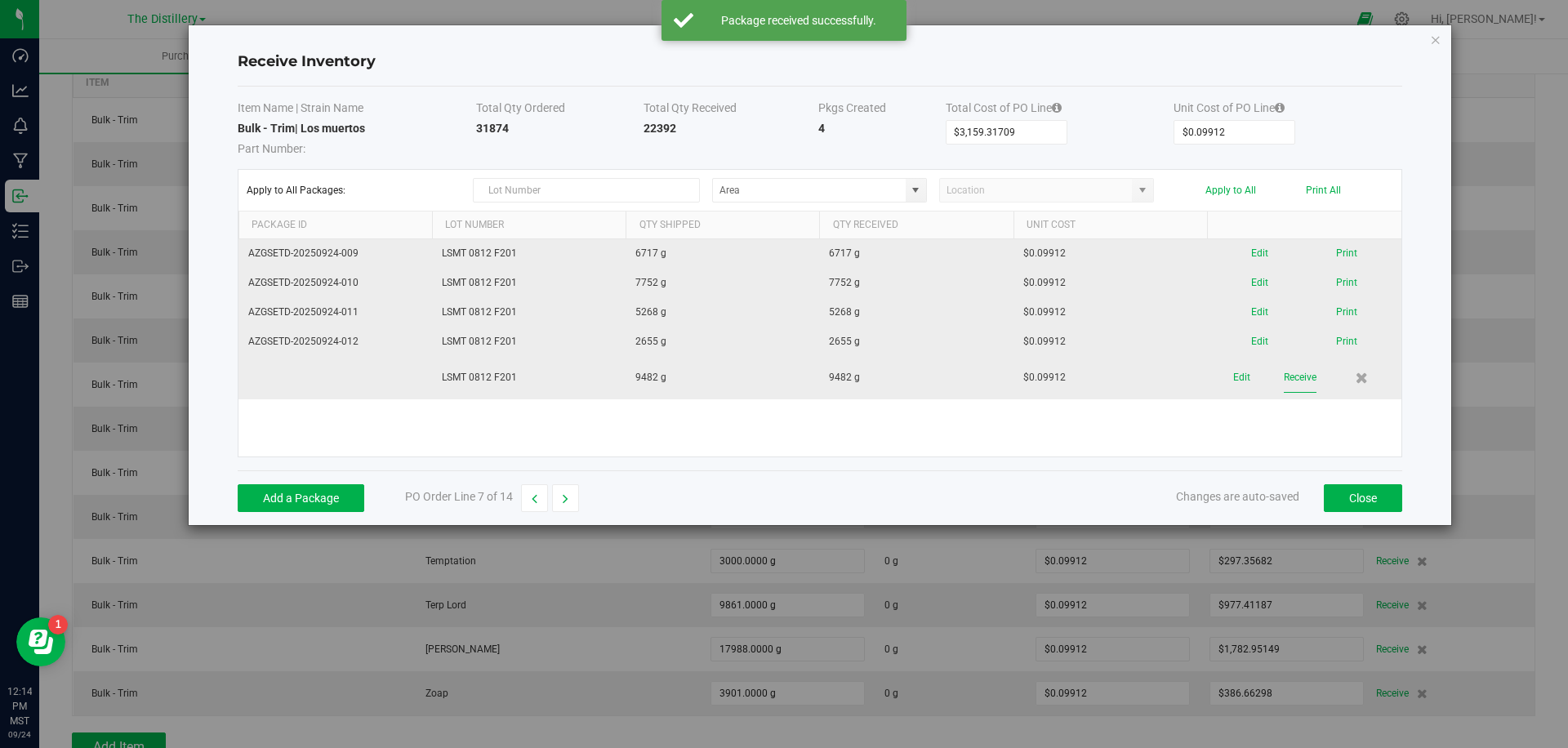
click at [1305, 378] on button "Receive" at bounding box center [1300, 377] width 32 height 28
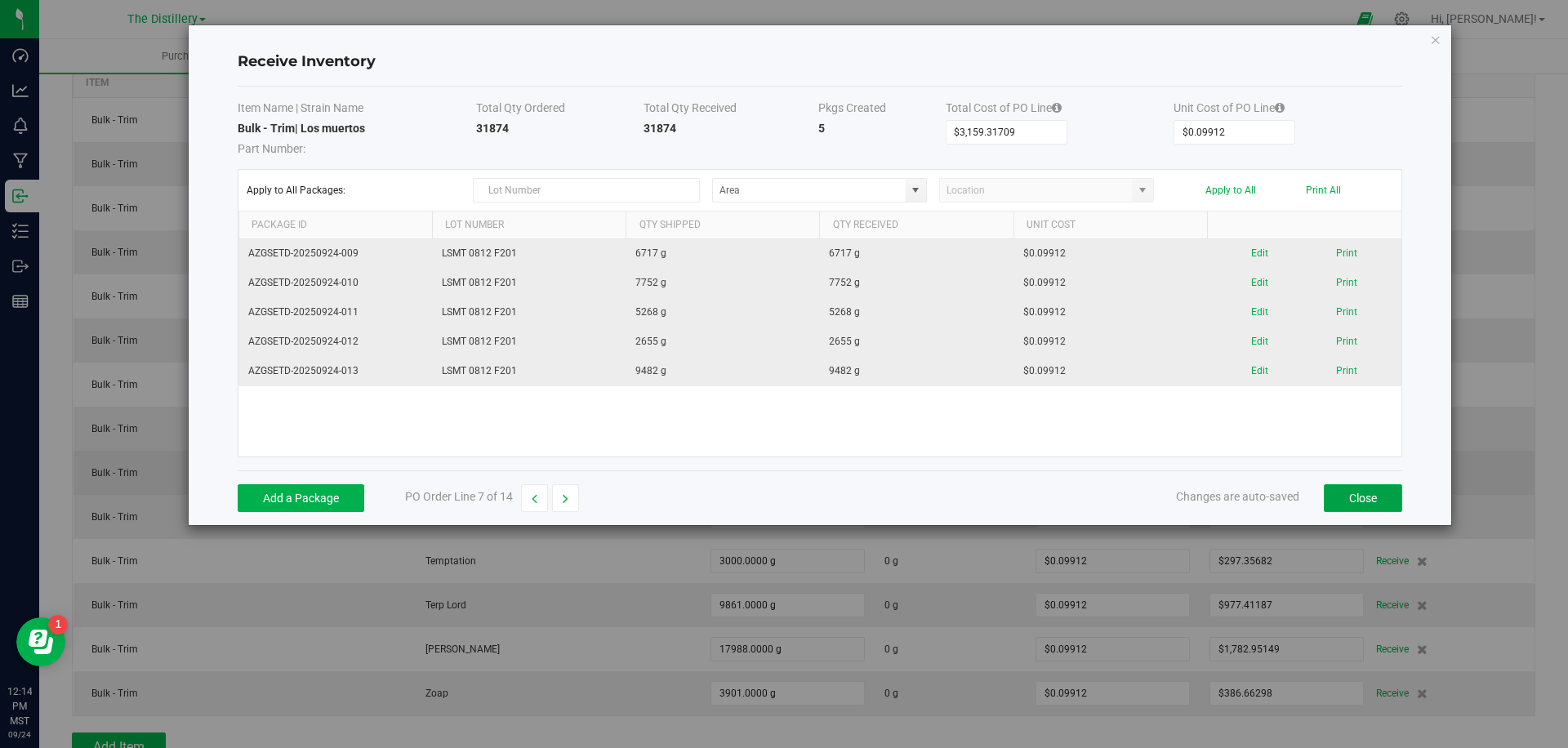
click at [1364, 491] on button "Close" at bounding box center [1363, 498] width 78 height 27
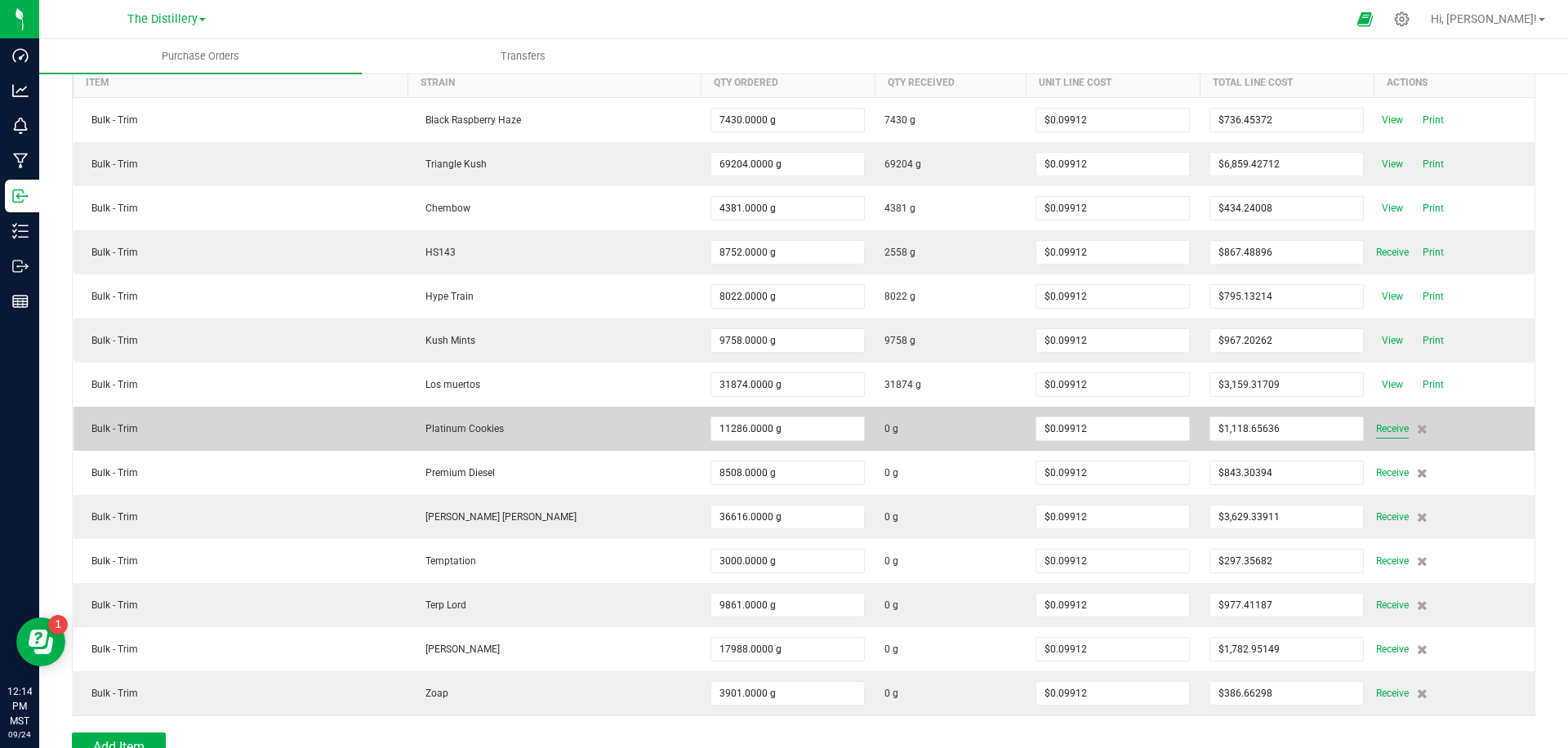
click at [1377, 434] on span "Receive" at bounding box center [1392, 429] width 32 height 20
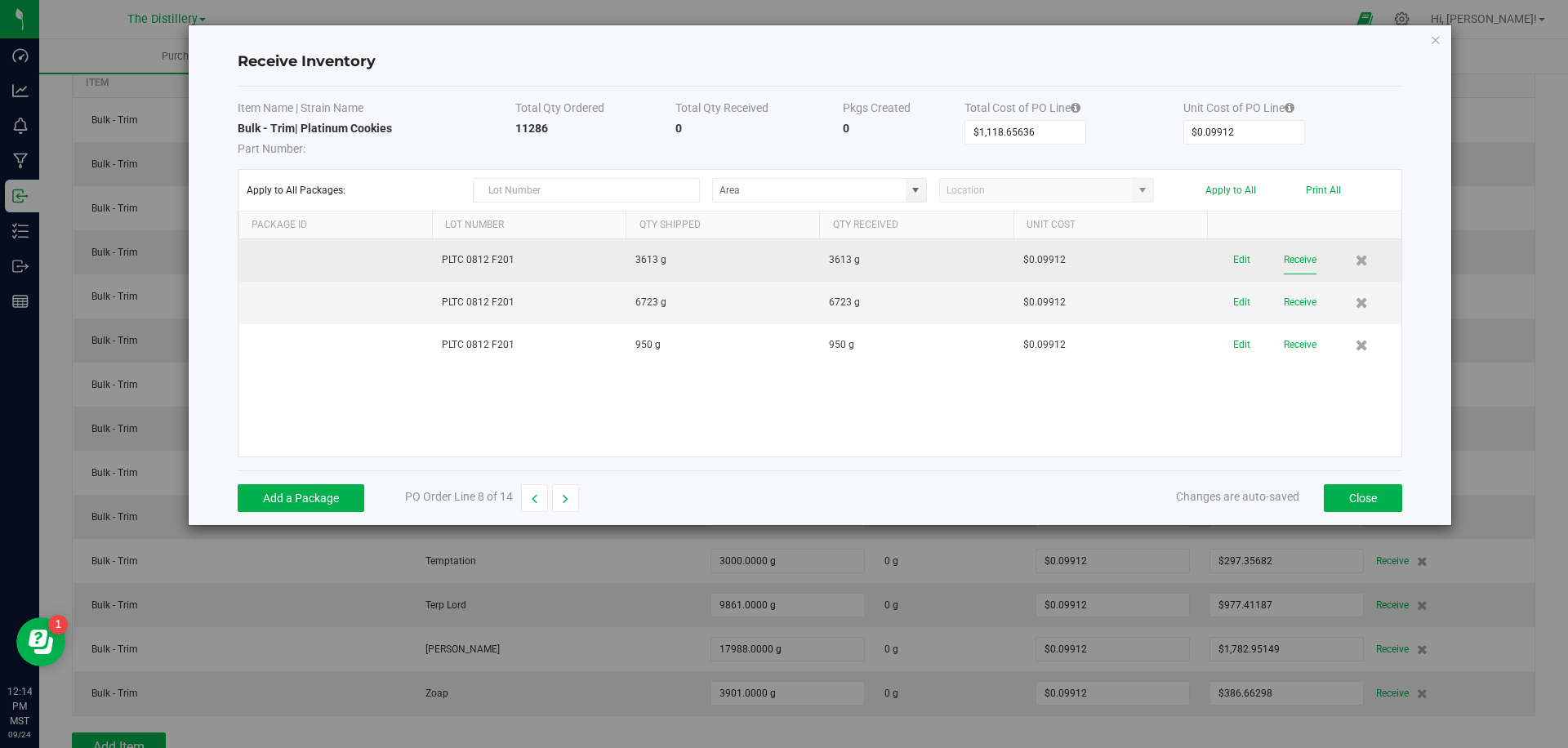
click at [1301, 263] on button "Receive" at bounding box center [1300, 260] width 32 height 28
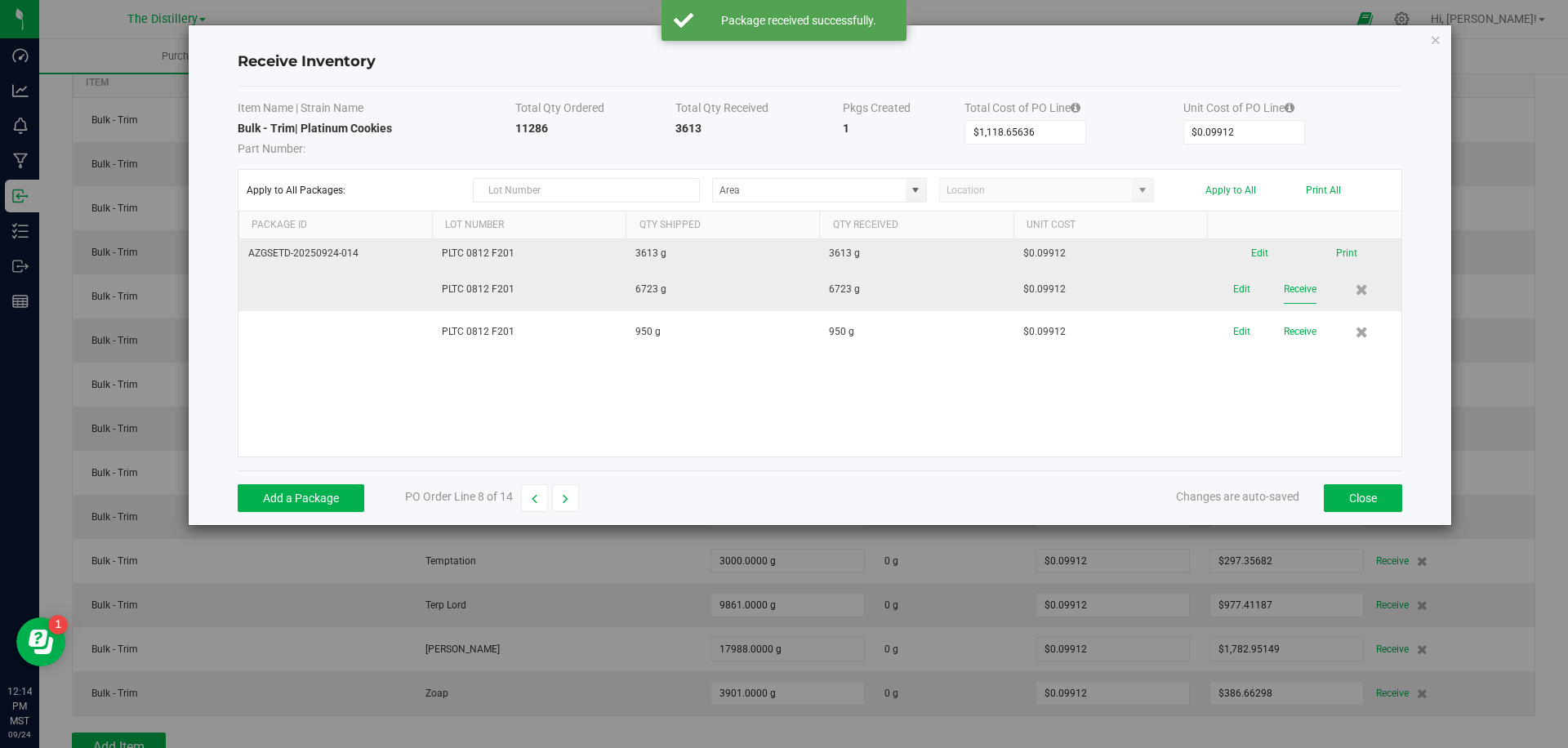
click at [1291, 298] on button "Receive" at bounding box center [1300, 289] width 32 height 28
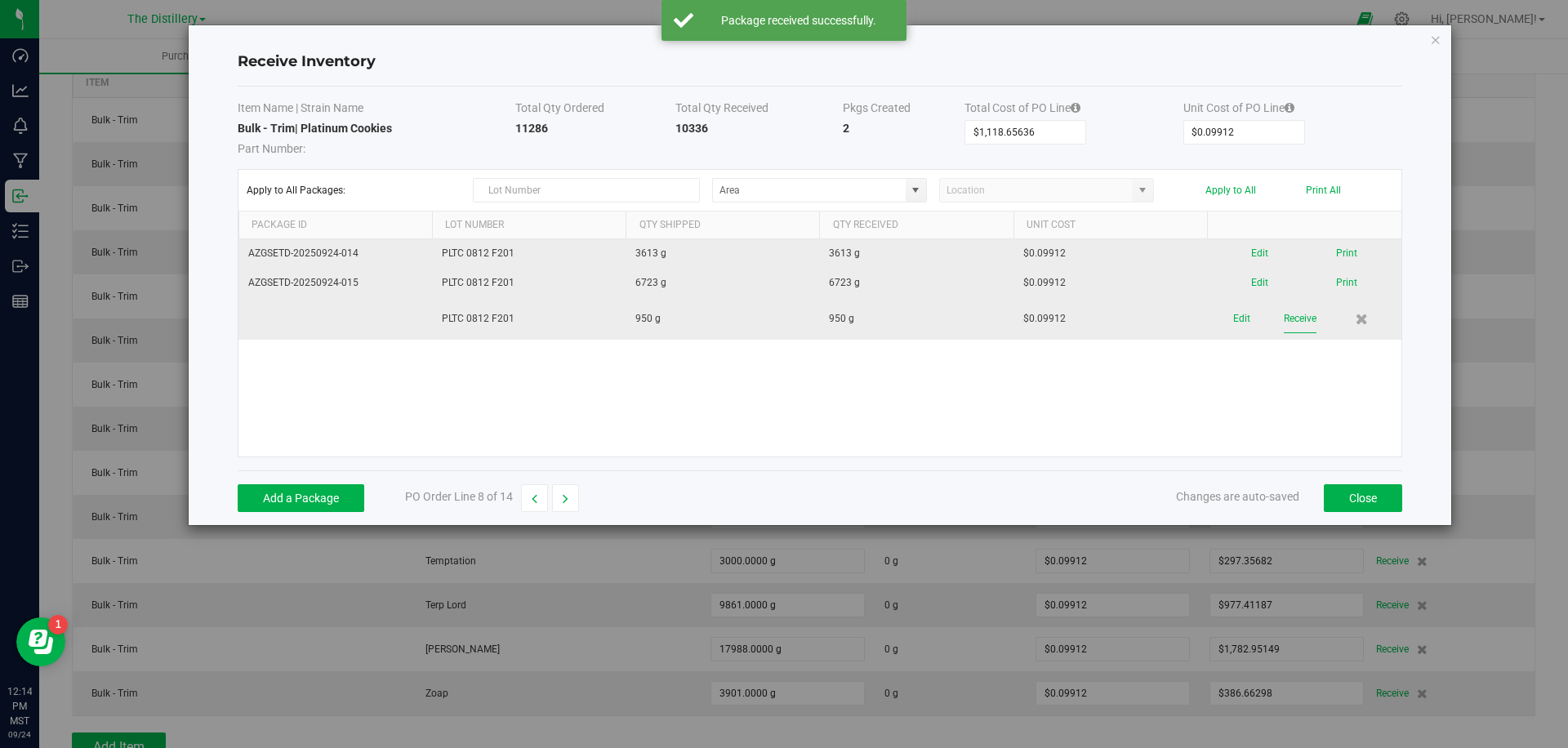
click at [1296, 321] on button "Receive" at bounding box center [1300, 318] width 32 height 28
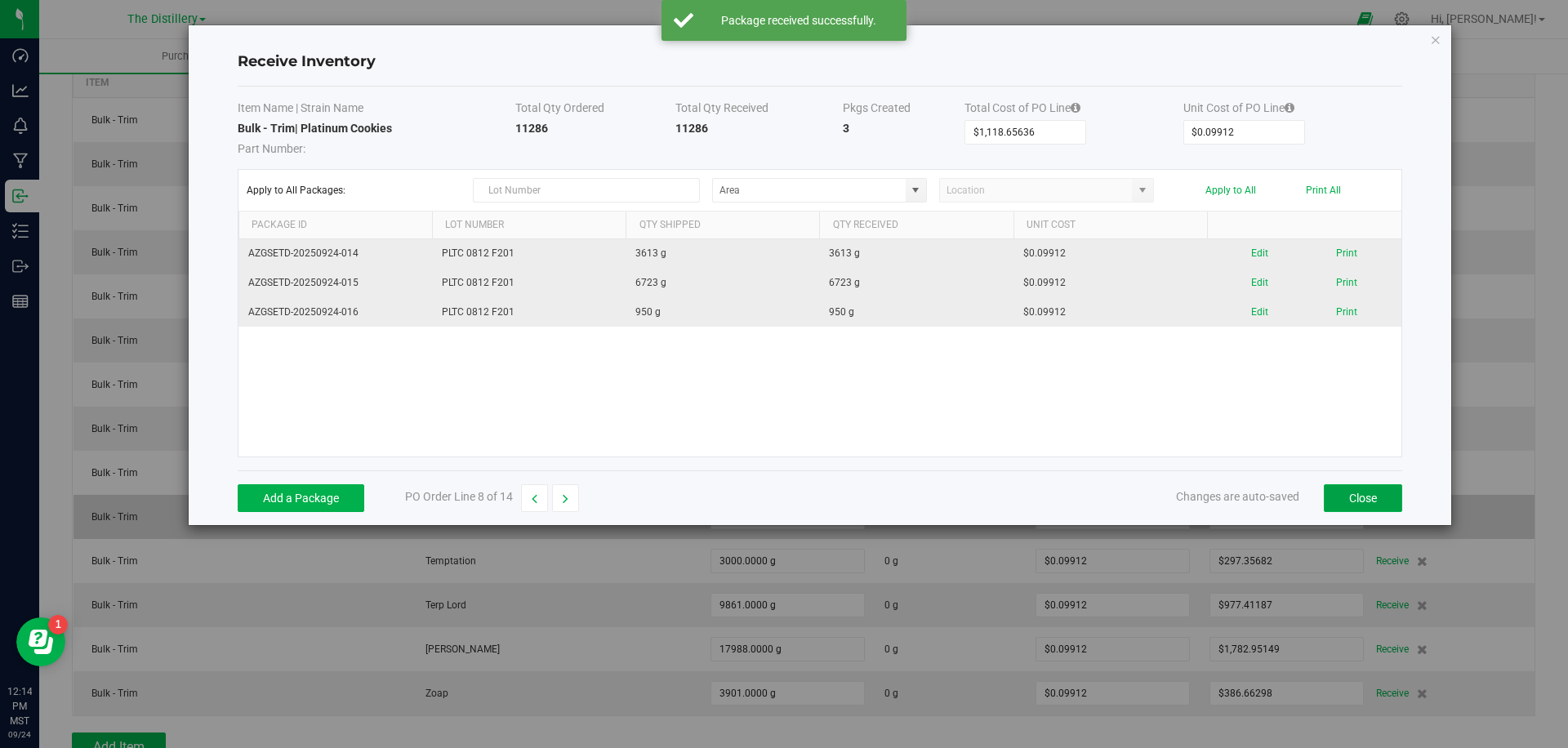
click at [1345, 492] on button "Close" at bounding box center [1363, 498] width 78 height 27
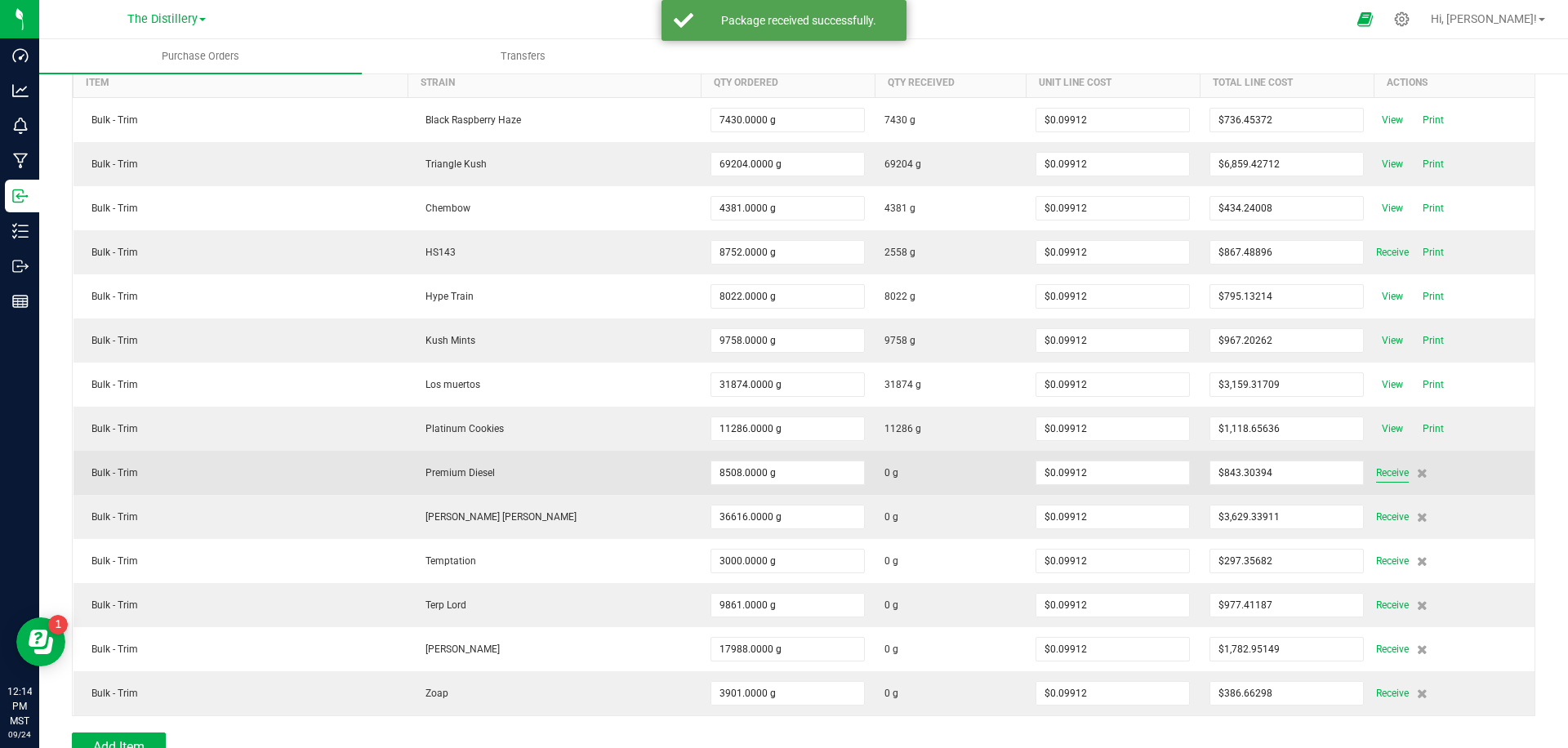
click at [1381, 475] on span "Receive" at bounding box center [1392, 473] width 32 height 20
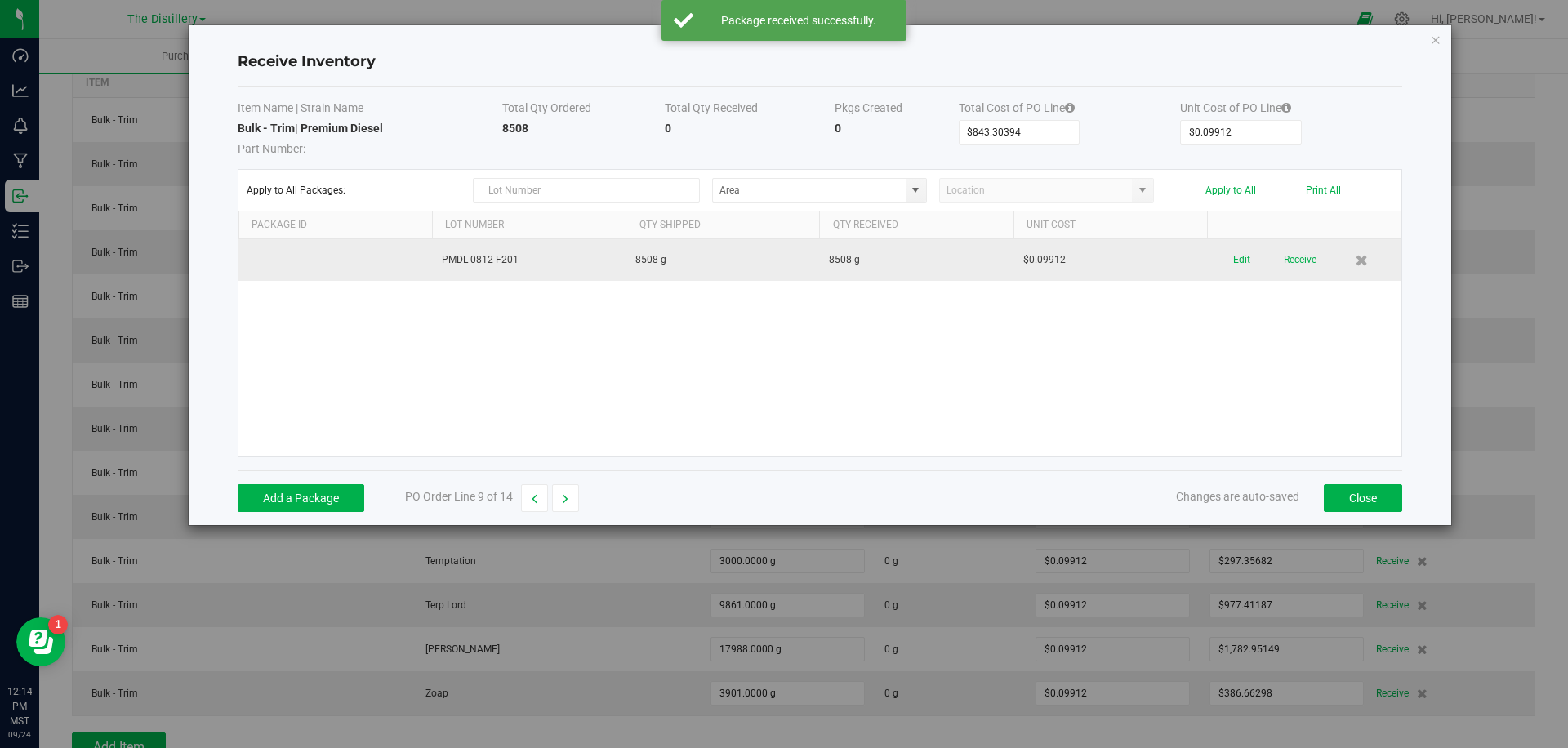
click at [1292, 262] on button "Receive" at bounding box center [1300, 260] width 32 height 28
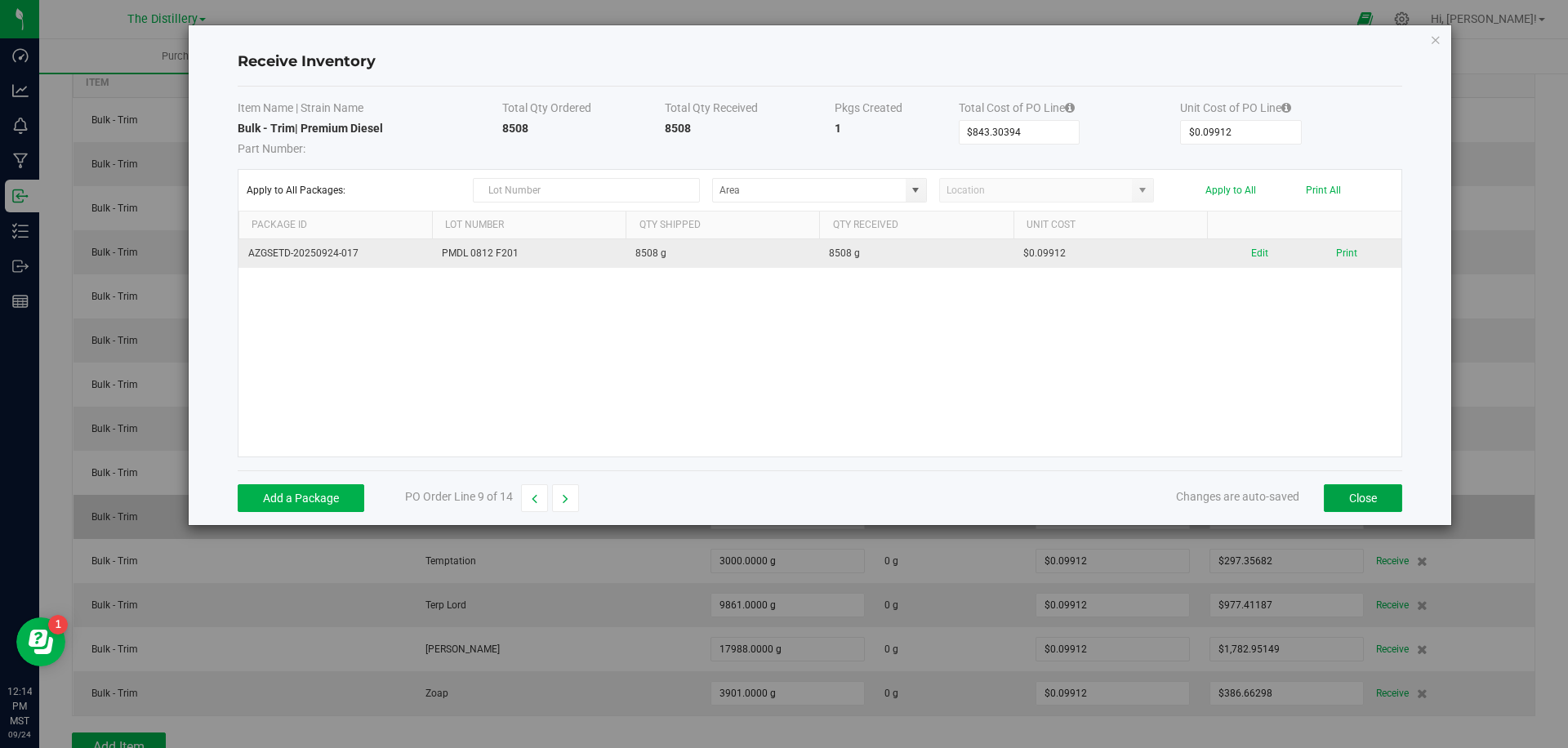
click at [1353, 498] on button "Close" at bounding box center [1363, 498] width 78 height 27
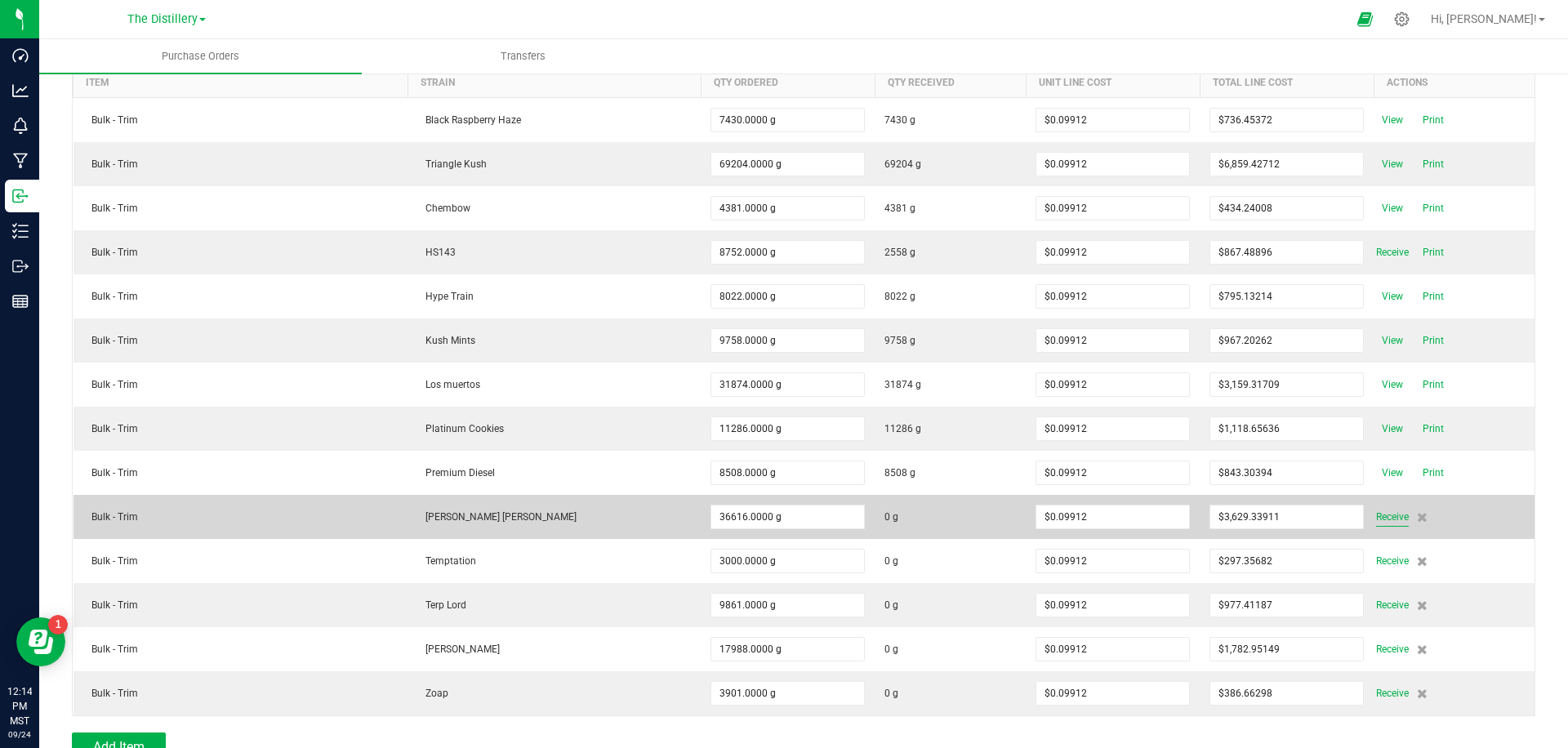
click at [1378, 522] on span "Receive" at bounding box center [1392, 518] width 32 height 20
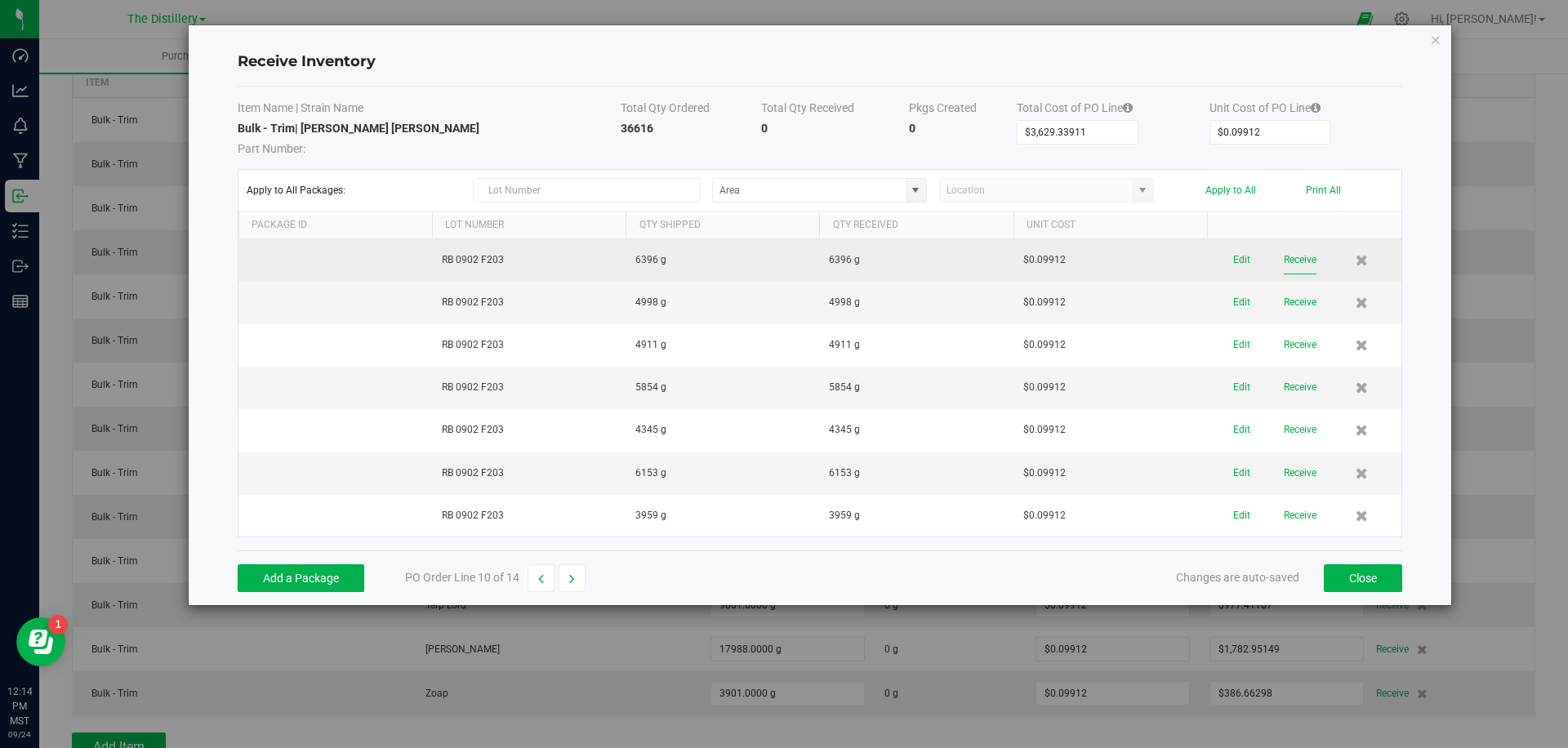
click at [1312, 260] on button "Receive" at bounding box center [1300, 260] width 32 height 28
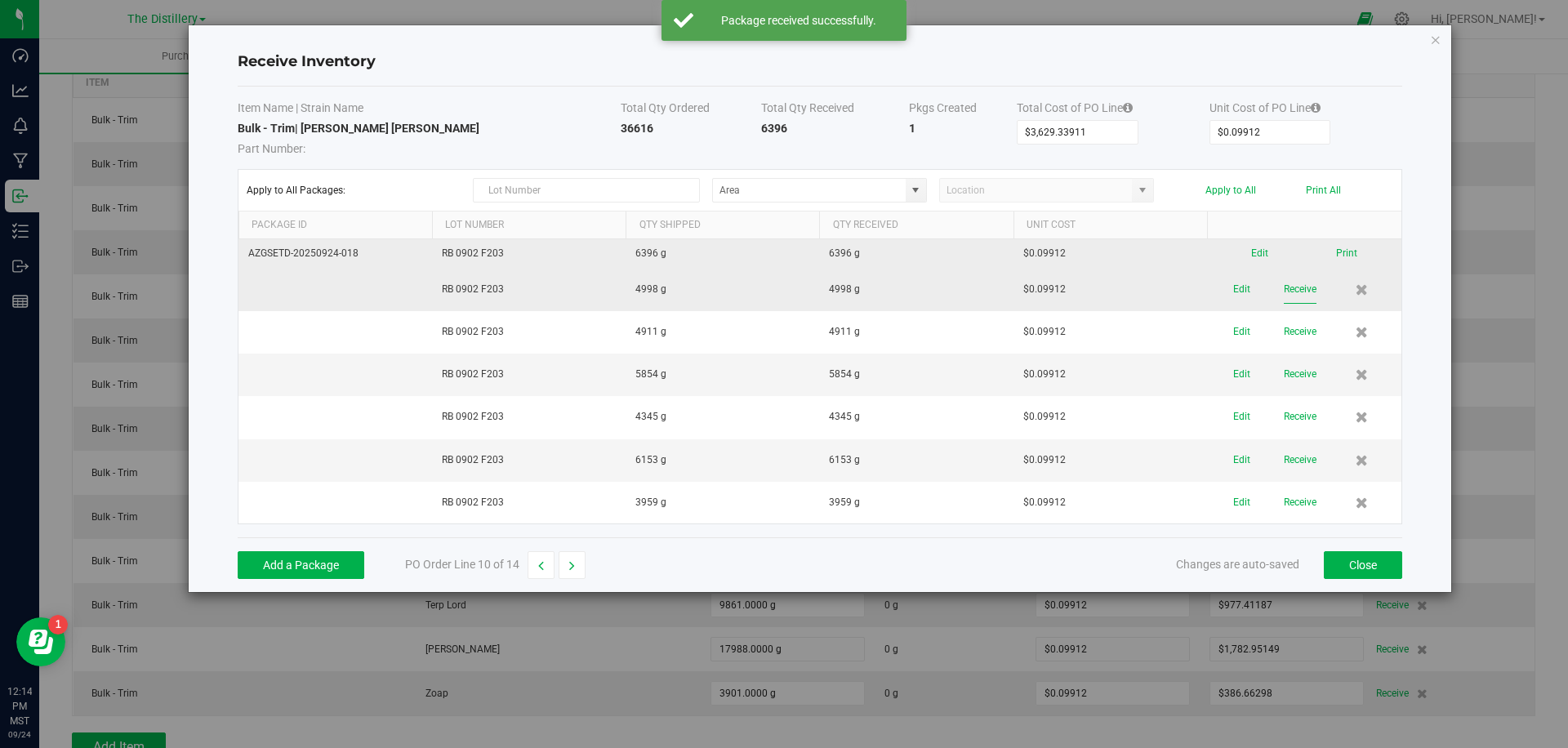
click at [1294, 297] on button "Receive" at bounding box center [1300, 289] width 32 height 28
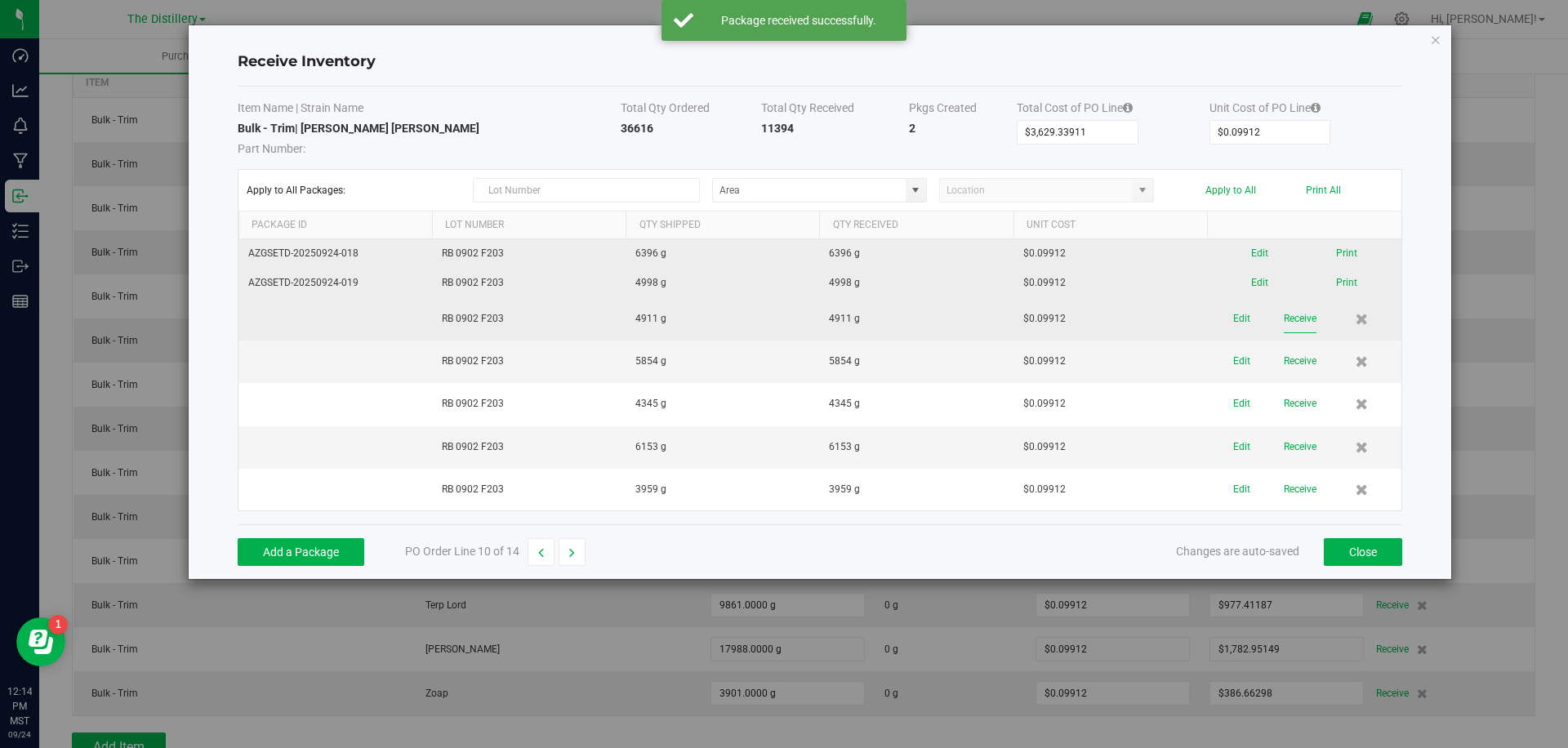
click at [1296, 322] on button "Receive" at bounding box center [1300, 318] width 32 height 28
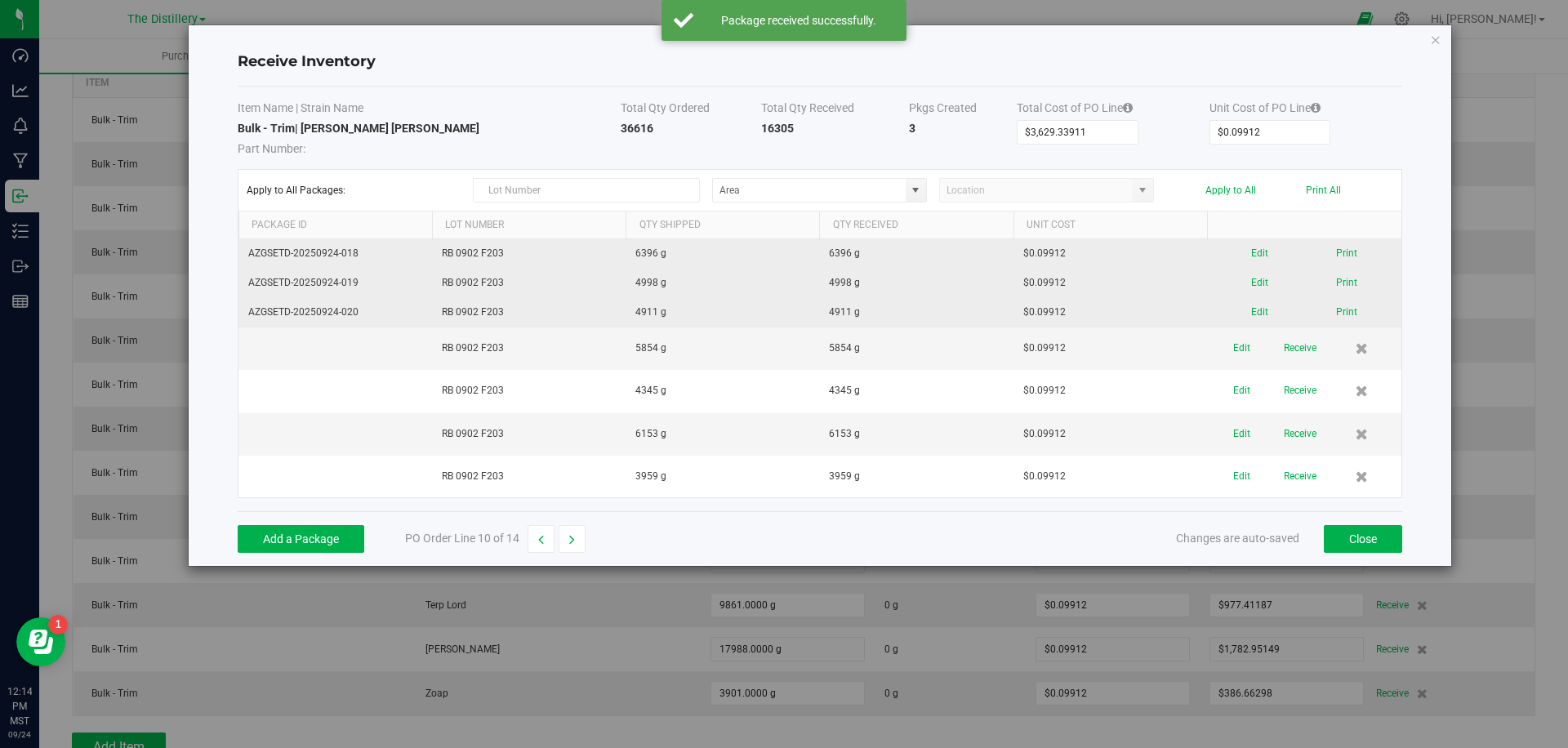
click at [1295, 353] on button "Receive" at bounding box center [1300, 348] width 32 height 28
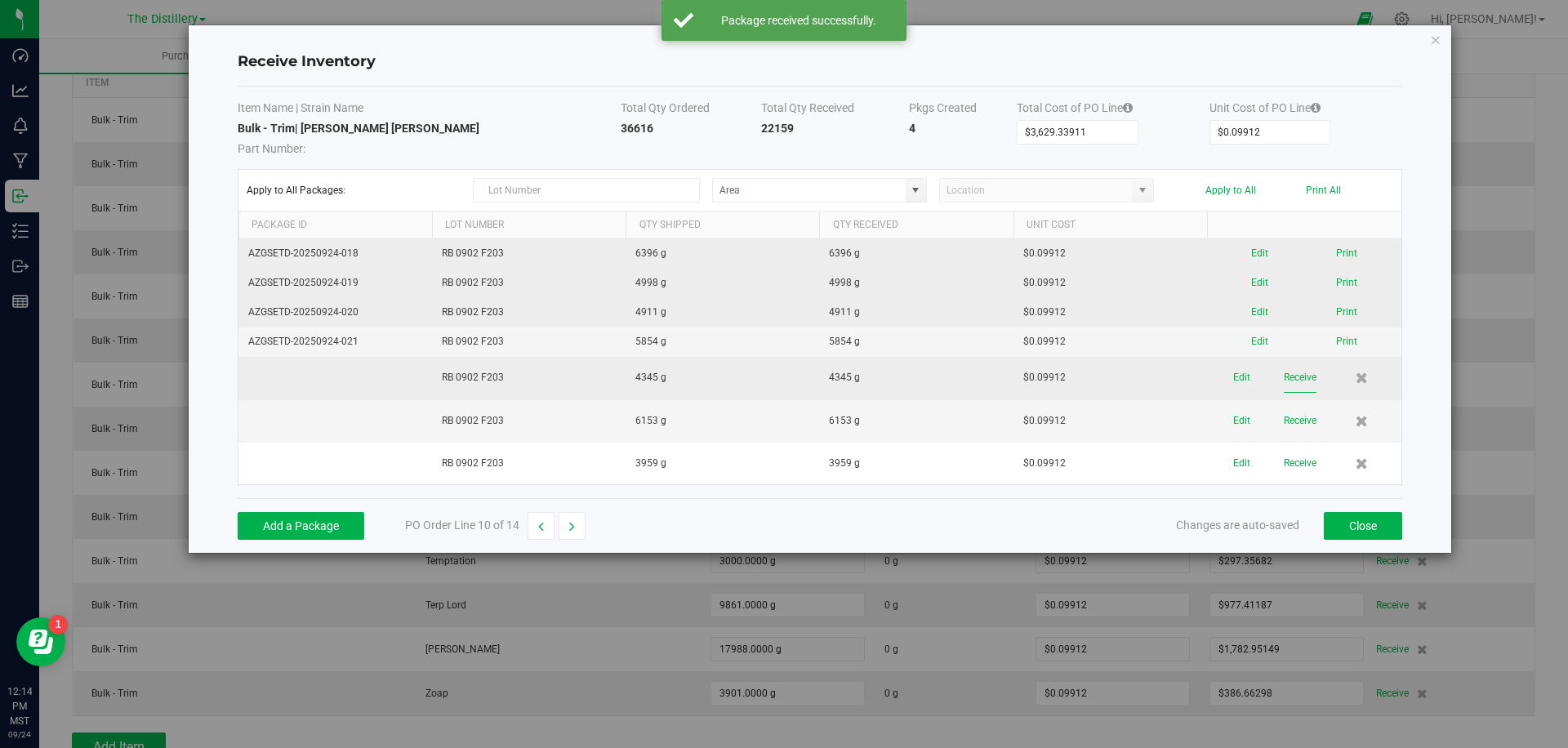
click at [1300, 384] on button "Receive" at bounding box center [1300, 377] width 32 height 28
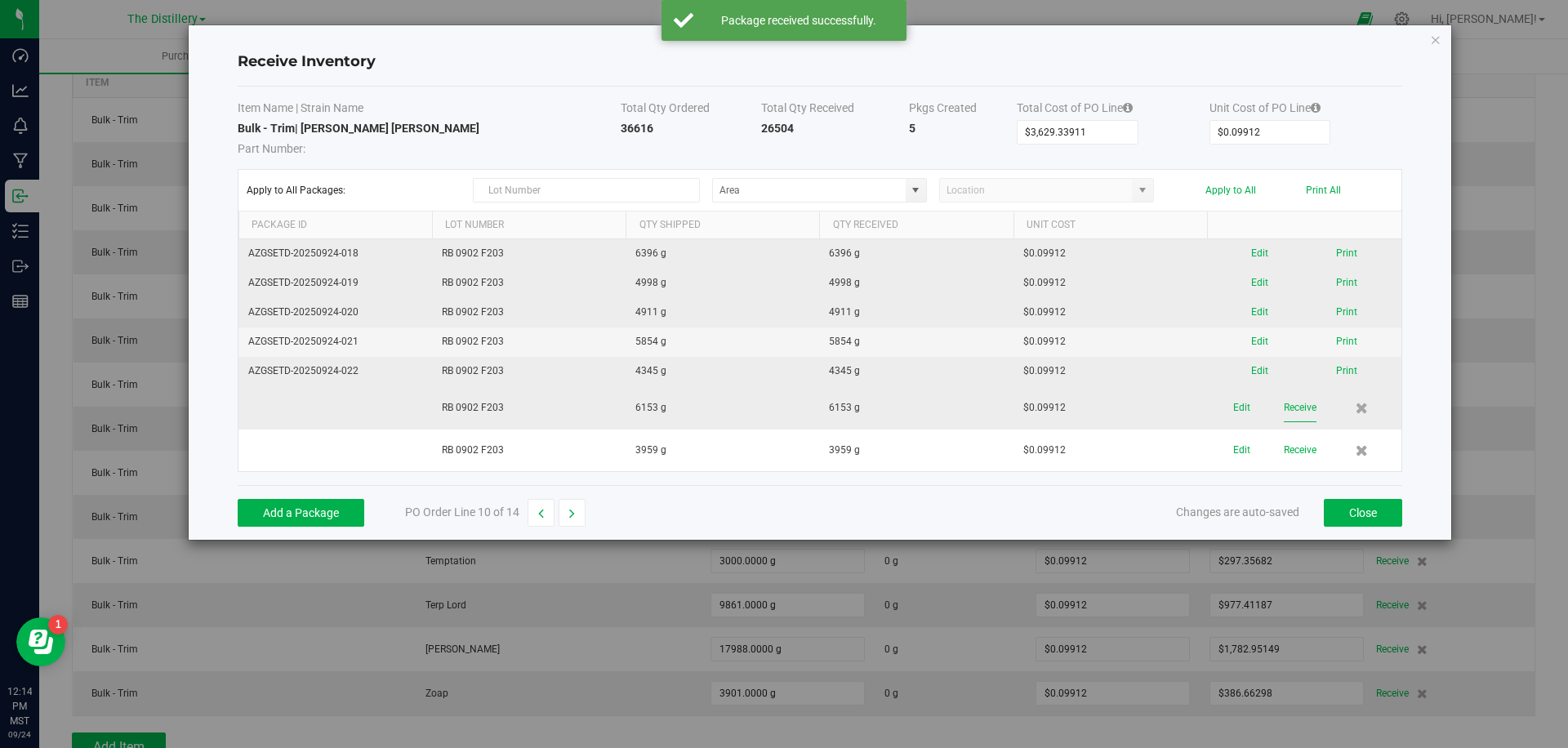
click at [1302, 414] on button "Receive" at bounding box center [1300, 407] width 32 height 28
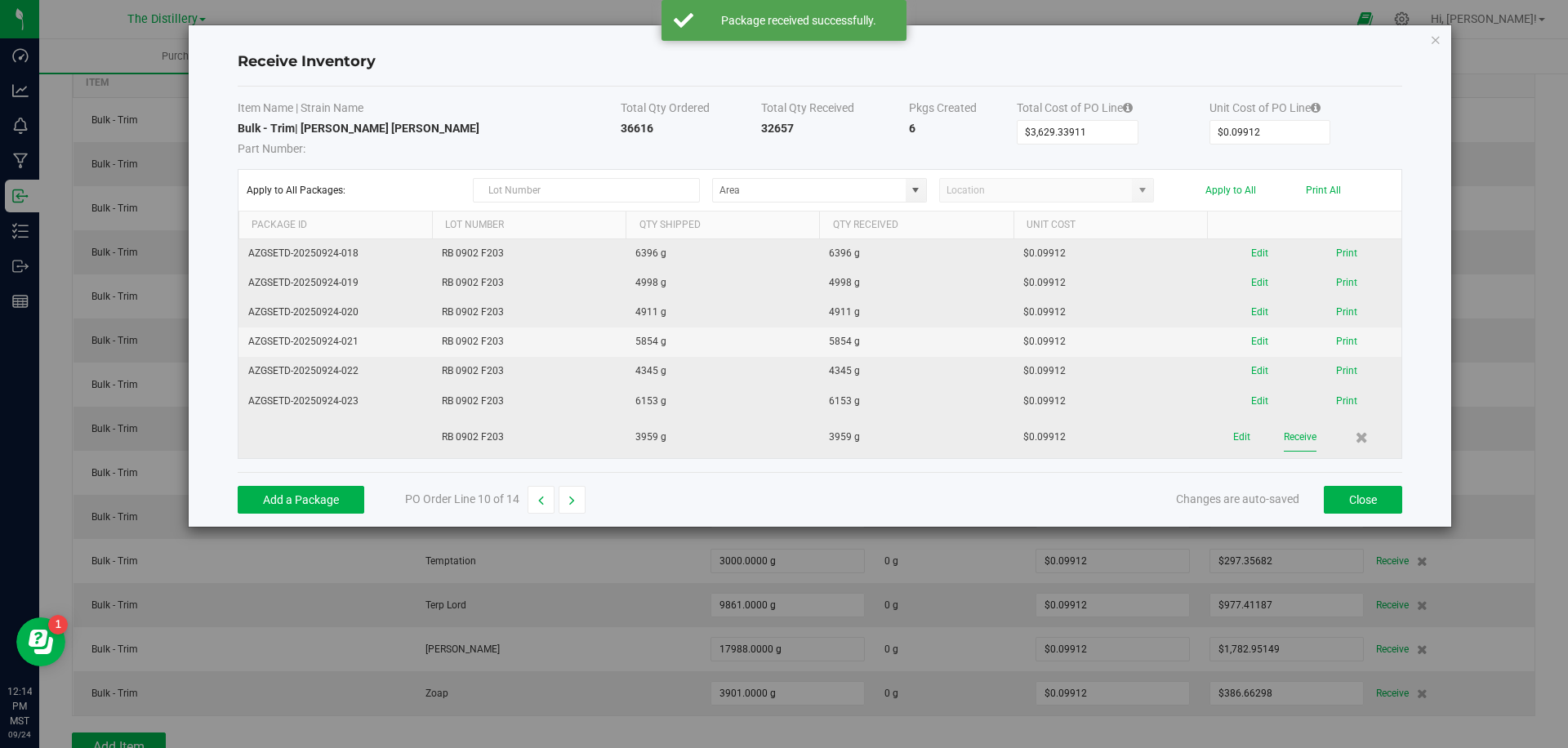
click at [1301, 424] on button "Receive" at bounding box center [1300, 436] width 32 height 28
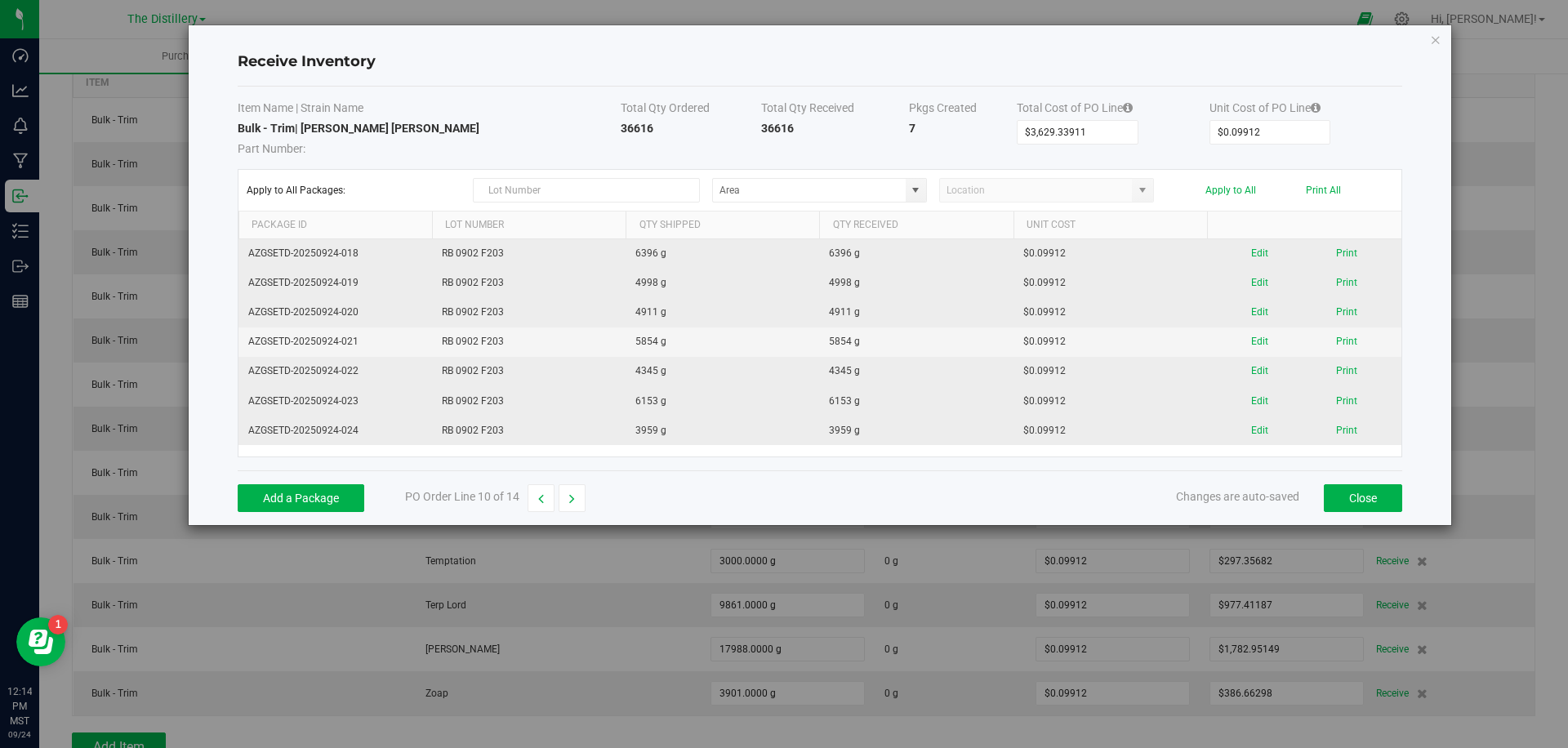
click at [1333, 468] on div "Item Name | Strain Name Total Qty Ordered Total Qty Received Pkgs Created Total…" at bounding box center [819, 278] width 1165 height 384
click at [1350, 498] on button "Close" at bounding box center [1363, 498] width 78 height 27
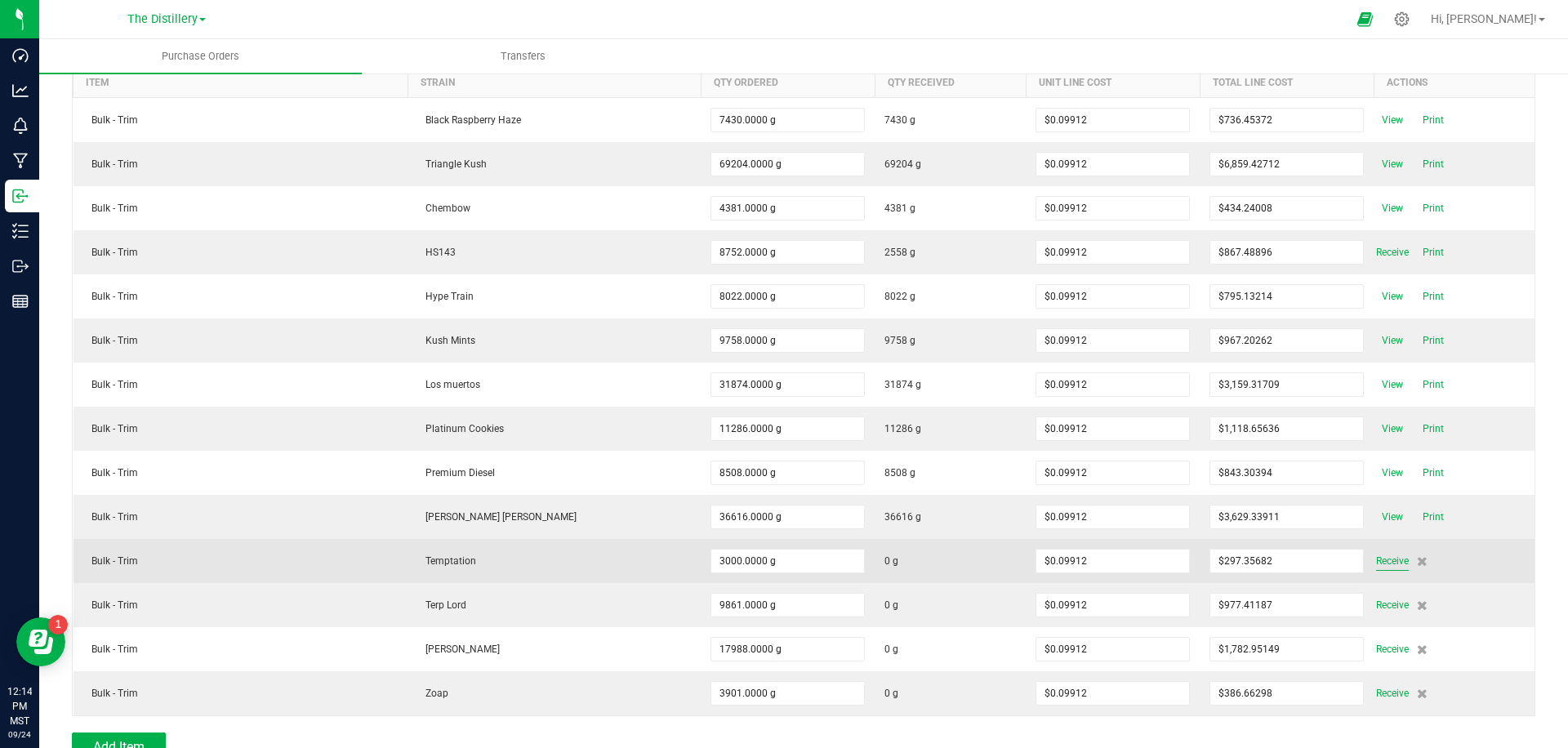
click at [1386, 558] on span "Receive" at bounding box center [1392, 561] width 32 height 20
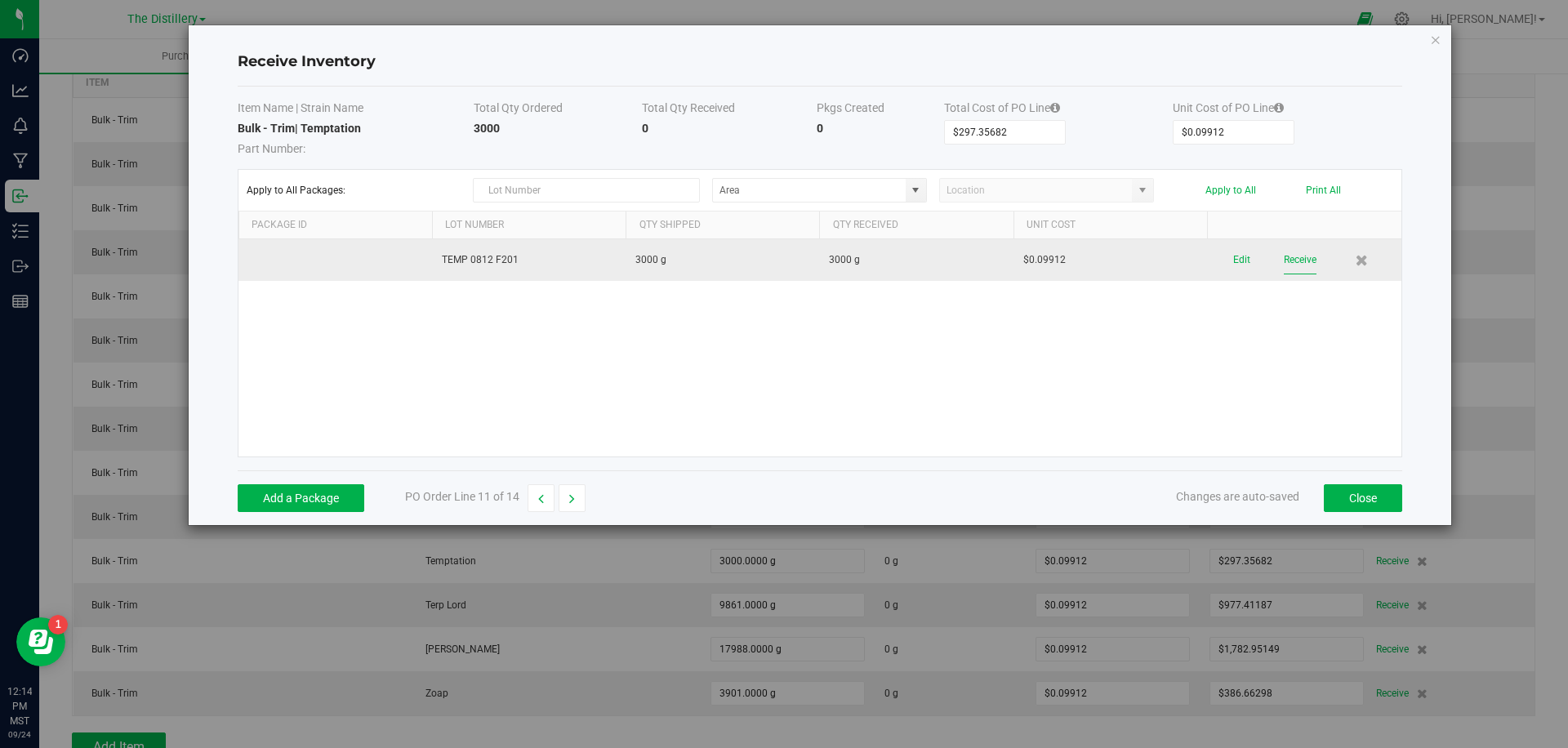
click at [1311, 254] on button "Receive" at bounding box center [1300, 260] width 32 height 28
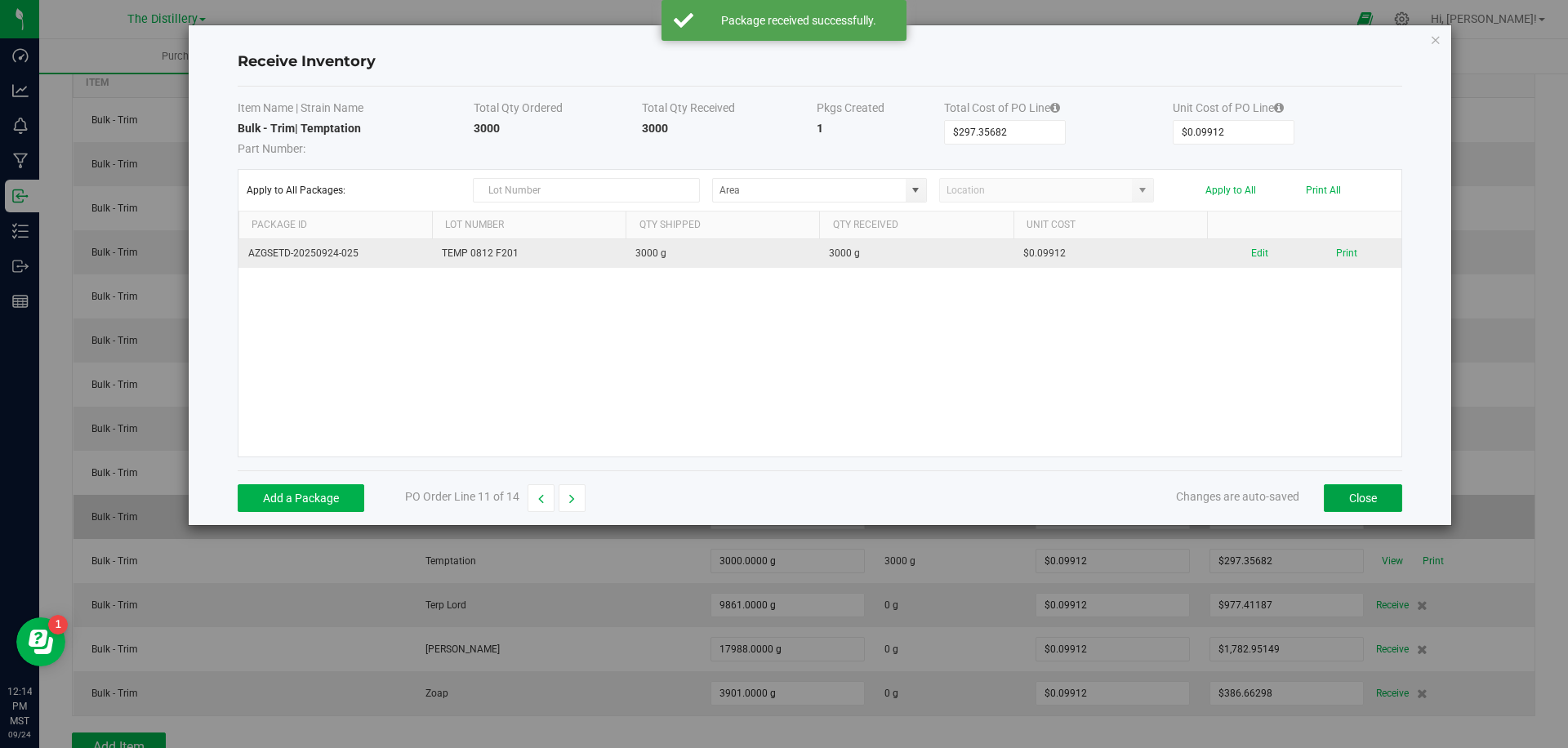
click at [1363, 507] on button "Close" at bounding box center [1363, 498] width 78 height 27
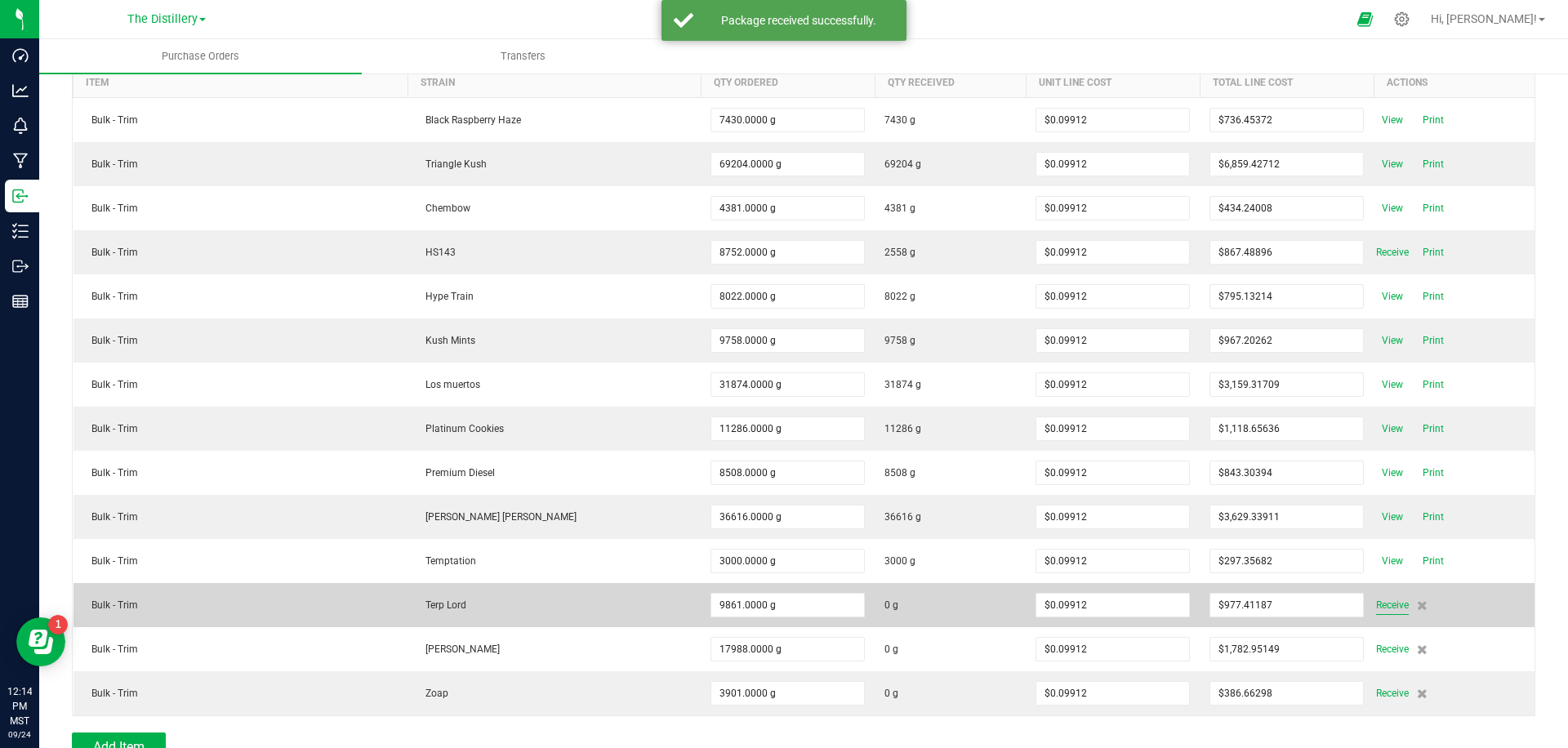
click at [1378, 607] on span "Receive" at bounding box center [1392, 605] width 32 height 20
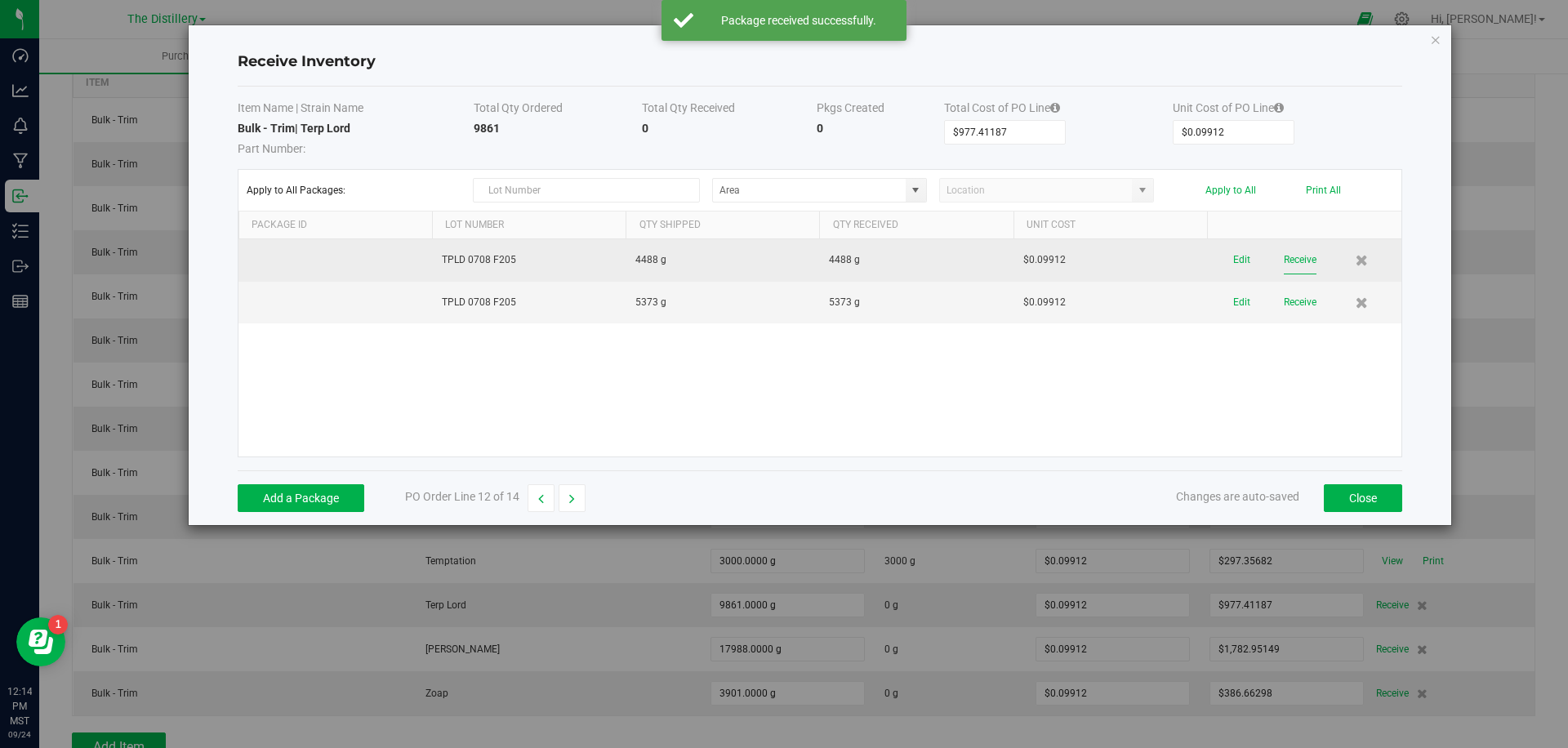
click at [1294, 265] on button "Receive" at bounding box center [1300, 260] width 32 height 28
click at [1293, 289] on button "Receive" at bounding box center [1300, 289] width 32 height 28
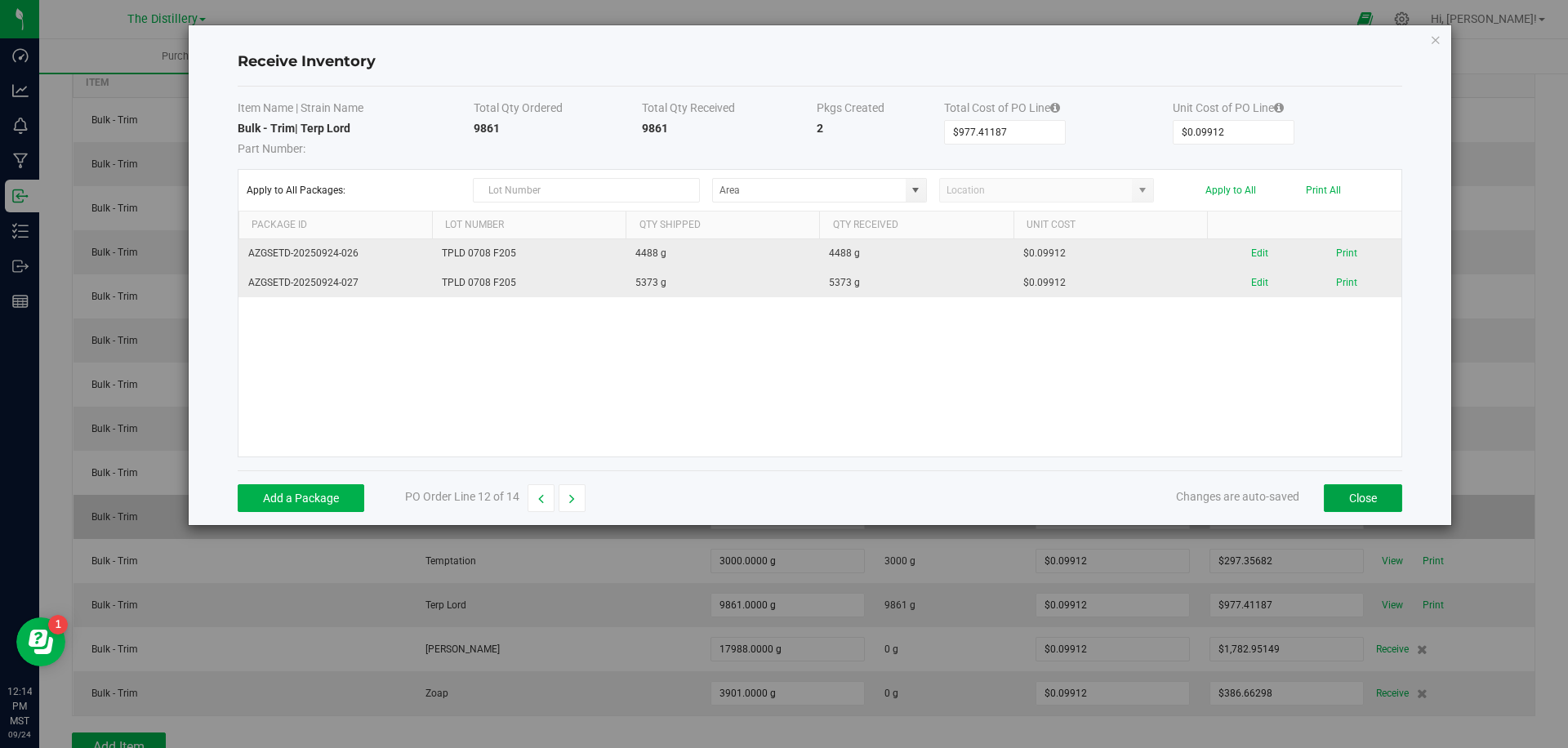
click at [1341, 498] on button "Close" at bounding box center [1363, 498] width 78 height 27
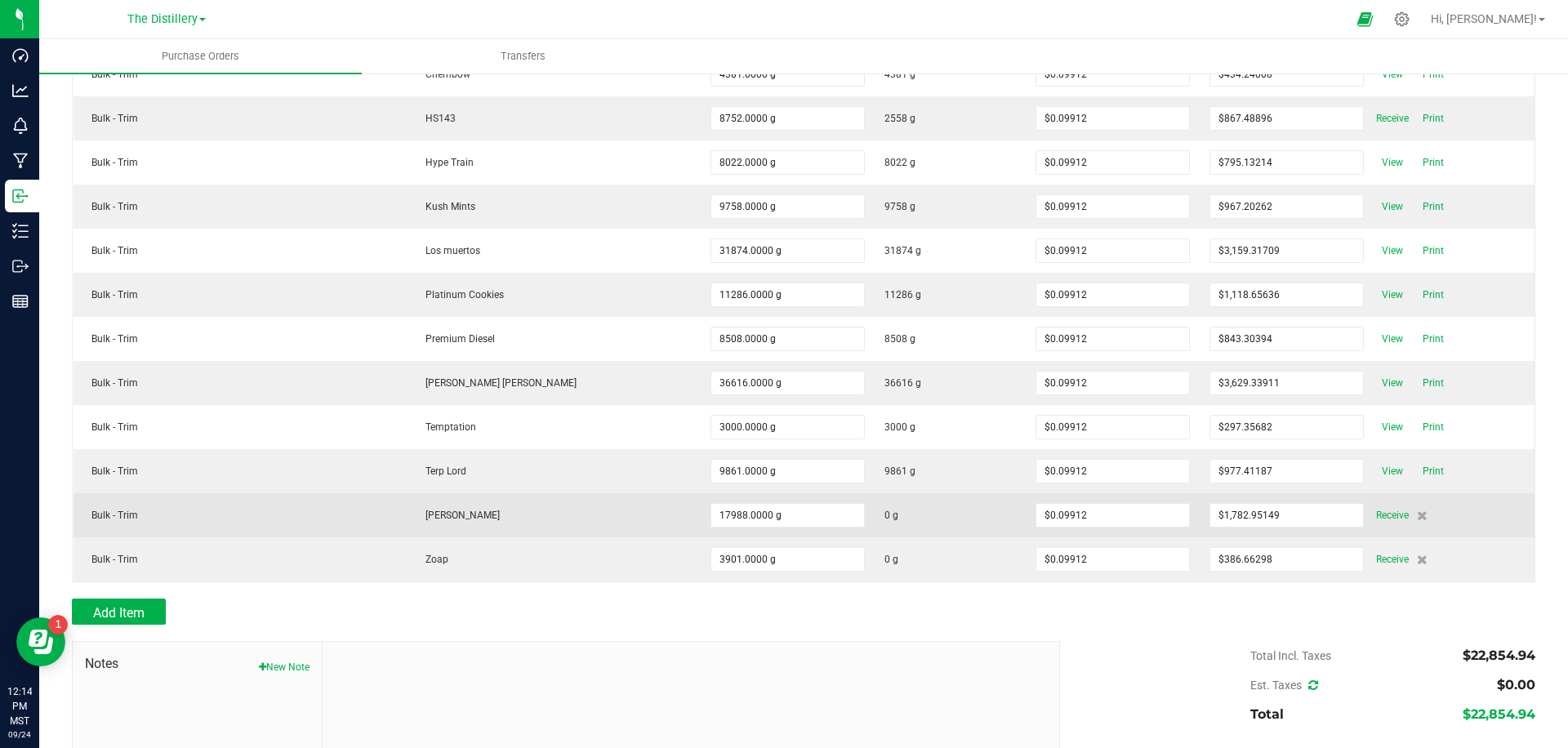
scroll to position [365, 0]
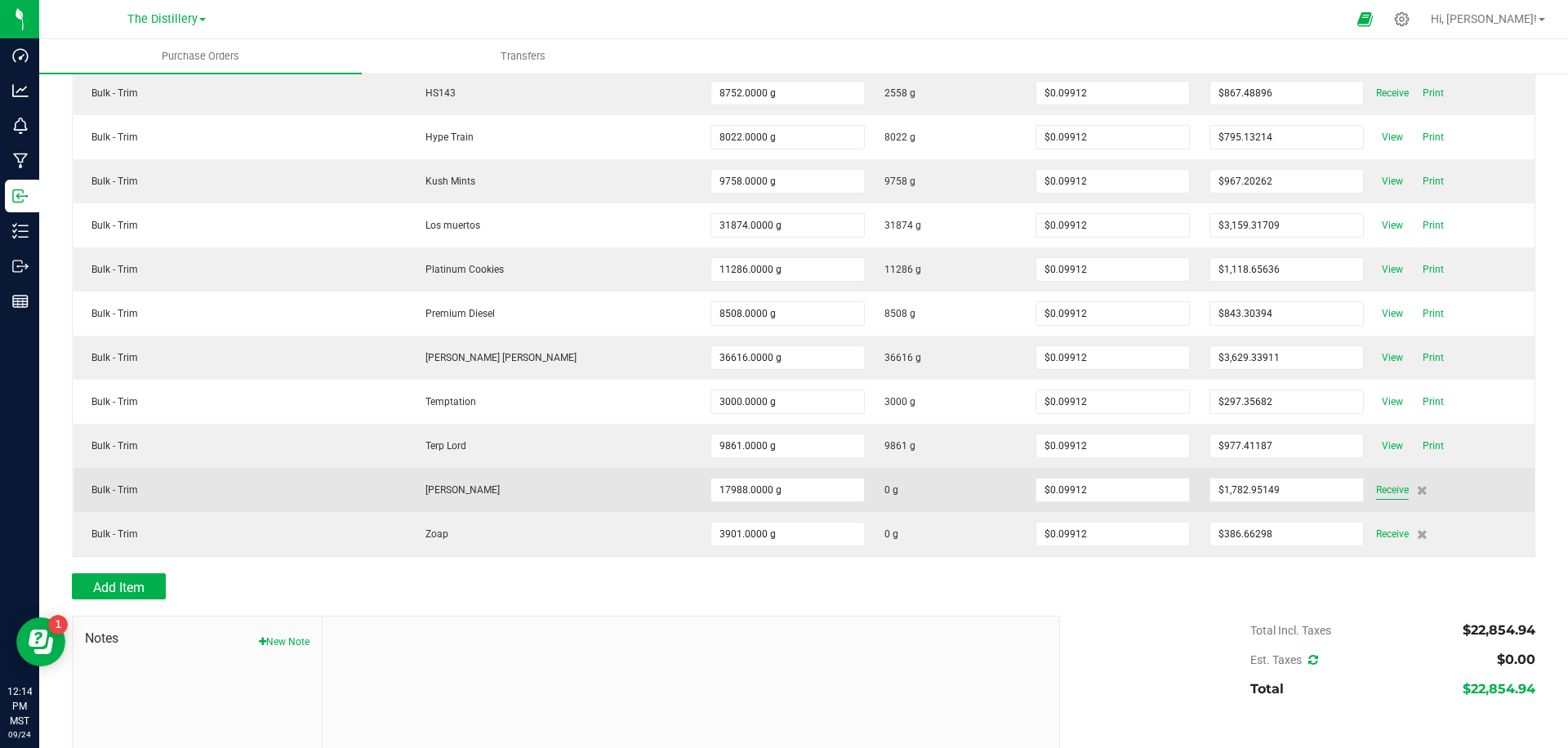
click at [1389, 491] on span "Receive" at bounding box center [1392, 490] width 32 height 20
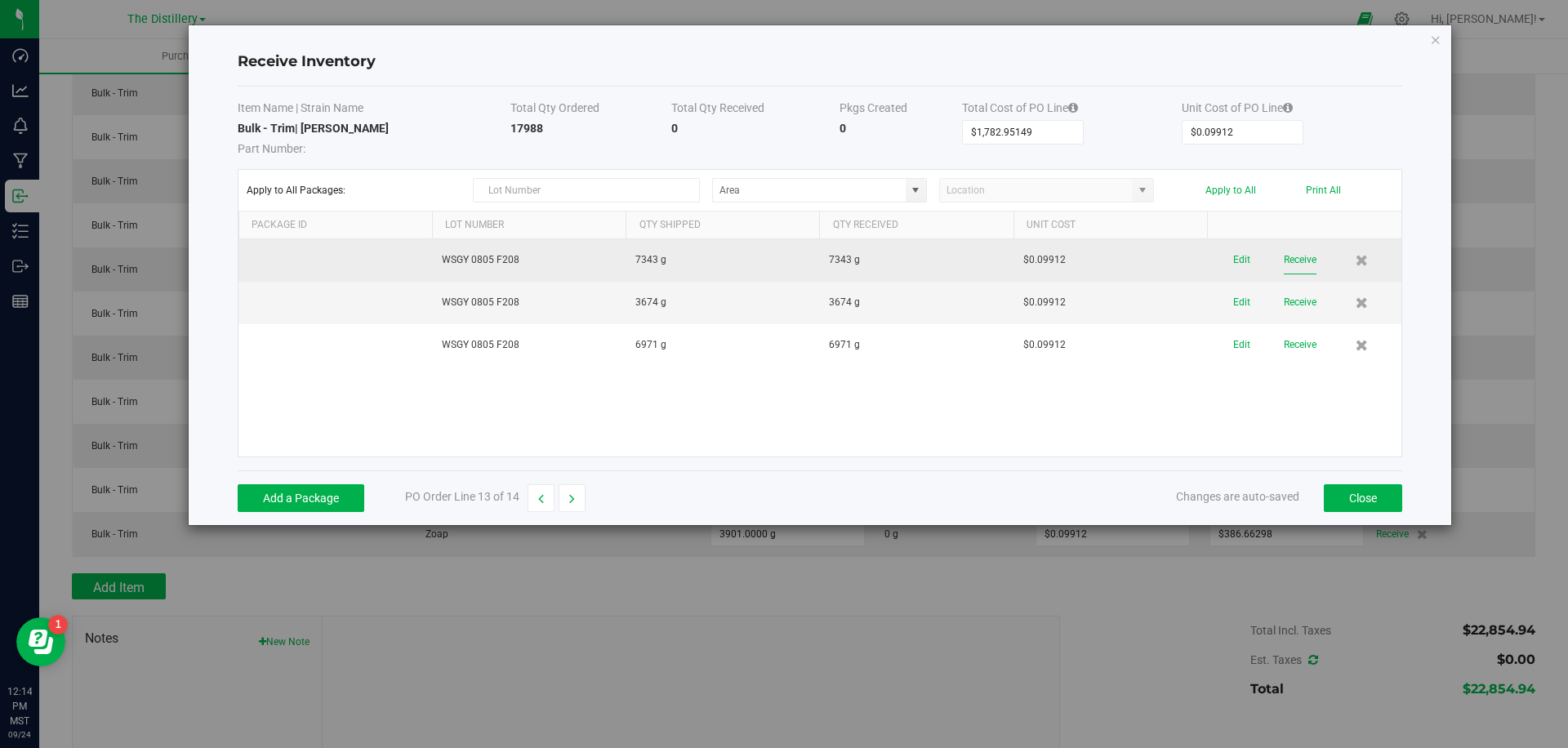
click at [1291, 267] on button "Receive" at bounding box center [1300, 260] width 32 height 28
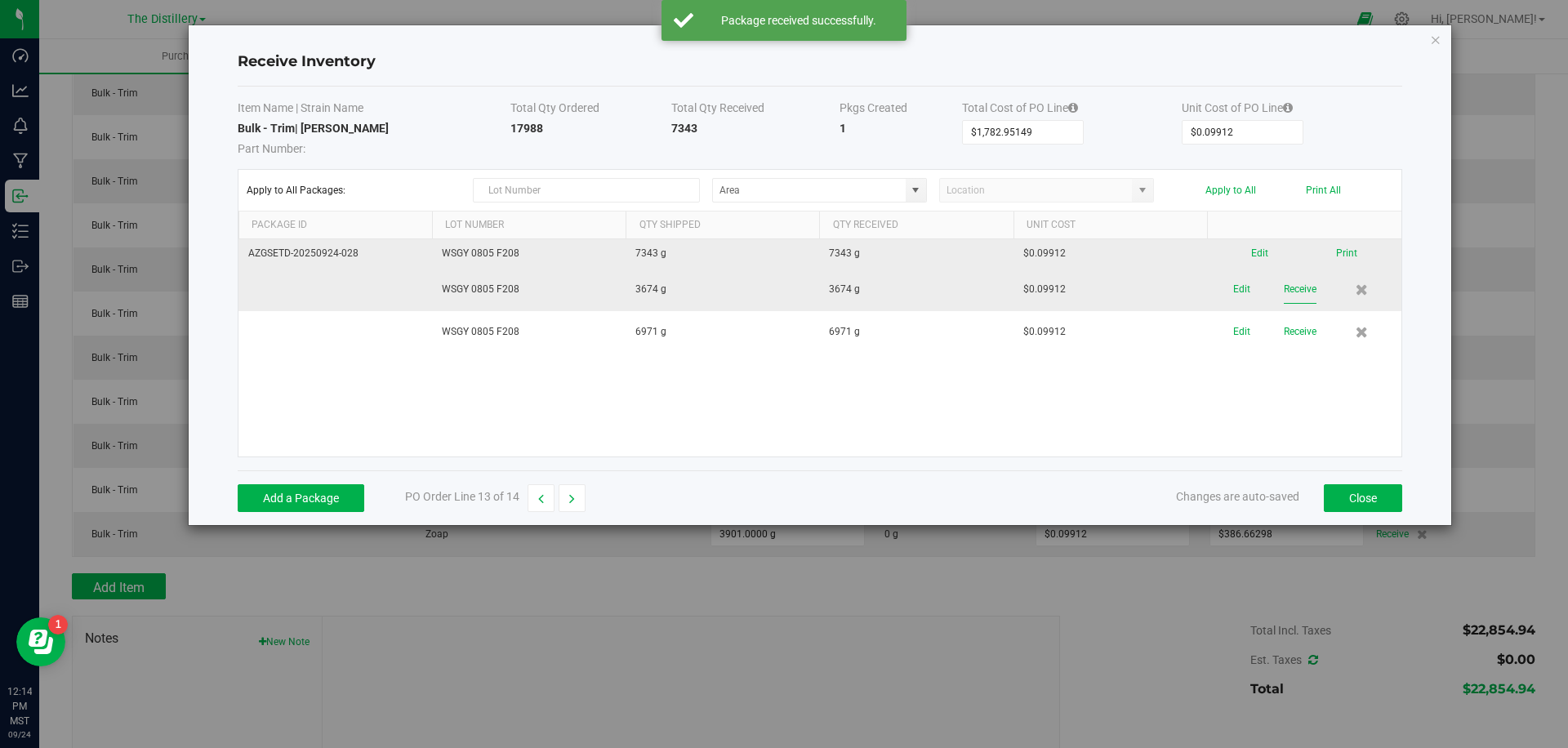
click at [1293, 288] on button "Receive" at bounding box center [1300, 289] width 32 height 28
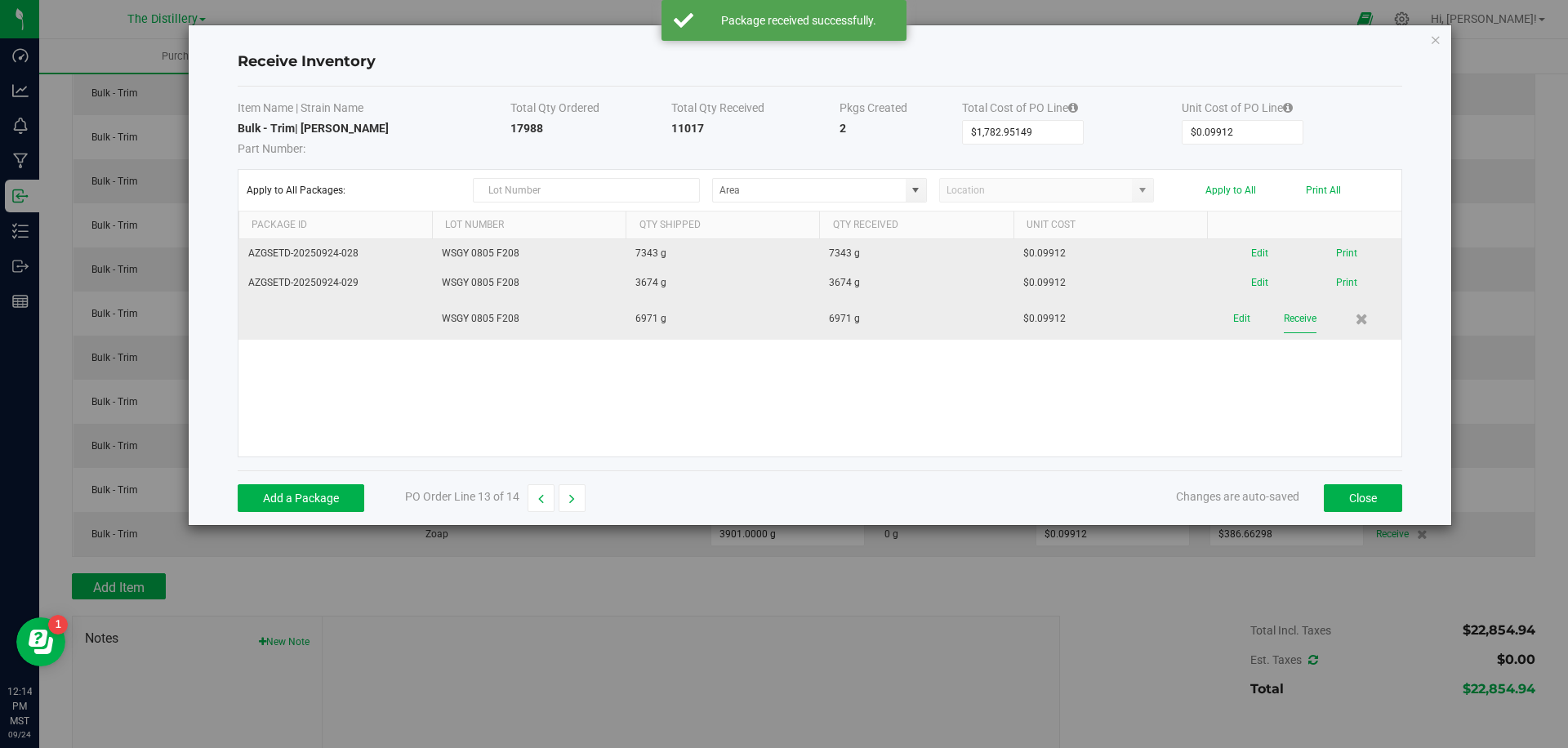
click at [1300, 326] on button "Receive" at bounding box center [1300, 318] width 32 height 28
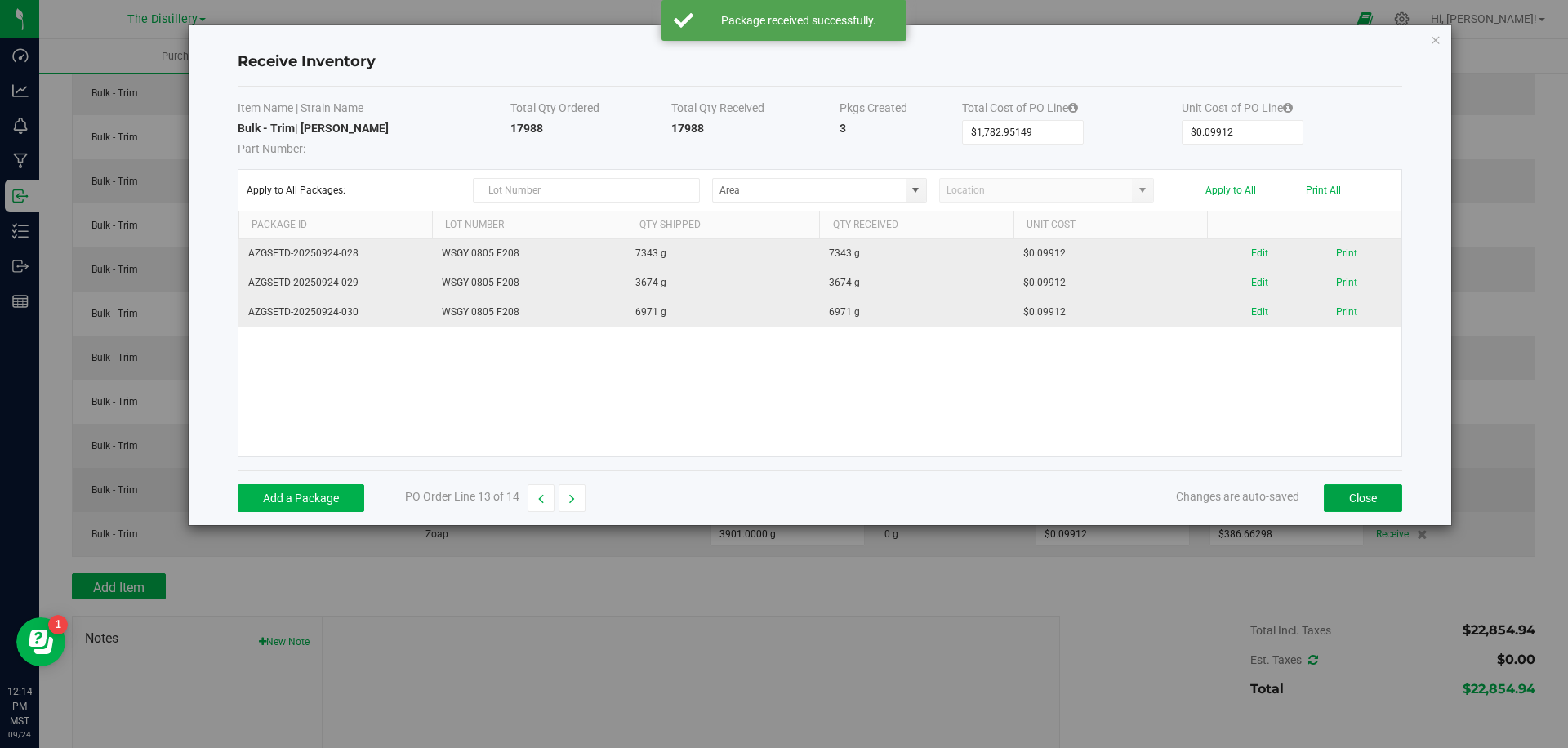
click at [1357, 484] on button "Close" at bounding box center [1363, 498] width 78 height 27
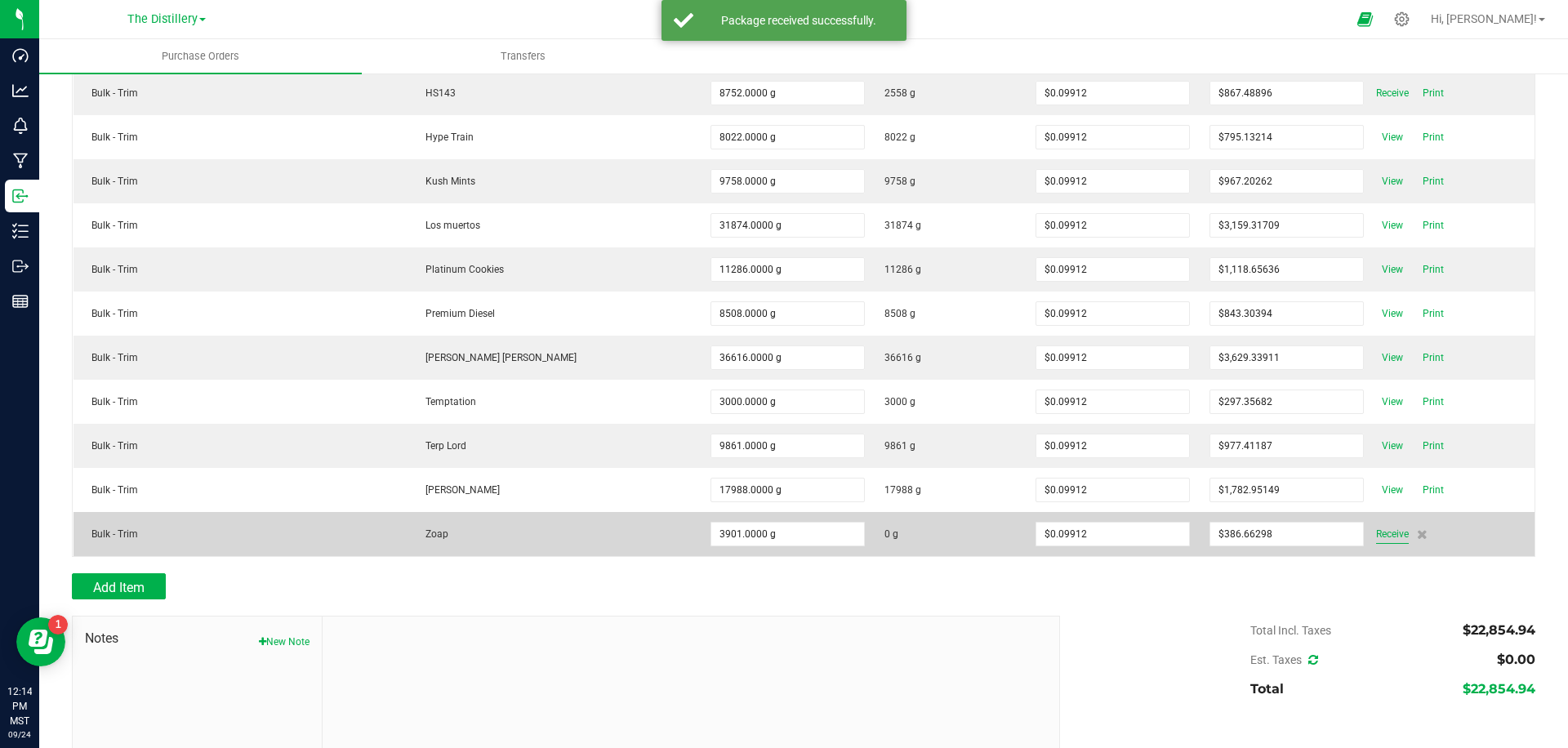
click at [1382, 531] on span "Receive" at bounding box center [1392, 534] width 32 height 20
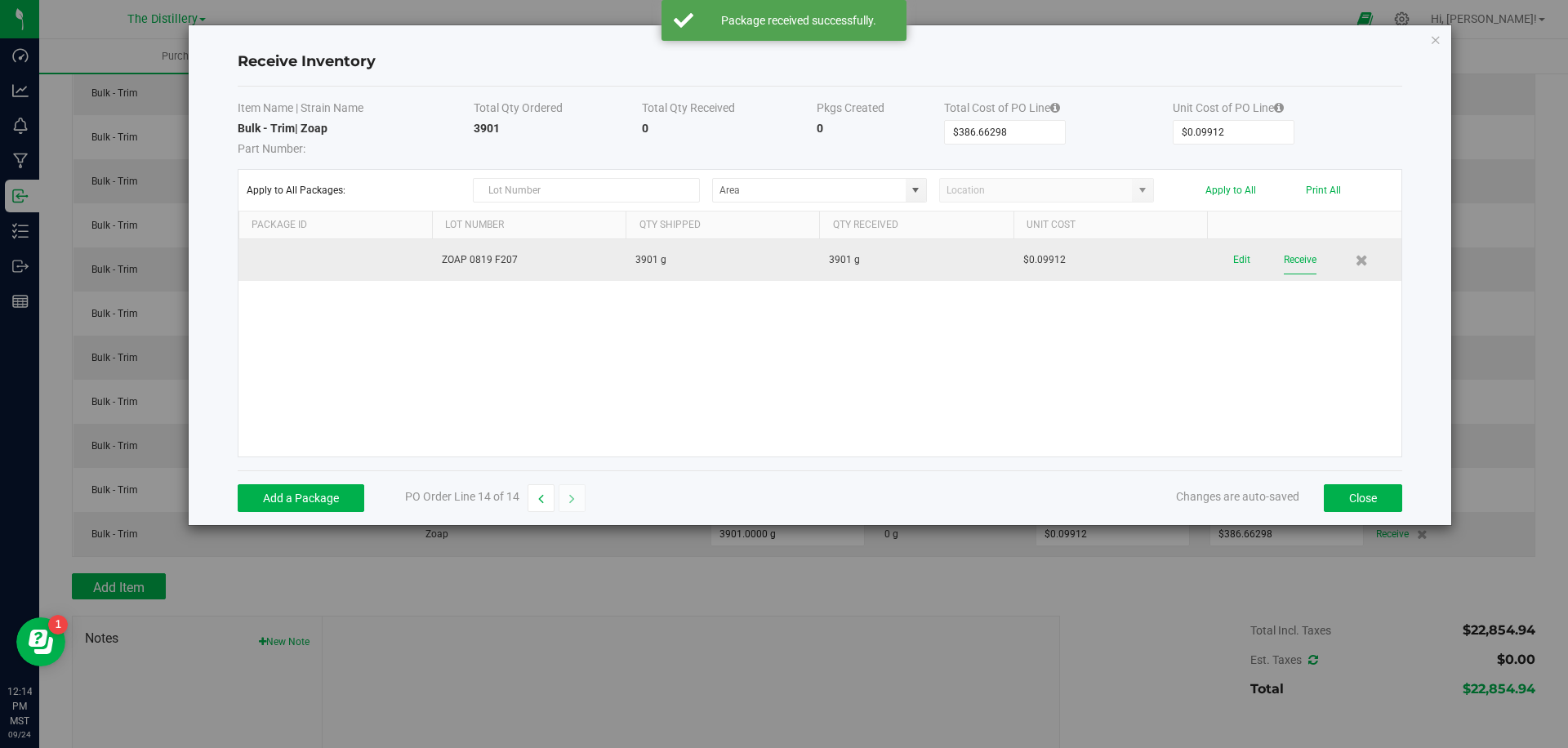
click at [1284, 253] on button "Receive" at bounding box center [1300, 260] width 32 height 28
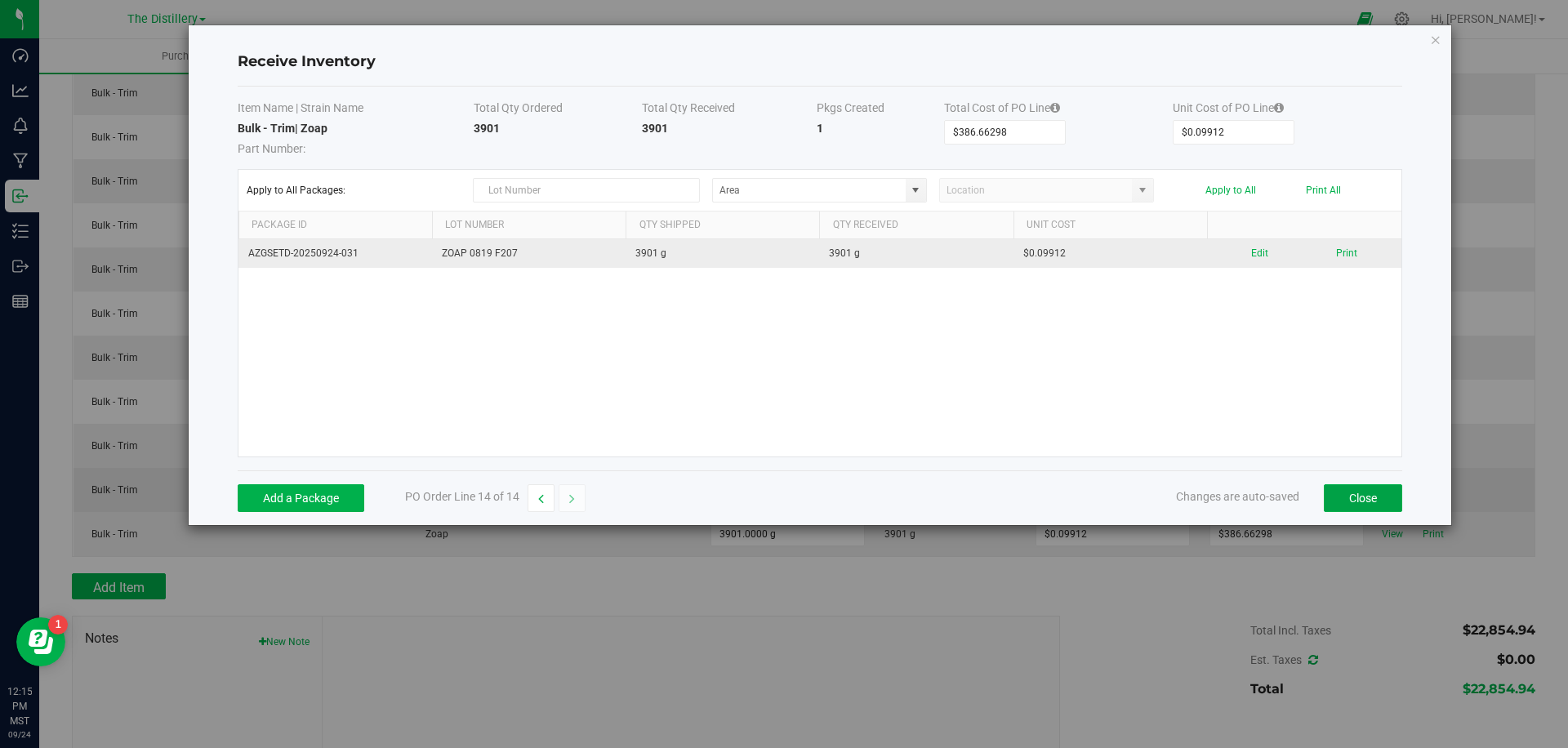
click at [1347, 500] on button "Close" at bounding box center [1363, 498] width 78 height 27
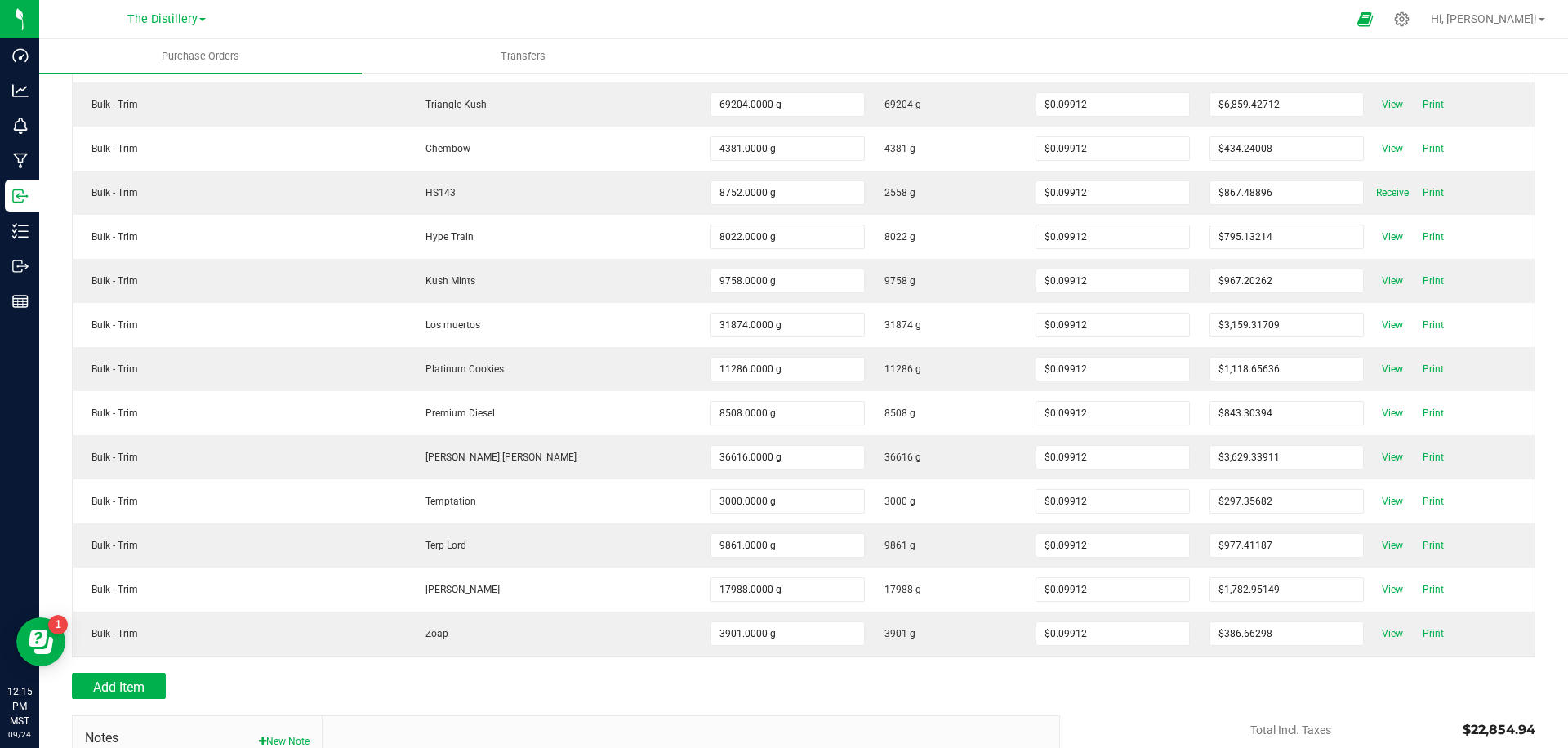
scroll to position [0, 0]
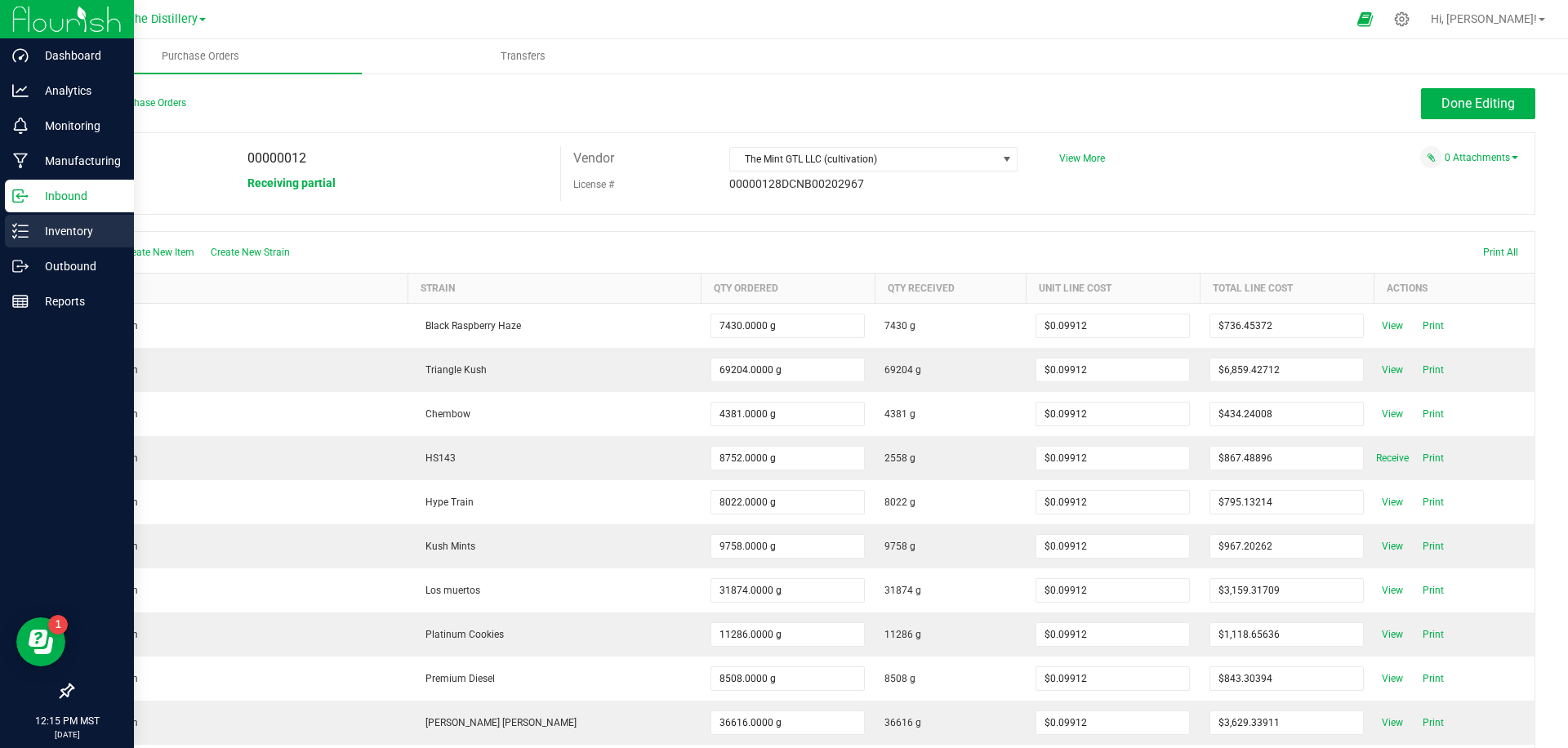
click at [50, 232] on p "Inventory" at bounding box center [77, 231] width 98 height 20
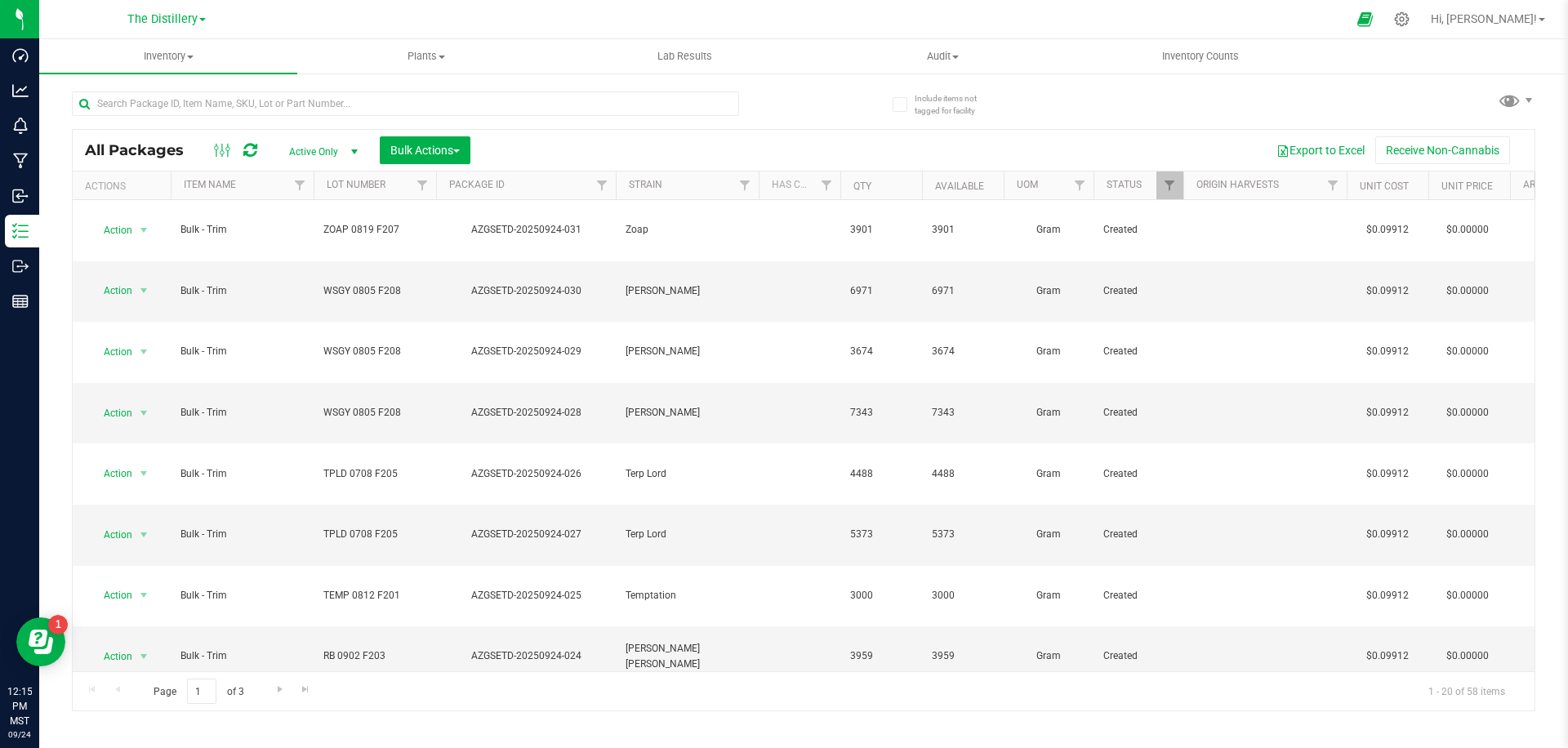
drag, startPoint x: 552, startPoint y: 152, endPoint x: 485, endPoint y: 152, distance: 67.0
click at [548, 152] on div "Export to Excel Receive Non-Cannabis" at bounding box center [1002, 150] width 1040 height 27
click at [408, 153] on span "Bulk Actions" at bounding box center [425, 149] width 69 height 13
click at [447, 217] on span "Add to outbound order" at bounding box center [445, 216] width 111 height 13
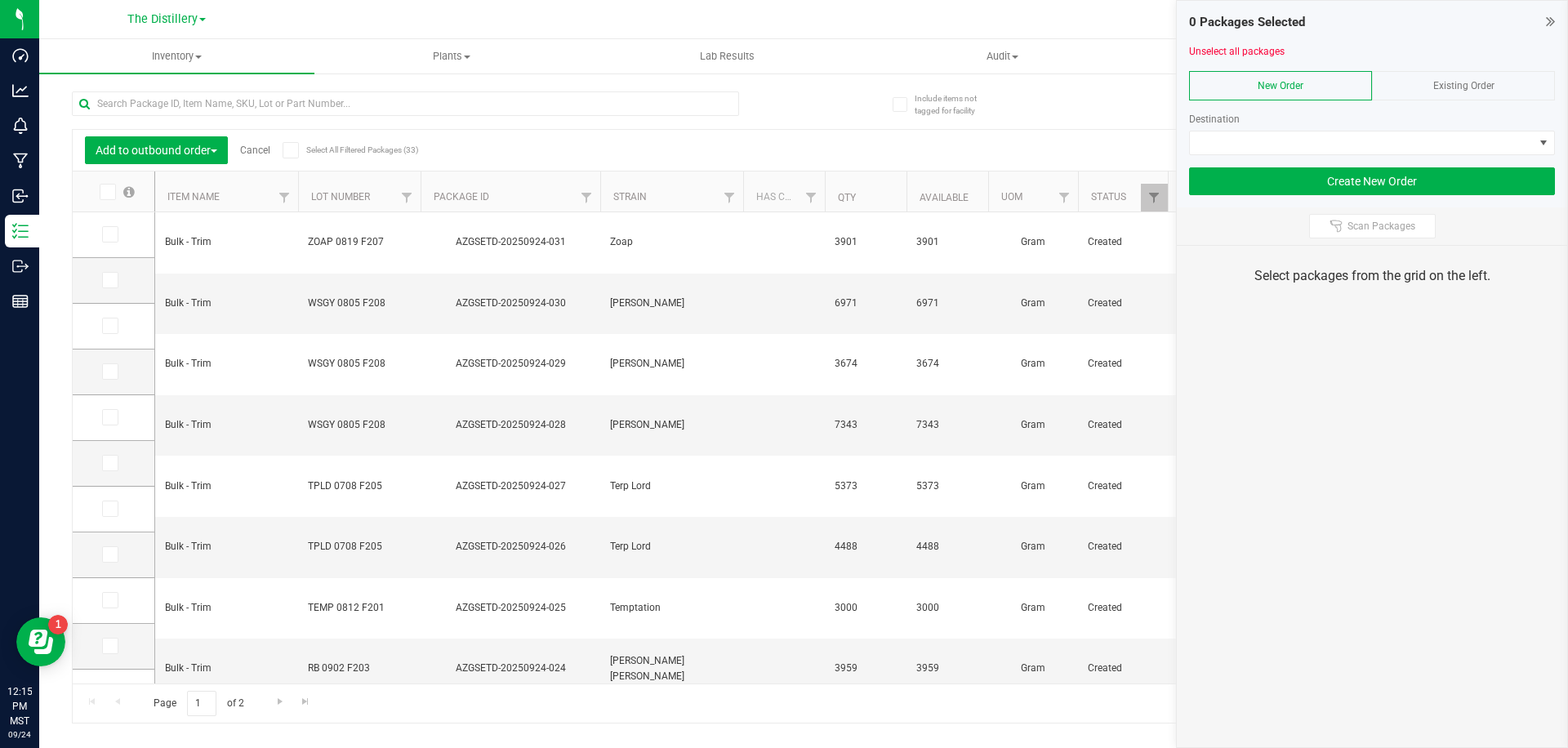
click at [105, 192] on icon at bounding box center [106, 192] width 11 height 0
click at [0, 0] on input "checkbox" at bounding box center [0, 0] width 0 height 0
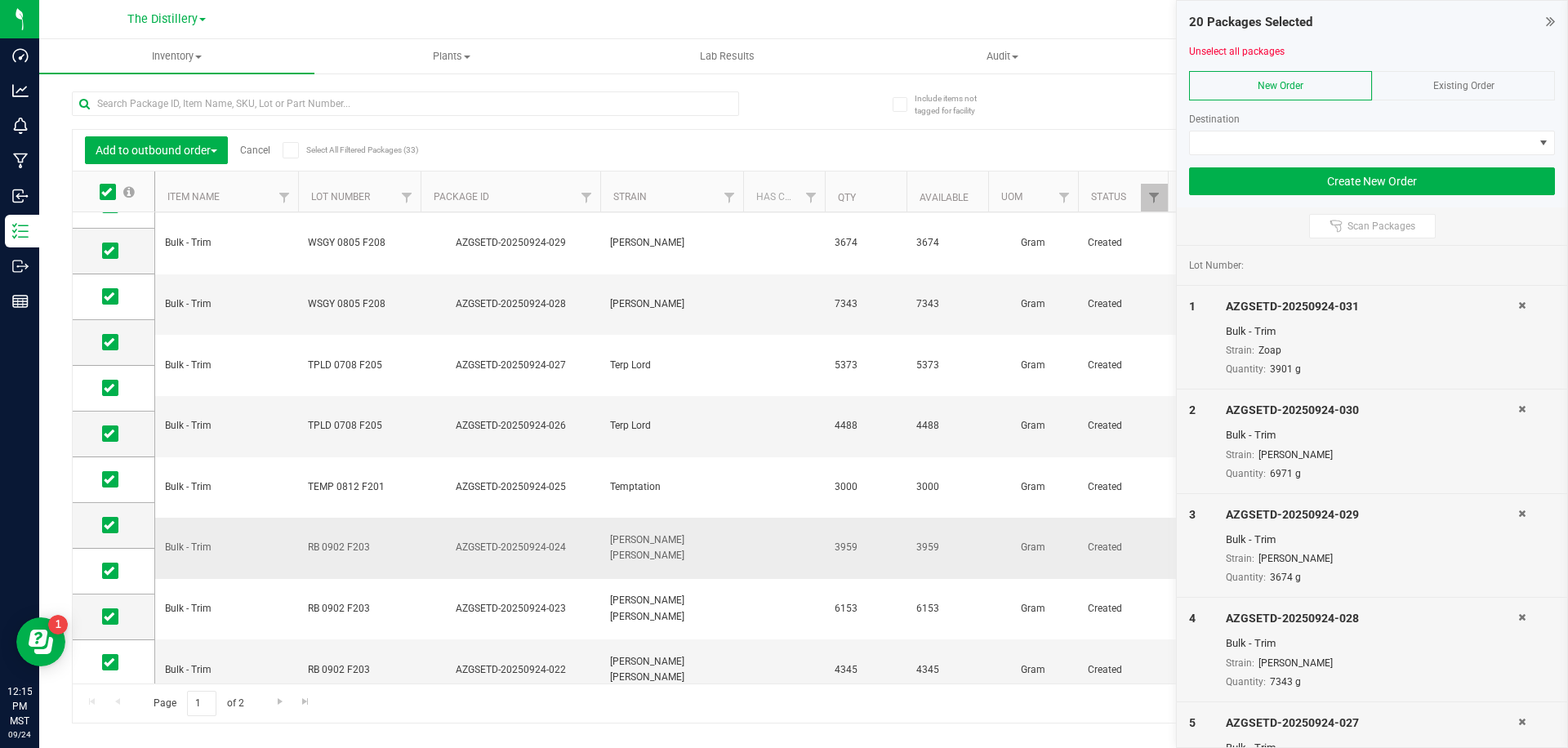
scroll to position [442, 0]
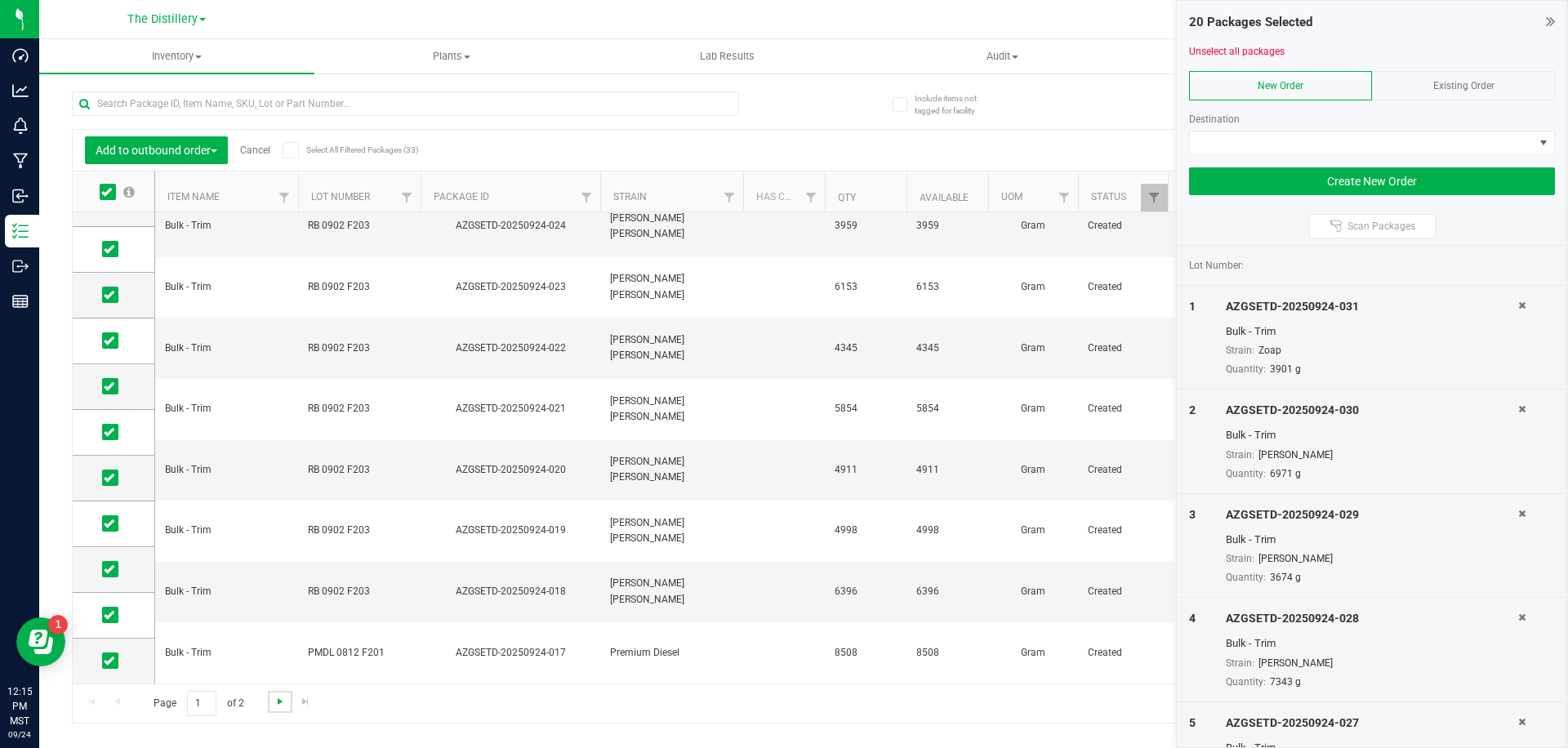
click at [277, 701] on span "Go to the next page" at bounding box center [279, 701] width 13 height 13
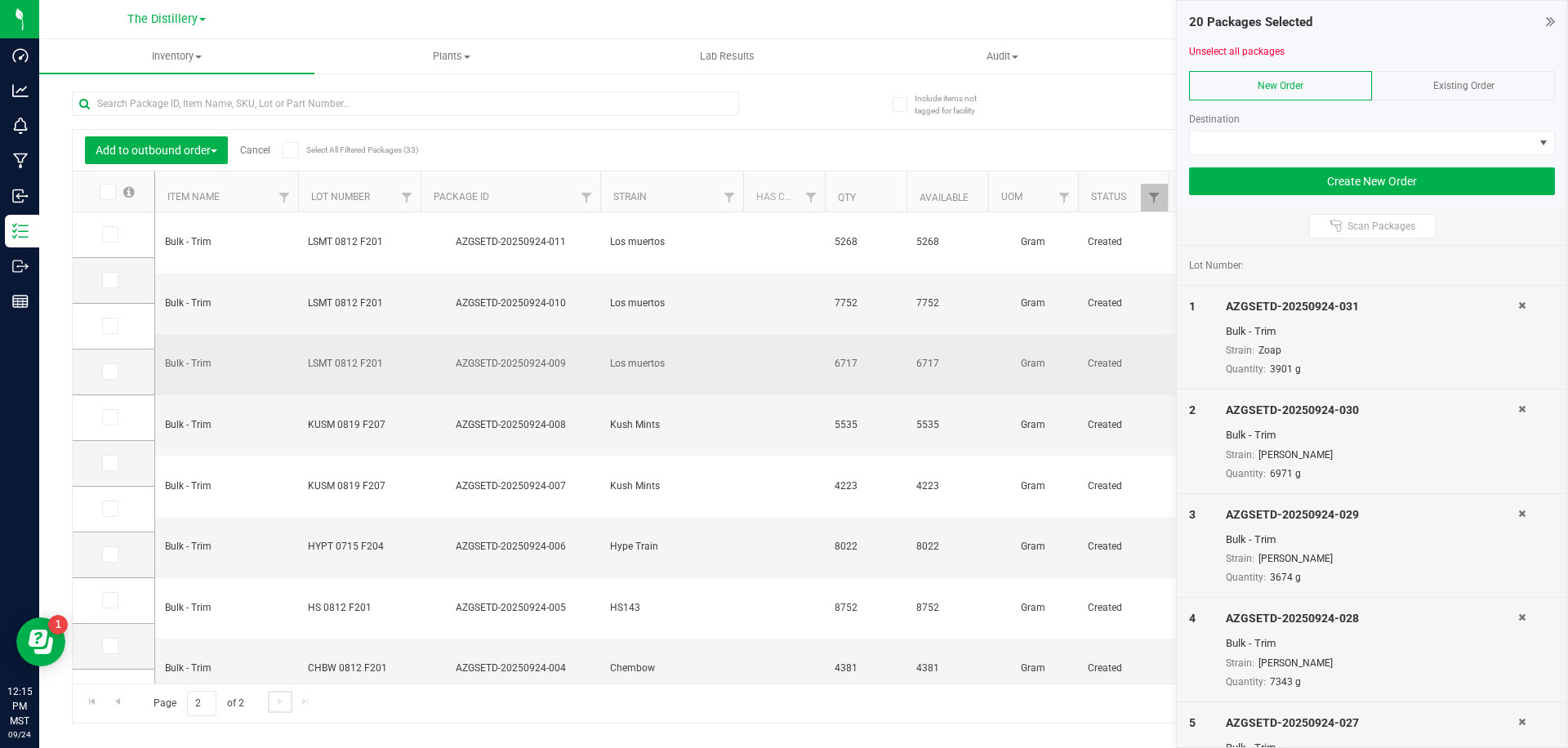
scroll to position [75, 0]
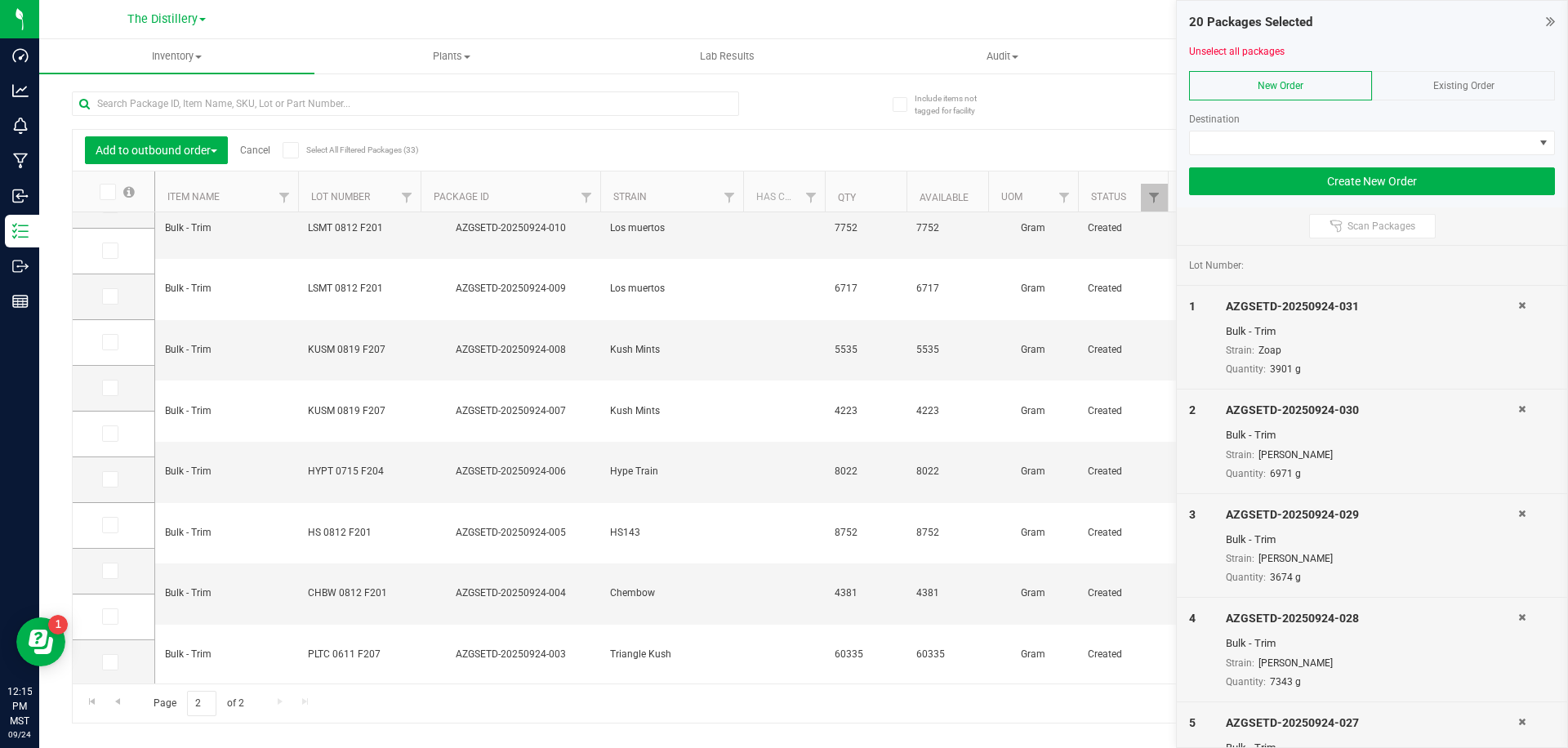
click at [107, 192] on icon at bounding box center [106, 192] width 11 height 0
click at [0, 0] on input "checkbox" at bounding box center [0, 0] width 0 height 0
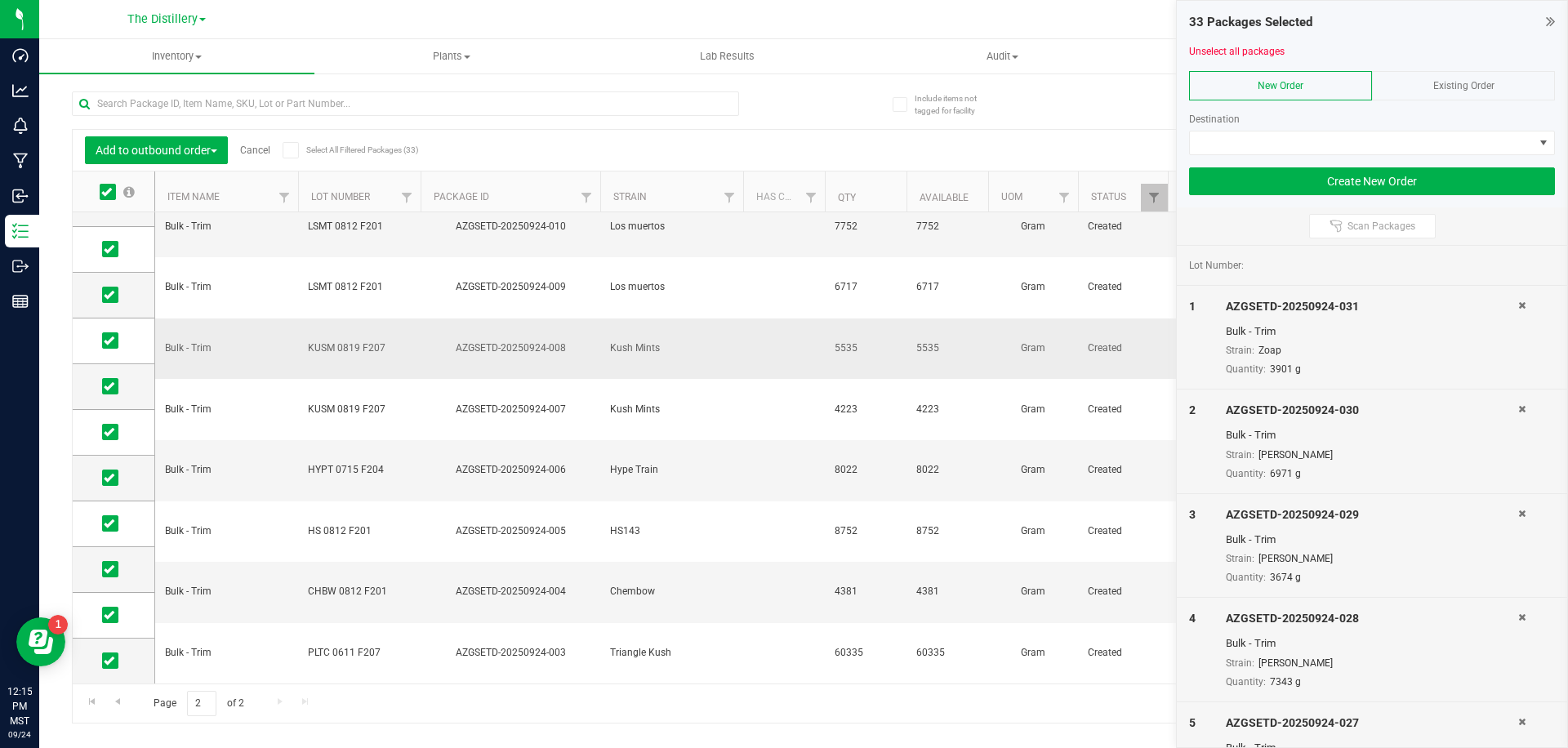
scroll to position [123, 0]
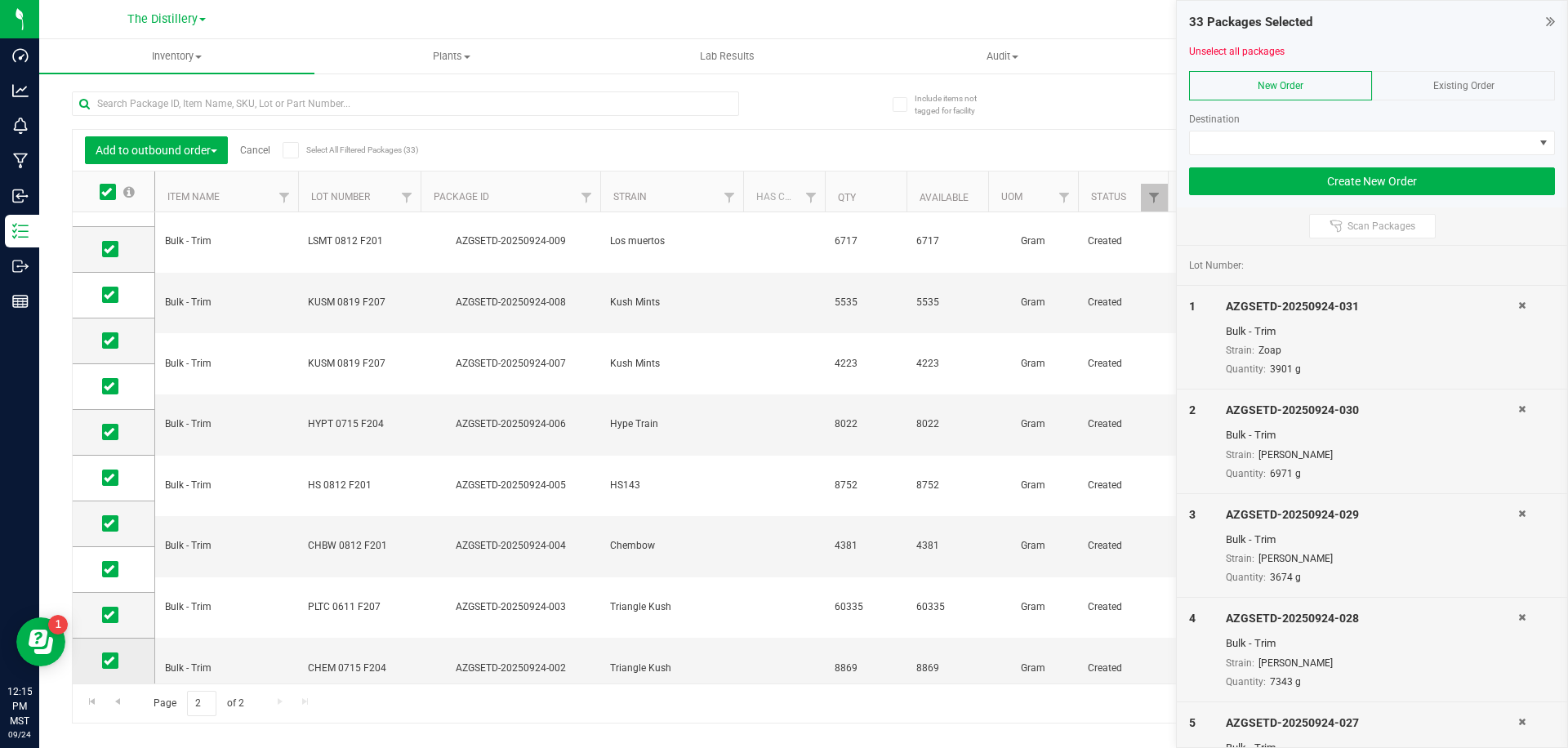
click at [116, 663] on span at bounding box center [110, 661] width 17 height 17
click at [0, 0] on input "checkbox" at bounding box center [0, 0] width 0 height 0
click at [1345, 136] on span at bounding box center [1362, 143] width 344 height 22
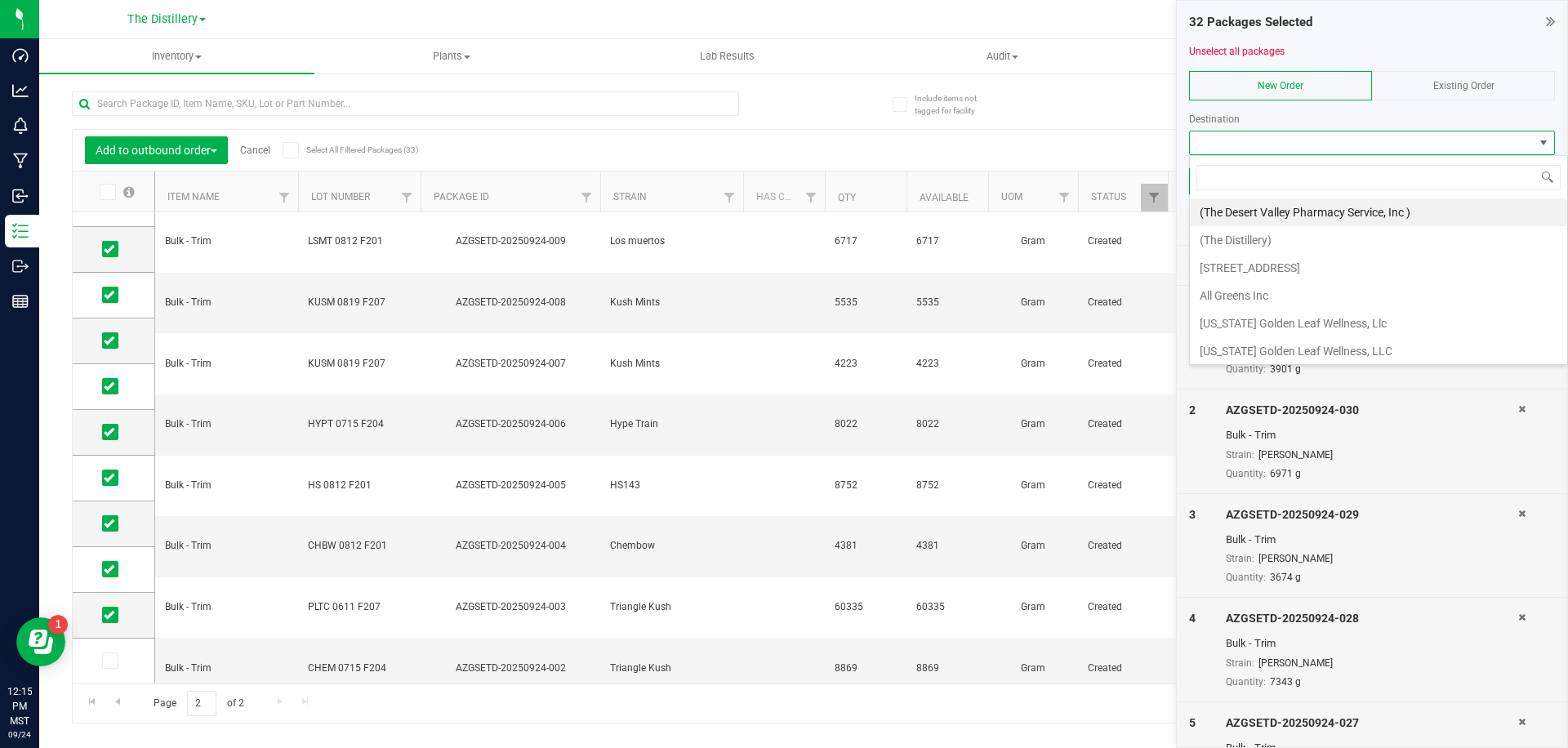
scroll to position [24, 366]
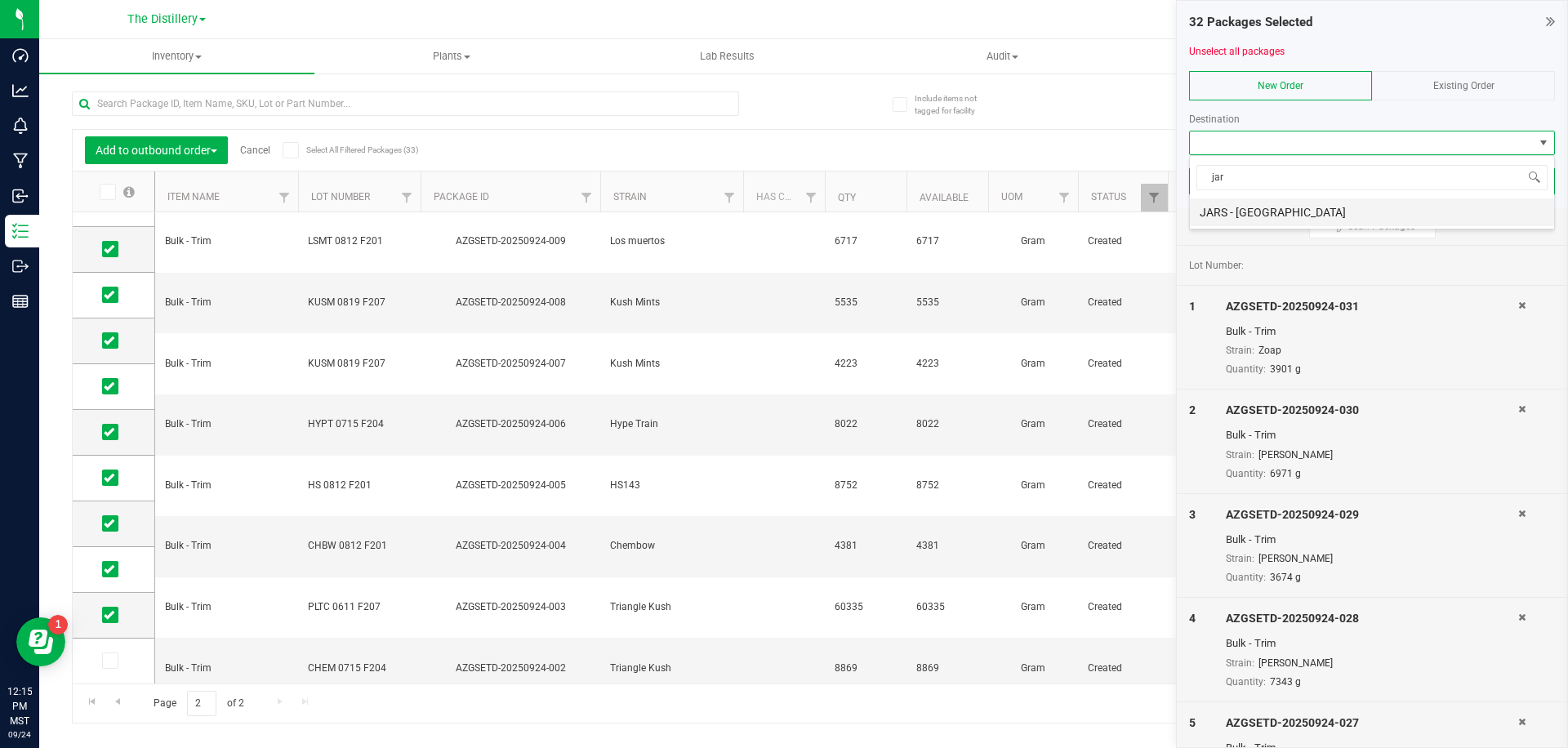
click at [1268, 213] on li "JARS - [GEOGRAPHIC_DATA]" at bounding box center [1372, 212] width 364 height 27
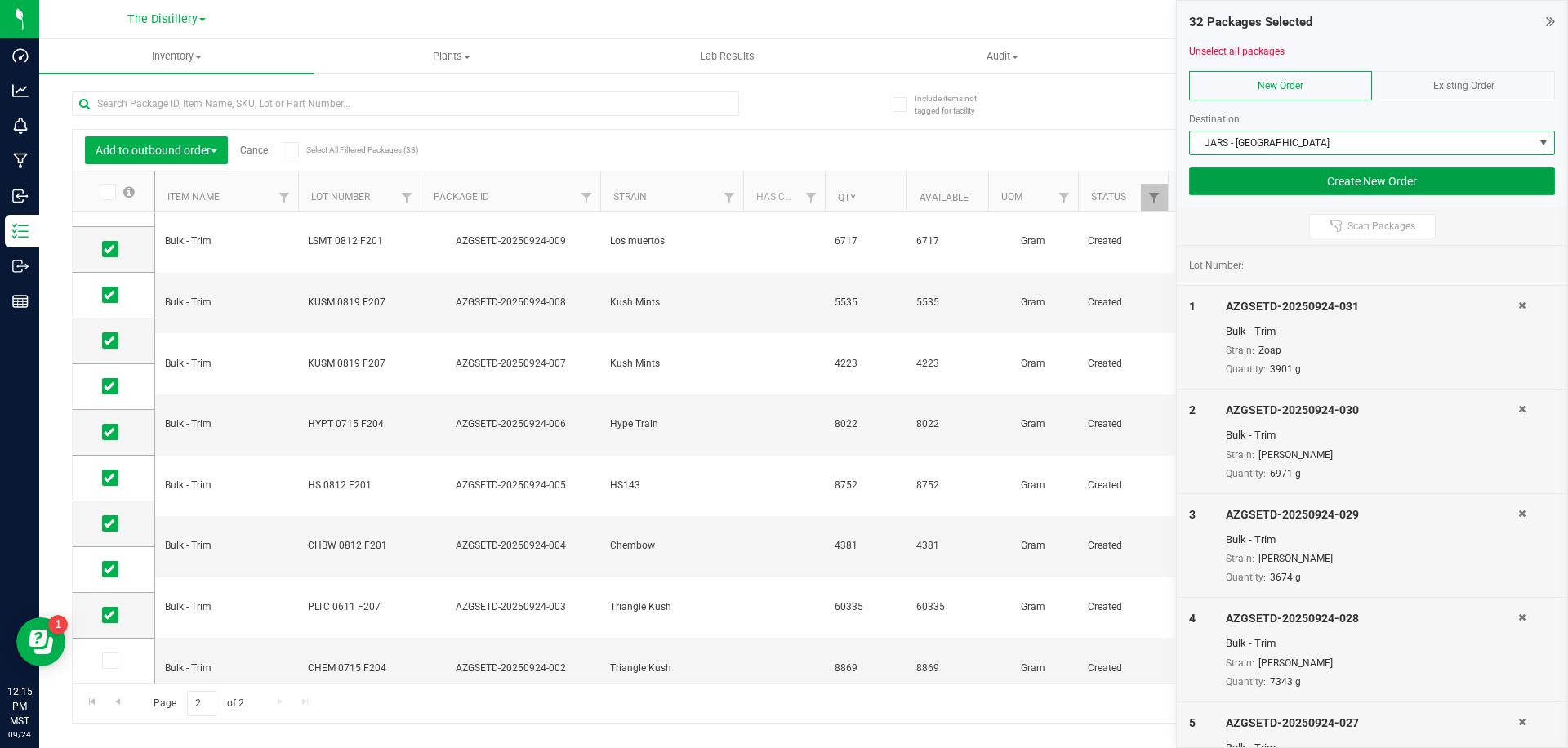
click at [1325, 183] on button "Create New Order" at bounding box center [1372, 182] width 366 height 27
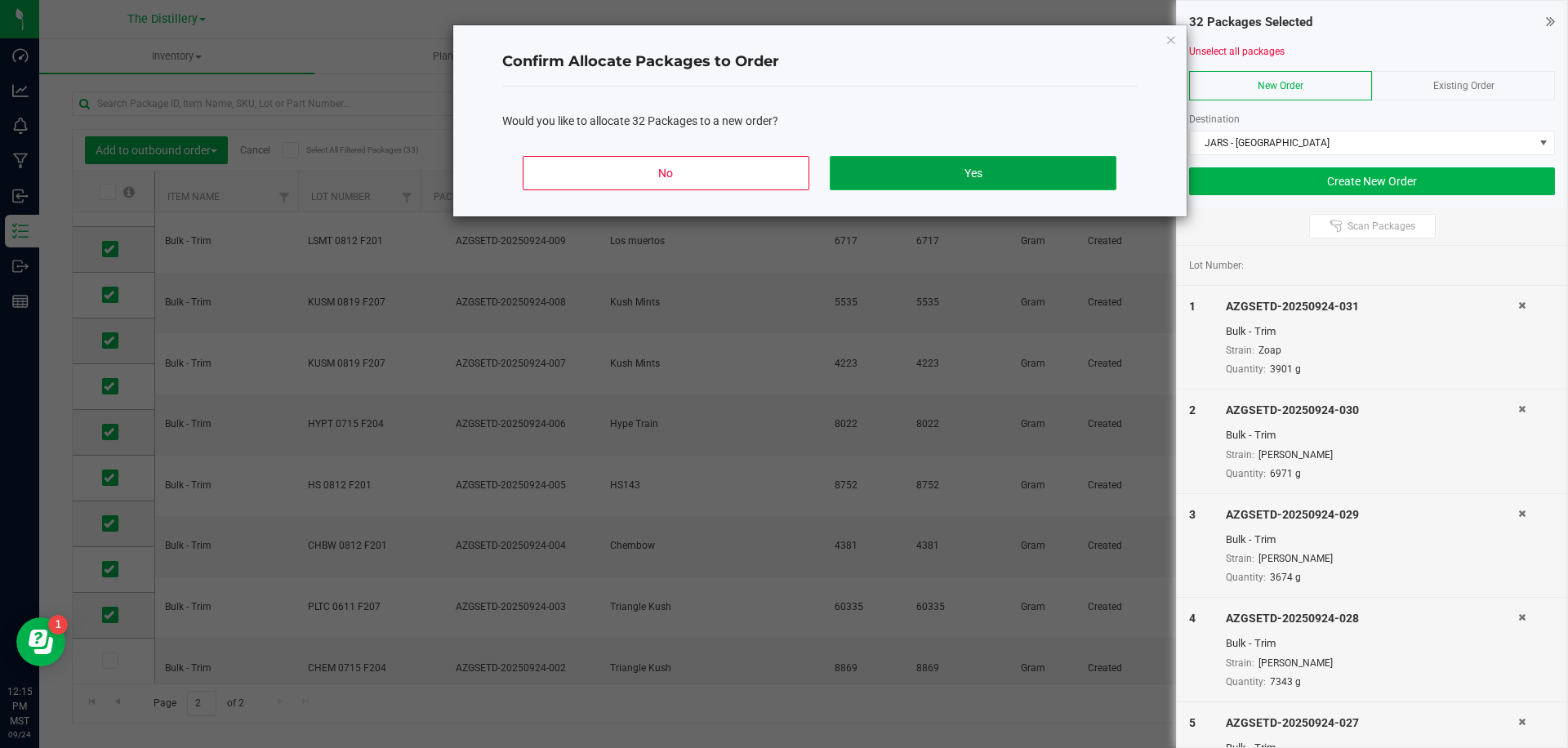
click at [1028, 164] on button "Yes" at bounding box center [972, 173] width 286 height 34
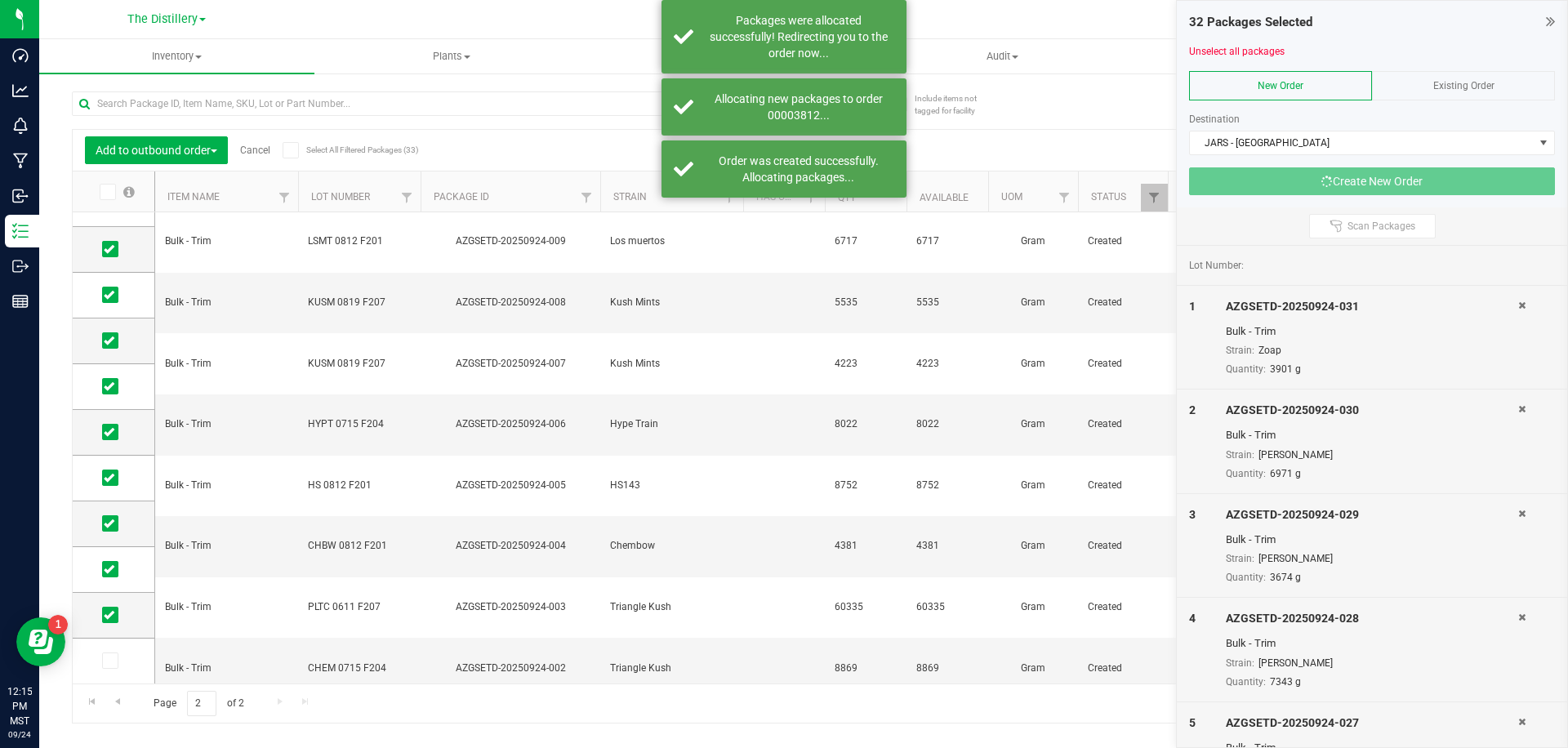
click at [1404, 20] on div "32 Packages Selected" at bounding box center [1372, 21] width 366 height 19
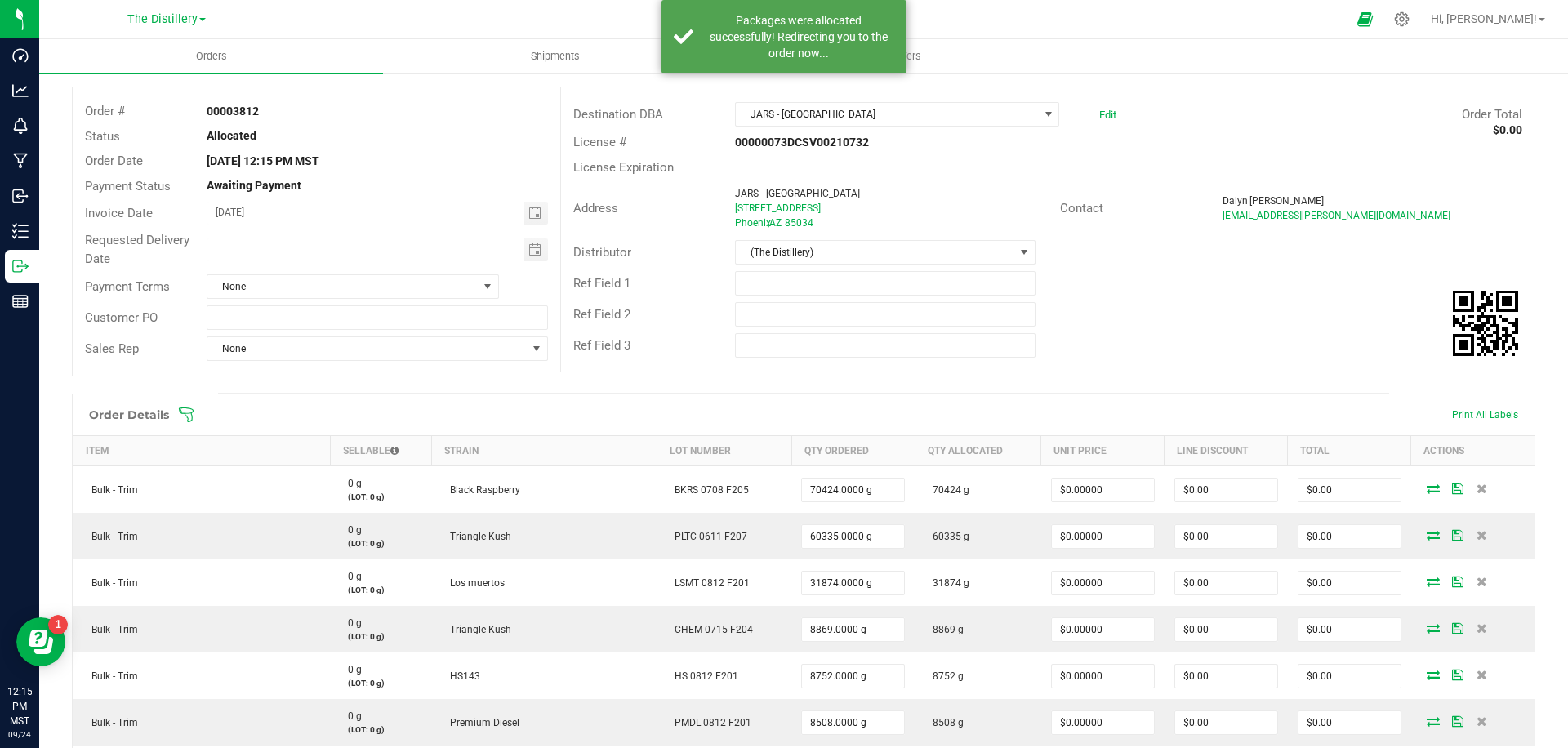
scroll to position [95, 0]
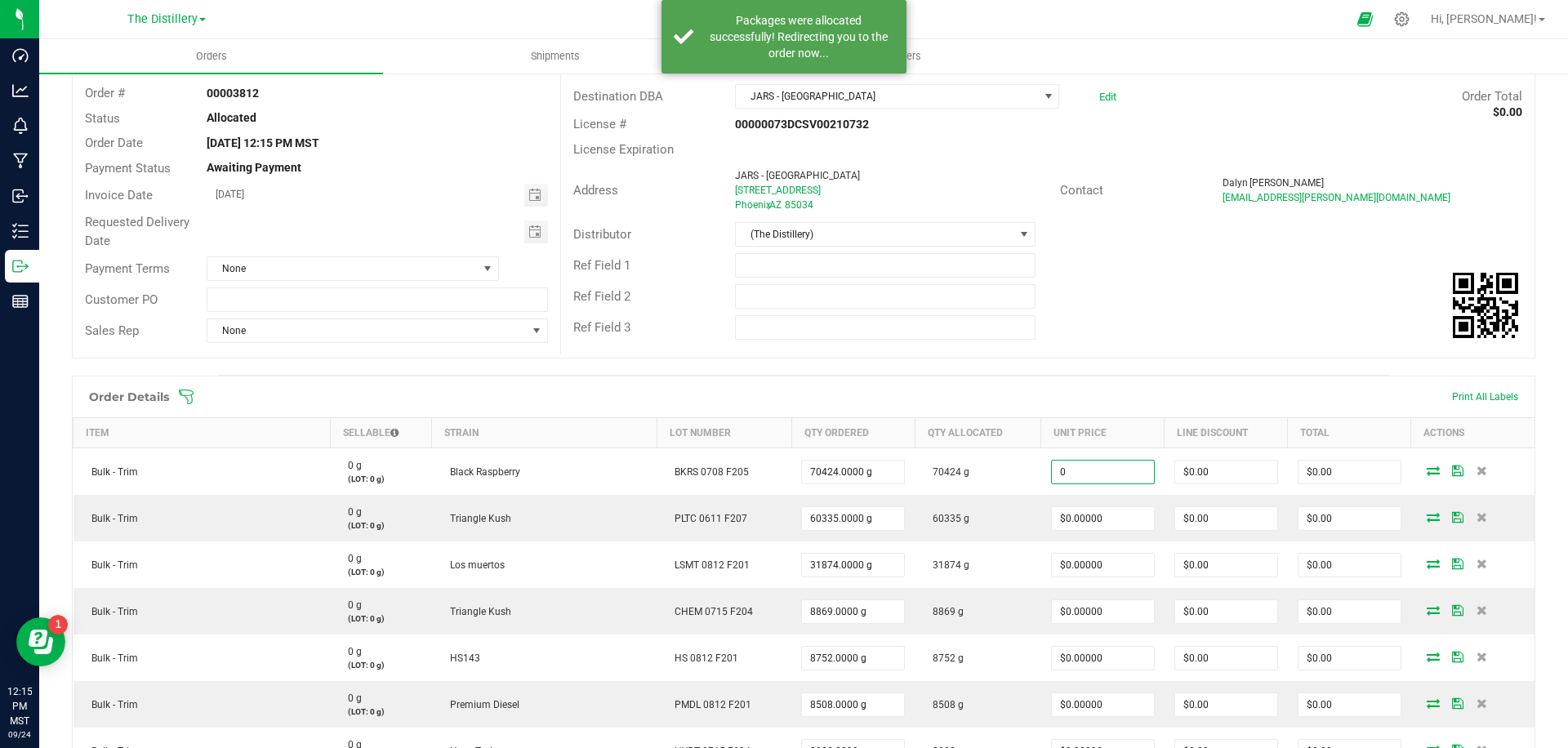
drag, startPoint x: 1078, startPoint y: 476, endPoint x: 1086, endPoint y: 433, distance: 43.7
click at [1078, 476] on input "0" at bounding box center [1103, 472] width 103 height 22
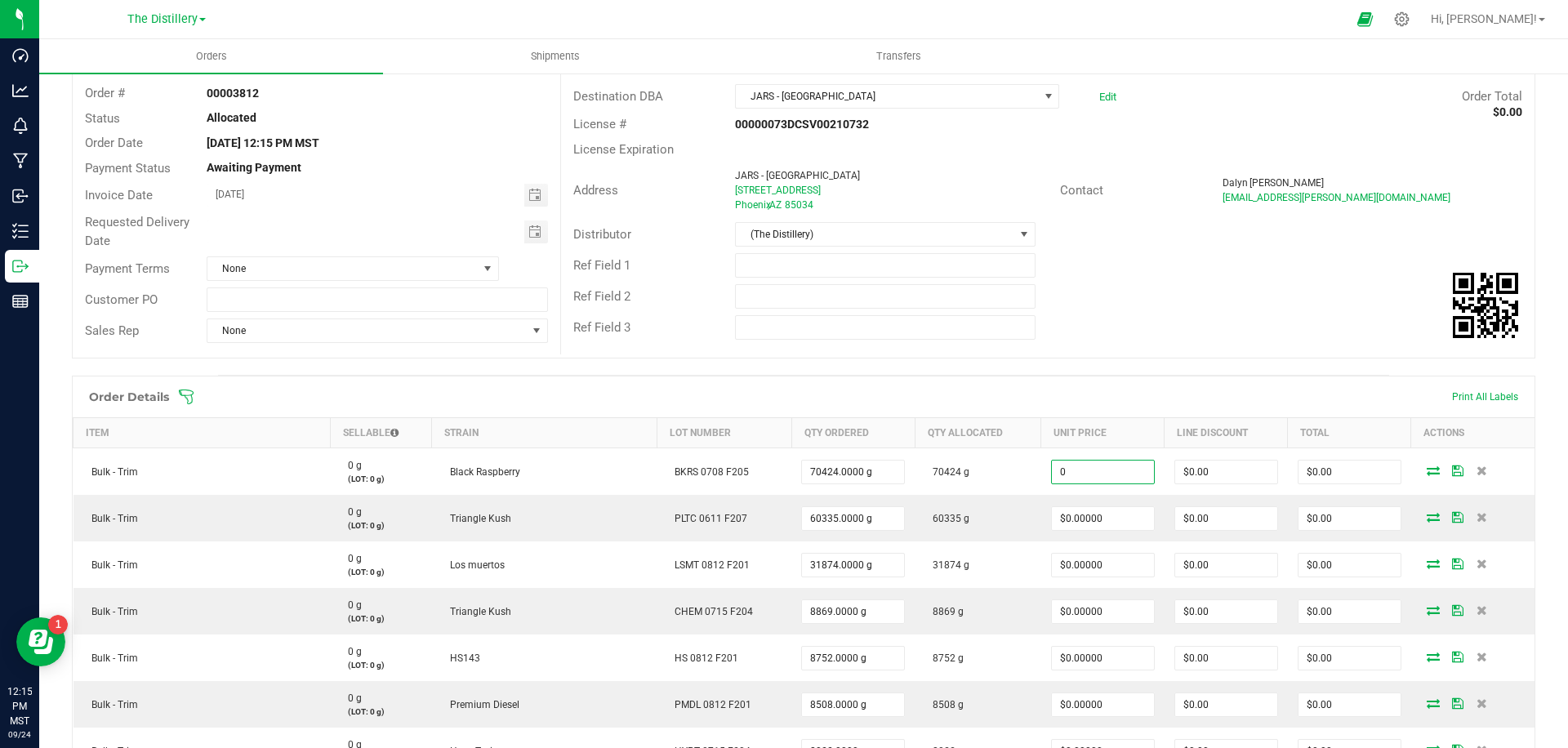
paste input
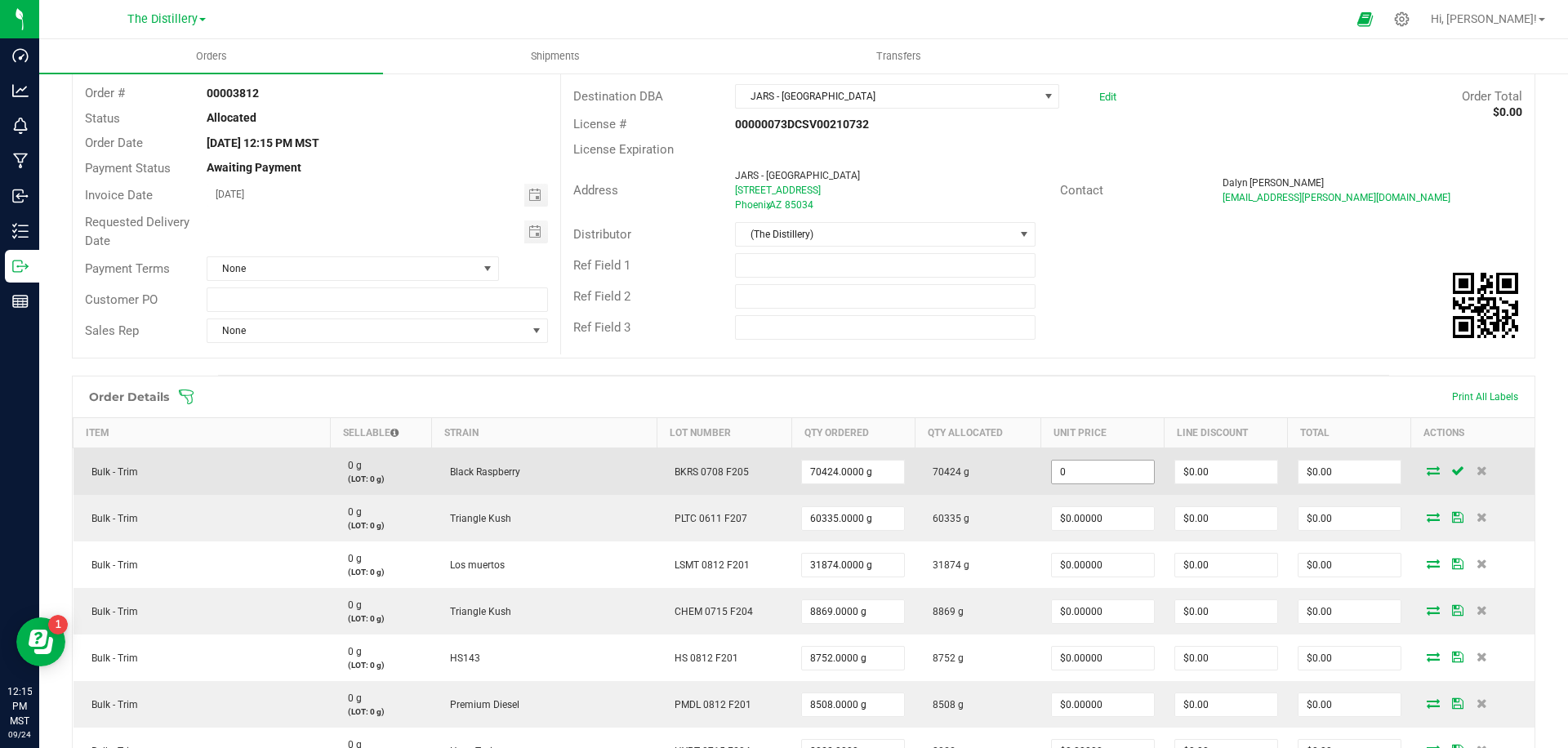
click at [1074, 473] on input "0" at bounding box center [1103, 472] width 103 height 22
paste input ".09911894"
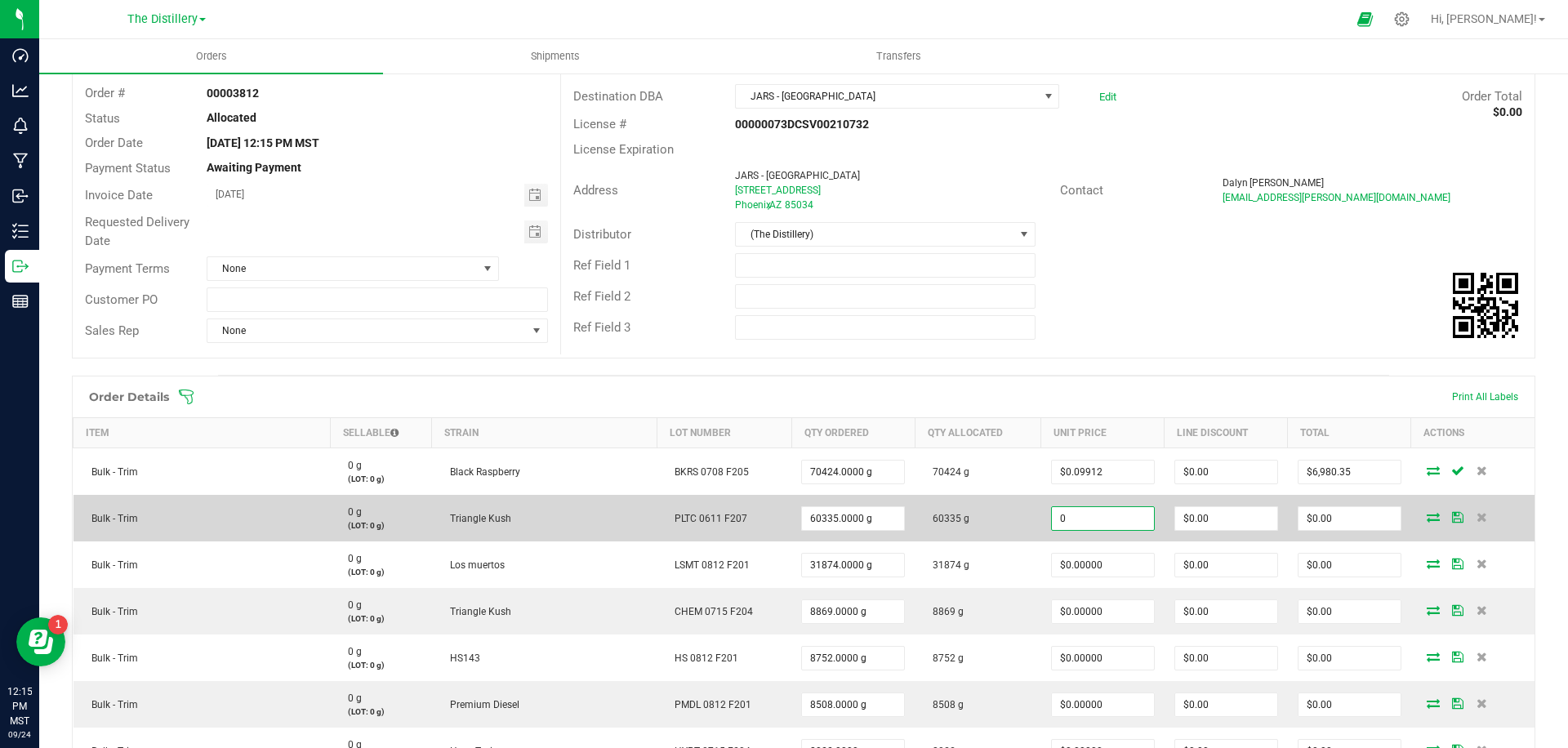
click at [1069, 520] on input "0" at bounding box center [1103, 519] width 103 height 22
paste input ".09911894"
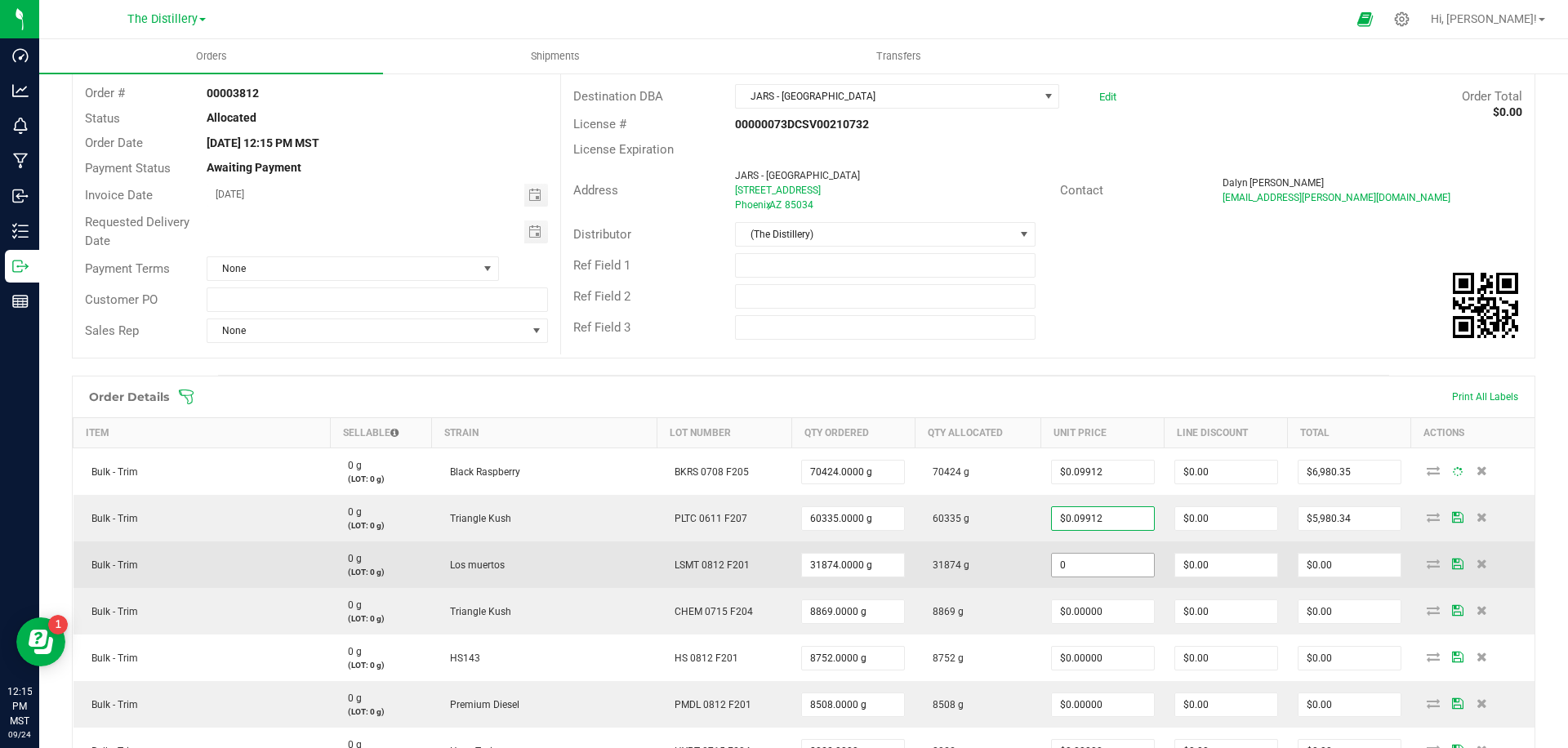
click at [1075, 559] on input "0" at bounding box center [1103, 564] width 103 height 22
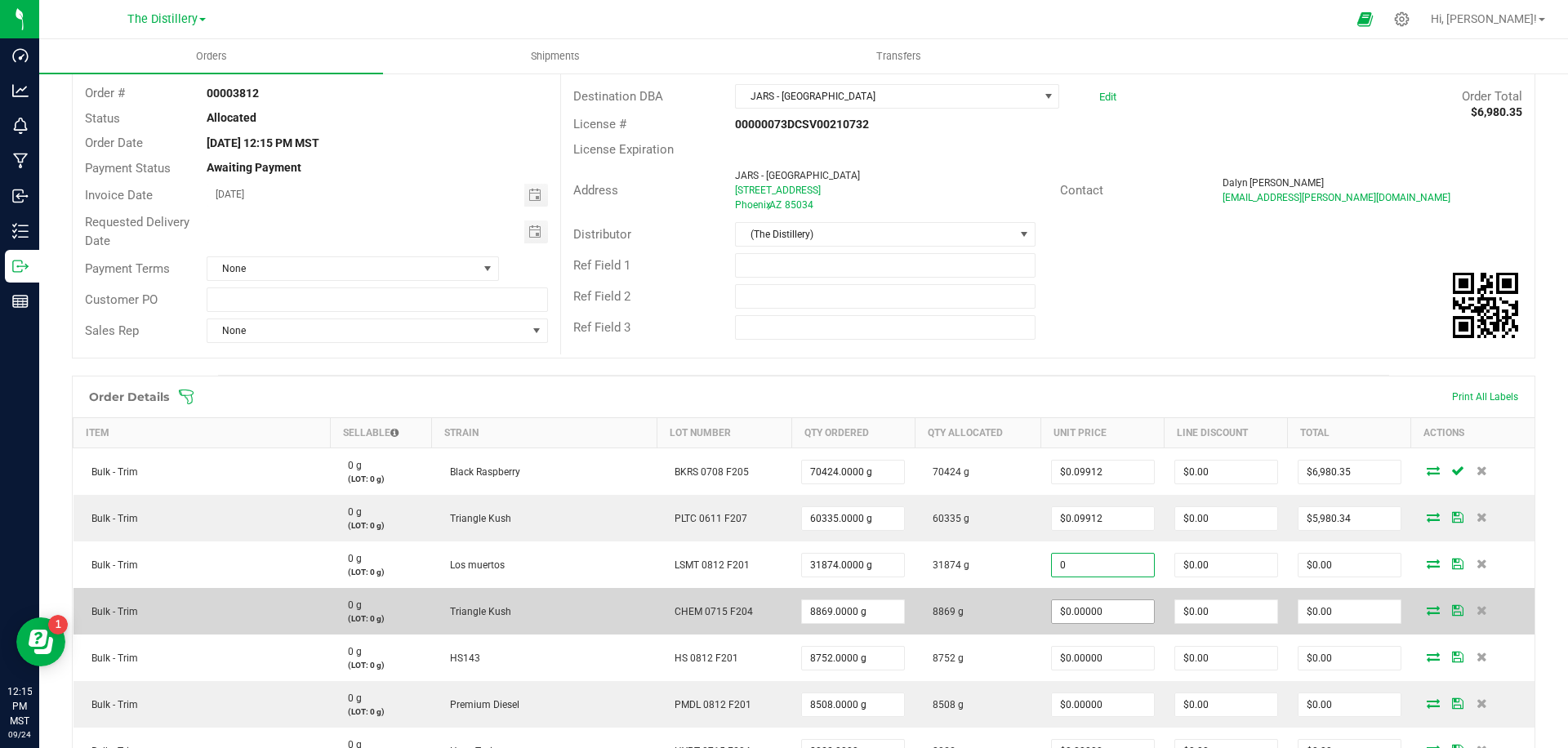
paste input ".09911894"
click at [1067, 607] on input "0" at bounding box center [1103, 611] width 103 height 22
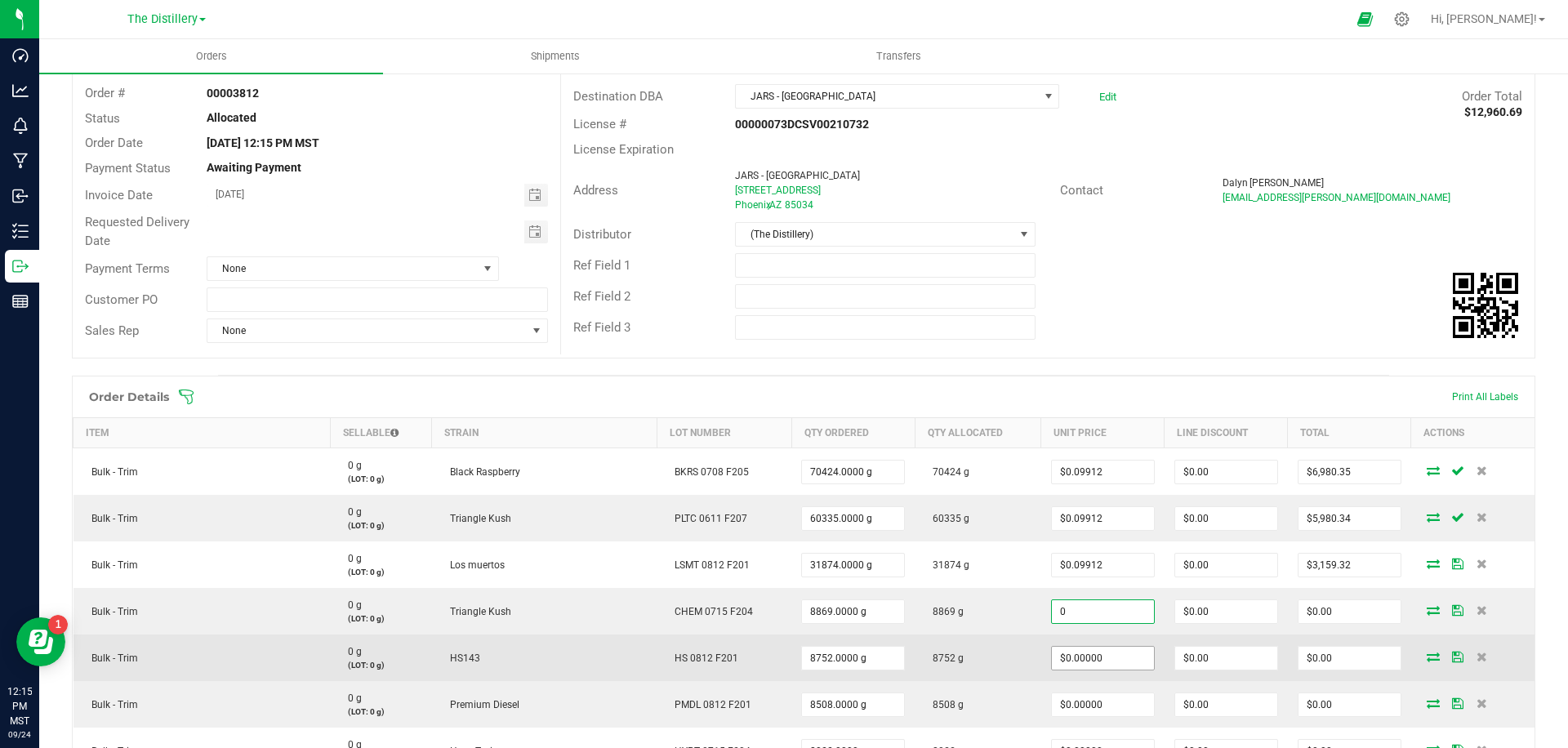
paste input ".09911894"
click at [1069, 653] on input "0" at bounding box center [1103, 658] width 103 height 22
paste input ".09911894"
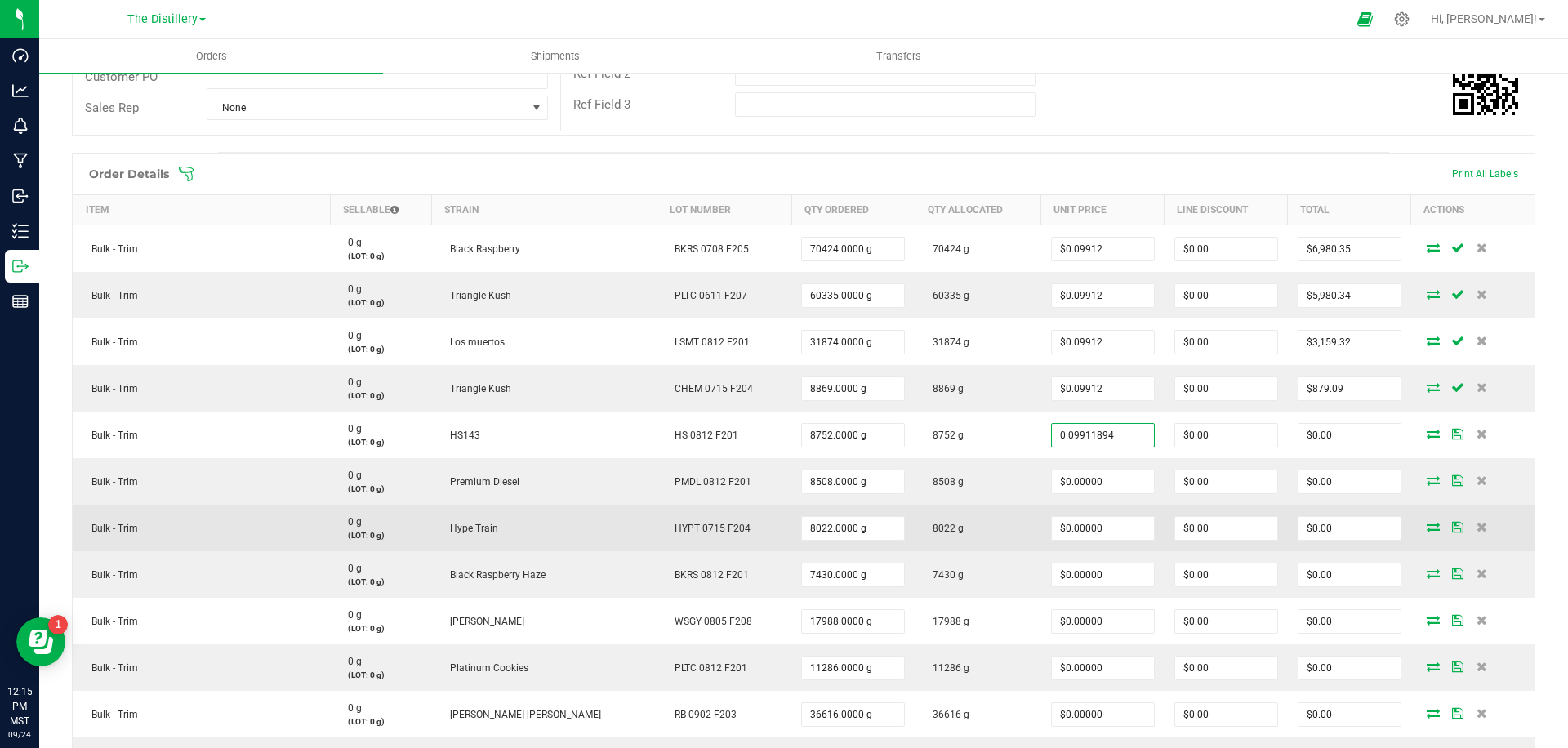
scroll to position [325, 0]
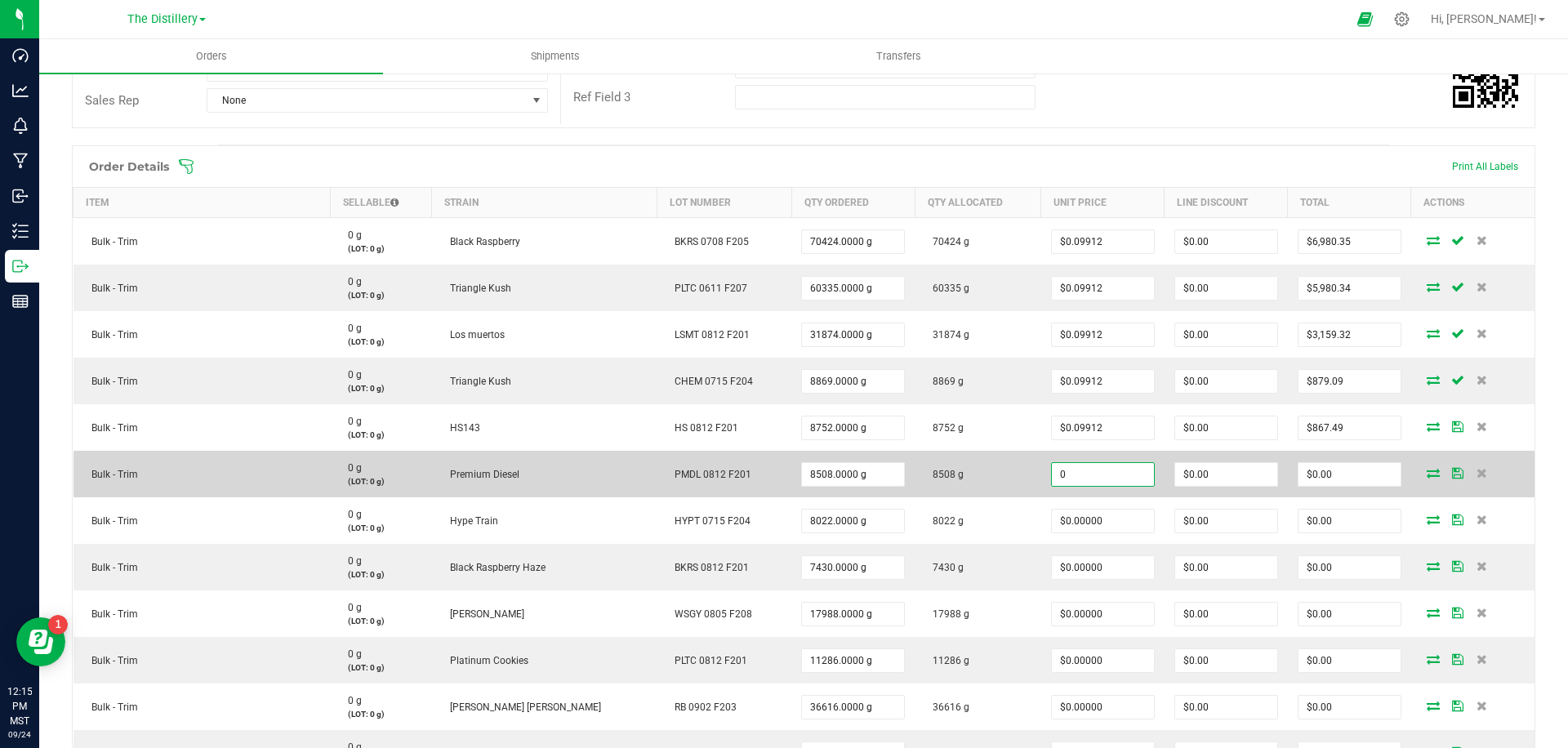
click at [1106, 479] on input "0" at bounding box center [1103, 474] width 103 height 22
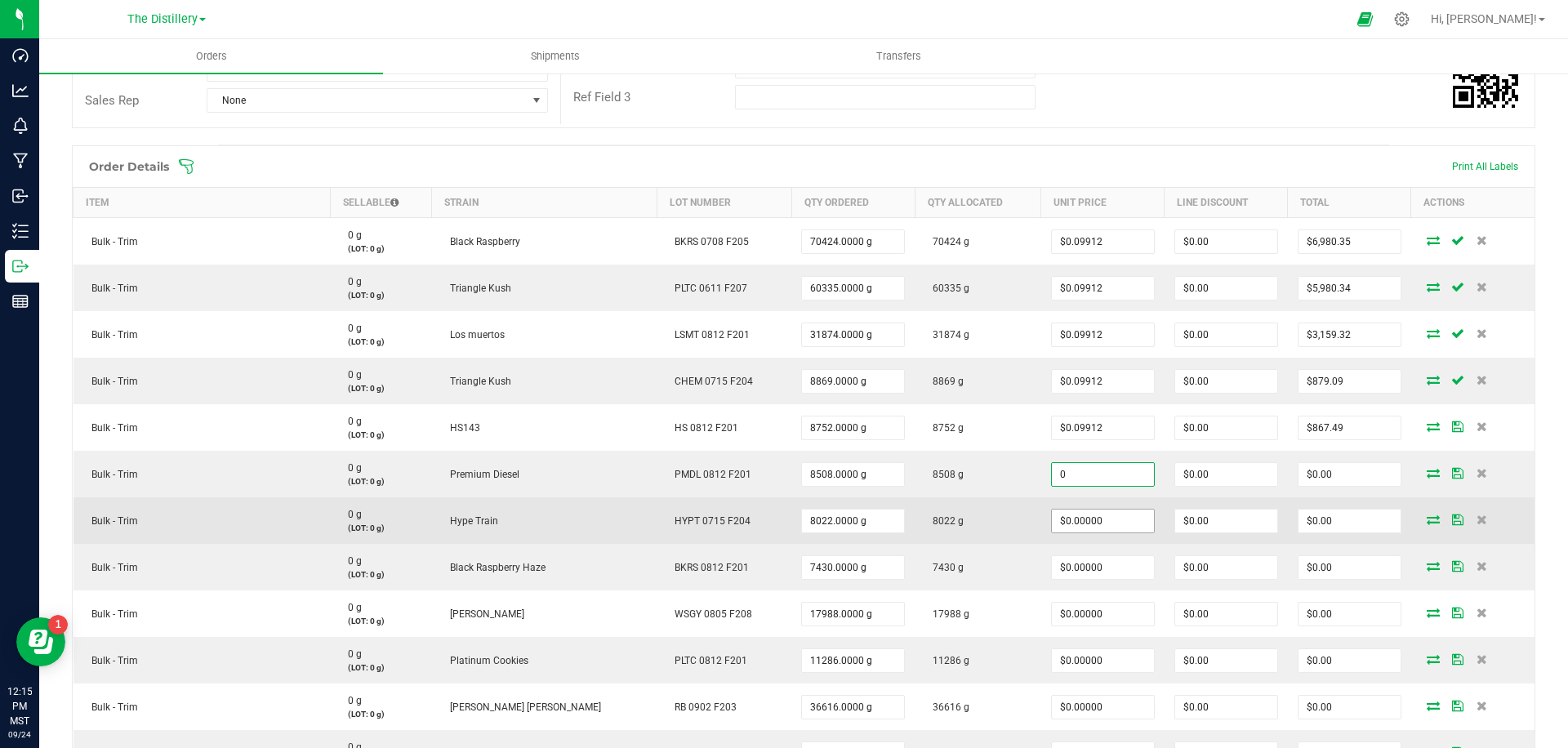
paste input ".09911894"
drag, startPoint x: 1077, startPoint y: 519, endPoint x: 1073, endPoint y: 540, distance: 21.4
click at [1077, 519] on input "0" at bounding box center [1103, 520] width 103 height 22
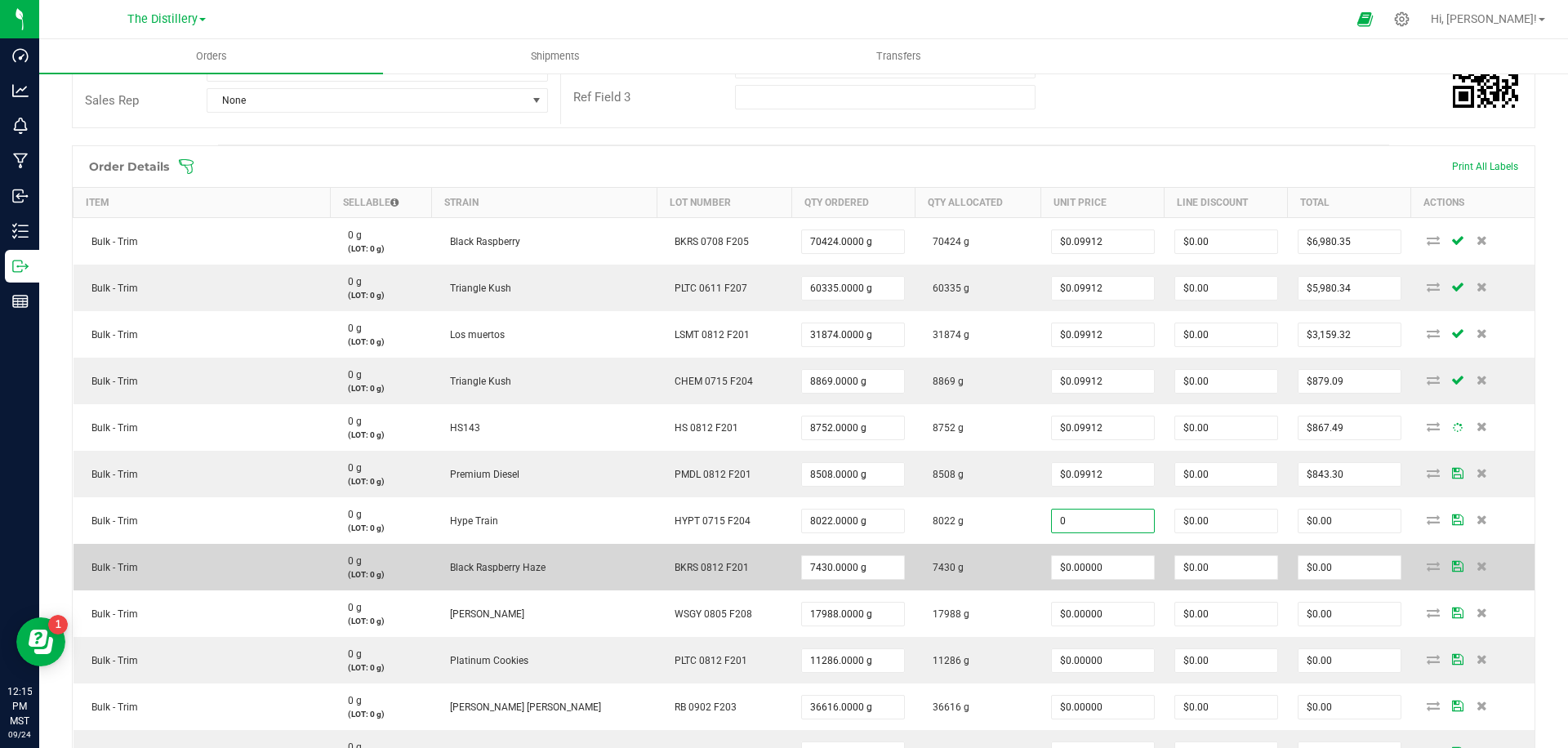
paste input ".09911894"
click at [1068, 568] on input "0" at bounding box center [1103, 567] width 103 height 22
paste input ".09911894"
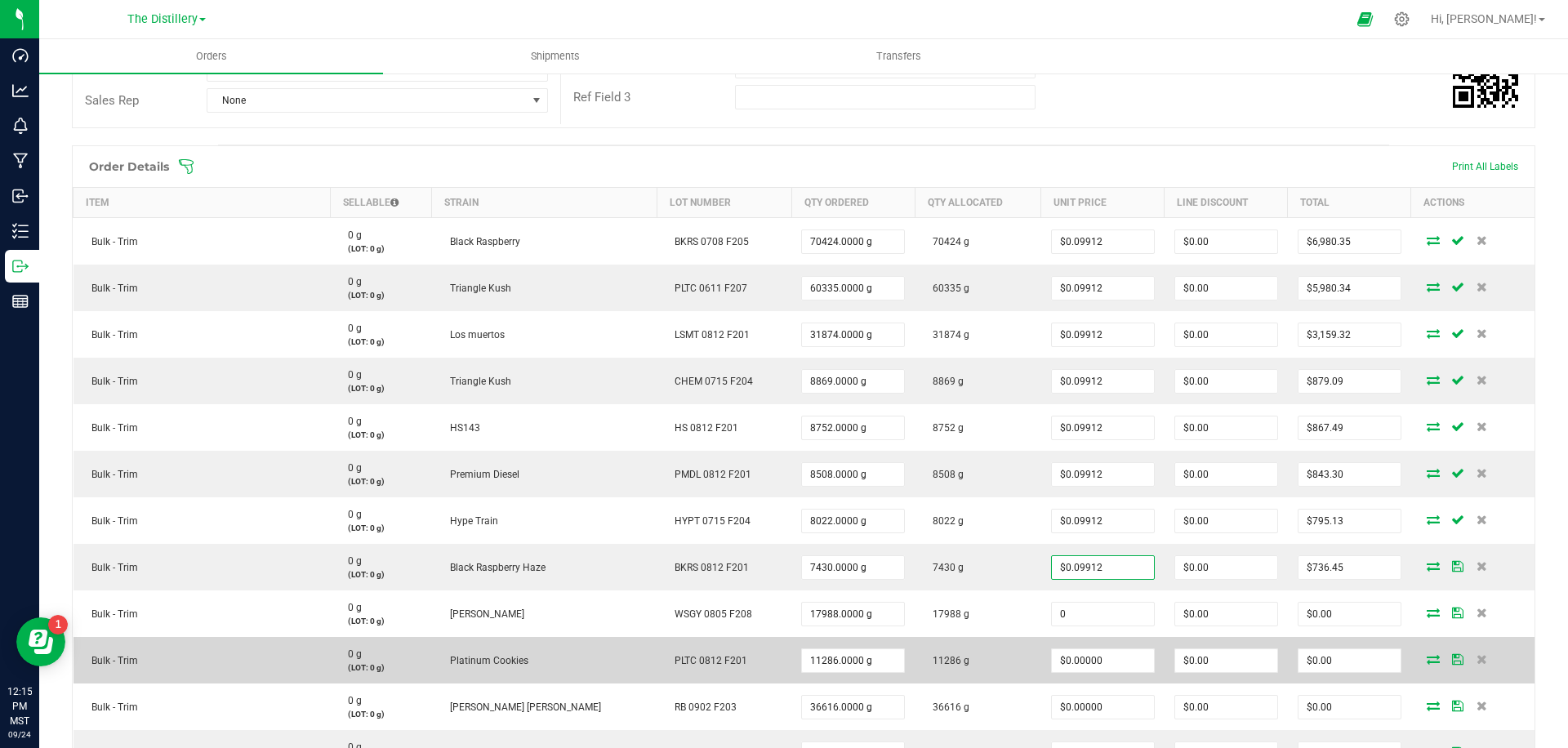
drag, startPoint x: 1062, startPoint y: 607, endPoint x: 1062, endPoint y: 641, distance: 34.0
click at [1062, 607] on input "0" at bounding box center [1103, 613] width 103 height 22
paste input ".09911894"
click at [1063, 657] on input "0" at bounding box center [1103, 660] width 103 height 22
paste input ".09911894"
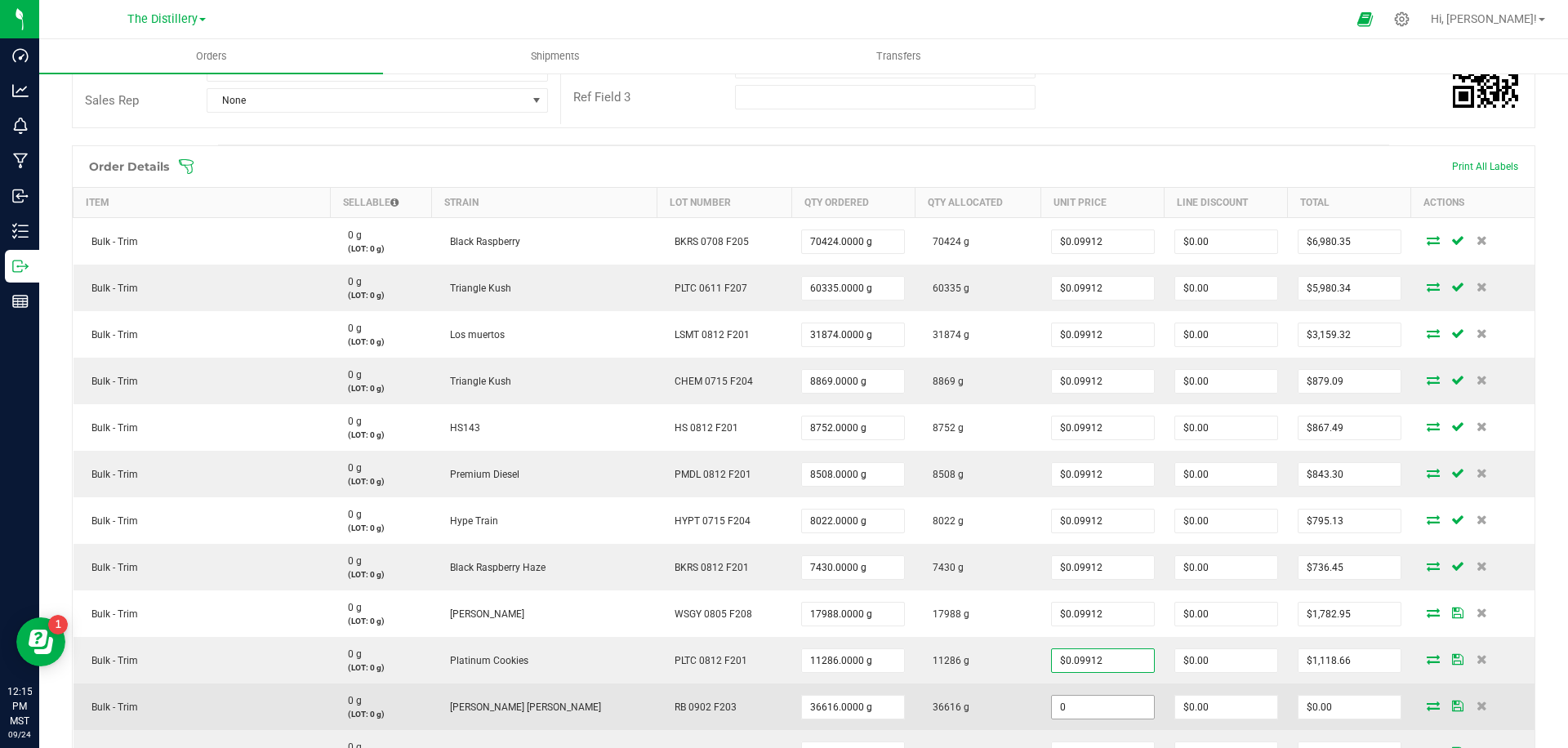
click at [1086, 707] on input "0" at bounding box center [1103, 707] width 103 height 22
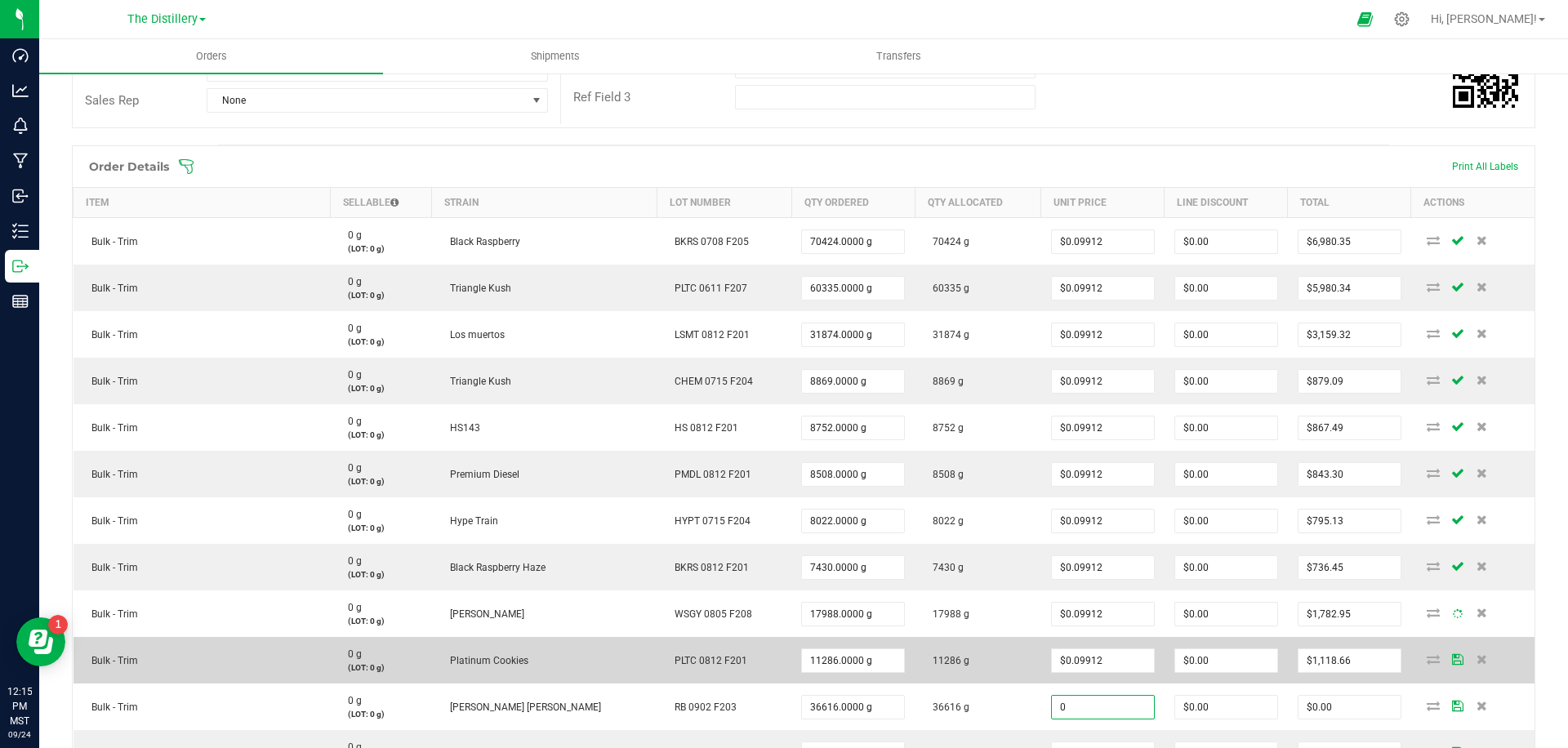
paste input ".09911894"
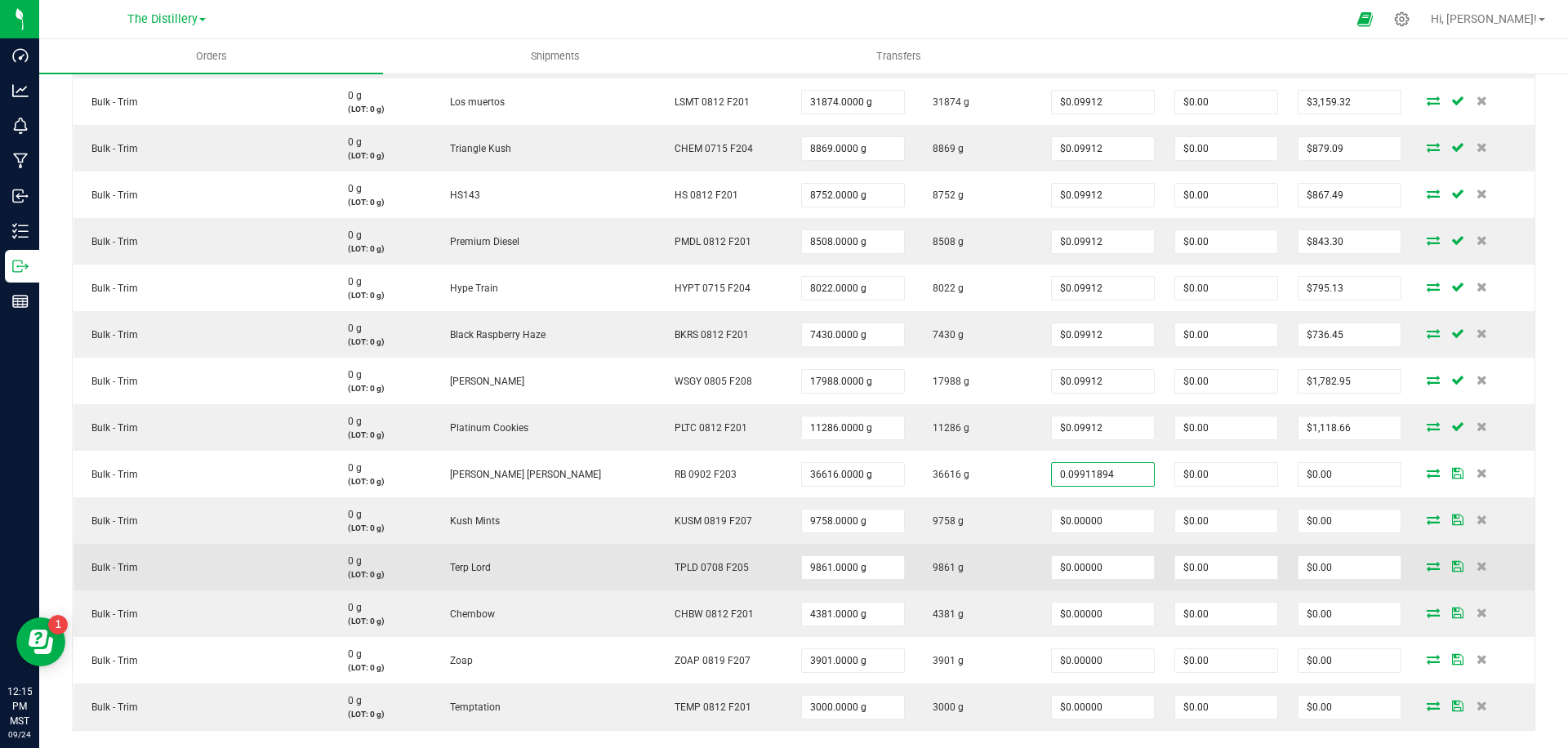
scroll to position [572, 0]
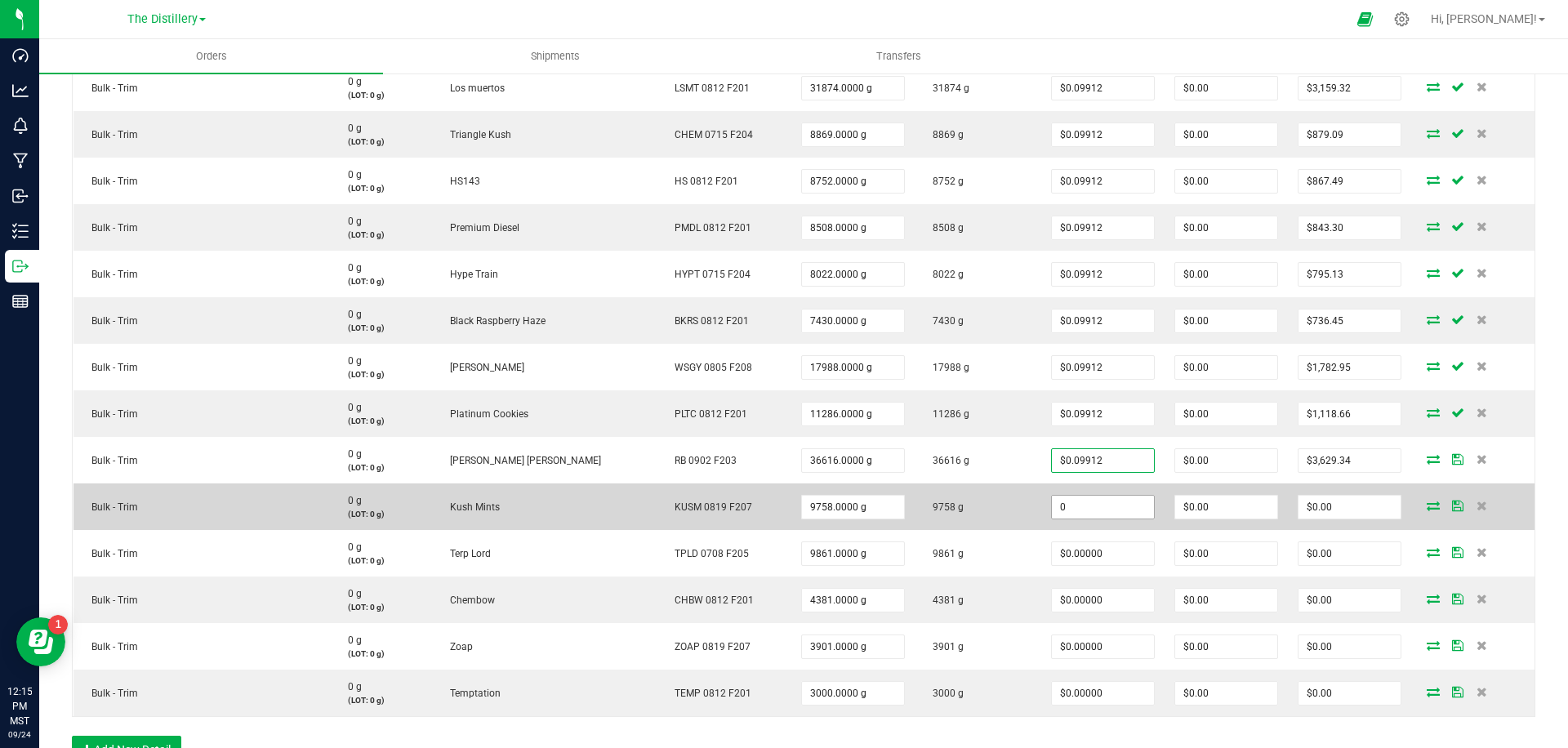
click at [1096, 503] on input "0" at bounding box center [1103, 507] width 103 height 22
paste input ".09911894"
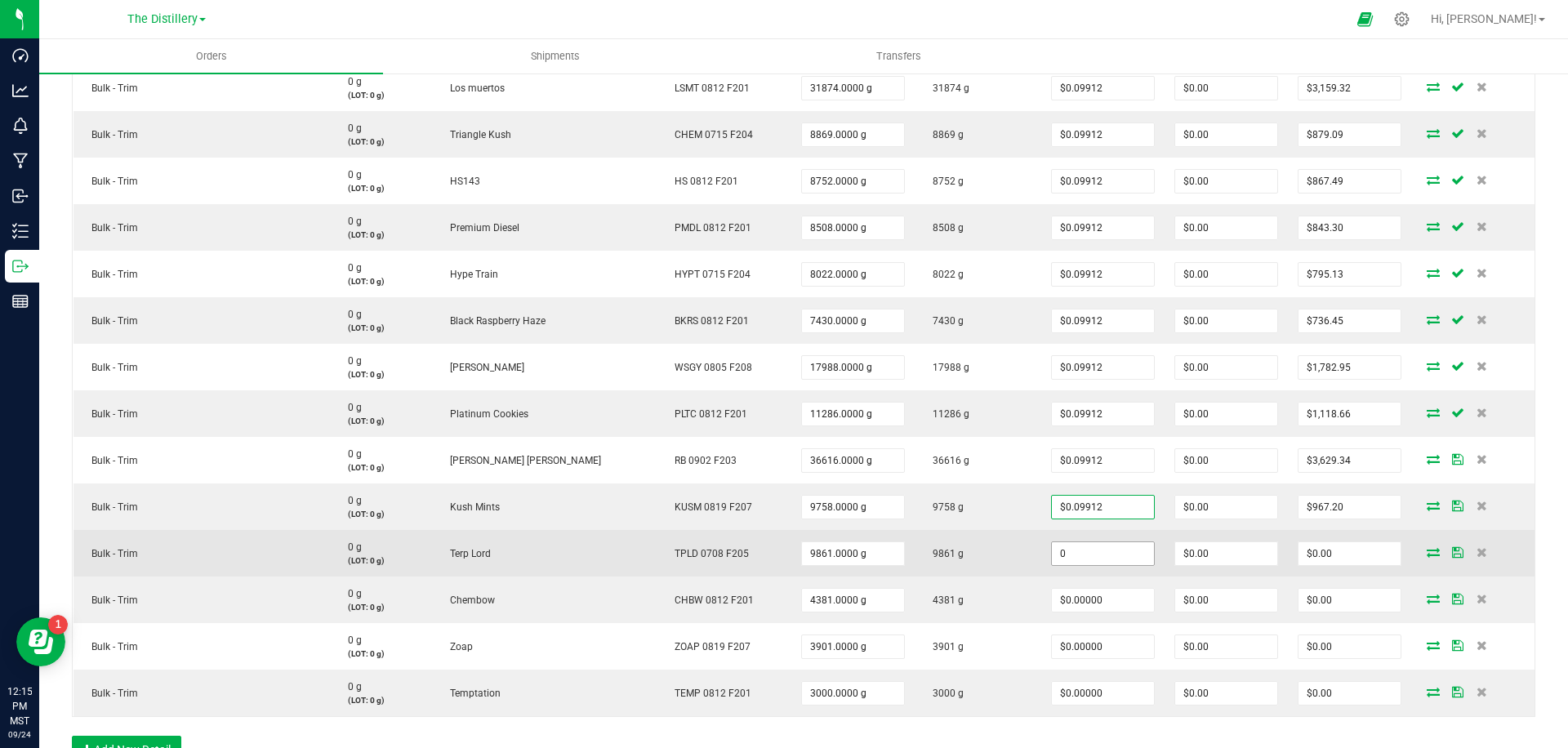
drag, startPoint x: 1078, startPoint y: 548, endPoint x: 1078, endPoint y: 560, distance: 12.0
click at [1078, 548] on input "0" at bounding box center [1103, 554] width 103 height 22
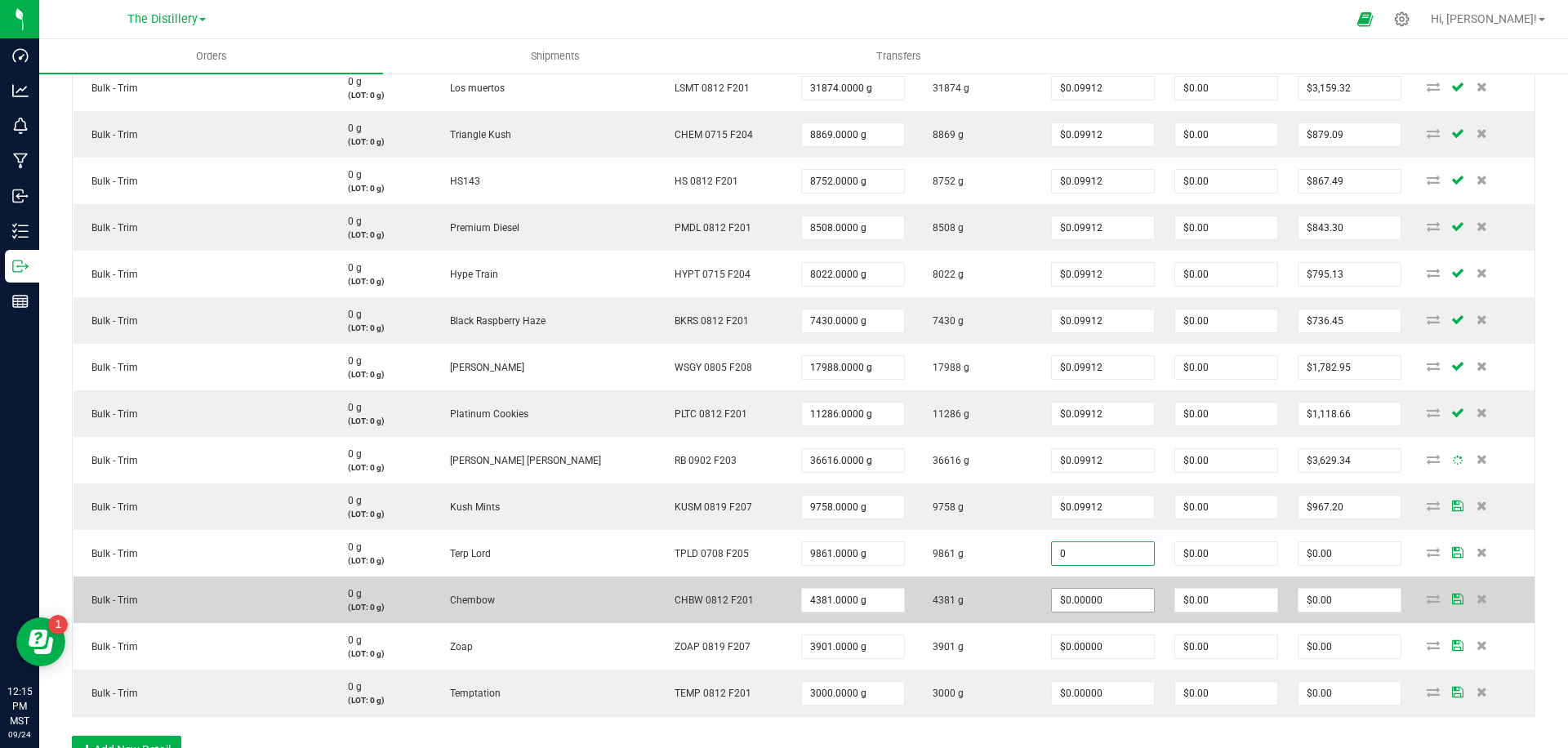
paste input ".09911894"
click at [1076, 606] on input "0" at bounding box center [1103, 600] width 103 height 22
paste input ".09911894"
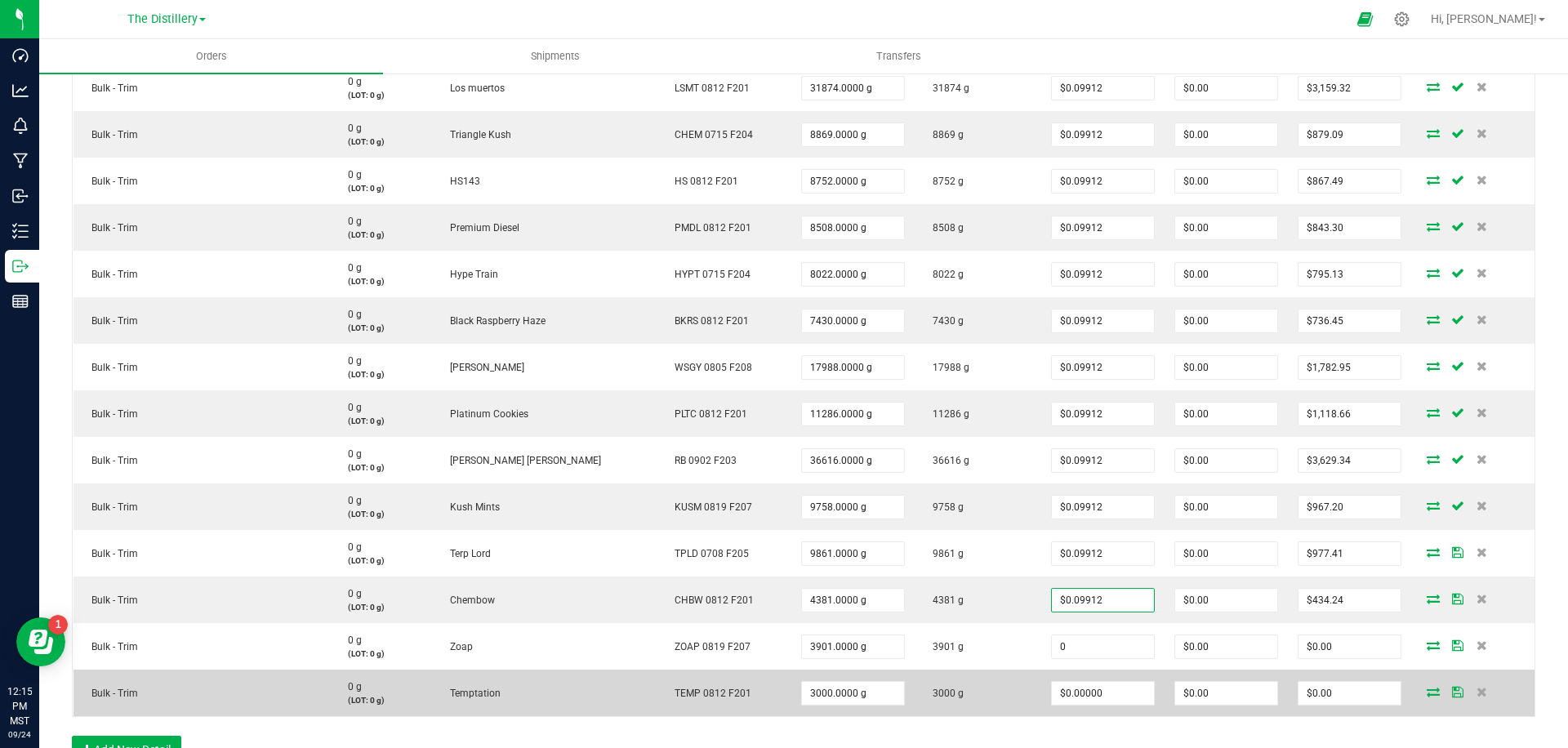
drag, startPoint x: 1079, startPoint y: 644, endPoint x: 1078, endPoint y: 679, distance: 35.0
click at [1079, 644] on input "0" at bounding box center [1103, 646] width 103 height 22
paste input ".09911894"
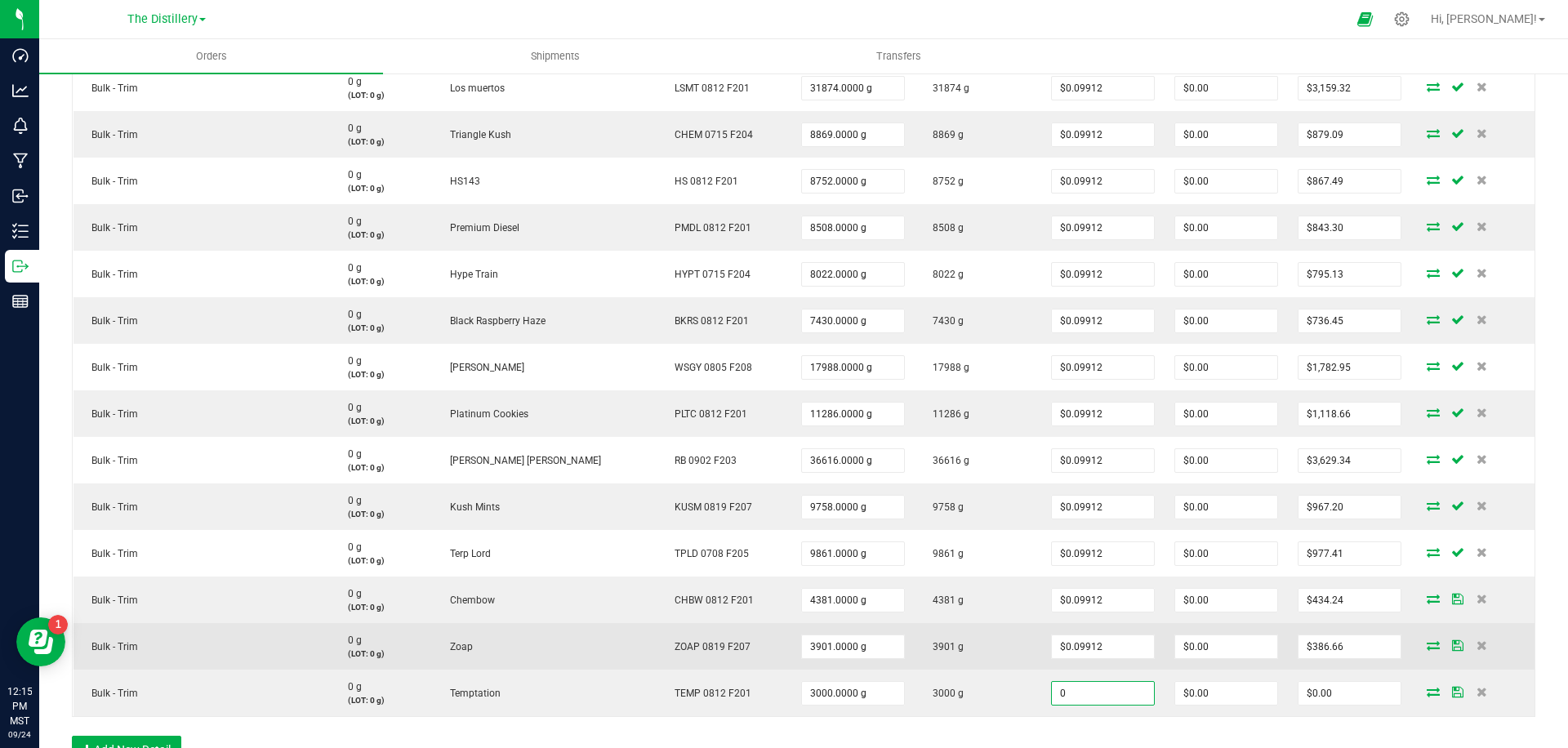
drag, startPoint x: 1079, startPoint y: 699, endPoint x: 992, endPoint y: 630, distance: 111.0
click at [1079, 699] on input "0" at bounding box center [1103, 693] width 103 height 22
paste input ".09911894"
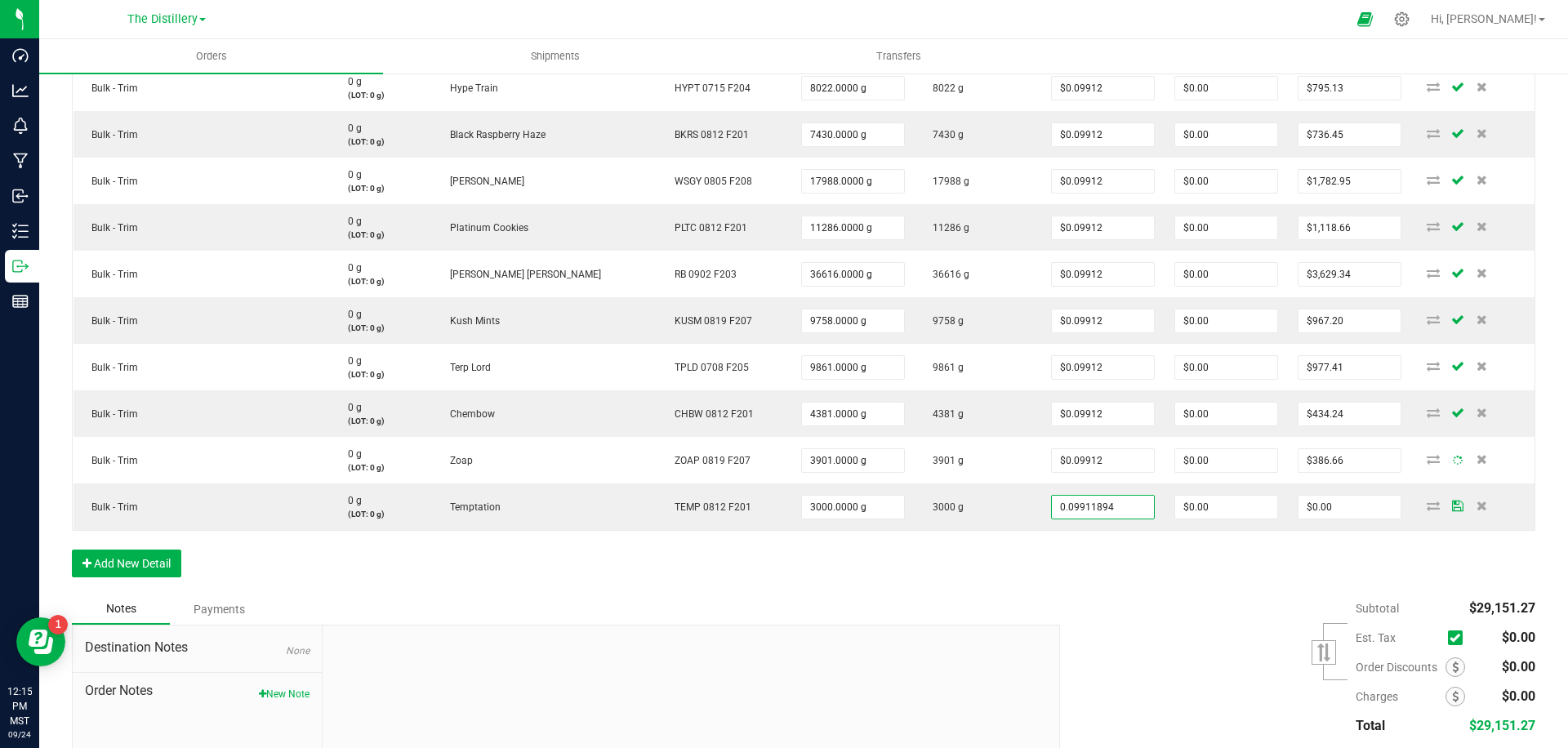
scroll to position [783, 0]
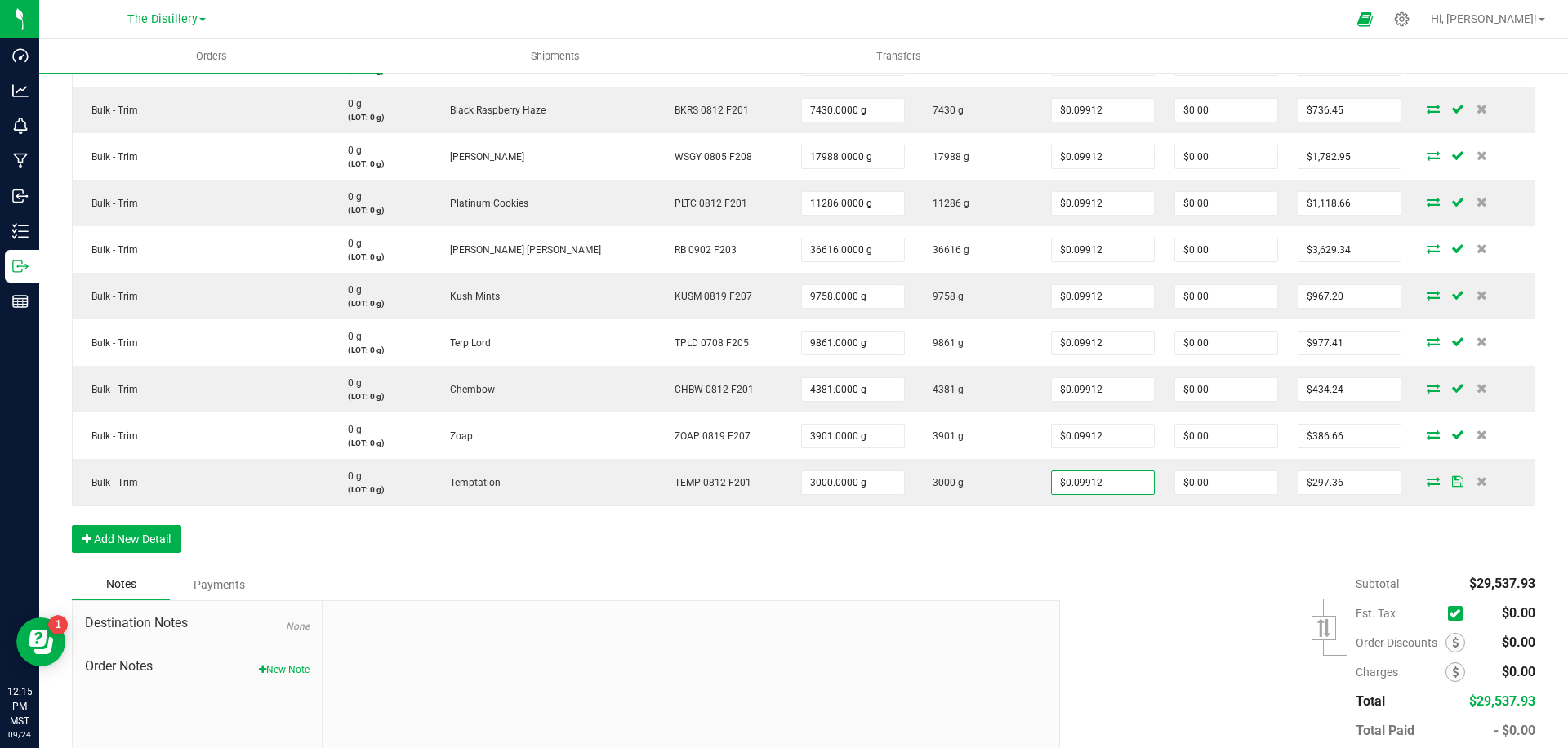
click at [1168, 560] on div "Order Details Print All Labels Item Sellable Strain Lot Number Qty Ordered Qty …" at bounding box center [804, 128] width 1464 height 882
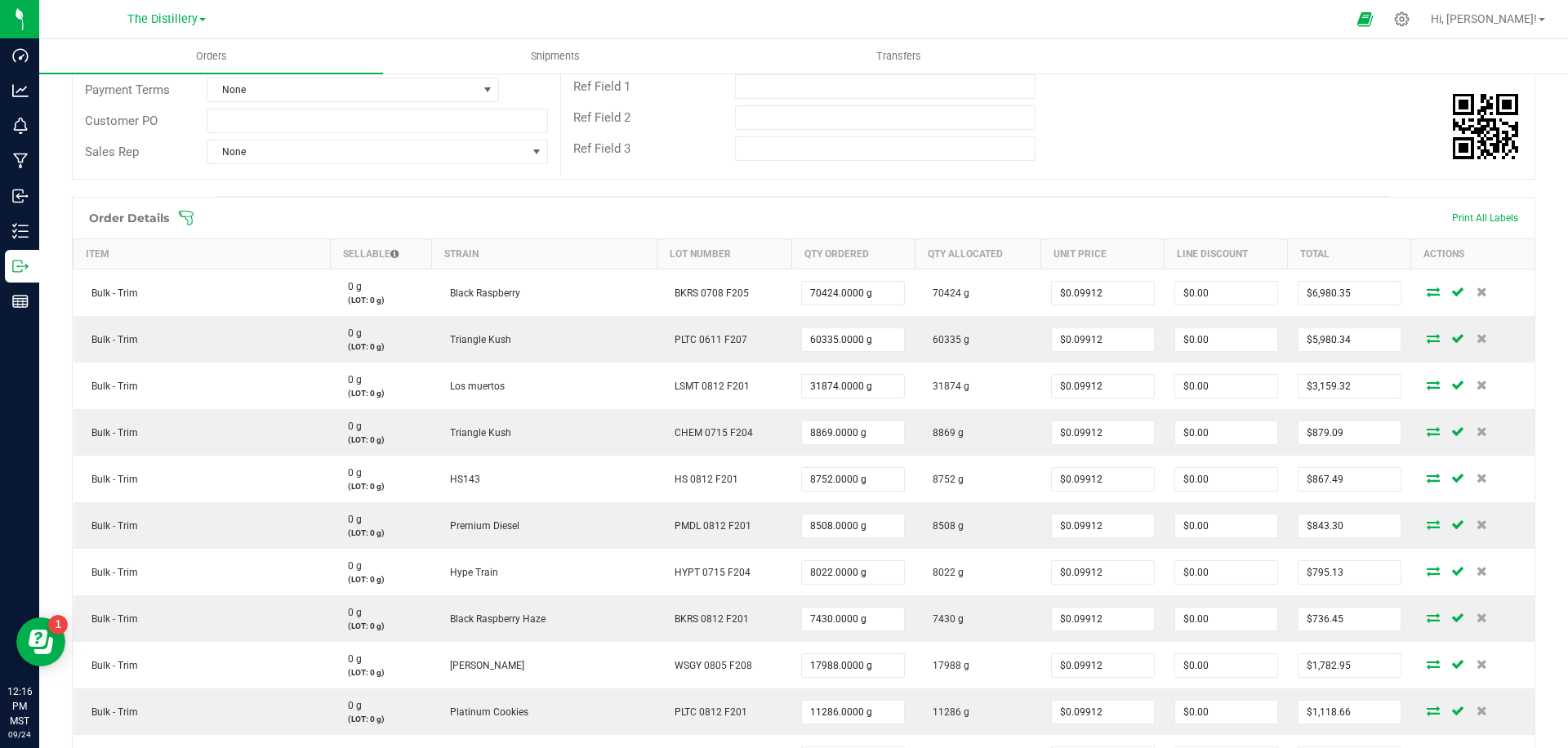
scroll to position [268, 0]
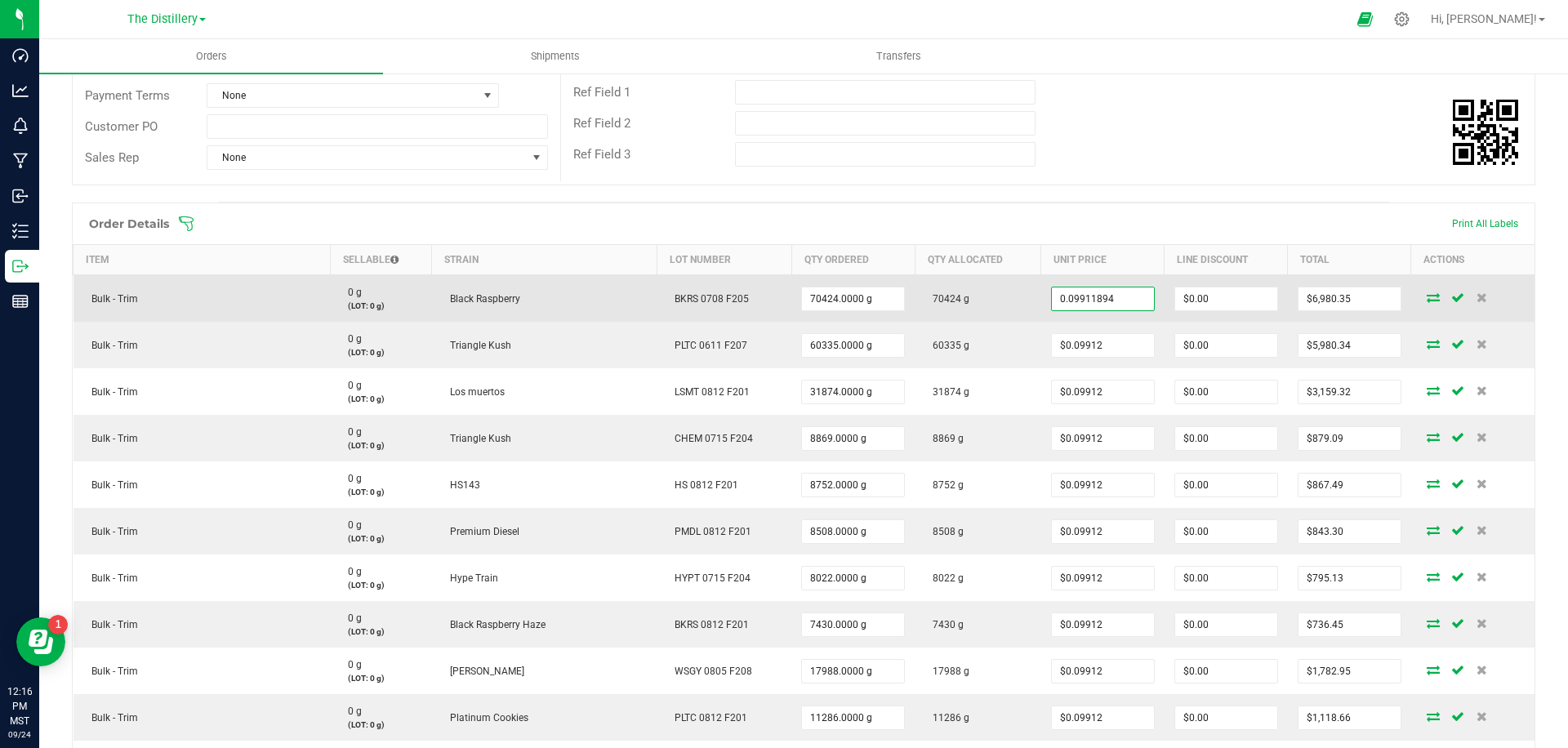
click at [1115, 304] on input "0.09911894" at bounding box center [1103, 299] width 103 height 22
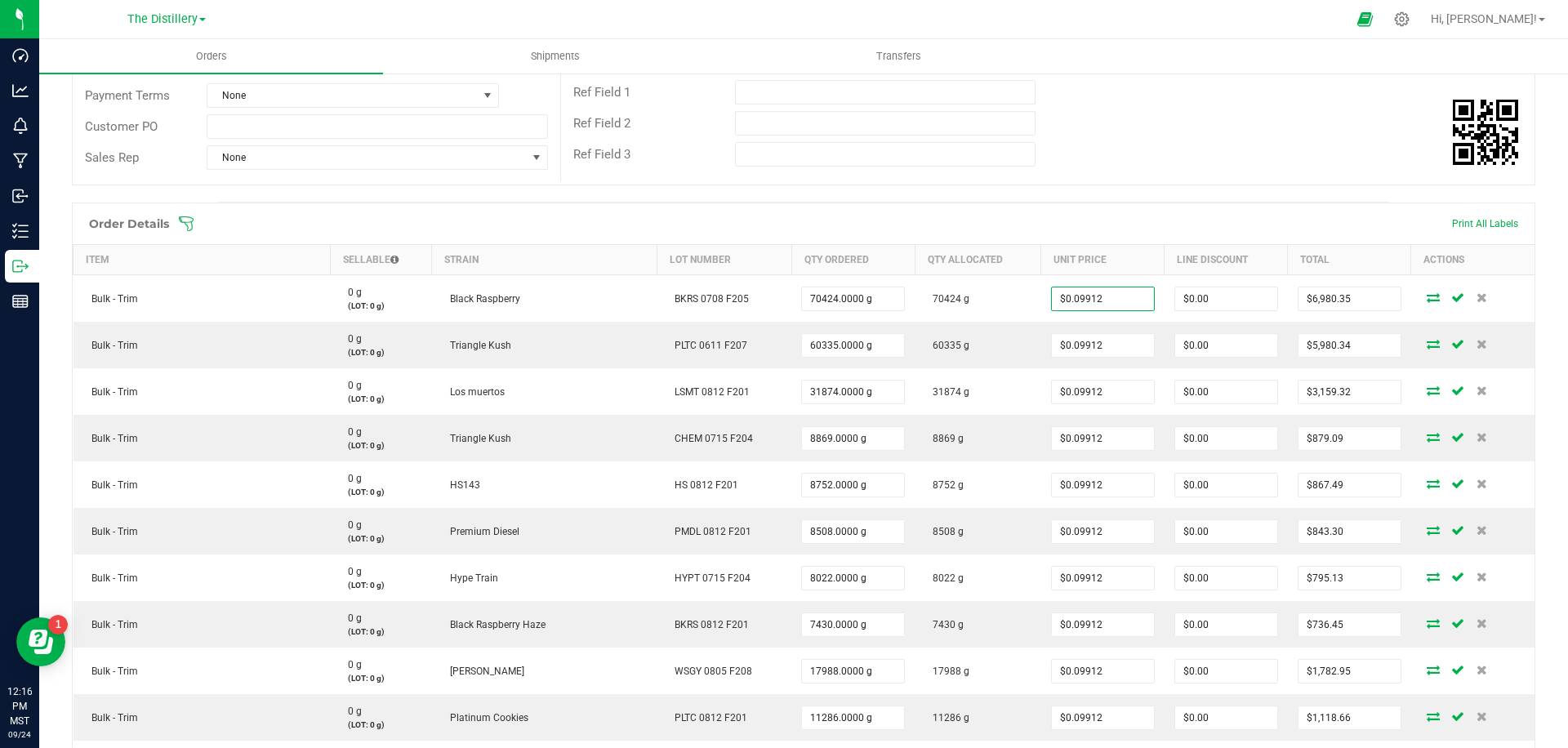
click at [1176, 217] on span at bounding box center [909, 224] width 1464 height 17
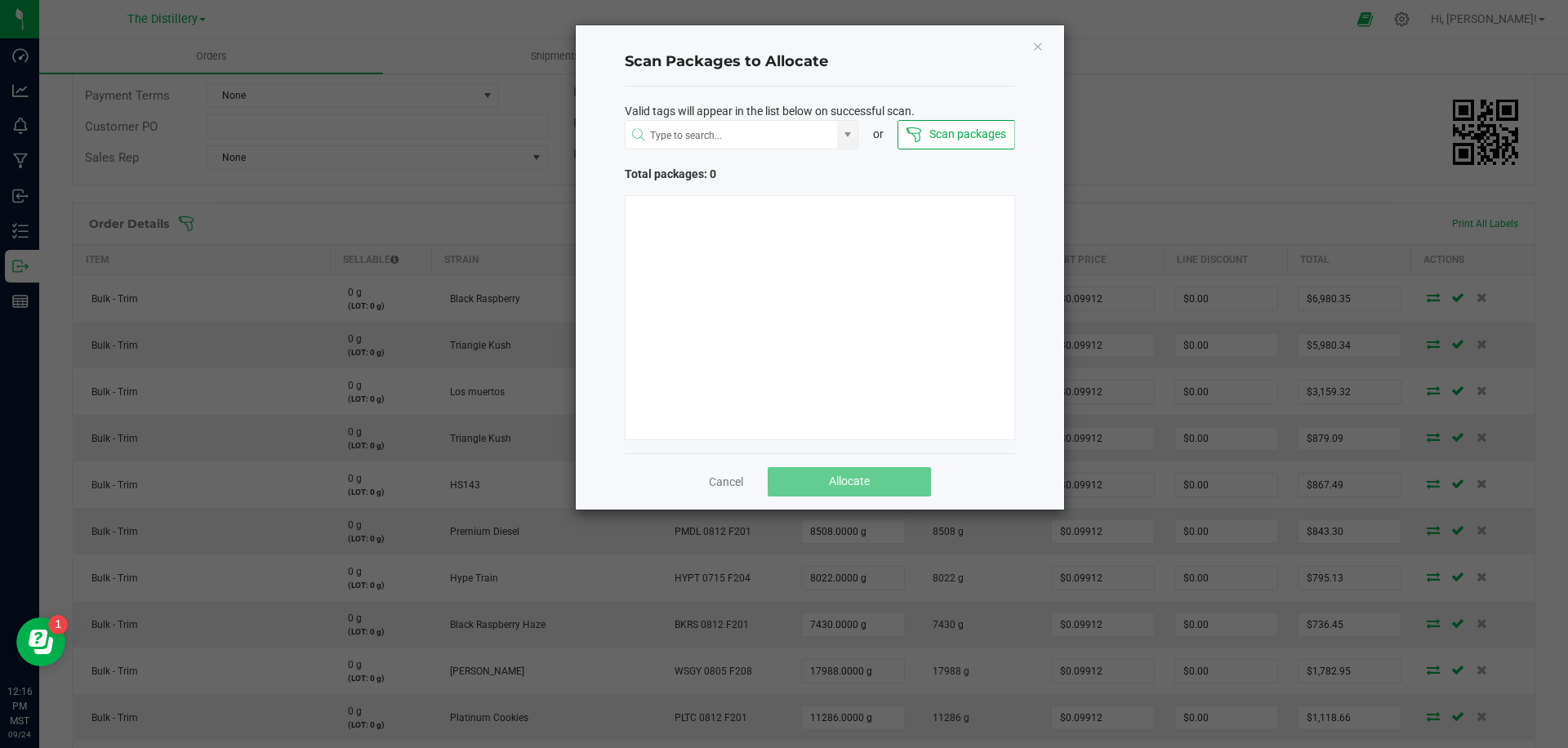
click at [1031, 46] on div "Scan Packages to Allocate Valid tags will appear in the list below on successfu…" at bounding box center [820, 268] width 488 height 484
click at [1035, 47] on icon "Close" at bounding box center [1039, 46] width 12 height 20
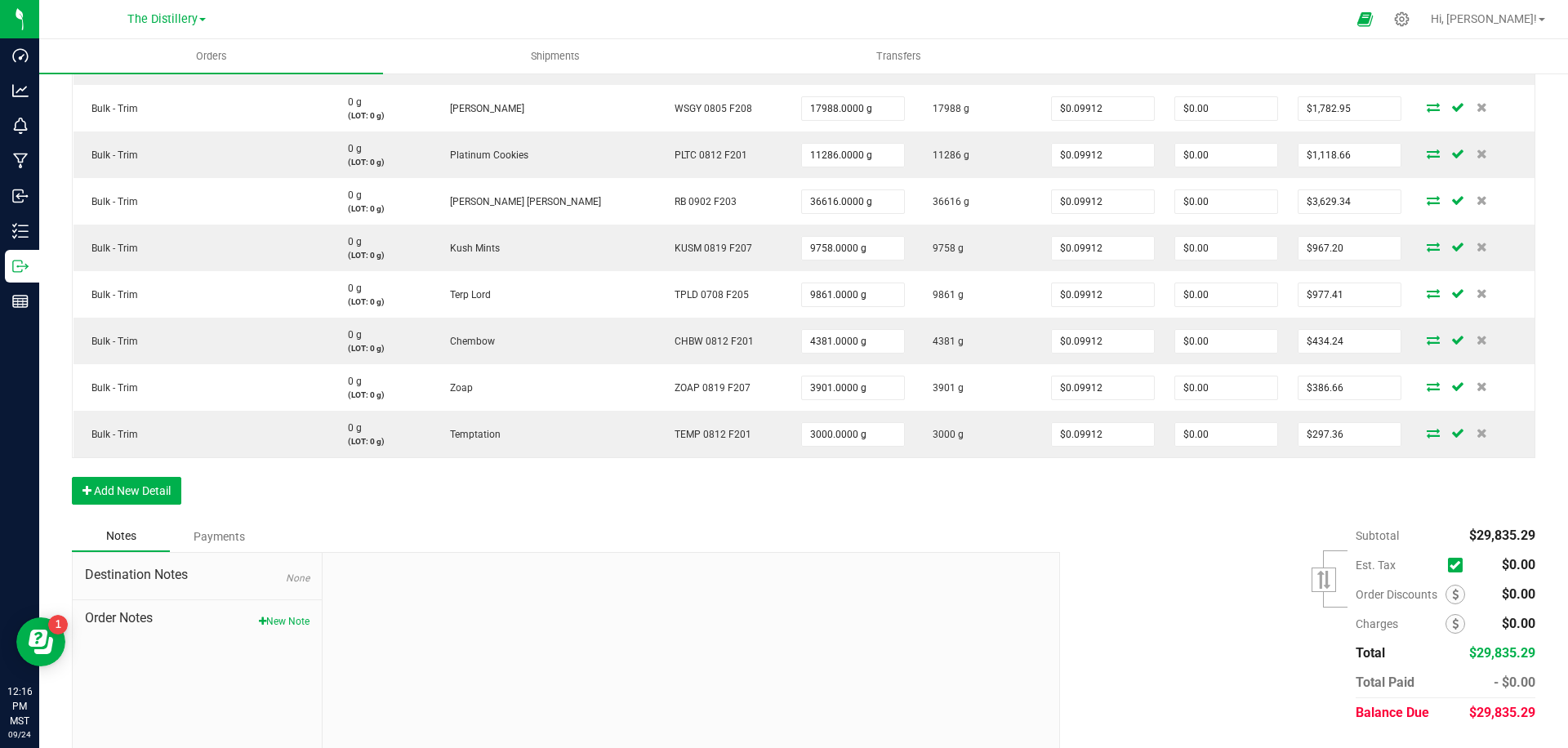
scroll to position [872, 0]
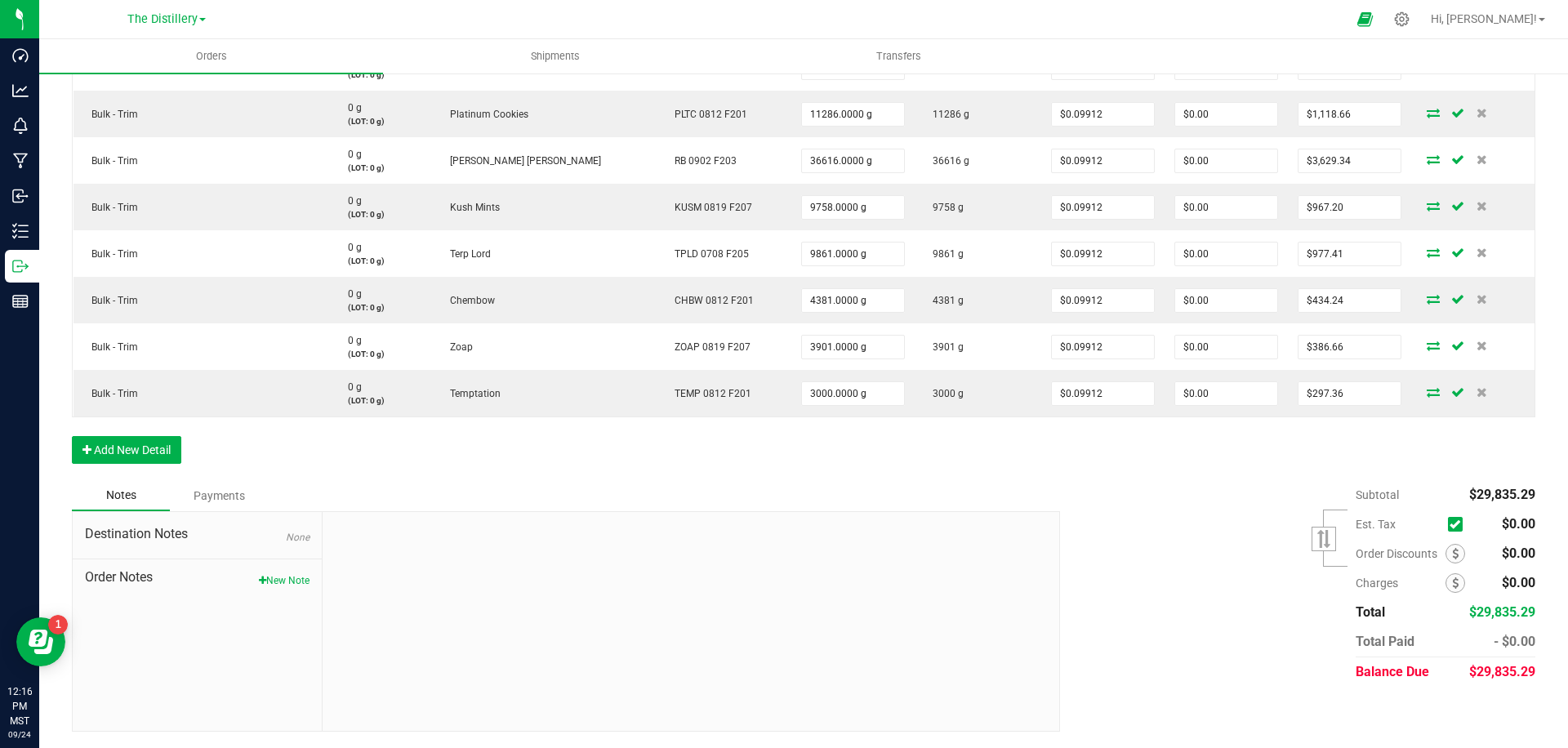
click at [1217, 540] on div "Subtotal $29,835.29 Est. Tax" at bounding box center [1292, 584] width 488 height 207
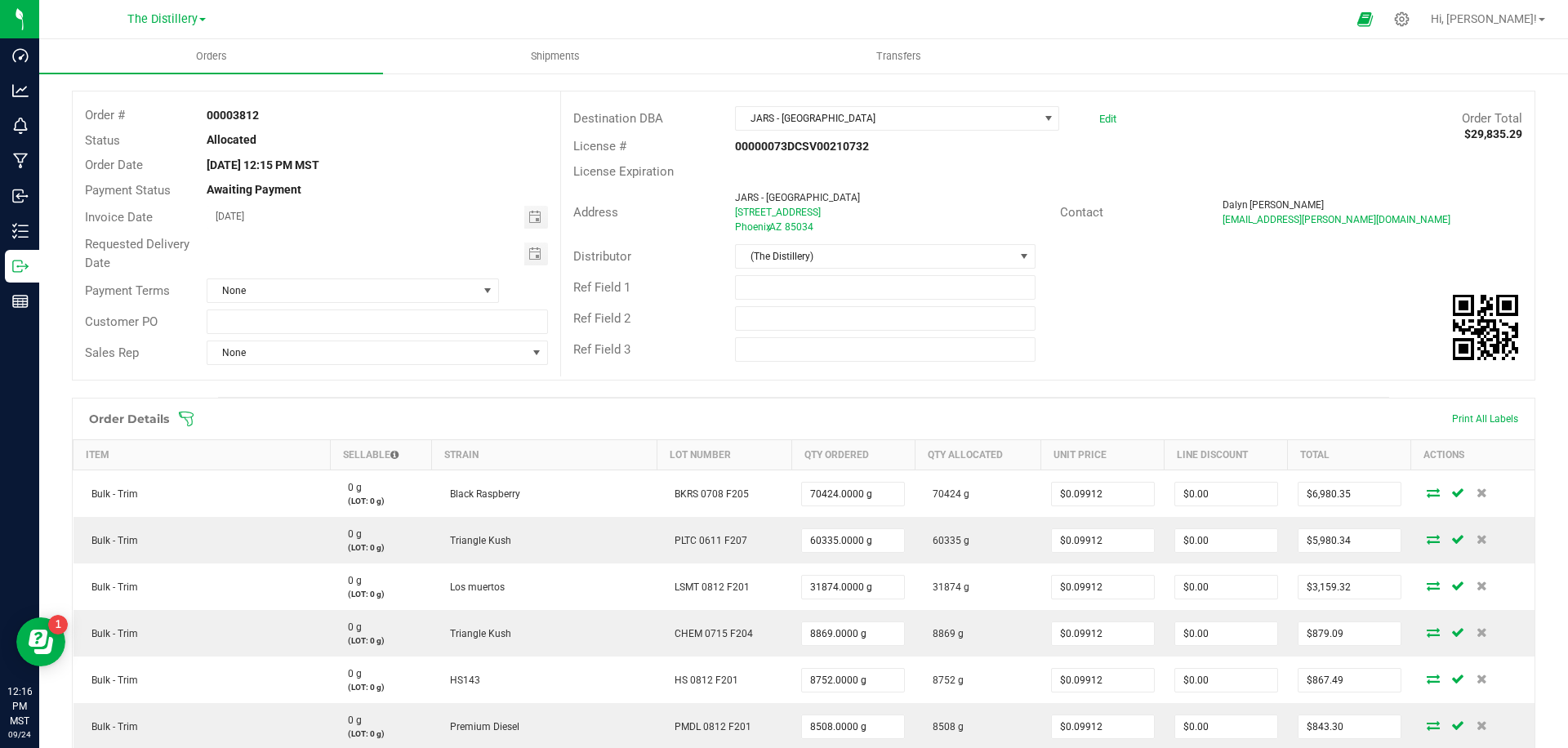
scroll to position [0, 0]
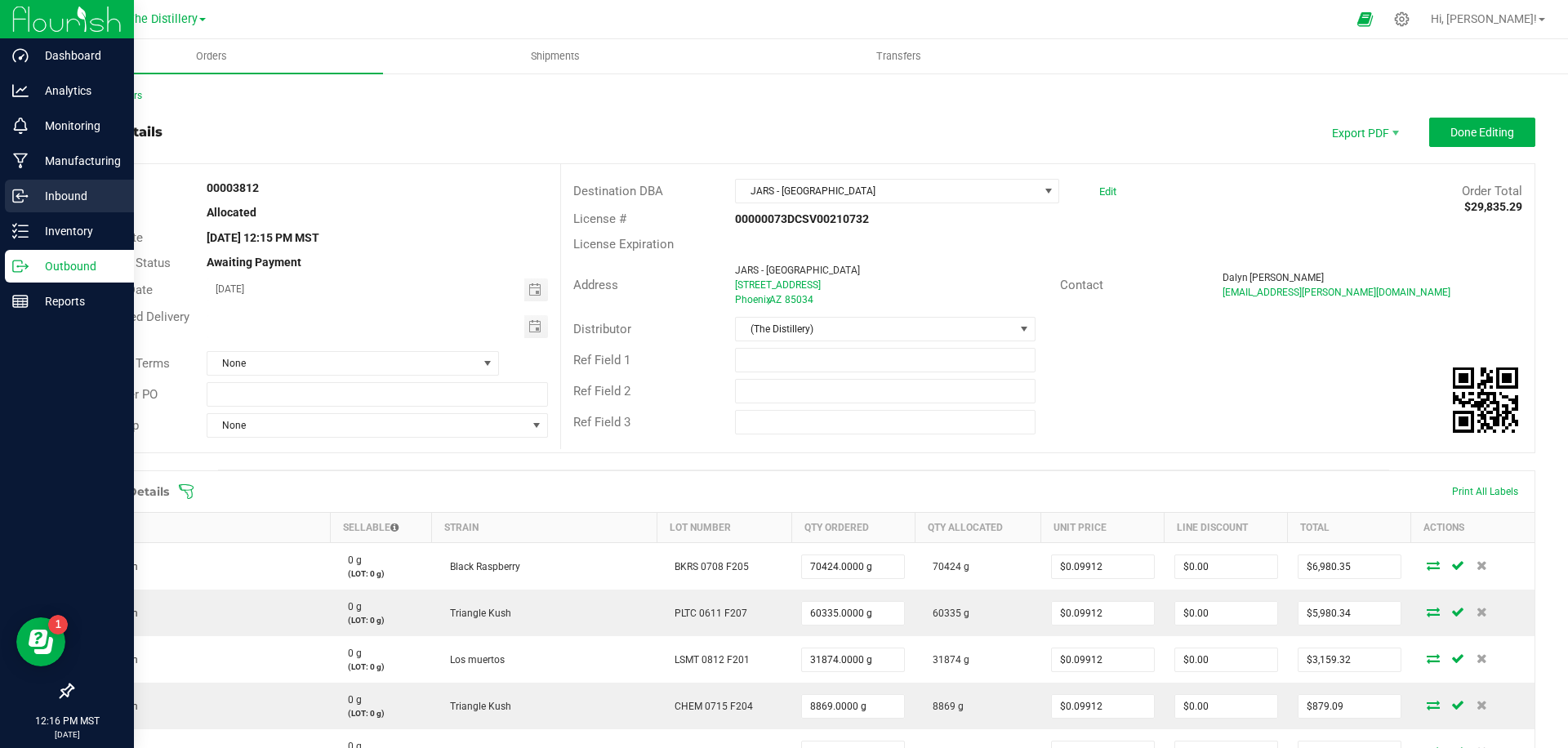
click at [76, 191] on p "Inbound" at bounding box center [77, 196] width 98 height 20
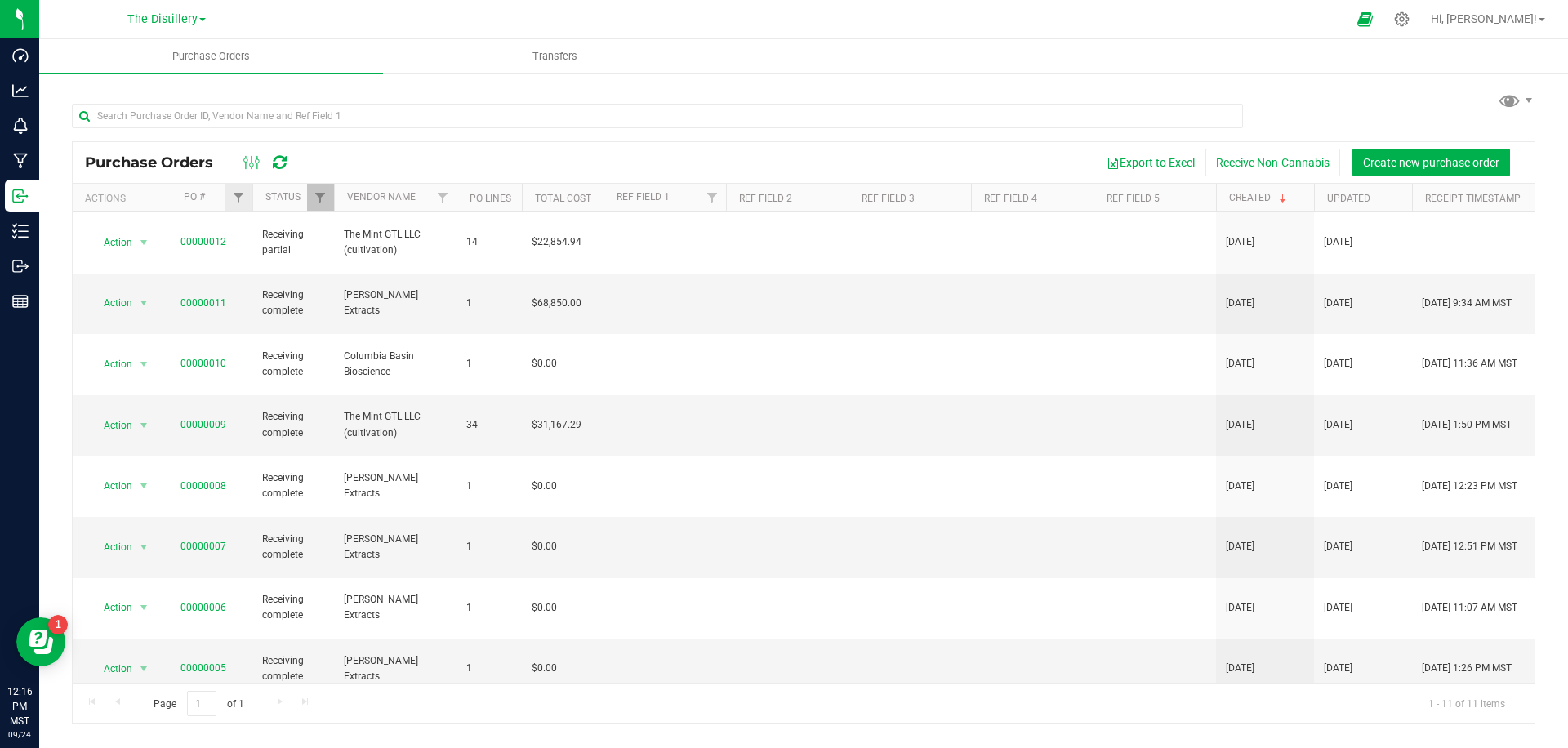
drag, startPoint x: 732, startPoint y: 146, endPoint x: 247, endPoint y: 194, distance: 487.4
click at [730, 146] on div "Purchase Orders Export to Excel Receive Non-Cannabis Create new purchase order" at bounding box center [804, 163] width 1463 height 41
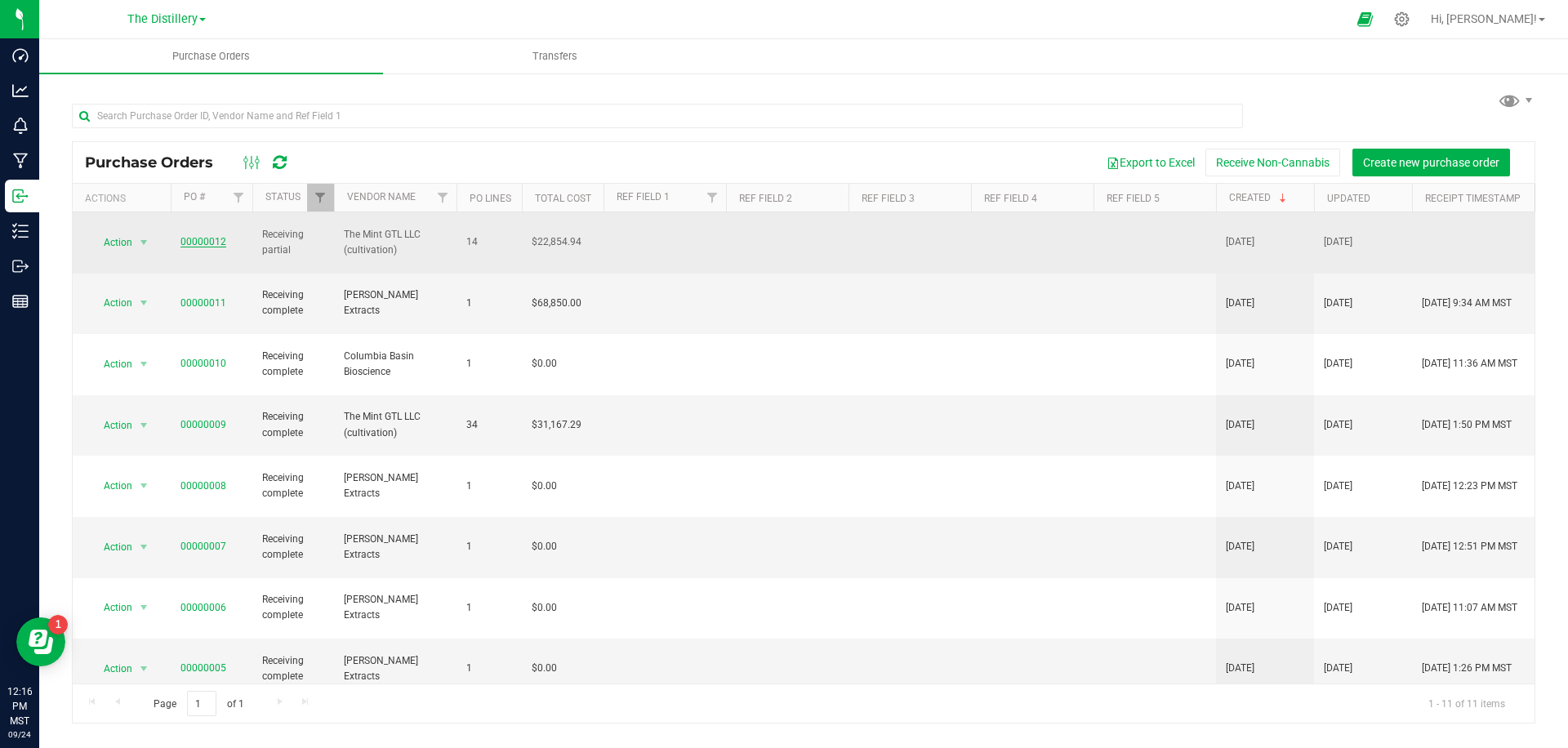
click at [203, 236] on link "00000012" at bounding box center [203, 242] width 46 height 12
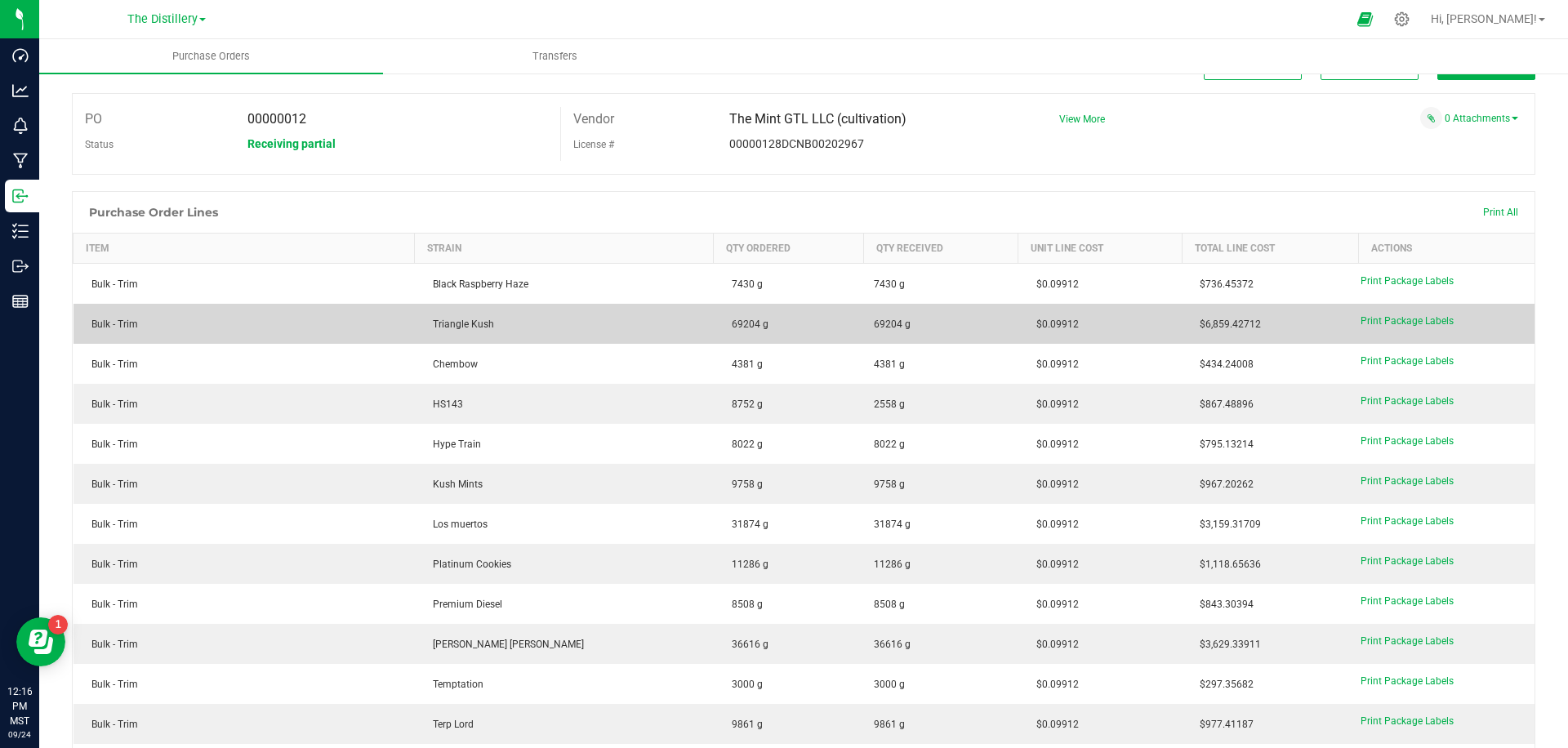
scroll to position [47, 0]
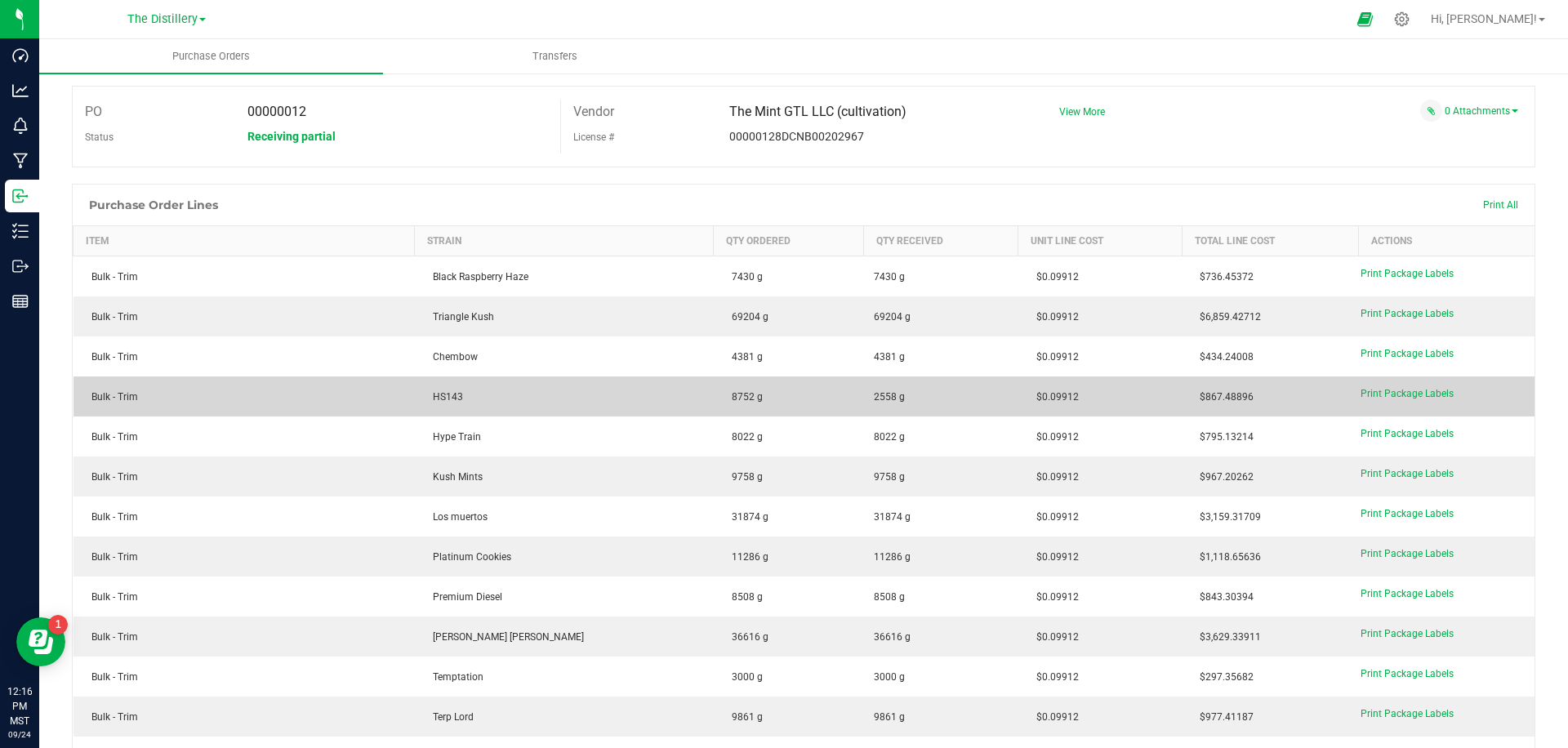
click at [758, 393] on td "8752 g" at bounding box center [789, 396] width 150 height 40
click at [874, 395] on span "2558 g" at bounding box center [889, 396] width 31 height 15
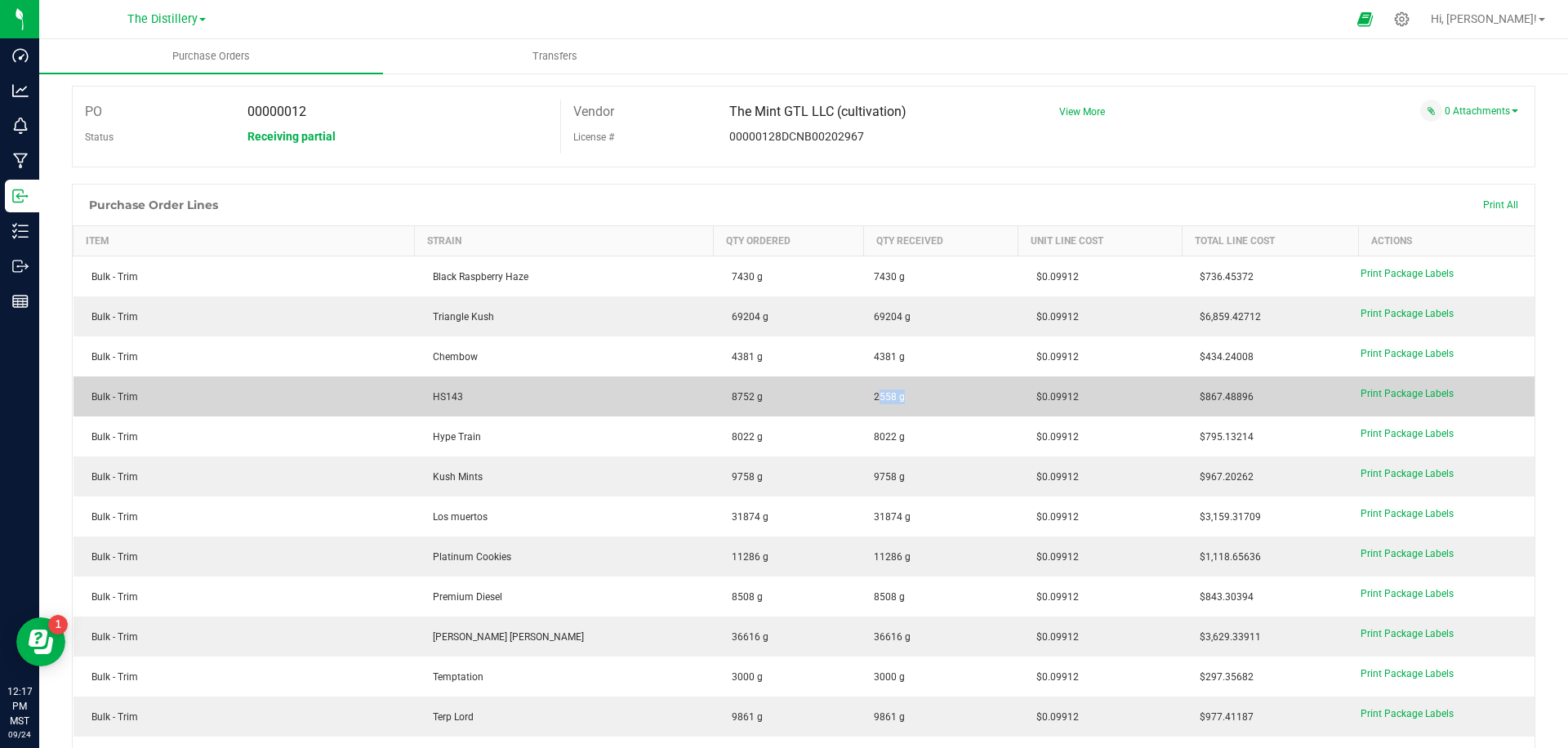
click at [874, 395] on span "2558 g" at bounding box center [889, 396] width 31 height 15
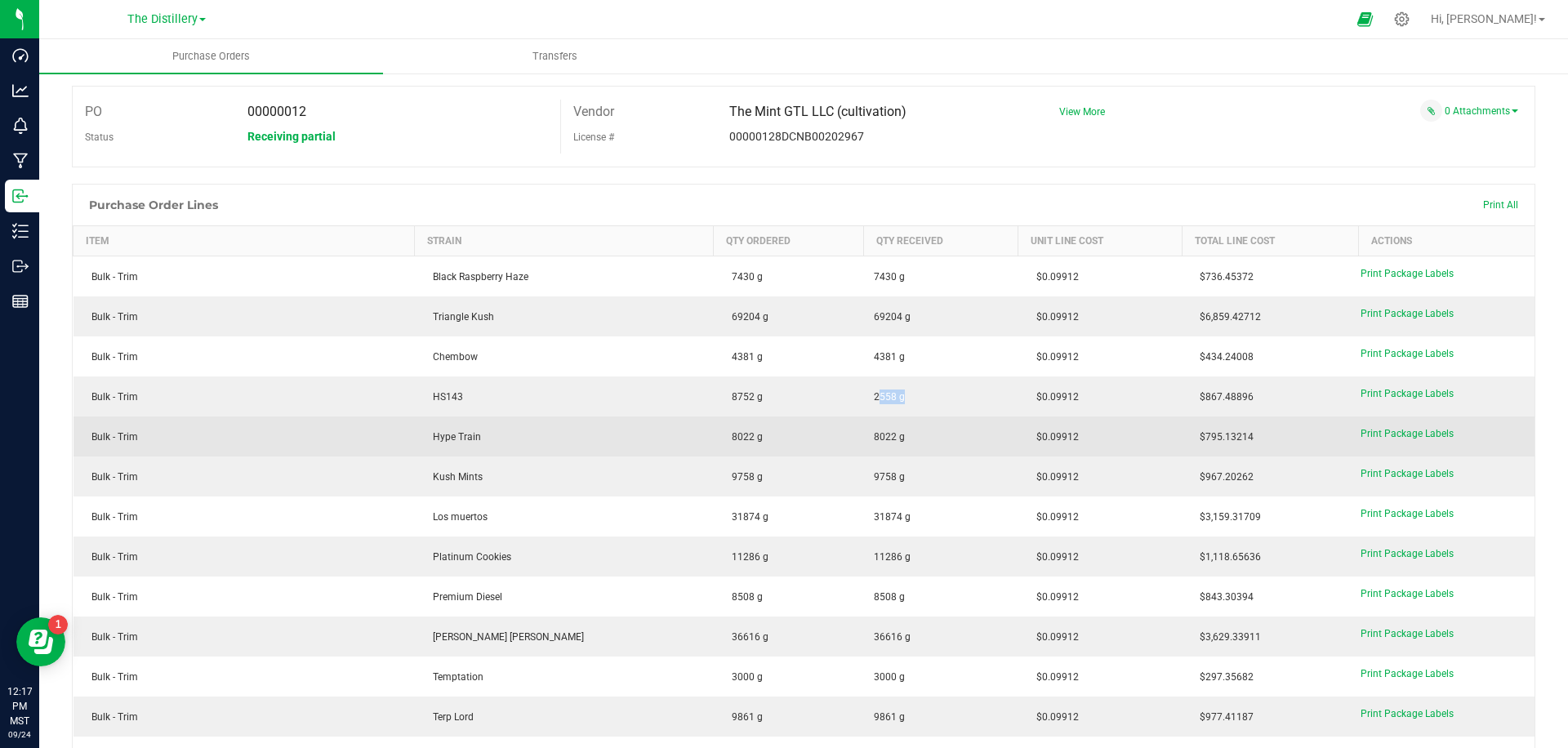
drag, startPoint x: 1240, startPoint y: 436, endPoint x: 1163, endPoint y: 433, distance: 77.1
click at [1182, 433] on td "$795.13214" at bounding box center [1270, 436] width 177 height 40
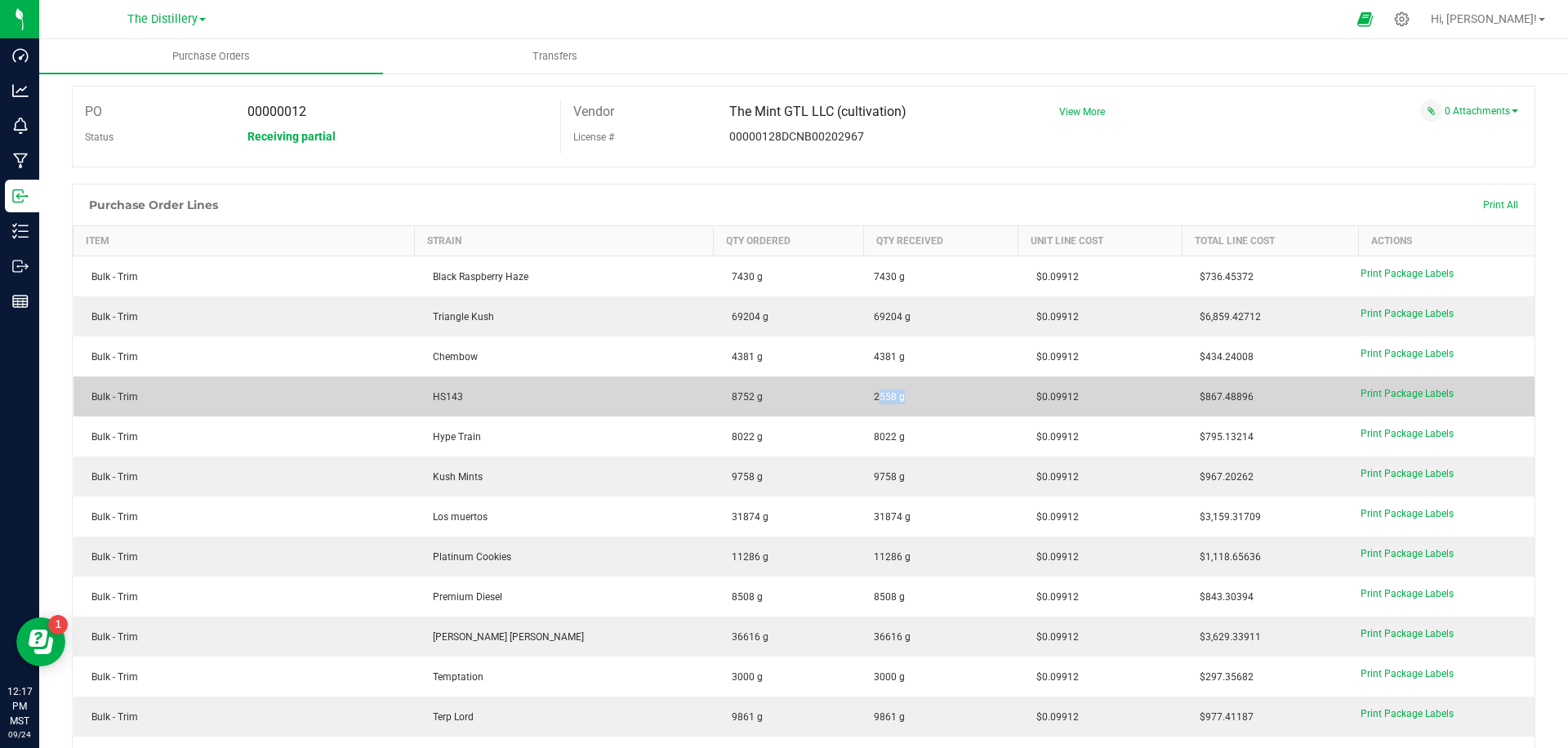
drag, startPoint x: 1201, startPoint y: 394, endPoint x: 1168, endPoint y: 393, distance: 33.0
click at [1182, 393] on td "$867.48896" at bounding box center [1270, 396] width 177 height 40
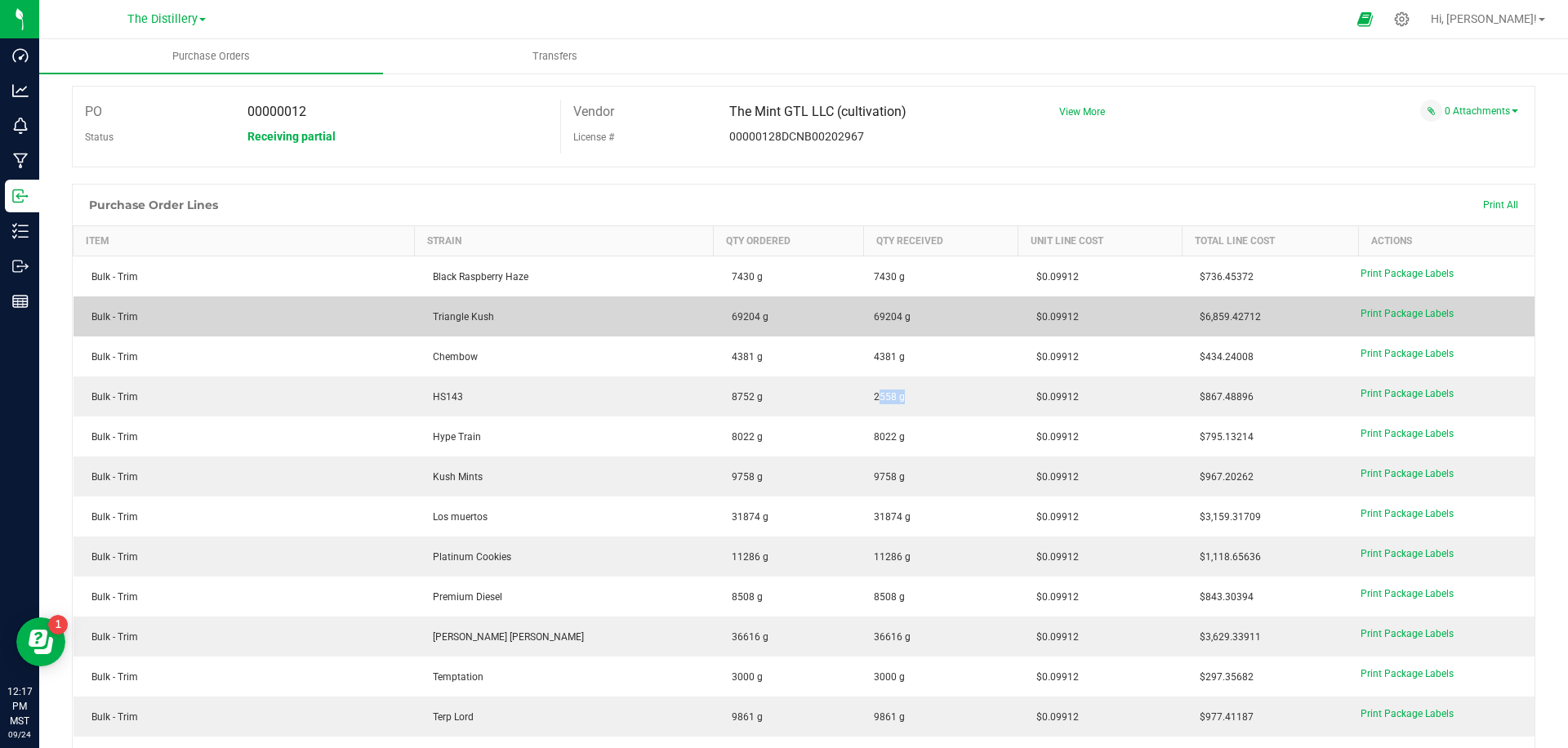
drag, startPoint x: 1259, startPoint y: 322, endPoint x: 1173, endPoint y: 317, distance: 86.1
click at [1182, 317] on td "$6,859.42712" at bounding box center [1270, 316] width 177 height 40
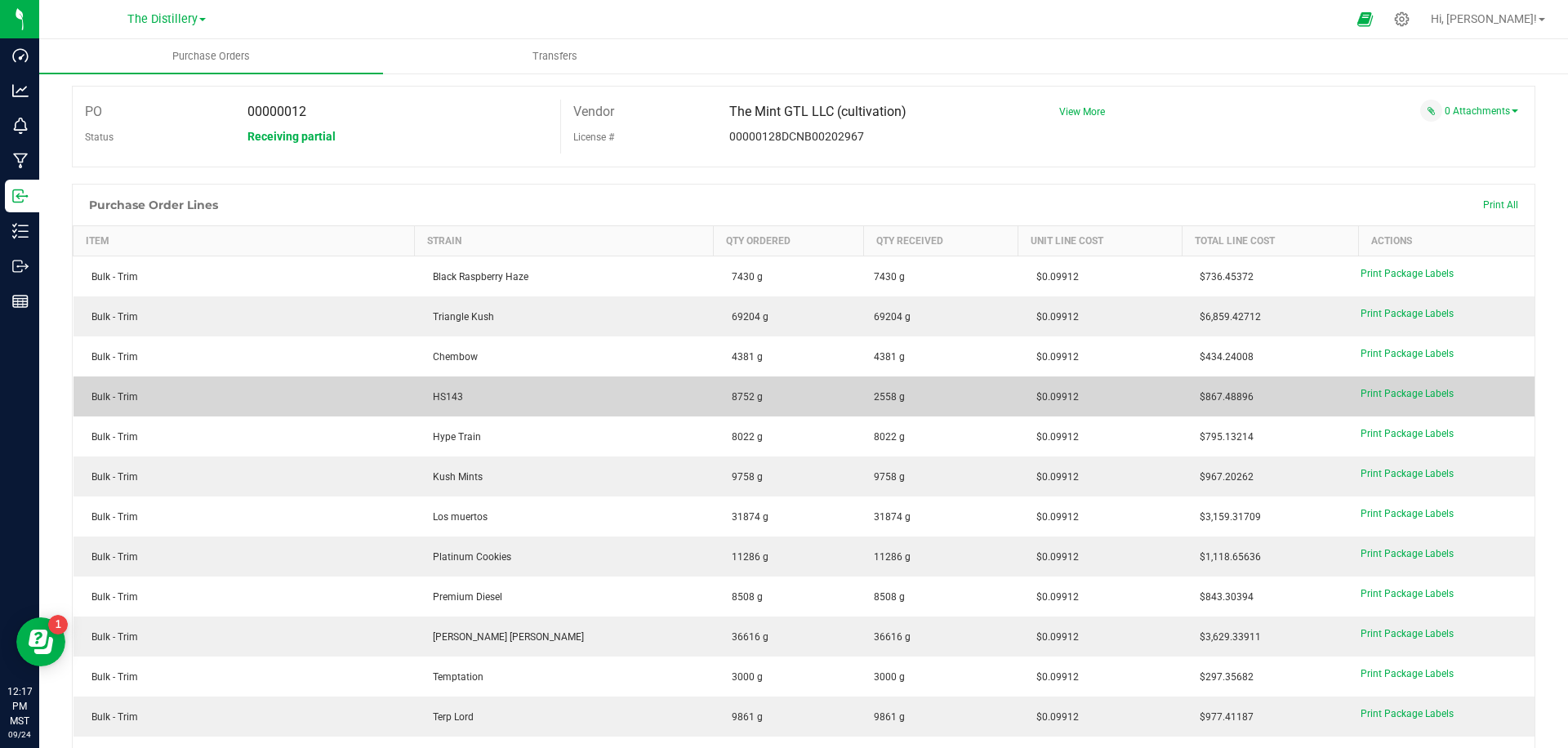
click at [874, 395] on span "2558 g" at bounding box center [941, 396] width 135 height 15
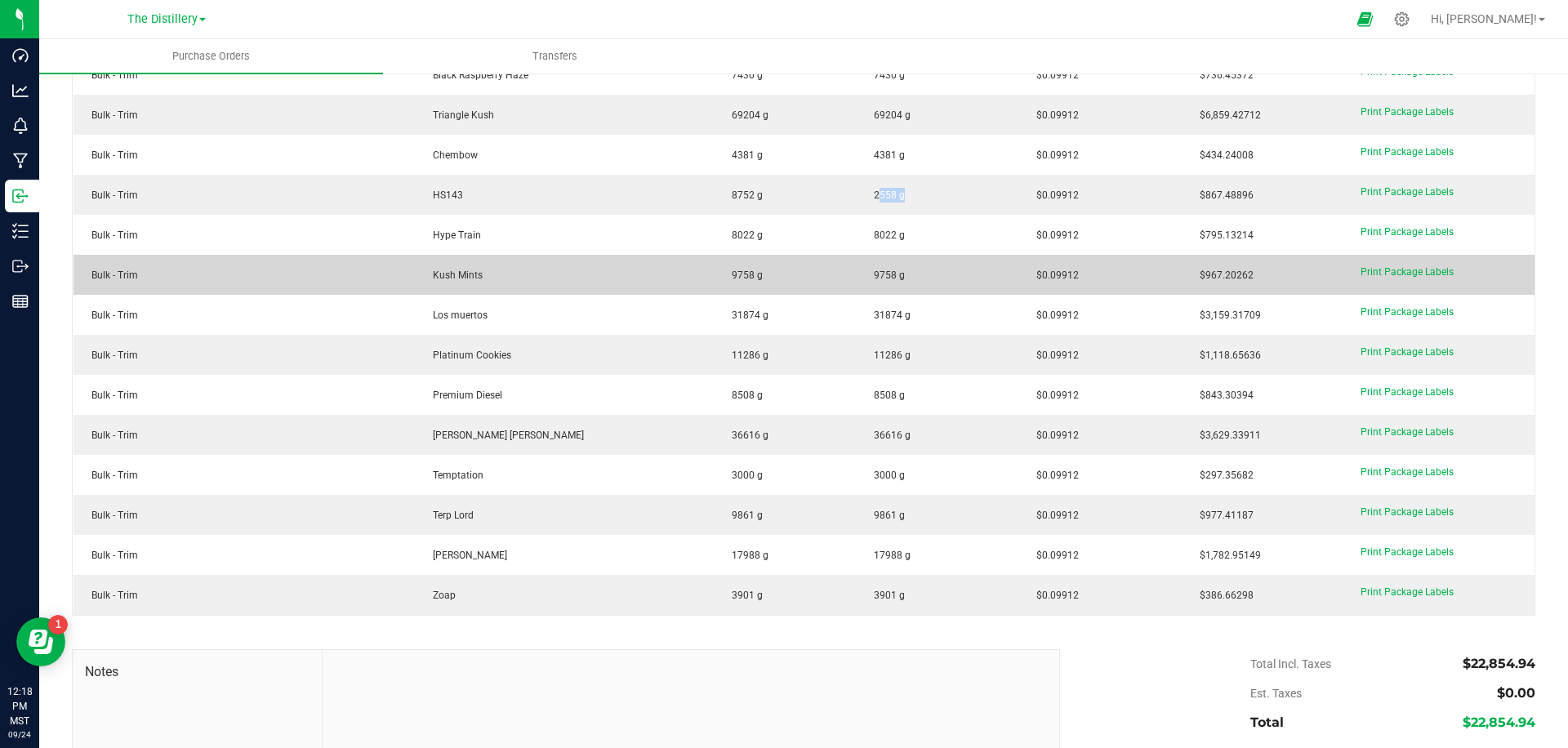
scroll to position [387, 0]
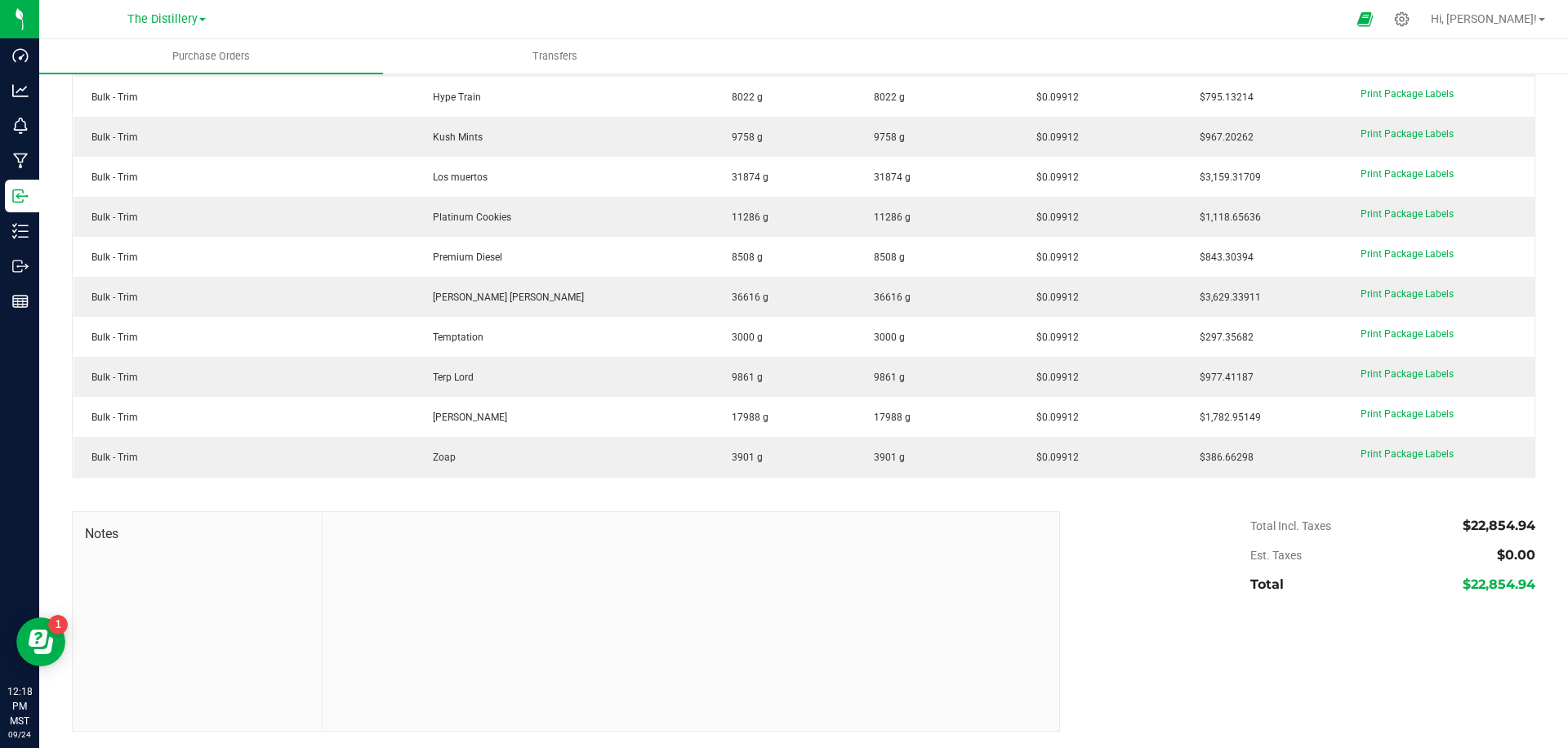
click at [1501, 529] on span "$22,854.94" at bounding box center [1500, 525] width 72 height 16
click at [1548, 522] on div "Back to Purchase Orders Export PDF Close PO Edit PO 00000012 Status Receiving p…" at bounding box center [804, 217] width 1529 height 1063
click at [1547, 522] on div "Back to Purchase Orders Export PDF Close PO Edit PO 00000012 Status Receiving p…" at bounding box center [804, 217] width 1529 height 1063
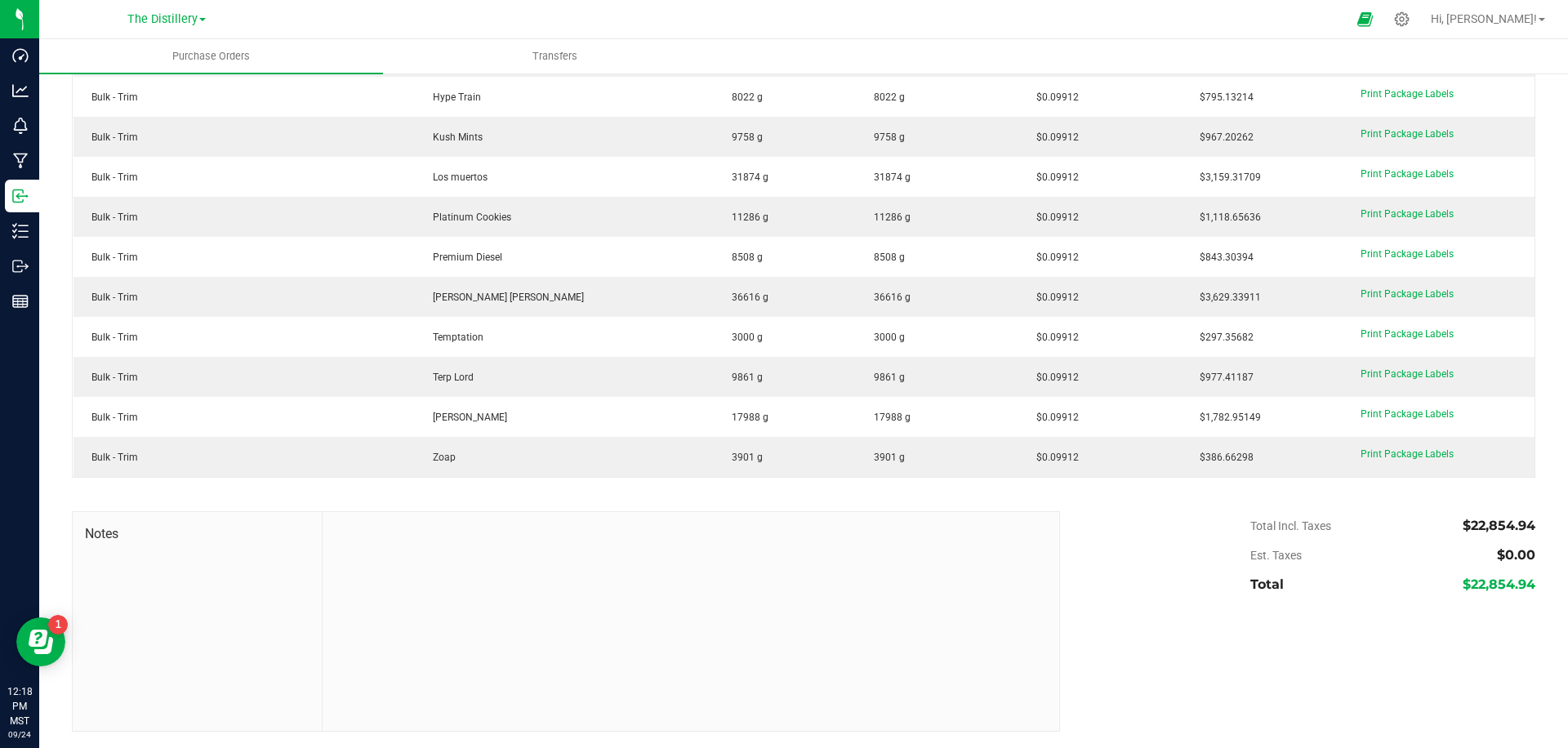
click at [1547, 522] on div "Back to Purchase Orders Export PDF Close PO Edit PO 00000012 Status Receiving p…" at bounding box center [804, 217] width 1529 height 1063
click at [1533, 523] on span "$22,854.94" at bounding box center [1500, 525] width 72 height 16
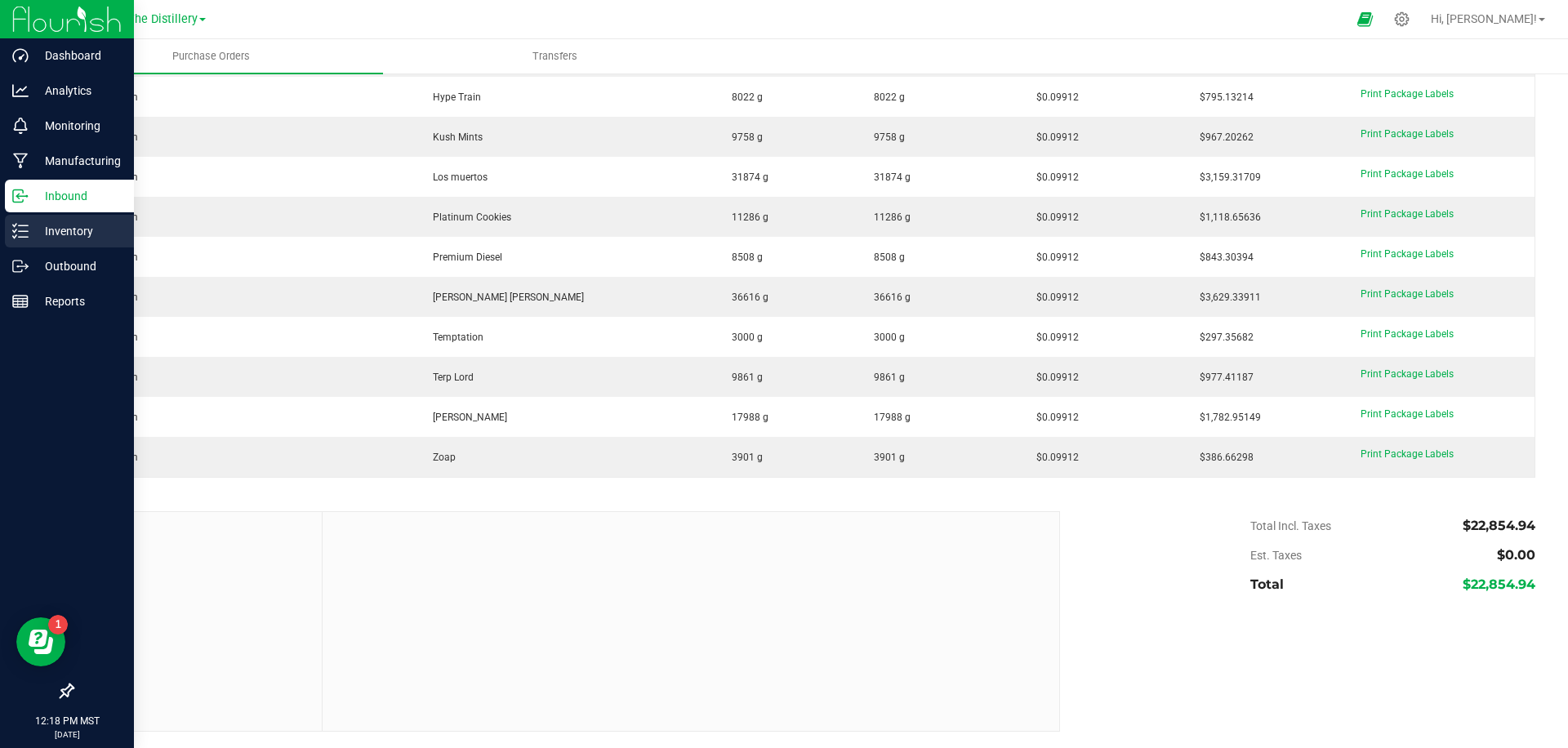
click at [62, 231] on p "Inventory" at bounding box center [77, 231] width 98 height 20
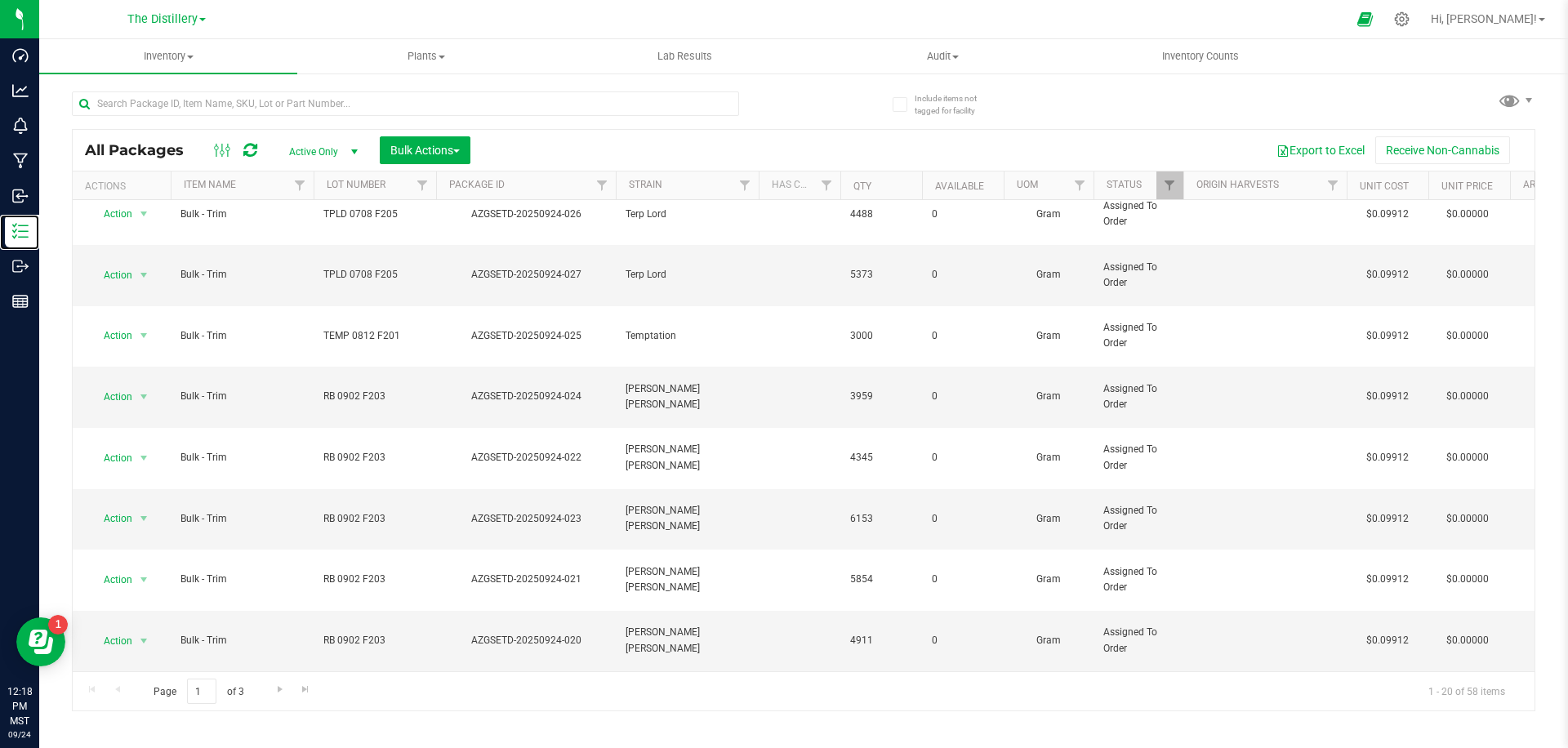
scroll to position [433, 0]
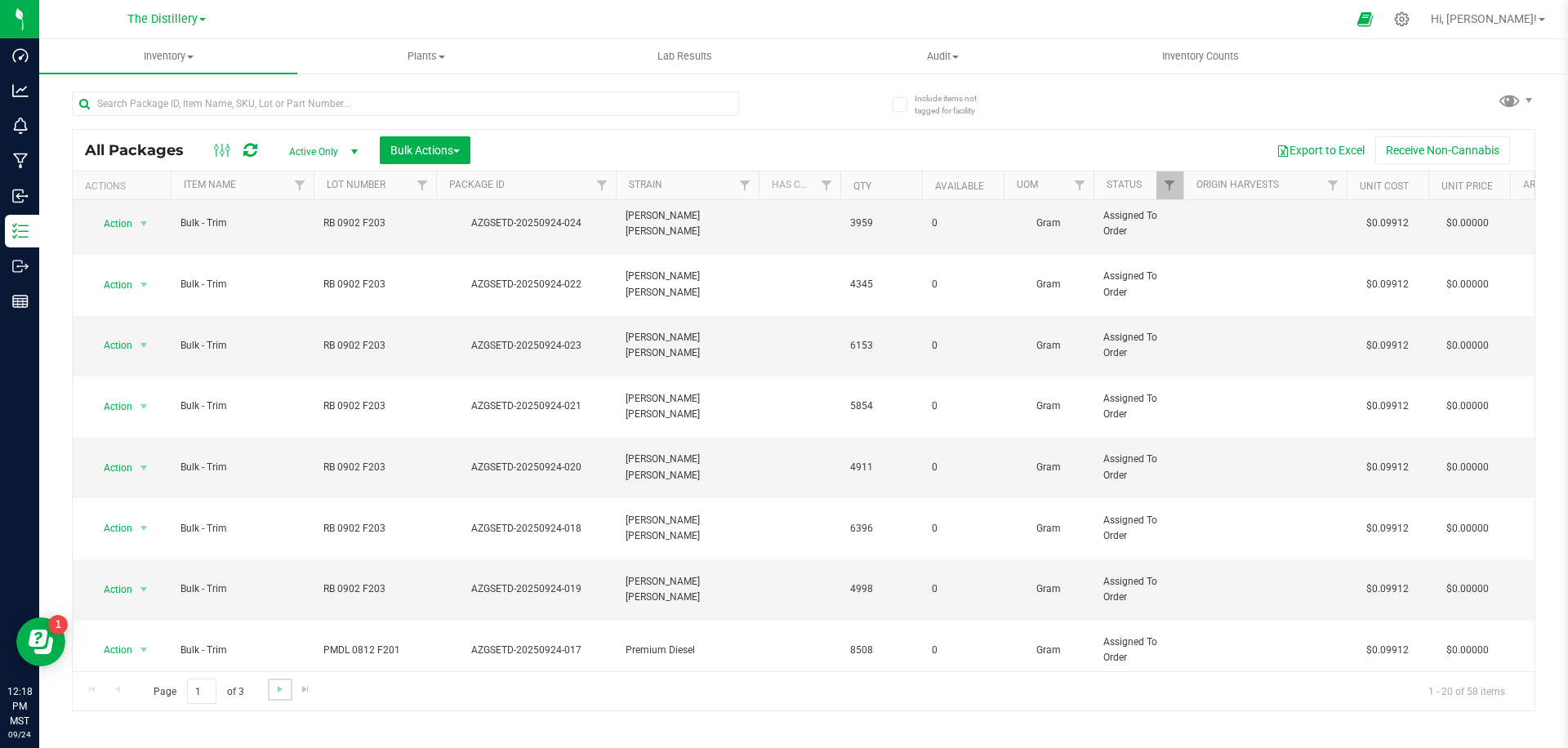
click at [268, 690] on link "Go to the next page" at bounding box center [279, 689] width 23 height 22
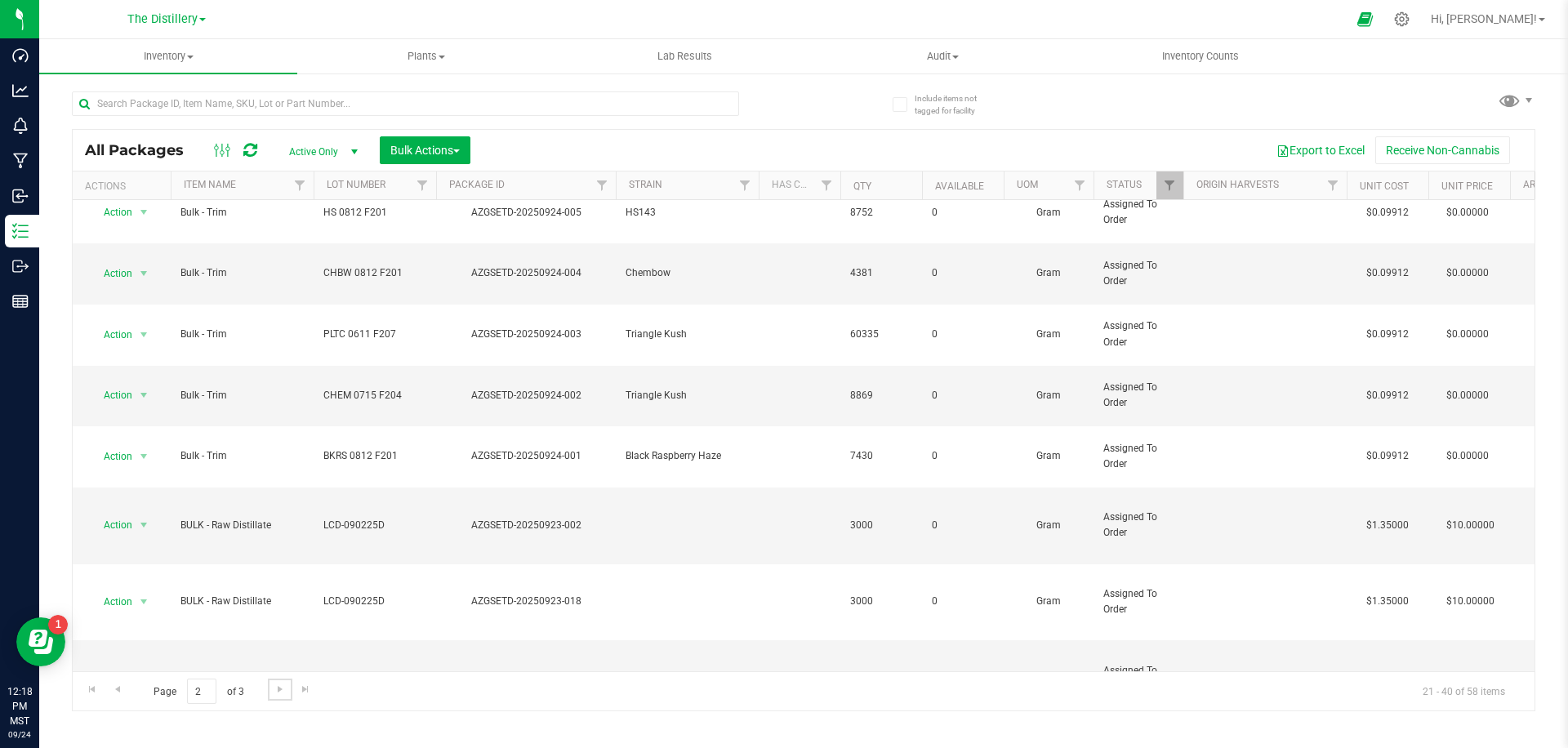
scroll to position [345, 0]
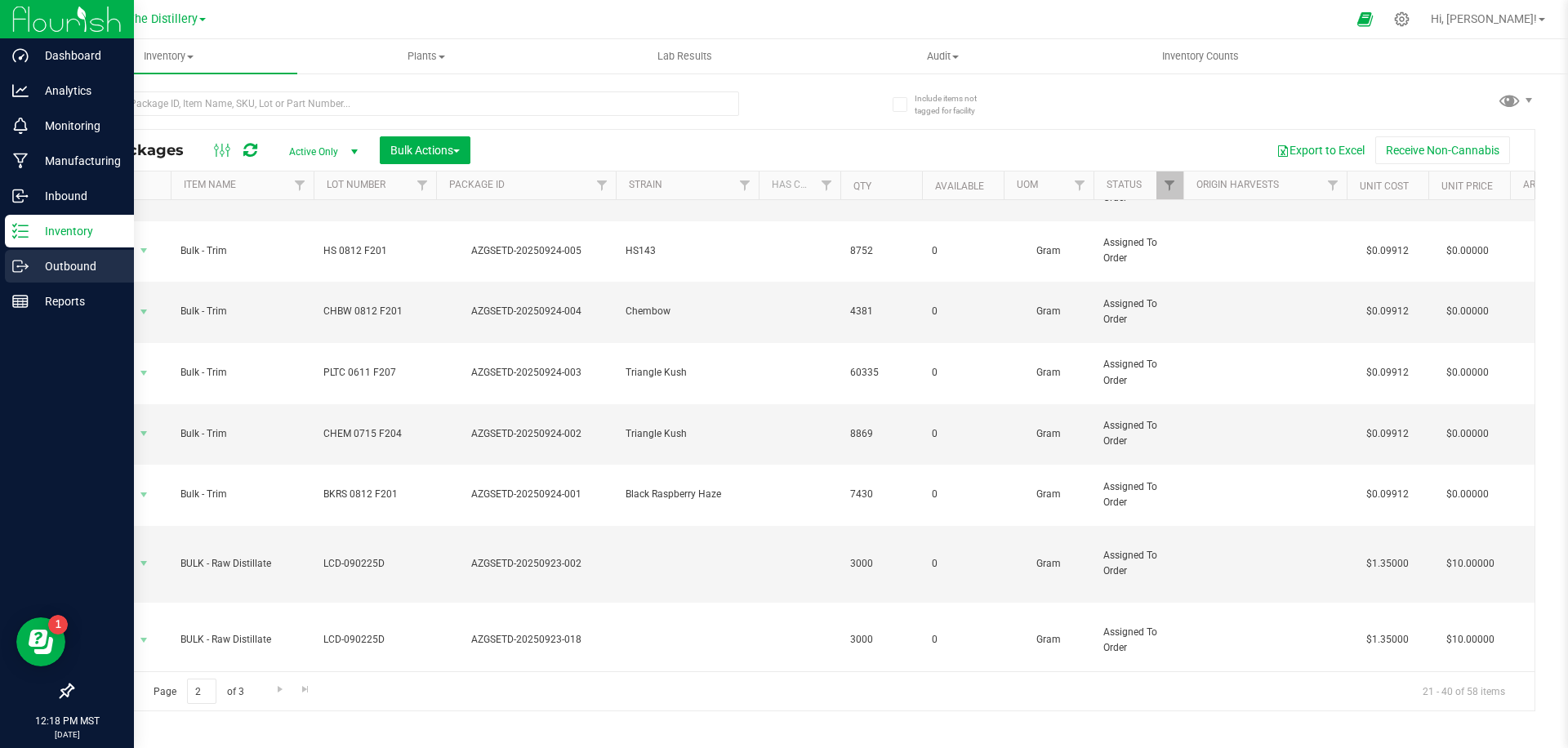
click at [28, 268] on p "Outbound" at bounding box center [77, 267] width 98 height 20
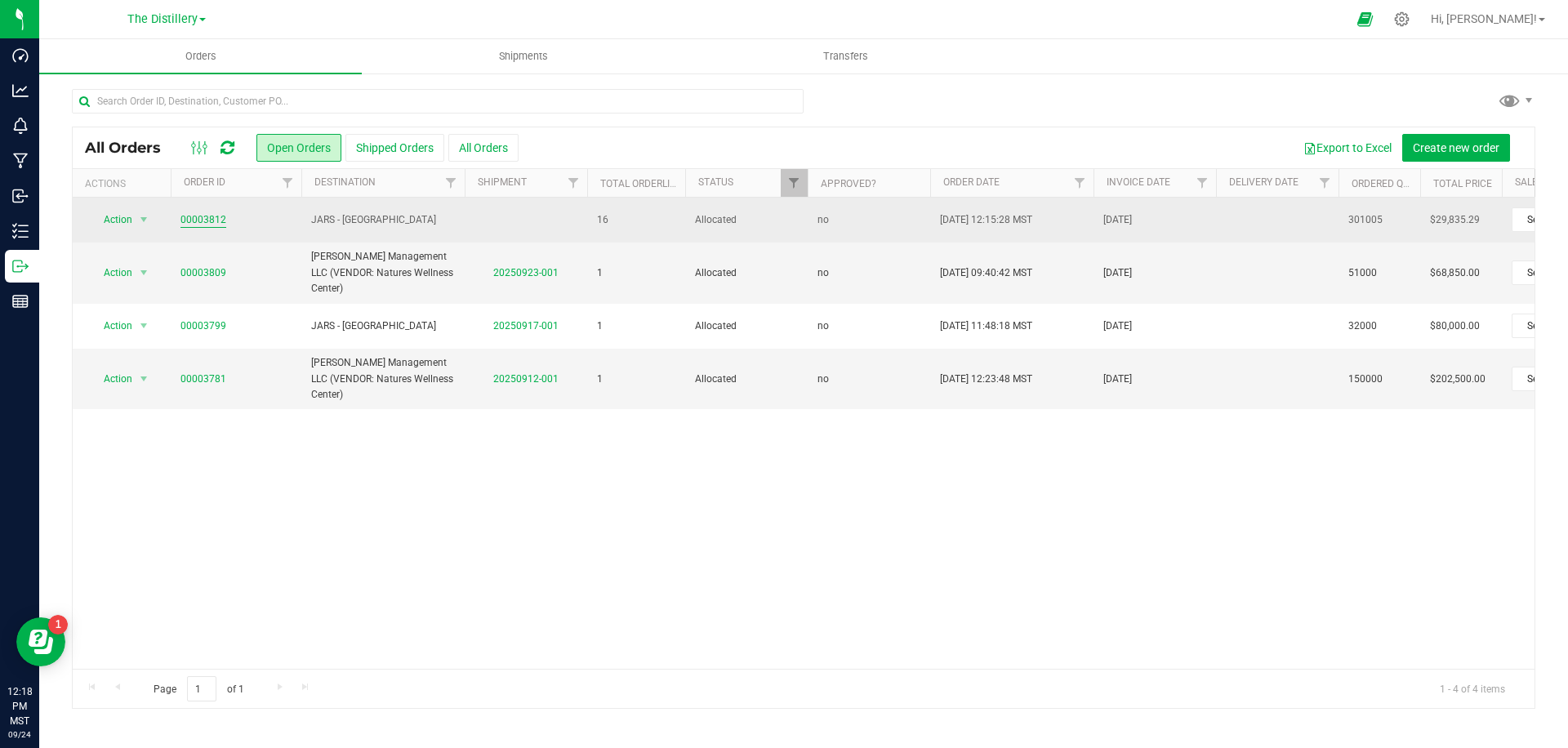
click at [220, 225] on link "00003812" at bounding box center [203, 221] width 46 height 16
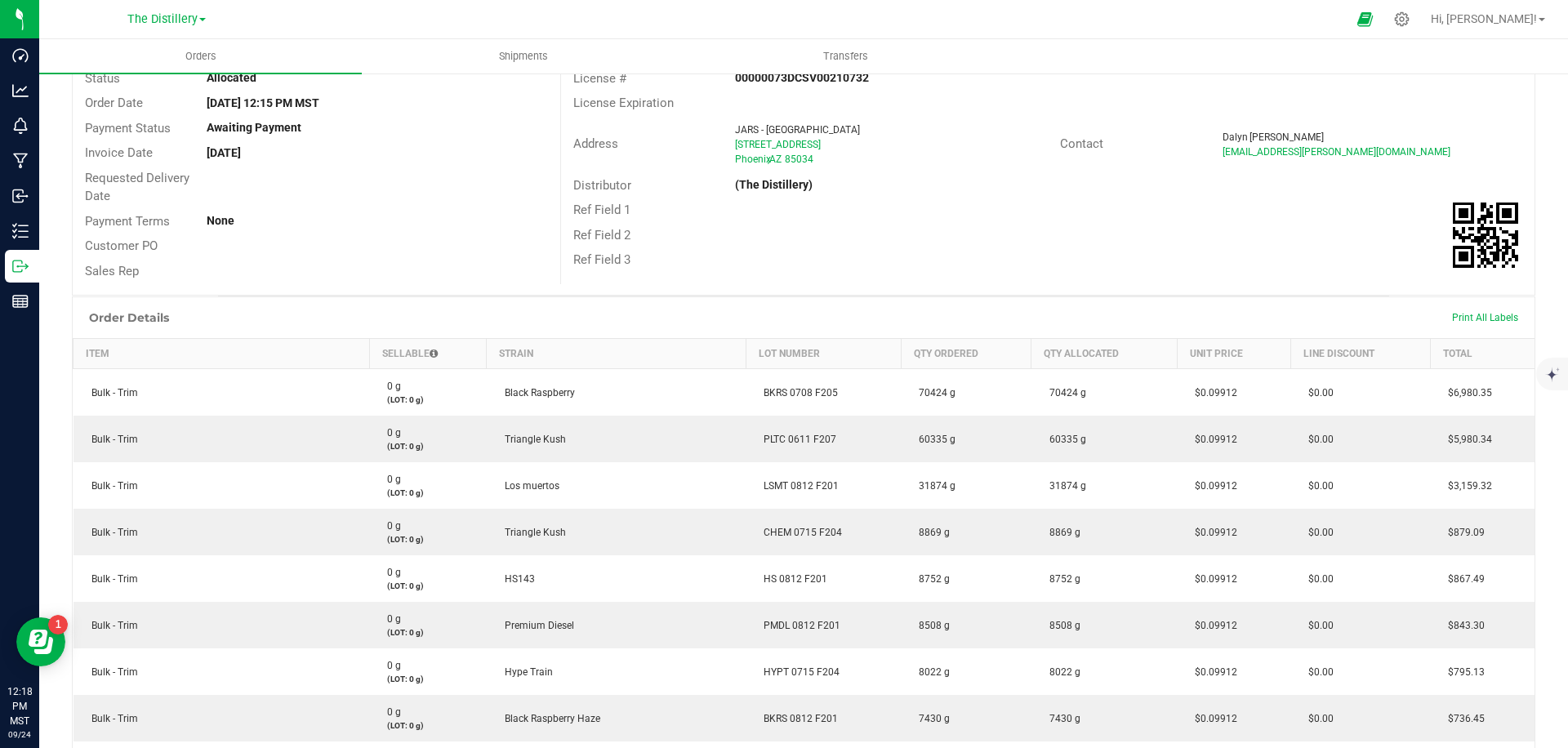
scroll to position [137, 0]
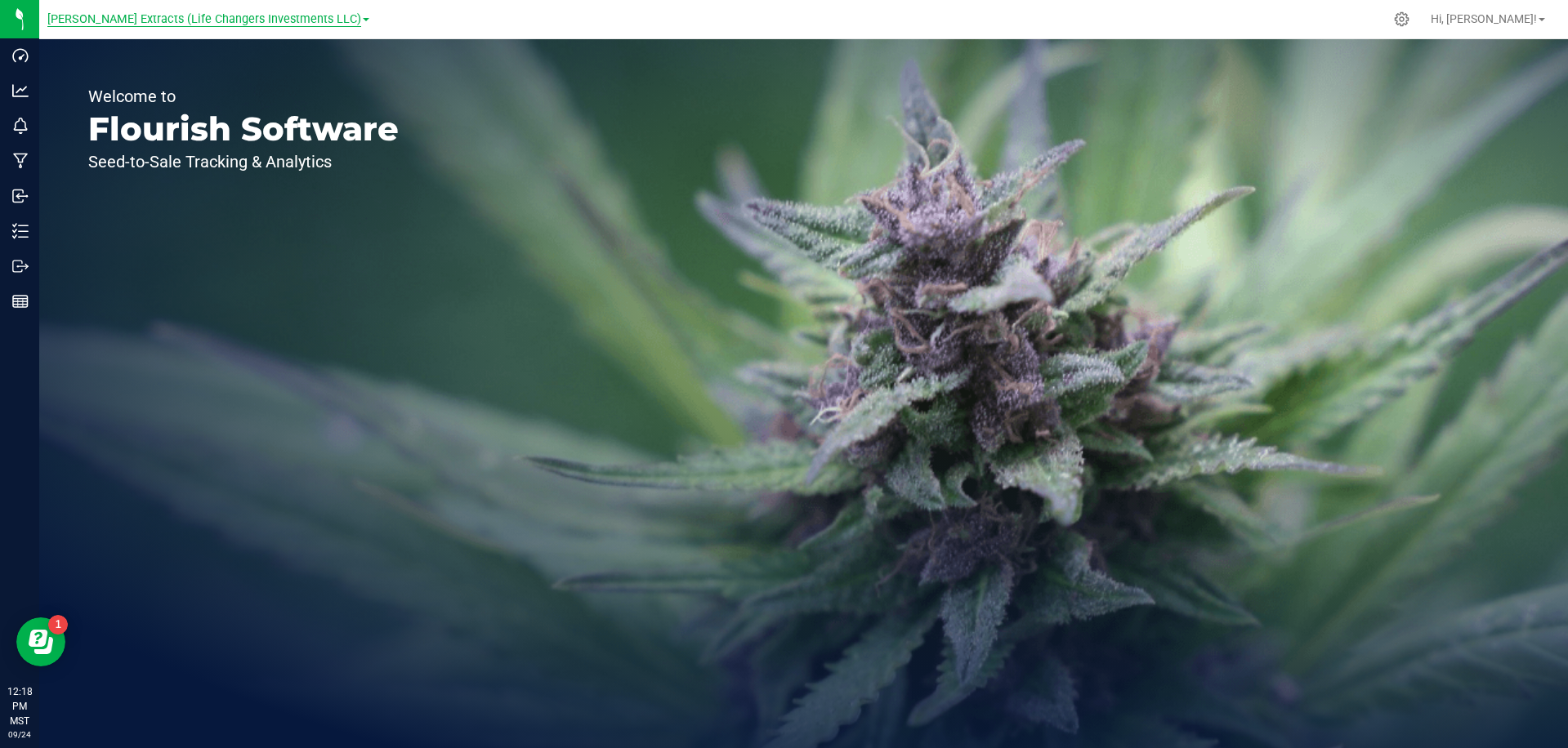
click at [261, 16] on span "[PERSON_NAME] Extracts (Life Changers Investments LLC)" at bounding box center [204, 20] width 313 height 15
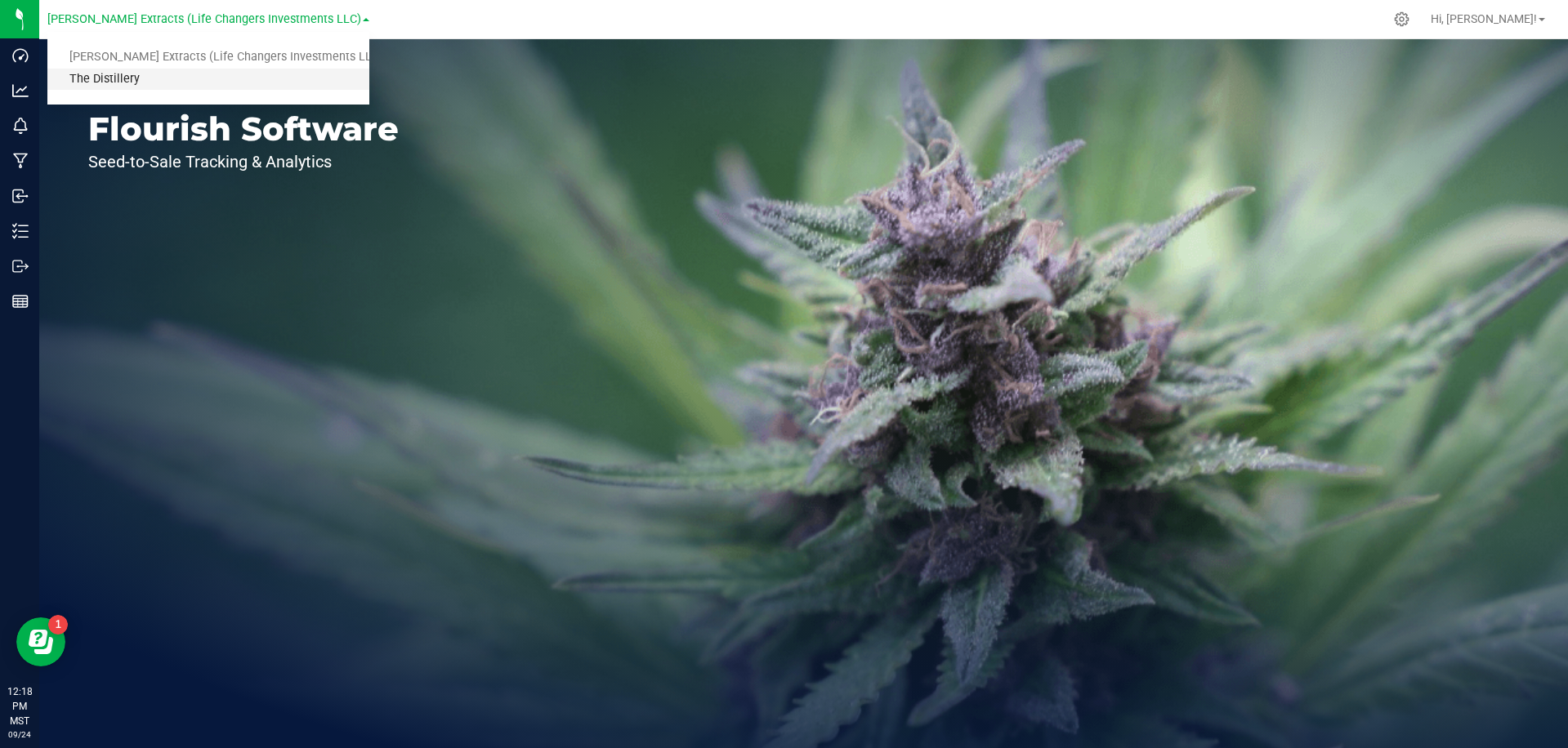
click at [122, 84] on link "The Distillery" at bounding box center [209, 79] width 322 height 22
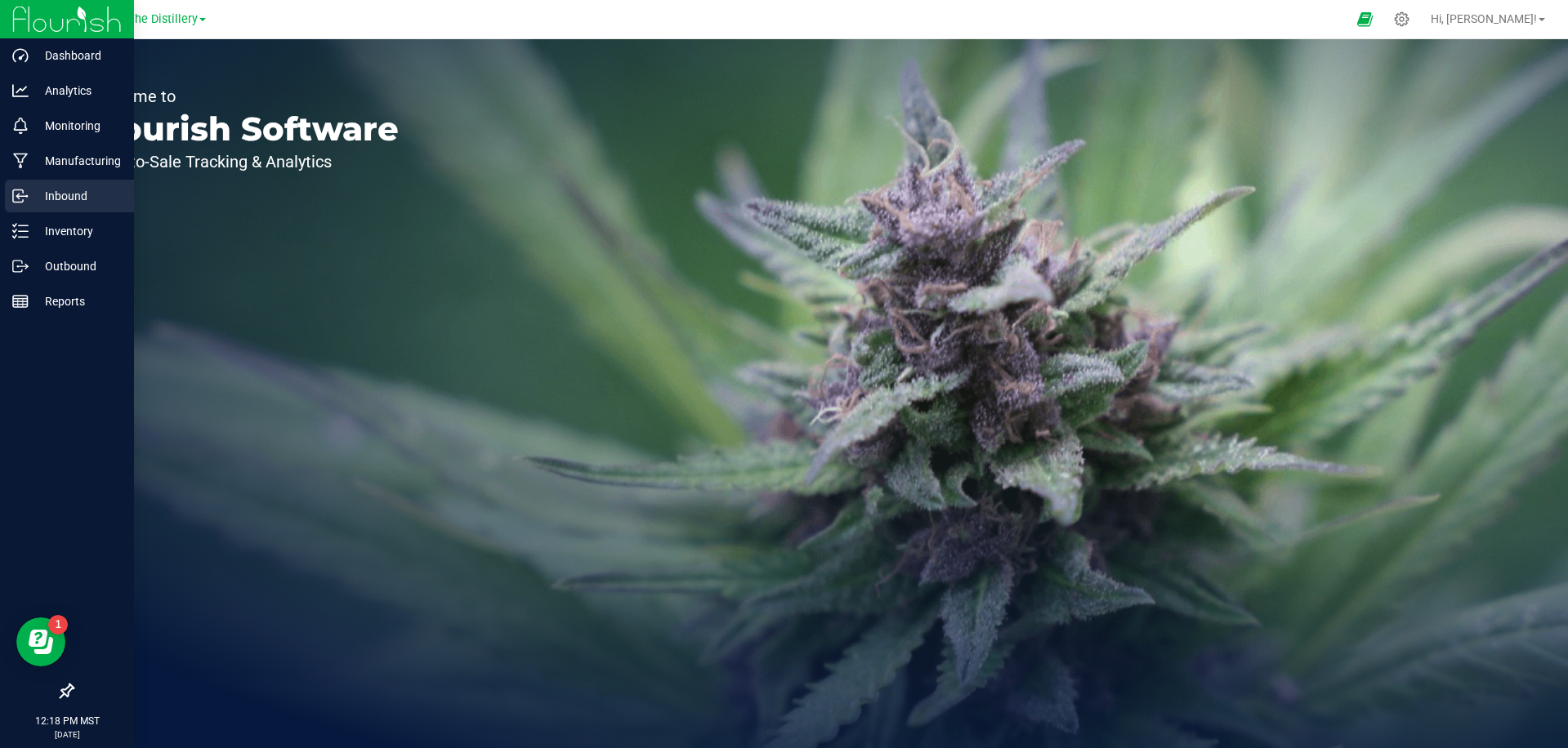
click at [51, 200] on p "Inbound" at bounding box center [77, 196] width 98 height 20
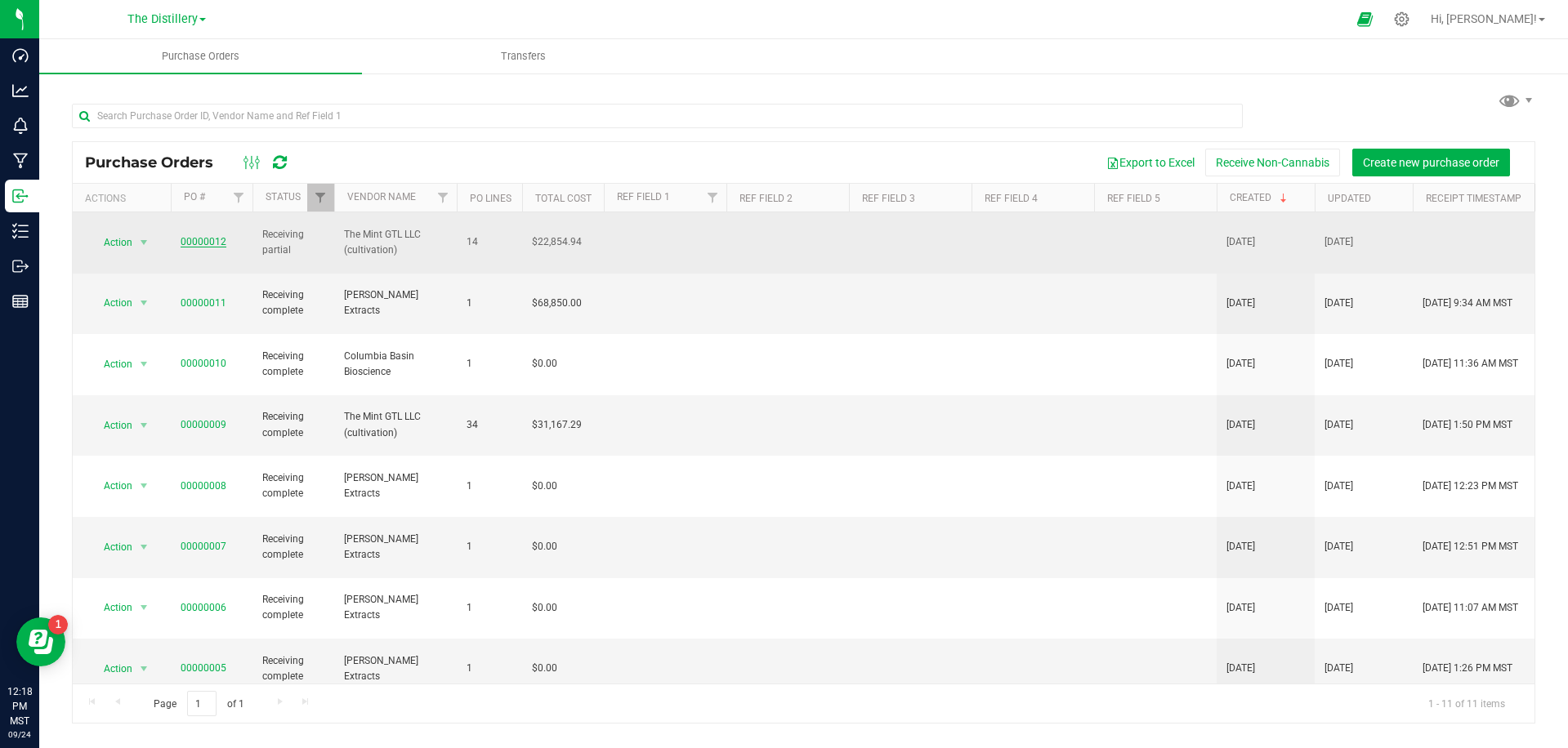
click at [196, 236] on link "00000012" at bounding box center [203, 242] width 46 height 12
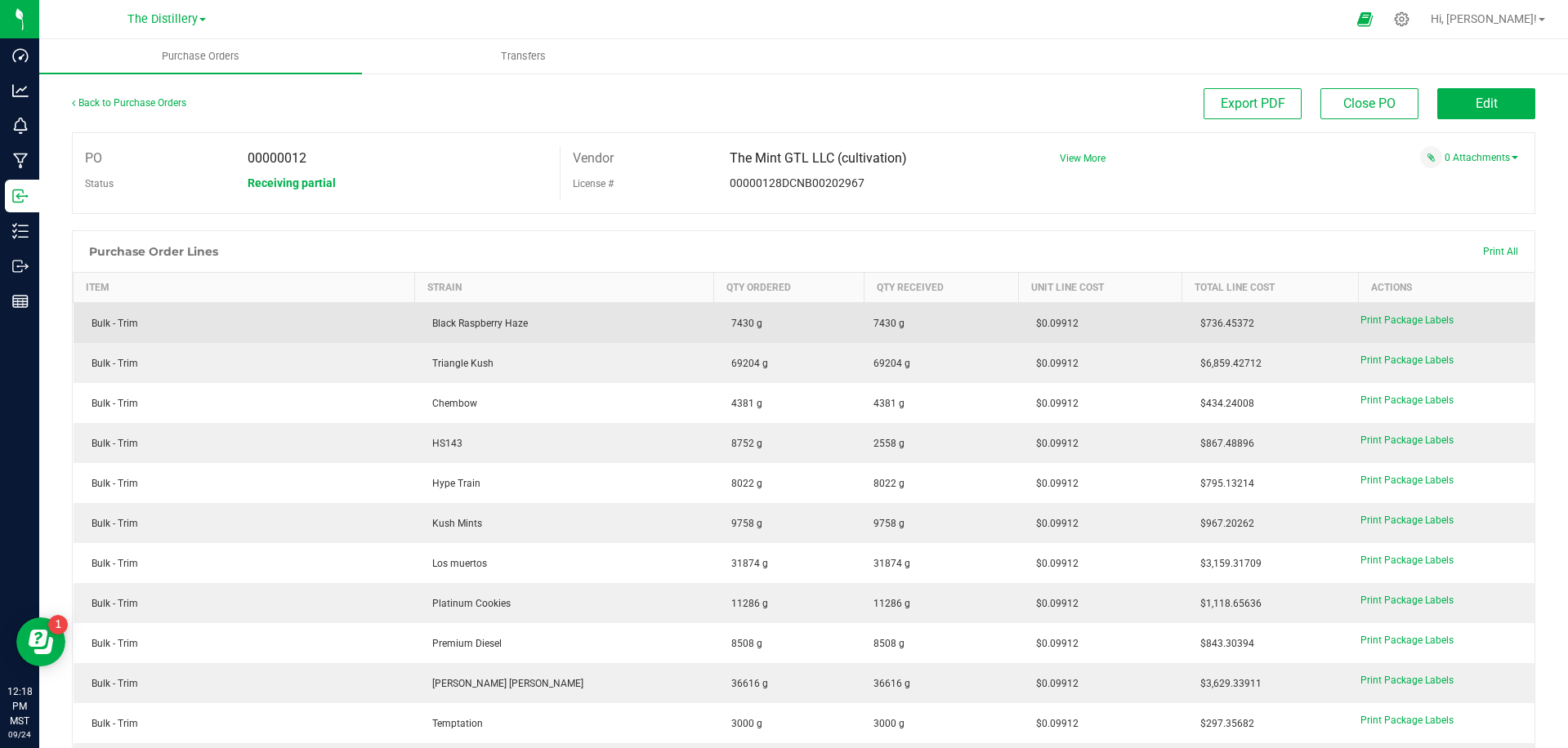
click at [1209, 322] on span "$736.45372" at bounding box center [1223, 323] width 62 height 12
click at [515, 330] on td "Black Raspberry Haze" at bounding box center [563, 323] width 299 height 41
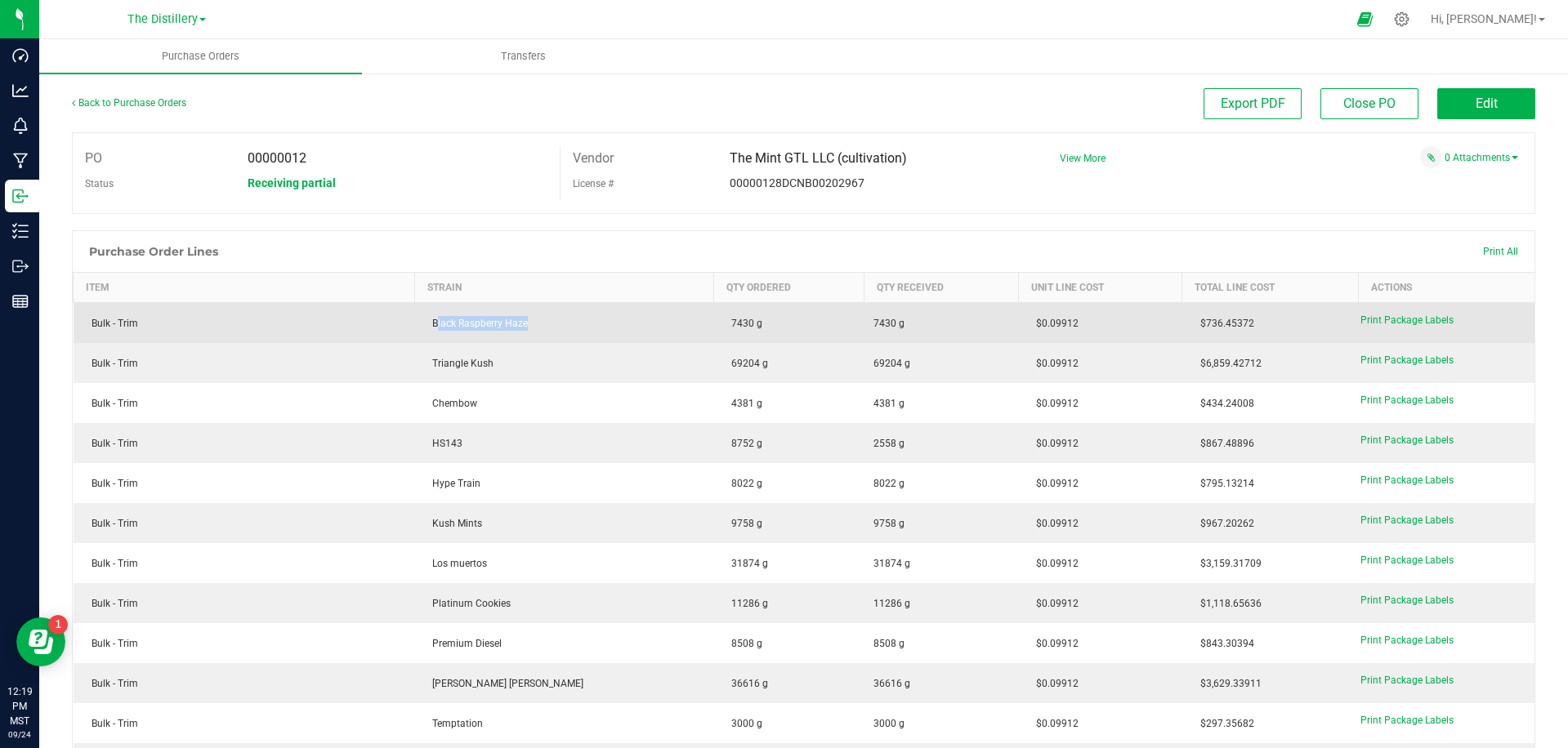
click at [515, 330] on td "Black Raspberry Haze" at bounding box center [563, 323] width 299 height 41
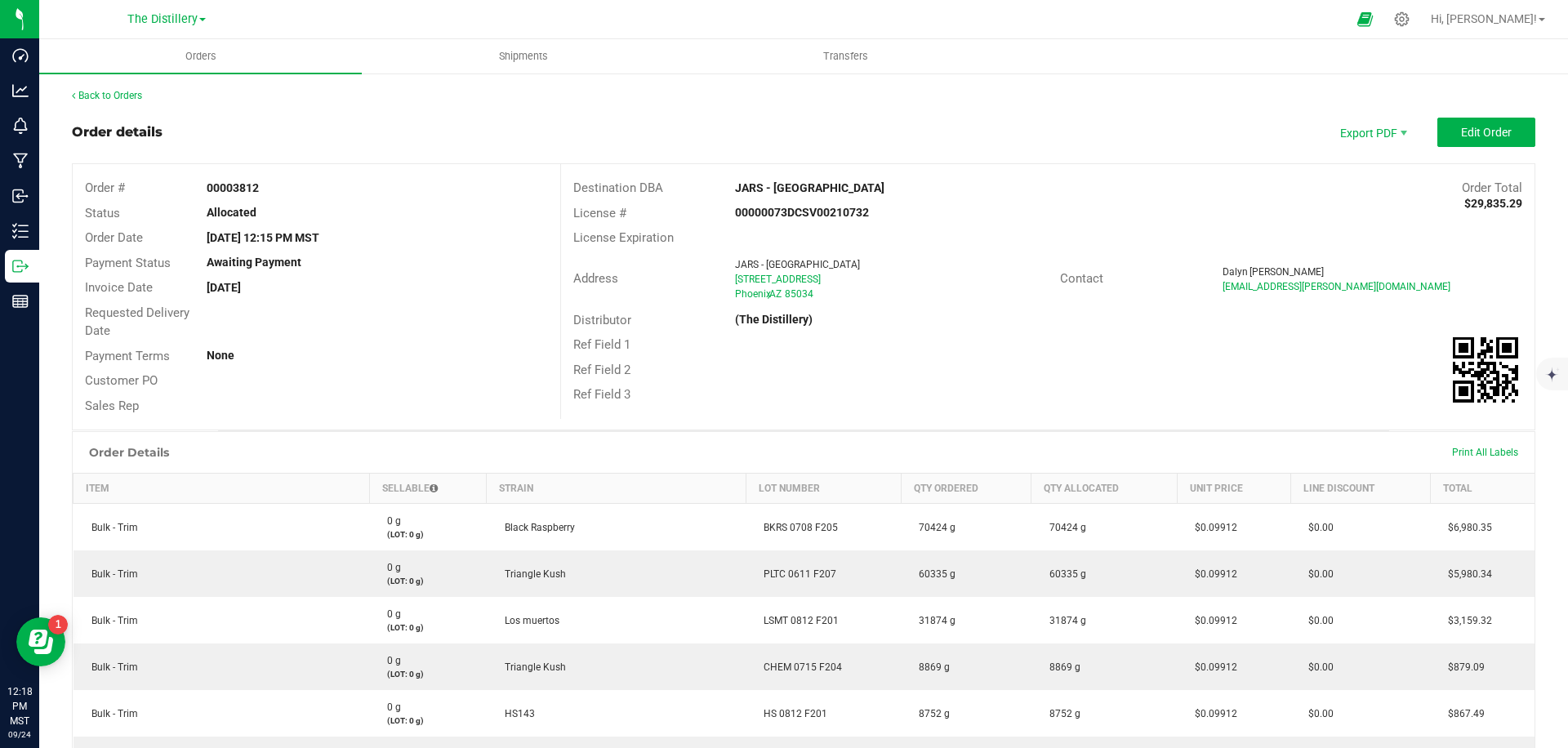
scroll to position [137, 0]
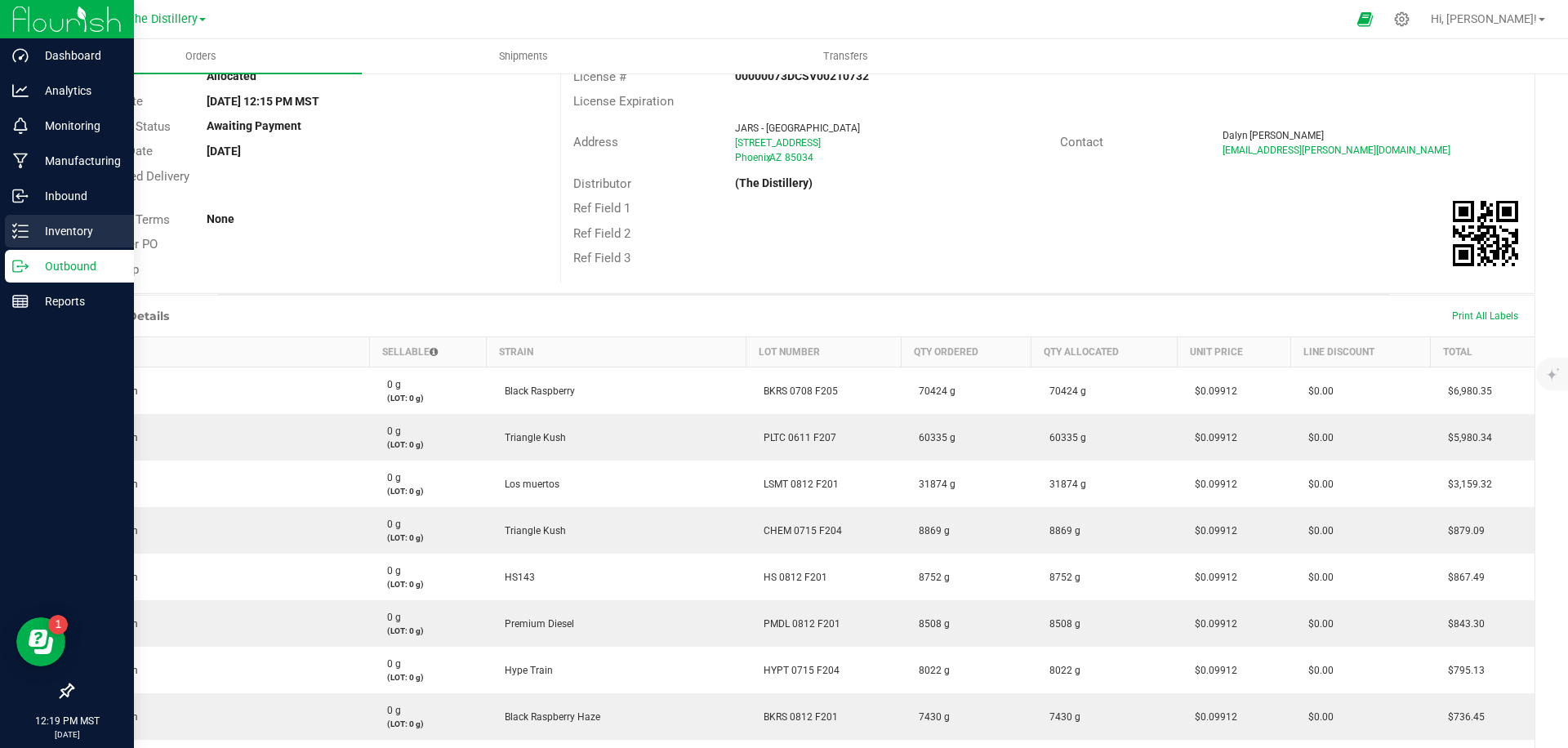
click at [28, 234] on p "Inventory" at bounding box center [77, 231] width 98 height 20
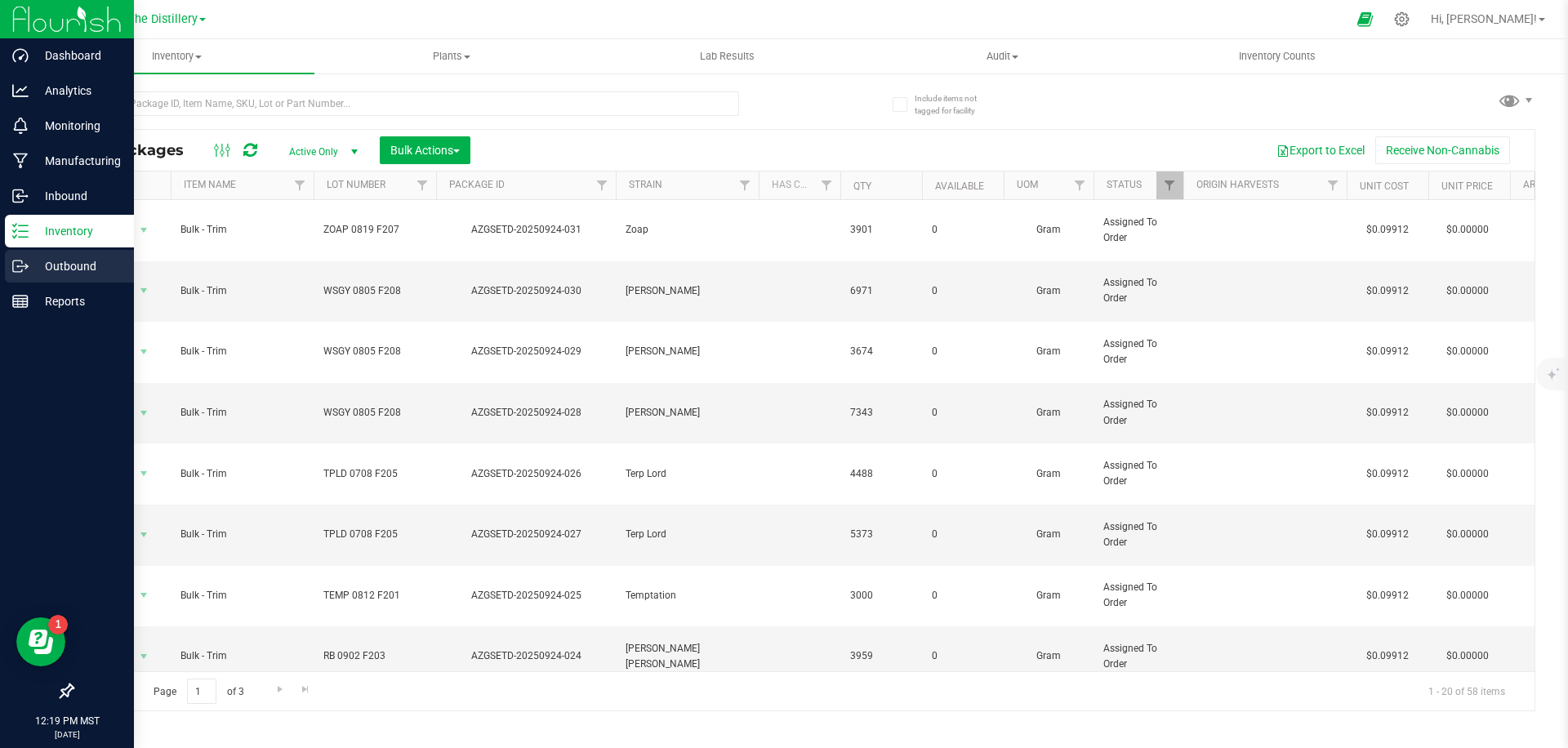
click at [32, 282] on link "Outbound" at bounding box center [66, 268] width 134 height 35
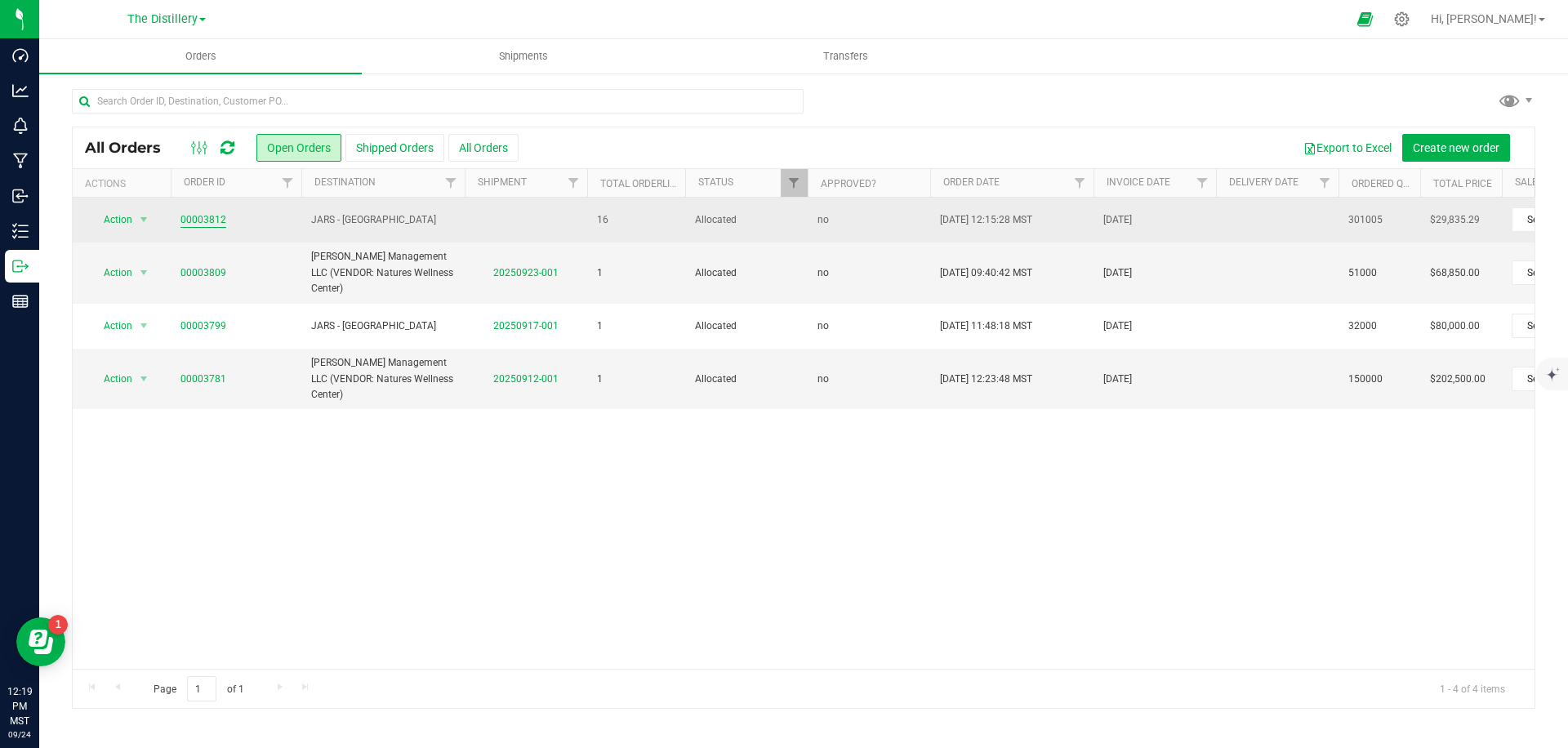
click at [200, 215] on link "00003812" at bounding box center [203, 221] width 46 height 16
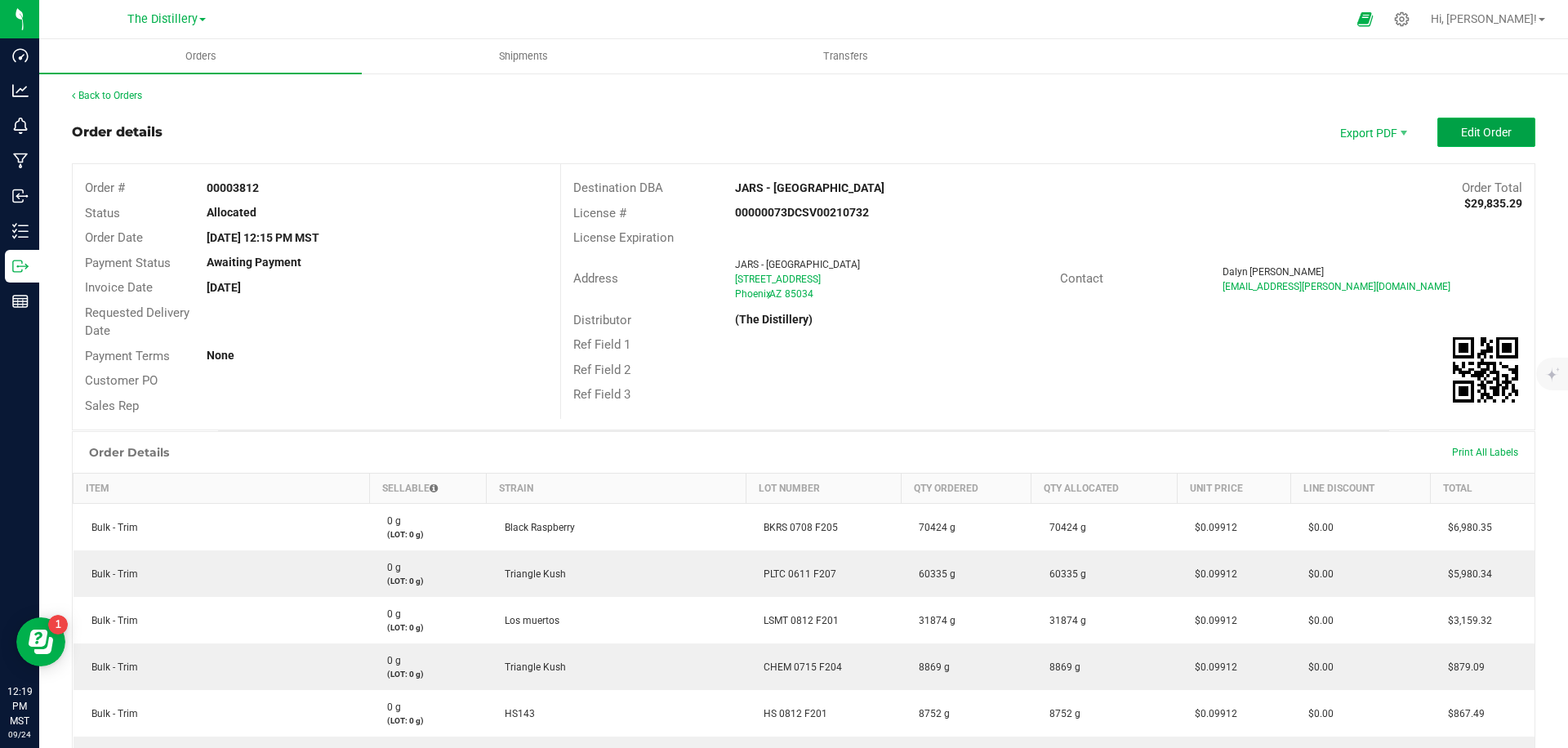
click at [1495, 143] on button "Edit Order" at bounding box center [1487, 132] width 98 height 29
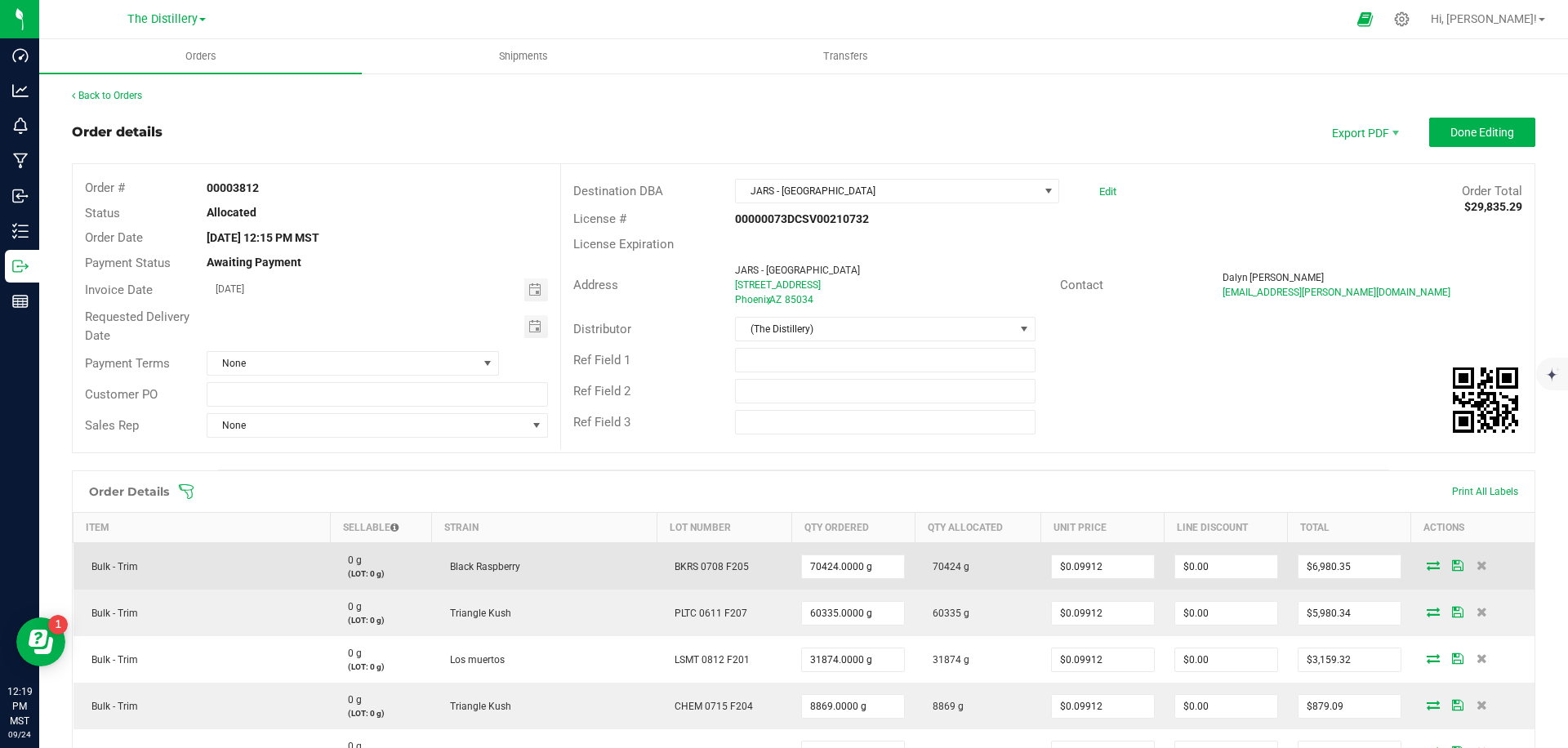
click at [1430, 568] on icon at bounding box center [1433, 565] width 13 height 10
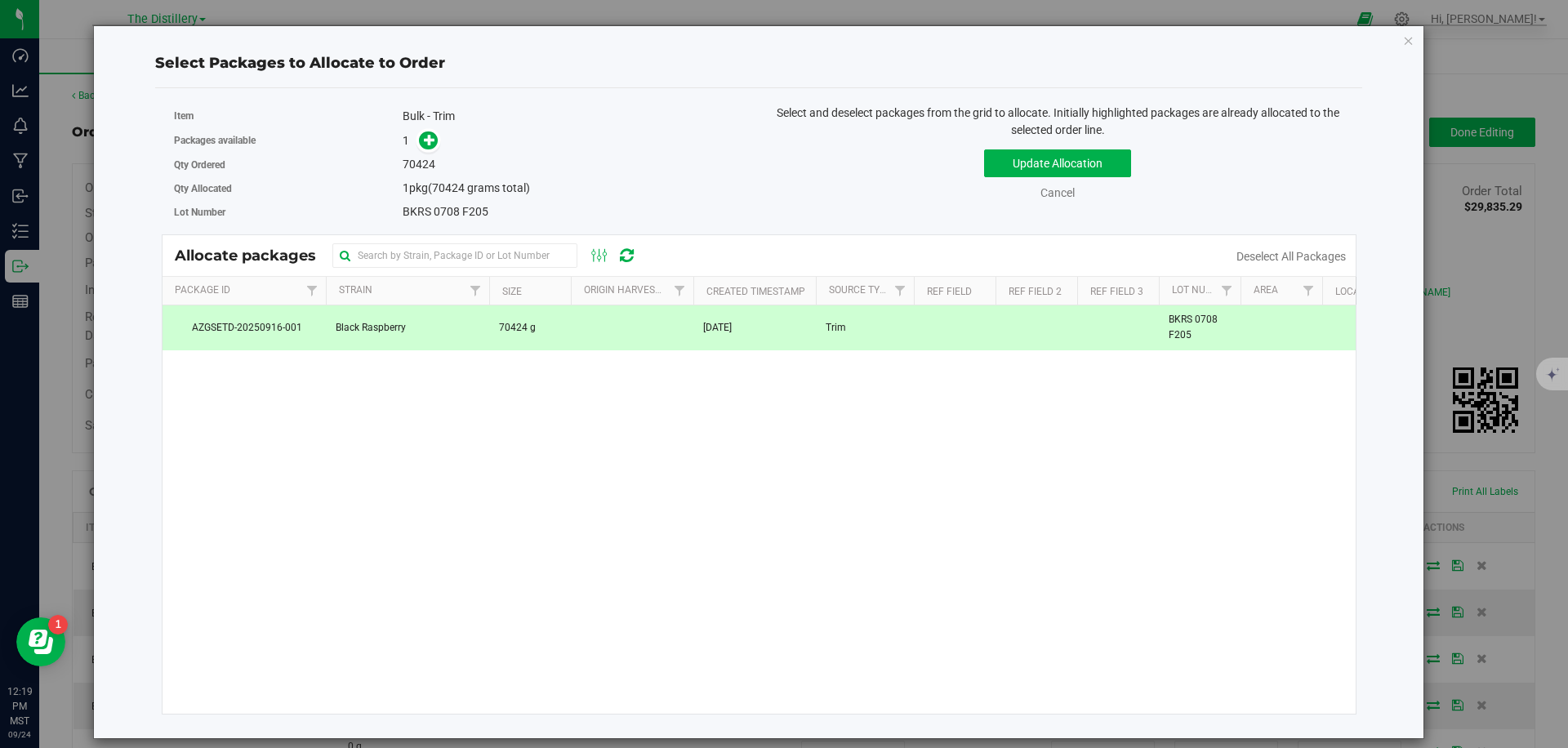
click at [734, 338] on td "[DATE]" at bounding box center [755, 327] width 123 height 44
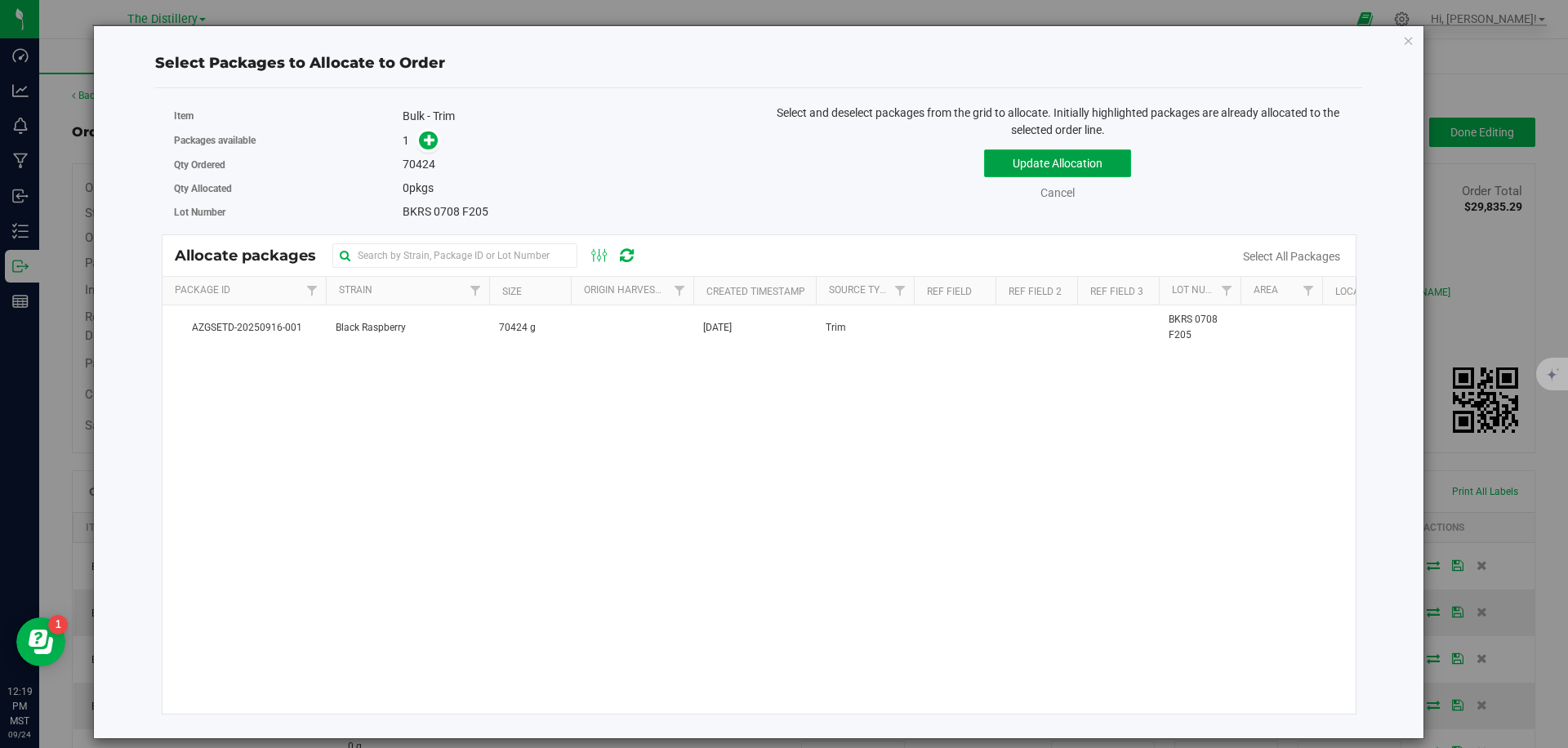
click at [1052, 167] on button "Update Allocation" at bounding box center [1057, 163] width 147 height 27
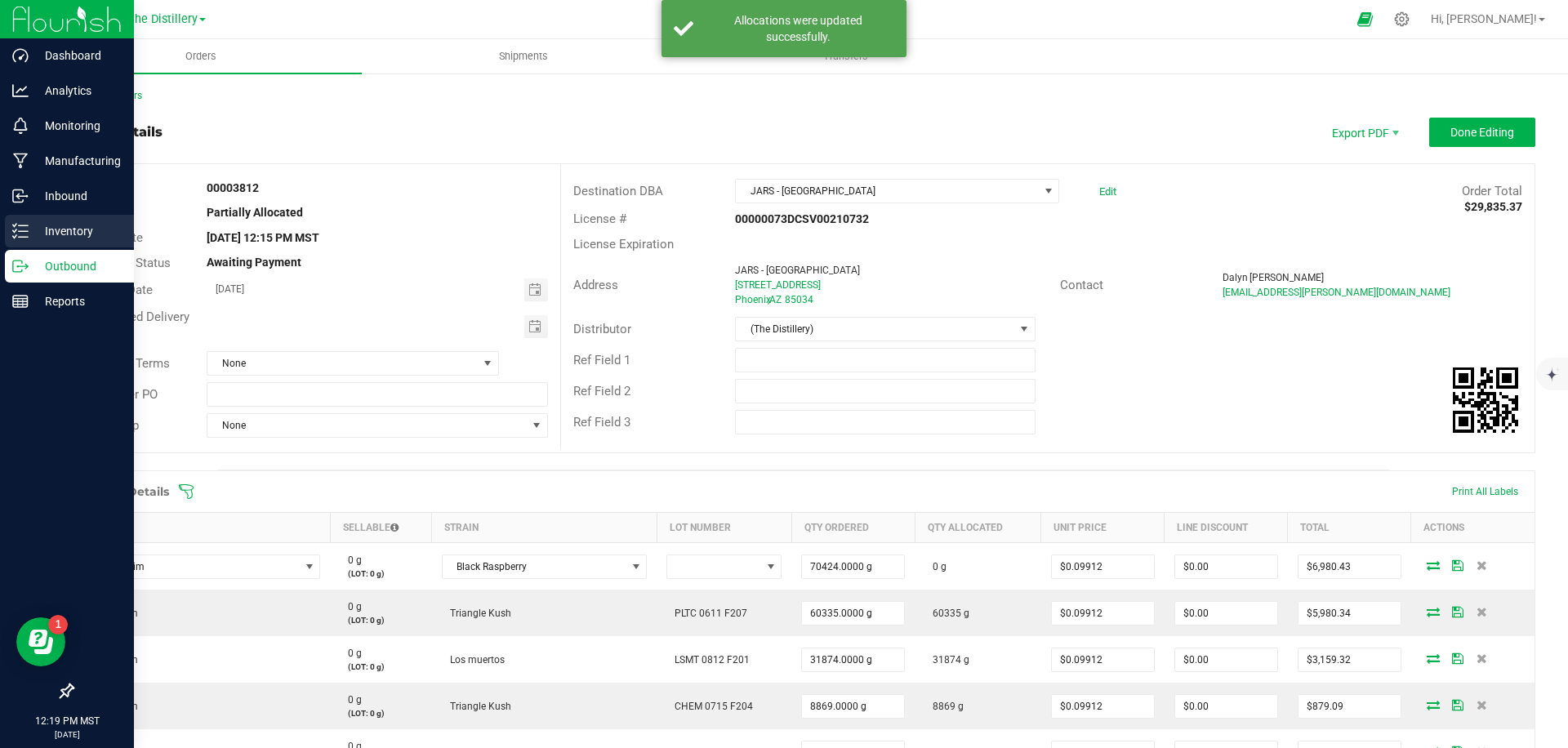
click at [20, 237] on line at bounding box center [22, 237] width 9 height 0
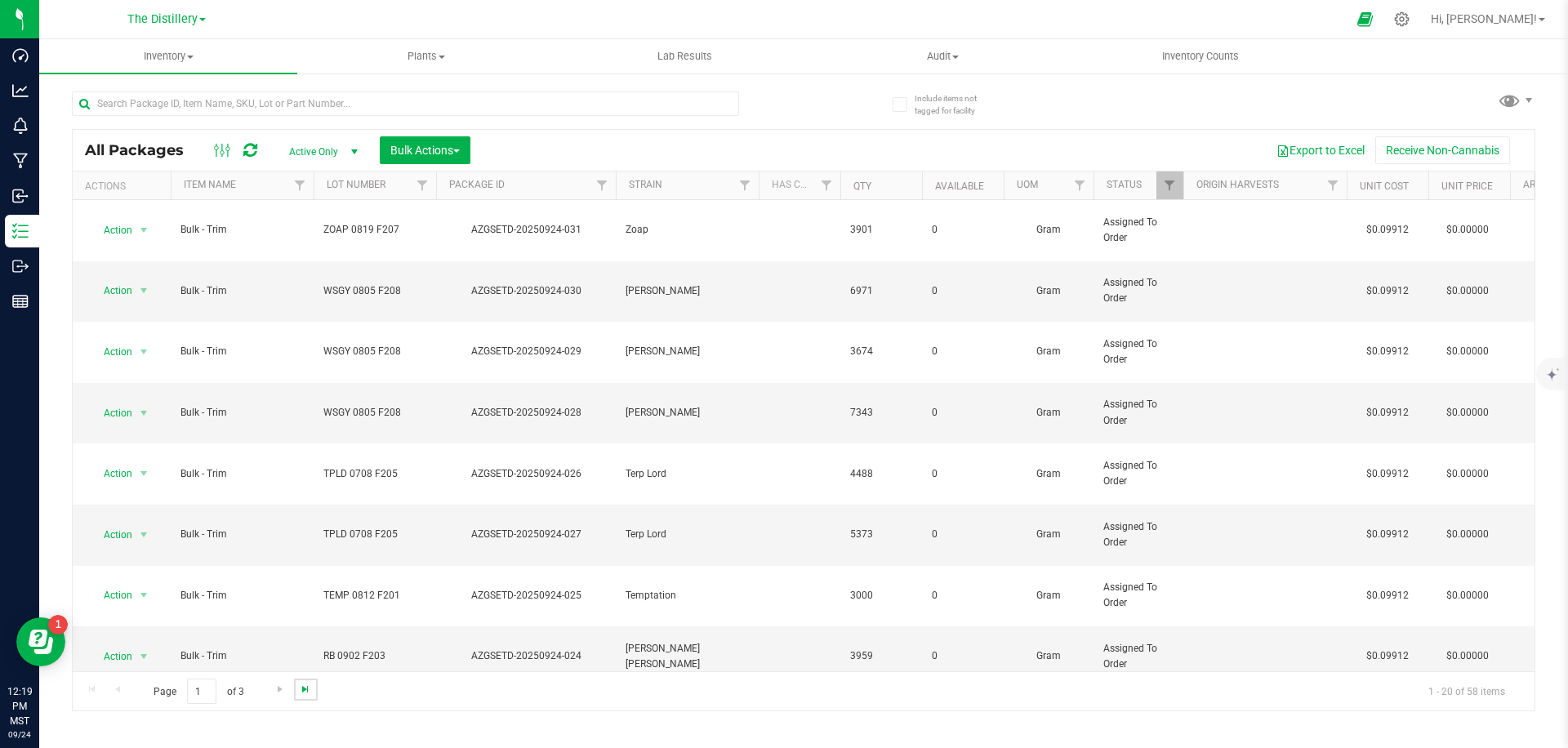
click at [299, 688] on span "Go to the last page" at bounding box center [305, 688] width 13 height 13
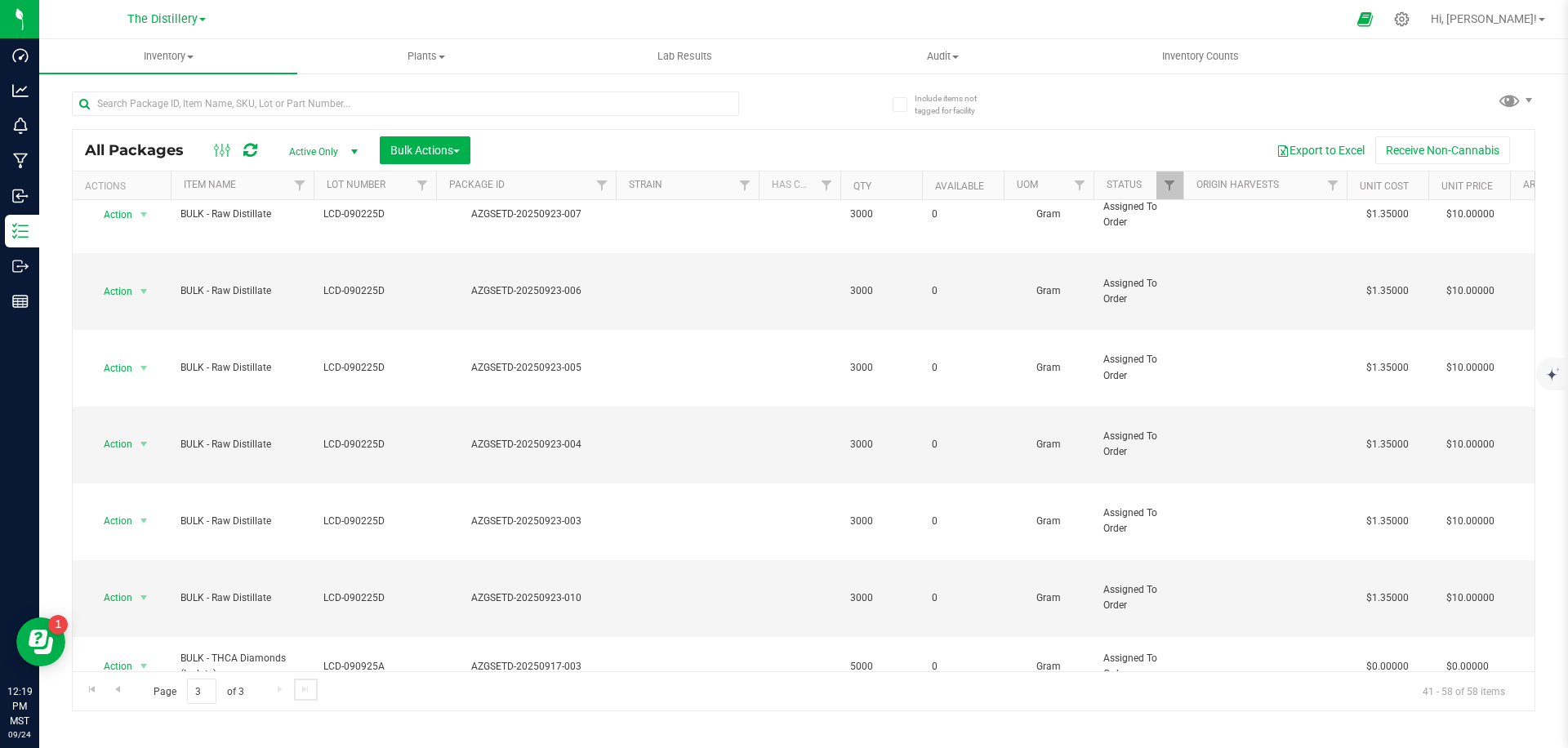
scroll to position [178, 0]
click at [121, 689] on span "Go to the previous page" at bounding box center [117, 688] width 13 height 13
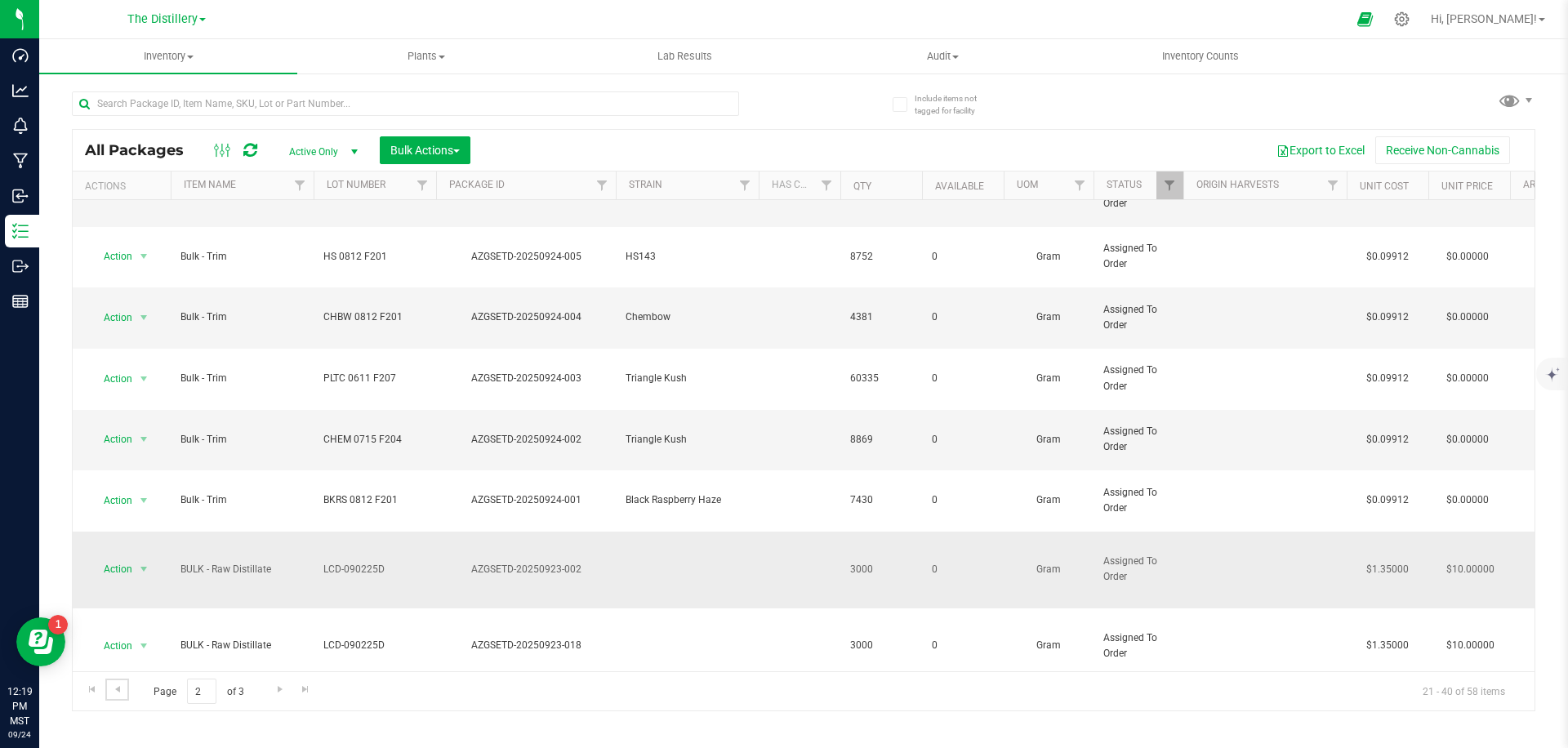
scroll to position [338, 0]
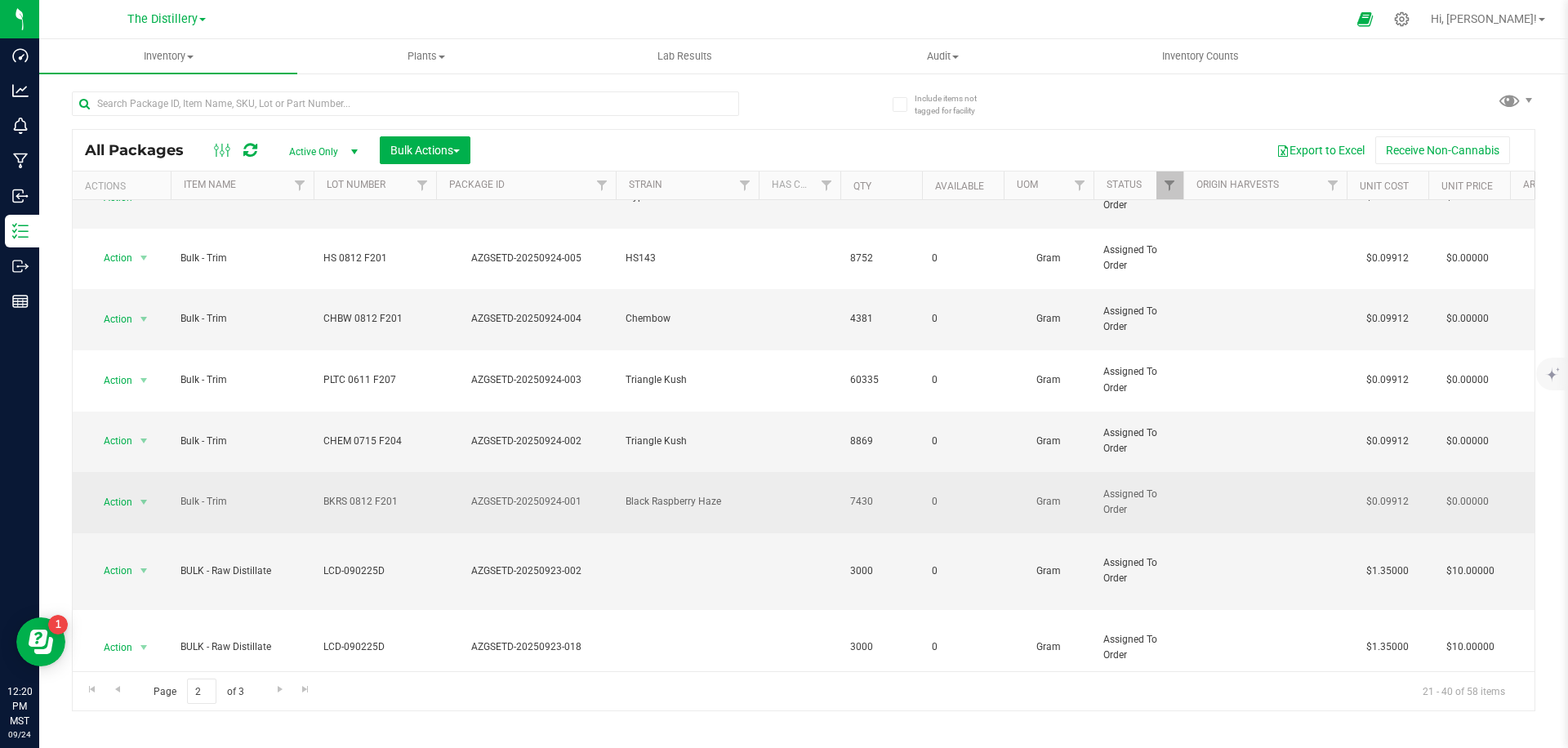
click at [659, 494] on span "Black Raspberry Haze" at bounding box center [687, 502] width 123 height 16
click at [118, 491] on span "Action" at bounding box center [110, 502] width 44 height 22
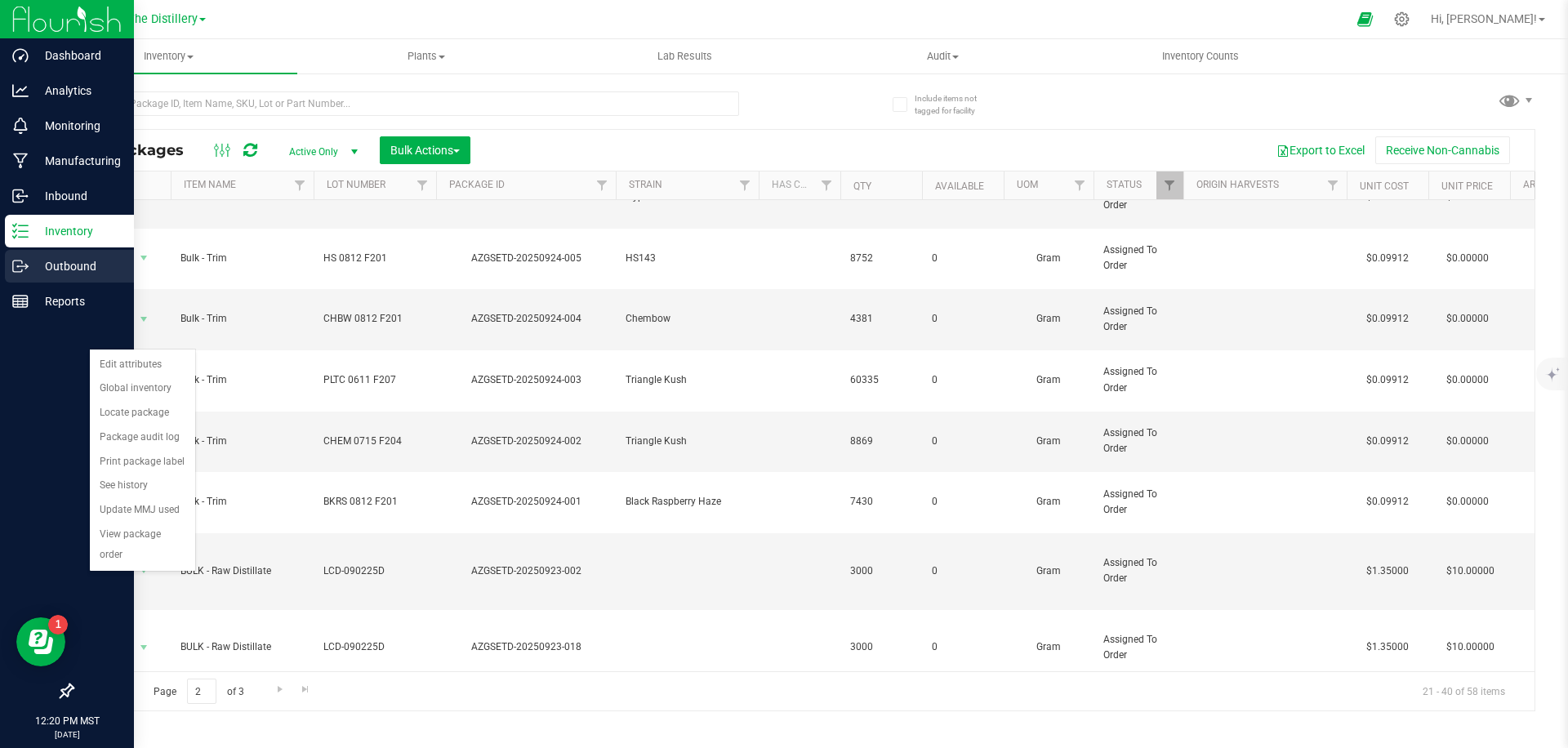
click at [22, 270] on icon at bounding box center [17, 267] width 9 height 12
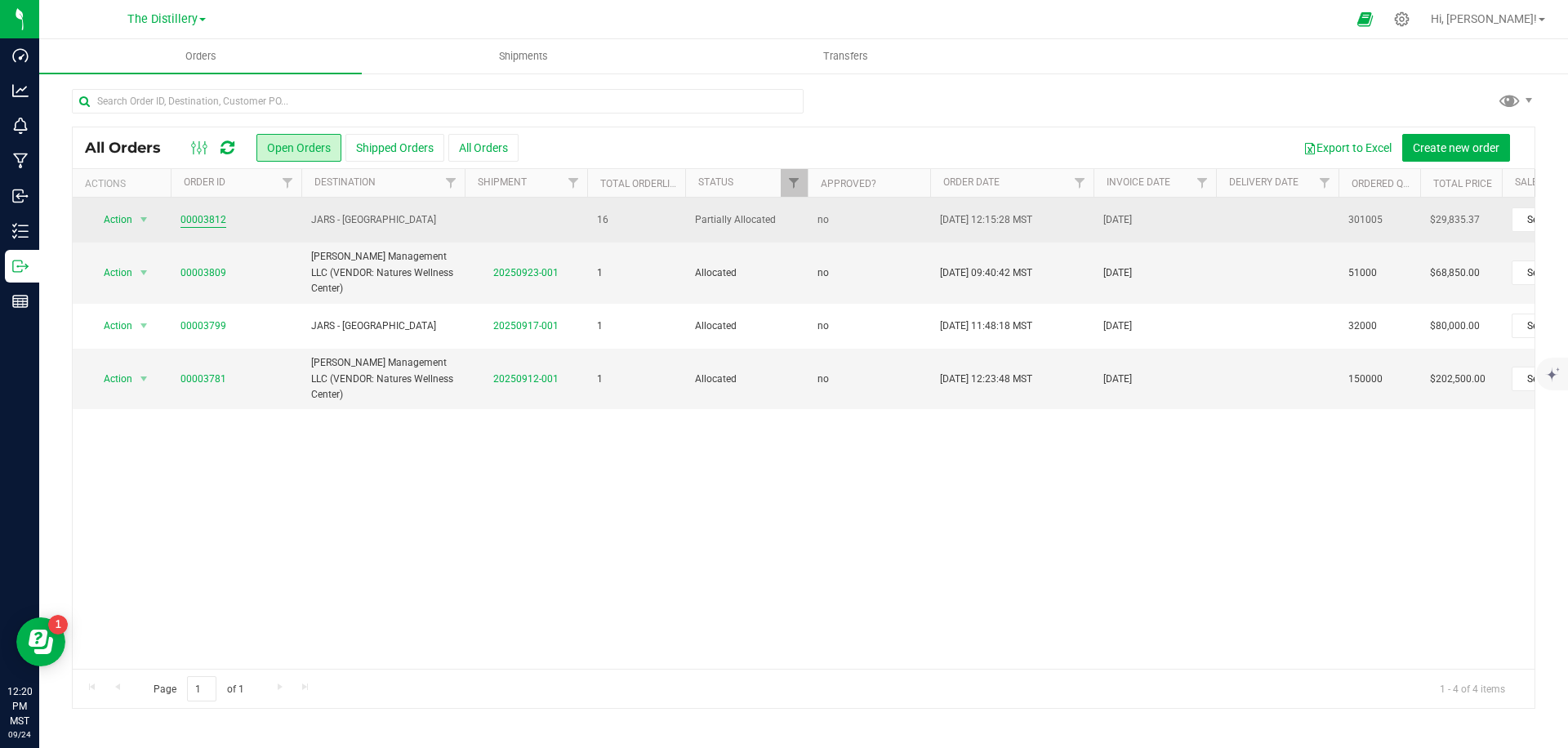
click at [191, 221] on link "00003812" at bounding box center [203, 221] width 46 height 16
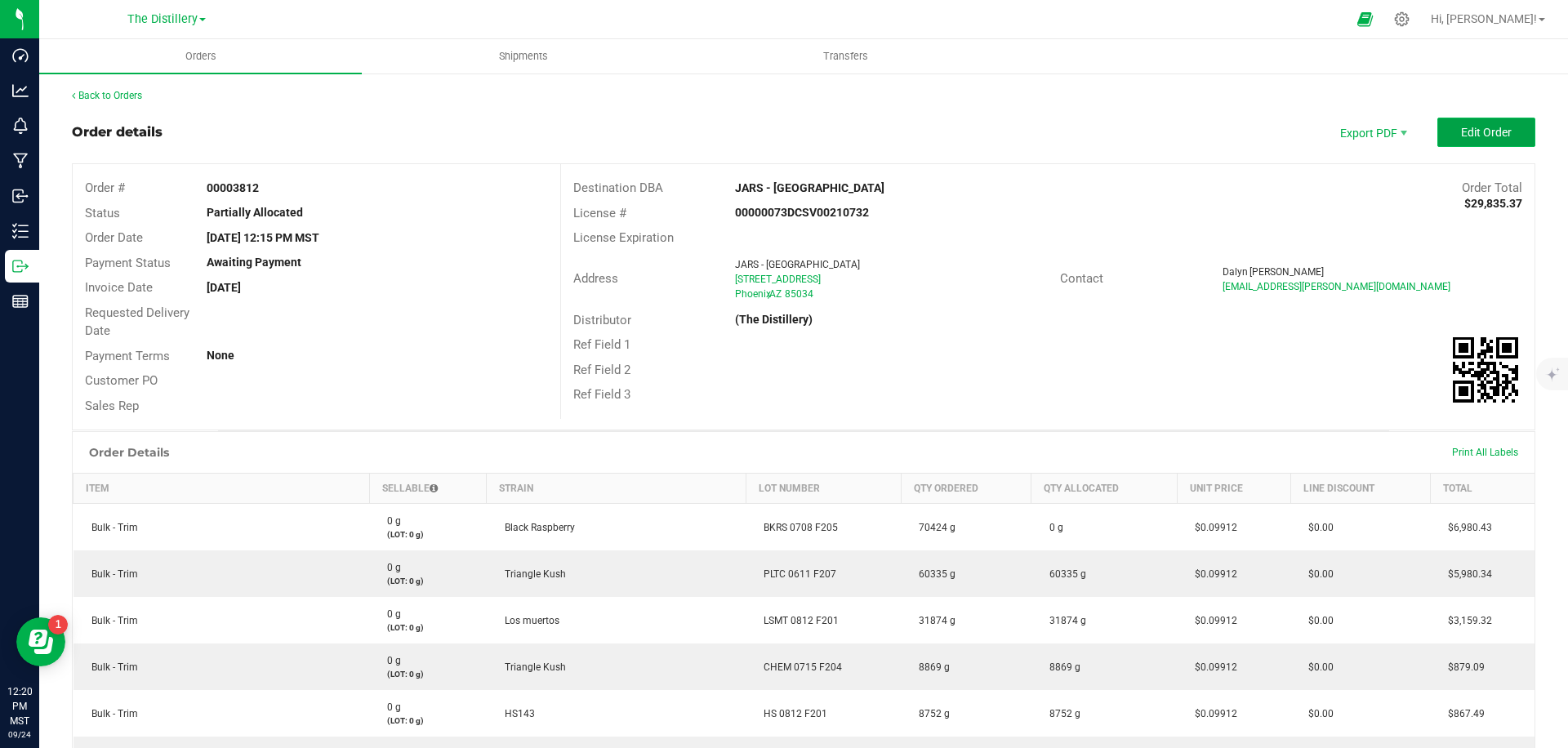
click at [1479, 133] on span "Edit Order" at bounding box center [1487, 132] width 51 height 13
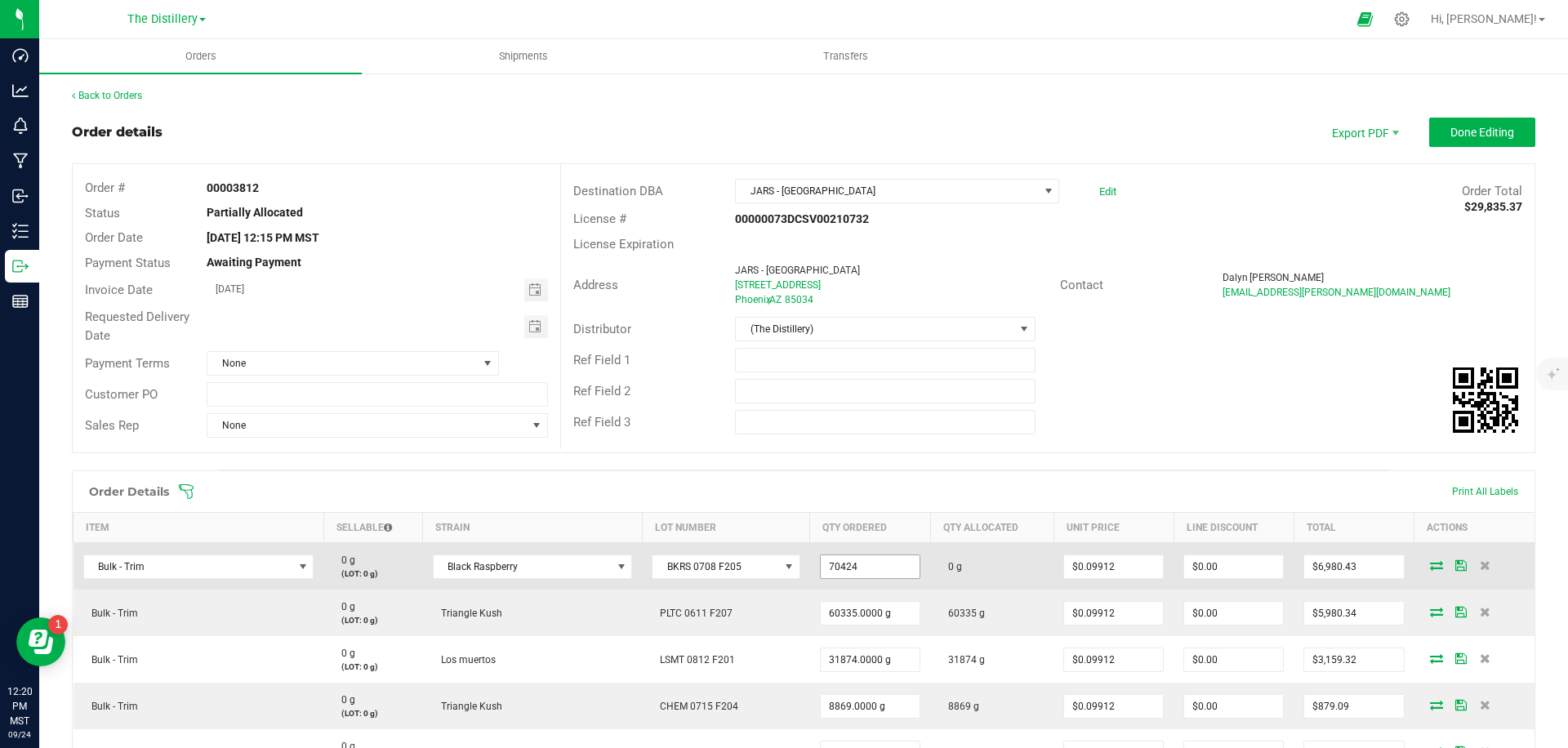
click at [831, 572] on input "70424" at bounding box center [870, 566] width 99 height 22
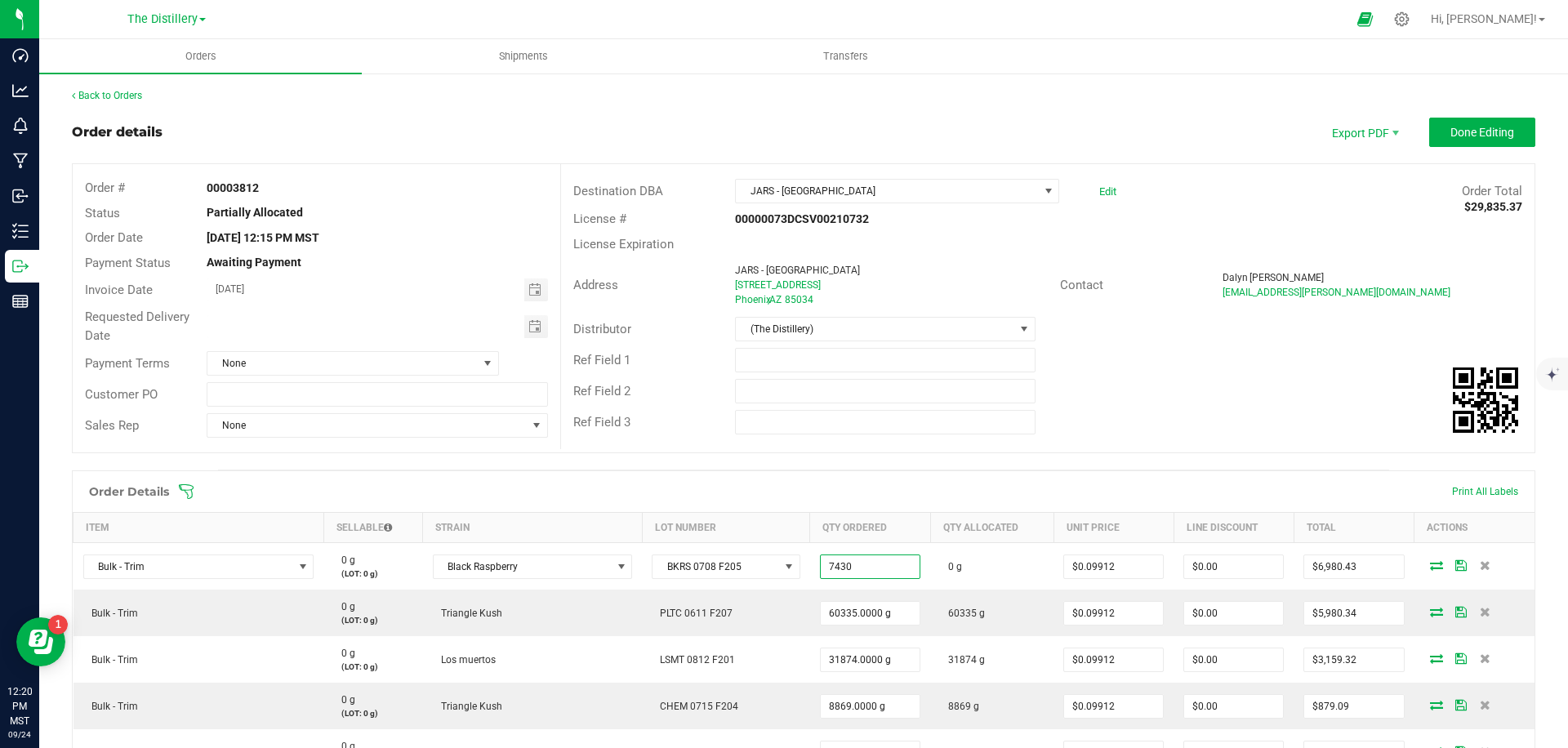
type input "7430.0000 g"
type input "0.09912"
type input "$736.46"
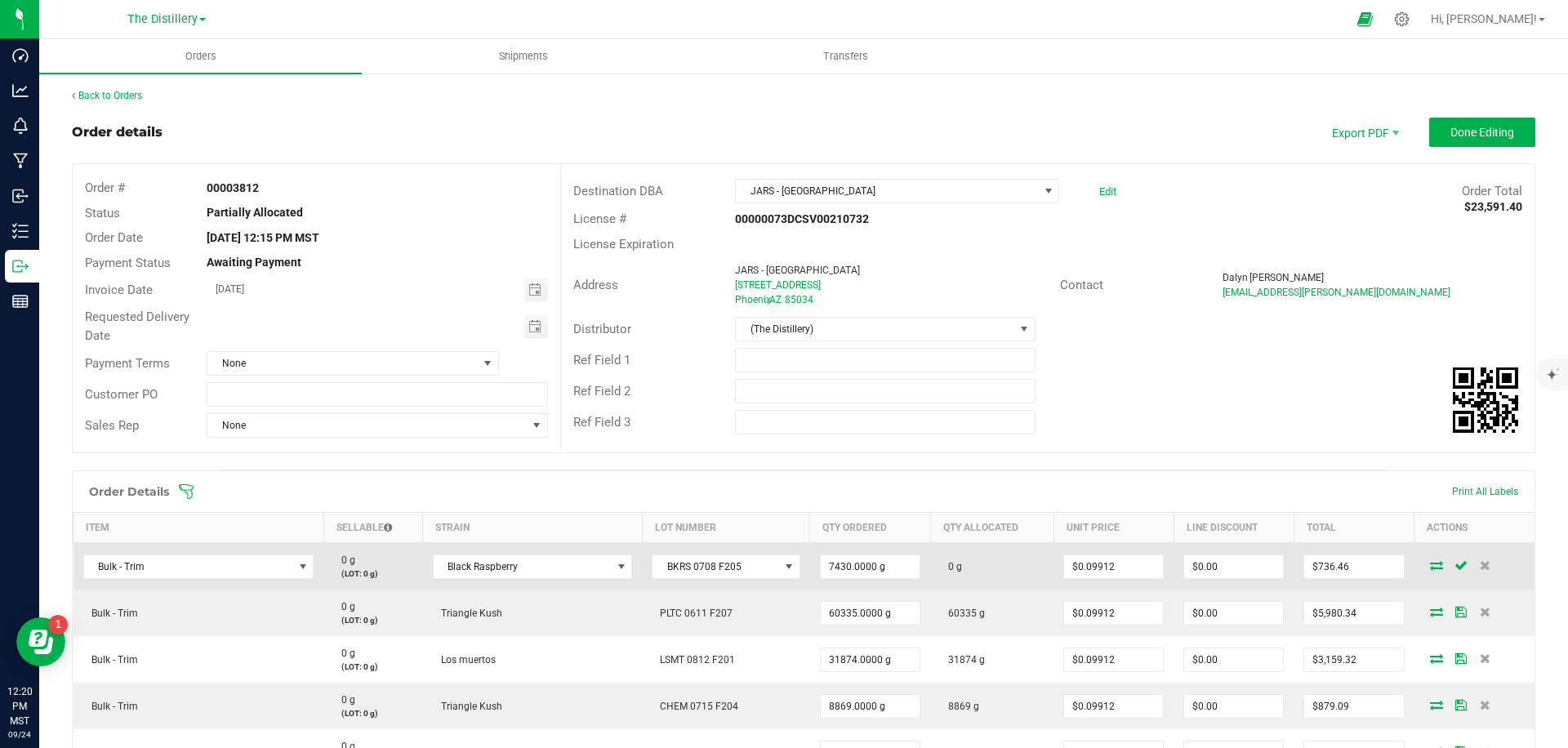
click at [1432, 573] on td at bounding box center [1474, 566] width 120 height 48
click at [1433, 568] on icon at bounding box center [1436, 565] width 13 height 10
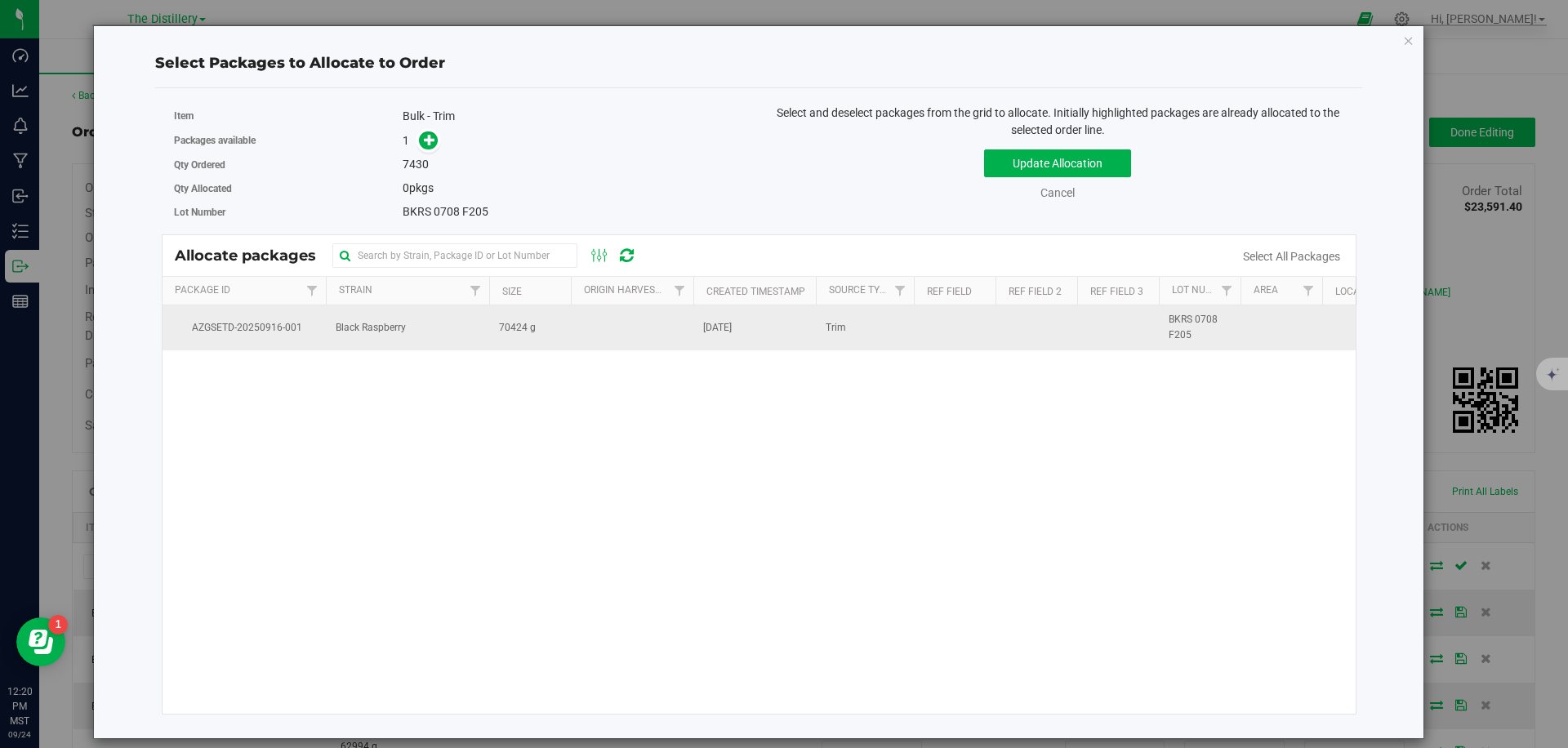
click at [475, 328] on td "Black Raspberry" at bounding box center [407, 327] width 163 height 44
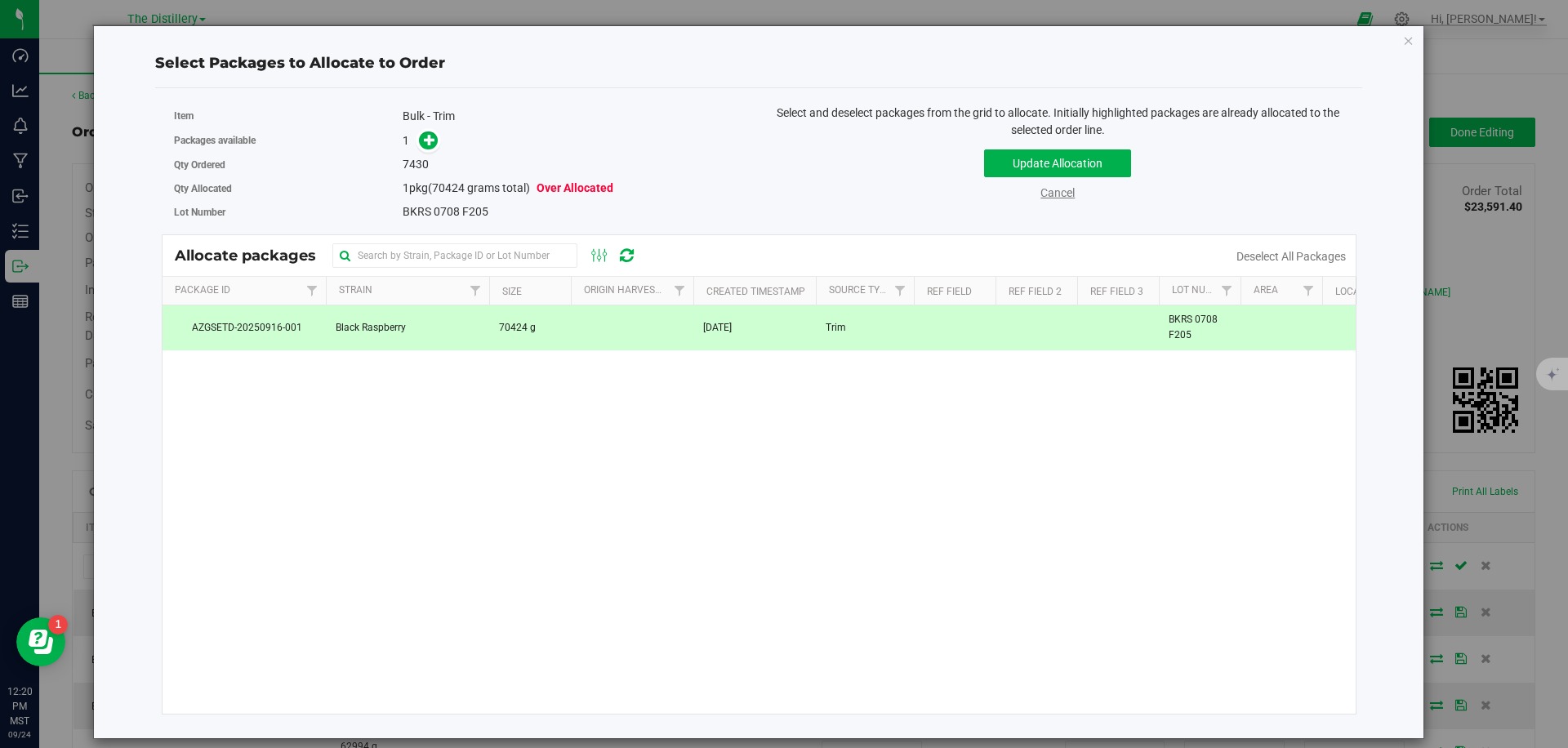
click at [1055, 192] on link "Cancel" at bounding box center [1057, 192] width 34 height 13
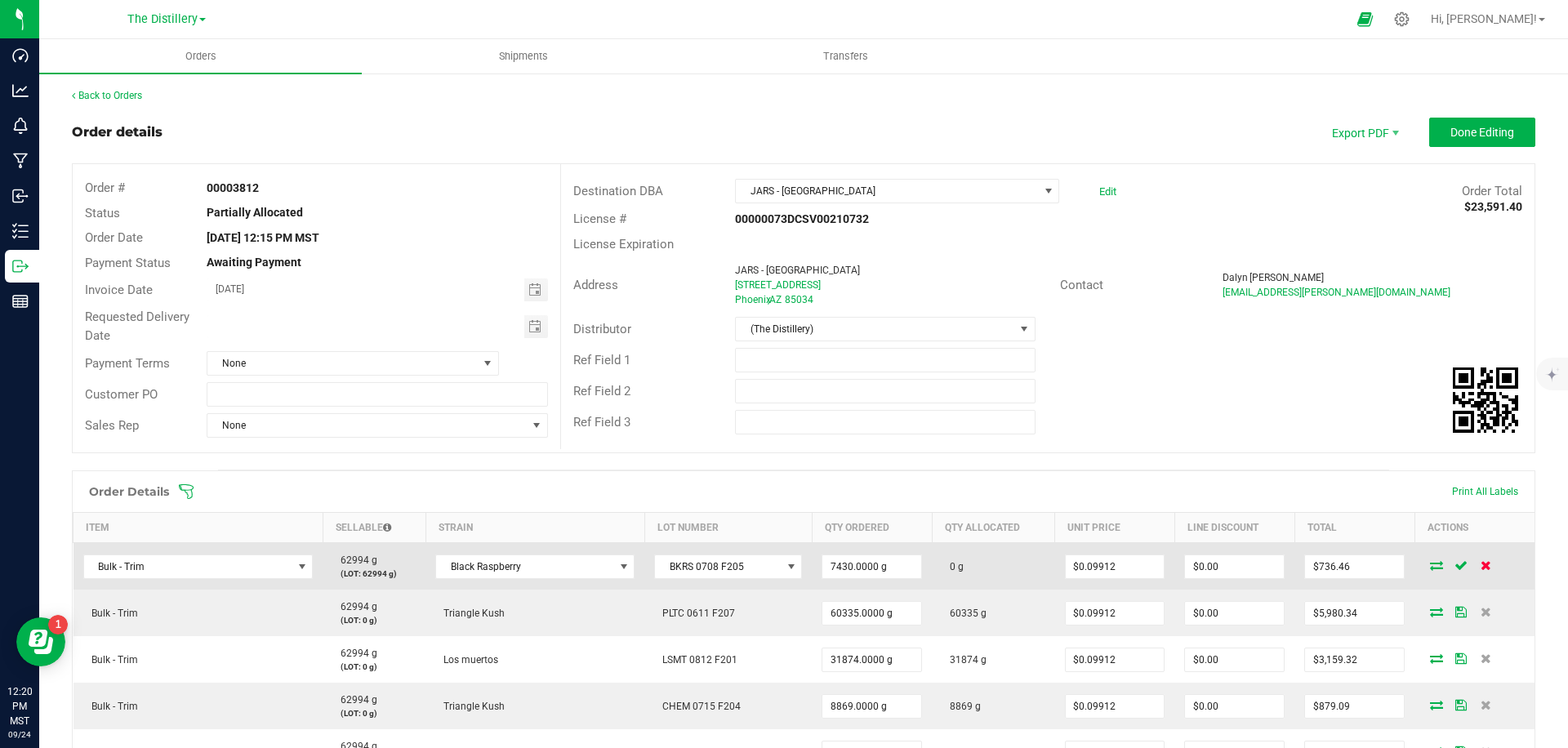
click at [1481, 563] on icon at bounding box center [1486, 565] width 11 height 10
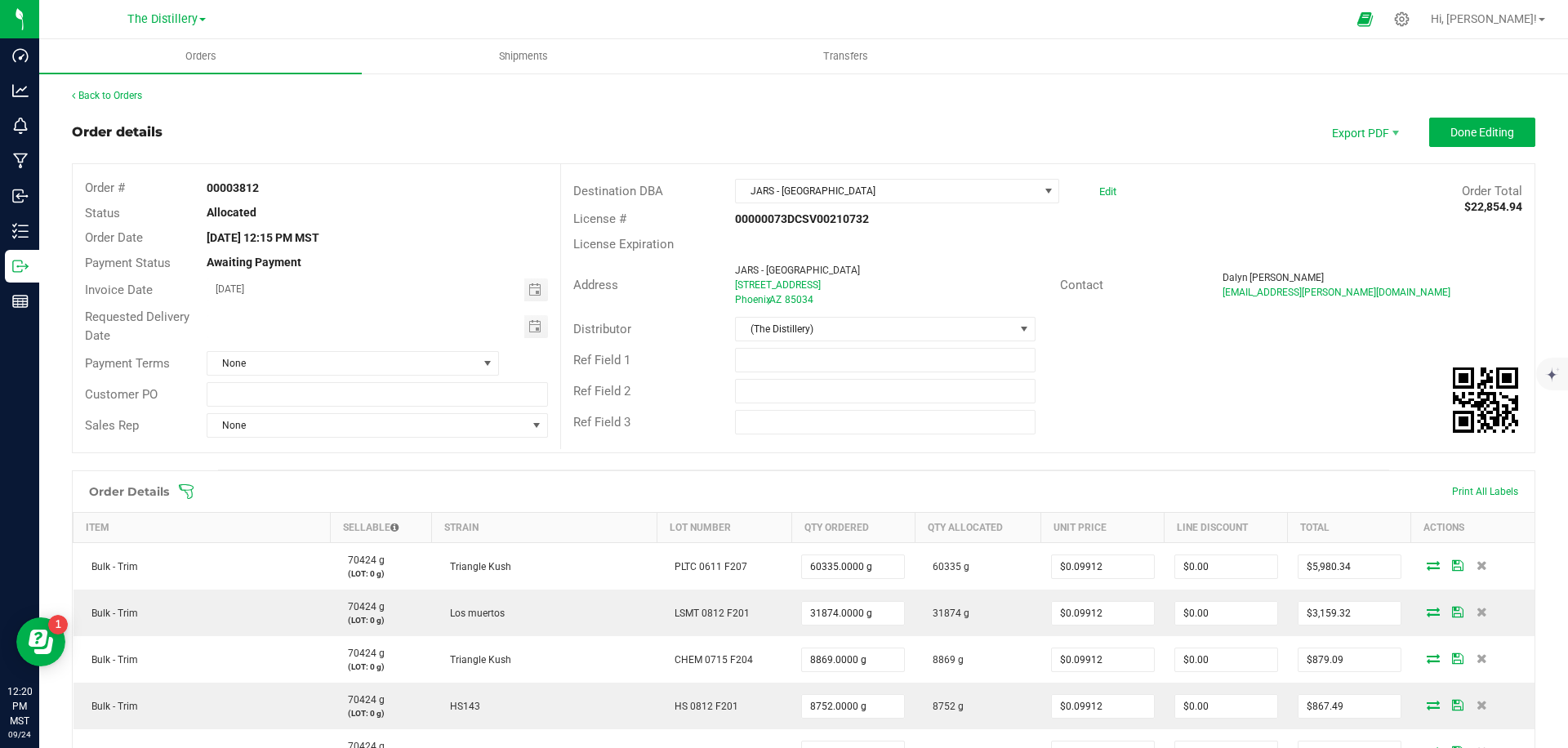
drag, startPoint x: 1277, startPoint y: 224, endPoint x: 1193, endPoint y: 223, distance: 84.0
click at [1277, 224] on div "License # 00000073DCSV00210732" at bounding box center [1048, 220] width 973 height 25
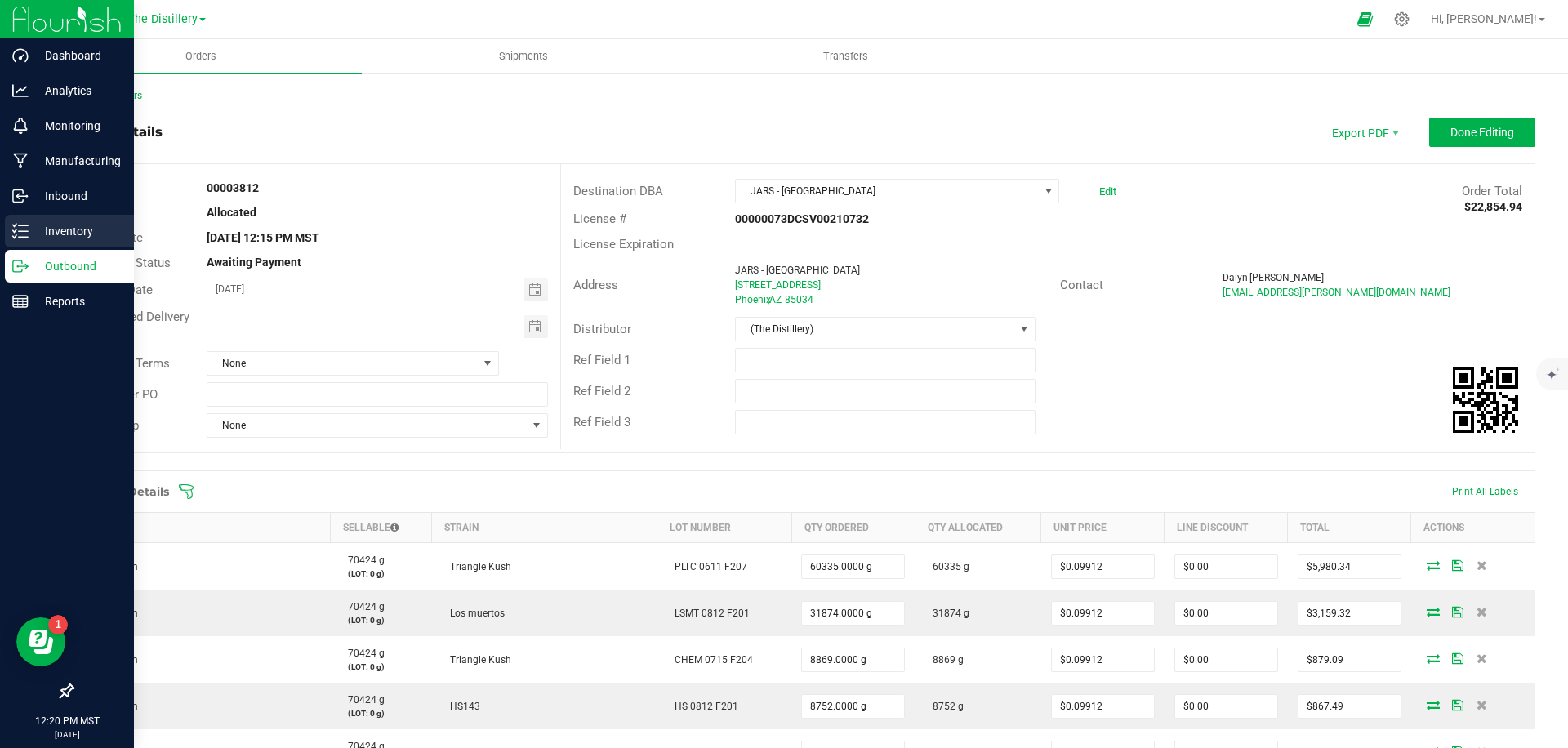
click at [19, 226] on line at bounding box center [22, 226] width 9 height 0
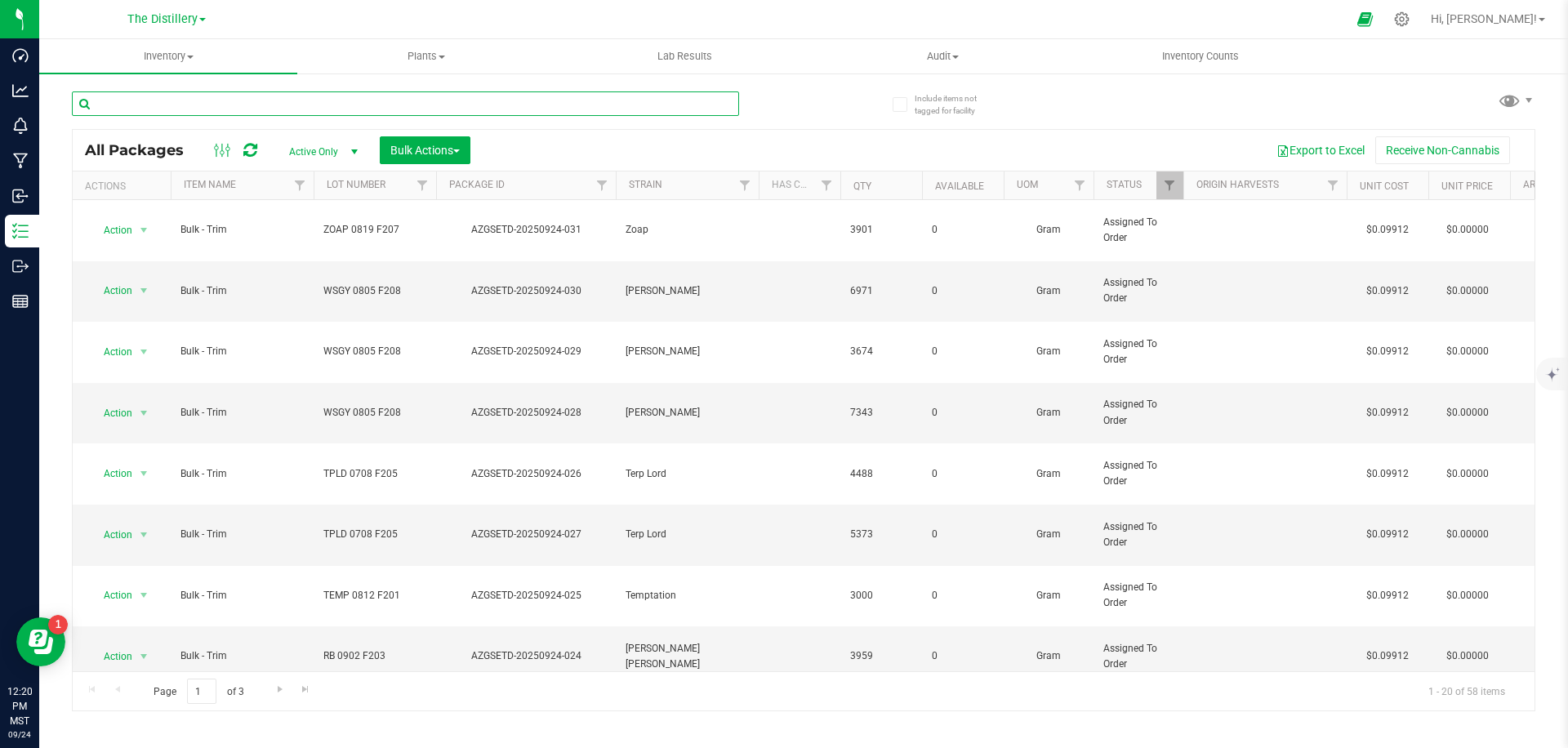
click at [388, 104] on input "text" at bounding box center [406, 104] width 668 height 24
type input "black"
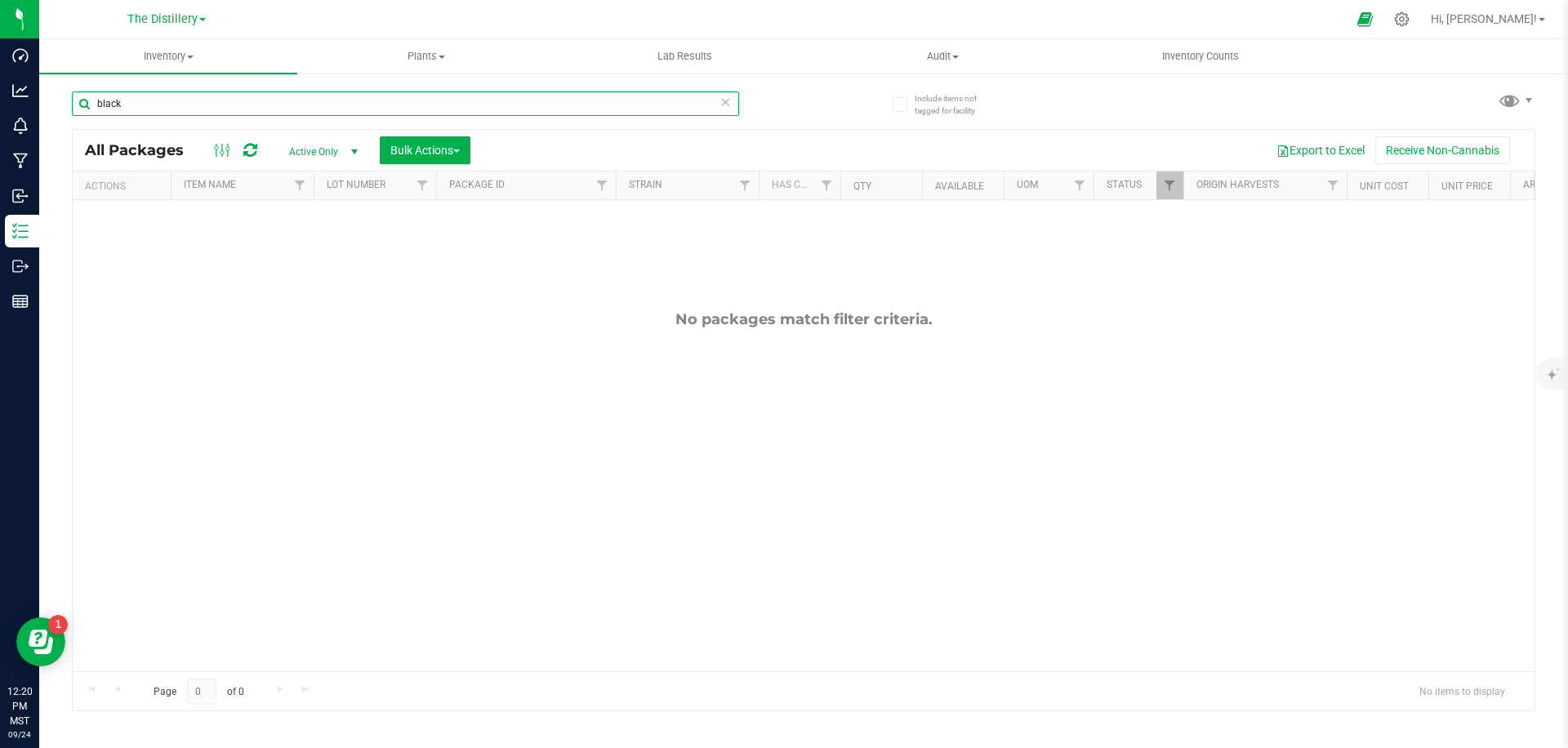
click at [388, 104] on input "black" at bounding box center [406, 104] width 668 height 24
click at [565, 133] on div "All Packages Active Only Active Only Lab Samples Locked All Bulk Actions Add to…" at bounding box center [804, 150] width 1463 height 41
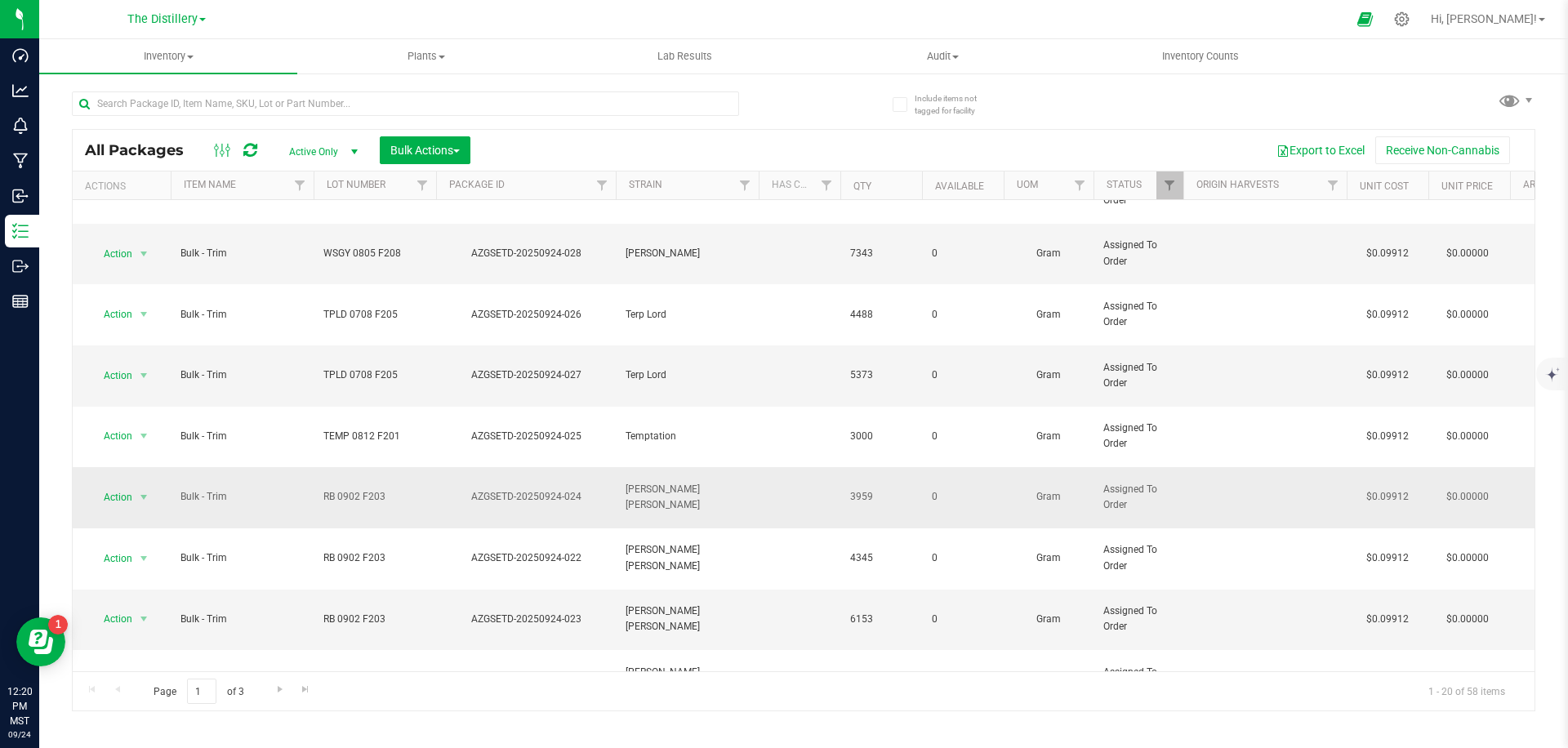
scroll to position [433, 0]
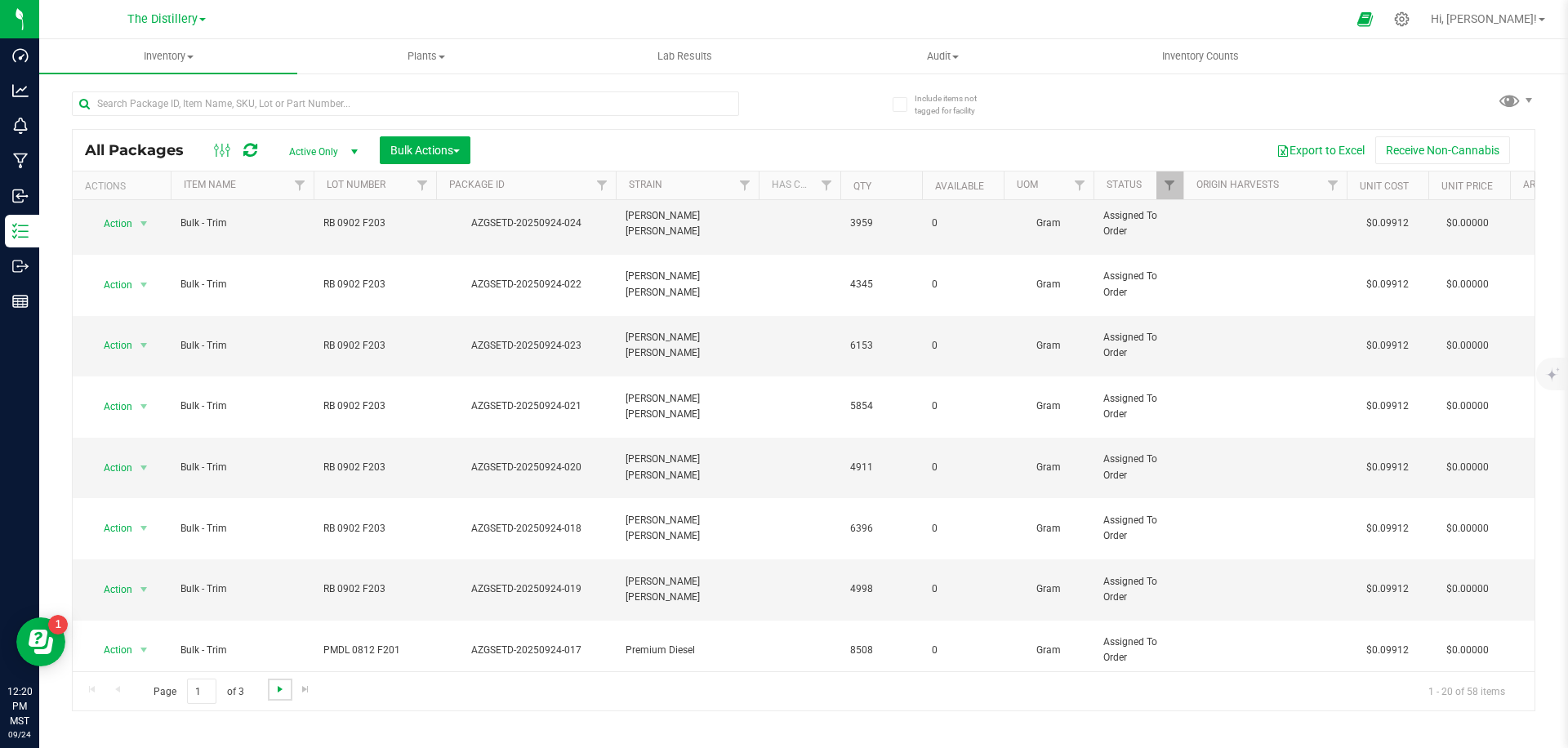
click at [280, 694] on span "Go to the next page" at bounding box center [279, 688] width 13 height 13
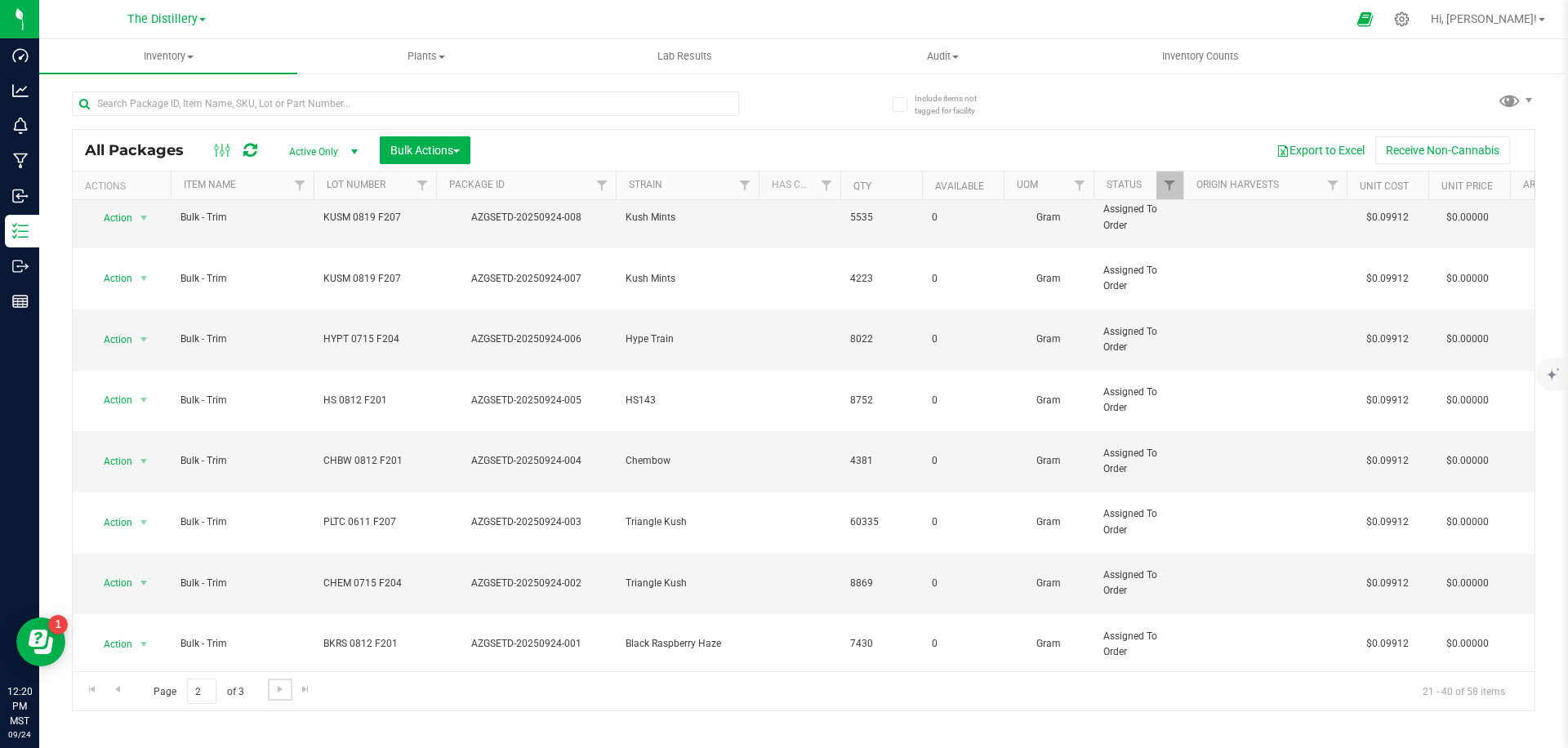
scroll to position [192, 0]
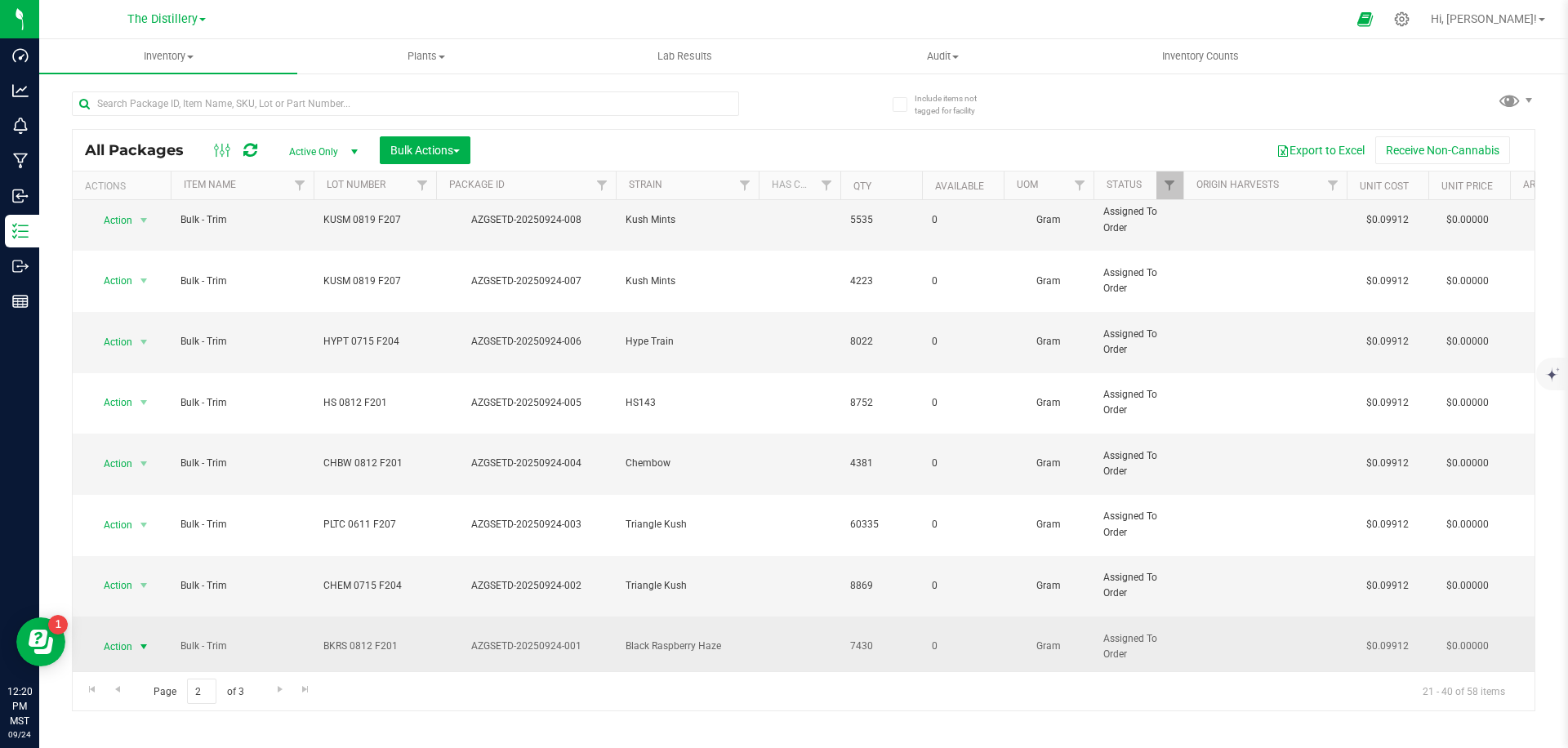
click at [118, 636] on span "Action" at bounding box center [110, 646] width 44 height 22
click at [503, 639] on div "AZGSETD-20250924-001" at bounding box center [525, 646] width 185 height 16
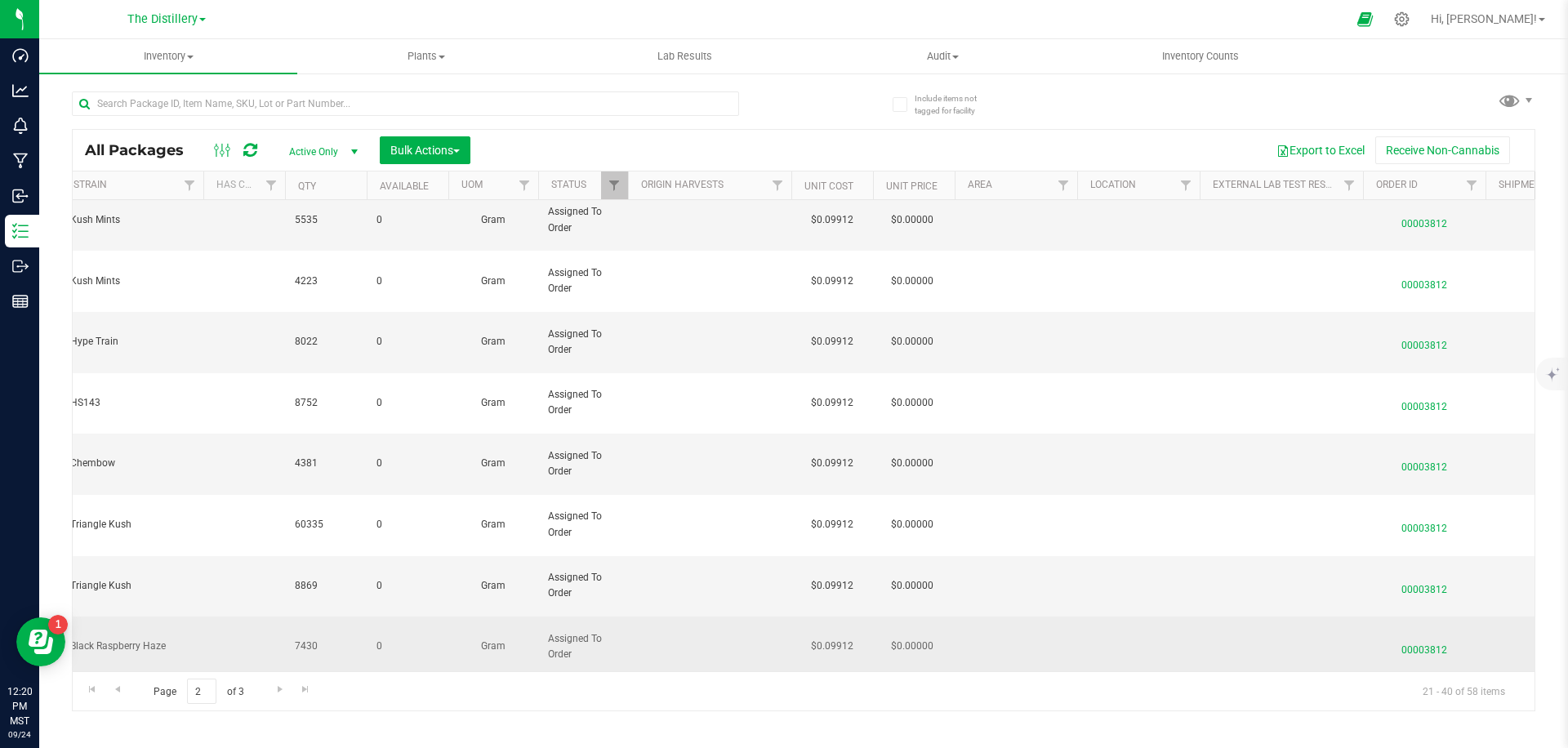
scroll to position [0, 0]
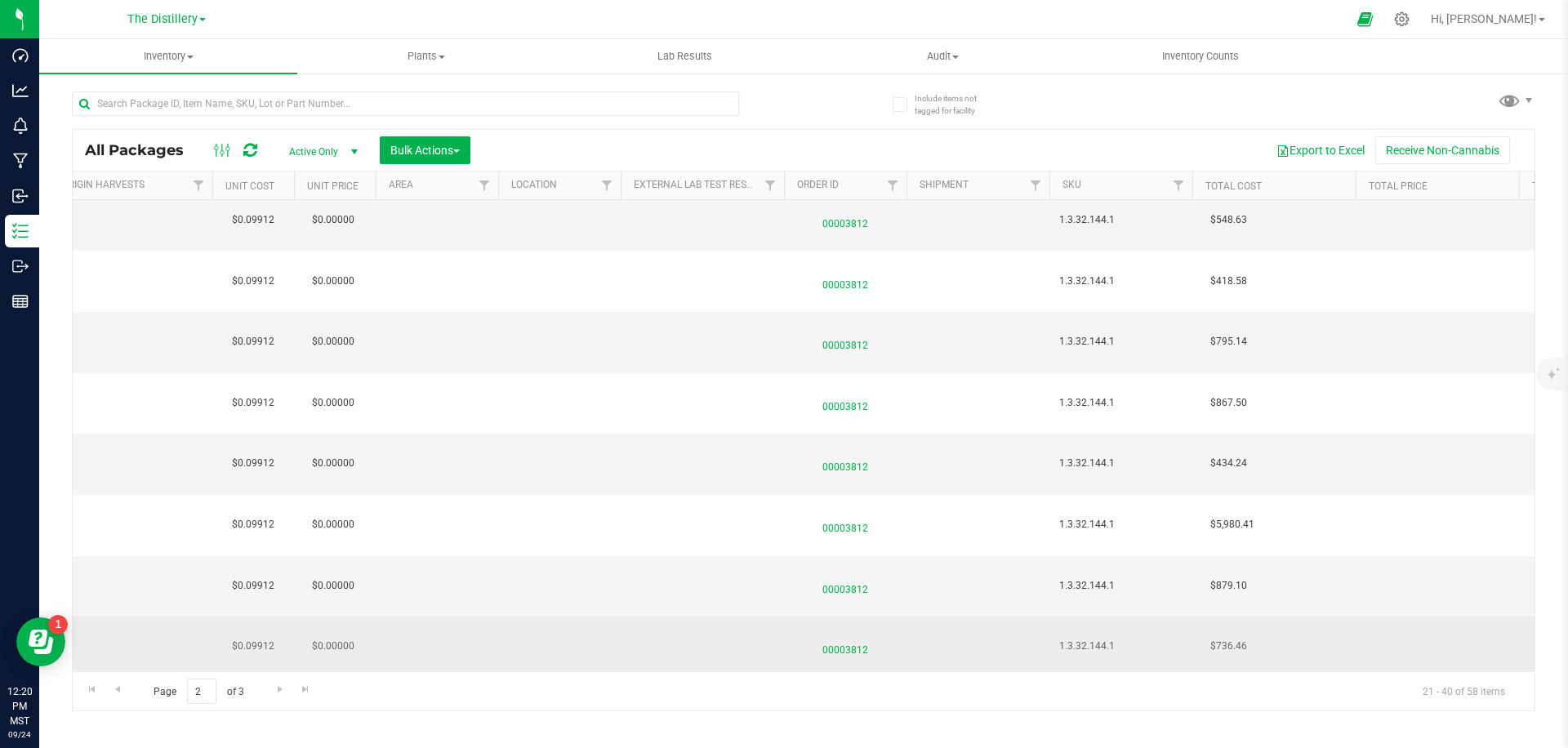
click at [838, 635] on span "00003812" at bounding box center [845, 646] width 103 height 23
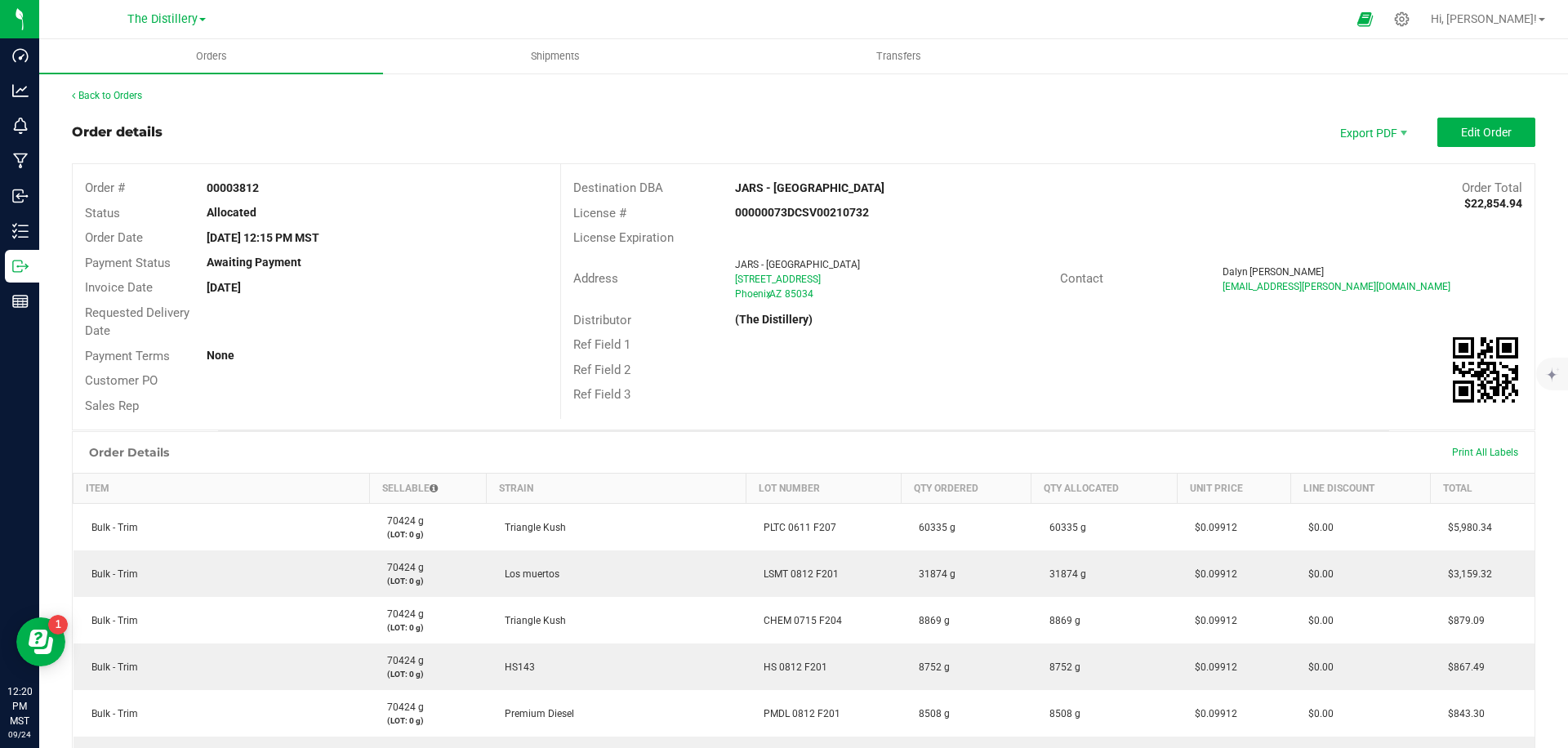
scroll to position [413, 0]
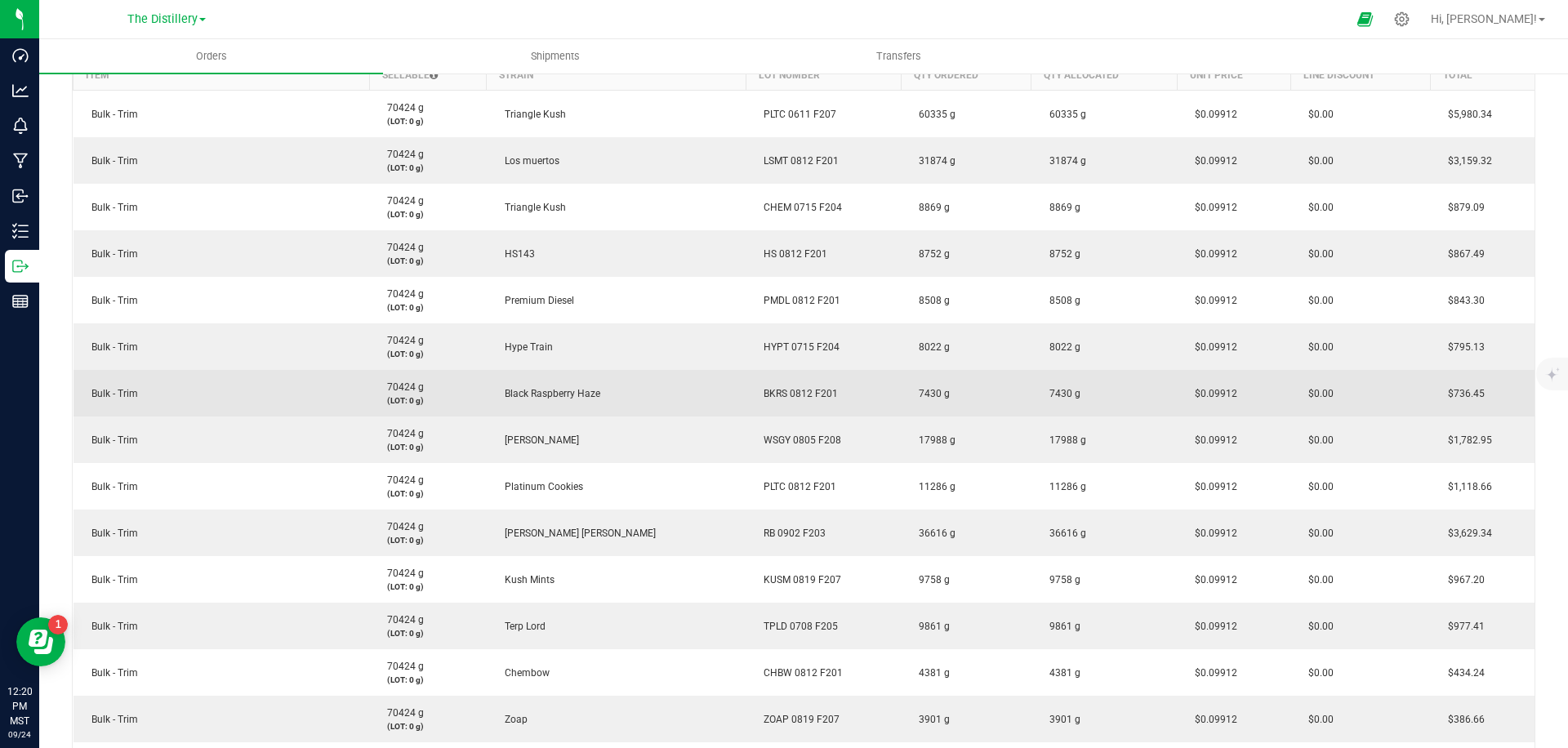
click at [804, 412] on td "BKRS 0812 F201" at bounding box center [823, 394] width 155 height 47
click at [634, 393] on td "Black Raspberry Haze" at bounding box center [617, 394] width 260 height 47
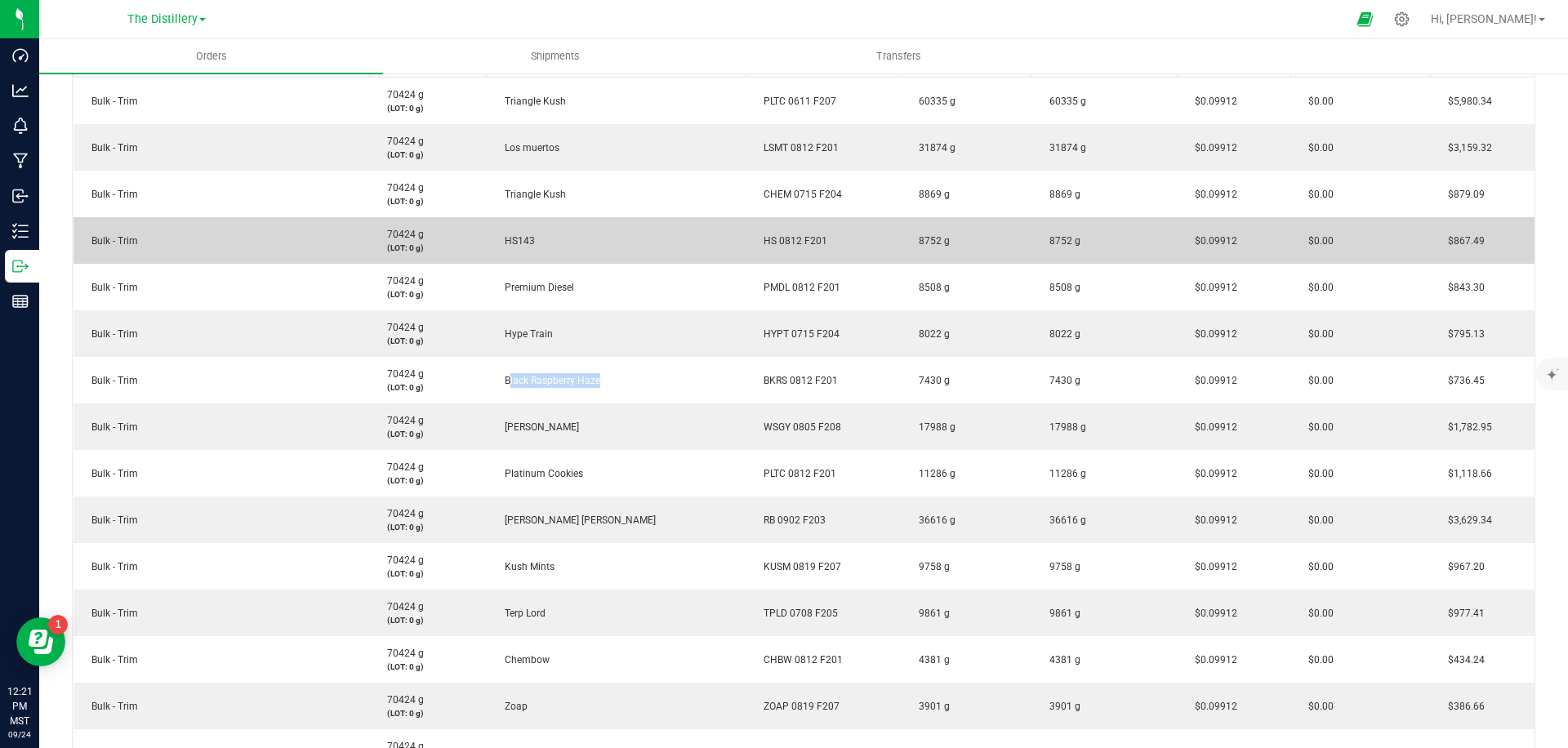
scroll to position [0, 0]
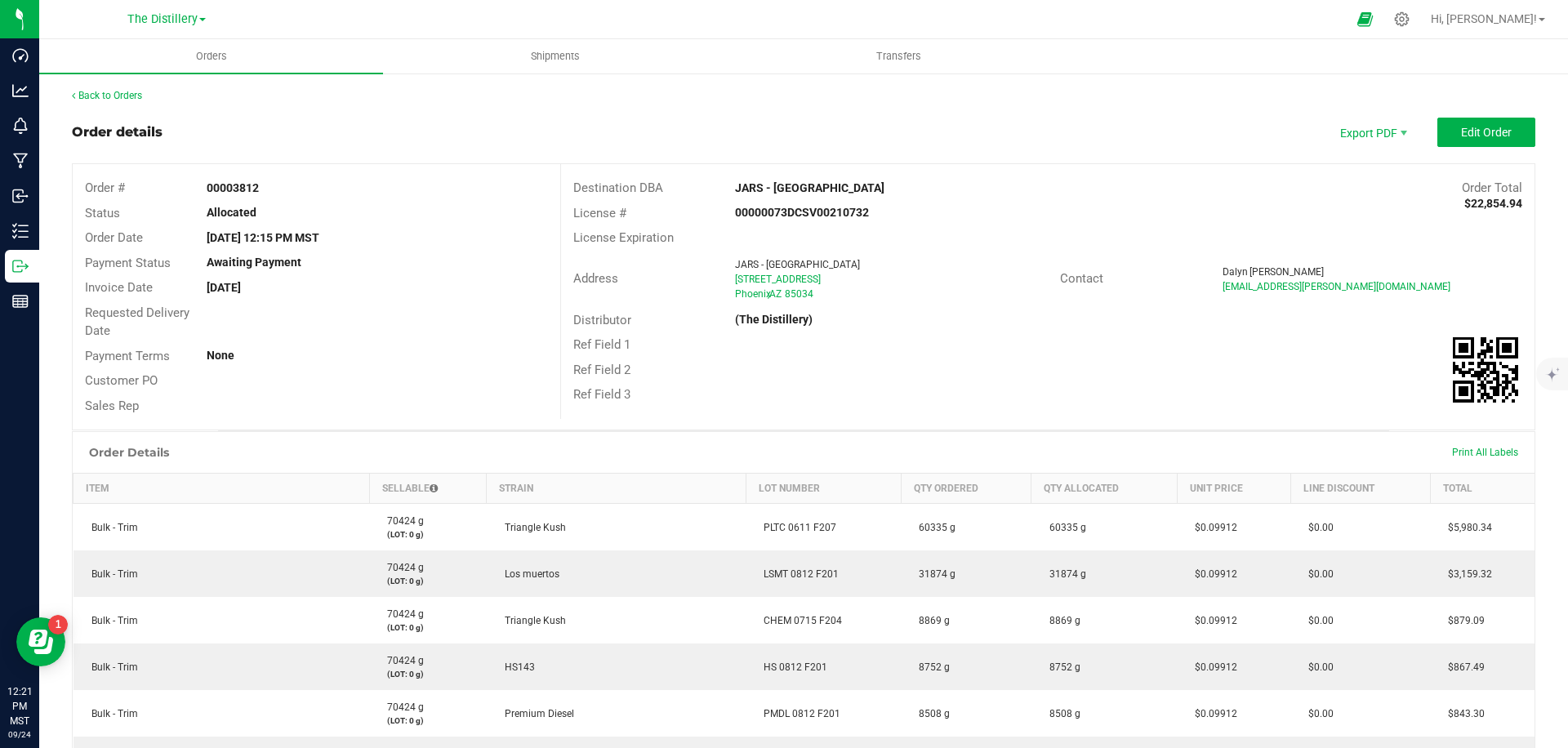
drag, startPoint x: 1363, startPoint y: 202, endPoint x: 1340, endPoint y: 201, distance: 23.0
click at [1363, 202] on div "License # 00000073DCSV00210732" at bounding box center [1048, 214] width 973 height 25
click at [1181, 143] on div "Order details Export PDF Edit Order" at bounding box center [804, 132] width 1464 height 29
click at [1255, 398] on div "Ref Field 3" at bounding box center [1048, 395] width 973 height 25
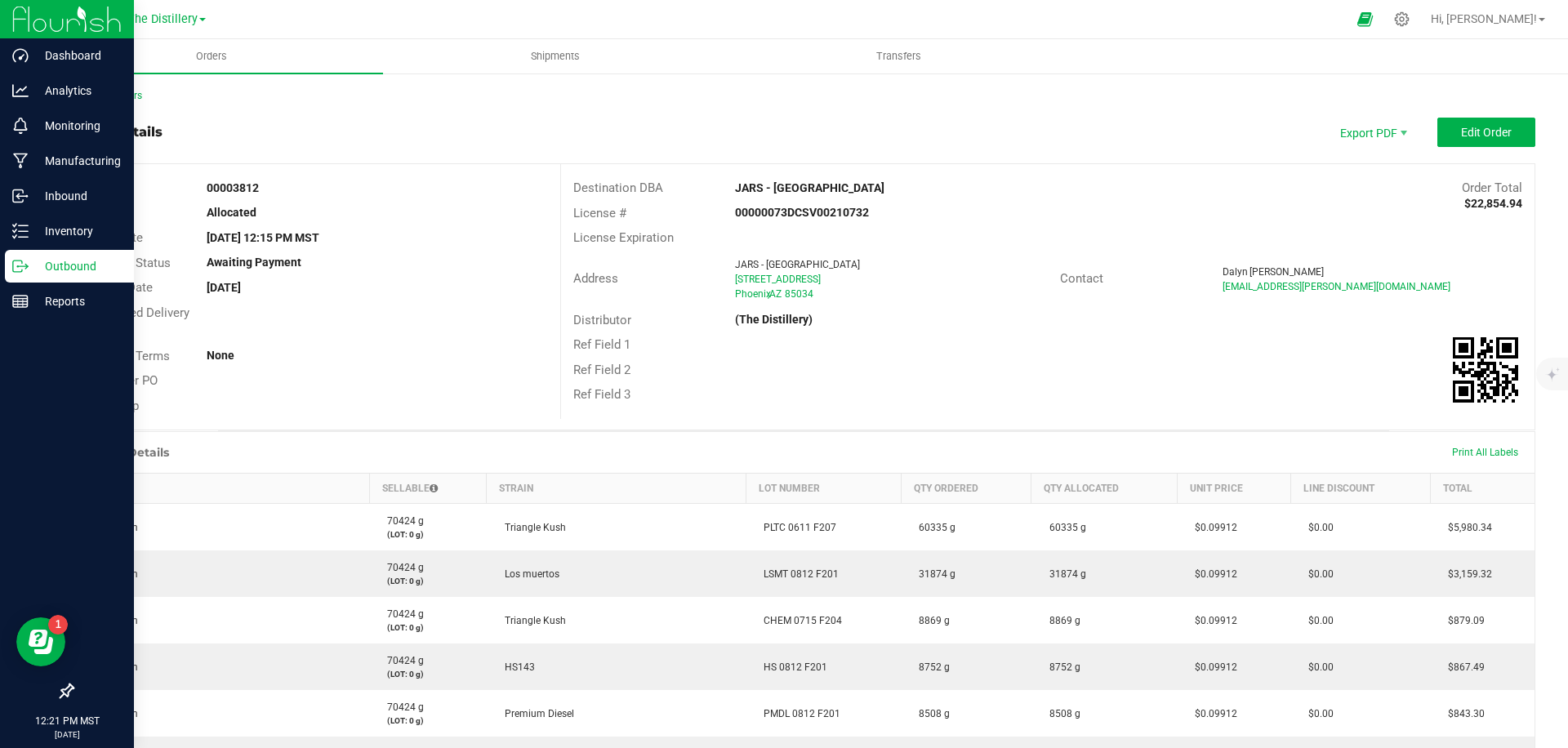
click at [22, 269] on icon at bounding box center [21, 266] width 17 height 17
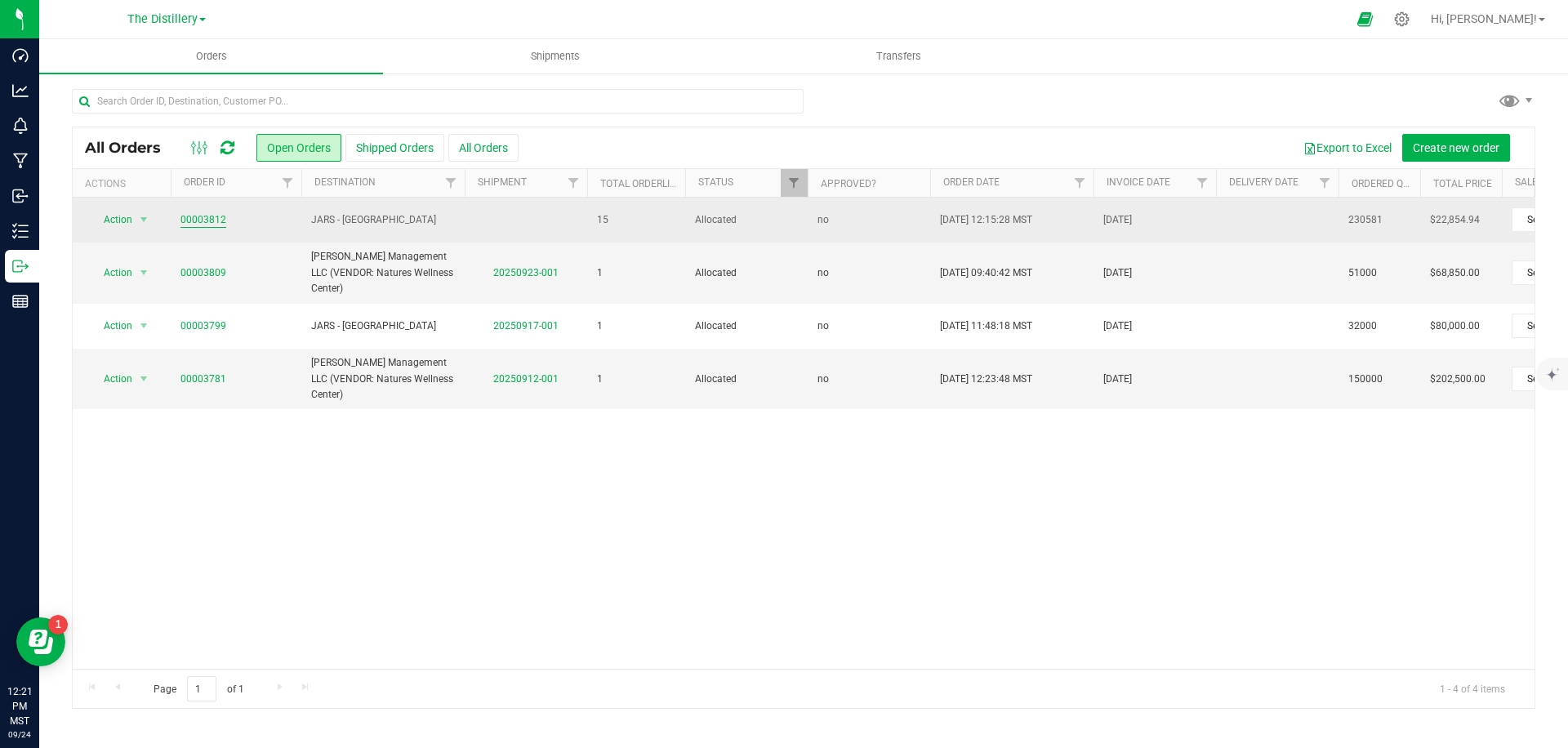
click at [197, 221] on link "00003812" at bounding box center [203, 221] width 46 height 16
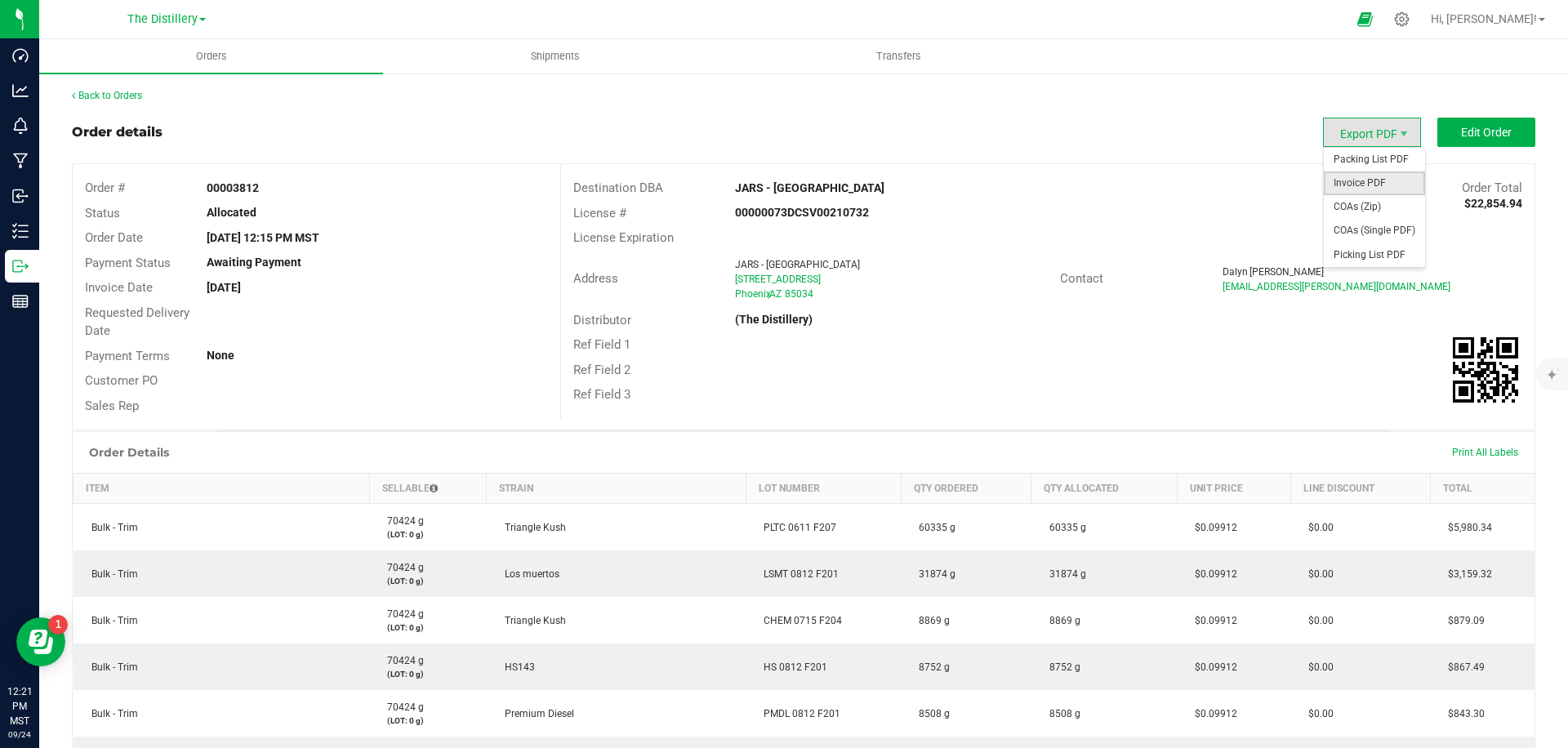
click at [1378, 185] on span "Invoice PDF" at bounding box center [1375, 184] width 102 height 23
